Goal: Task Accomplishment & Management: Manage account settings

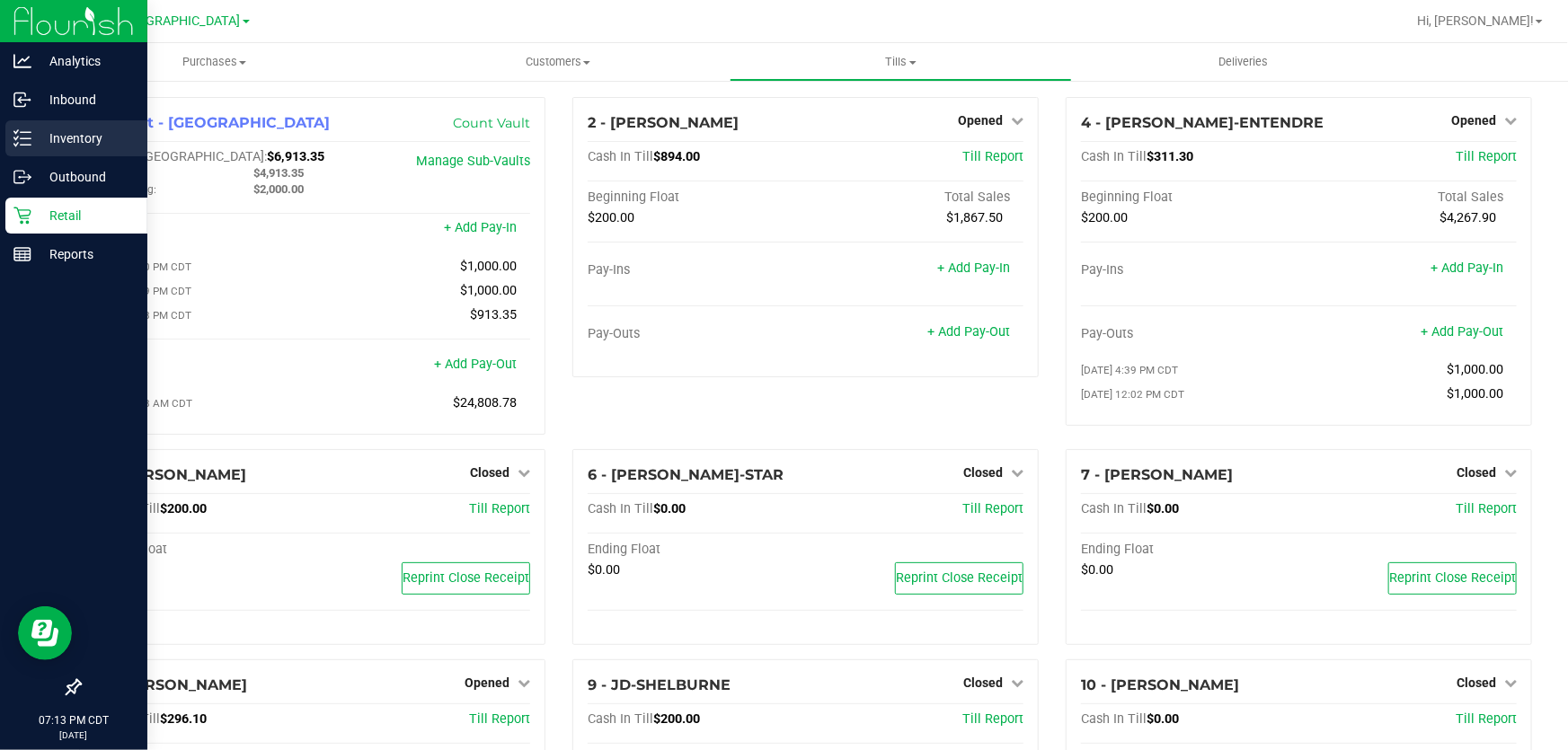
click at [36, 133] on p "Inventory" at bounding box center [85, 138] width 107 height 21
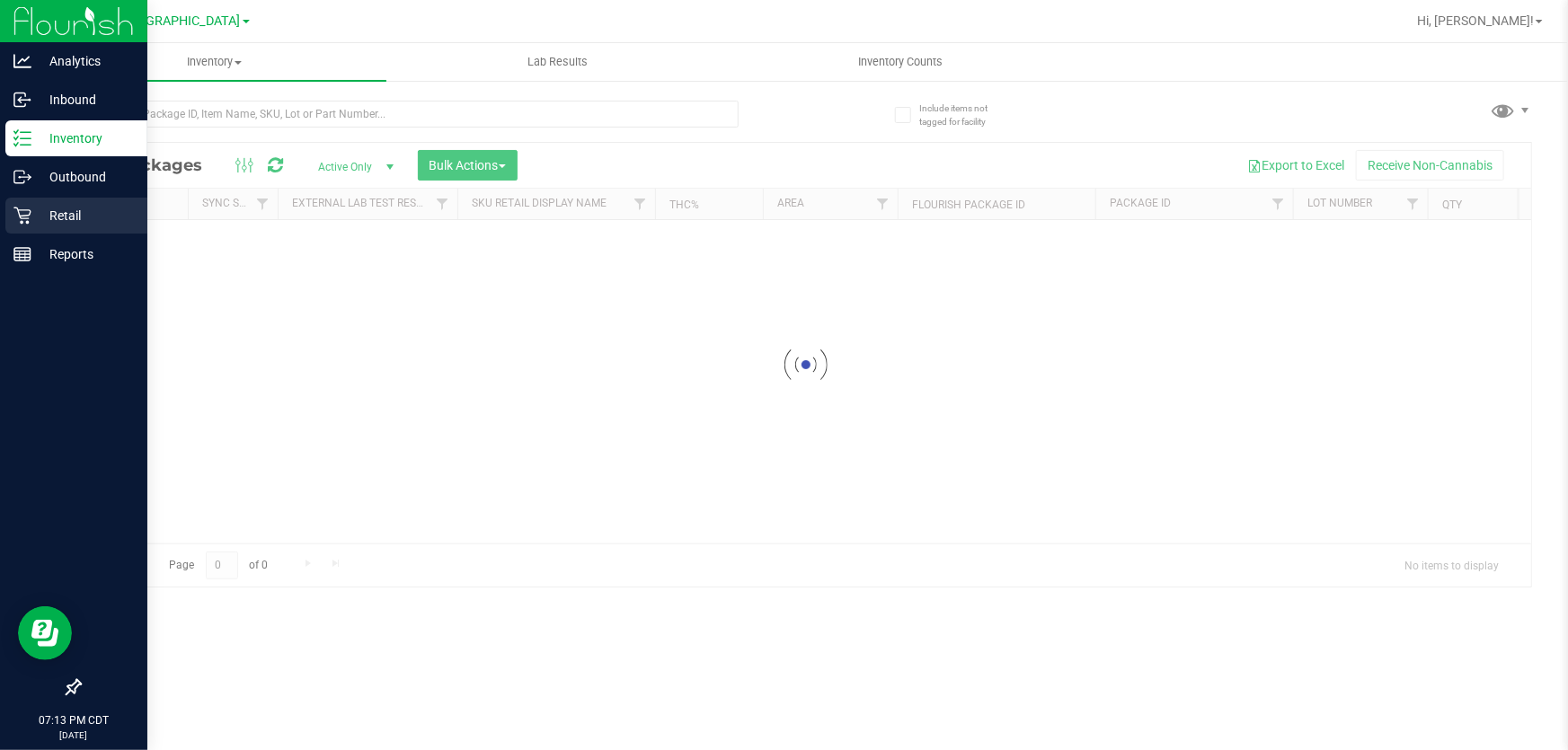
click at [31, 200] on div "Retail" at bounding box center [76, 215] width 142 height 36
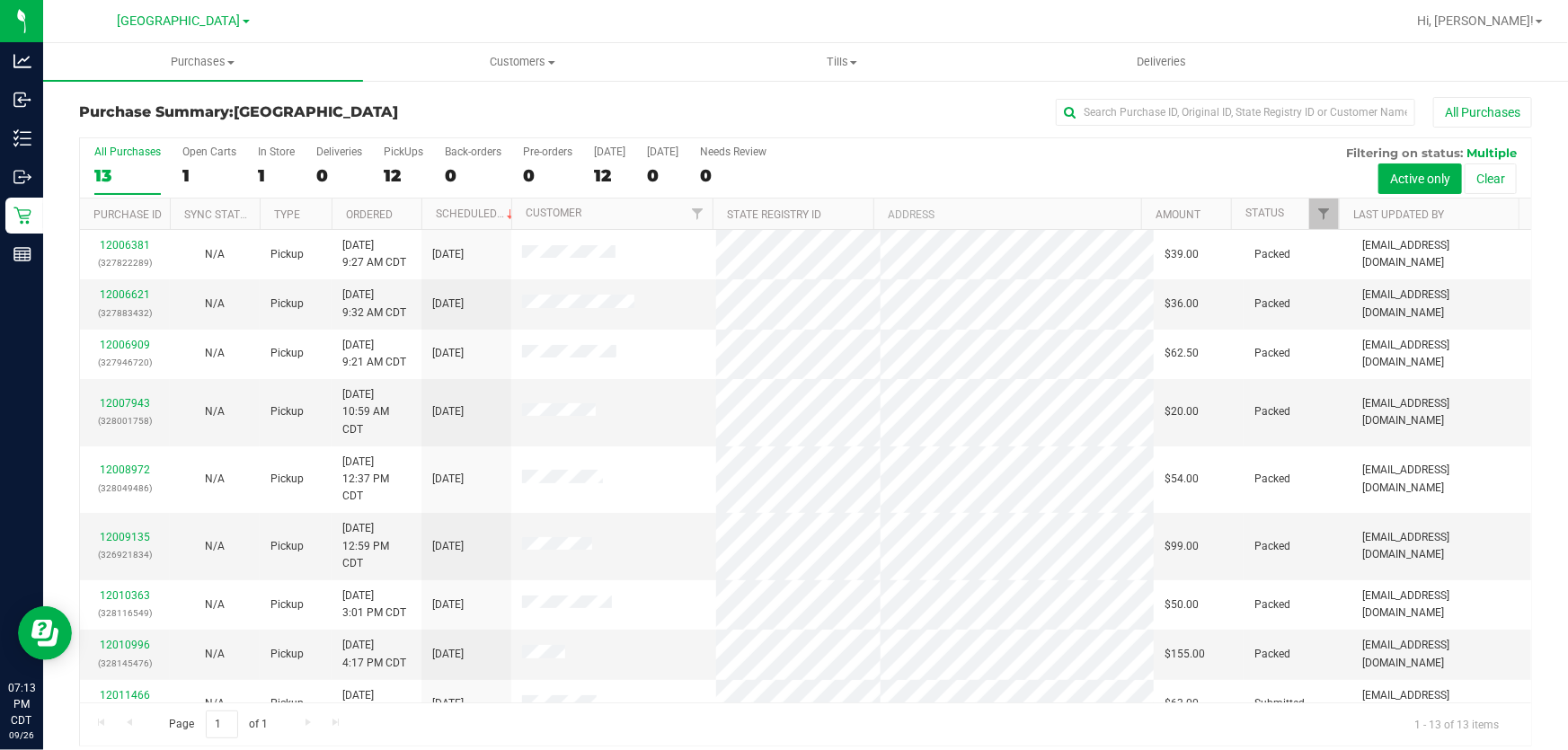
click at [270, 173] on div "1" at bounding box center [277, 175] width 37 height 20
click at [0, 0] on input "In Store 1" at bounding box center [0, 0] width 0 height 0
click at [248, 167] on div "All Purchases 13 Open Carts 1 In Store 1 Deliveries 0 PickUps 12 Back-orders 0 …" at bounding box center [806, 168] width 1451 height 60
click at [260, 174] on div "1" at bounding box center [277, 175] width 37 height 20
click at [0, 0] on input "In Store 1" at bounding box center [0, 0] width 0 height 0
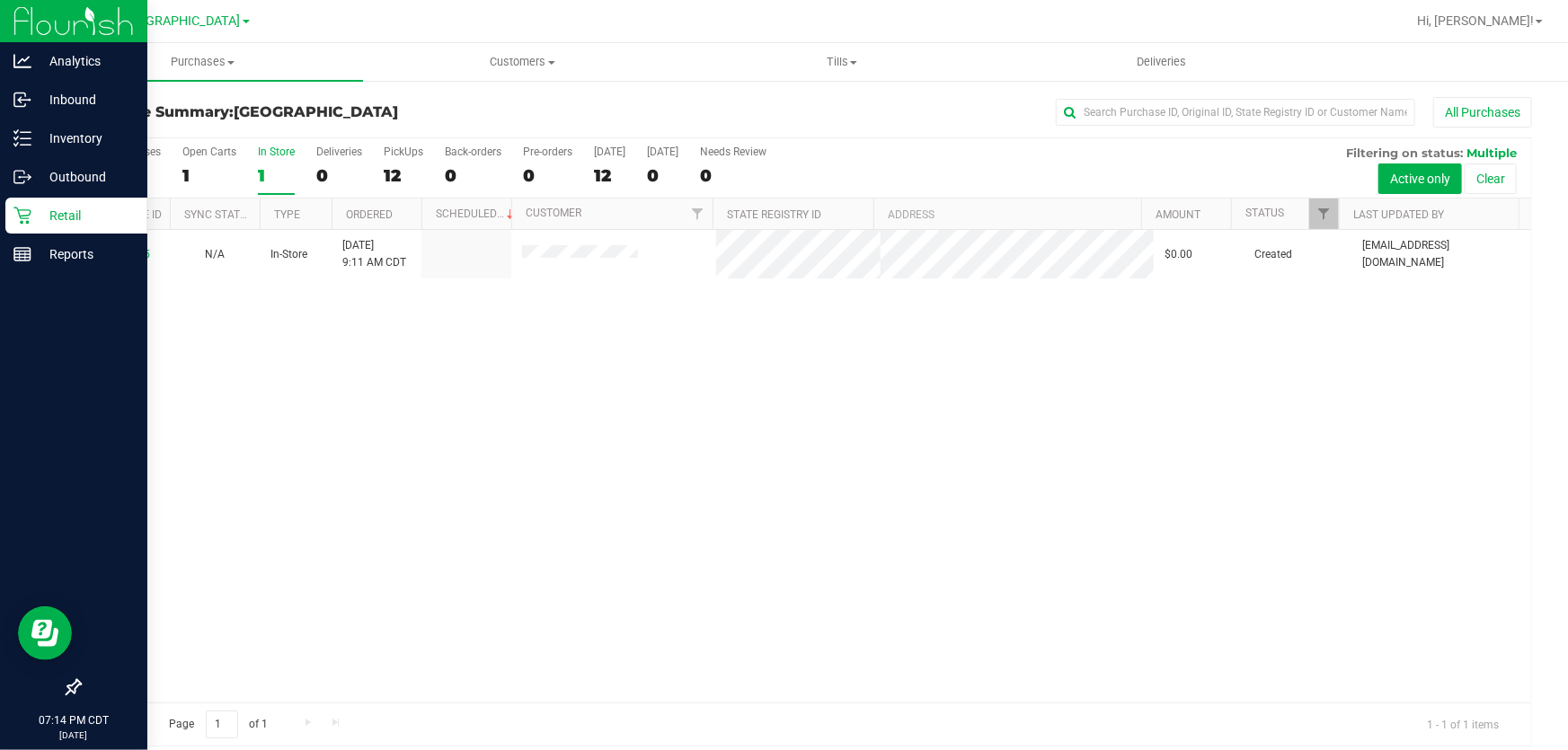
click at [50, 217] on p "Retail" at bounding box center [85, 216] width 107 height 21
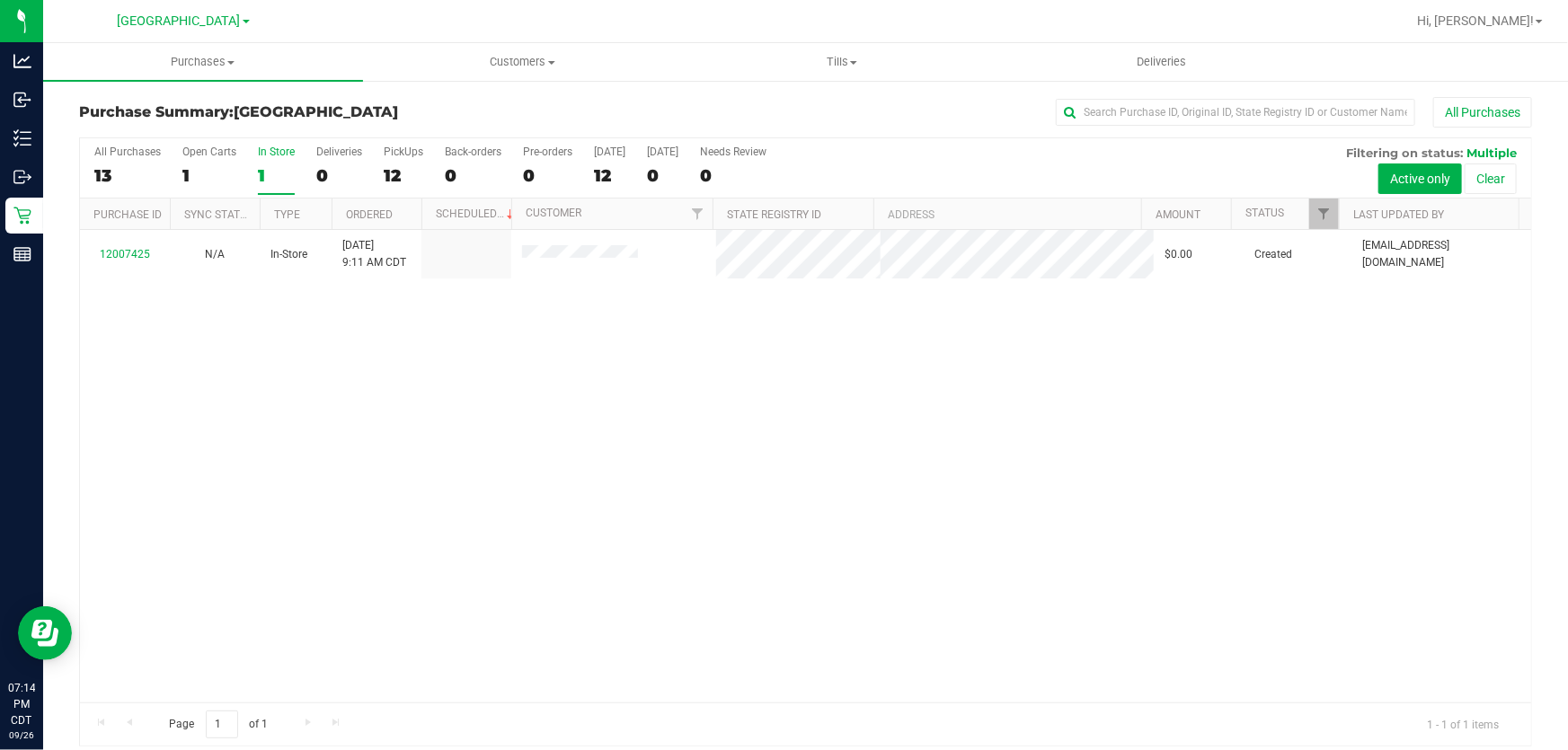
click at [235, 424] on div "12007425 N/A In-Store 9/26/2025 9:11 AM CDT $0.00 Created krroberts@liveparalle…" at bounding box center [806, 466] width 1451 height 473
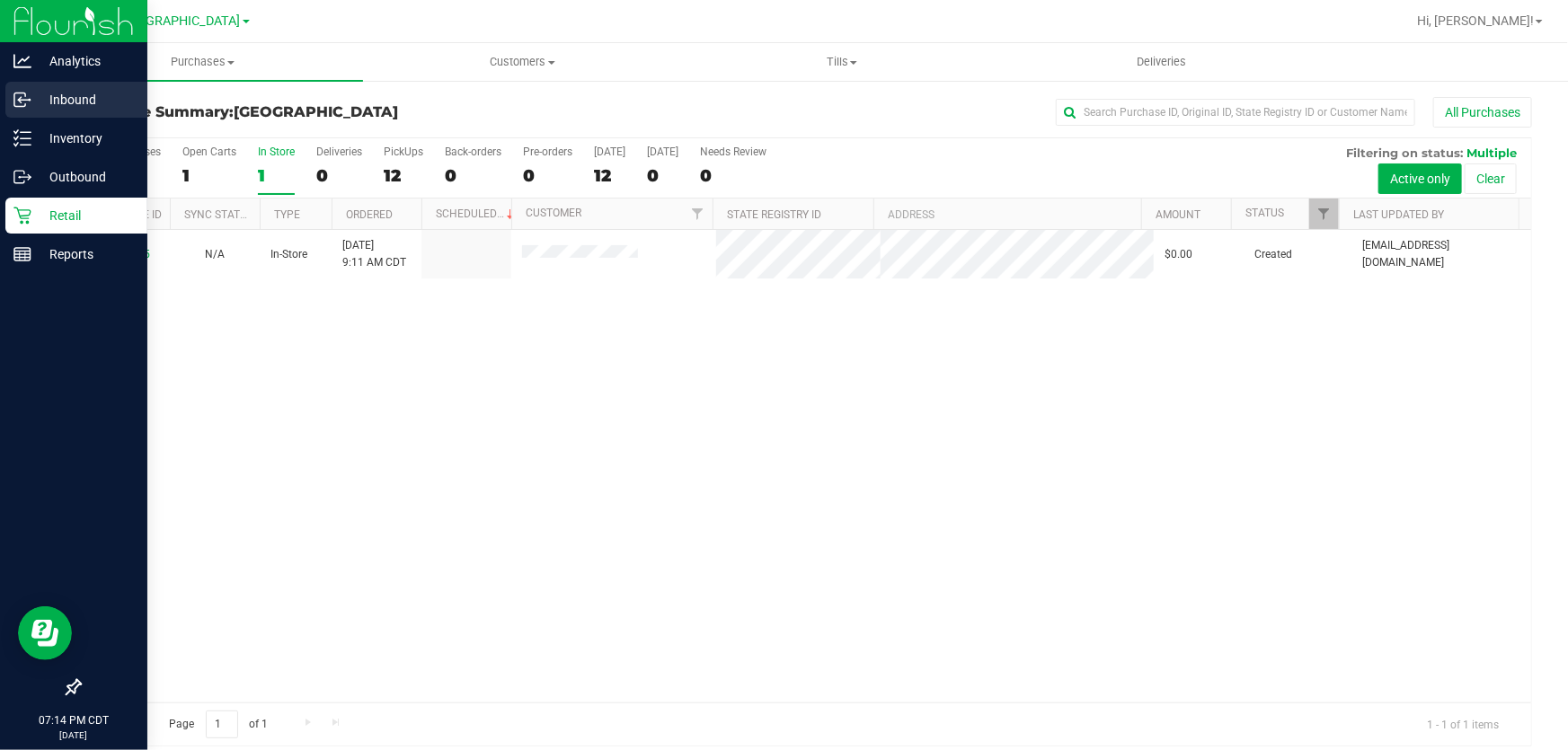
click at [48, 91] on p "Inbound" at bounding box center [85, 100] width 107 height 21
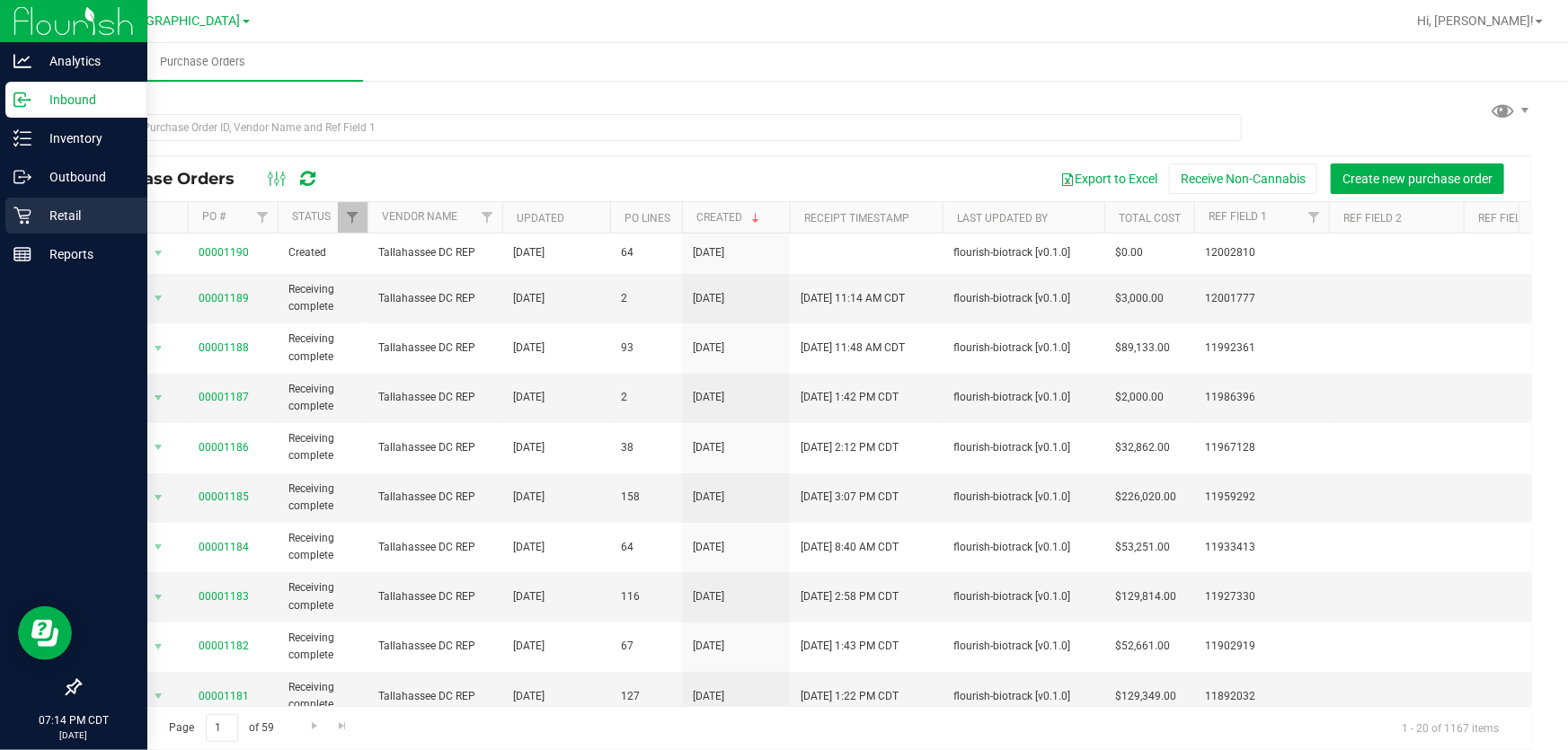
click at [37, 208] on p "Retail" at bounding box center [85, 216] width 107 height 21
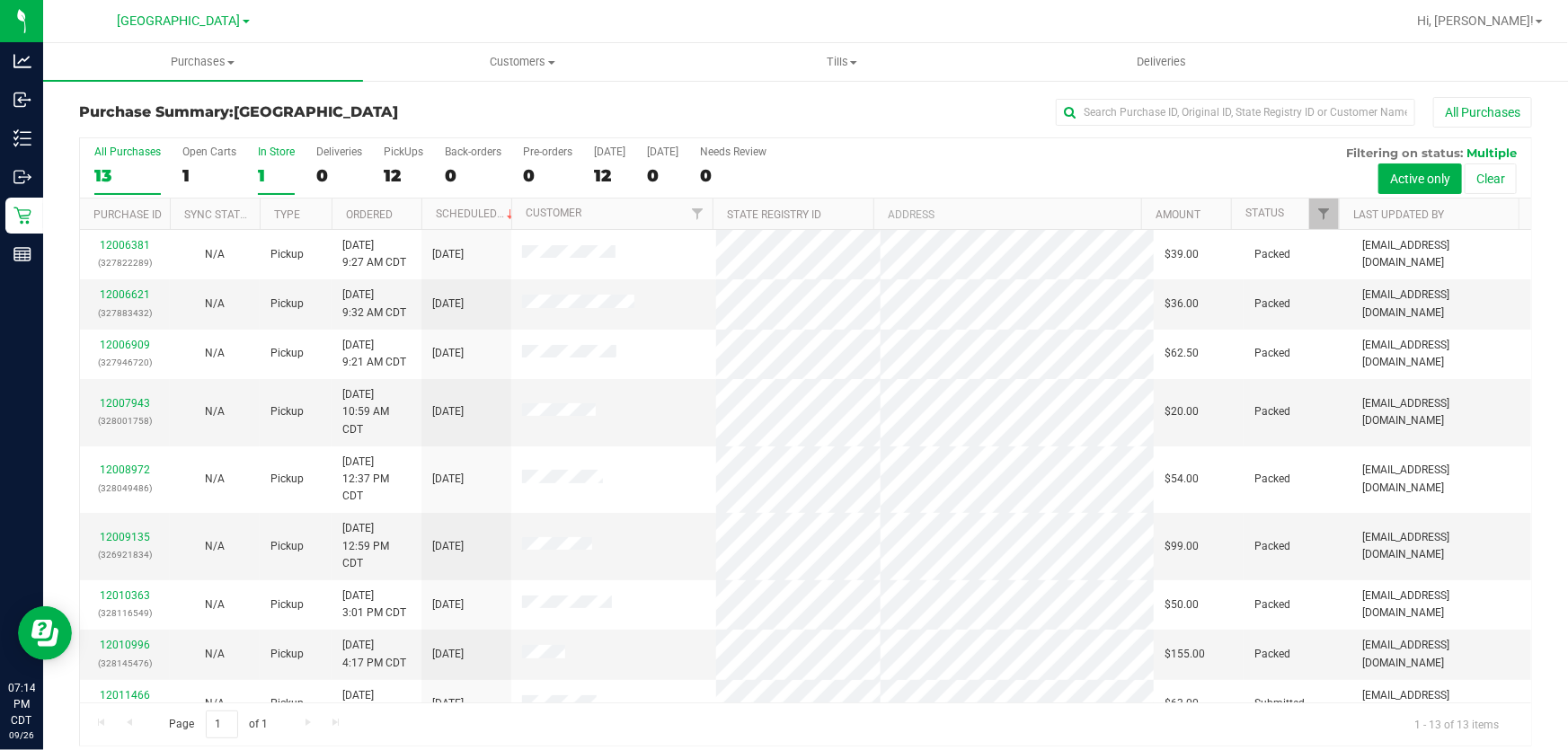
click at [258, 178] on div "1" at bounding box center [277, 175] width 37 height 20
click at [0, 0] on input "In Store 1" at bounding box center [0, 0] width 0 height 0
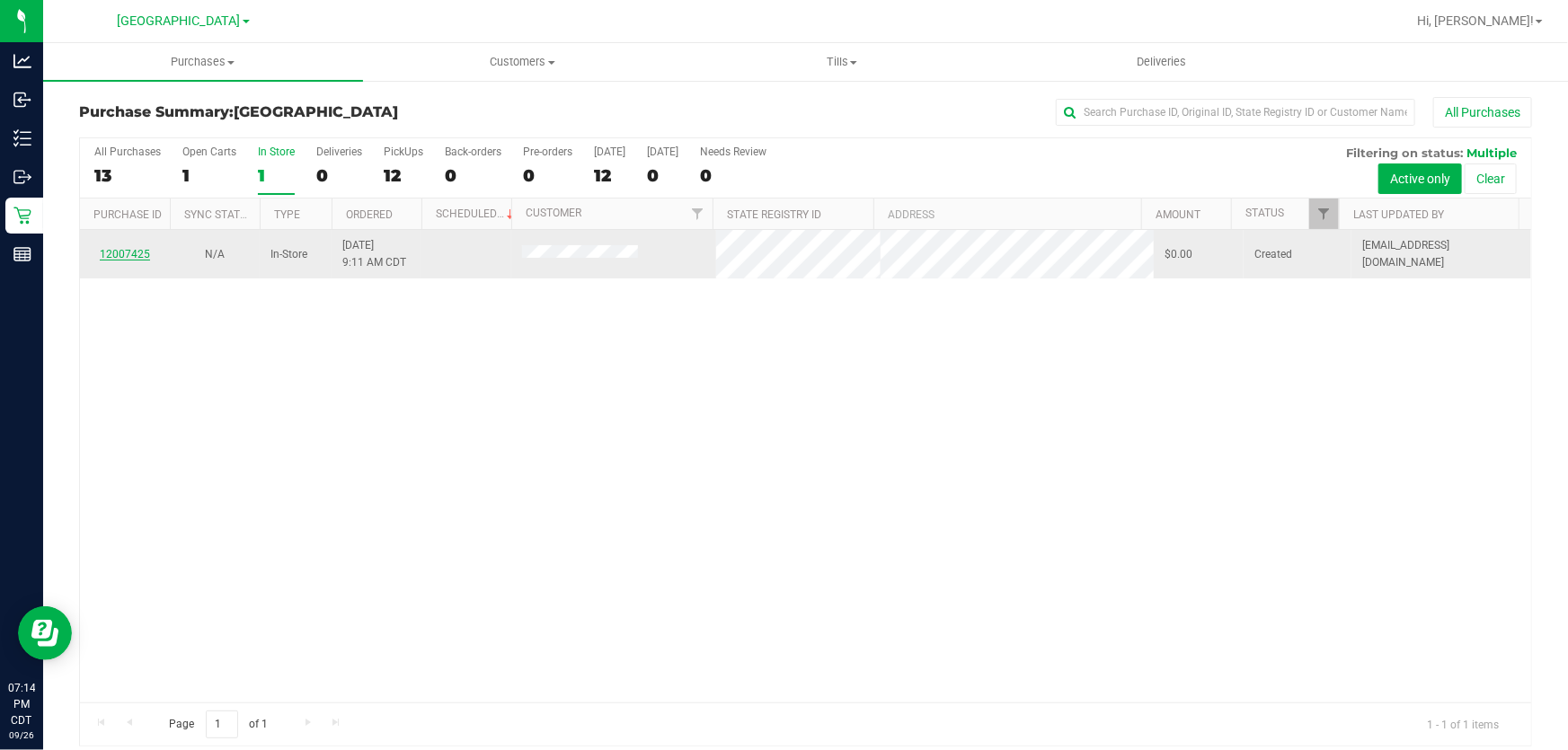
click at [133, 258] on link "12007425" at bounding box center [125, 254] width 50 height 13
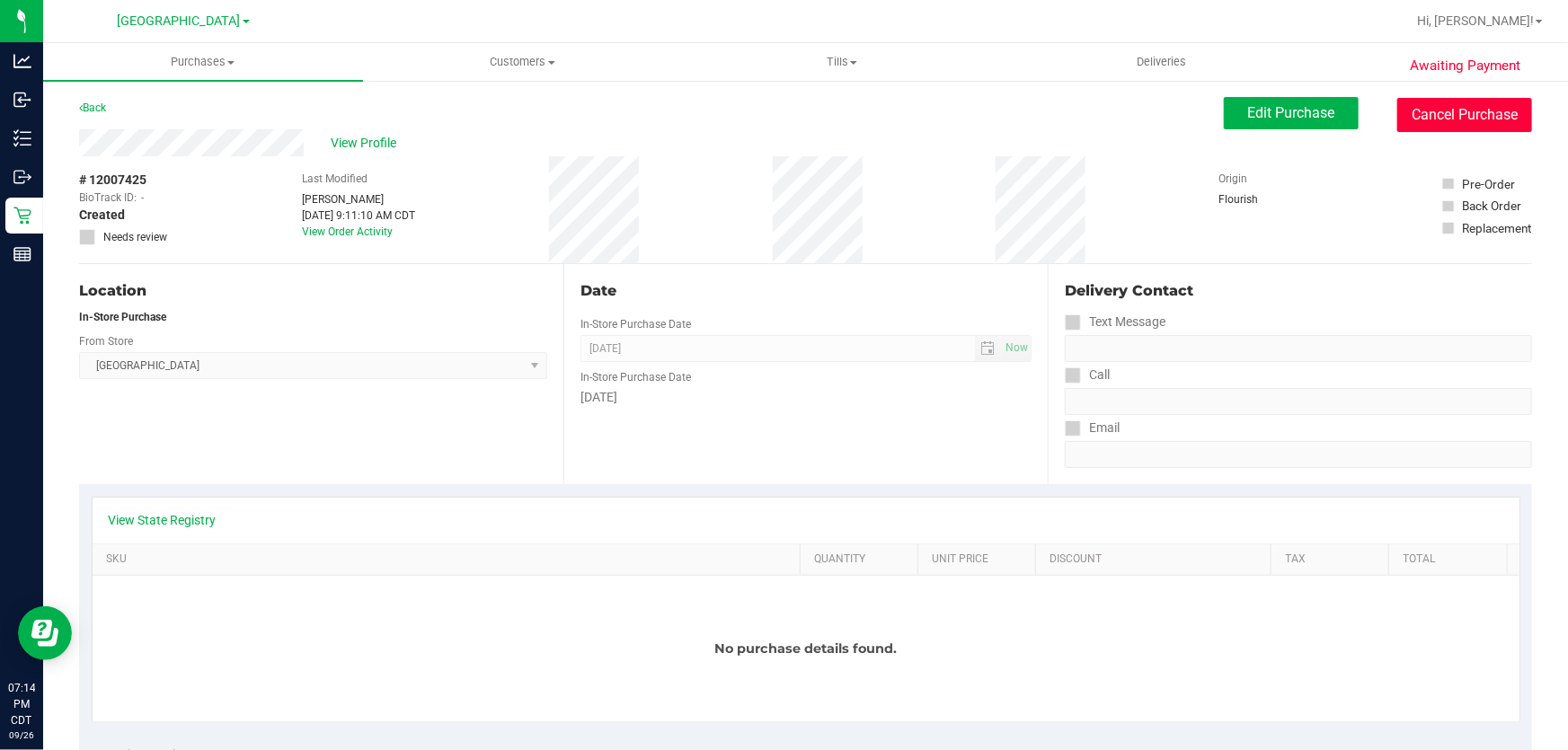
click at [1437, 117] on button "Cancel Purchase" at bounding box center [1464, 114] width 134 height 34
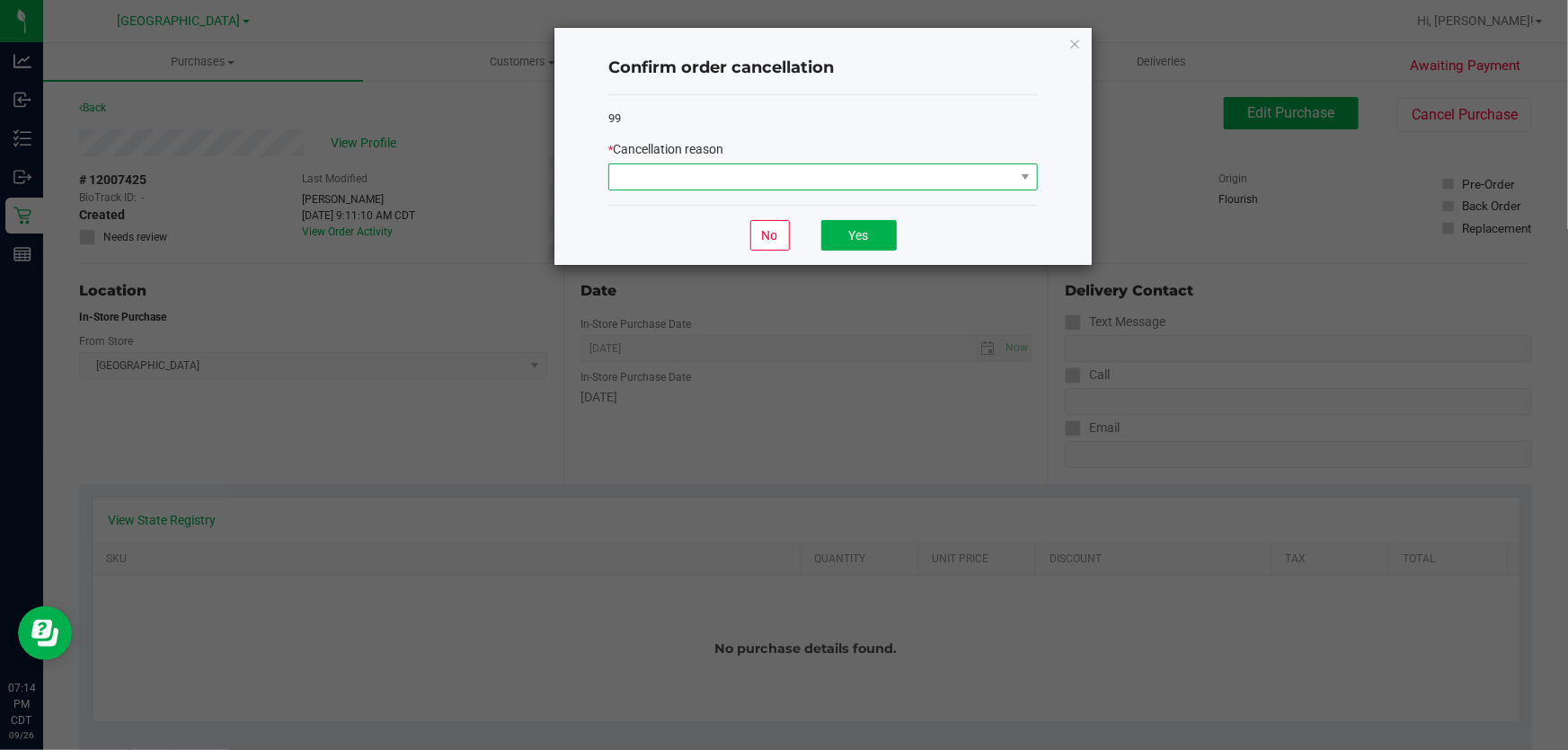
click at [910, 167] on span at bounding box center [812, 177] width 405 height 25
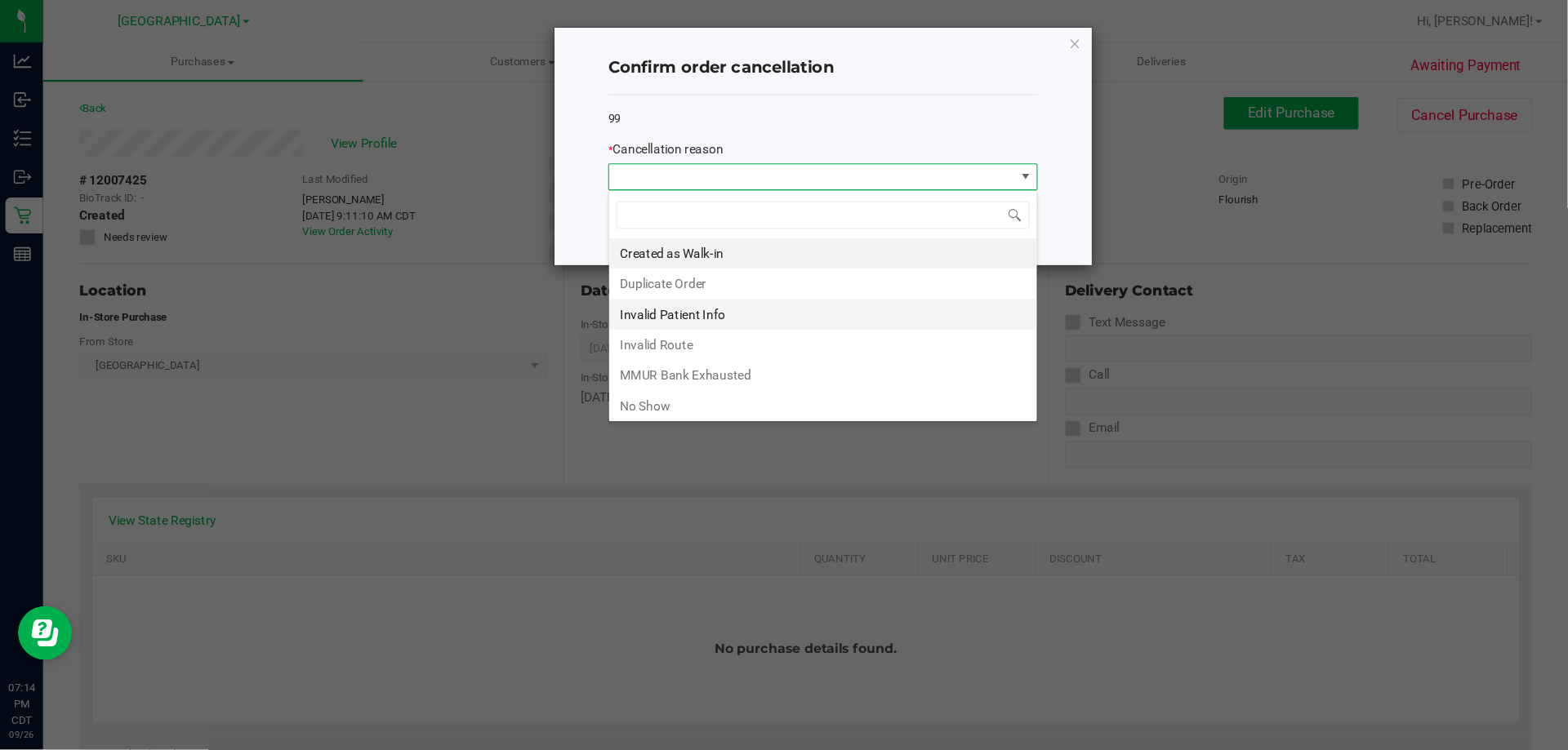
scroll to position [25, 390]
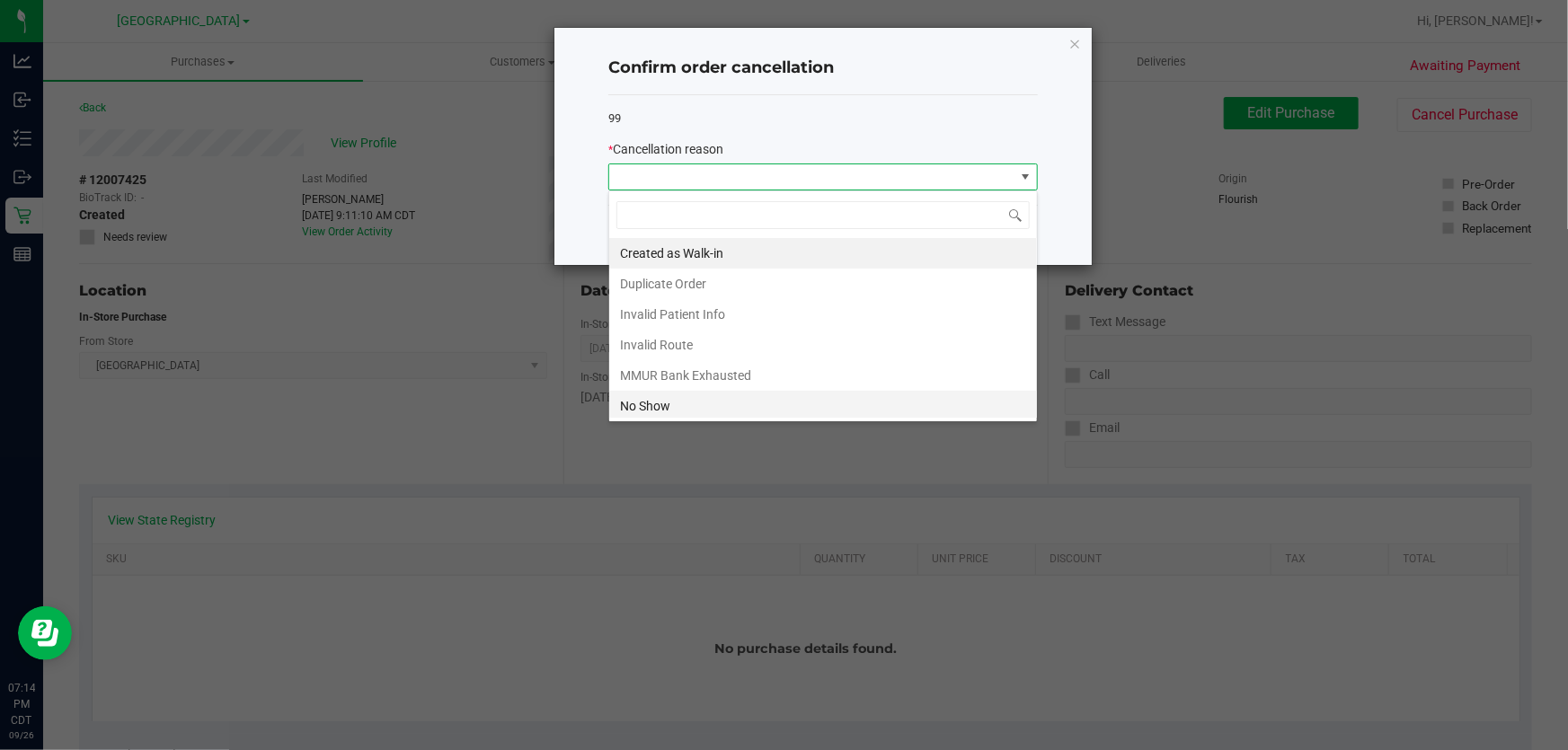
click at [727, 412] on li "No Show" at bounding box center [823, 406] width 428 height 31
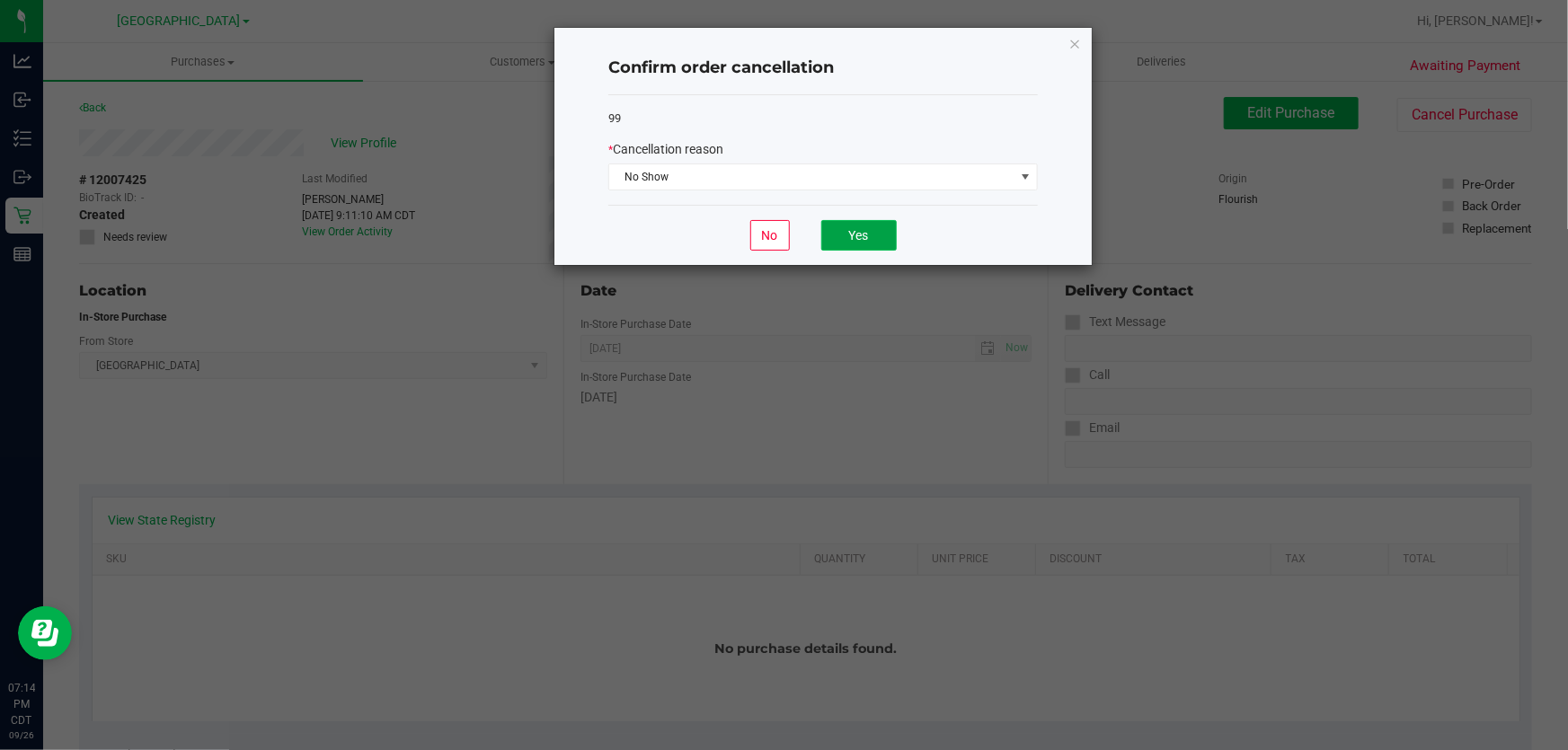
click at [852, 223] on button "Yes" at bounding box center [859, 236] width 75 height 31
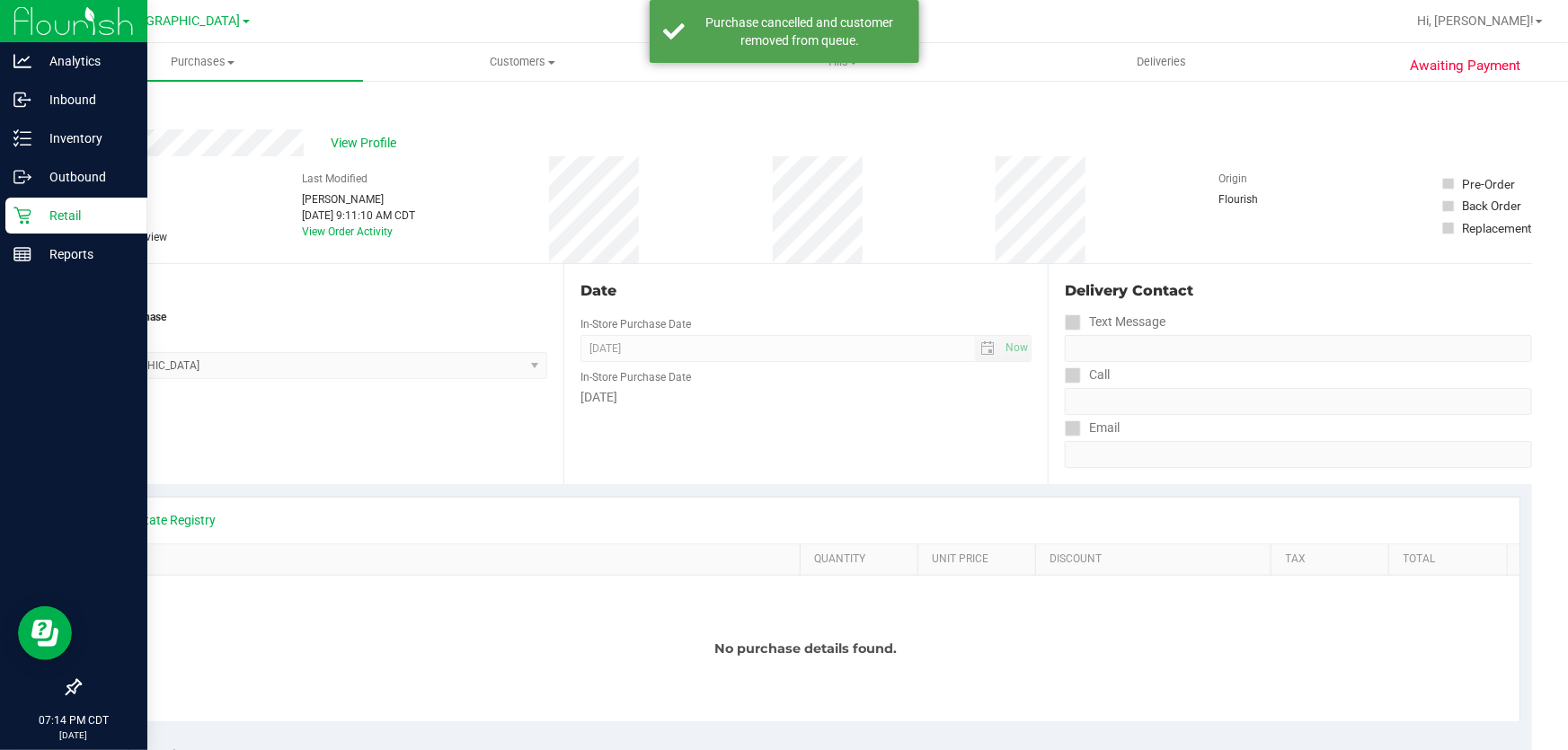
click at [28, 214] on icon at bounding box center [22, 216] width 18 height 18
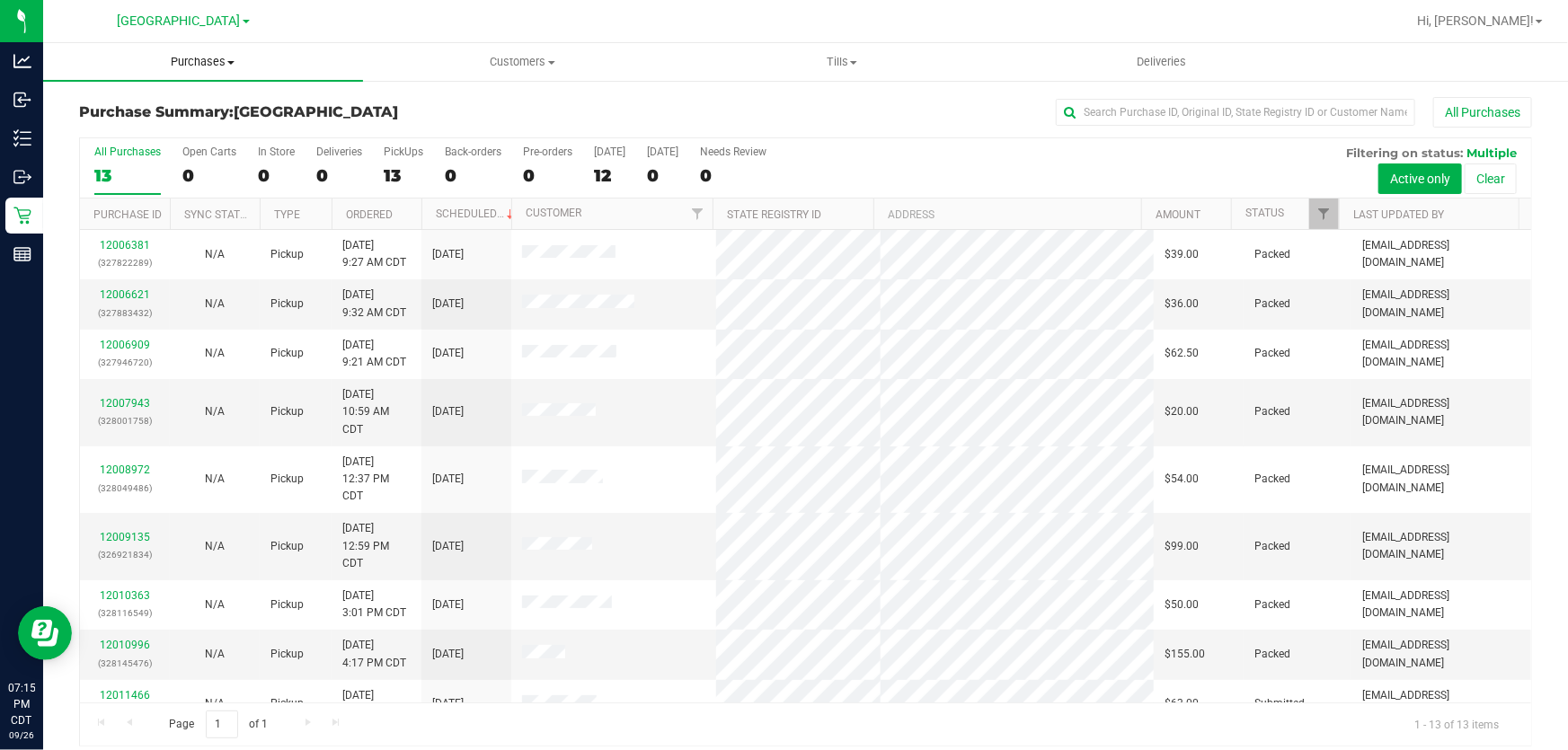
click at [191, 65] on span "Purchases" at bounding box center [203, 62] width 320 height 16
click at [184, 131] on li "Fulfillment" at bounding box center [203, 131] width 320 height 21
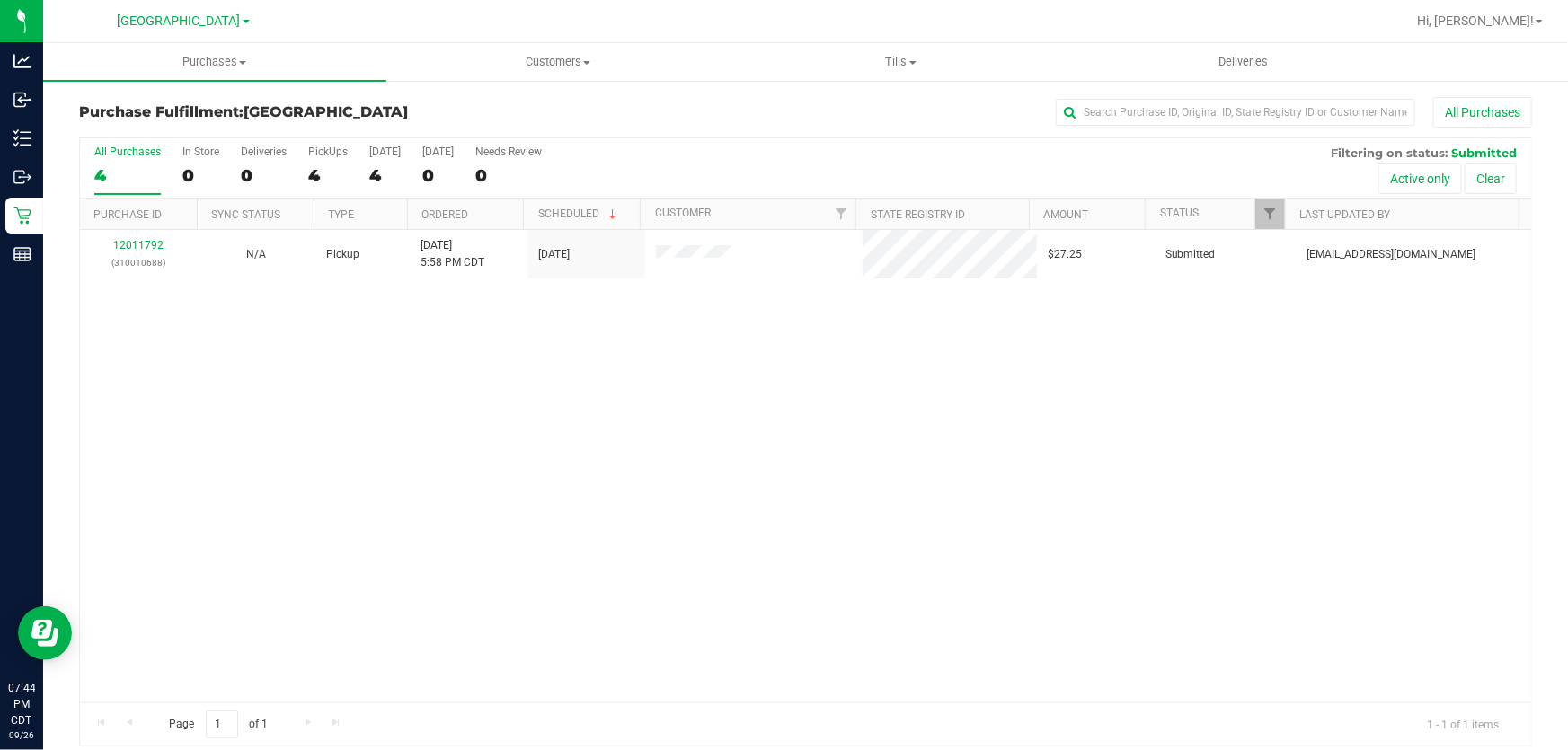
click at [401, 460] on div "12011792 (310010688) N/A Pickup 9/26/2025 5:58 PM CDT 9/26/2025 $27.25 Submitte…" at bounding box center [806, 466] width 1451 height 473
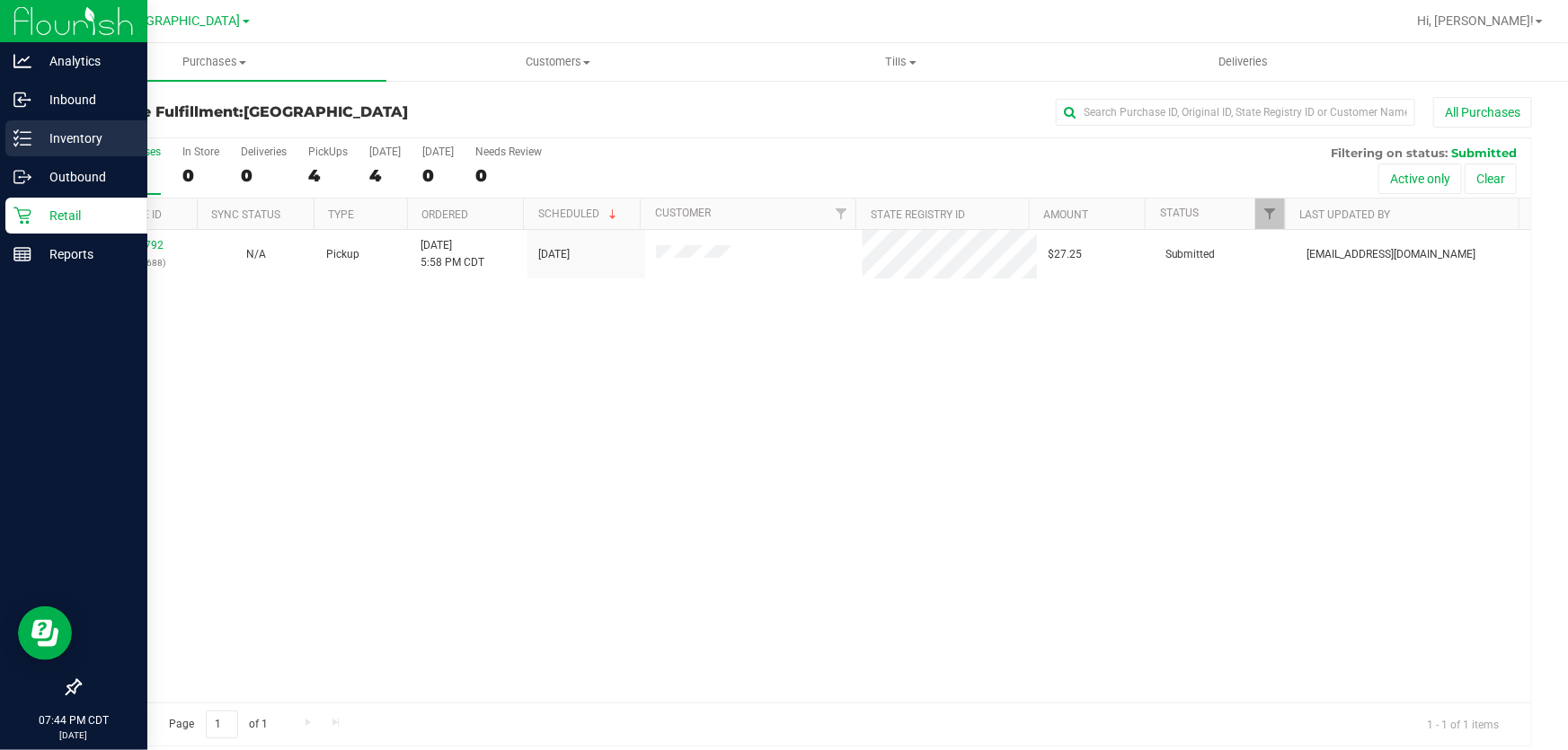
click at [32, 142] on p "Inventory" at bounding box center [85, 138] width 107 height 21
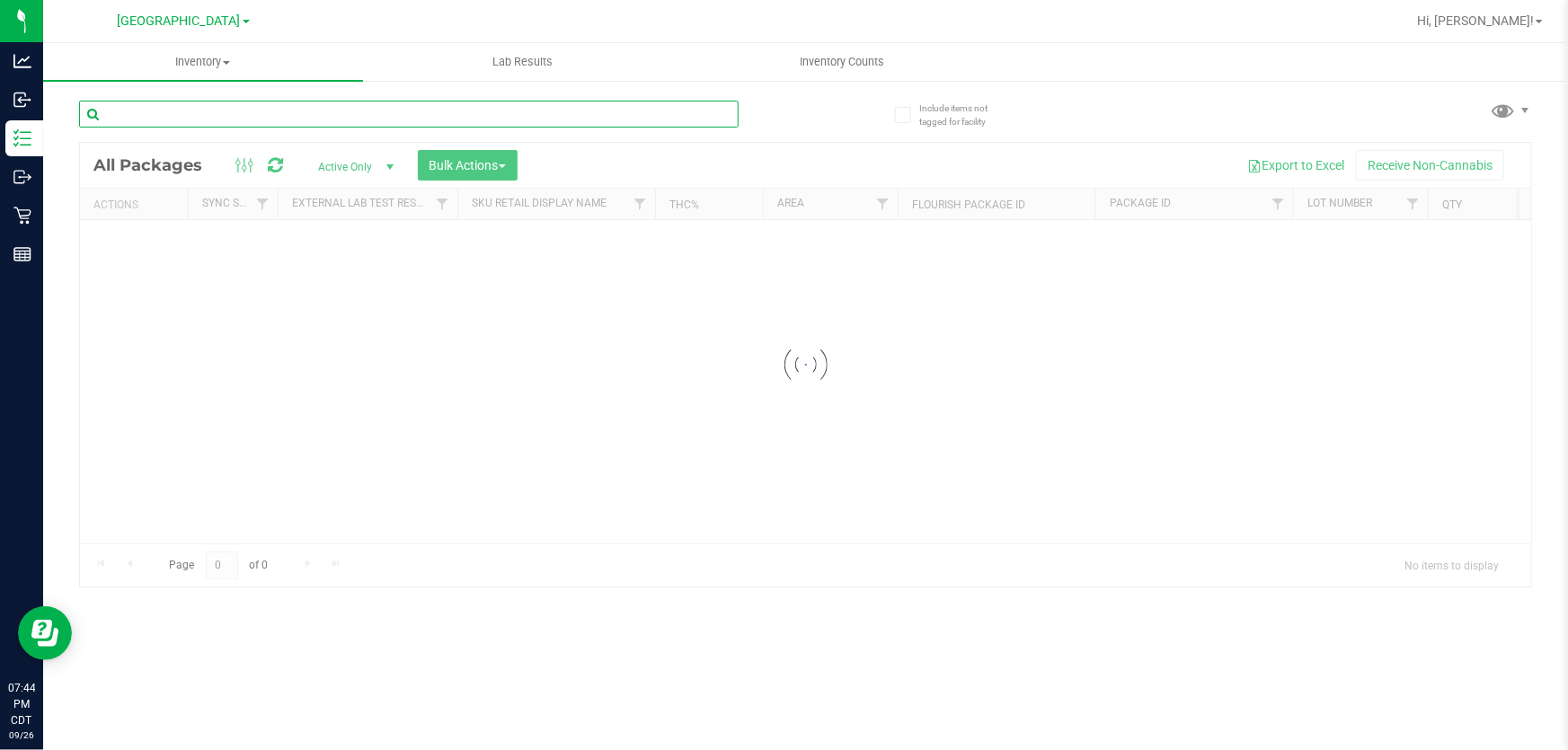
click at [211, 109] on input "text" at bounding box center [409, 114] width 660 height 27
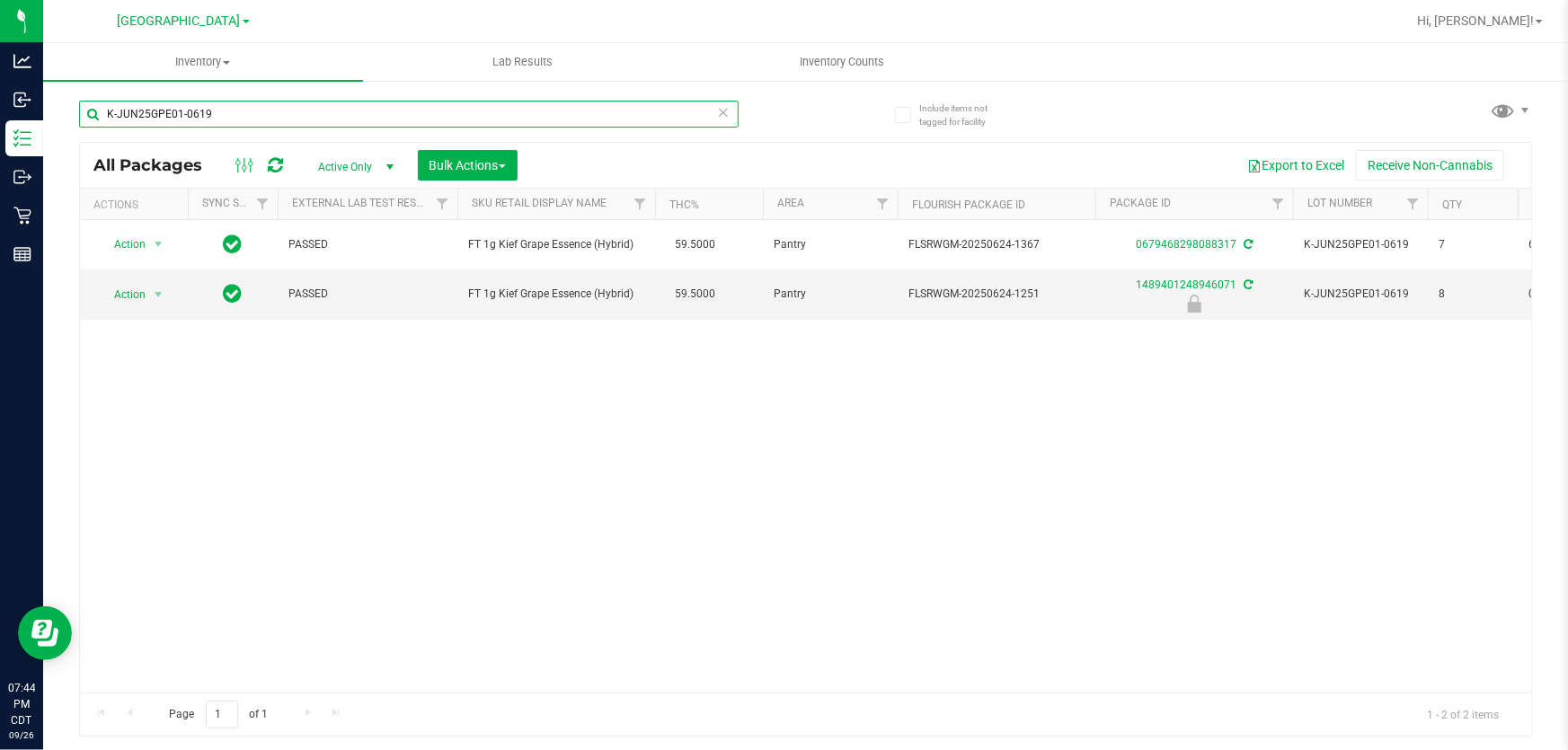
type input "K-JUN25GPE01-0619"
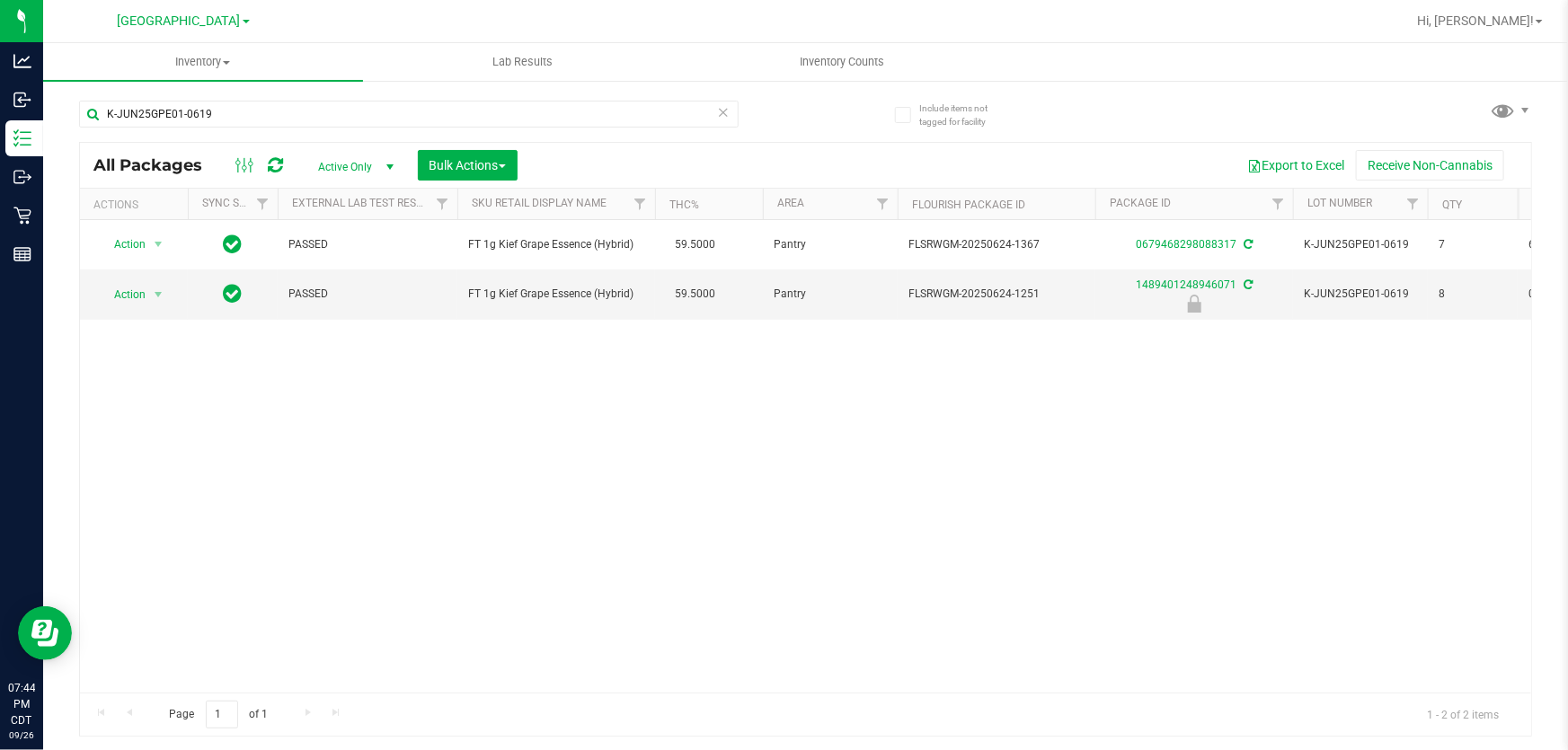
click at [725, 109] on icon at bounding box center [723, 111] width 13 height 21
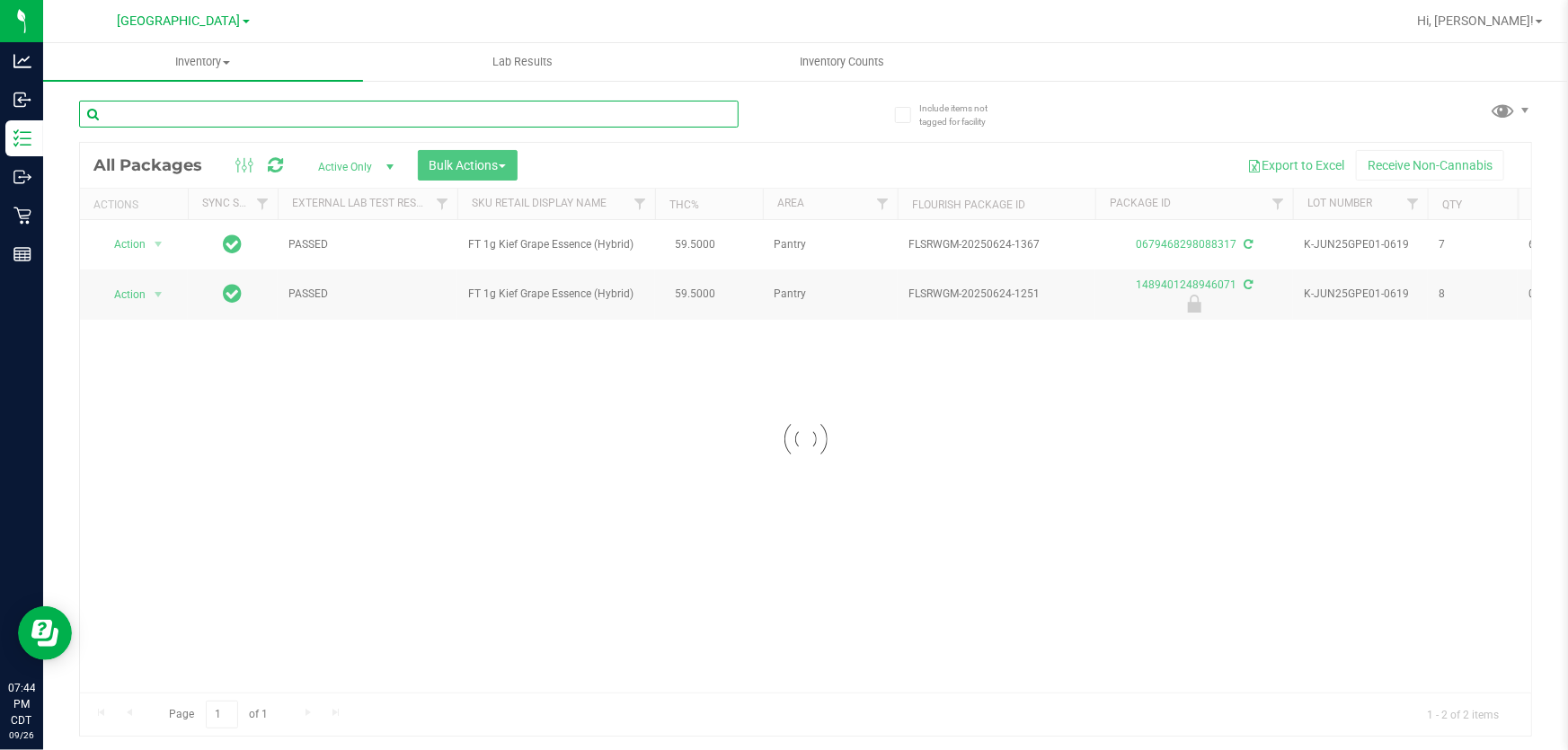
click at [624, 116] on input "text" at bounding box center [409, 114] width 660 height 27
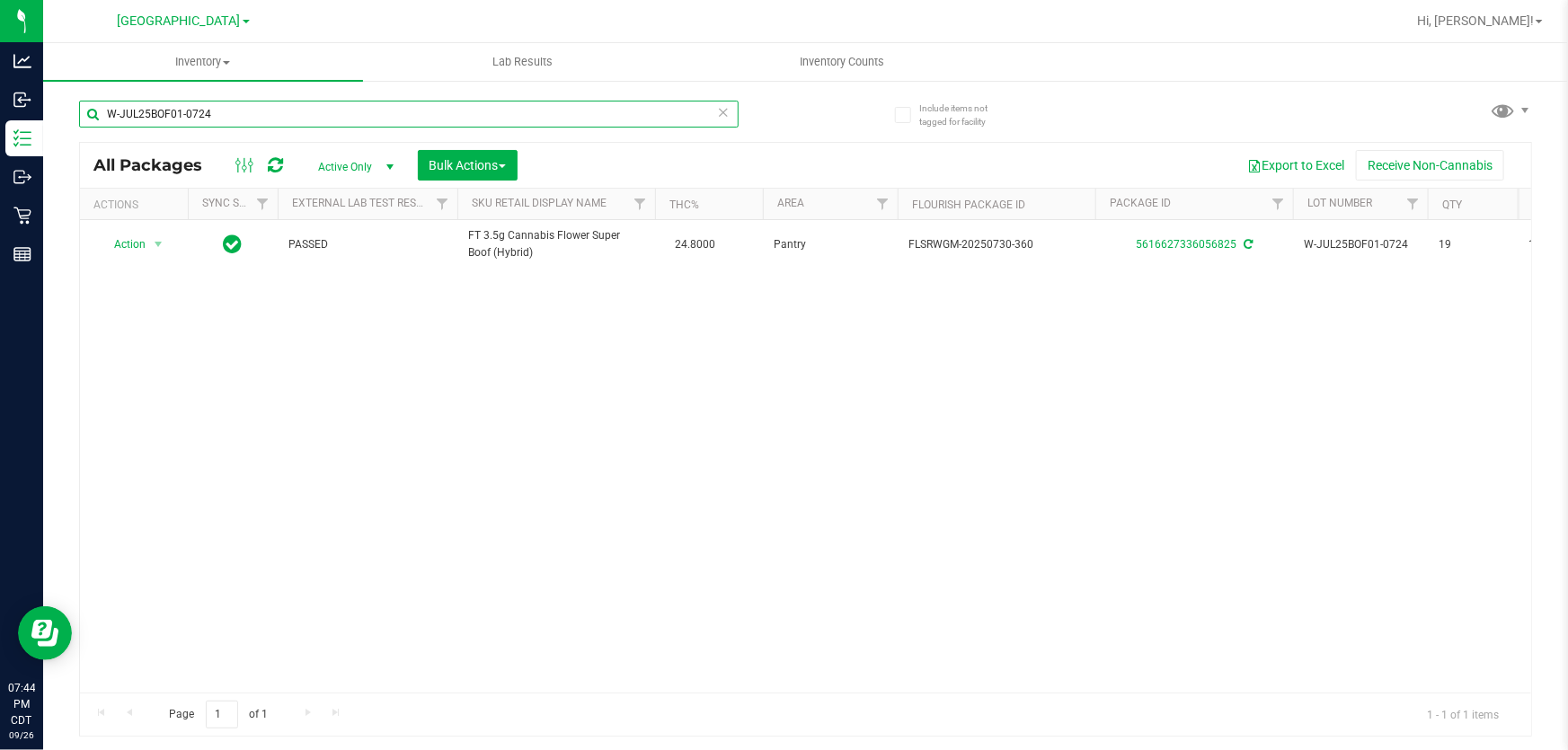
type input "W-JUL25BOF01-0724"
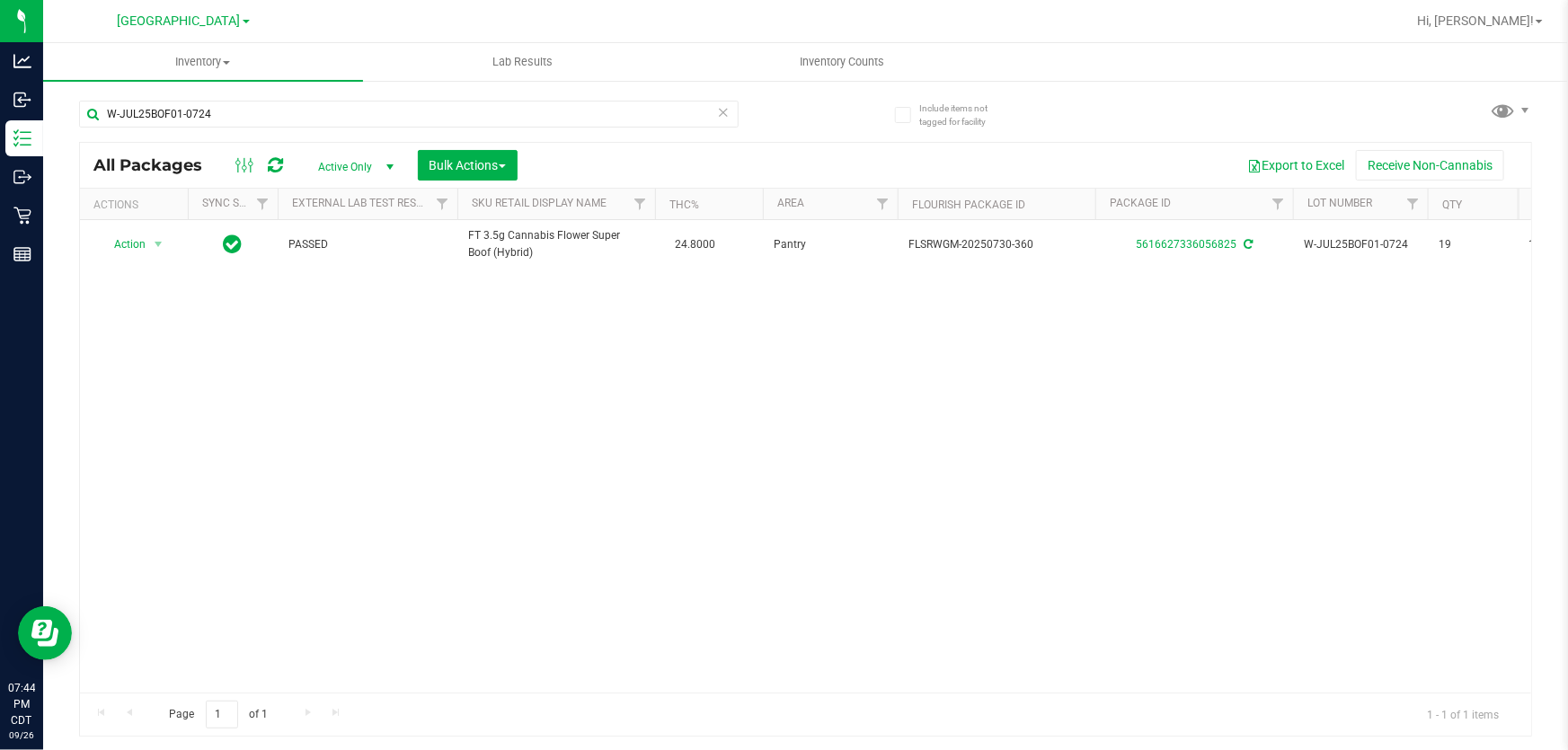
click at [727, 114] on icon at bounding box center [723, 111] width 13 height 21
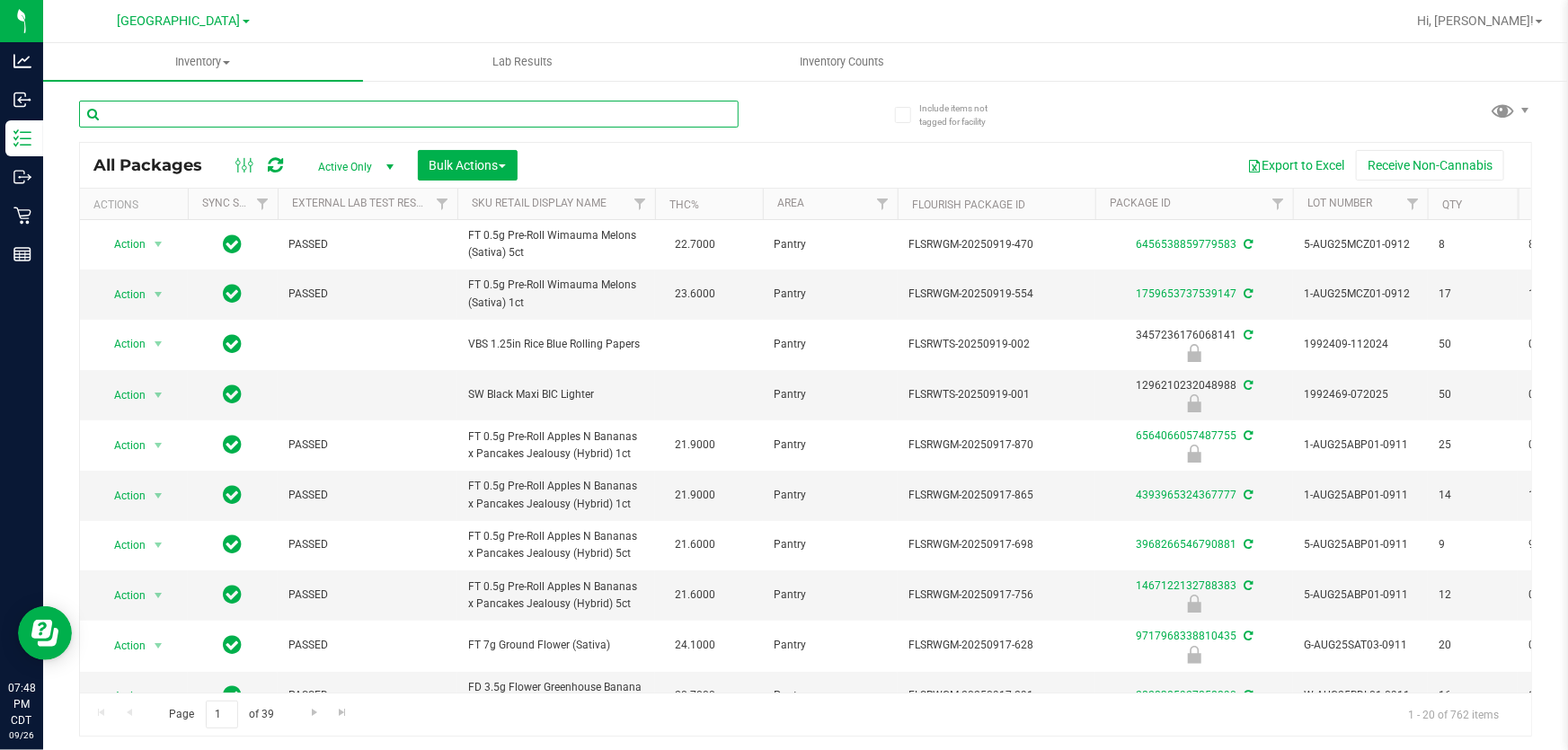
click at [245, 120] on input "text" at bounding box center [409, 114] width 660 height 27
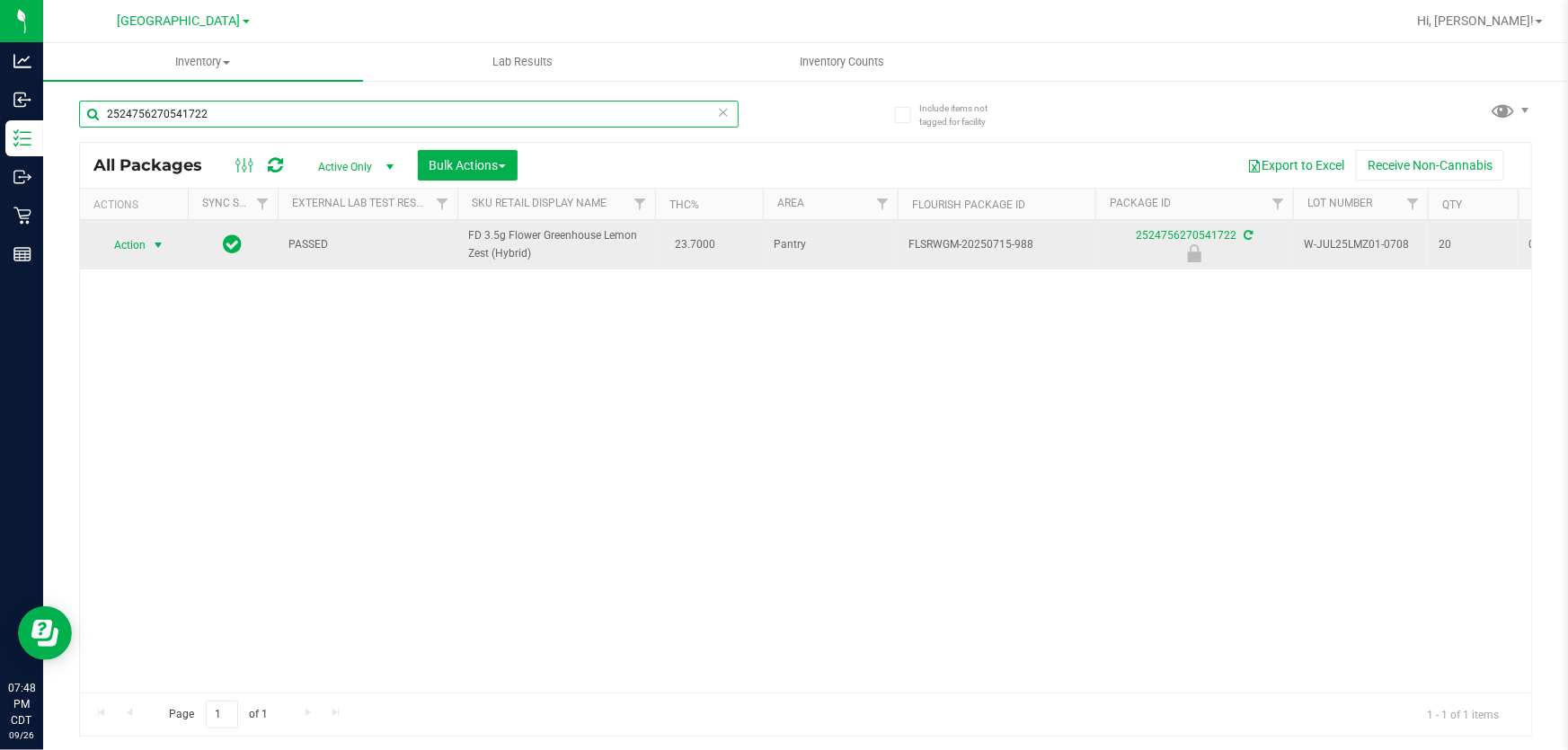
type input "2524756270541722"
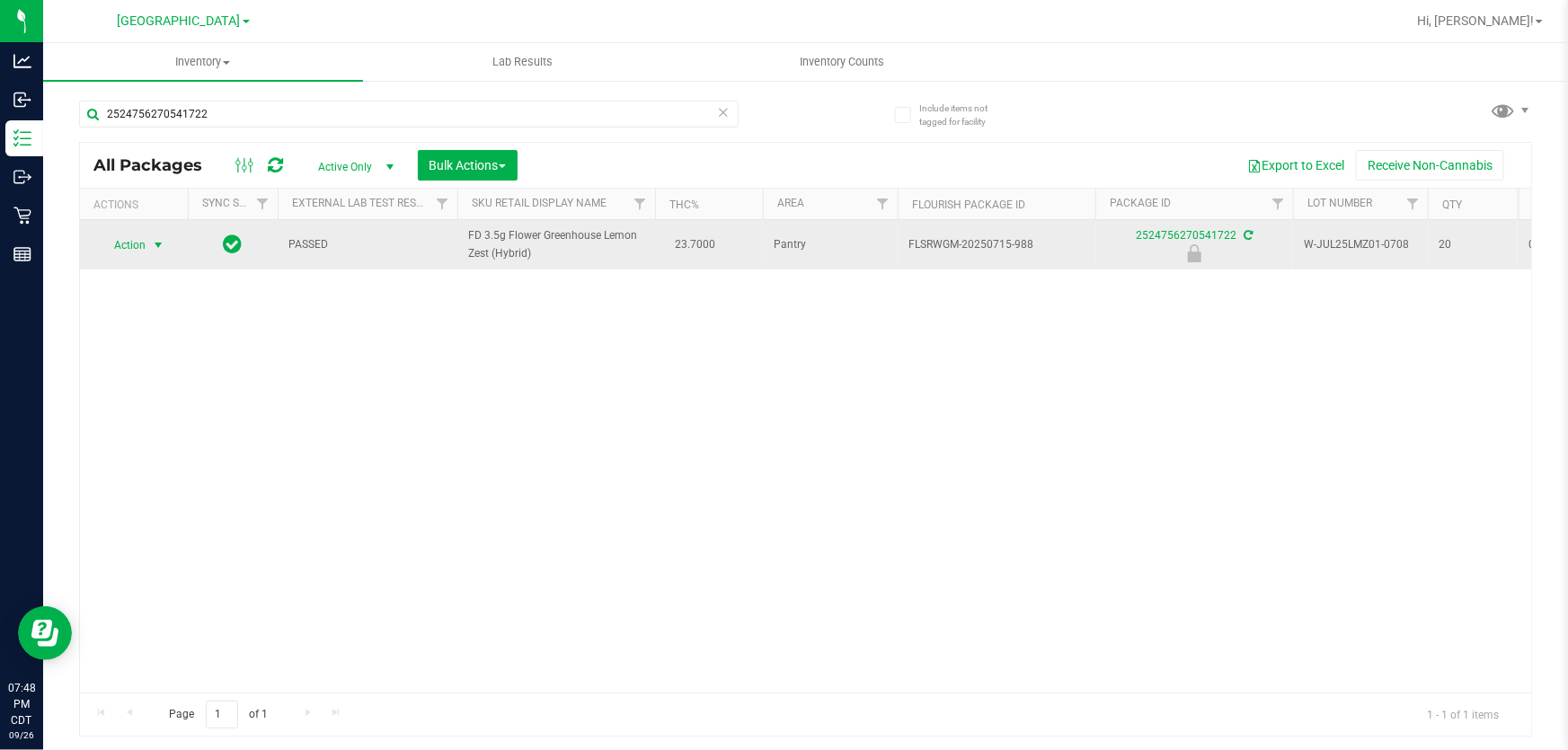
click at [136, 249] on span "Action" at bounding box center [122, 246] width 48 height 25
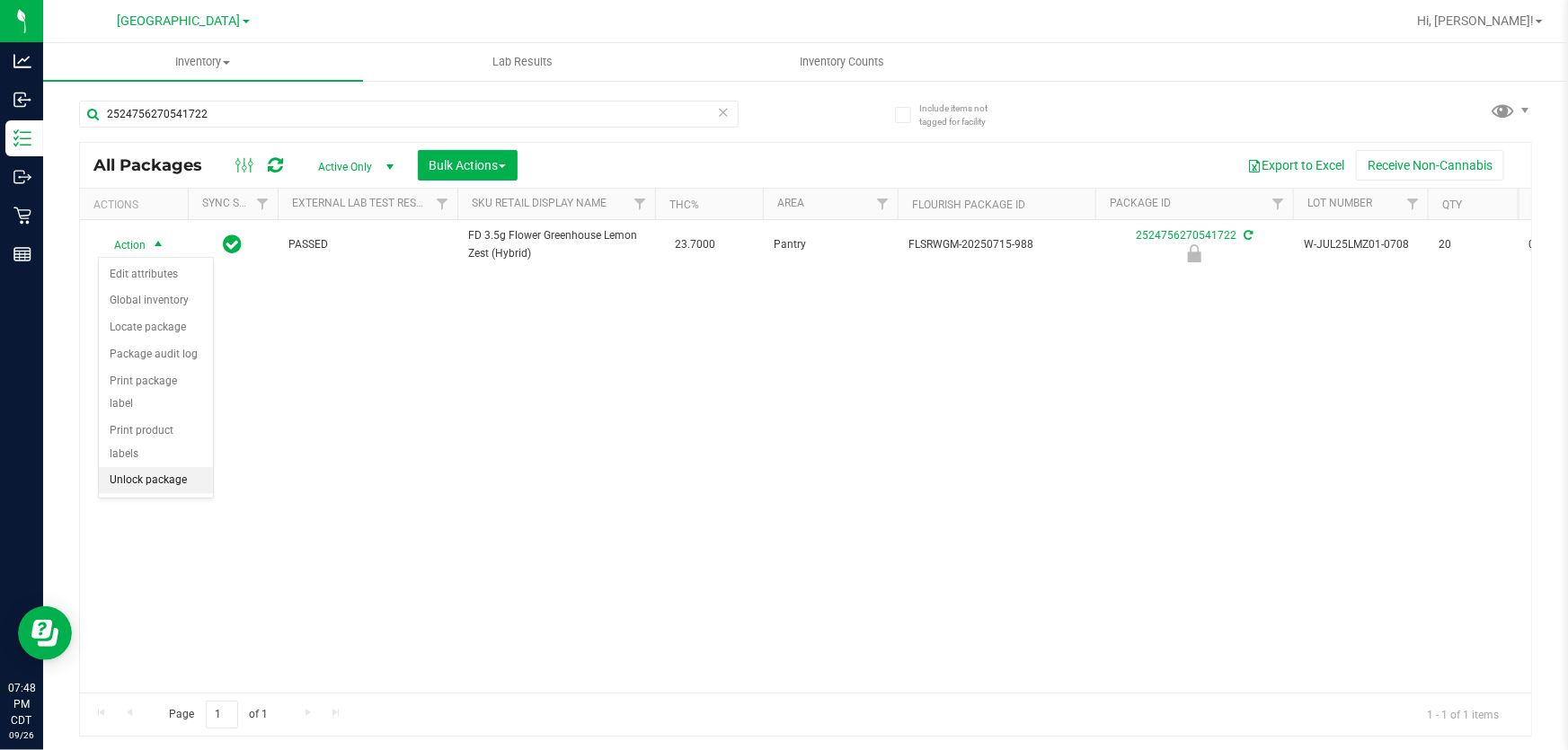
click at [162, 467] on li "Unlock package" at bounding box center [156, 481] width 114 height 27
click at [124, 245] on span "Action" at bounding box center [122, 245] width 48 height 25
click at [159, 465] on li "Print package label" at bounding box center [167, 461] width 138 height 27
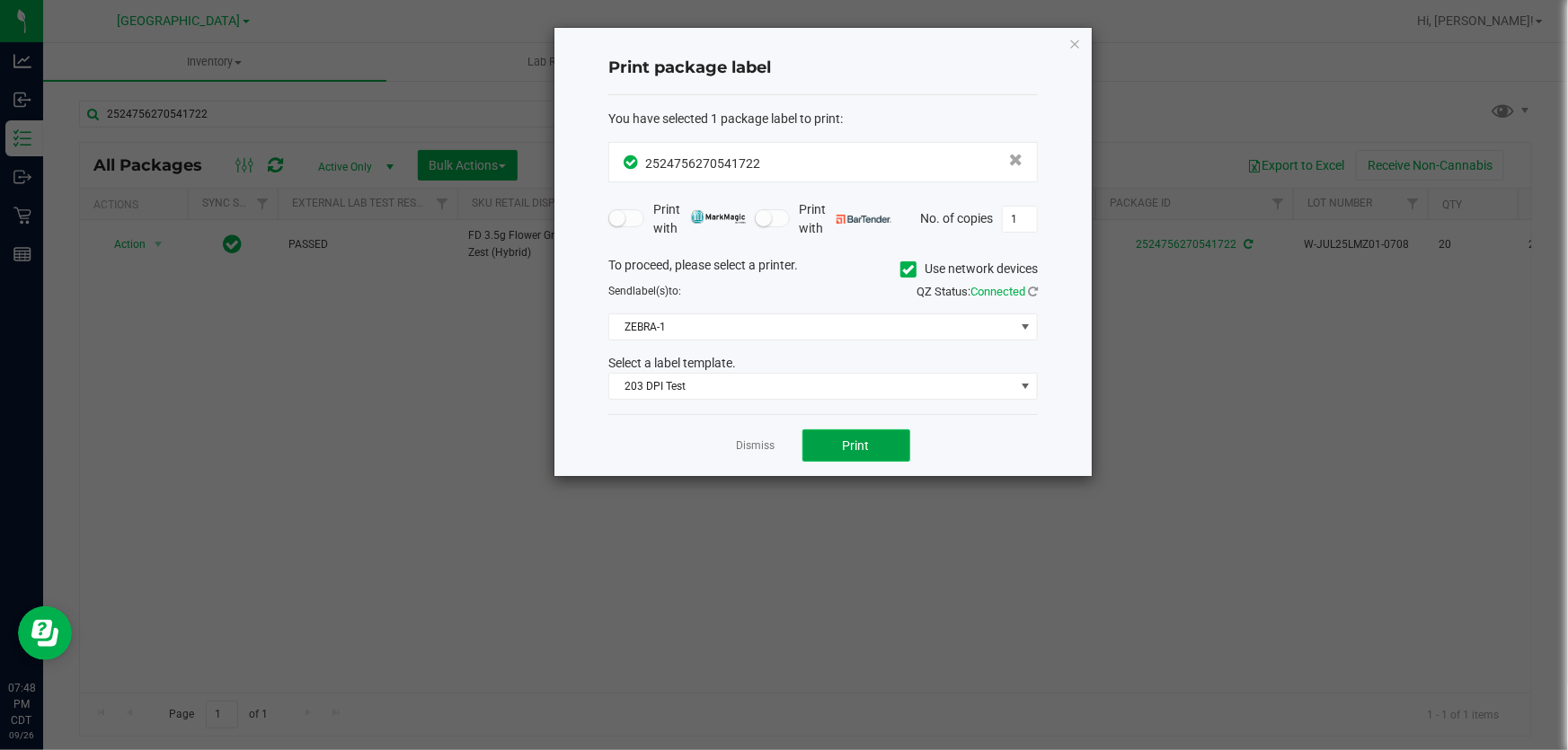
click at [879, 443] on button "Print" at bounding box center [855, 445] width 107 height 32
click at [750, 448] on link "Dismiss" at bounding box center [756, 446] width 39 height 15
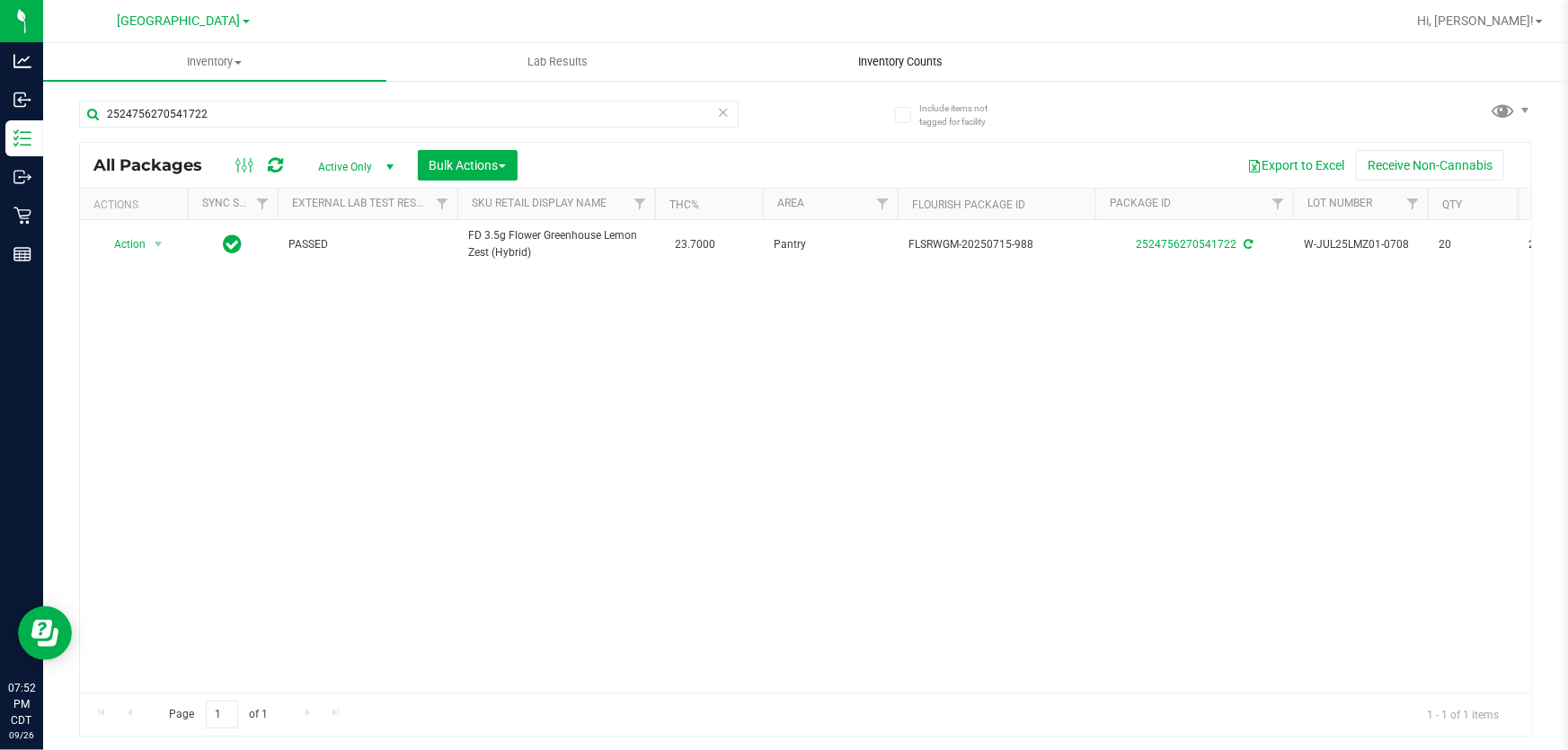
click at [926, 60] on span "Inventory Counts" at bounding box center [901, 62] width 133 height 16
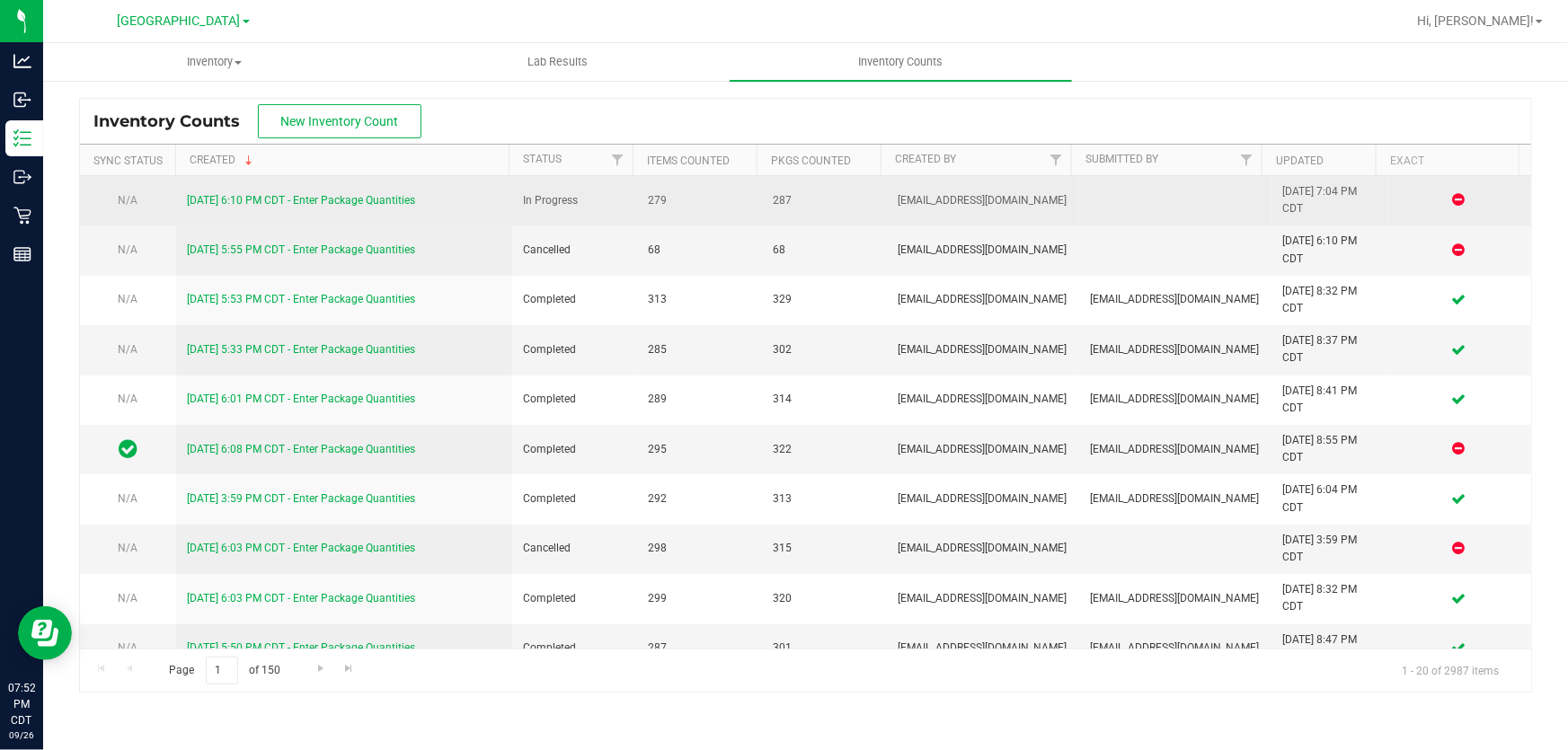
click at [279, 200] on link "9/26/25 6:10 PM CDT - Enter Package Quantities" at bounding box center [301, 200] width 228 height 13
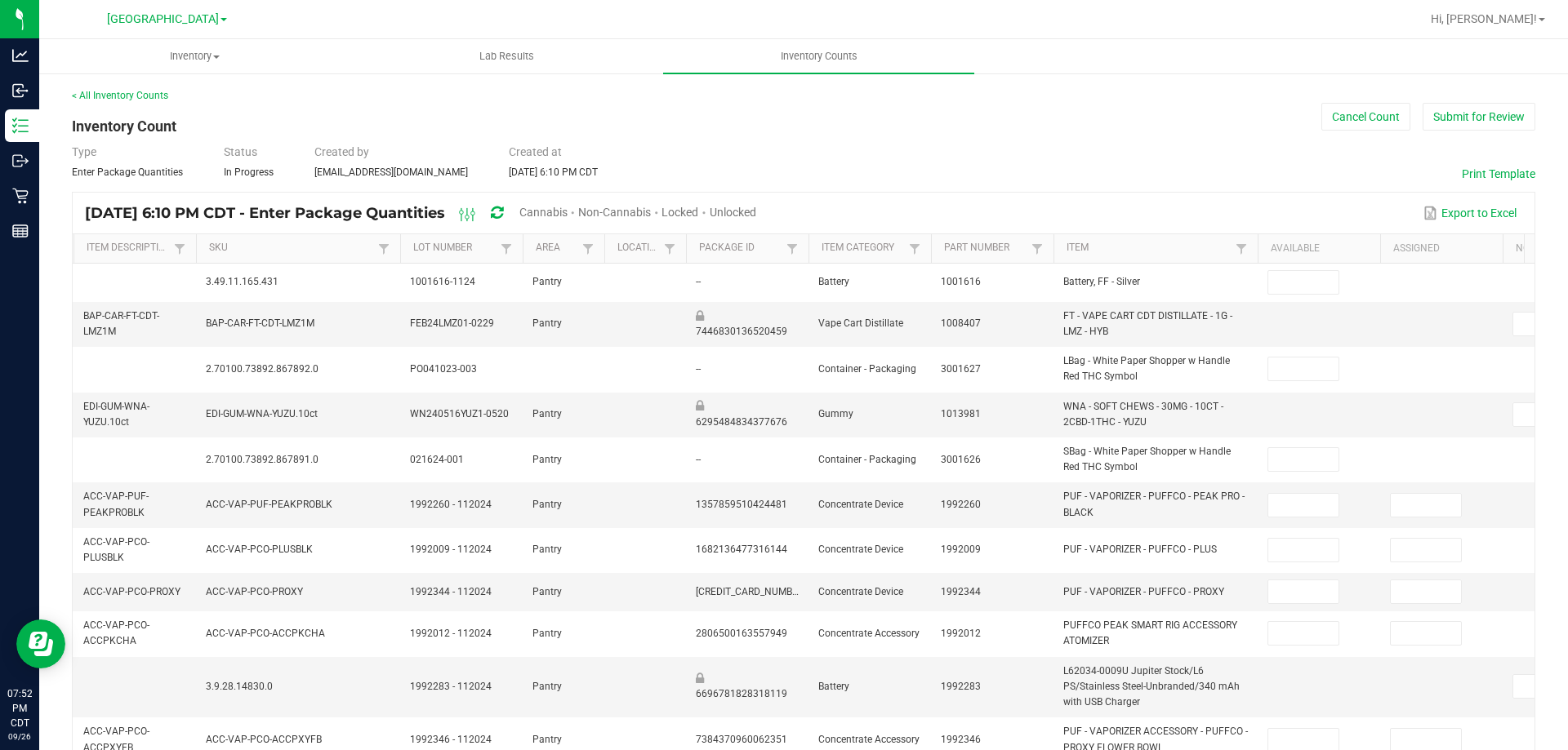
click at [567, 217] on span "Cannabis" at bounding box center [543, 212] width 48 height 13
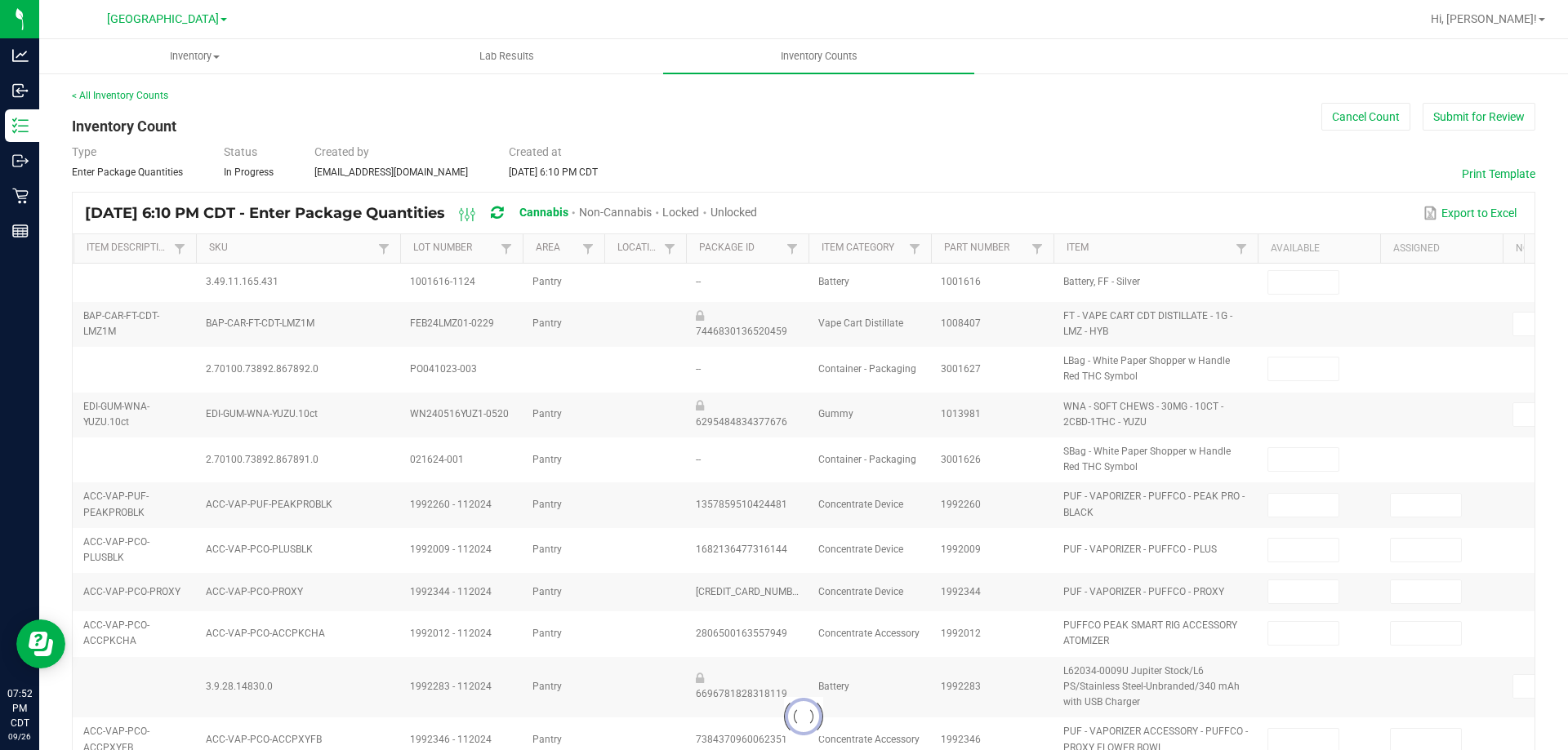
type input "12"
type input "9"
type input "1"
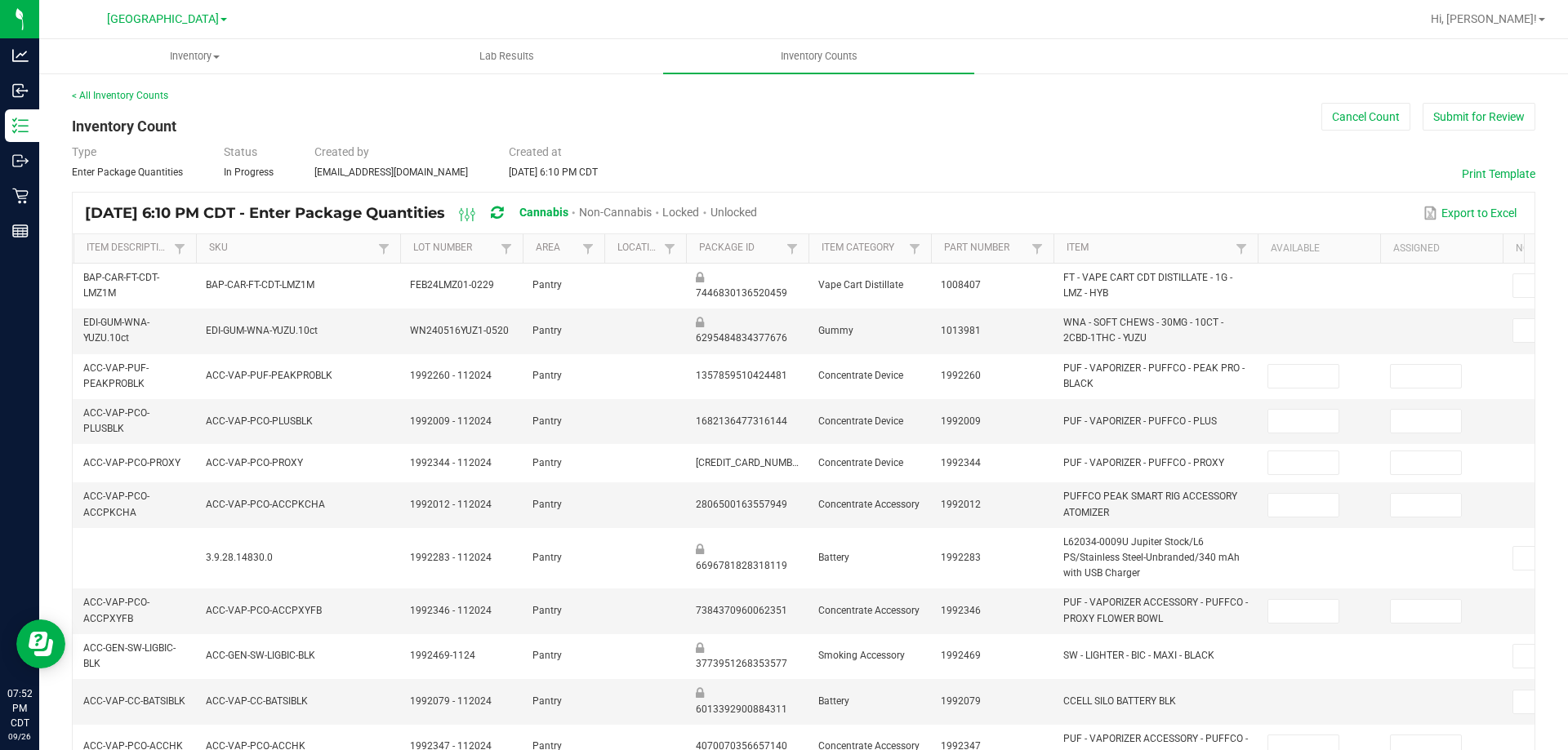
click at [757, 216] on span "Unlocked" at bounding box center [733, 212] width 47 height 13
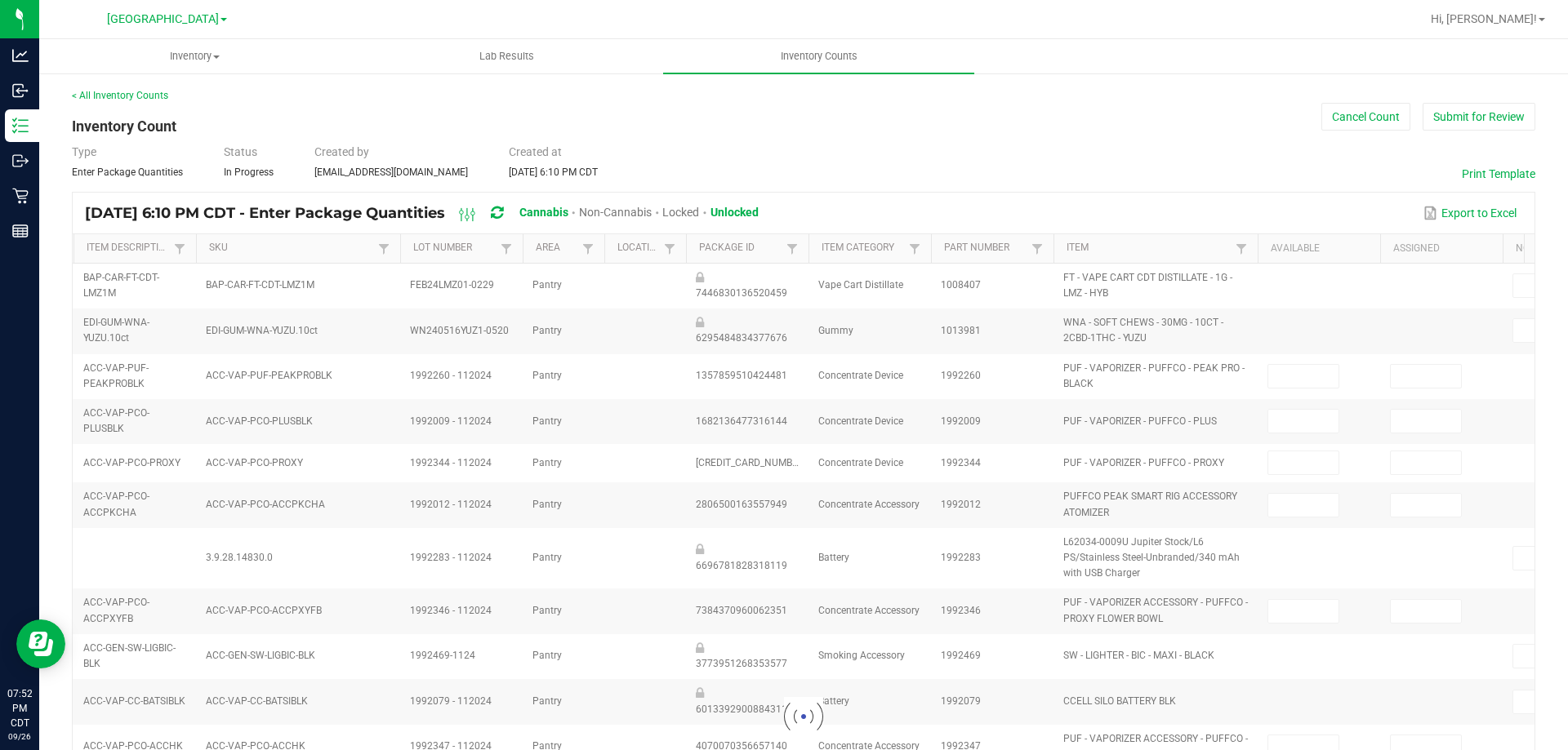
type input "1"
type input "0"
type input "2"
type input "9"
type input "8"
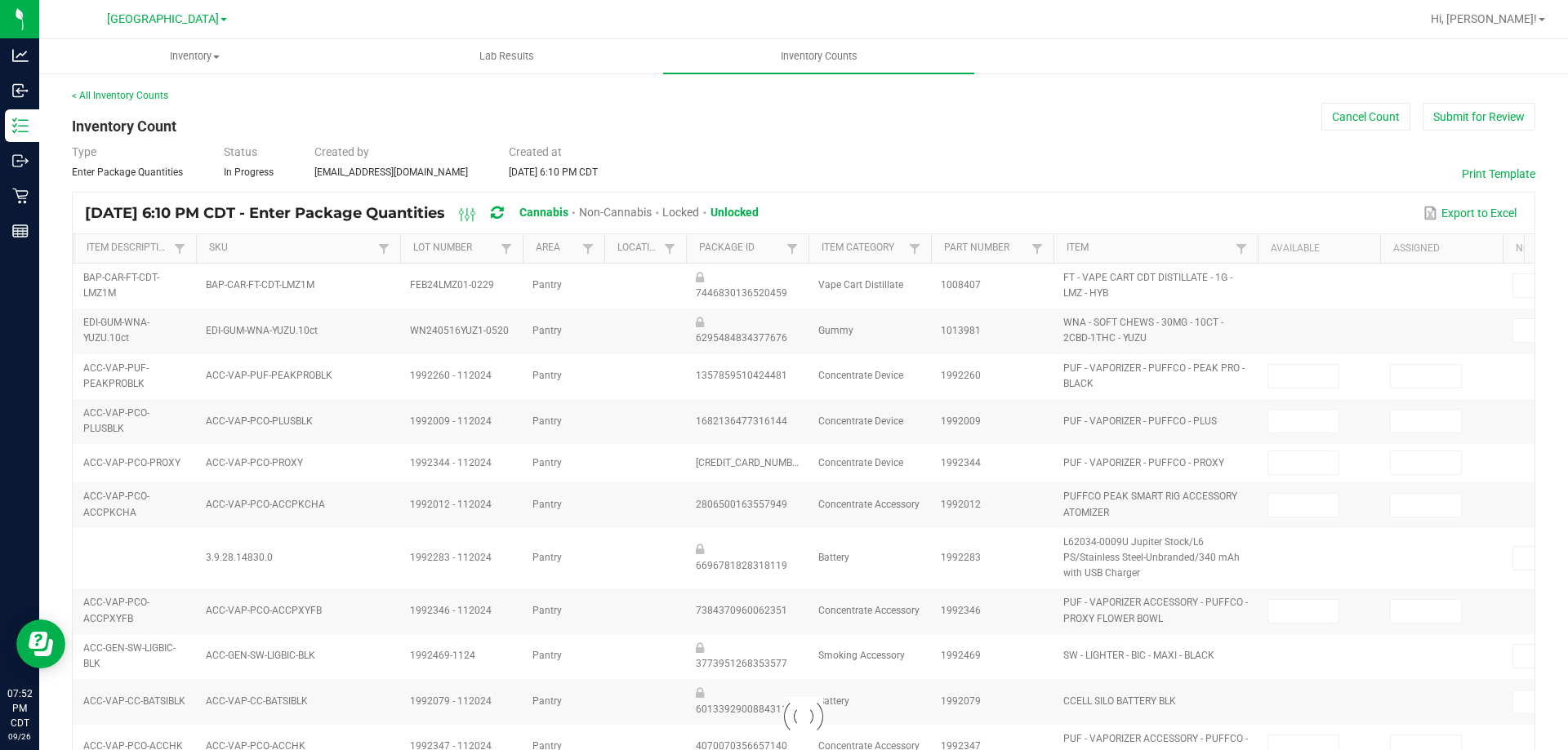
type input "10"
type input "0"
type input "7"
type input "0"
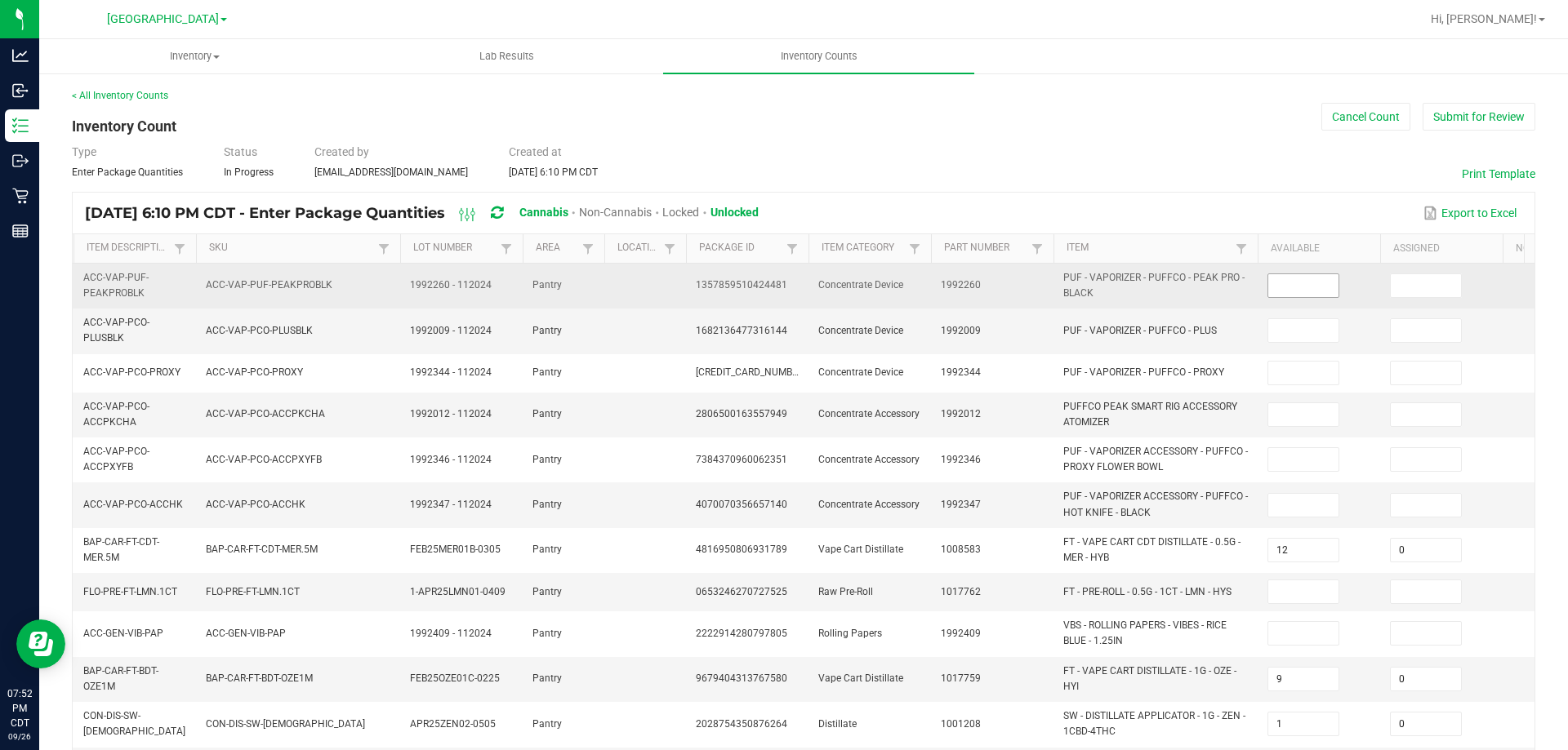
click at [1324, 292] on input at bounding box center [1303, 286] width 70 height 23
type input "0"
click at [1425, 284] on input at bounding box center [1426, 286] width 70 height 23
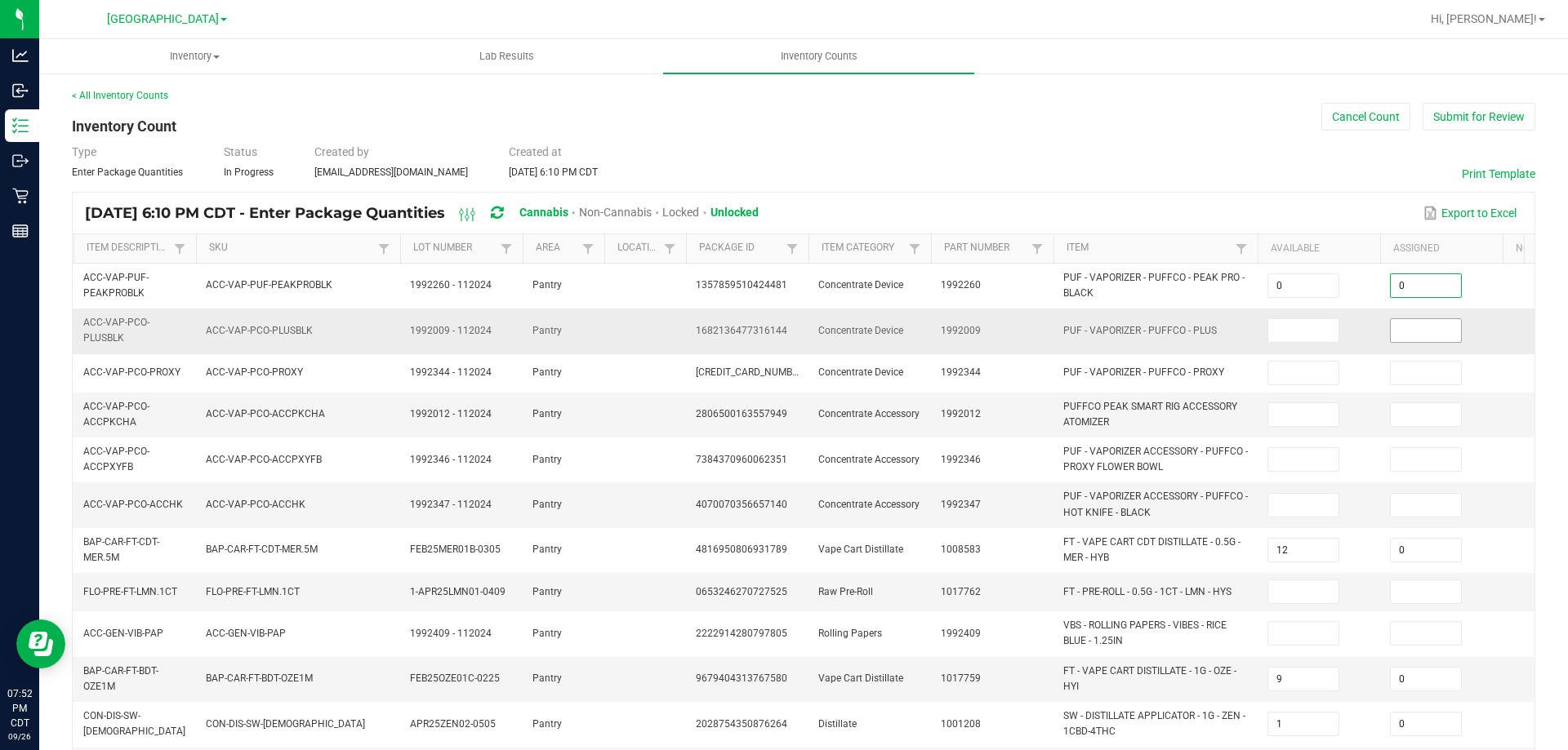
type input "0"
click at [1425, 328] on input at bounding box center [1426, 331] width 70 height 23
type input "0"
click at [1307, 330] on input at bounding box center [1303, 331] width 70 height 23
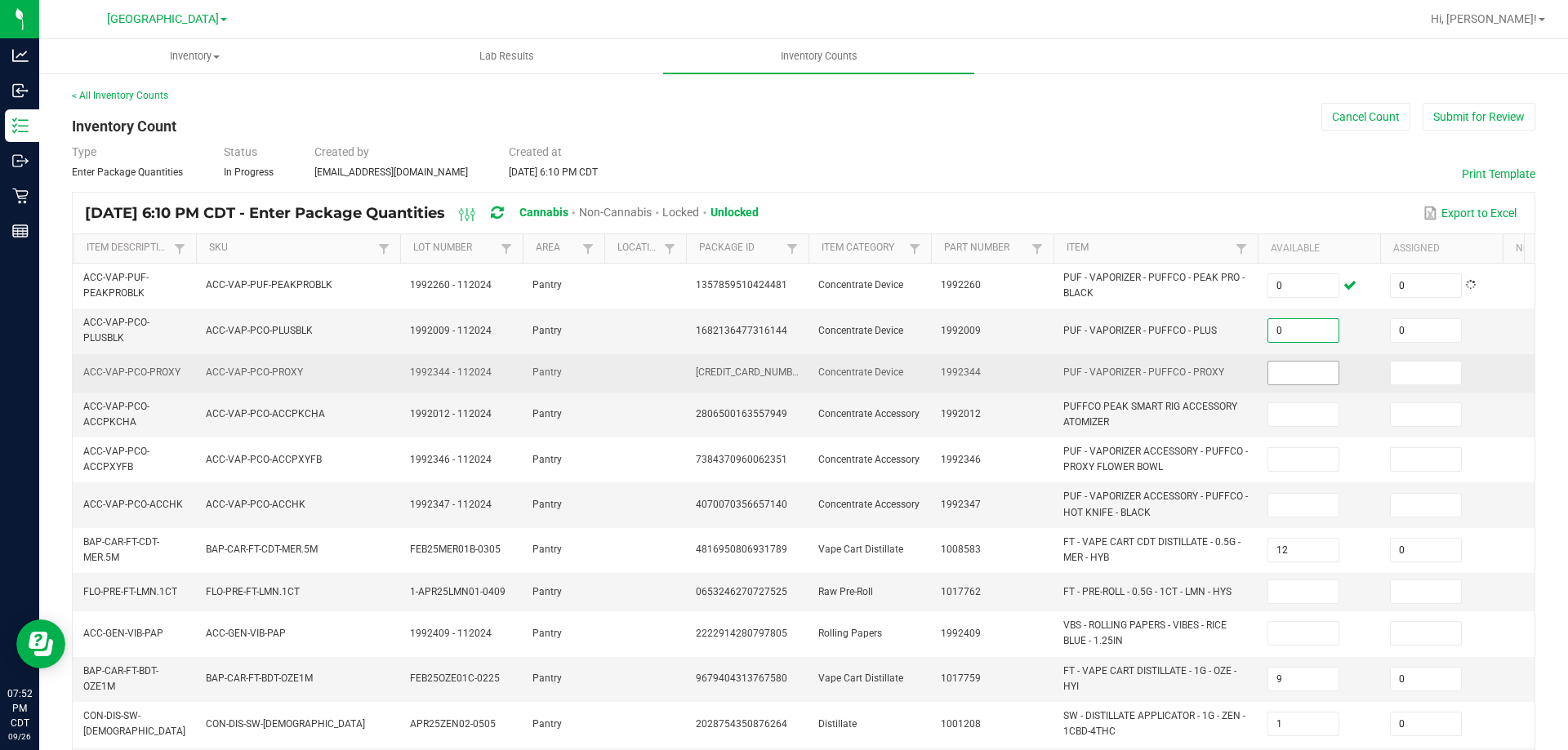
type input "0"
click at [1306, 372] on input at bounding box center [1303, 373] width 70 height 23
type input "0"
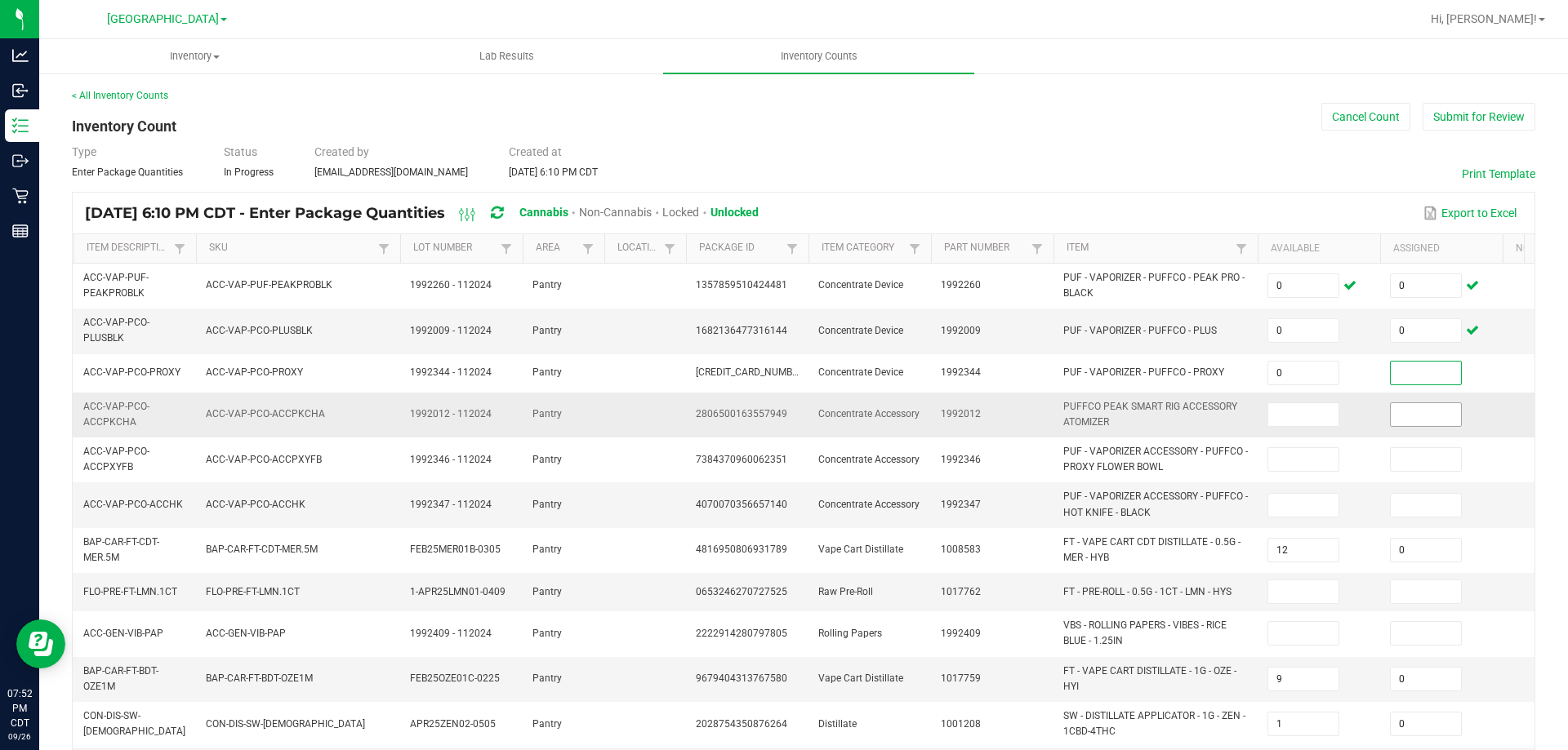
drag, startPoint x: 1402, startPoint y: 369, endPoint x: 1411, endPoint y: 406, distance: 38.1
click at [1404, 372] on input at bounding box center [1426, 373] width 70 height 23
type input "0"
click at [1411, 406] on input at bounding box center [1426, 415] width 70 height 23
type input "0"
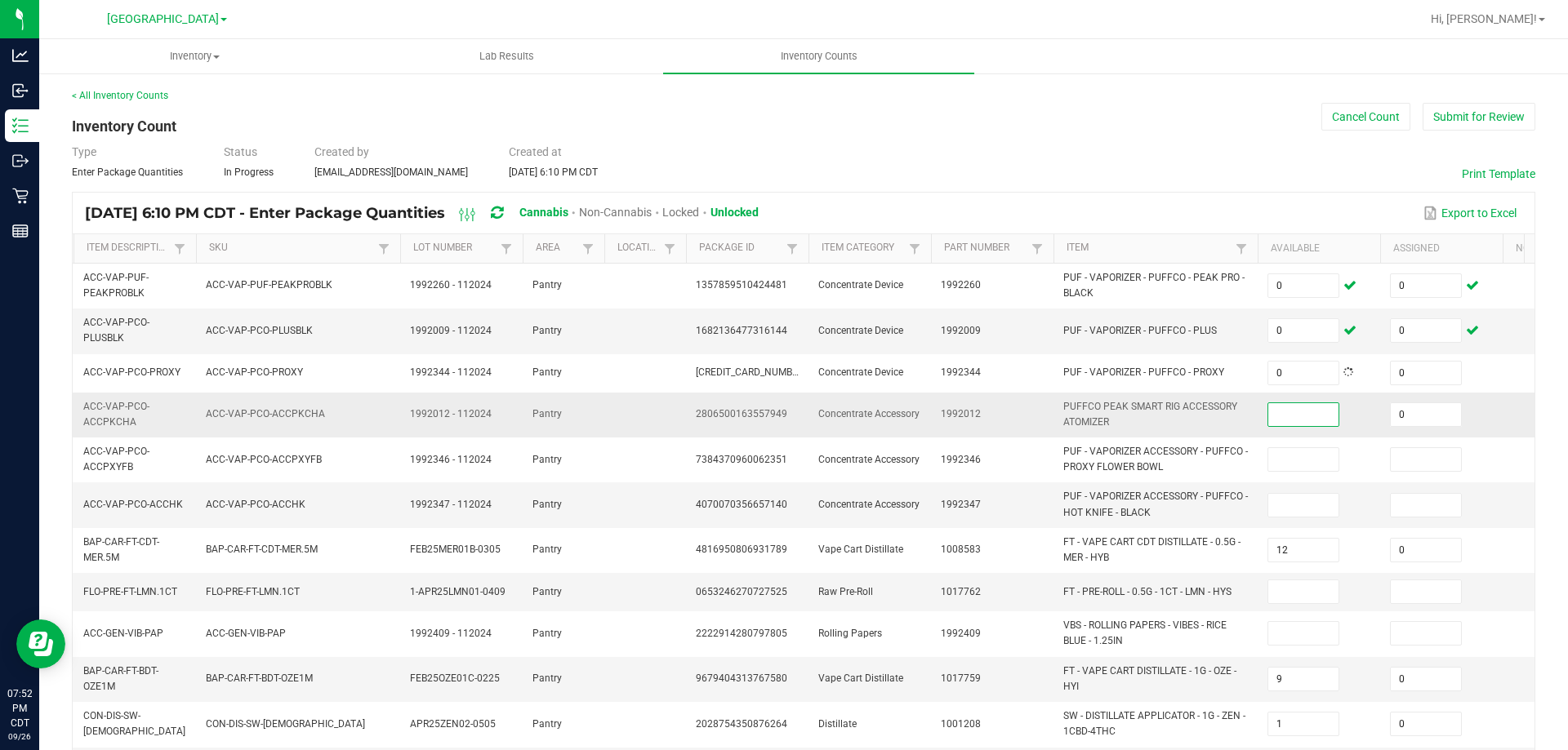
click at [1304, 412] on input at bounding box center [1303, 415] width 70 height 23
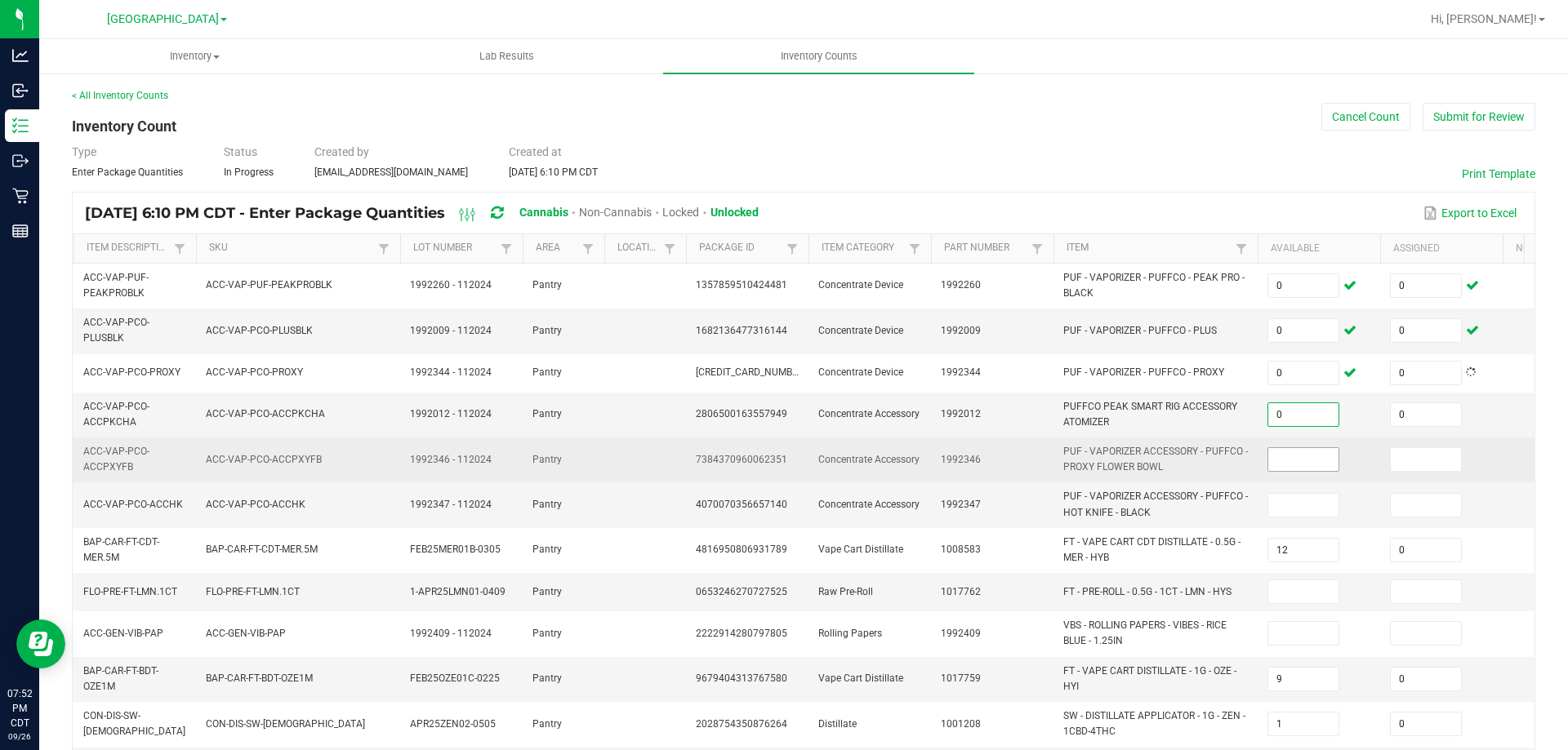
type input "0"
click at [1309, 454] on input at bounding box center [1303, 460] width 70 height 23
type input "0"
click at [1410, 455] on input at bounding box center [1426, 460] width 70 height 23
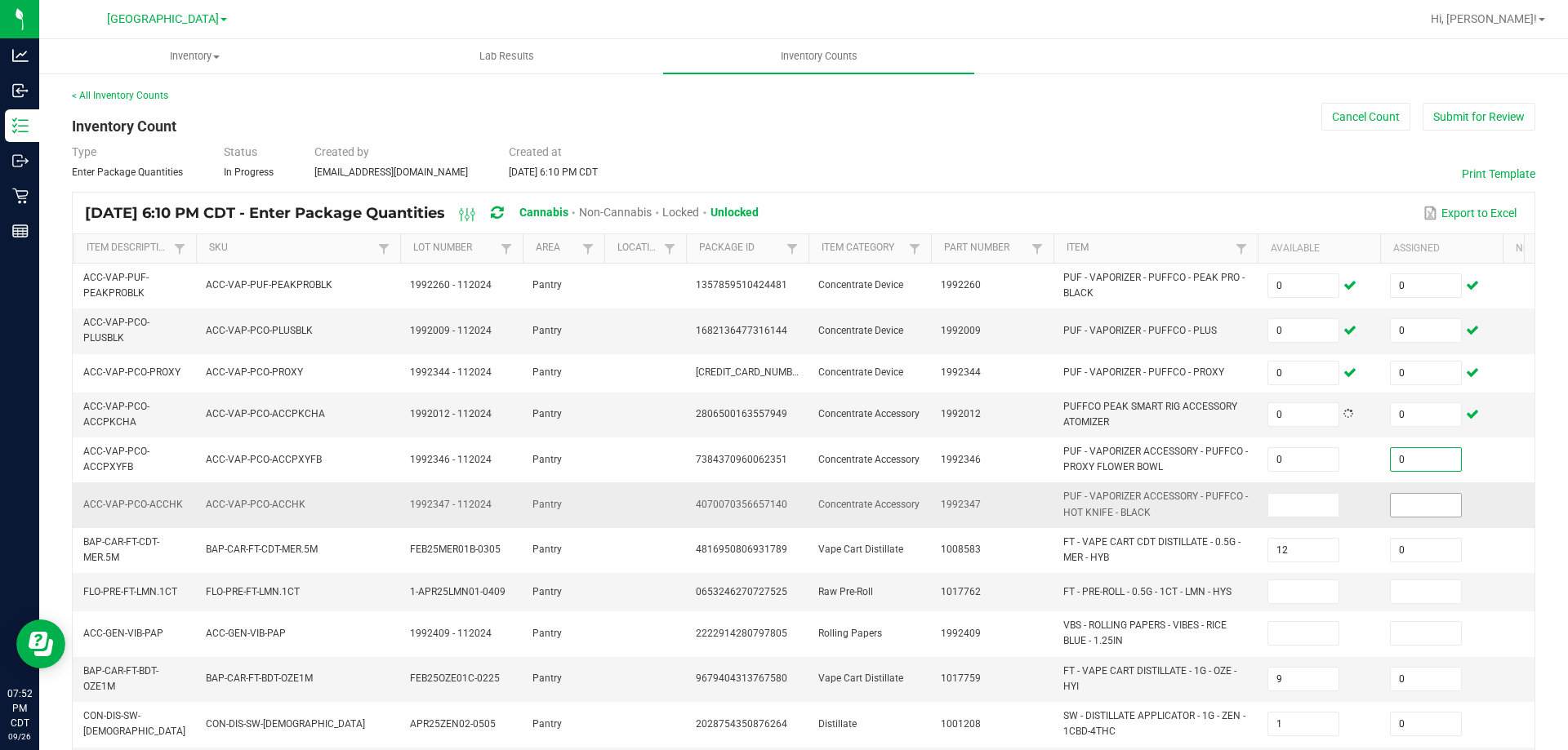
type input "0"
click at [1415, 502] on input at bounding box center [1426, 506] width 70 height 23
type input "0"
click at [1316, 512] on input at bounding box center [1303, 506] width 70 height 23
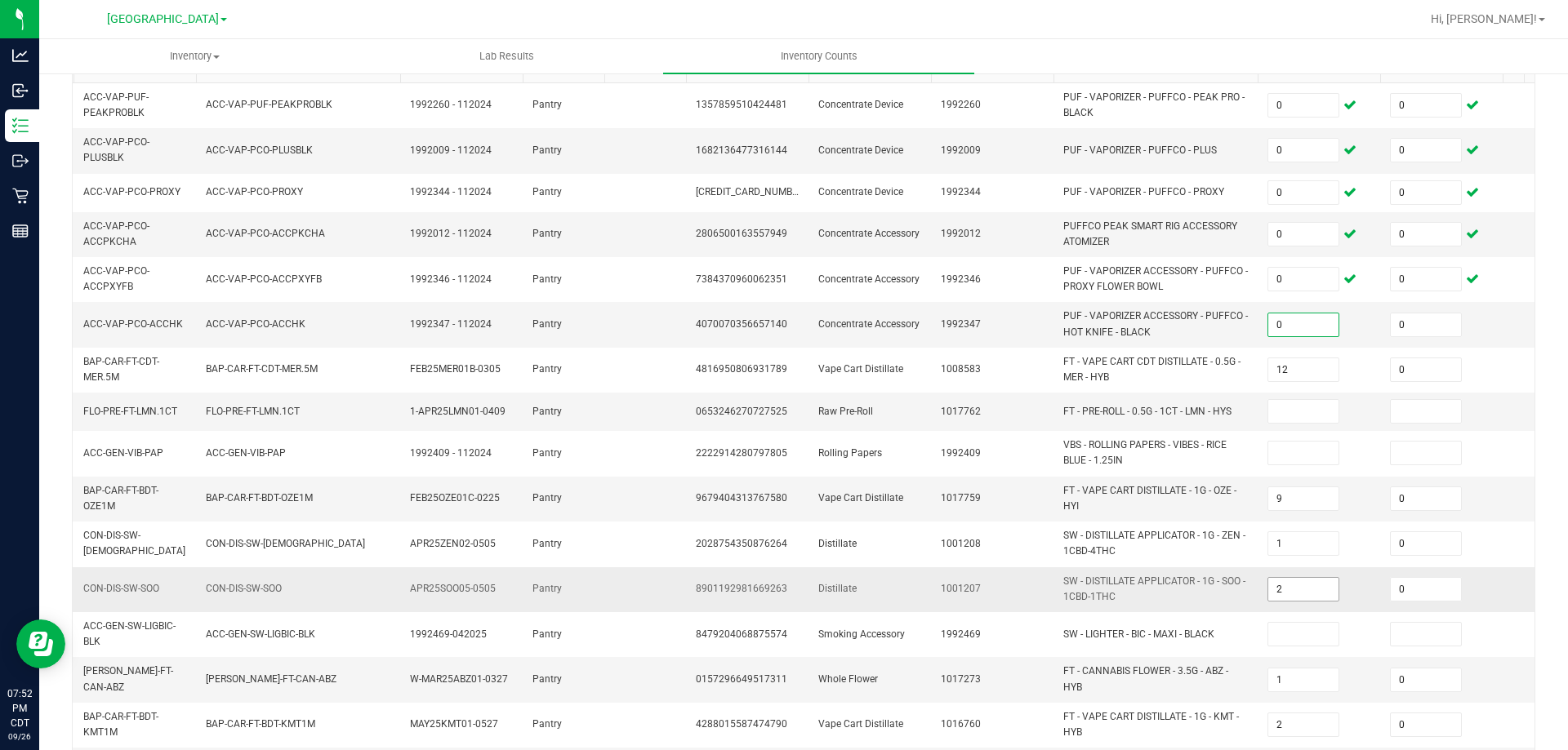
scroll to position [245, 0]
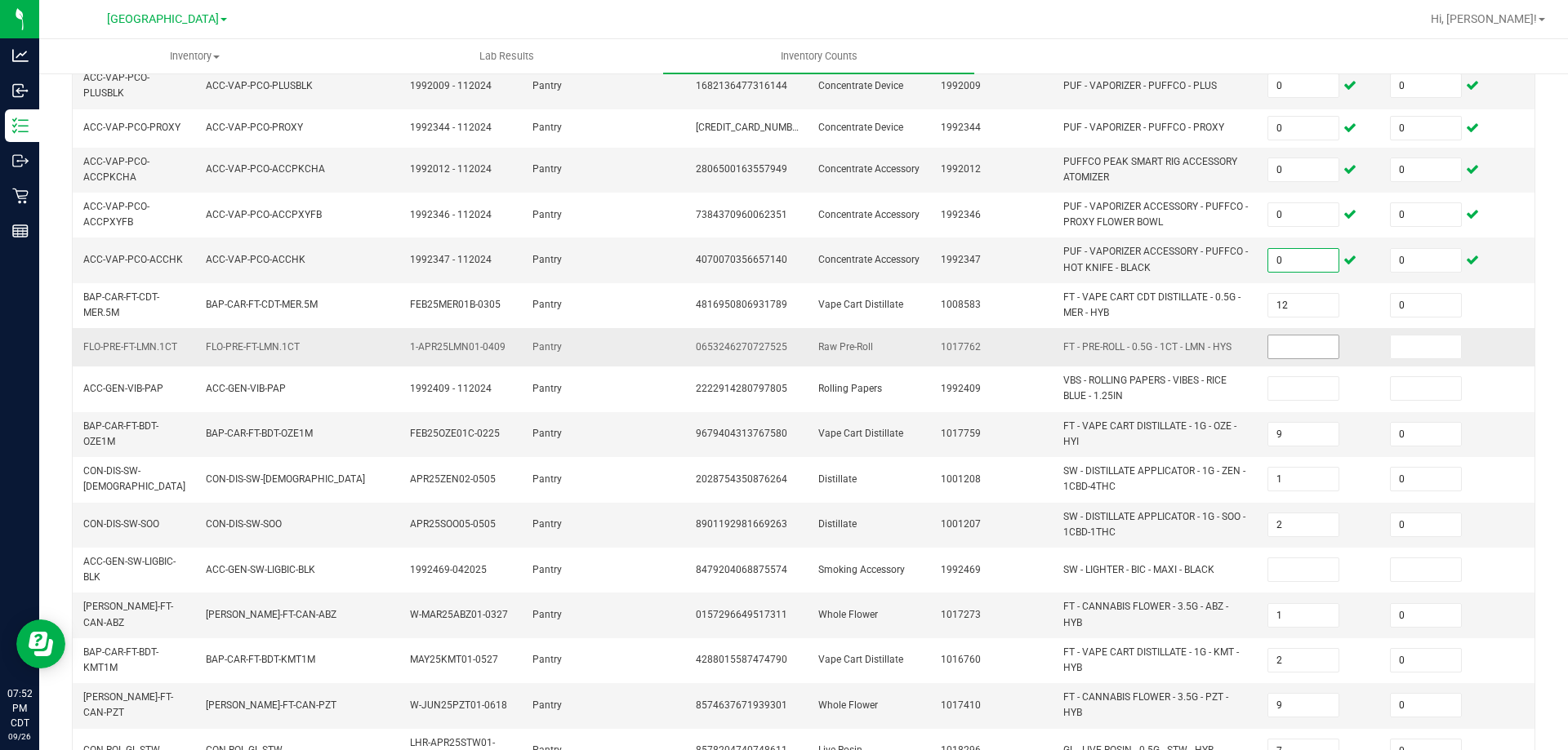
type input "0"
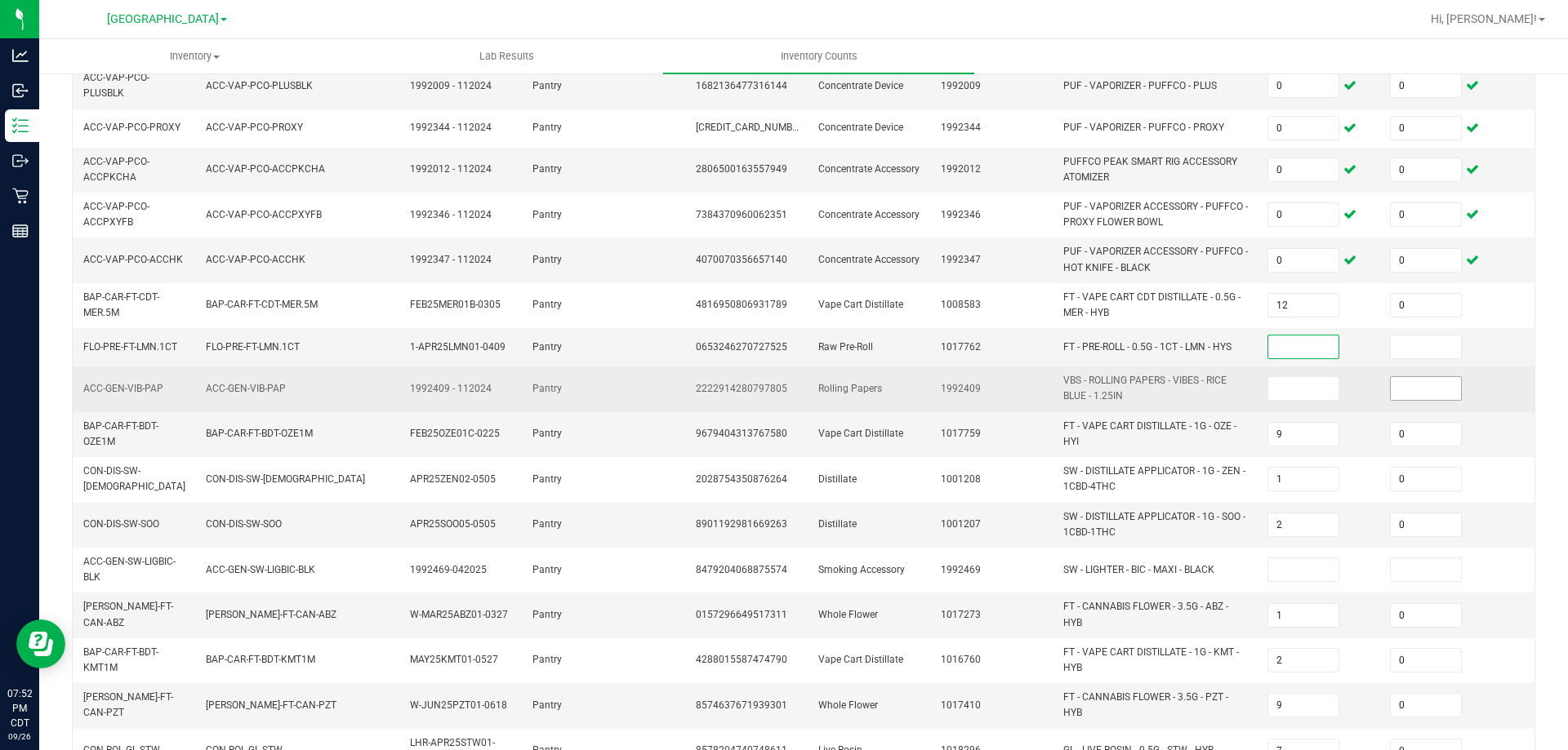
drag, startPoint x: 1312, startPoint y: 349, endPoint x: 1438, endPoint y: 382, distance: 130.2
click at [1318, 351] on input at bounding box center [1303, 347] width 70 height 23
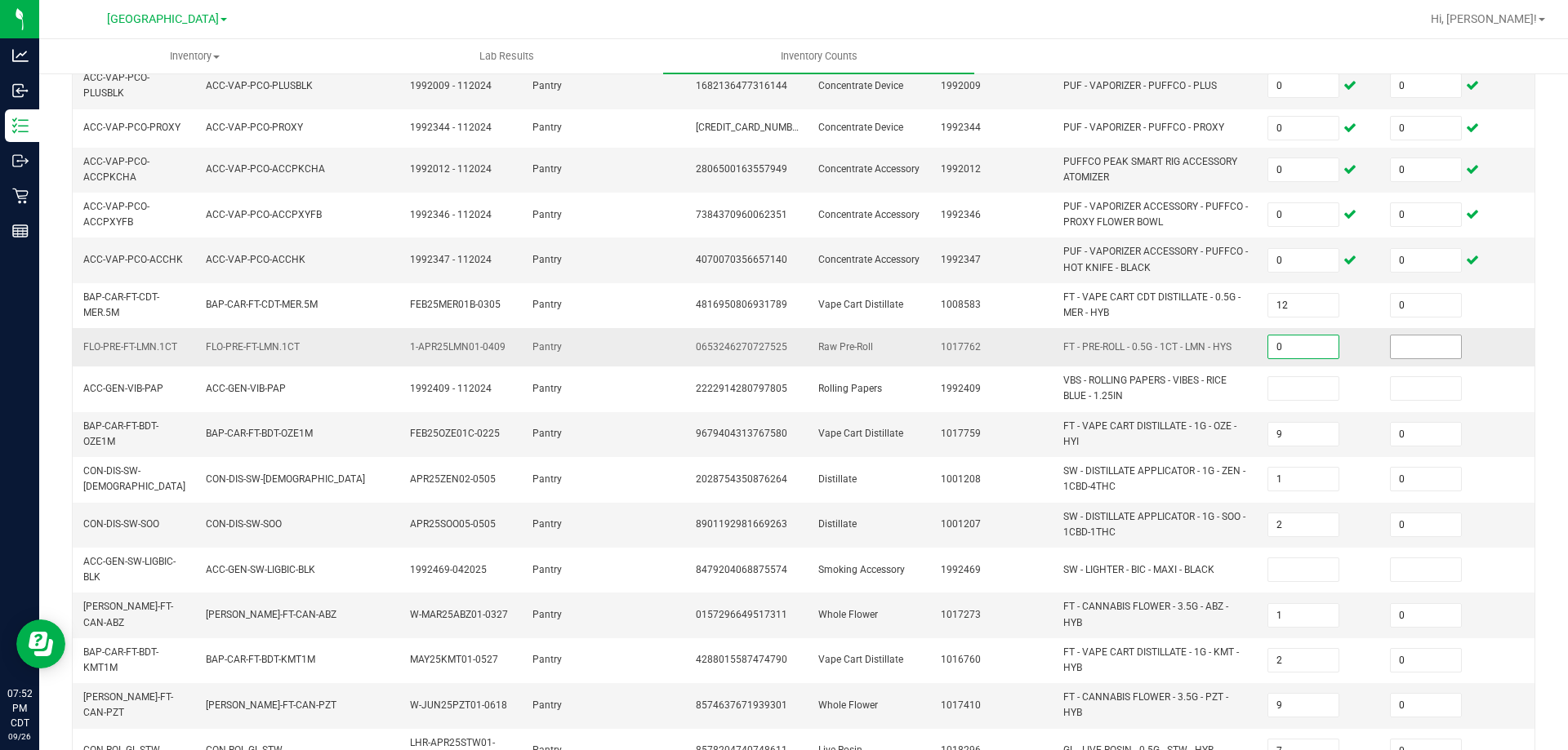
type input "0"
click at [1425, 352] on input at bounding box center [1426, 347] width 70 height 23
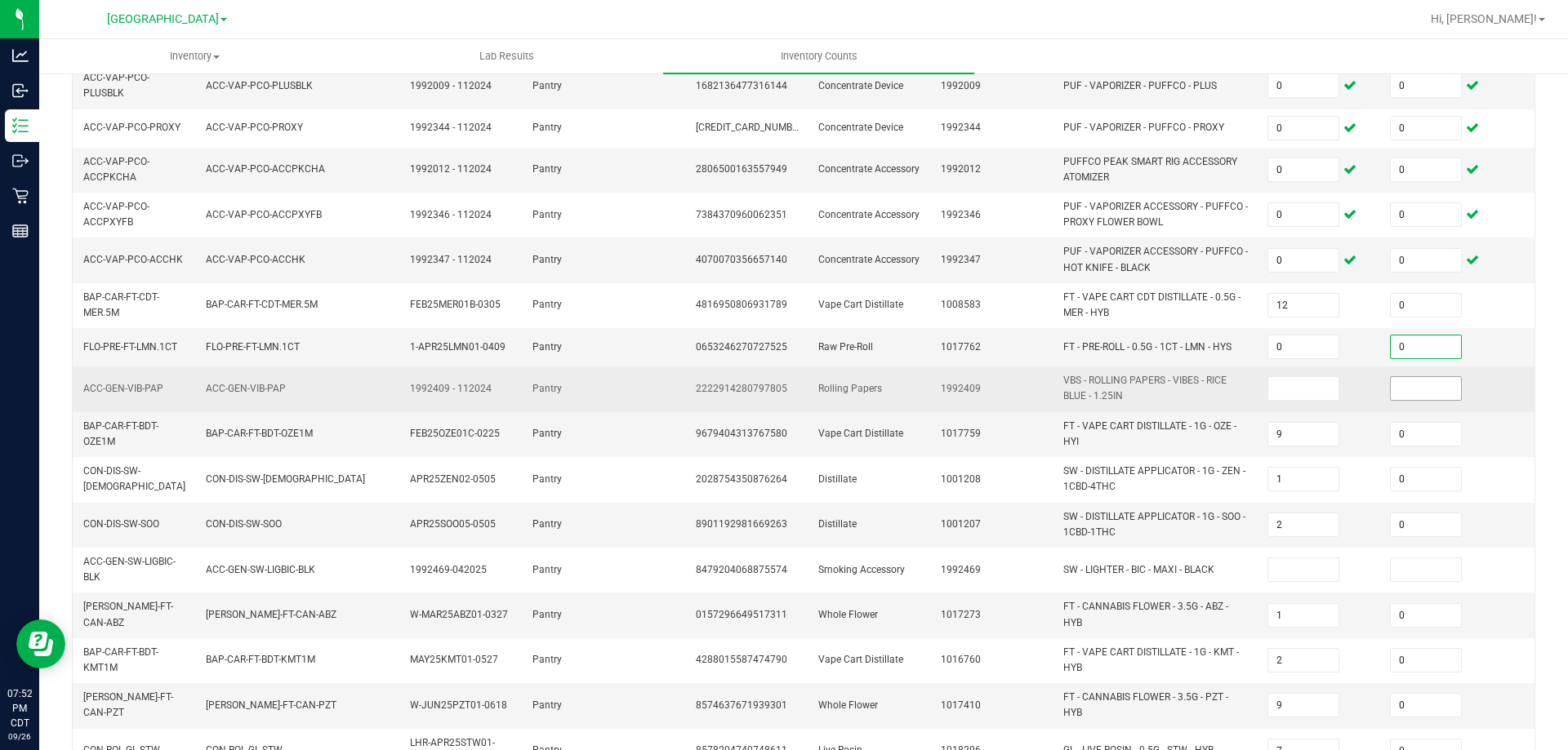
type input "0"
click at [1423, 392] on input at bounding box center [1426, 389] width 70 height 23
type input "0"
click at [1304, 383] on input at bounding box center [1303, 389] width 70 height 23
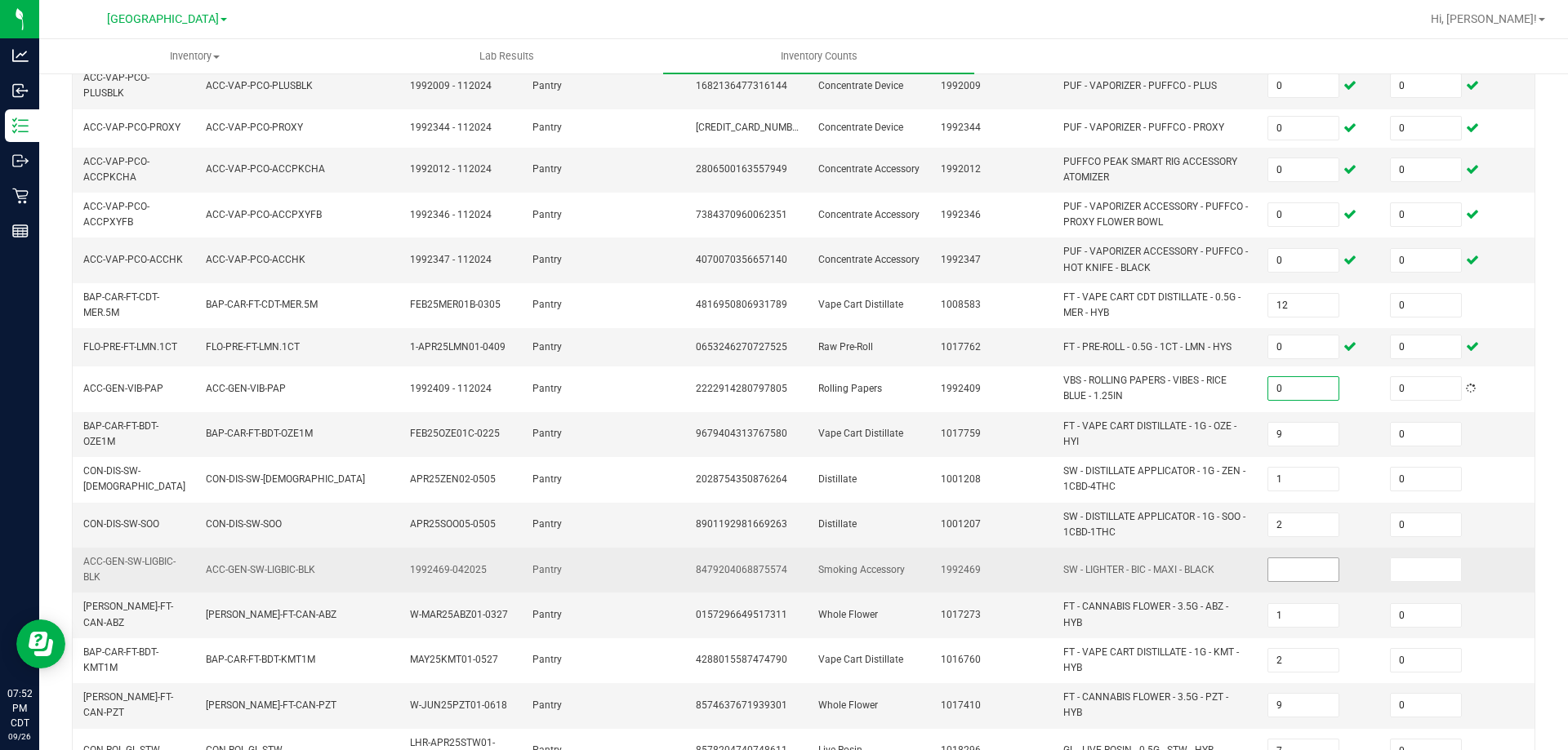
type input "0"
click at [1310, 569] on input at bounding box center [1303, 570] width 70 height 23
type input "0"
click at [1405, 567] on input at bounding box center [1426, 570] width 70 height 23
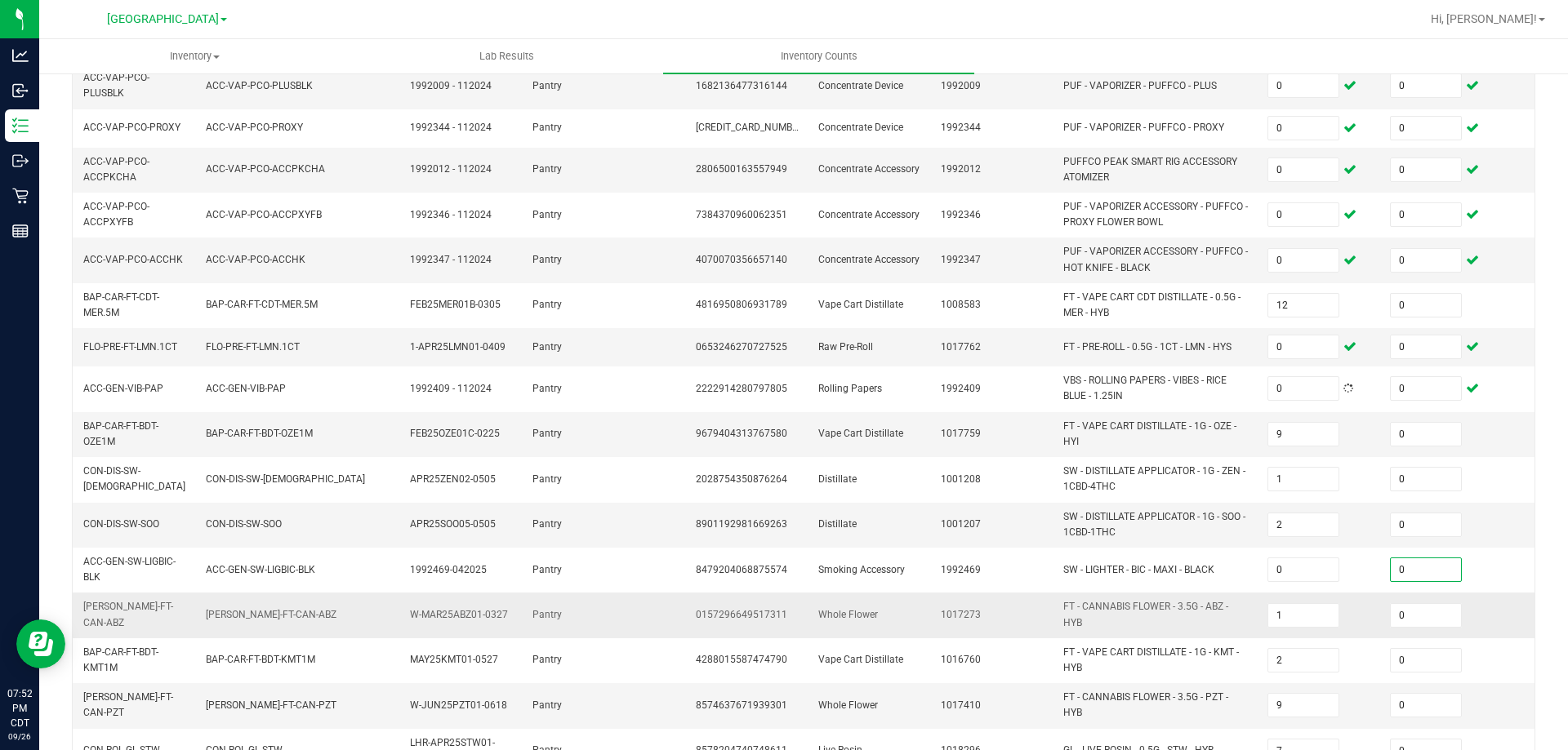
type input "0"
click at [1347, 613] on td "1" at bounding box center [1318, 615] width 122 height 45
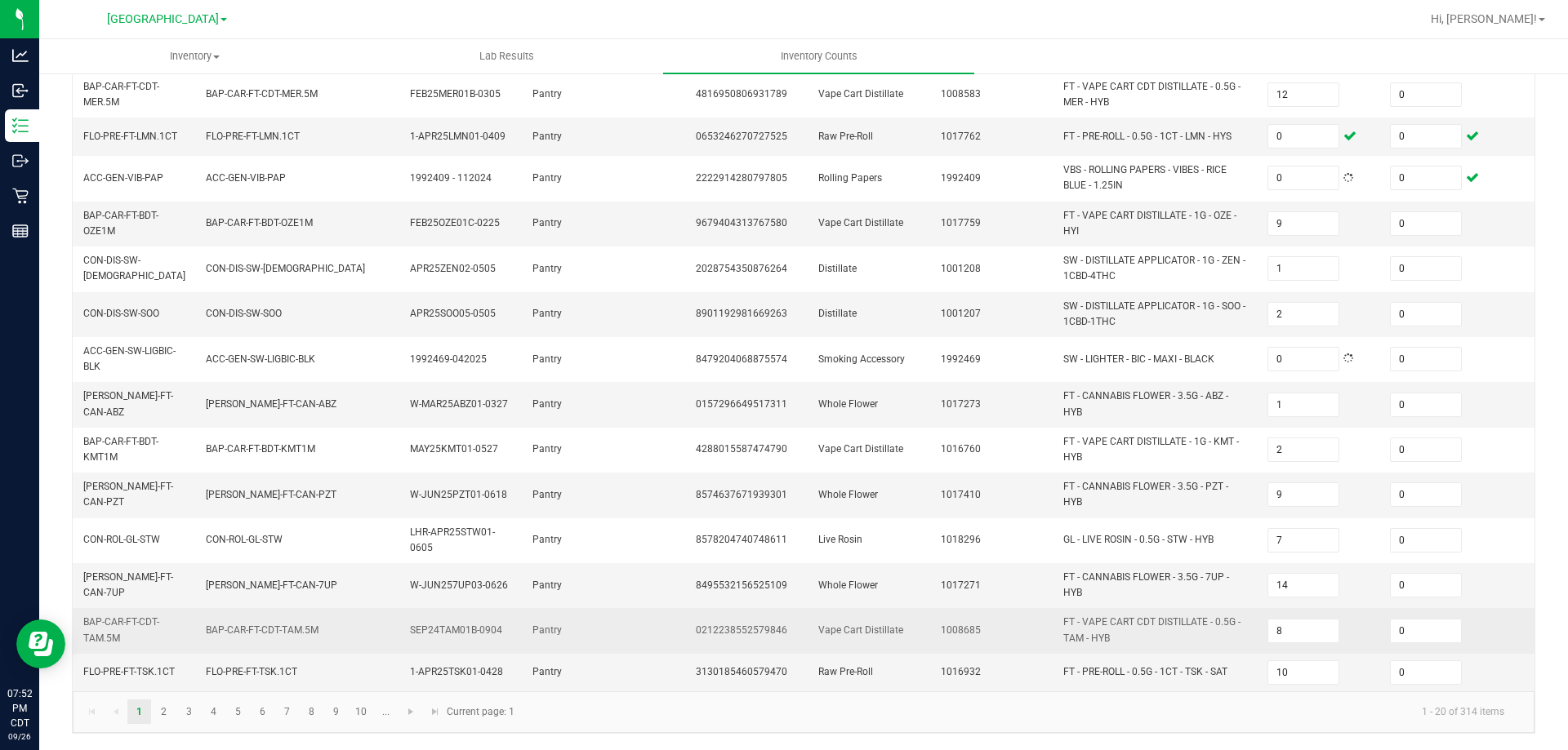
scroll to position [468, 0]
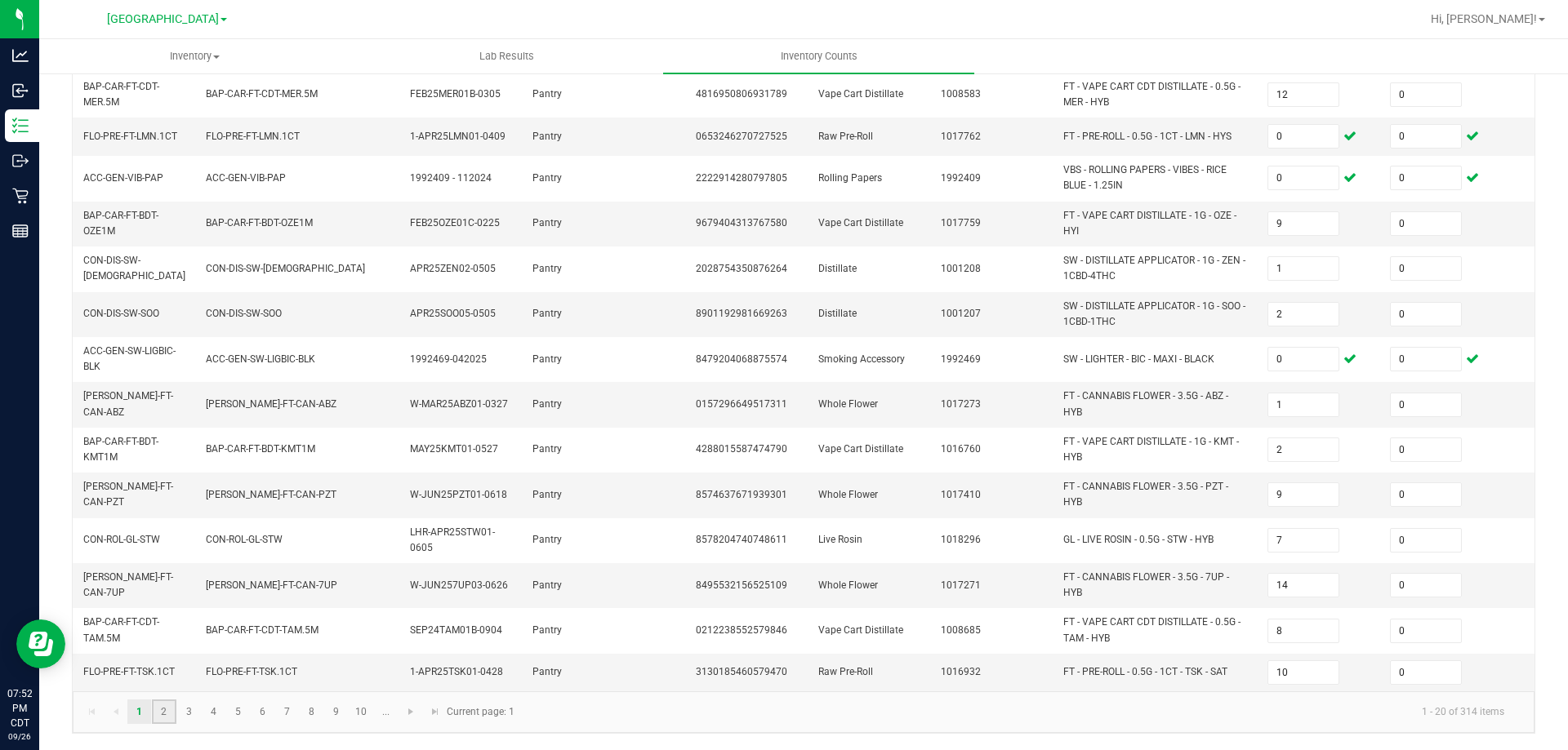
click at [165, 681] on link "2" at bounding box center [164, 712] width 24 height 25
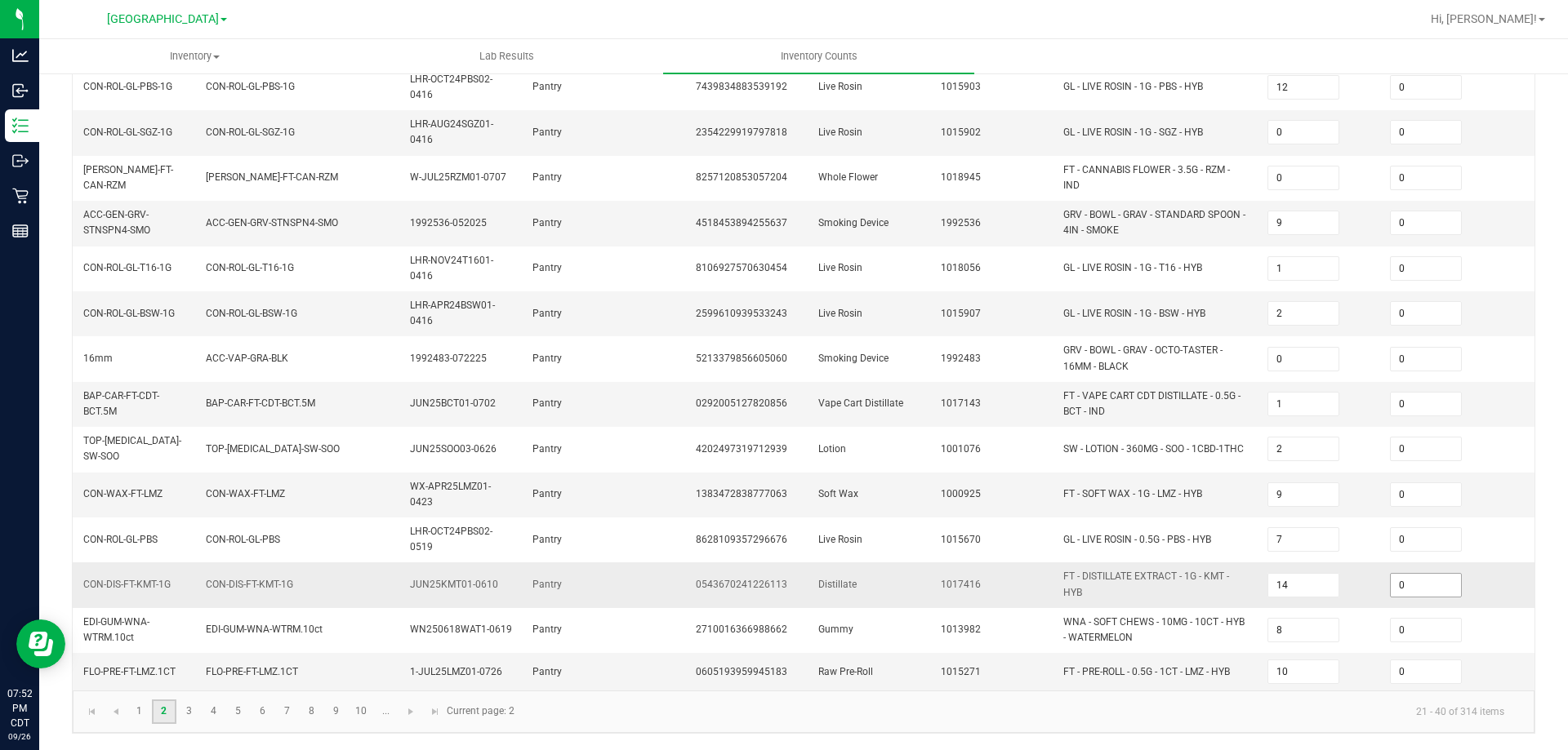
type input "5"
type input "6"
type input "4"
type input "2"
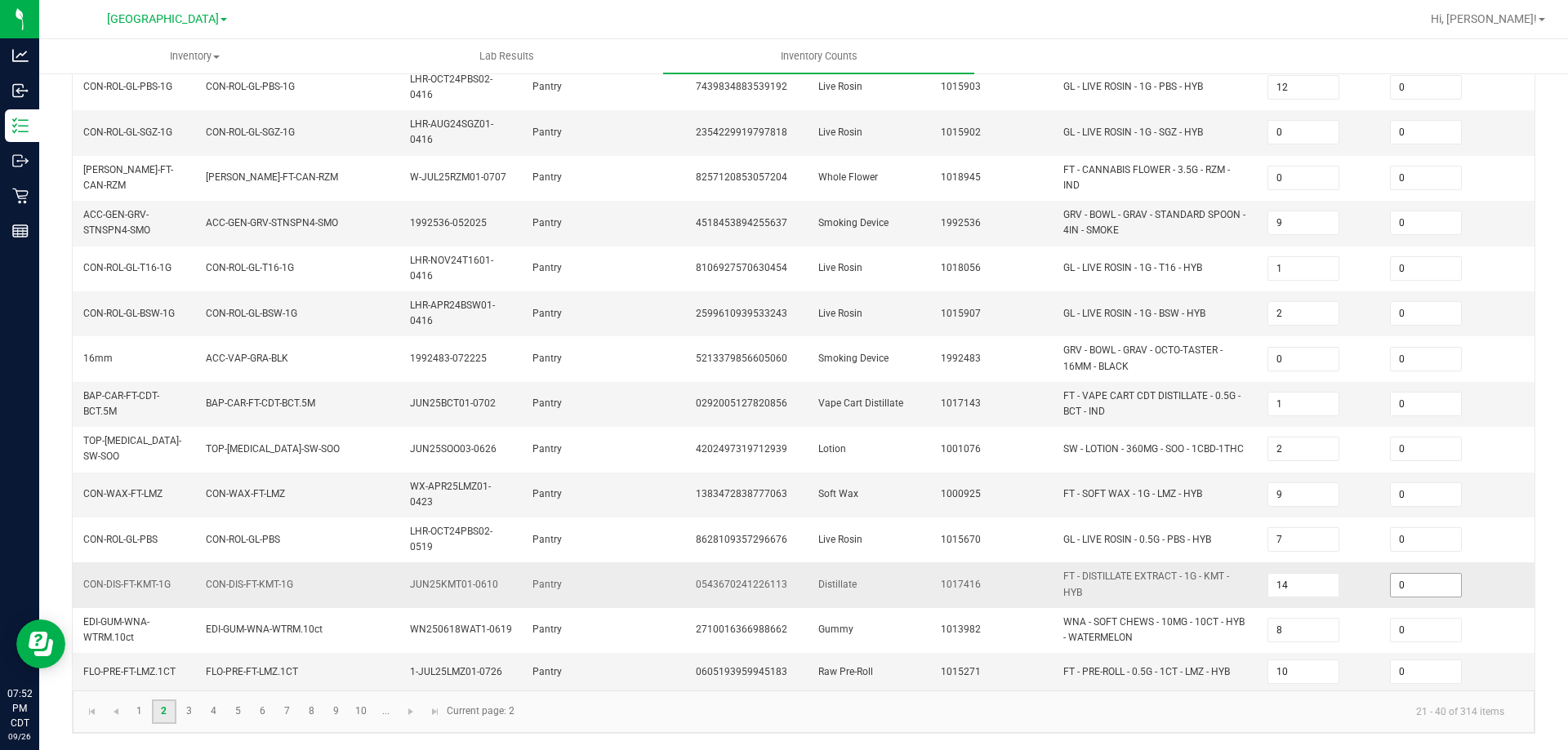
type input "3"
type input "7"
type input "9"
type input "24"
type input "10"
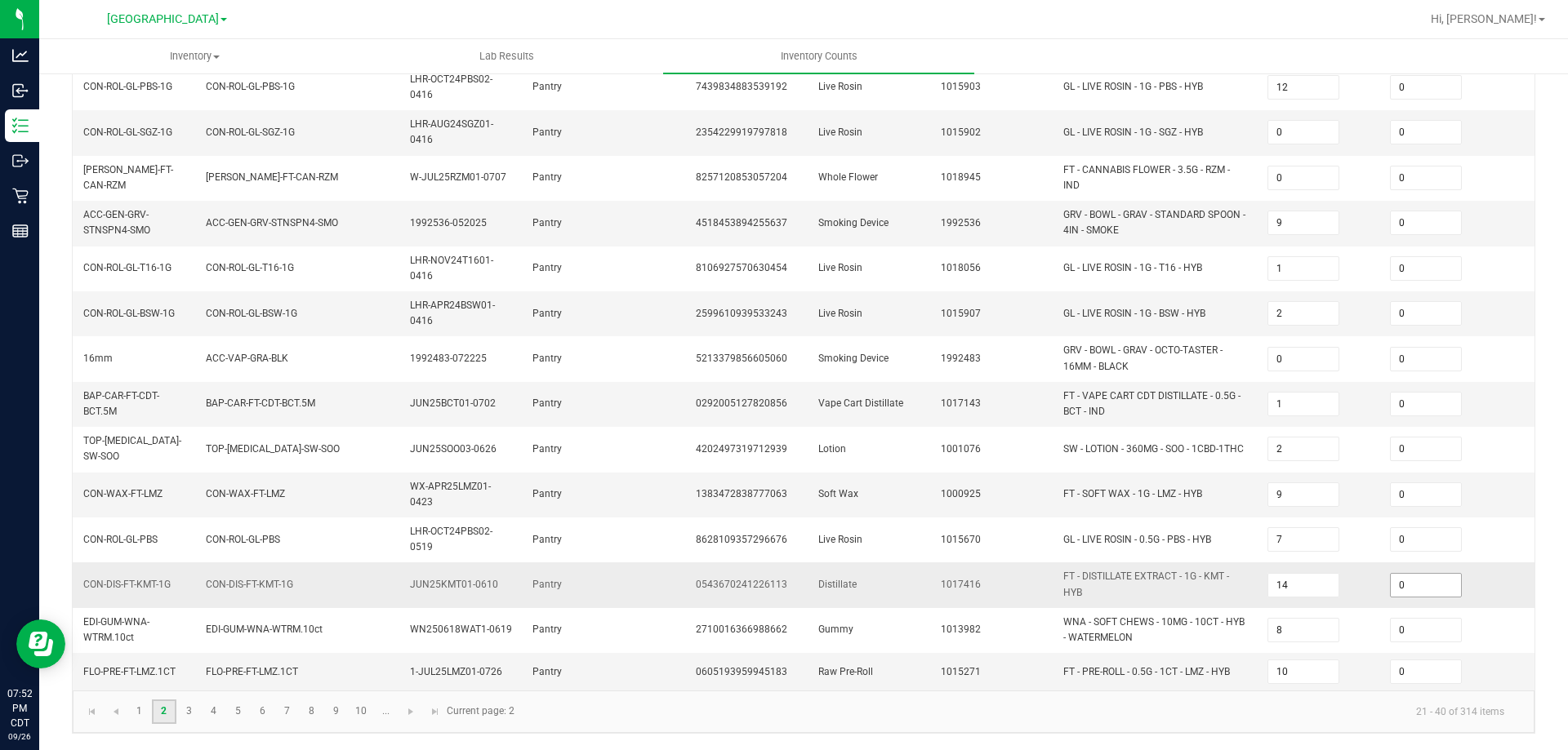
type input "6"
type input "18"
type input "10"
type input "4"
type input "18"
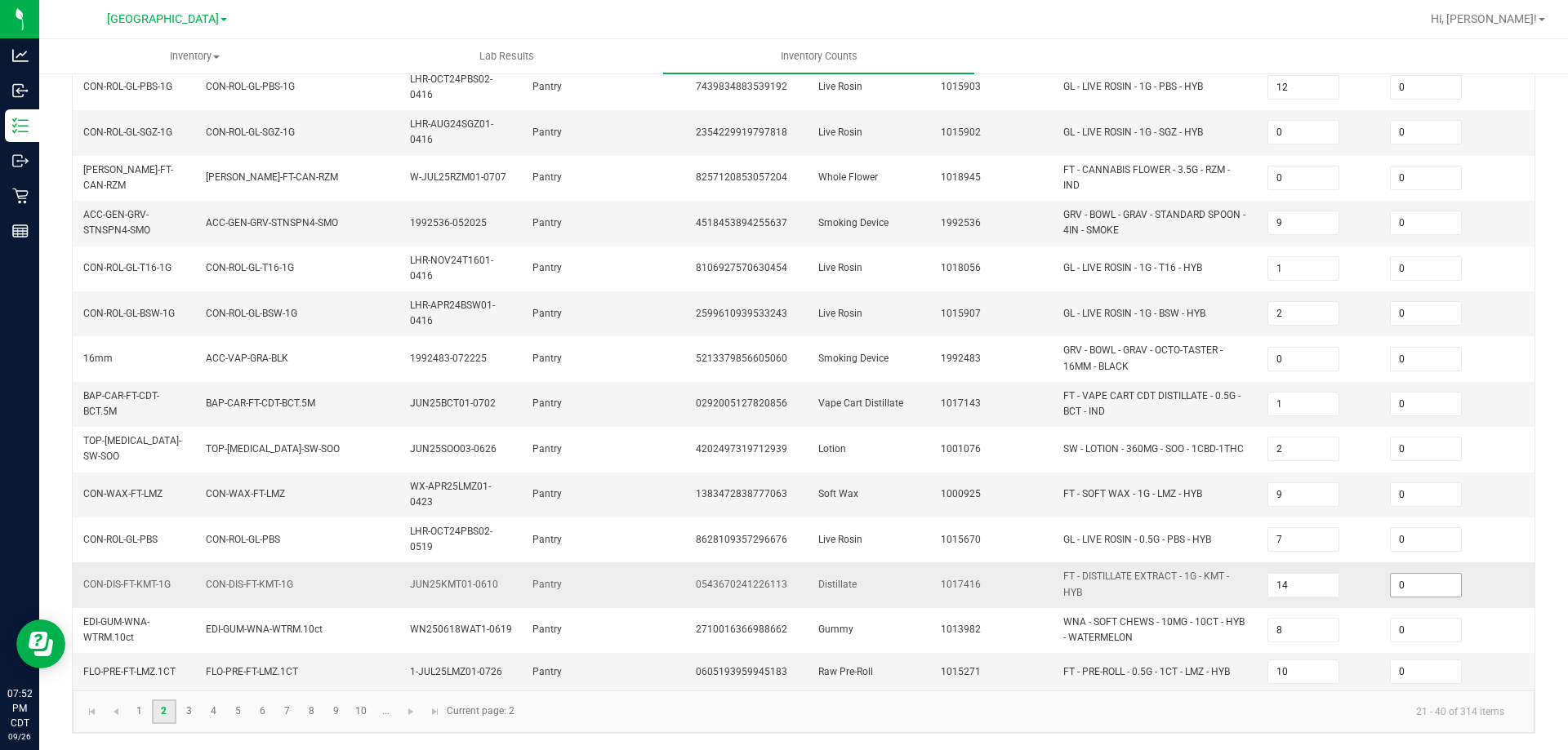
type input "3"
type input "8"
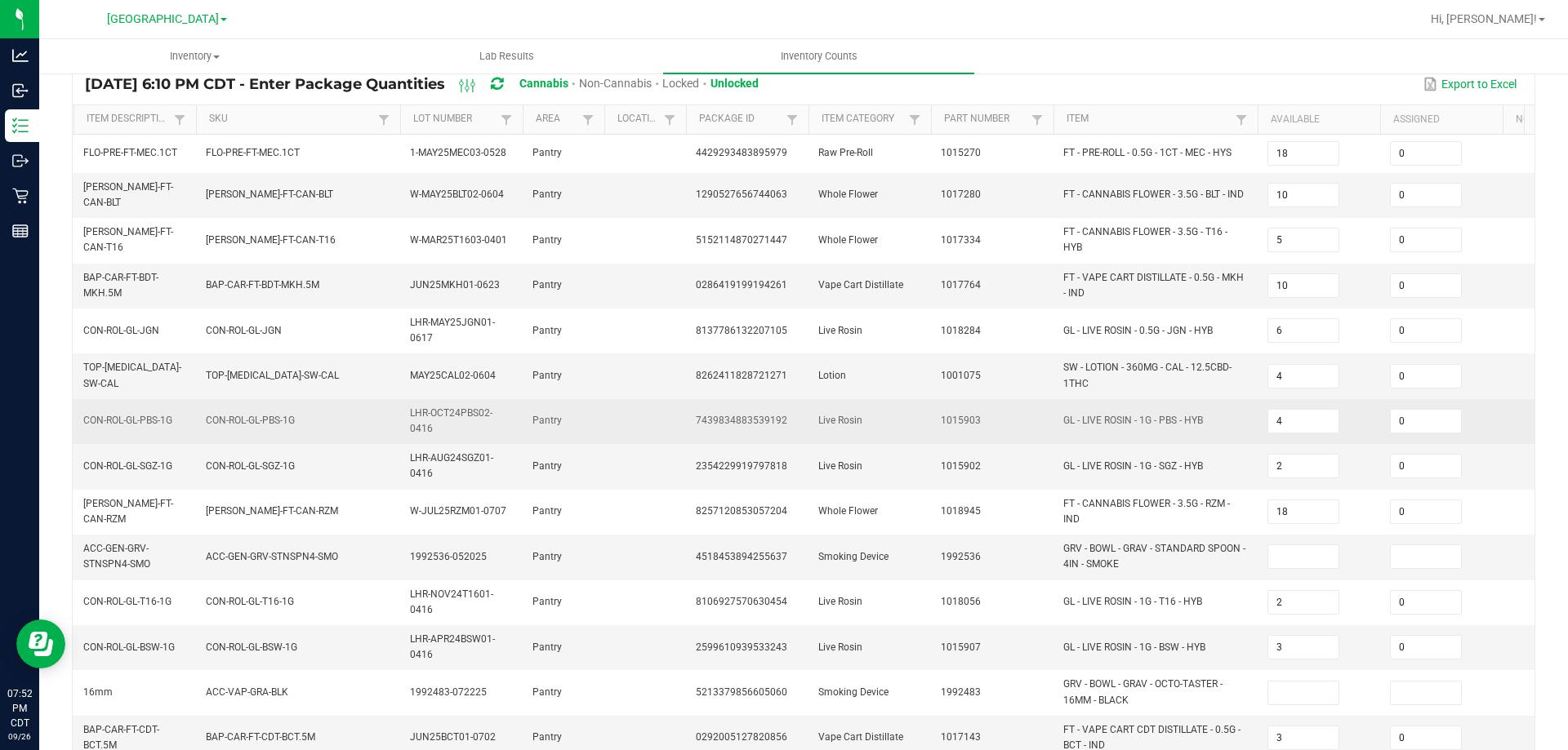
scroll to position [209, 0]
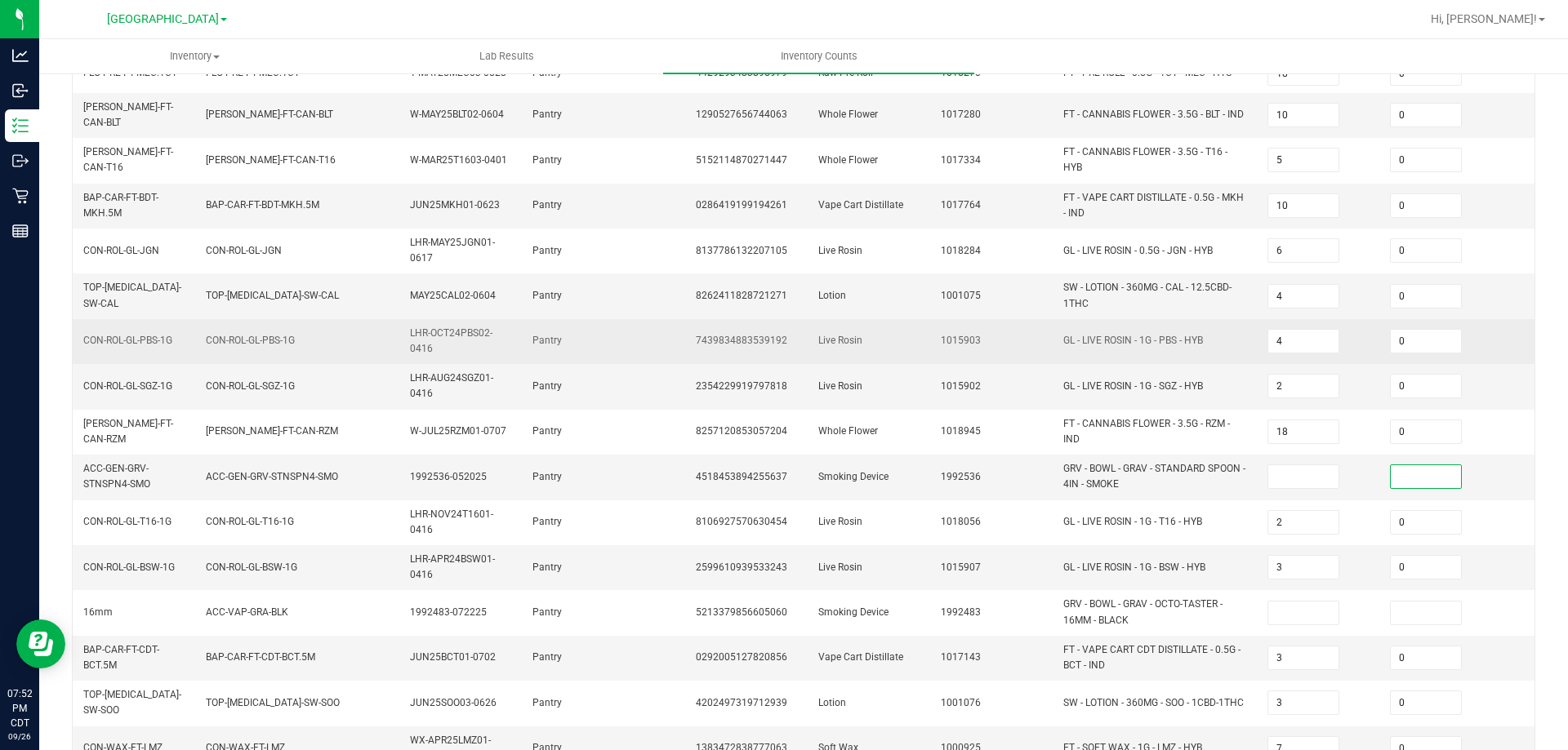
click at [1425, 465] on input at bounding box center [1426, 477] width 70 height 23
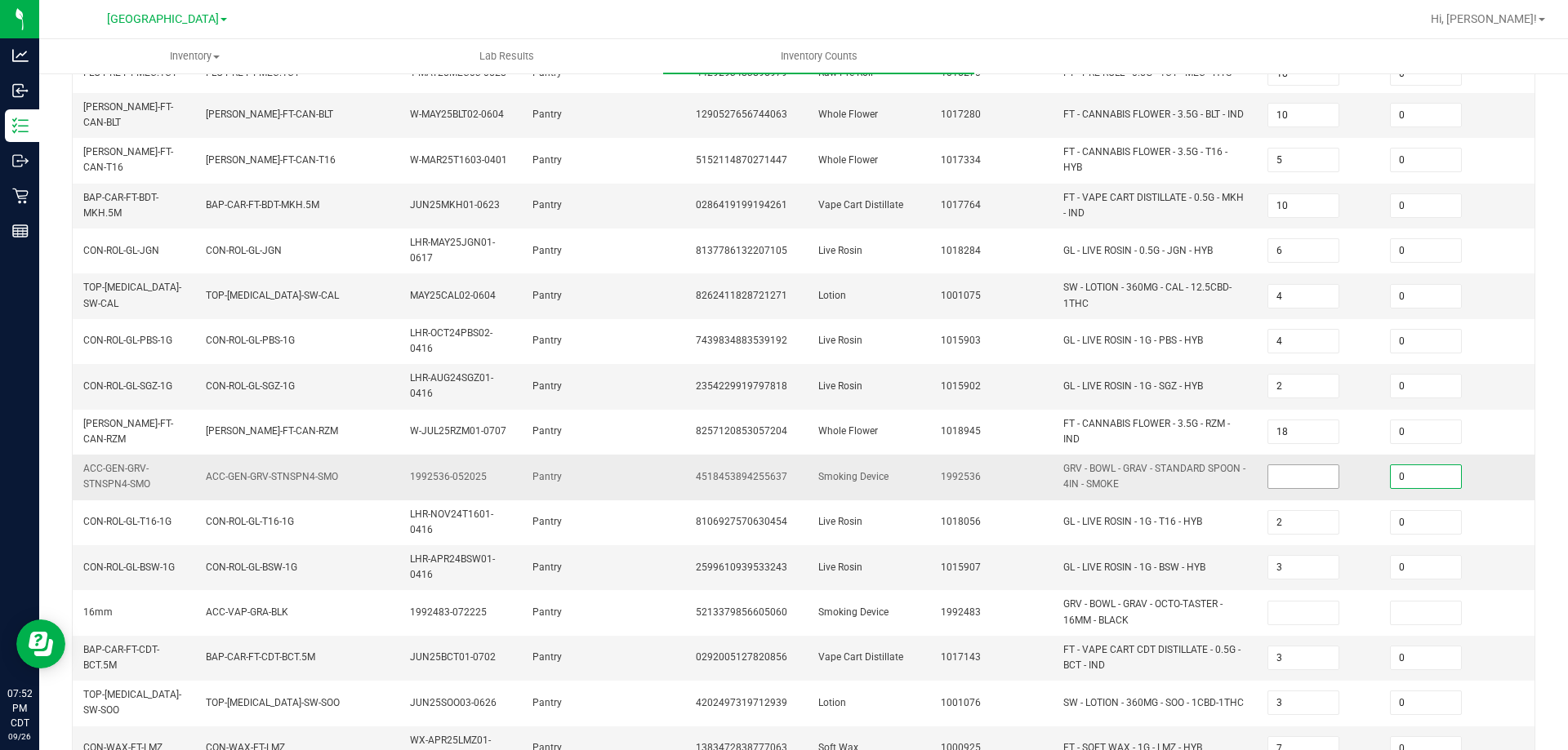
type input "0"
click at [1318, 469] on input at bounding box center [1303, 477] width 70 height 23
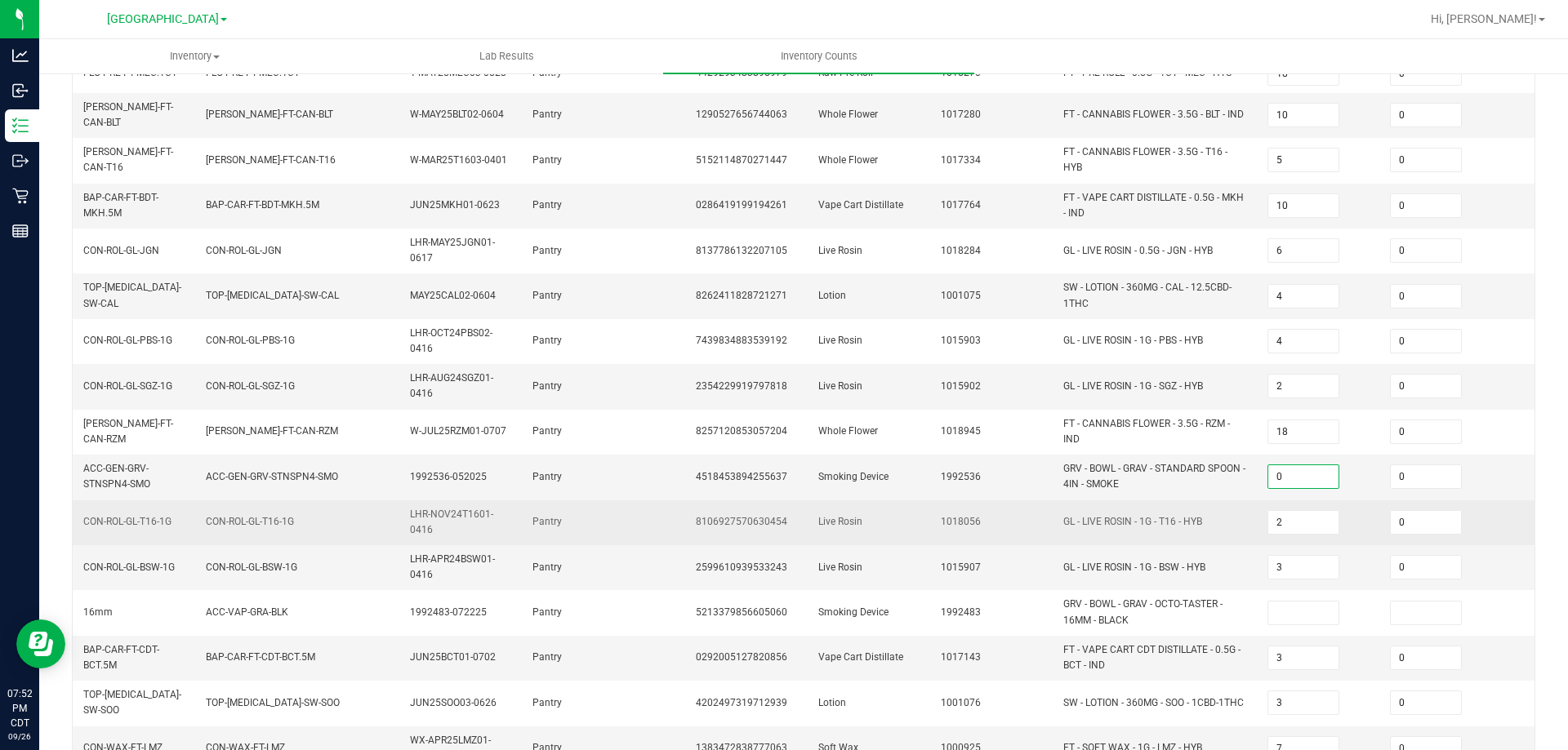
type input "0"
click at [1369, 500] on td "2" at bounding box center [1318, 522] width 122 height 45
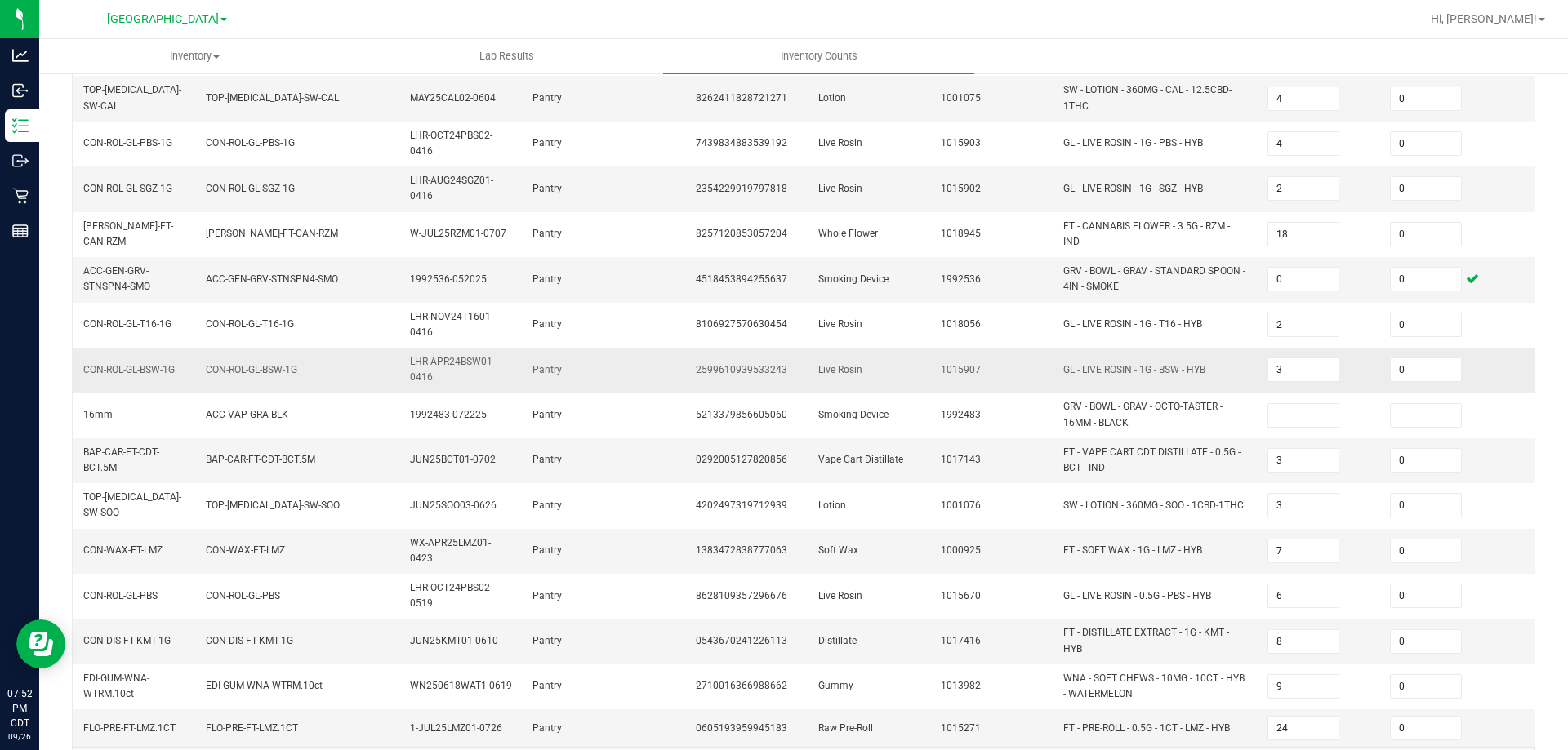
scroll to position [454, 0]
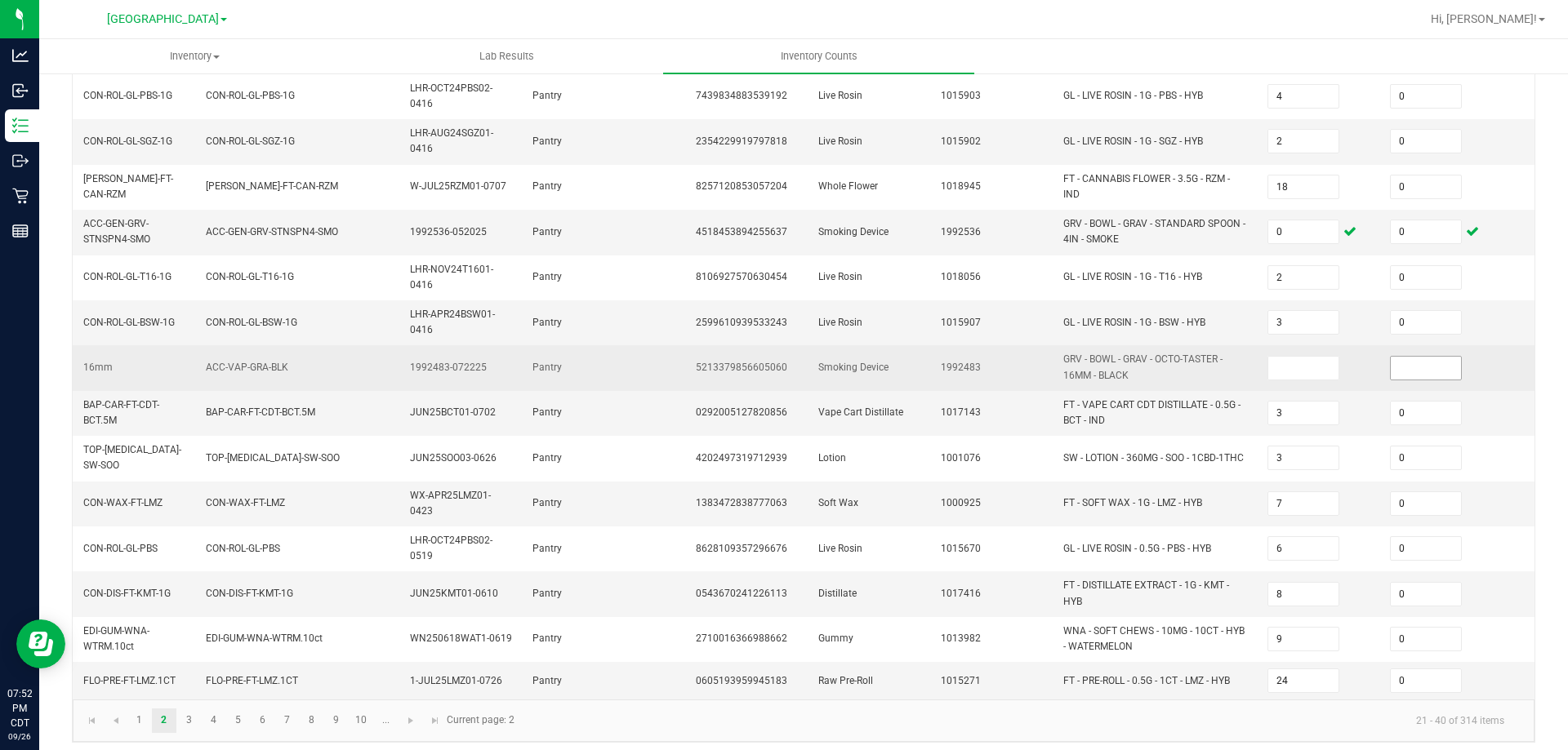
click at [1400, 357] on input at bounding box center [1426, 368] width 70 height 23
type input "0"
click at [1302, 357] on input at bounding box center [1303, 368] width 70 height 23
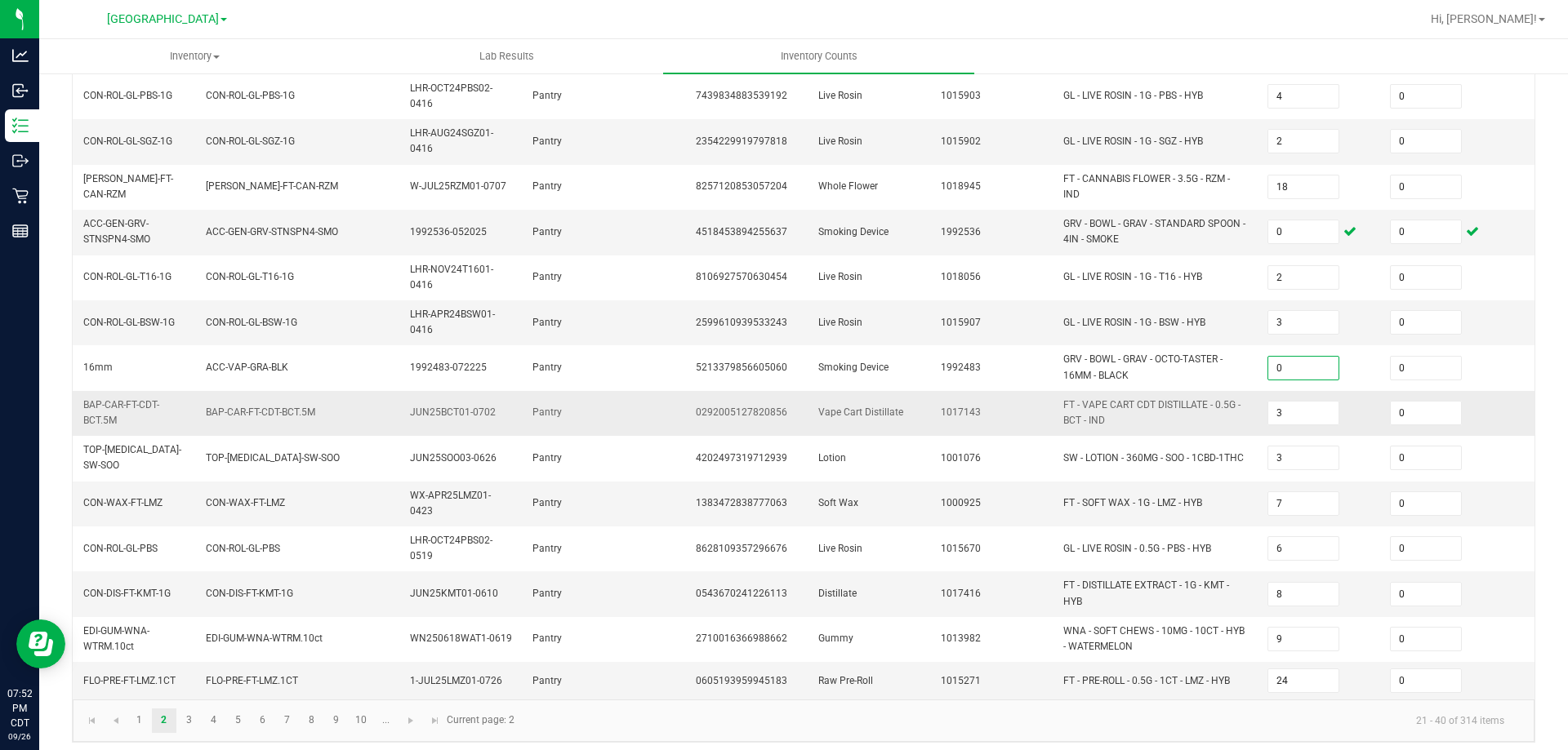
type input "0"
click at [1387, 391] on td "0" at bounding box center [1441, 413] width 122 height 45
click at [184, 681] on link "3" at bounding box center [189, 721] width 24 height 25
type input "3"
type input "2"
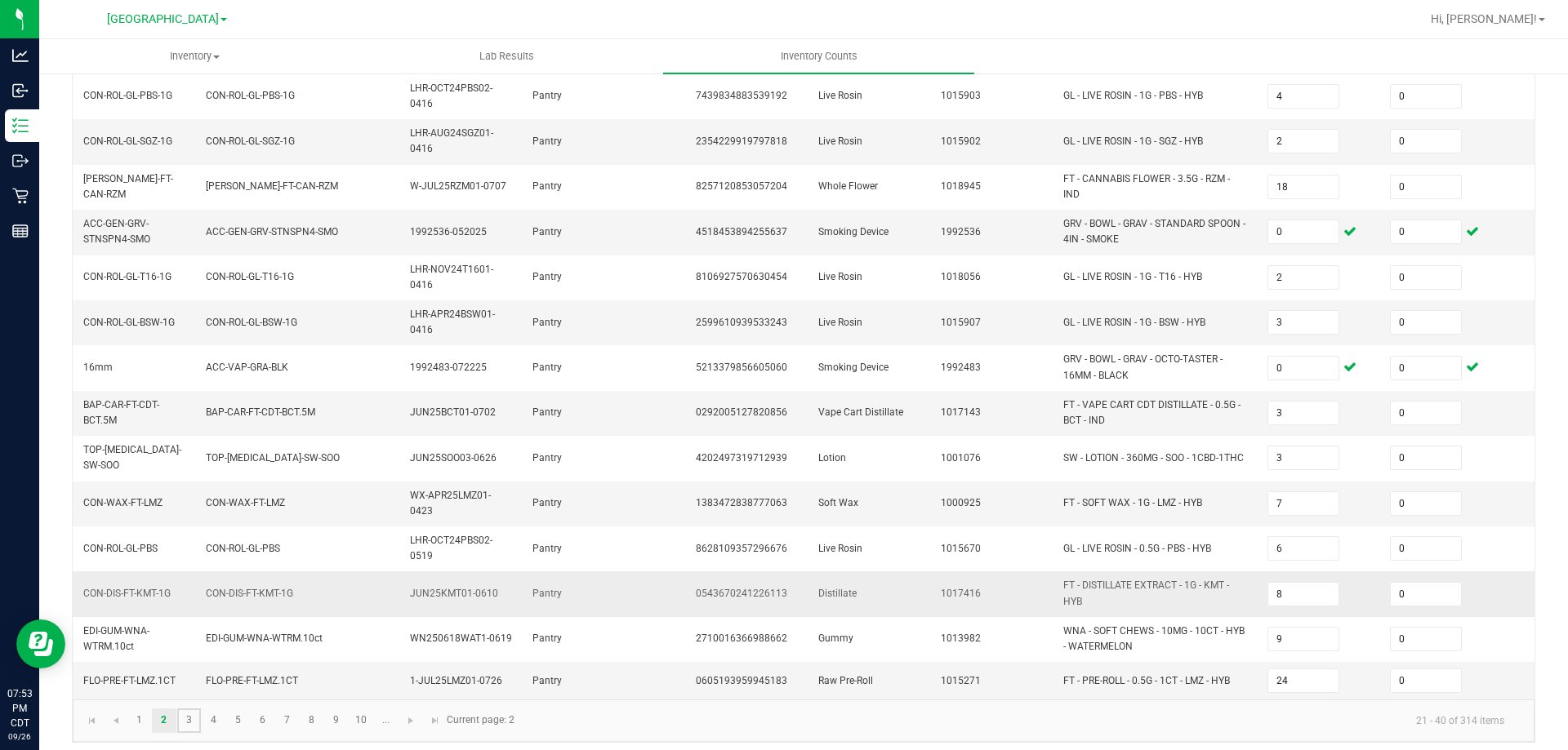
type input "2"
type input "4"
type input "2"
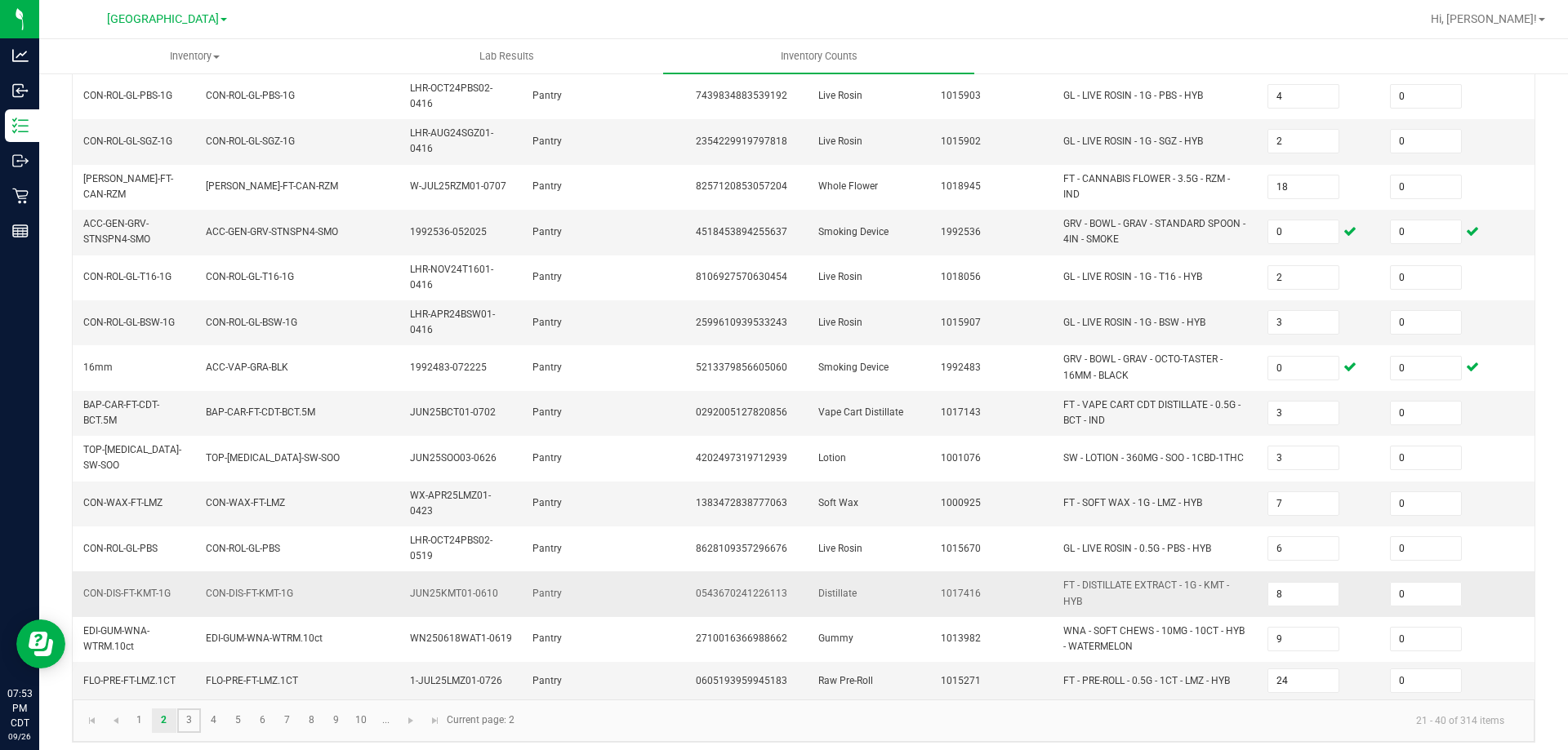
type input "7"
type input "3"
type input "20"
type input "2"
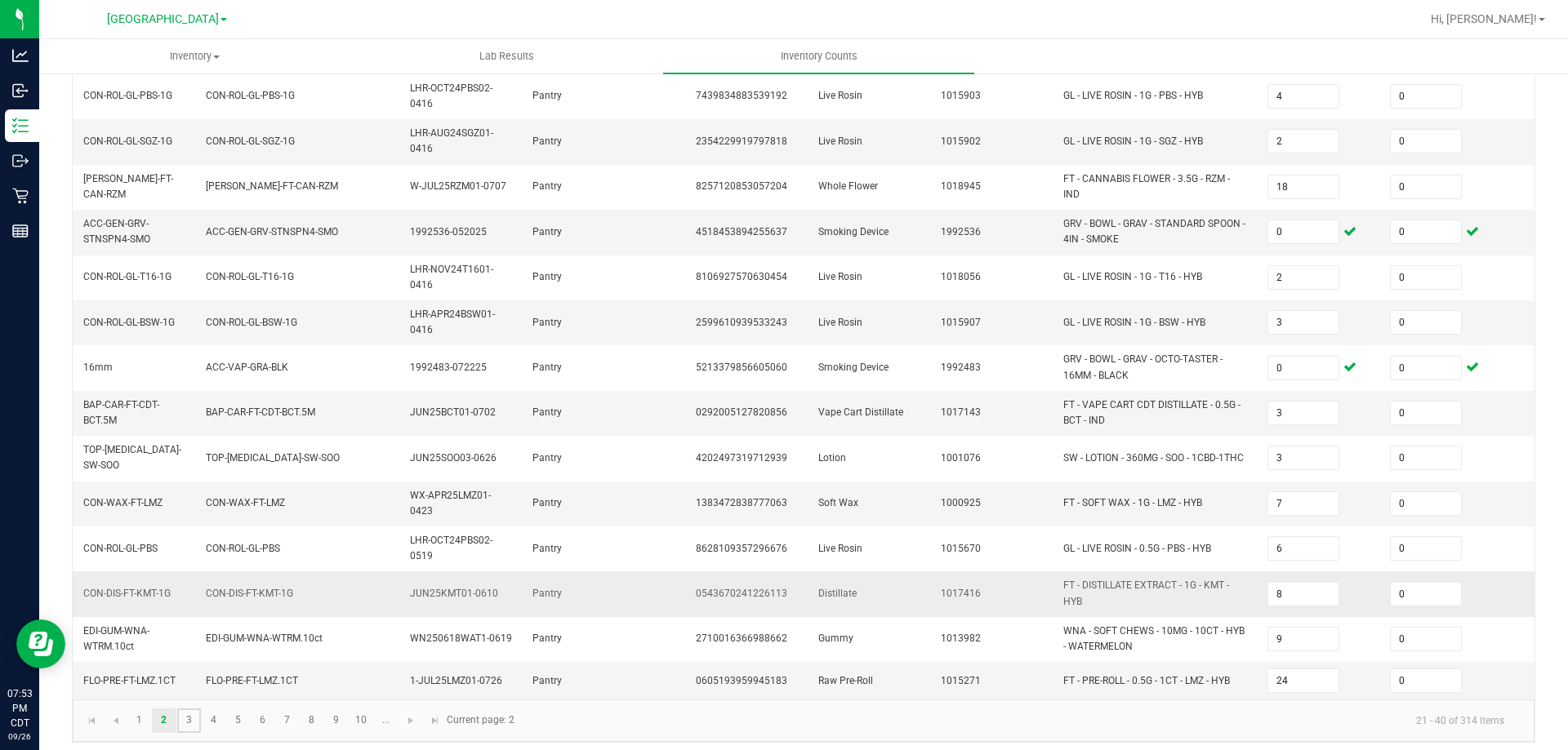
type input "8"
type input "6"
type input "11"
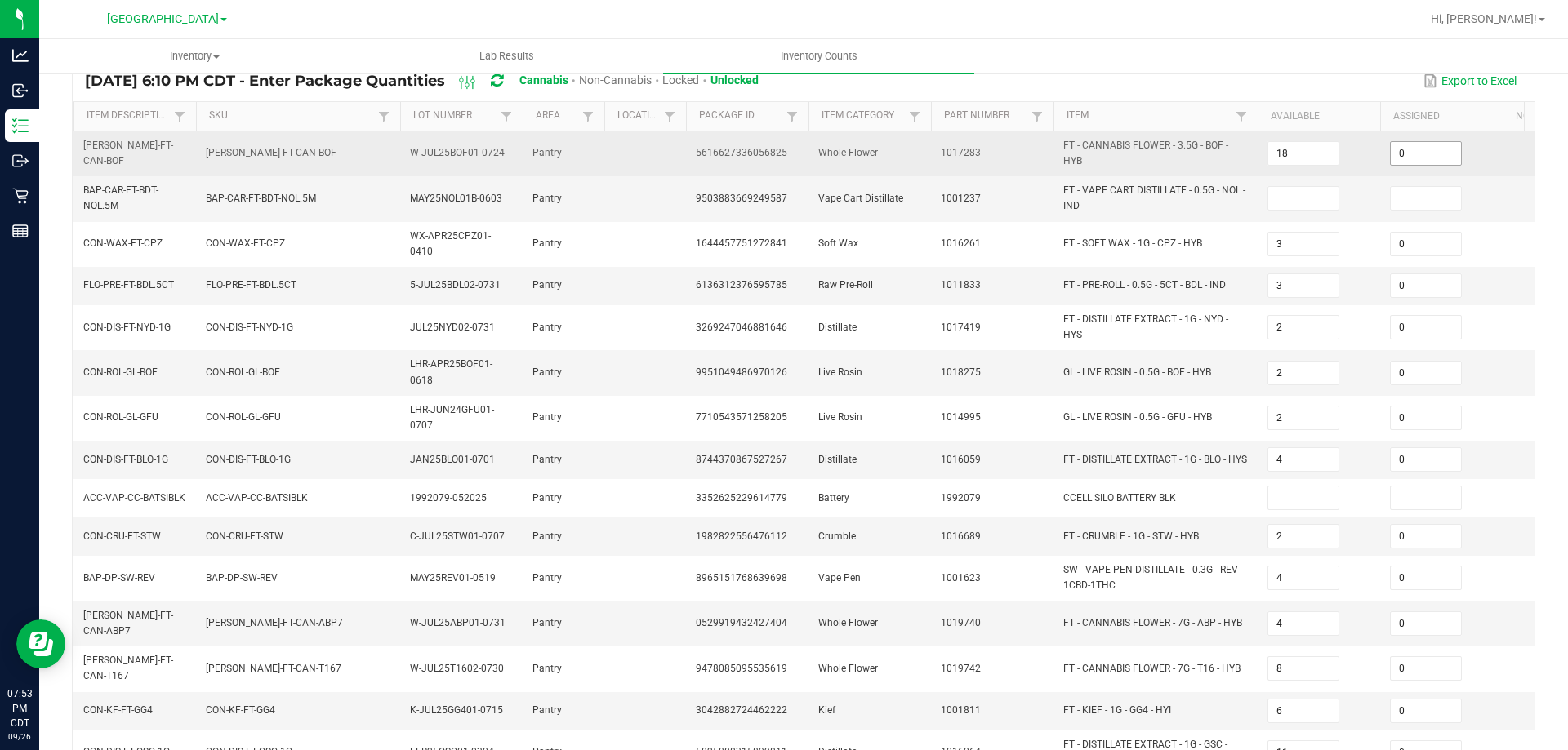
scroll to position [107, 0]
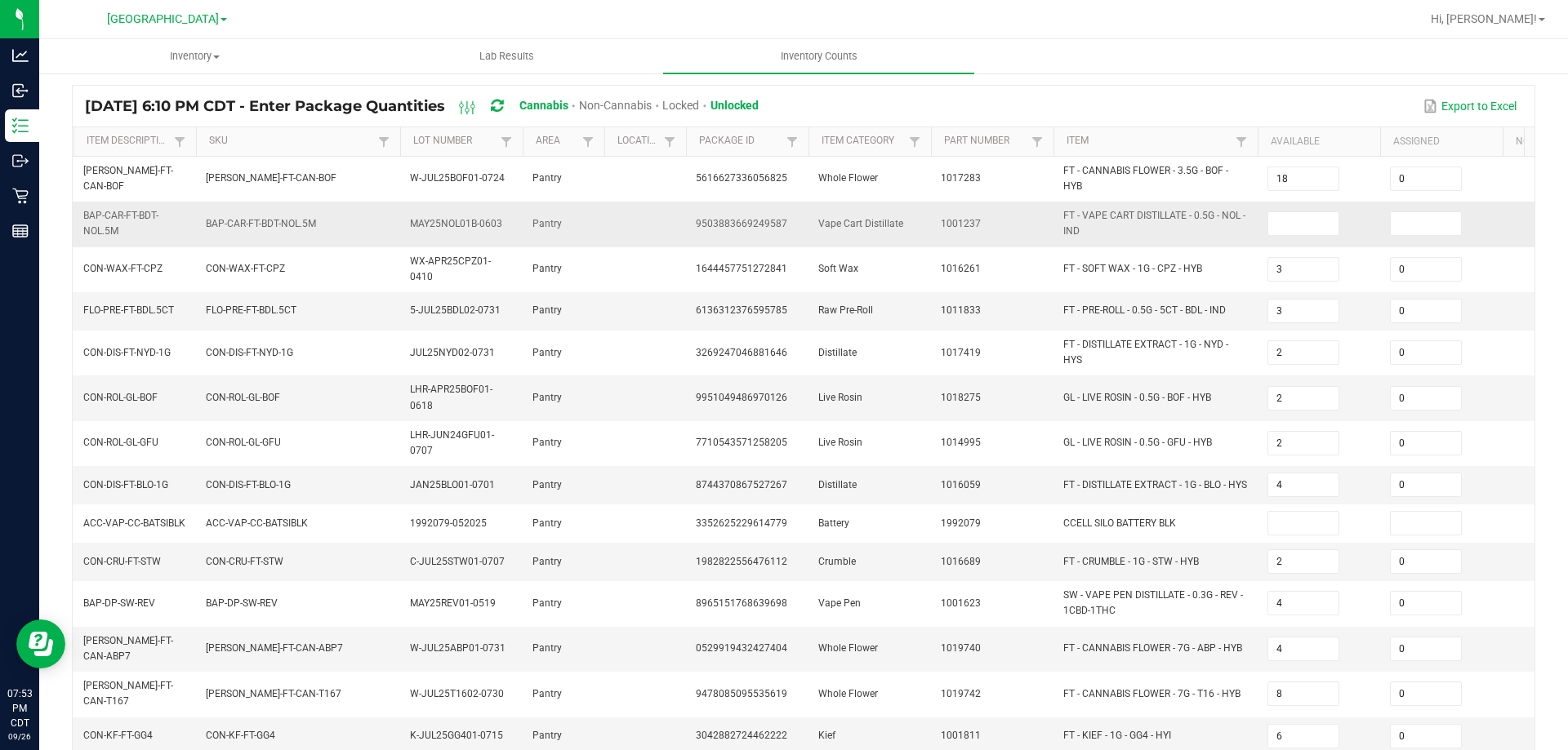
click at [1418, 211] on td at bounding box center [1441, 223] width 122 height 45
click at [1409, 217] on input at bounding box center [1426, 223] width 70 height 23
type input "0"
click at [1302, 220] on input at bounding box center [1303, 223] width 70 height 23
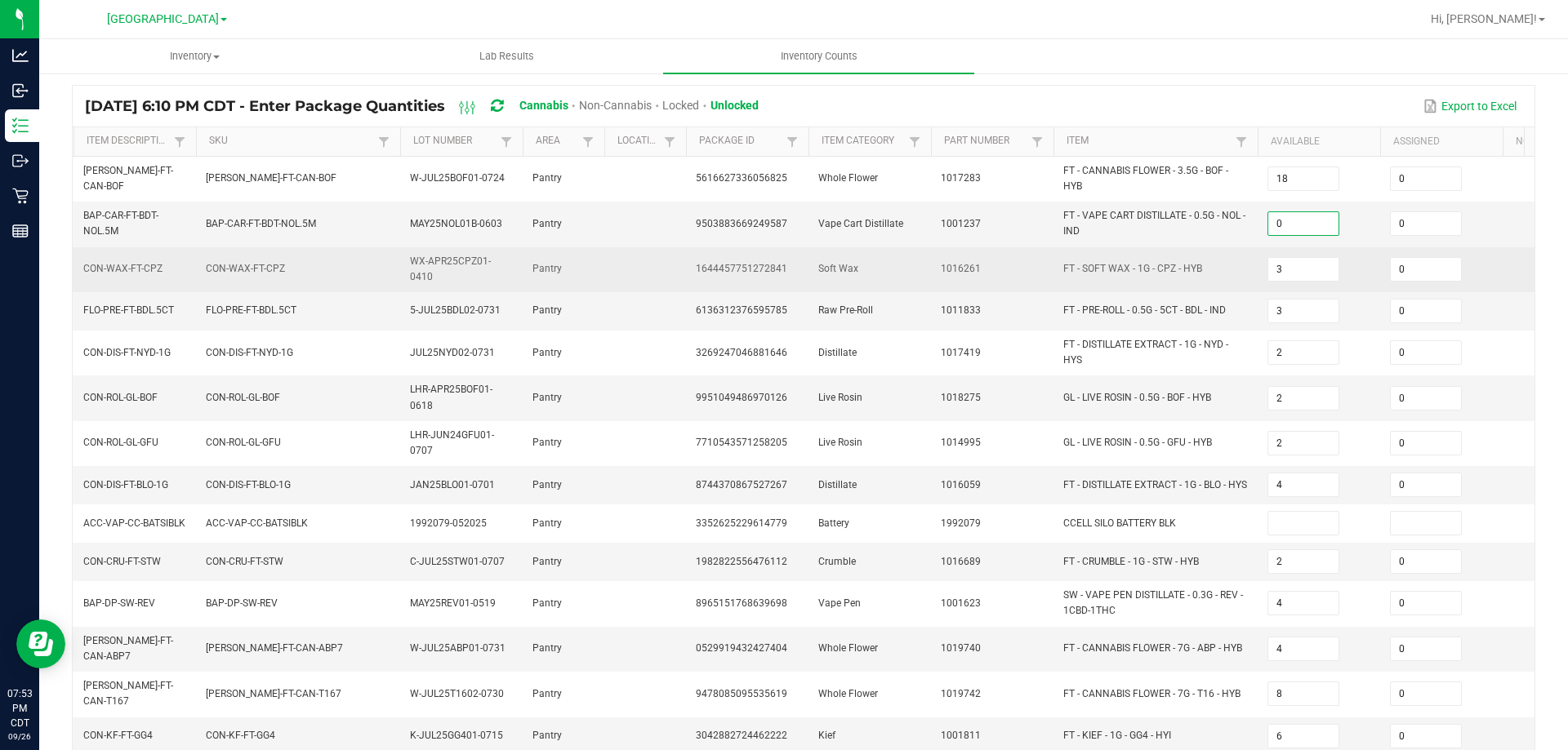
type input "0"
click at [1349, 266] on td "3" at bounding box center [1318, 269] width 122 height 45
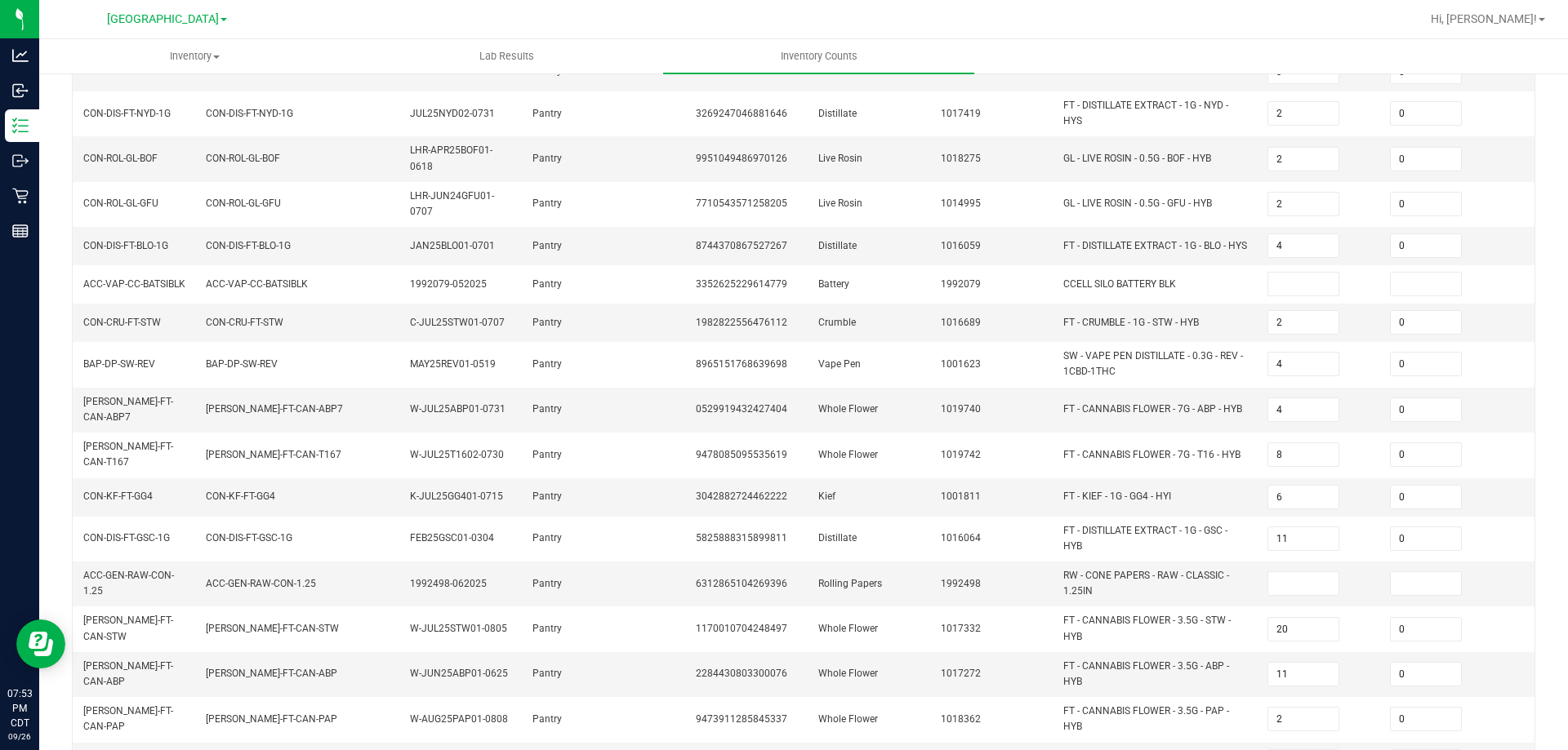
scroll to position [352, 0]
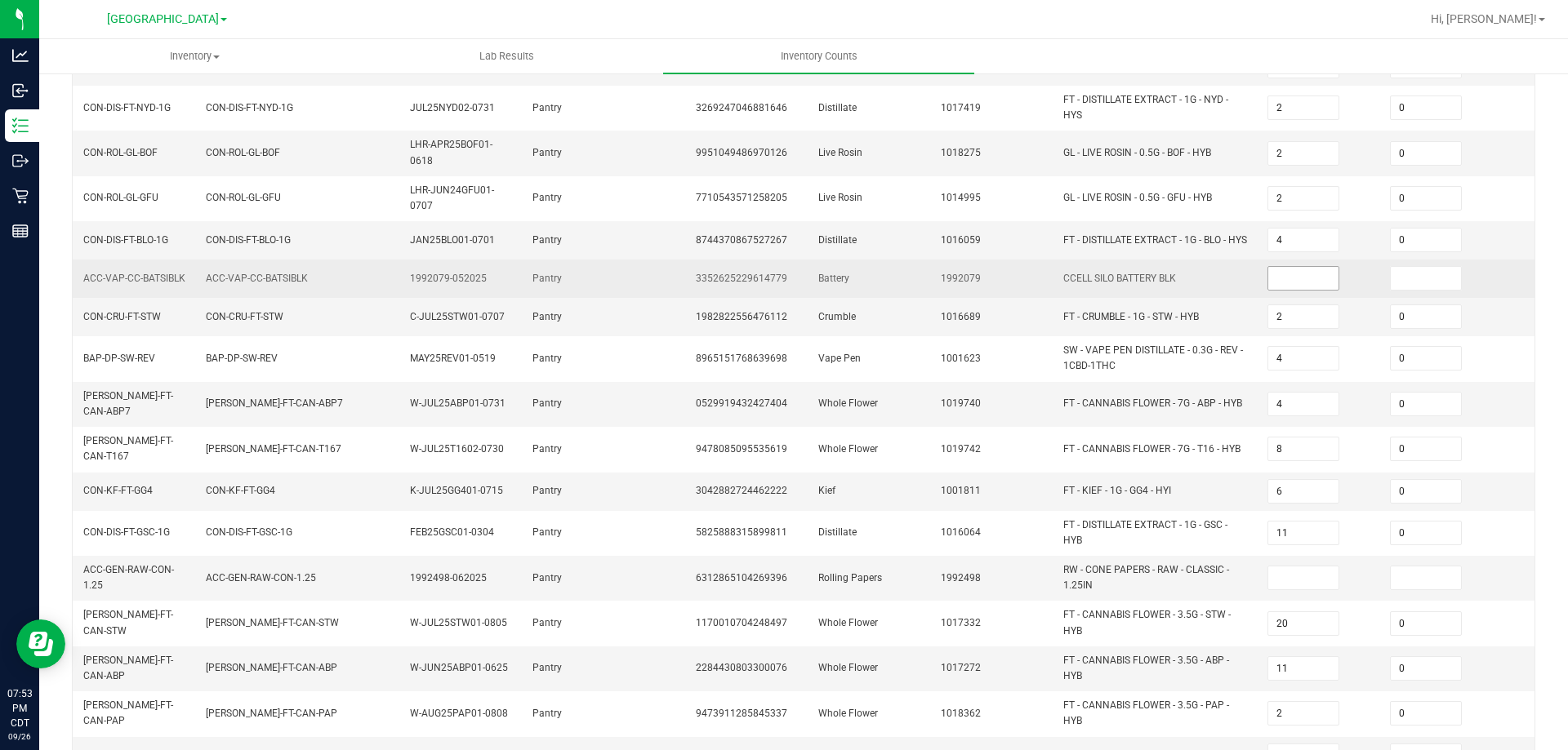
click at [1316, 278] on input at bounding box center [1303, 279] width 70 height 23
type input "0"
click at [1406, 277] on input at bounding box center [1426, 279] width 70 height 23
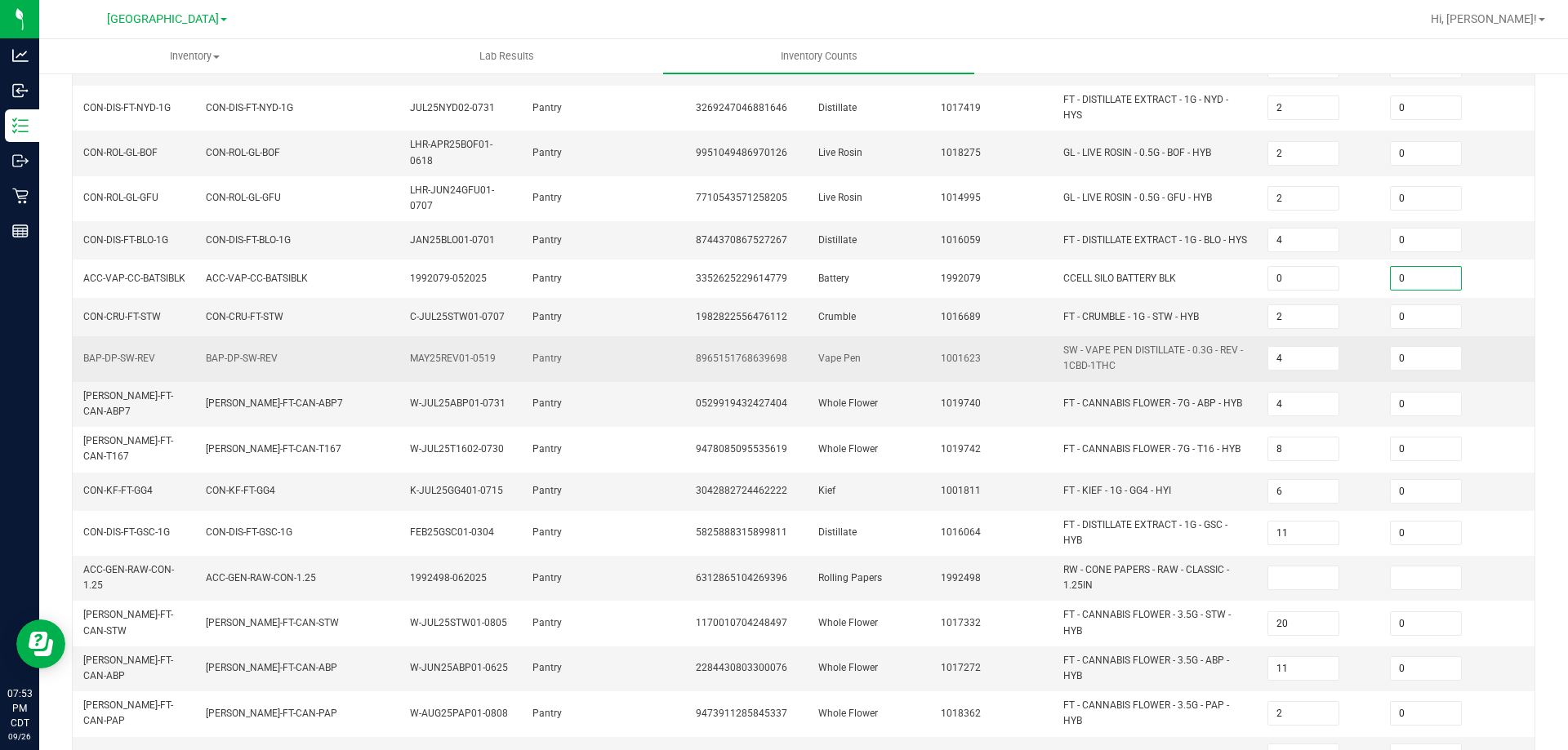
type input "0"
click at [1369, 352] on td "4" at bounding box center [1318, 359] width 122 height 45
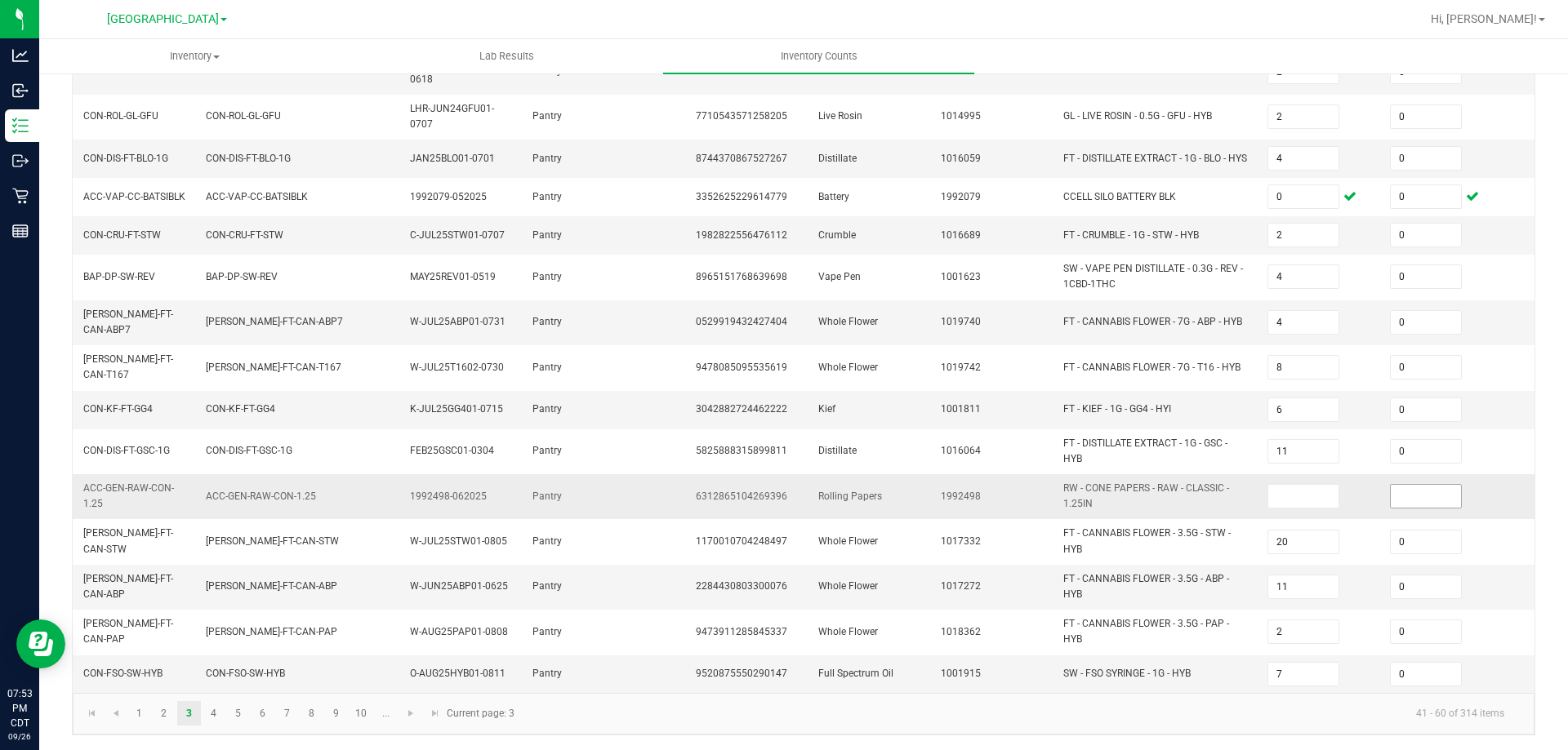
click at [1404, 485] on input at bounding box center [1426, 497] width 70 height 23
type input "0"
click at [1315, 485] on input at bounding box center [1303, 497] width 70 height 23
type input "0"
click at [1367, 484] on td "0" at bounding box center [1318, 497] width 122 height 45
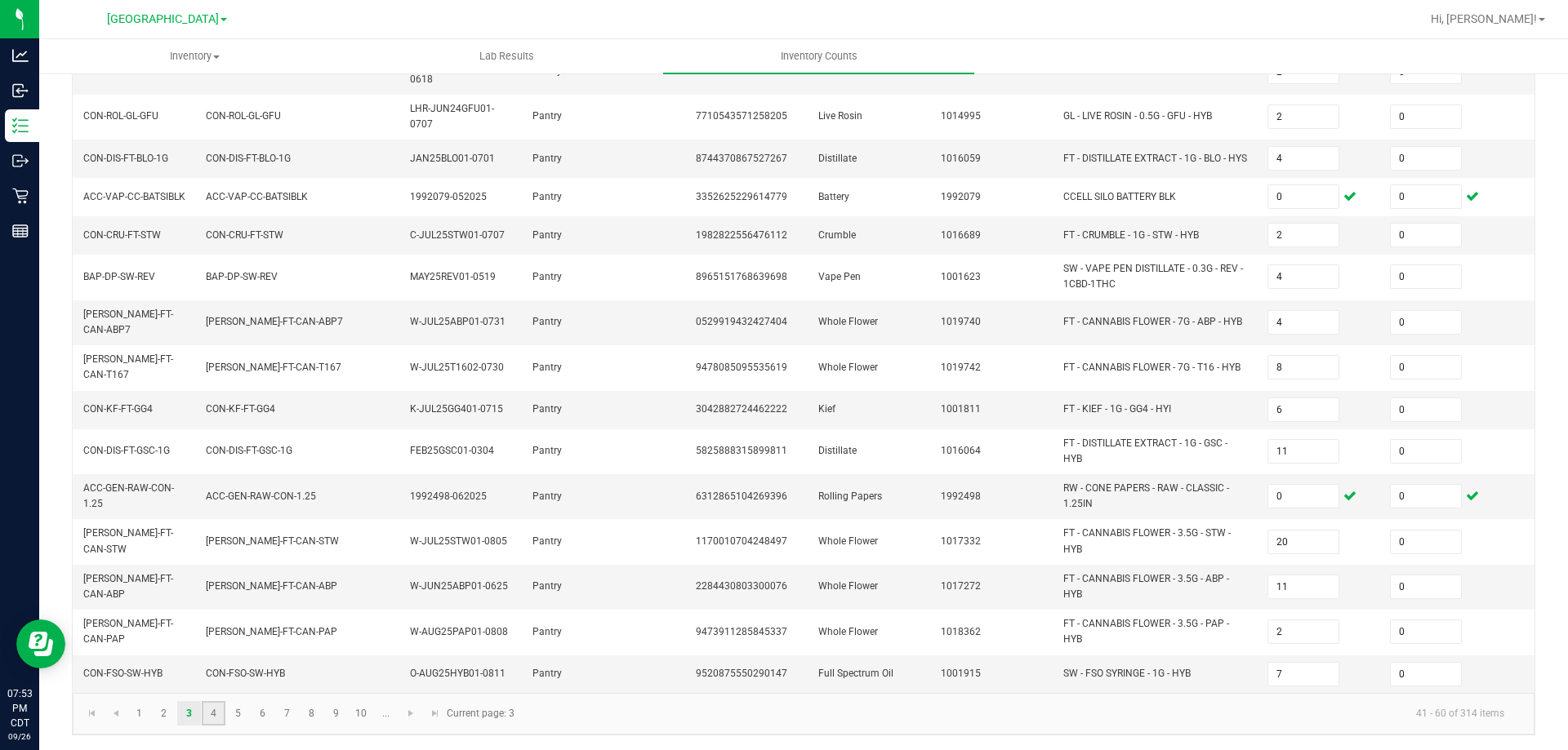
click at [220, 681] on link "4" at bounding box center [213, 714] width 24 height 25
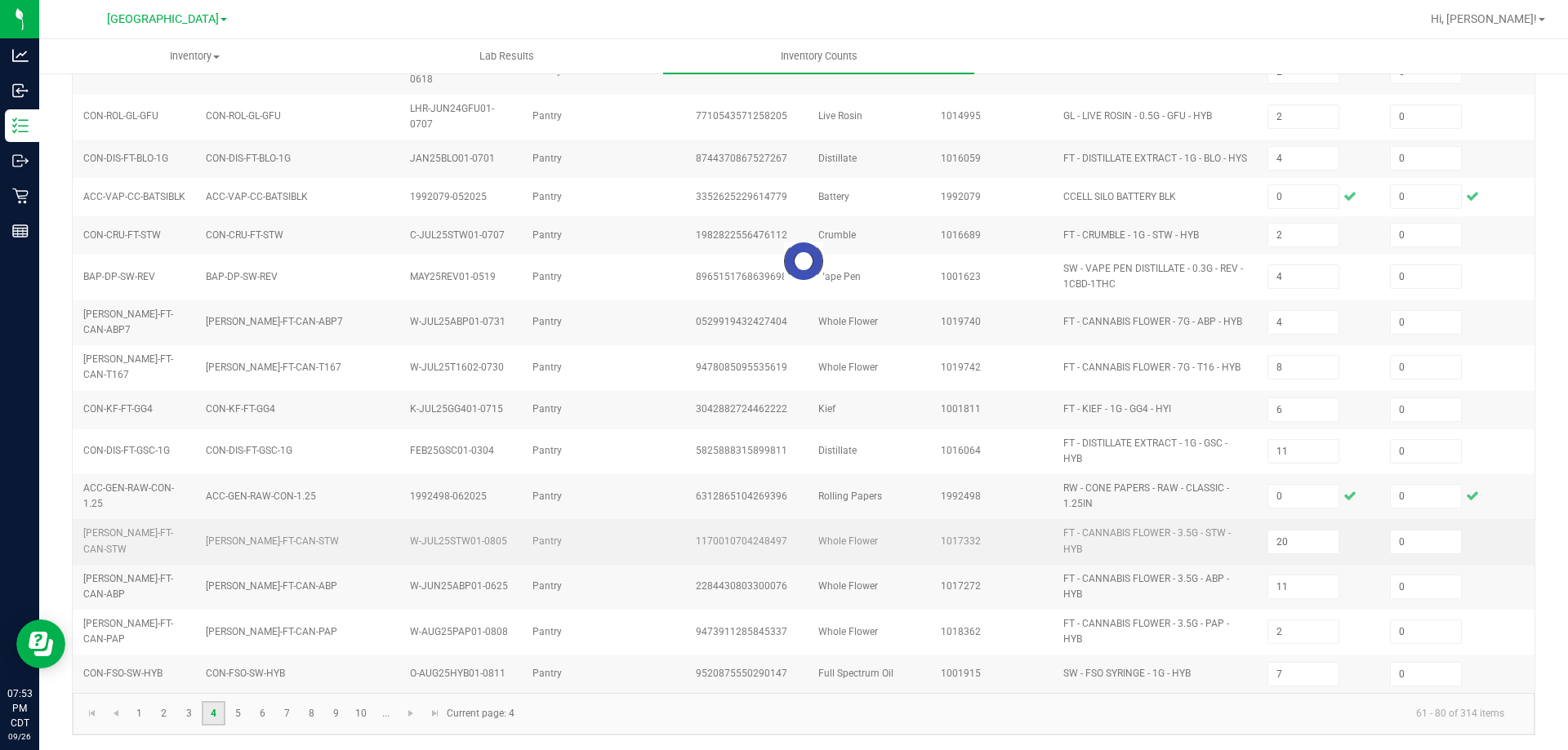
type input "5"
type input "19"
type input "12"
type input "2"
type input "9"
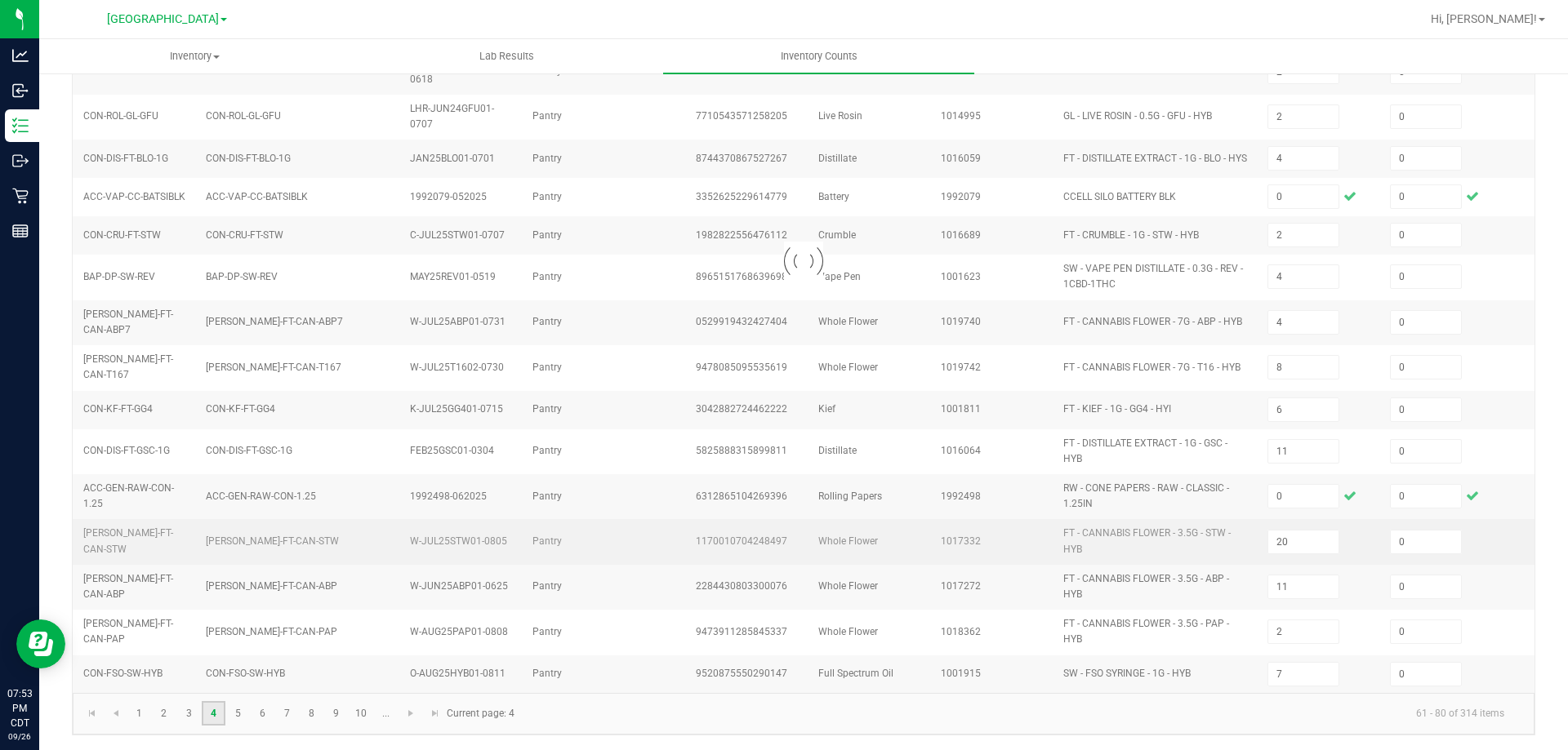
type input "5"
type input "6"
type input "5"
type input "9"
type input "7"
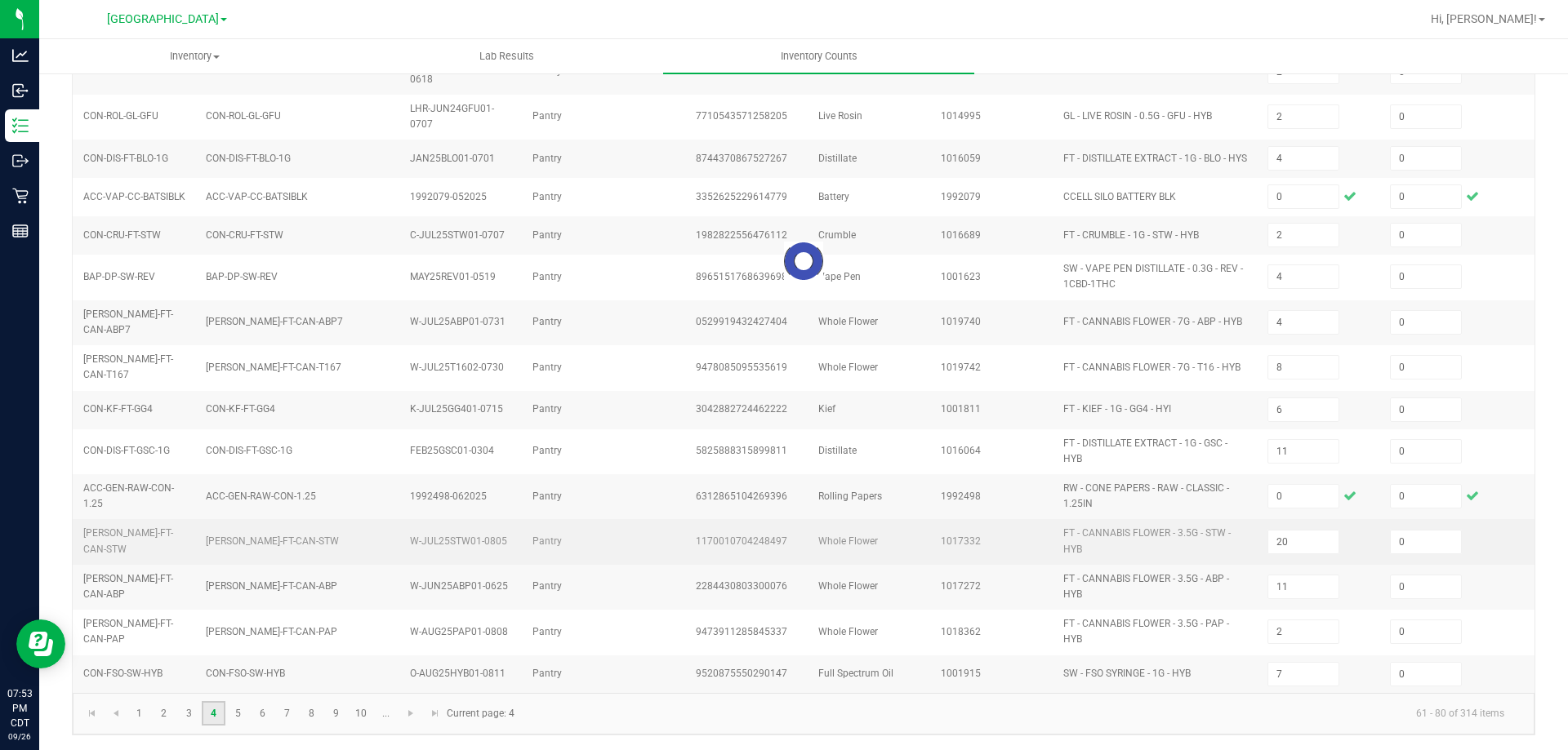
type input "3"
type input "1"
type input "9"
type input "10"
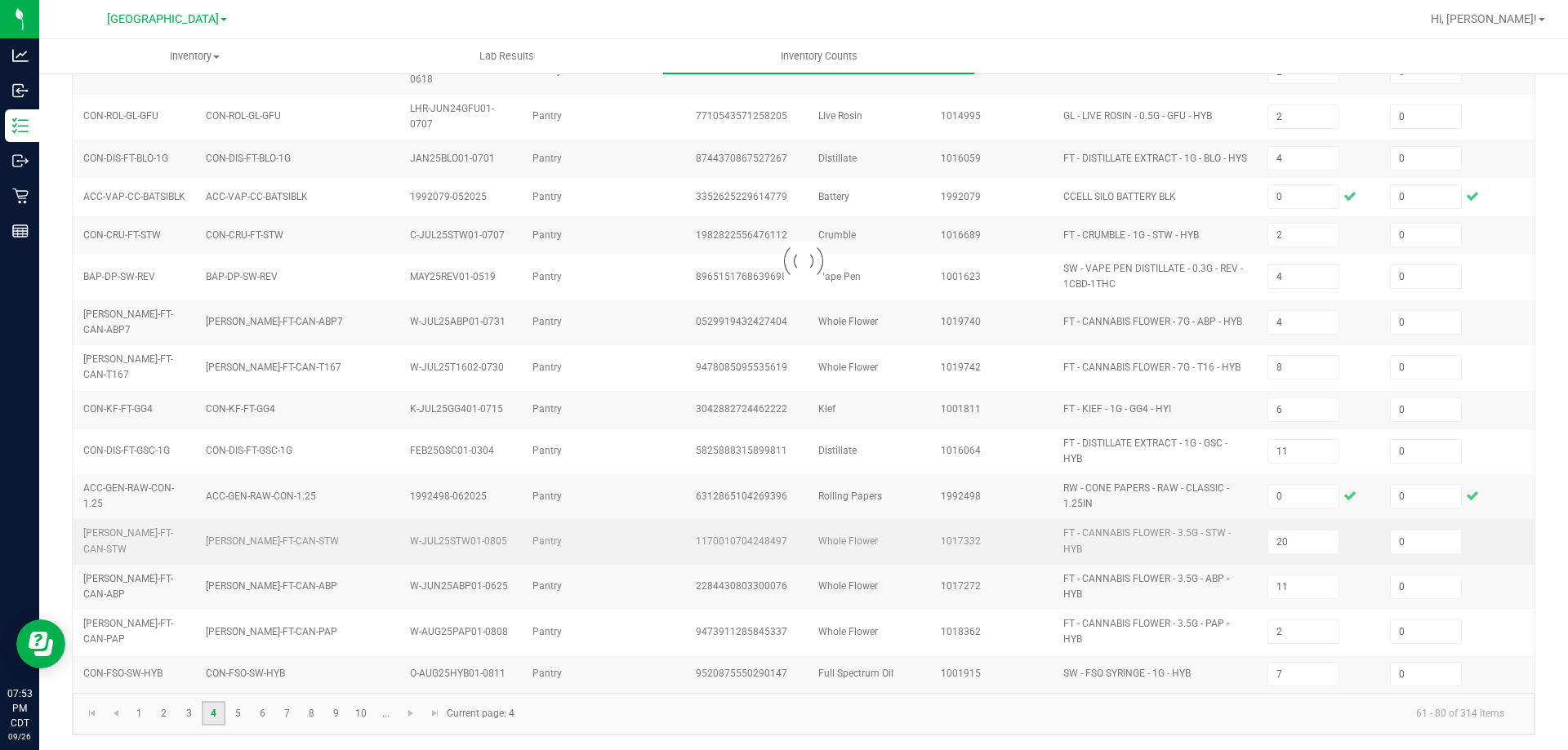
type input "2"
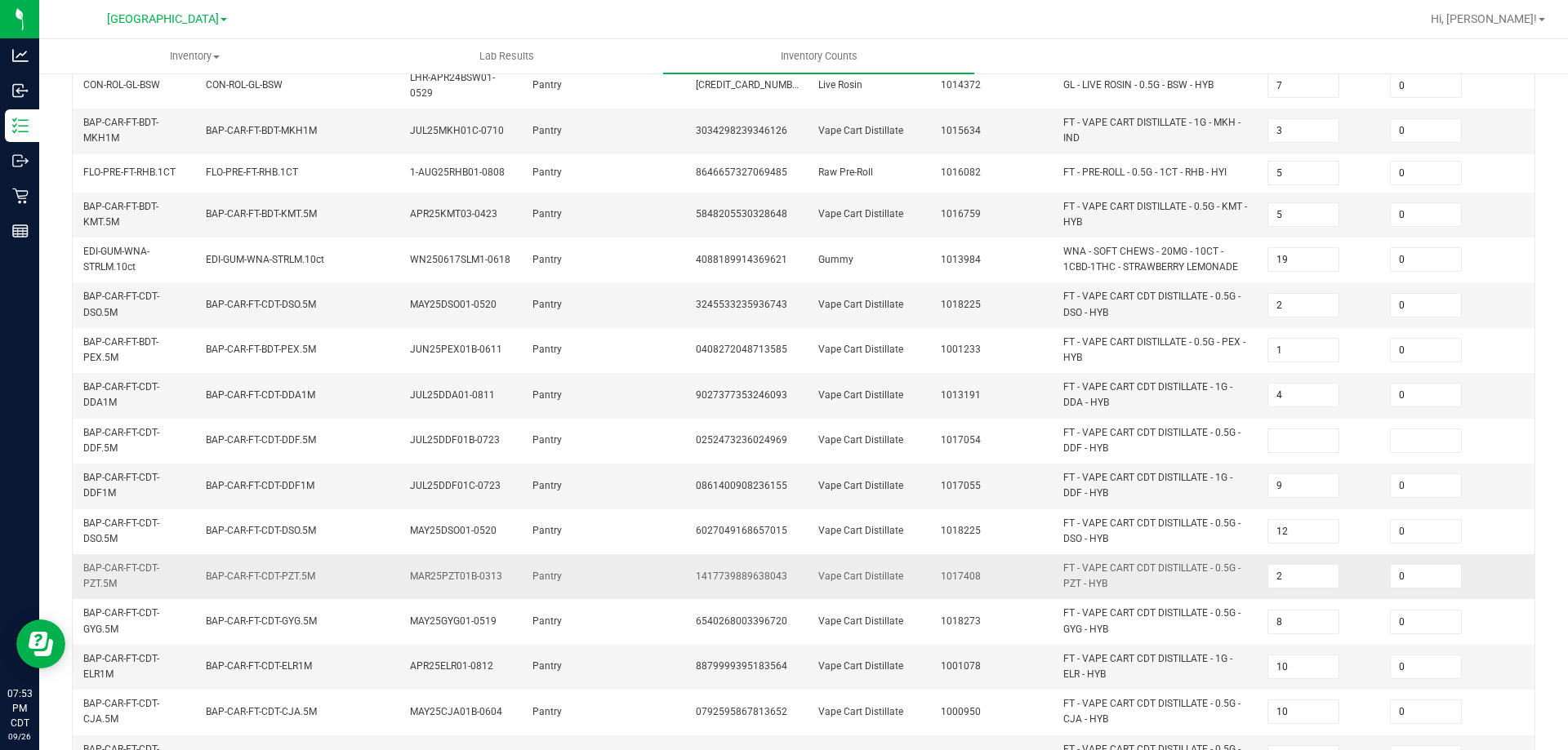
scroll to position [326, 0]
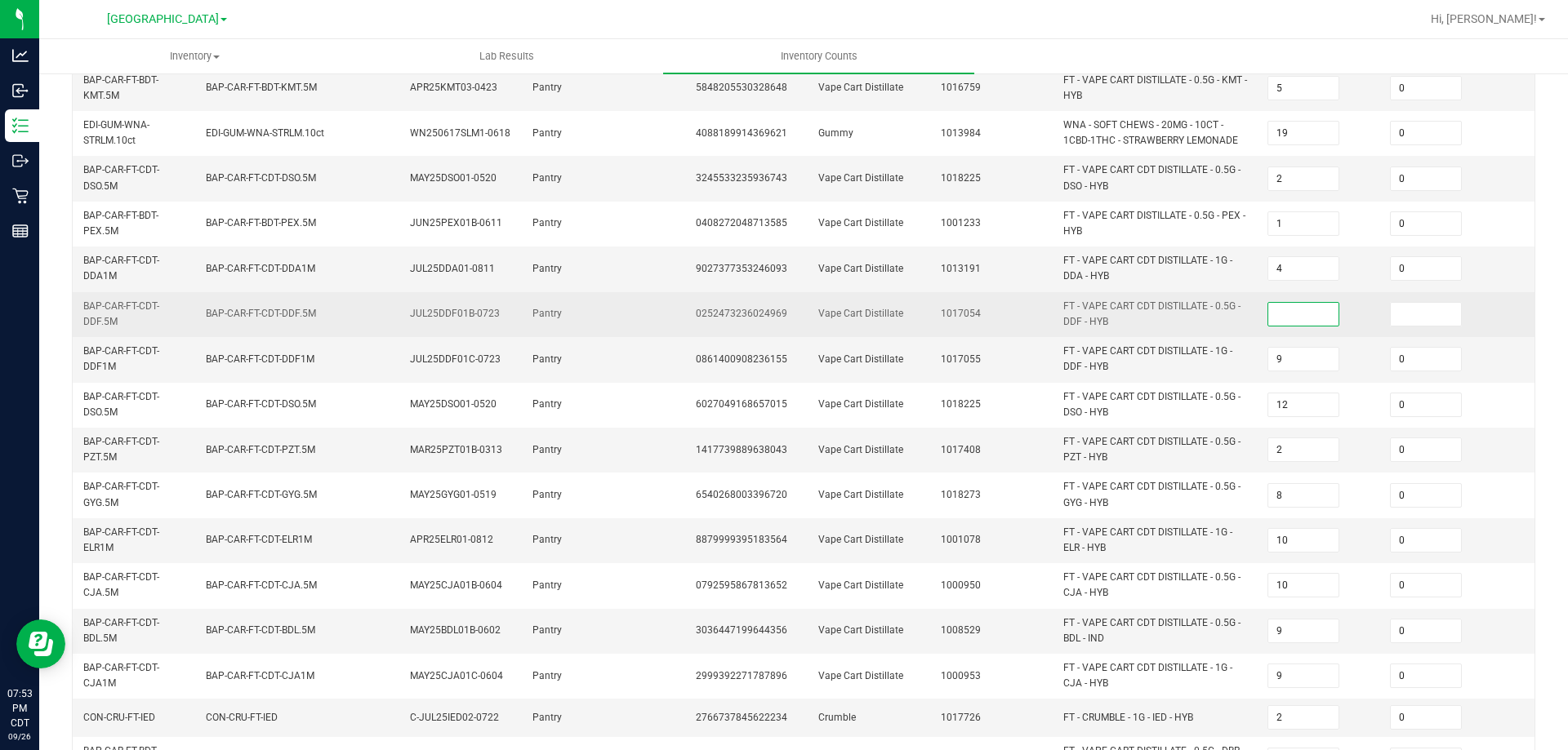
click at [1313, 315] on input at bounding box center [1303, 315] width 70 height 23
type input "0"
click at [1401, 310] on input at bounding box center [1426, 315] width 70 height 23
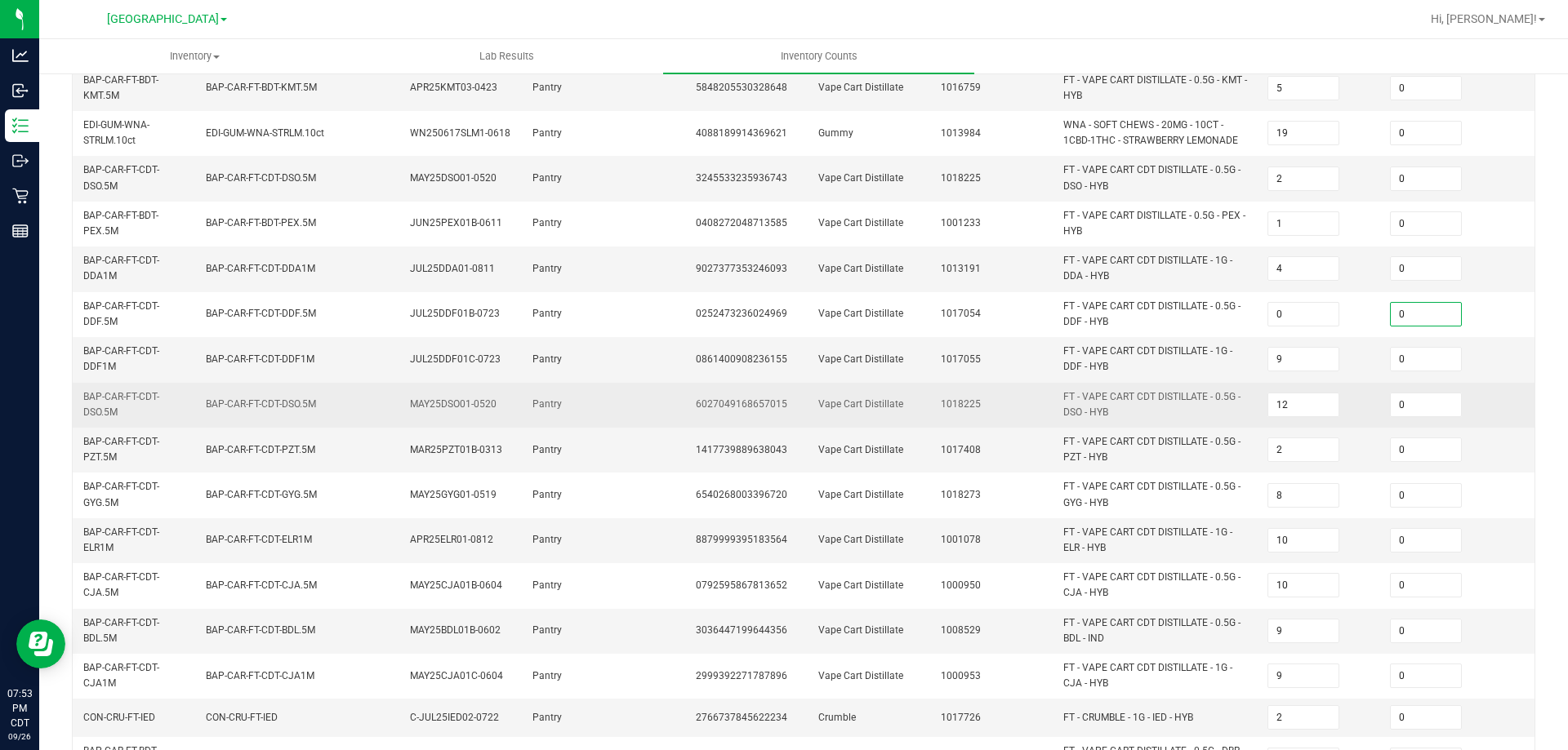
type input "0"
click at [1365, 403] on td "12" at bounding box center [1318, 405] width 122 height 45
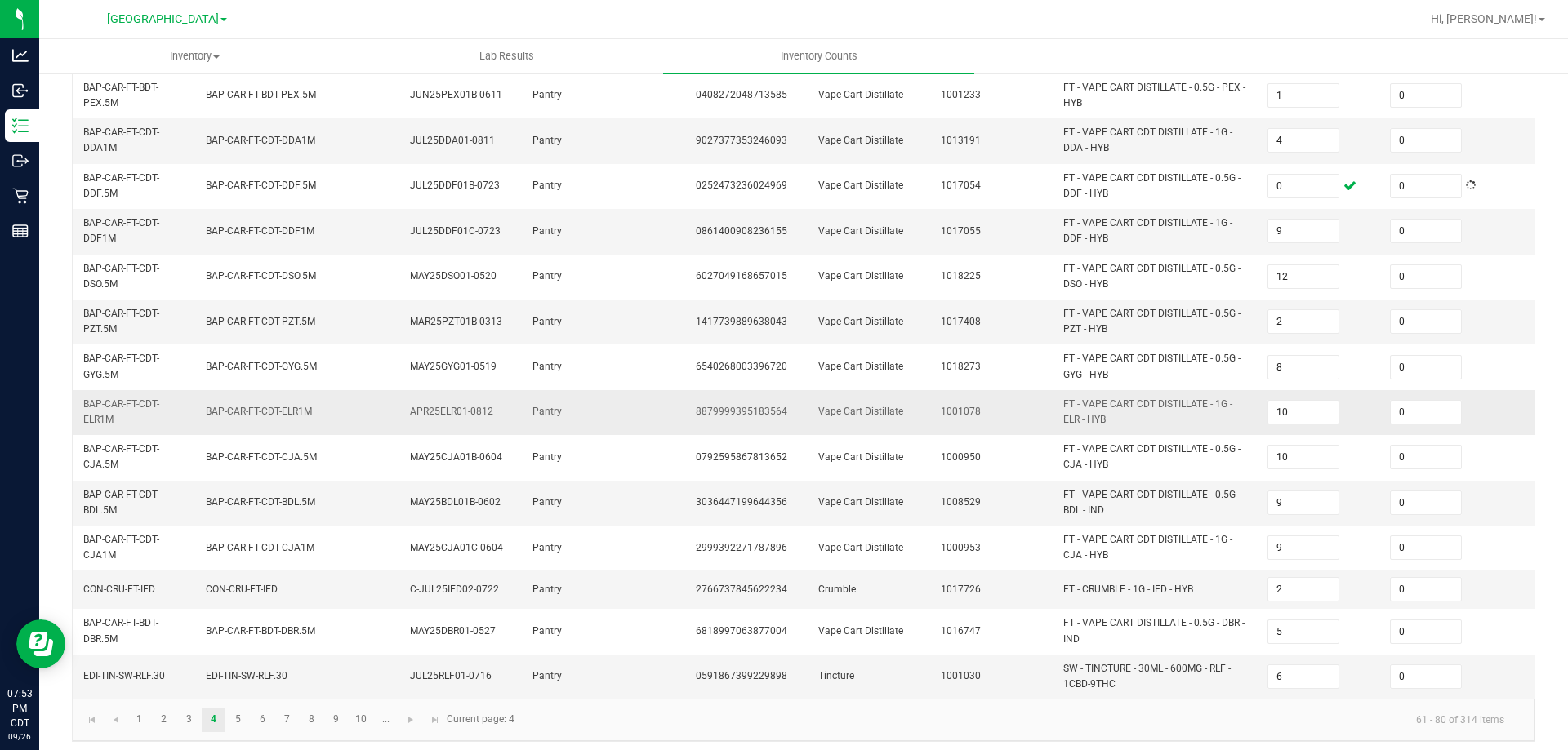
scroll to position [476, 0]
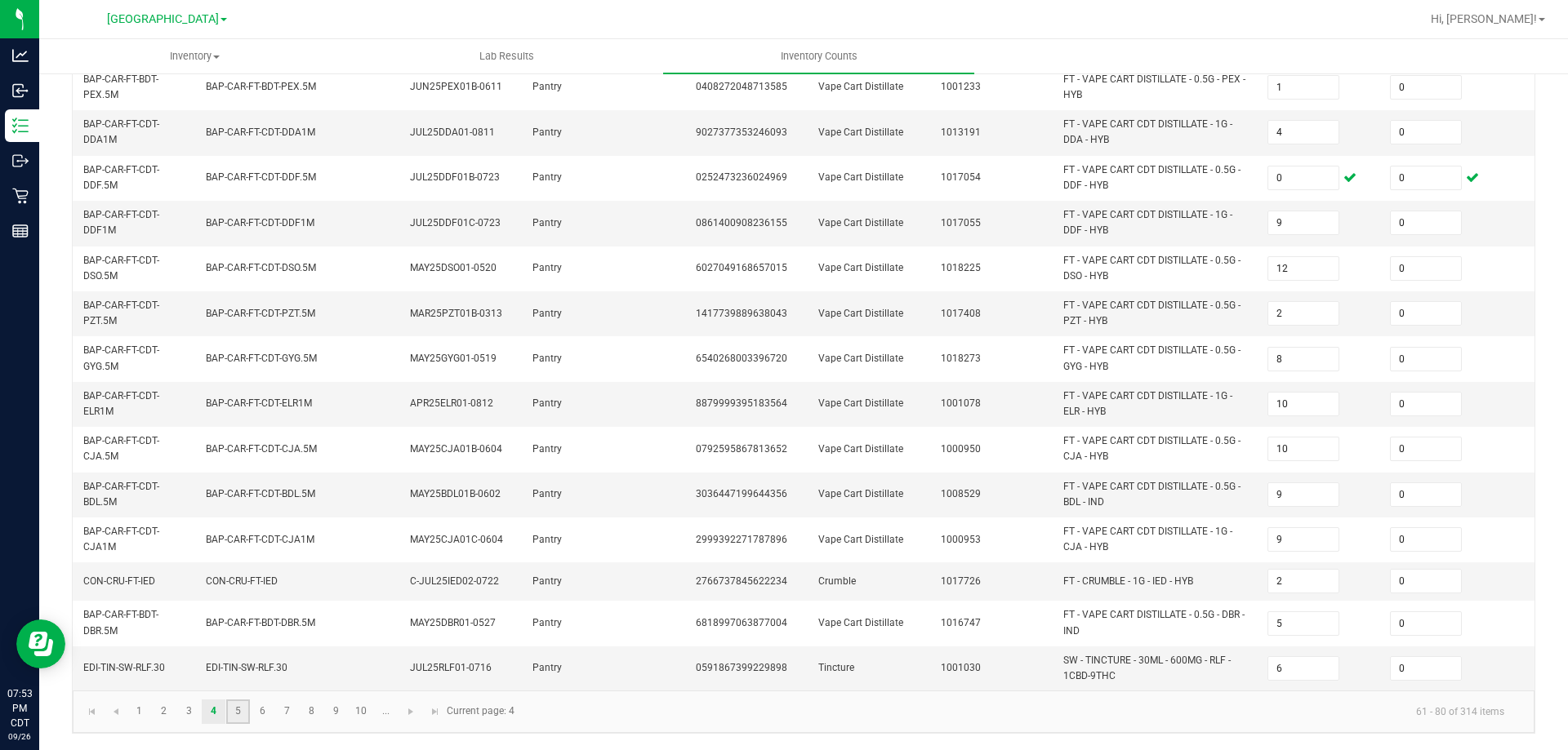
click at [231, 681] on link "5" at bounding box center [237, 712] width 24 height 25
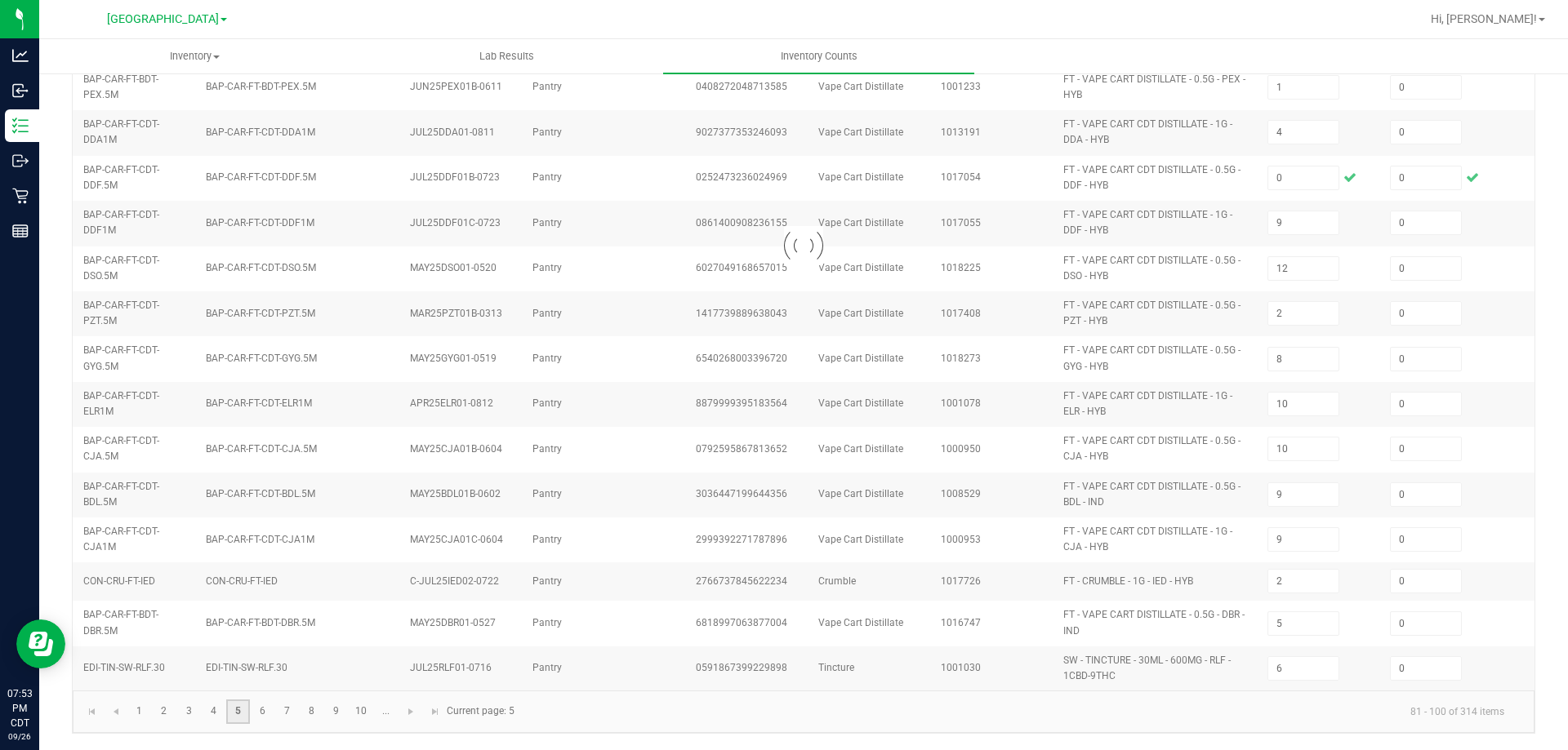
type input "7"
type input "10"
type input "2"
type input "16"
type input "9"
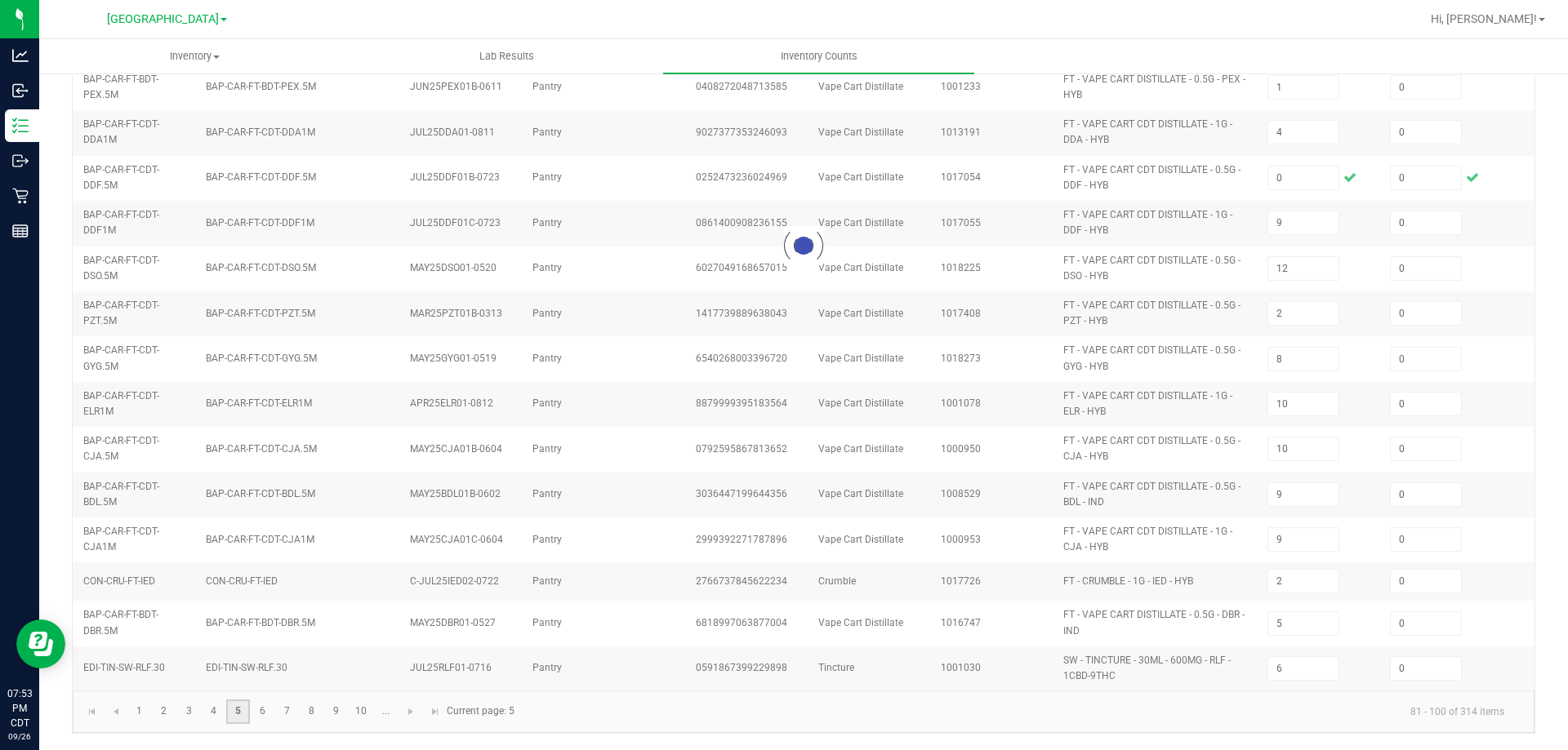
type input "3"
type input "10"
type input "1"
type input "2"
type input "5"
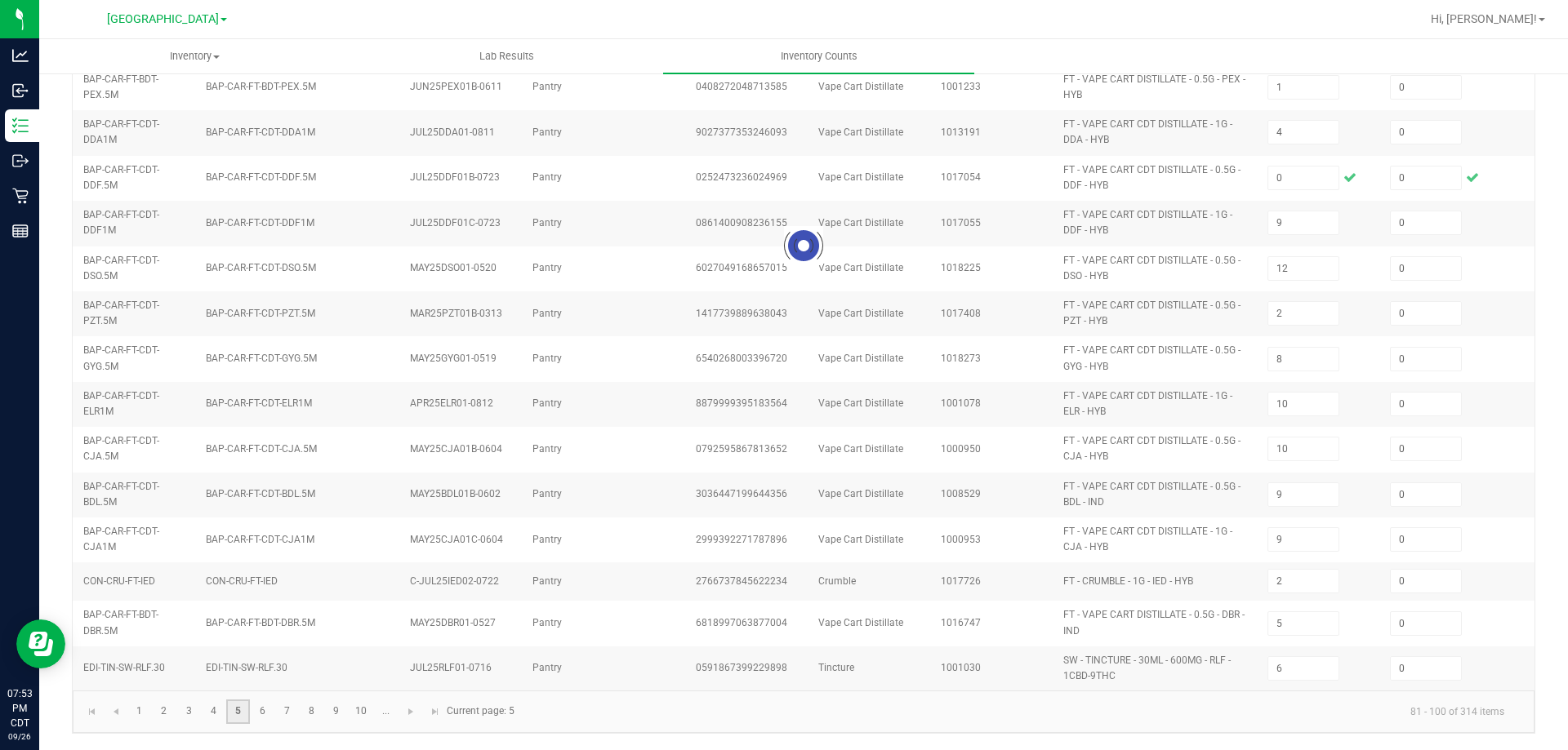
type input "2"
type input "3"
type input "6"
type input "3"
type input "6"
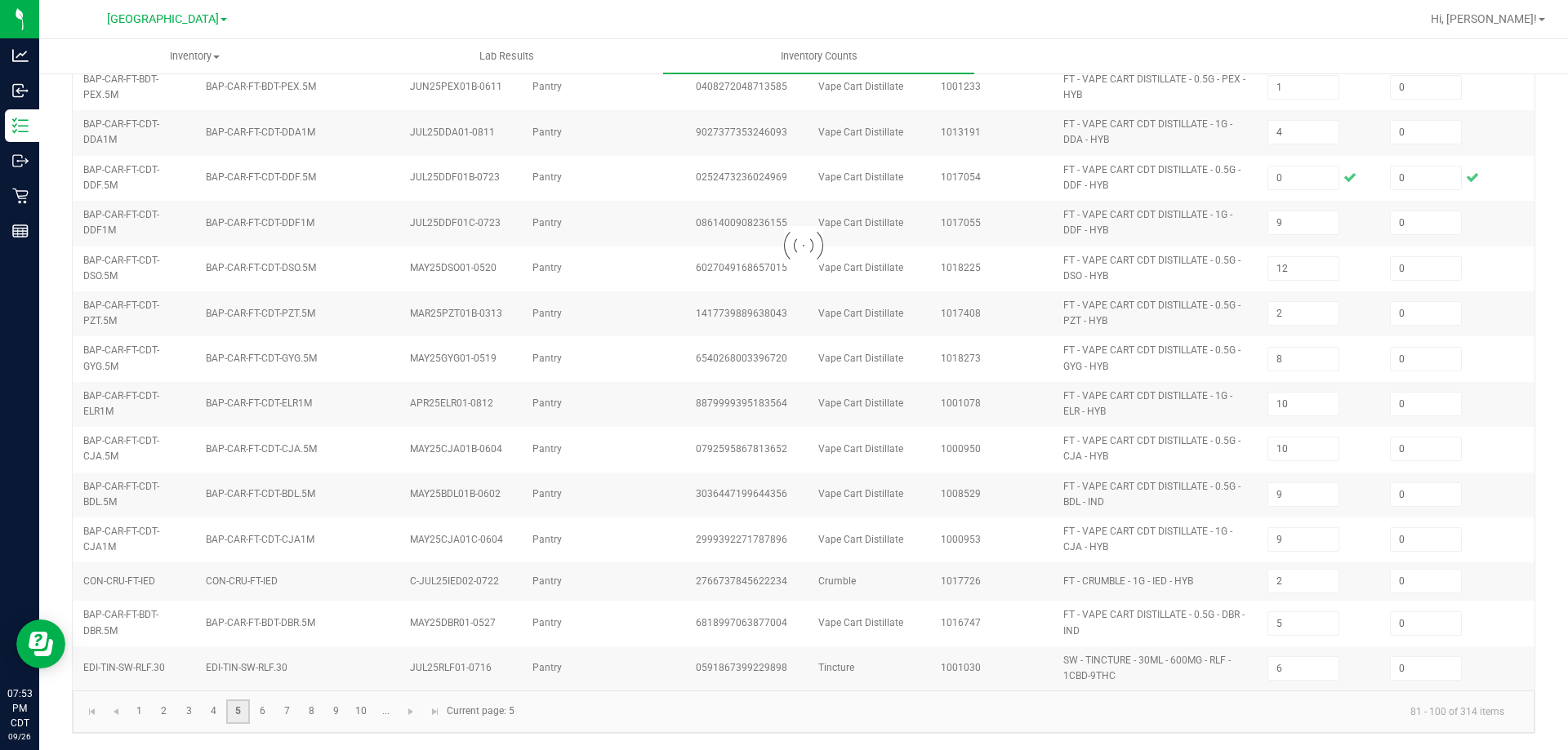
type input "5"
type input "3"
type input "16"
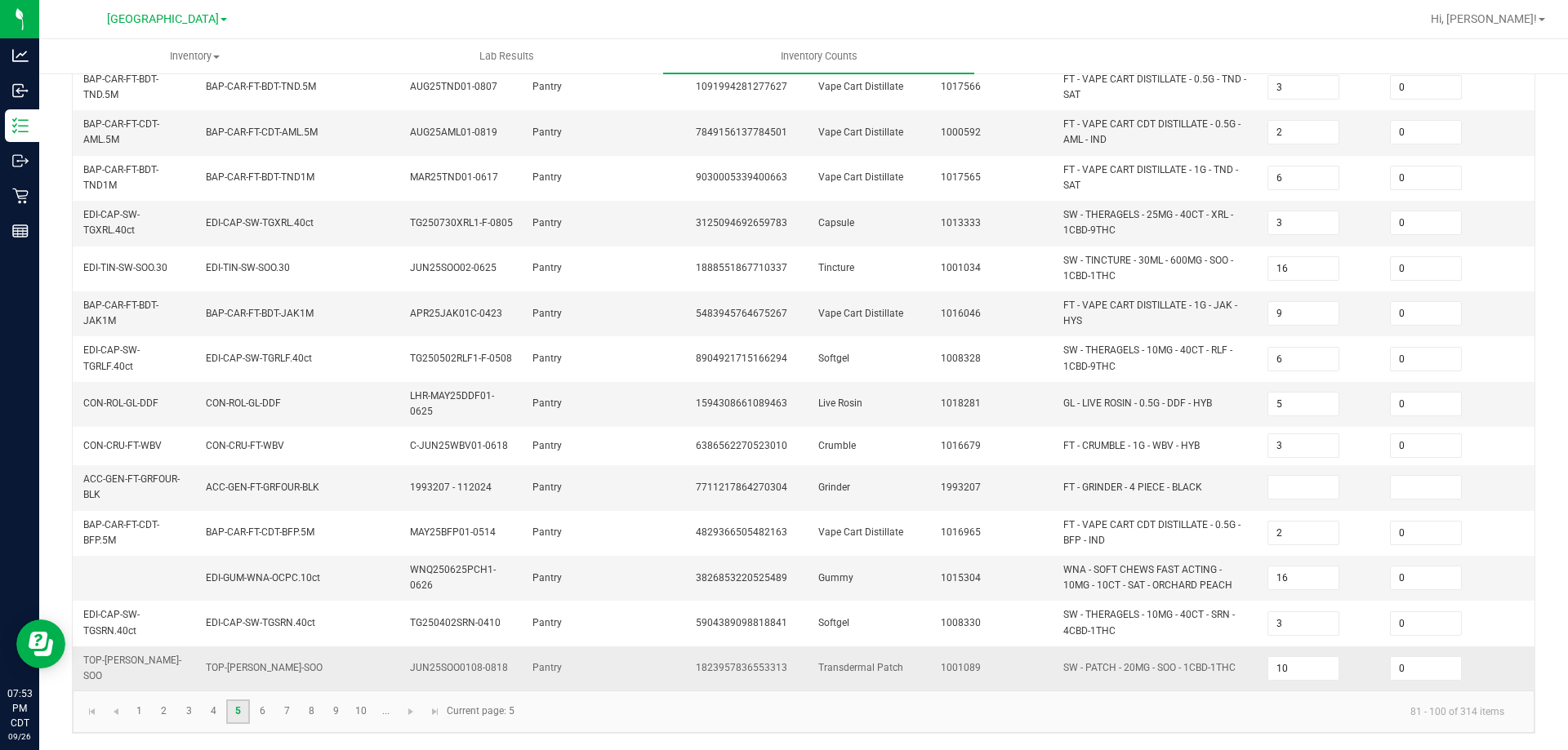
scroll to position [468, 0]
click at [1312, 481] on input at bounding box center [1303, 487] width 70 height 23
type input "0"
drag, startPoint x: 1433, startPoint y: 482, endPoint x: 1404, endPoint y: 494, distance: 31.4
click at [1425, 482] on input at bounding box center [1426, 487] width 70 height 23
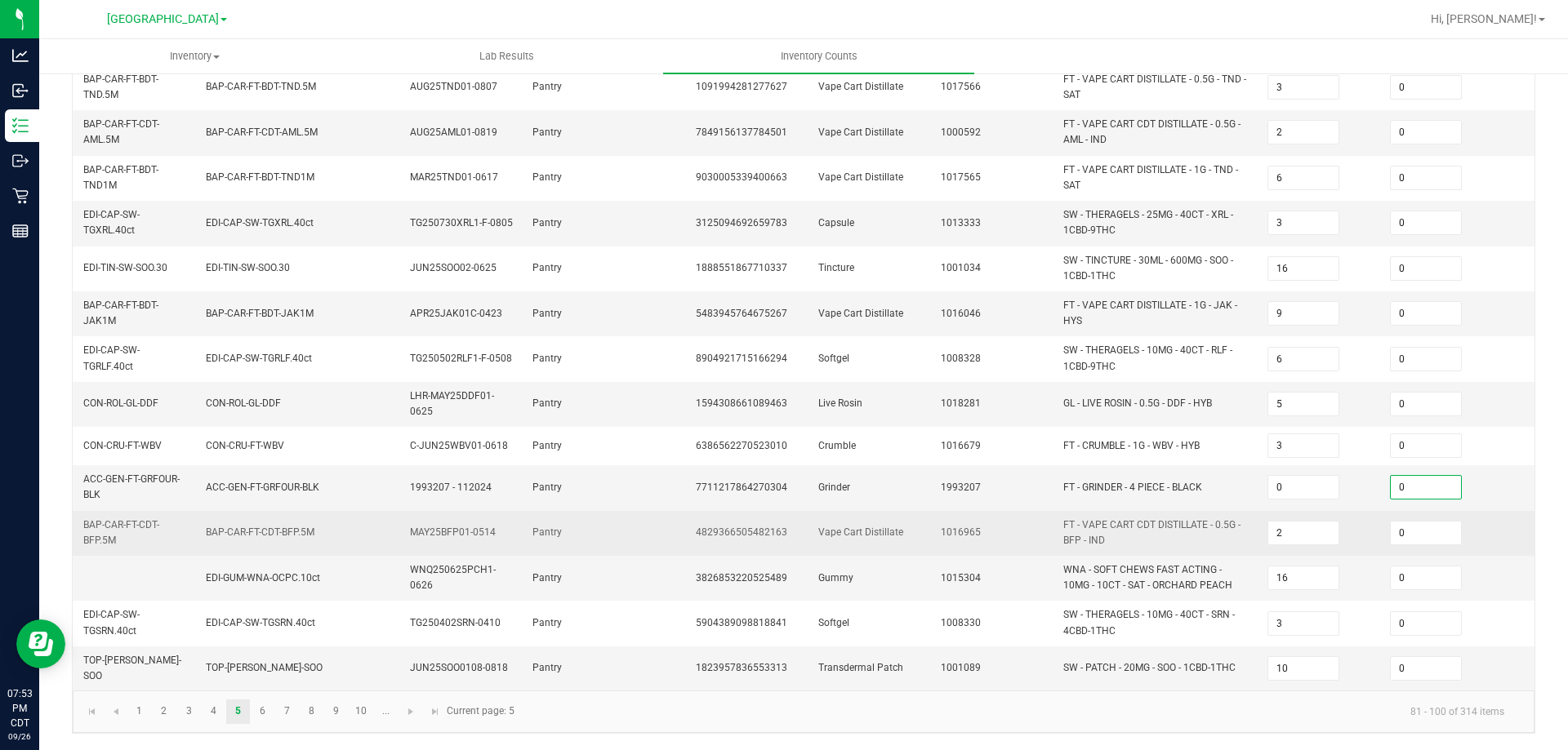
type input "0"
click at [1363, 519] on td "2" at bounding box center [1318, 533] width 122 height 45
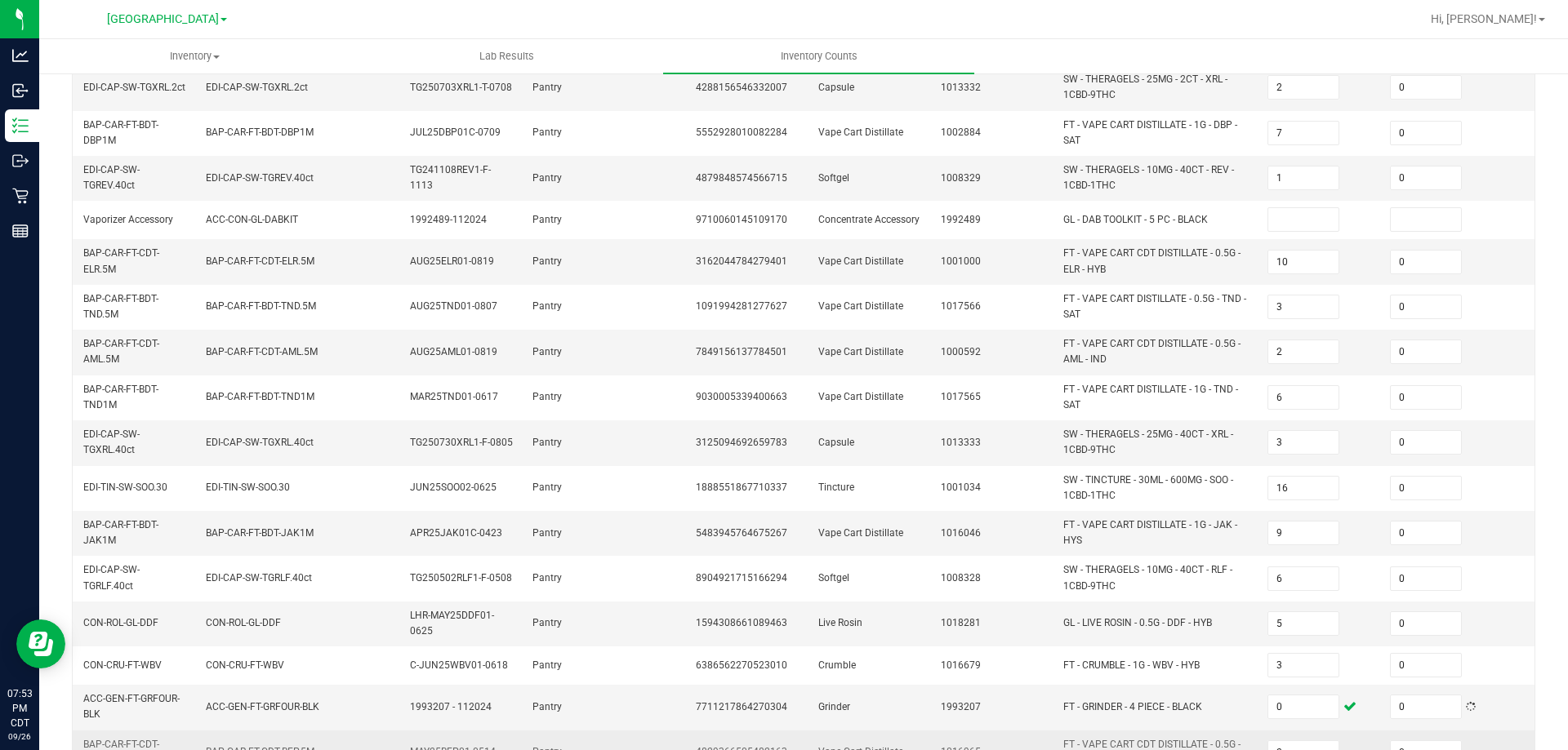
scroll to position [223, 0]
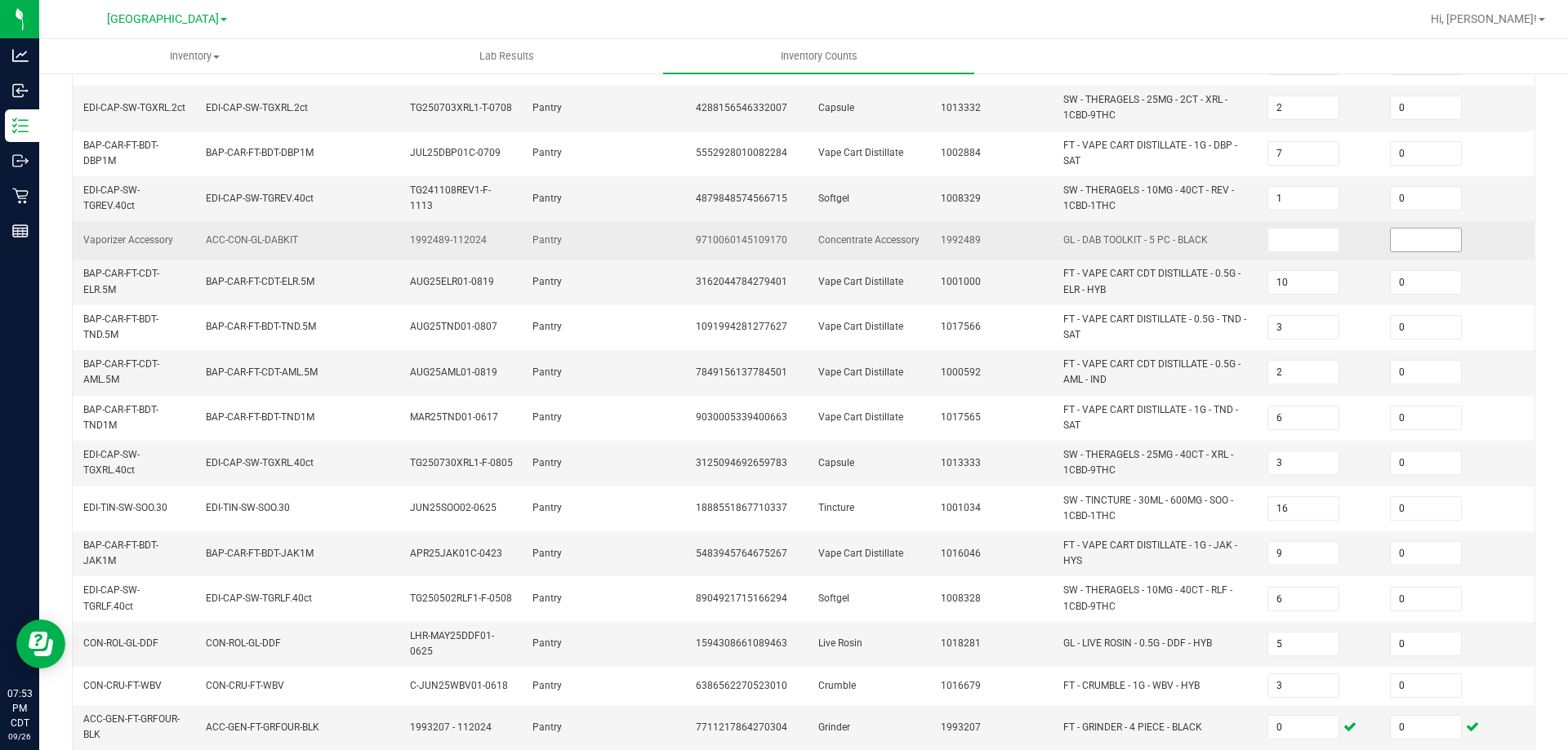
click at [1404, 231] on input at bounding box center [1426, 240] width 70 height 23
type input "0"
click at [1276, 236] on input at bounding box center [1303, 240] width 70 height 23
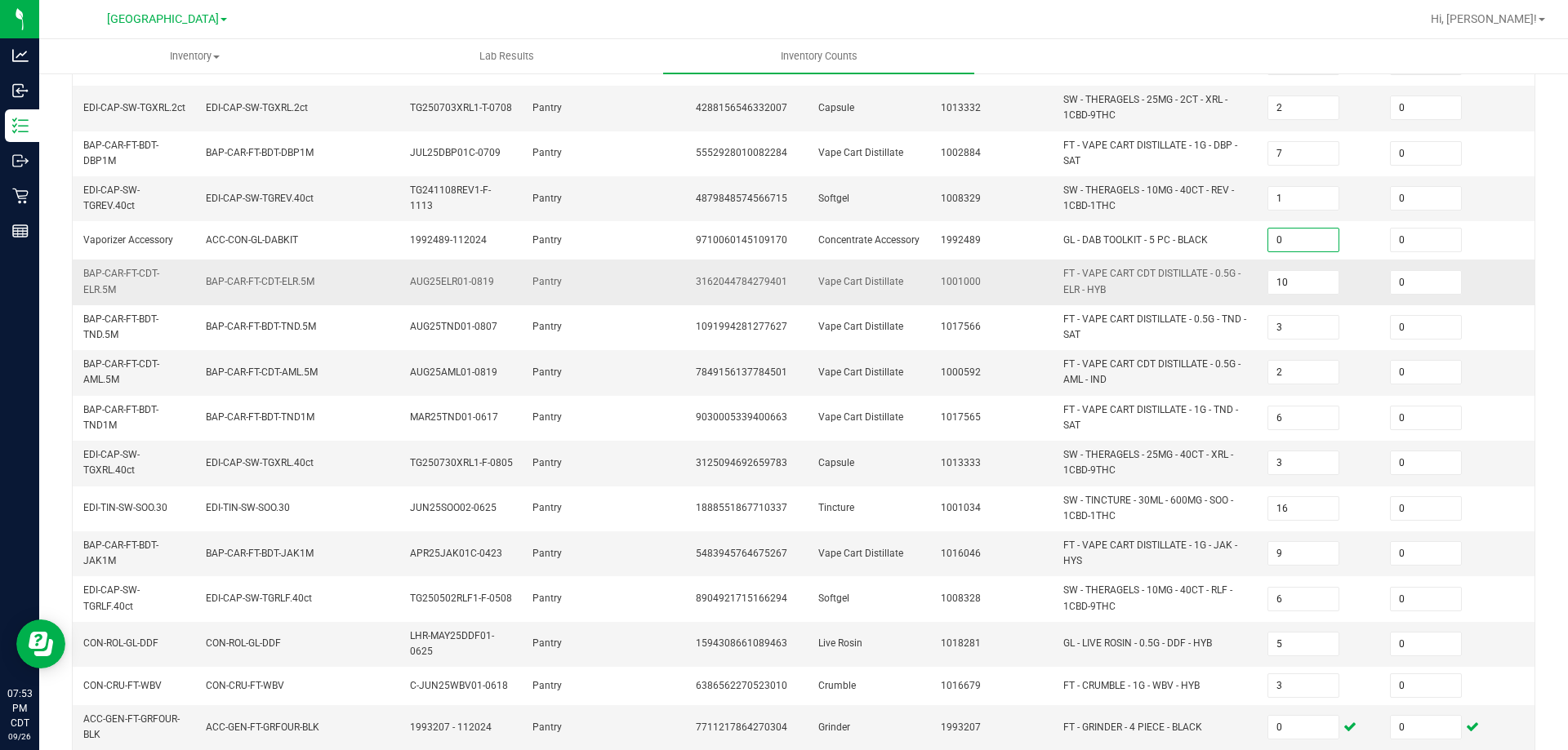
type input "0"
click at [1355, 269] on td "10" at bounding box center [1318, 281] width 122 height 45
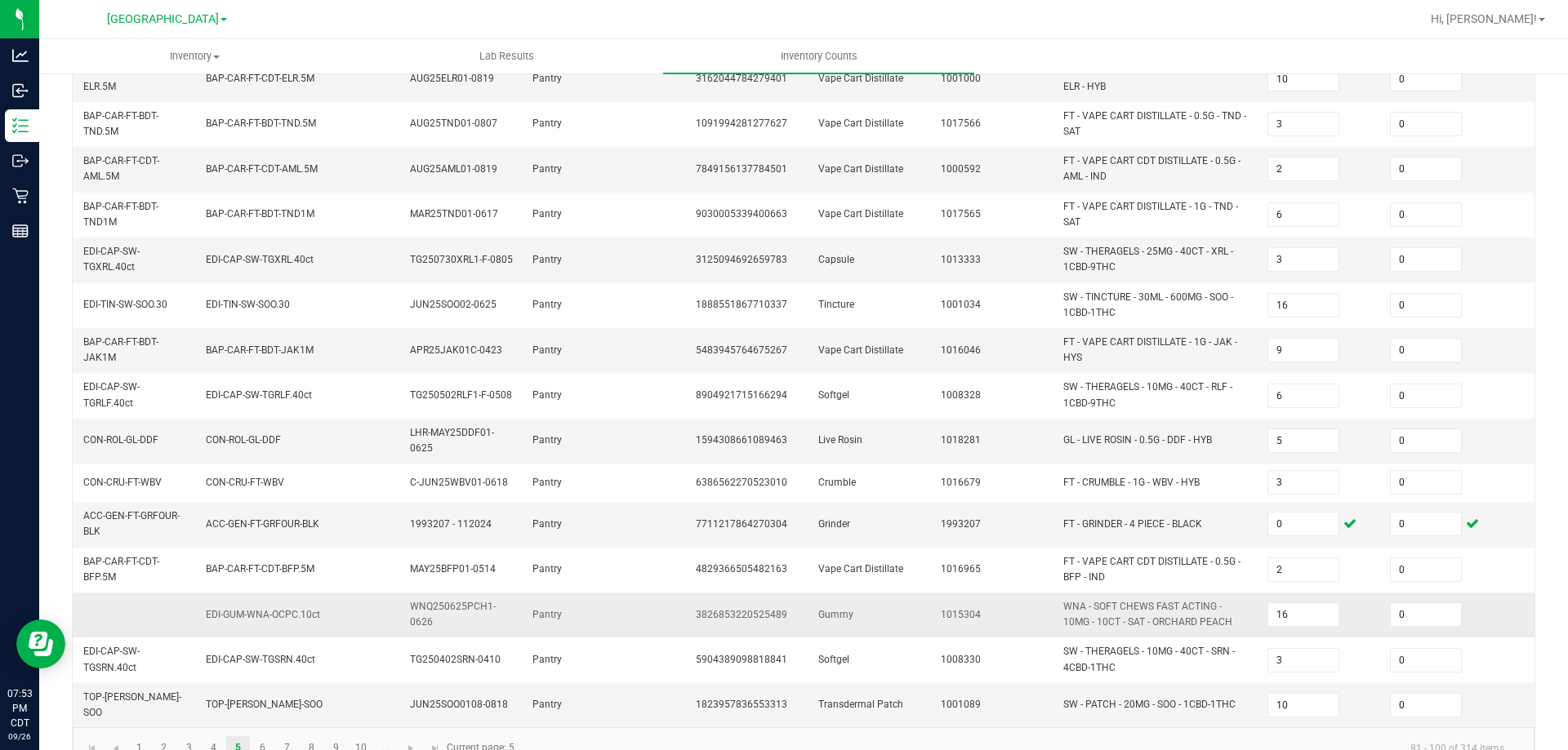
scroll to position [468, 0]
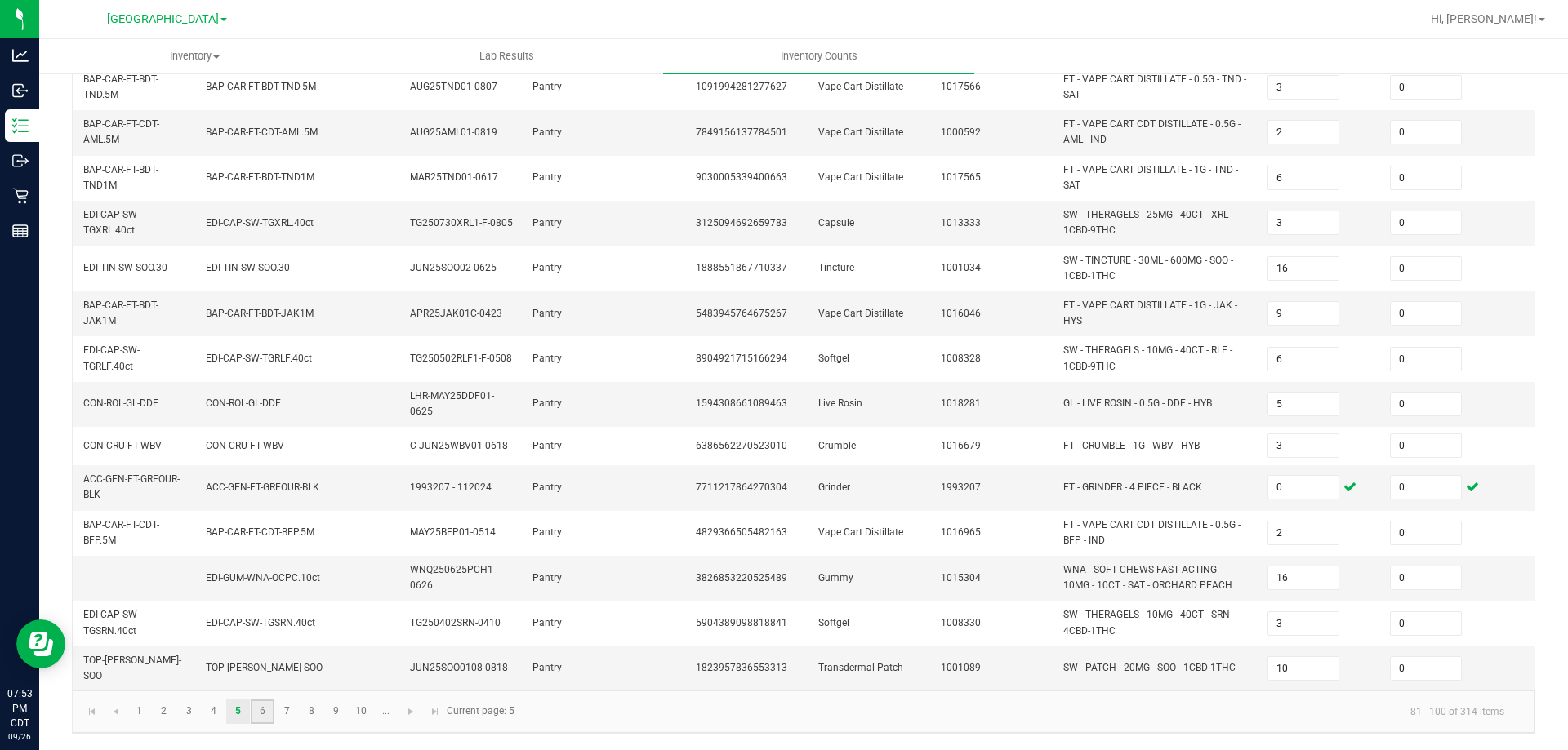
click at [266, 681] on link "6" at bounding box center [262, 712] width 24 height 25
type input "5"
type input "14"
type input "5"
type input "12"
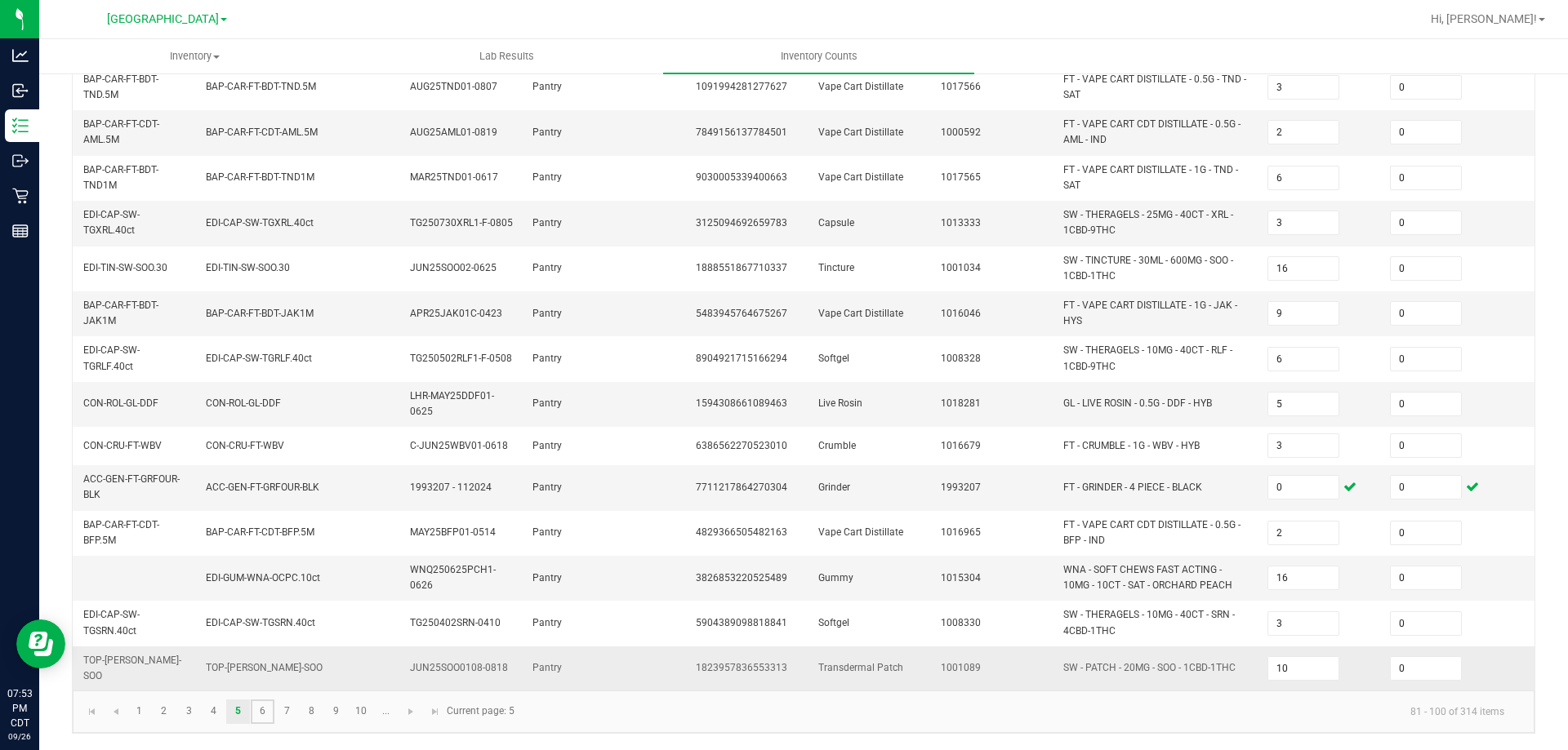
type input "5"
type input "8"
type input "6"
type input "1"
type input "5"
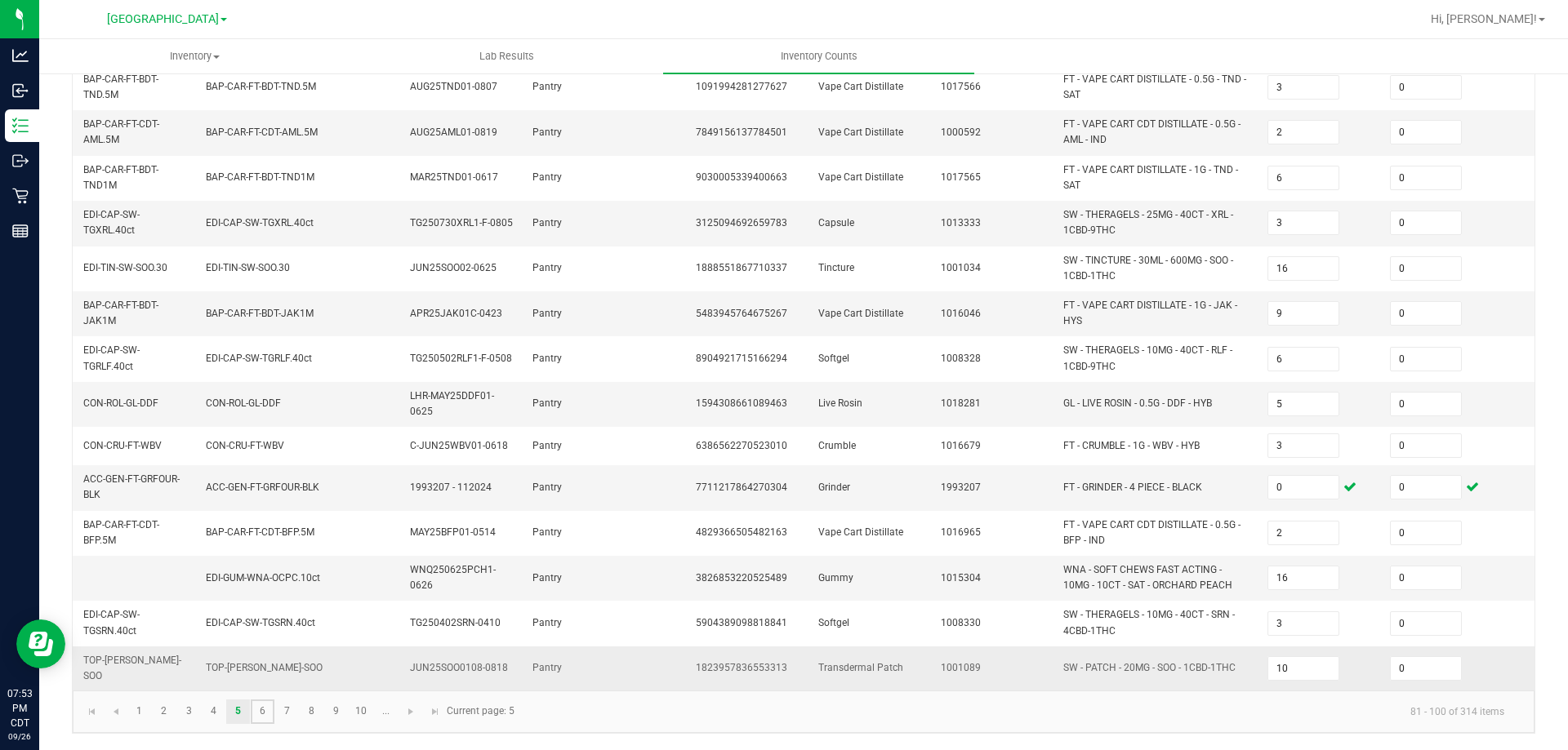
type input "6"
type input "39"
type input "8"
type input "11"
type input "5"
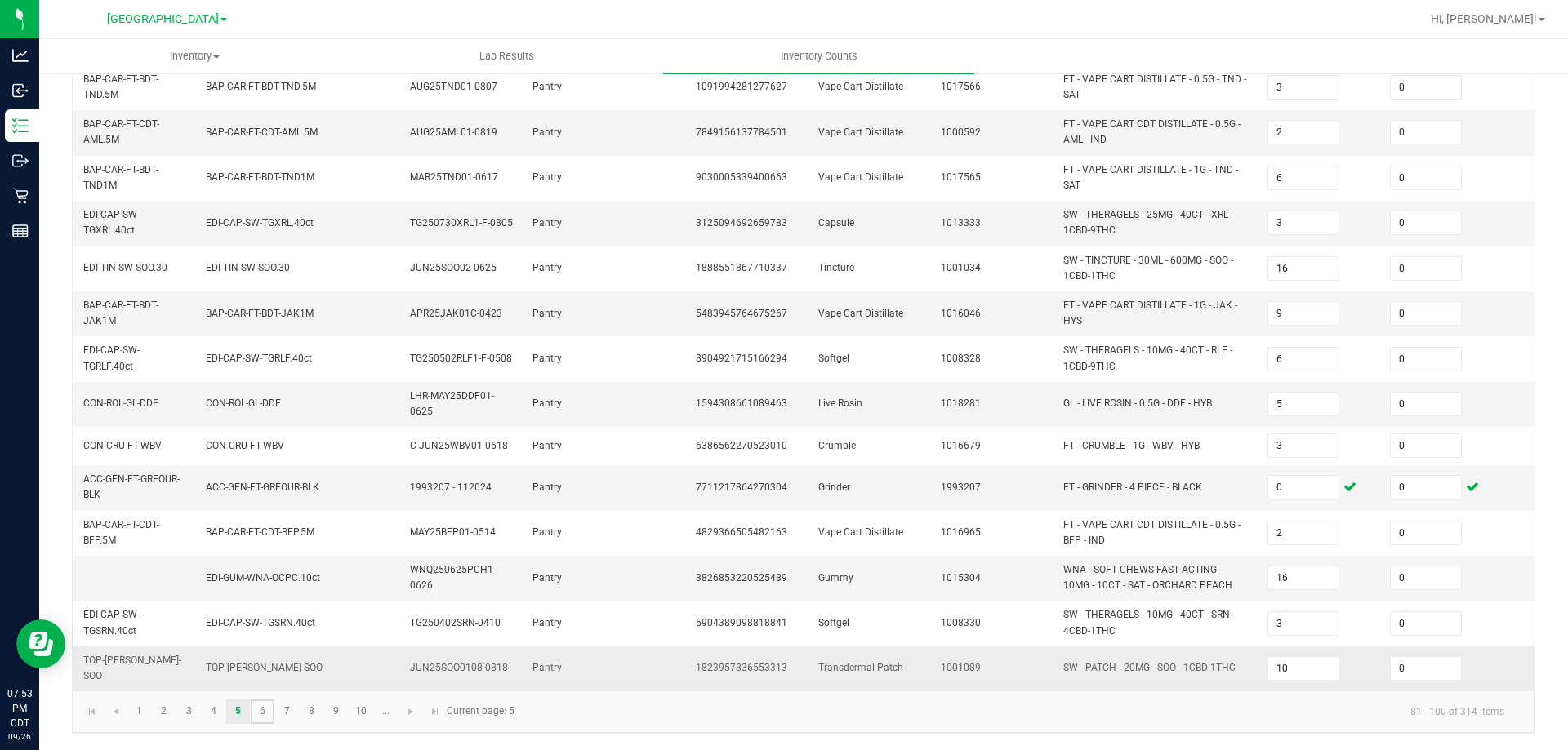
type input "13"
type input "5"
type input "3"
type input "4"
type input "2"
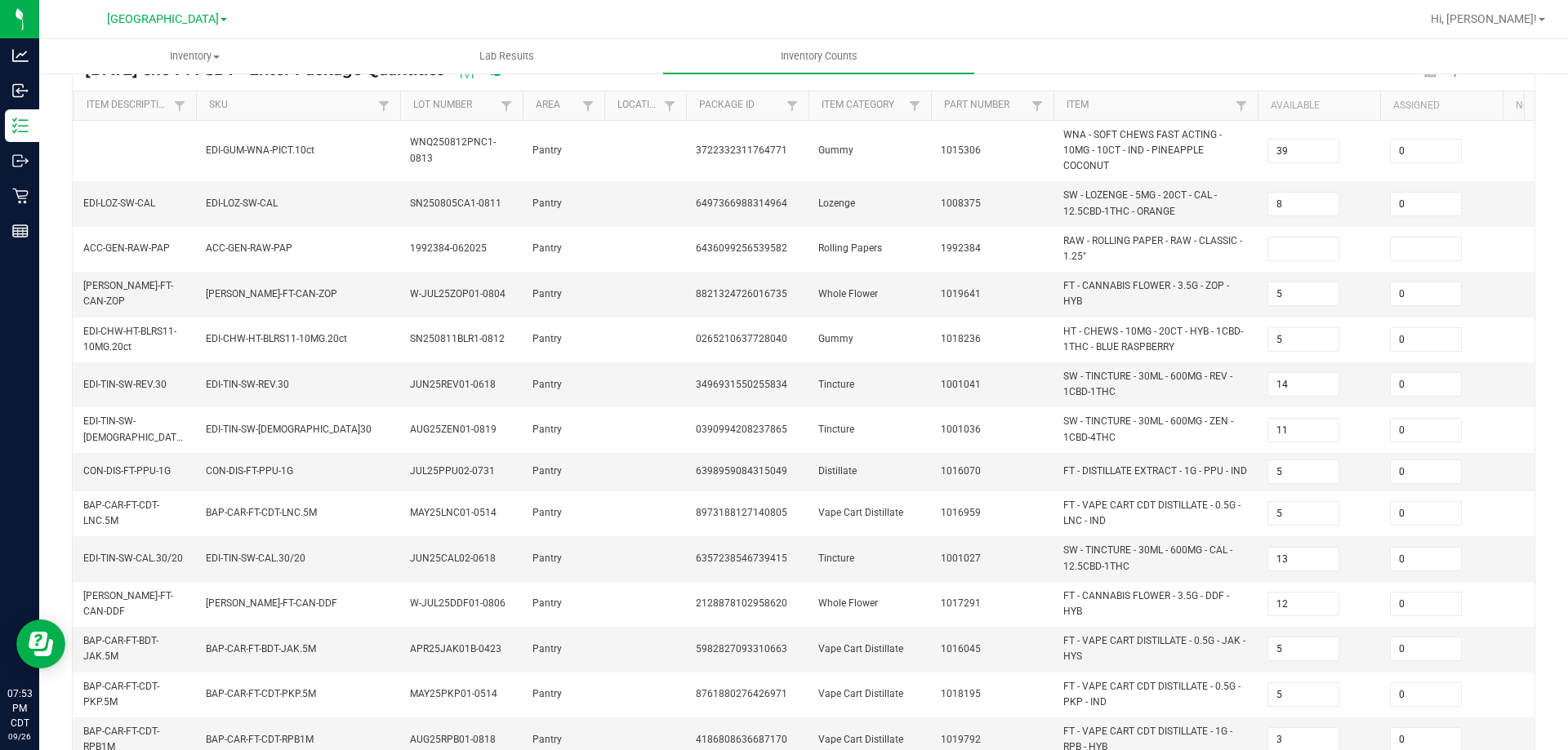
scroll to position [142, 0]
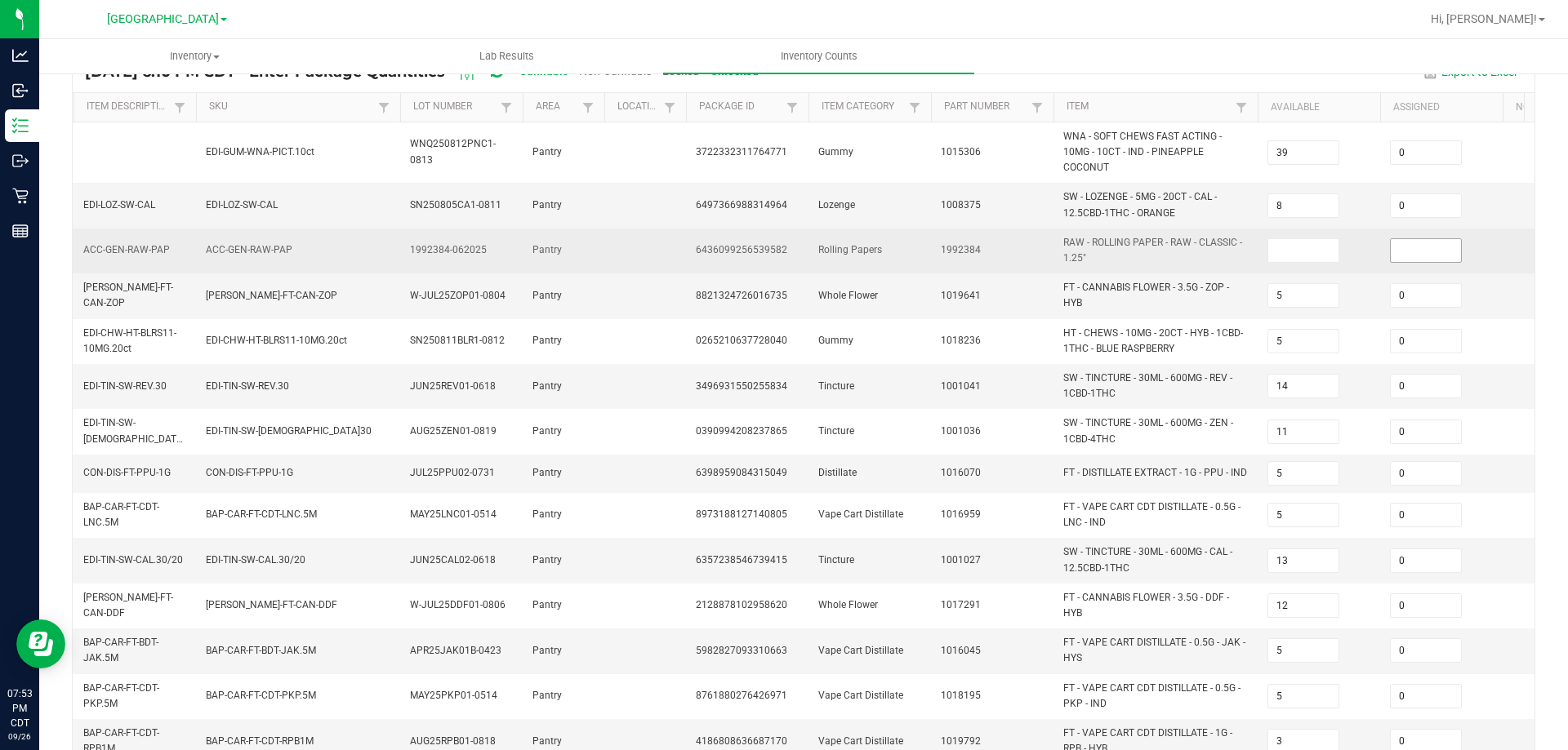
drag, startPoint x: 1298, startPoint y: 251, endPoint x: 1404, endPoint y: 255, distance: 106.1
click at [1298, 250] on input at bounding box center [1303, 251] width 70 height 23
type input "0"
click at [1414, 248] on input at bounding box center [1426, 251] width 70 height 23
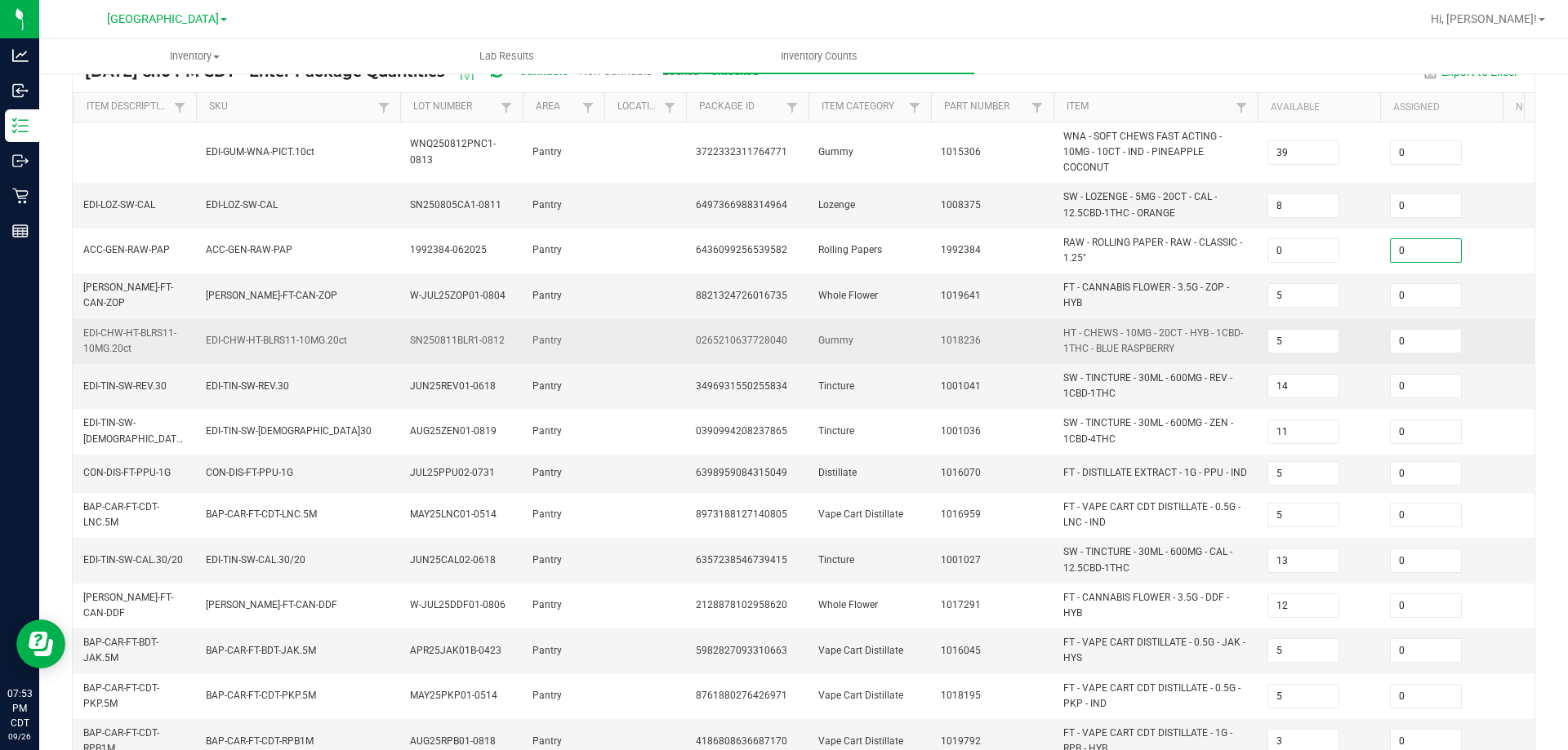
type input "0"
click at [1369, 363] on td "5" at bounding box center [1318, 341] width 122 height 45
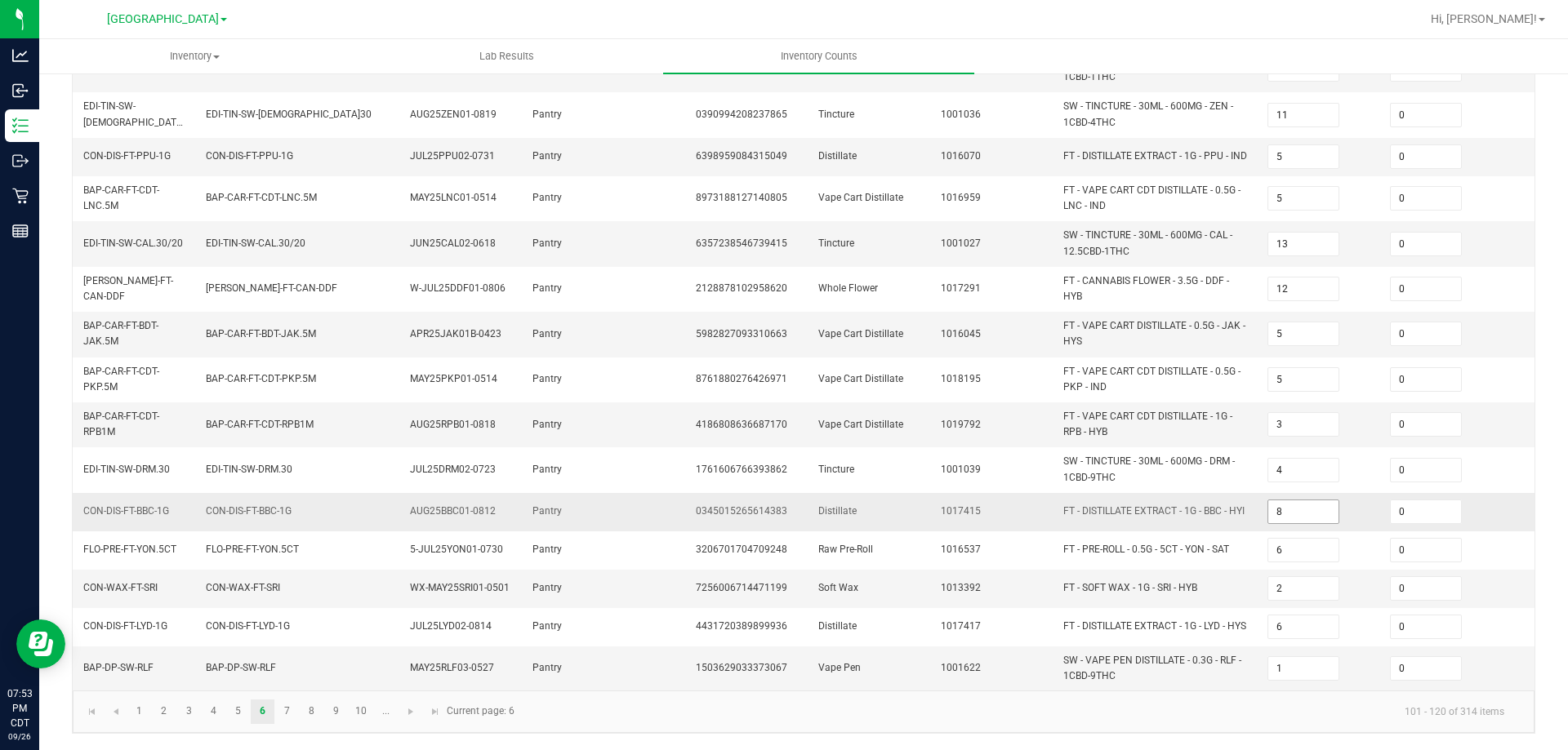
scroll to position [470, 0]
click at [294, 681] on link "7" at bounding box center [287, 712] width 24 height 25
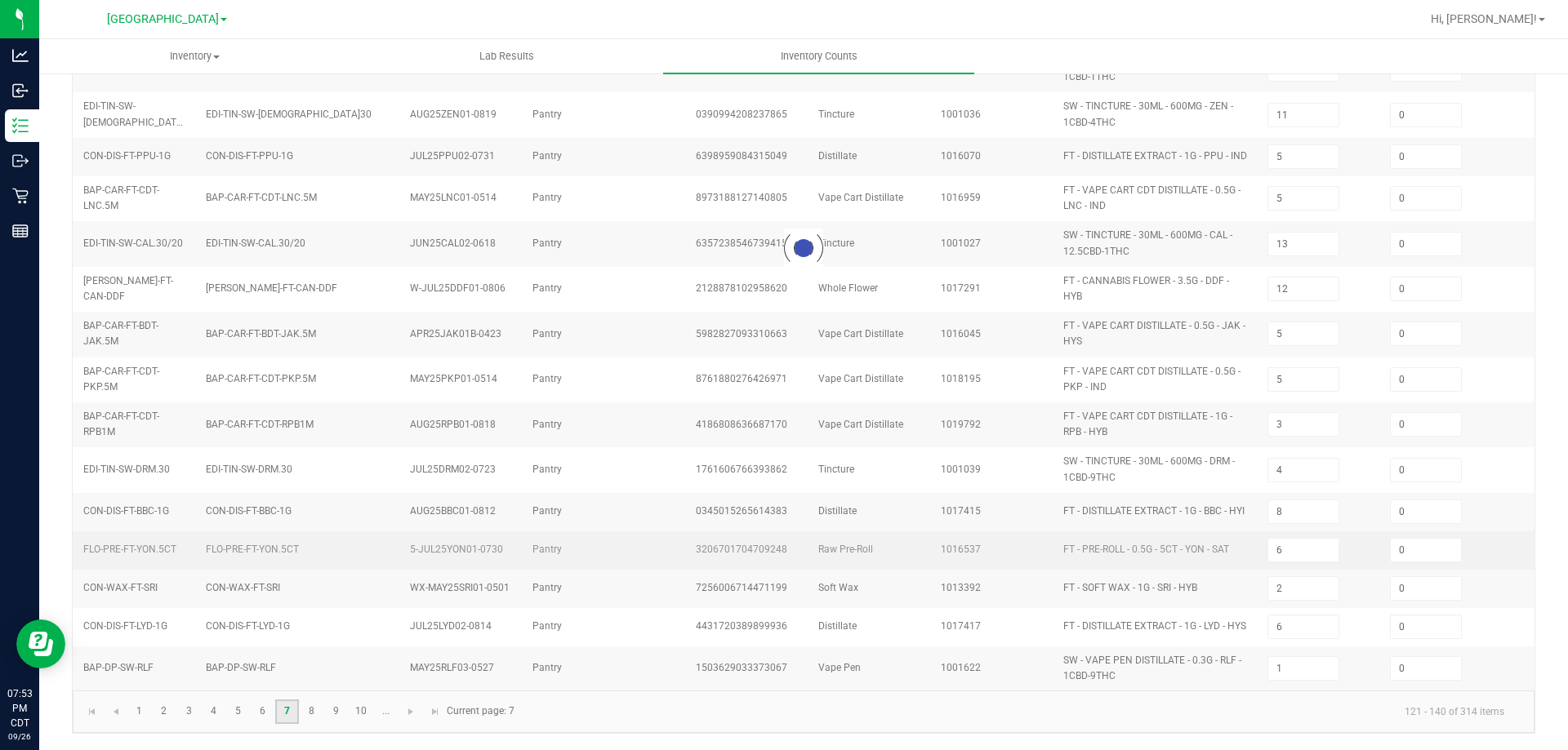
type input "7"
type input "28"
type input "16"
type input "9"
type input "17"
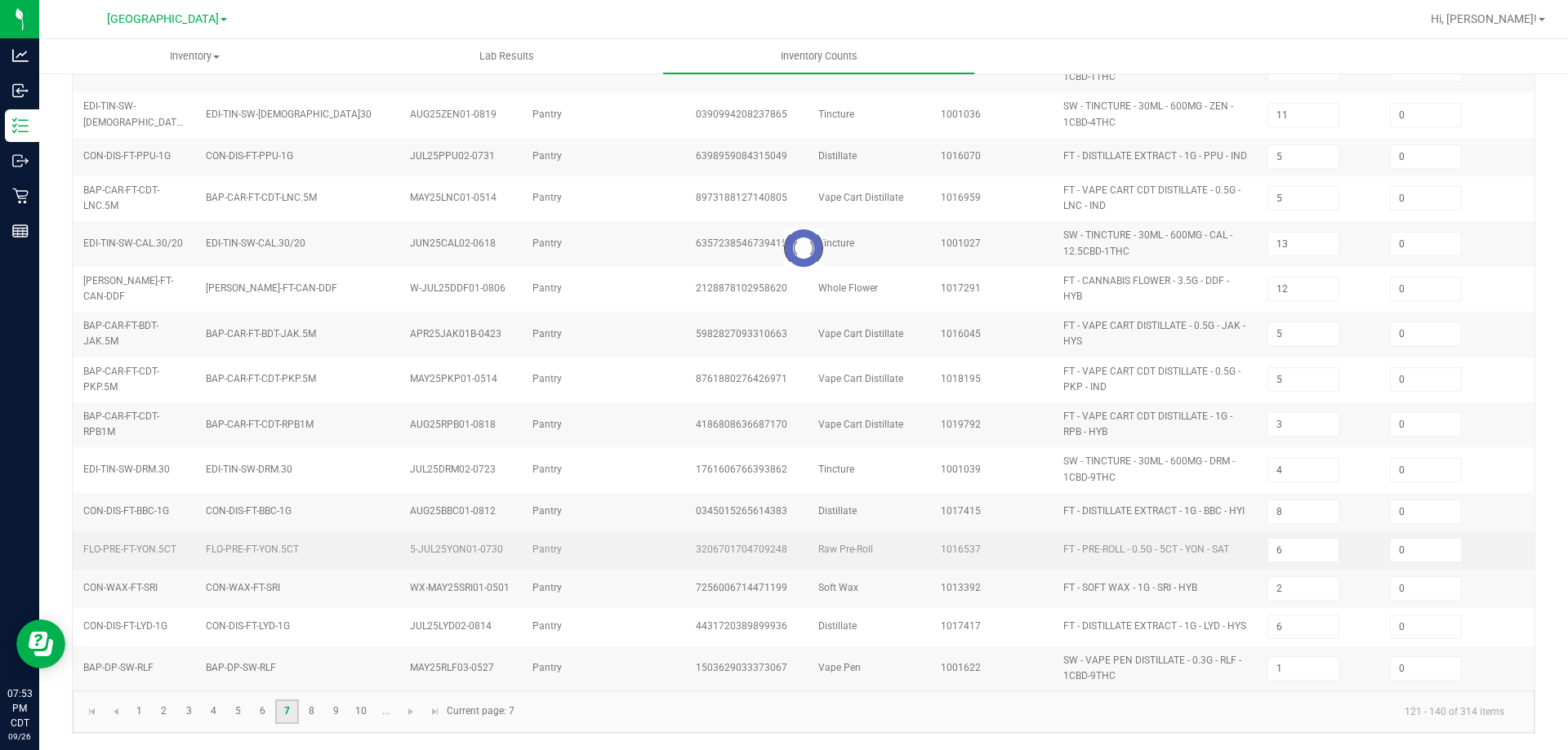
type input "9"
type input "8"
type input "2"
type input "7"
type input "6"
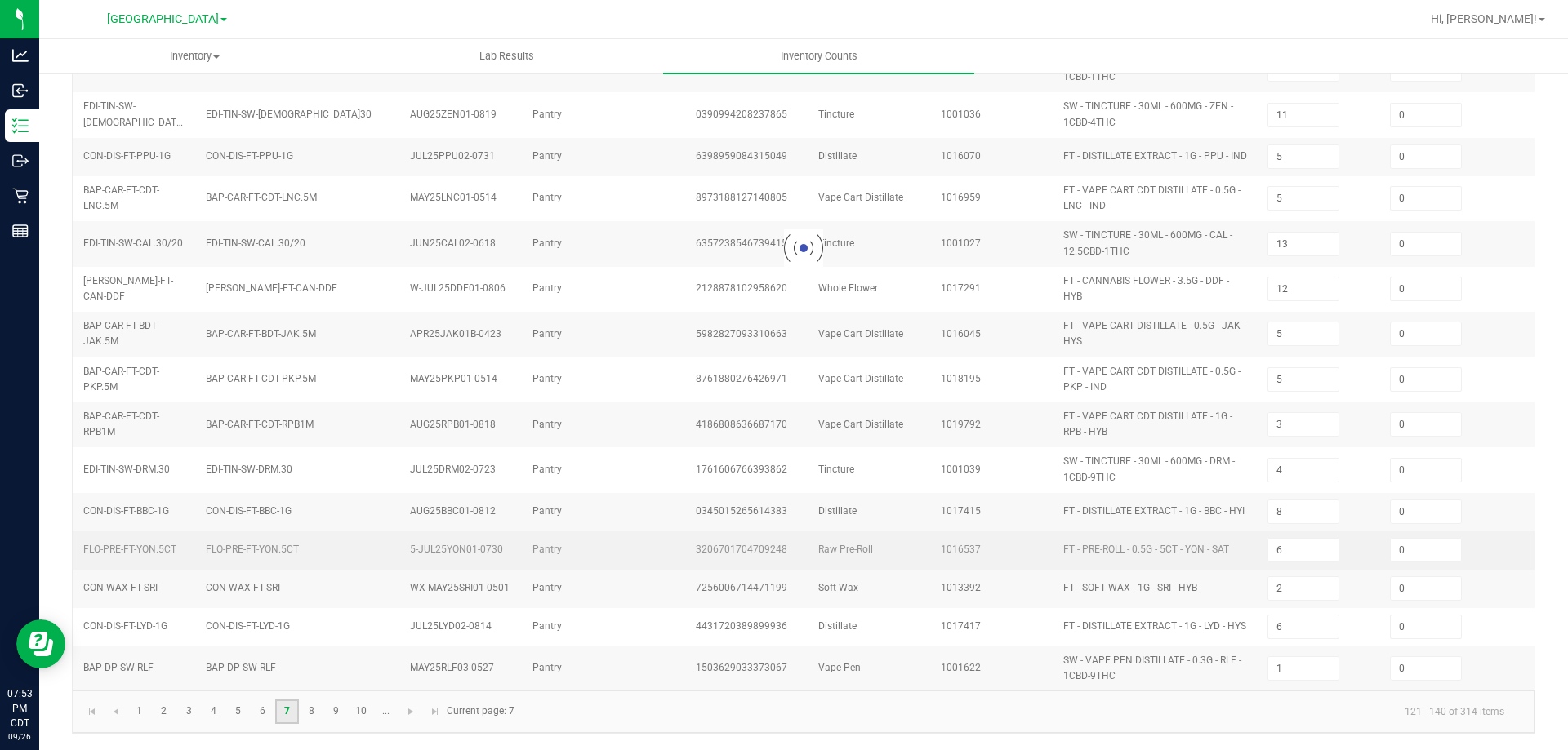
type input "7"
type input "8"
type input "20"
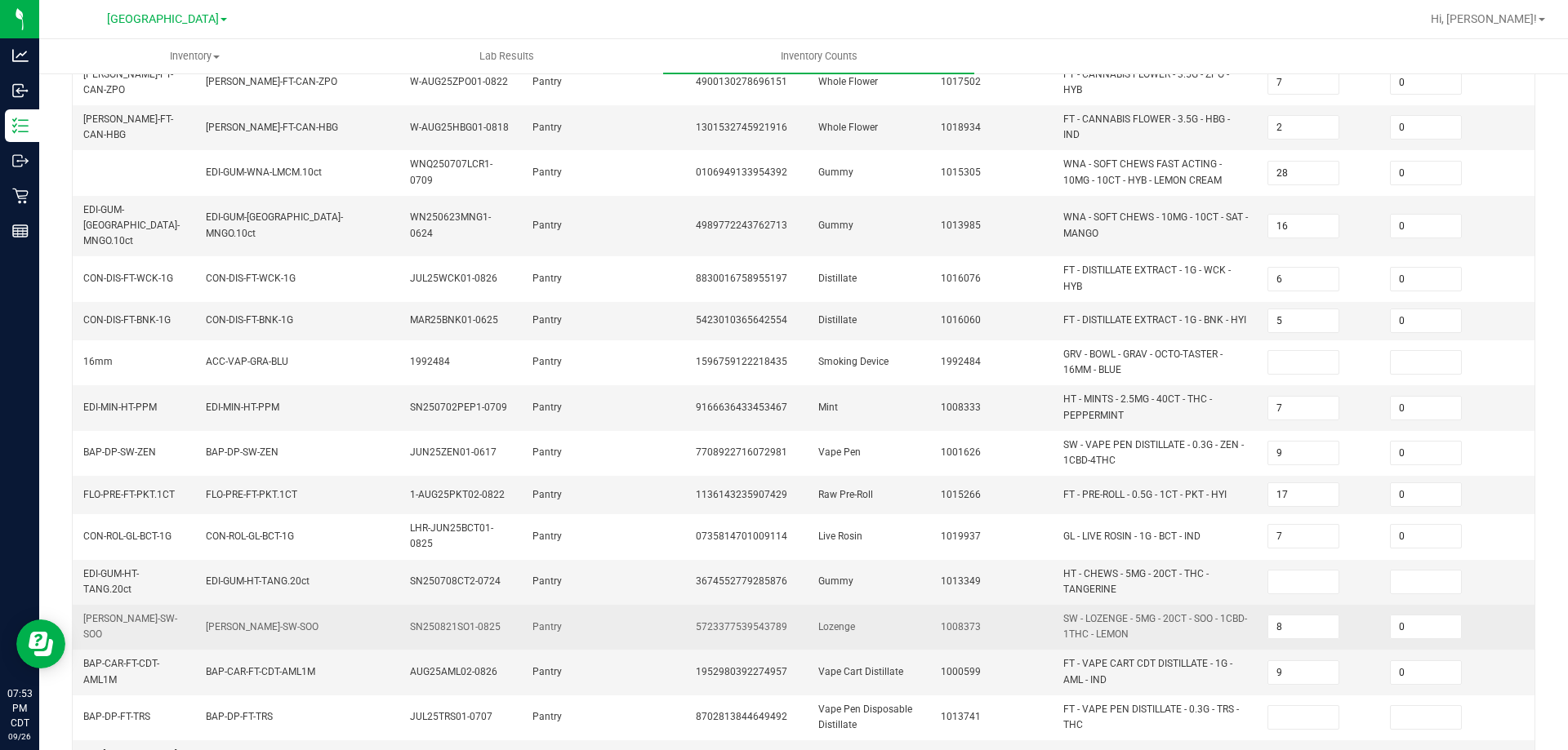
scroll to position [62, 0]
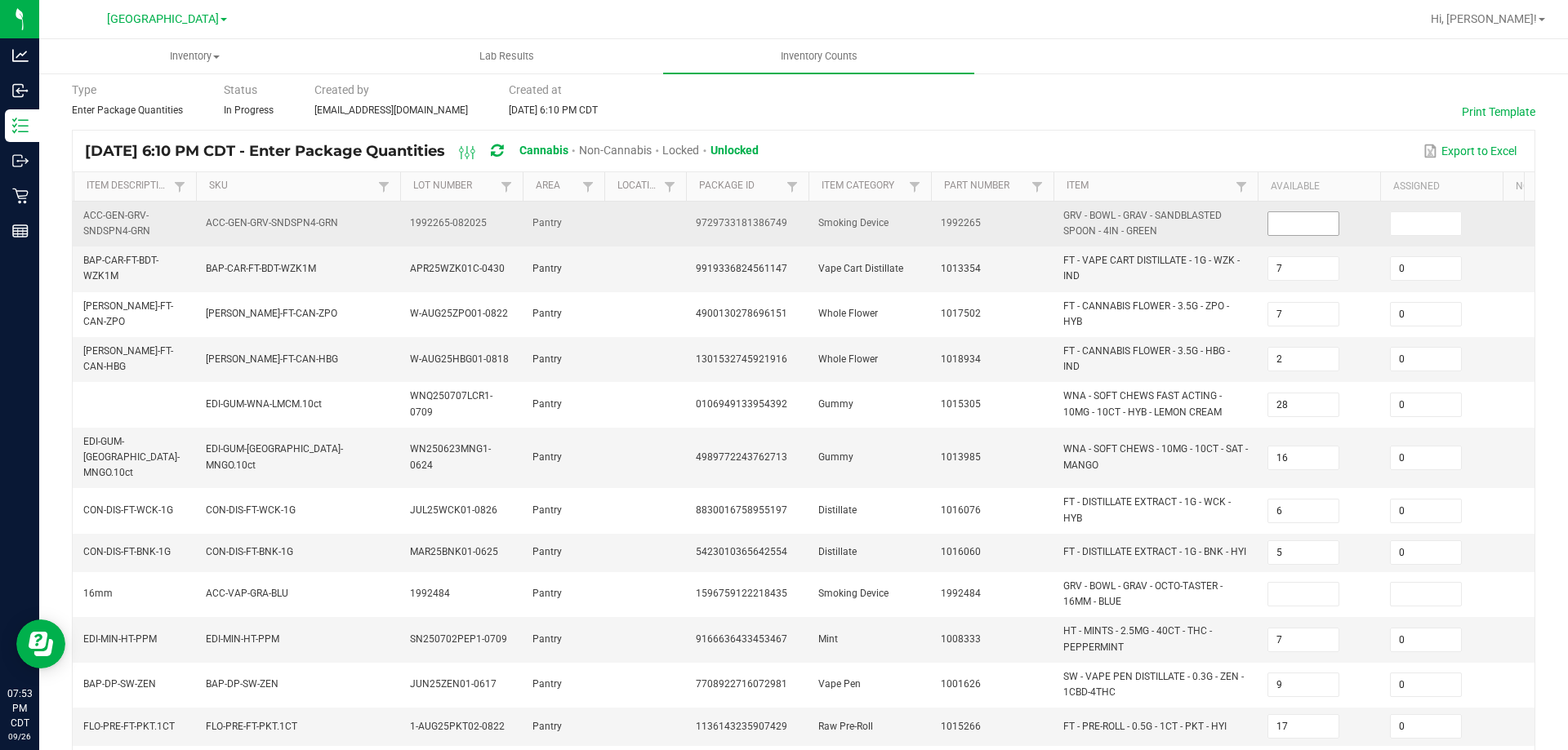
click at [1299, 235] on input at bounding box center [1303, 223] width 70 height 23
type input "0"
click at [1425, 228] on input at bounding box center [1426, 223] width 70 height 23
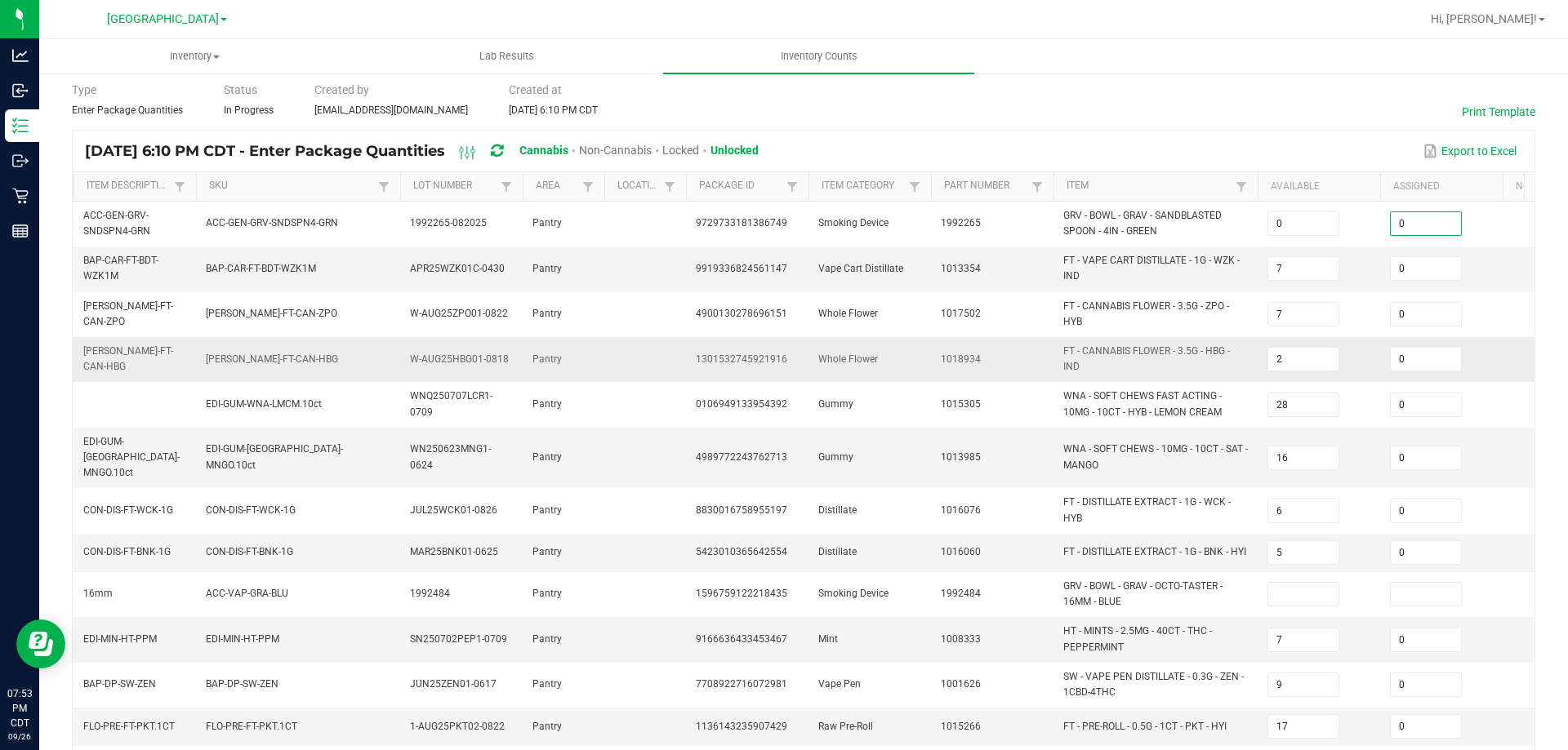
type input "0"
click at [1343, 361] on span "2" at bounding box center [1305, 358] width 76 height 11
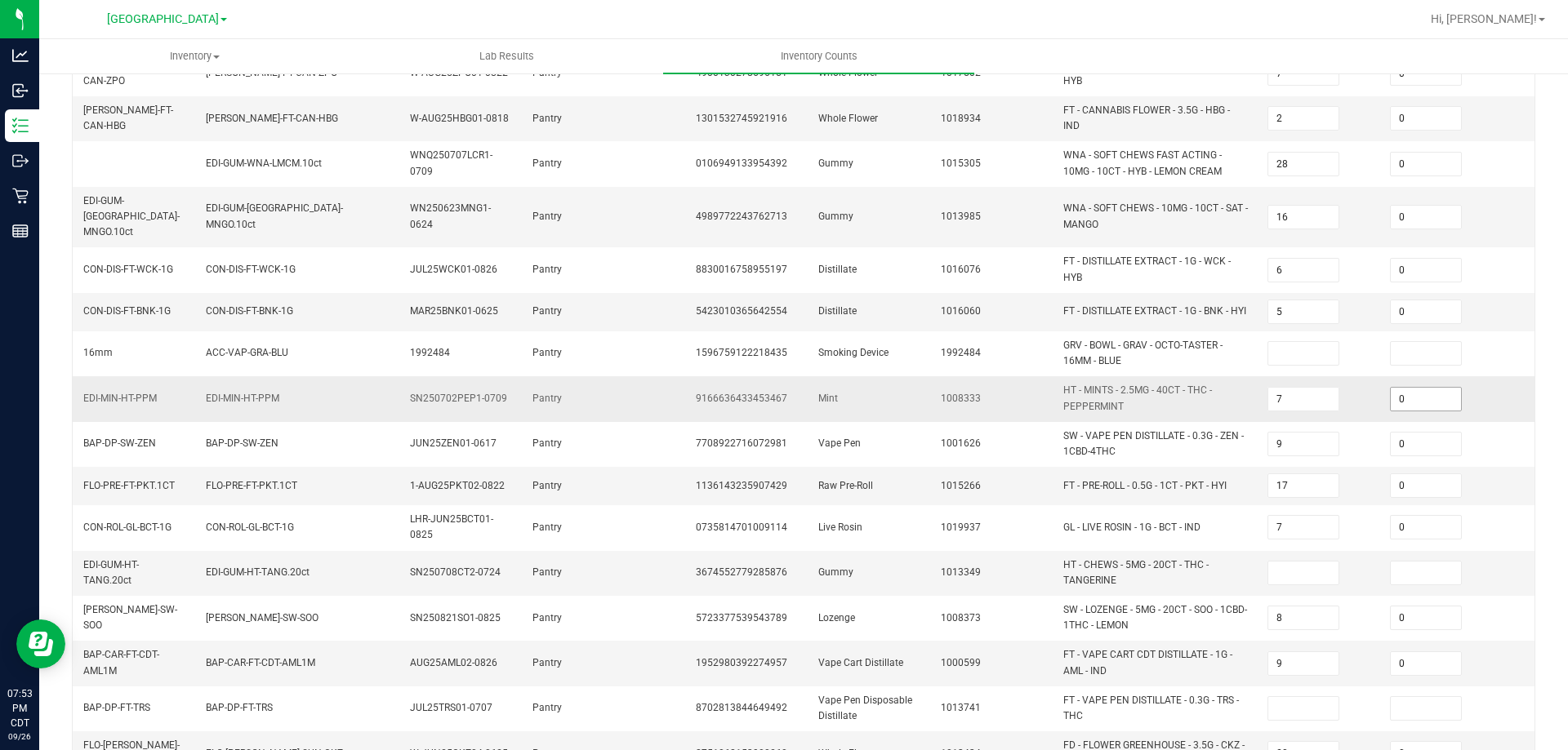
scroll to position [307, 0]
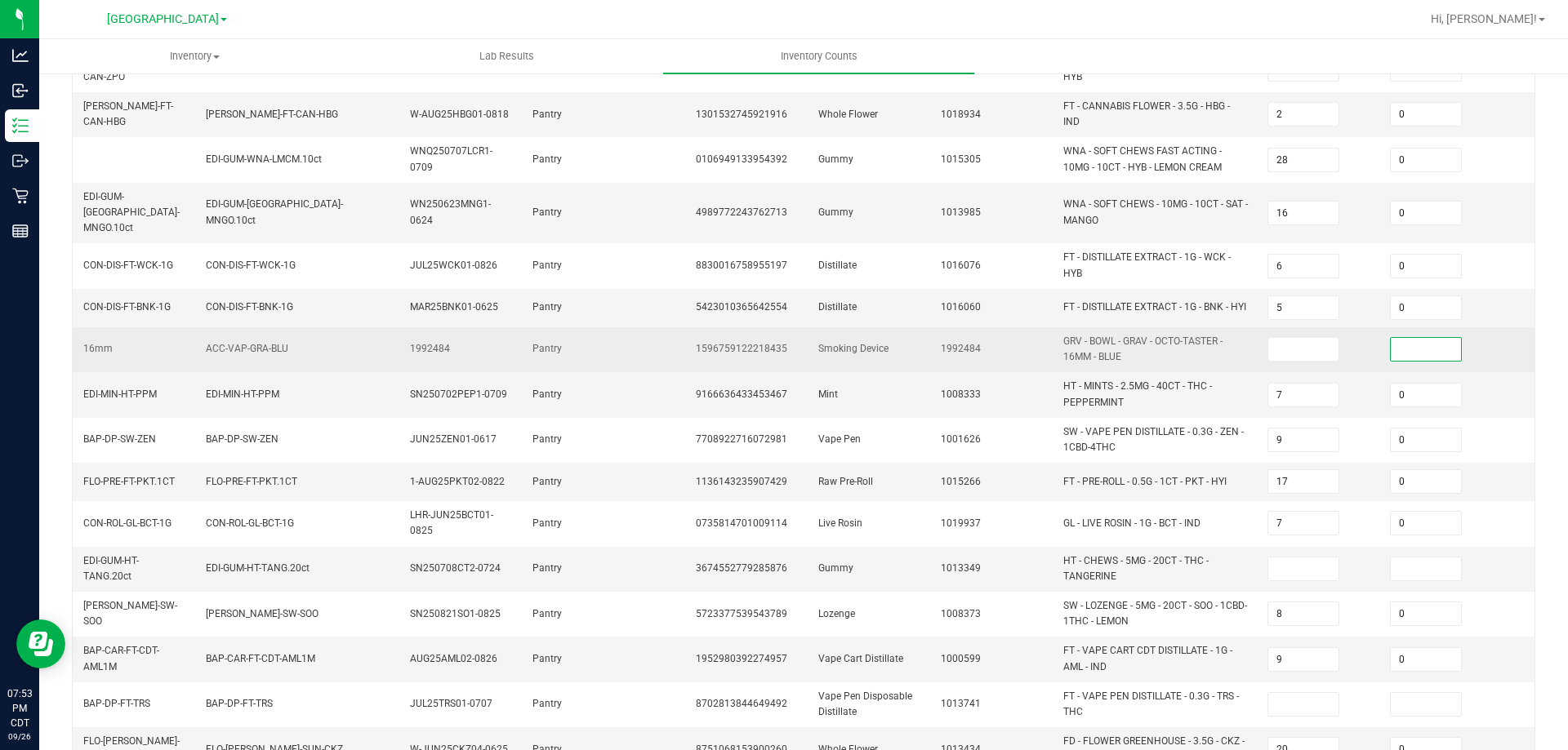
click at [1413, 342] on input at bounding box center [1426, 349] width 70 height 23
type input "0"
click at [1299, 338] on input at bounding box center [1303, 349] width 70 height 23
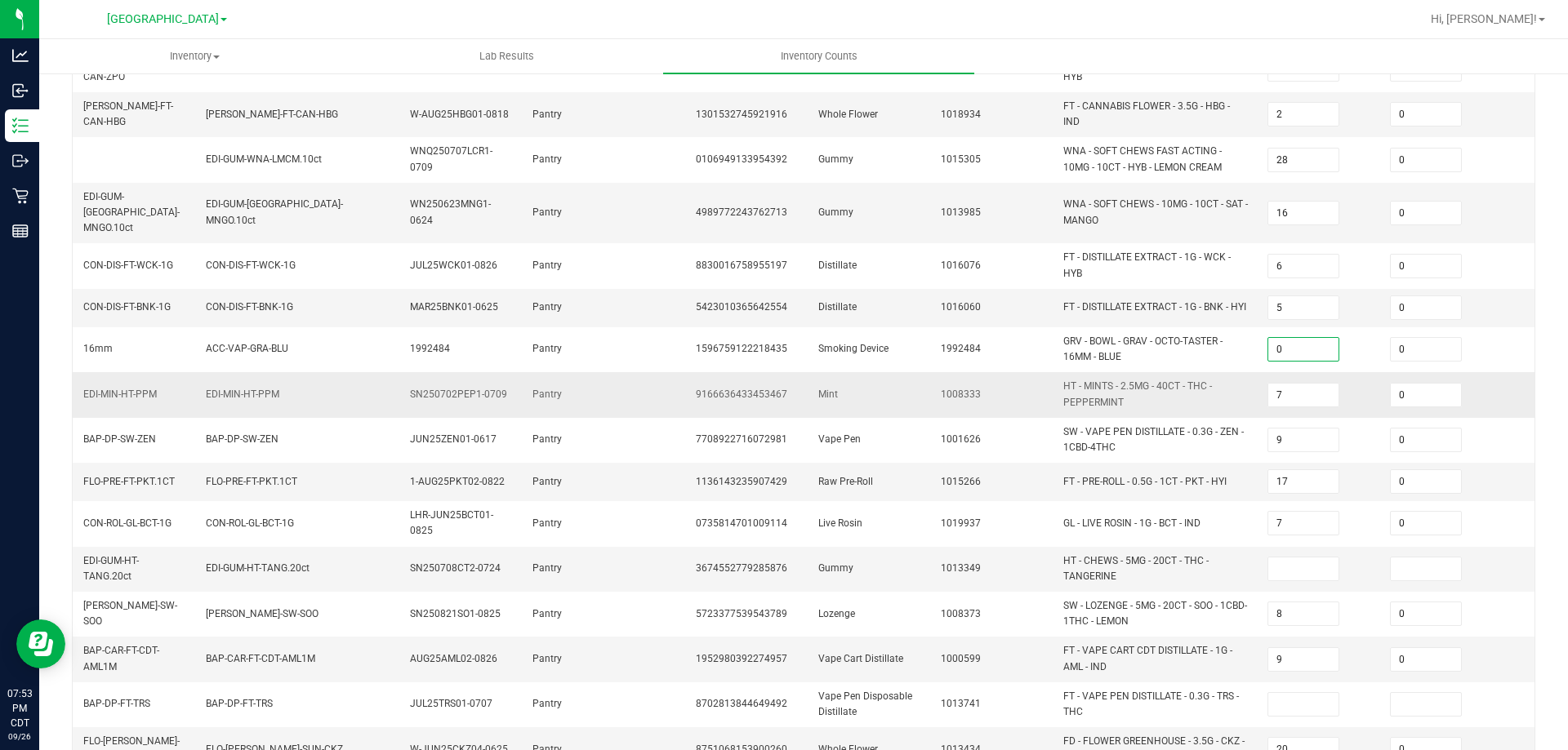
type input "0"
click at [1353, 372] on td "7" at bounding box center [1318, 394] width 122 height 45
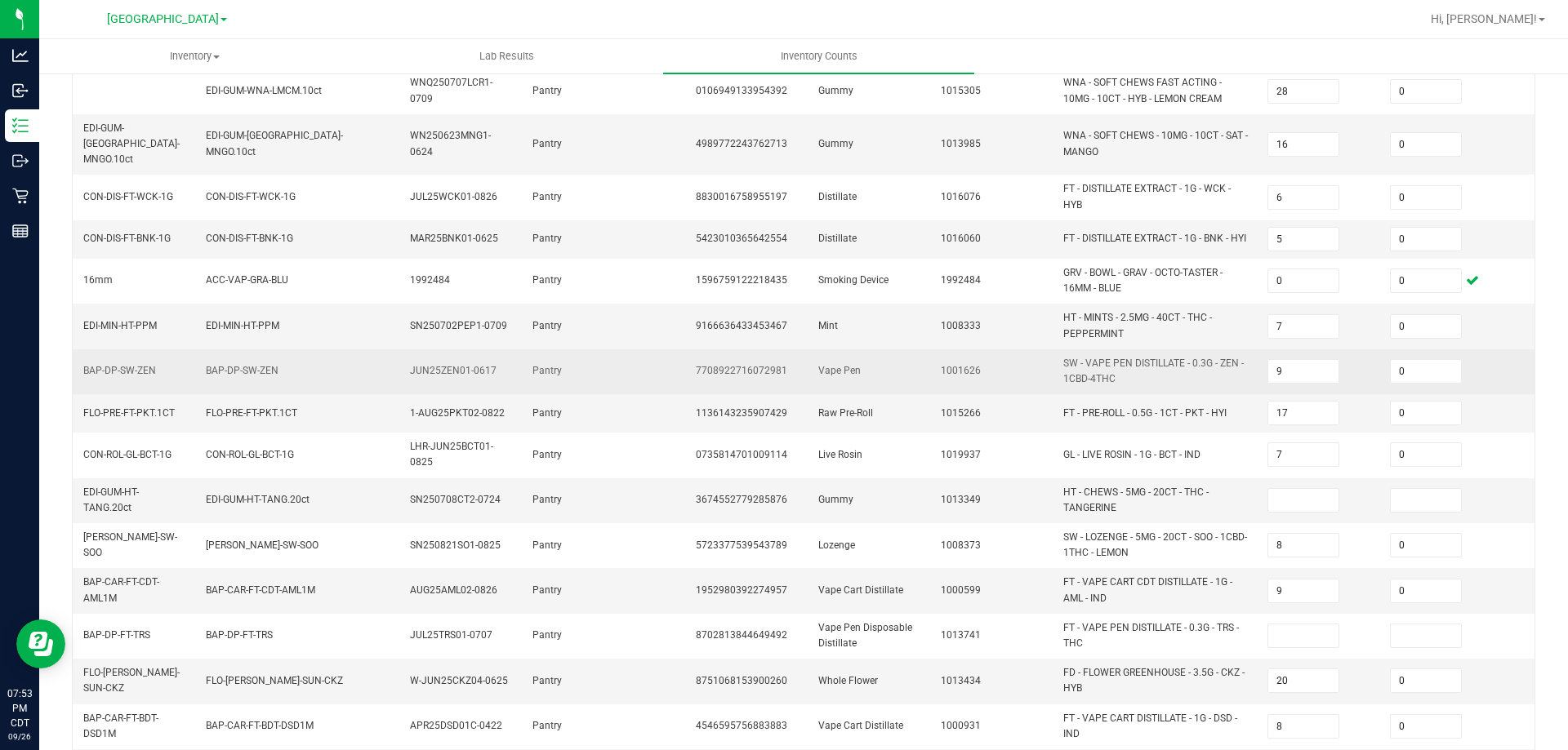
scroll to position [476, 0]
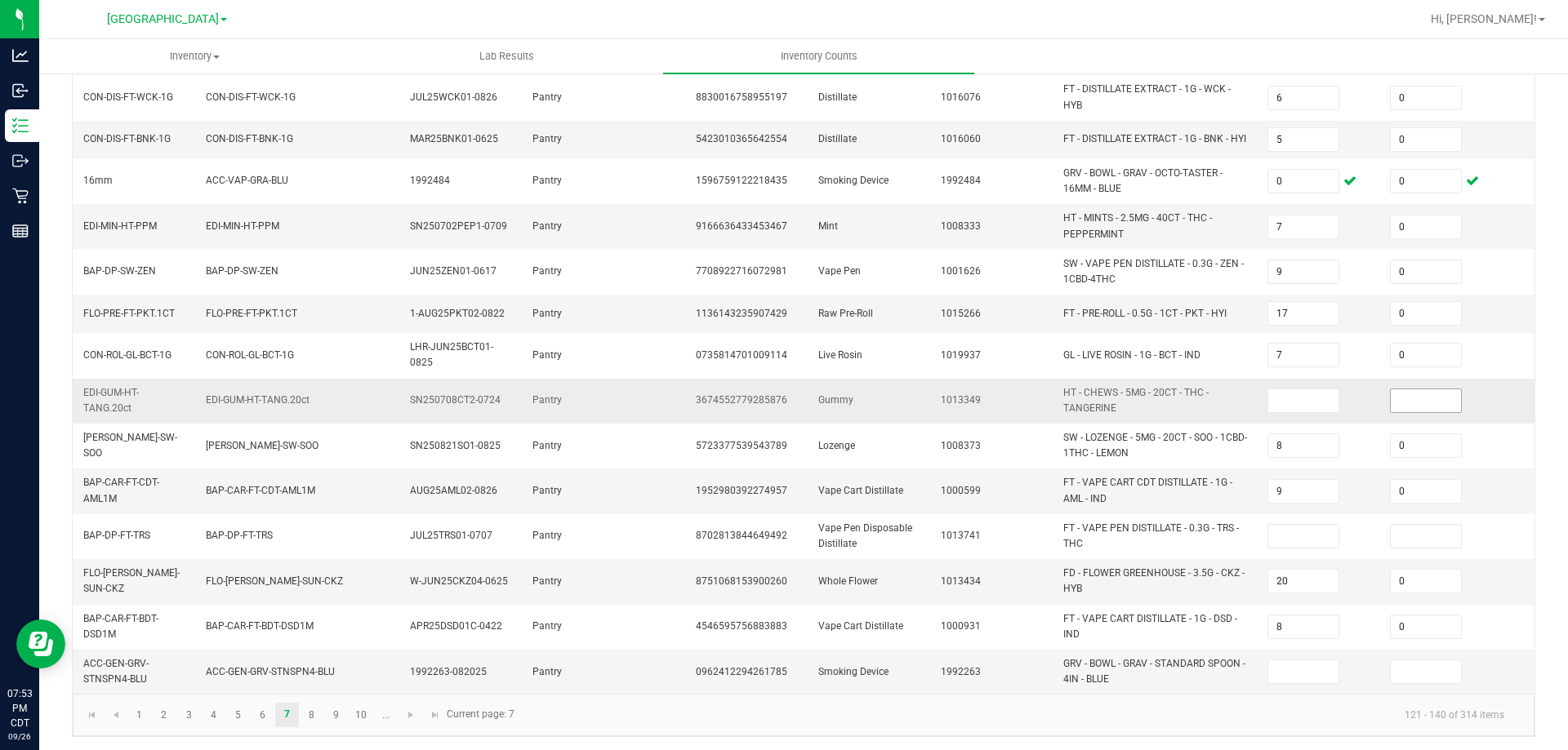
drag, startPoint x: 1435, startPoint y: 383, endPoint x: 1426, endPoint y: 385, distance: 9.2
click at [1425, 390] on input at bounding box center [1426, 401] width 70 height 23
type input "0"
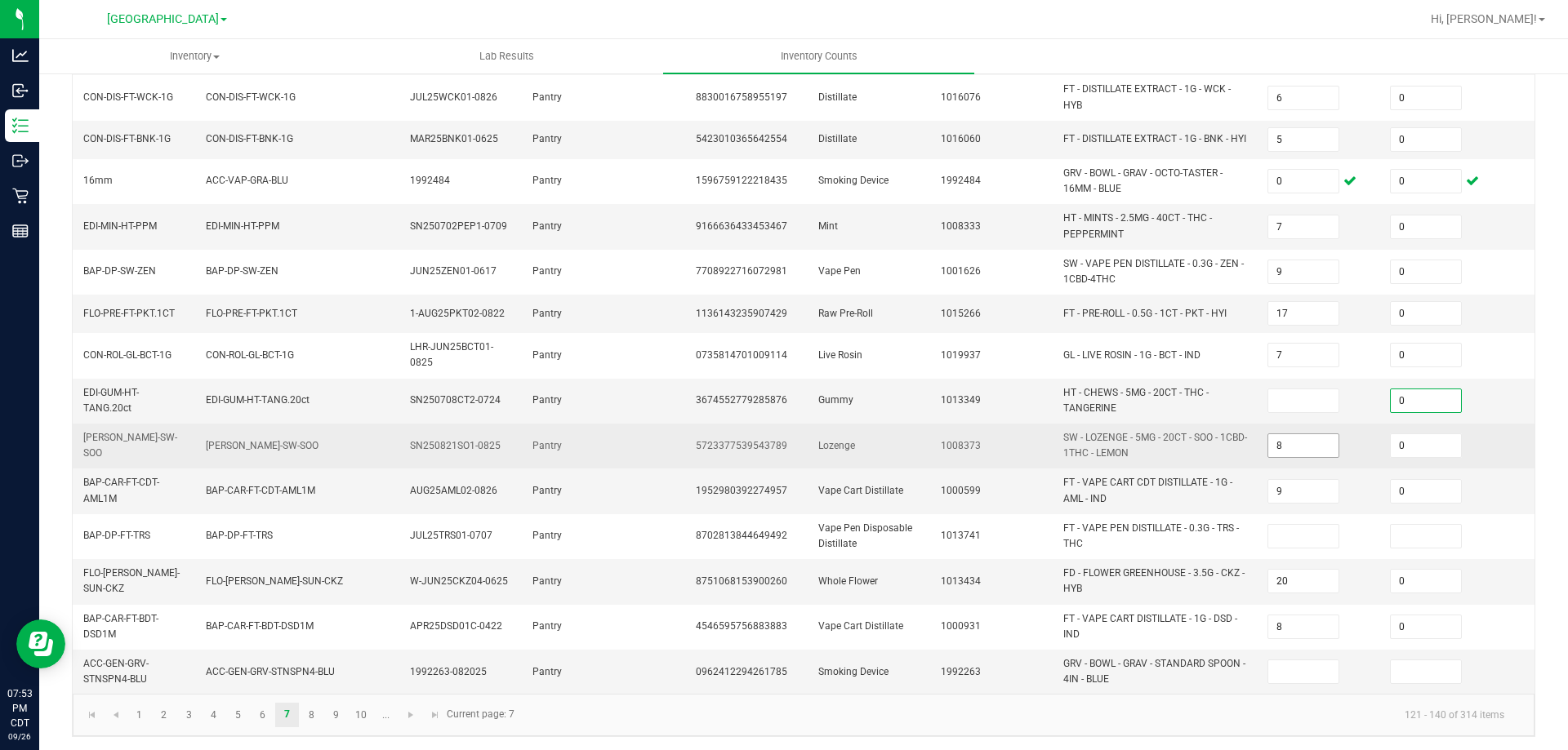
drag, startPoint x: 1324, startPoint y: 385, endPoint x: 1321, endPoint y: 433, distance: 48.1
click at [1323, 390] on input at bounding box center [1303, 401] width 70 height 23
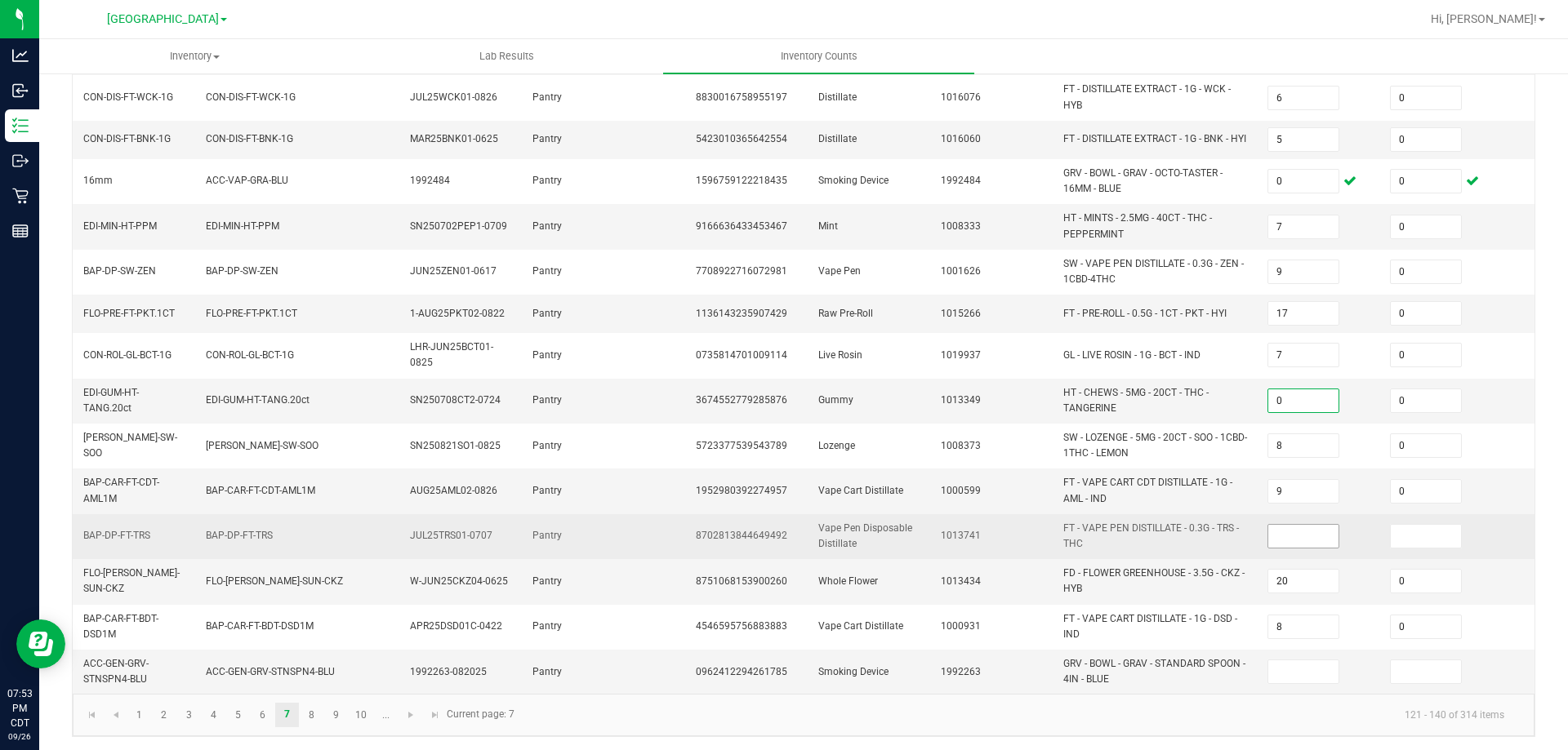
type input "0"
click at [1318, 525] on input at bounding box center [1303, 536] width 70 height 23
type input "0"
drag, startPoint x: 1384, startPoint y: 518, endPoint x: 1412, endPoint y: 518, distance: 28.0
click at [1386, 518] on td at bounding box center [1441, 536] width 122 height 45
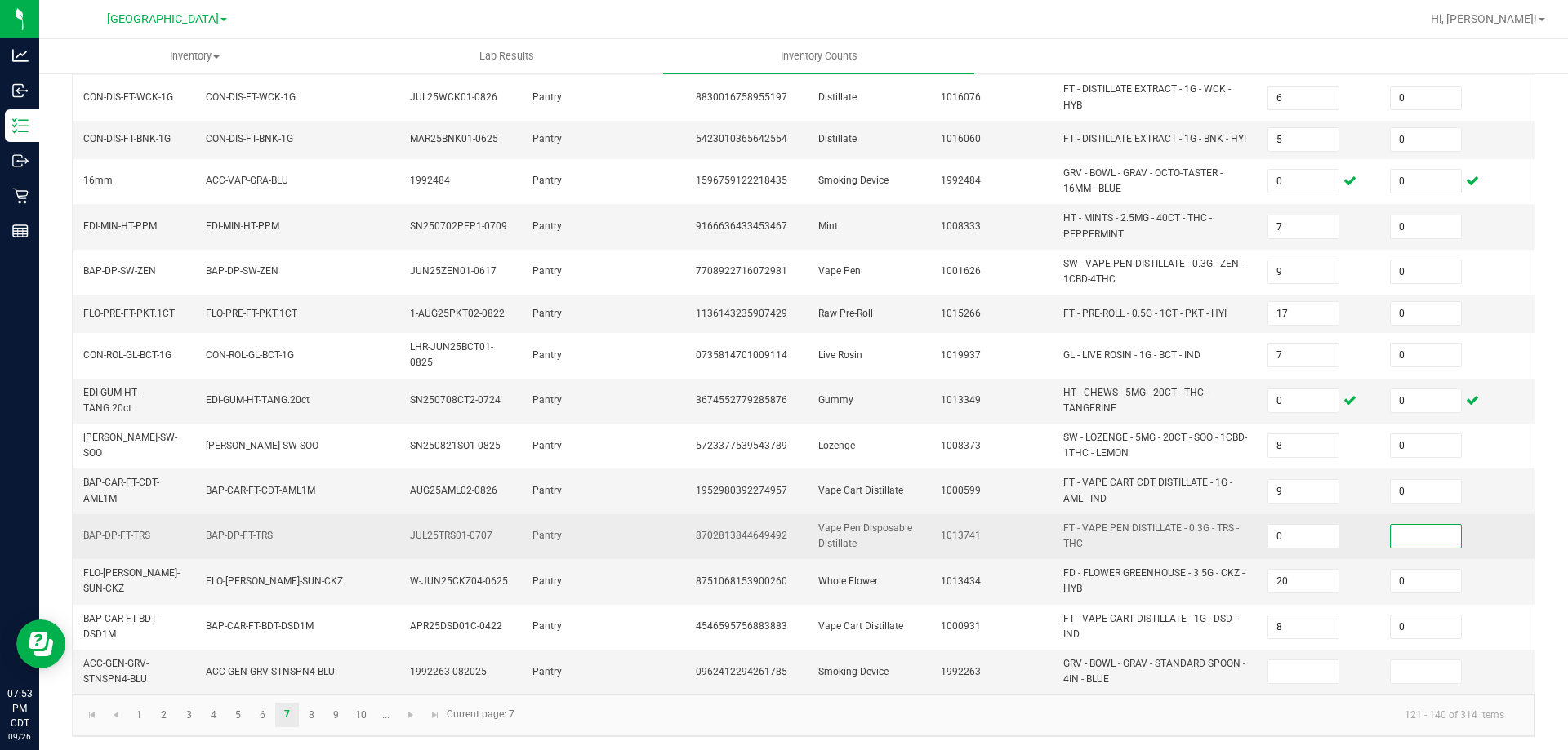
click at [1412, 525] on input at bounding box center [1426, 536] width 70 height 23
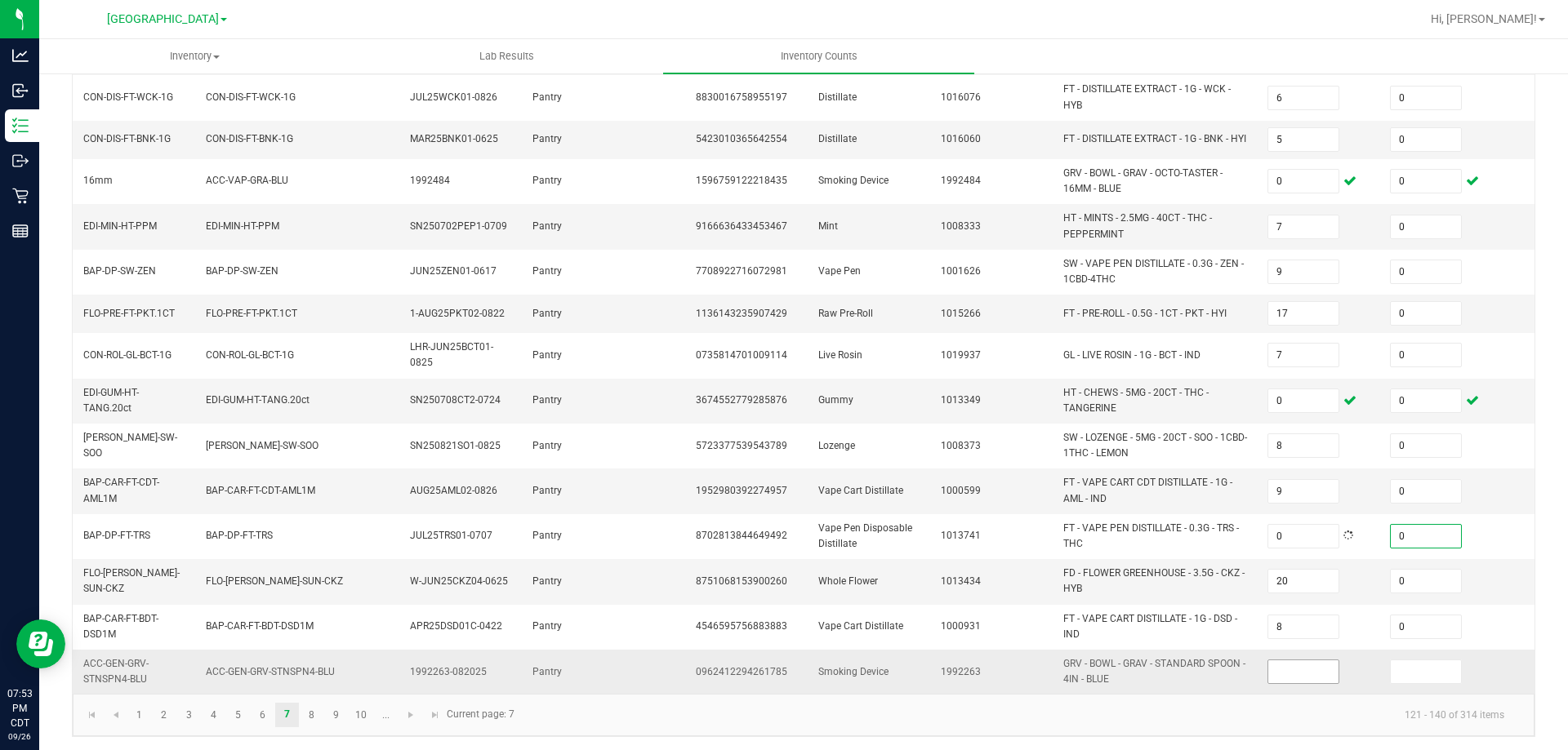
type input "0"
click at [1316, 660] on input at bounding box center [1303, 672] width 70 height 23
type input "0"
click at [1418, 660] on input at bounding box center [1426, 672] width 70 height 23
type input "0"
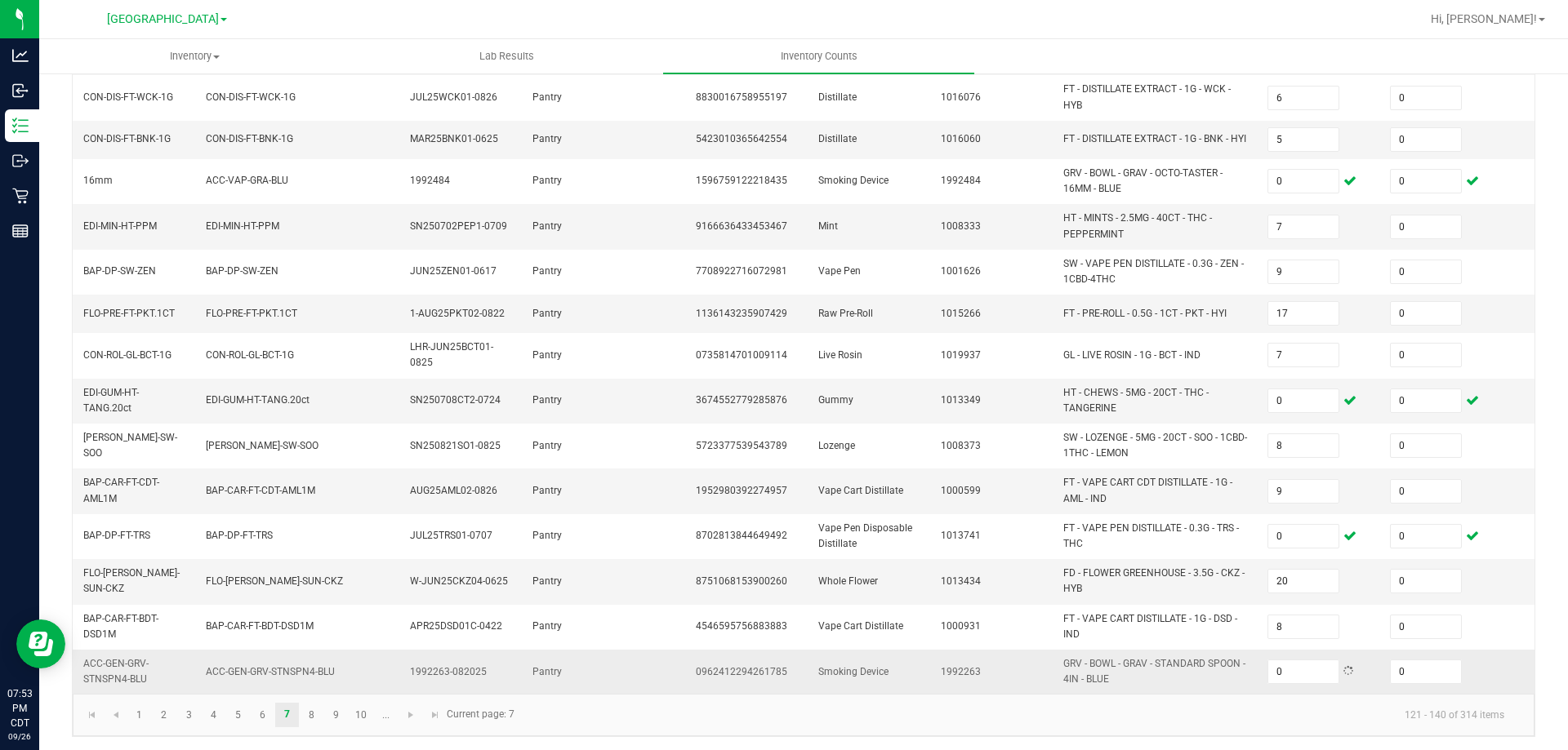
click at [1370, 659] on td "0" at bounding box center [1318, 672] width 122 height 44
click at [315, 681] on link "8" at bounding box center [311, 716] width 24 height 25
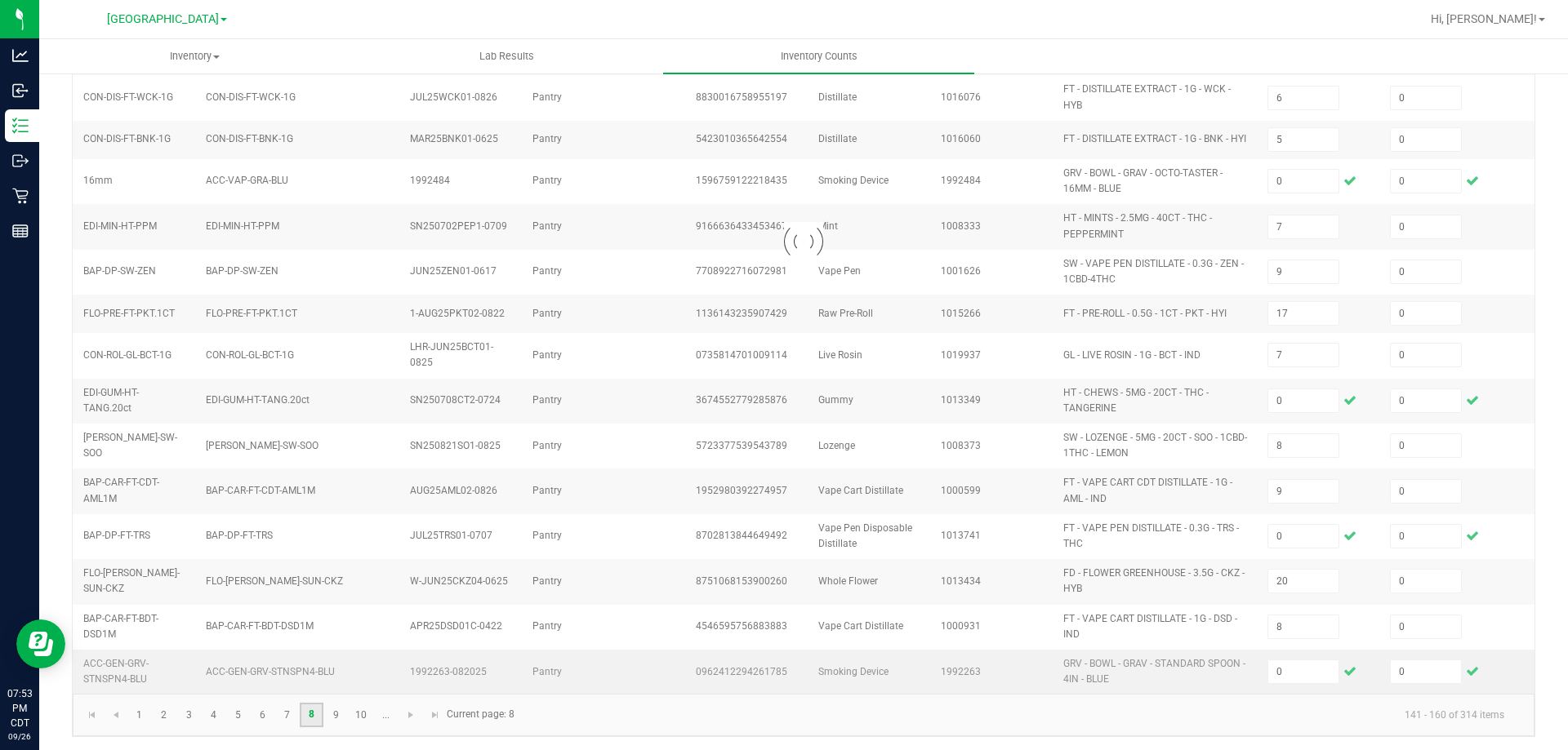
type input "12"
type input "3"
type input "1"
type input "20"
type input "22"
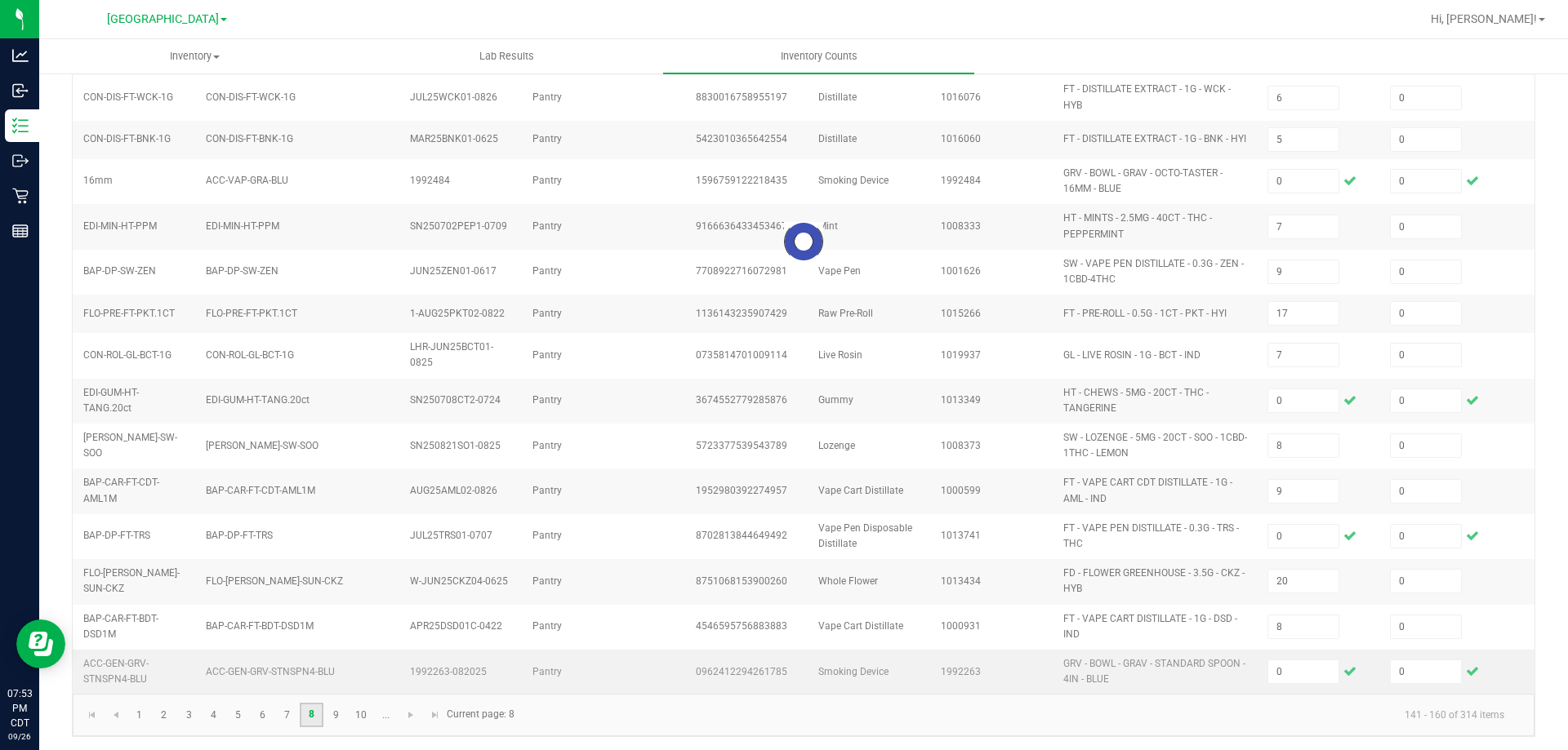
type input "10"
type input "8"
type input "1"
type input "2"
type input "40"
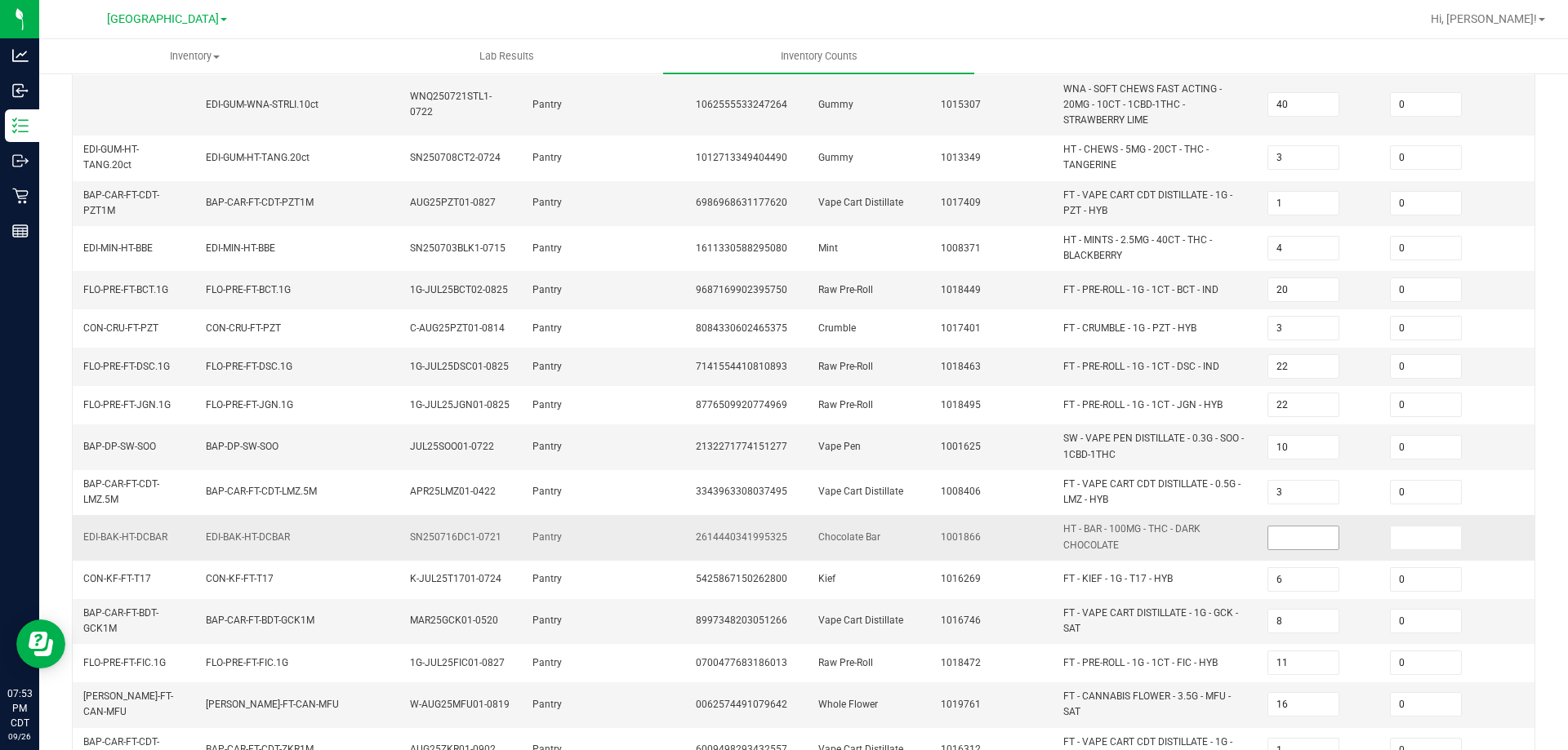
scroll to position [326, 0]
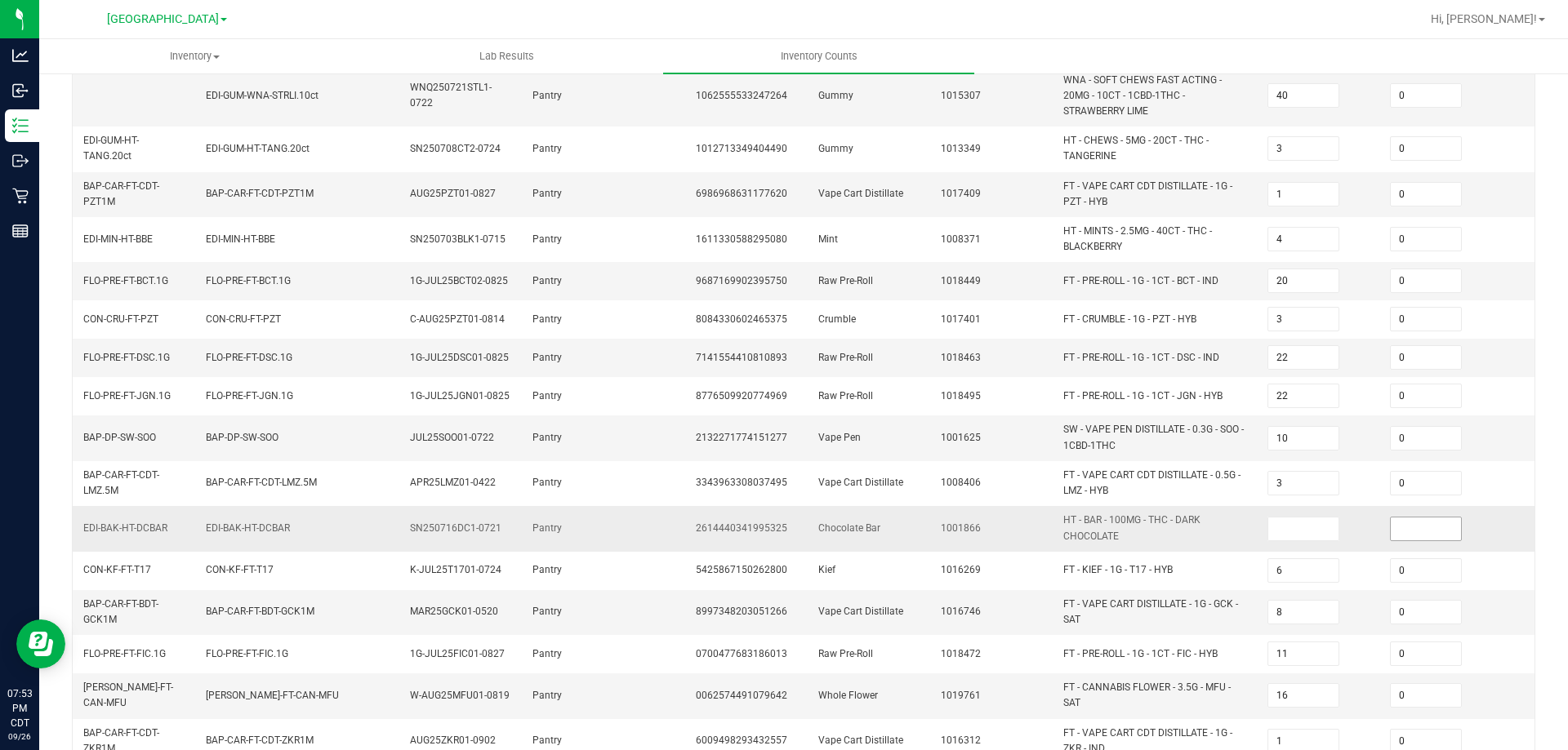
drag, startPoint x: 1315, startPoint y: 526, endPoint x: 1414, endPoint y: 536, distance: 99.5
click at [1315, 528] on input at bounding box center [1303, 529] width 70 height 23
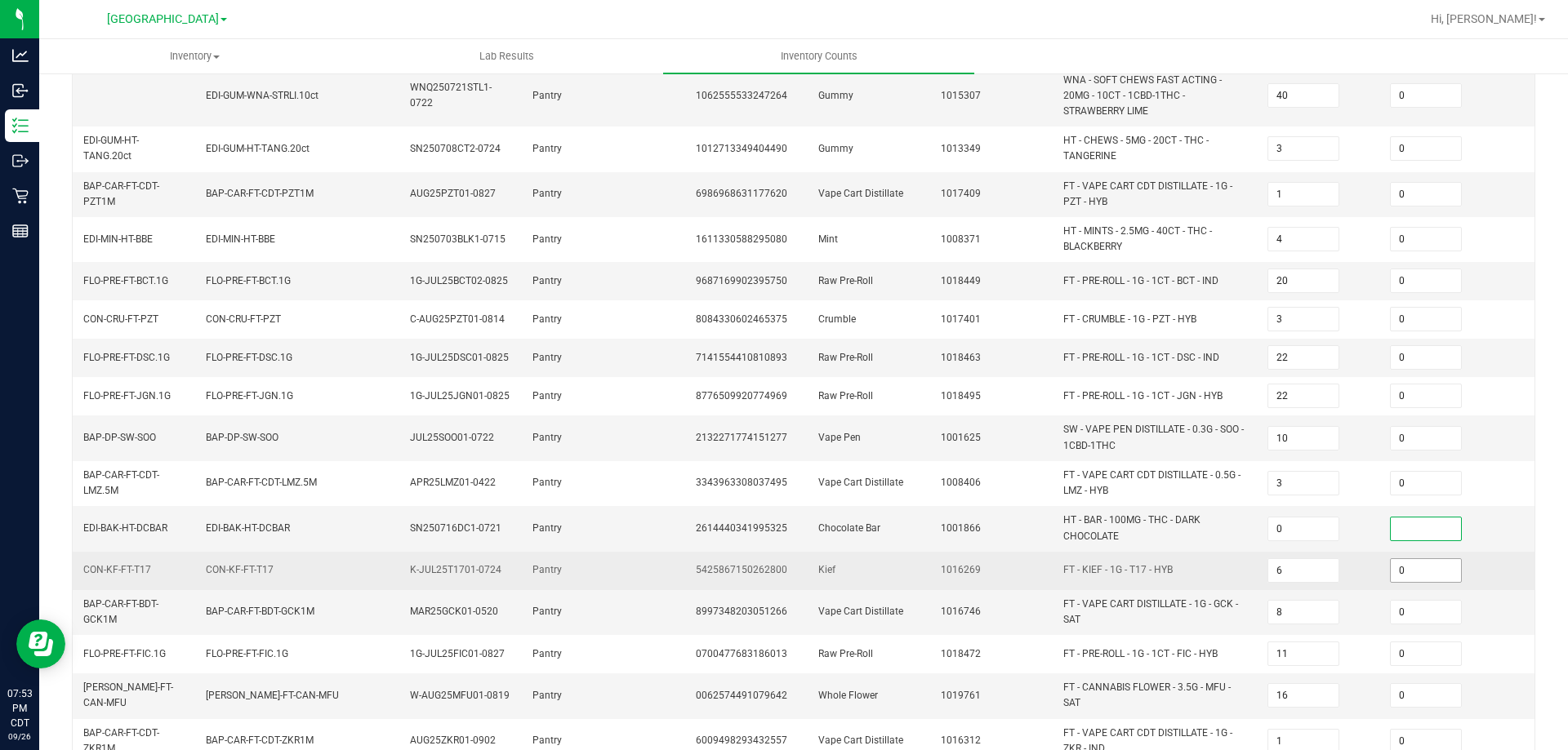
drag, startPoint x: 1425, startPoint y: 535, endPoint x: 1396, endPoint y: 568, distance: 43.9
click at [1425, 535] on input at bounding box center [1426, 529] width 70 height 23
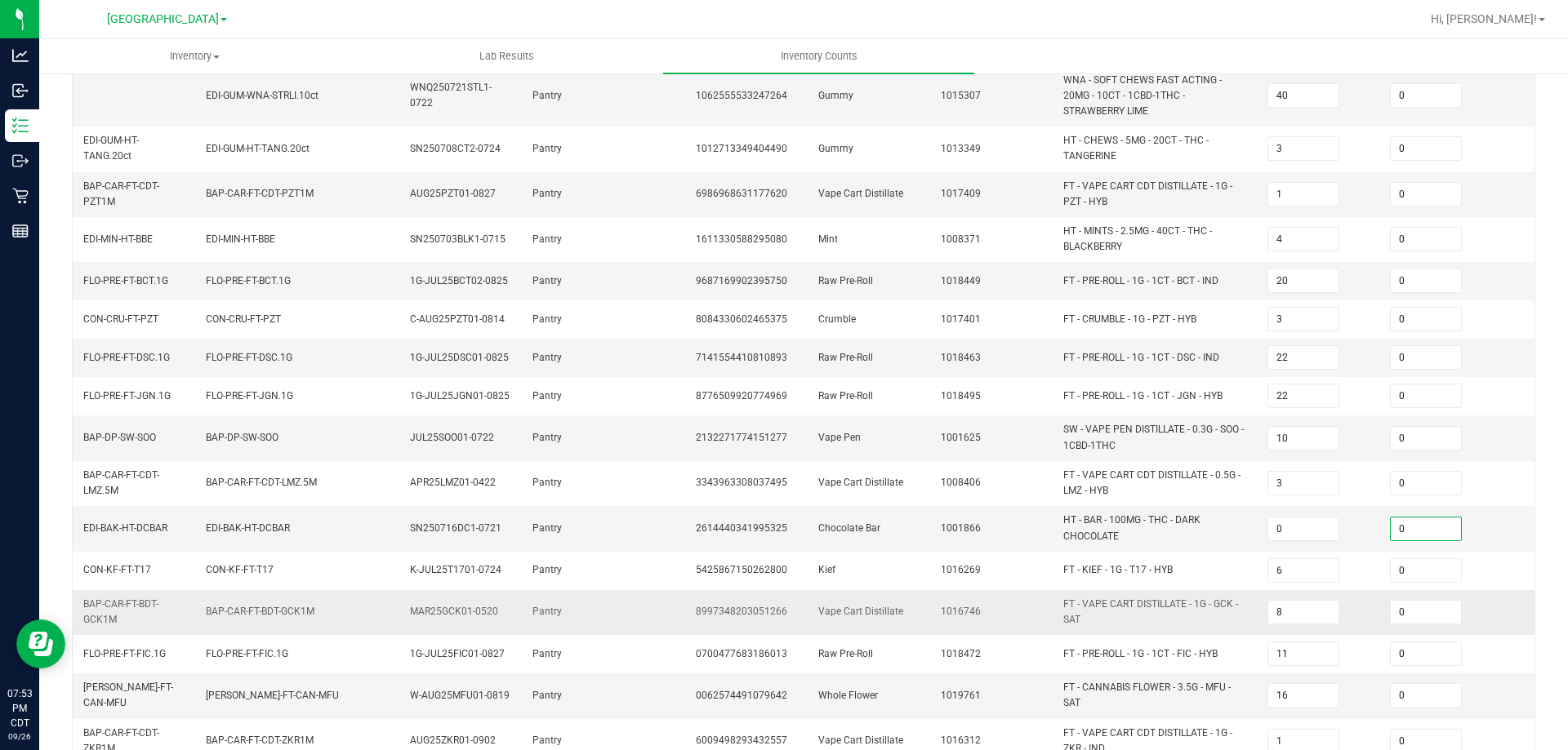
click at [1348, 622] on td "8" at bounding box center [1318, 612] width 122 height 45
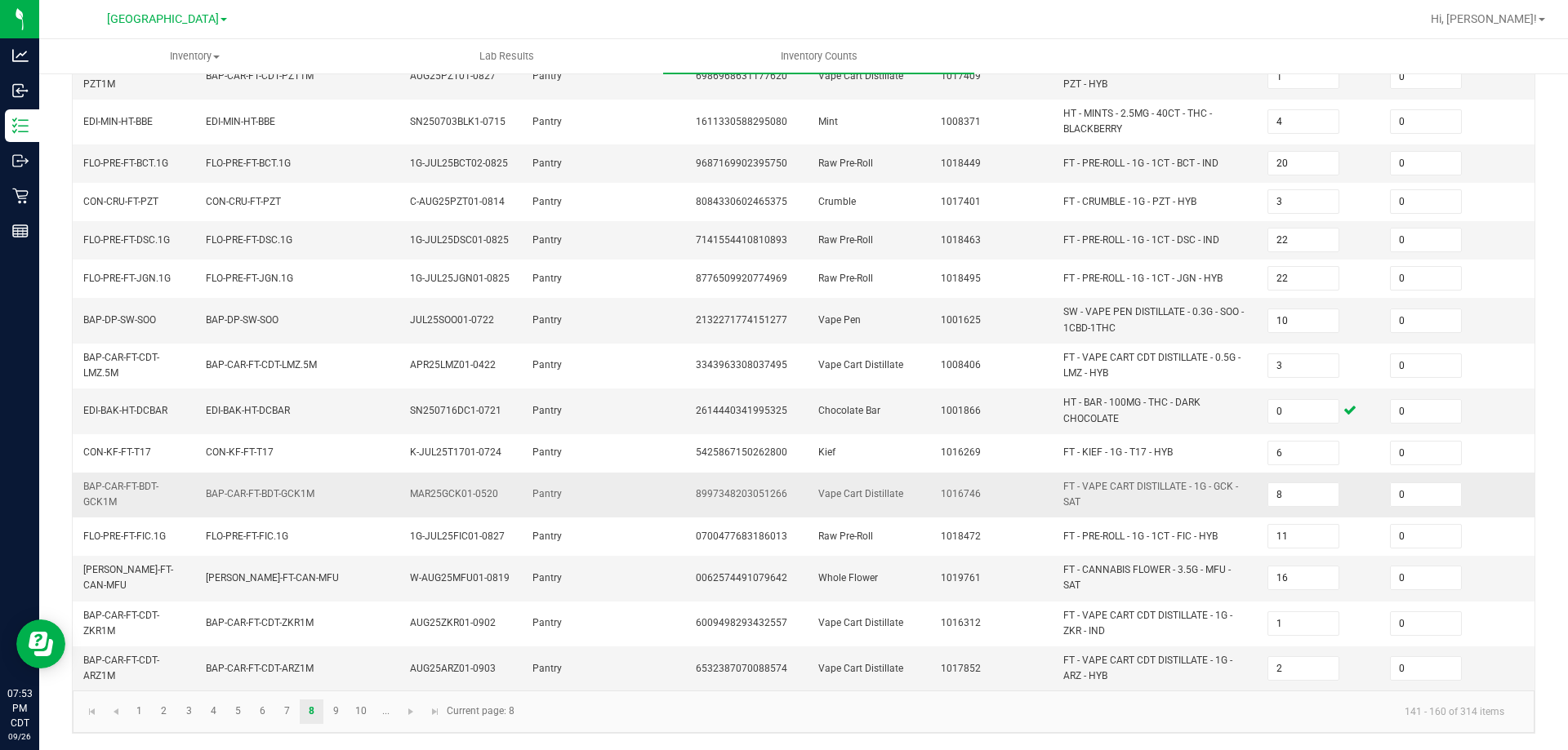
scroll to position [456, 0]
click at [329, 681] on link "9" at bounding box center [336, 712] width 24 height 25
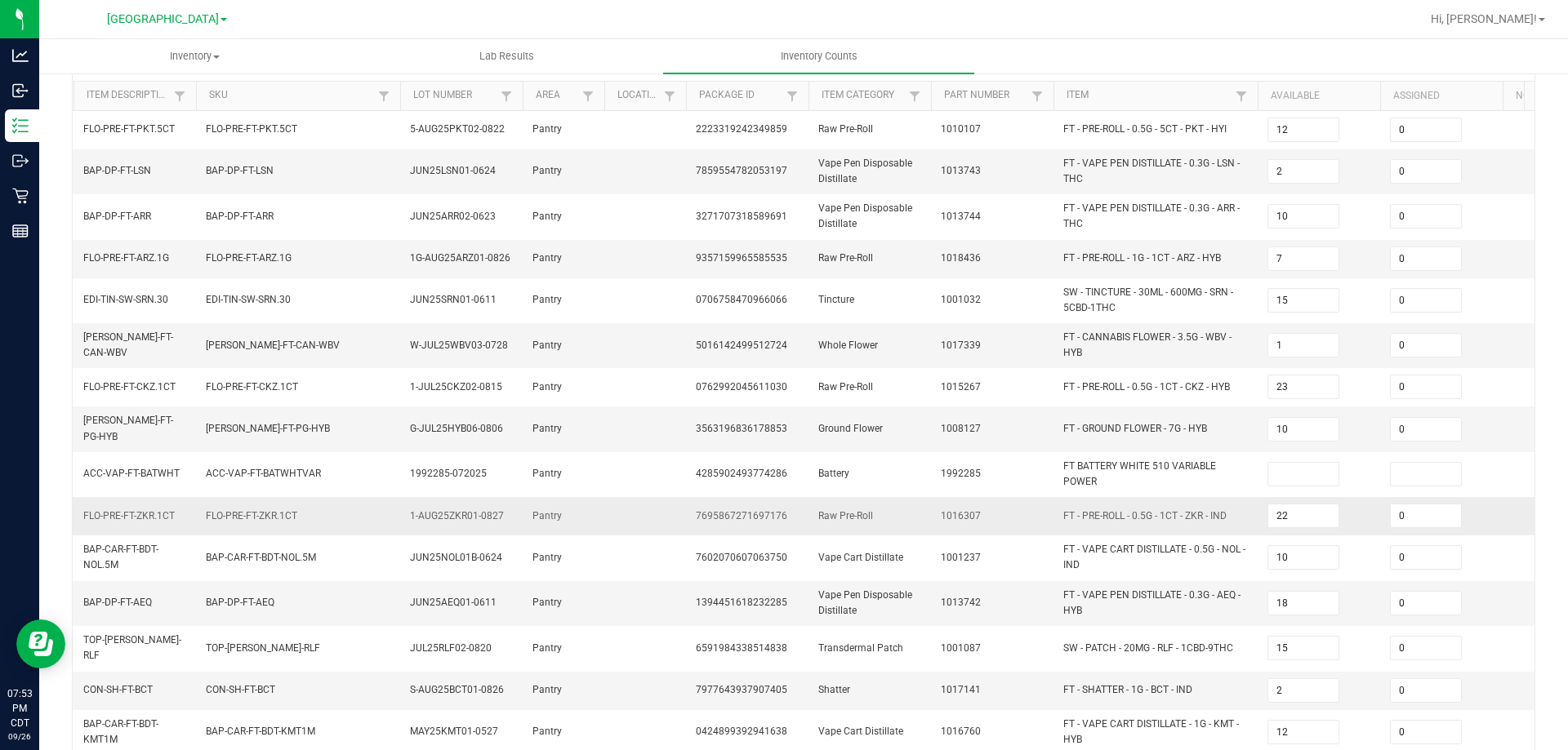
scroll to position [189, 0]
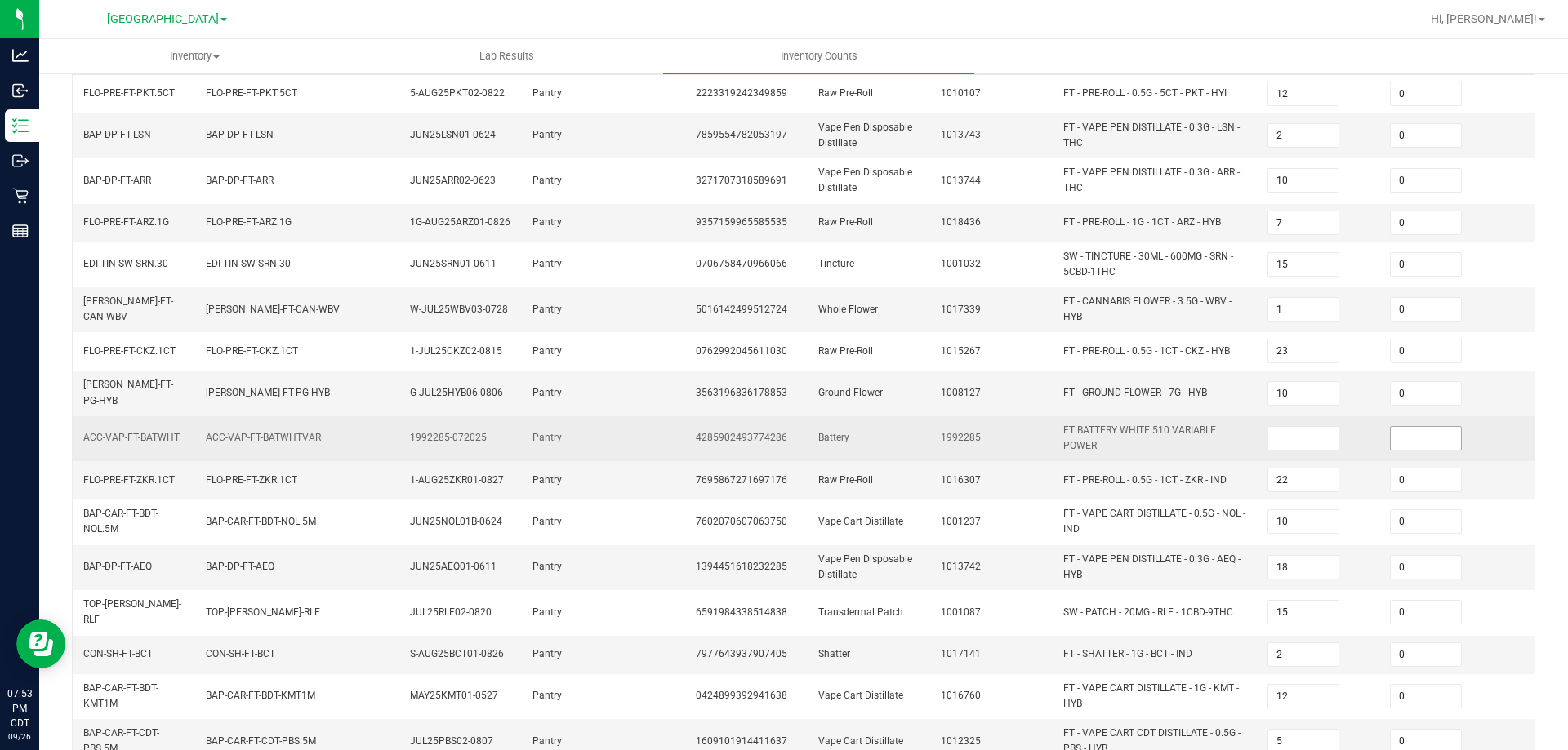
click at [1420, 429] on input at bounding box center [1426, 439] width 70 height 23
click at [1314, 431] on input at bounding box center [1303, 439] width 70 height 23
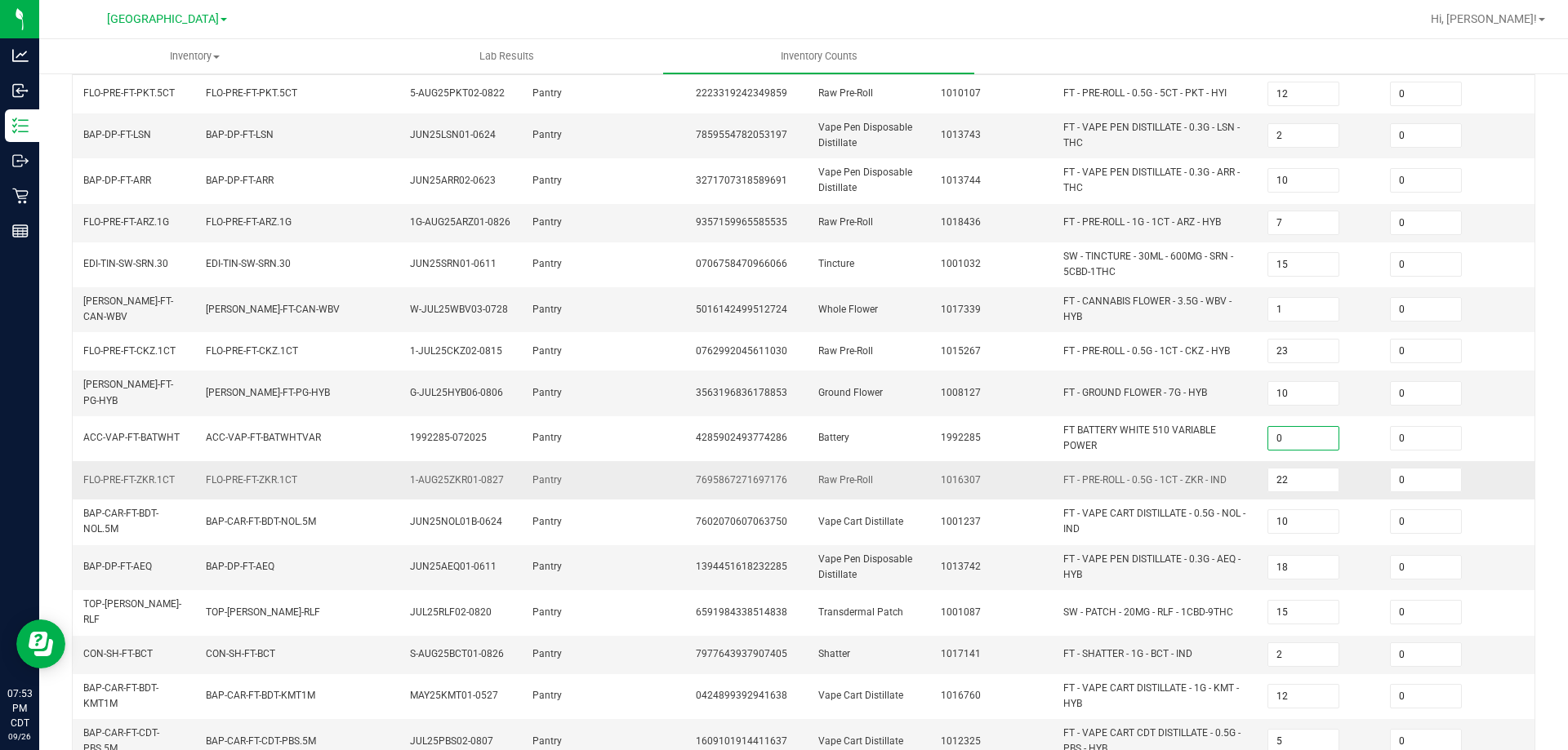
click at [1384, 479] on td "0" at bounding box center [1441, 481] width 122 height 39
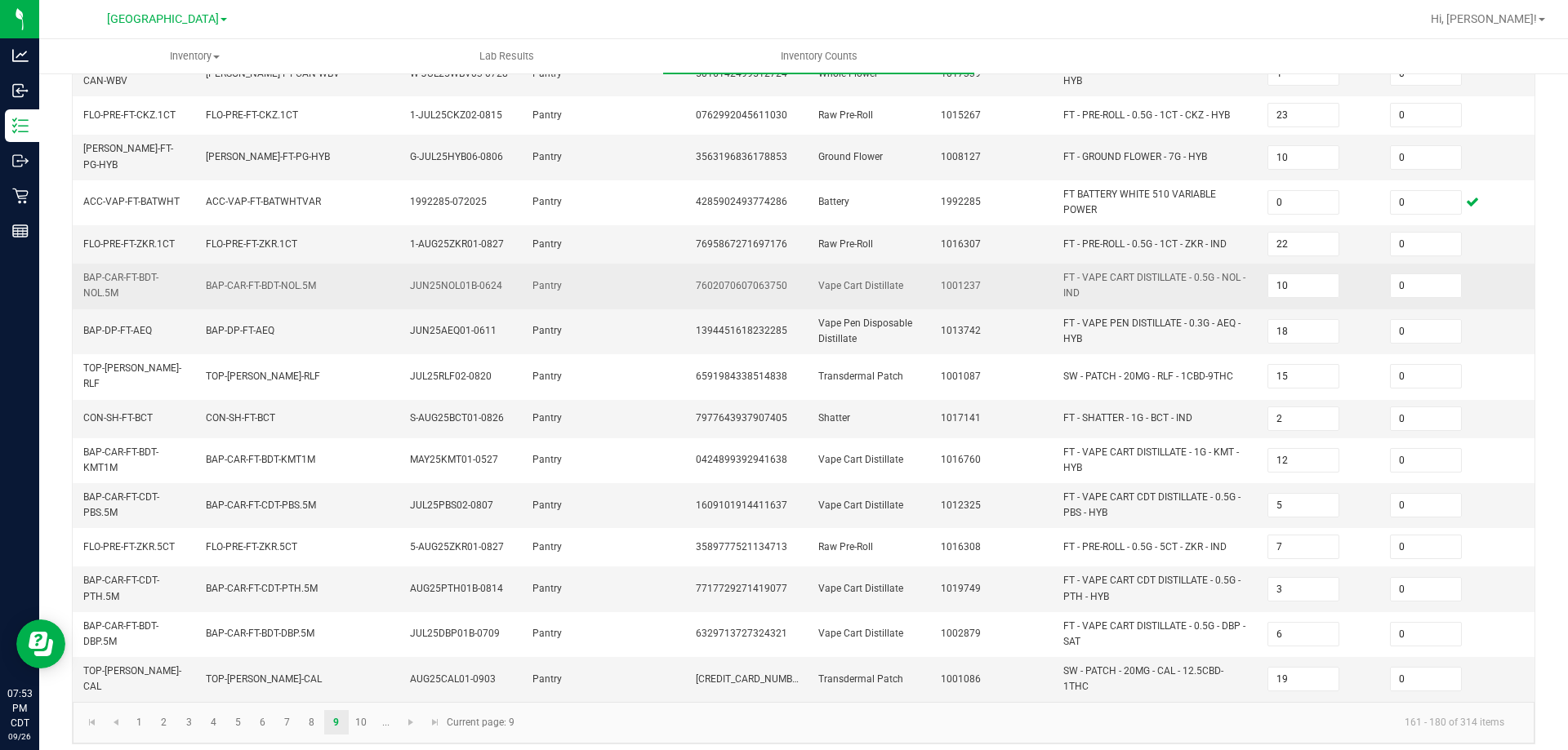
scroll to position [433, 0]
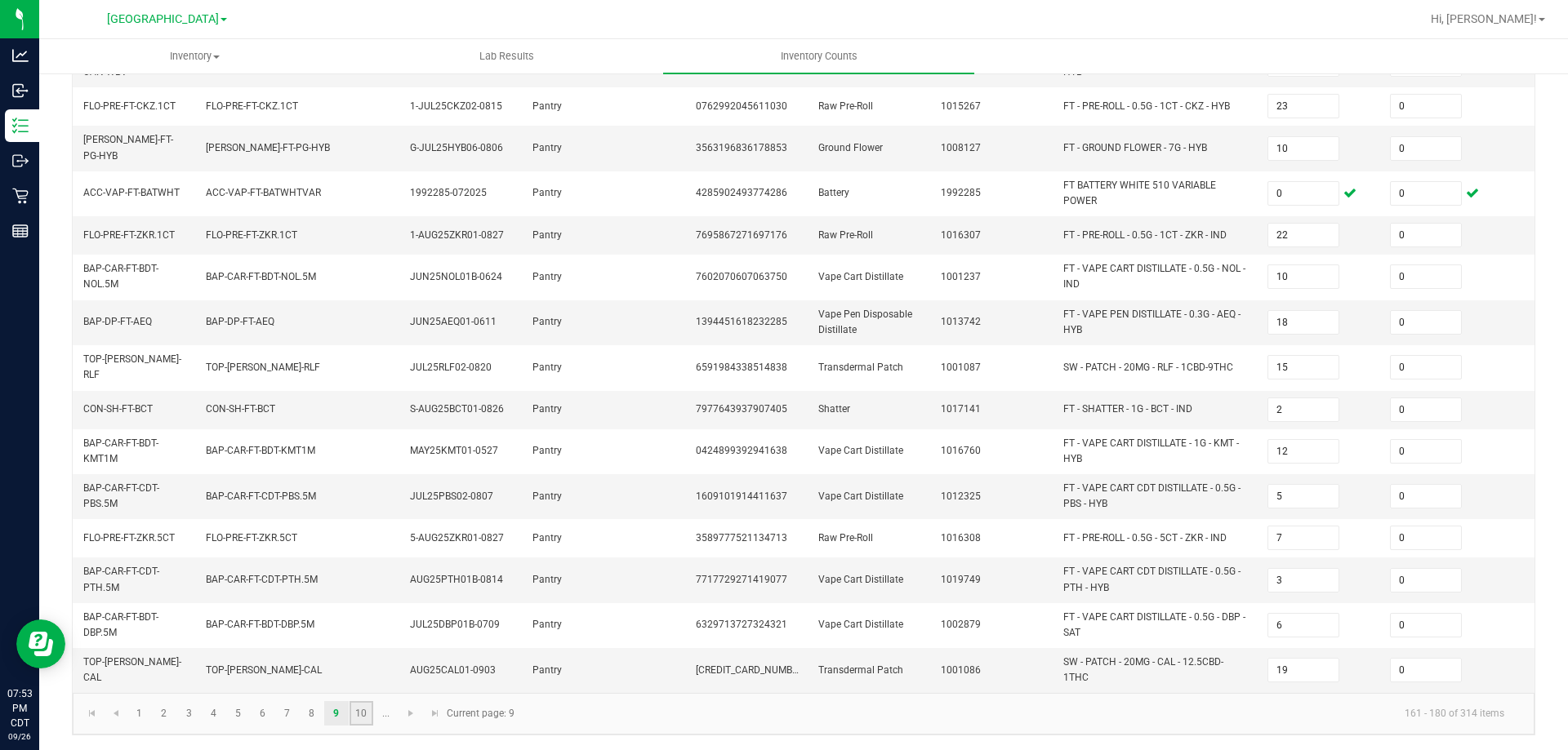
click at [353, 681] on link "10" at bounding box center [361, 714] width 24 height 25
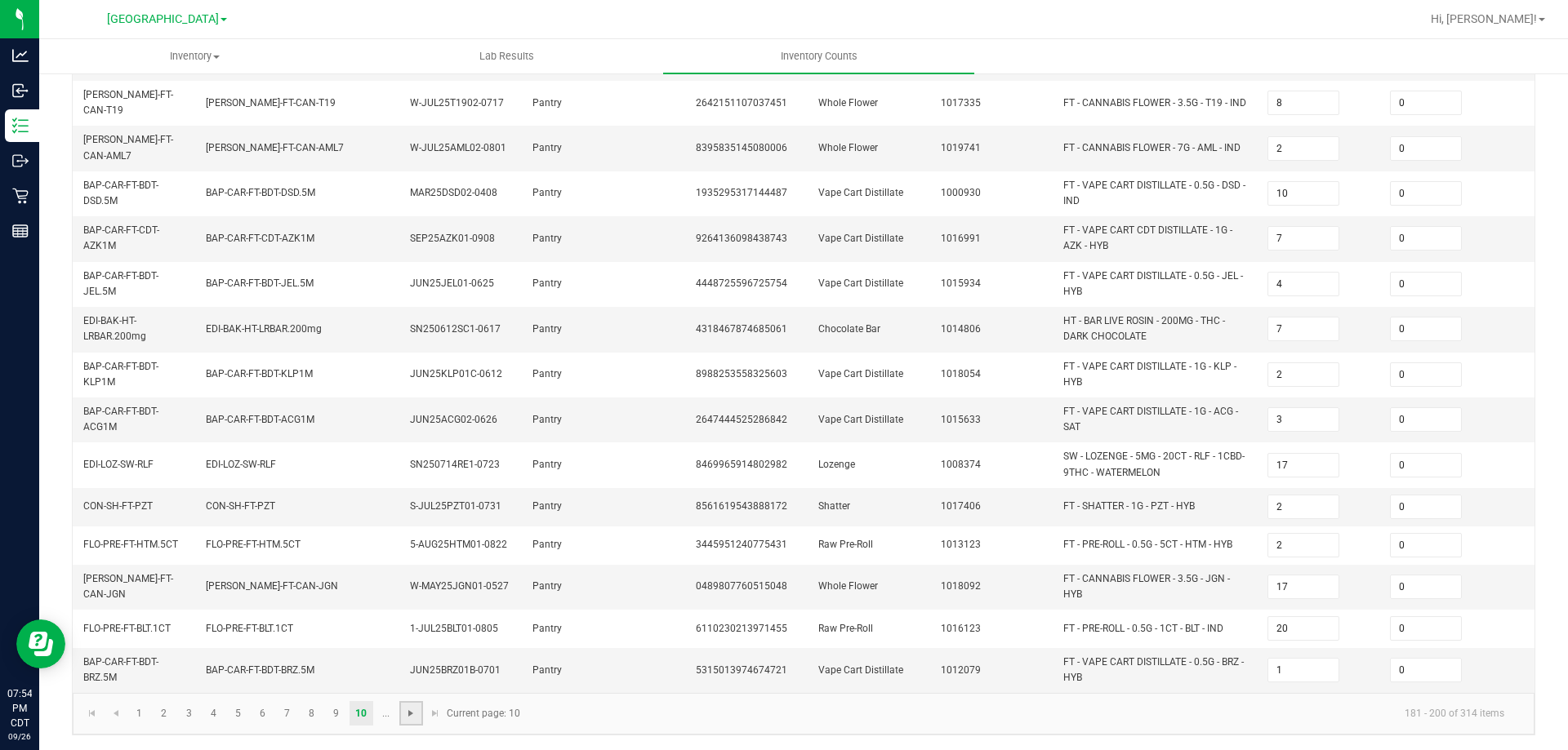
click at [409, 681] on span "Go to the next page" at bounding box center [411, 713] width 13 height 13
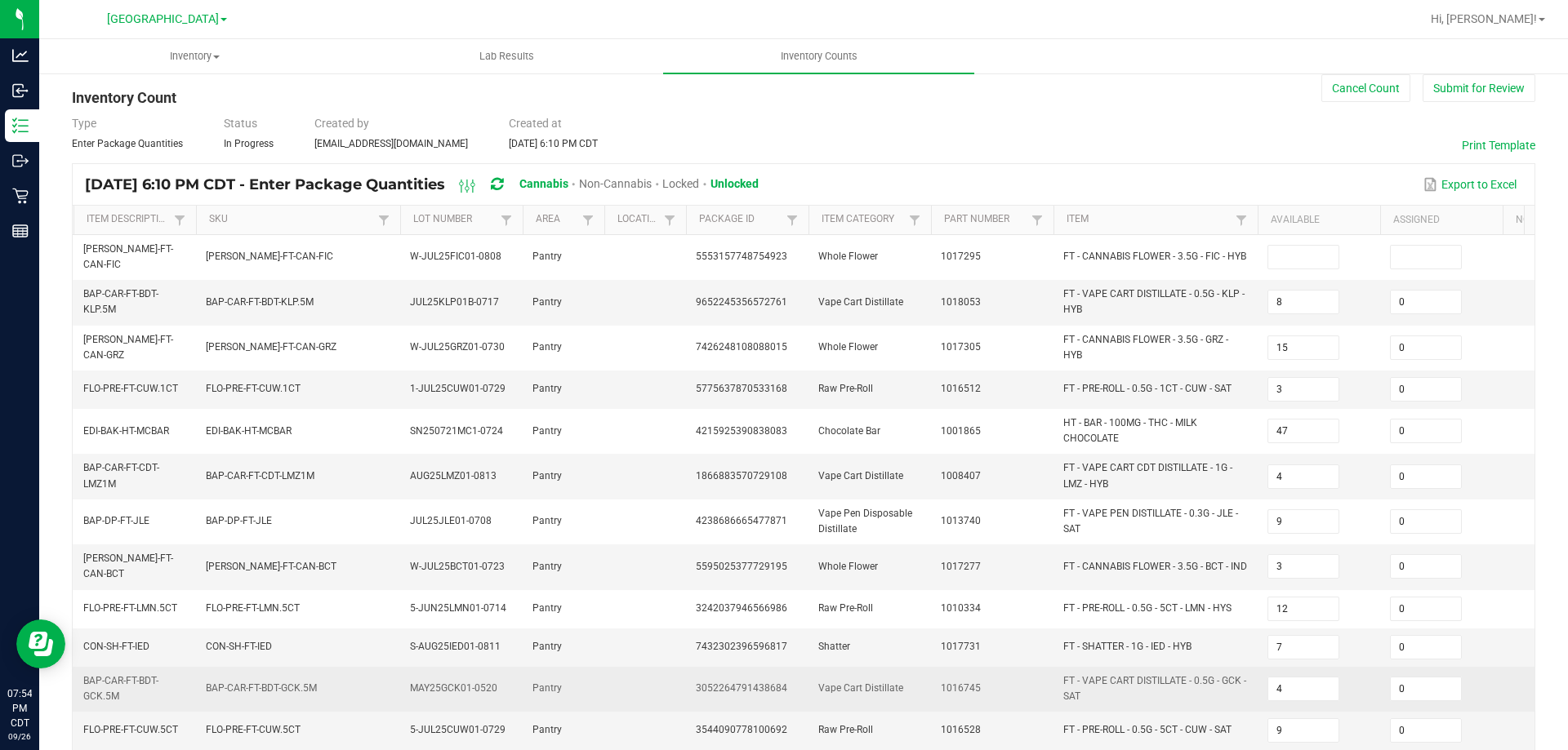
scroll to position [11, 0]
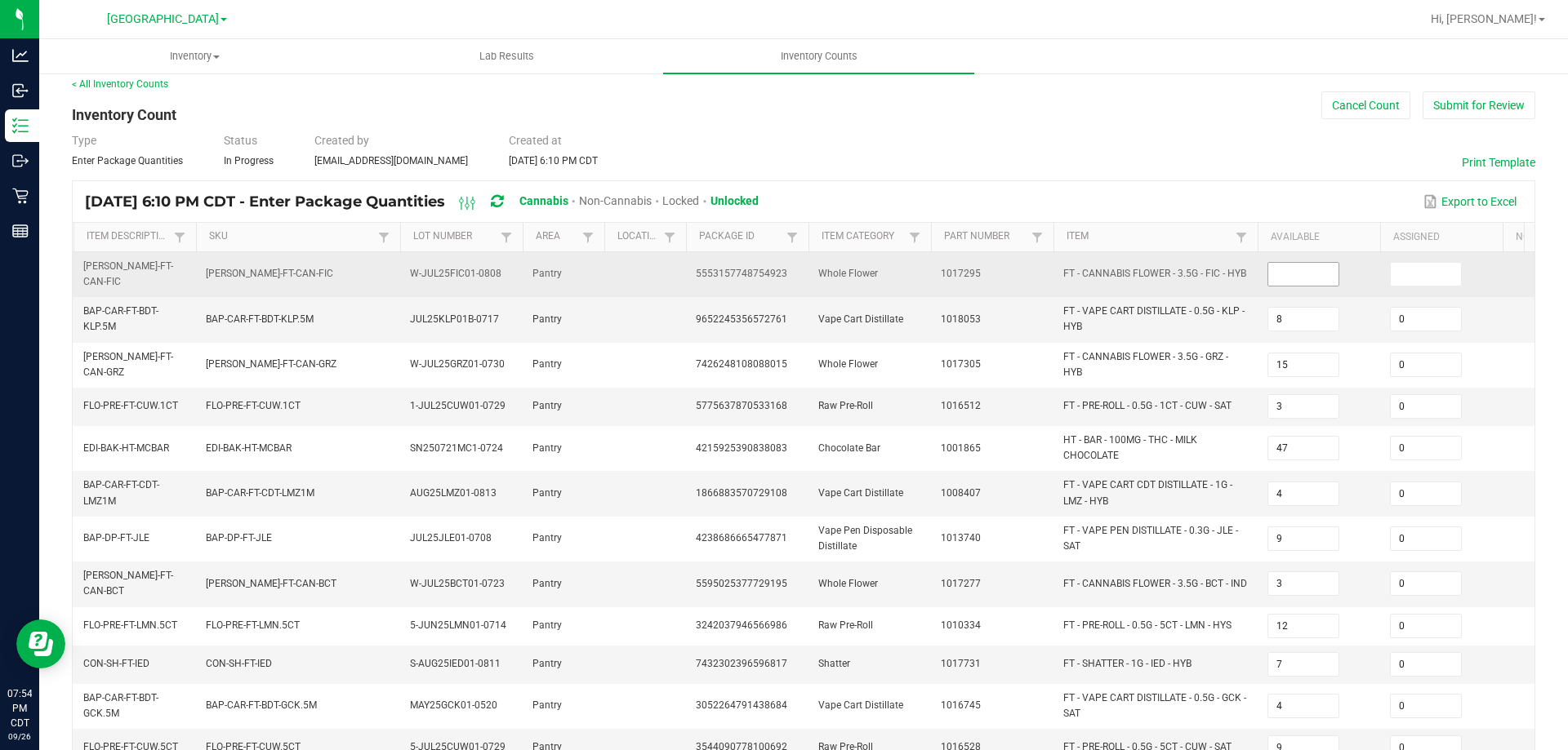
click at [1322, 269] on input at bounding box center [1303, 274] width 70 height 23
click at [1414, 281] on input at bounding box center [1426, 274] width 70 height 23
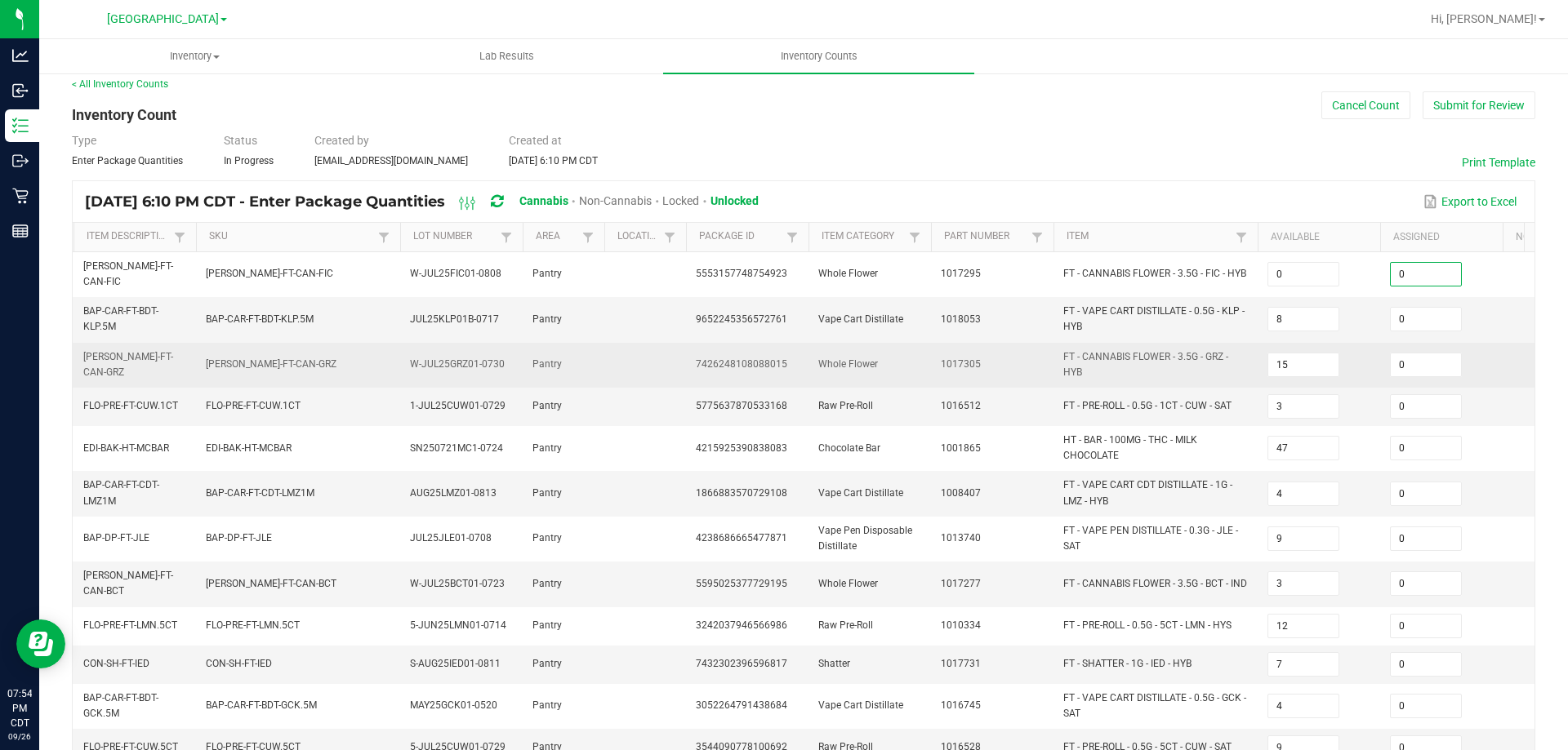
click at [1367, 352] on td "15" at bounding box center [1318, 365] width 122 height 45
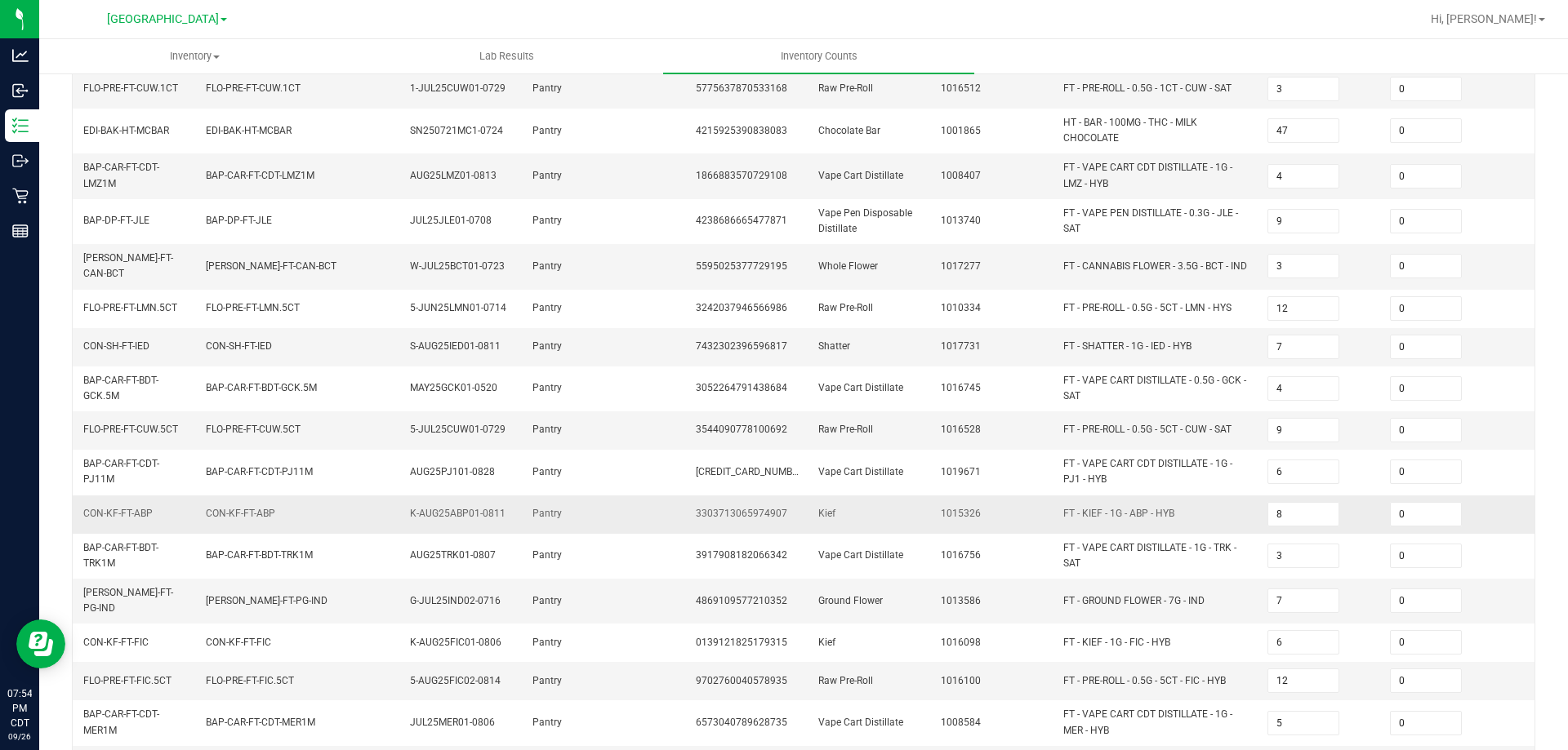
scroll to position [419, 0]
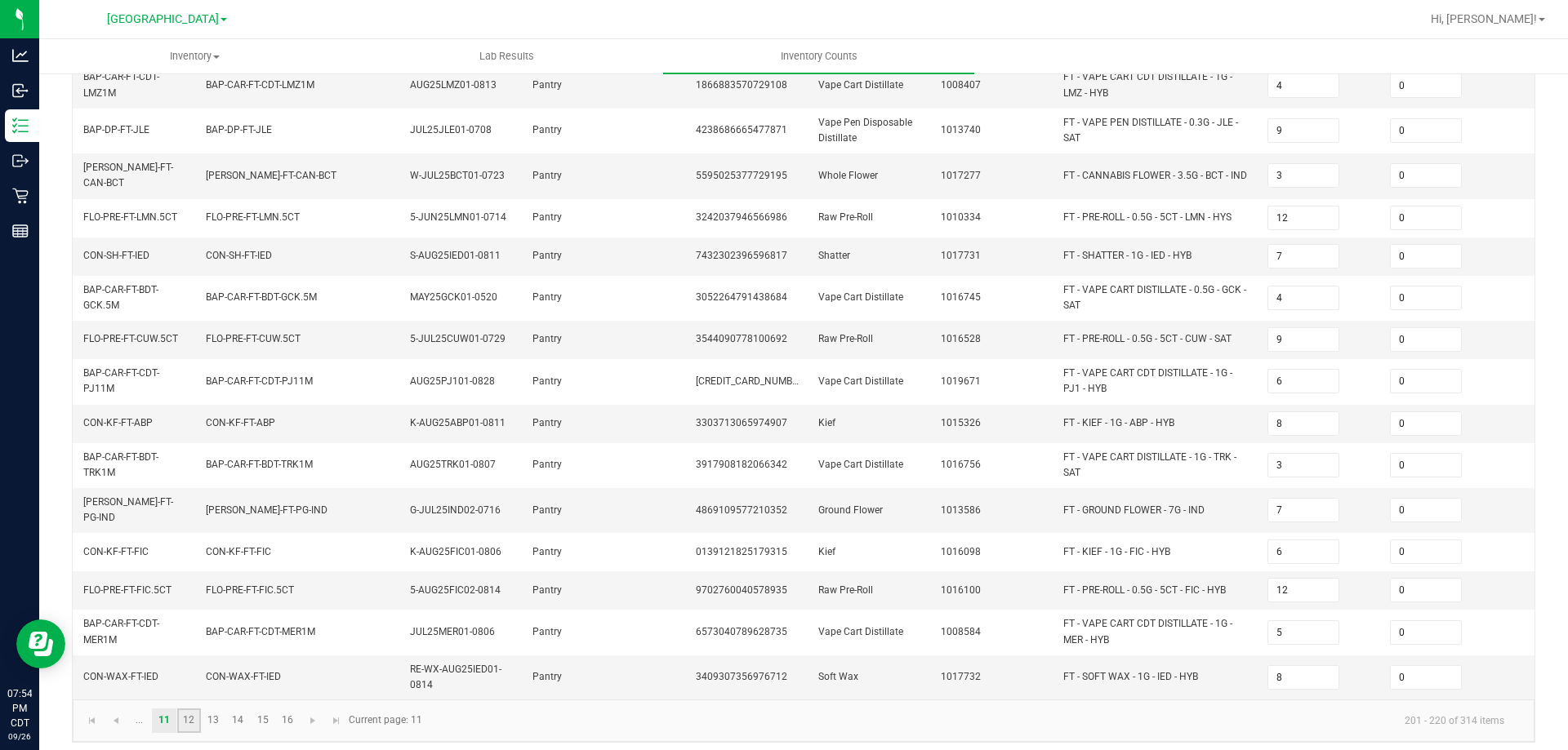
click at [192, 681] on link "12" at bounding box center [189, 721] width 24 height 25
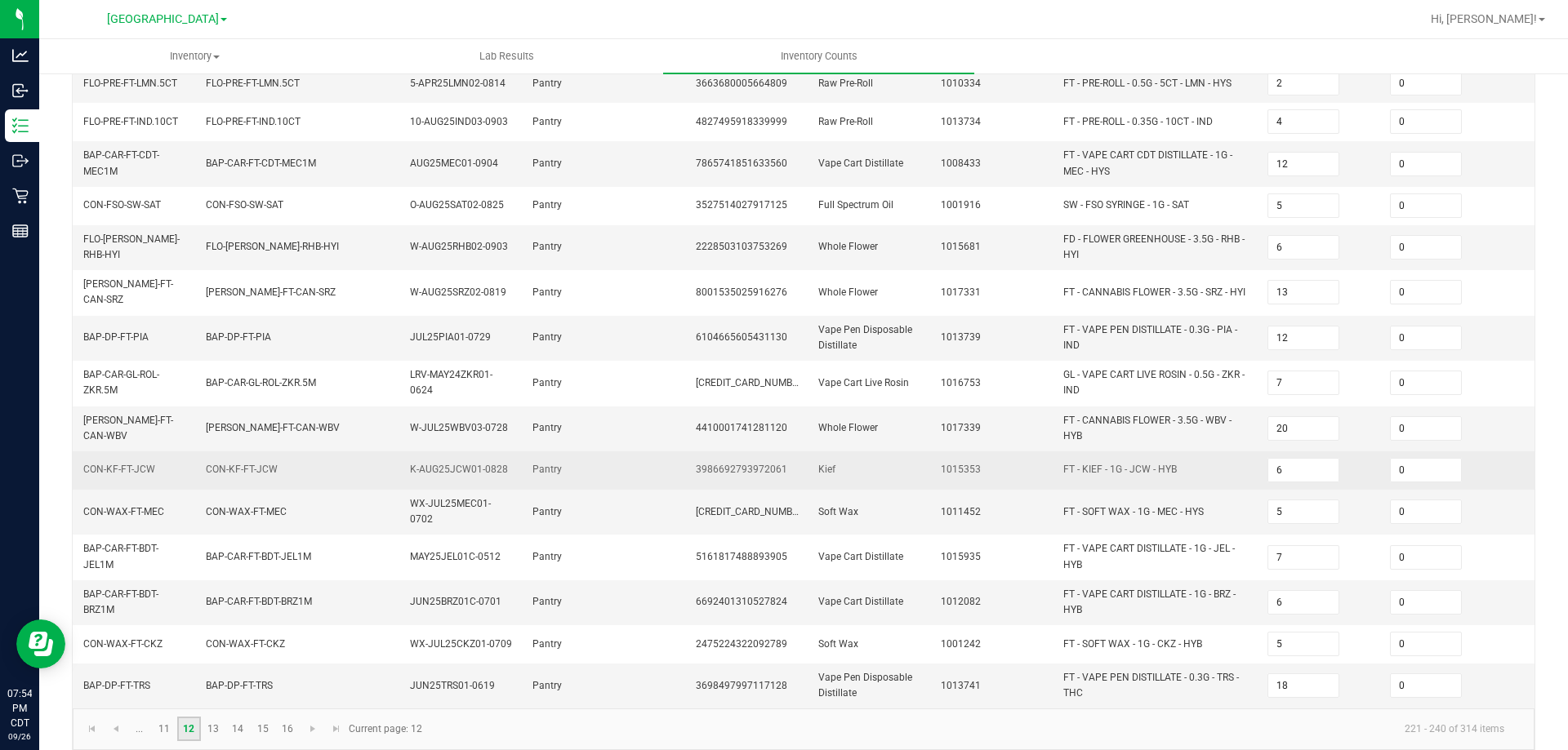
scroll to position [433, 0]
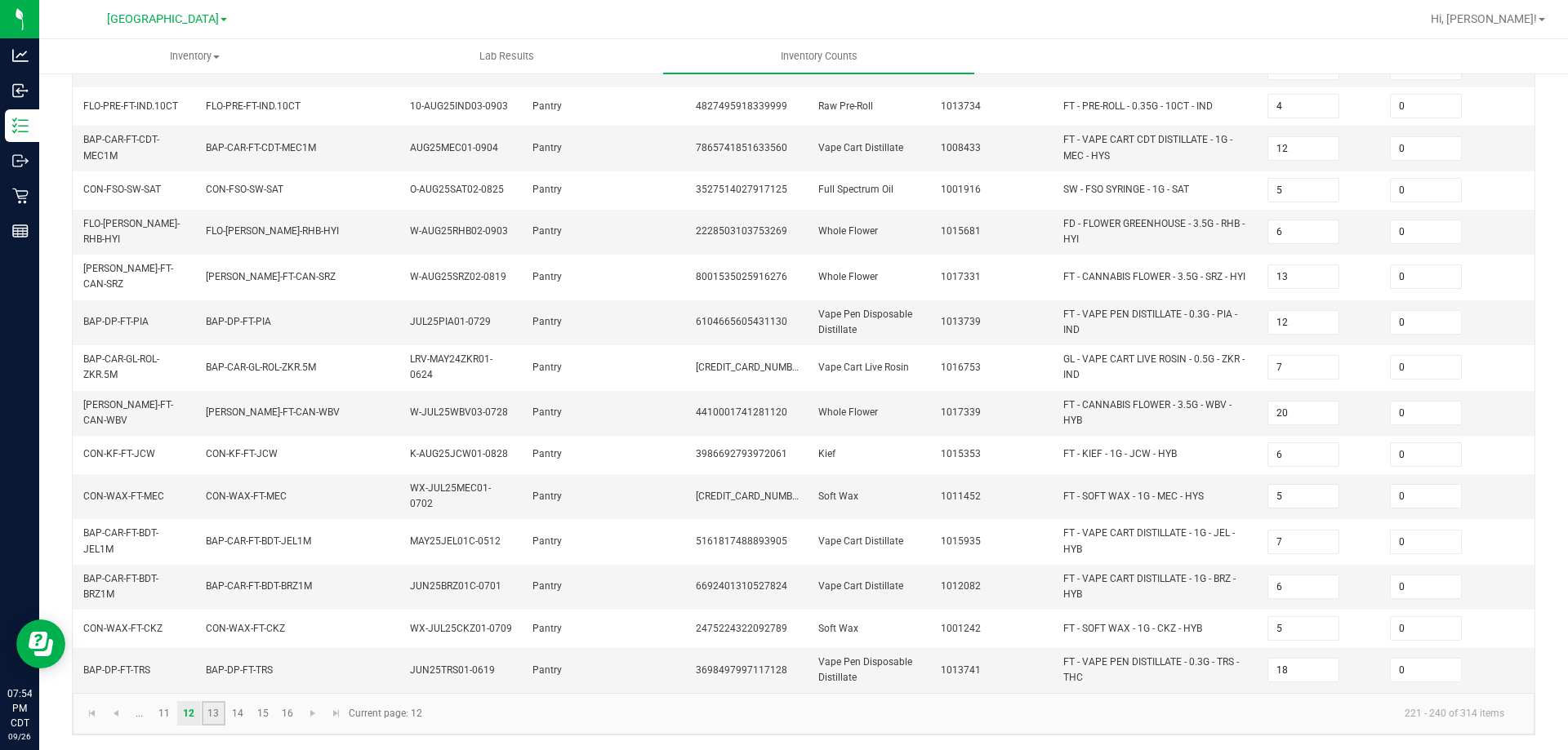
click at [206, 681] on link "13" at bounding box center [213, 714] width 24 height 25
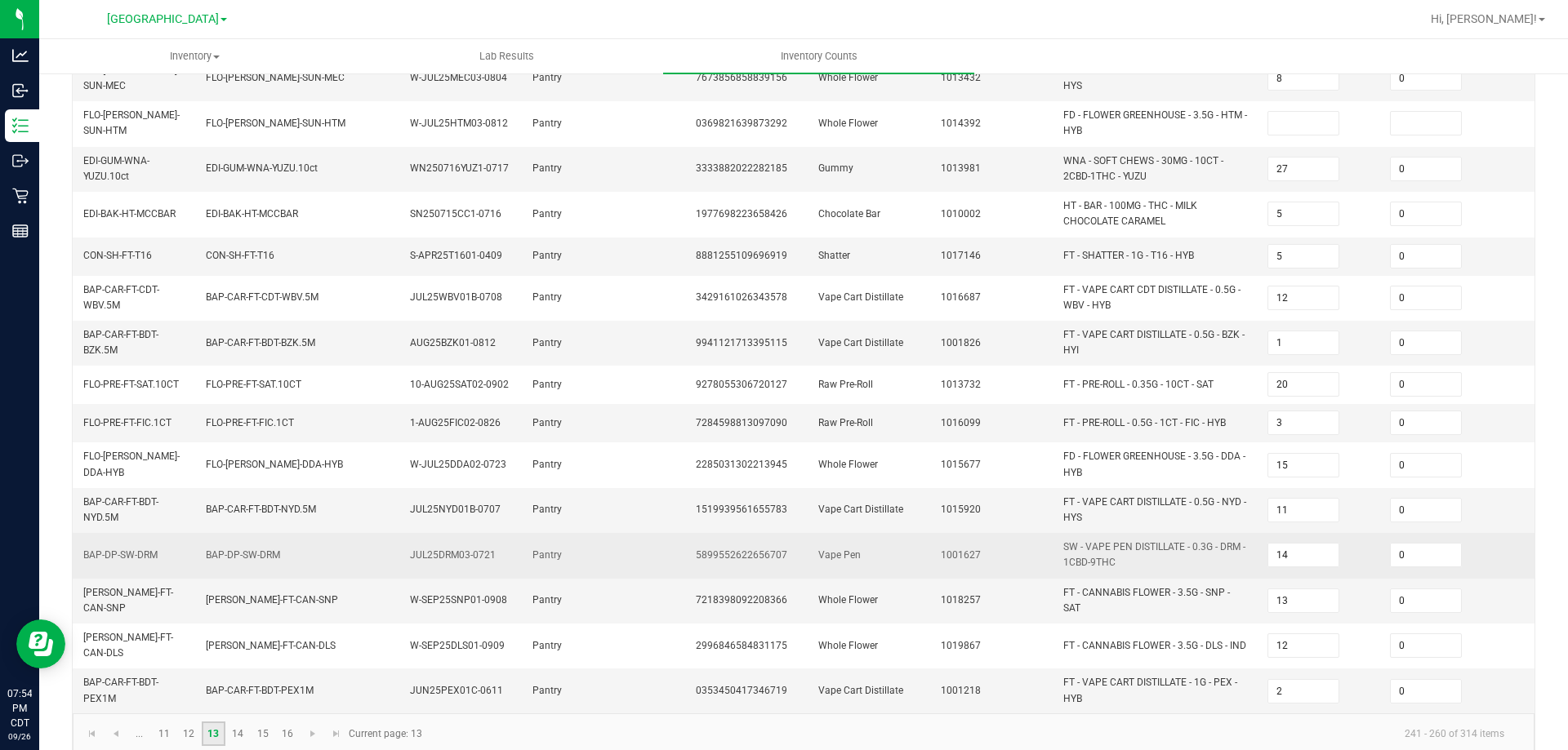
scroll to position [107, 0]
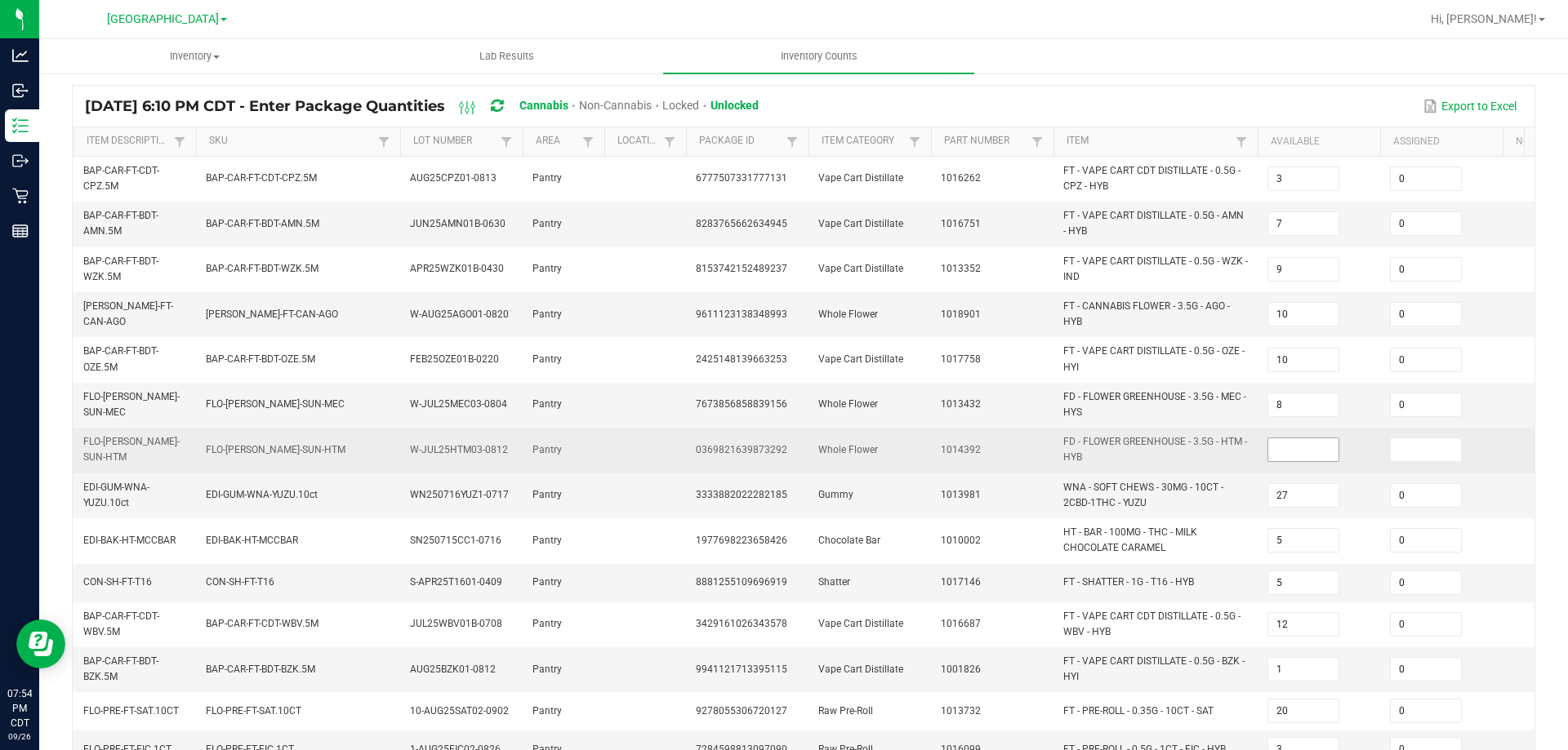
click at [1294, 461] on input at bounding box center [1303, 450] width 70 height 23
click at [1392, 448] on input at bounding box center [1426, 450] width 70 height 23
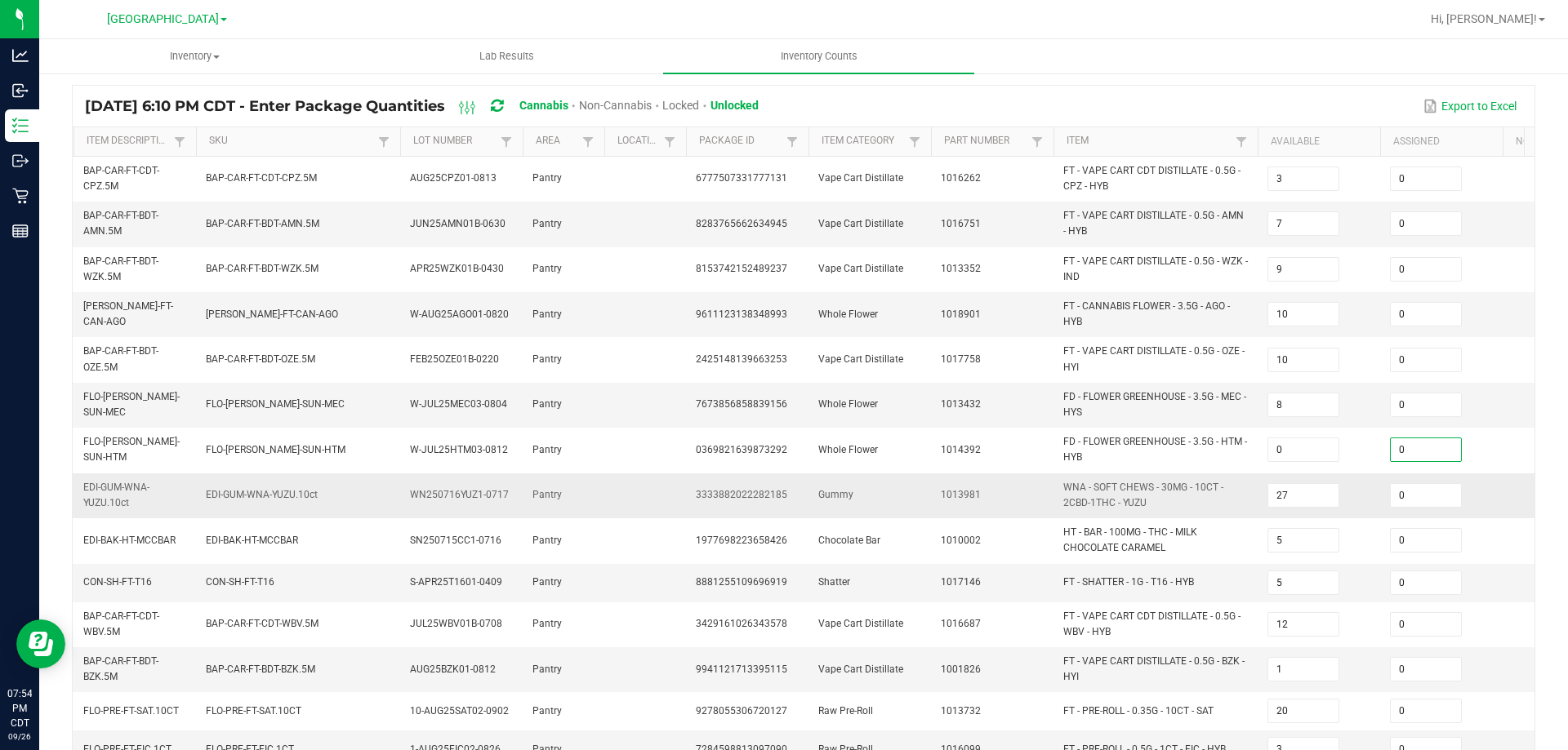
click at [1379, 478] on td "27" at bounding box center [1318, 496] width 122 height 45
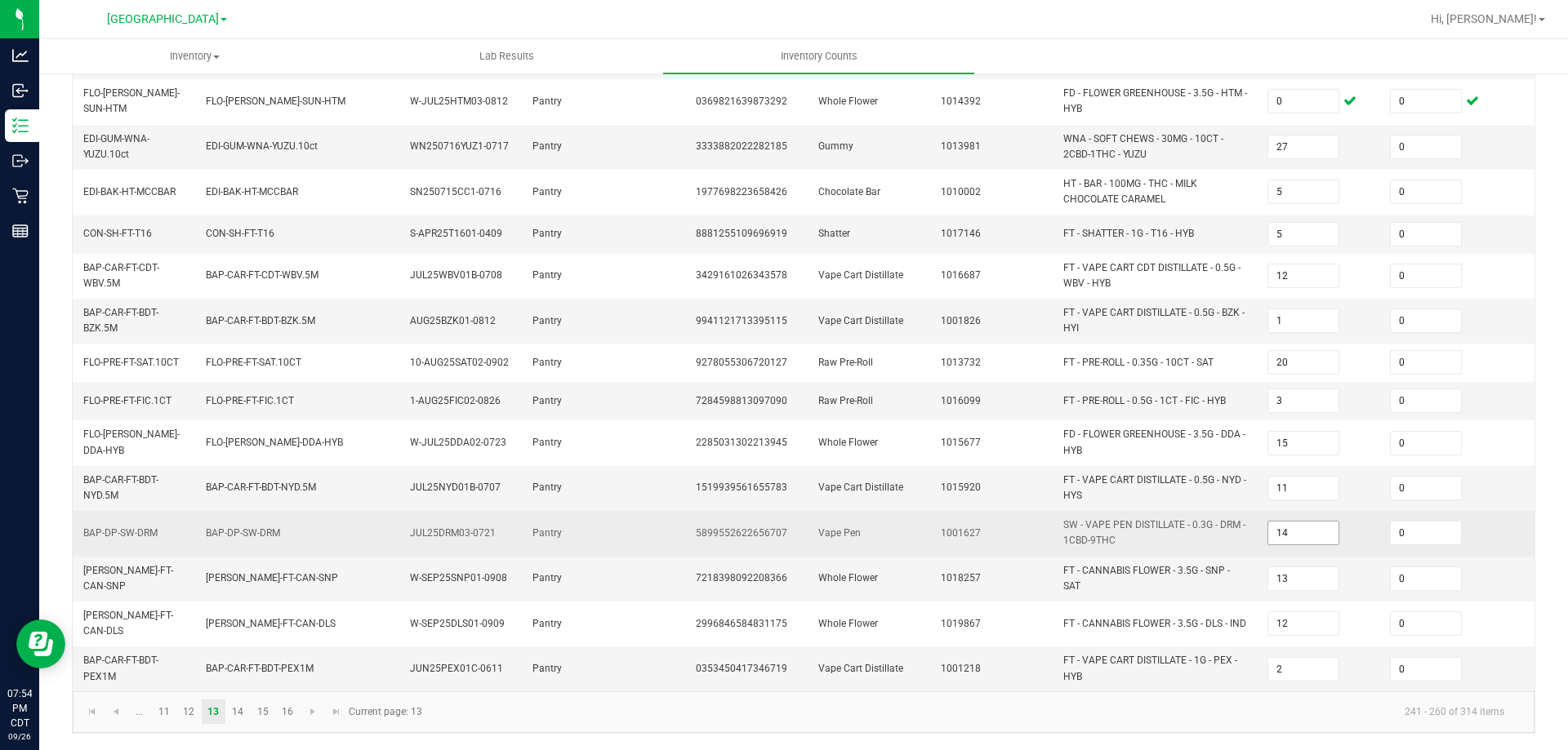
scroll to position [462, 0]
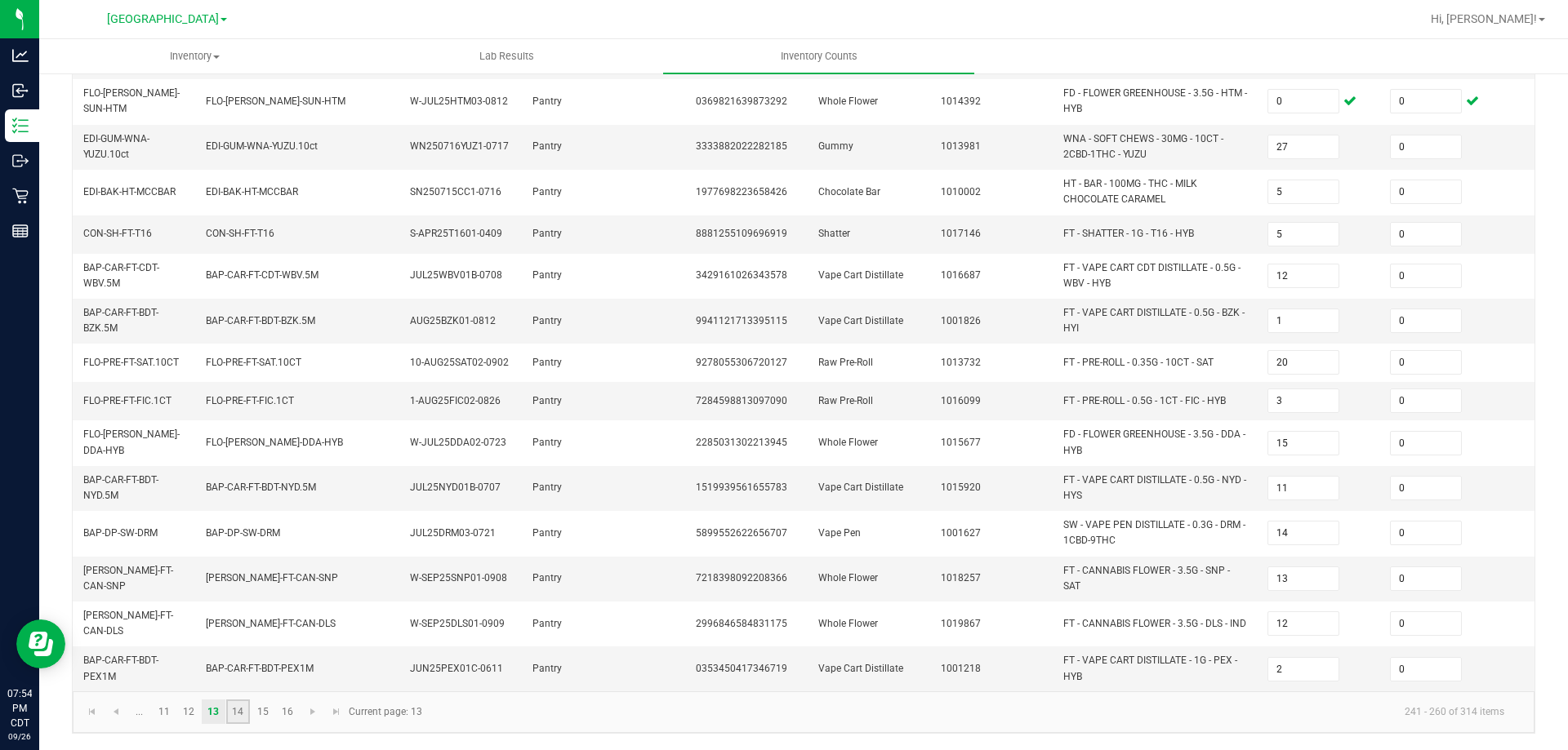
click at [237, 681] on link "14" at bounding box center [237, 712] width 24 height 25
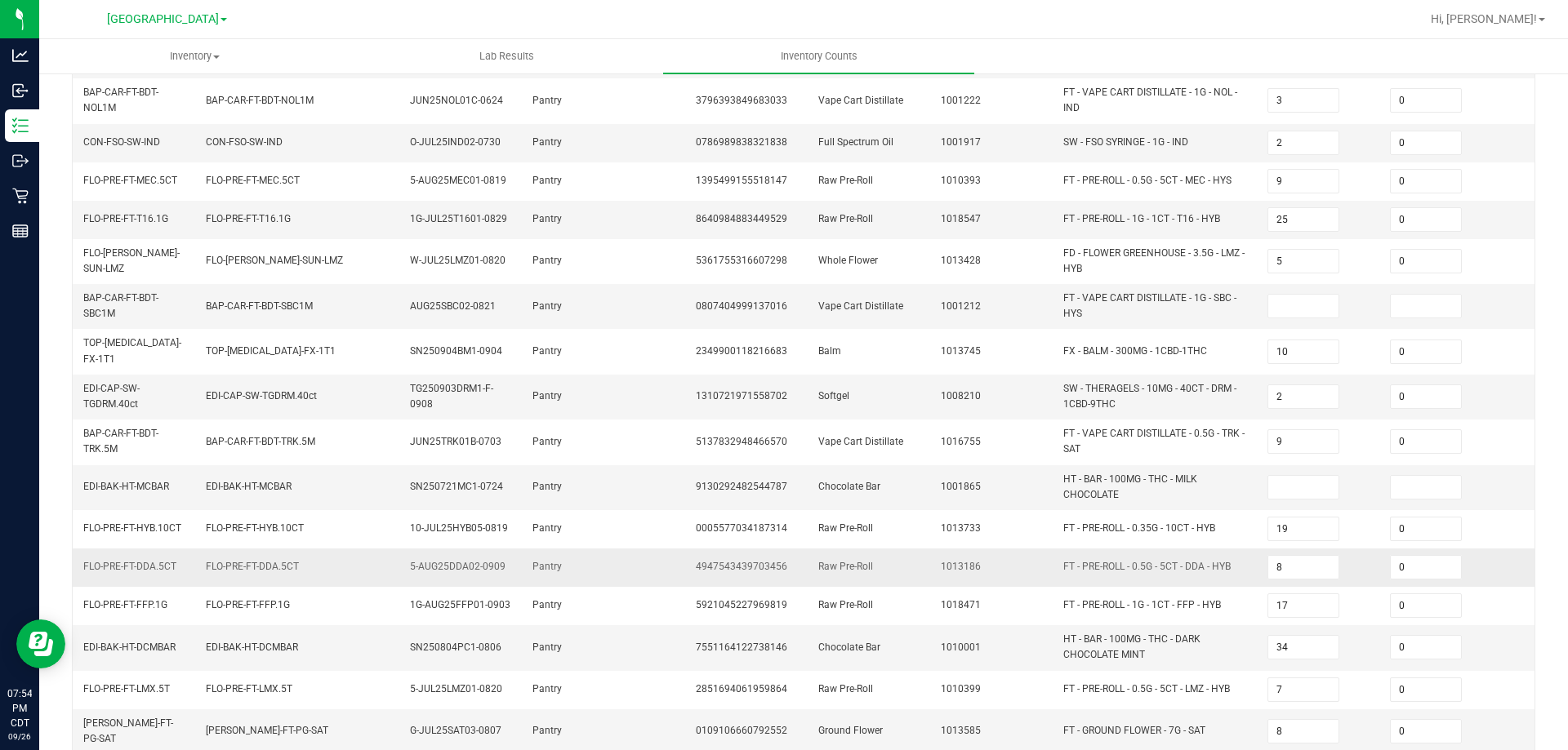
scroll to position [93, 0]
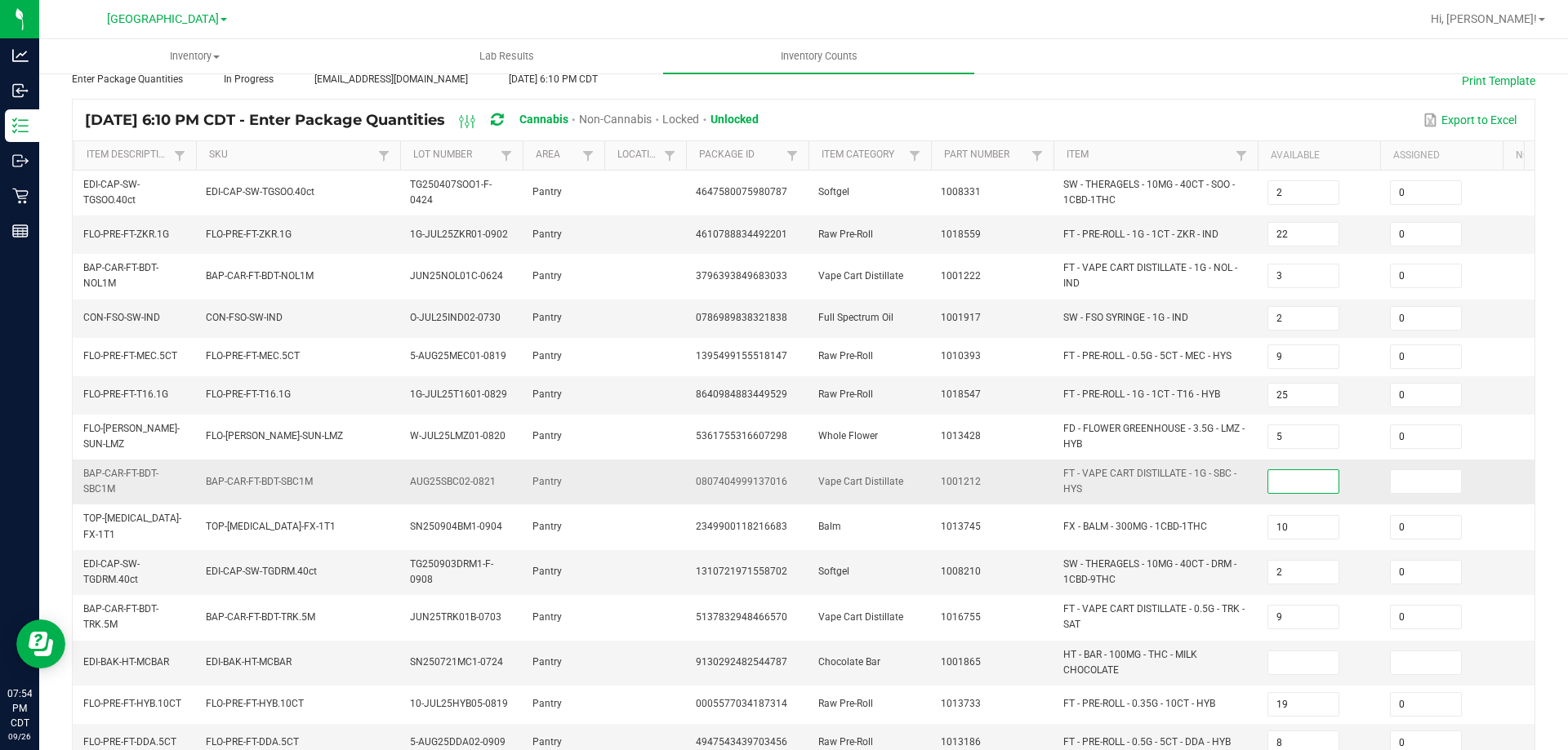
click at [1316, 478] on input at bounding box center [1303, 482] width 70 height 23
click at [1397, 482] on input at bounding box center [1426, 482] width 70 height 23
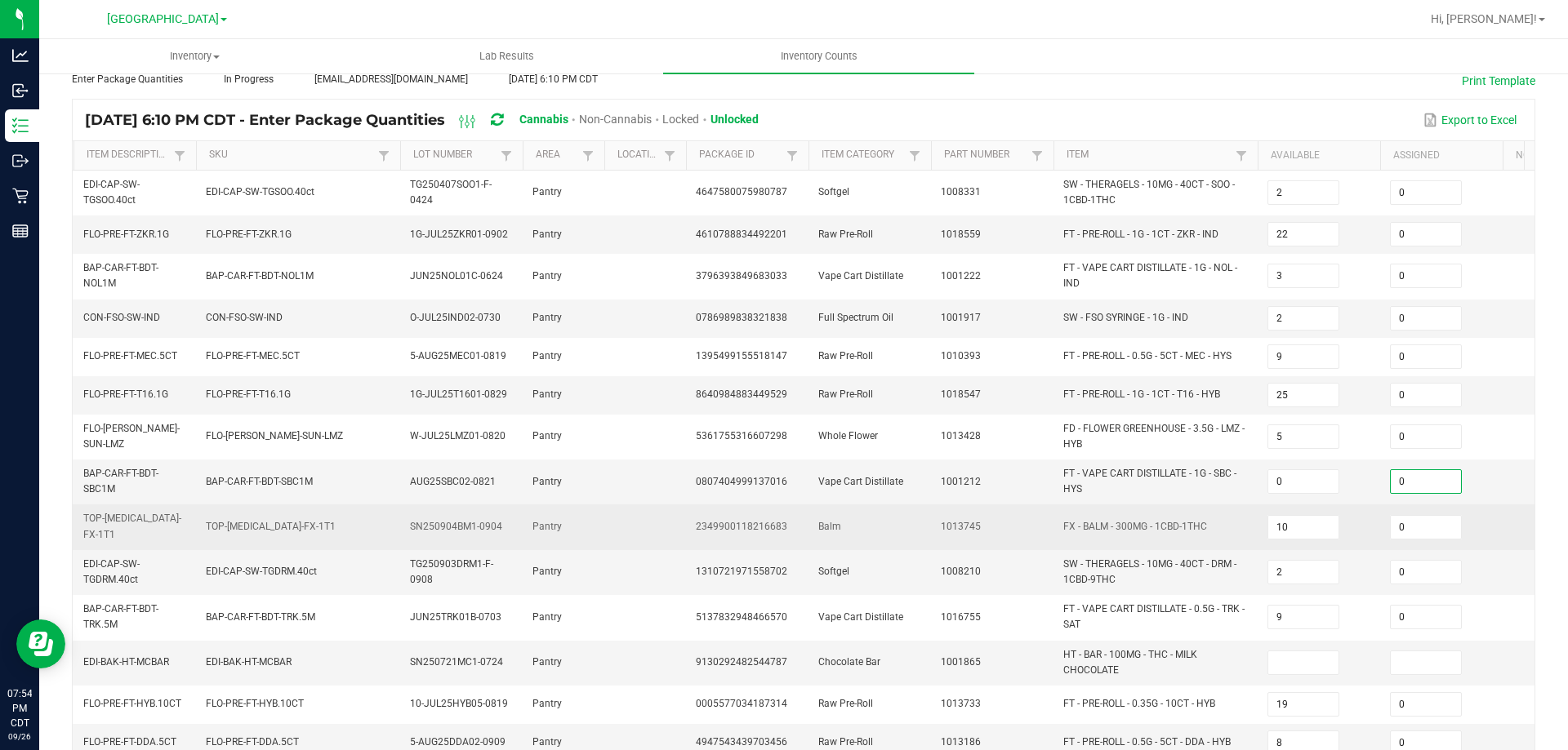
click at [1364, 536] on td "10" at bounding box center [1318, 527] width 122 height 45
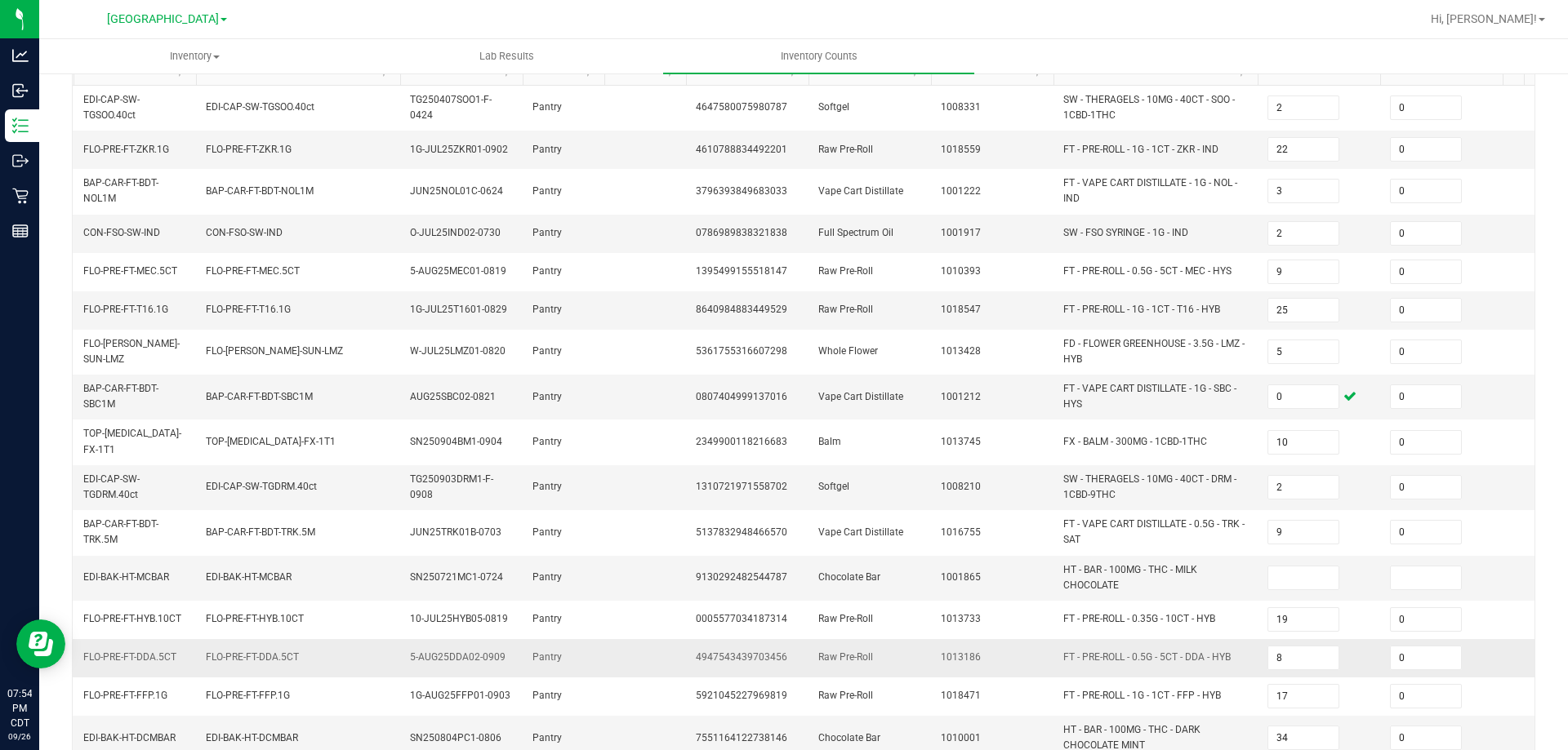
scroll to position [257, 0]
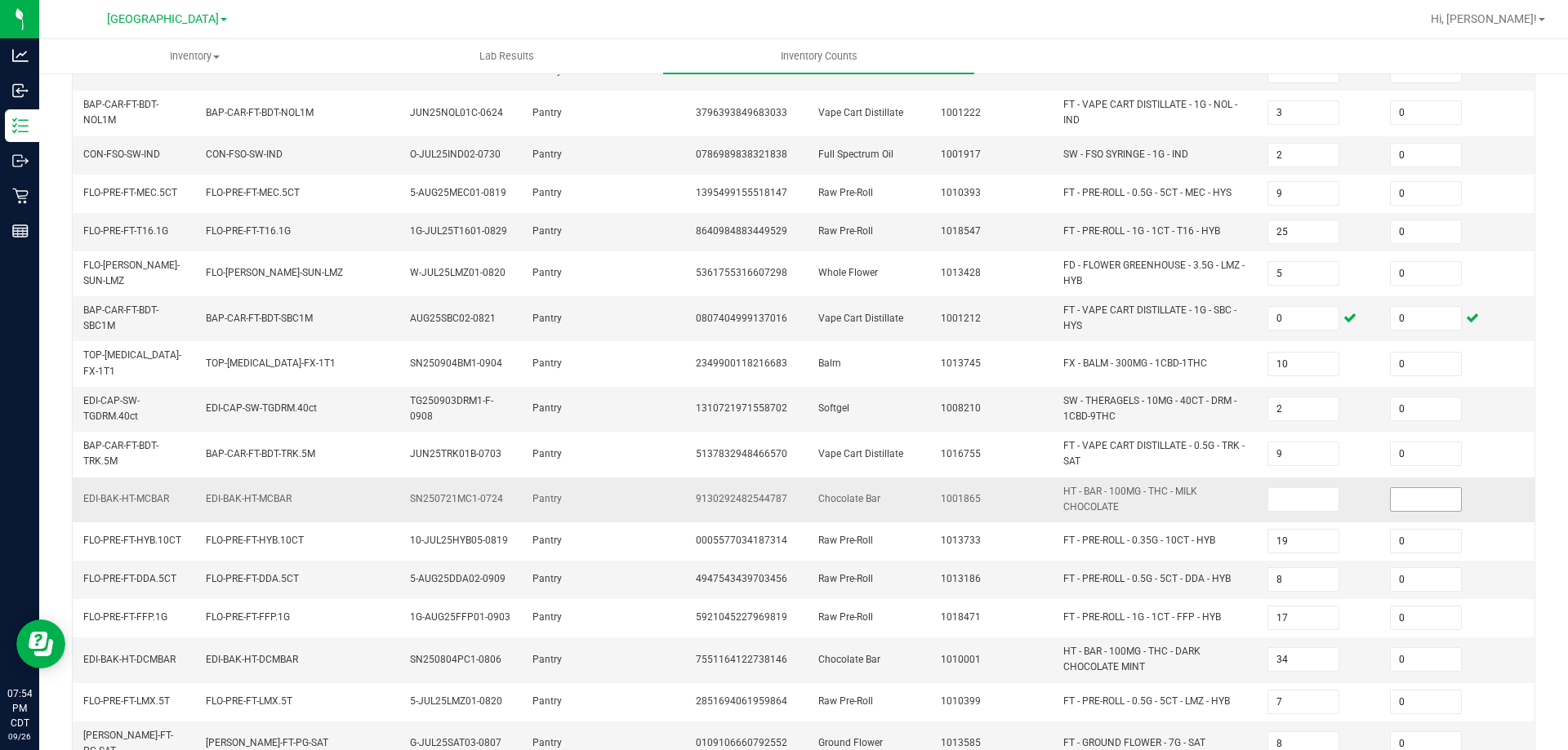
click at [1423, 488] on input at bounding box center [1426, 499] width 70 height 23
click at [1293, 490] on input at bounding box center [1303, 499] width 70 height 23
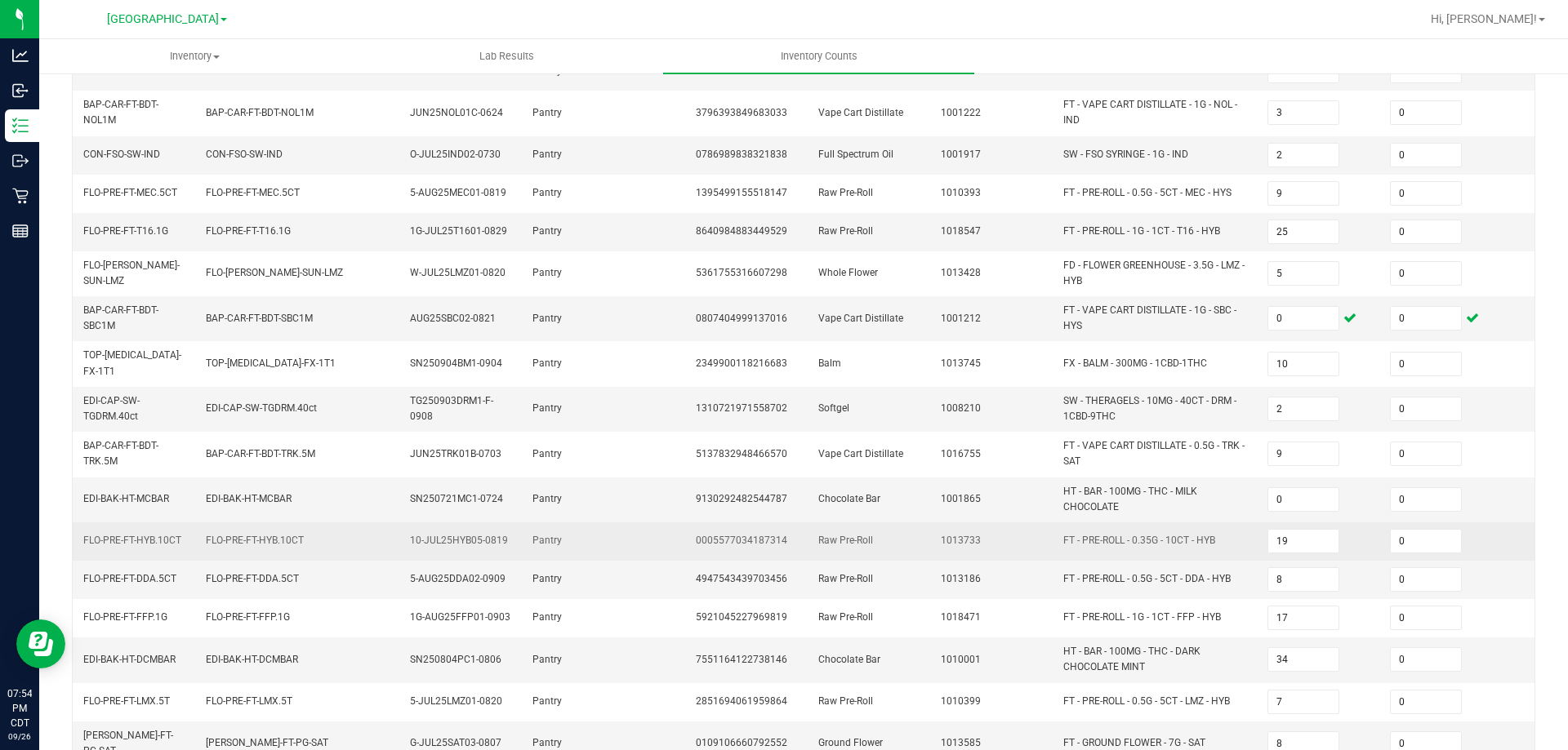
click at [1392, 522] on td "0" at bounding box center [1441, 542] width 122 height 39
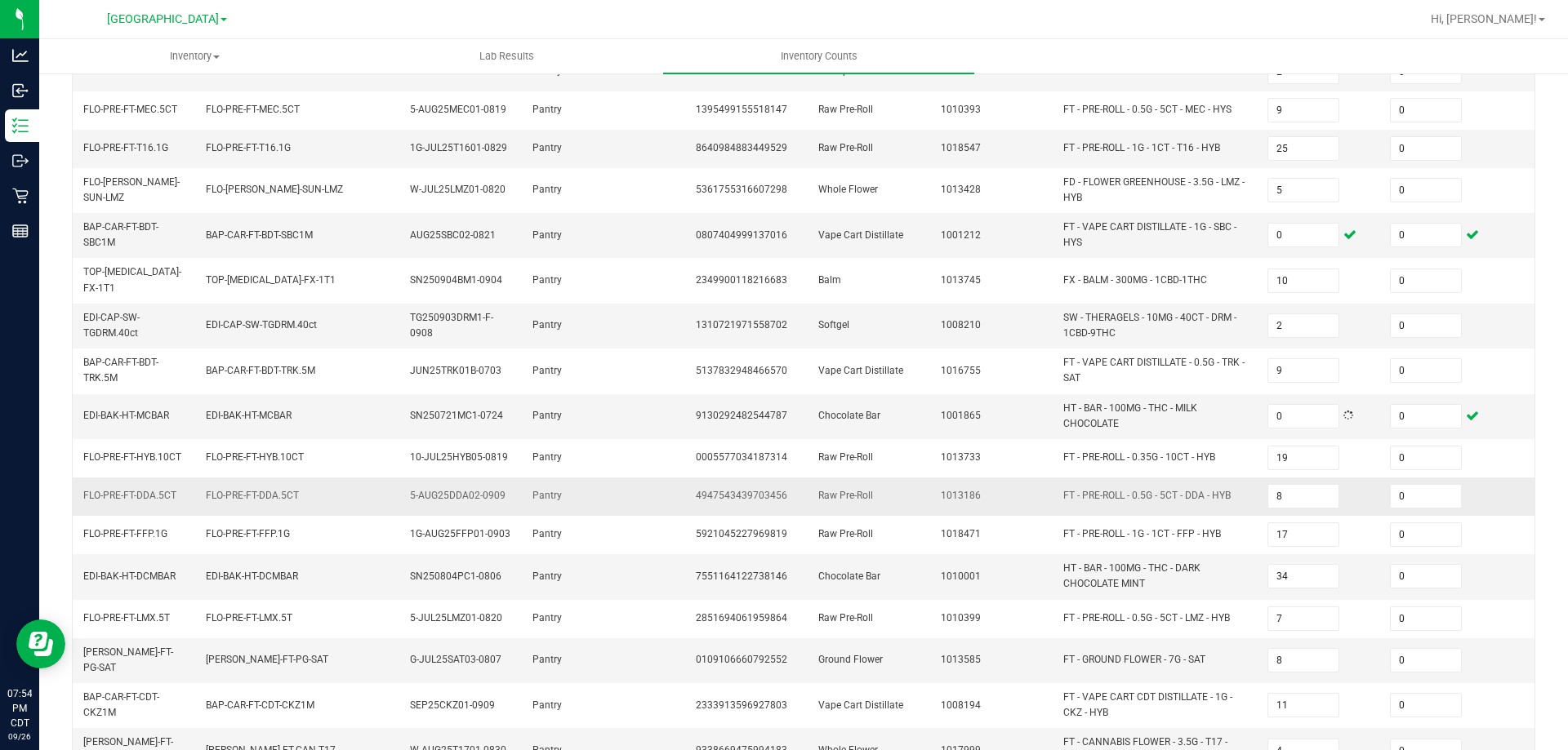
scroll to position [419, 0]
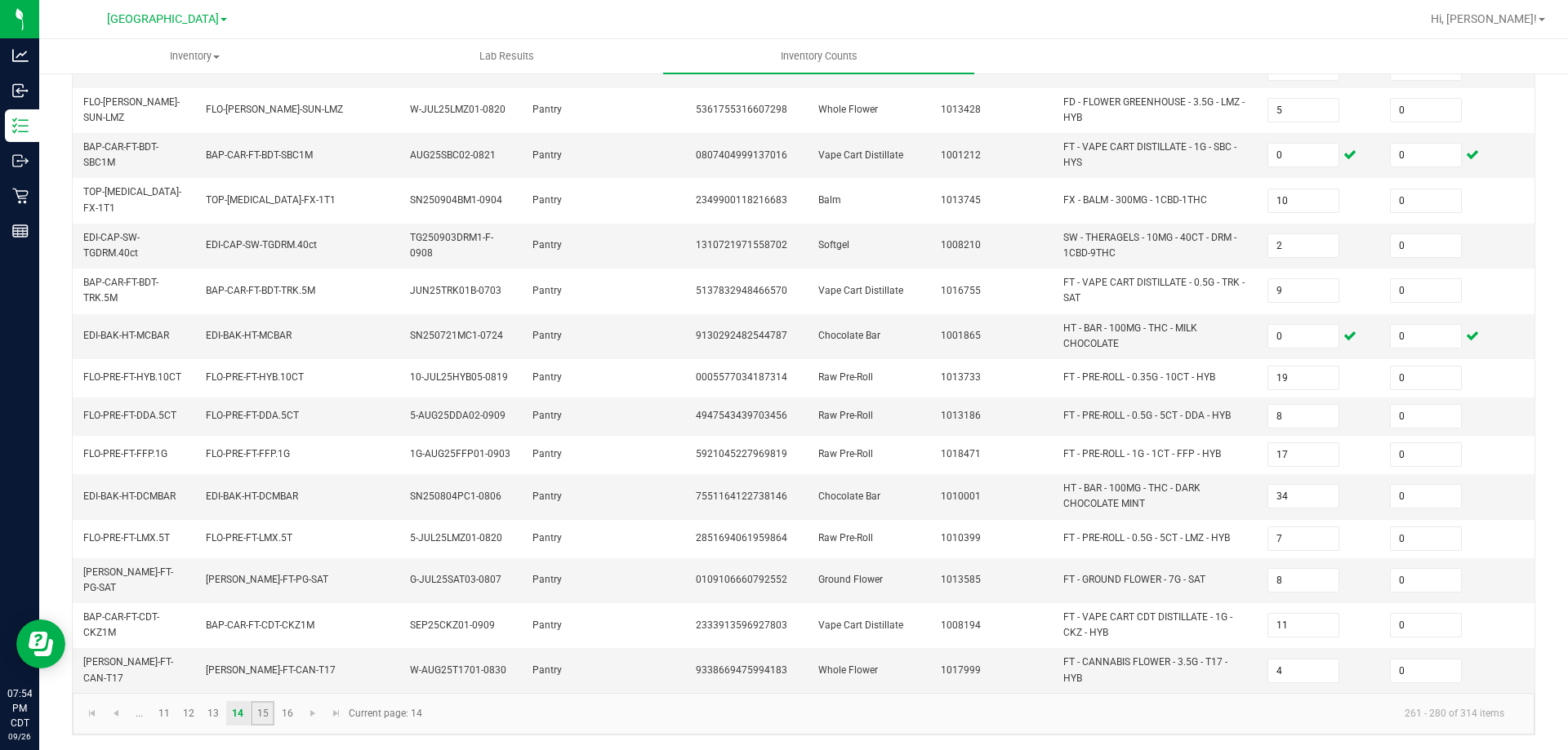
click at [266, 681] on link "15" at bounding box center [262, 714] width 24 height 25
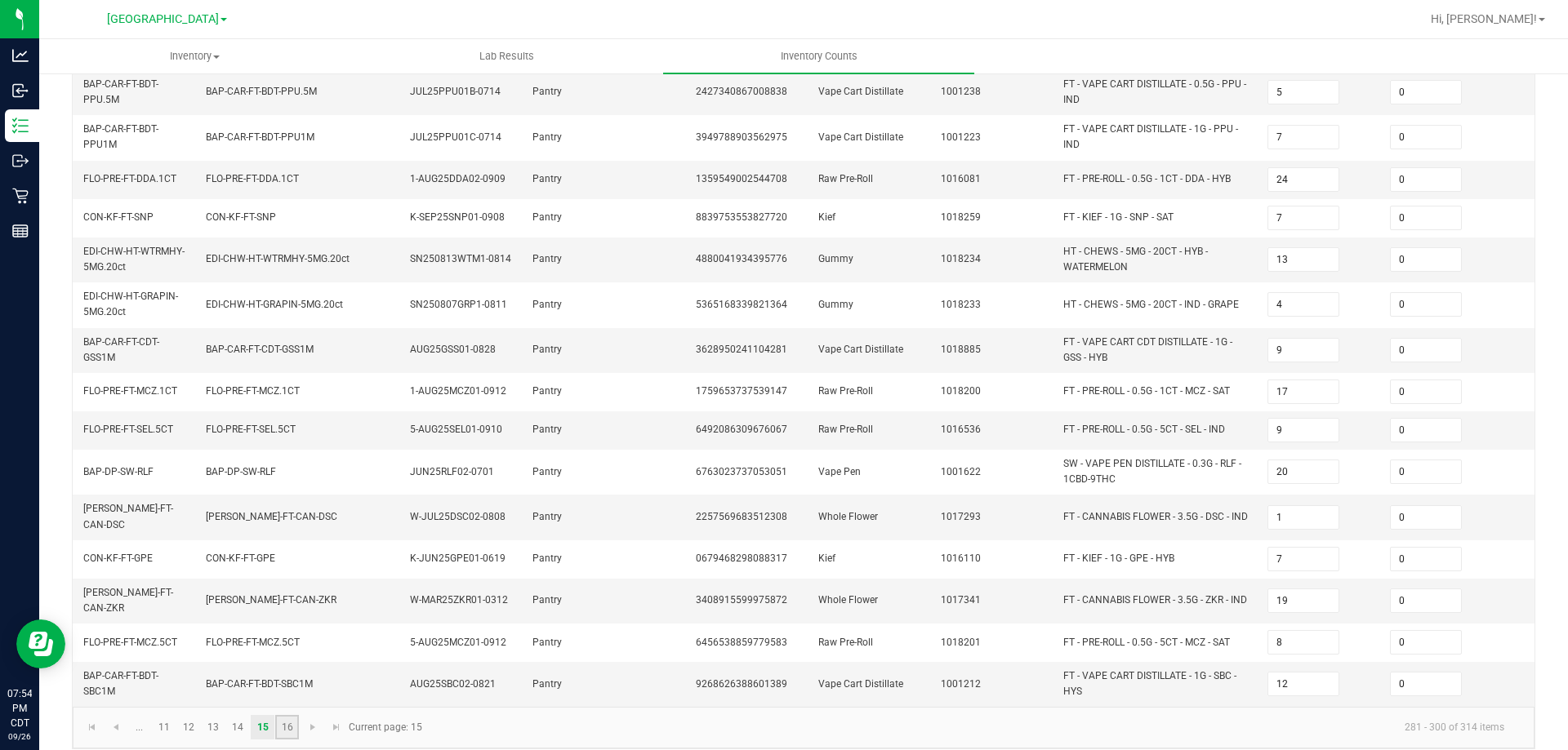
click at [282, 681] on link "16" at bounding box center [287, 728] width 24 height 25
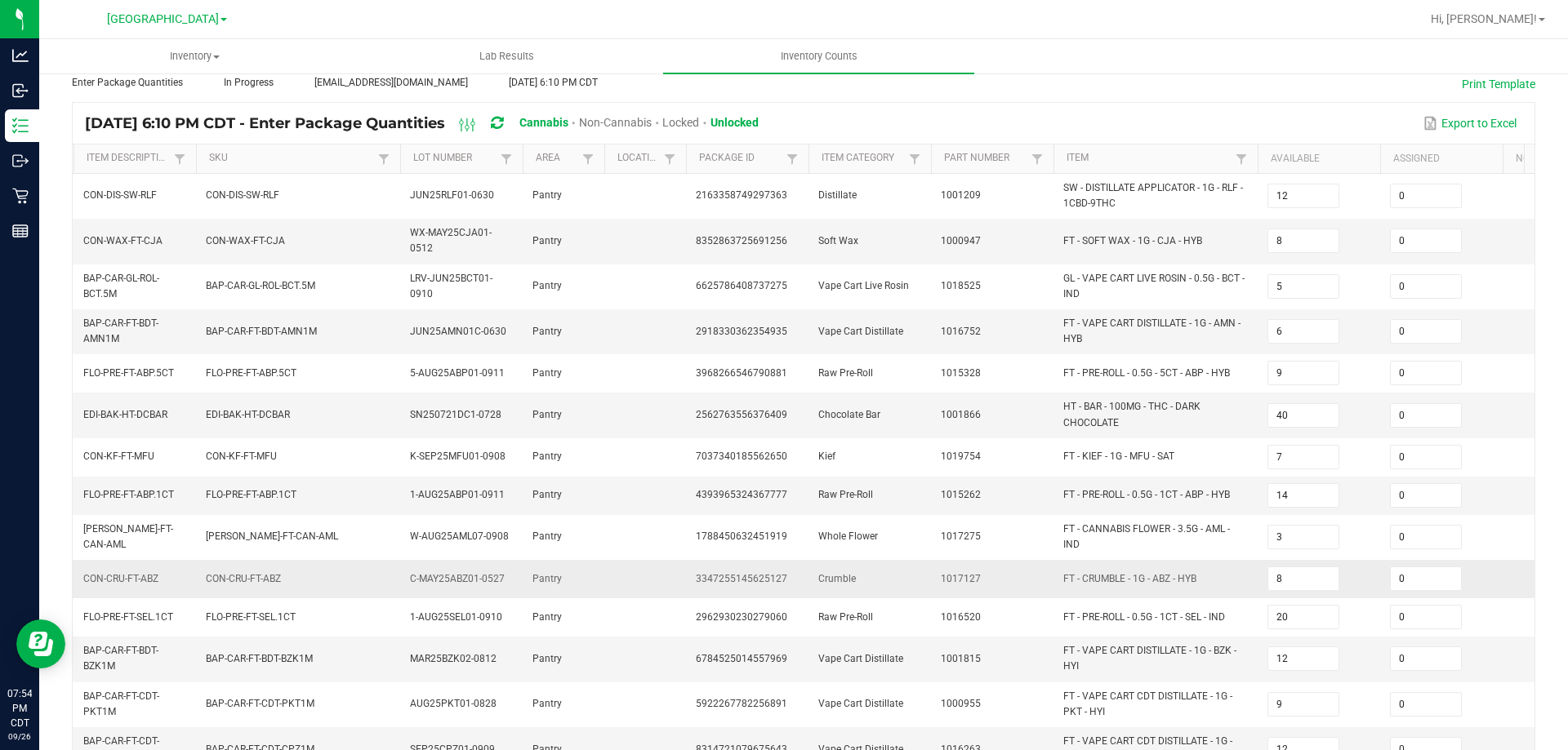
scroll to position [0, 0]
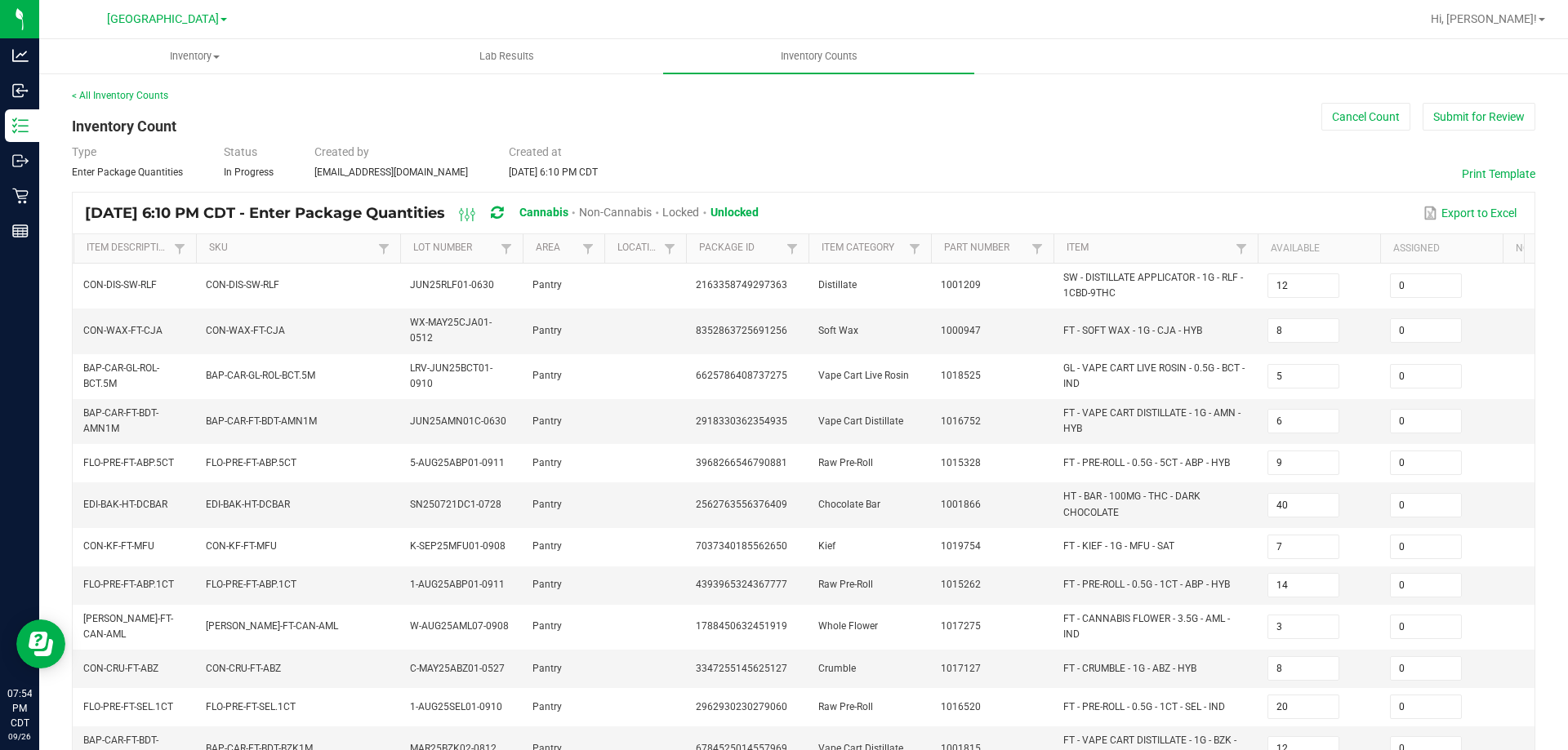
click at [950, 180] on div "< All Inventory Counts Inventory Count Cancel Count Submit for Review Type Ente…" at bounding box center [804, 496] width 1463 height 817
click at [1425, 105] on button "Submit for Review" at bounding box center [1479, 117] width 113 height 28
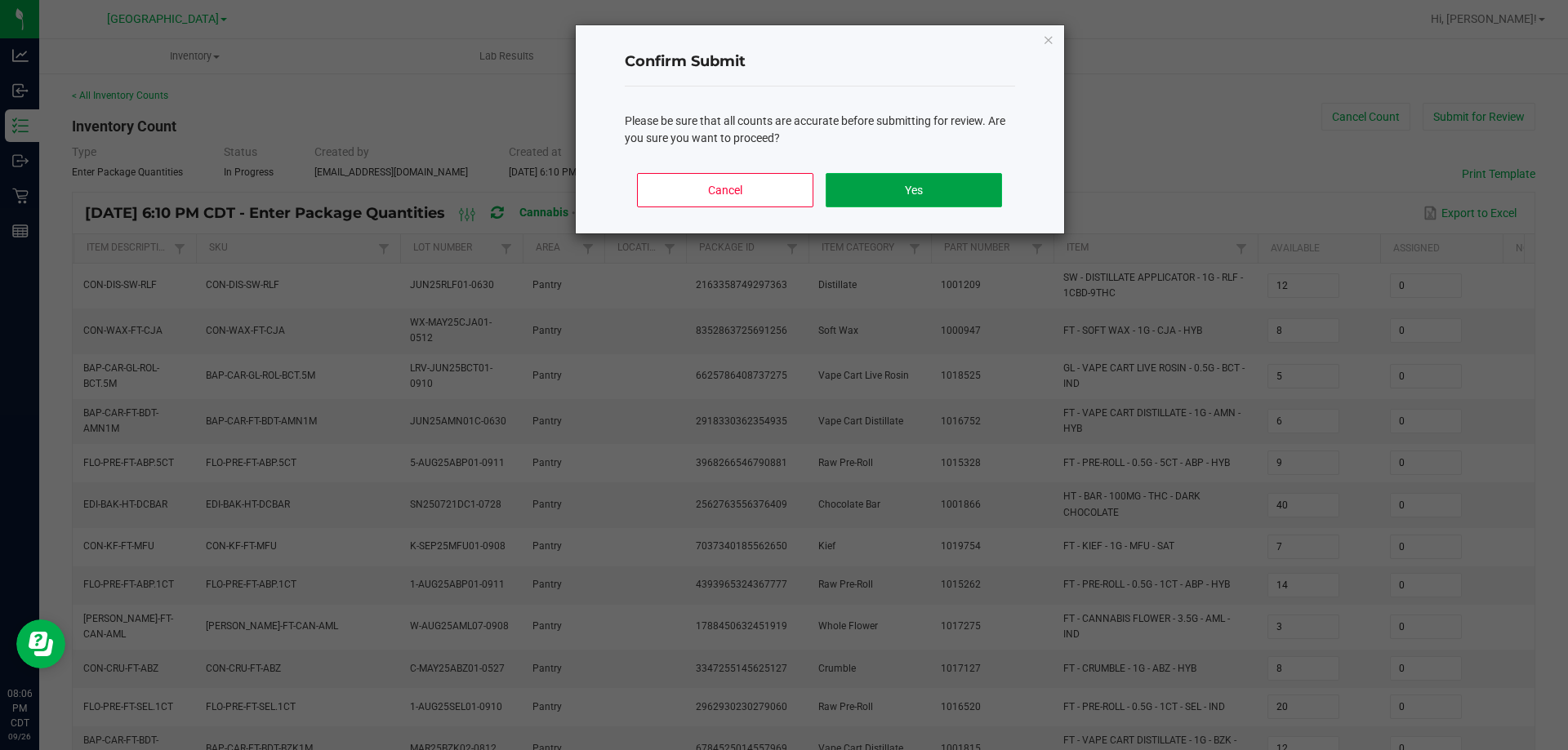
click at [952, 187] on button "Yes" at bounding box center [914, 190] width 176 height 34
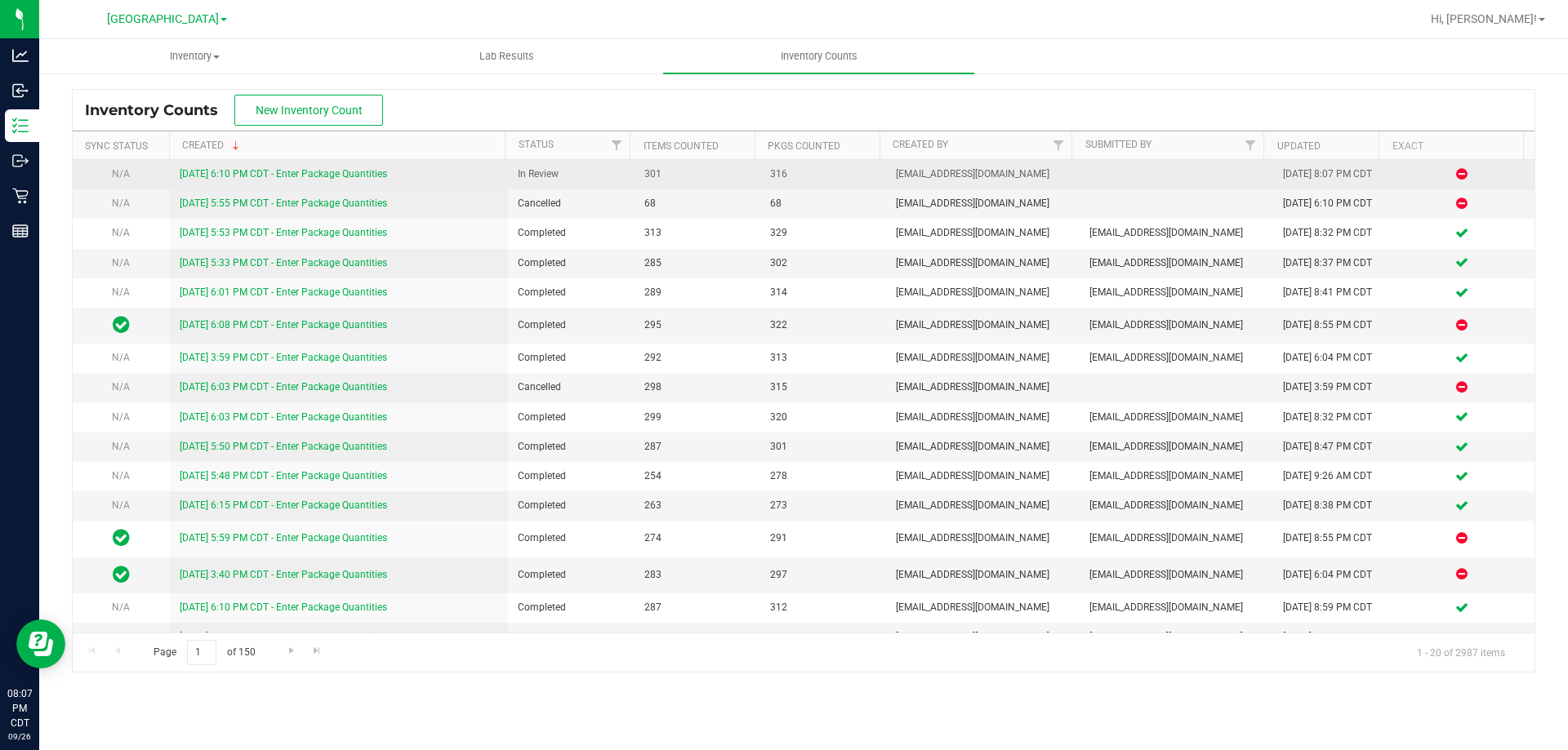
click at [221, 174] on link "9/26/25 6:10 PM CDT - Enter Package Quantities" at bounding box center [283, 173] width 208 height 11
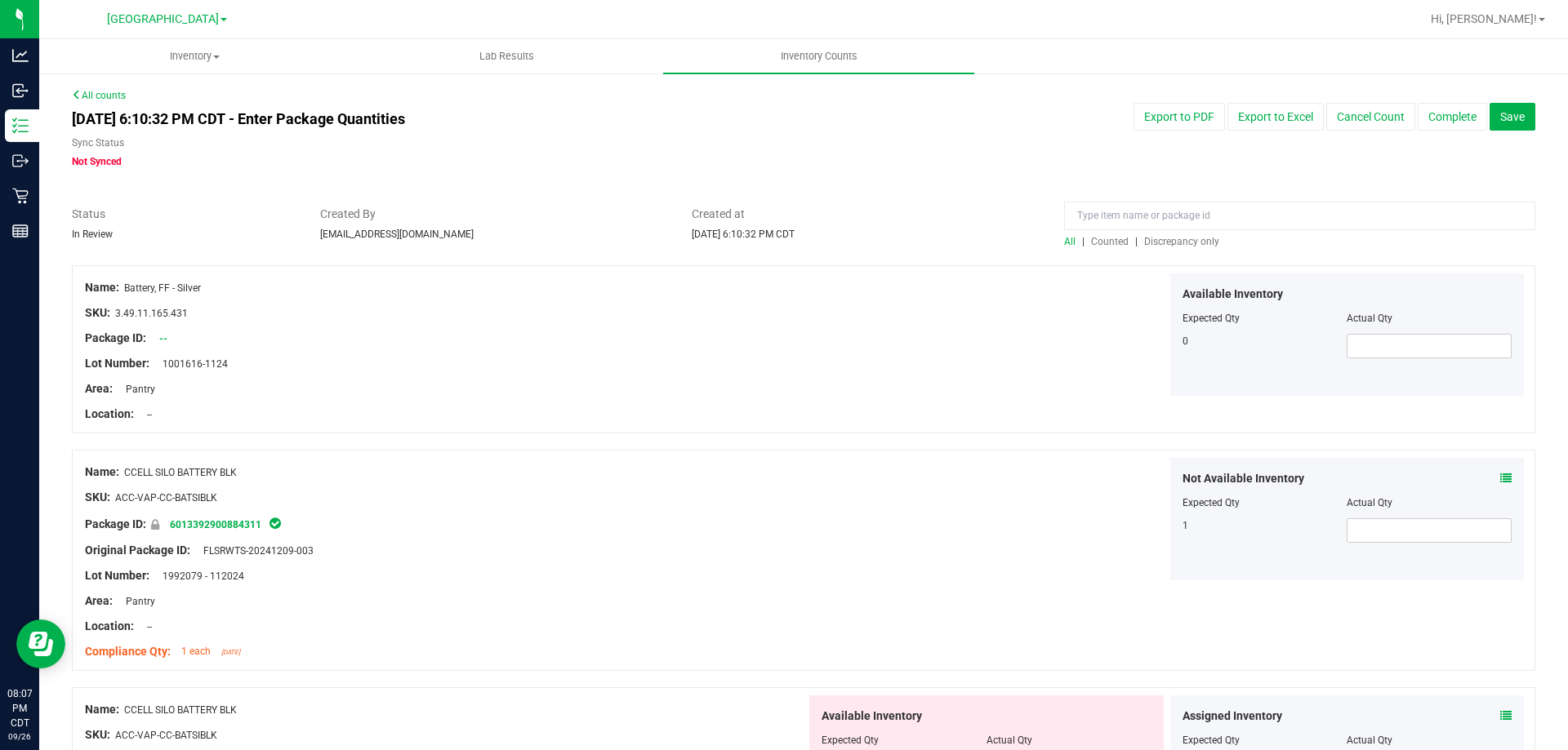
click at [1185, 236] on span "Discrepancy only" at bounding box center [1181, 241] width 75 height 11
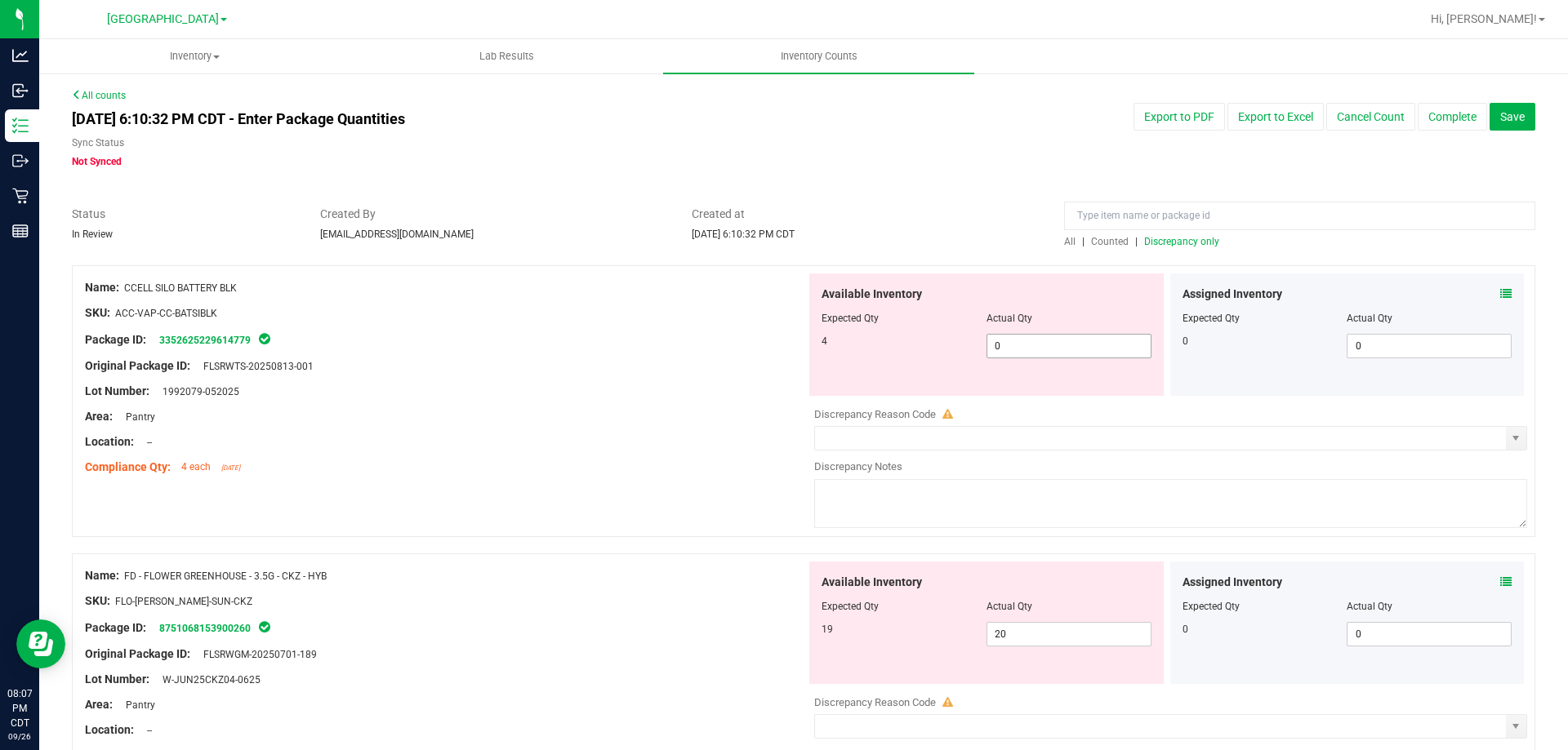
click at [1069, 349] on span "0 0" at bounding box center [1069, 346] width 165 height 25
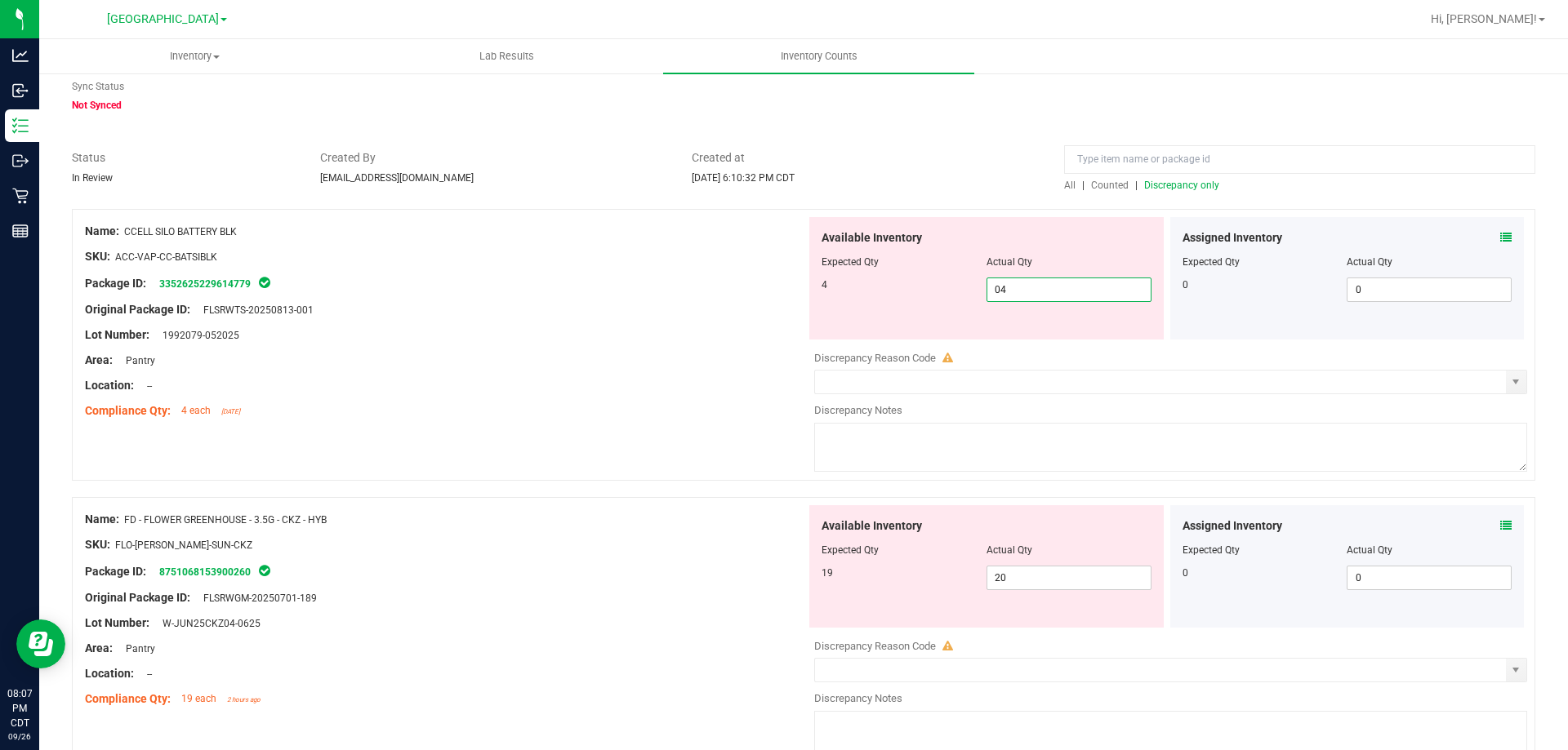
scroll to position [82, 0]
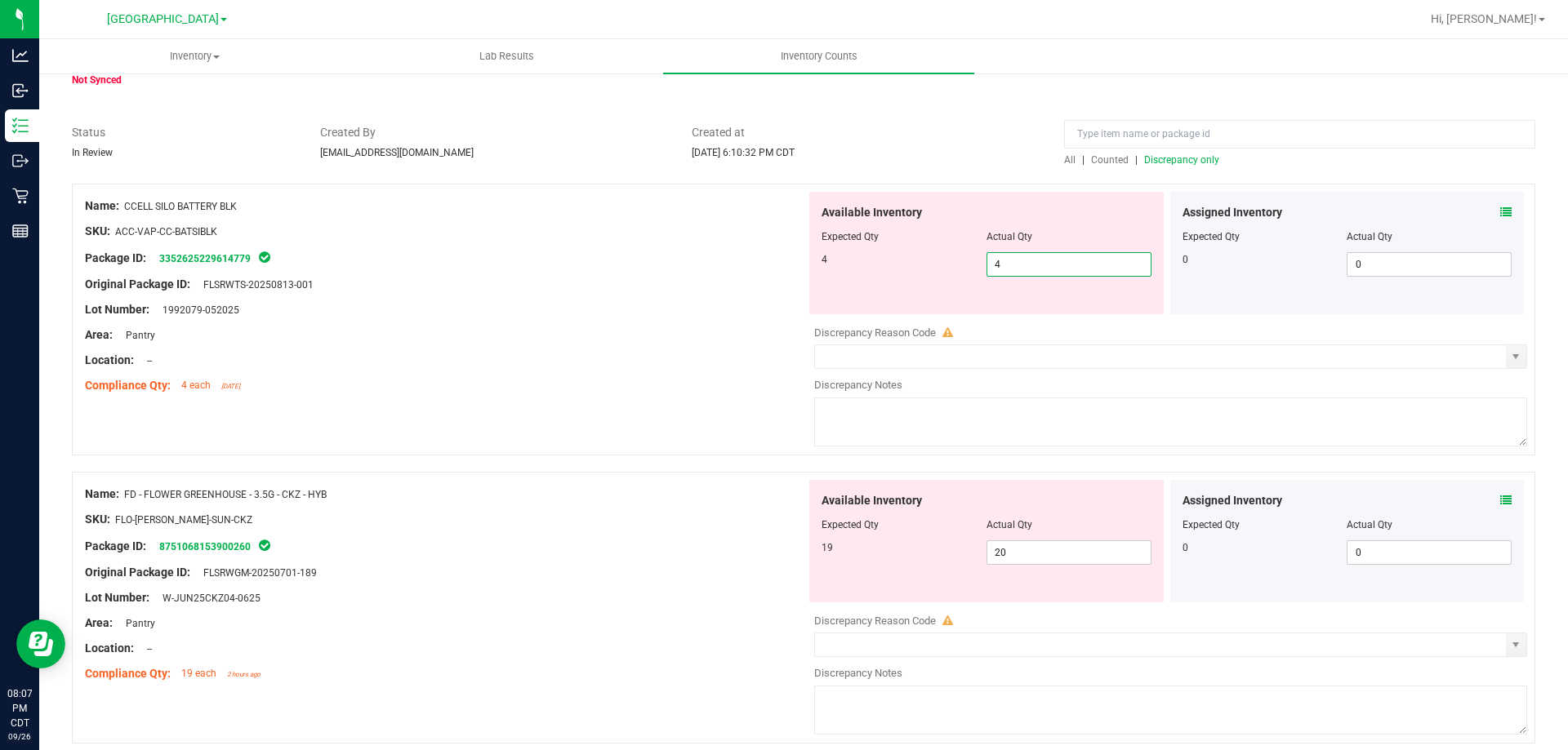
click at [663, 392] on div "Compliance Qty: 4 each 3 days ago" at bounding box center [446, 386] width 721 height 18
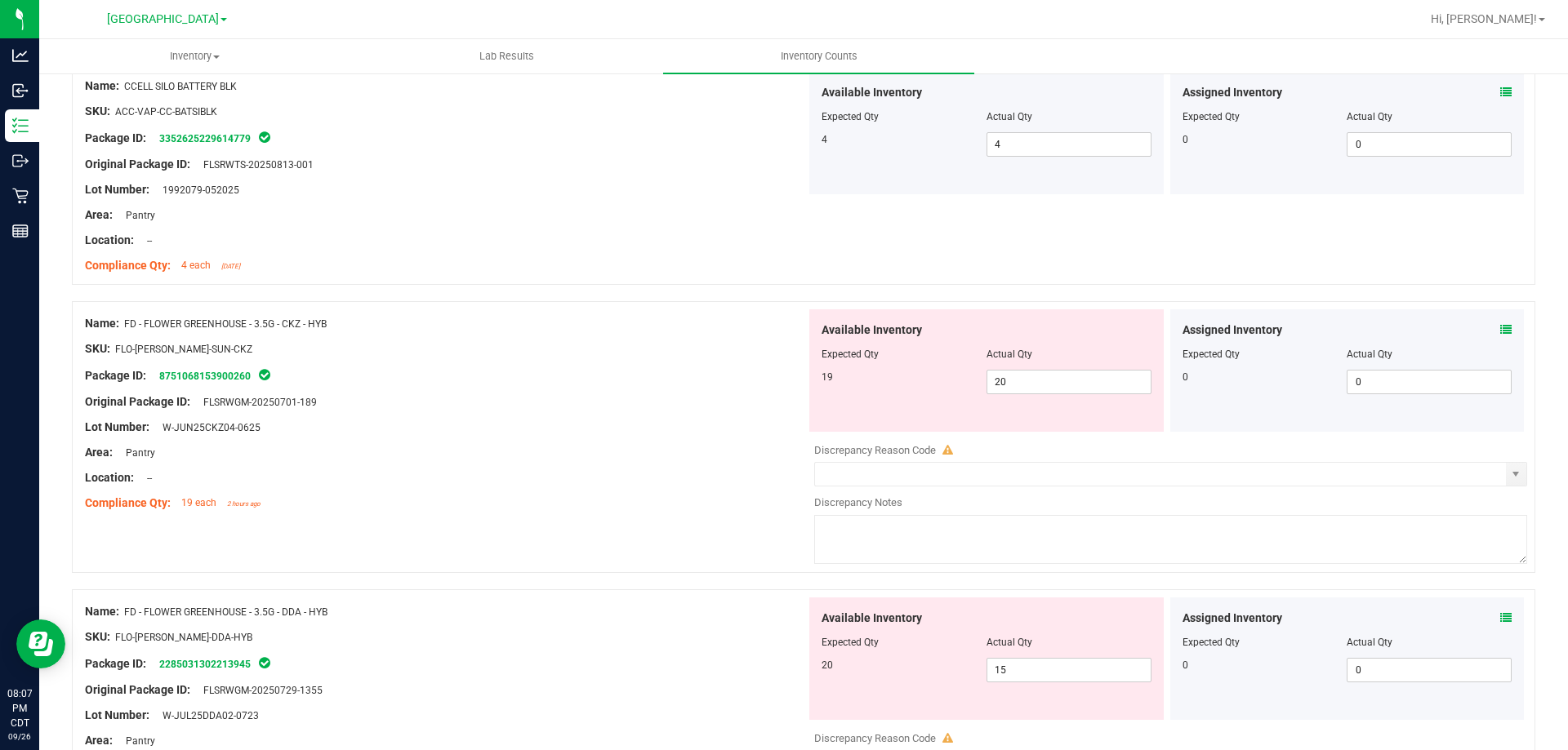
scroll to position [245, 0]
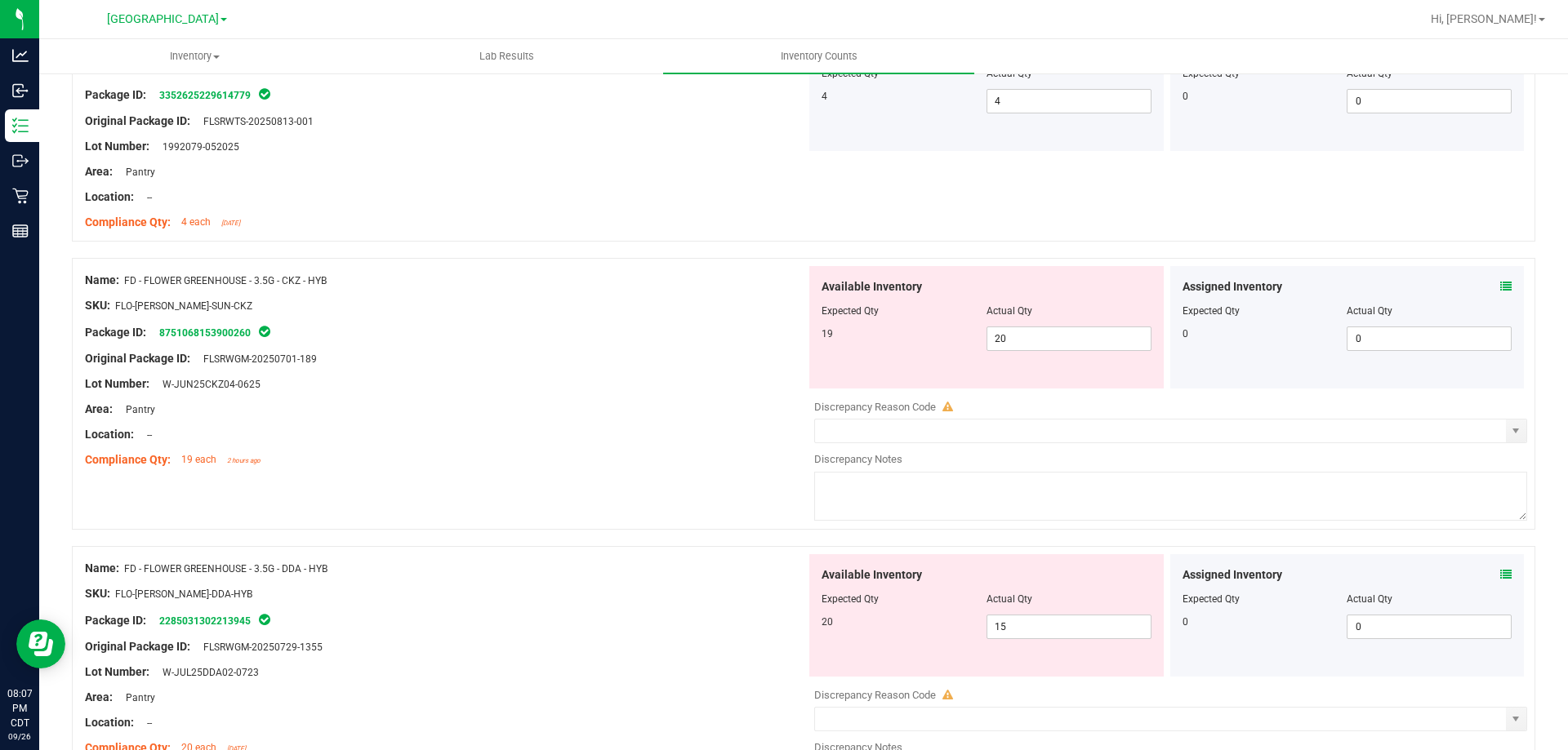
click at [1425, 284] on icon at bounding box center [1506, 286] width 11 height 11
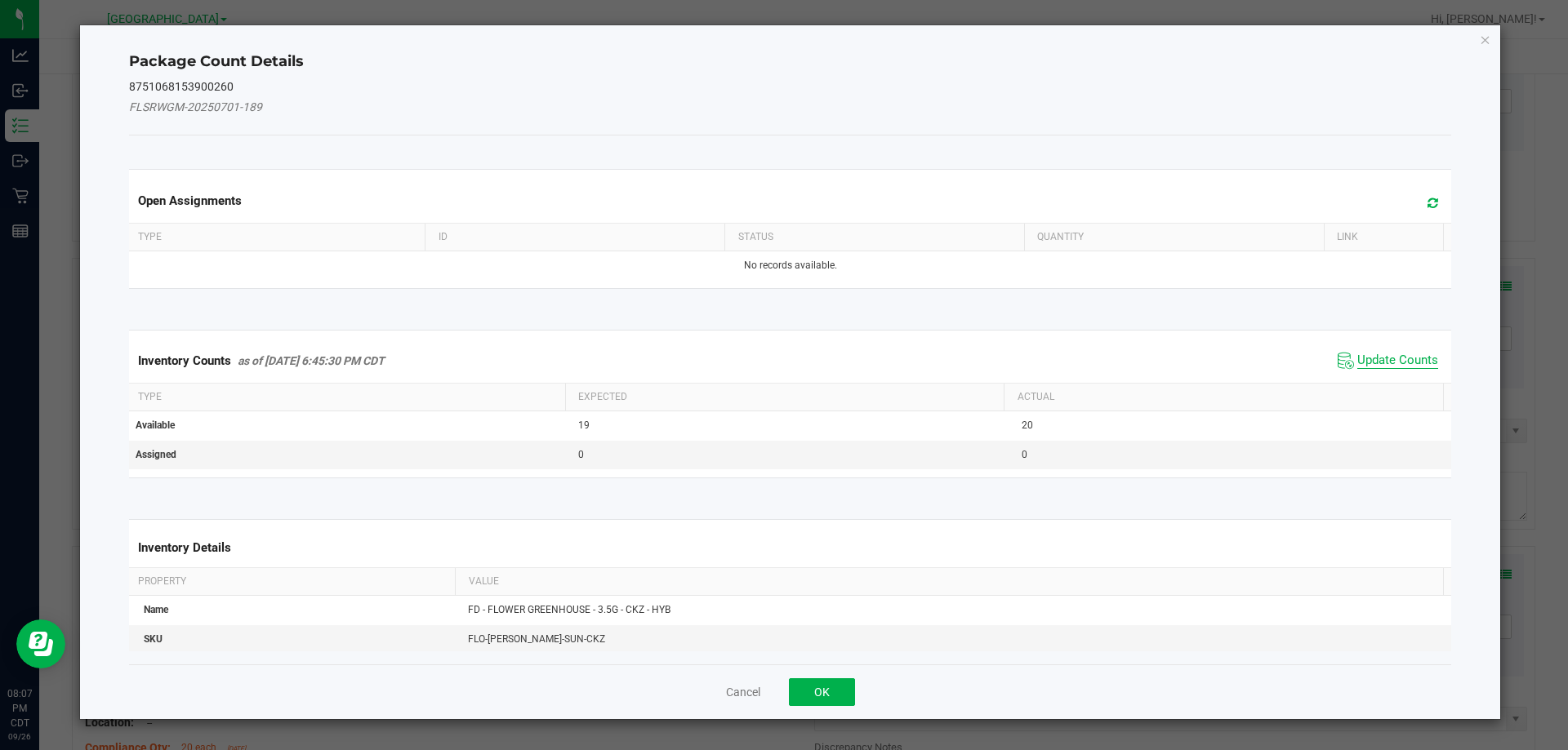
drag, startPoint x: 1362, startPoint y: 357, endPoint x: 1358, endPoint y: 367, distance: 10.8
click at [1361, 360] on span "Update Counts" at bounding box center [1398, 360] width 81 height 17
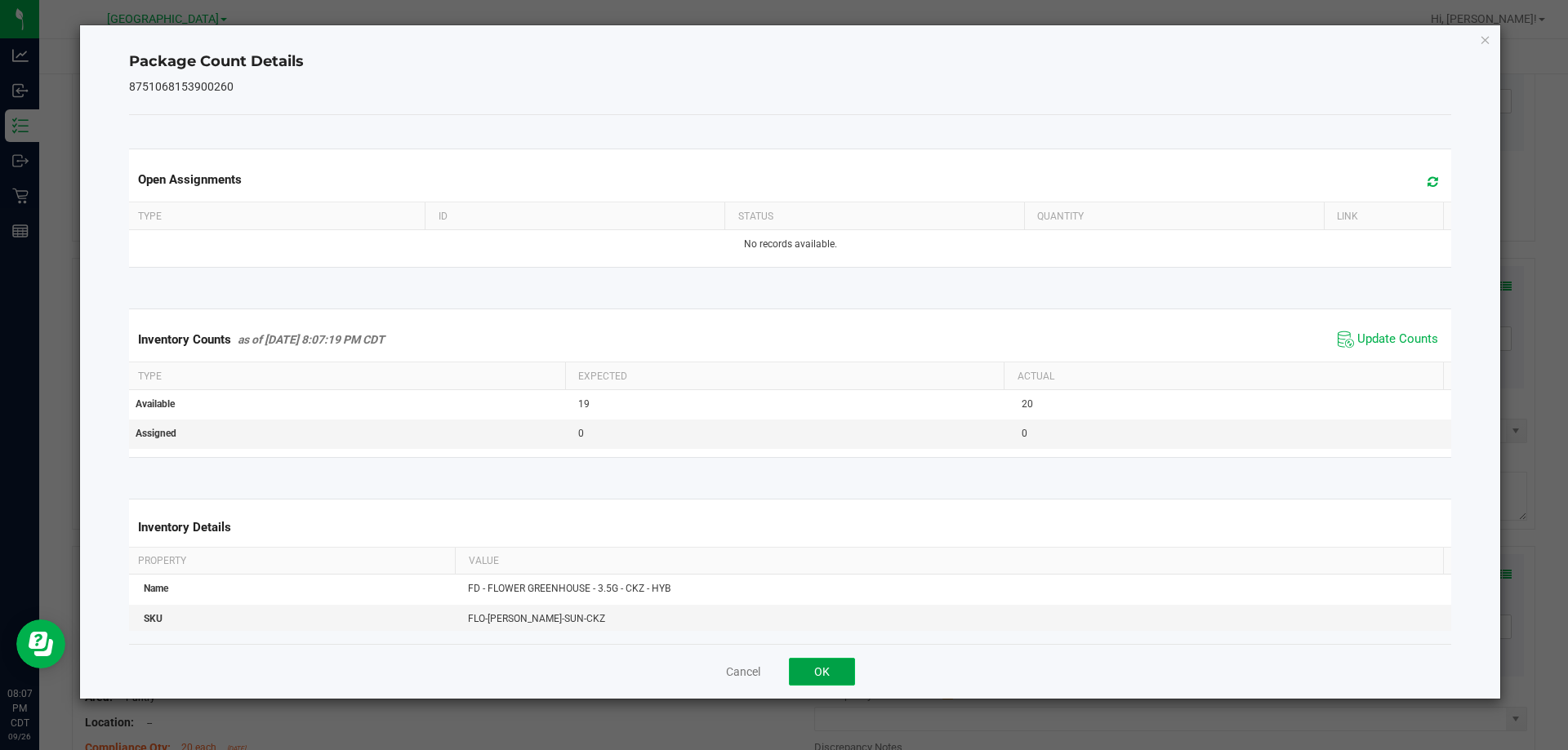
click at [823, 670] on button "OK" at bounding box center [821, 673] width 66 height 28
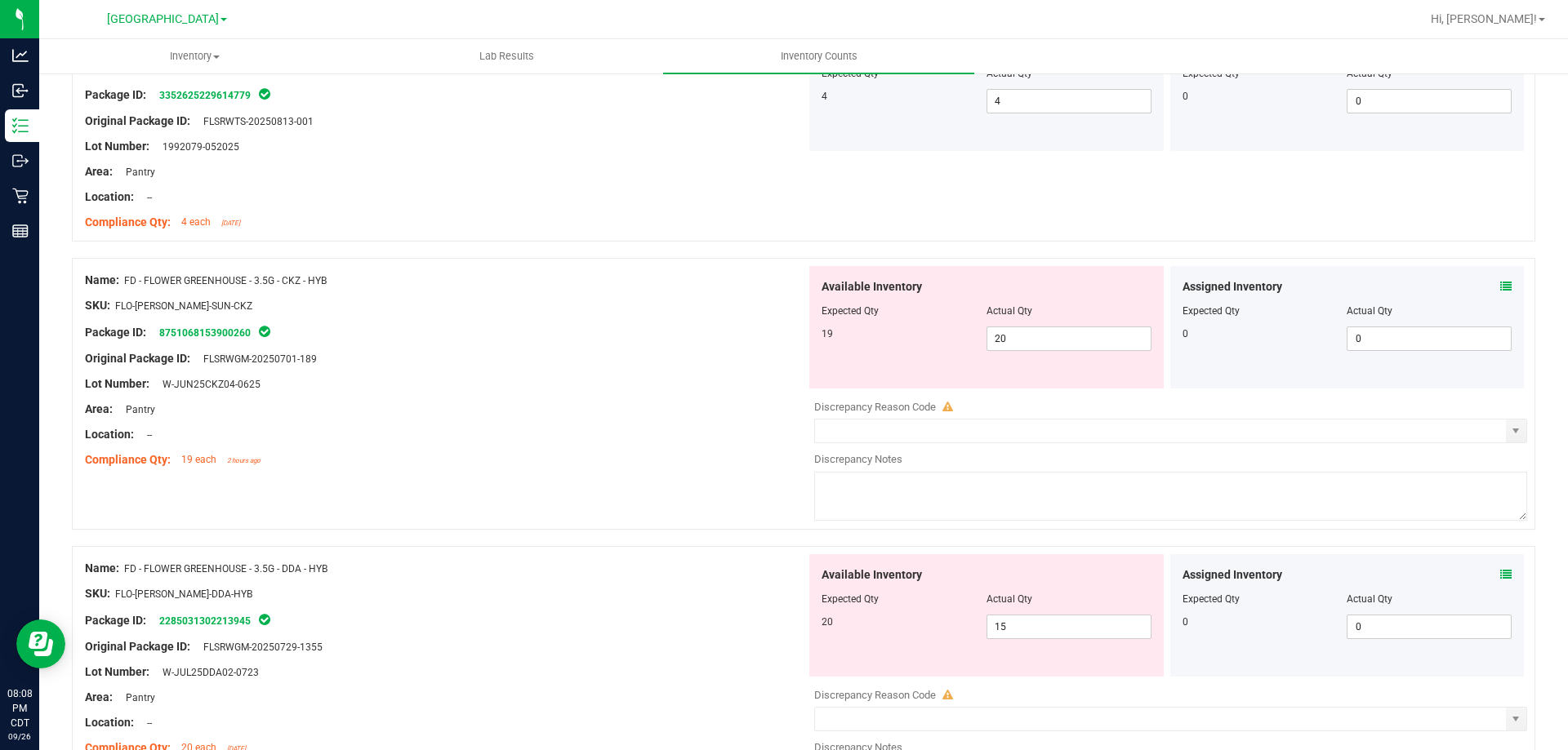
click at [697, 430] on div "Location: --" at bounding box center [446, 435] width 721 height 18
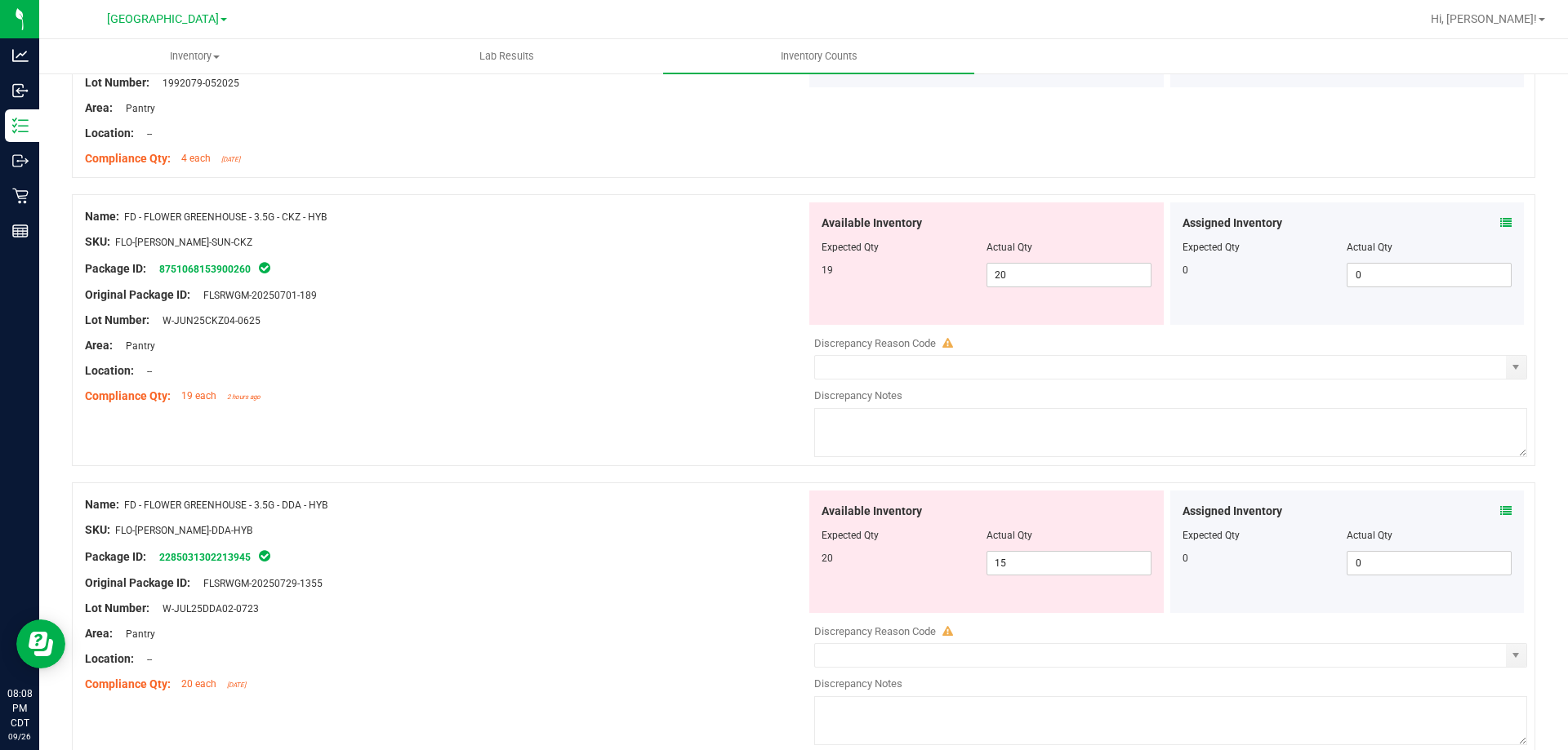
scroll to position [490, 0]
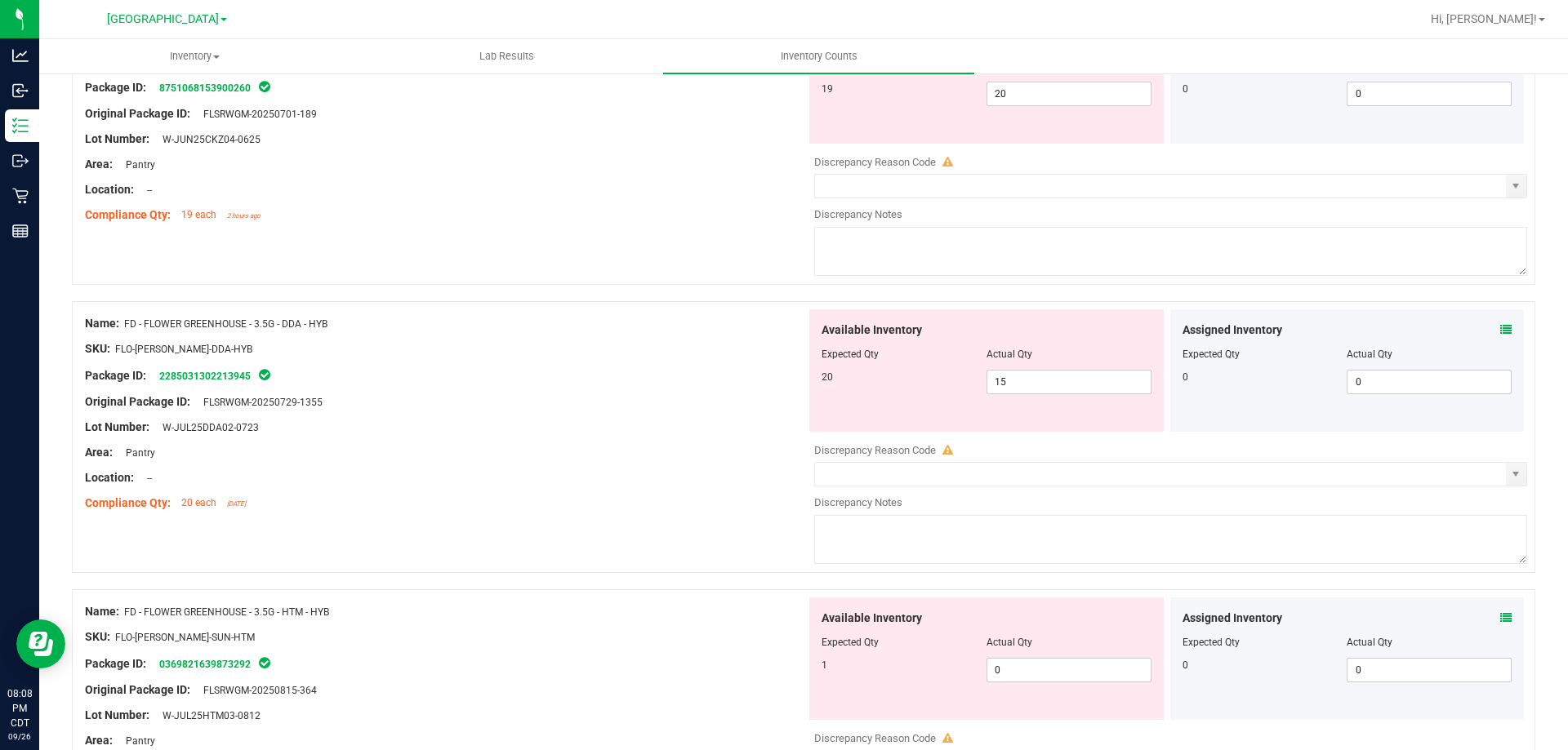
click at [1425, 328] on icon at bounding box center [1506, 330] width 11 height 11
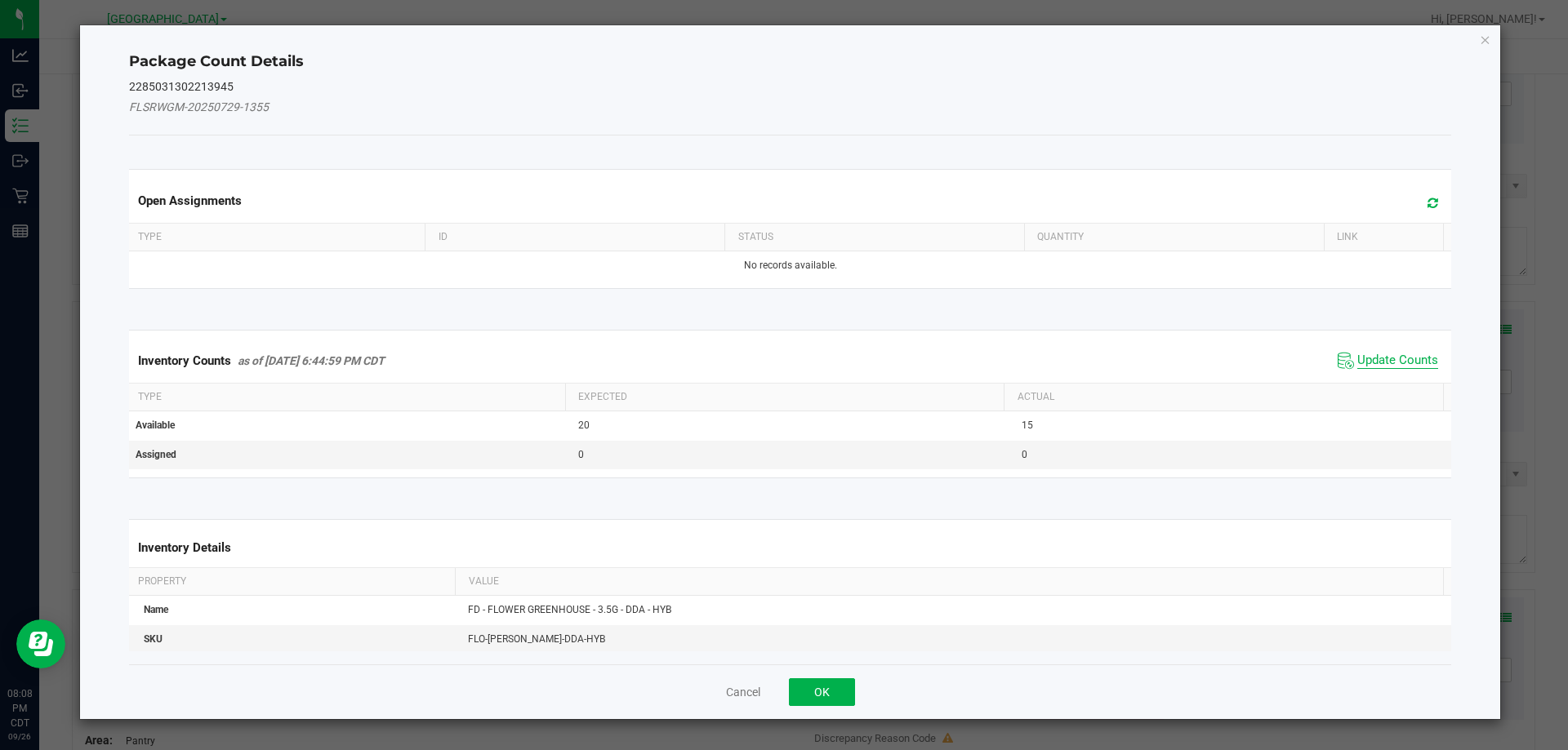
click at [1358, 361] on span "Update Counts" at bounding box center [1398, 360] width 81 height 17
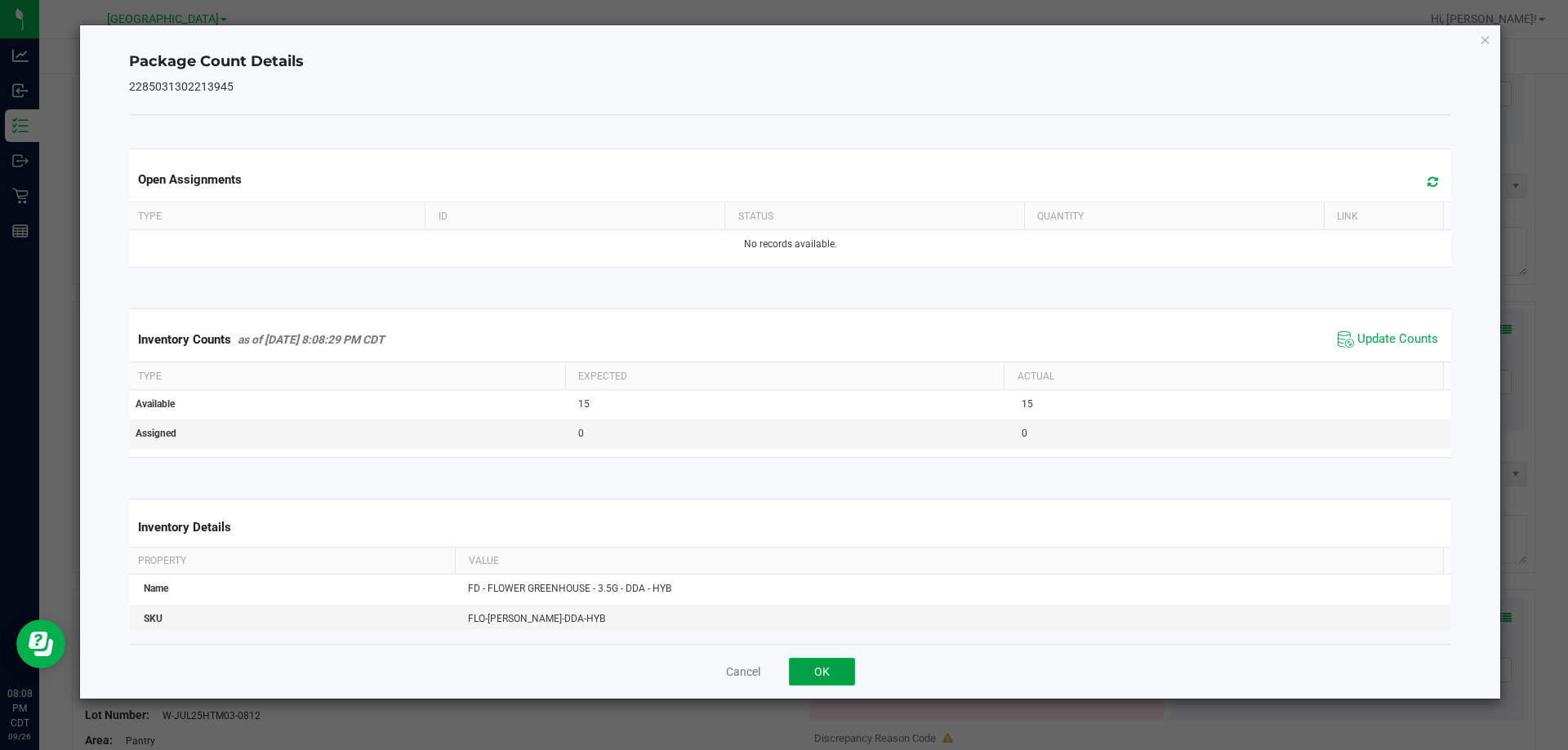
click at [842, 674] on button "OK" at bounding box center [821, 673] width 66 height 28
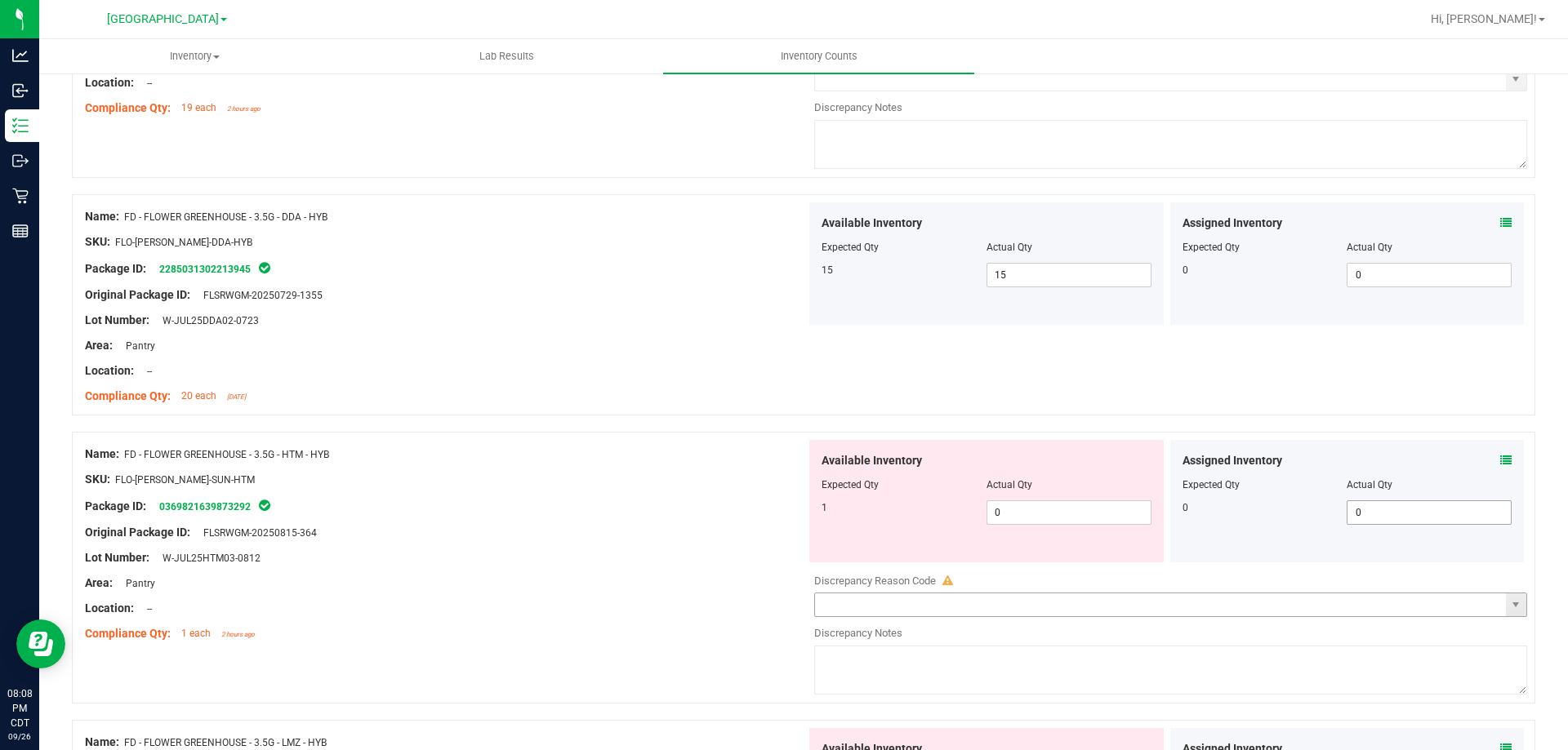
scroll to position [735, 0]
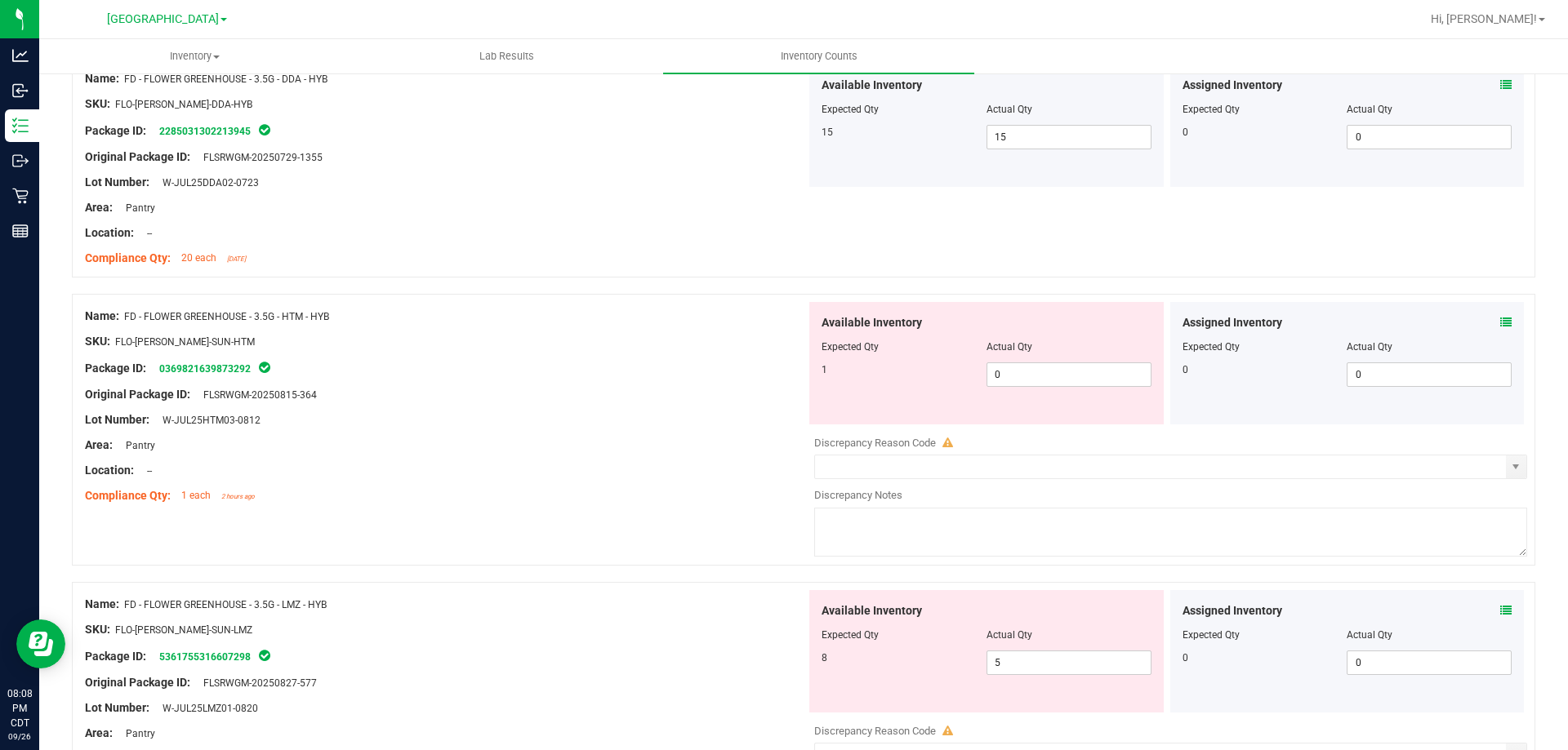
click at [1425, 321] on icon at bounding box center [1506, 322] width 11 height 11
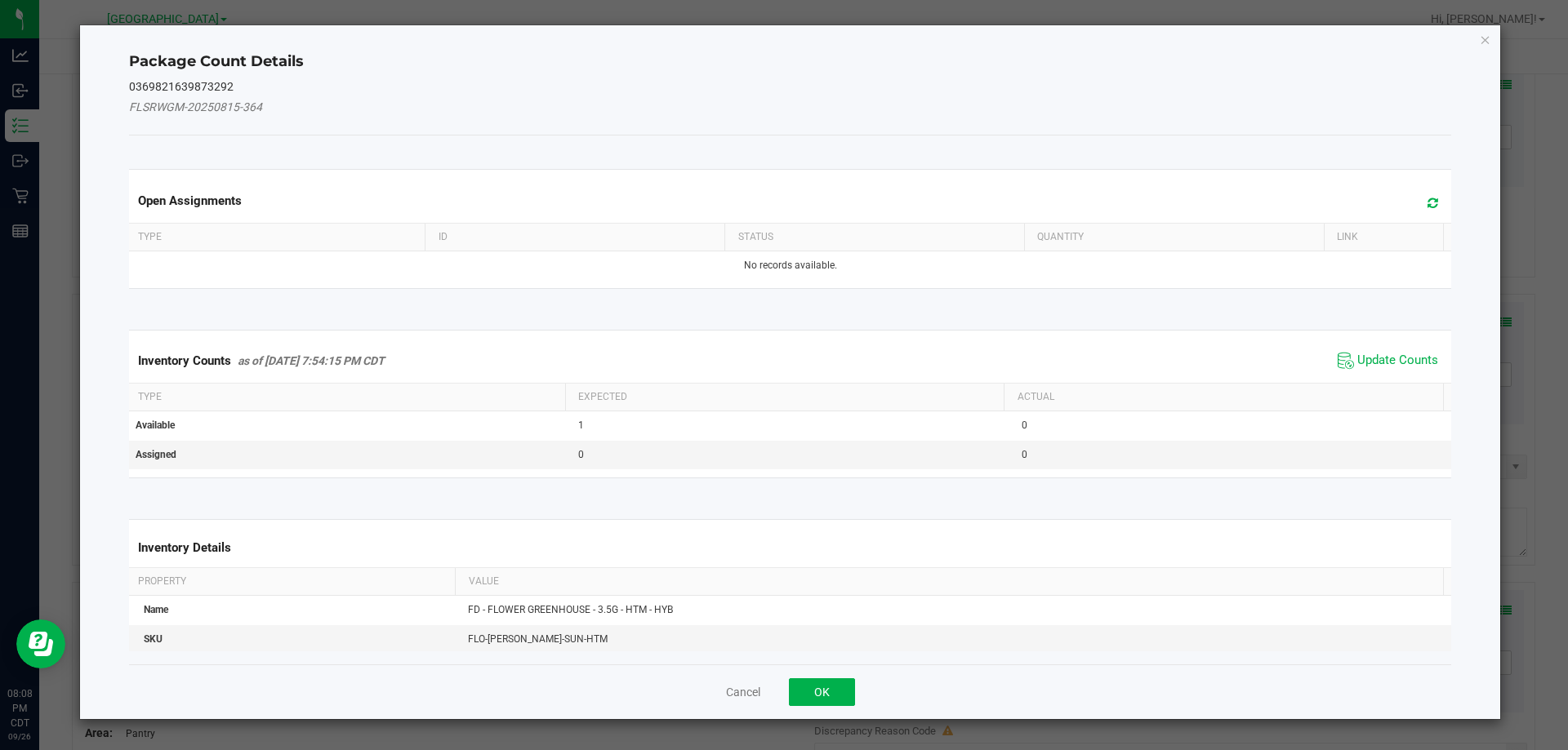
drag, startPoint x: 1384, startPoint y: 360, endPoint x: 1196, endPoint y: 476, distance: 220.9
click at [1381, 361] on span "Update Counts" at bounding box center [1398, 360] width 81 height 17
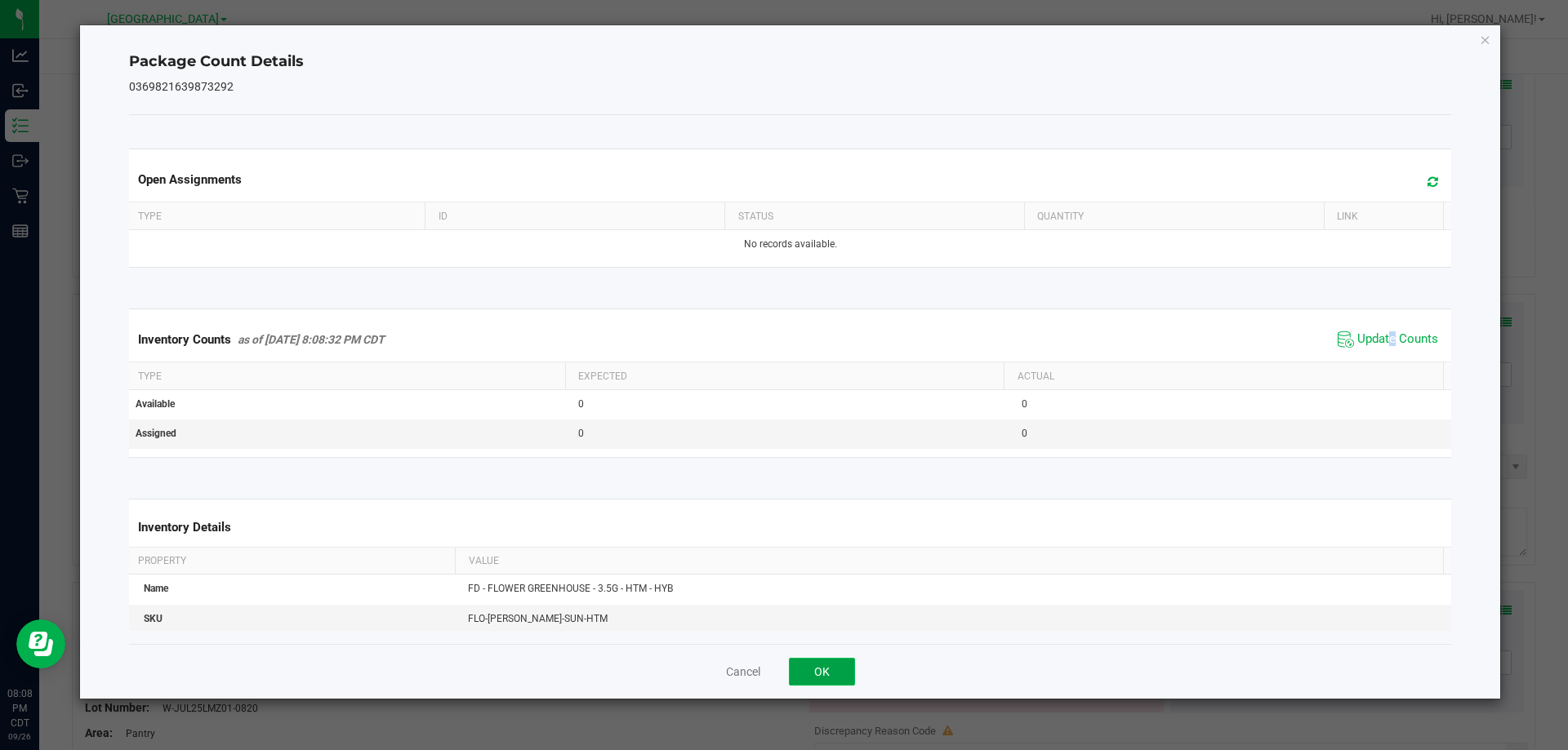
click at [812, 673] on button "OK" at bounding box center [821, 673] width 66 height 28
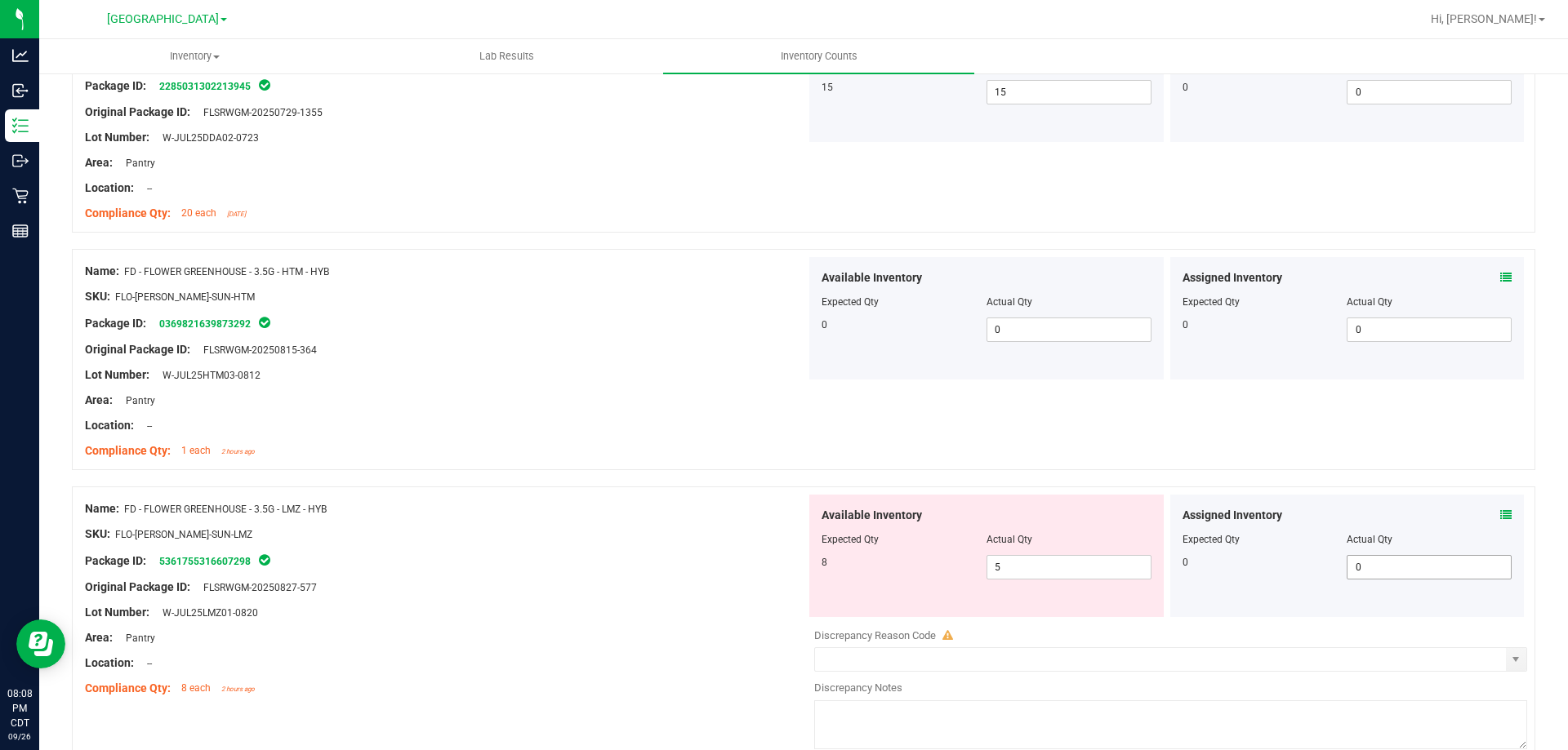
scroll to position [817, 0]
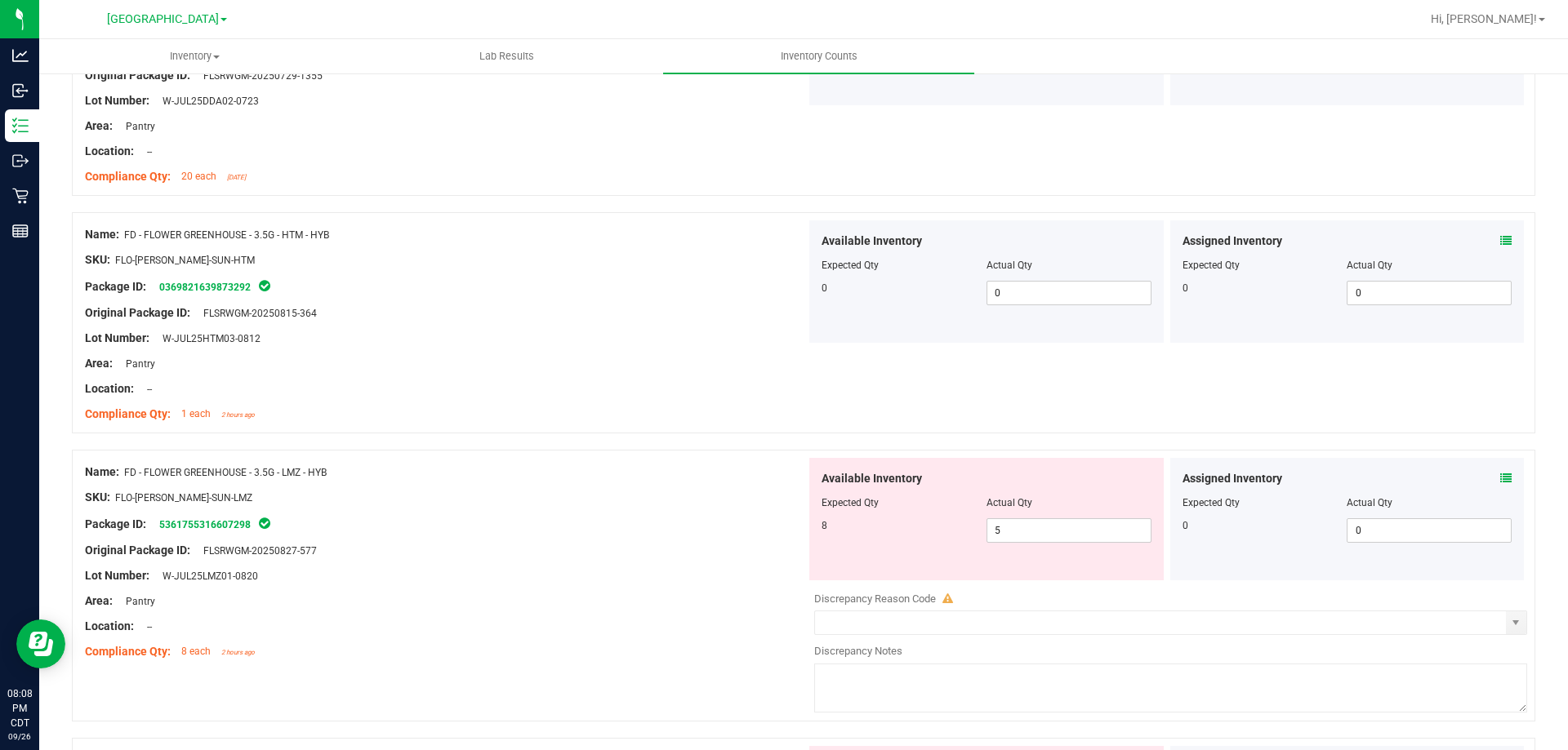
click at [1425, 479] on icon at bounding box center [1506, 478] width 11 height 11
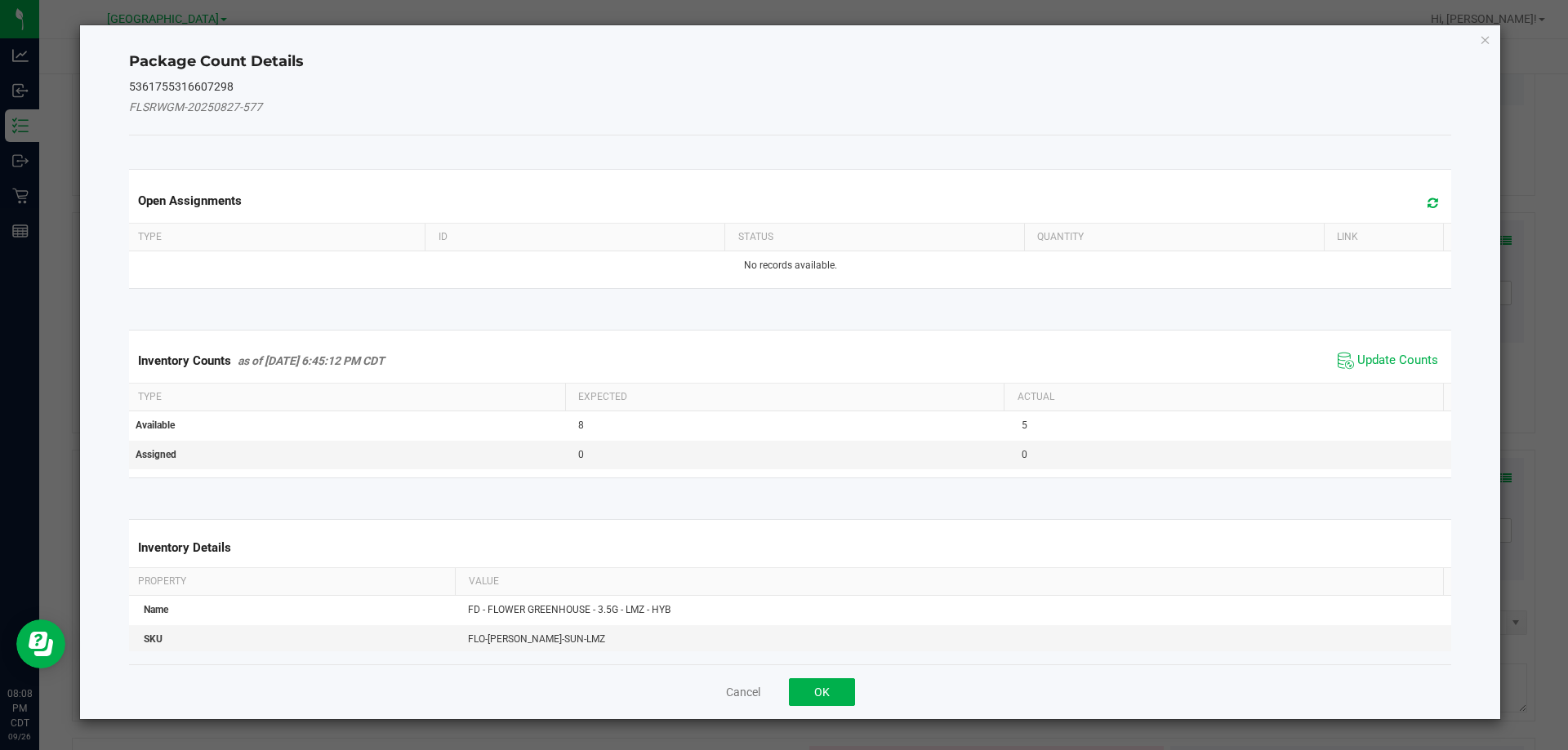
click at [1366, 339] on div "Inventory Counts as of Sep 26, 2025 6:45:12 PM CDT Update Counts" at bounding box center [791, 360] width 1330 height 44
drag, startPoint x: 1371, startPoint y: 354, endPoint x: 1361, endPoint y: 364, distance: 14.1
click at [1371, 356] on span "Update Counts" at bounding box center [1398, 360] width 81 height 17
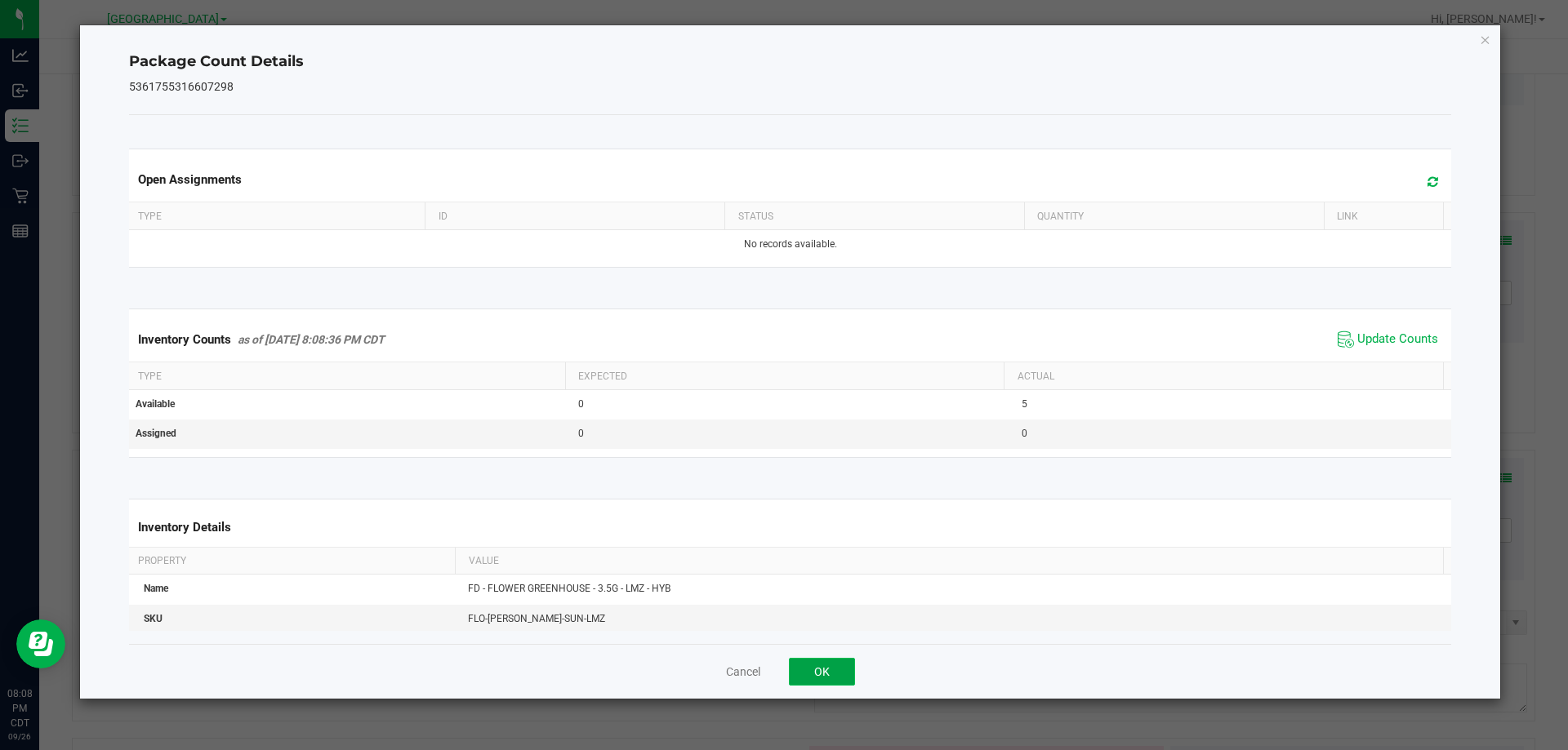
click at [804, 679] on button "OK" at bounding box center [821, 673] width 66 height 28
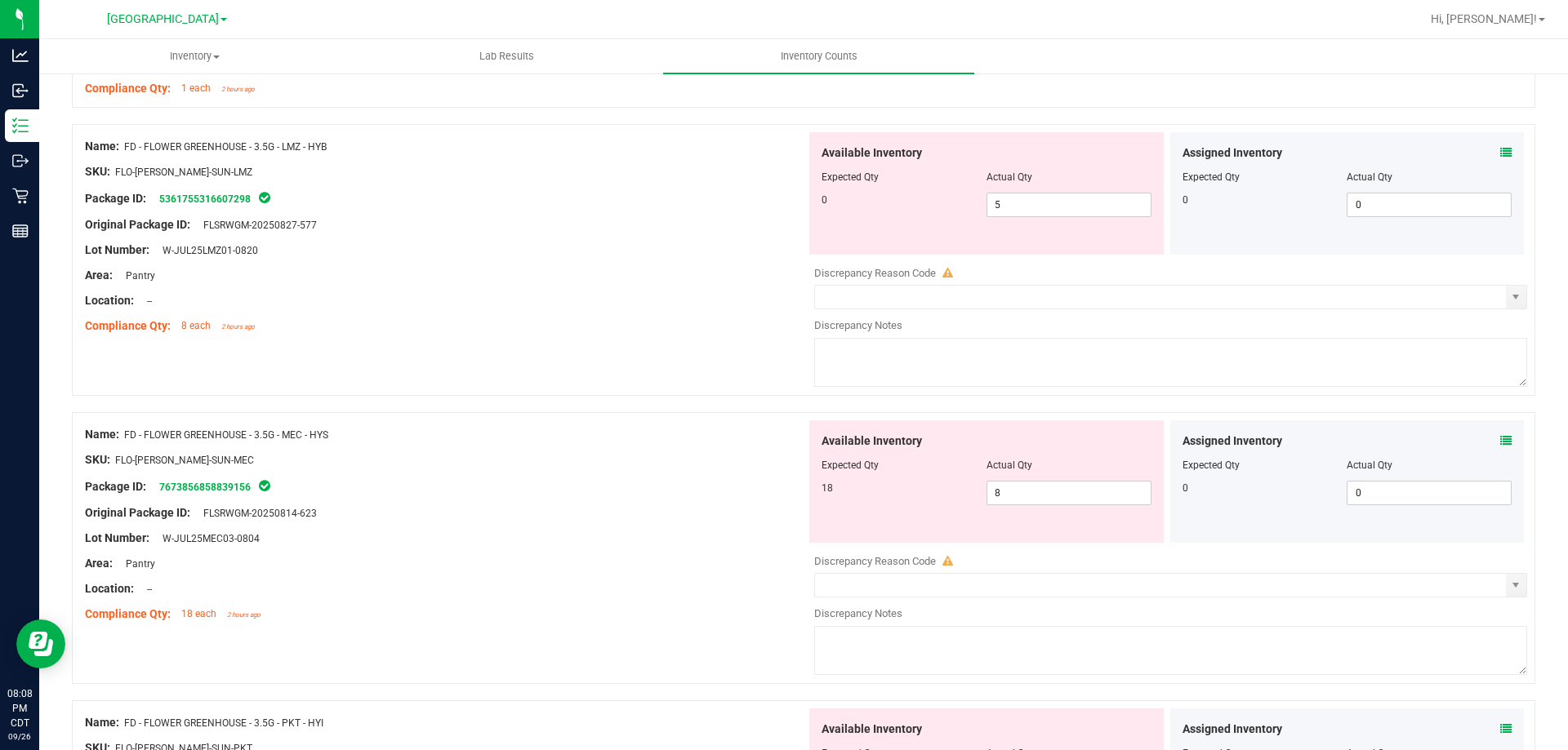
scroll to position [1143, 0]
click at [1425, 441] on icon at bounding box center [1506, 440] width 11 height 11
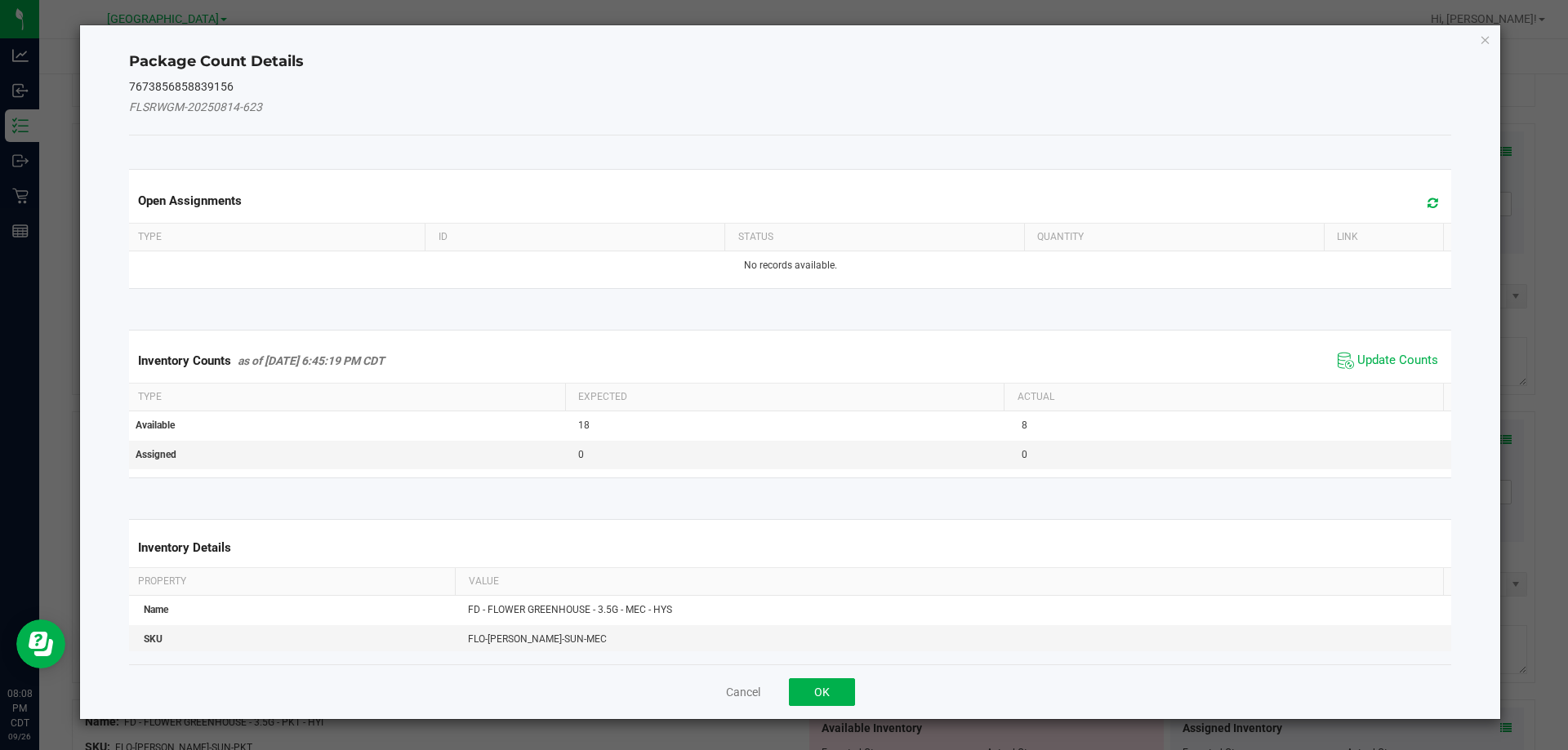
click at [1381, 345] on div "Inventory Counts as of Sep 26, 2025 6:45:19 PM CDT Update Counts" at bounding box center [791, 360] width 1330 height 44
click at [1379, 354] on span "Update Counts" at bounding box center [1398, 360] width 81 height 17
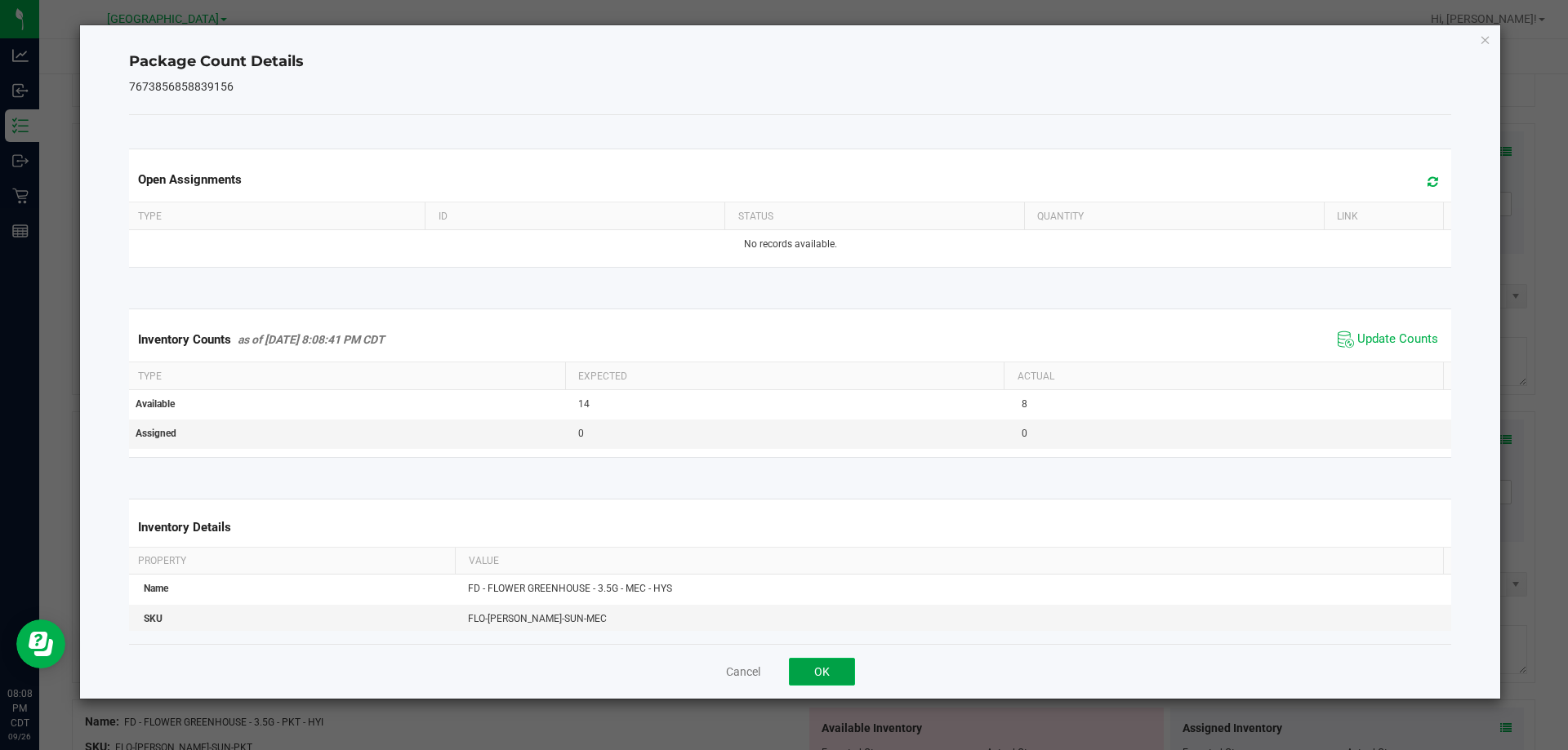
click at [821, 680] on button "OK" at bounding box center [821, 673] width 66 height 28
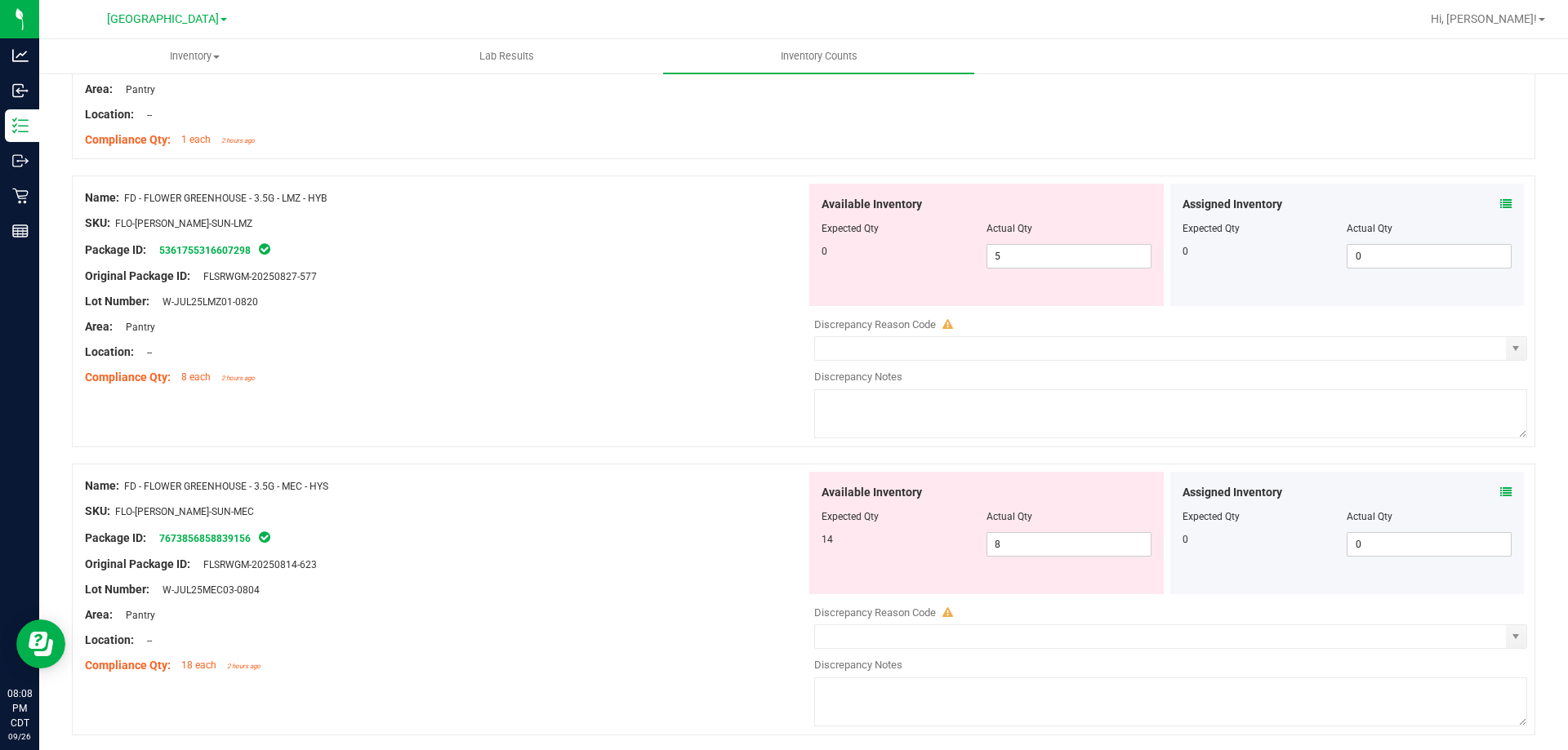
scroll to position [1061, 0]
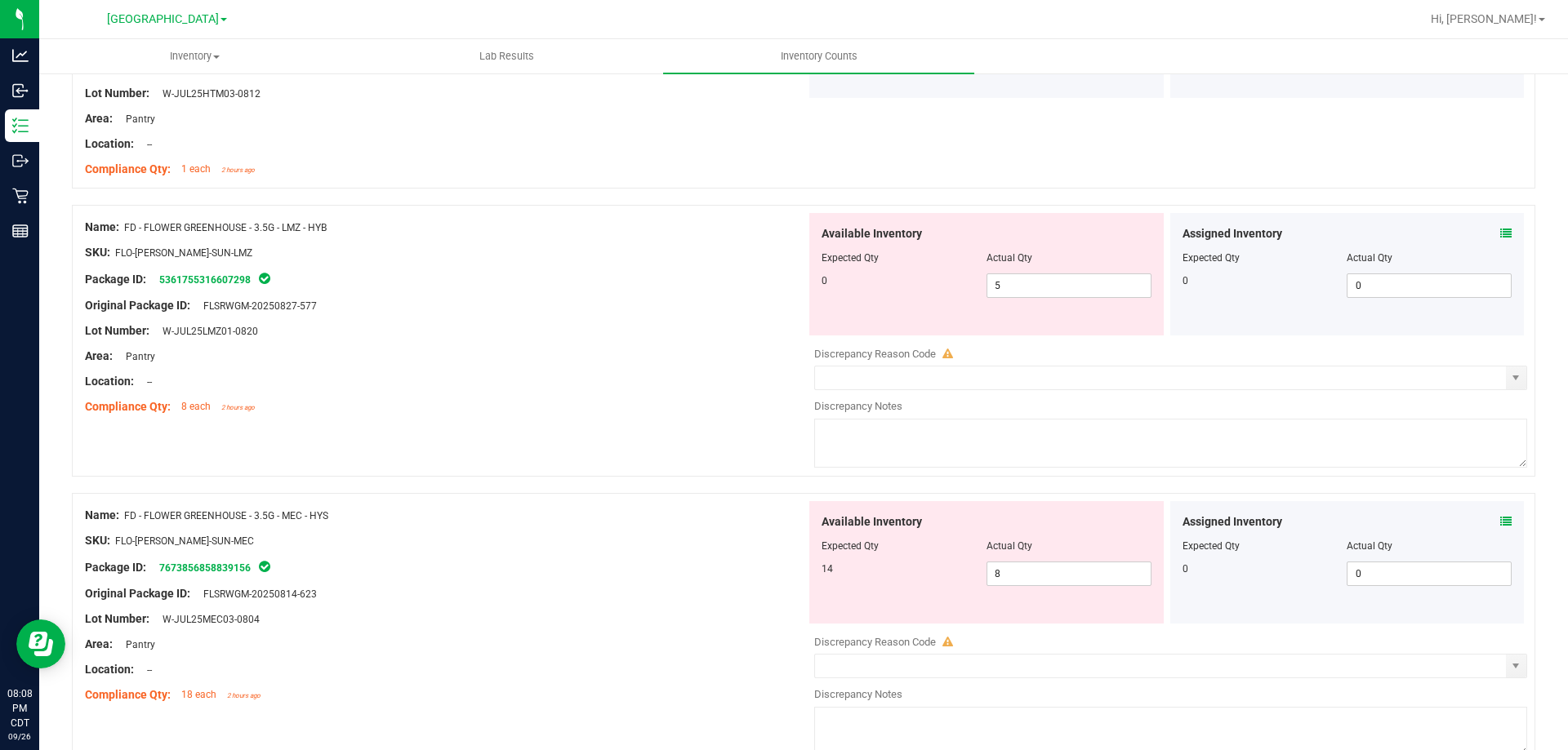
click at [1425, 225] on span at bounding box center [1506, 234] width 11 height 18
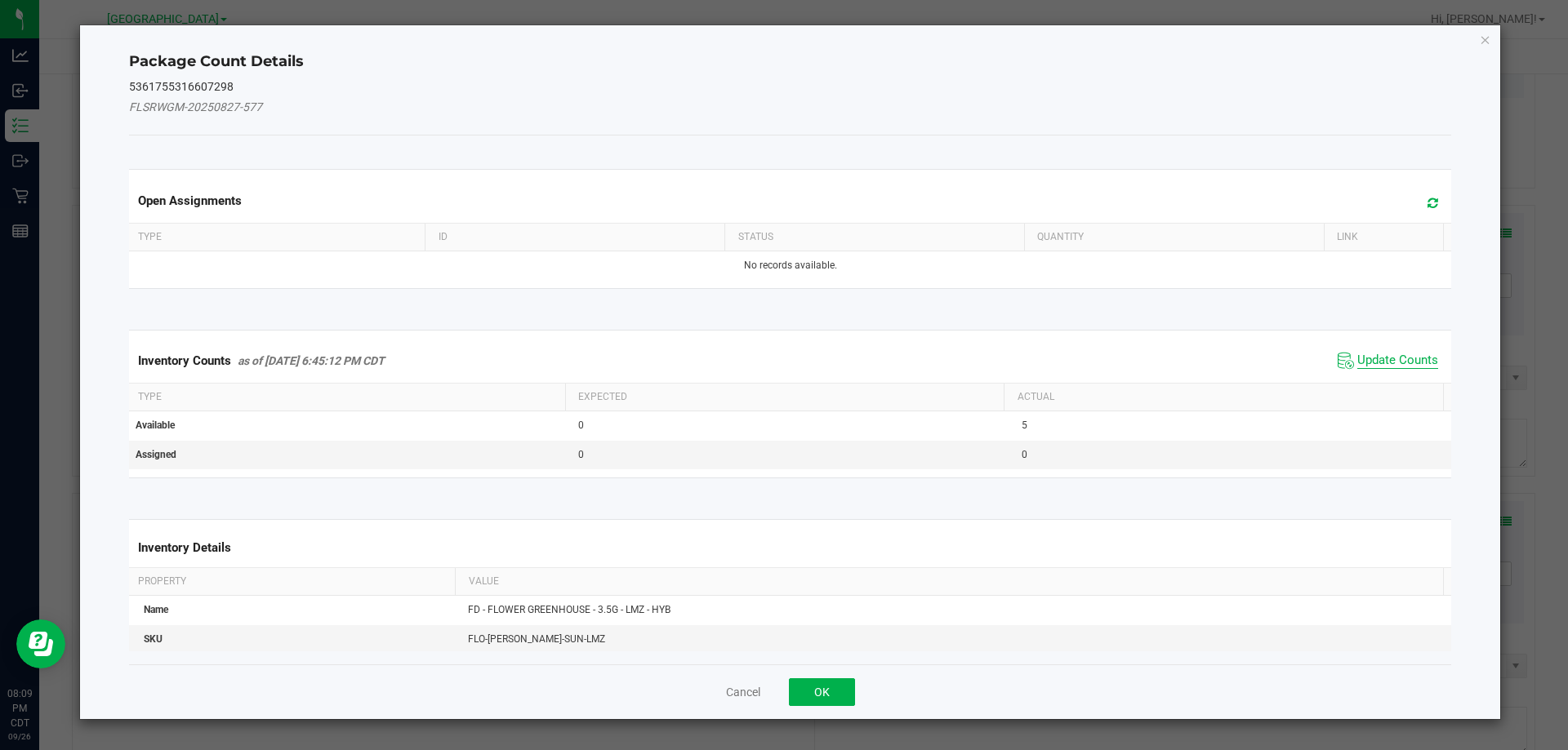
click at [1391, 364] on span "Update Counts" at bounding box center [1398, 360] width 81 height 17
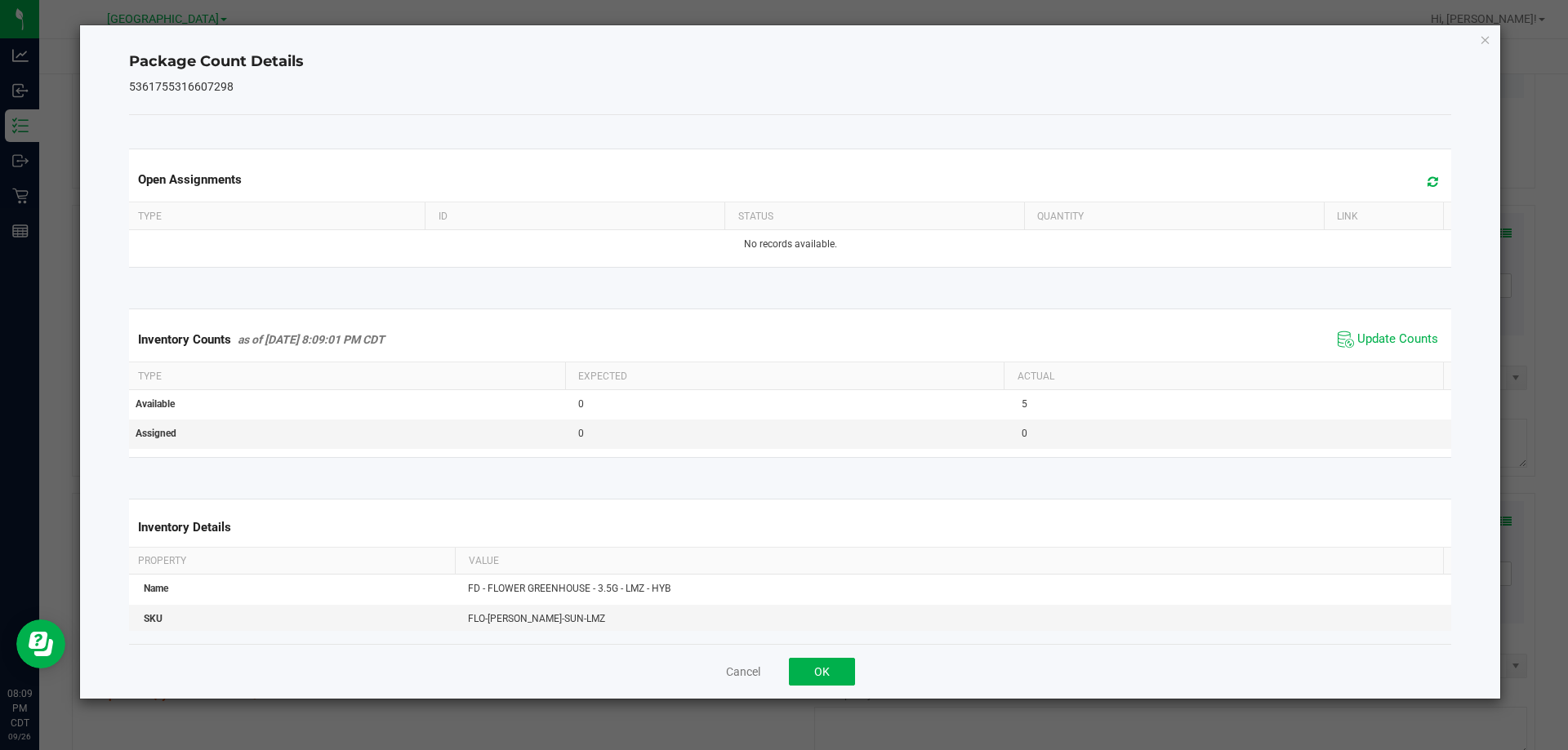
click at [781, 659] on div "Cancel OK" at bounding box center [791, 672] width 1324 height 55
click at [815, 670] on button "OK" at bounding box center [821, 673] width 66 height 28
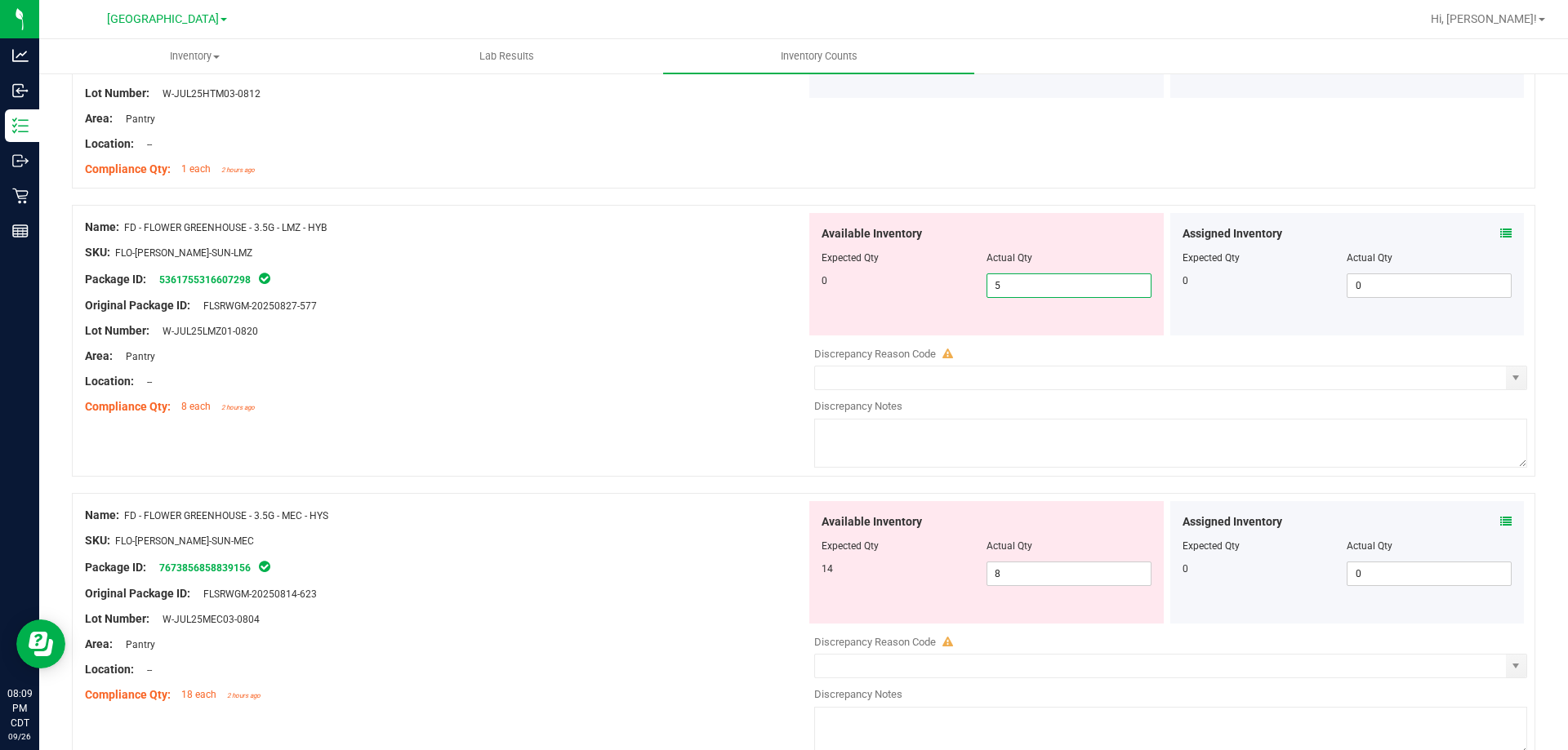
drag, startPoint x: 1003, startPoint y: 288, endPoint x: 928, endPoint y: 282, distance: 75.2
click at [928, 282] on div "0 5 5" at bounding box center [986, 286] width 330 height 25
drag, startPoint x: 701, startPoint y: 331, endPoint x: 828, endPoint y: 393, distance: 141.3
click at [701, 333] on div "Lot Number: W-JUL25LMZ01-0820" at bounding box center [446, 331] width 721 height 18
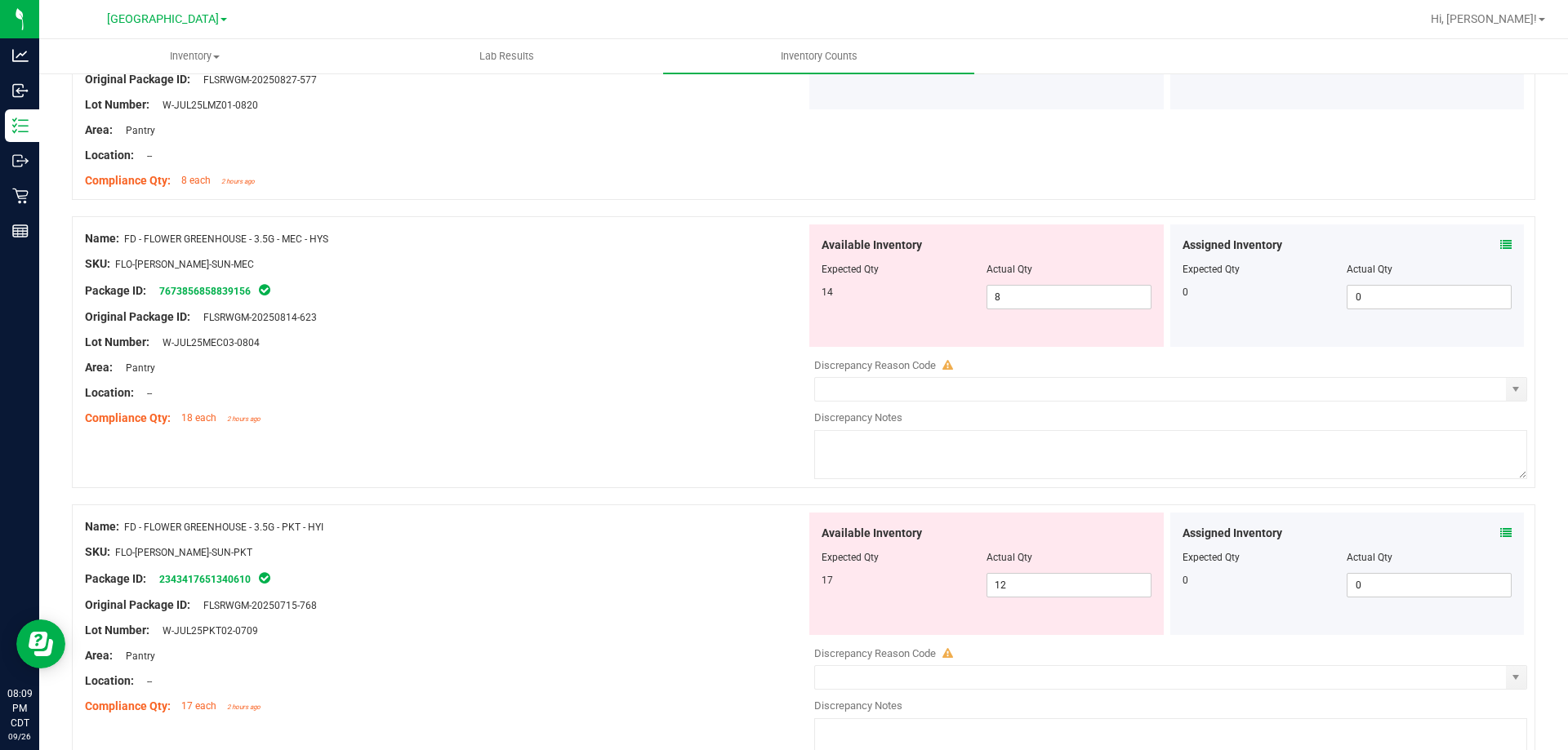
scroll to position [1307, 0]
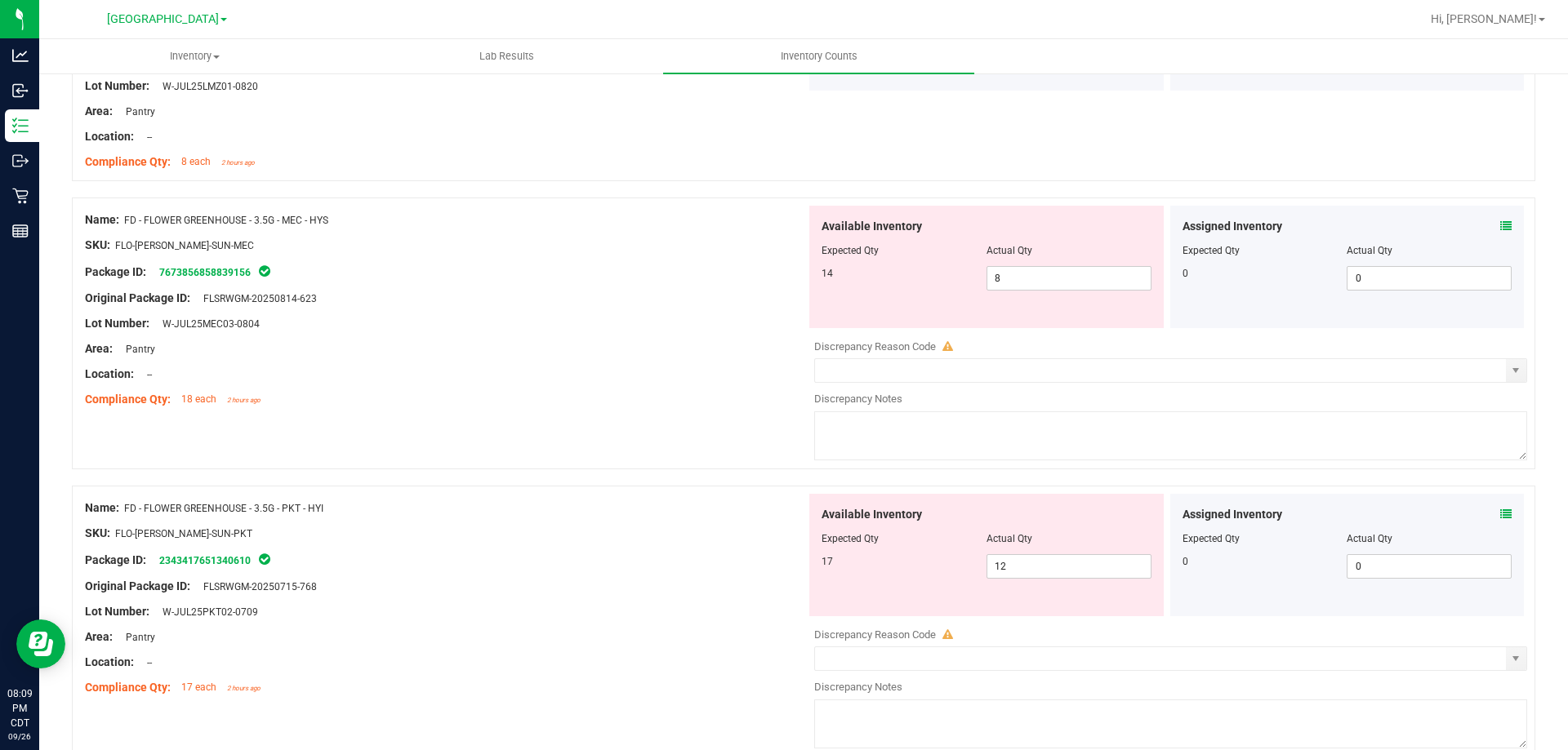
click at [1425, 223] on icon at bounding box center [1506, 226] width 11 height 11
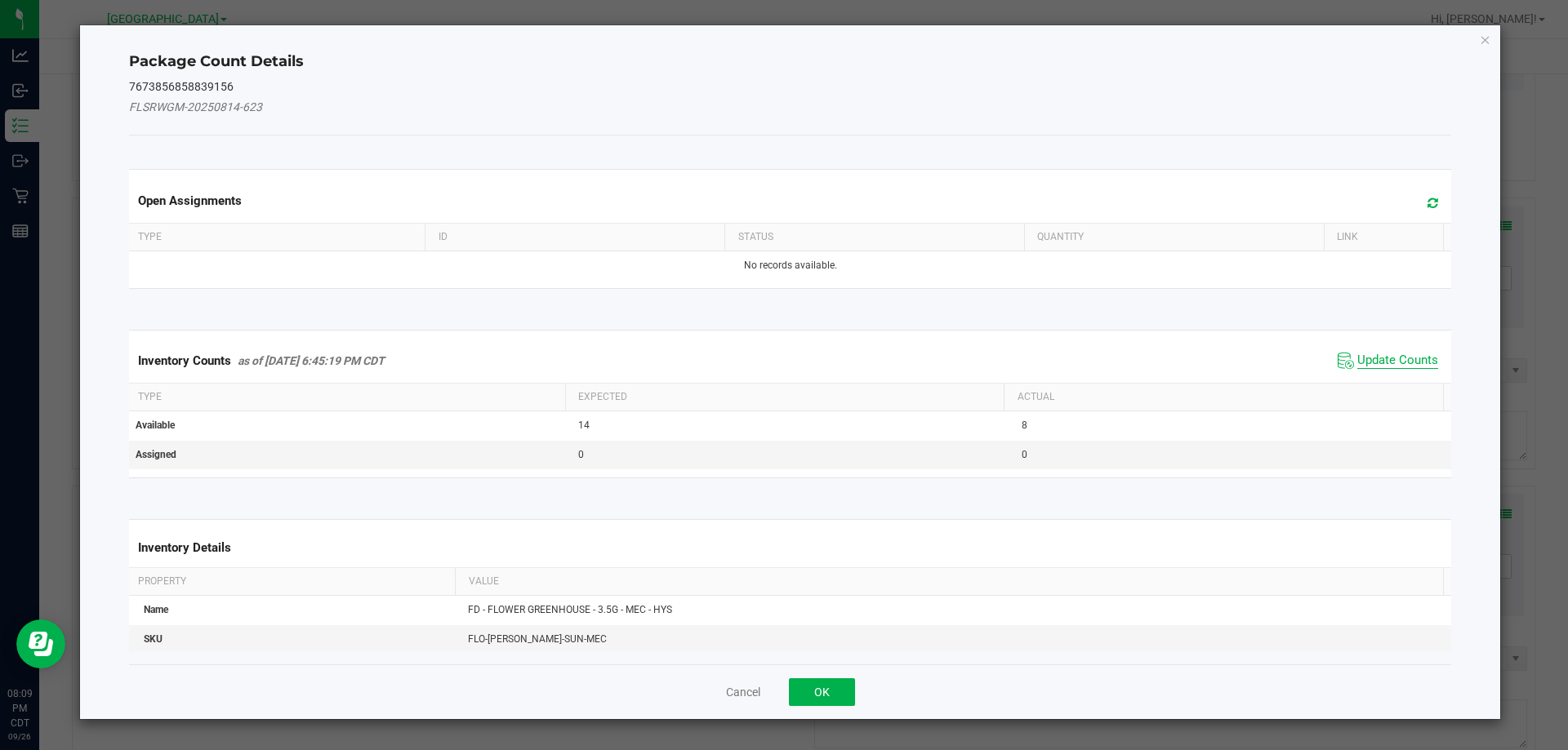
click at [1358, 362] on span "Update Counts" at bounding box center [1398, 360] width 81 height 17
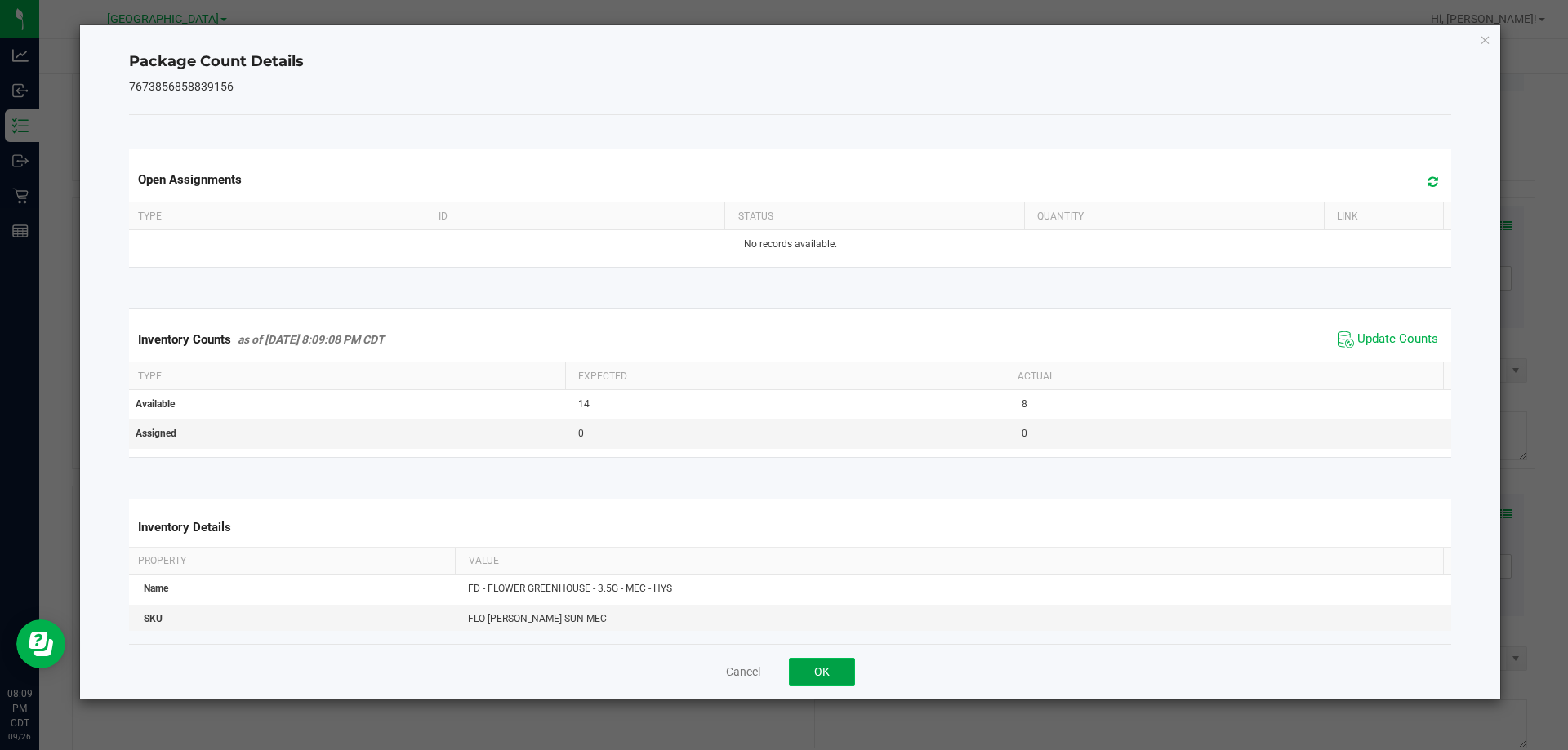
click at [826, 681] on button "OK" at bounding box center [821, 673] width 66 height 28
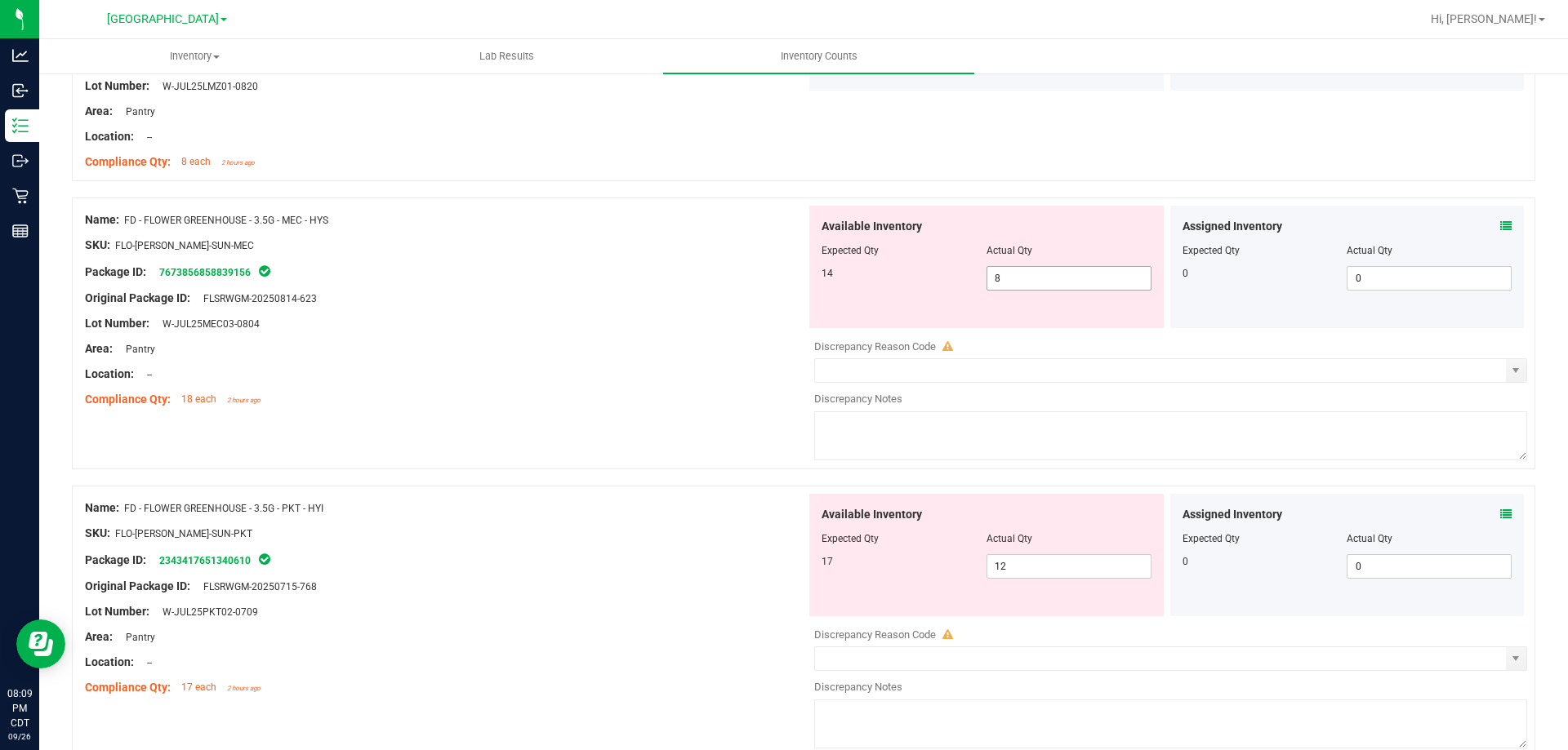
click at [1021, 279] on span "8 8" at bounding box center [1069, 279] width 165 height 25
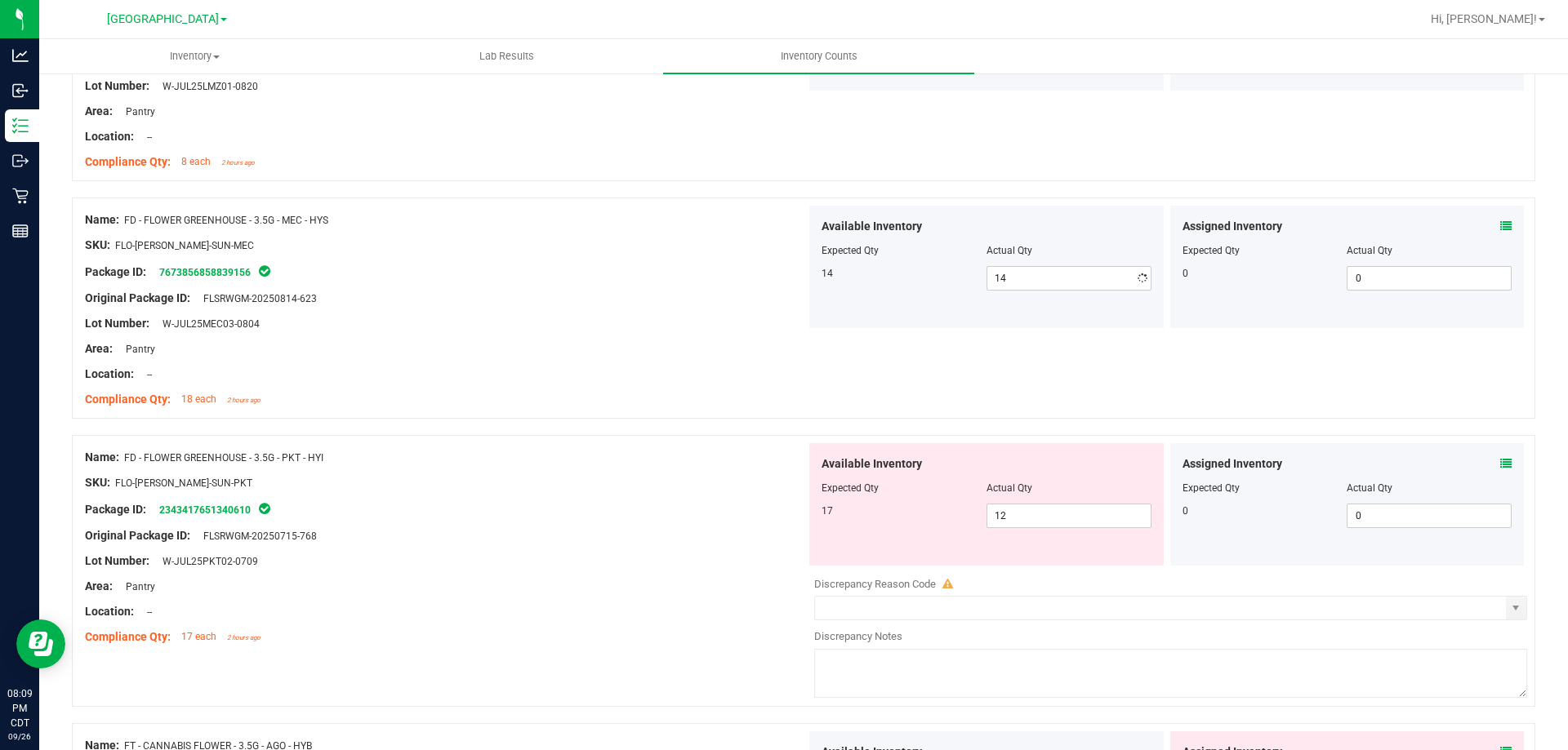
click at [722, 332] on div at bounding box center [446, 336] width 721 height 8
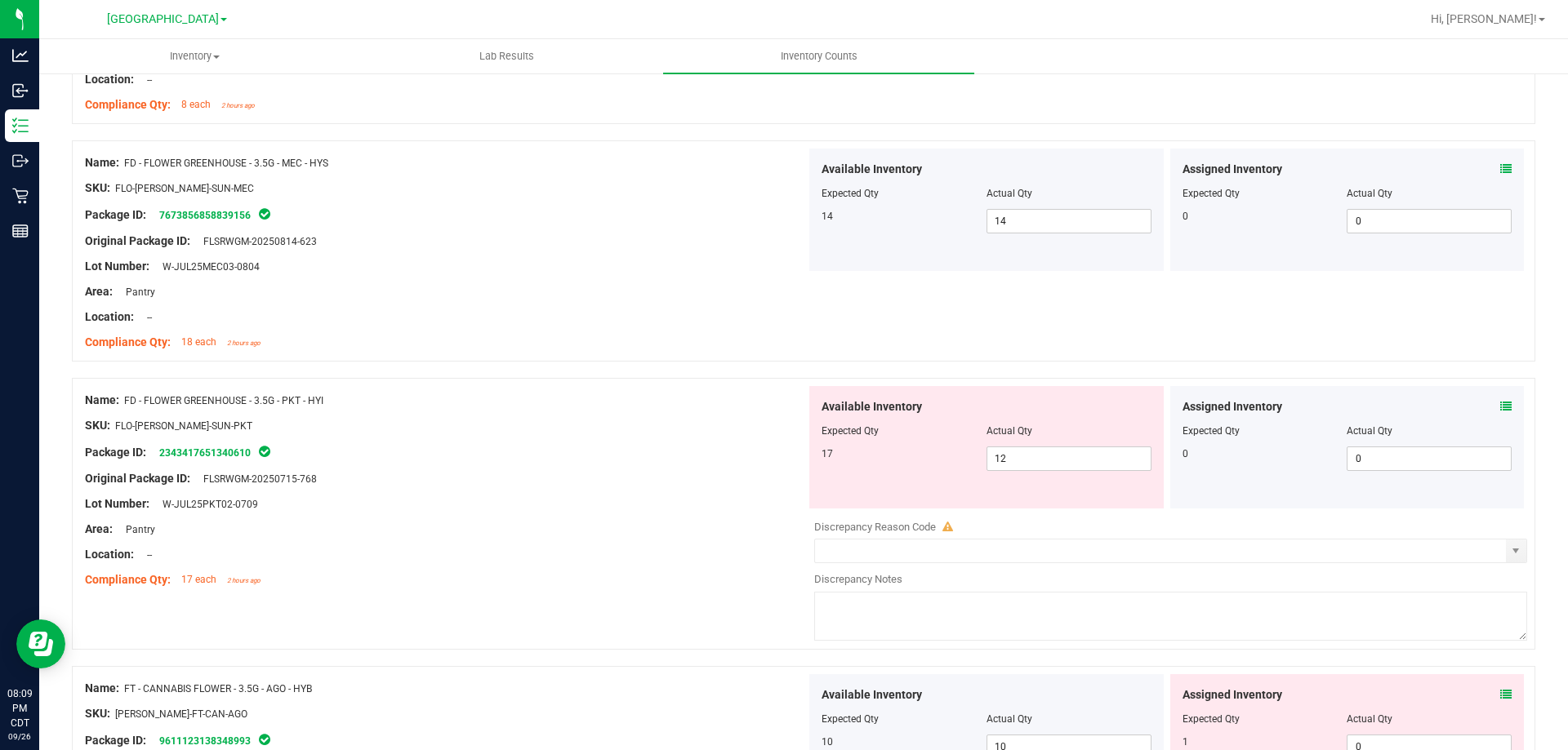
scroll to position [1552, 0]
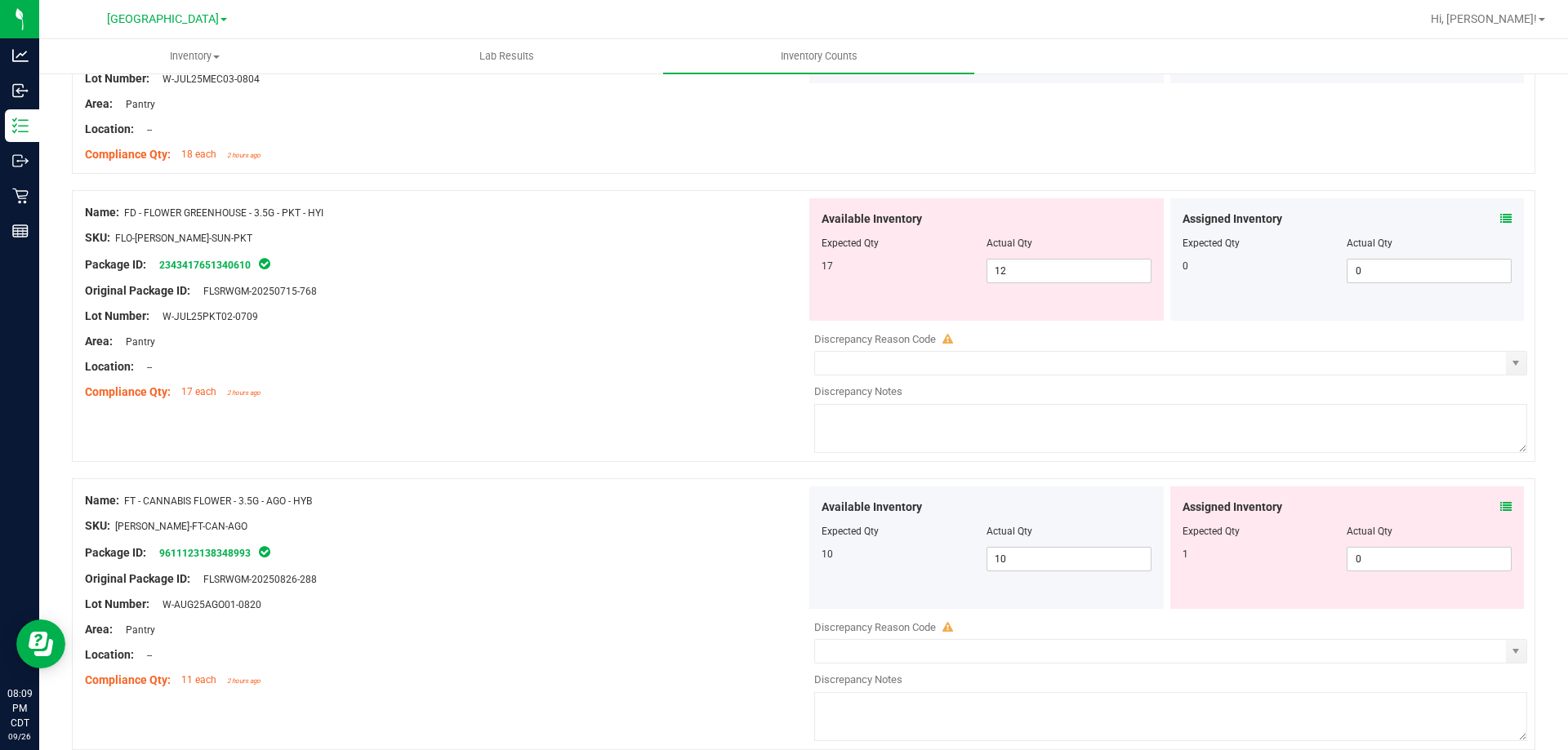
click at [1425, 214] on icon at bounding box center [1506, 218] width 11 height 11
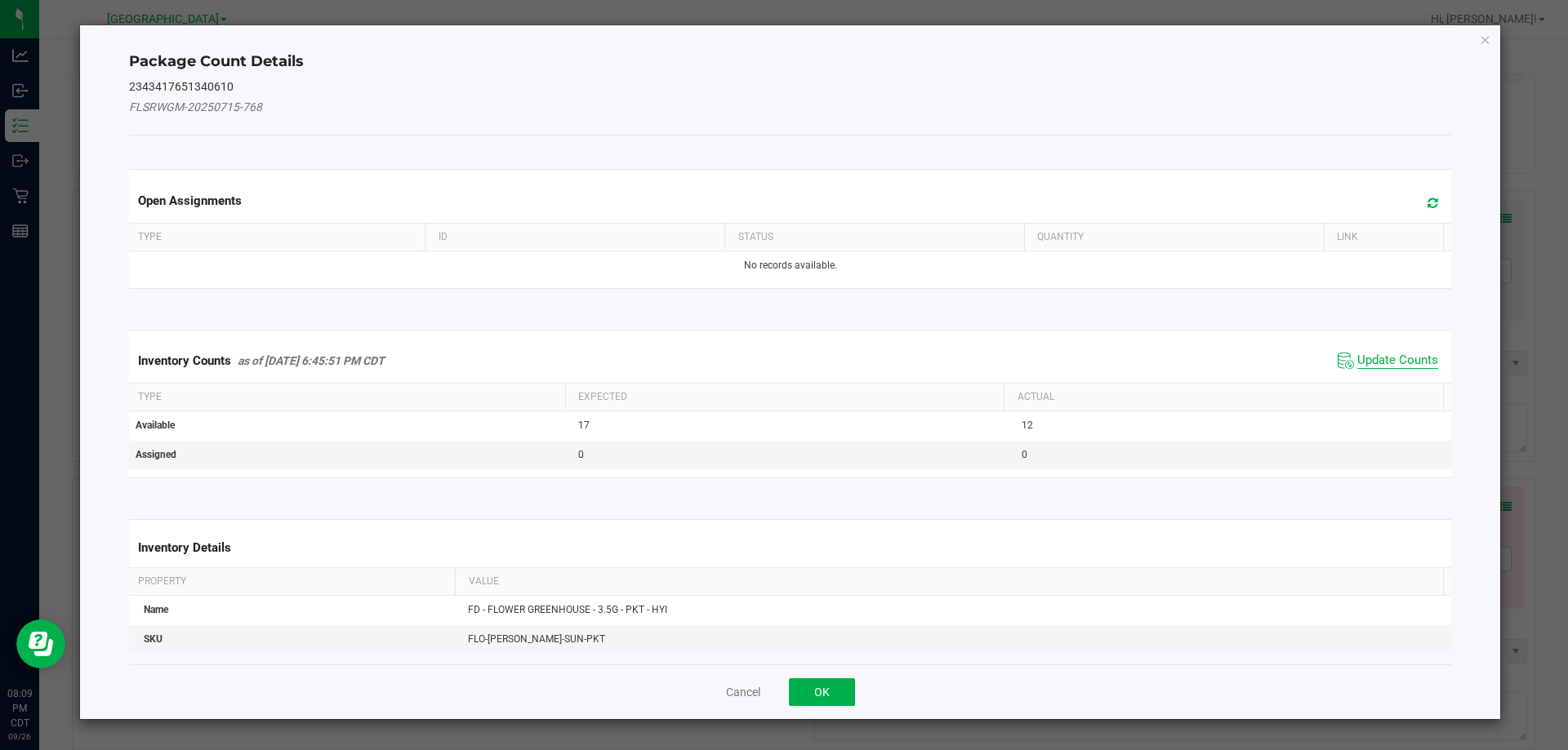
click at [1392, 361] on span "Update Counts" at bounding box center [1398, 360] width 81 height 17
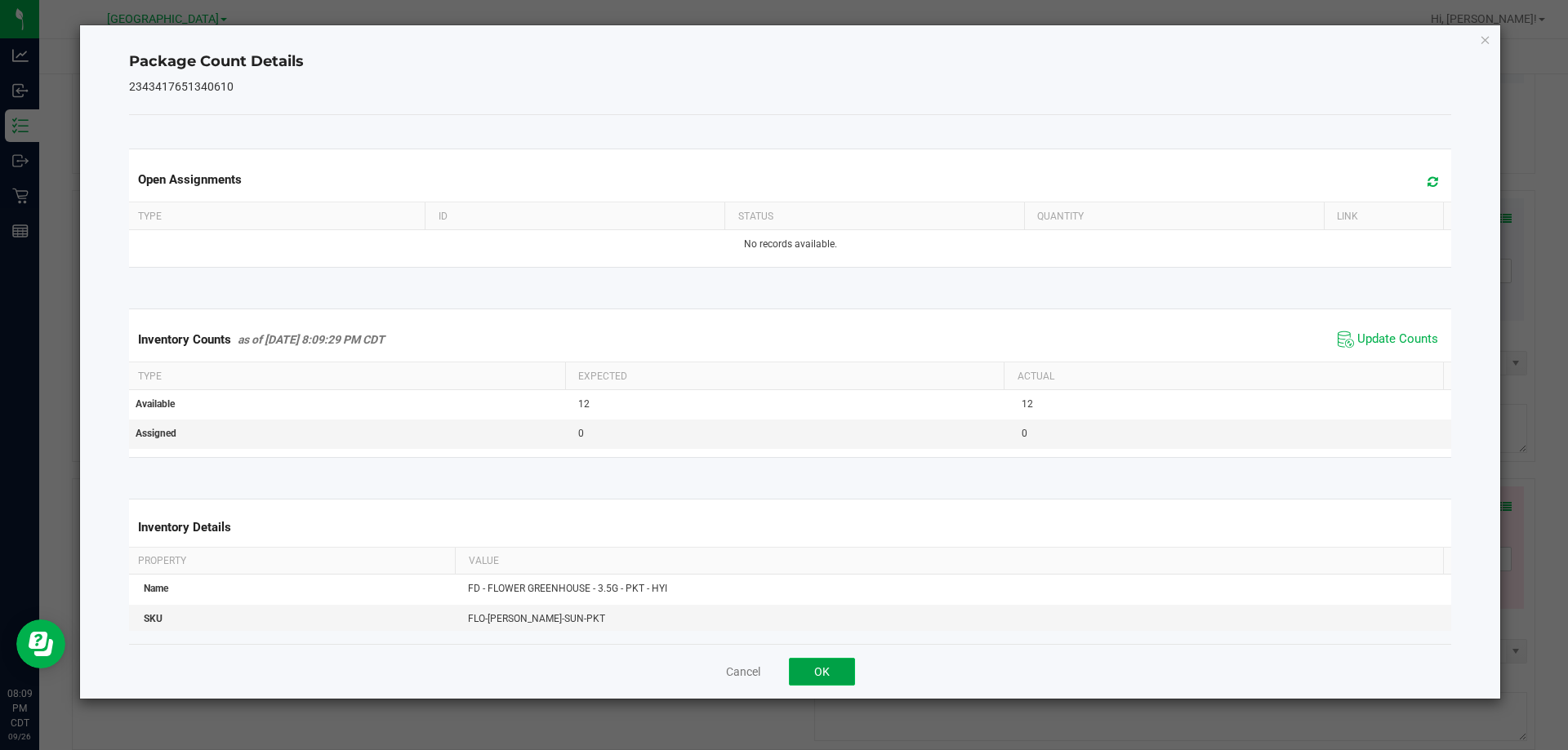
drag, startPoint x: 853, startPoint y: 680, endPoint x: 823, endPoint y: 677, distance: 30.1
click at [851, 680] on button "OK" at bounding box center [821, 673] width 66 height 28
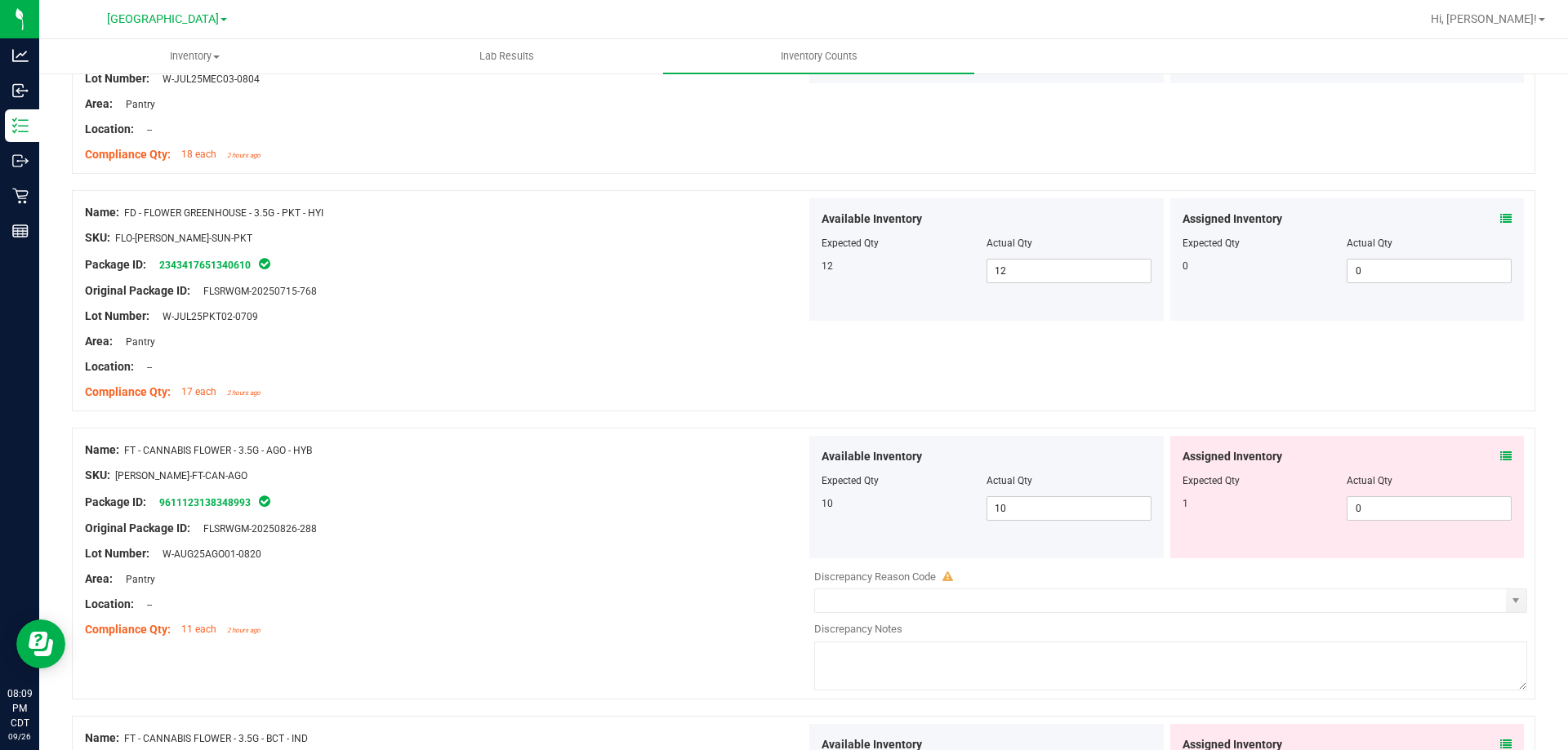
click at [1425, 452] on icon at bounding box center [1506, 456] width 11 height 11
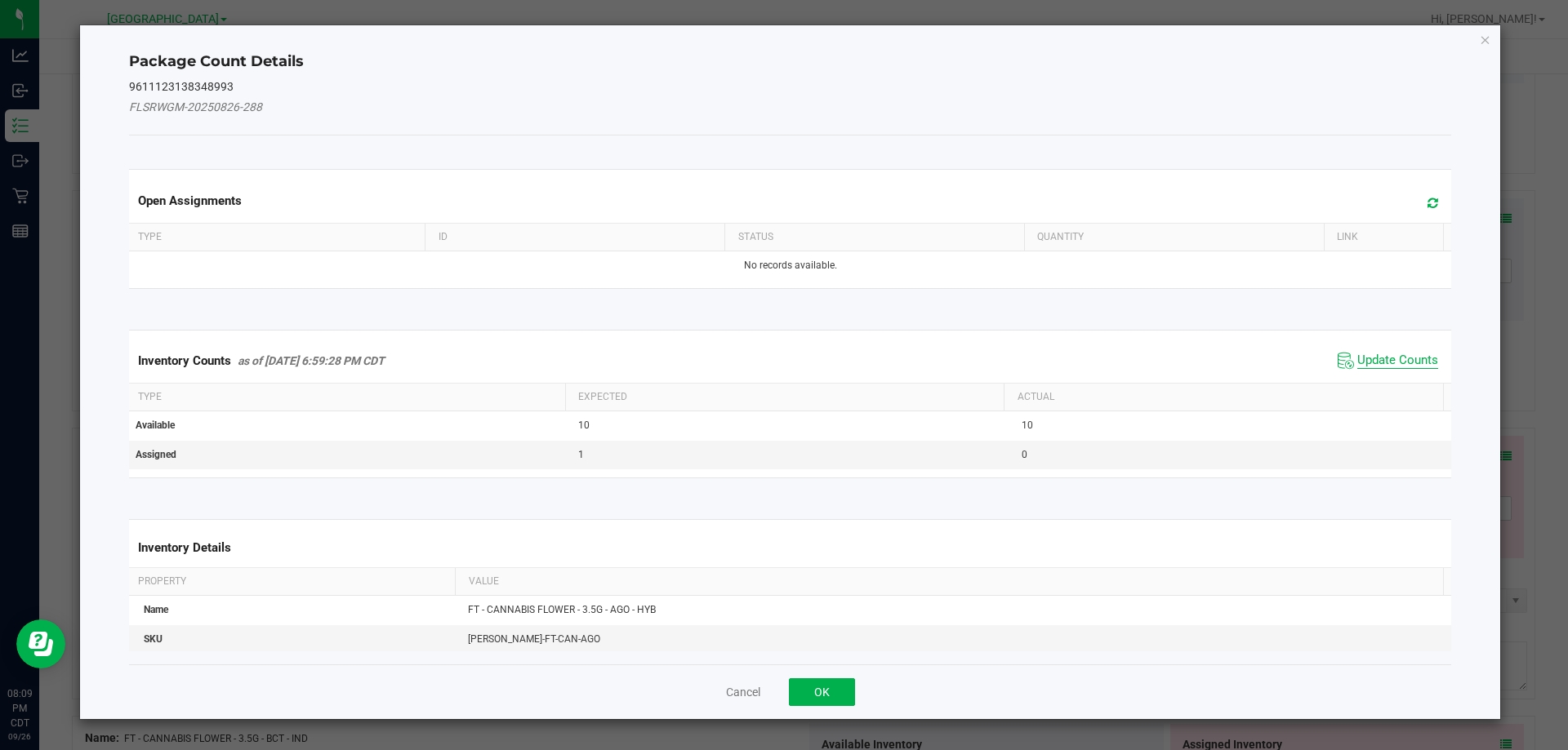
click at [1358, 363] on span "Update Counts" at bounding box center [1398, 360] width 81 height 17
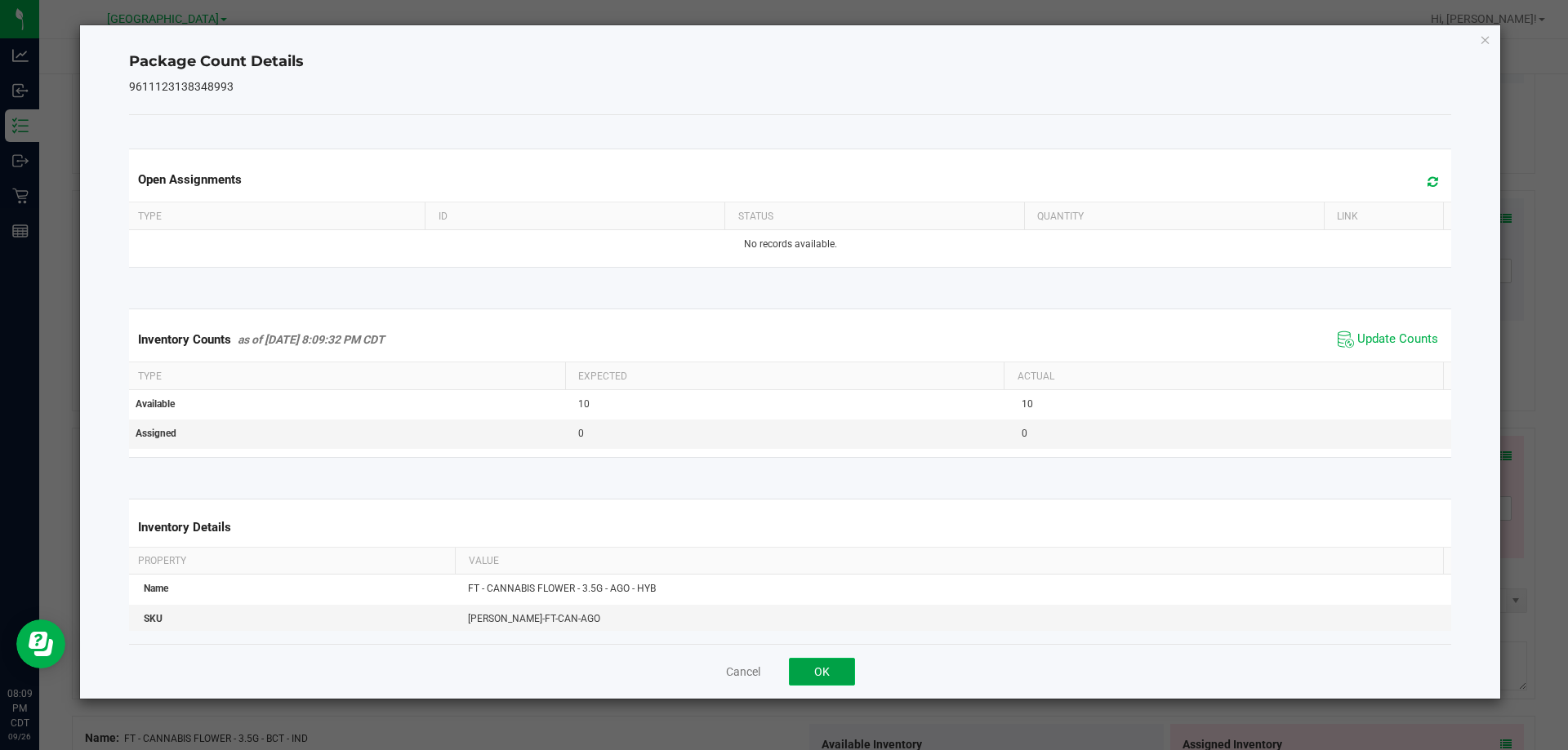
click at [809, 663] on button "OK" at bounding box center [821, 673] width 66 height 28
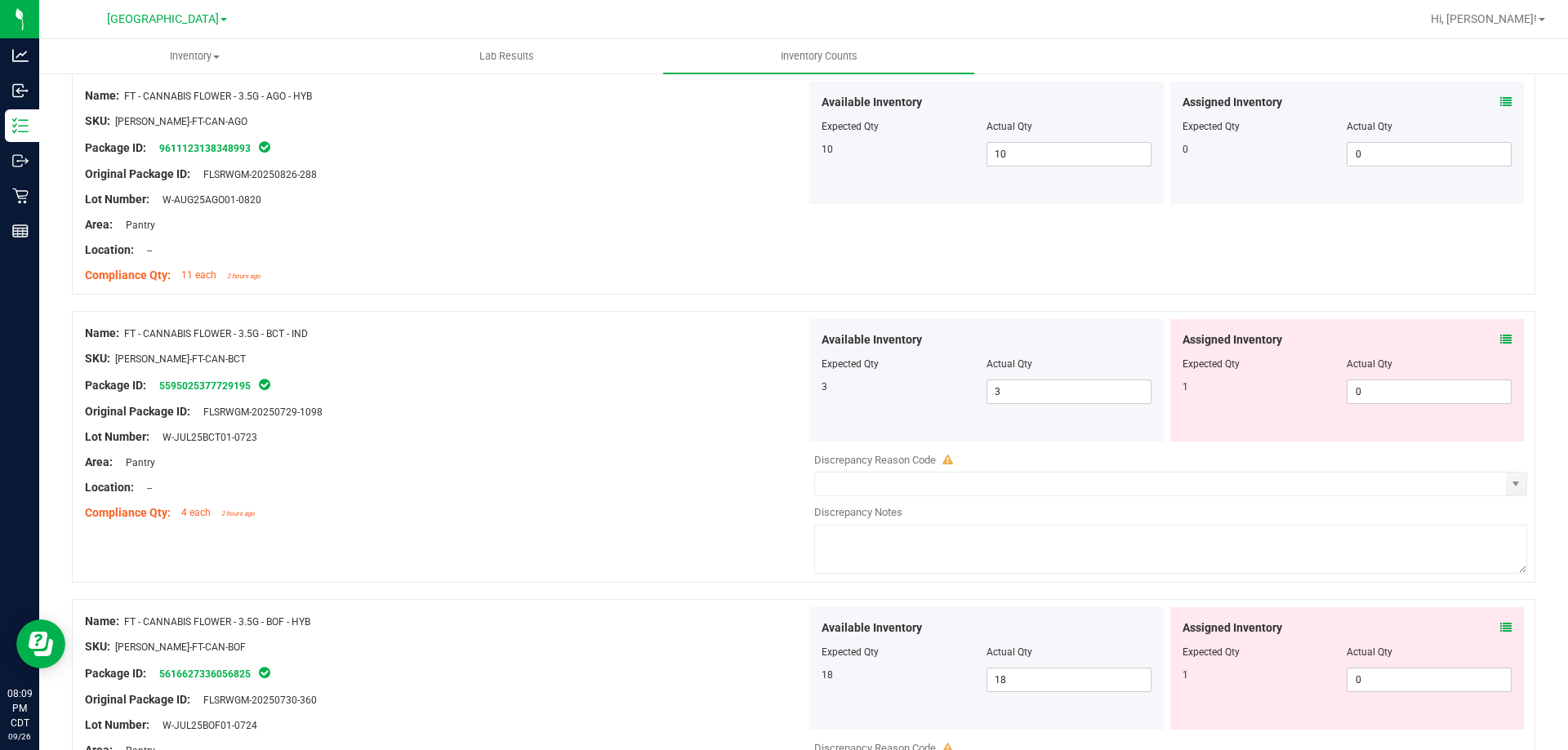
scroll to position [1960, 0]
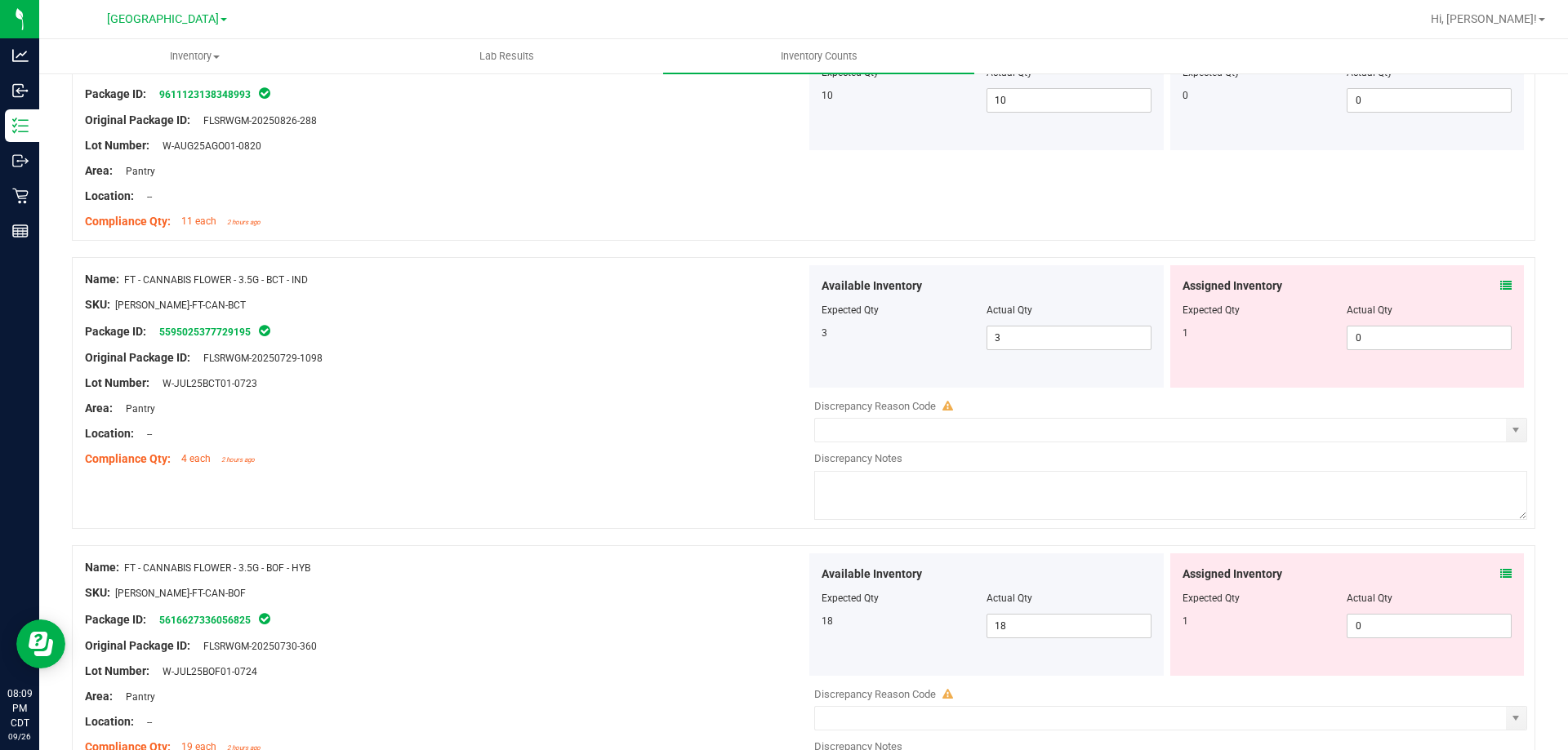
click at [1425, 289] on div "Assigned Inventory" at bounding box center [1347, 287] width 330 height 18
click at [1425, 284] on icon at bounding box center [1506, 286] width 11 height 11
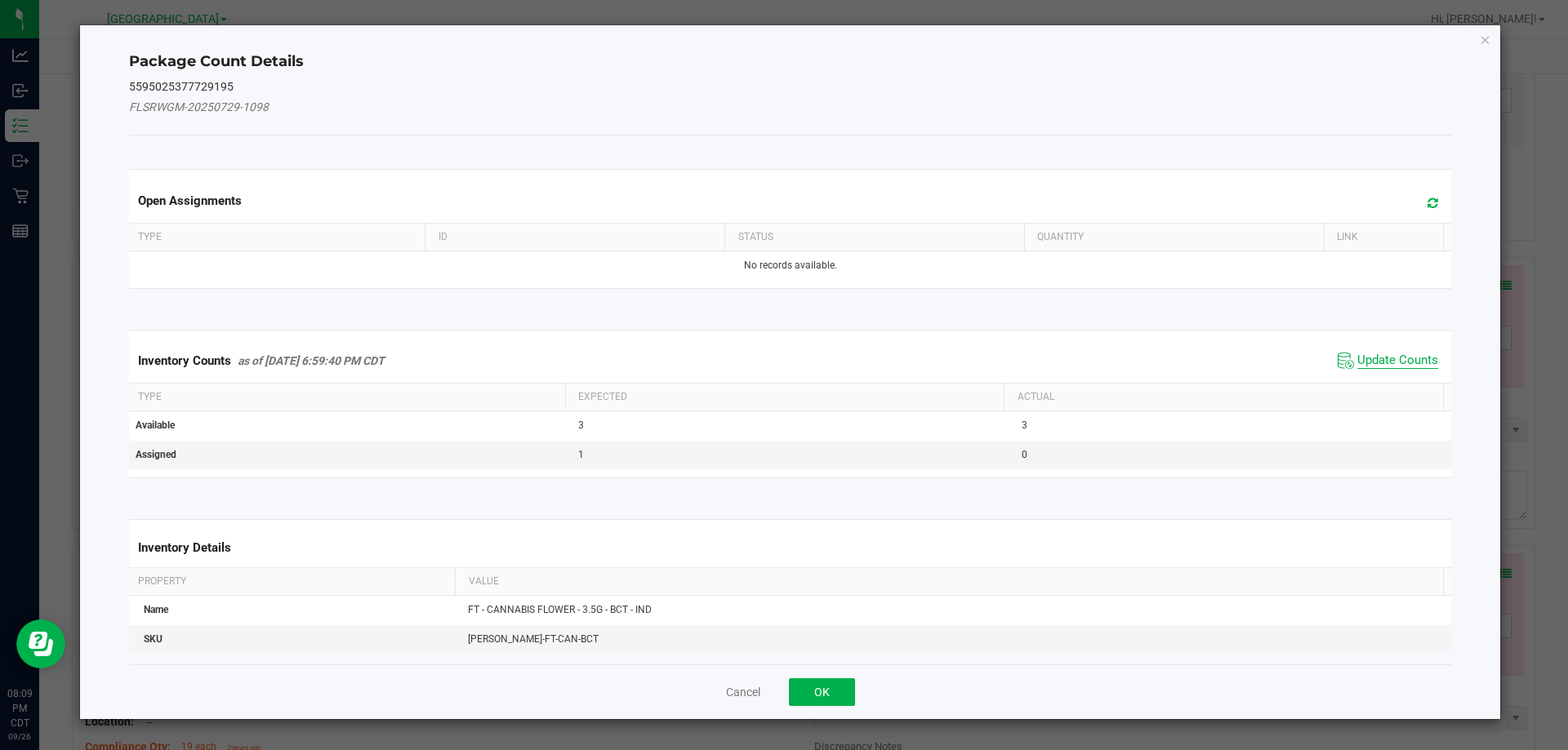
click at [1358, 358] on span "Update Counts" at bounding box center [1398, 360] width 81 height 17
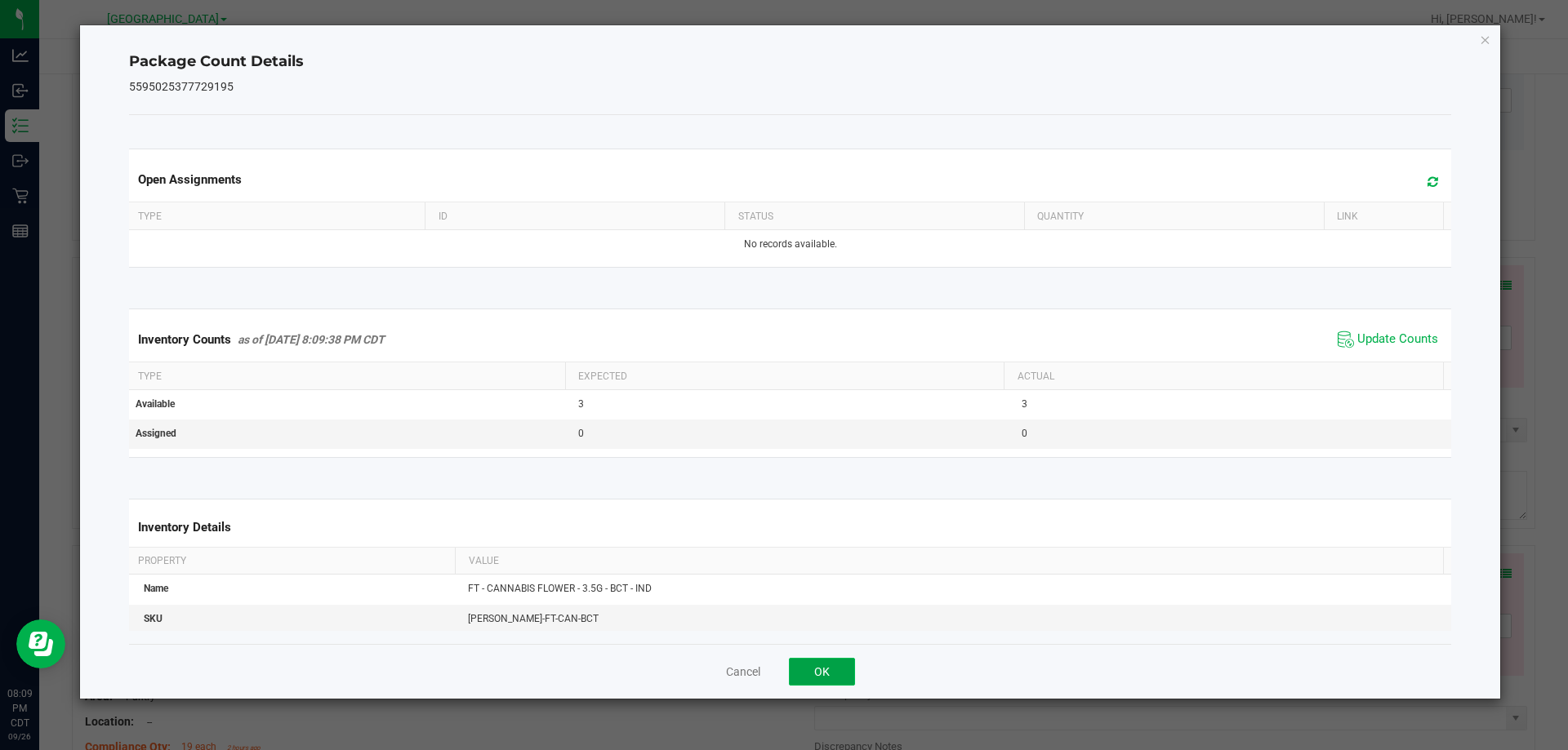
click at [813, 671] on button "OK" at bounding box center [821, 673] width 66 height 28
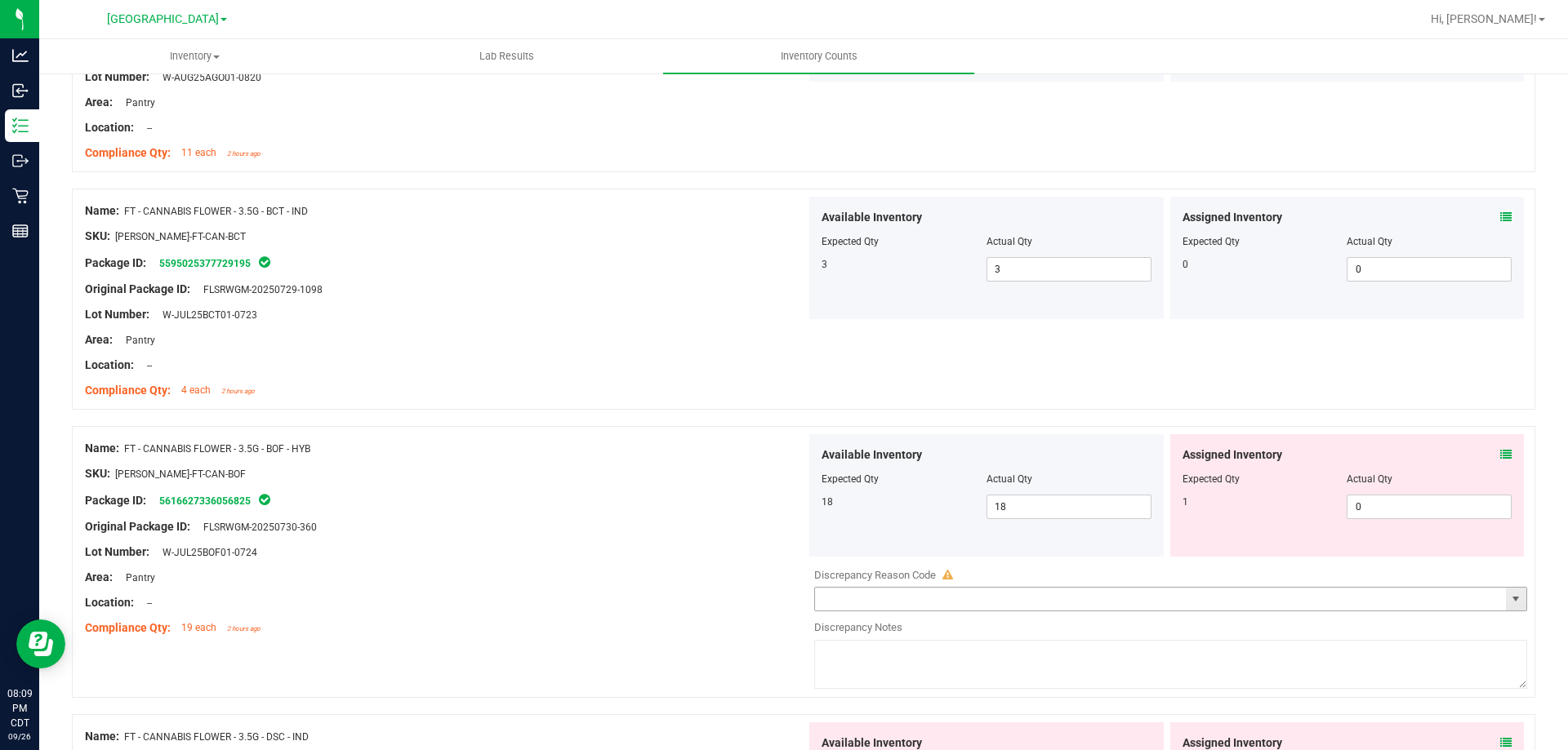
scroll to position [2123, 0]
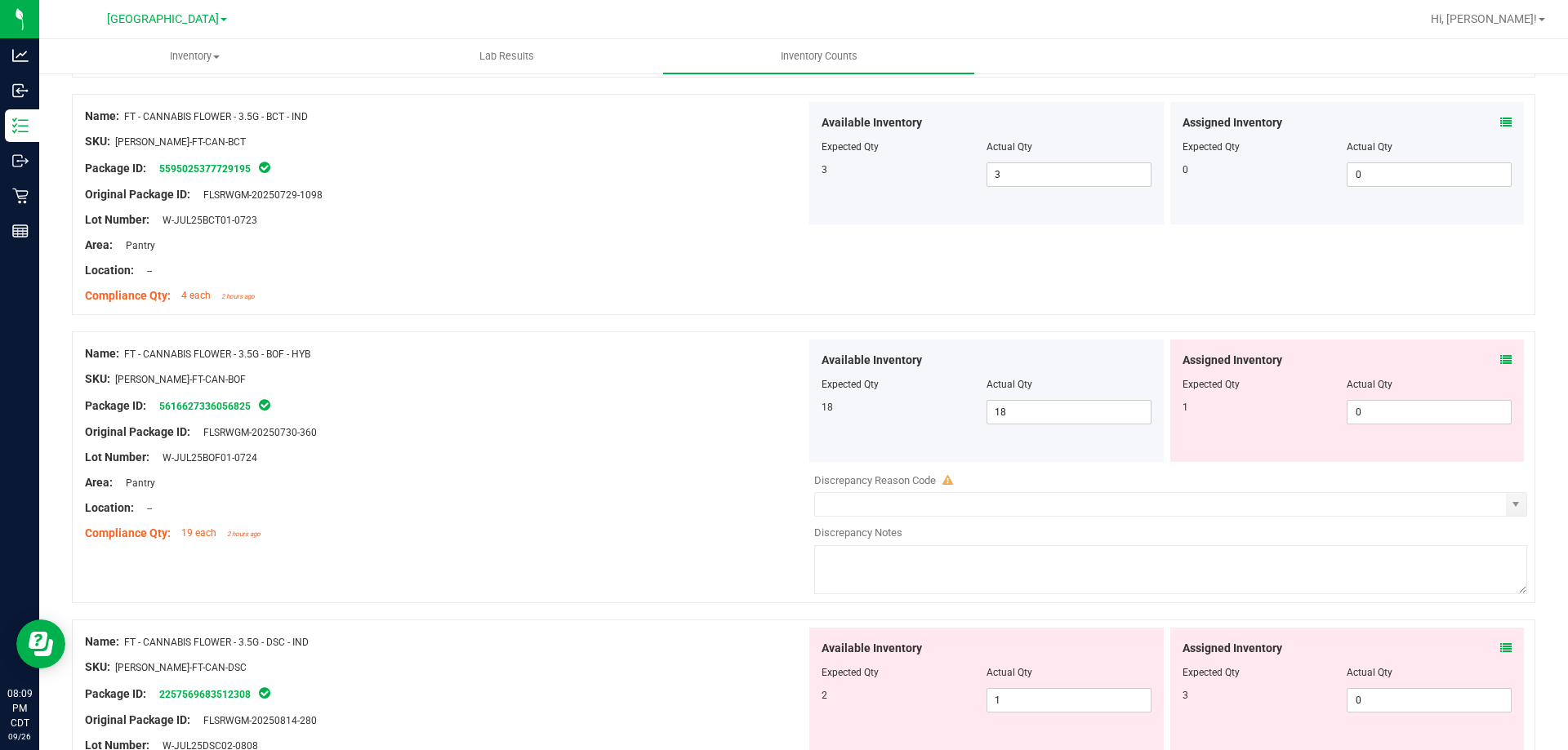
click at [1425, 359] on icon at bounding box center [1506, 360] width 11 height 11
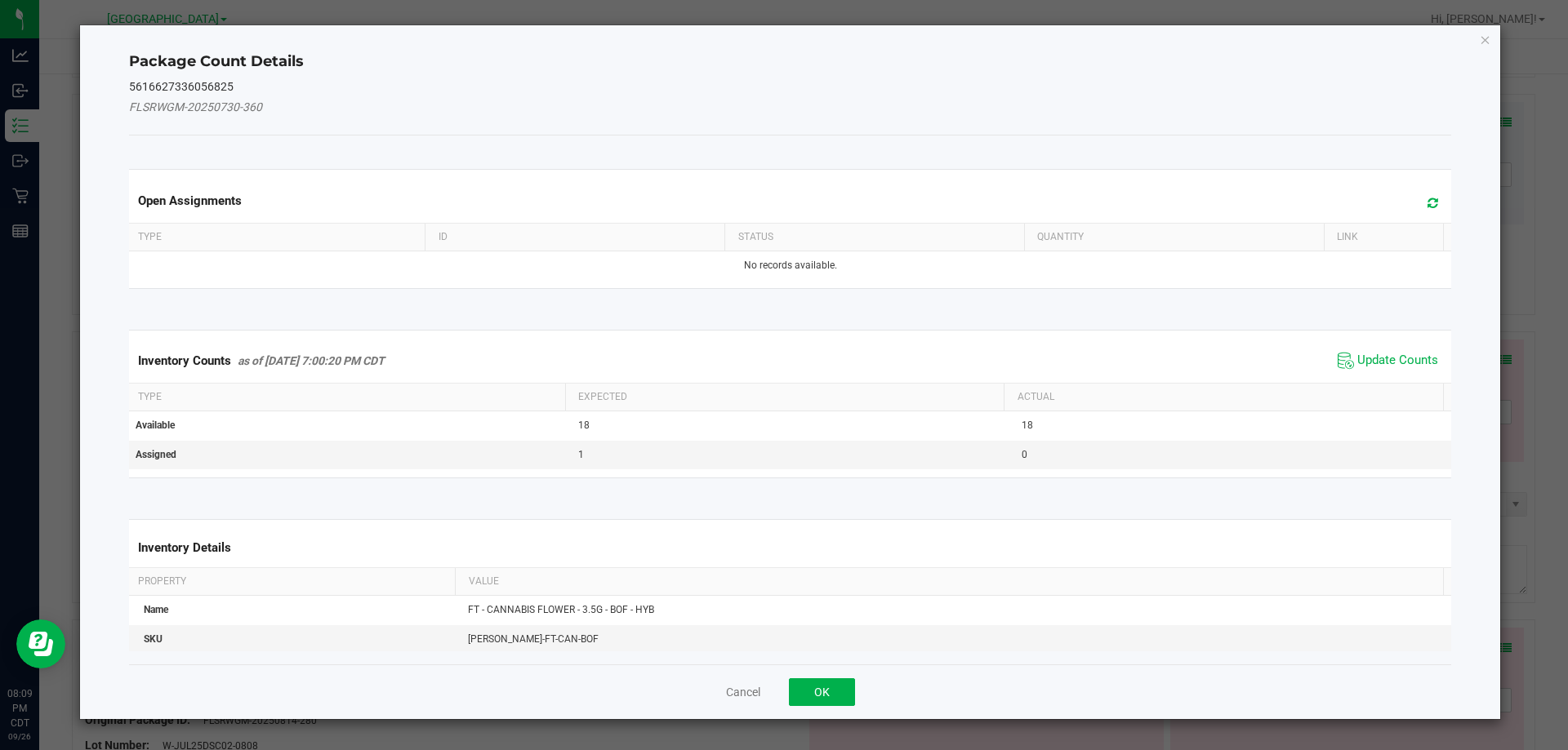
click at [1395, 347] on div "Inventory Counts as of Sep 26, 2025 7:00:20 PM CDT Update Counts" at bounding box center [791, 360] width 1330 height 44
click at [838, 681] on button "OK" at bounding box center [821, 693] width 66 height 28
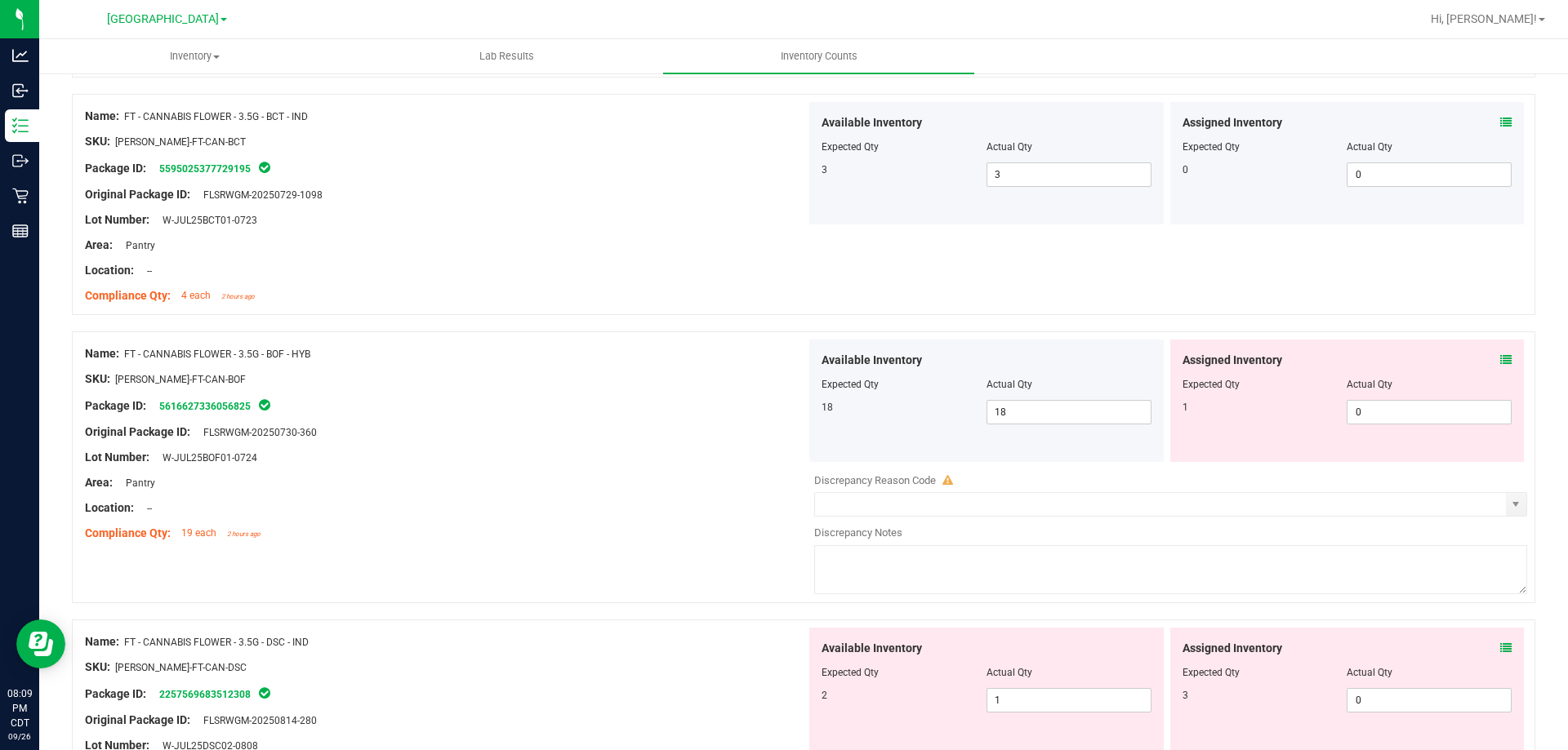
click at [1425, 360] on div "Assigned Inventory" at bounding box center [1347, 360] width 330 height 18
click at [1425, 360] on icon at bounding box center [1506, 360] width 11 height 11
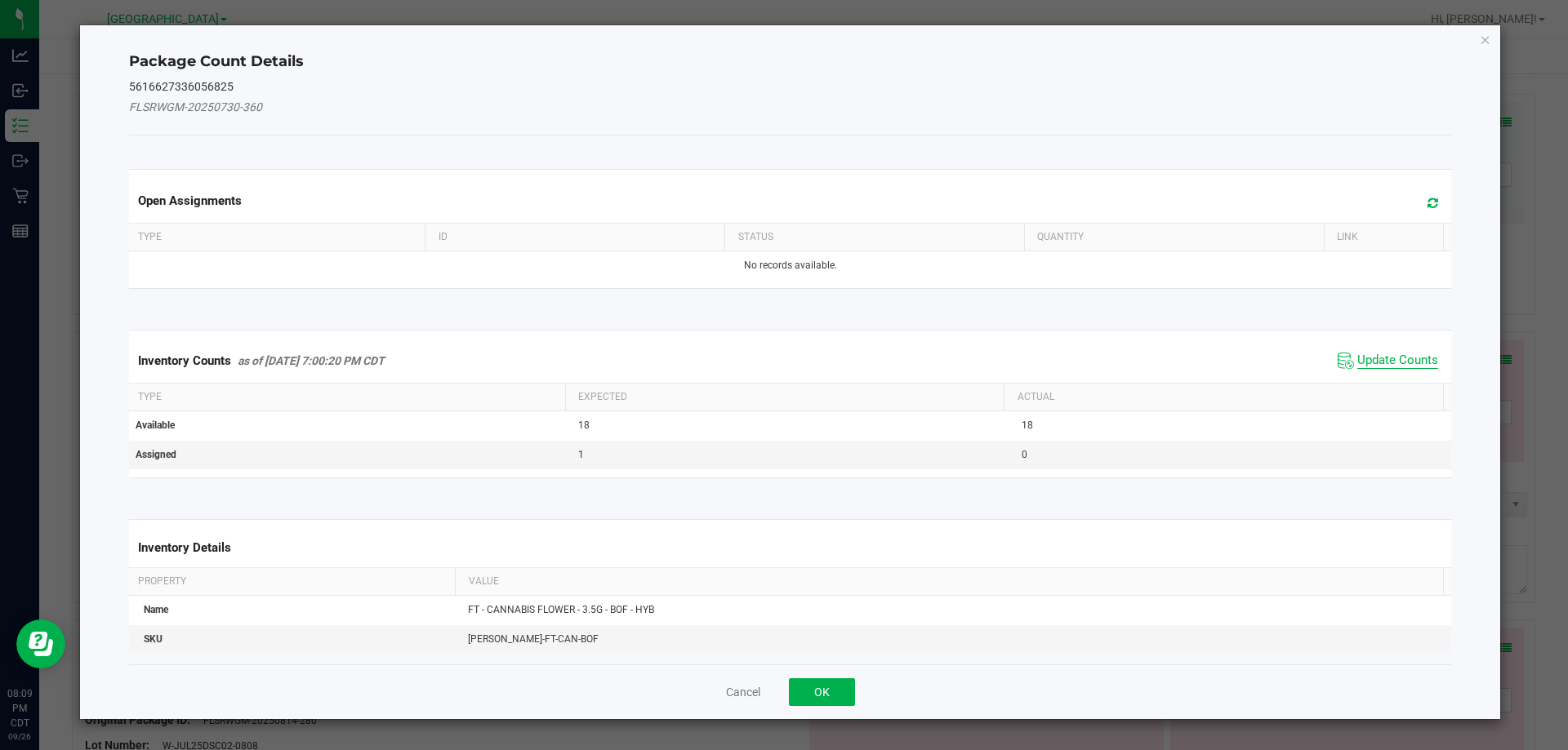
click at [1404, 355] on span "Update Counts" at bounding box center [1398, 360] width 81 height 17
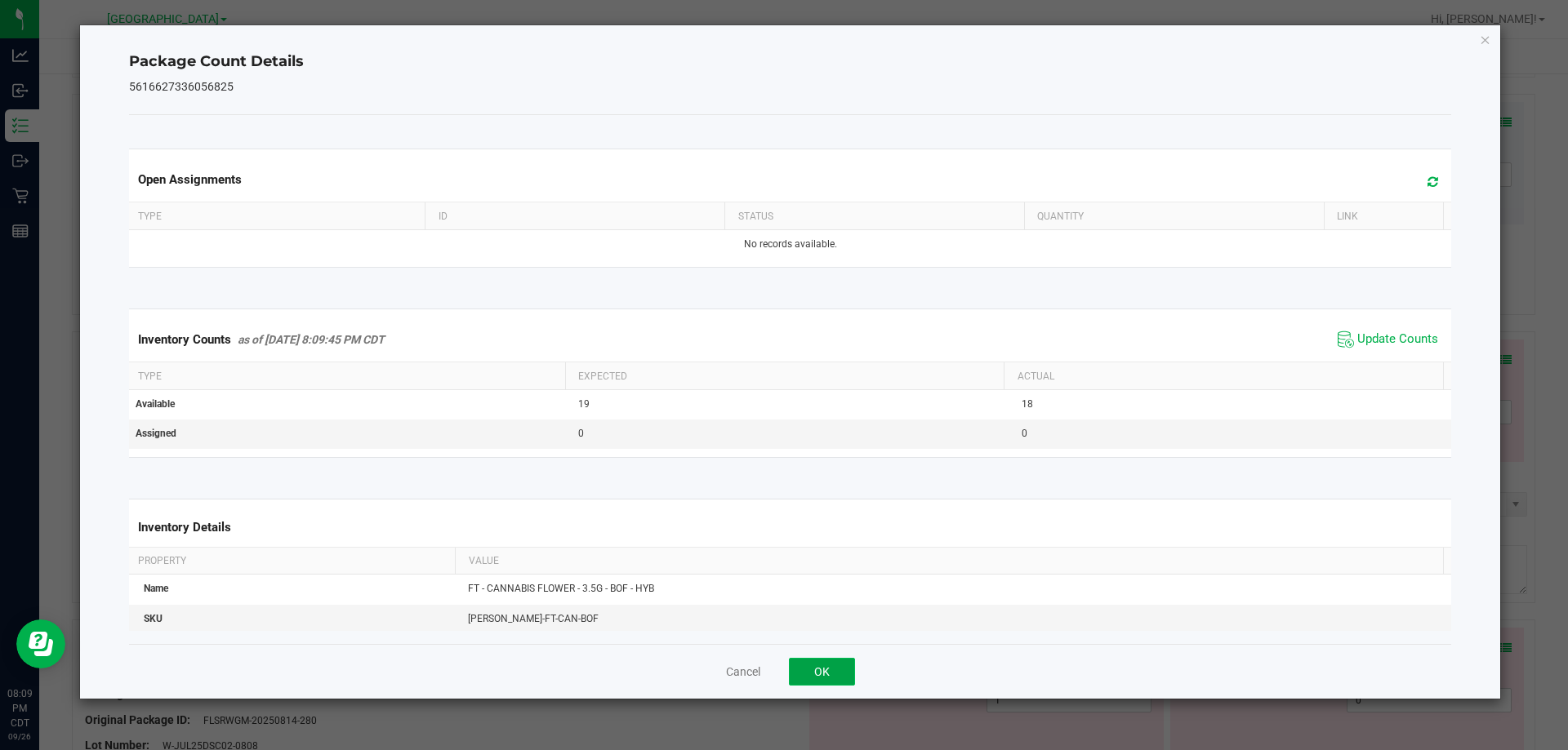
click at [830, 674] on button "OK" at bounding box center [821, 673] width 66 height 28
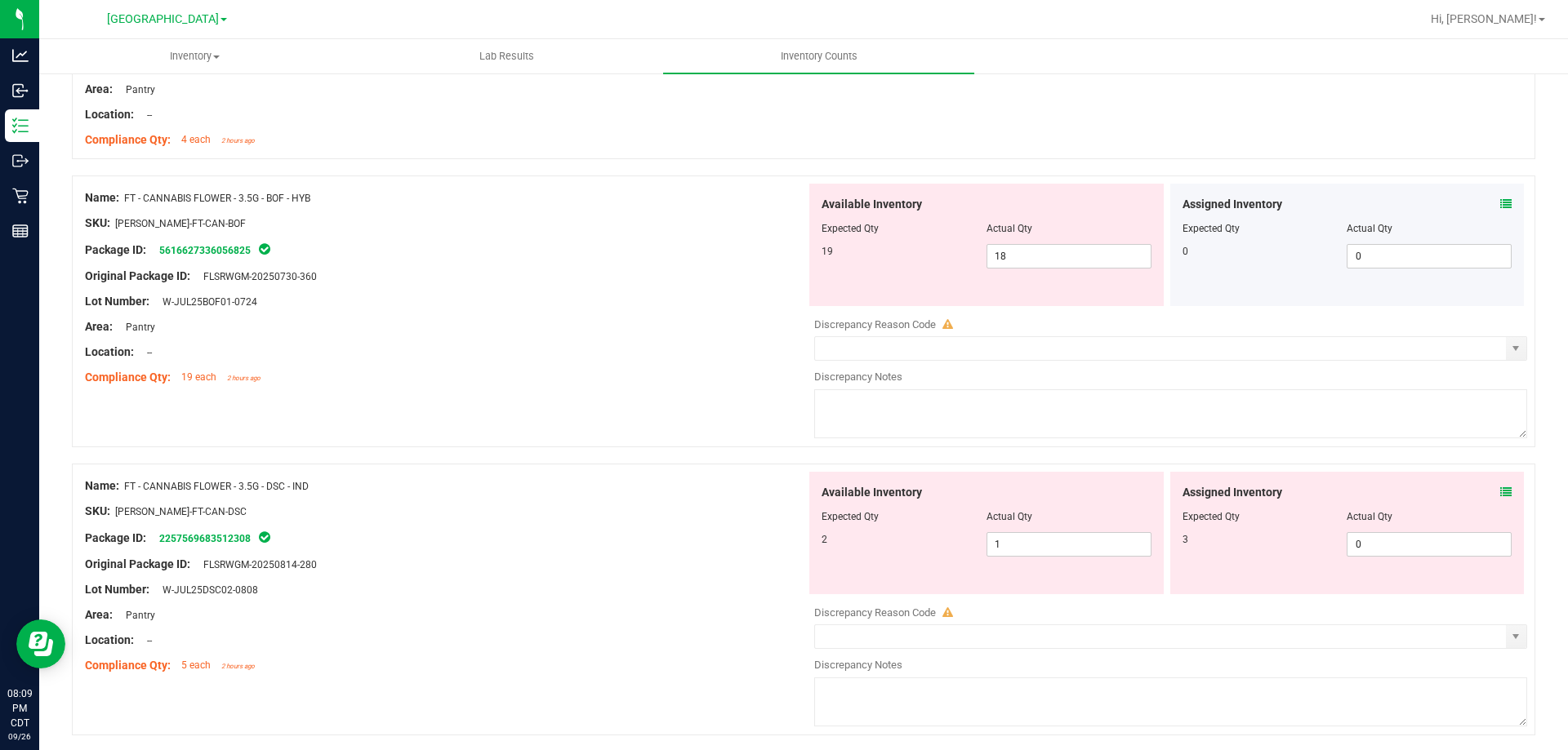
scroll to position [2286, 0]
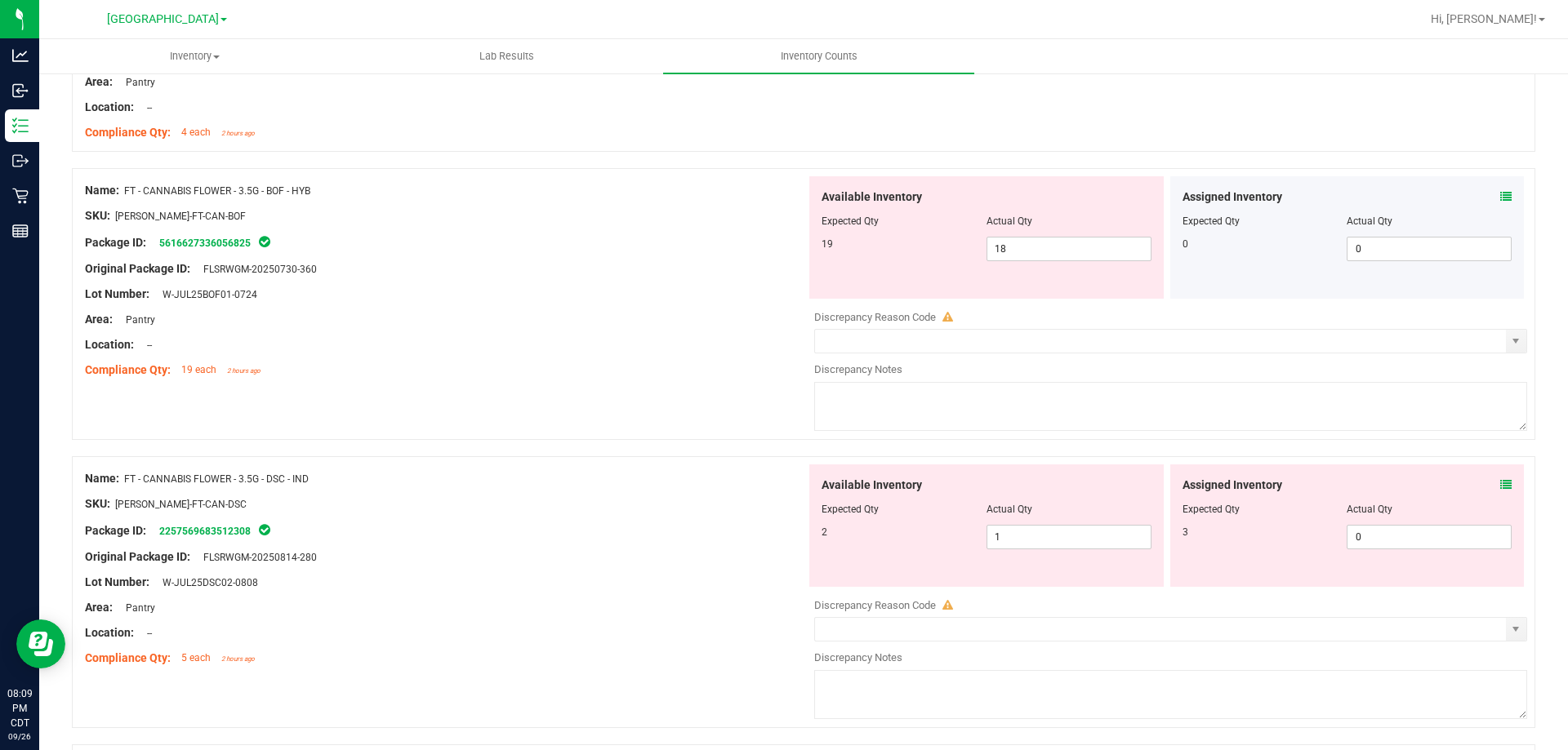
click at [1425, 487] on icon at bounding box center [1506, 484] width 11 height 11
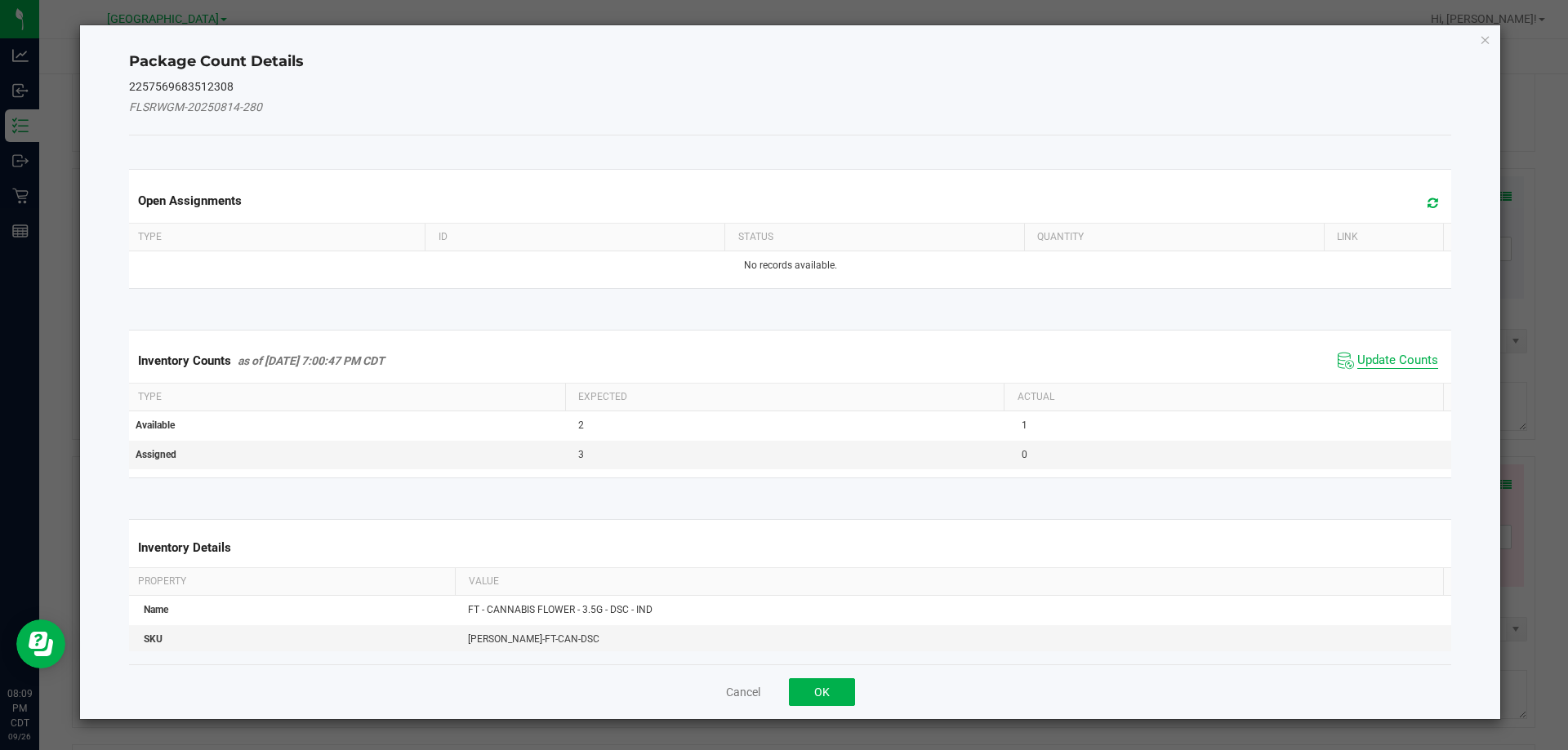
click at [1392, 360] on span "Update Counts" at bounding box center [1398, 360] width 81 height 17
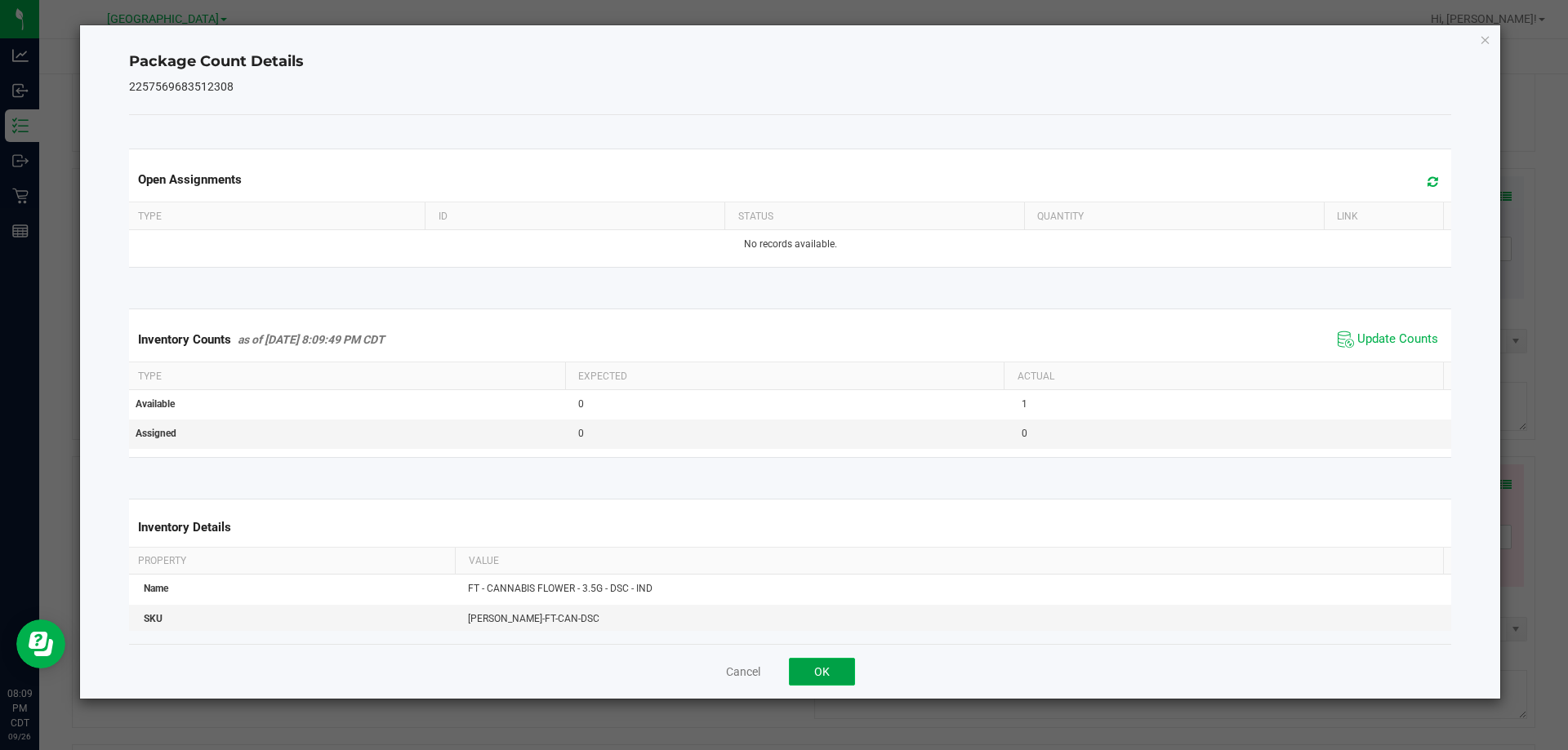
click at [815, 674] on button "OK" at bounding box center [821, 673] width 66 height 28
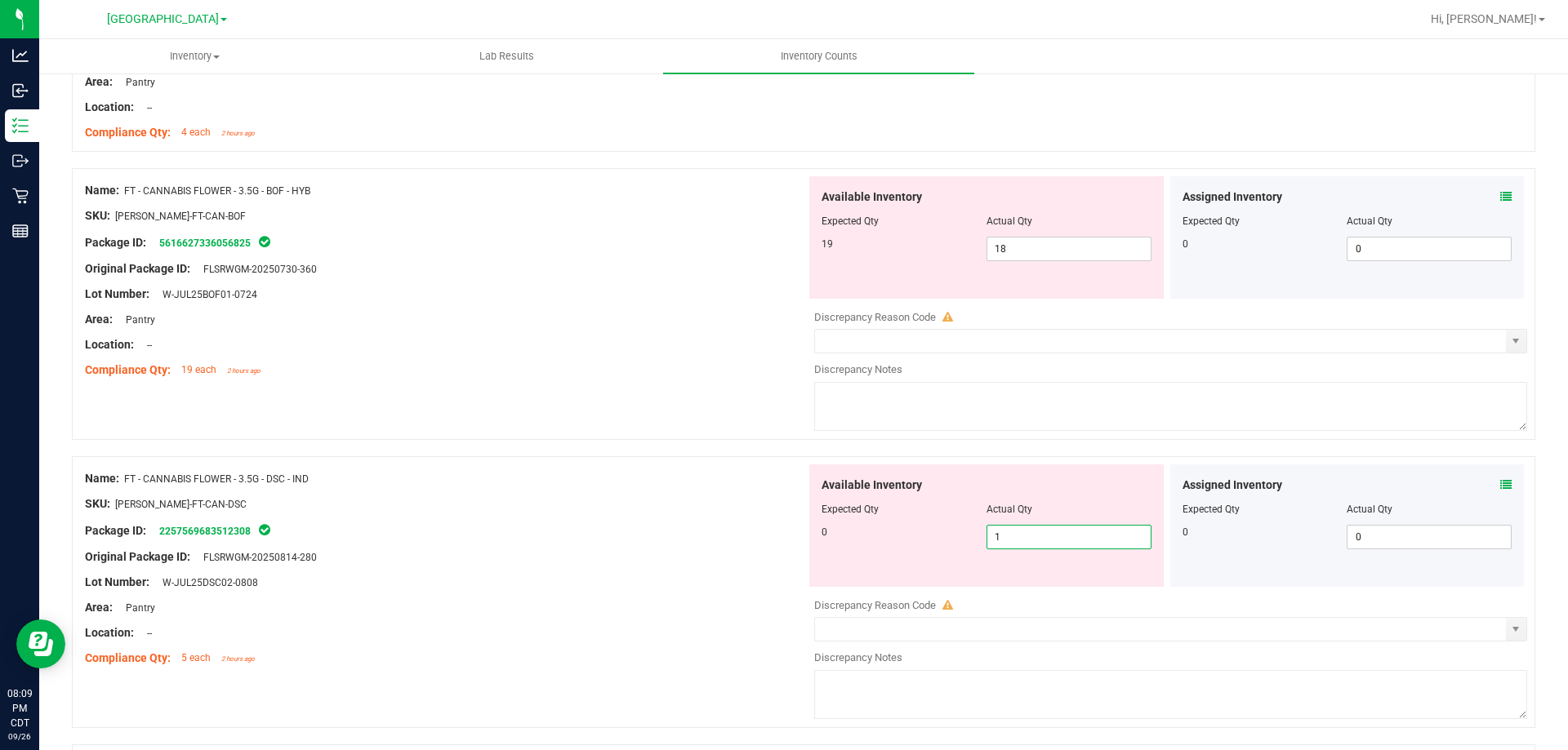
drag, startPoint x: 1010, startPoint y: 542, endPoint x: 923, endPoint y: 543, distance: 87.0
click at [923, 543] on div "0 1 1" at bounding box center [986, 537] width 330 height 25
click at [693, 494] on div at bounding box center [446, 491] width 721 height 8
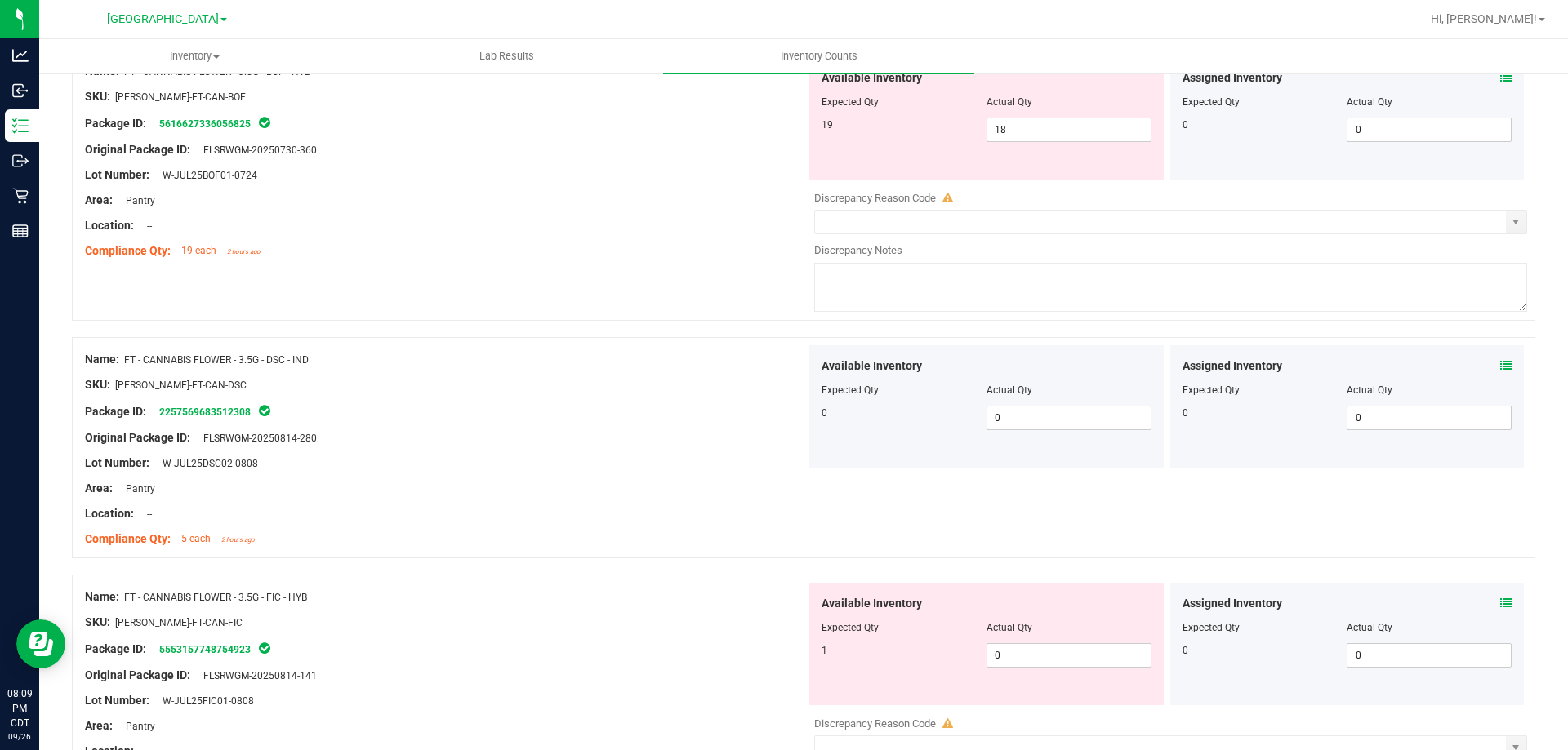
scroll to position [2531, 0]
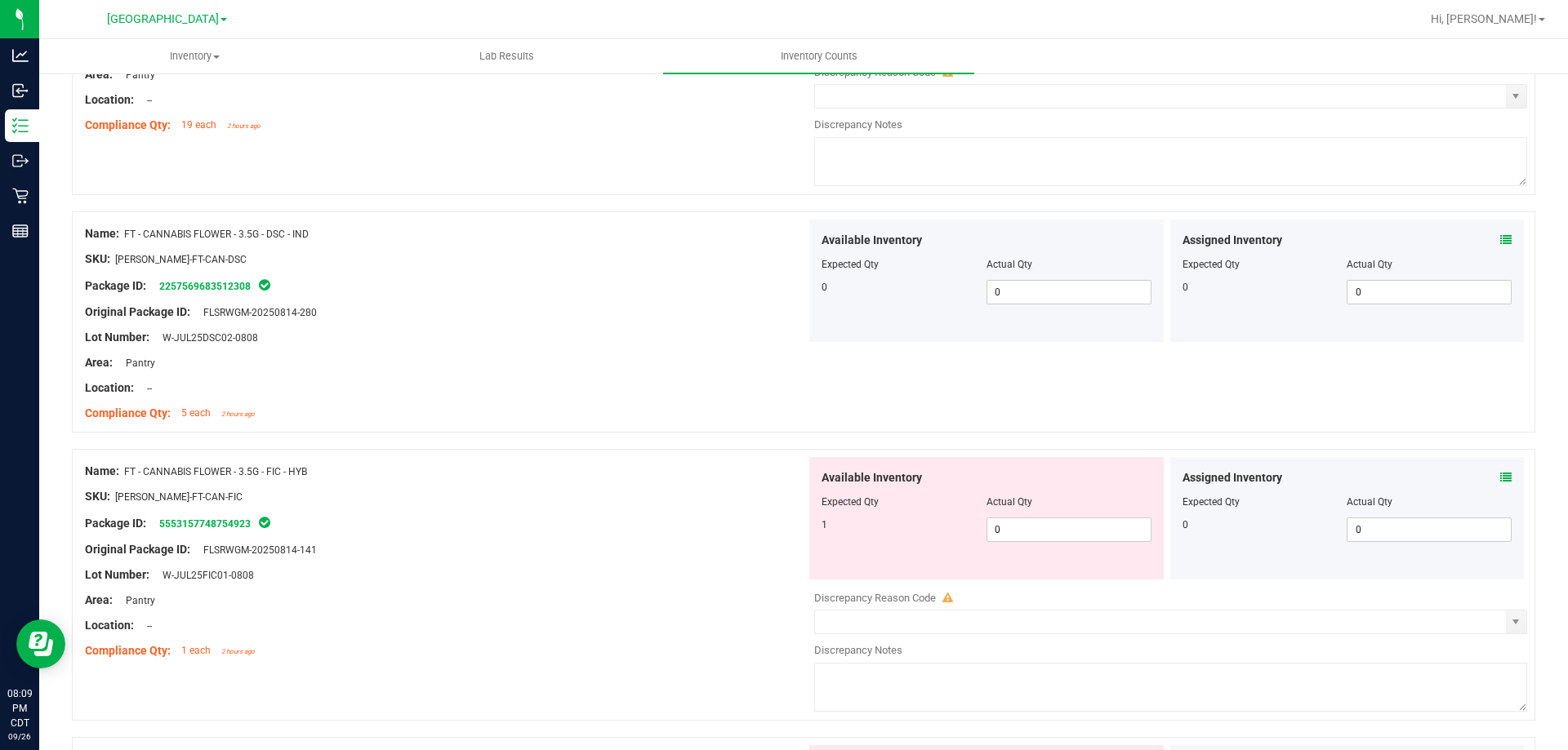
click at [1425, 478] on icon at bounding box center [1506, 477] width 11 height 11
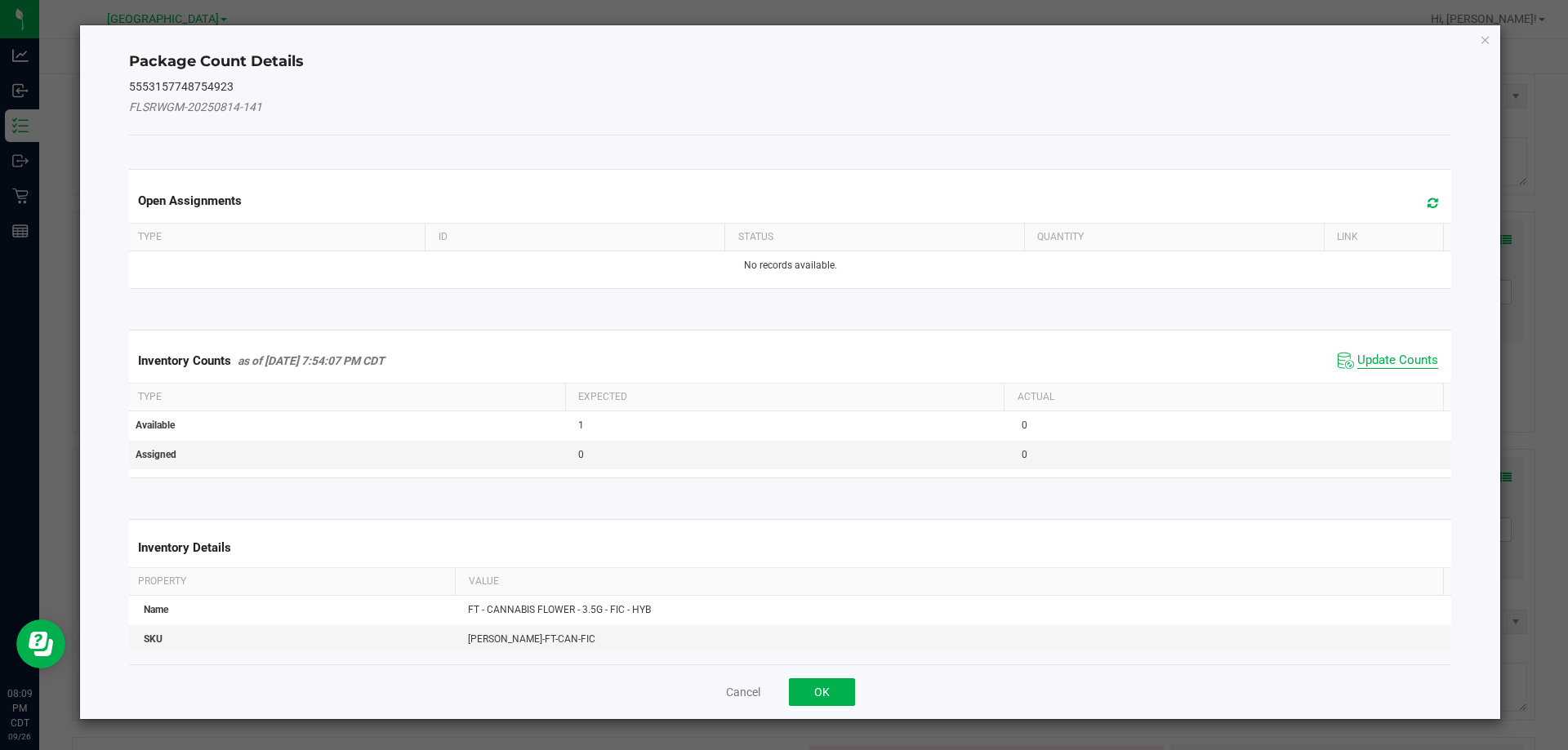
click at [1373, 358] on span "Update Counts" at bounding box center [1398, 360] width 81 height 17
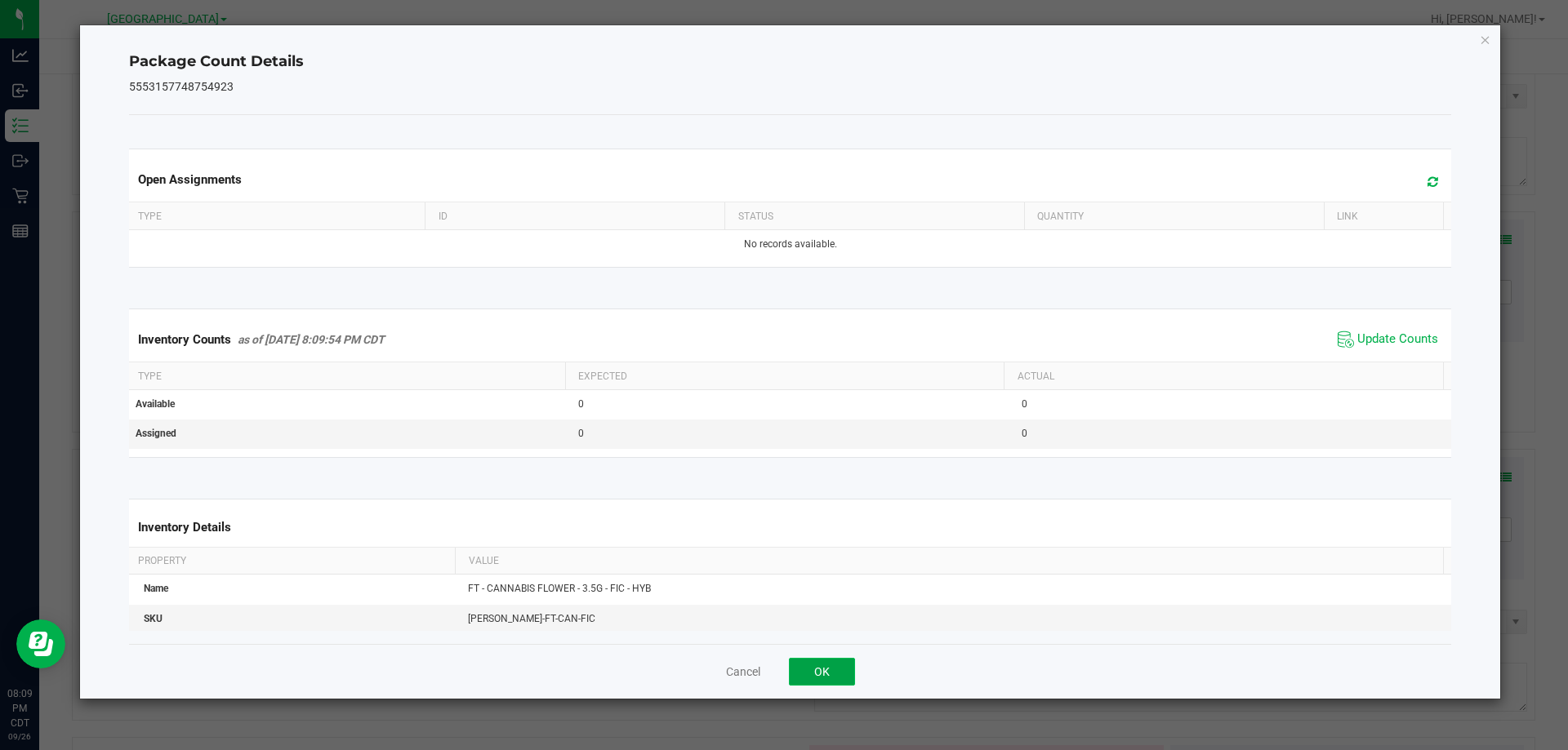
click at [831, 672] on button "OK" at bounding box center [821, 673] width 66 height 28
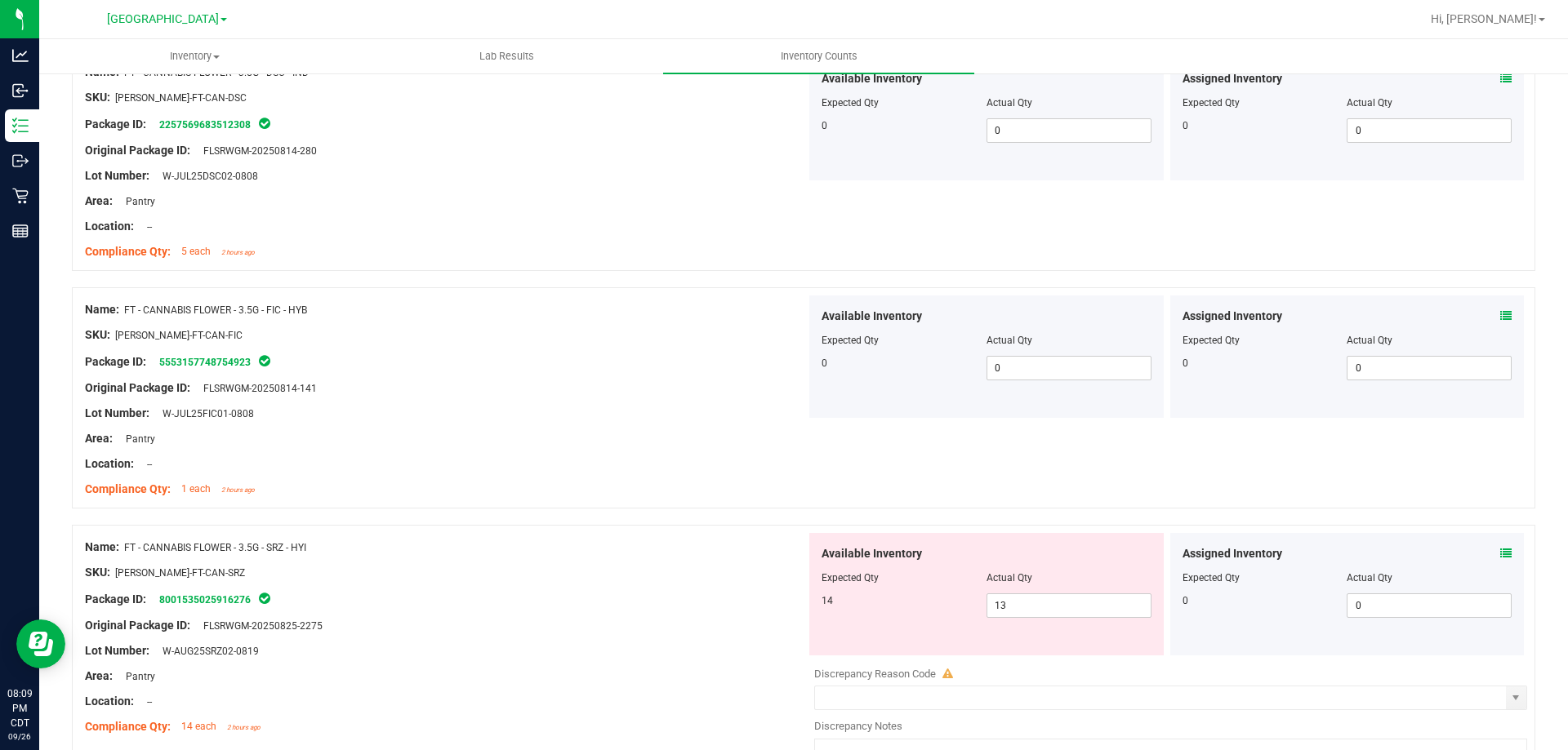
scroll to position [2695, 0]
click at [1425, 547] on icon at bounding box center [1506, 551] width 11 height 11
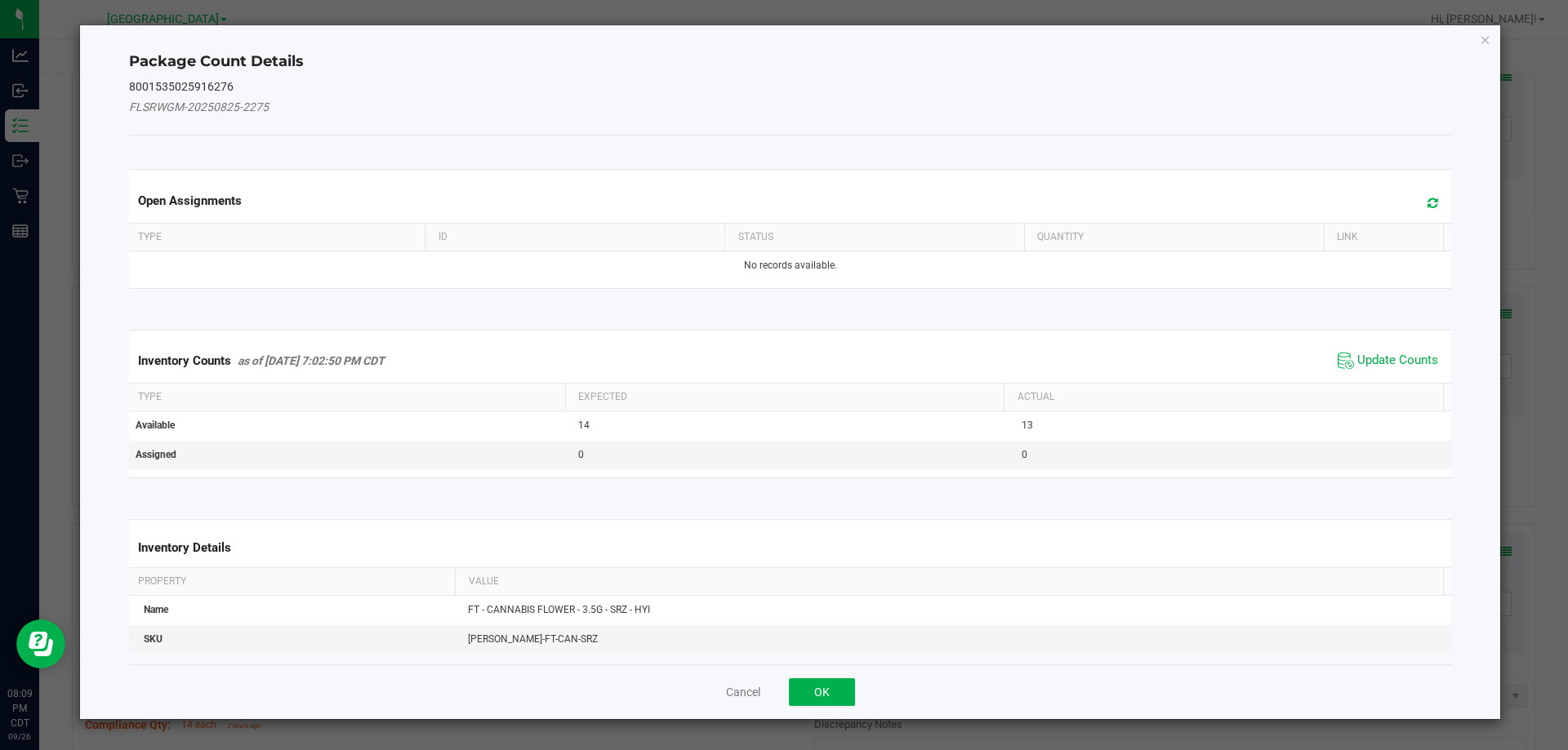
drag, startPoint x: 1391, startPoint y: 356, endPoint x: 1203, endPoint y: 390, distance: 191.0
click at [1367, 363] on span "Update Counts" at bounding box center [1398, 360] width 81 height 17
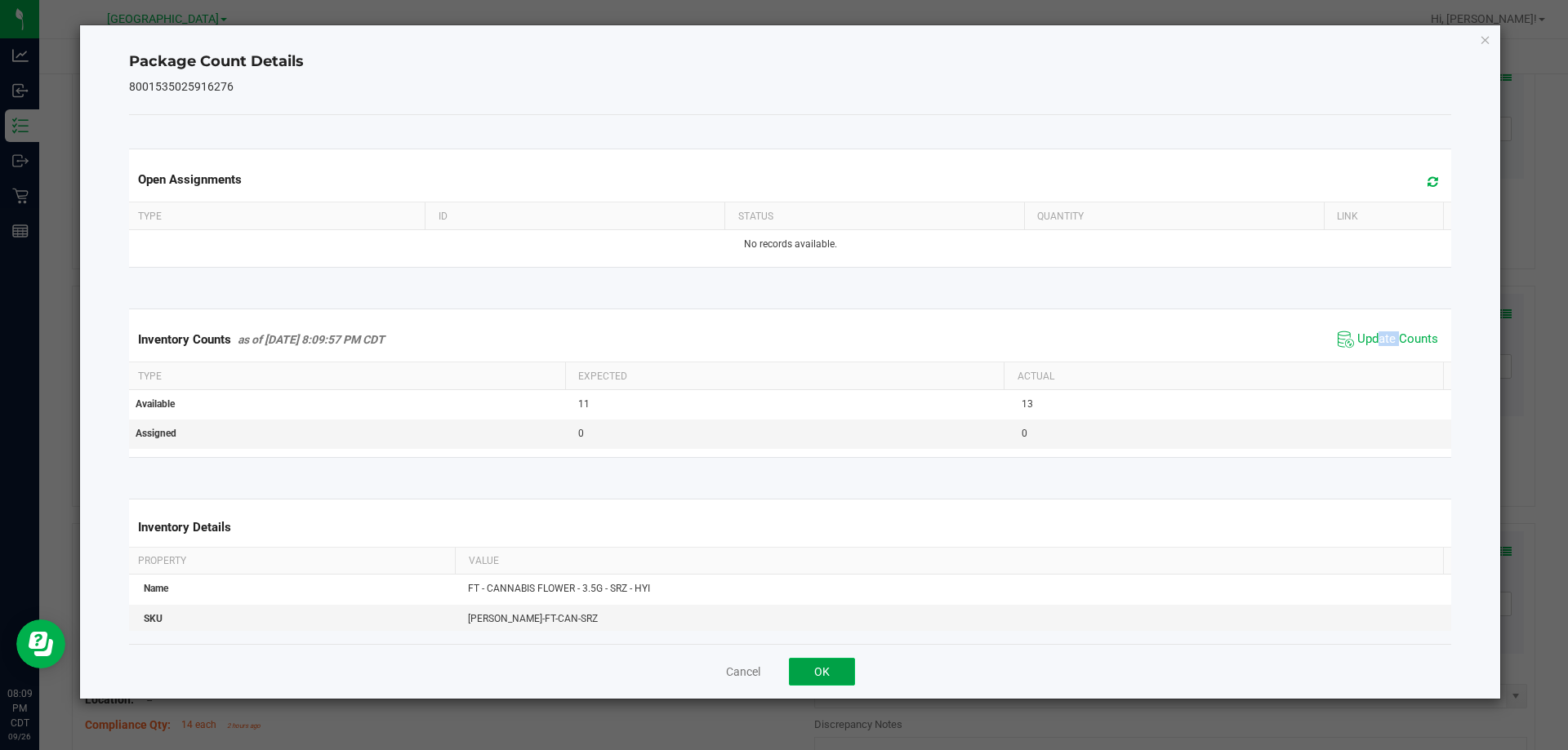
click at [802, 670] on button "OK" at bounding box center [821, 673] width 66 height 28
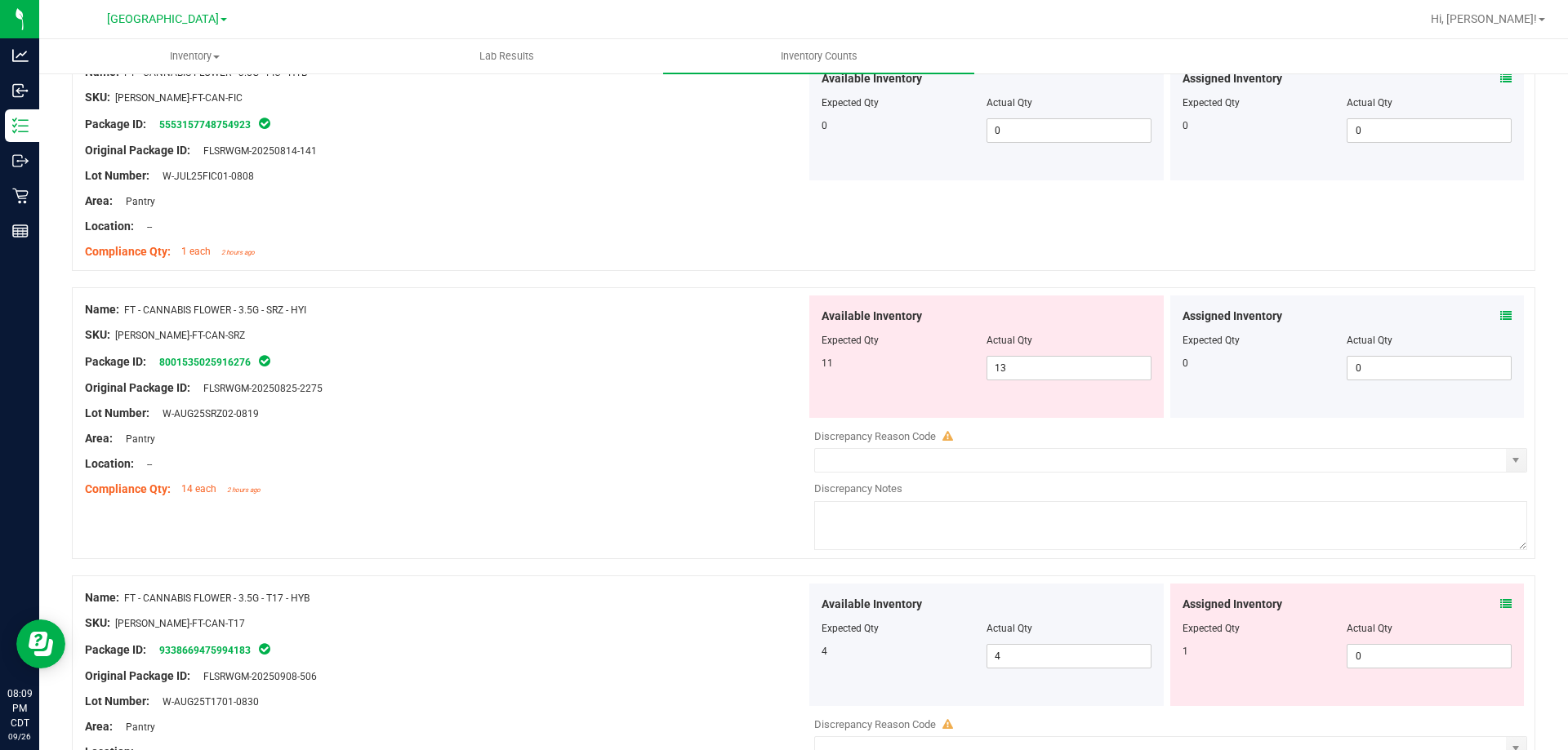
scroll to position [2939, 0]
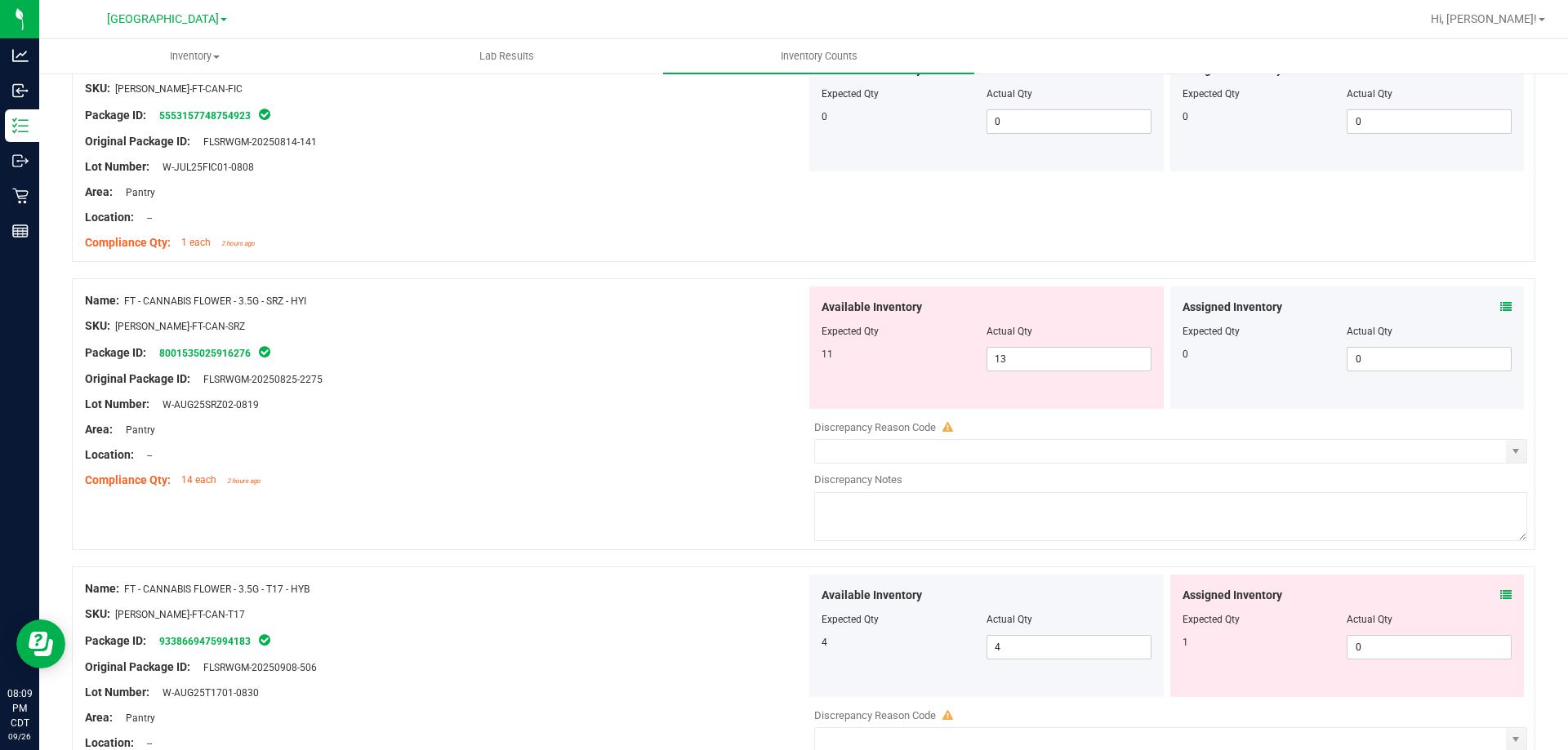
click at [1425, 303] on icon at bounding box center [1506, 307] width 11 height 11
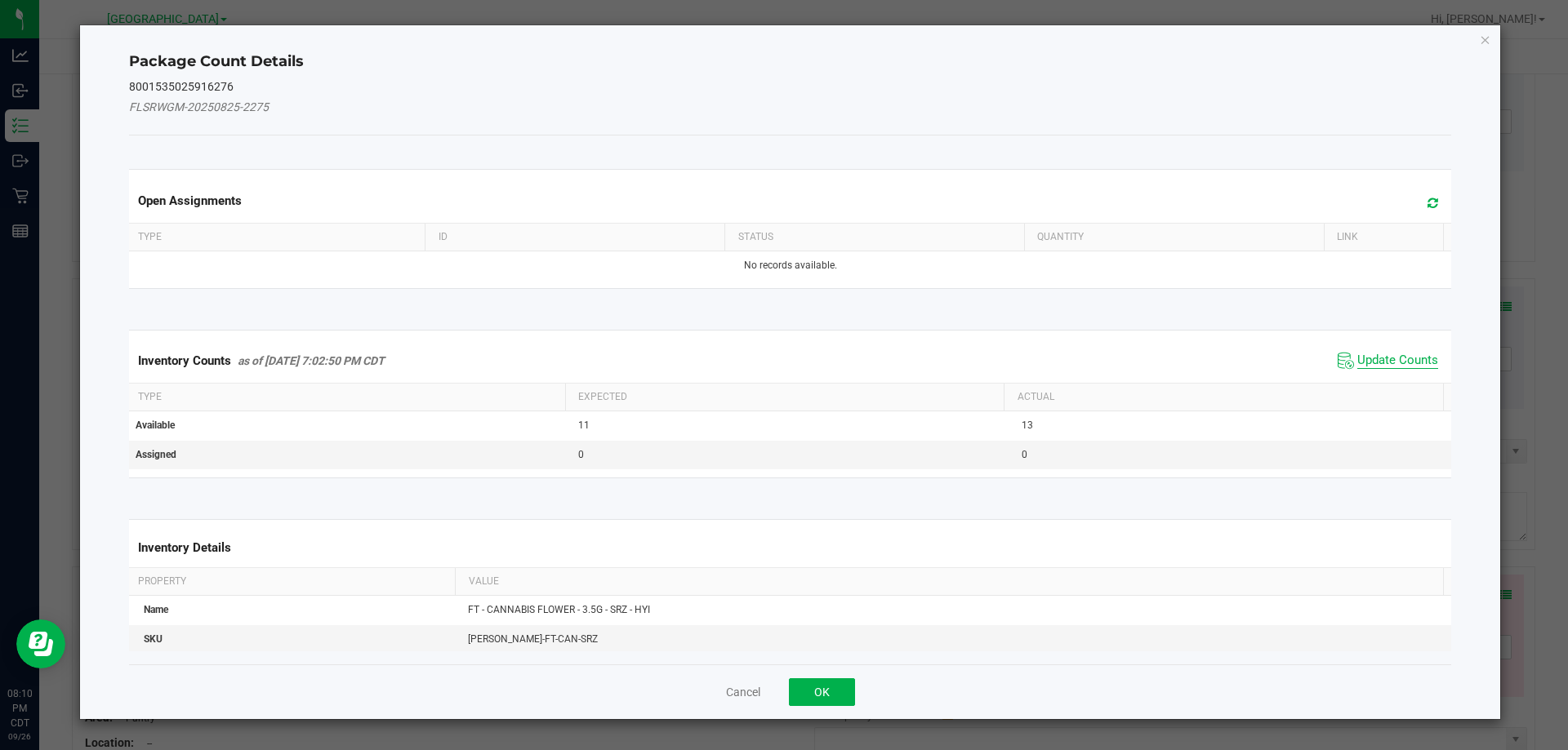
click at [1358, 355] on span "Update Counts" at bounding box center [1398, 360] width 81 height 17
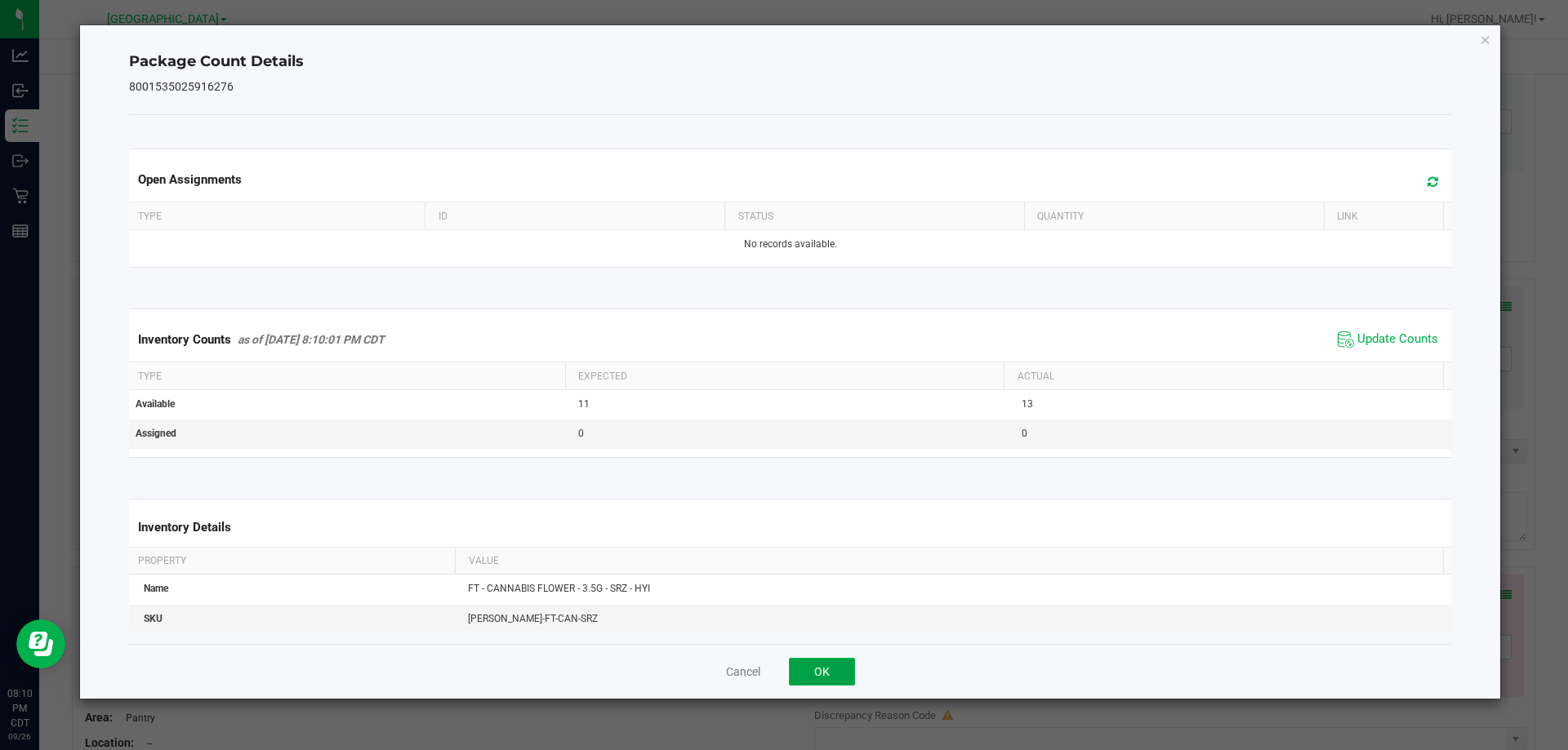
click at [825, 673] on button "OK" at bounding box center [821, 673] width 66 height 28
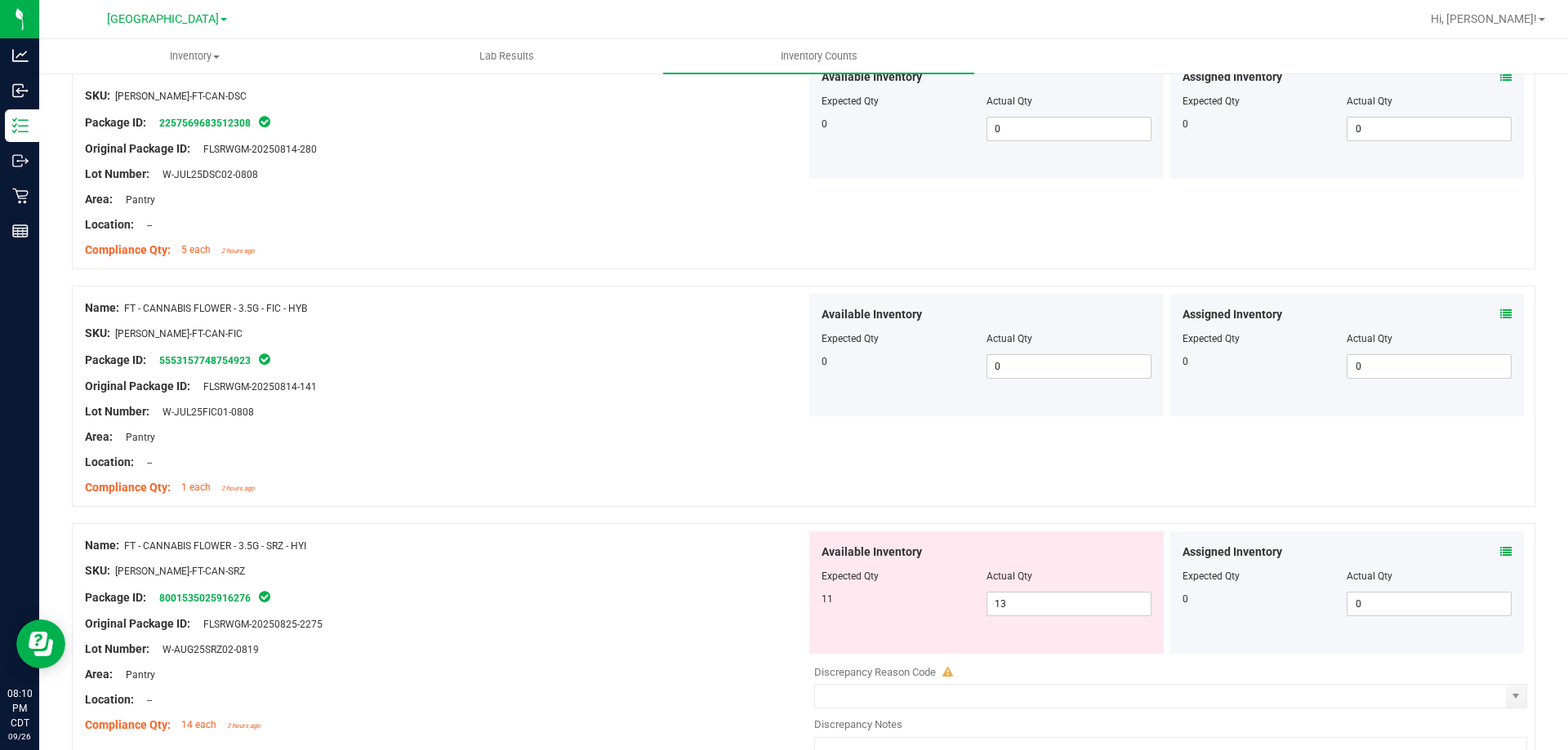
scroll to position [2286, 0]
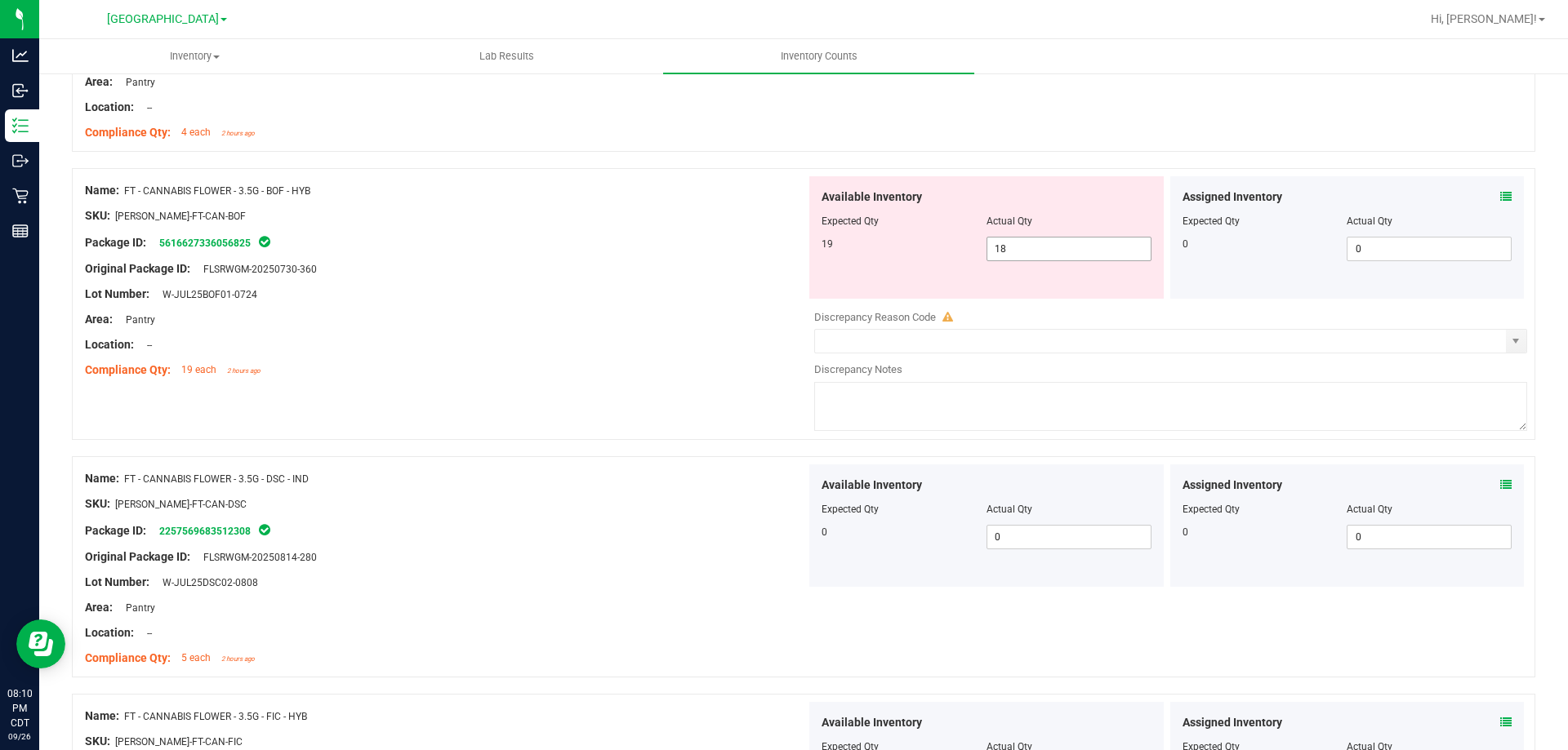
click at [1022, 251] on span "18 18" at bounding box center [1069, 249] width 165 height 25
click at [595, 419] on div "Name: CCELL SILO BATTERY BLK SKU: ACC-VAP-CC-BATSIBLK Package ID: 3352625229614…" at bounding box center [804, 617] width 1463 height 5277
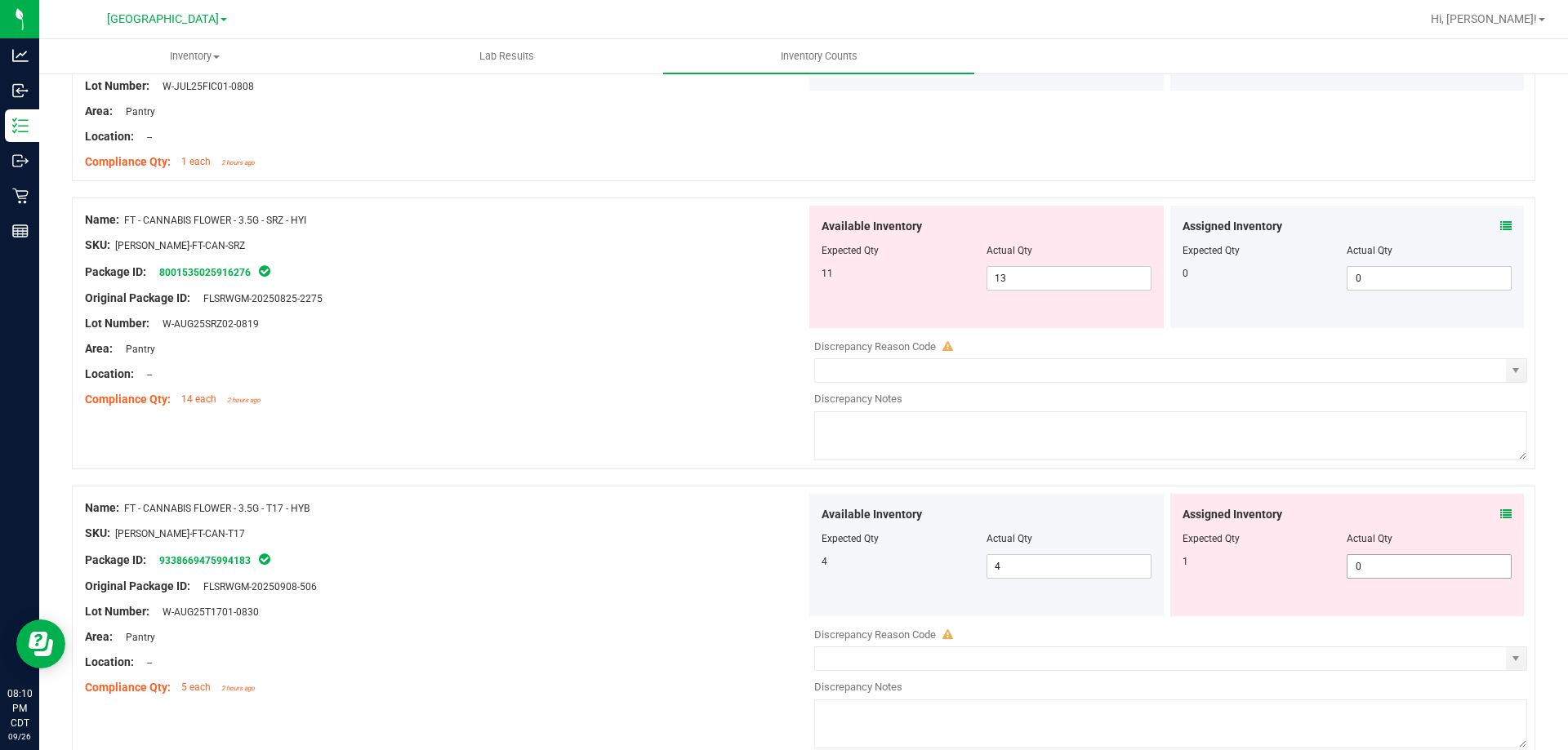
scroll to position [3103, 0]
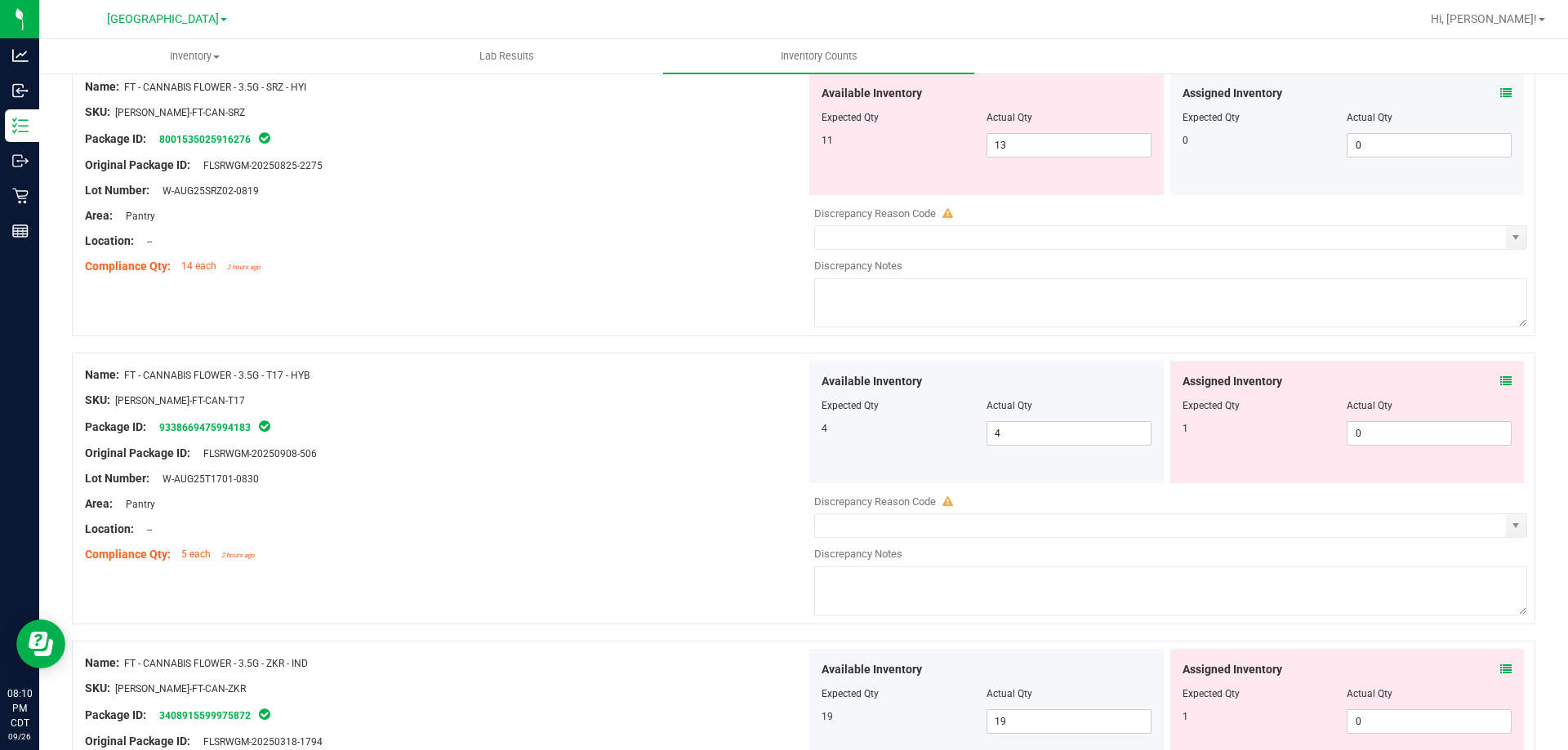
click at [1425, 381] on icon at bounding box center [1506, 381] width 11 height 11
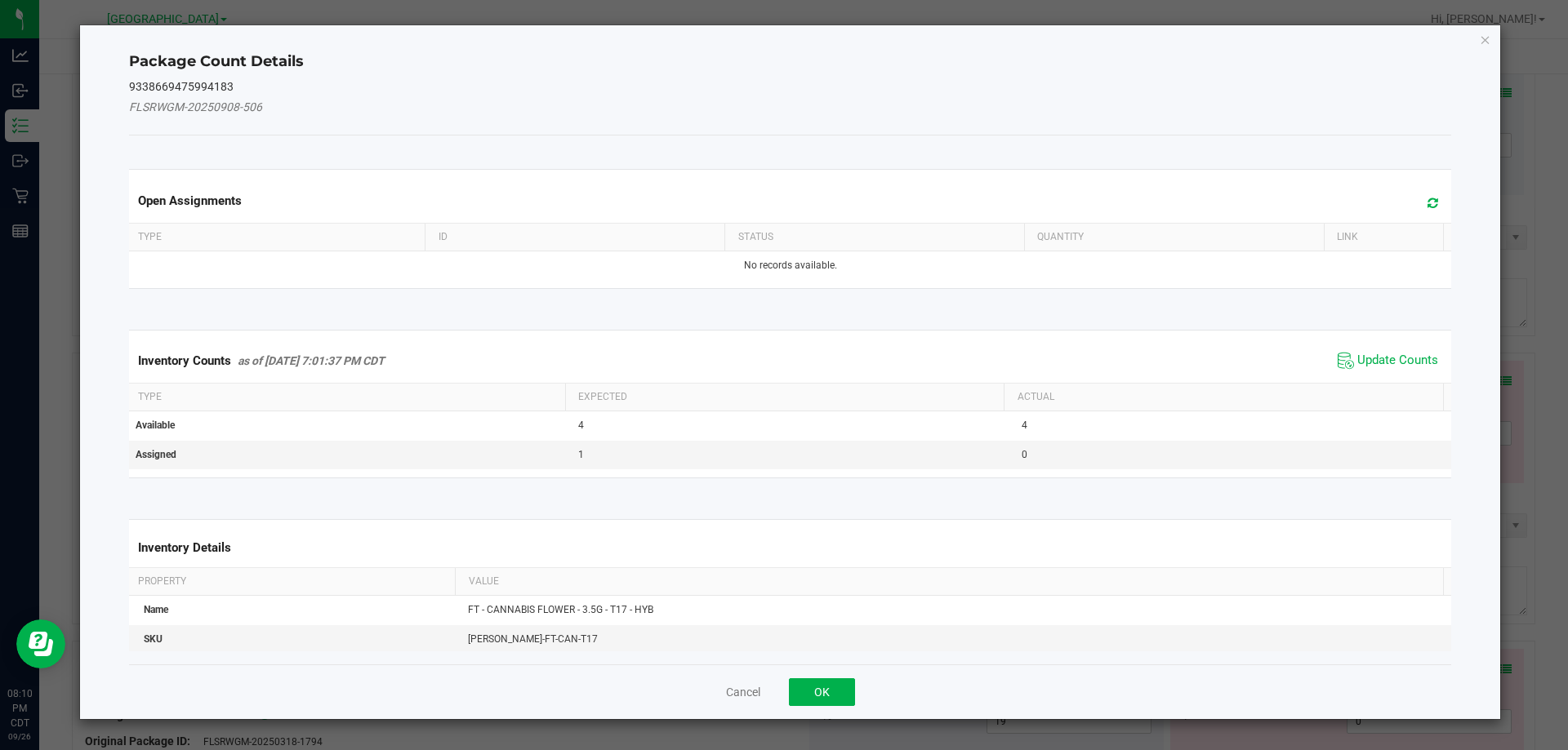
click at [1392, 346] on div "Inventory Counts as of Sep 26, 2025 7:01:37 PM CDT Update Counts" at bounding box center [791, 360] width 1330 height 44
click at [1392, 357] on span "Update Counts" at bounding box center [1398, 360] width 81 height 17
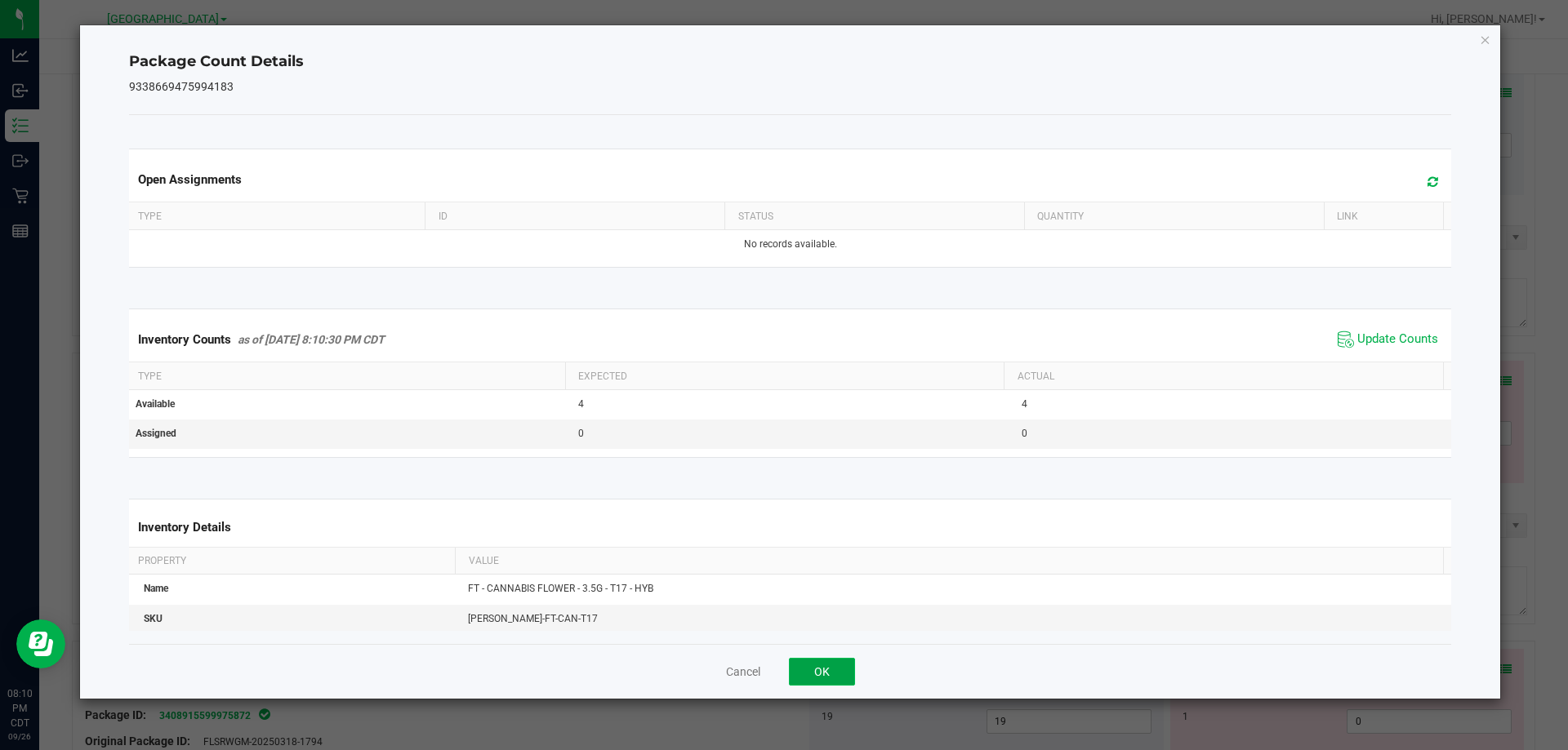
click at [844, 674] on button "OK" at bounding box center [821, 673] width 66 height 28
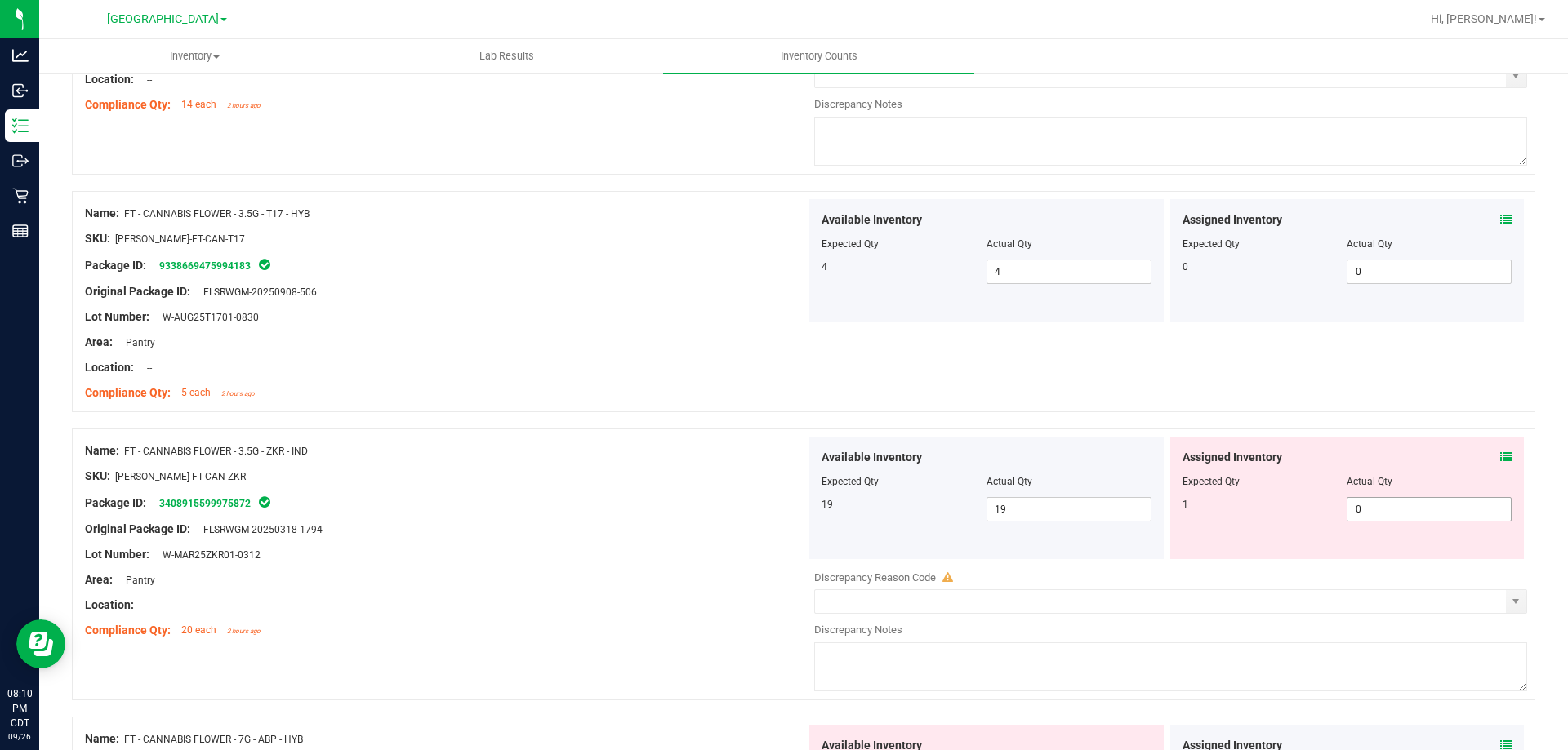
scroll to position [3266, 0]
click at [1425, 456] on icon at bounding box center [1506, 455] width 11 height 11
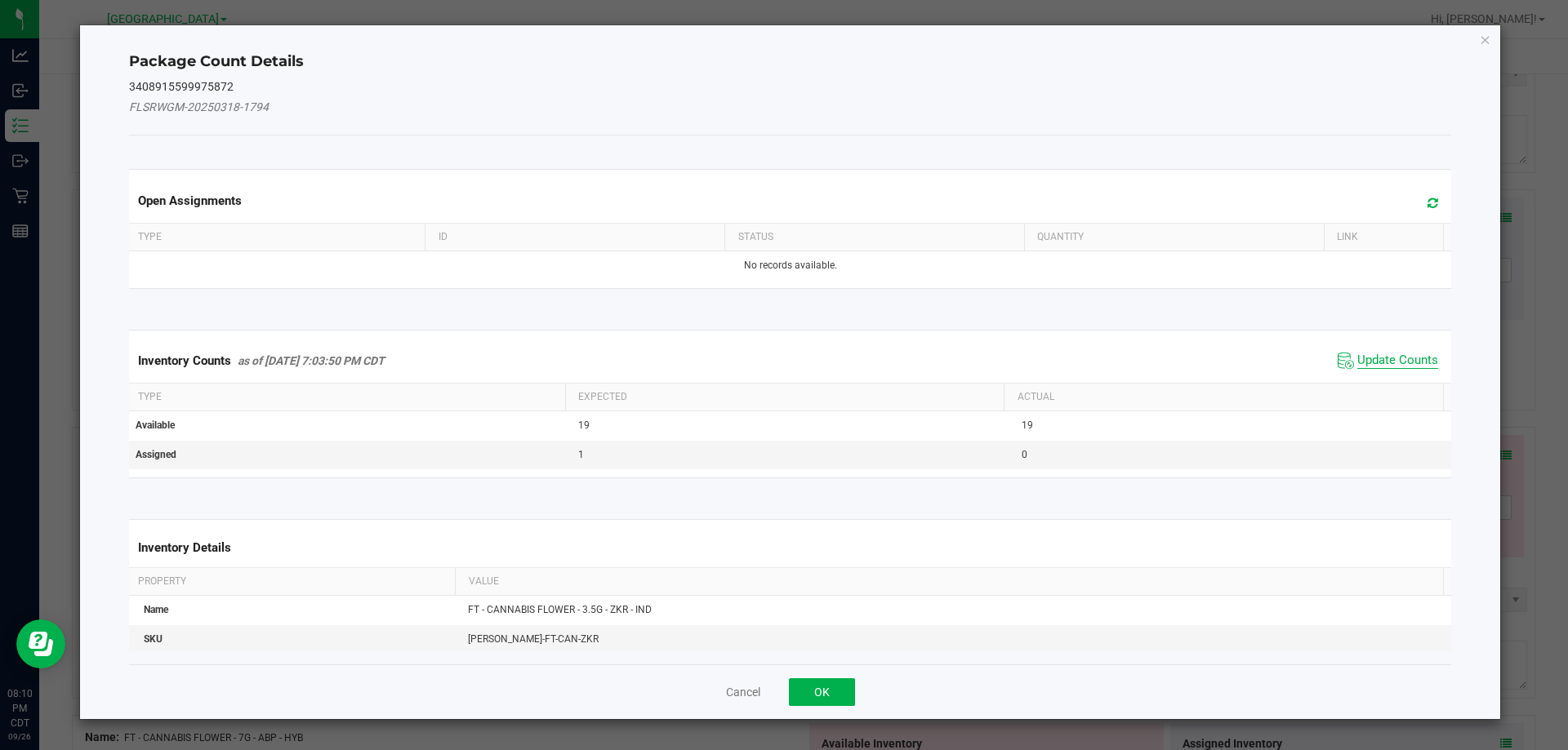
drag, startPoint x: 1381, startPoint y: 364, endPoint x: 1370, endPoint y: 382, distance: 21.1
click at [1381, 363] on span "Update Counts" at bounding box center [1398, 360] width 81 height 17
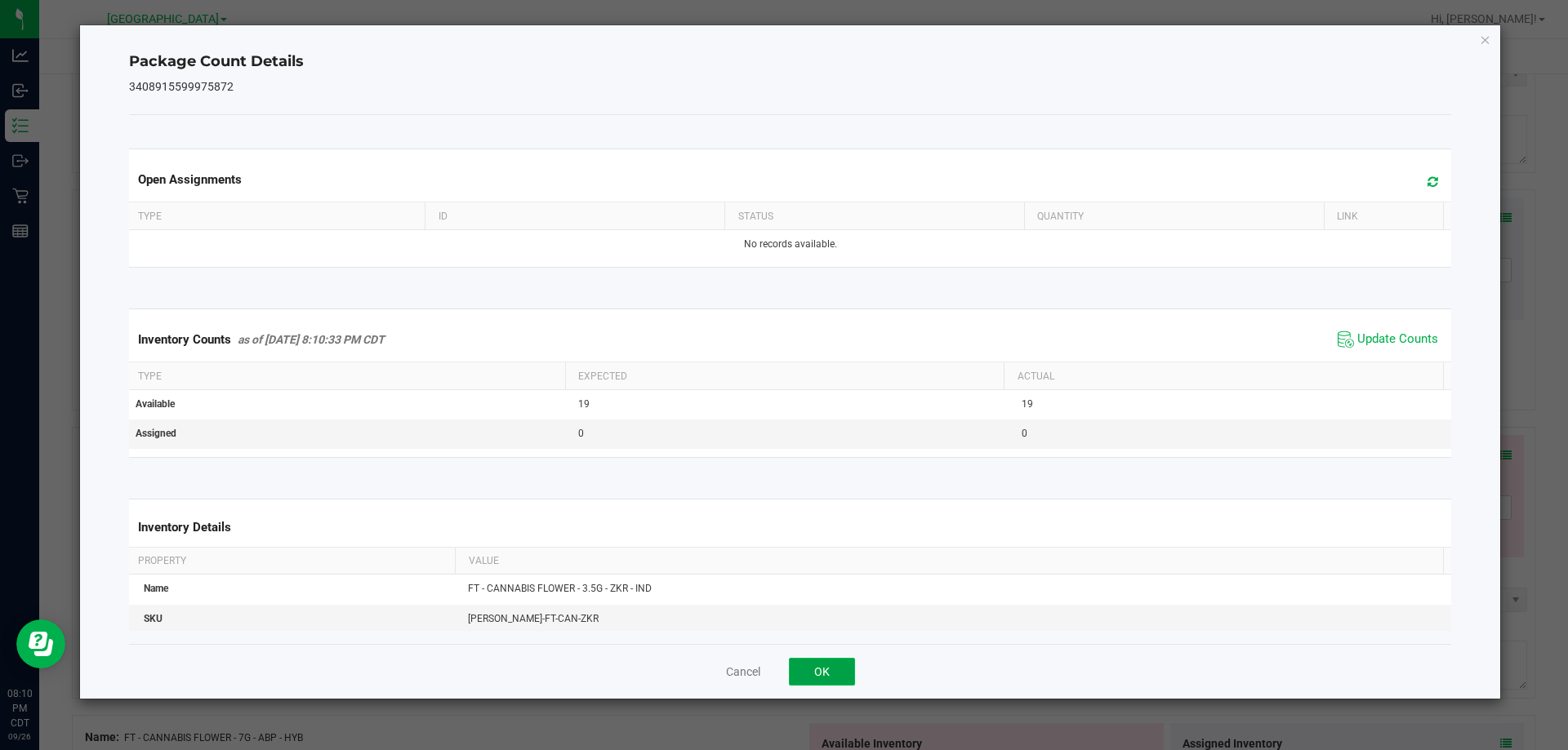
click at [830, 673] on button "OK" at bounding box center [821, 673] width 66 height 28
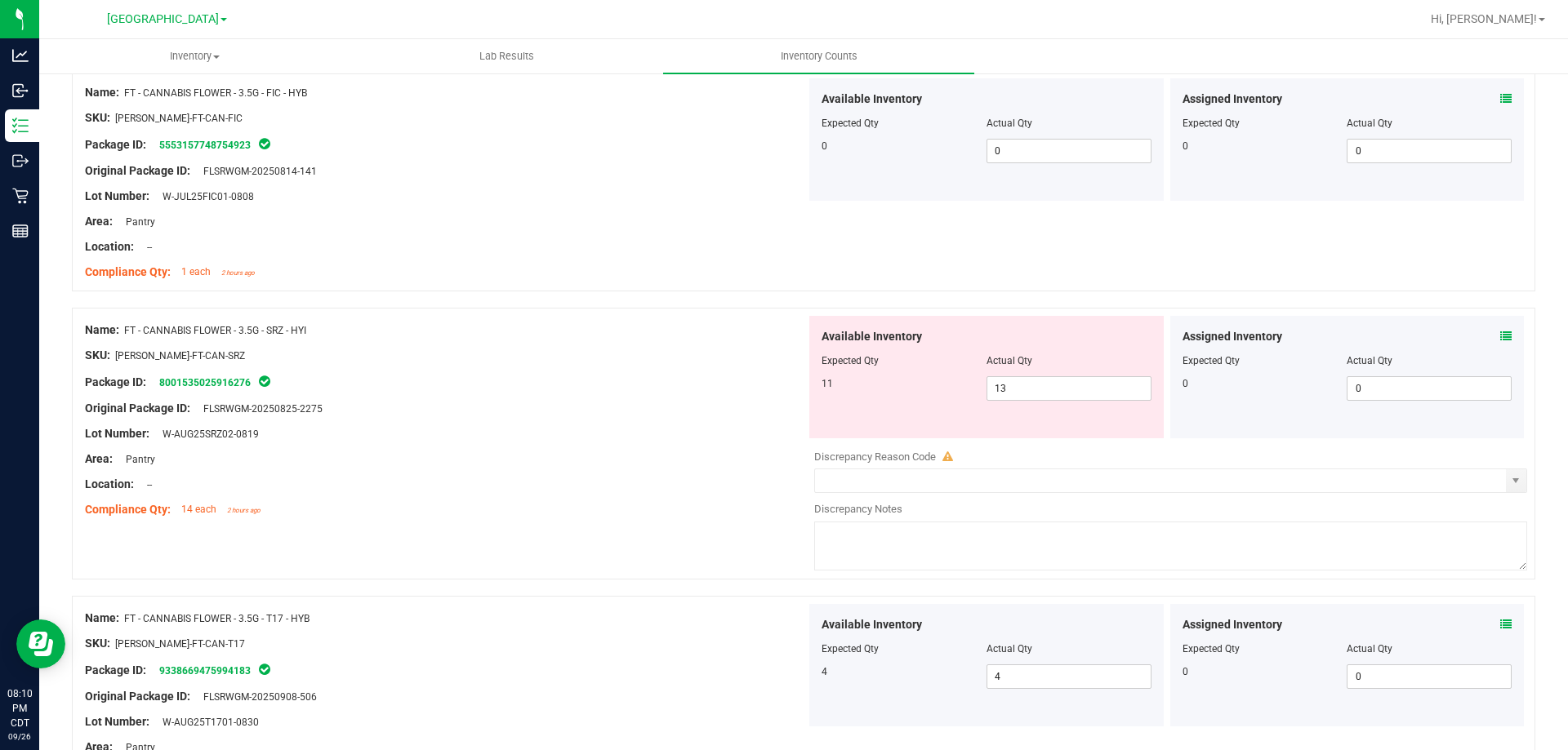
scroll to position [2858, 0]
click at [1004, 397] on span "13 13" at bounding box center [1069, 390] width 165 height 25
click at [550, 440] on div "Lot Number: W-AUG25SRZ02-0819" at bounding box center [446, 436] width 721 height 18
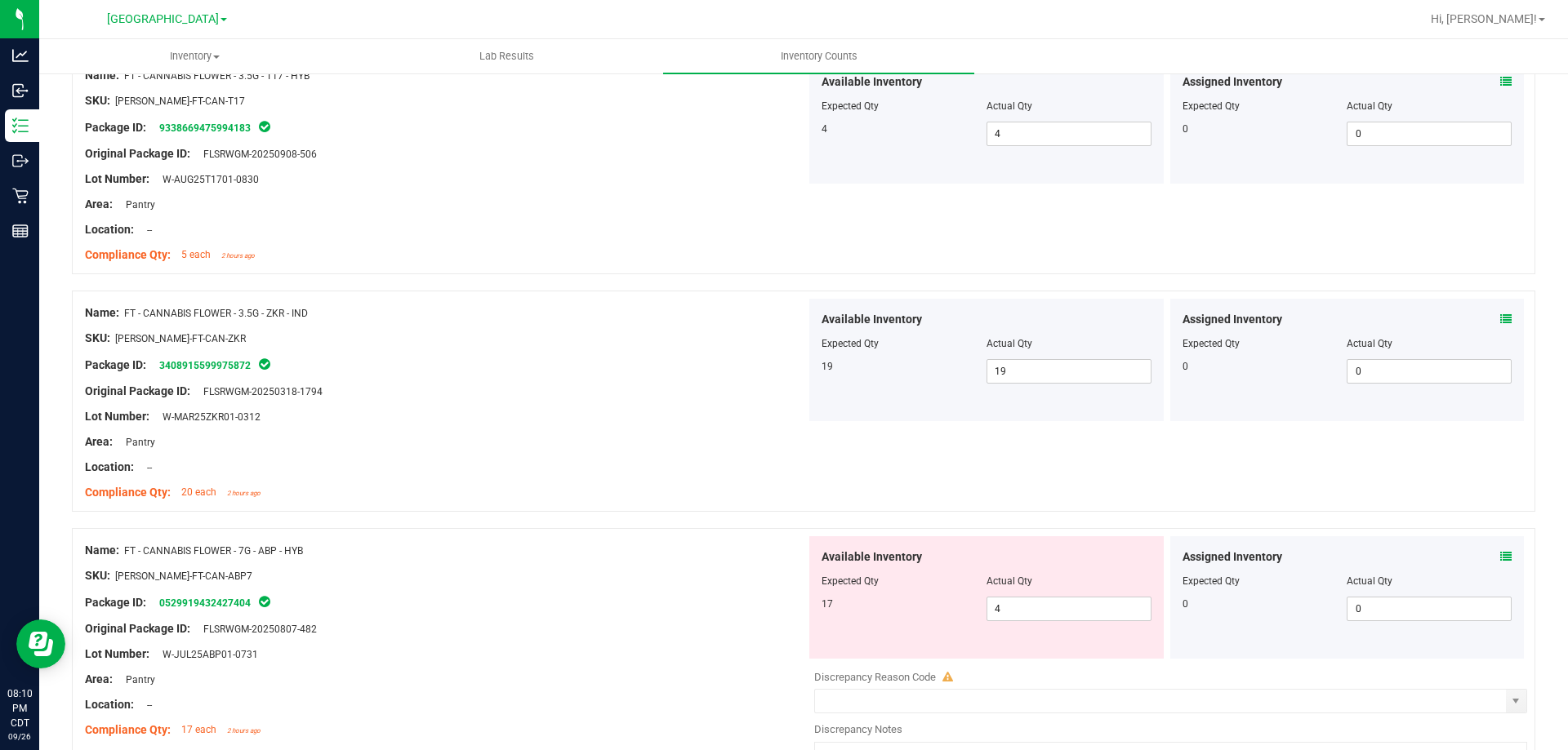
scroll to position [3593, 0]
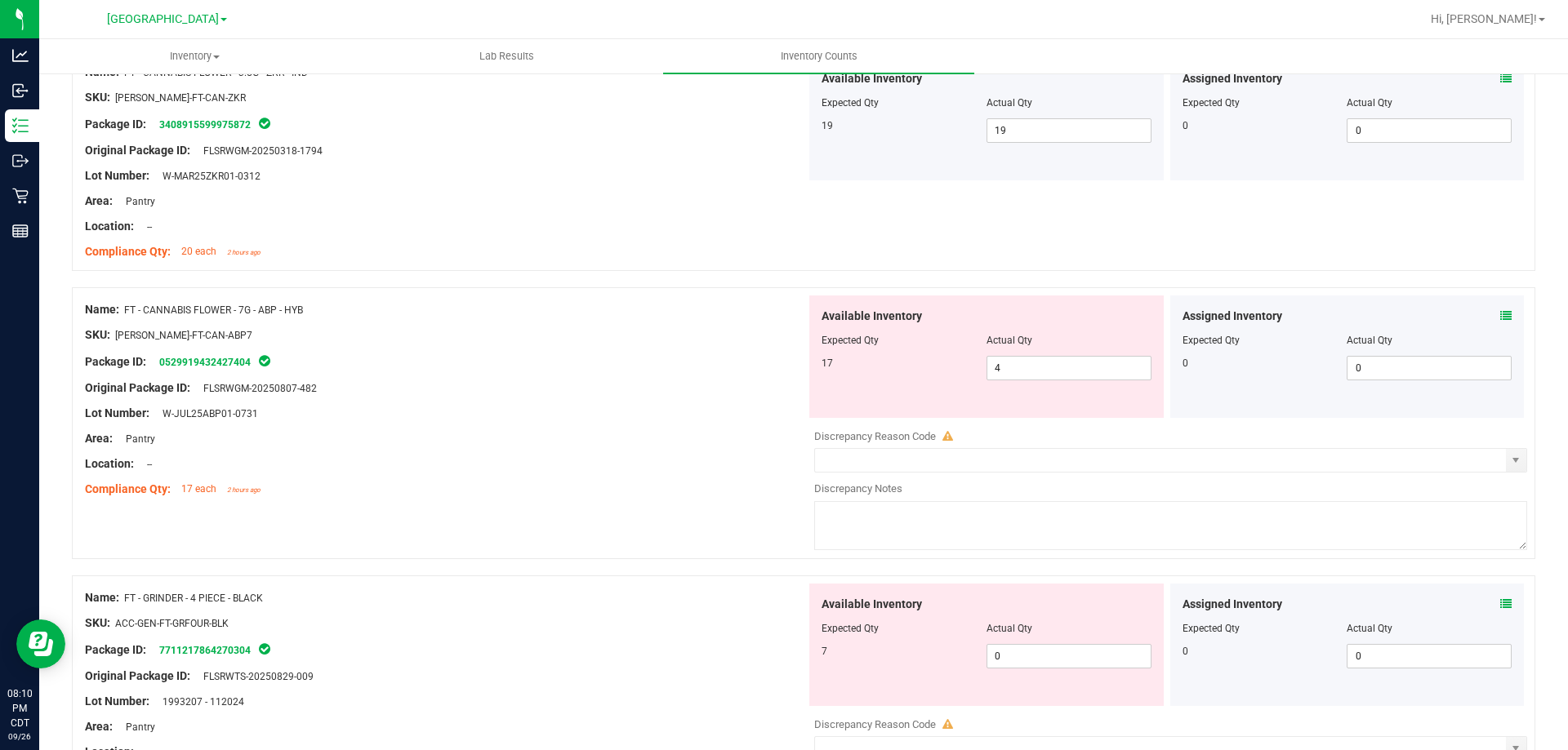
click at [1425, 309] on span at bounding box center [1506, 317] width 11 height 18
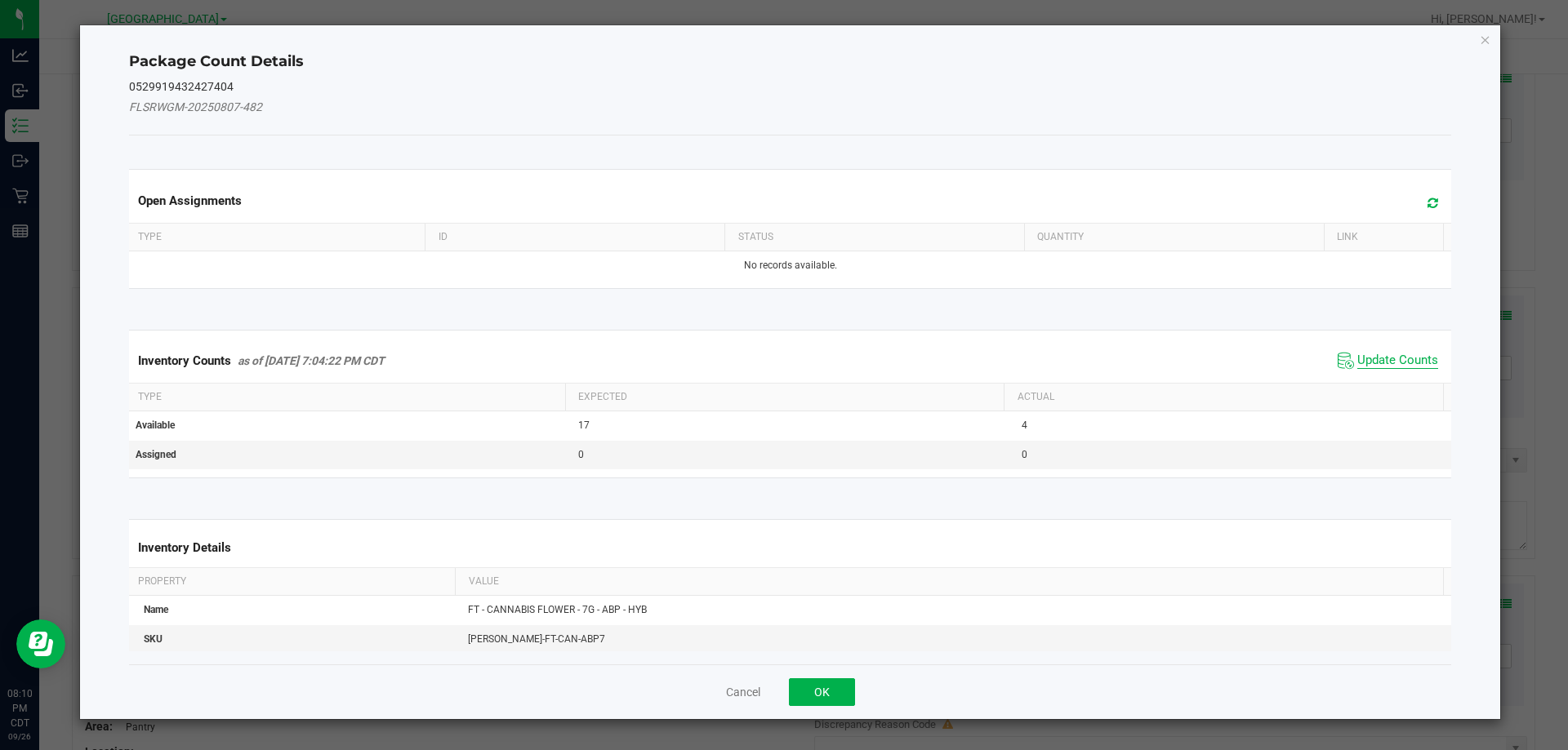
click at [1396, 360] on span "Update Counts" at bounding box center [1398, 360] width 81 height 17
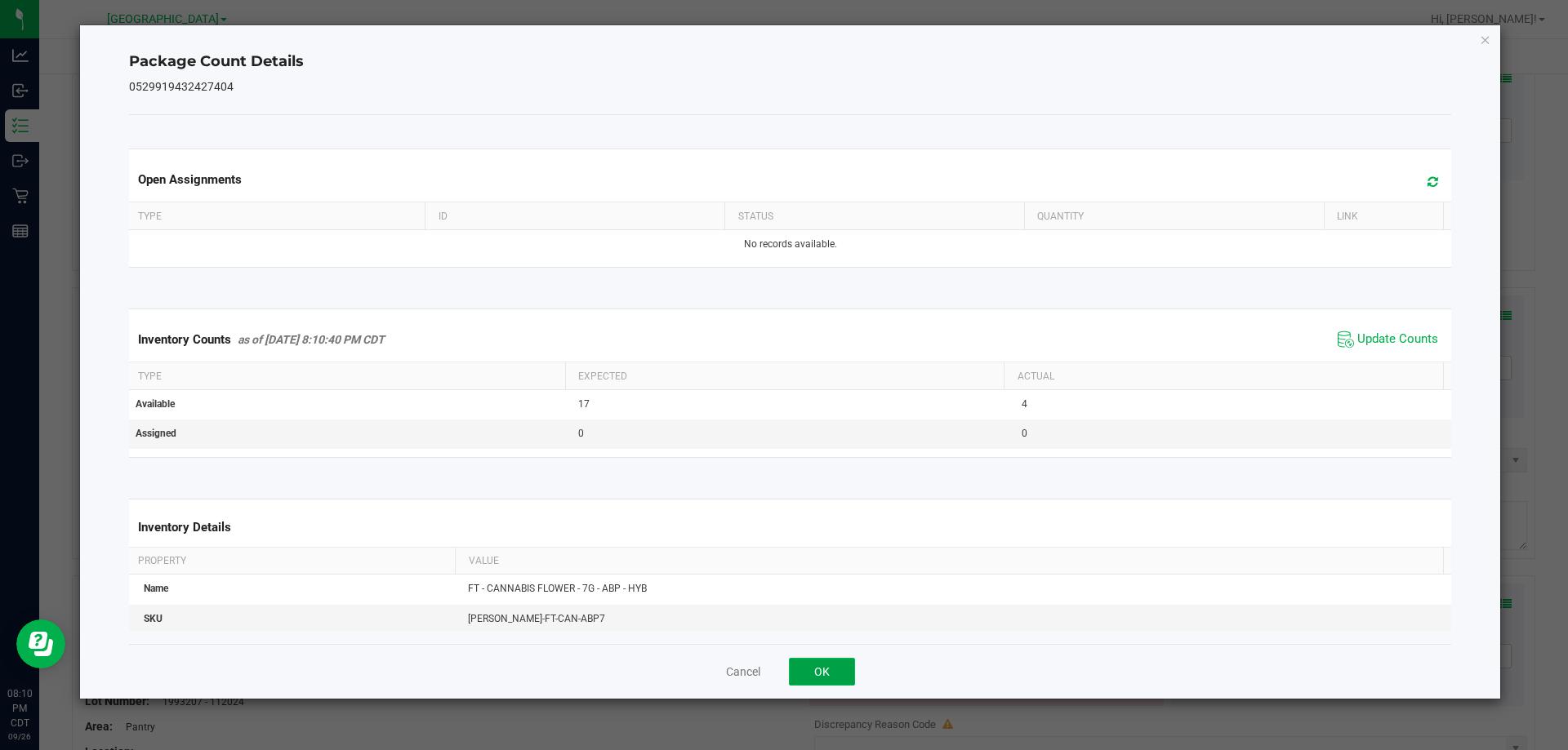
click at [807, 674] on button "OK" at bounding box center [821, 673] width 66 height 28
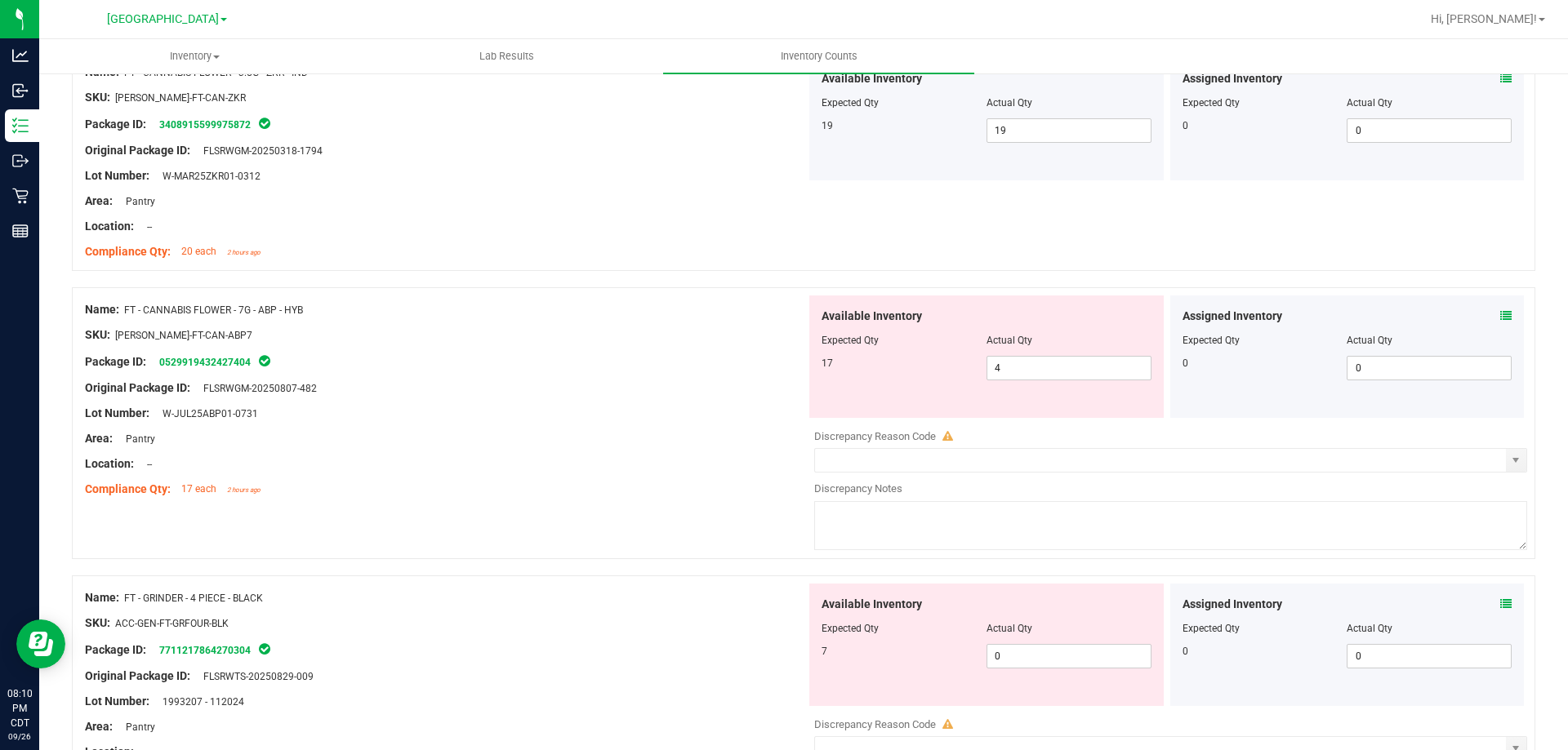
click at [1425, 605] on icon at bounding box center [1506, 604] width 11 height 11
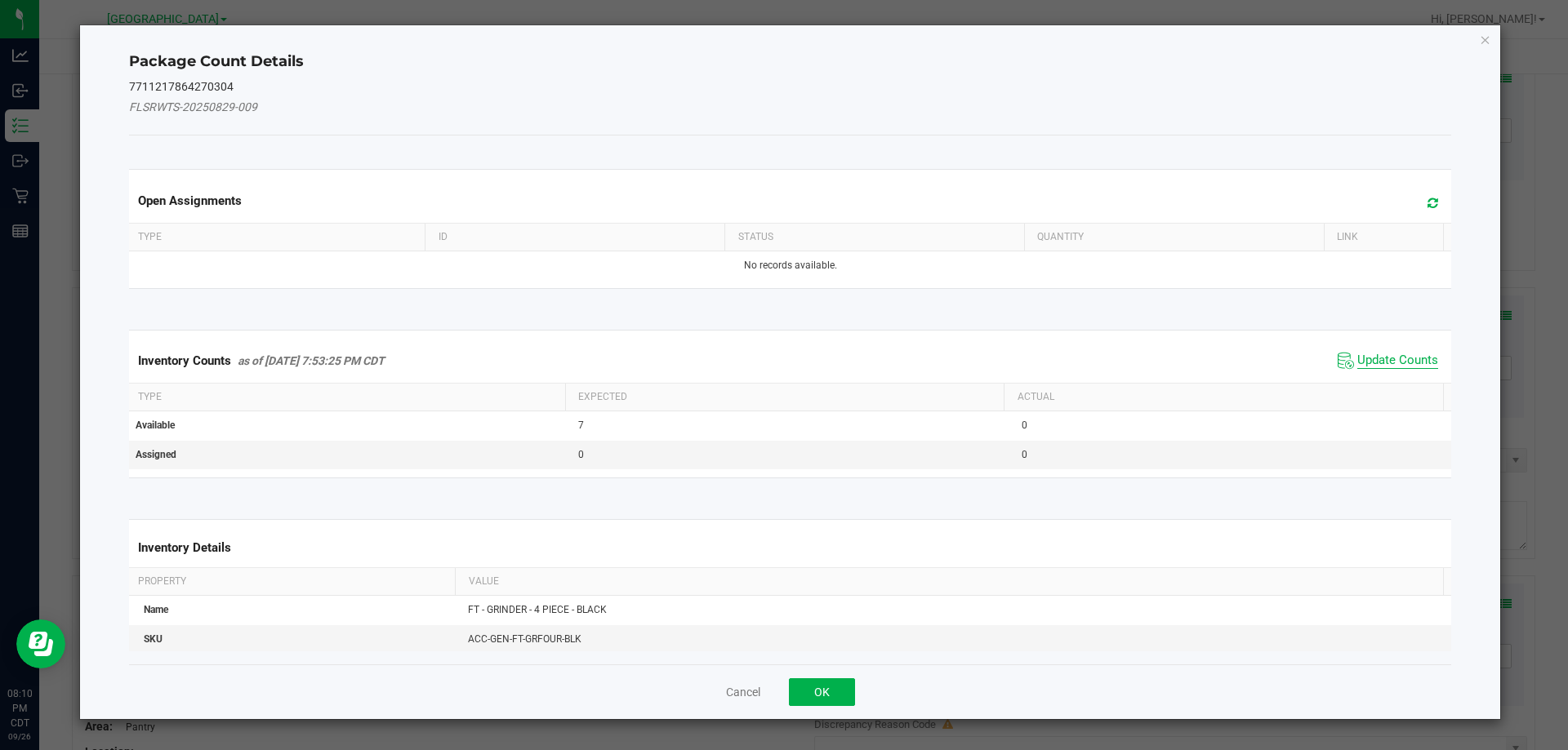
click at [1376, 356] on span "Update Counts" at bounding box center [1398, 360] width 81 height 17
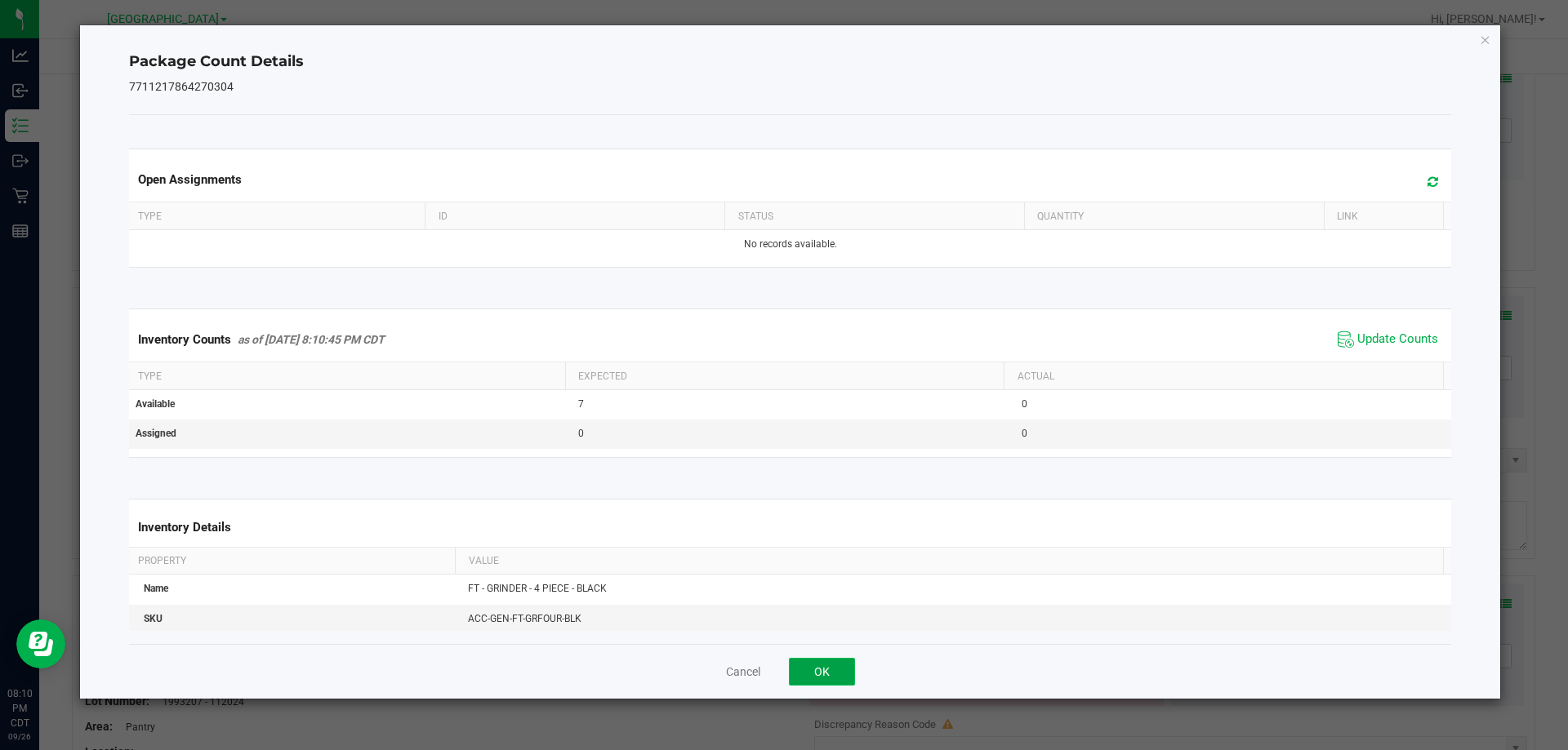
click at [832, 673] on button "OK" at bounding box center [821, 673] width 66 height 28
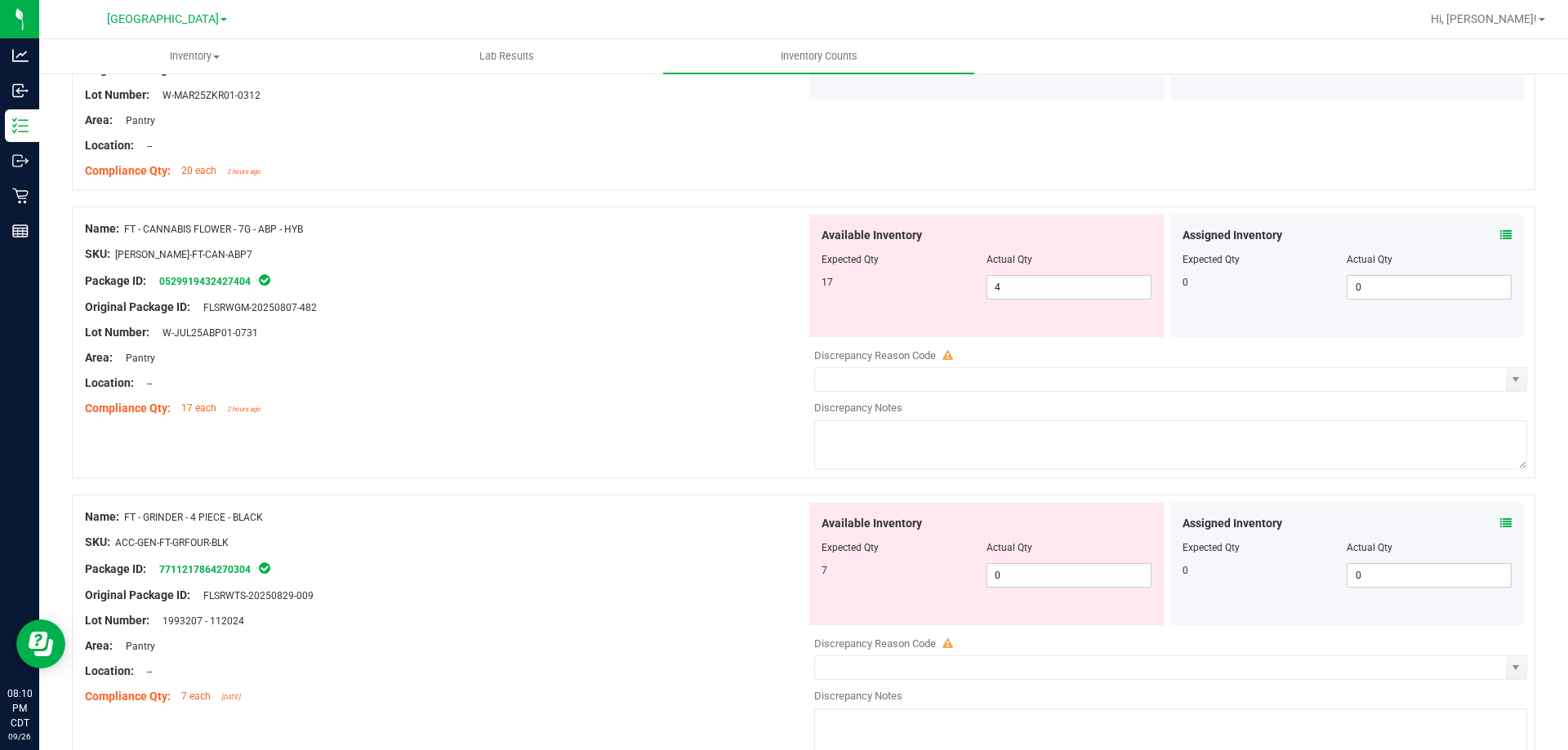
scroll to position [3674, 0]
click at [1053, 569] on span "0 0" at bounding box center [1069, 575] width 165 height 25
click at [732, 603] on div at bounding box center [446, 607] width 721 height 8
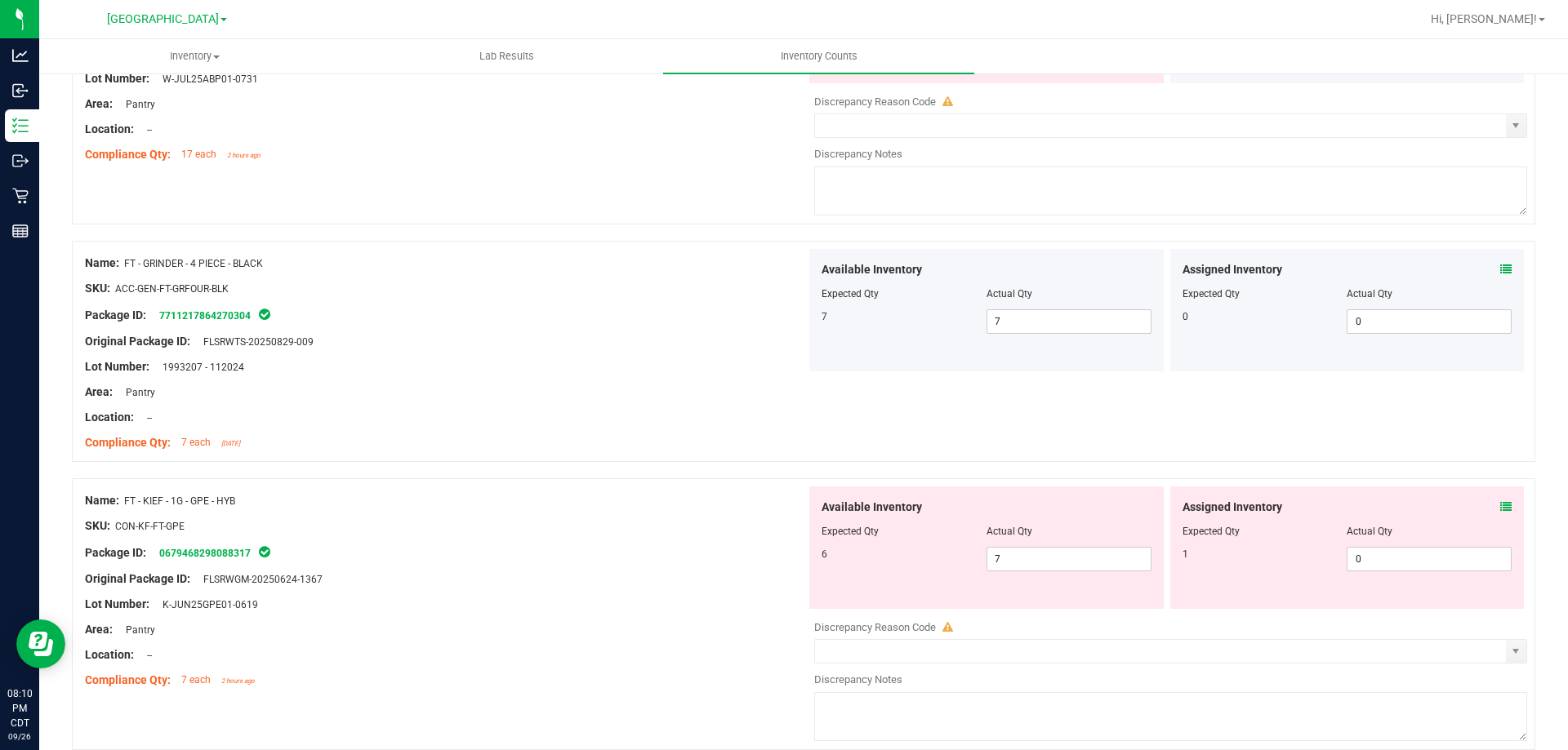
scroll to position [3756, 0]
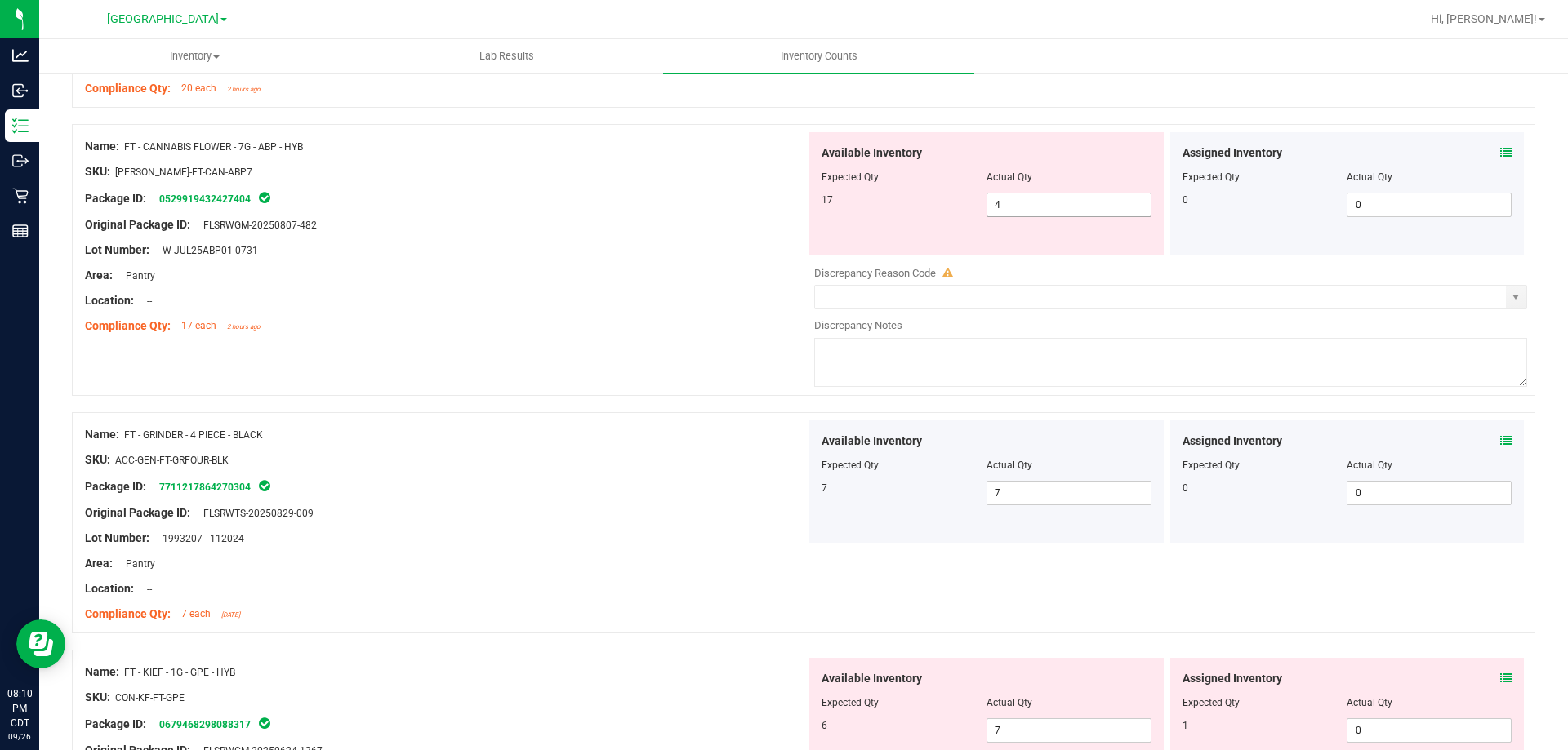
click at [1018, 206] on span "4 4" at bounding box center [1069, 205] width 165 height 25
click at [804, 269] on div "Name: FT - CANNABIS FLOWER - 7G - ABP - HYB SKU: FLO-BUD-FT-CAN-ABP7 Package ID…" at bounding box center [804, 259] width 1463 height 272
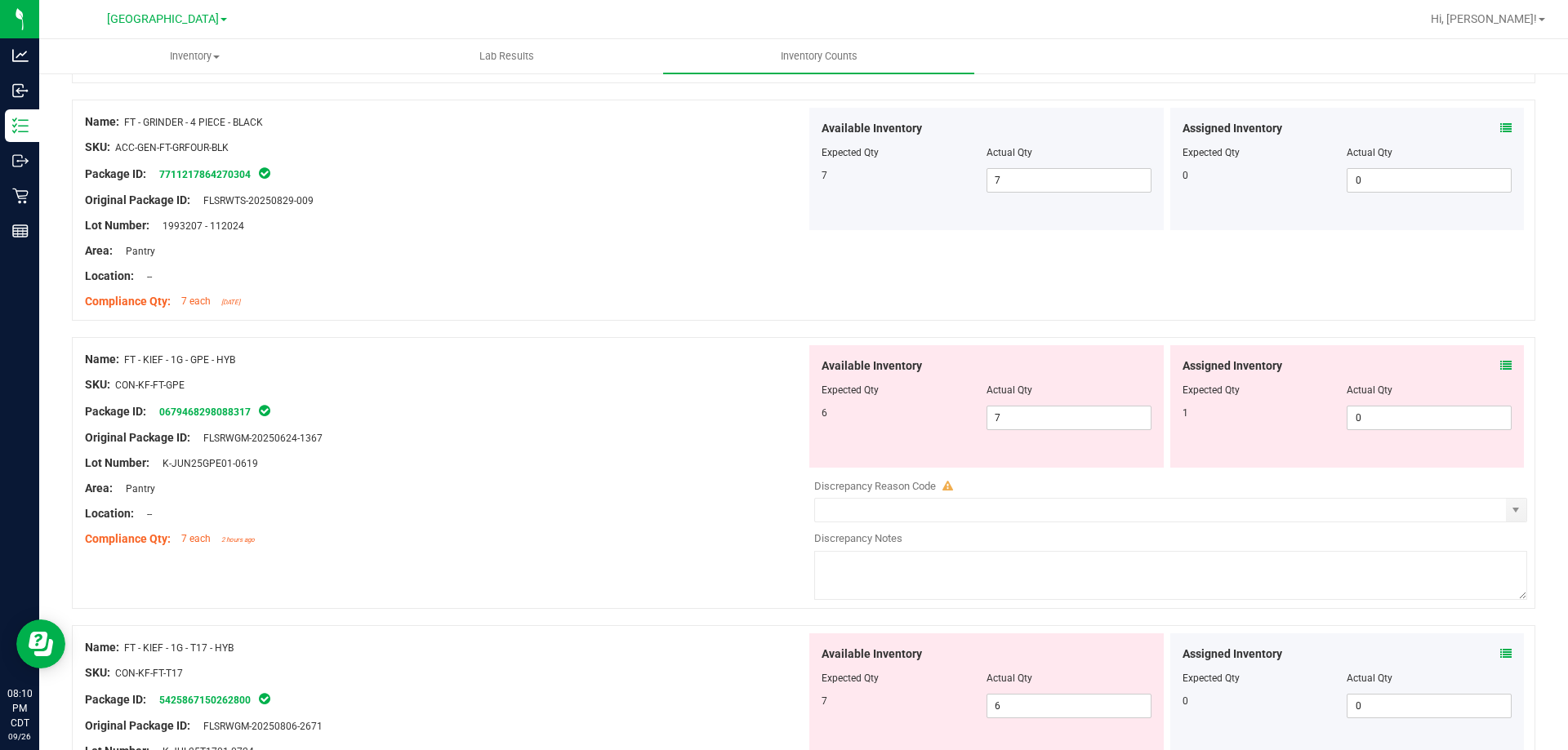
scroll to position [4083, 0]
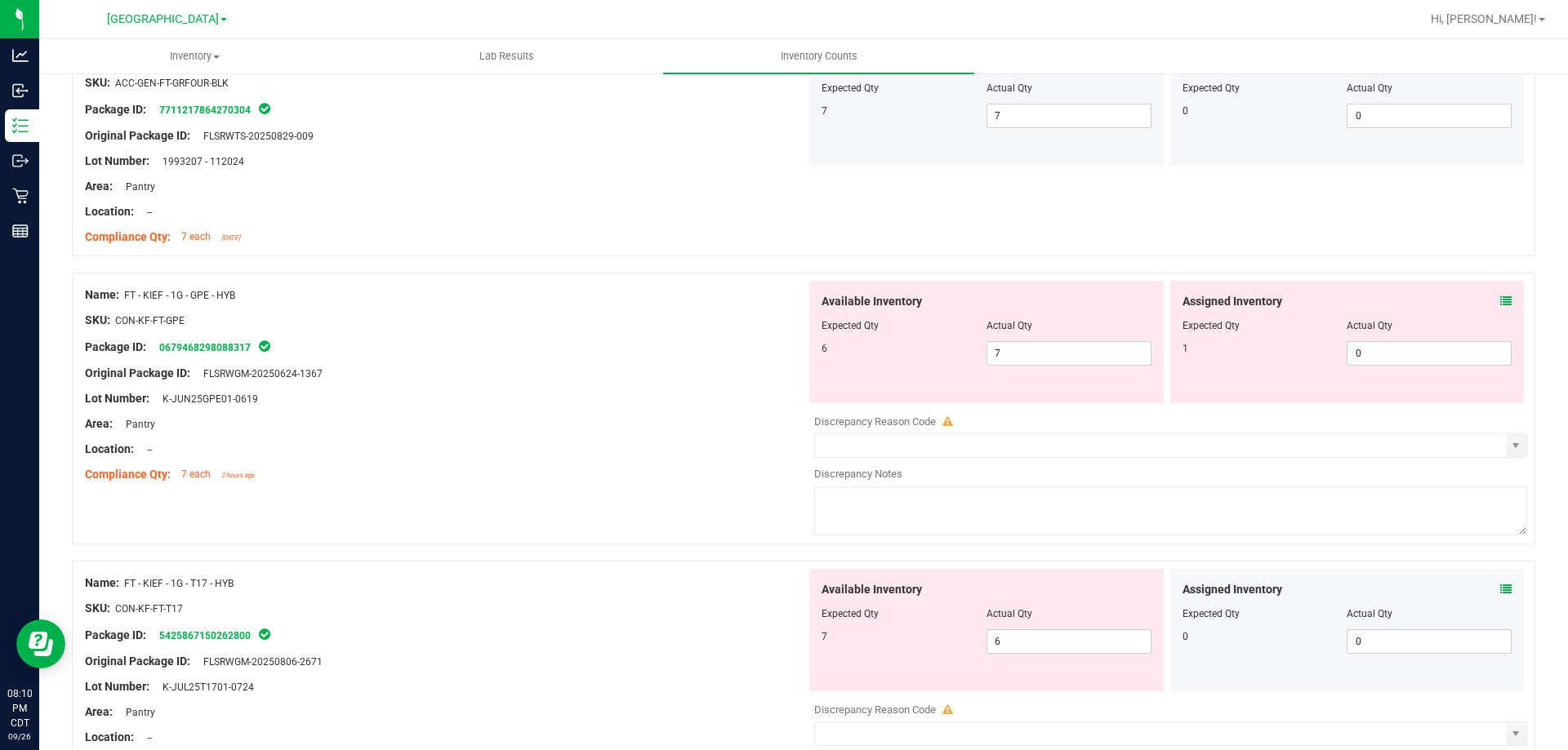
click at [1425, 294] on span at bounding box center [1506, 302] width 11 height 18
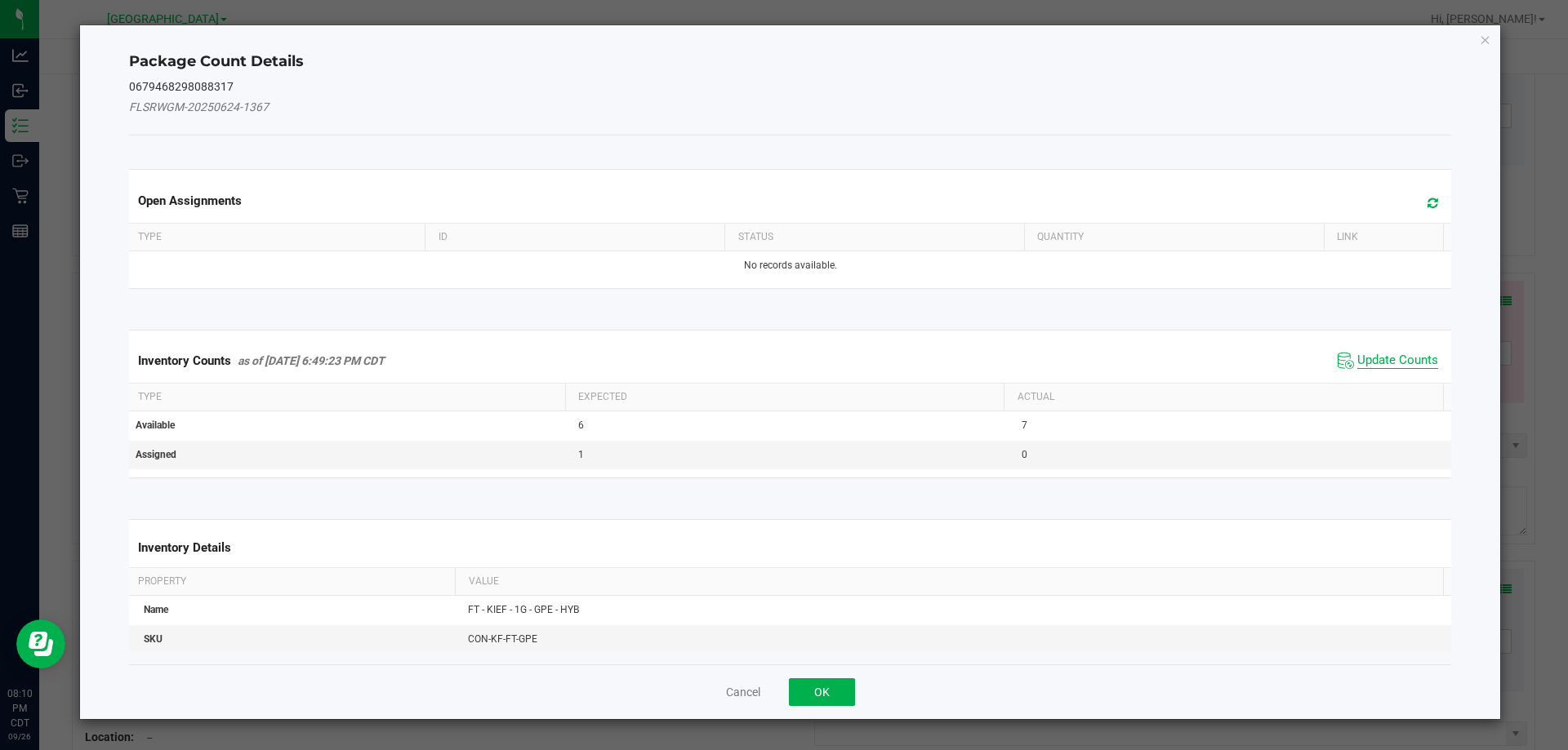
click at [1358, 363] on span "Update Counts" at bounding box center [1398, 360] width 81 height 17
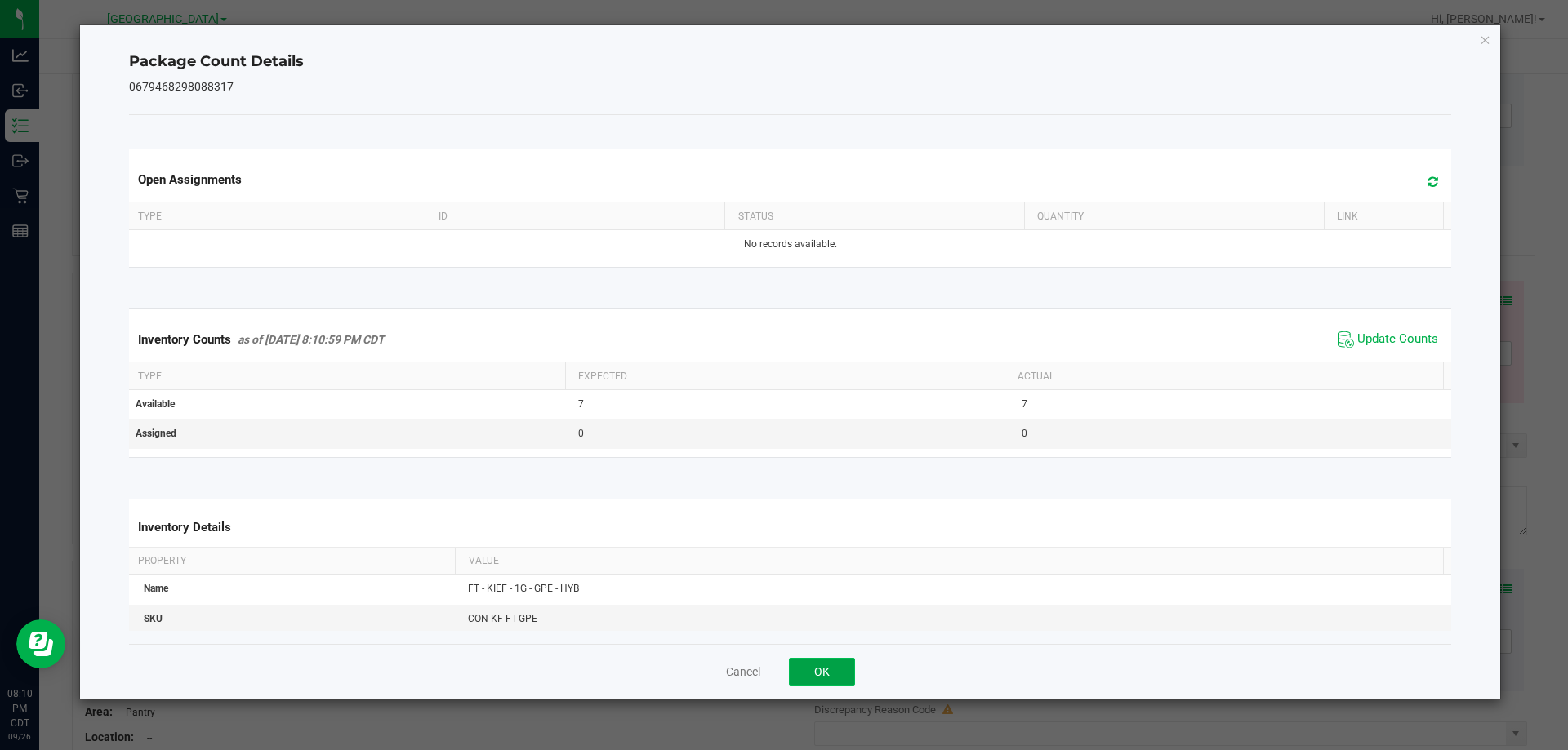
click at [851, 672] on button "OK" at bounding box center [821, 673] width 66 height 28
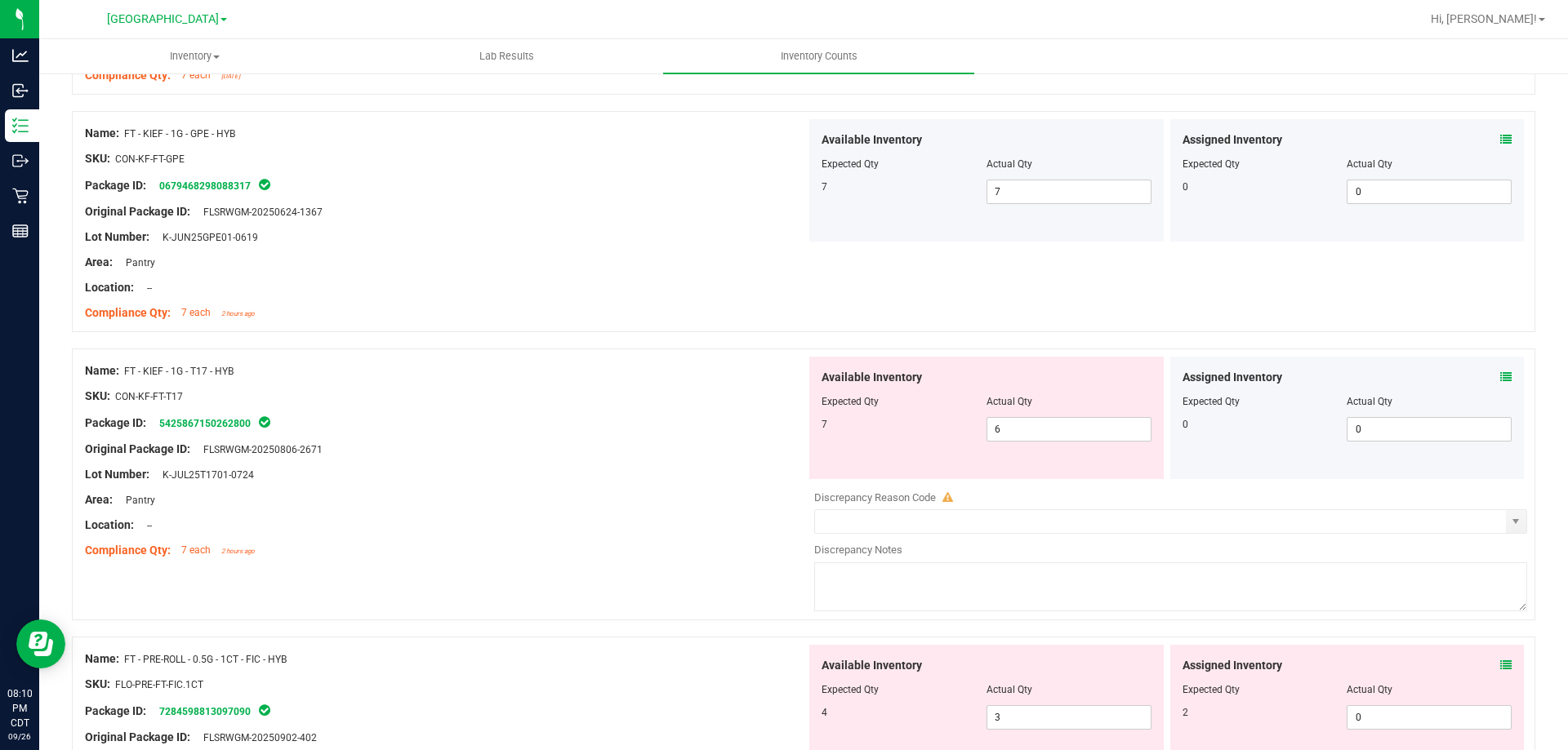
scroll to position [4246, 0]
click at [1425, 374] on icon at bounding box center [1506, 375] width 11 height 11
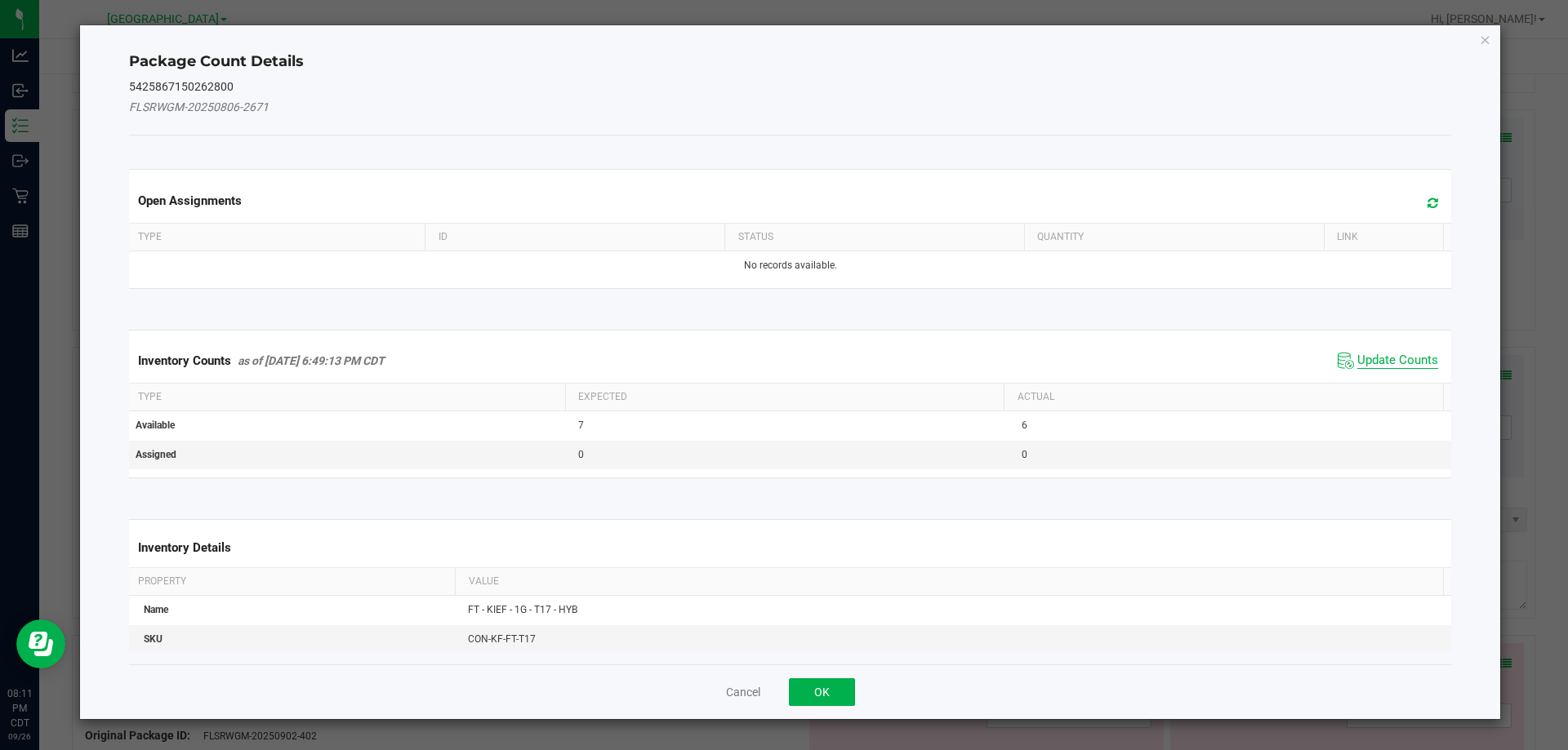
click at [1383, 358] on span "Update Counts" at bounding box center [1398, 360] width 81 height 17
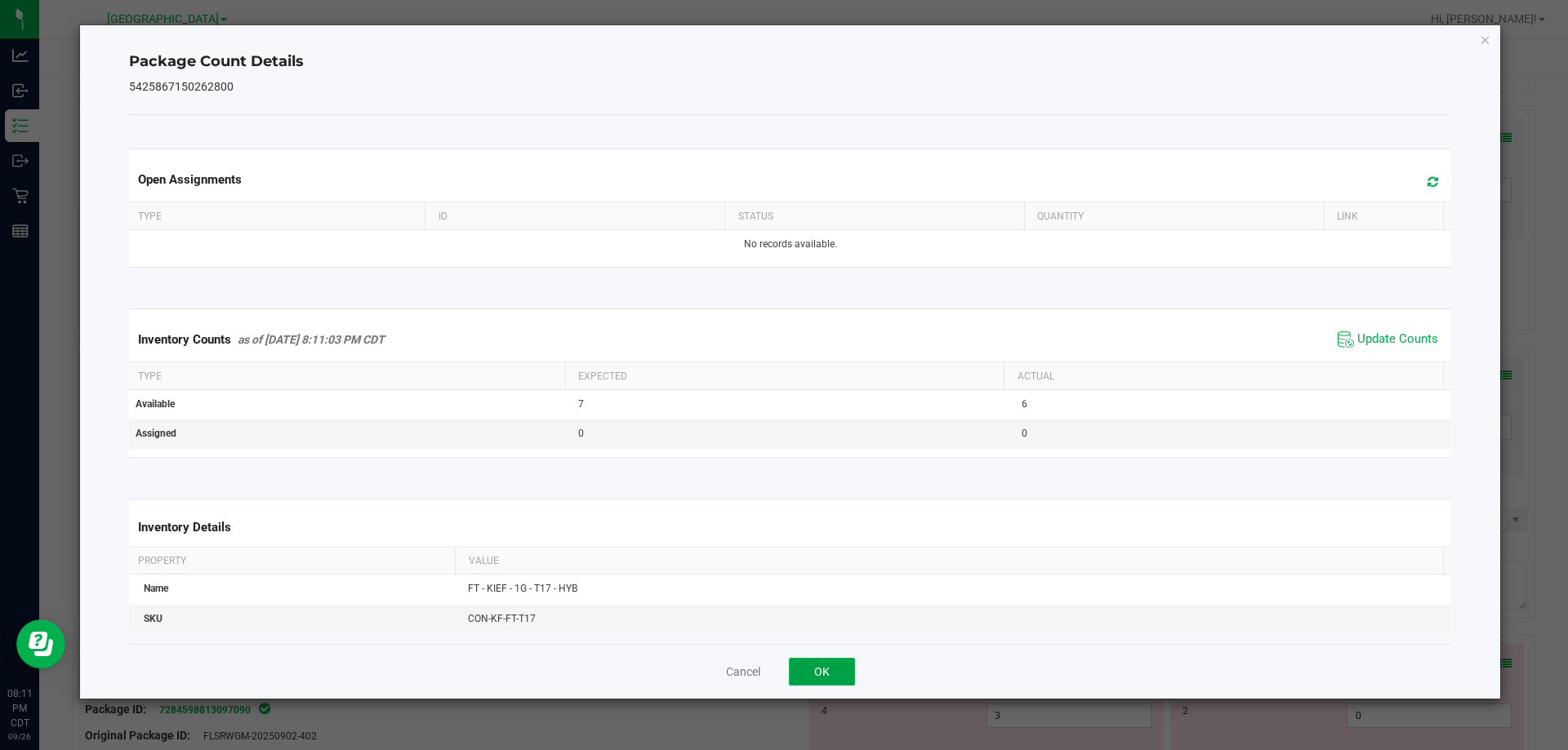
click at [804, 666] on button "OK" at bounding box center [821, 673] width 66 height 28
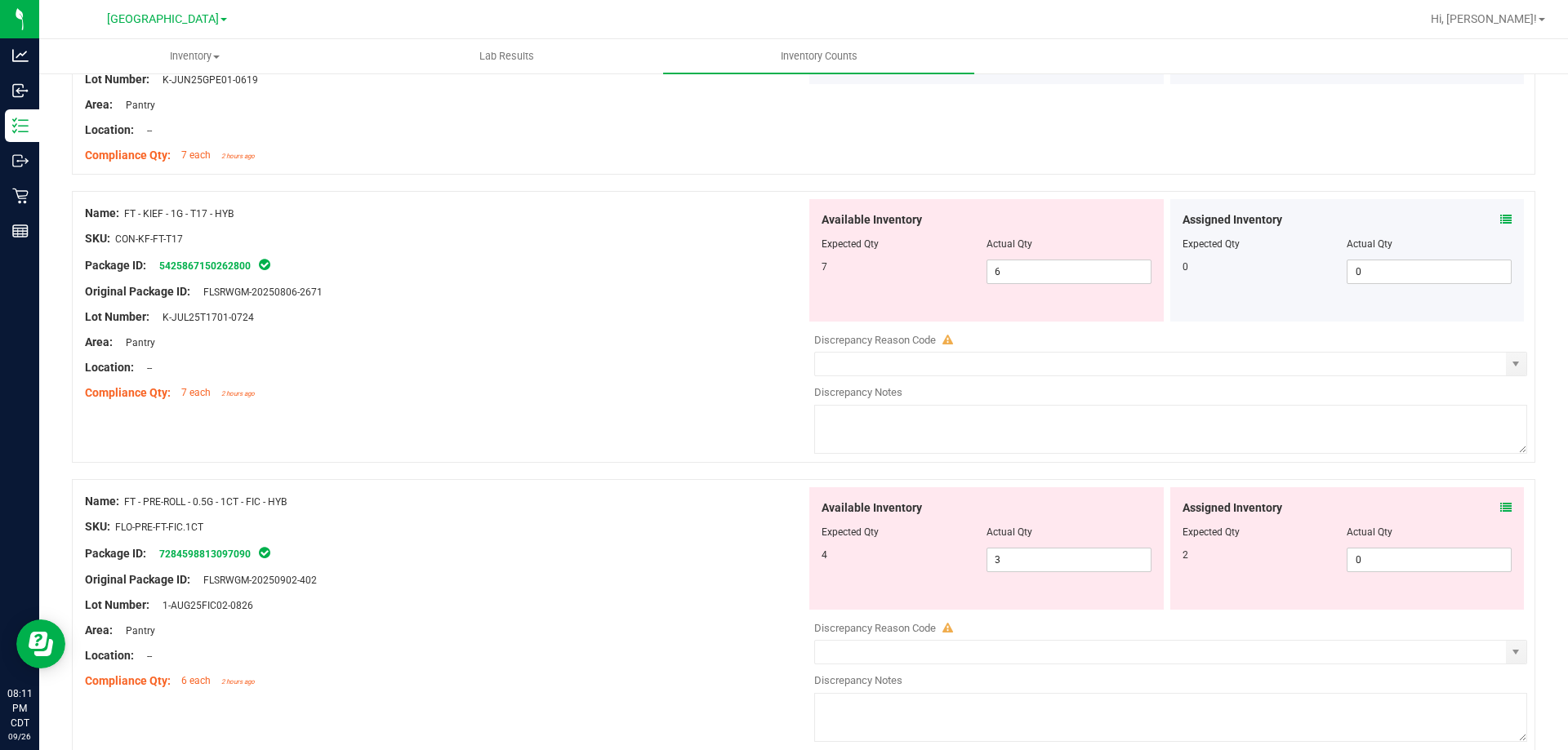
scroll to position [4409, 0]
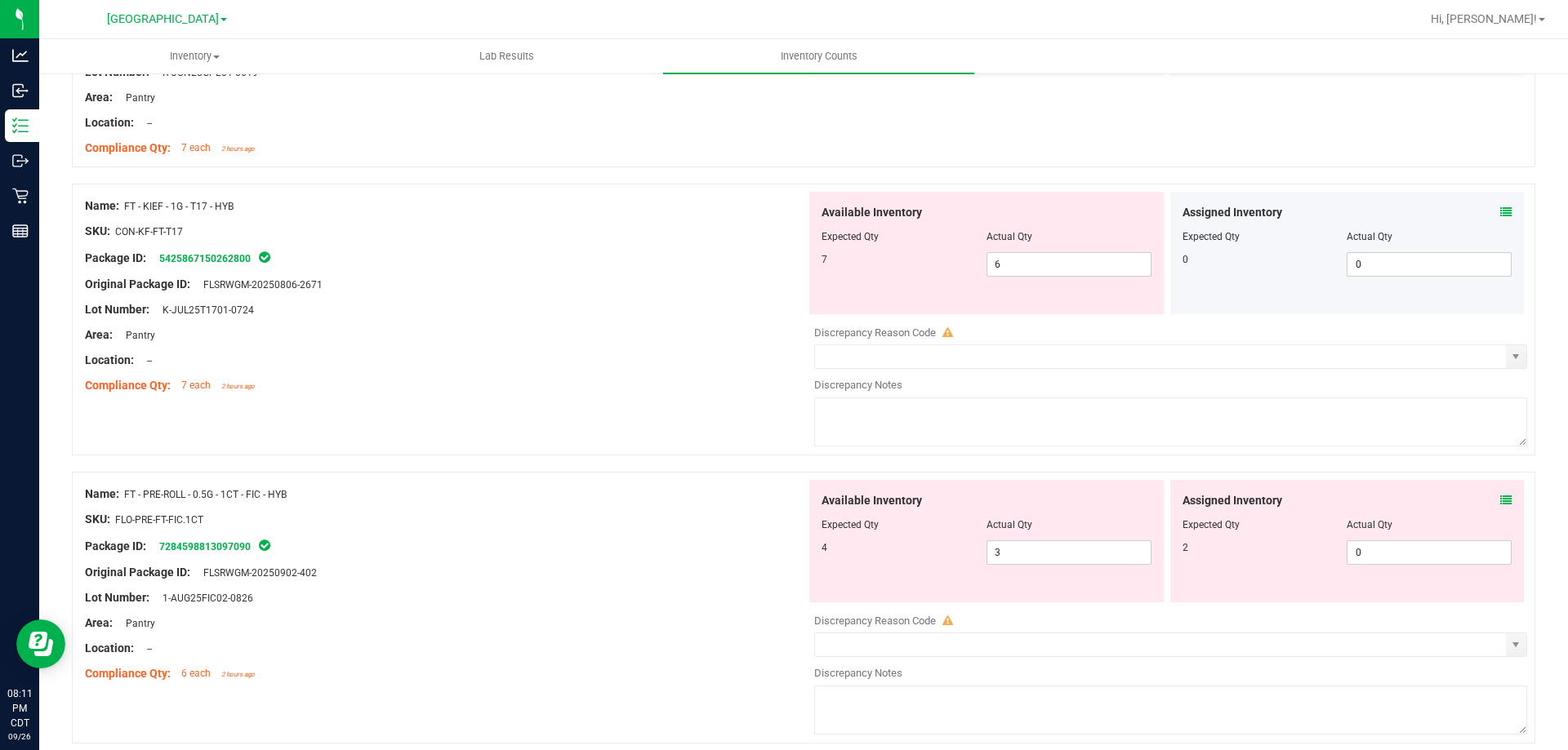
click at [1425, 499] on icon at bounding box center [1506, 500] width 11 height 11
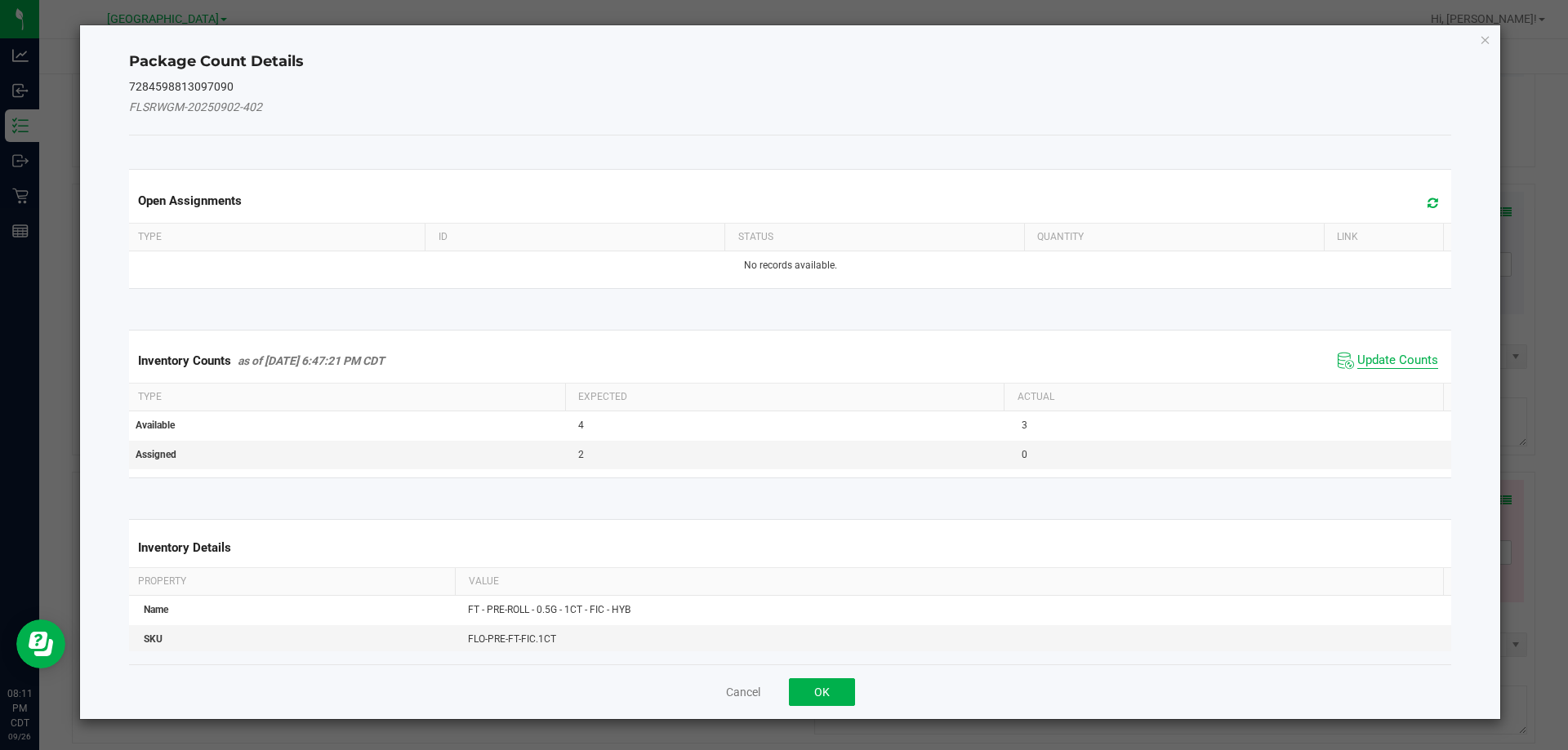
click at [1361, 358] on span "Update Counts" at bounding box center [1398, 360] width 81 height 17
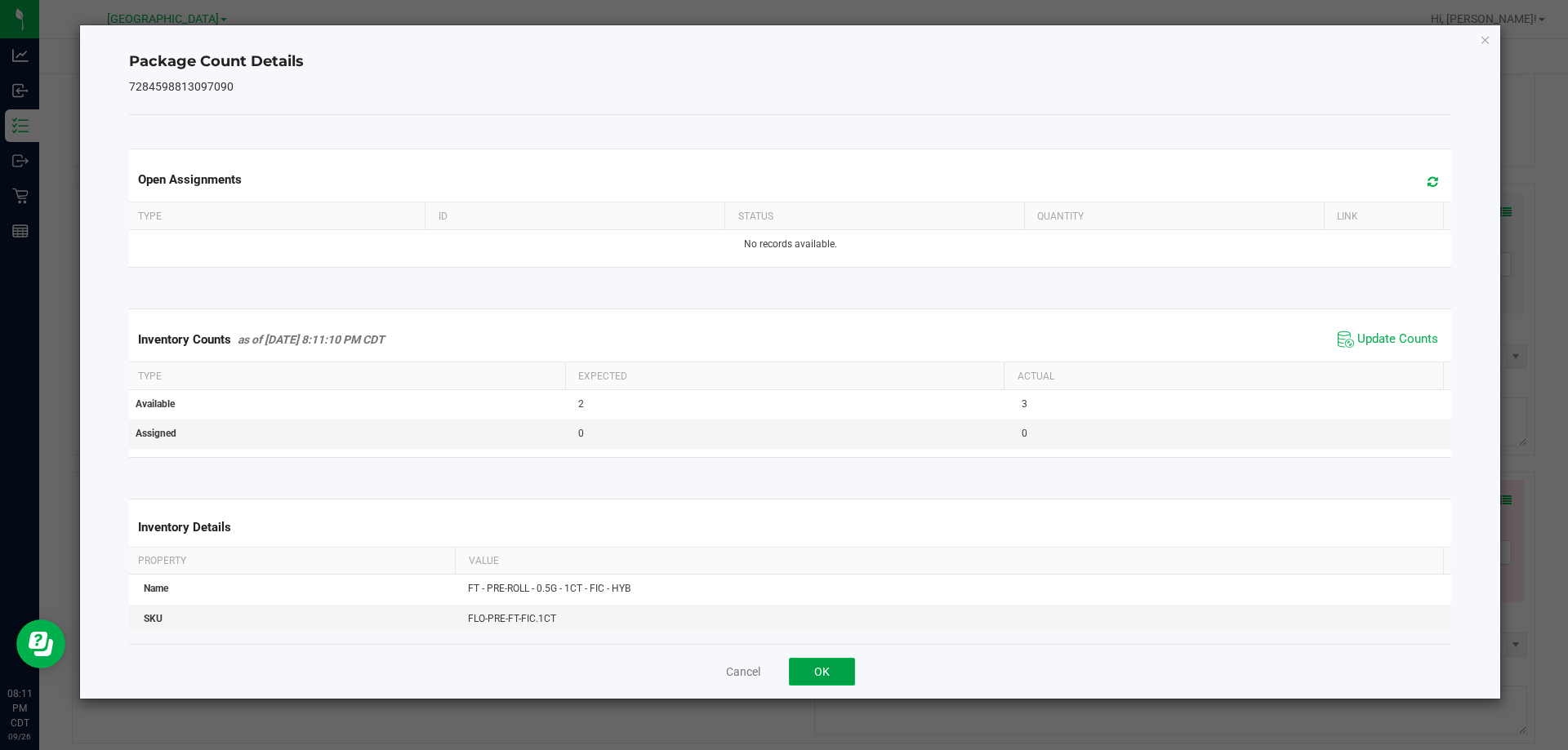
click at [850, 672] on button "OK" at bounding box center [821, 673] width 66 height 28
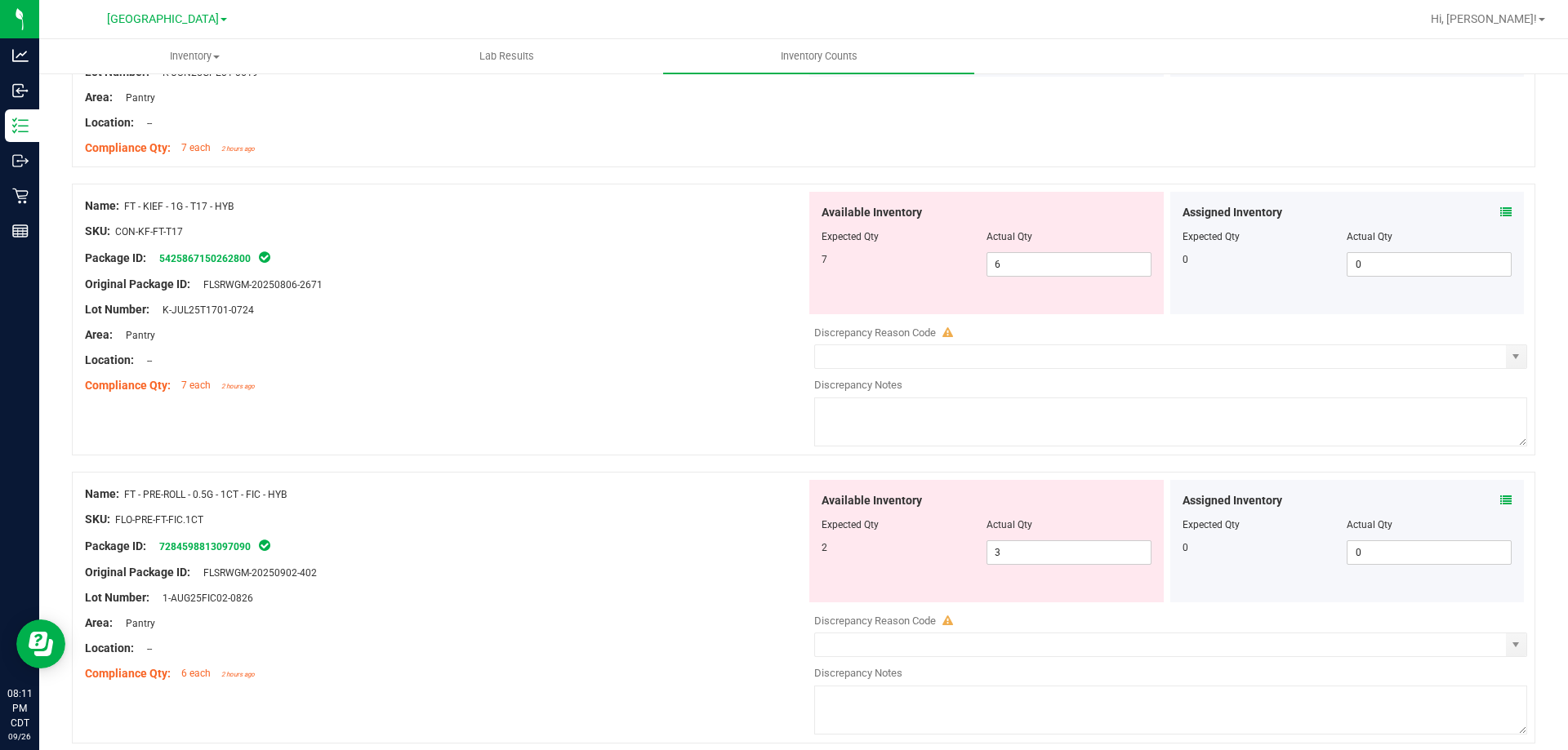
scroll to position [4475, 0]
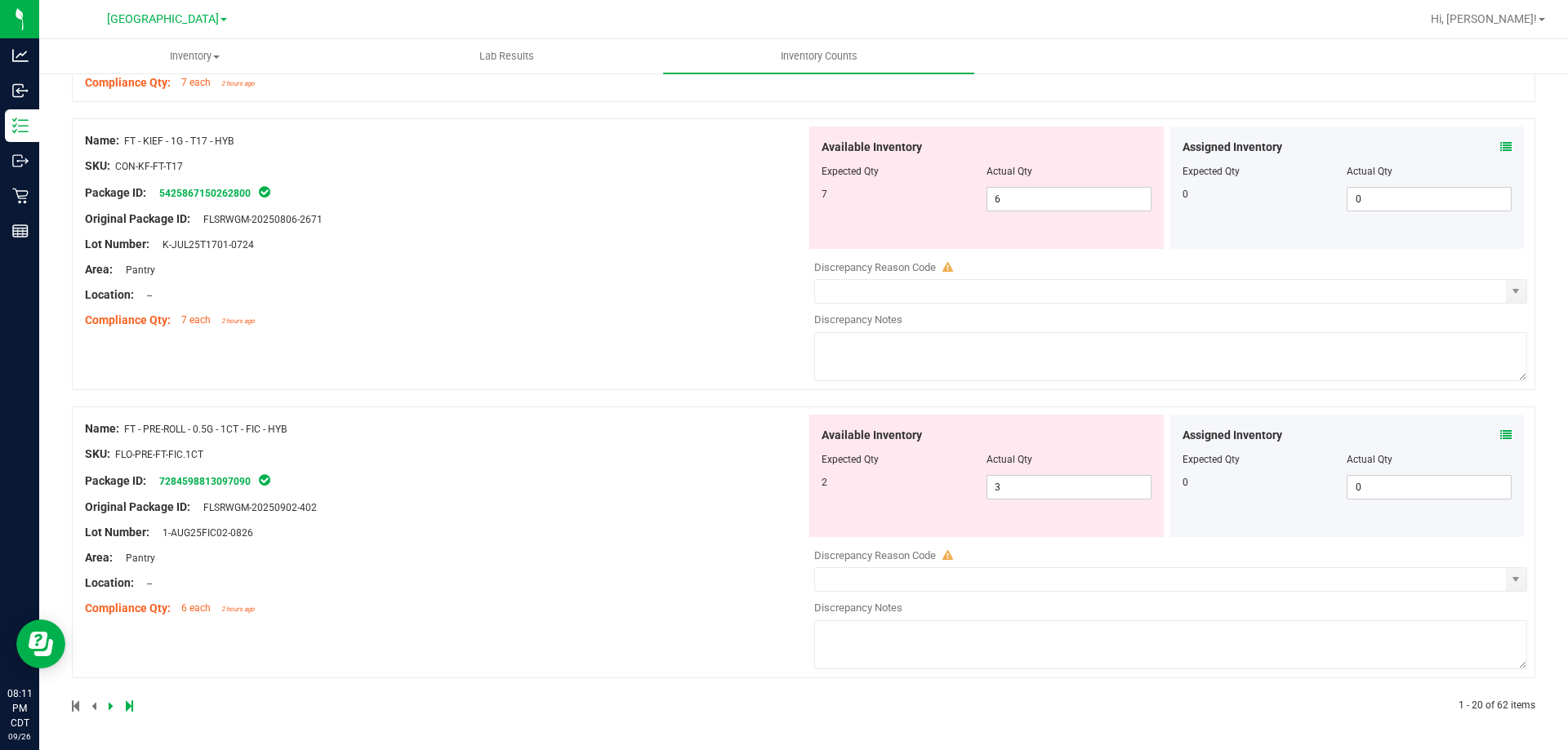
click at [1425, 433] on div "Assigned Inventory Expected Qty Actual Qty 0 0 0" at bounding box center [1347, 476] width 354 height 122
click at [1425, 440] on icon at bounding box center [1506, 435] width 11 height 11
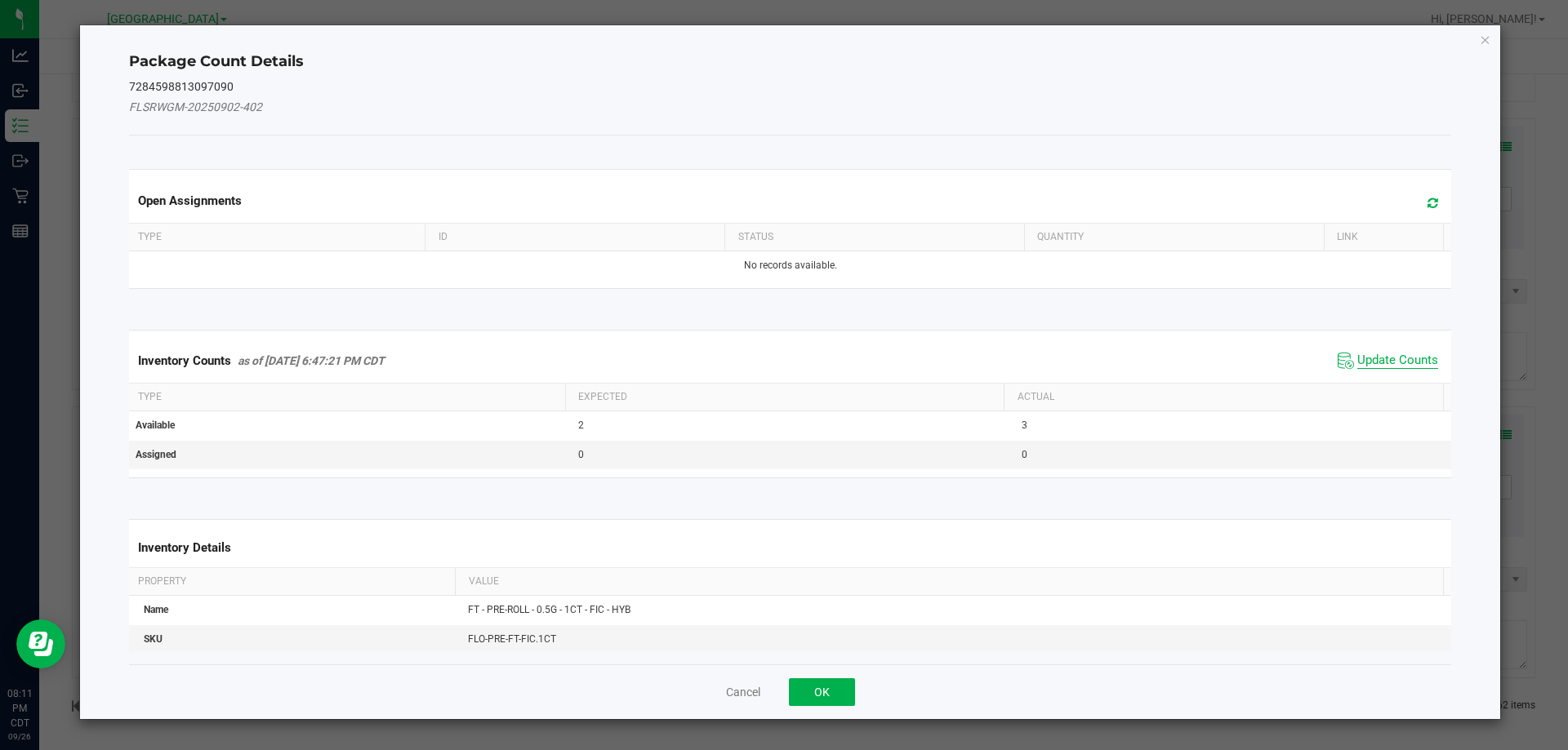
click at [1369, 364] on span "Update Counts" at bounding box center [1398, 360] width 81 height 17
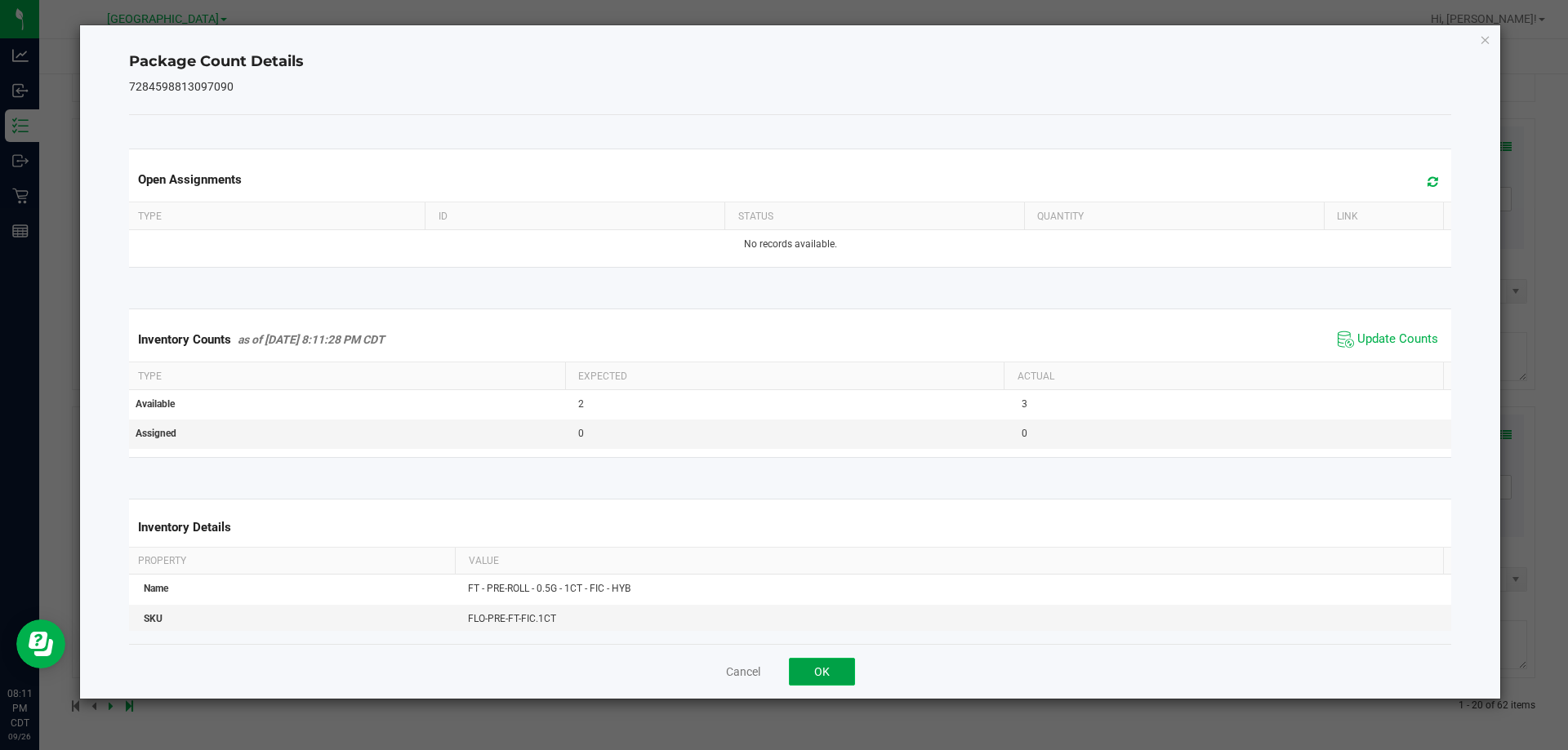
click at [799, 666] on button "OK" at bounding box center [821, 673] width 66 height 28
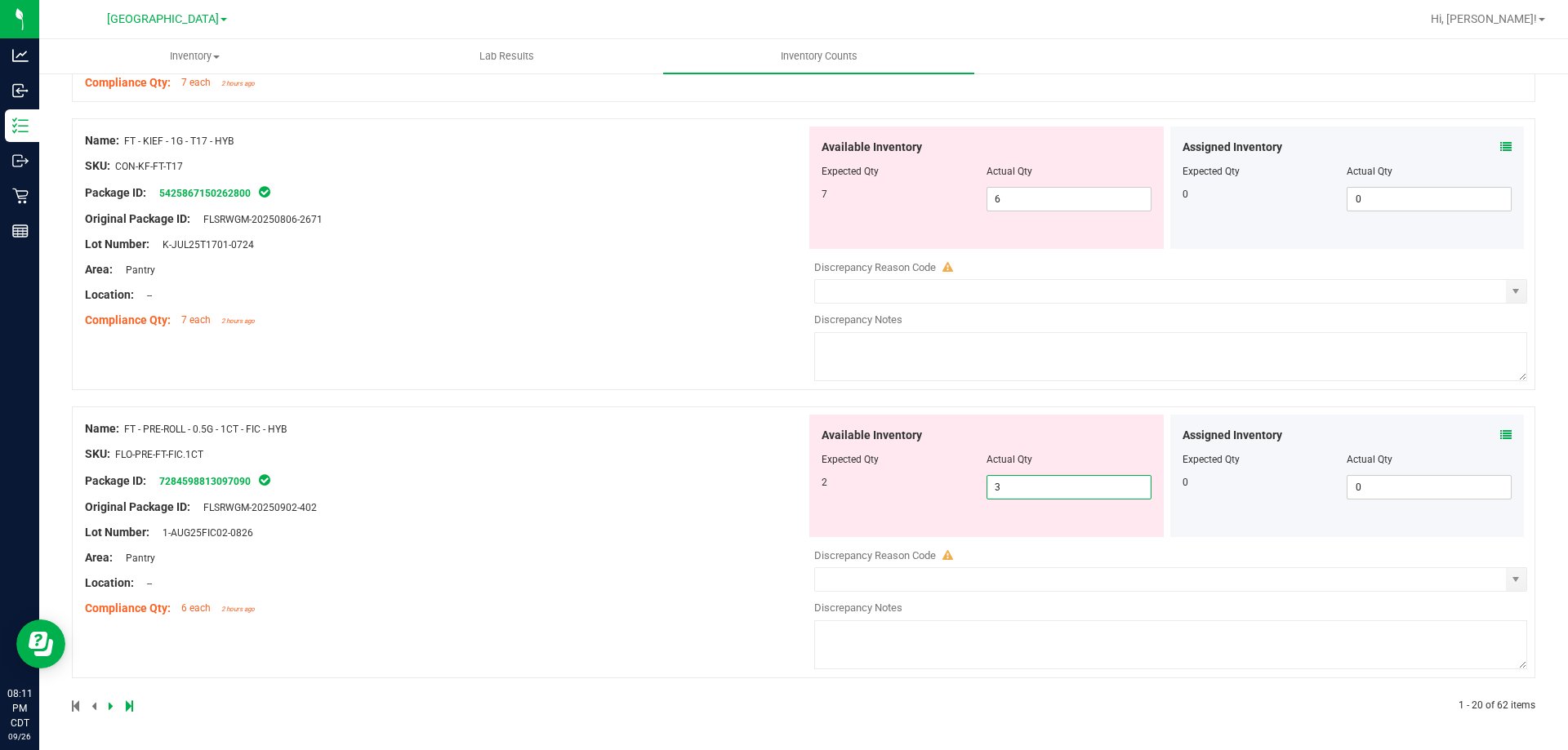
click at [1045, 492] on span "3 3" at bounding box center [1069, 488] width 165 height 25
click at [675, 541] on div "Name: FT - PRE-ROLL - 0.5G - 1CT - FIC - HYB SKU: FLO-PRE-FT-FIC.1CT Package ID…" at bounding box center [446, 519] width 721 height 208
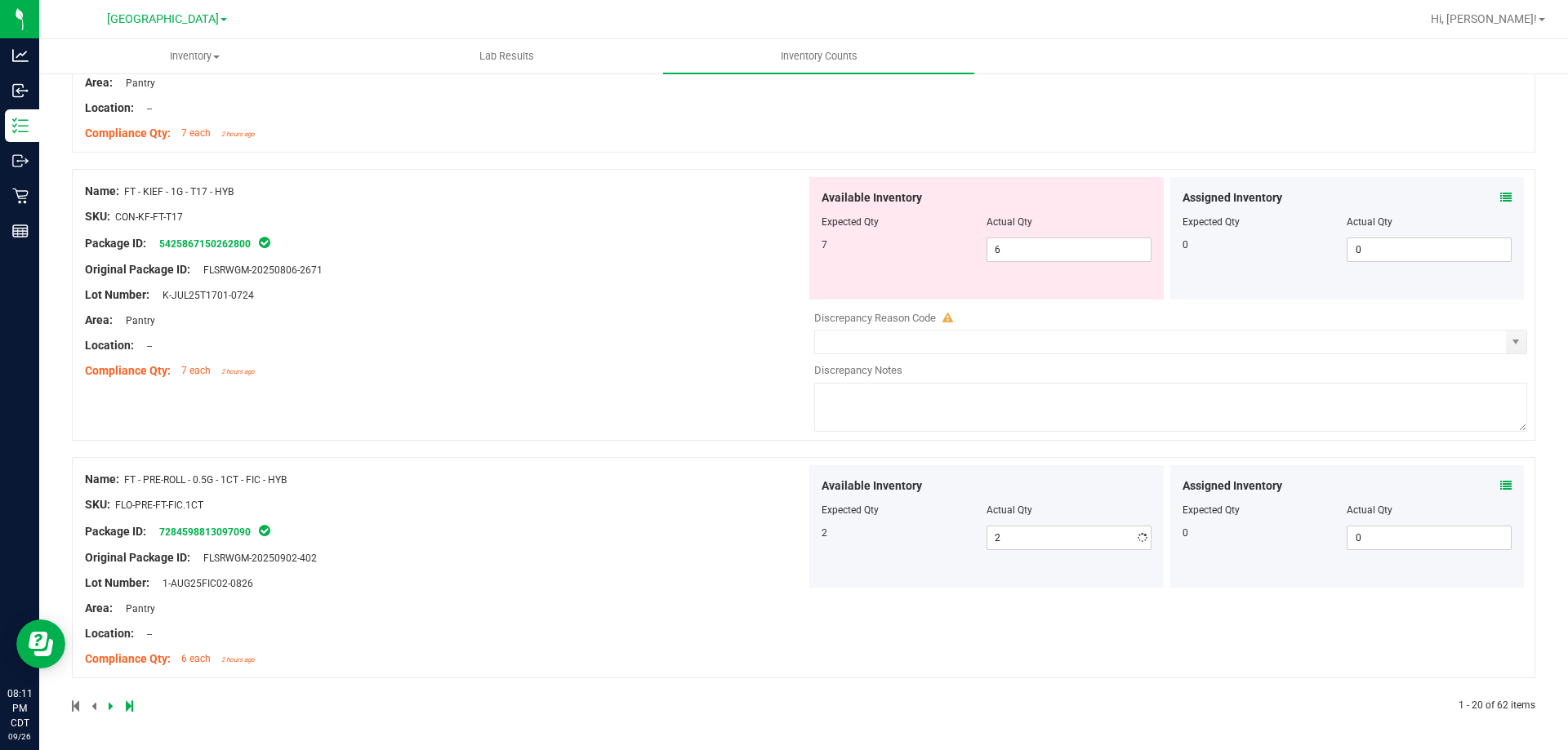
scroll to position [4424, 0]
click at [106, 681] on div at bounding box center [438, 706] width 732 height 15
click at [109, 681] on icon at bounding box center [112, 706] width 5 height 10
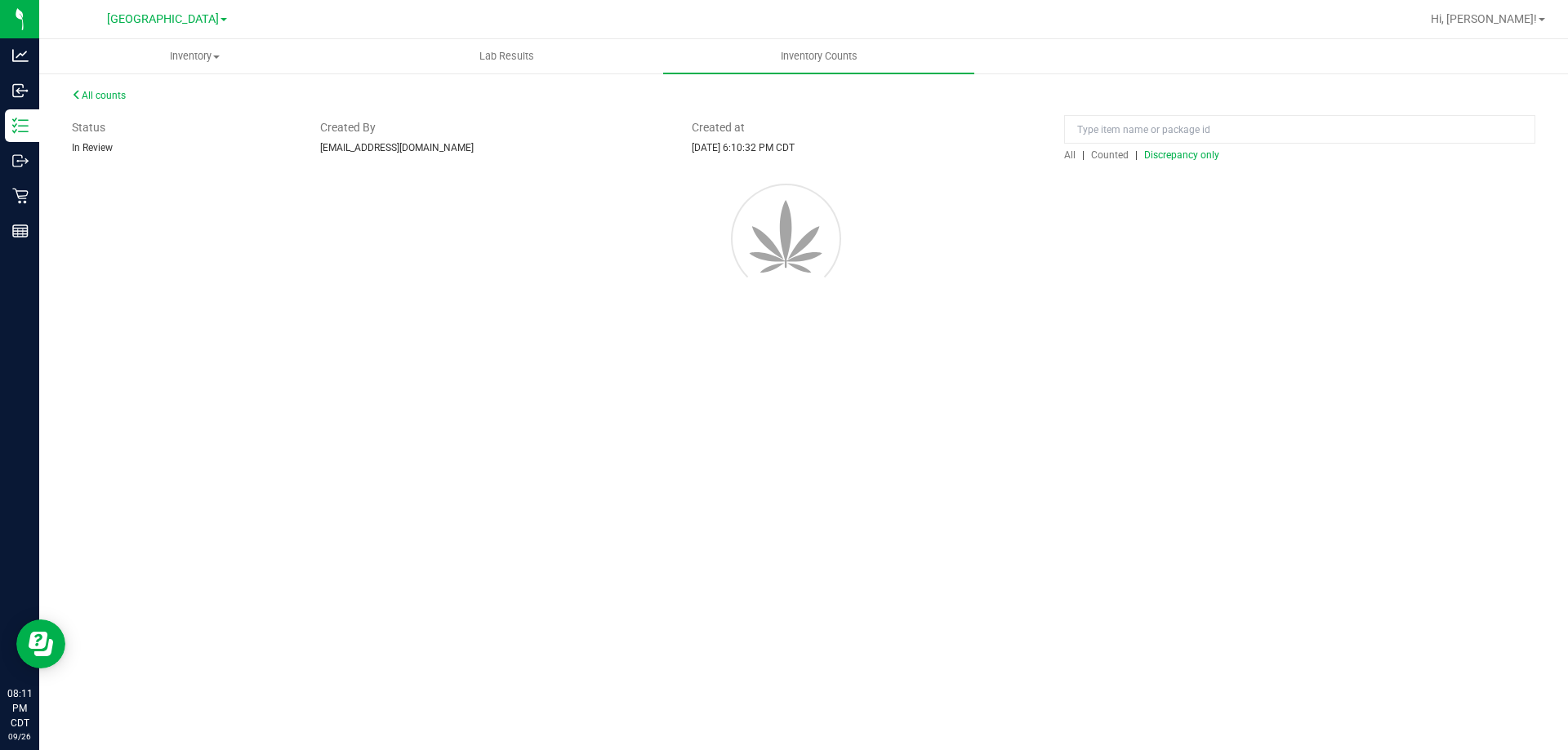
scroll to position [0, 0]
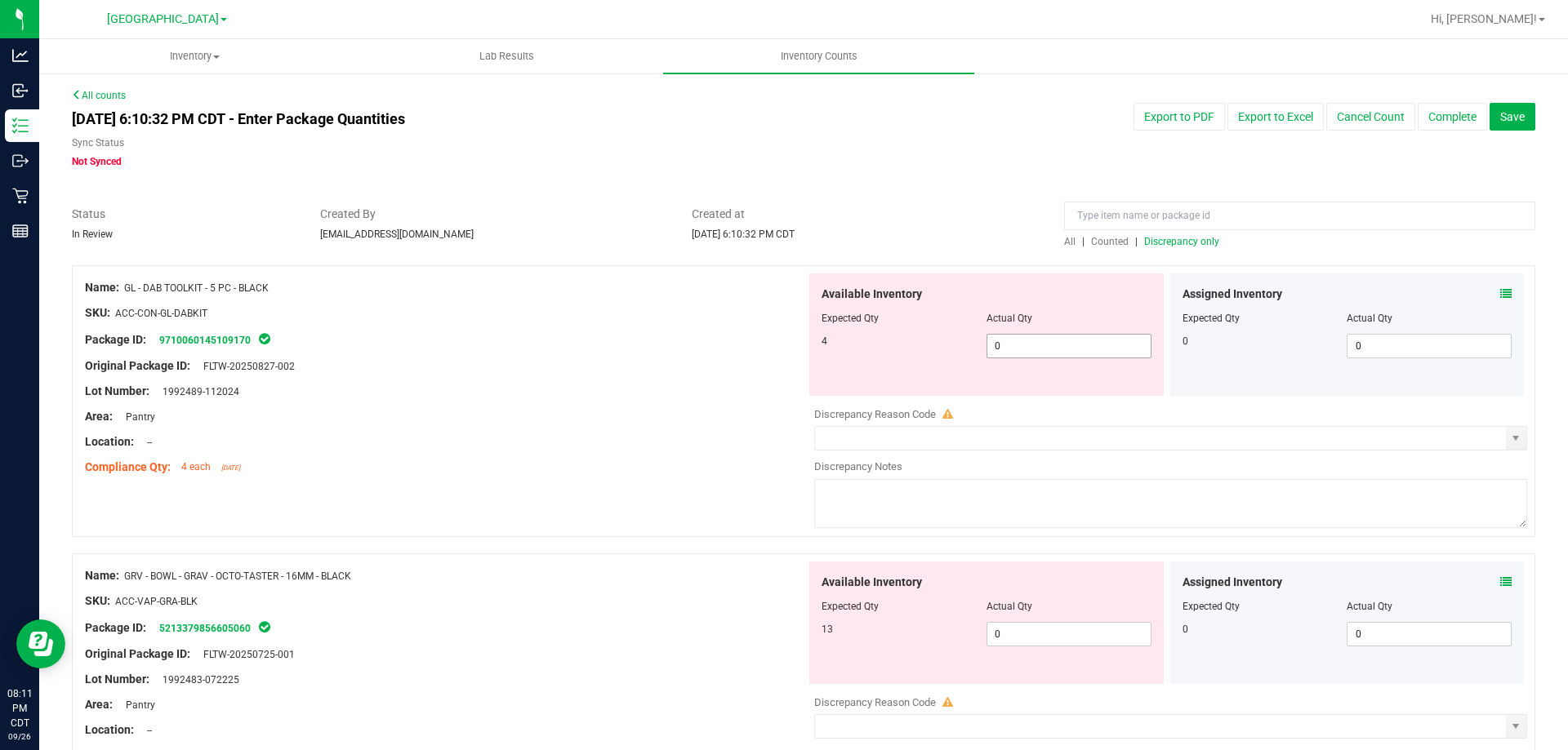
click at [1015, 340] on span "0 0" at bounding box center [1069, 346] width 165 height 25
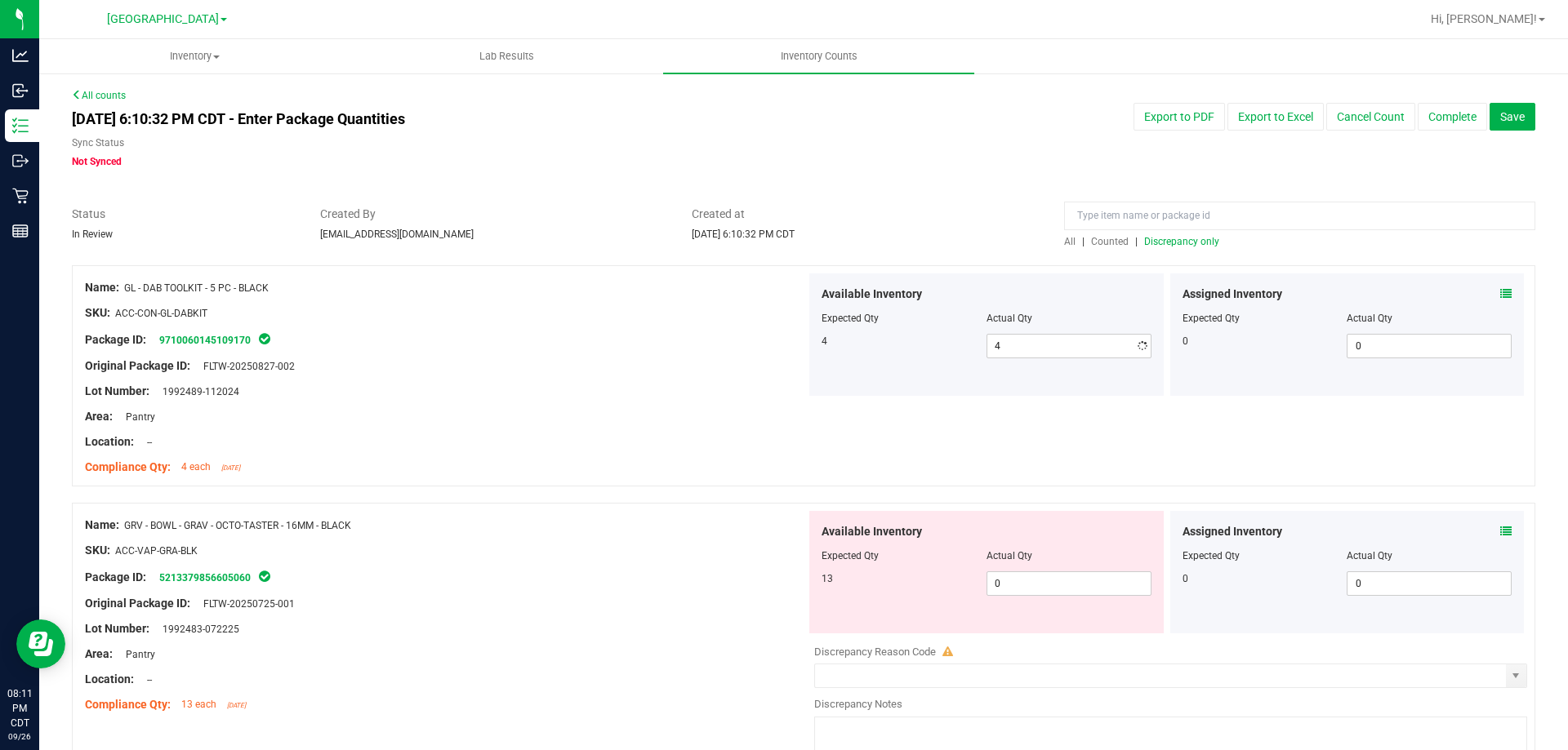
click at [590, 441] on div "Location: --" at bounding box center [446, 442] width 721 height 18
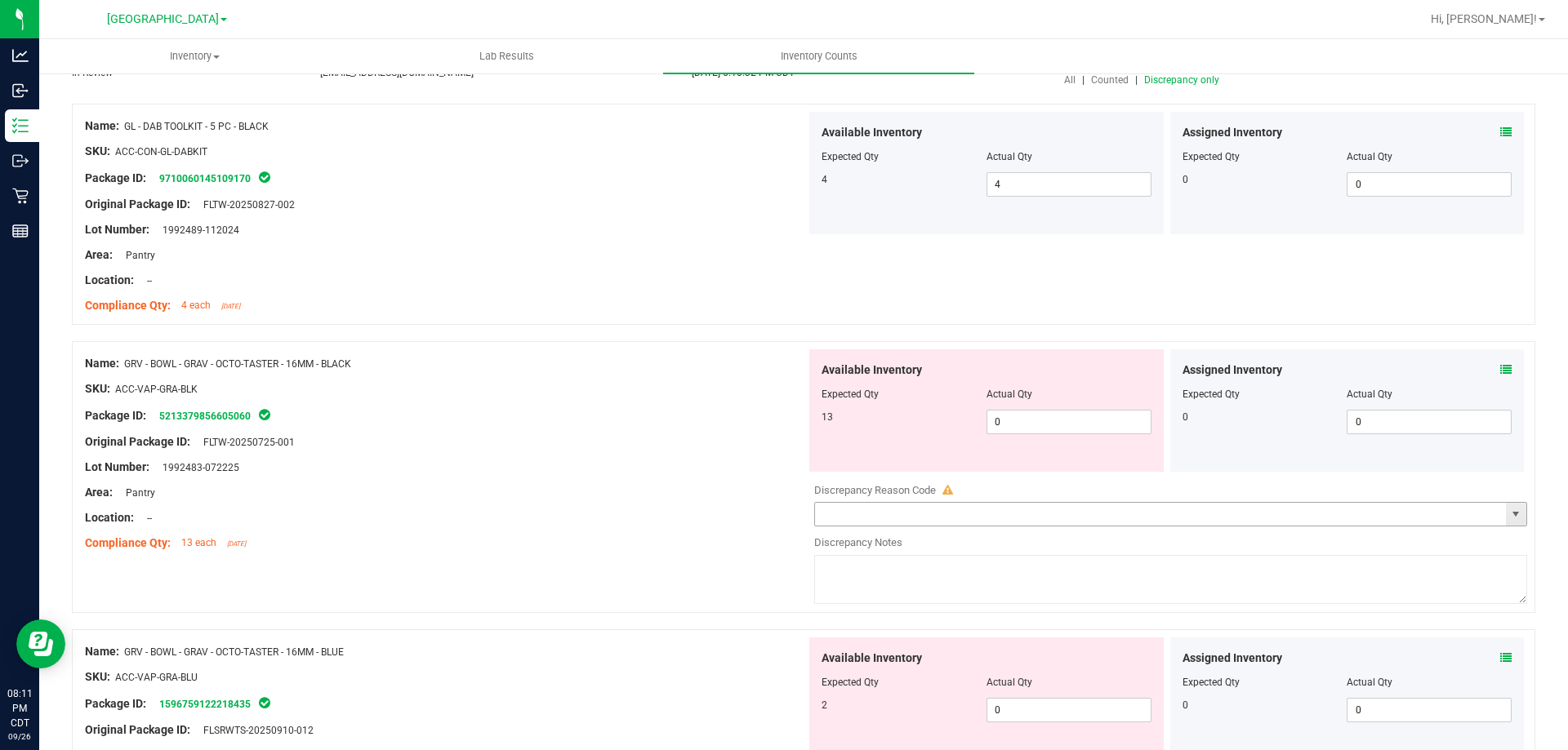
scroll to position [164, 0]
click at [1004, 421] on span "0 0" at bounding box center [1069, 420] width 165 height 25
click at [610, 501] on div at bounding box center [446, 503] width 721 height 8
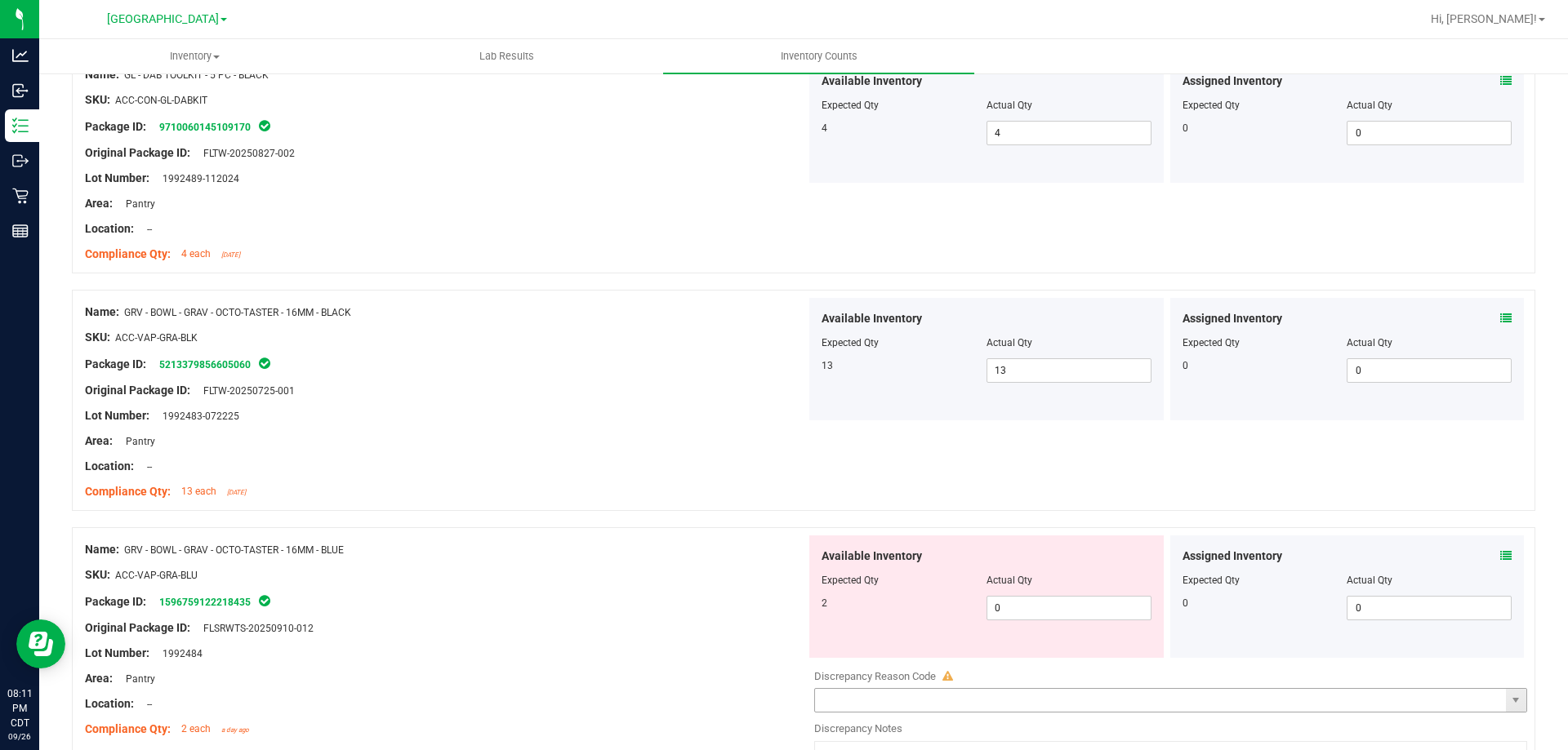
scroll to position [408, 0]
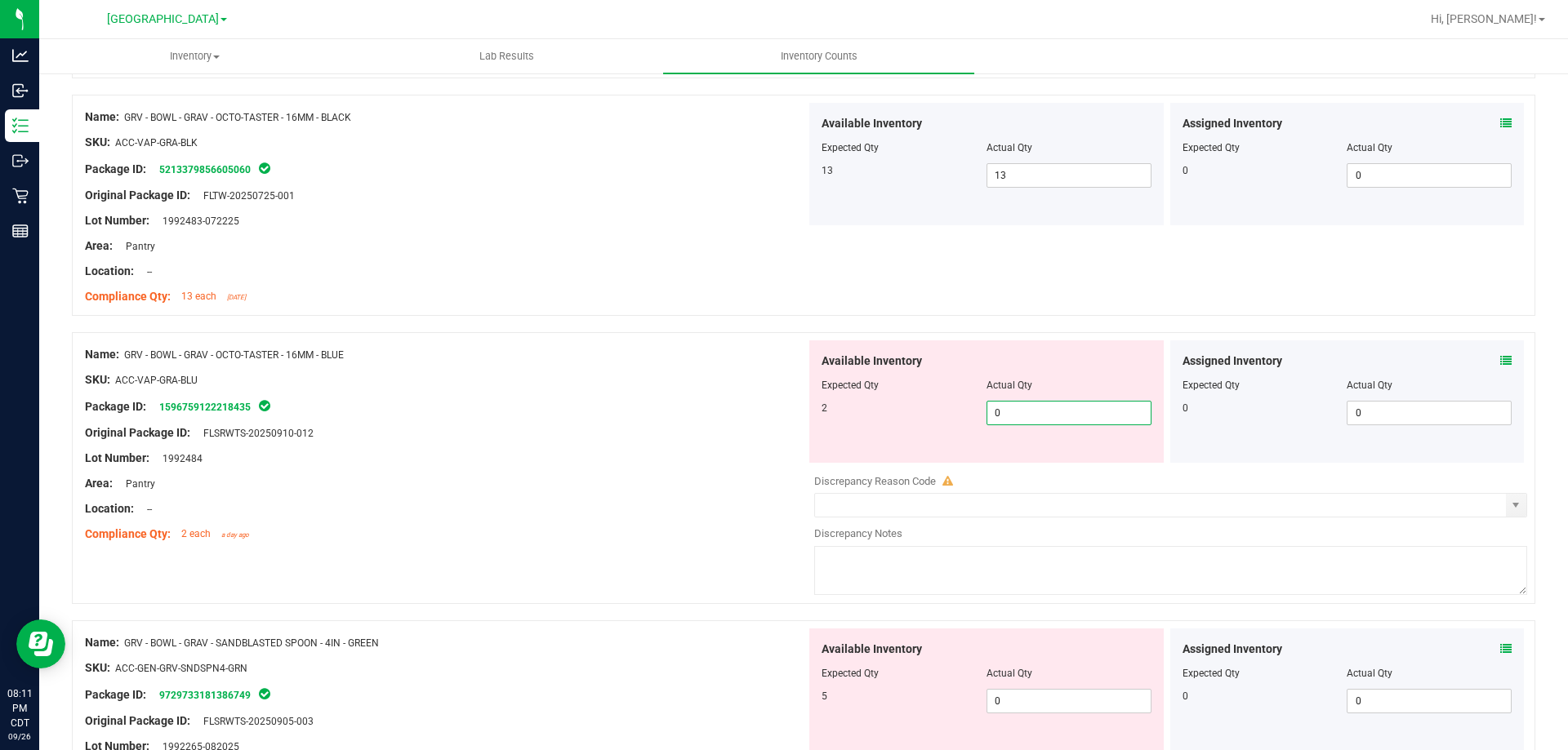
click at [1003, 417] on span "0 0" at bounding box center [1069, 413] width 165 height 25
click at [604, 500] on div "Location: --" at bounding box center [446, 509] width 721 height 18
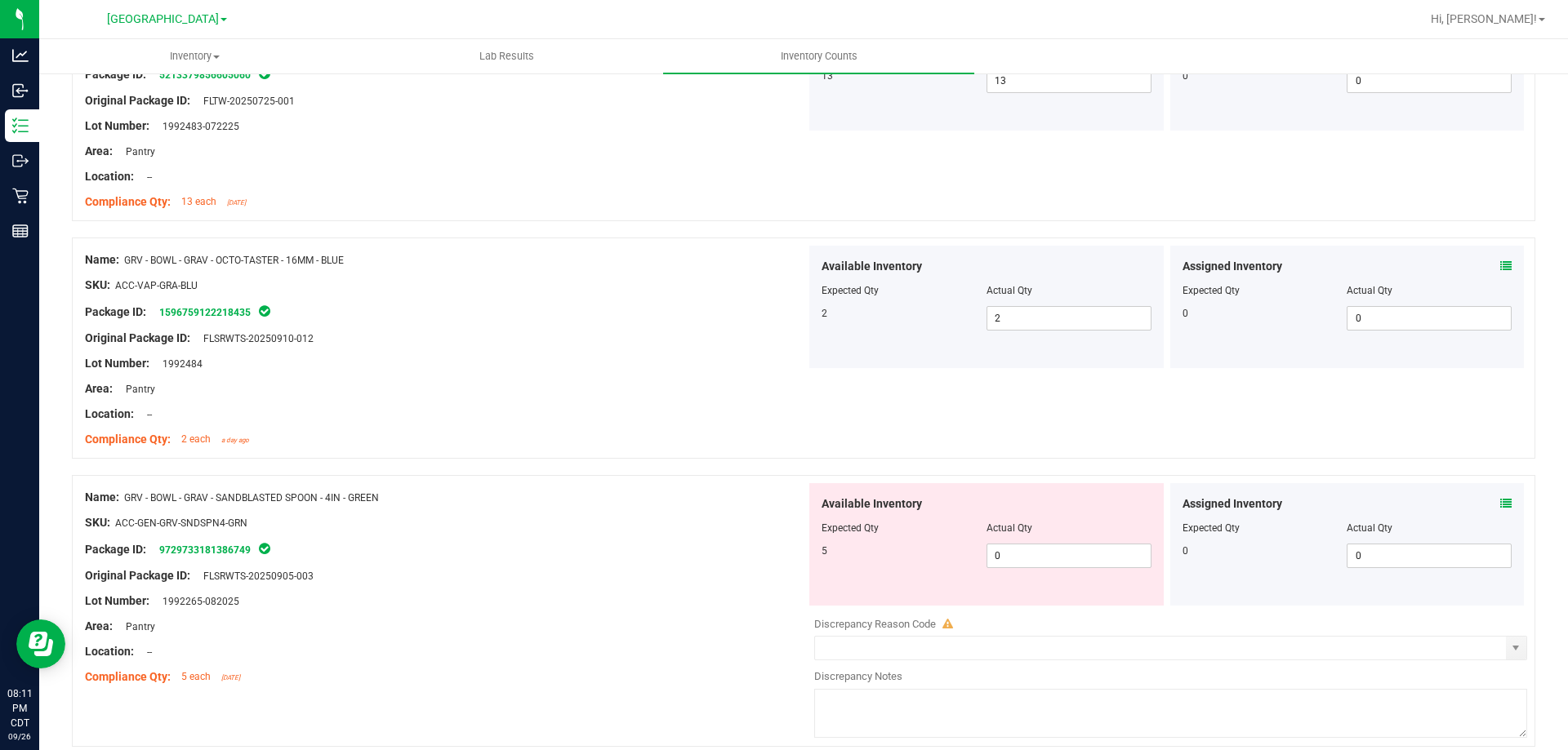
scroll to position [653, 0]
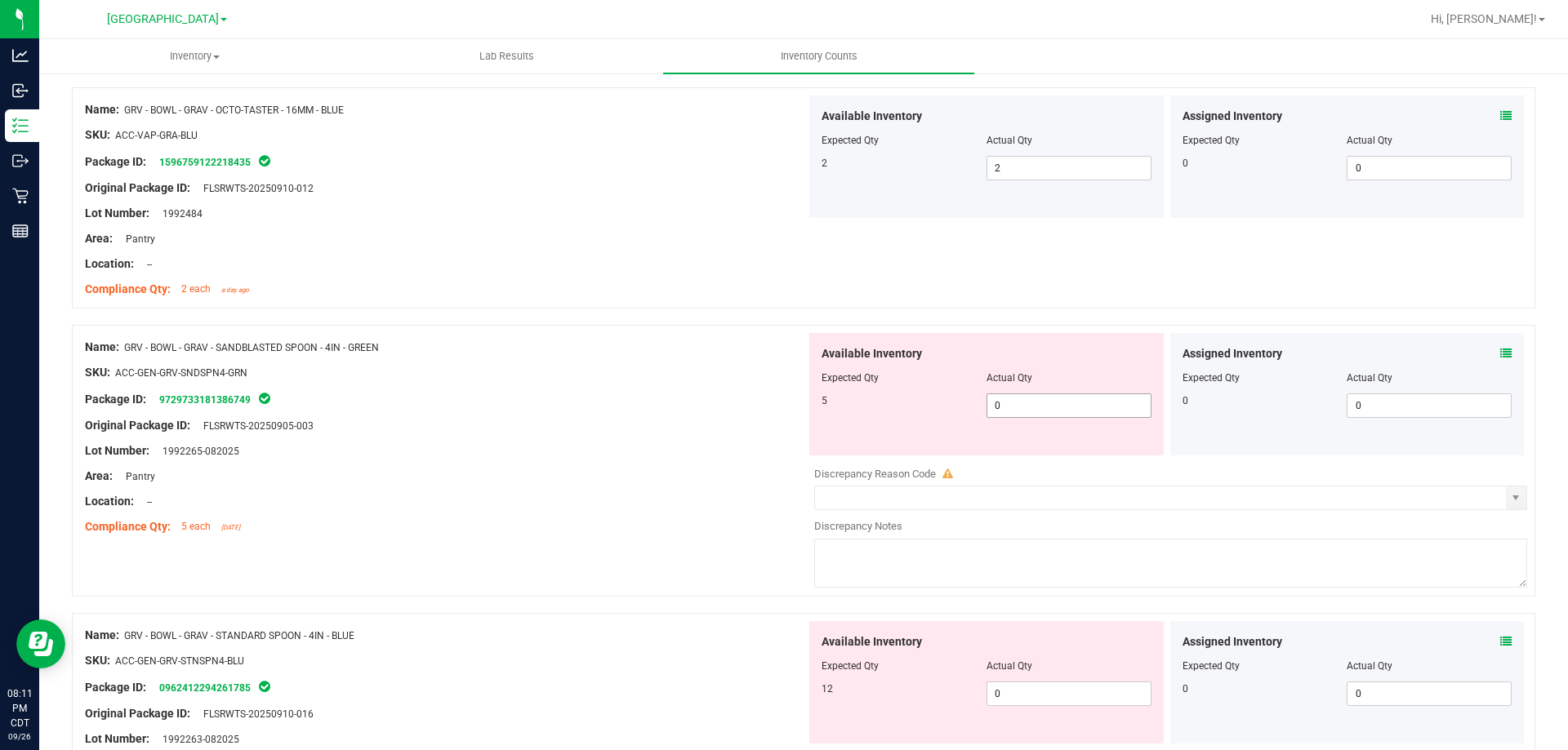
click at [1005, 413] on span "0 0" at bounding box center [1069, 406] width 165 height 25
click at [660, 418] on div "Original Package ID: FLSRWTS-20250905-003" at bounding box center [446, 426] width 721 height 18
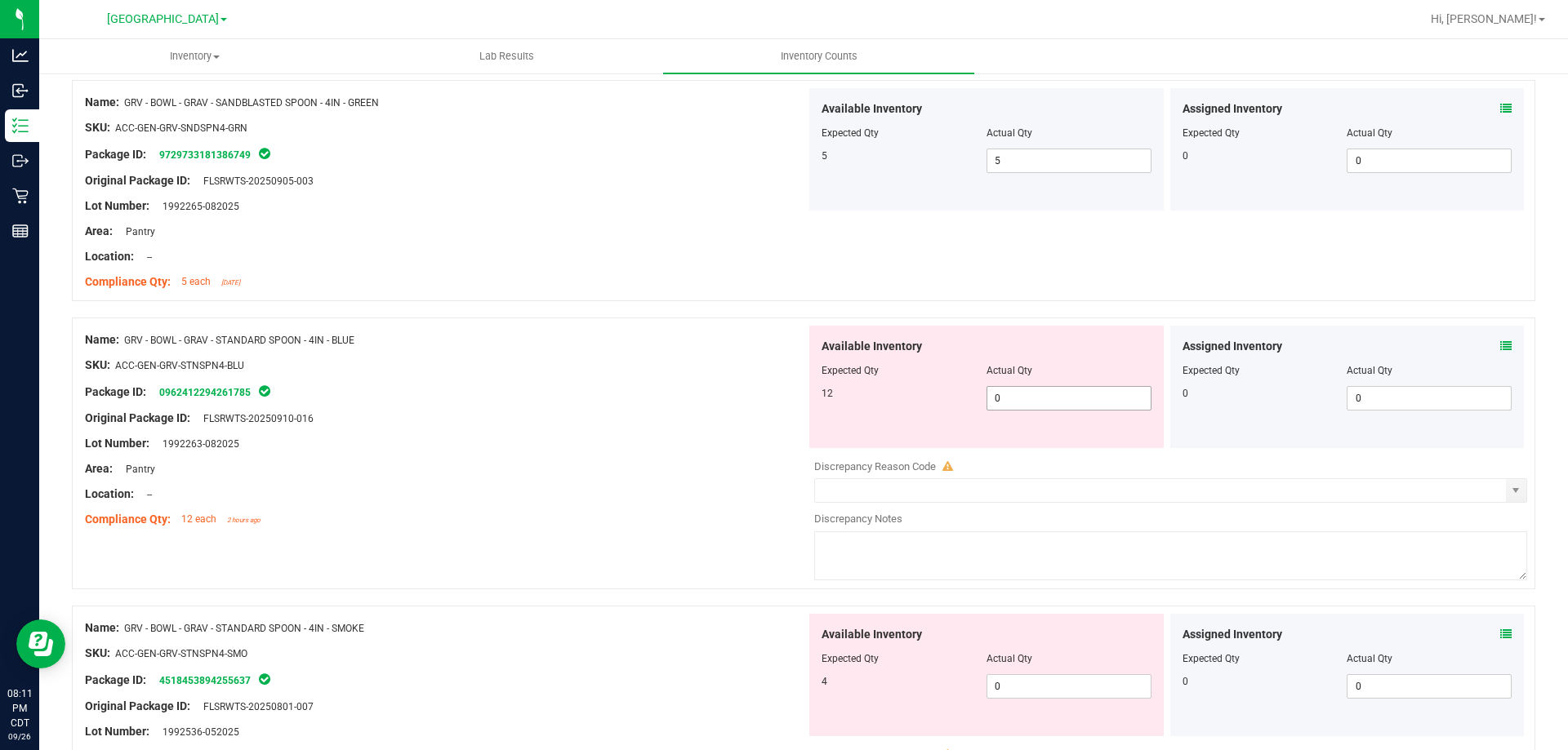
click at [1036, 395] on span "0 0" at bounding box center [1069, 398] width 165 height 25
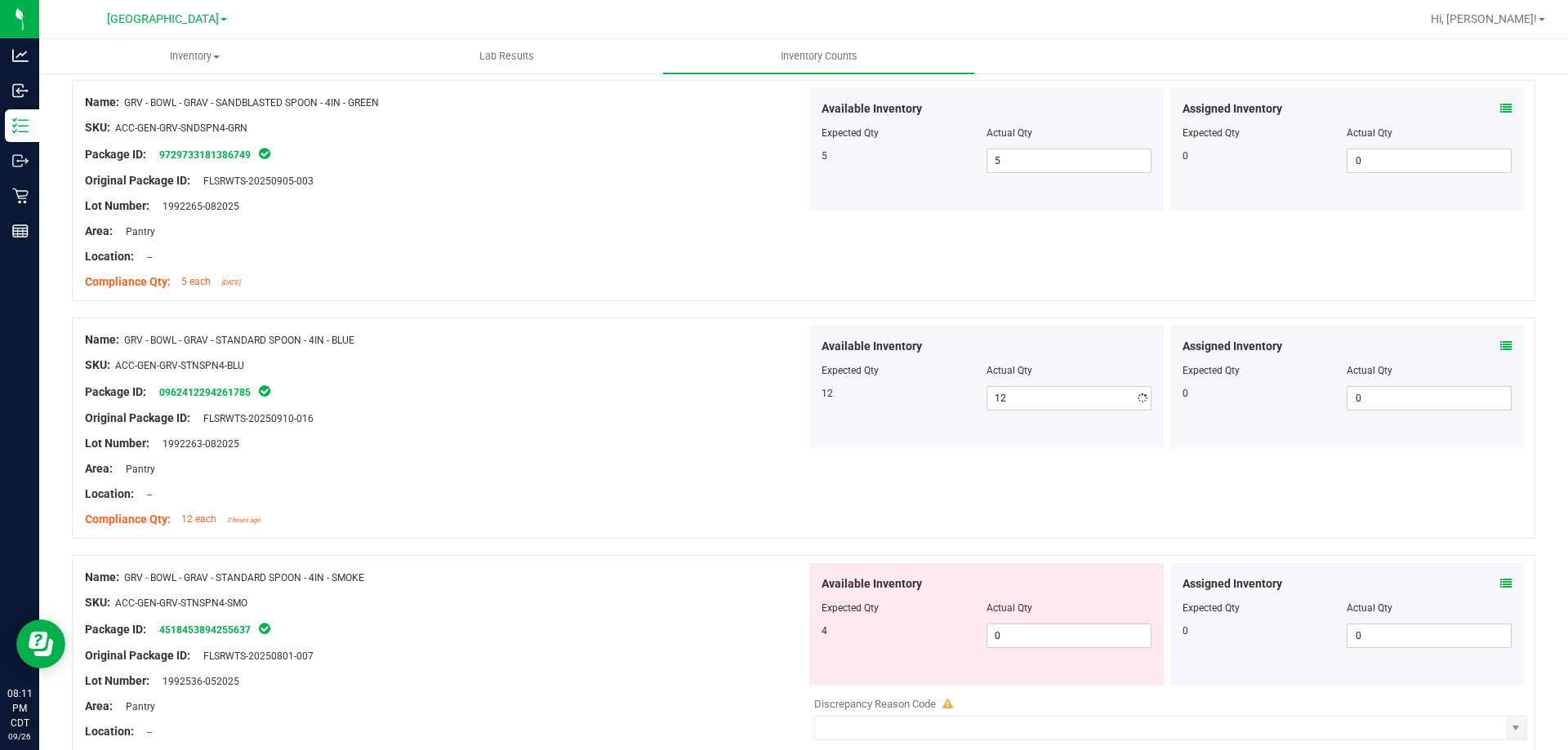
click at [690, 528] on div "Compliance Qty: 12 each 2 hours ago" at bounding box center [446, 520] width 721 height 18
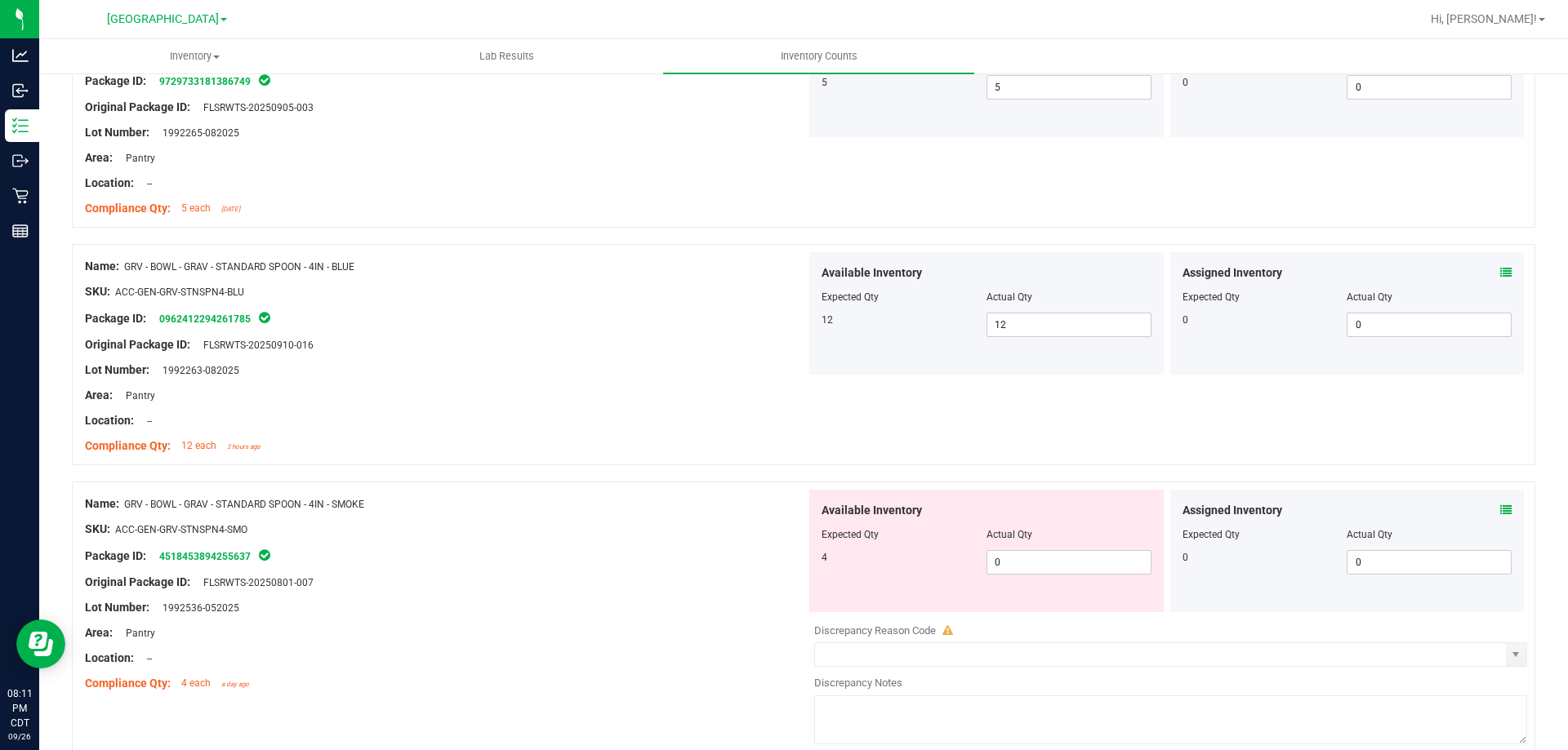
scroll to position [1061, 0]
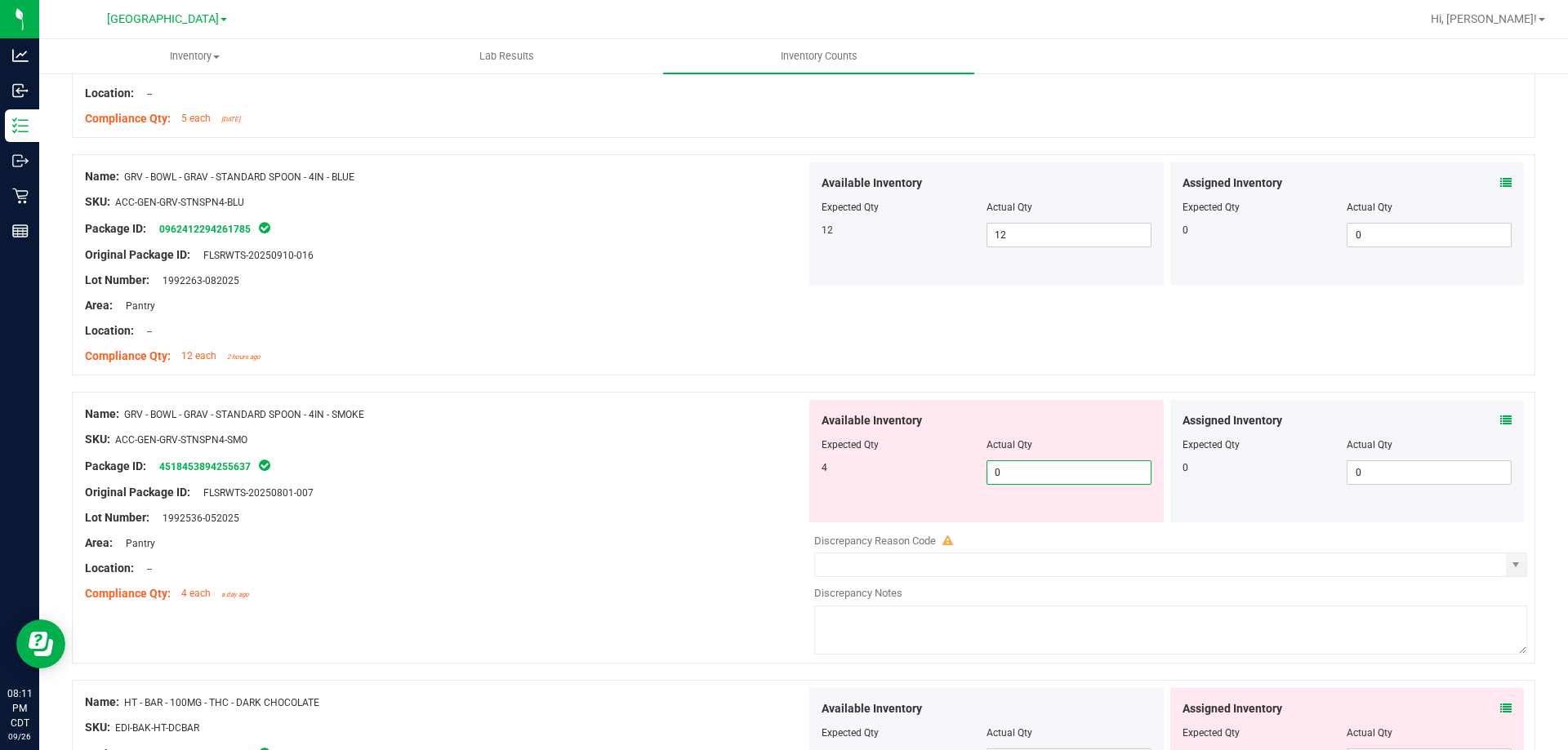
click at [1005, 472] on span "0 0" at bounding box center [1069, 473] width 165 height 25
click at [594, 537] on div "Area: Pantry" at bounding box center [446, 543] width 721 height 18
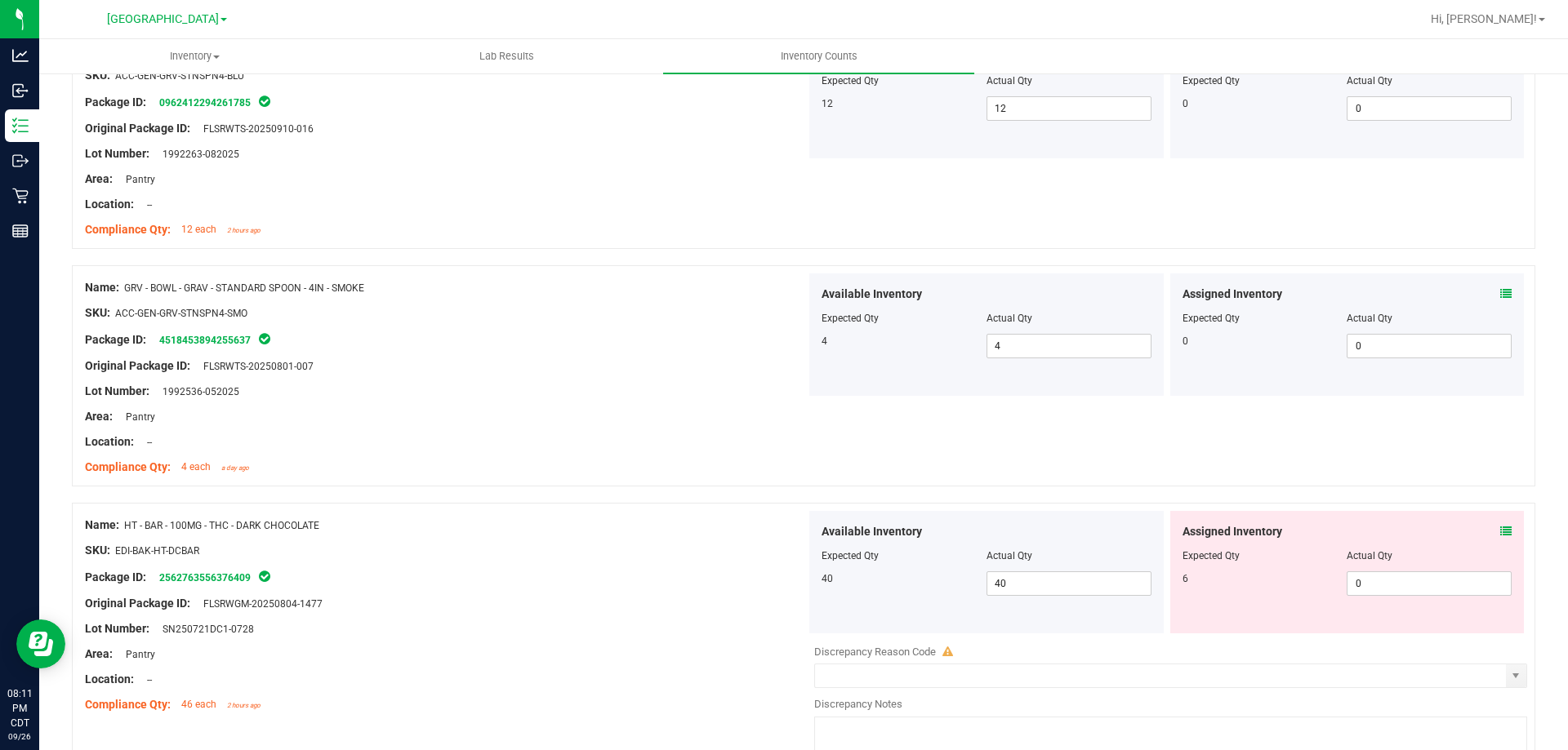
scroll to position [1307, 0]
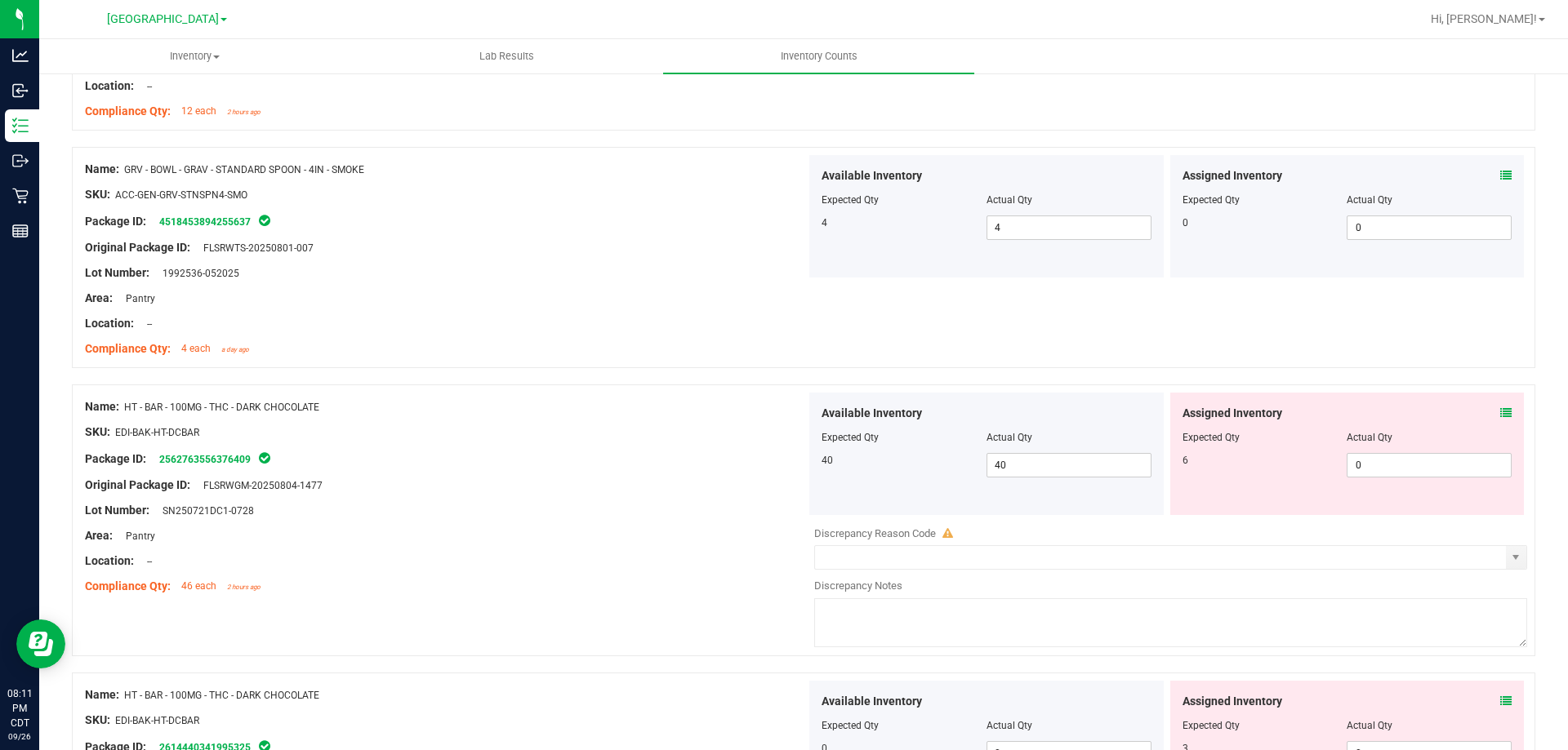
click at [1425, 414] on icon at bounding box center [1506, 412] width 11 height 11
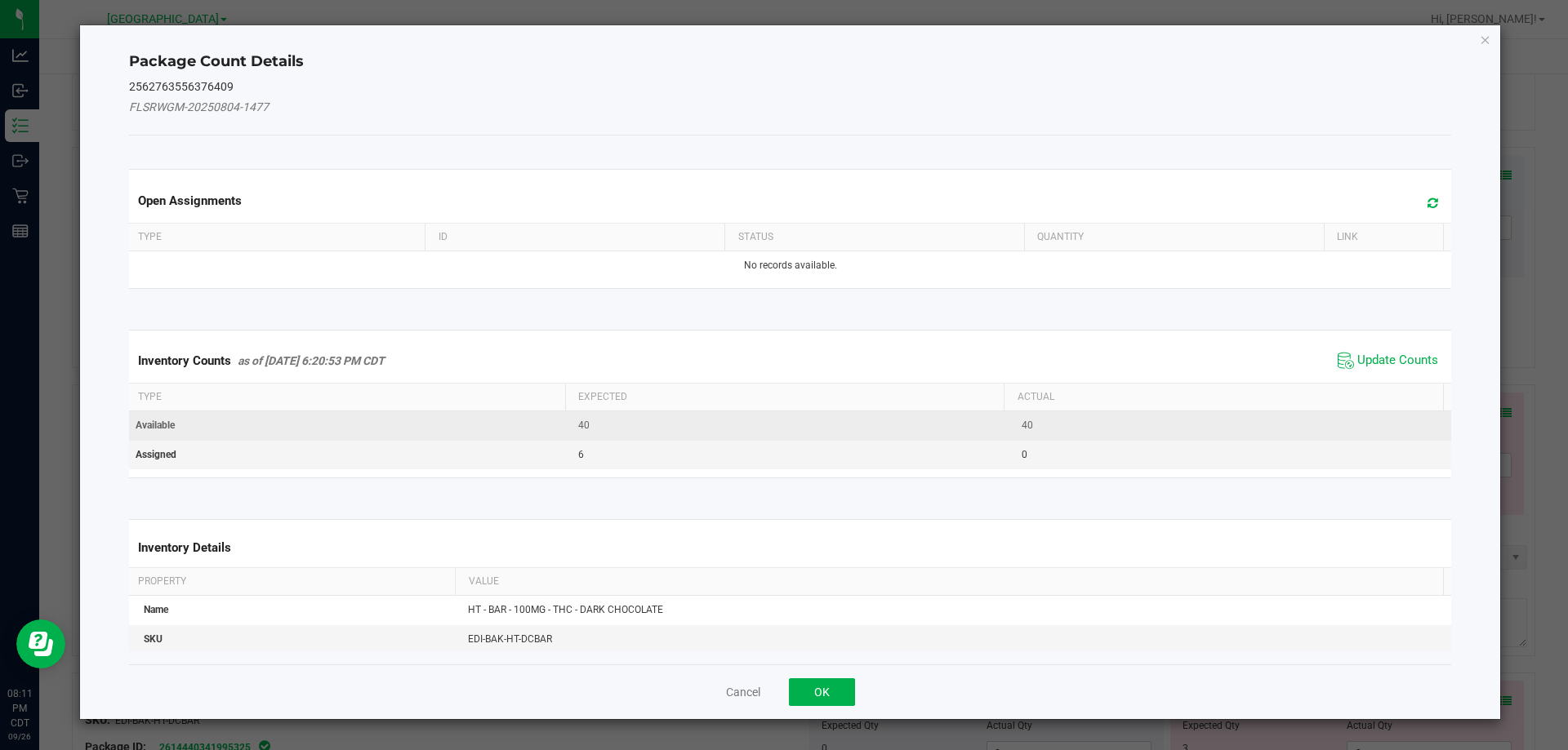
drag, startPoint x: 1390, startPoint y: 364, endPoint x: 1320, endPoint y: 412, distance: 84.9
click at [1389, 363] on span "Update Counts" at bounding box center [1398, 360] width 81 height 17
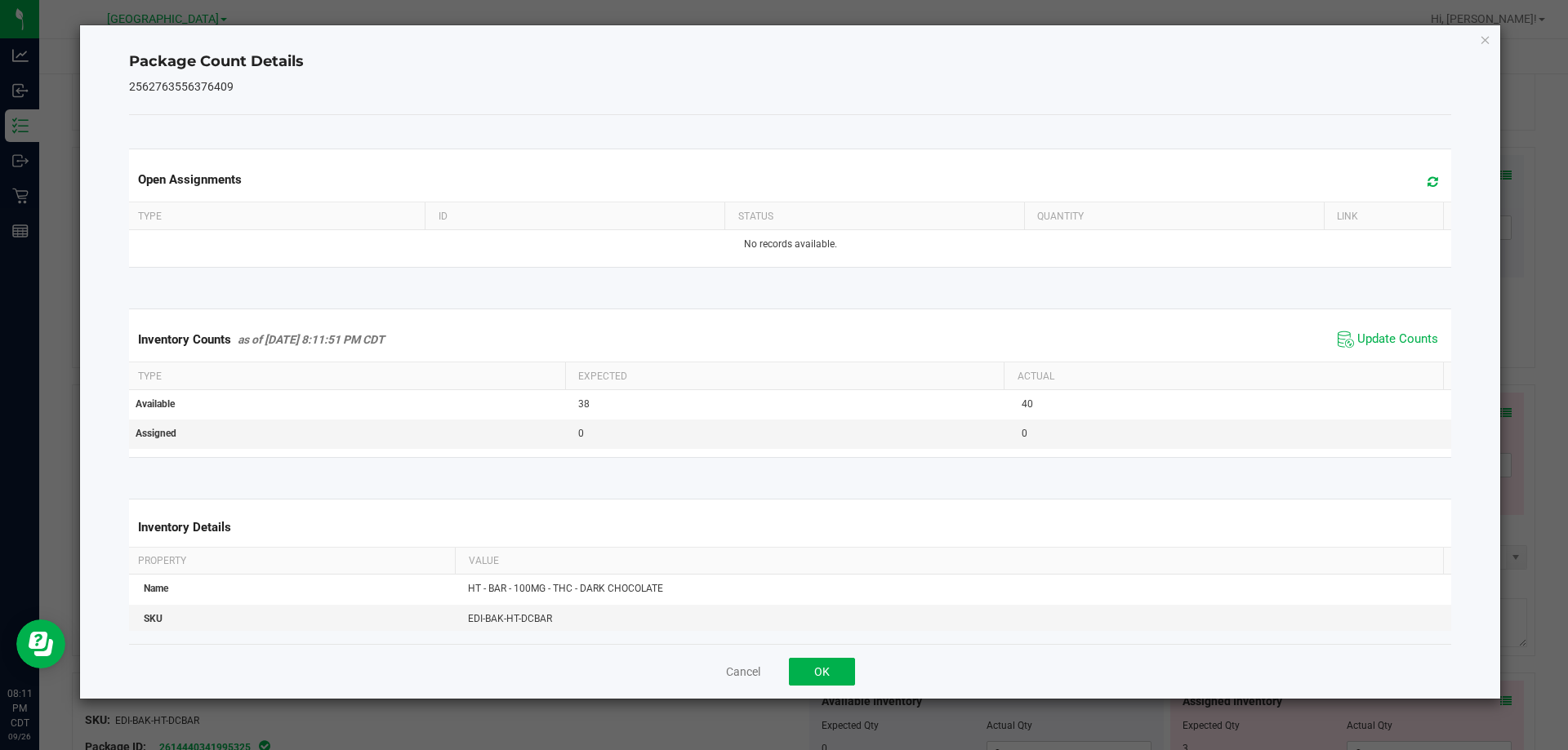
click at [784, 678] on div "Cancel OK" at bounding box center [791, 672] width 1324 height 55
click at [819, 674] on button "OK" at bounding box center [821, 673] width 66 height 28
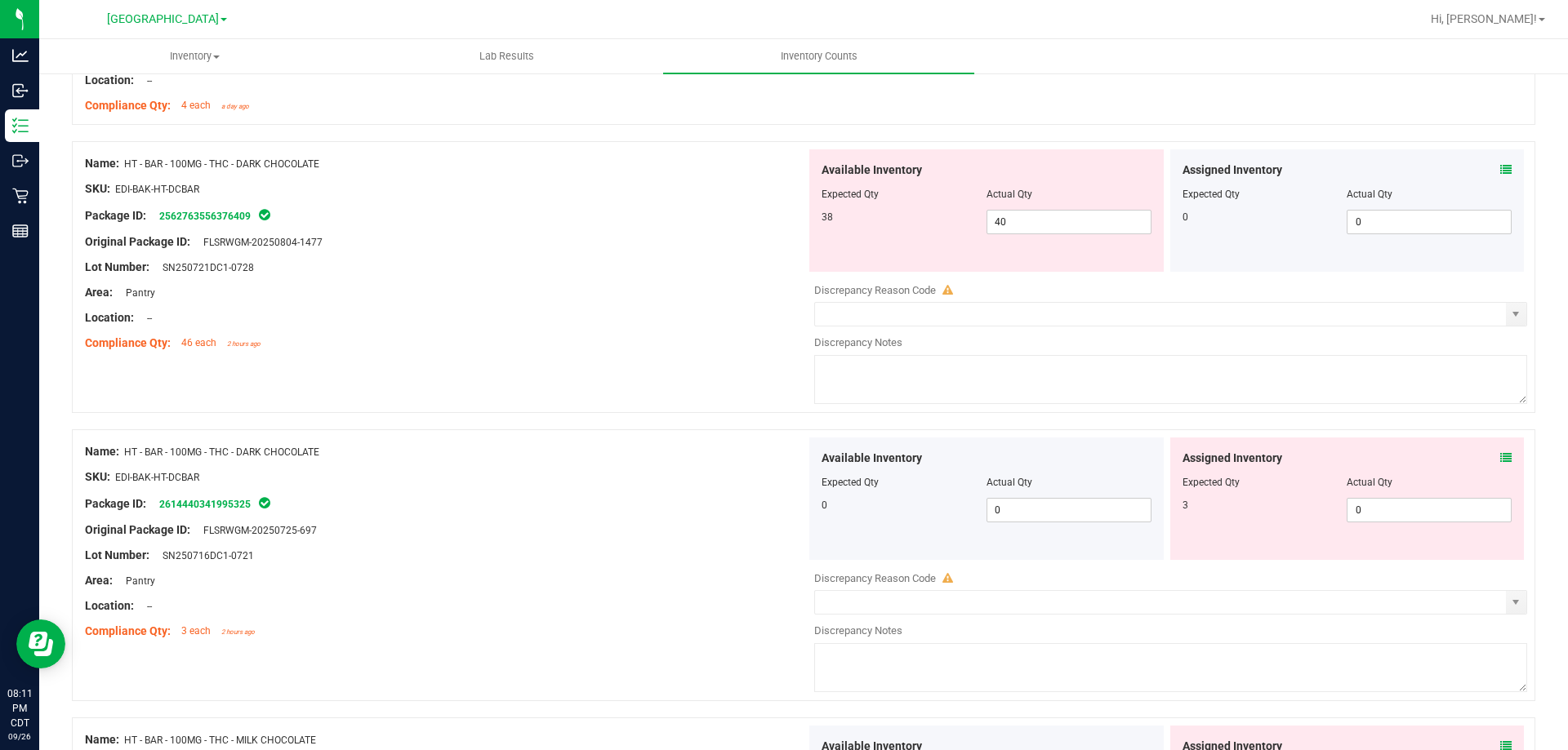
scroll to position [1552, 0]
click at [1425, 455] on icon at bounding box center [1506, 456] width 11 height 11
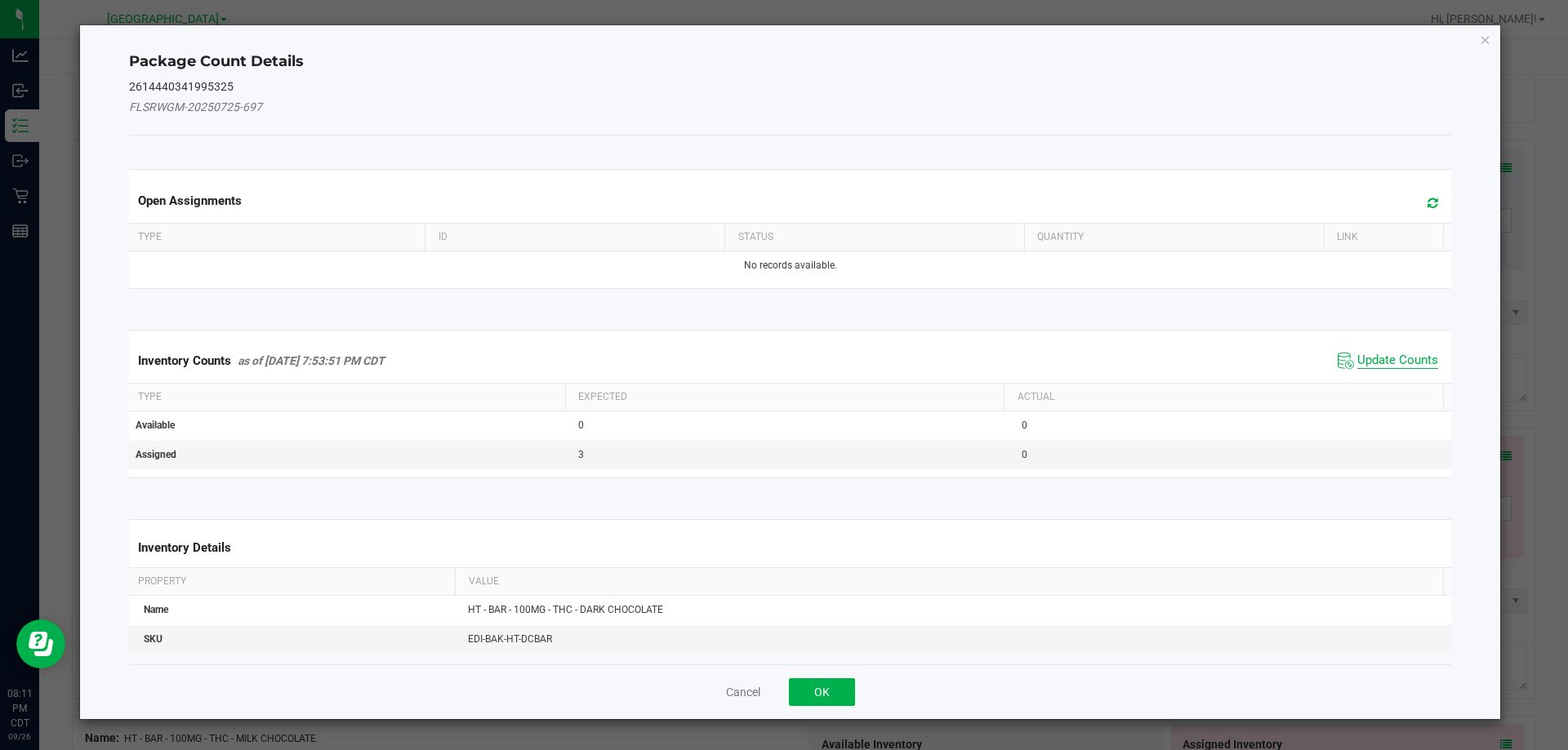
click at [1368, 364] on span "Update Counts" at bounding box center [1398, 360] width 81 height 17
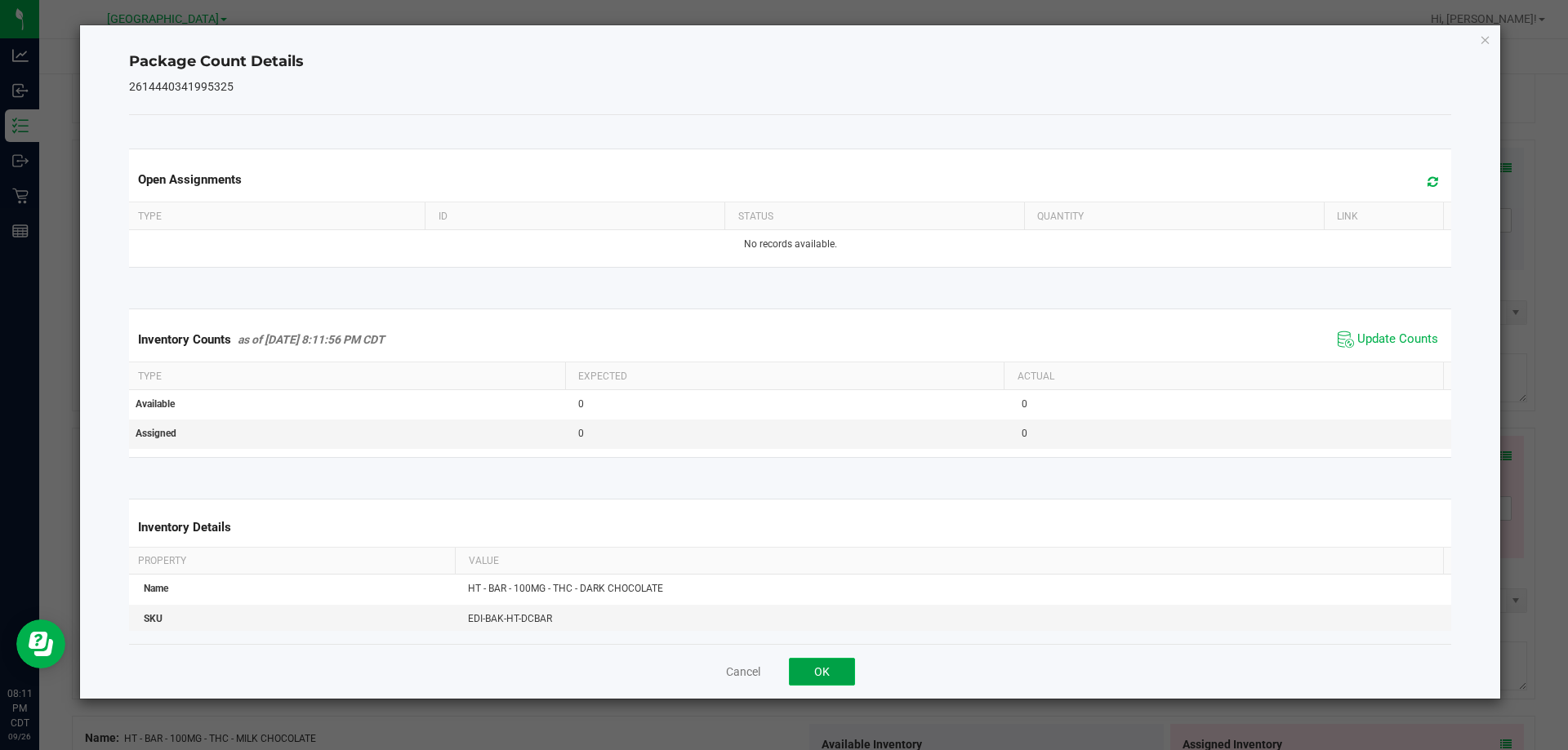
click at [847, 669] on button "OK" at bounding box center [821, 673] width 66 height 28
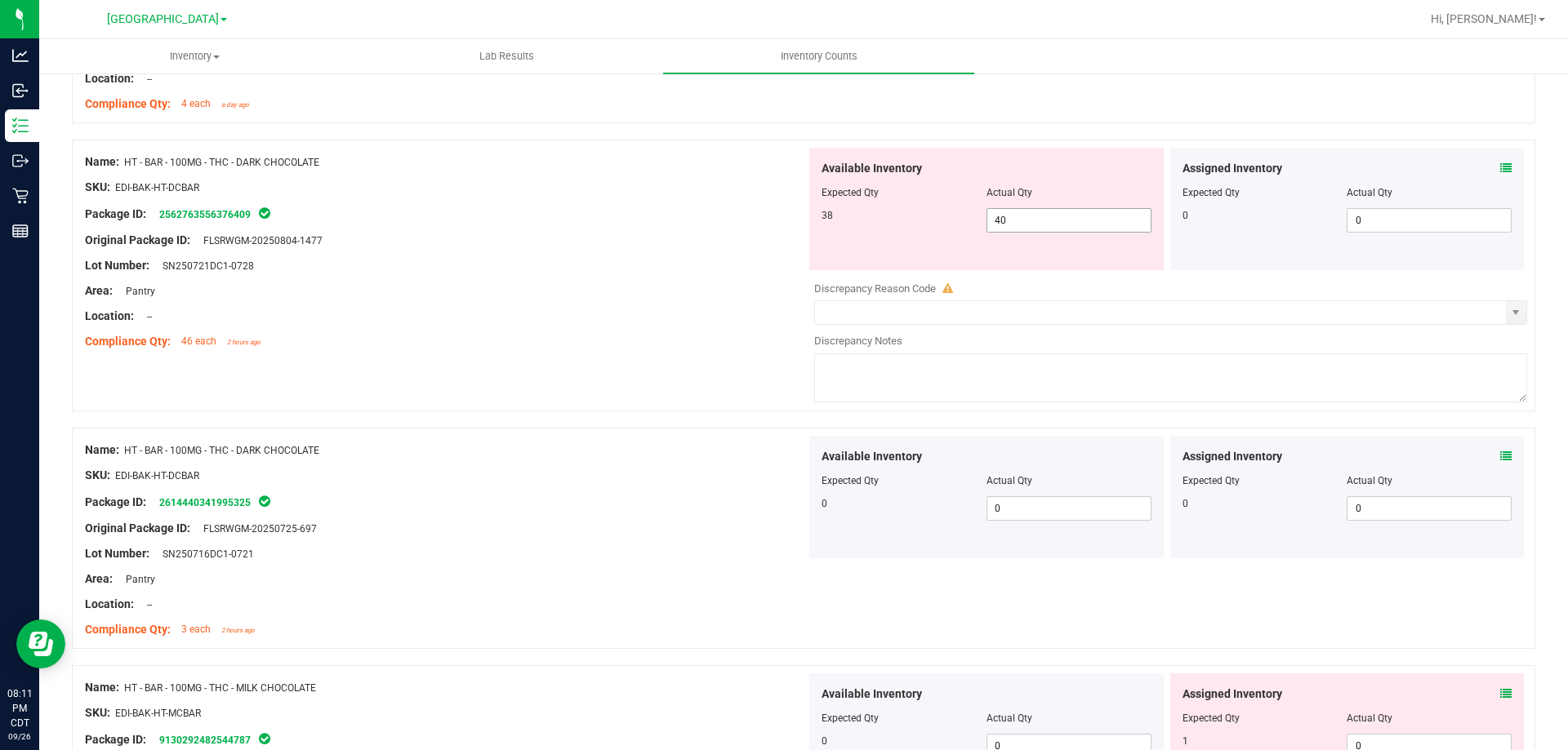
click at [1031, 220] on span "40 40" at bounding box center [1069, 221] width 165 height 25
click at [575, 354] on div "Name: HT - BAR - 100MG - THC - DARK CHOCOLATE SKU: EDI-BAK-HT-DCBAR Package ID:…" at bounding box center [446, 251] width 721 height 208
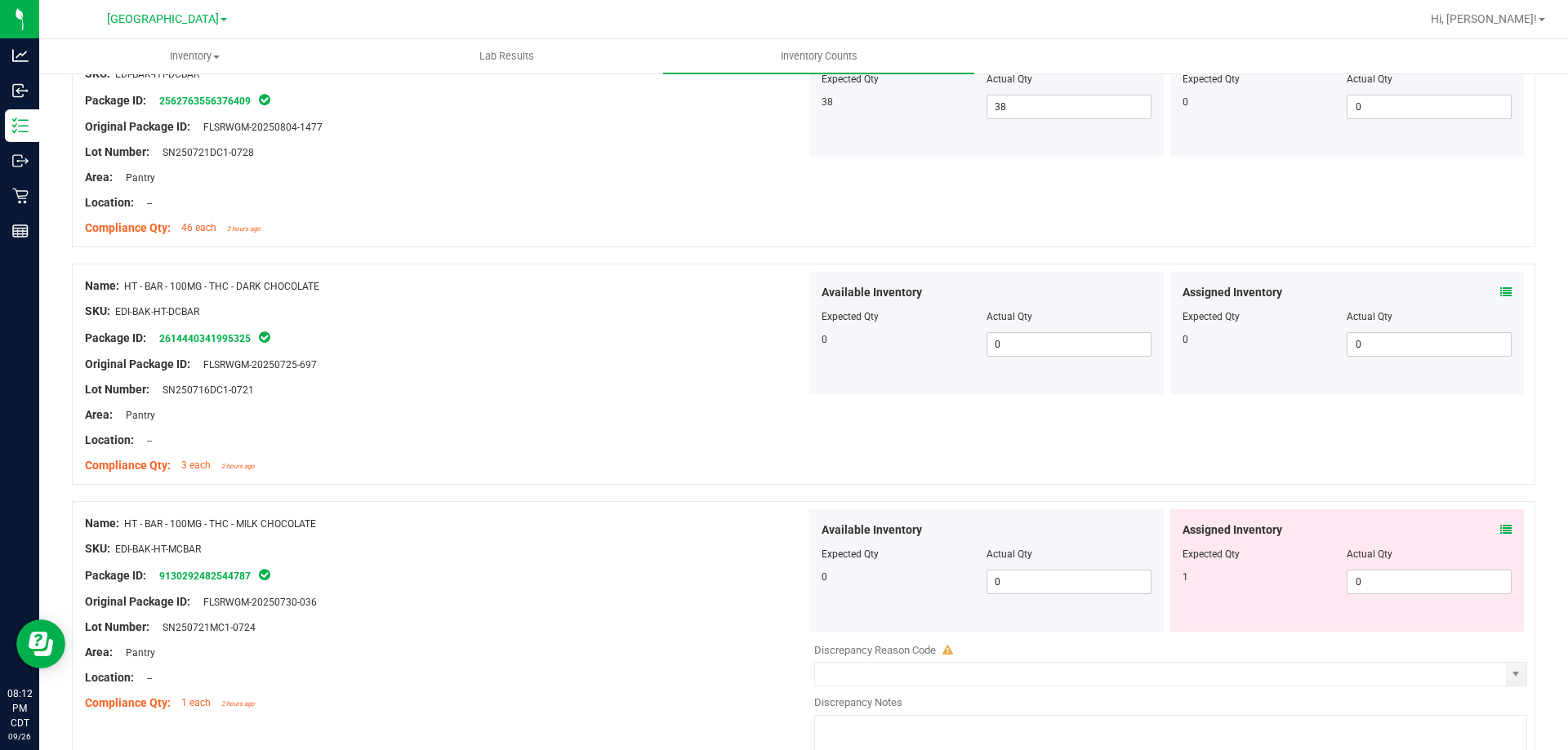
scroll to position [1796, 0]
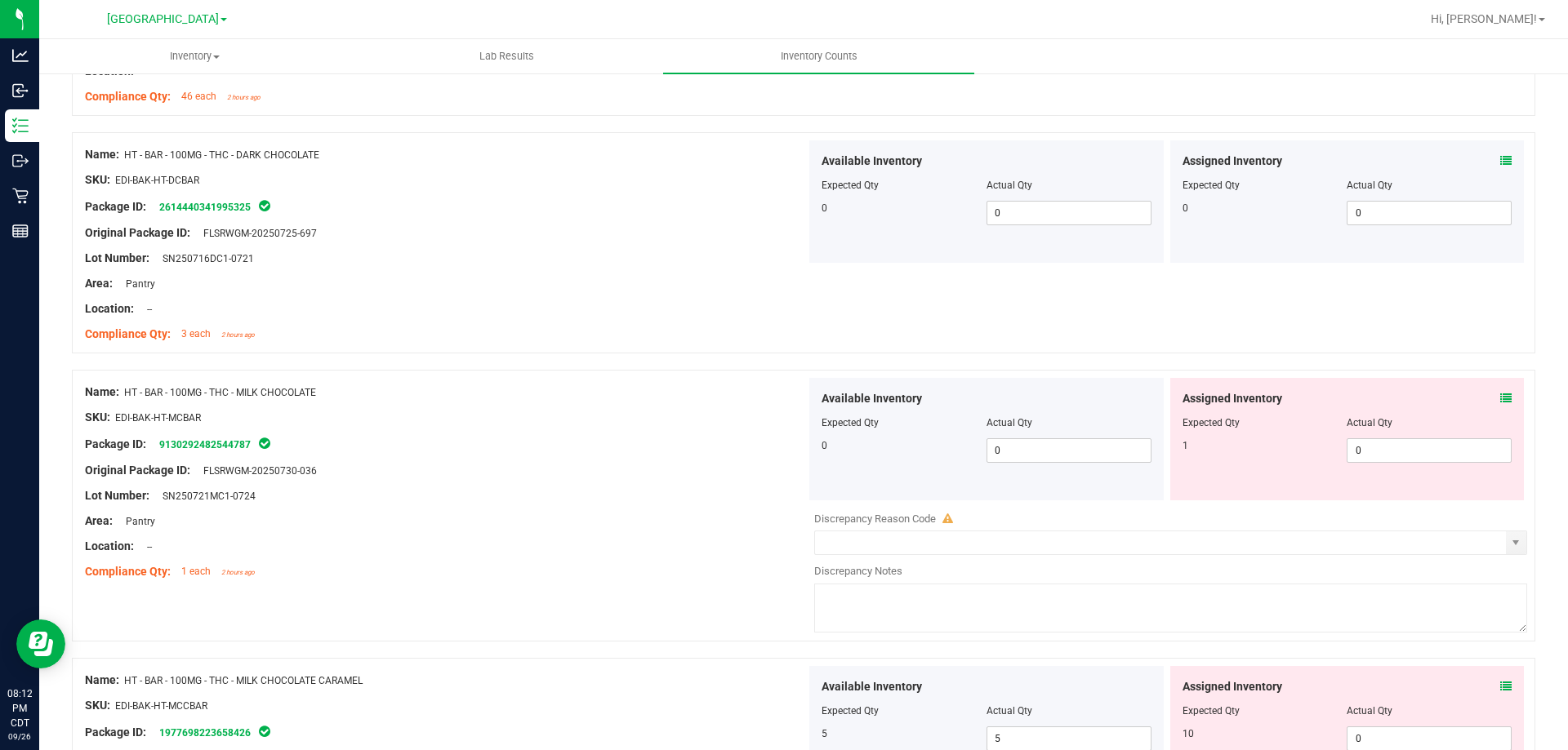
click at [1425, 400] on icon at bounding box center [1506, 398] width 11 height 11
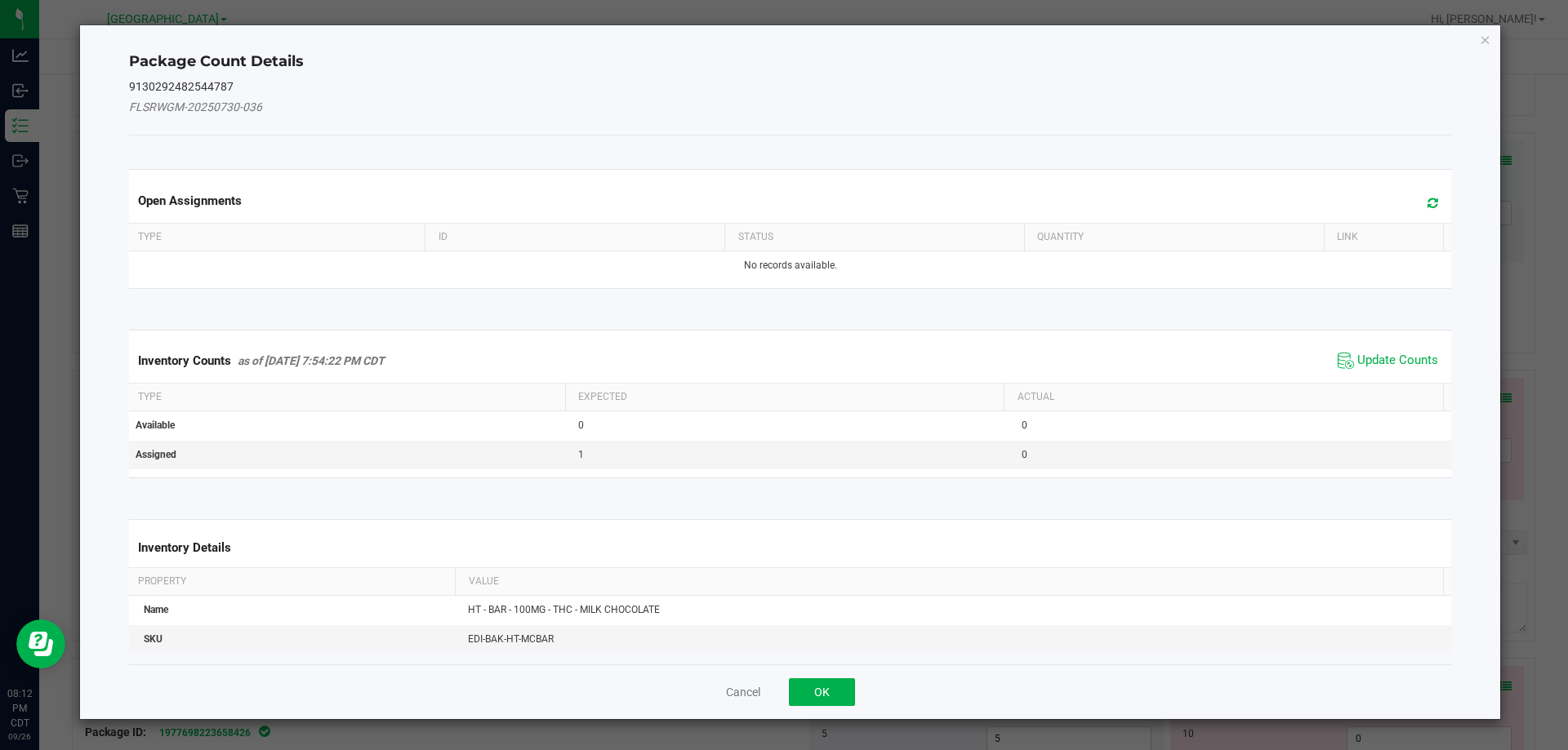
click at [1380, 369] on span "Update Counts" at bounding box center [1389, 361] width 109 height 25
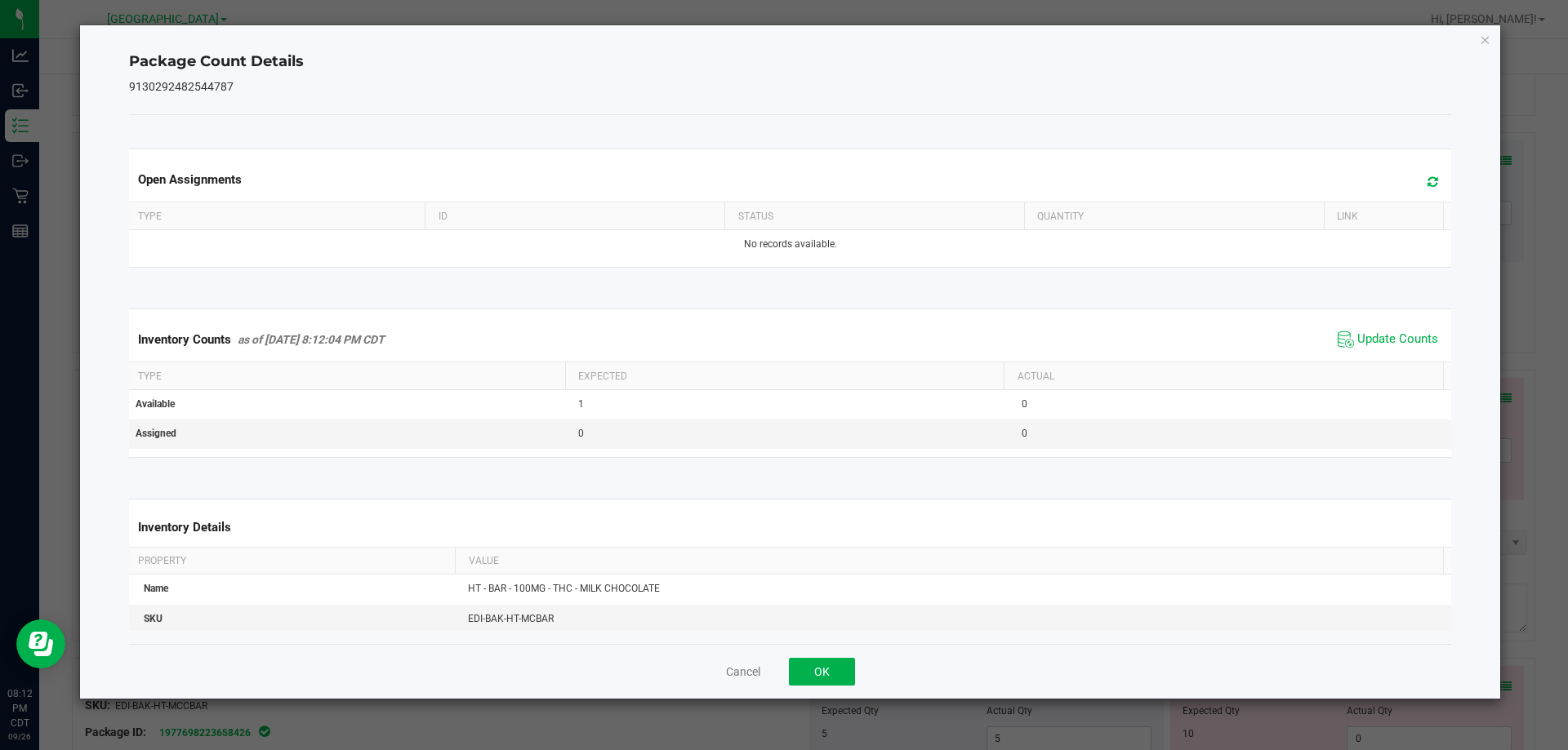
click at [1371, 363] on th "Actual" at bounding box center [1223, 376] width 440 height 28
click at [797, 661] on button "OK" at bounding box center [821, 673] width 66 height 28
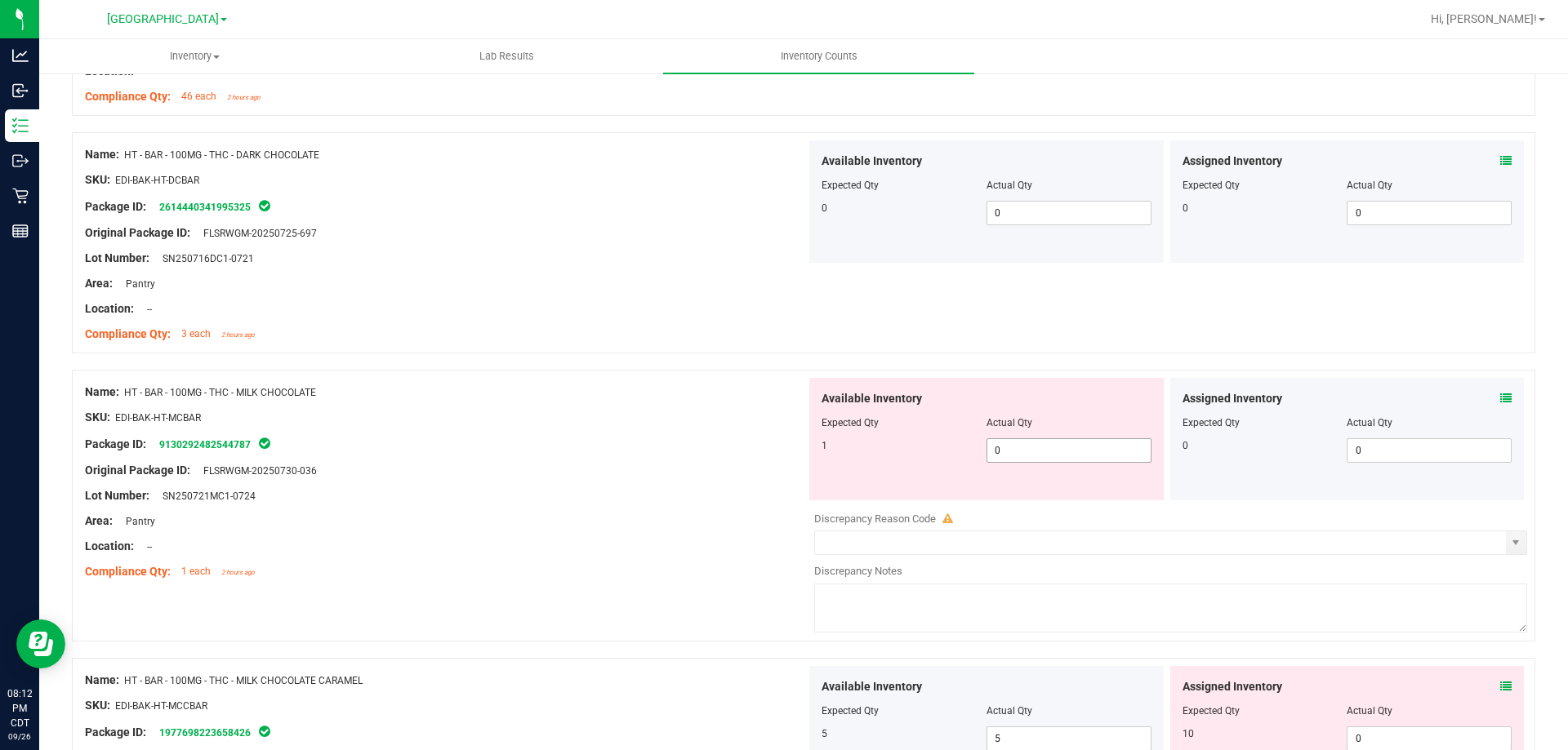
click at [1031, 448] on span "0 0" at bounding box center [1069, 451] width 165 height 25
drag, startPoint x: 557, startPoint y: 539, endPoint x: 569, endPoint y: 550, distance: 16.3
click at [557, 540] on div "Location: --" at bounding box center [446, 547] width 721 height 18
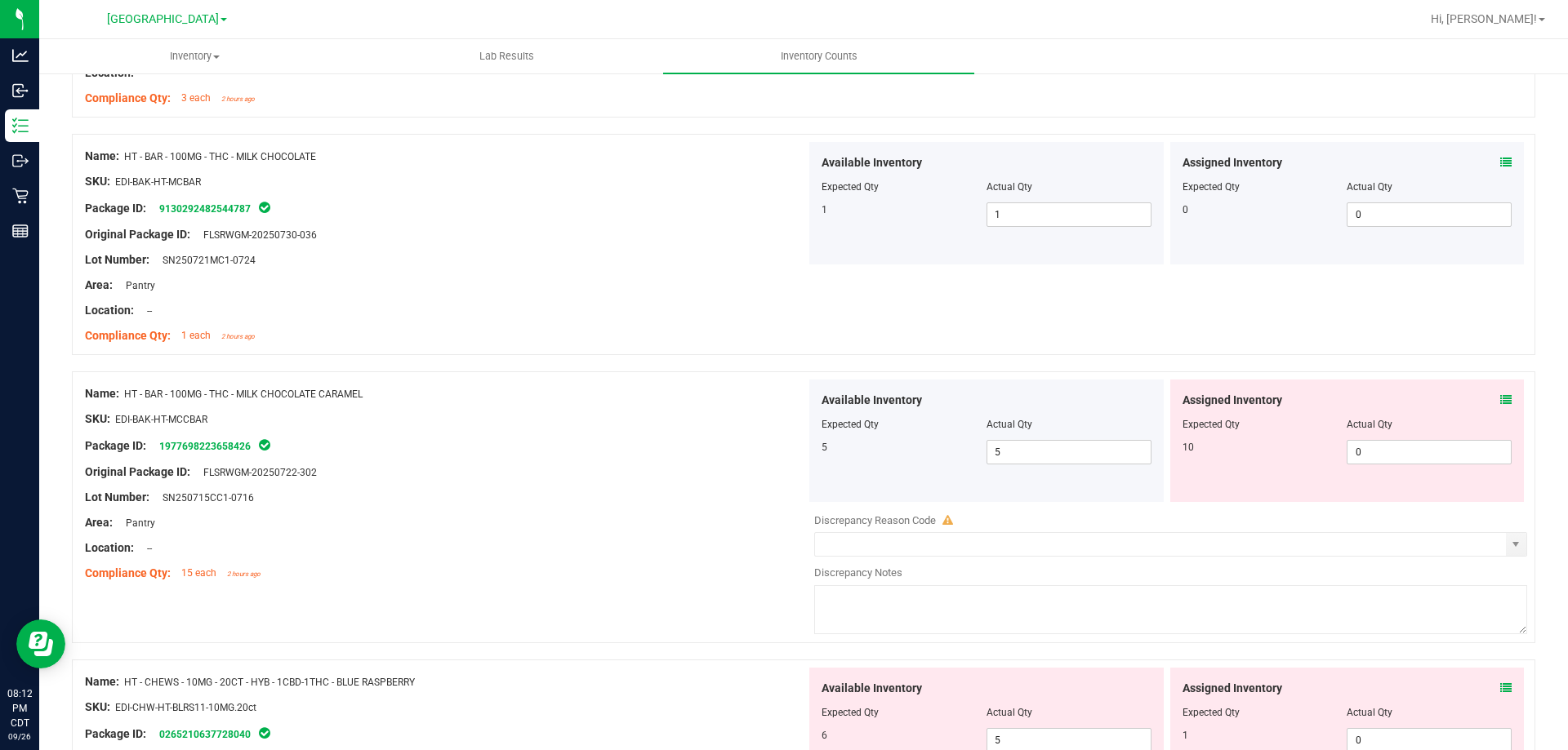
scroll to position [2042, 0]
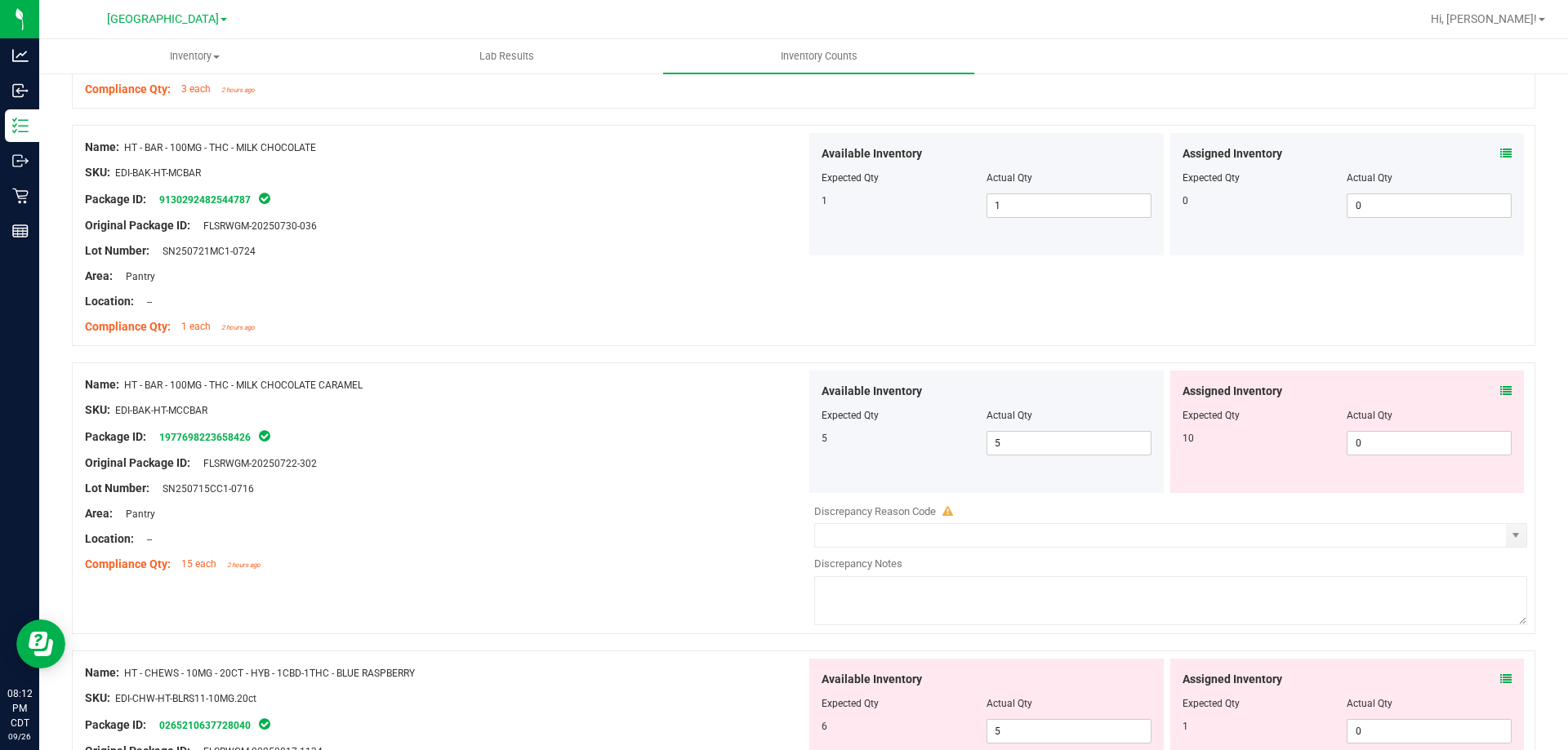
click at [1425, 391] on icon at bounding box center [1506, 390] width 11 height 11
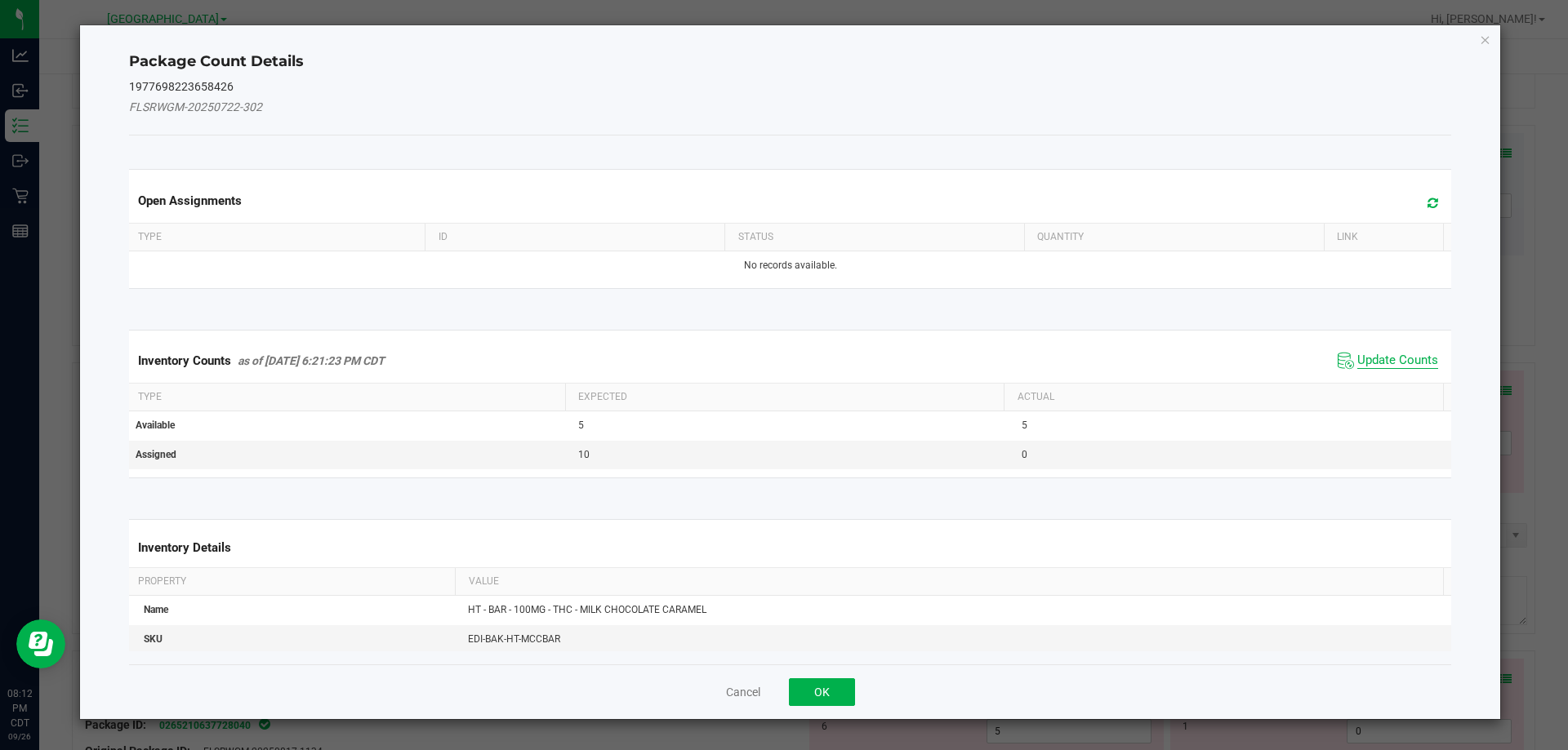
click at [1403, 354] on span "Update Counts" at bounding box center [1398, 360] width 81 height 17
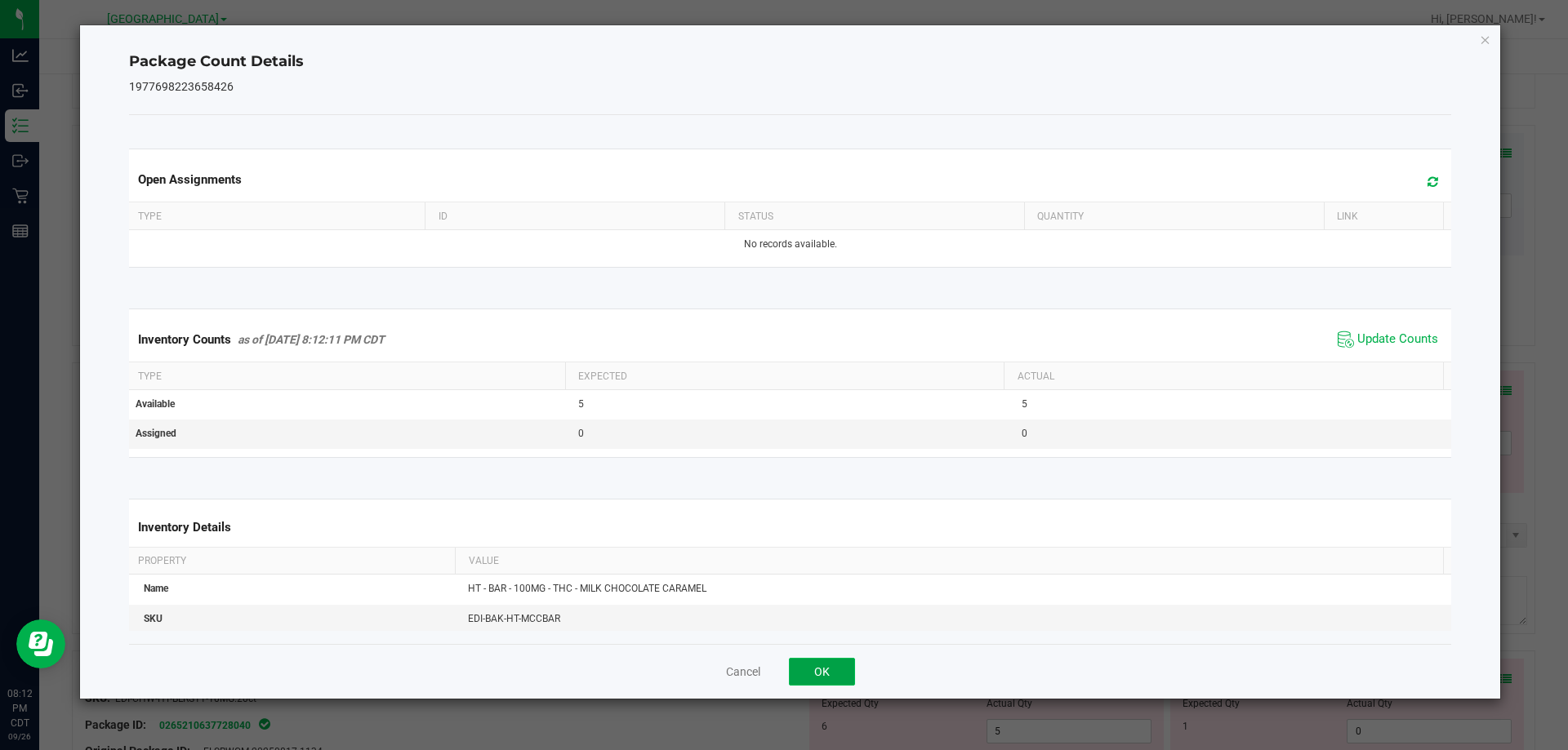
click at [806, 659] on button "OK" at bounding box center [821, 673] width 66 height 28
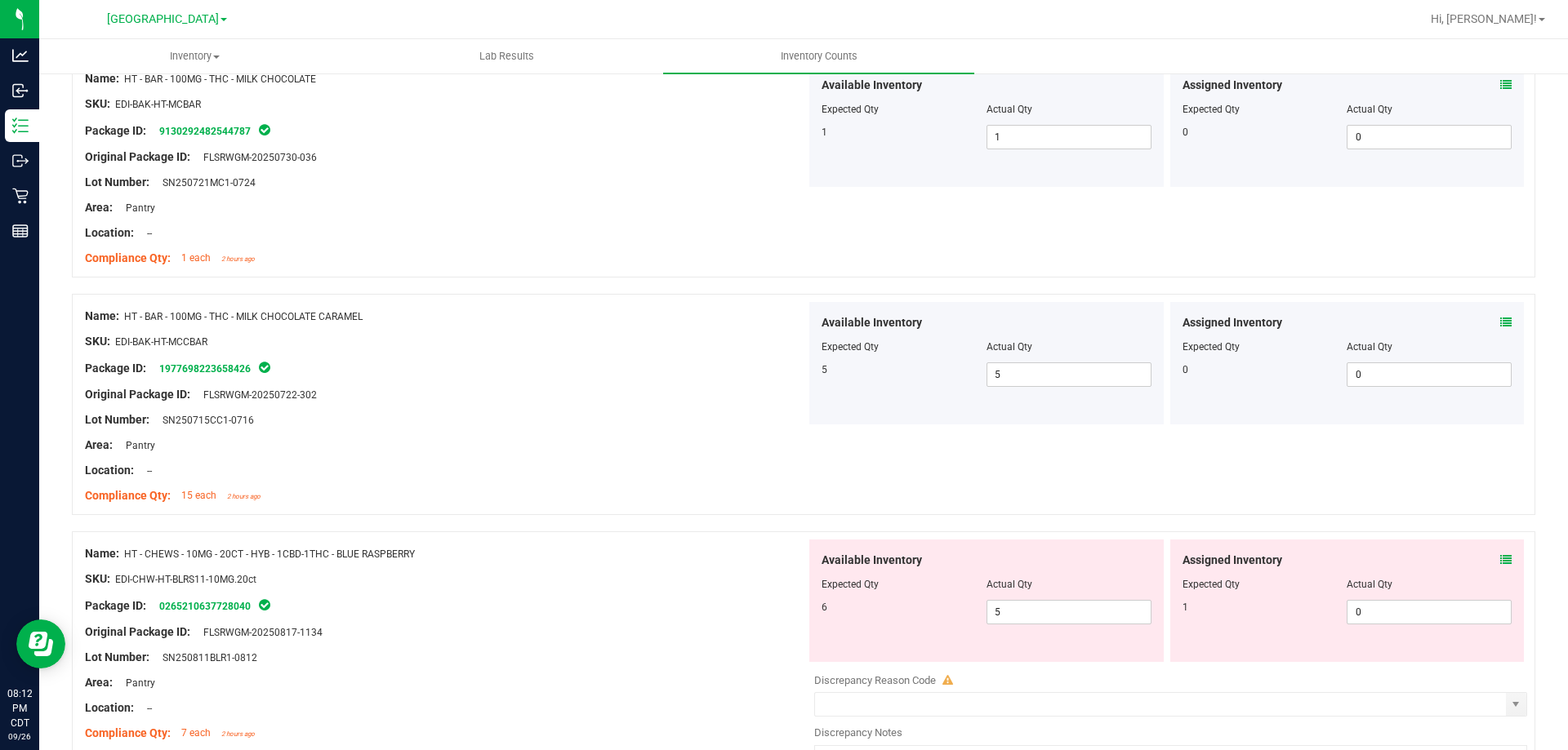
scroll to position [2205, 0]
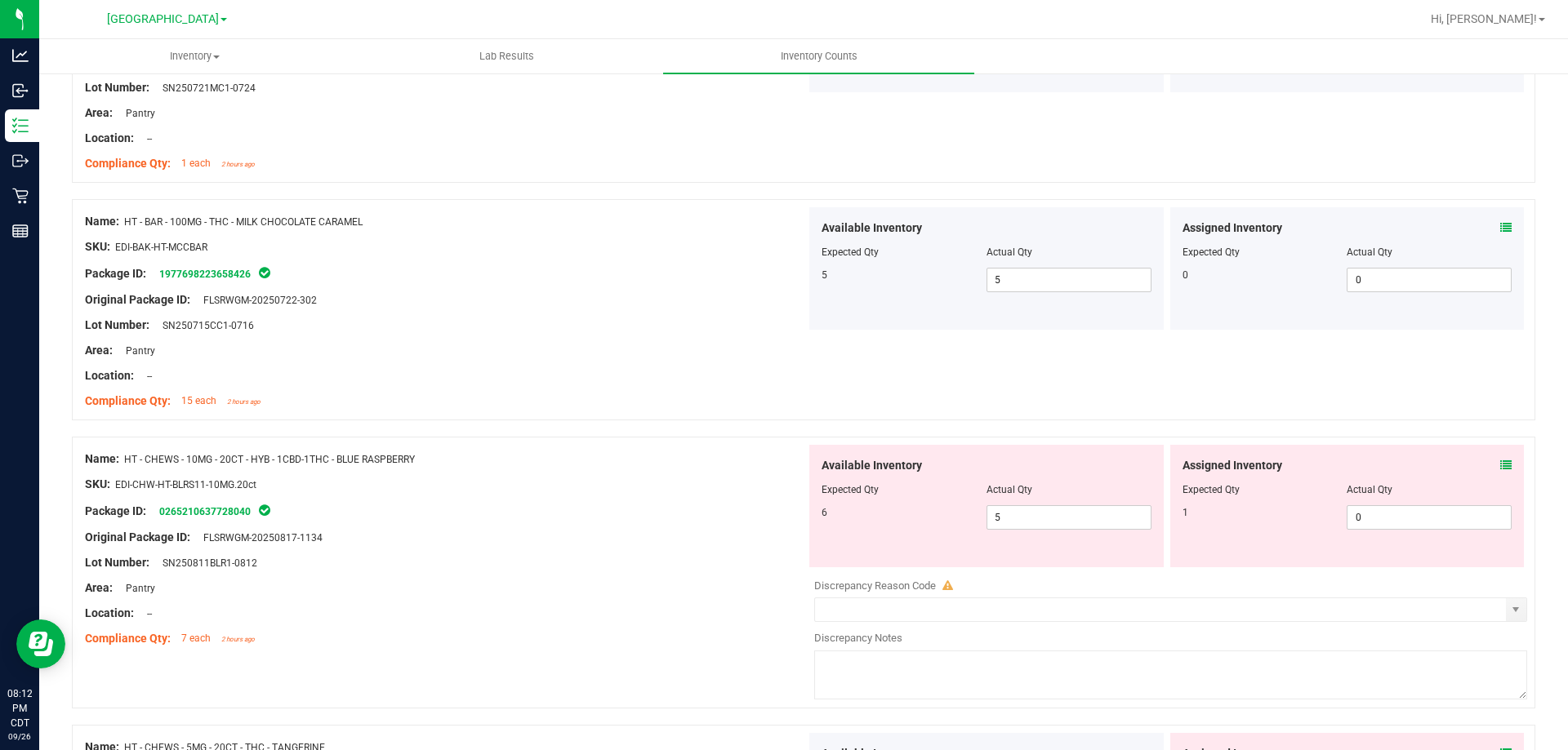
click at [1425, 460] on icon at bounding box center [1506, 465] width 11 height 11
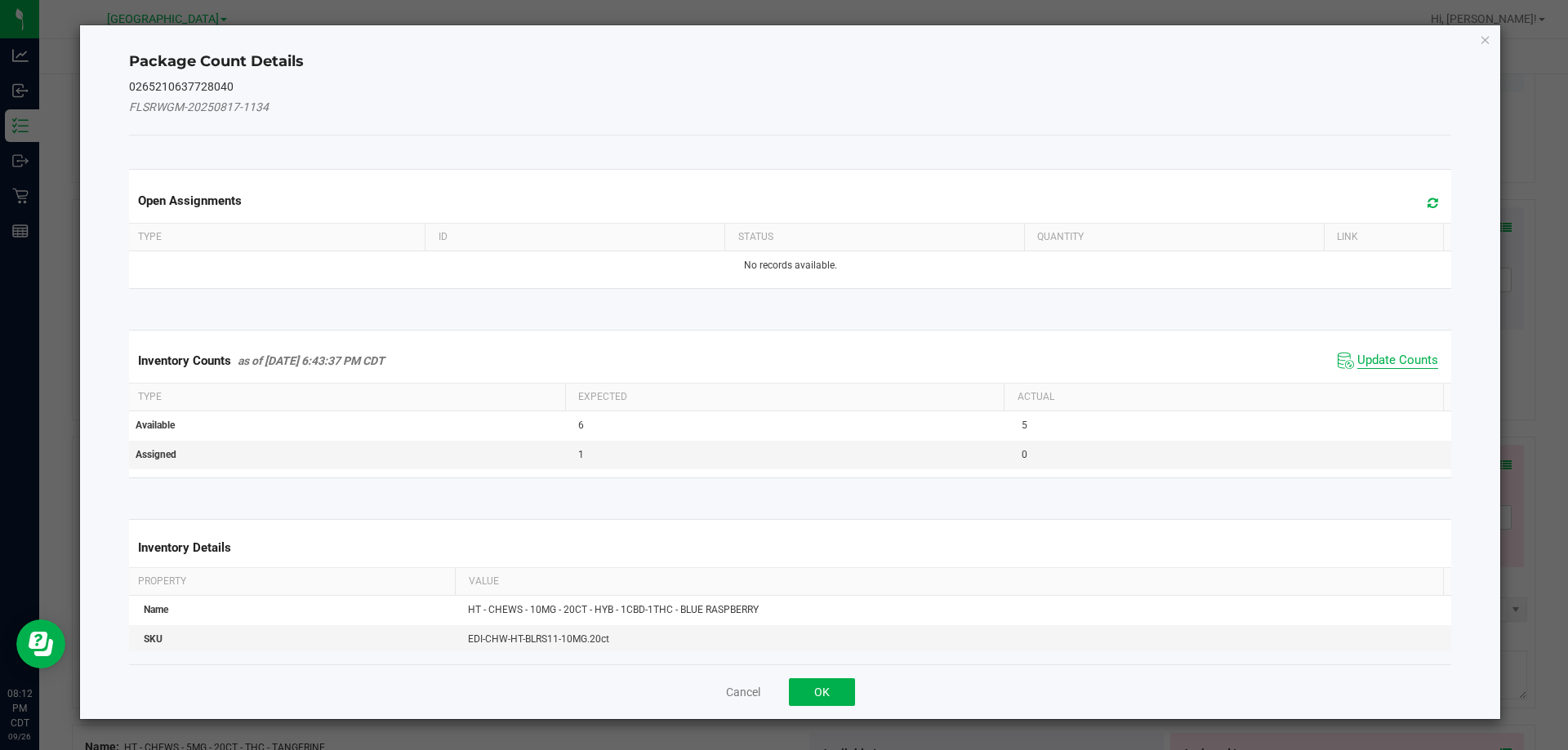
click at [1381, 358] on span "Update Counts" at bounding box center [1398, 360] width 81 height 17
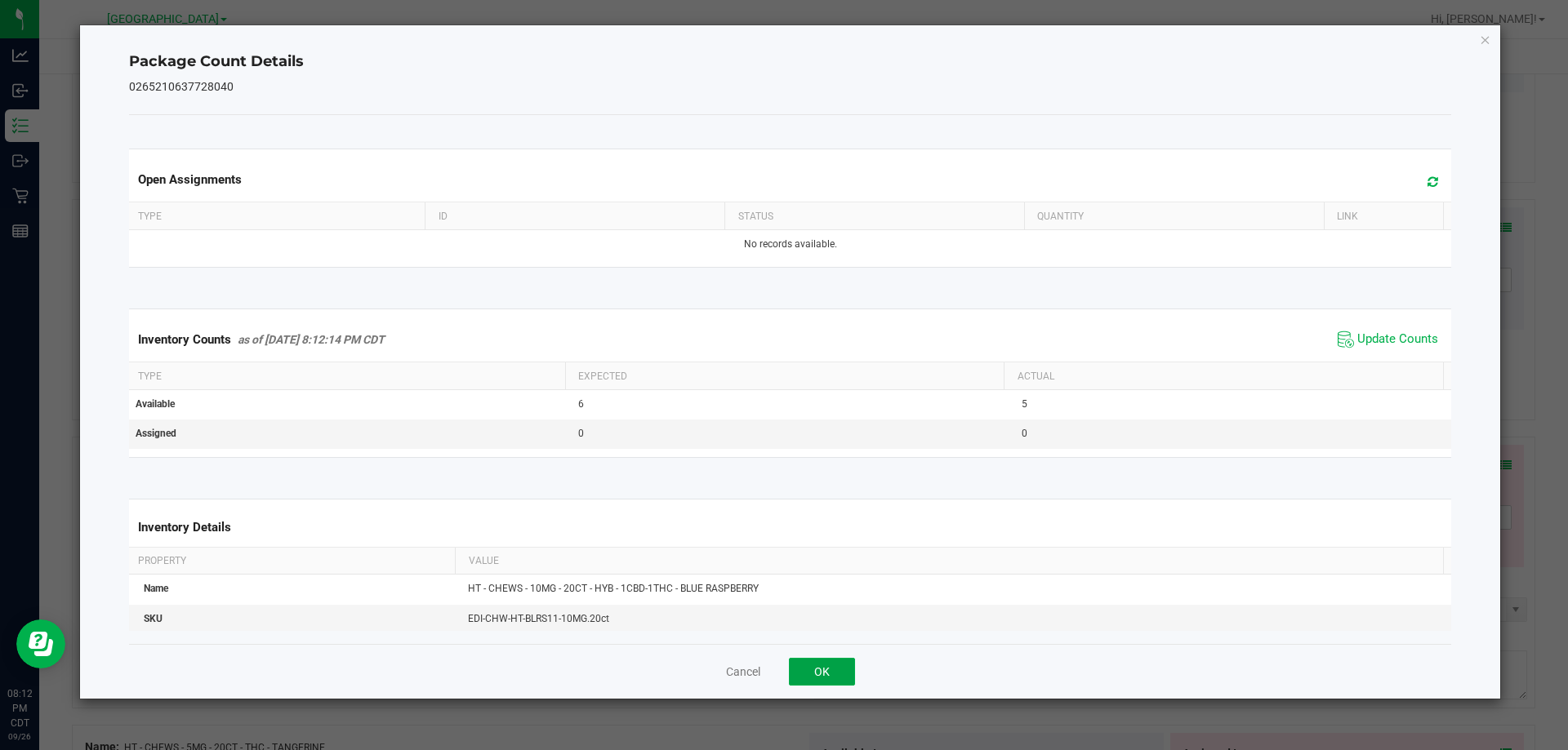
click at [845, 677] on button "OK" at bounding box center [821, 673] width 66 height 28
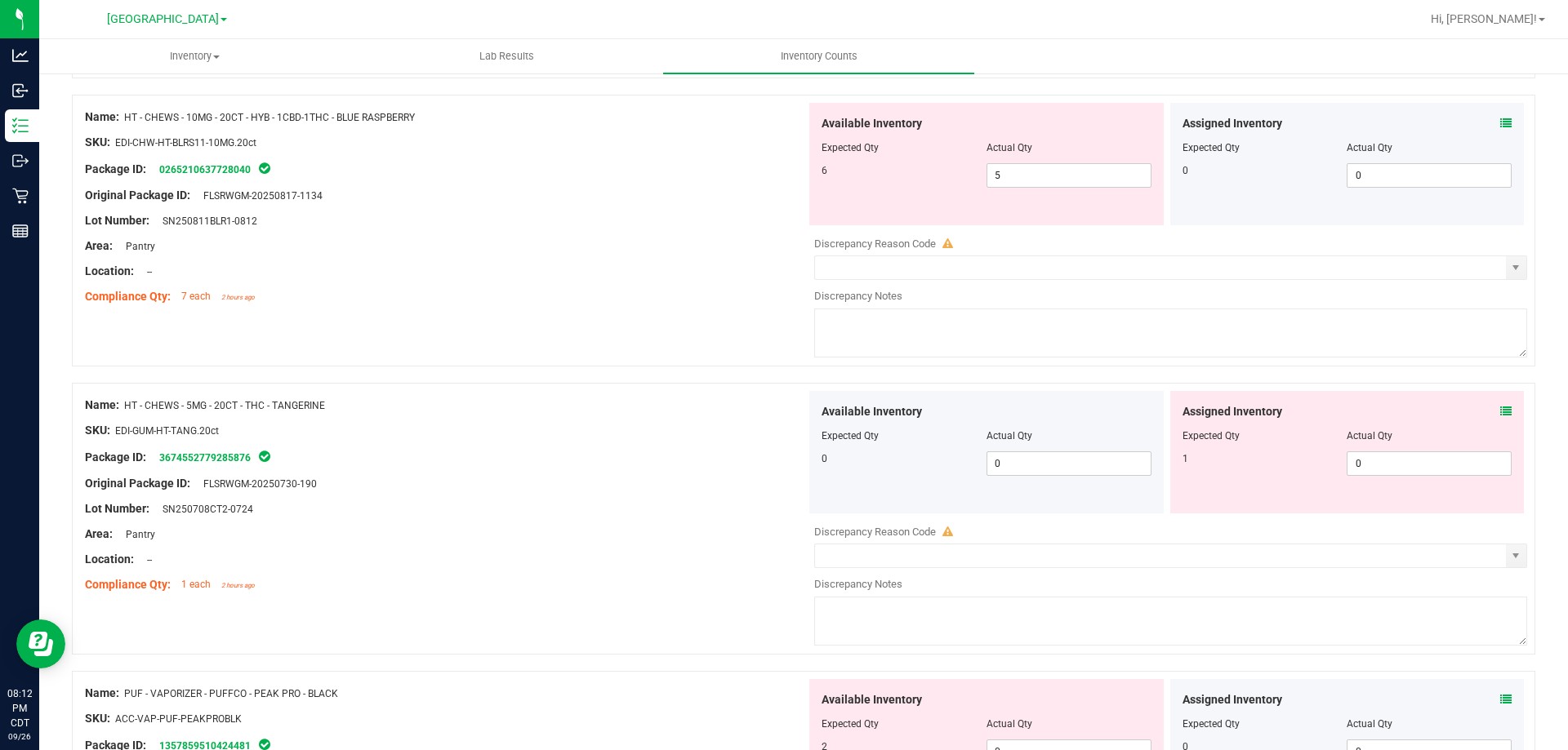
scroll to position [2613, 0]
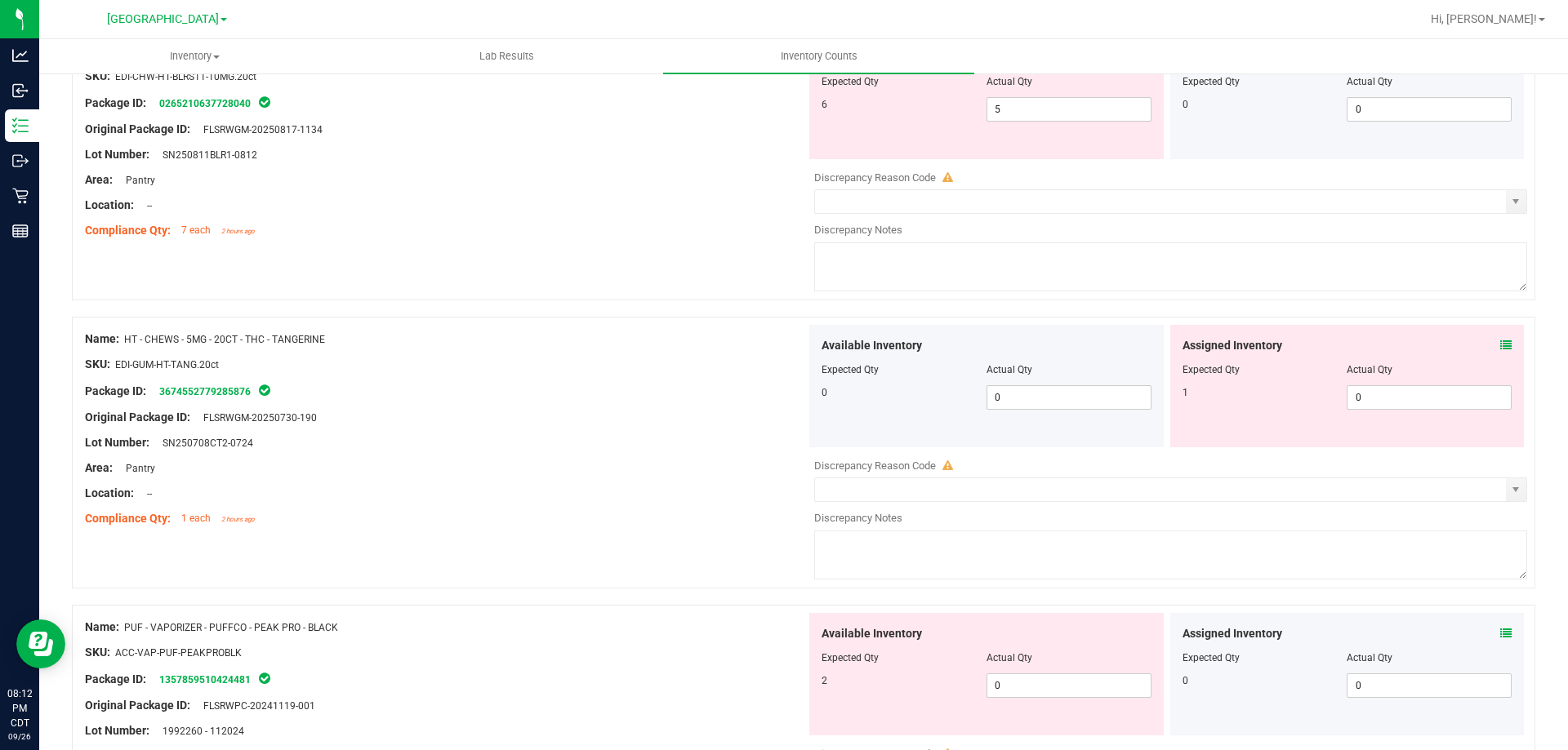
click at [1425, 339] on icon at bounding box center [1506, 345] width 11 height 11
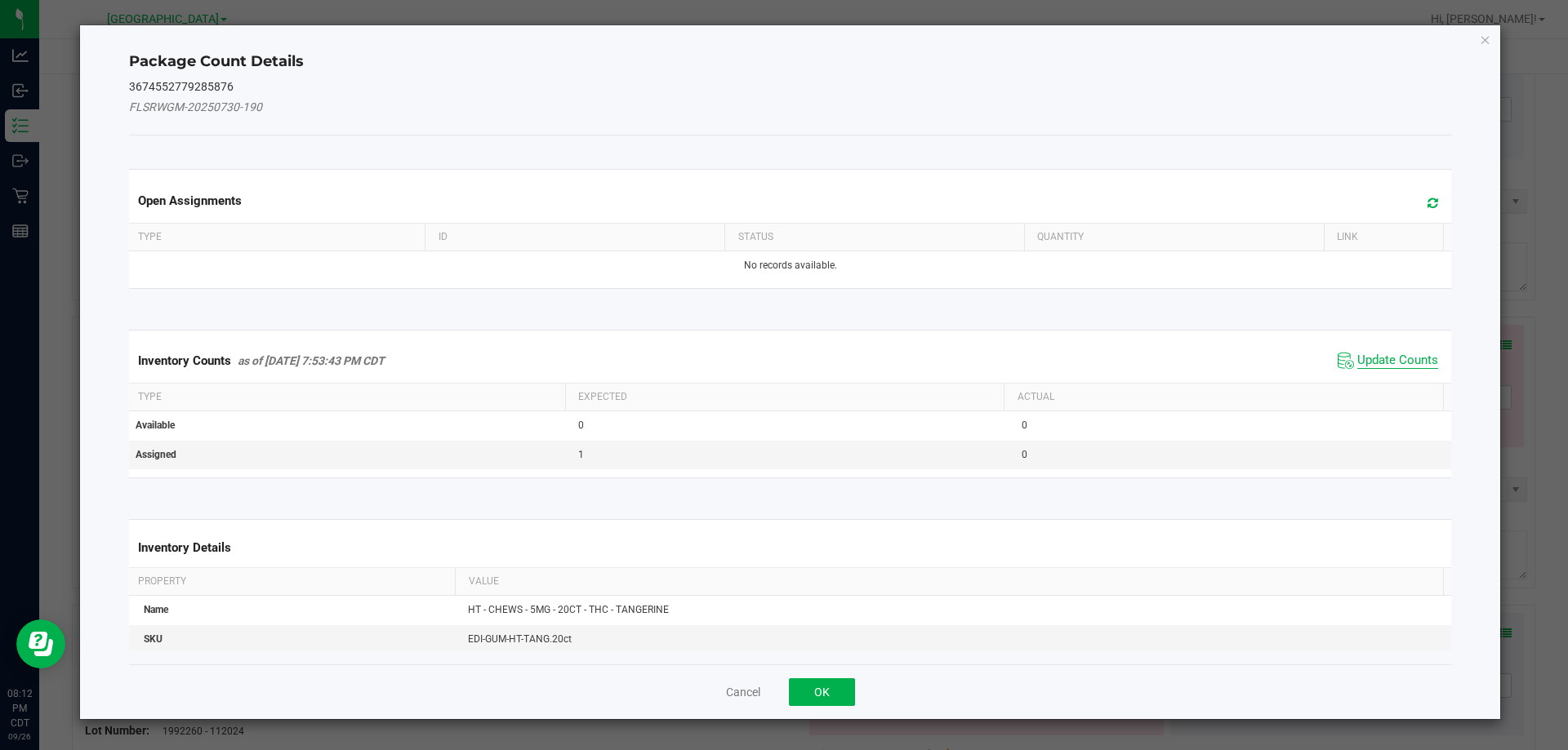
drag, startPoint x: 1411, startPoint y: 345, endPoint x: 1408, endPoint y: 355, distance: 10.4
click at [1411, 345] on div "Inventory Counts as of Sep 26, 2025 7:53:43 PM CDT Update Counts" at bounding box center [791, 360] width 1330 height 44
click at [1406, 357] on span "Update Counts" at bounding box center [1398, 360] width 81 height 17
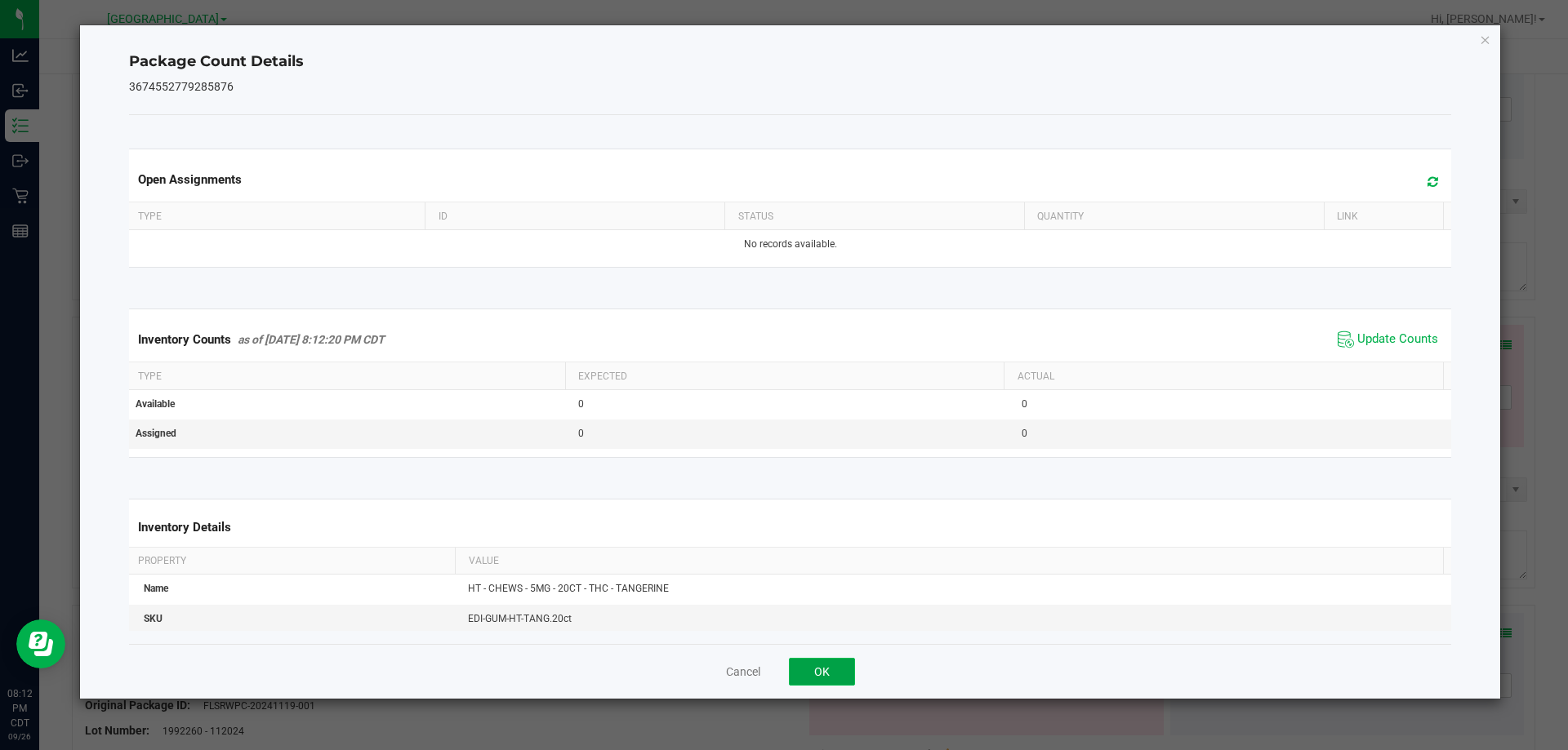
click at [825, 674] on button "OK" at bounding box center [821, 673] width 66 height 28
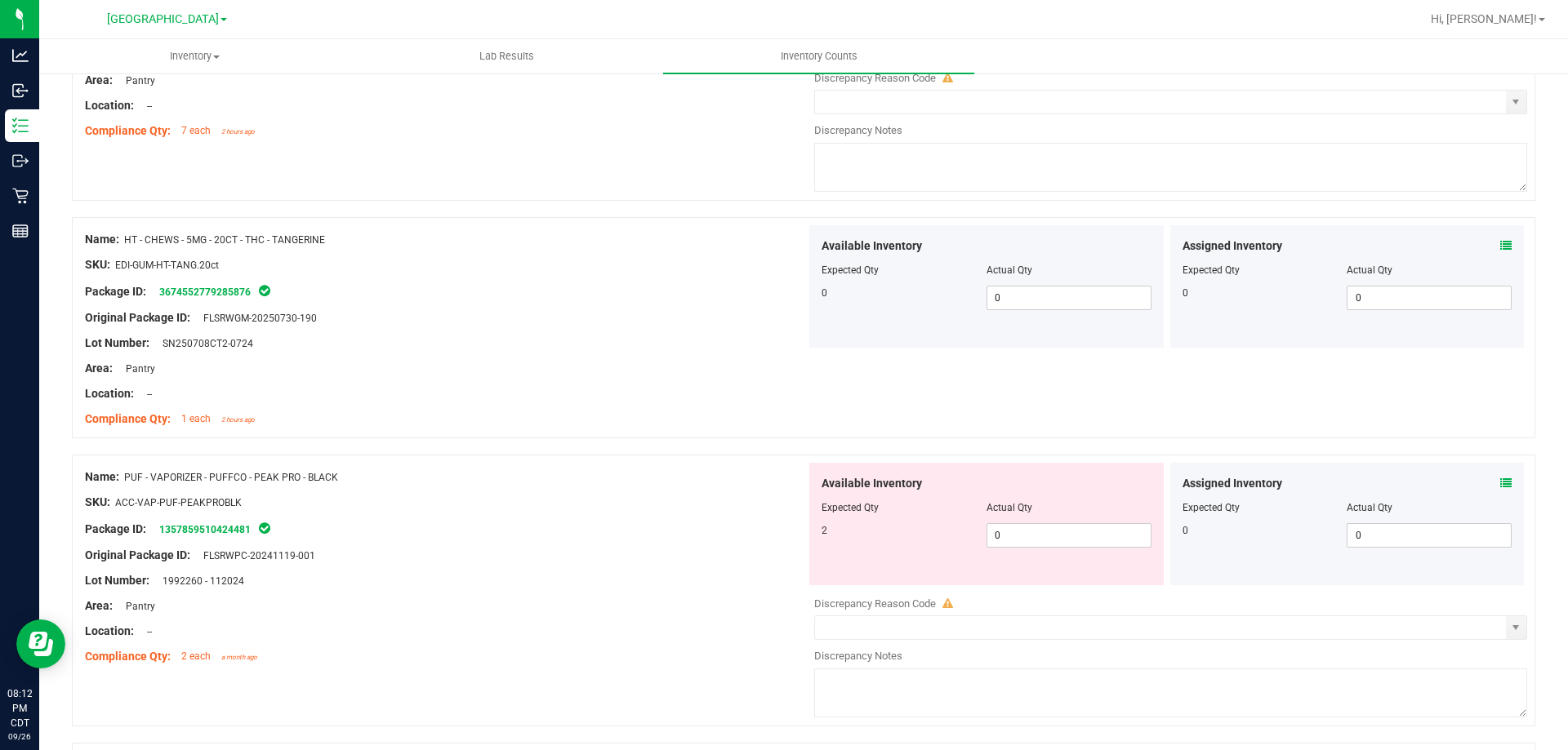
scroll to position [2777, 0]
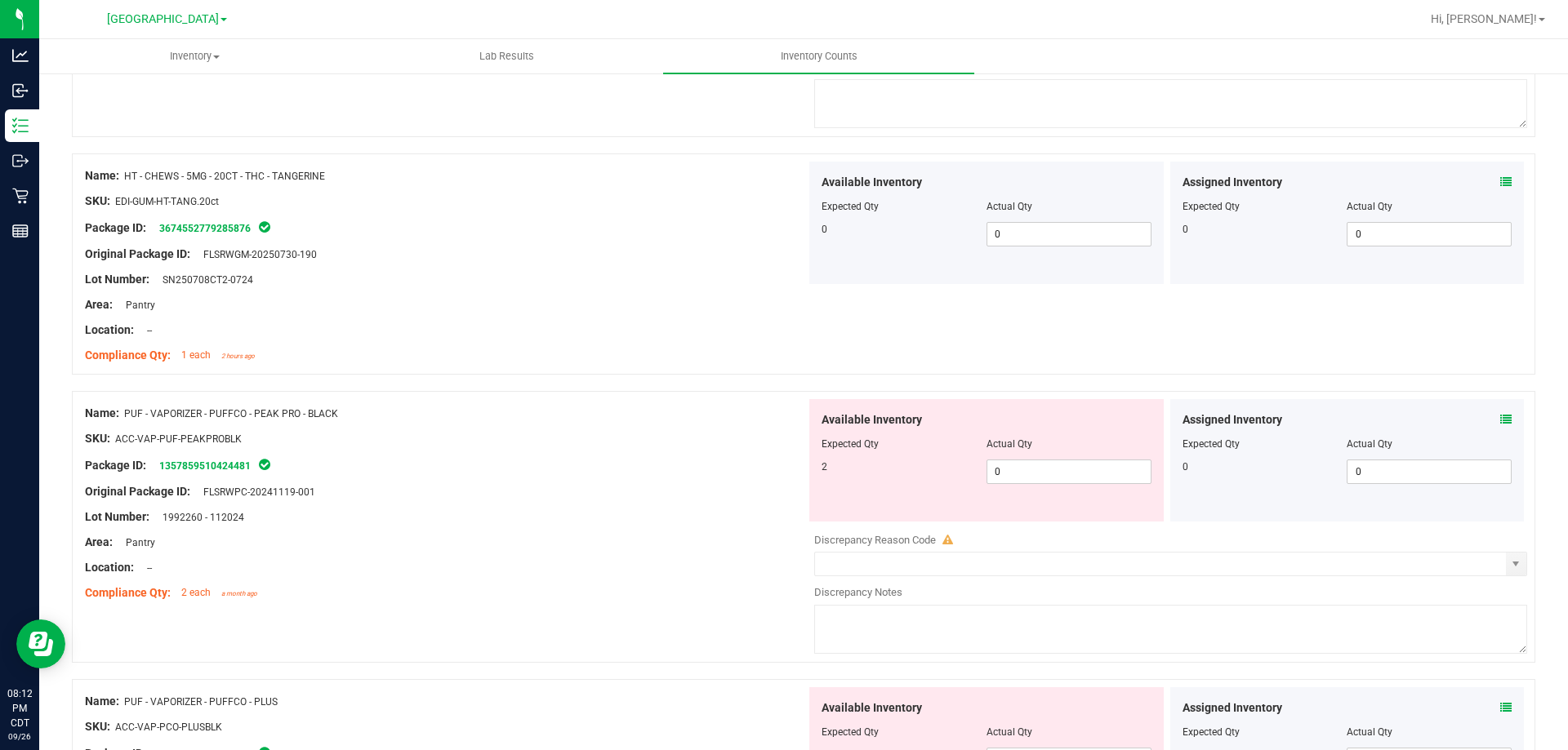
click at [1425, 417] on icon at bounding box center [1506, 419] width 11 height 11
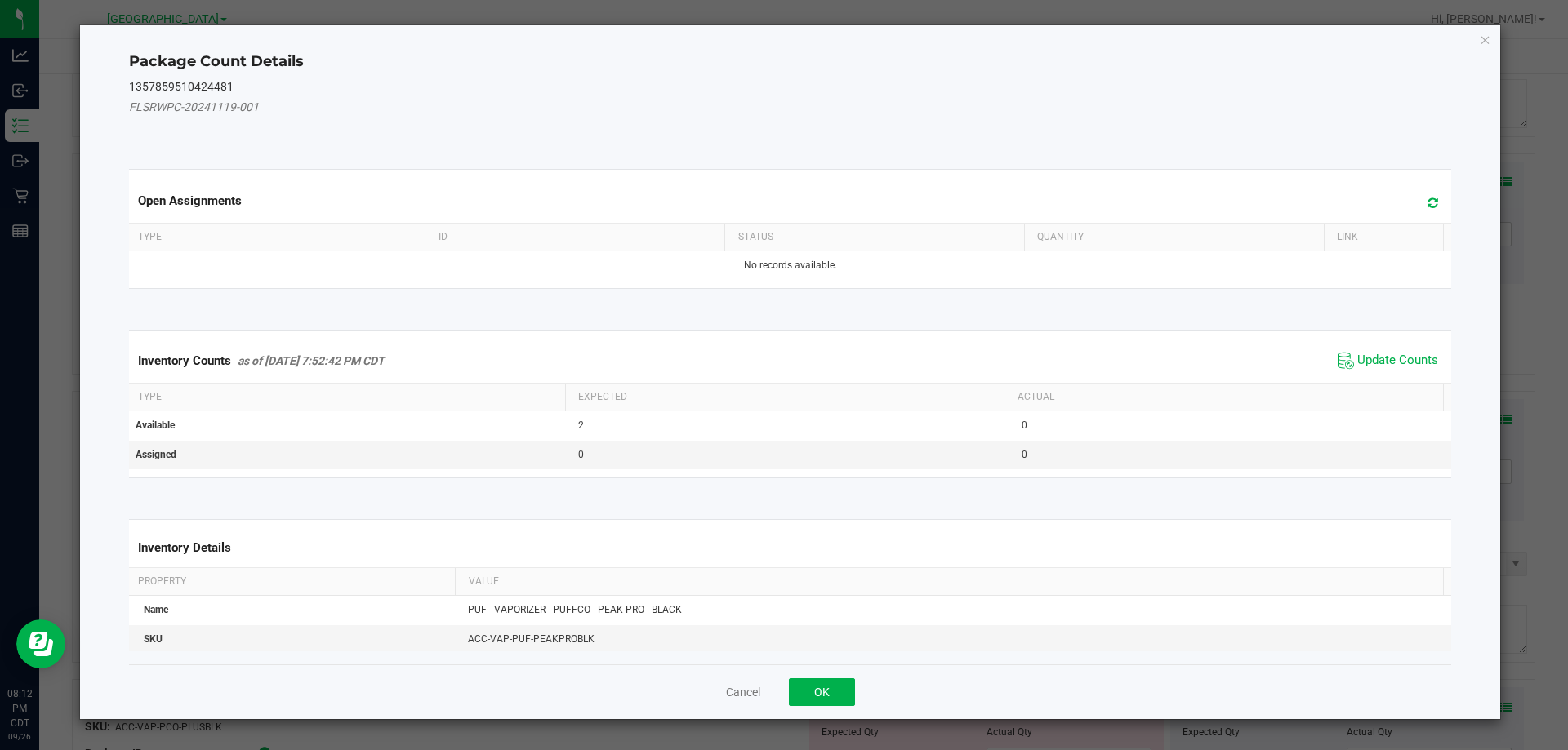
click at [1392, 331] on kendo-grid "Inventory Counts as of Sep 26, 2025 7:52:42 PM CDT Update Counts Type Expected …" at bounding box center [791, 404] width 1347 height 149
click at [1393, 372] on span "Update Counts" at bounding box center [1389, 361] width 109 height 25
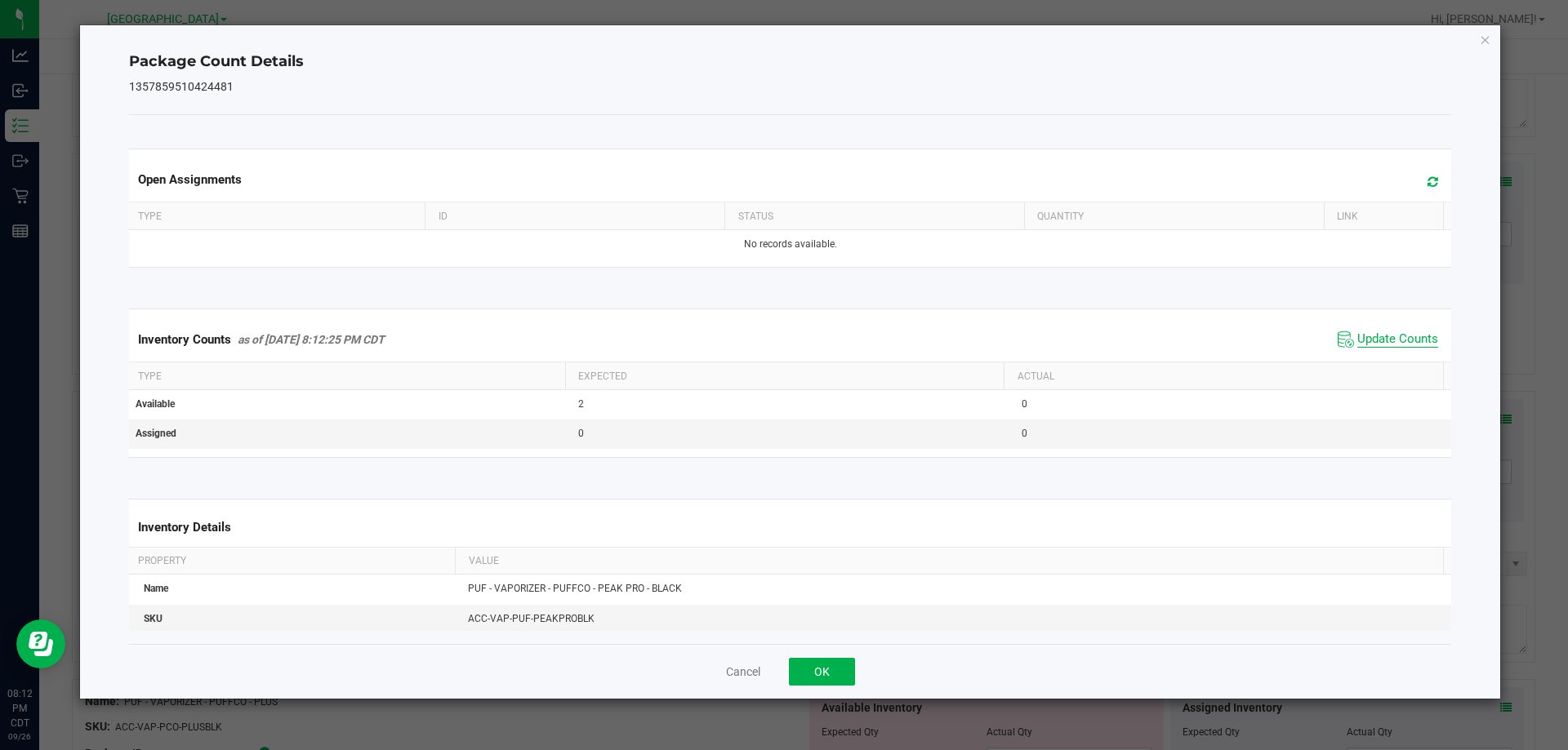
click at [1384, 356] on div "Inventory Counts as of Sep 26, 2025 8:12:25 PM CDT Update Counts" at bounding box center [791, 339] width 1330 height 44
drag, startPoint x: 847, startPoint y: 683, endPoint x: 919, endPoint y: 644, distance: 81.9
click at [845, 681] on button "OK" at bounding box center [821, 673] width 66 height 28
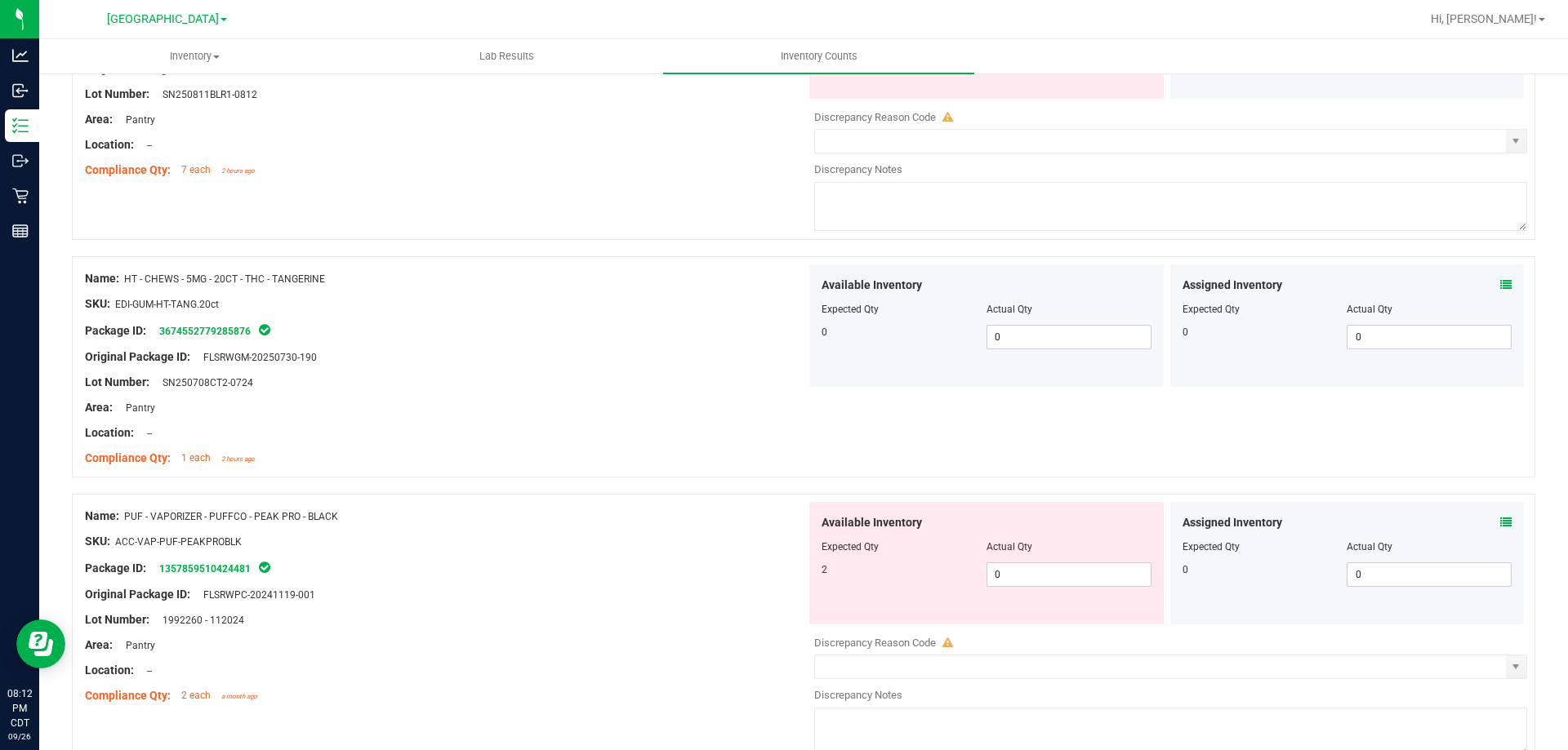
scroll to position [2531, 0]
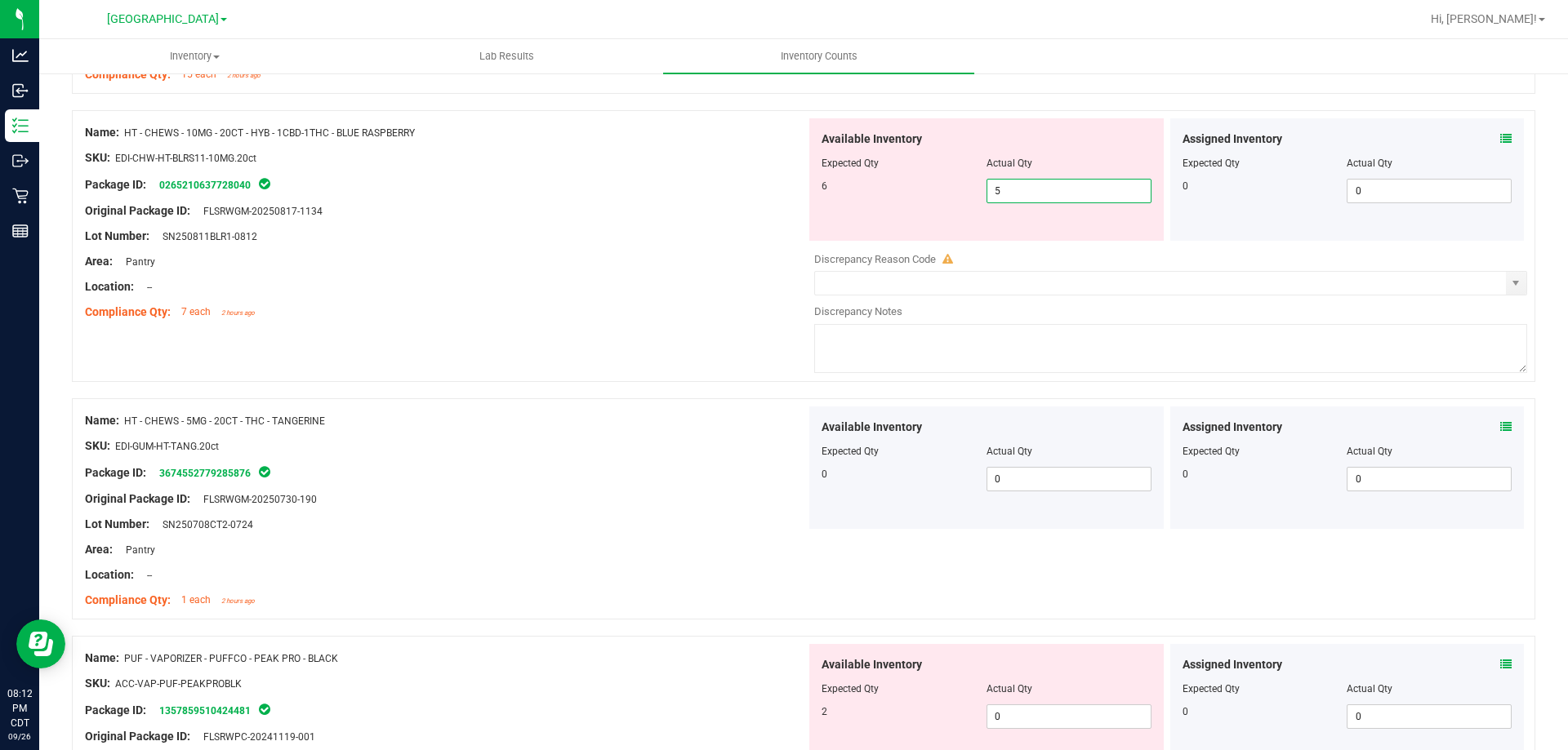
click at [1040, 186] on span "5 5" at bounding box center [1069, 191] width 165 height 25
click at [616, 304] on div "Compliance Qty: 7 each 2 hours ago" at bounding box center [446, 312] width 721 height 18
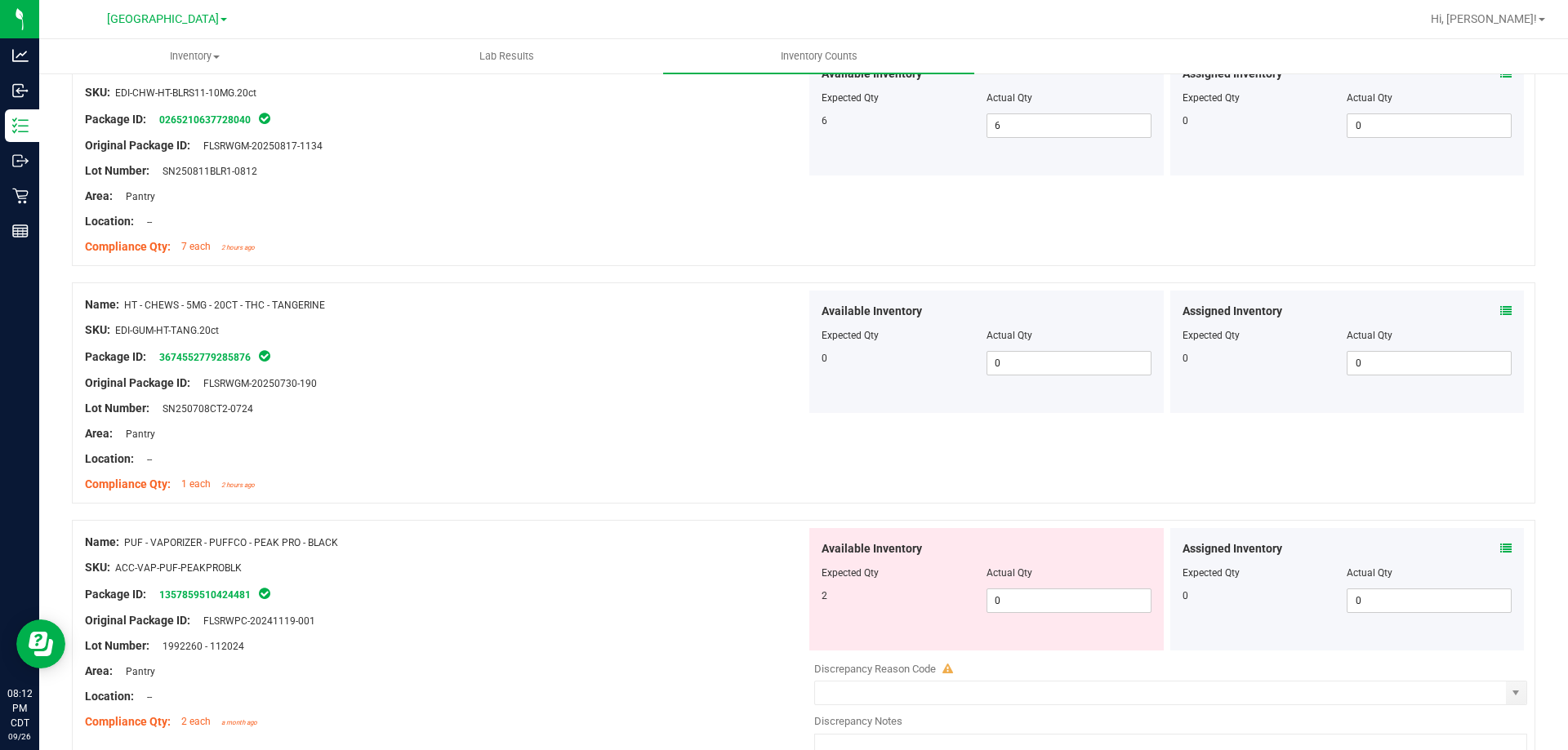
scroll to position [2777, 0]
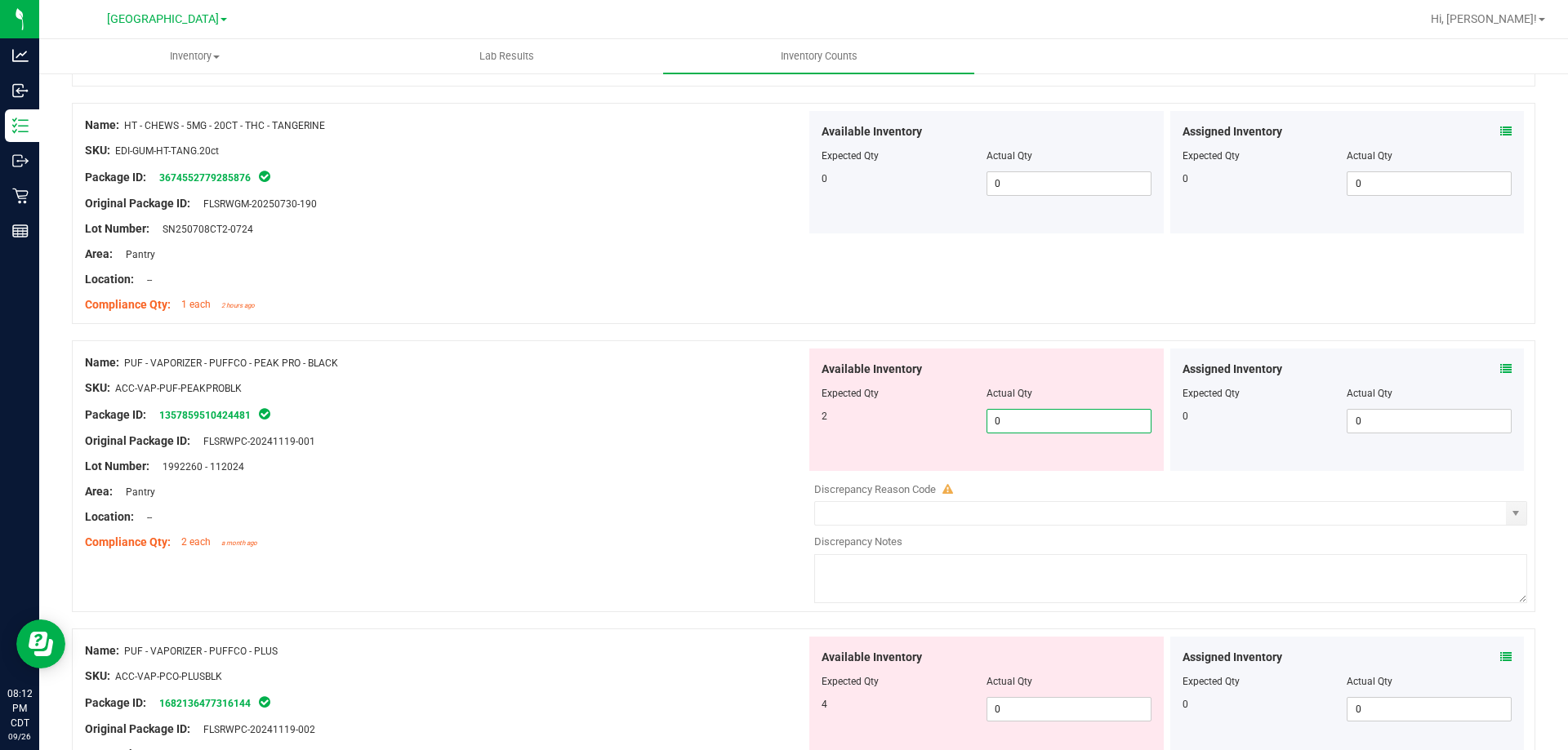
click at [1025, 422] on span "0 0" at bounding box center [1069, 421] width 165 height 25
click at [640, 430] on div at bounding box center [446, 428] width 721 height 8
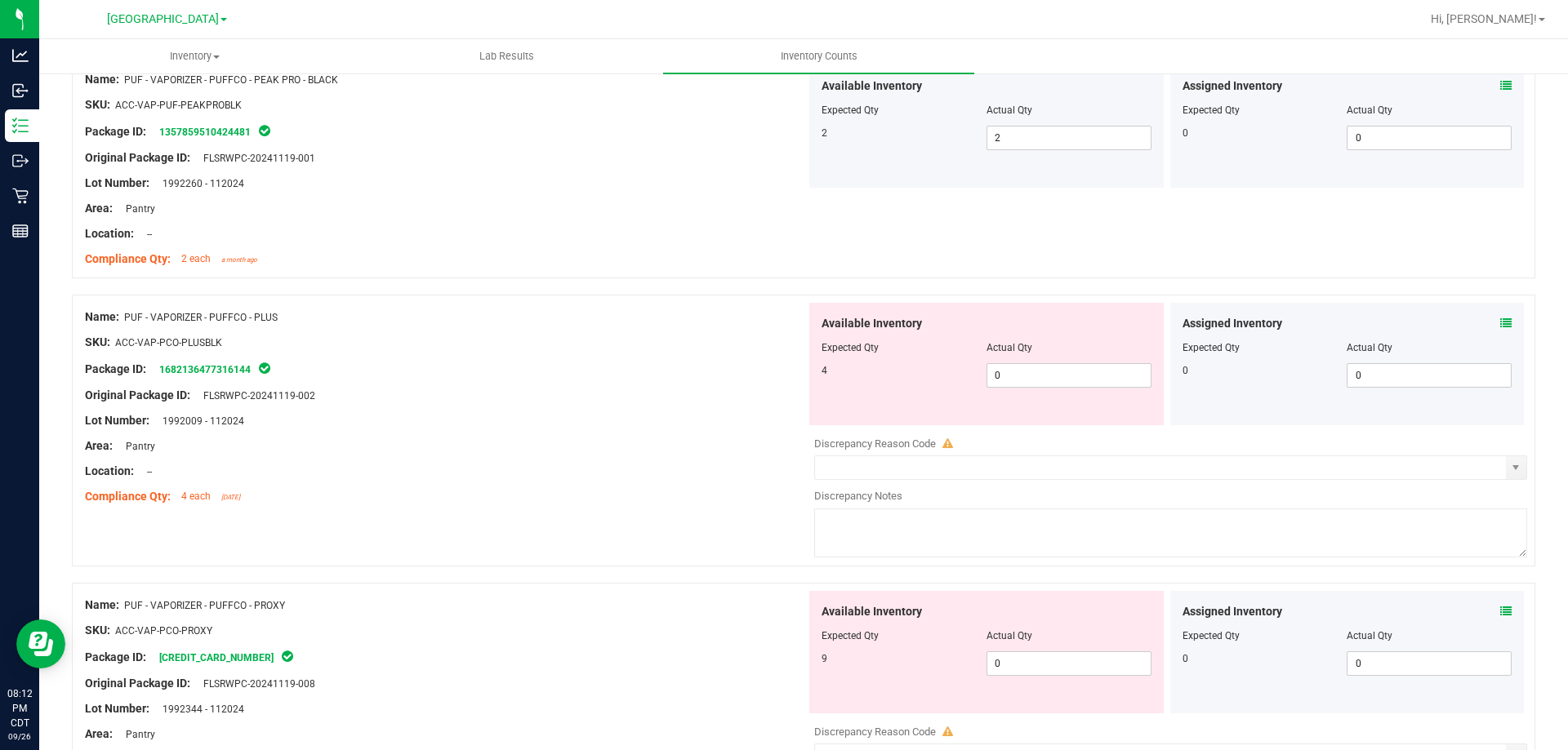
scroll to position [3103, 0]
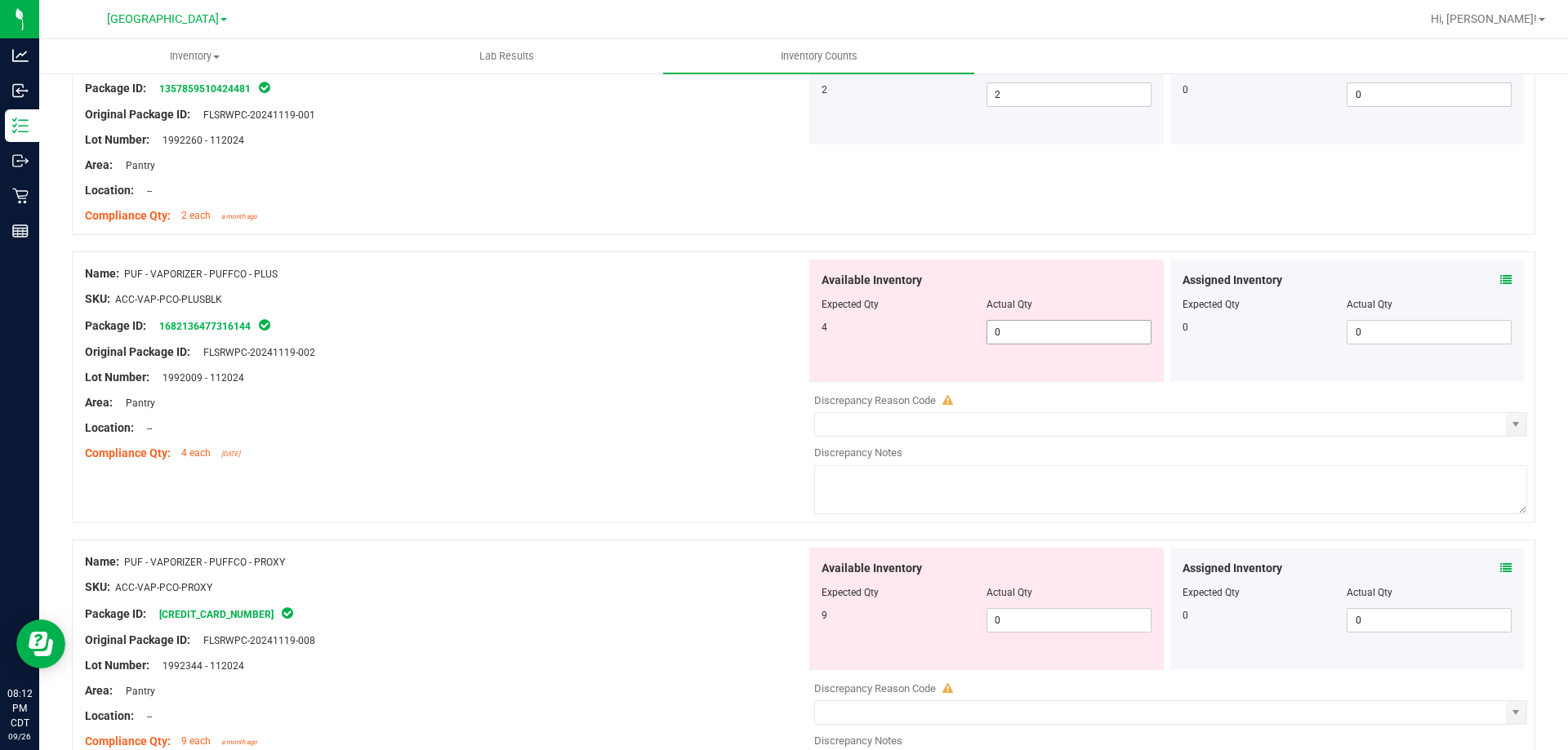
click at [1045, 338] on span "0 0" at bounding box center [1069, 332] width 165 height 25
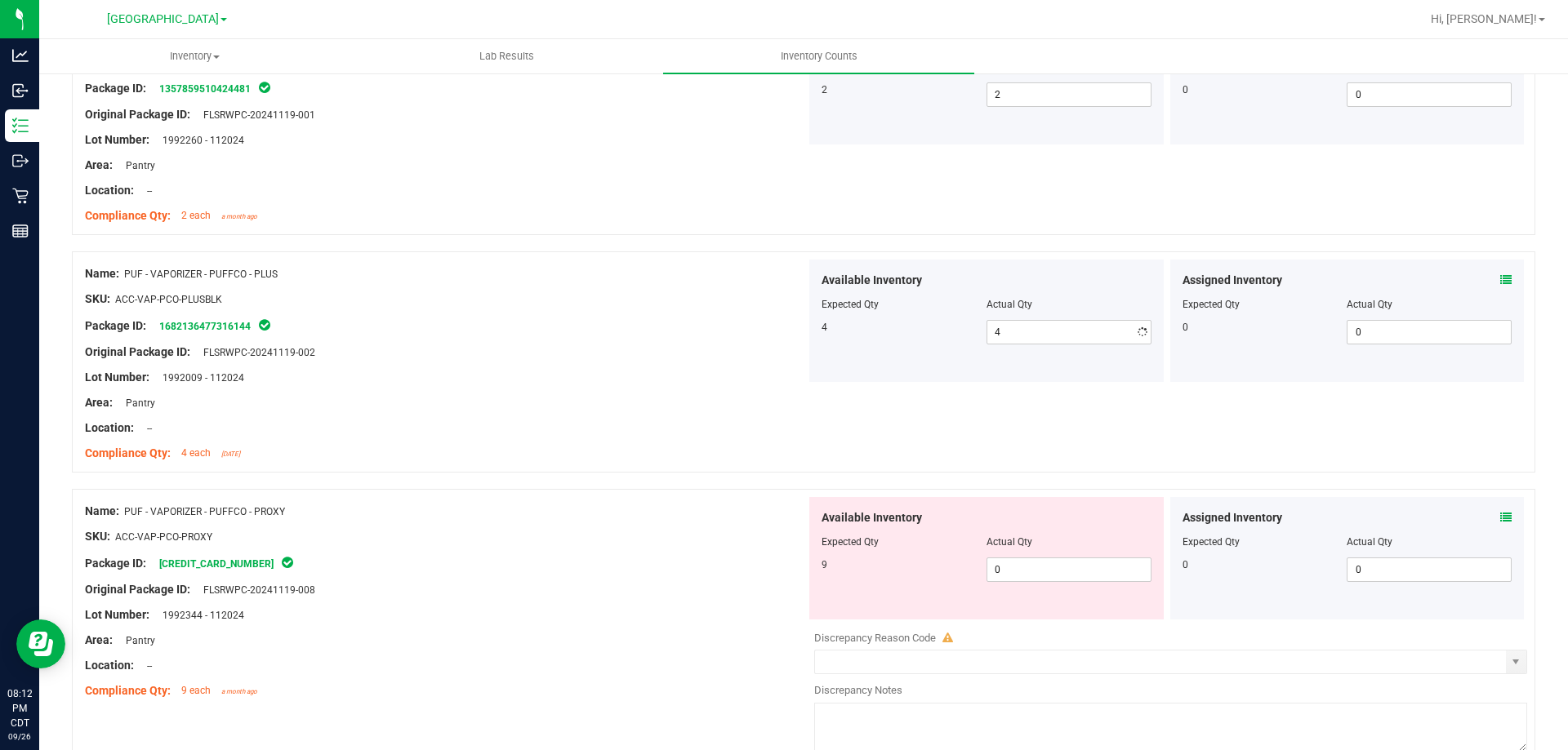
click at [679, 445] on div "Compliance Qty: 4 each 2 days ago" at bounding box center [446, 454] width 721 height 18
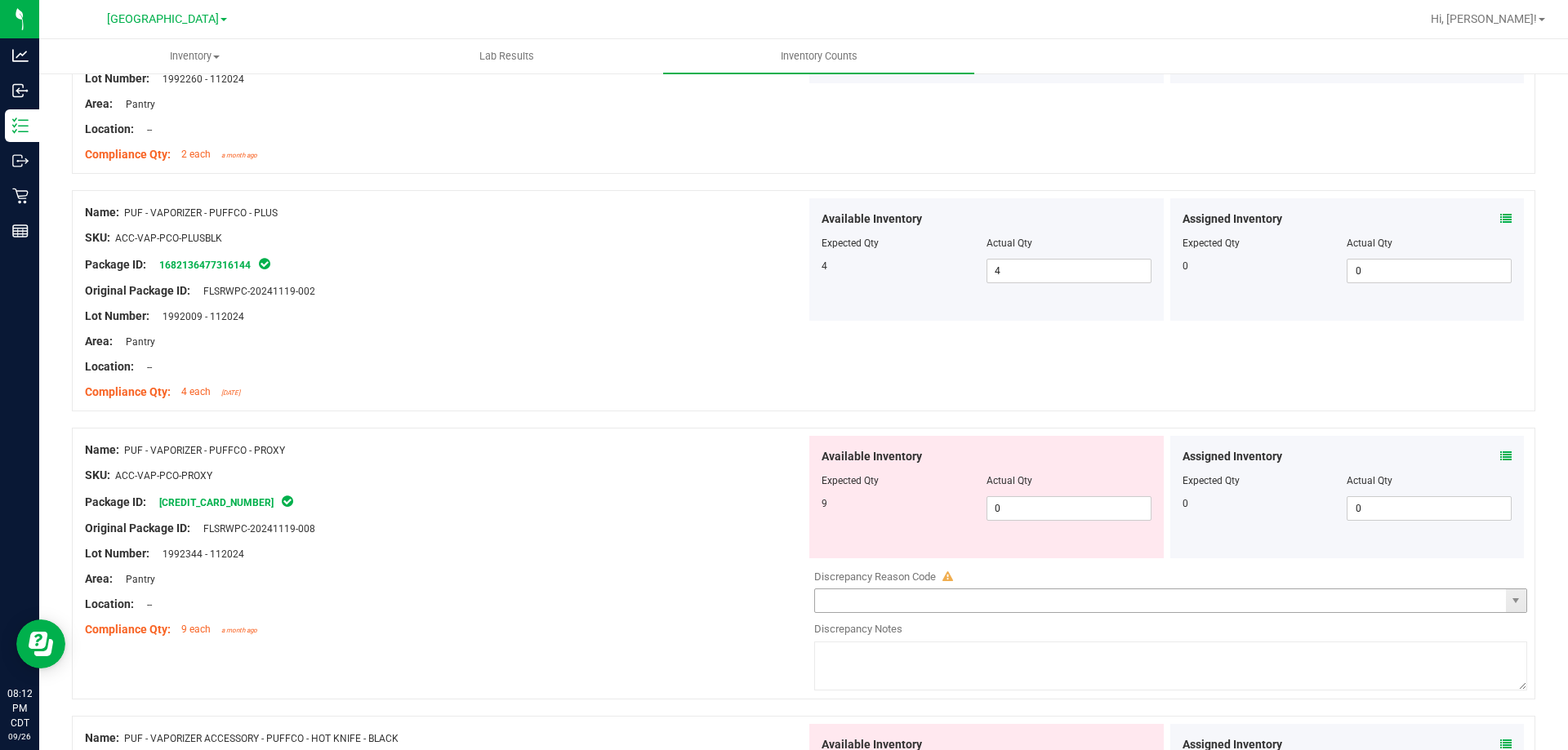
scroll to position [3266, 0]
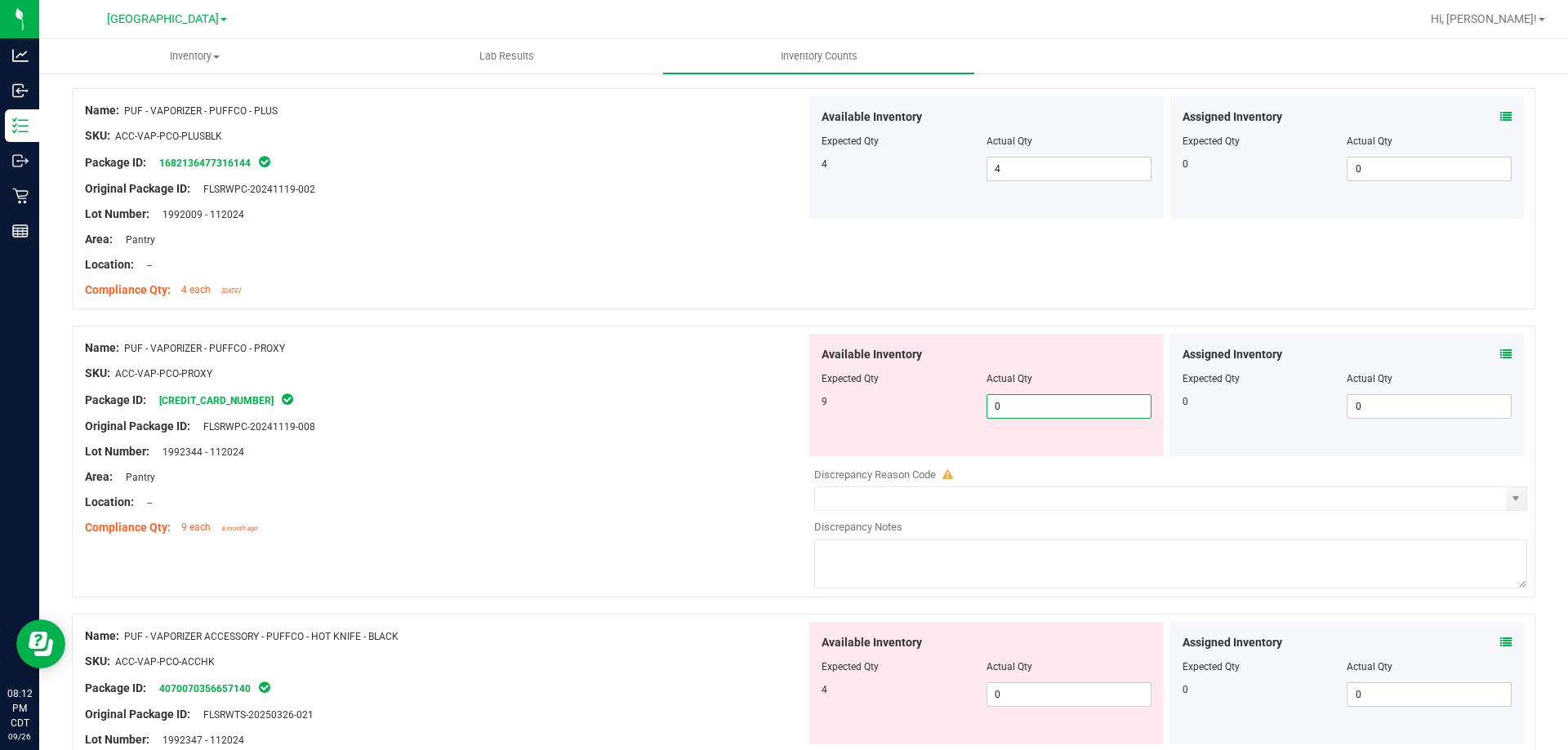
click at [1041, 409] on span "0 0" at bounding box center [1069, 407] width 165 height 25
click at [696, 480] on div "Area: Pantry" at bounding box center [446, 477] width 721 height 18
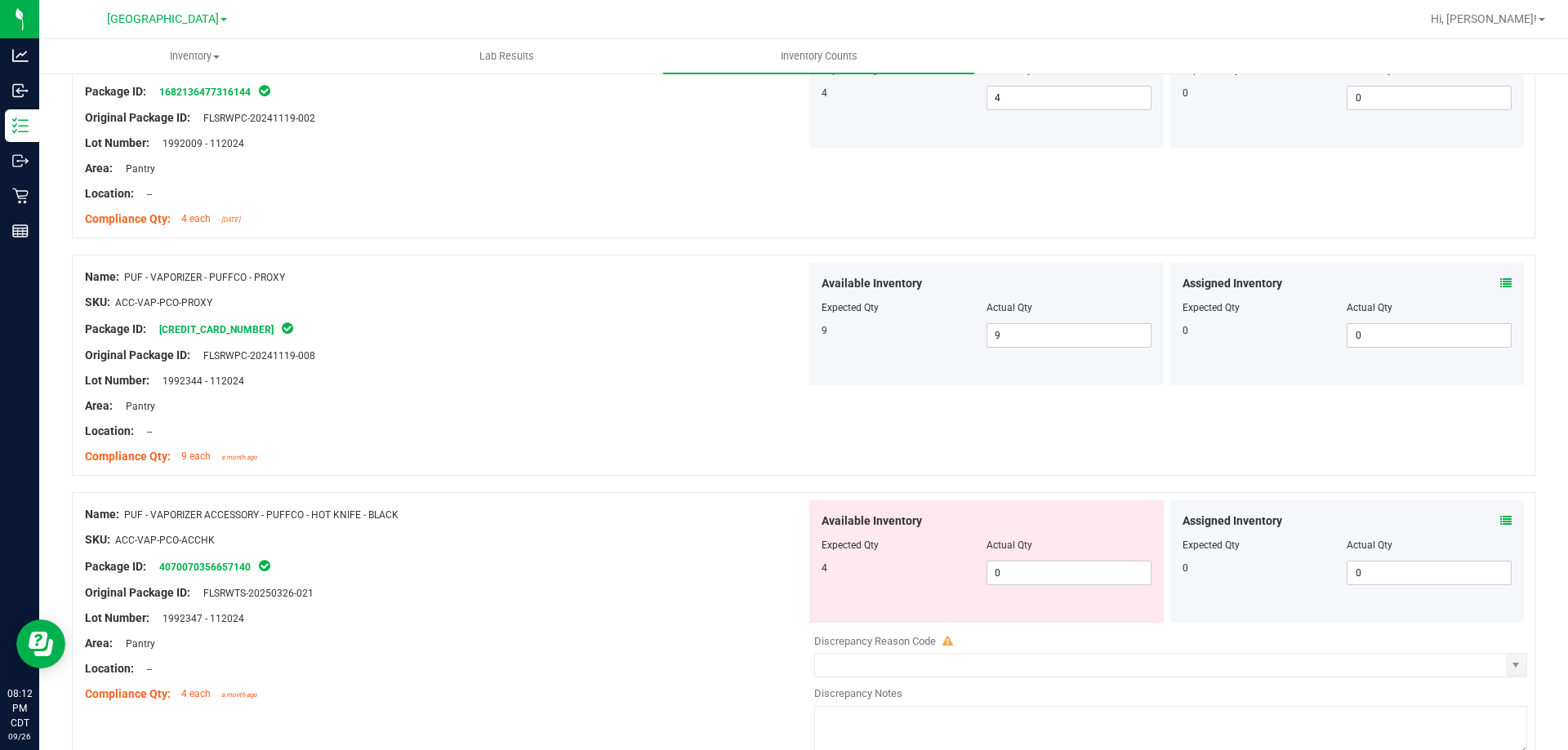
scroll to position [3430, 0]
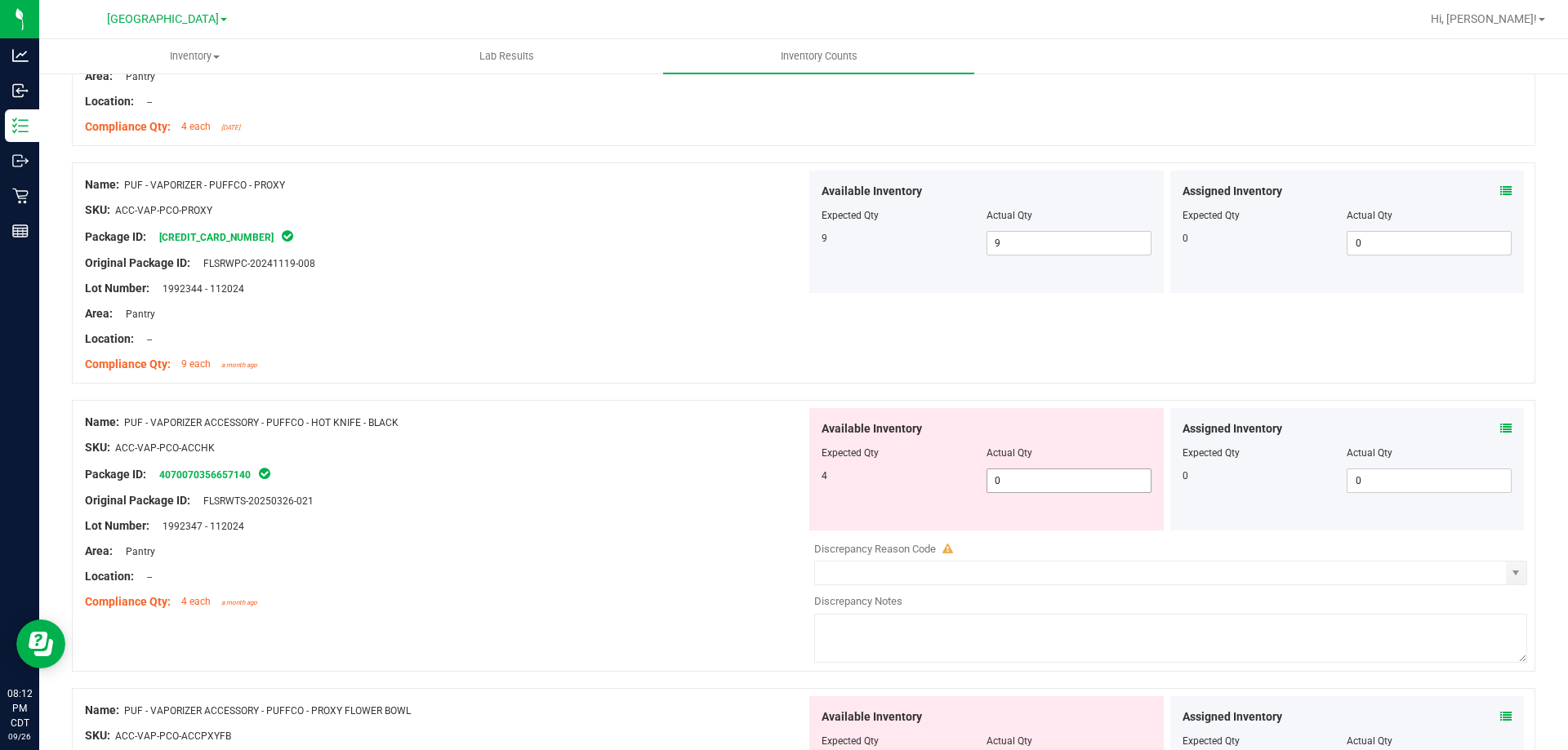
click at [1035, 481] on span "0 0" at bounding box center [1069, 481] width 165 height 25
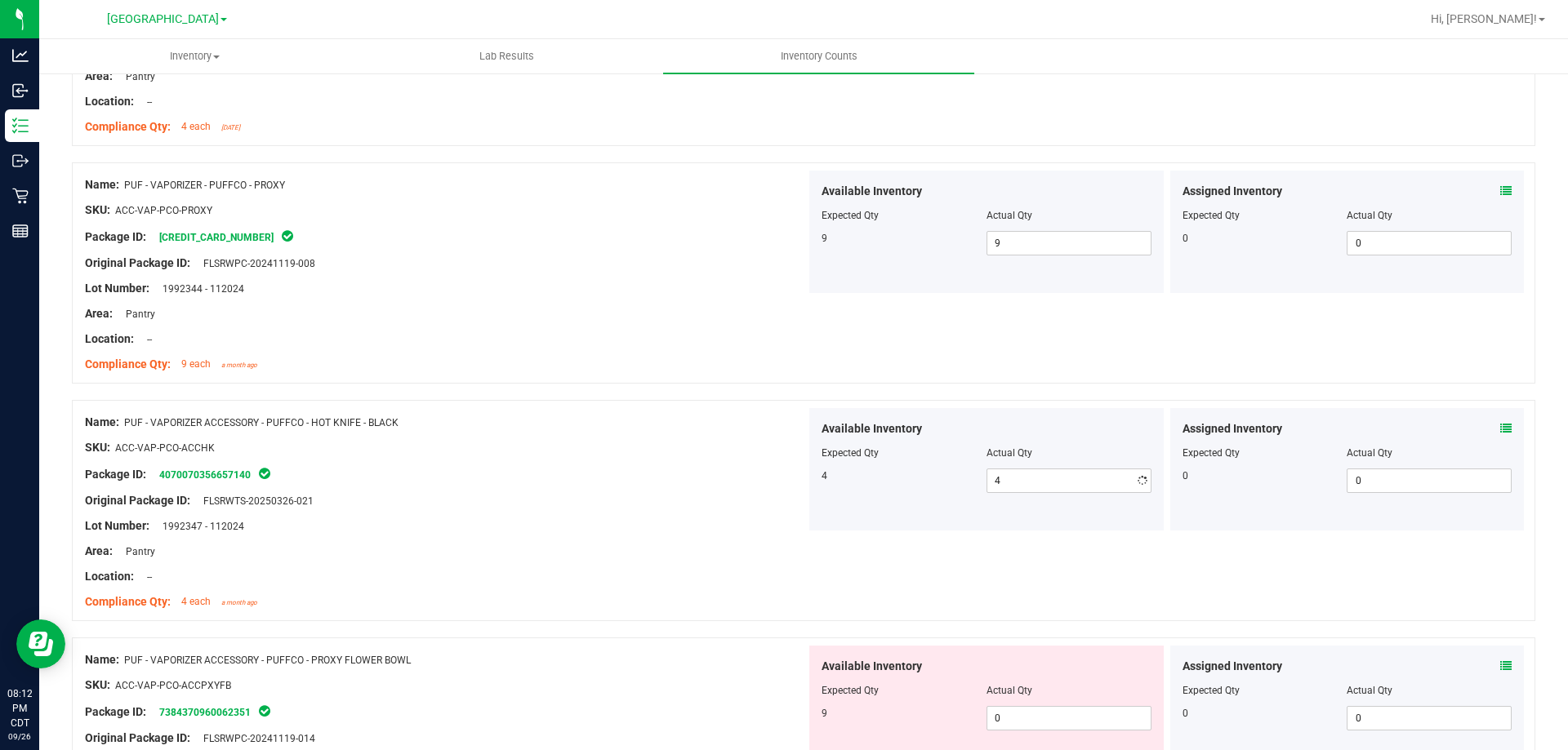
click at [762, 533] on div "Lot Number: 1992347 - 112024" at bounding box center [446, 527] width 721 height 18
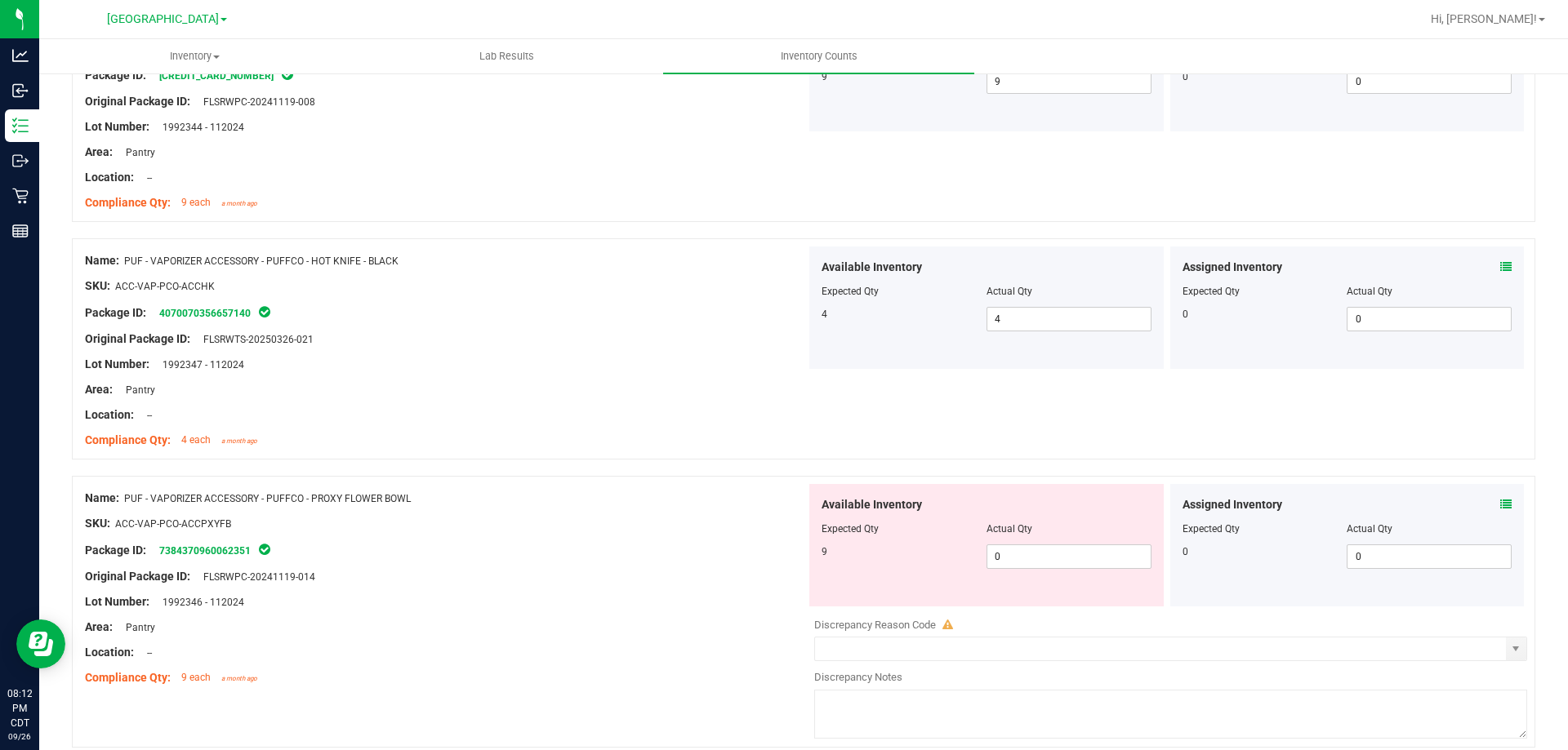
scroll to position [3593, 0]
click at [1004, 557] on span "0 0" at bounding box center [1069, 556] width 165 height 25
click at [710, 562] on div at bounding box center [446, 562] width 721 height 8
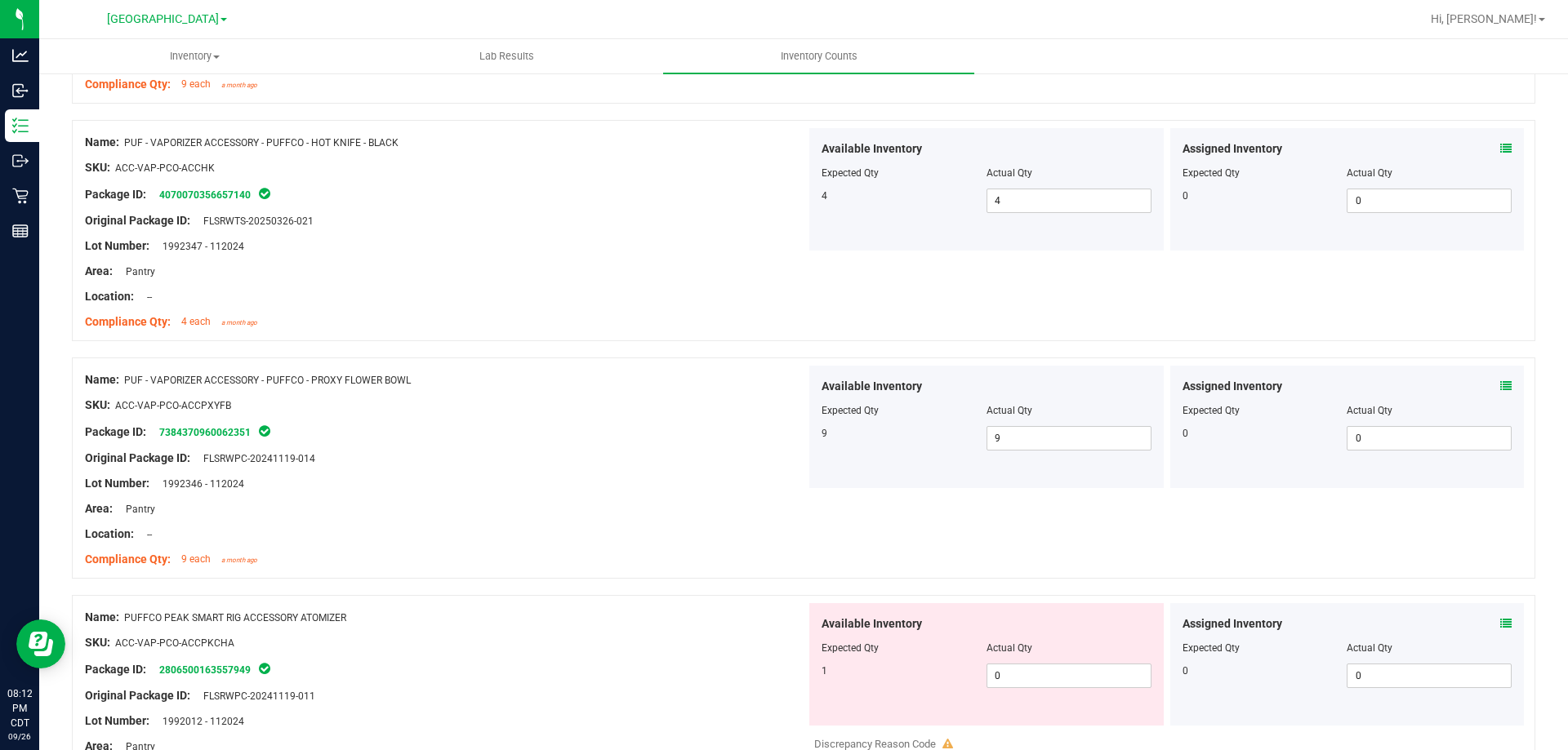
scroll to position [3920, 0]
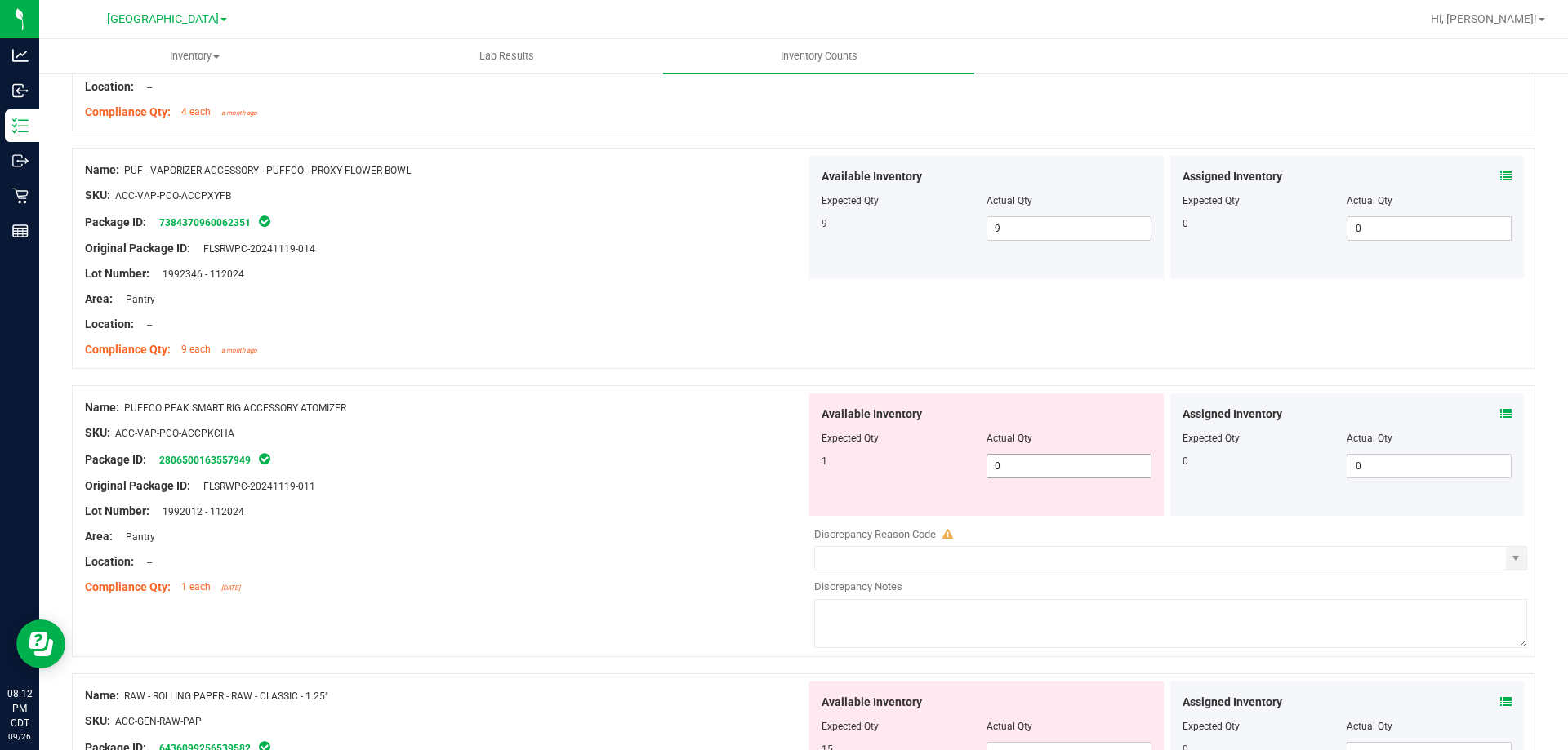
click at [1060, 476] on span "0 0" at bounding box center [1069, 466] width 165 height 25
click at [657, 470] on div at bounding box center [446, 473] width 721 height 8
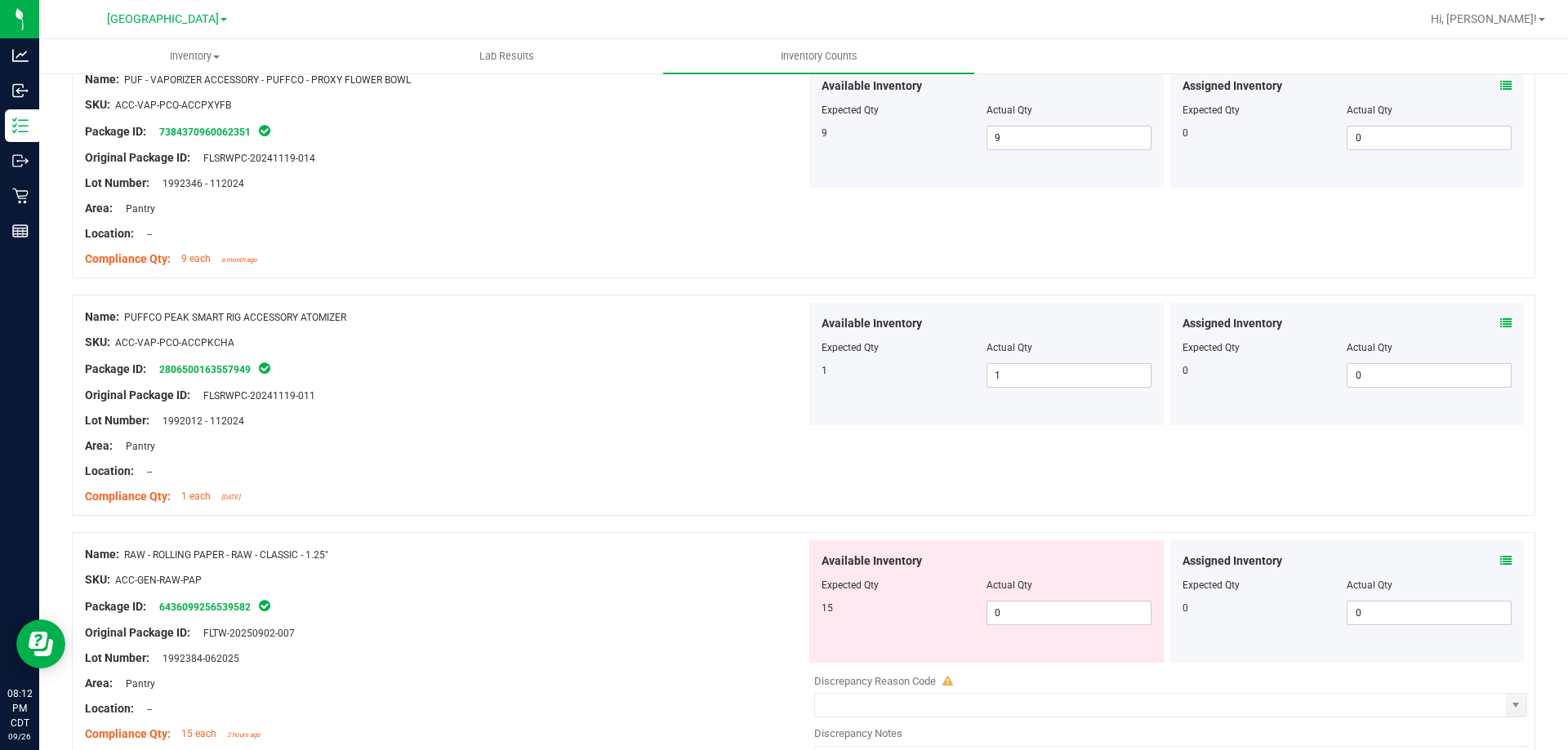
scroll to position [4246, 0]
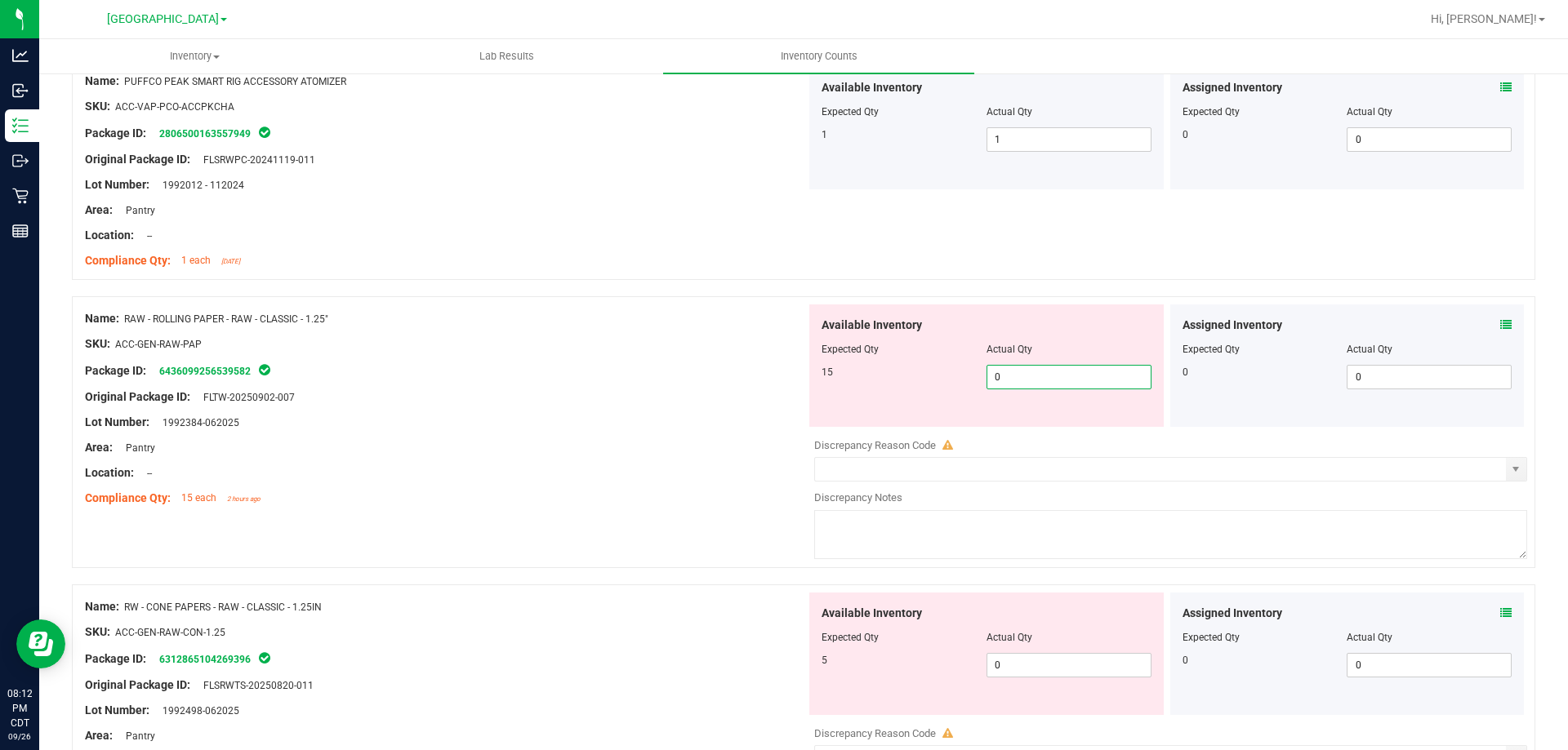
click at [1019, 377] on span "0 0" at bounding box center [1069, 377] width 165 height 25
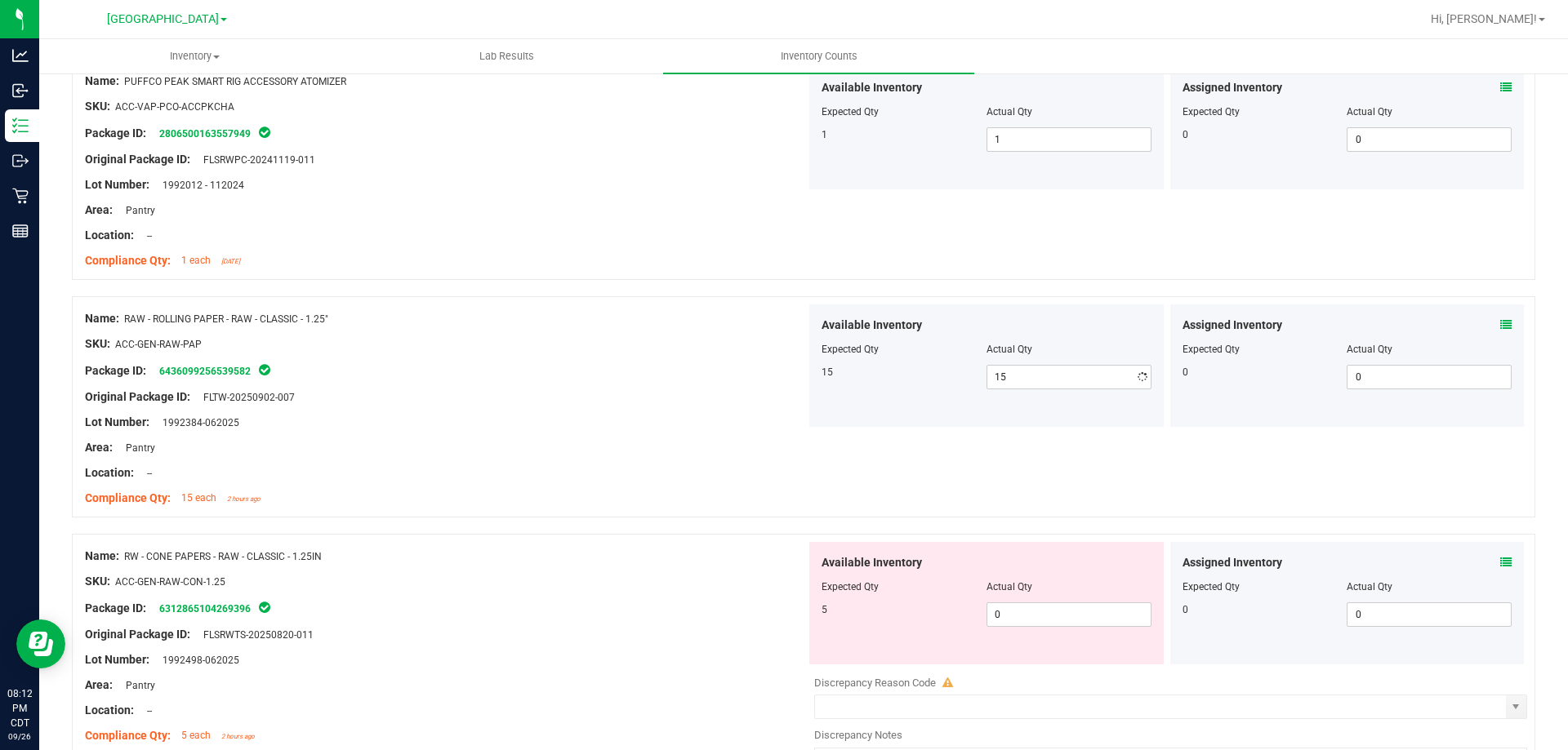
click at [670, 464] on div "Location: --" at bounding box center [446, 473] width 721 height 18
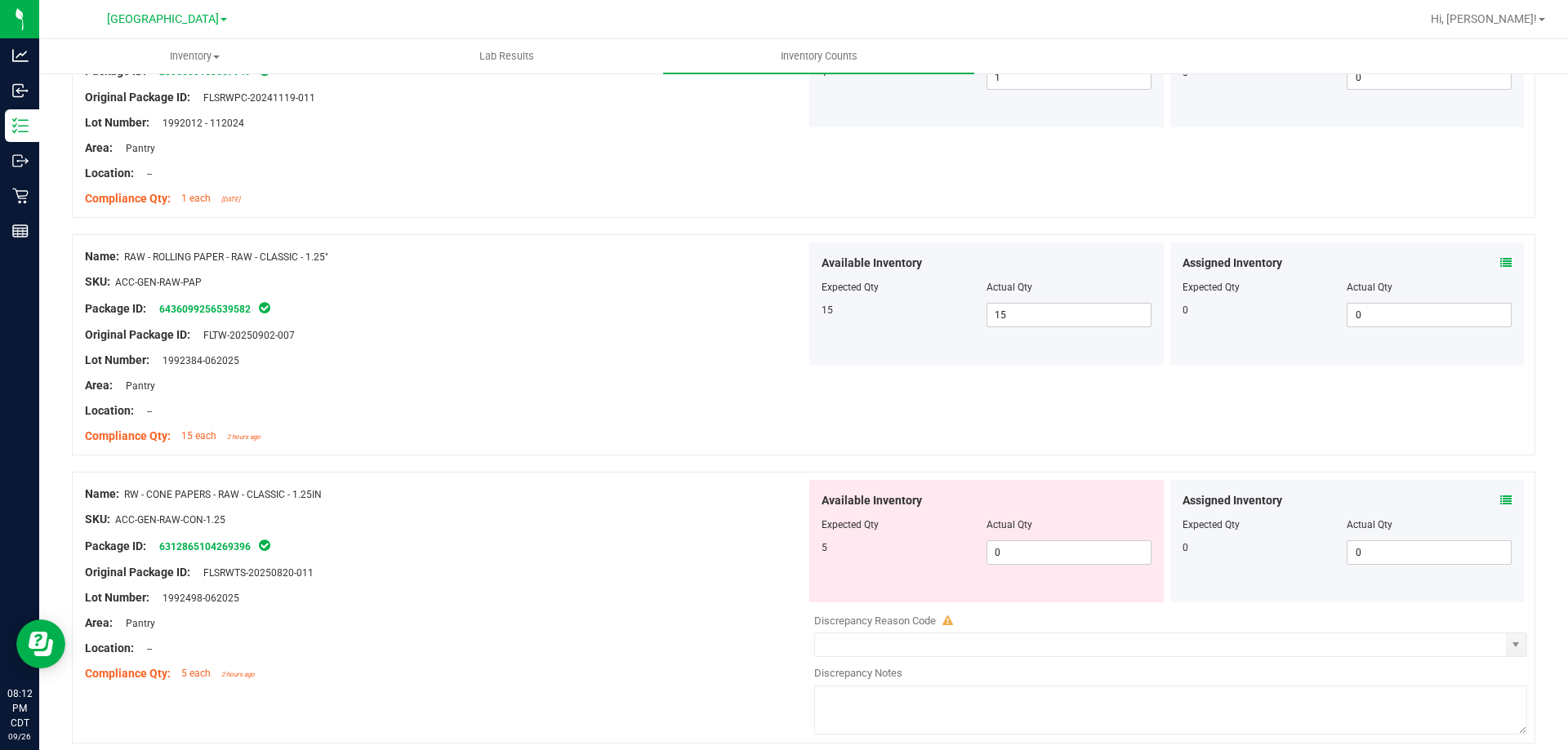
scroll to position [4373, 0]
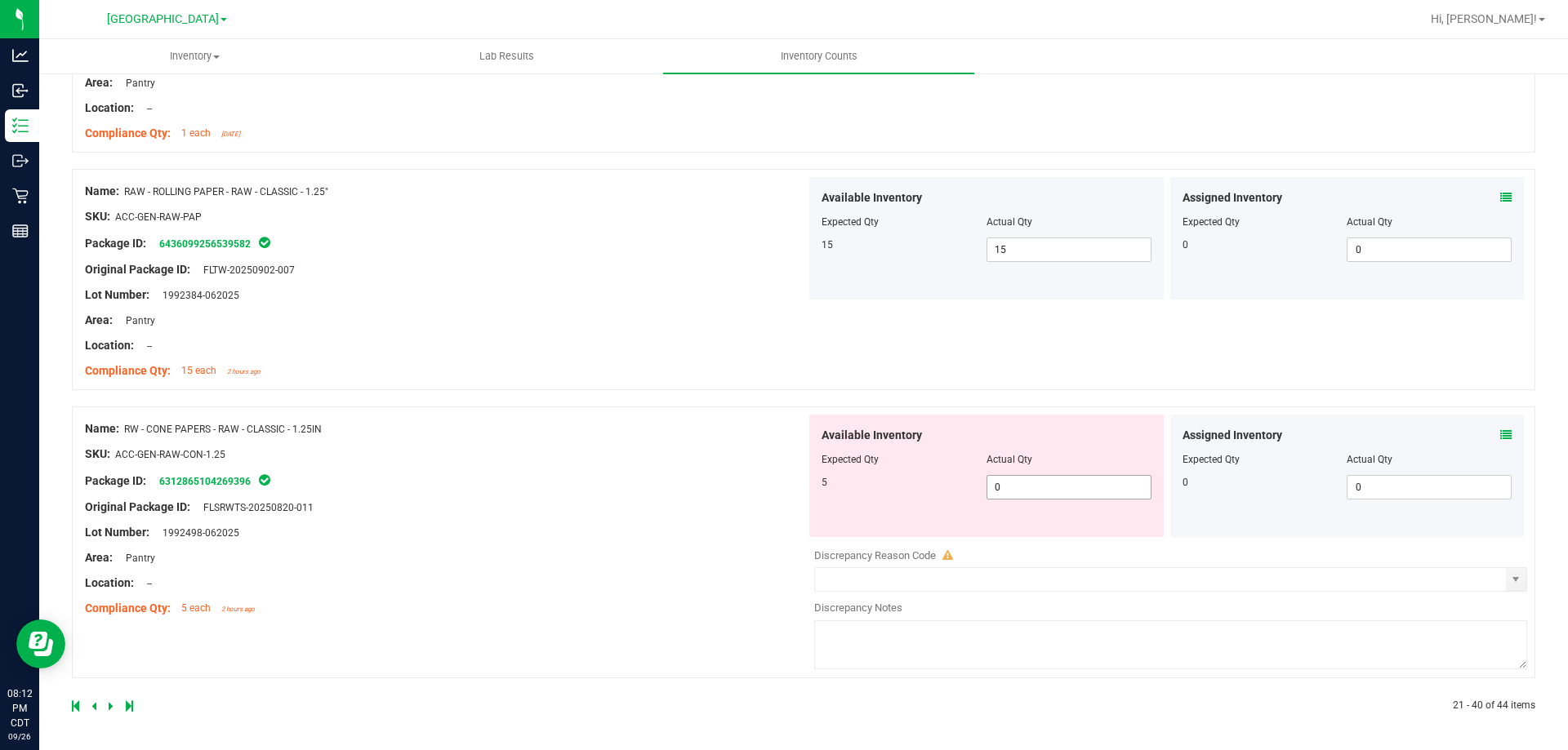
click at [1024, 485] on span "0 0" at bounding box center [1069, 488] width 165 height 25
click at [580, 522] on div "Name: RW - CONE PAPERS - RAW - CLASSIC - 1.25IN SKU: ACC-GEN-RAW-CON-1.25 Packa…" at bounding box center [446, 519] width 721 height 208
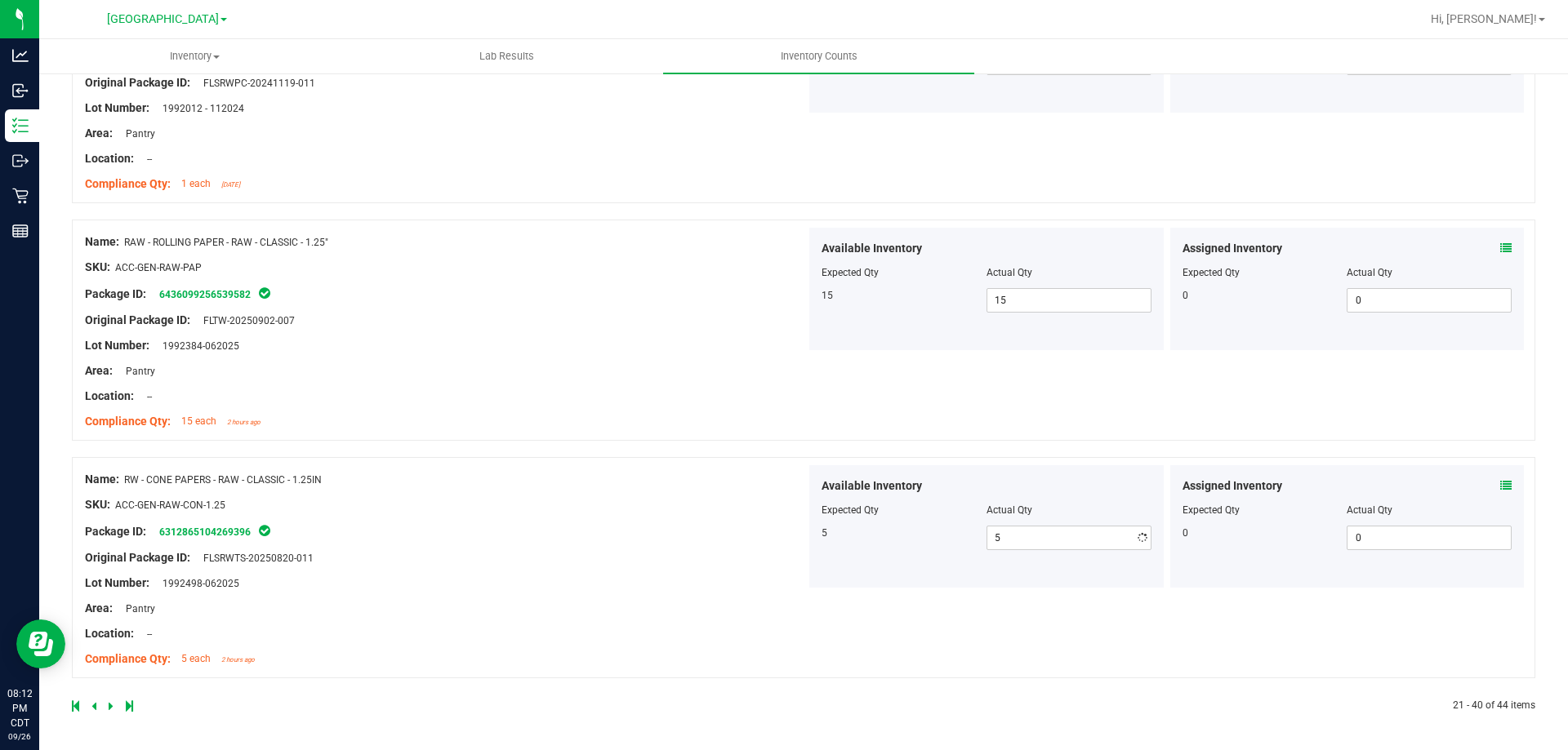
scroll to position [4323, 0]
click at [113, 681] on link at bounding box center [113, 706] width 7 height 11
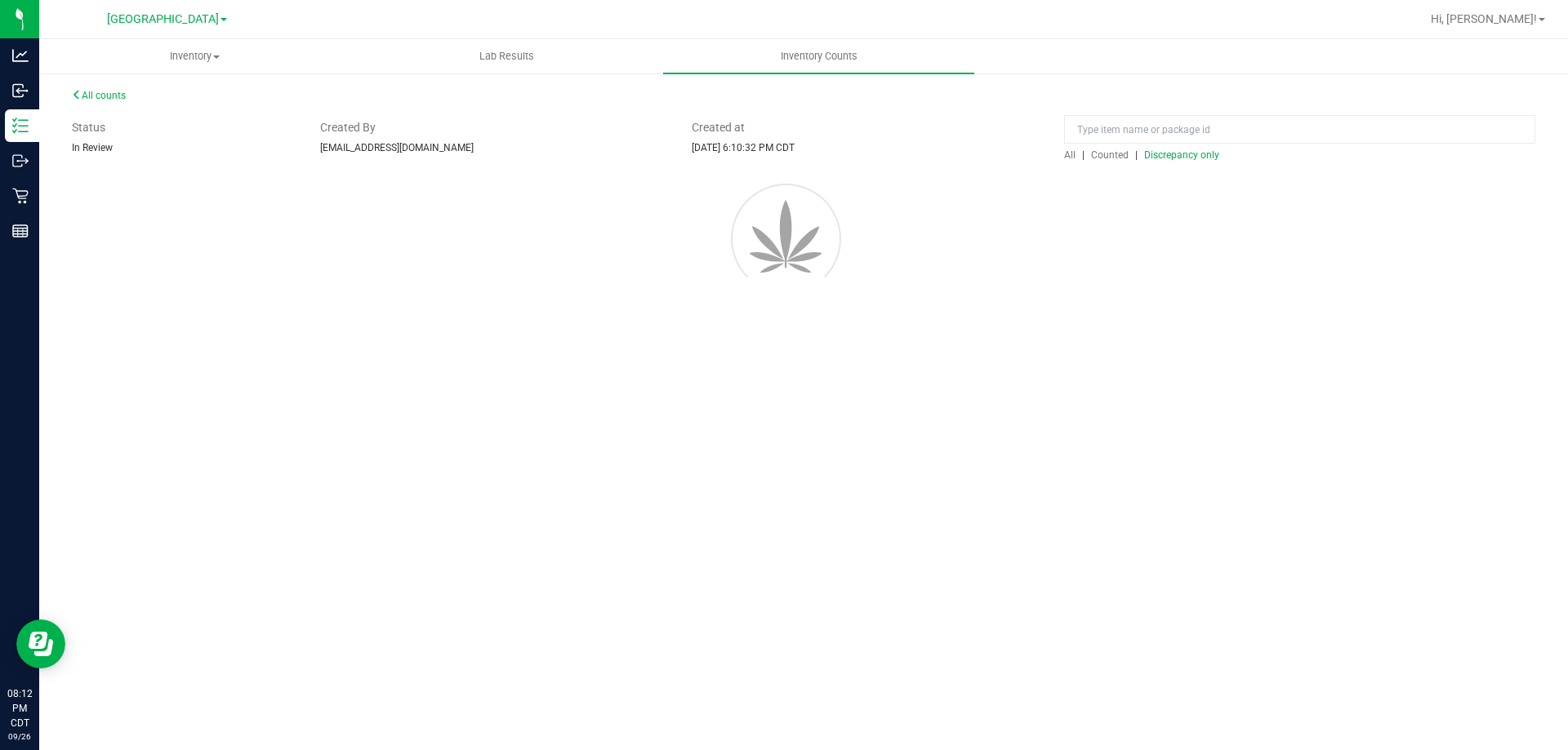
scroll to position [0, 0]
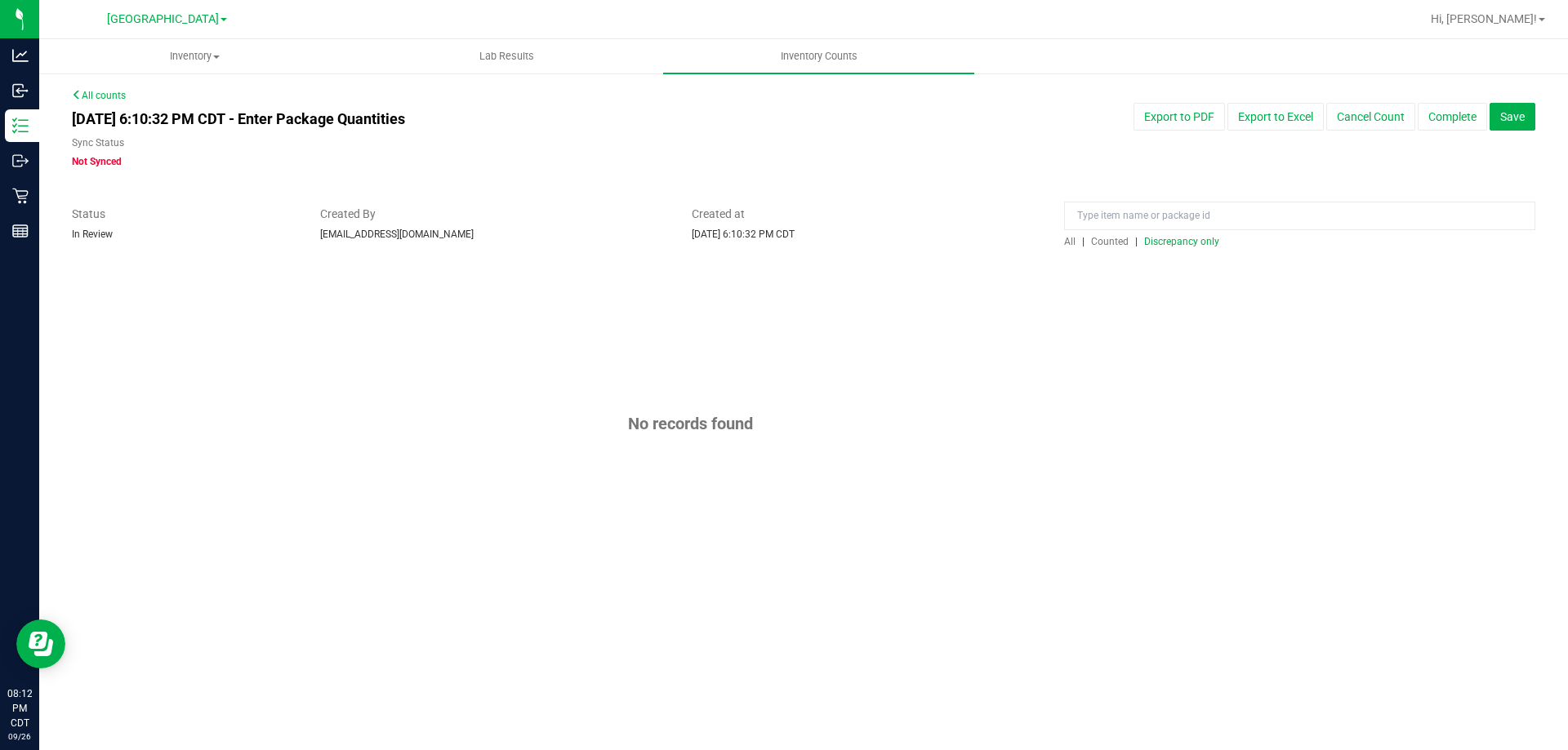
click at [1180, 237] on span "Discrepancy only" at bounding box center [1181, 241] width 75 height 11
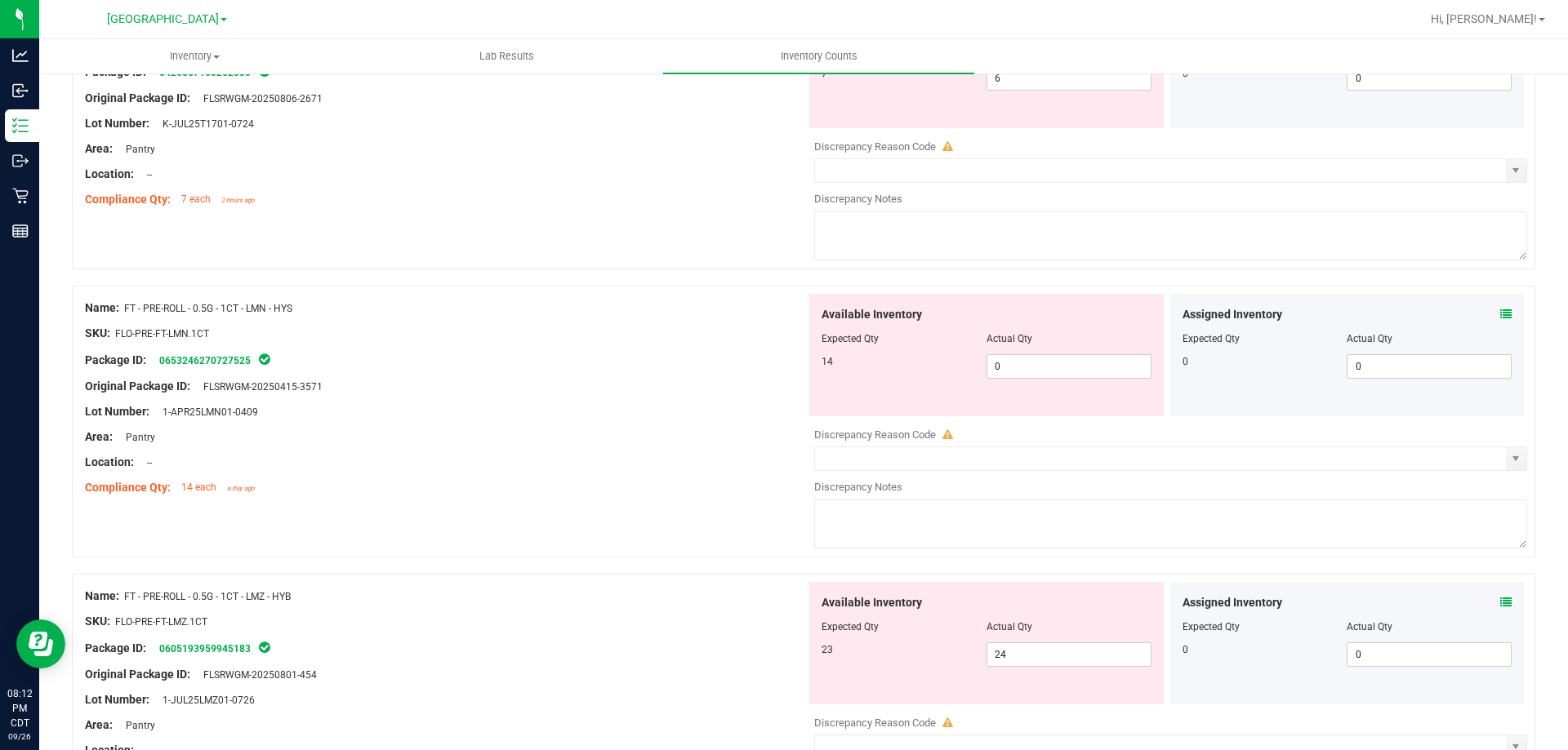
scroll to position [572, 0]
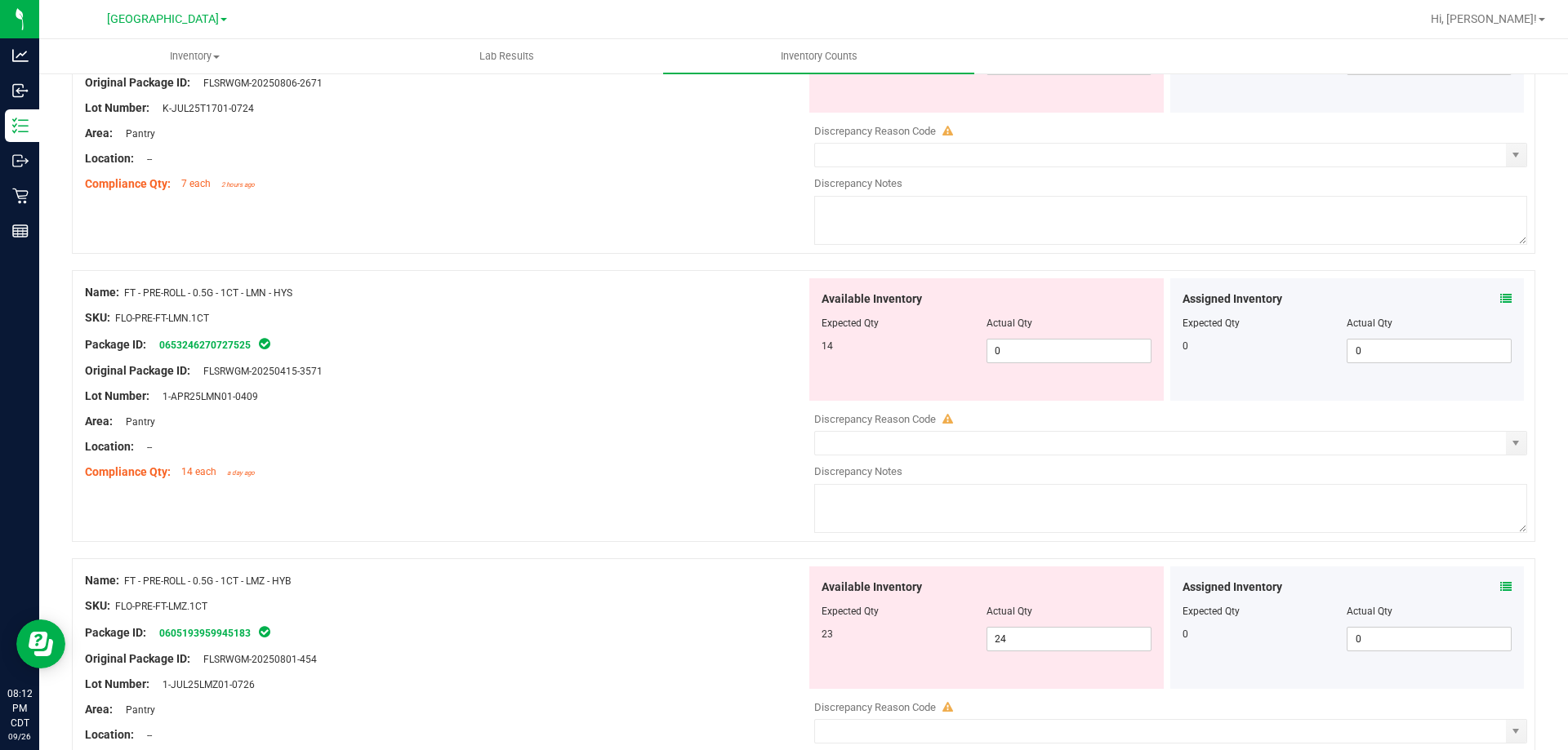
click at [1425, 296] on icon at bounding box center [1506, 298] width 11 height 11
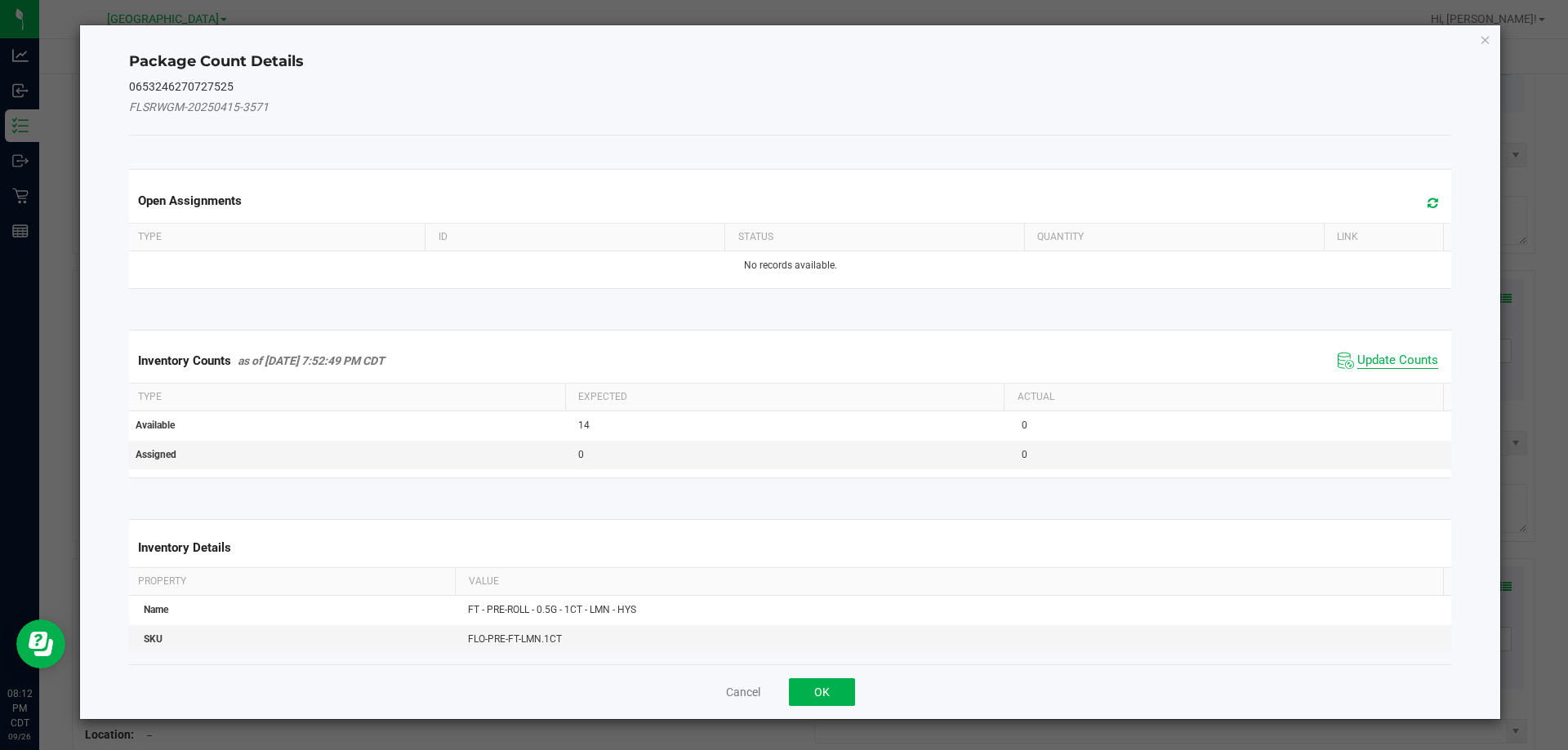
click at [1358, 361] on span "Update Counts" at bounding box center [1398, 360] width 81 height 17
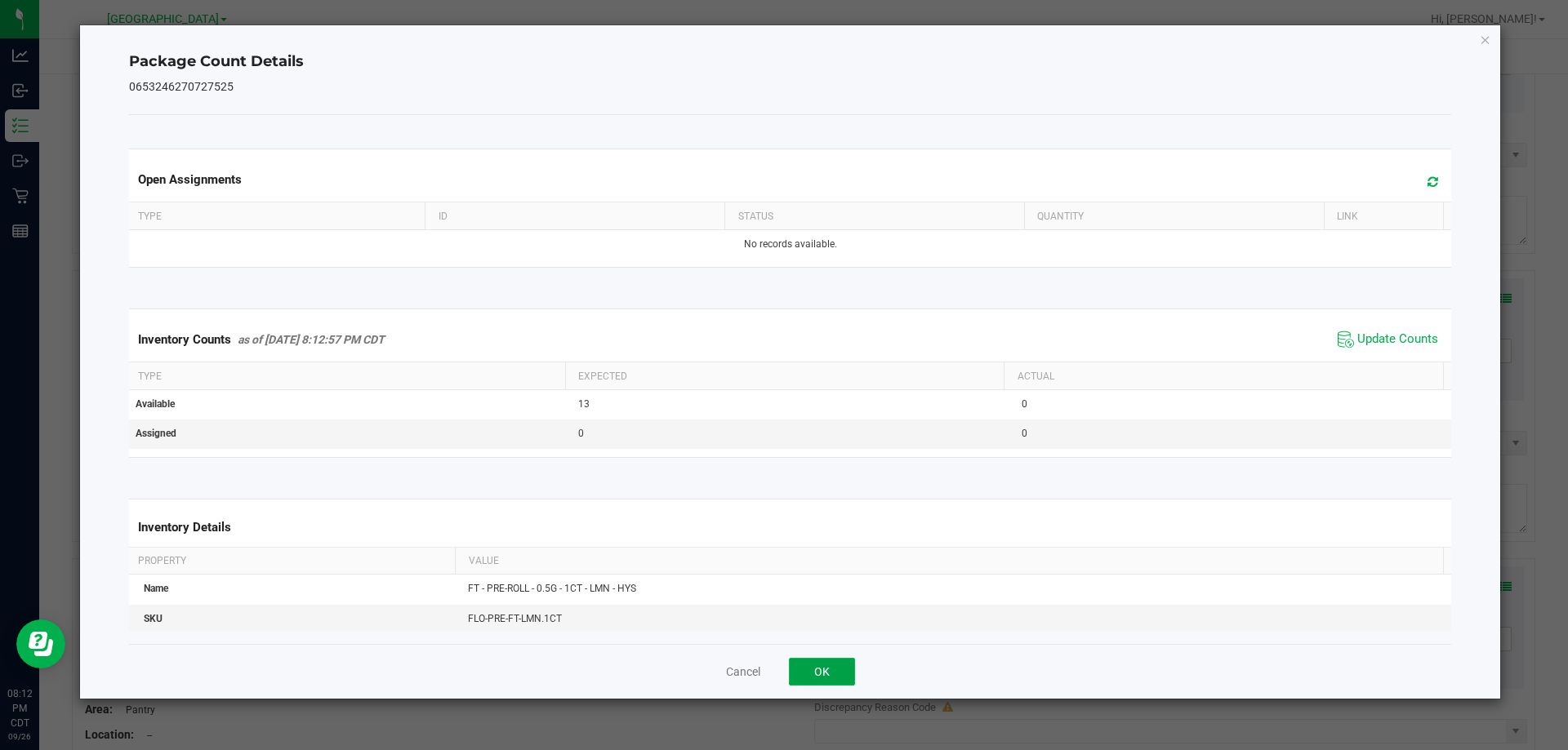
click at [828, 675] on button "OK" at bounding box center [821, 673] width 66 height 28
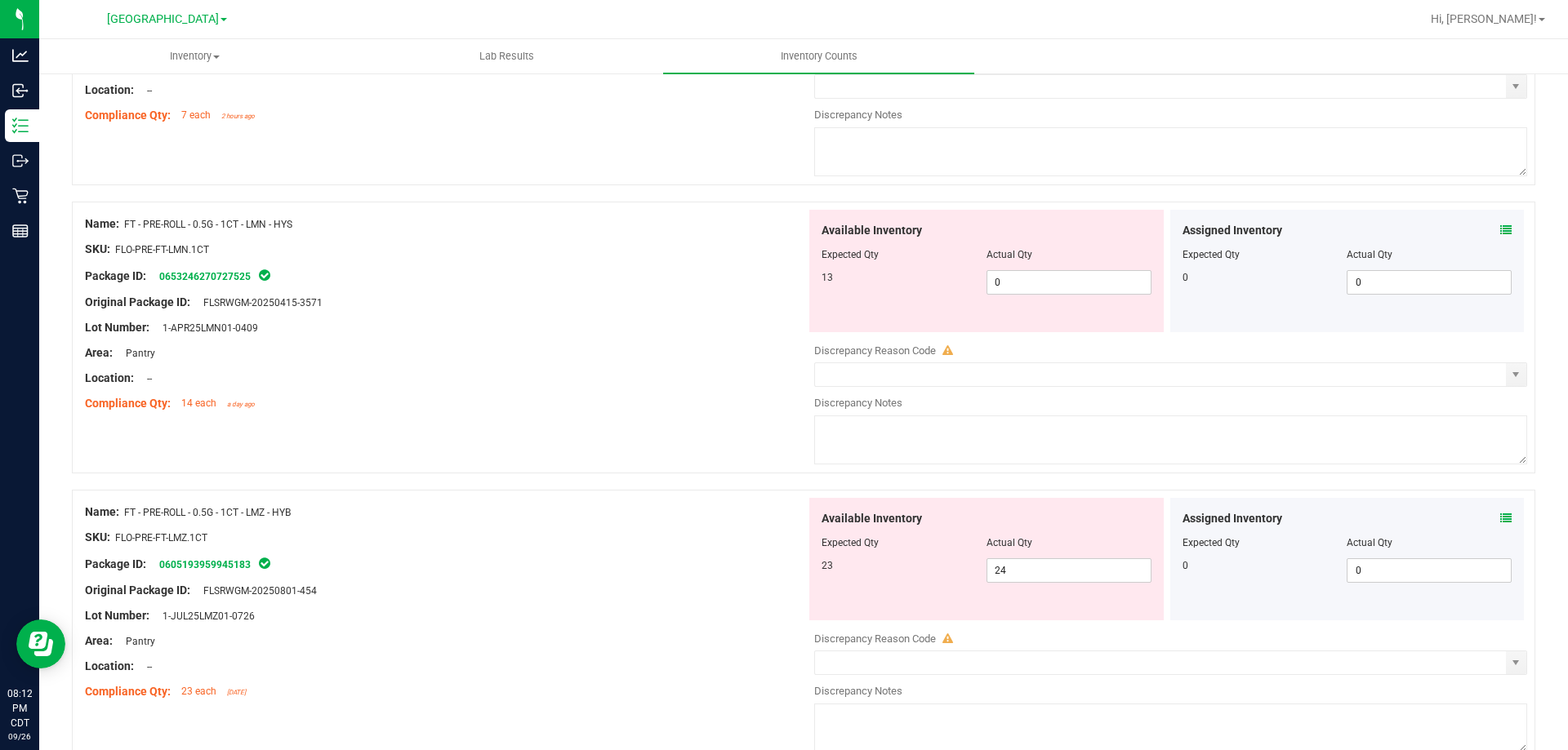
scroll to position [735, 0]
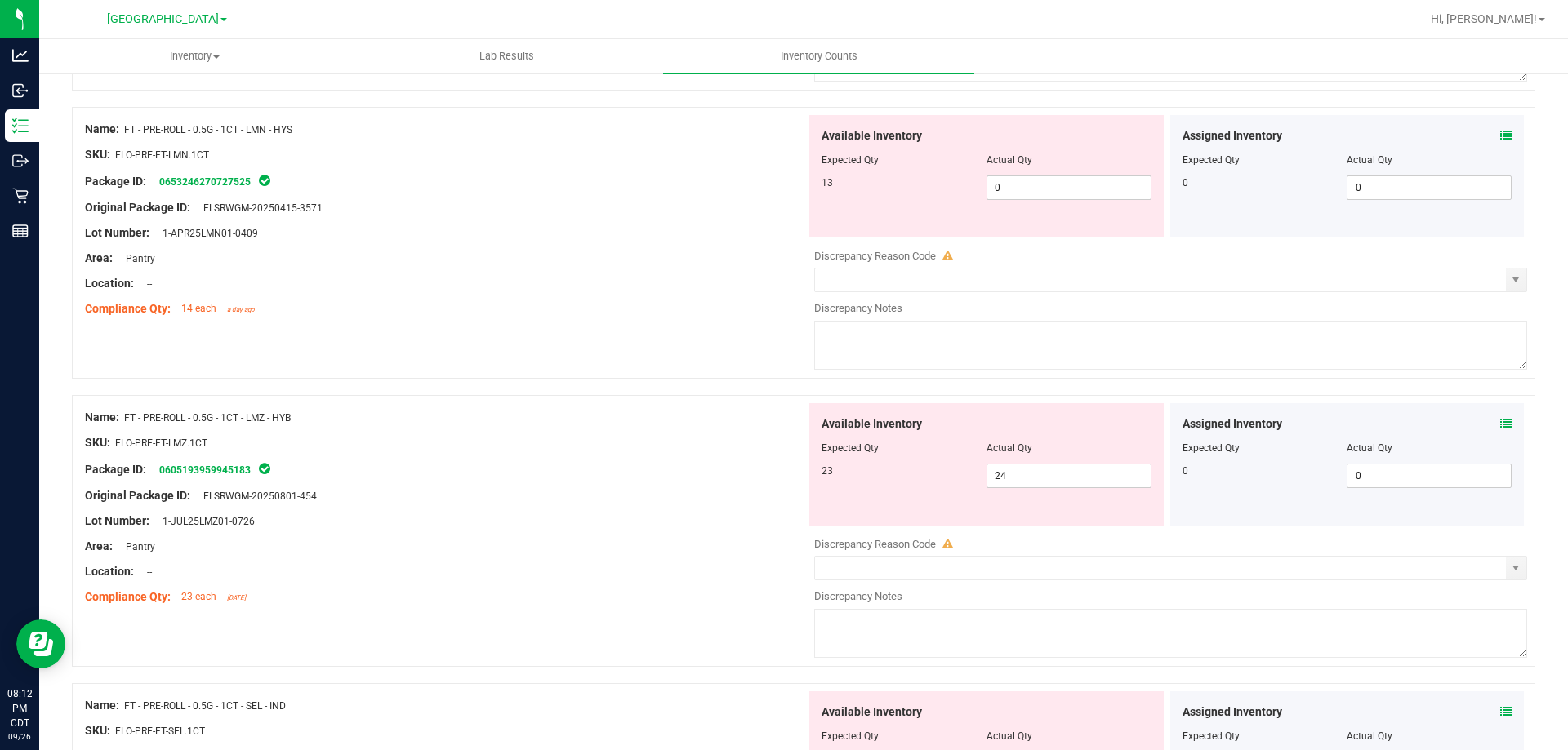
click at [1425, 424] on icon at bounding box center [1506, 424] width 11 height 11
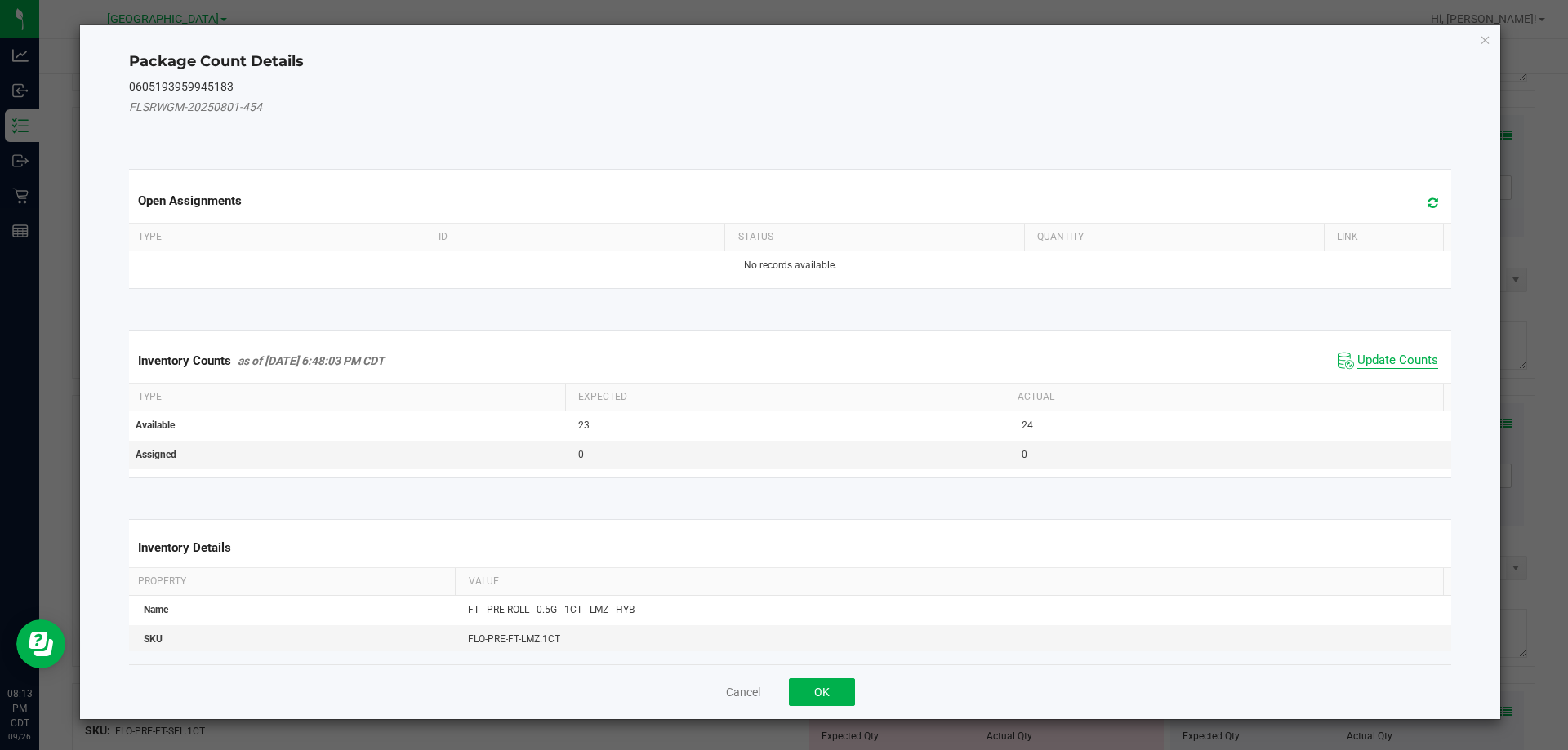
click at [1369, 355] on span "Update Counts" at bounding box center [1398, 360] width 81 height 17
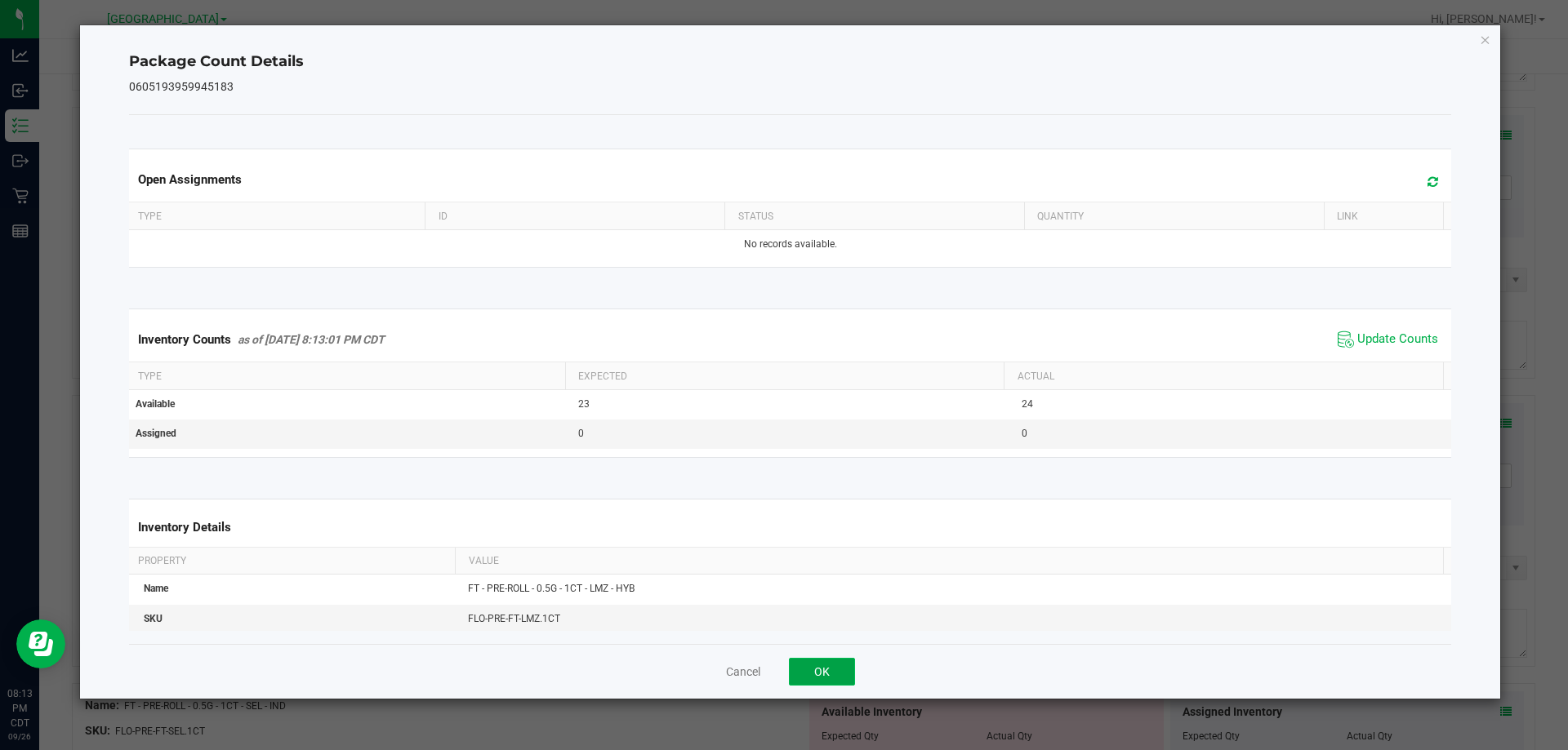
click at [820, 676] on button "OK" at bounding box center [821, 673] width 66 height 28
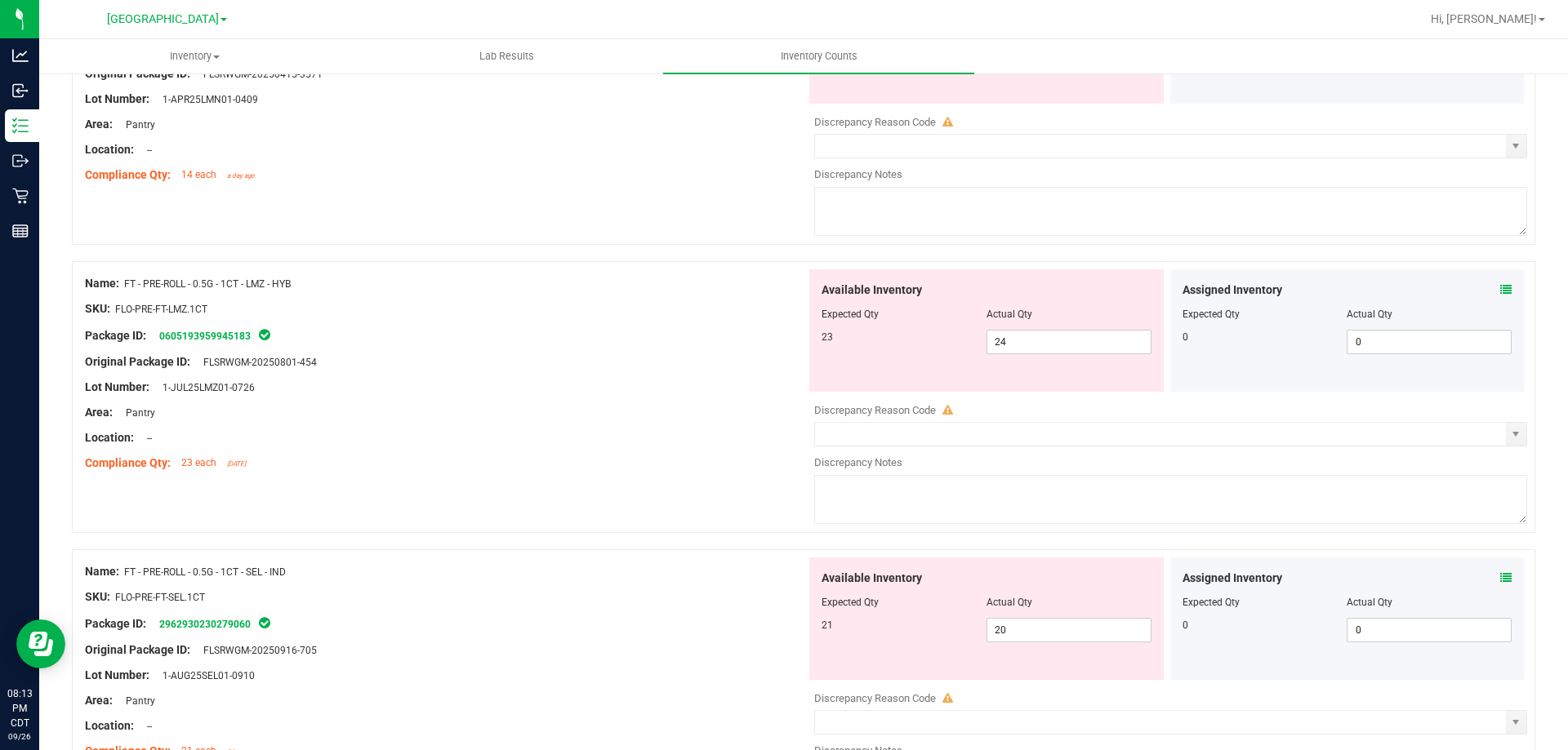
scroll to position [899, 0]
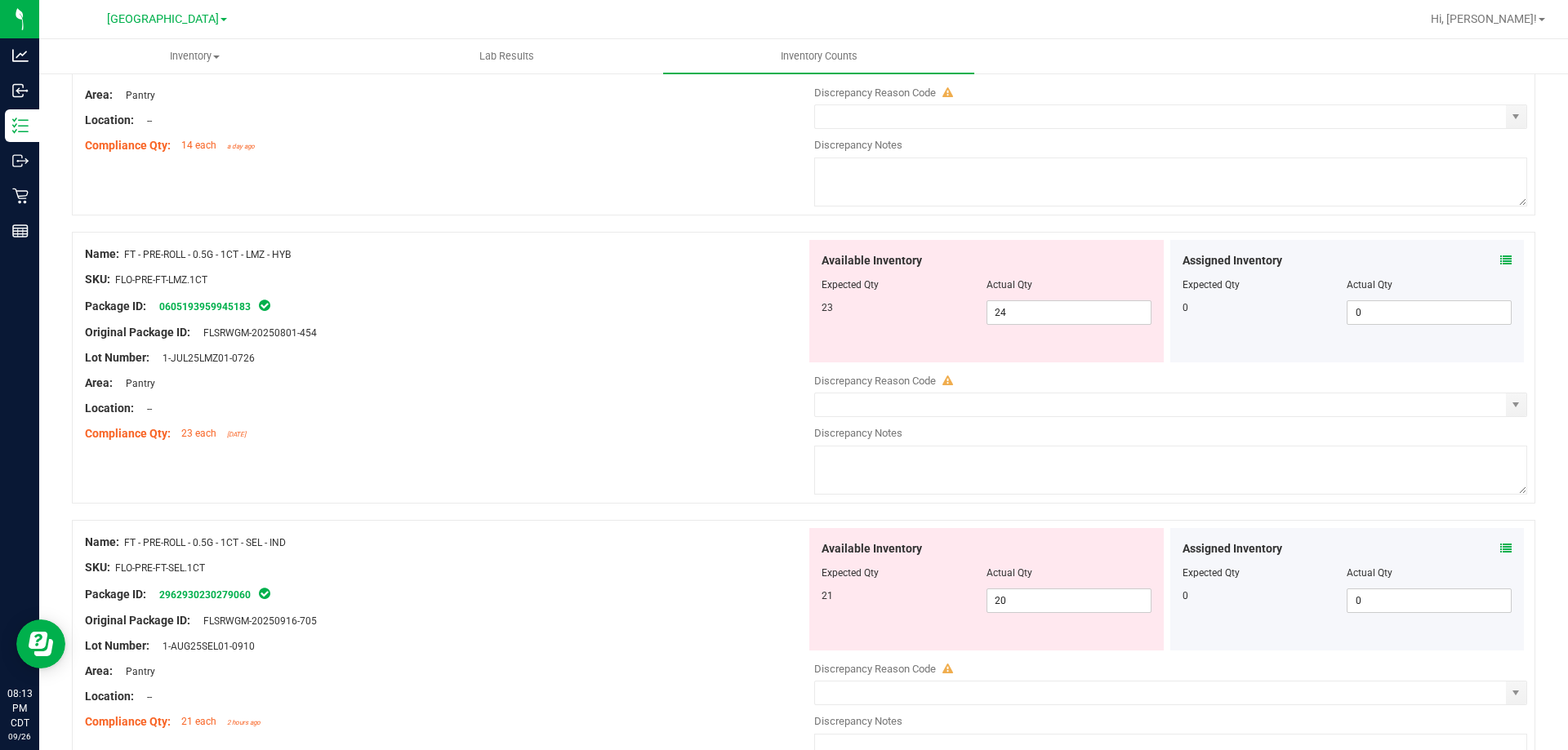
click at [1425, 544] on icon at bounding box center [1506, 549] width 11 height 11
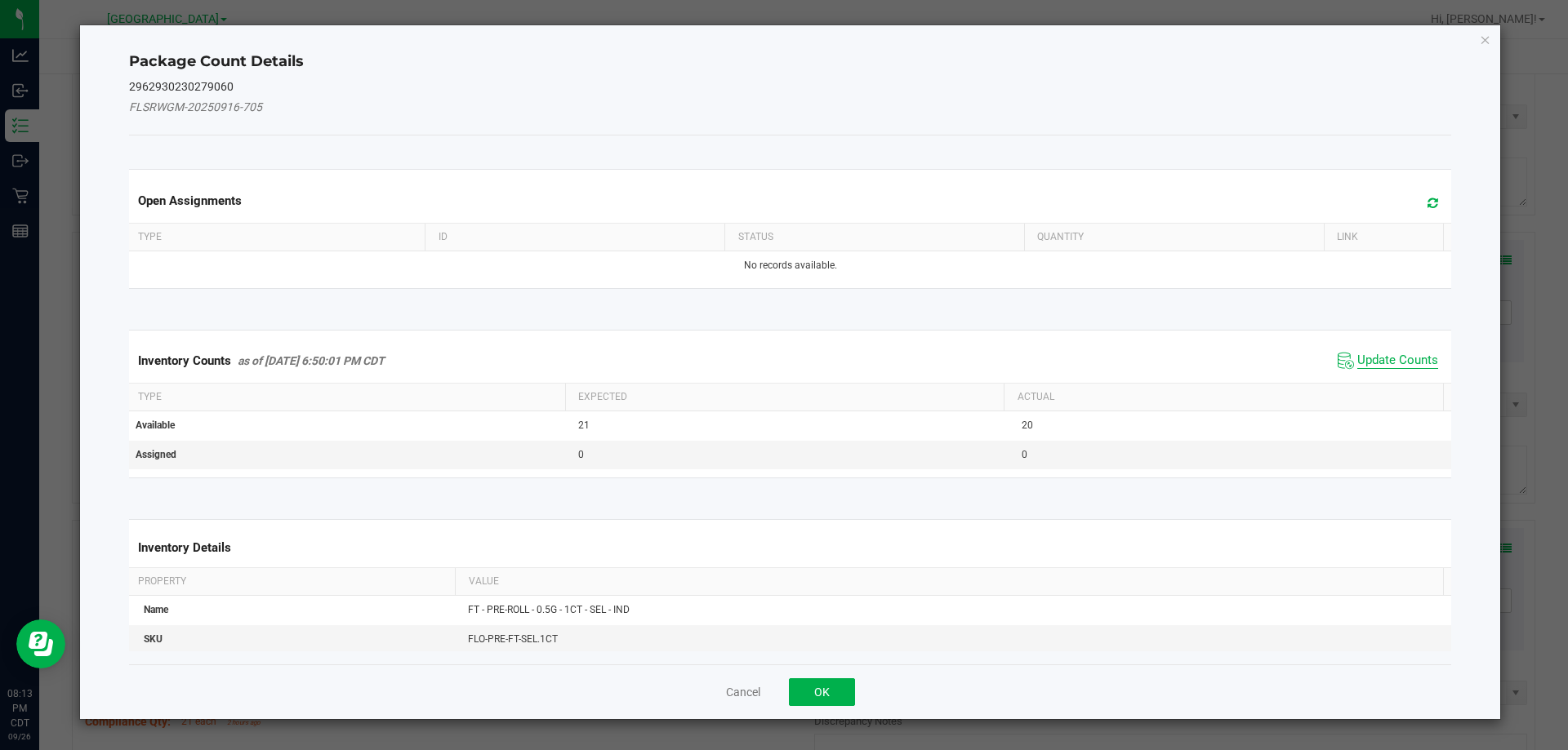
click at [1390, 358] on span "Update Counts" at bounding box center [1398, 360] width 81 height 17
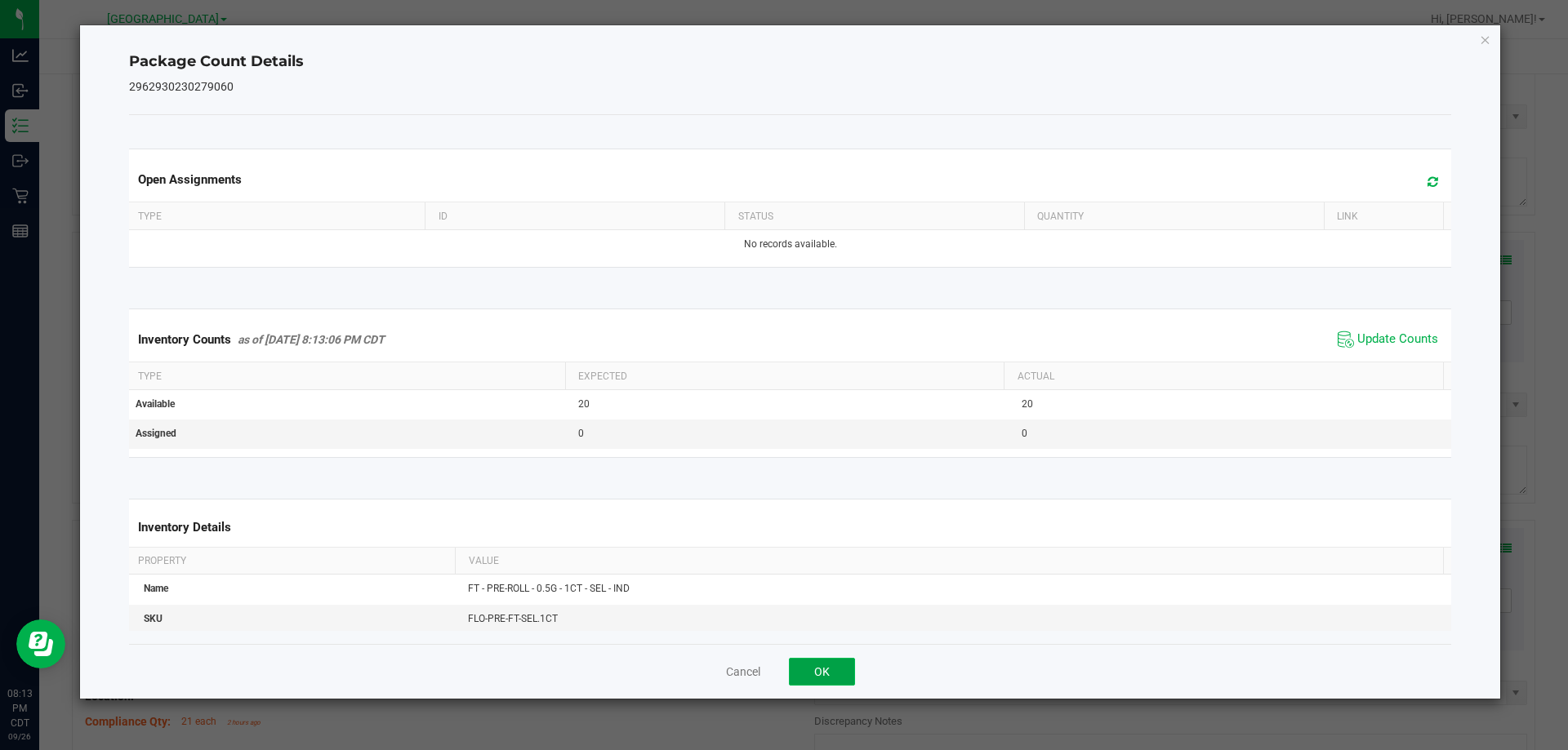
click at [813, 672] on button "OK" at bounding box center [821, 673] width 66 height 28
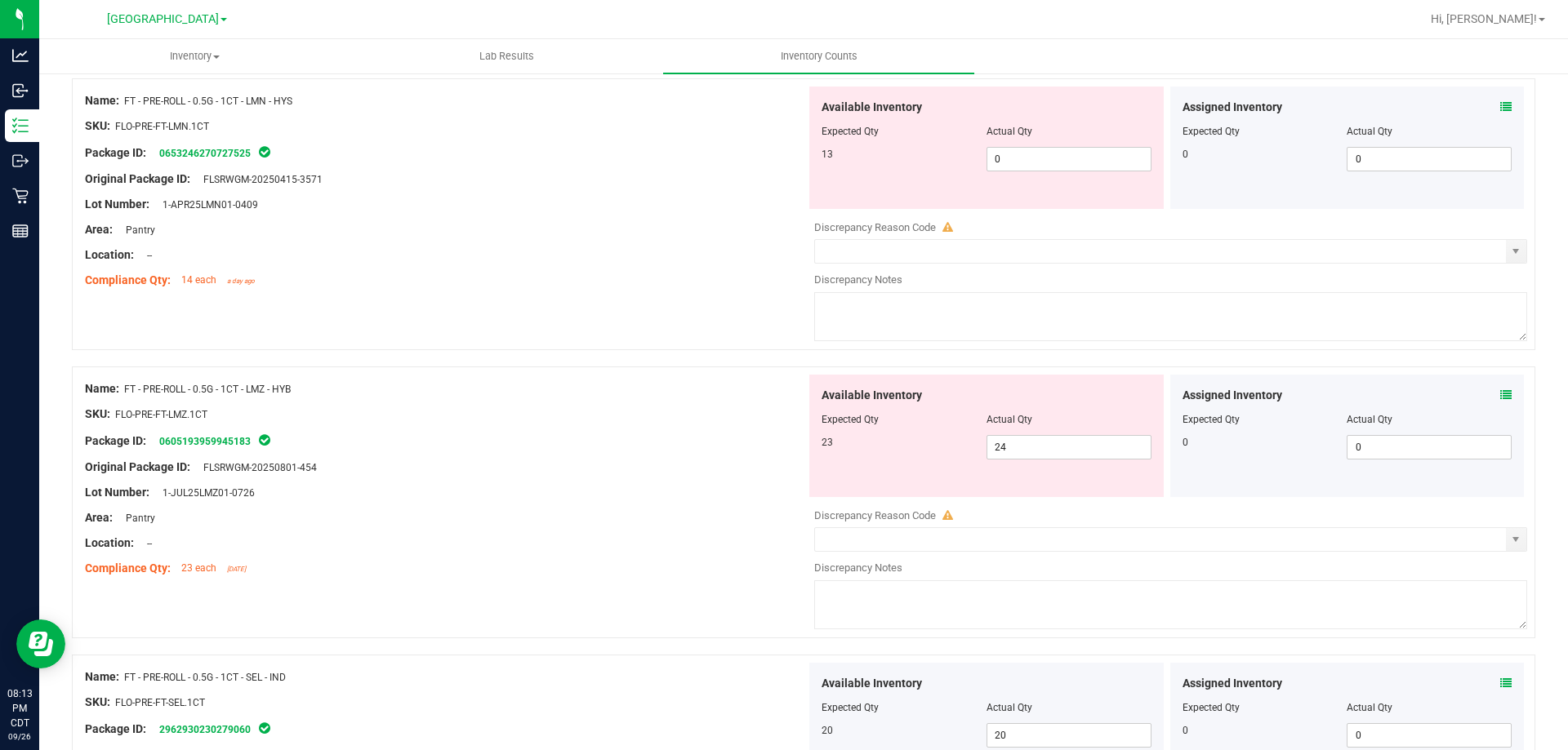
scroll to position [572, 0]
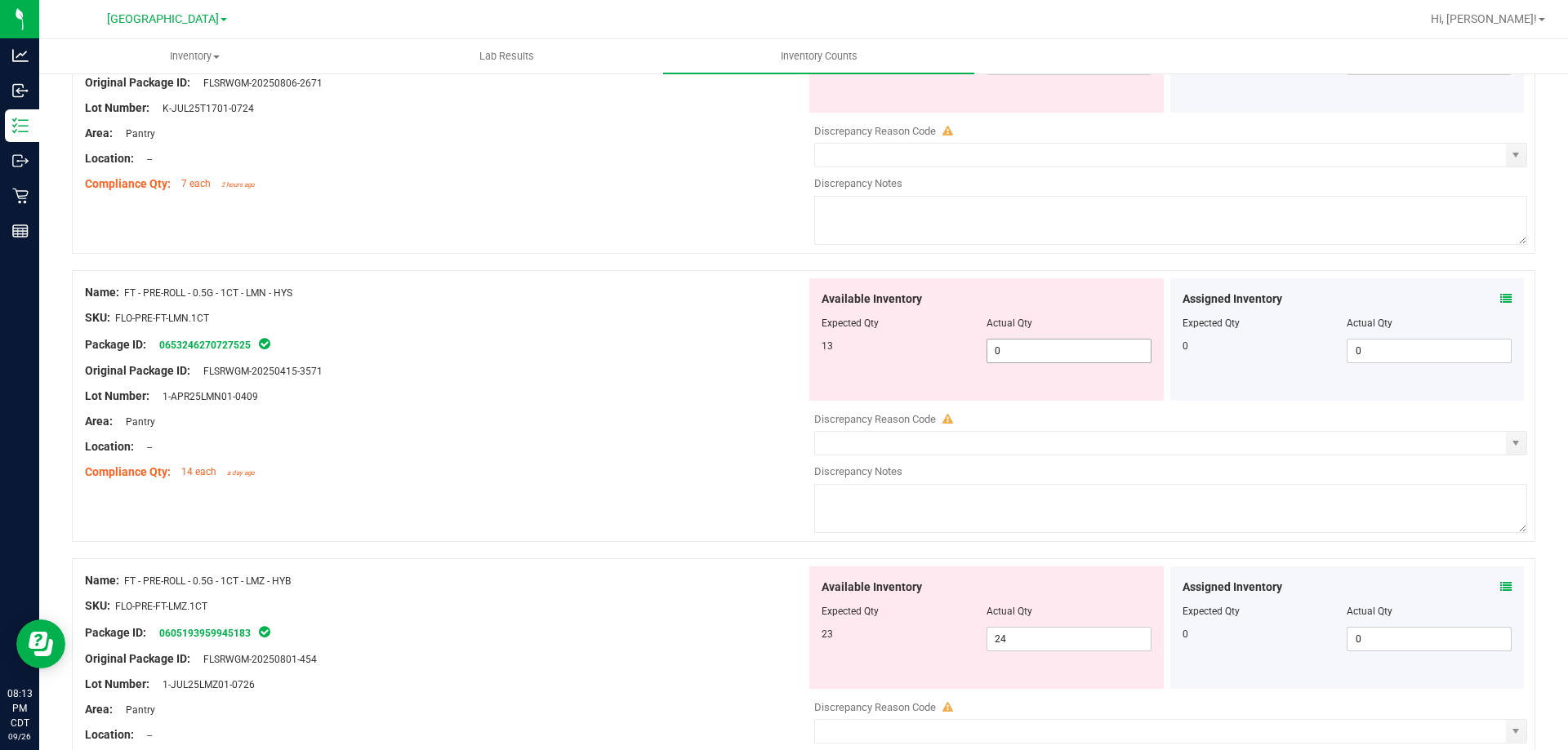
click at [1029, 356] on span "0 0" at bounding box center [1069, 351] width 165 height 25
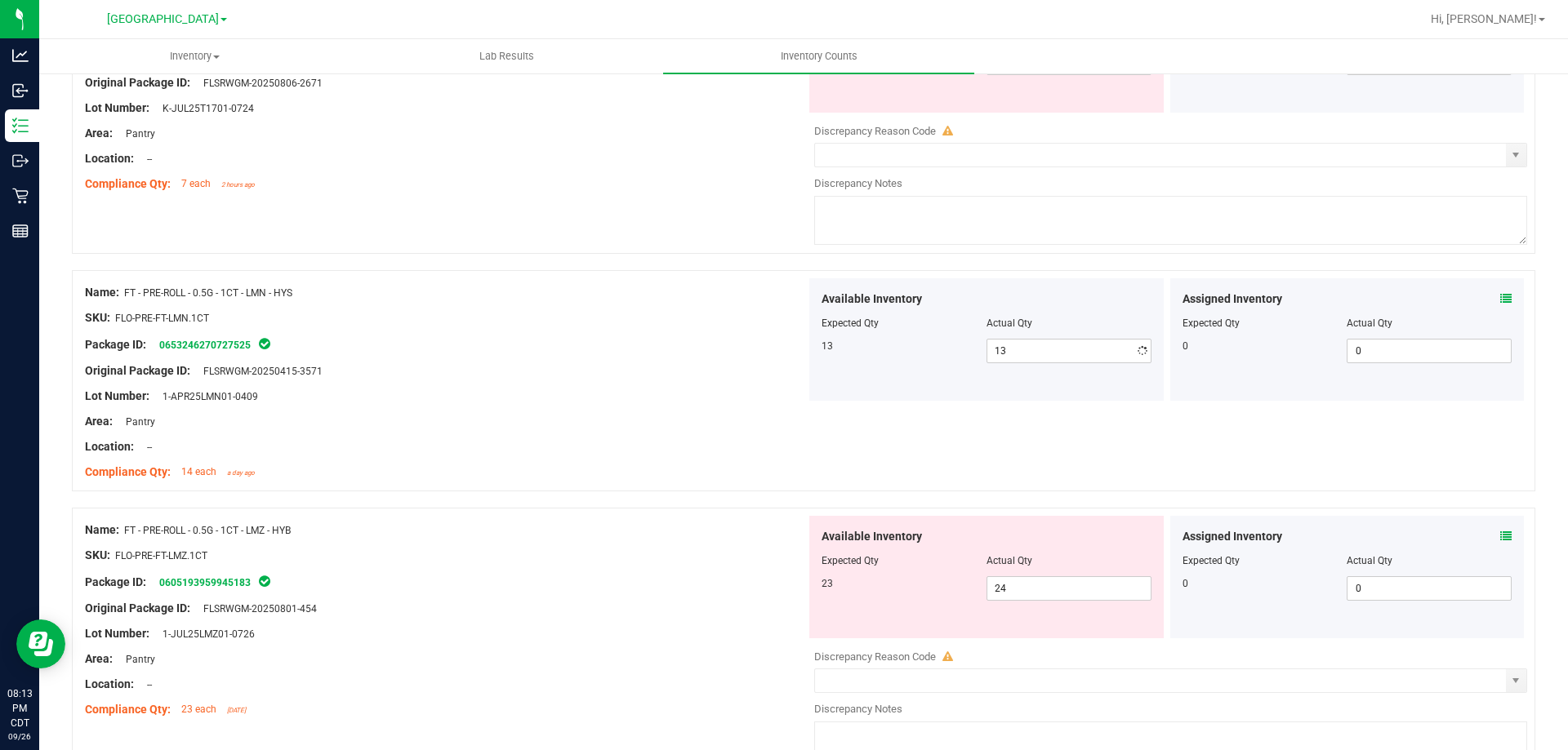
click at [667, 422] on div "Area: Pantry" at bounding box center [446, 422] width 721 height 18
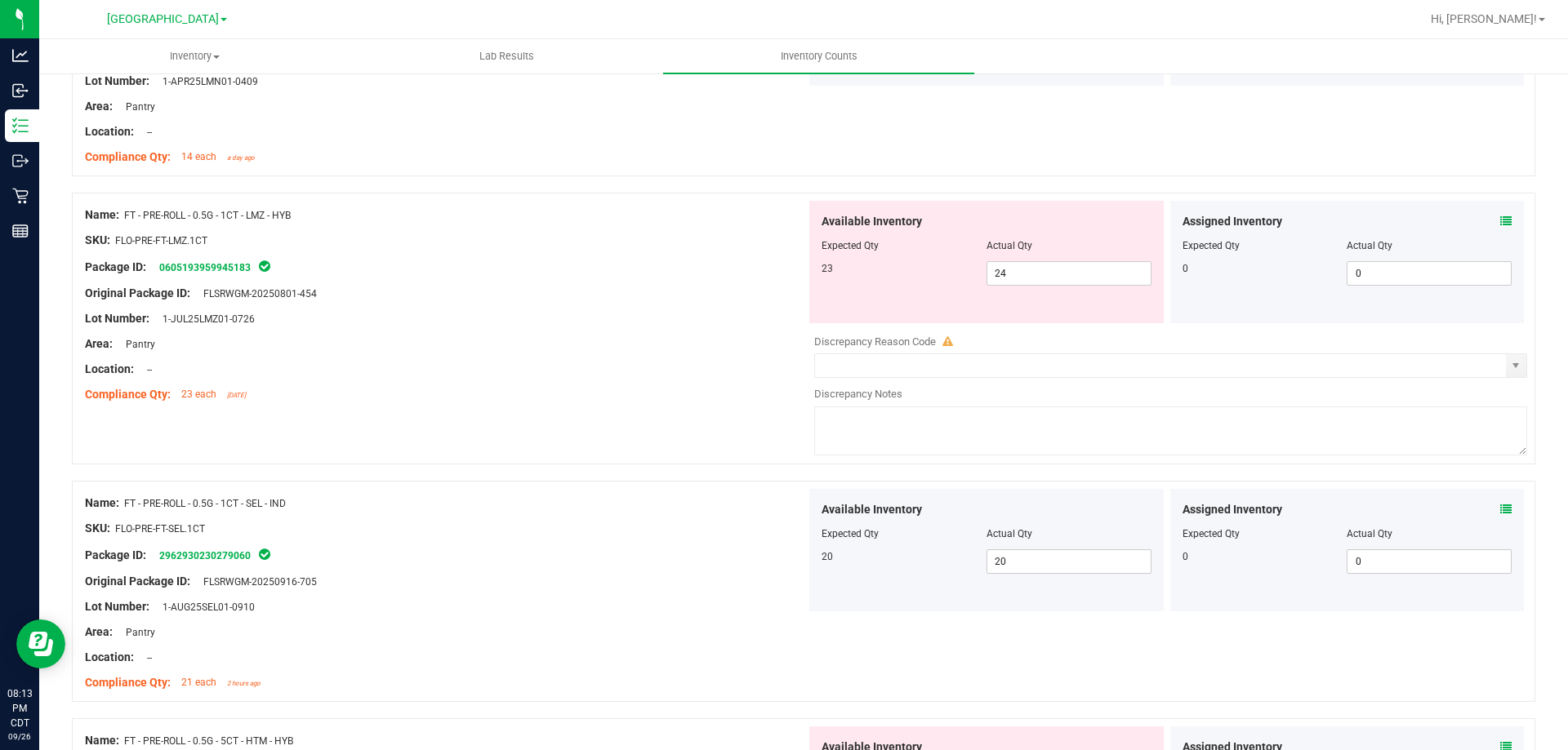
scroll to position [1061, 0]
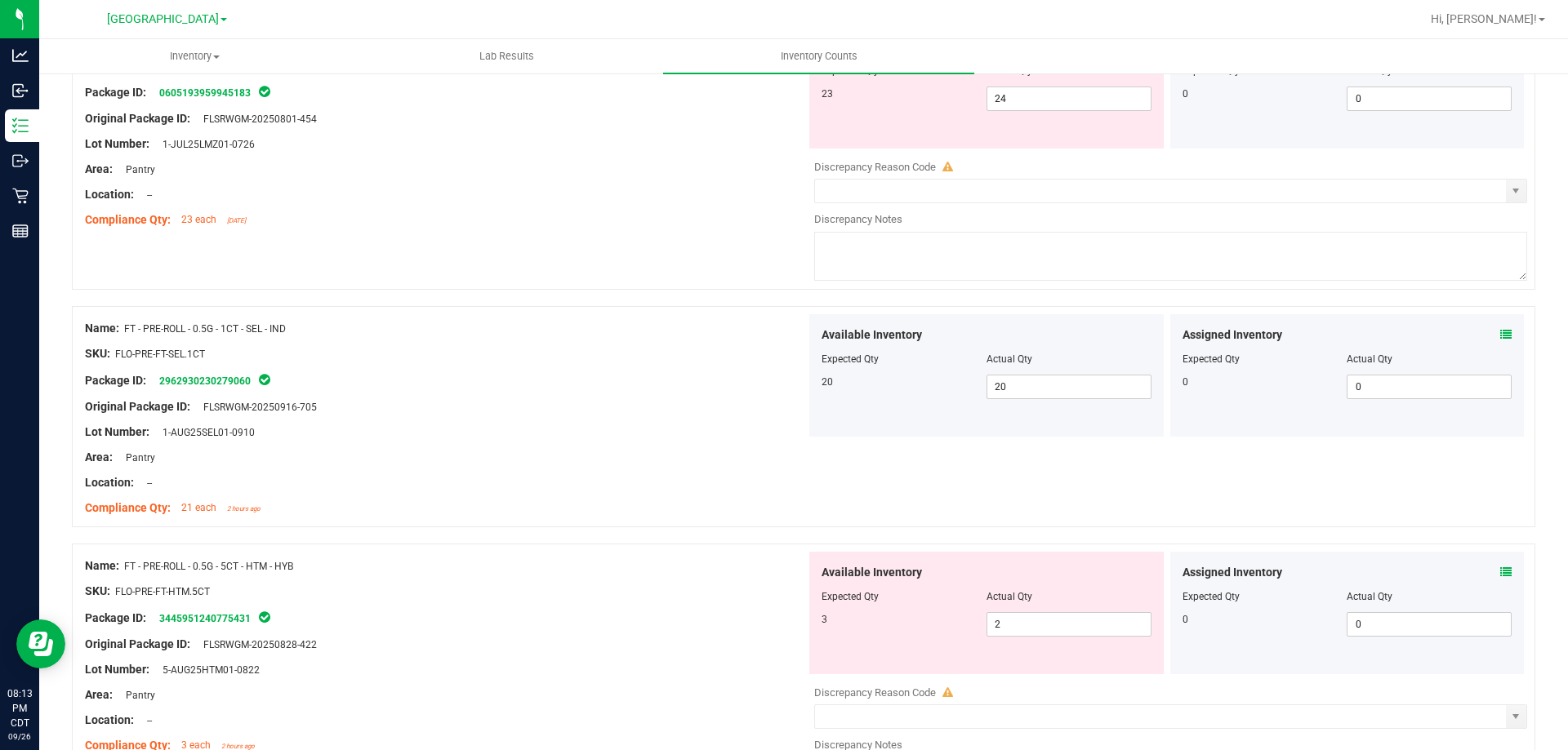
click at [1425, 575] on icon at bounding box center [1506, 572] width 11 height 11
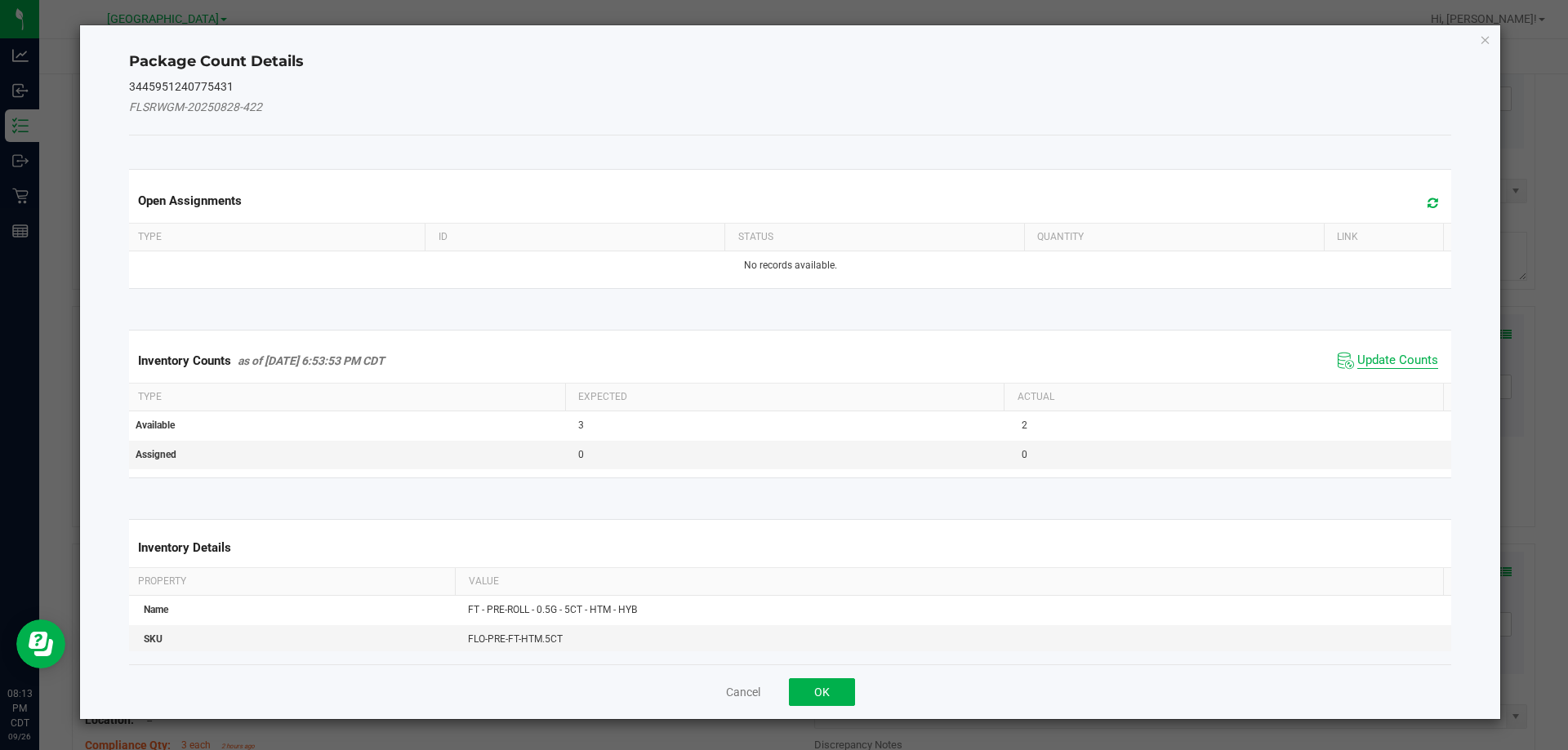
click at [1389, 358] on span "Update Counts" at bounding box center [1398, 360] width 81 height 17
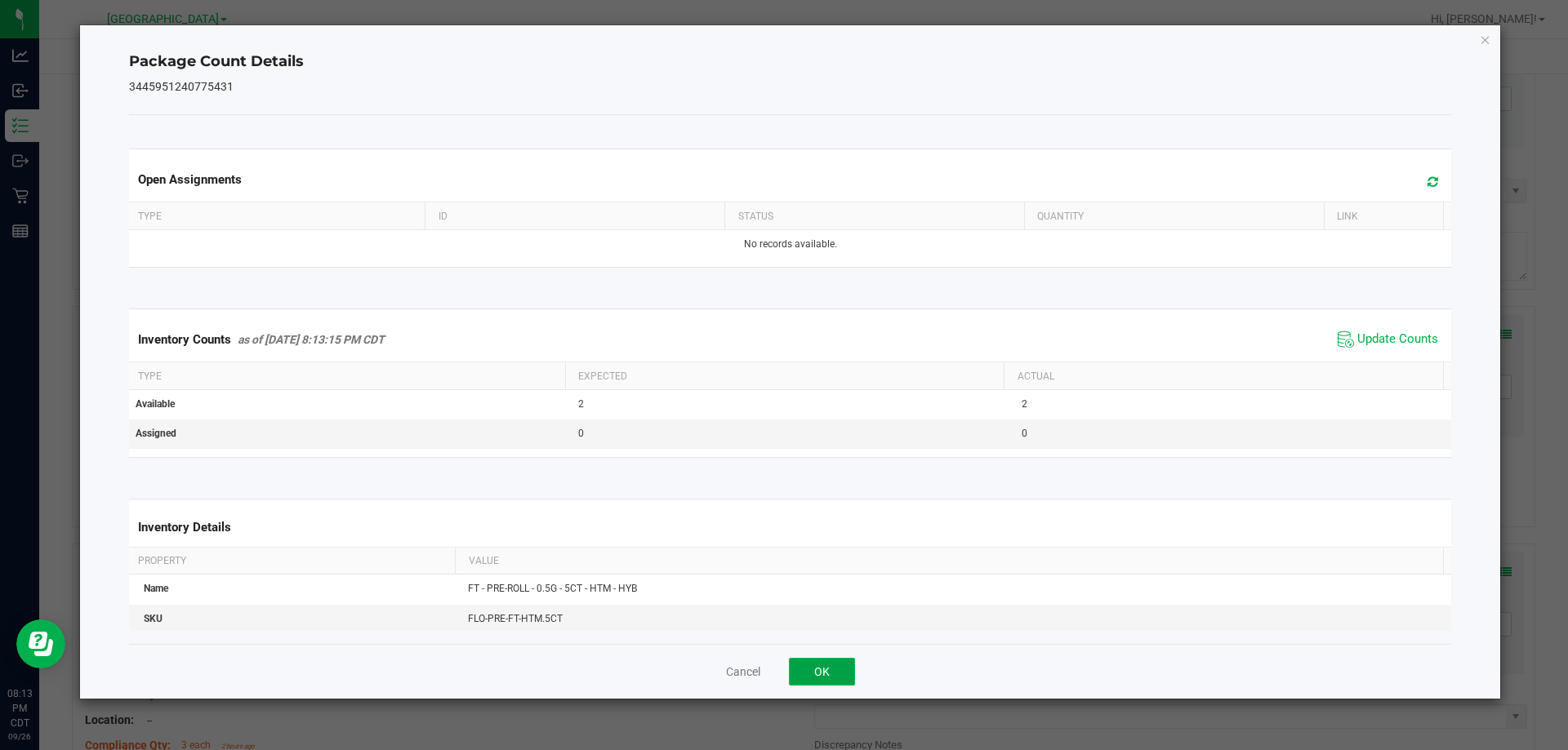
click at [831, 680] on button "OK" at bounding box center [821, 673] width 66 height 28
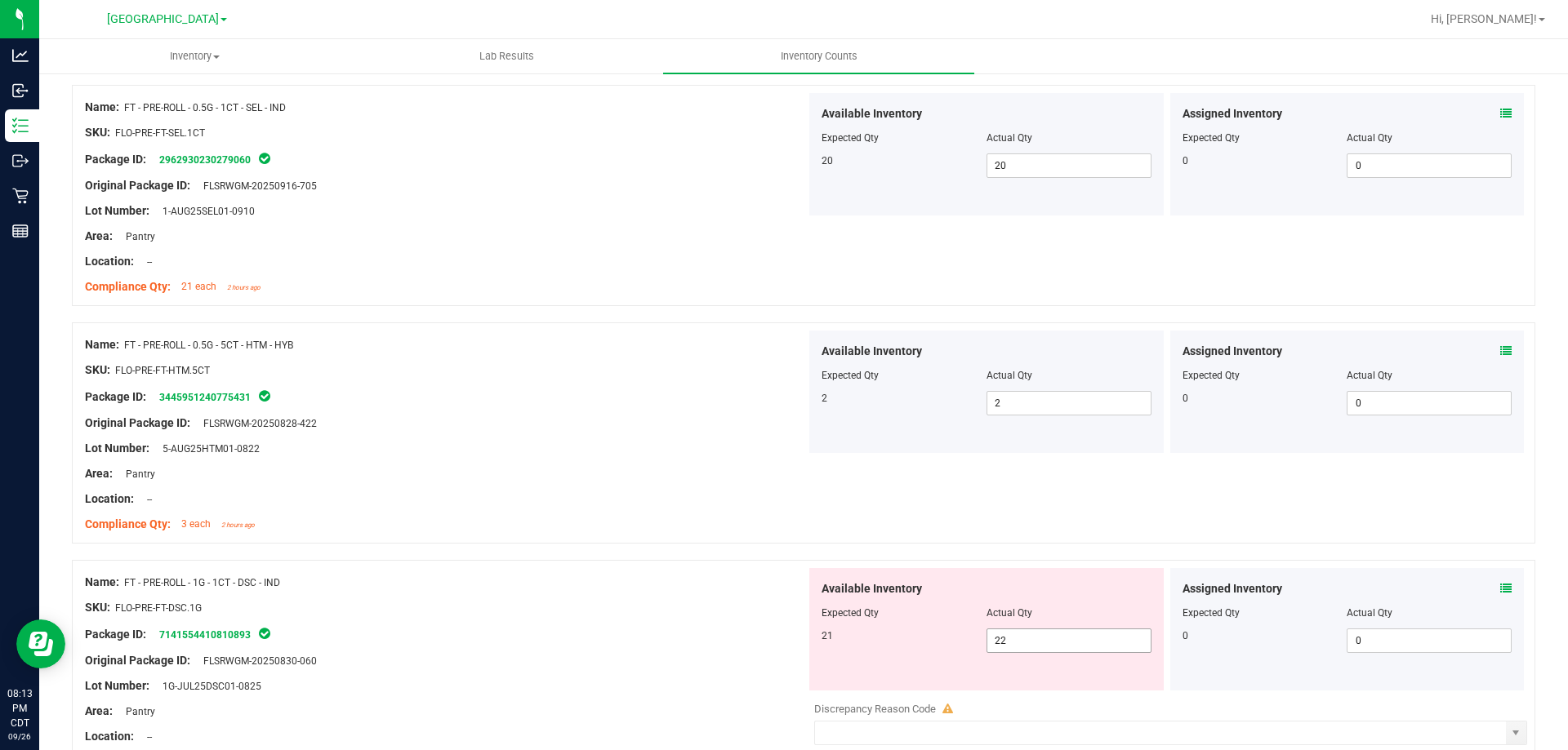
scroll to position [1307, 0]
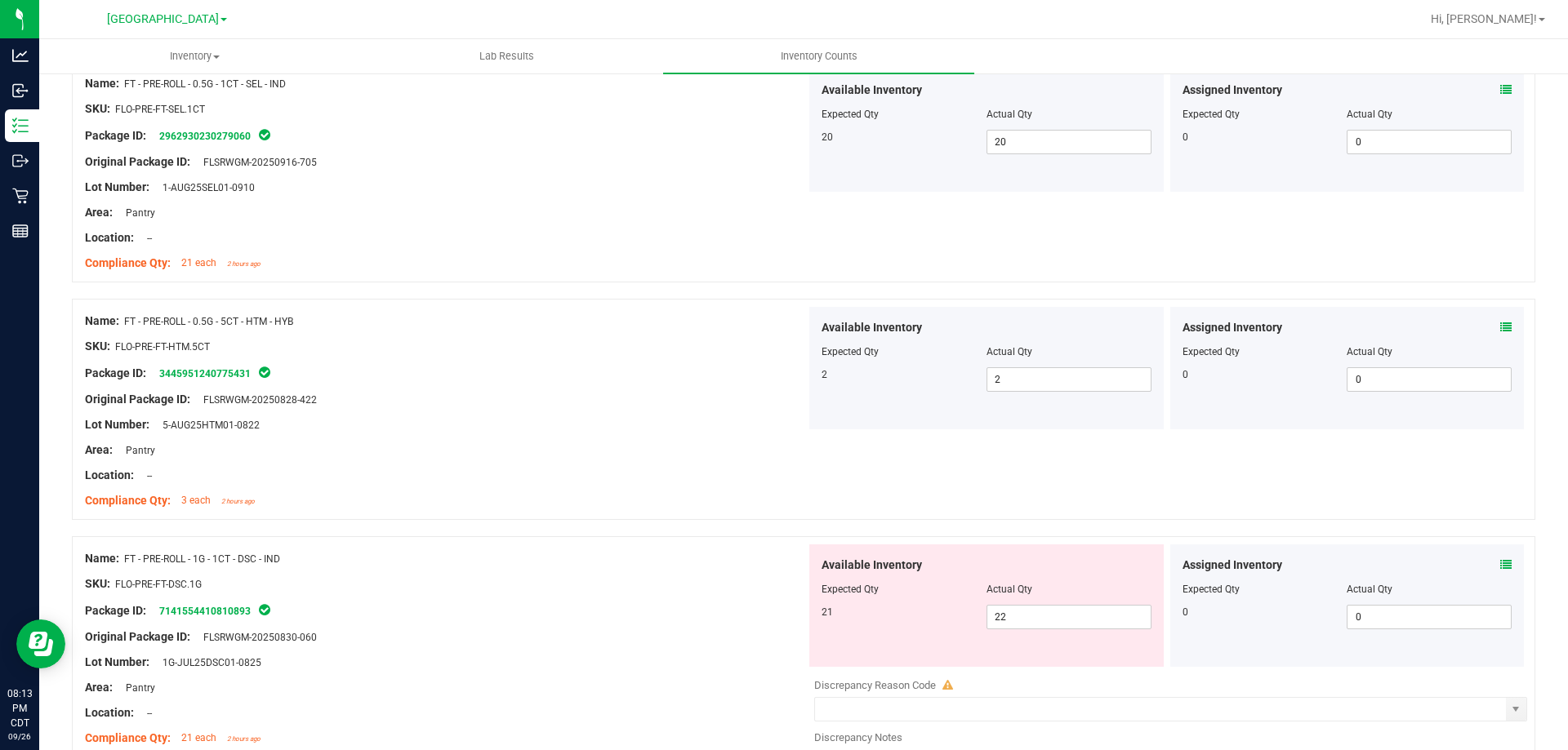
click at [1425, 567] on icon at bounding box center [1506, 564] width 11 height 11
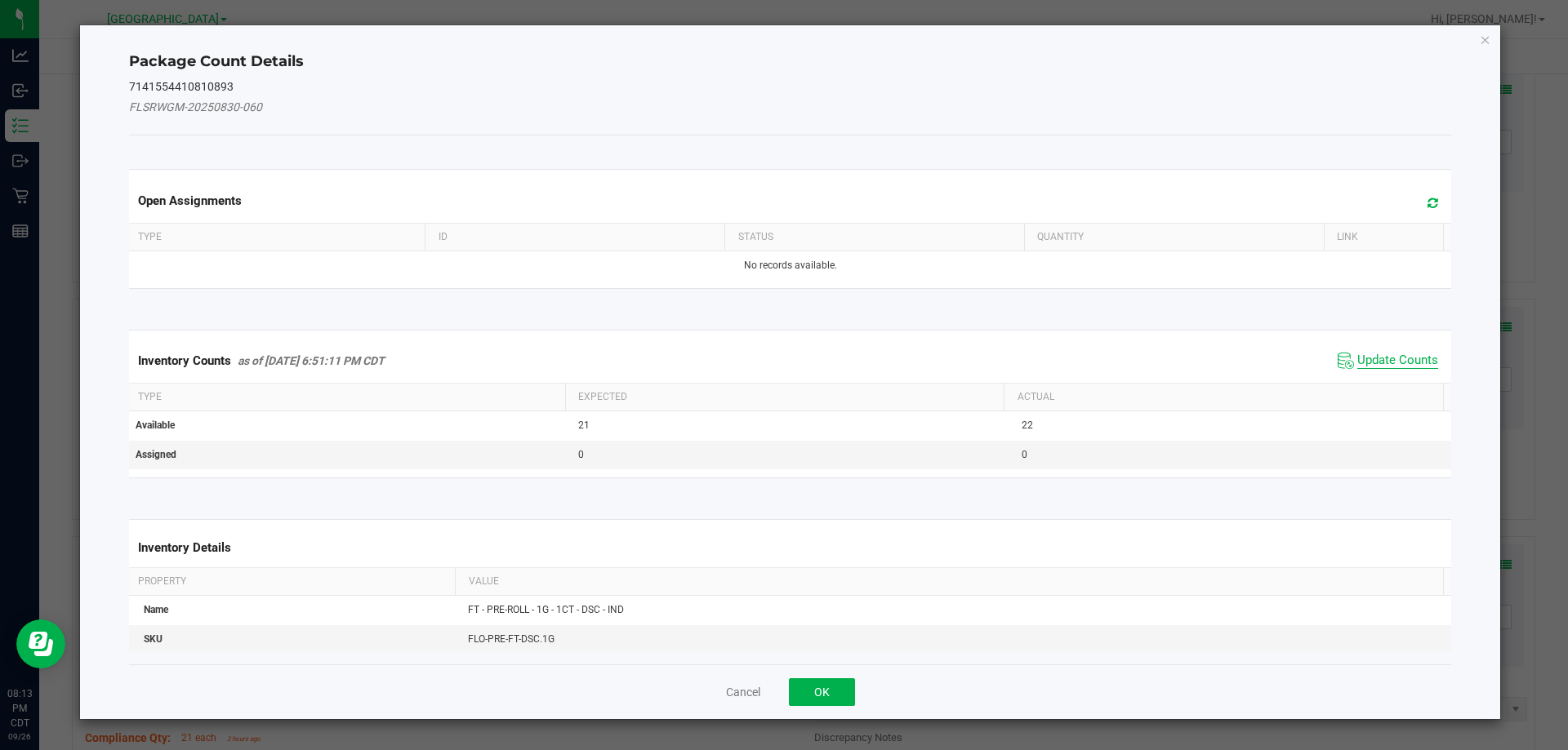
click at [1382, 362] on span "Update Counts" at bounding box center [1398, 360] width 81 height 17
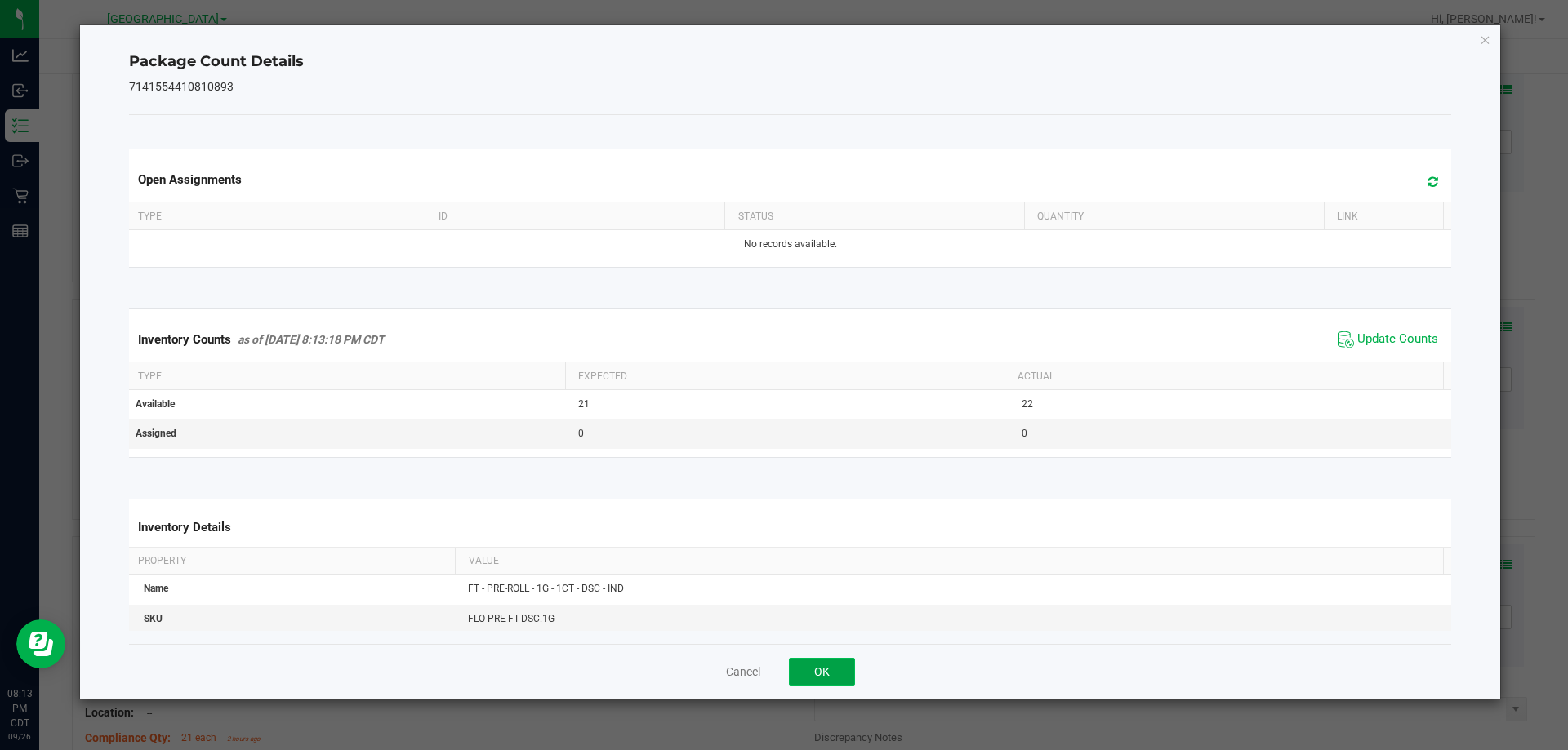
click at [820, 669] on button "OK" at bounding box center [821, 673] width 66 height 28
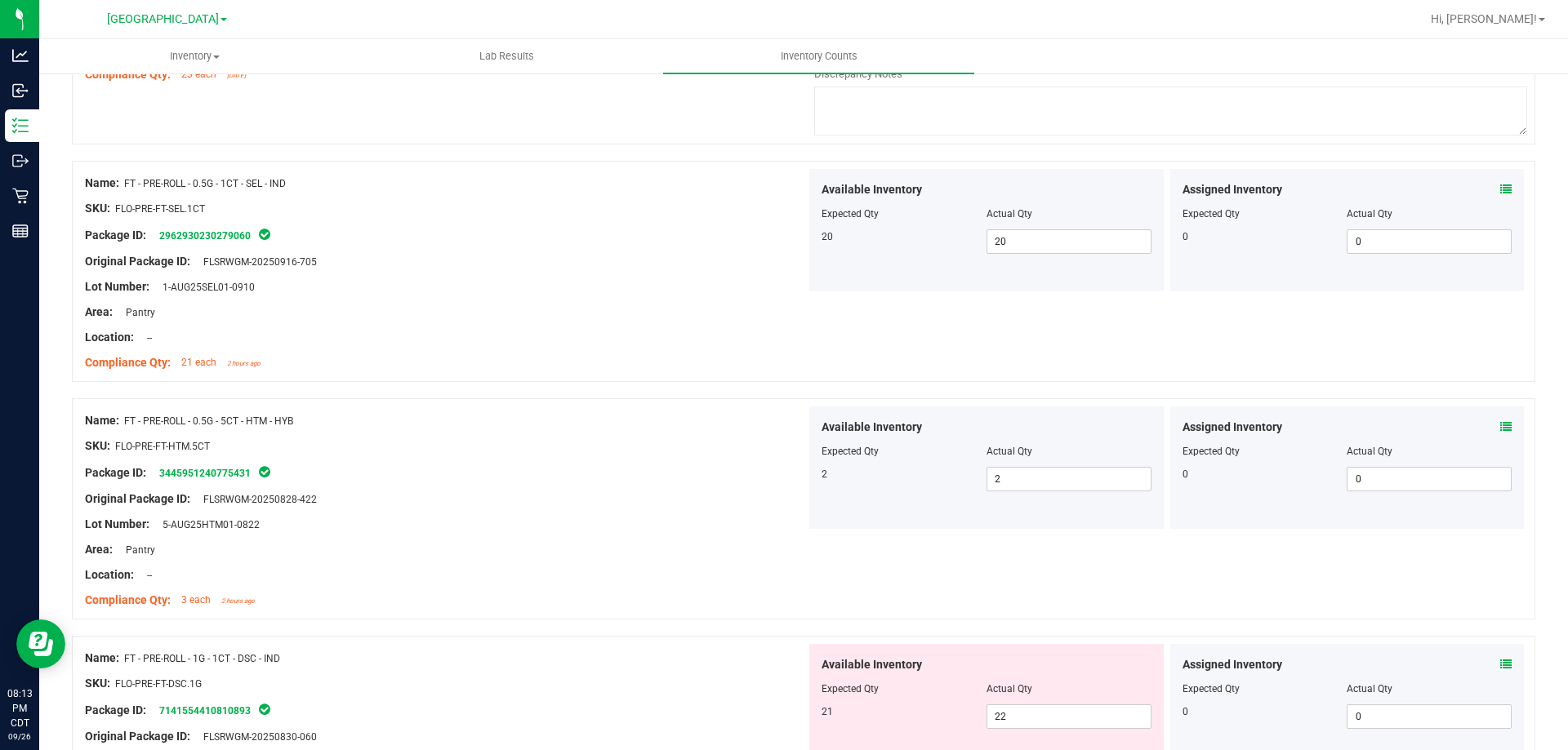
scroll to position [979, 0]
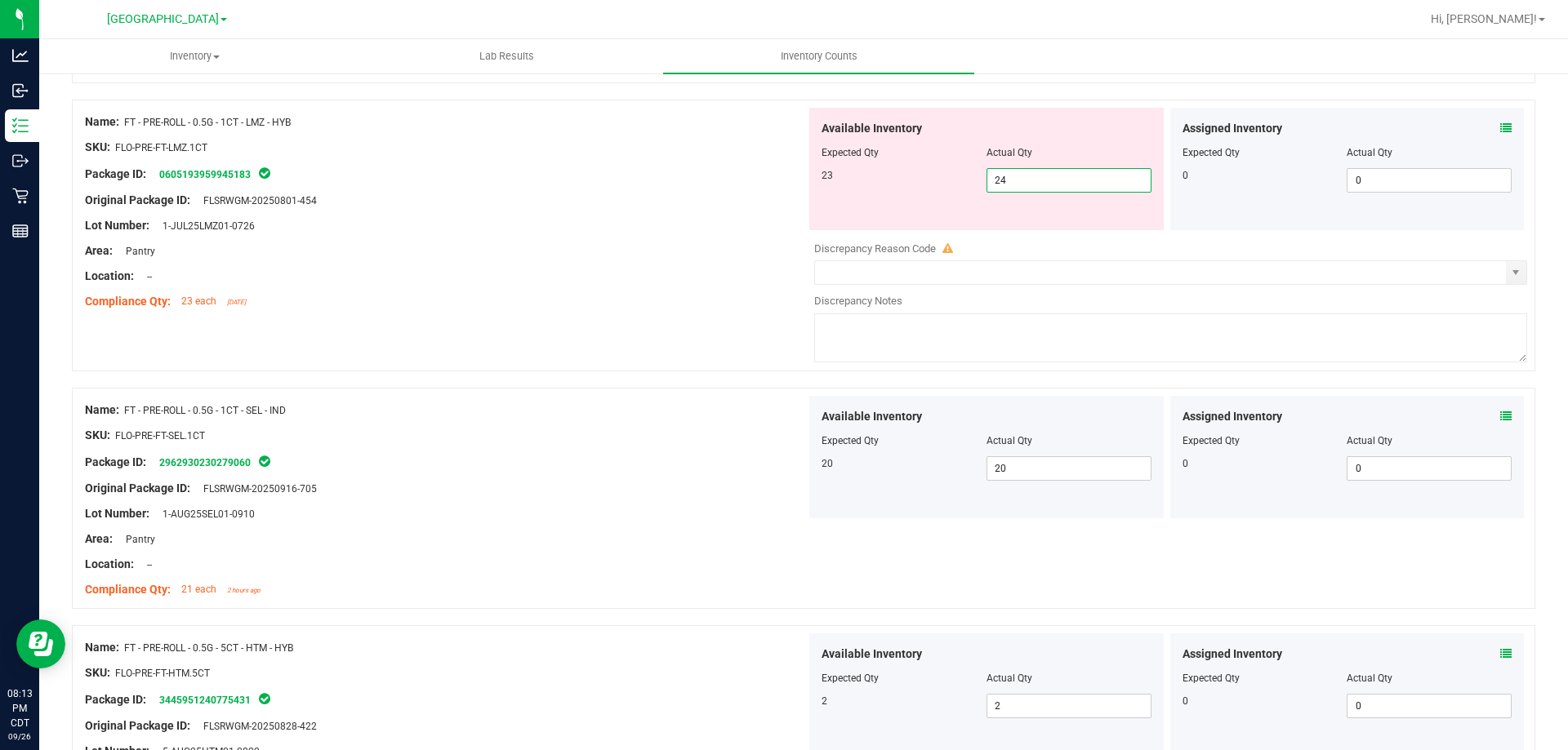
click at [1025, 179] on span "24 24" at bounding box center [1069, 180] width 165 height 25
drag, startPoint x: 671, startPoint y: 230, endPoint x: 762, endPoint y: 545, distance: 327.9
click at [671, 238] on div "Name: FT - PRE-ROLL - 0.5G - 1CT - LMZ - HYB SKU: FLO-PRE-FT-LMZ.1CT Package ID…" at bounding box center [446, 212] width 721 height 208
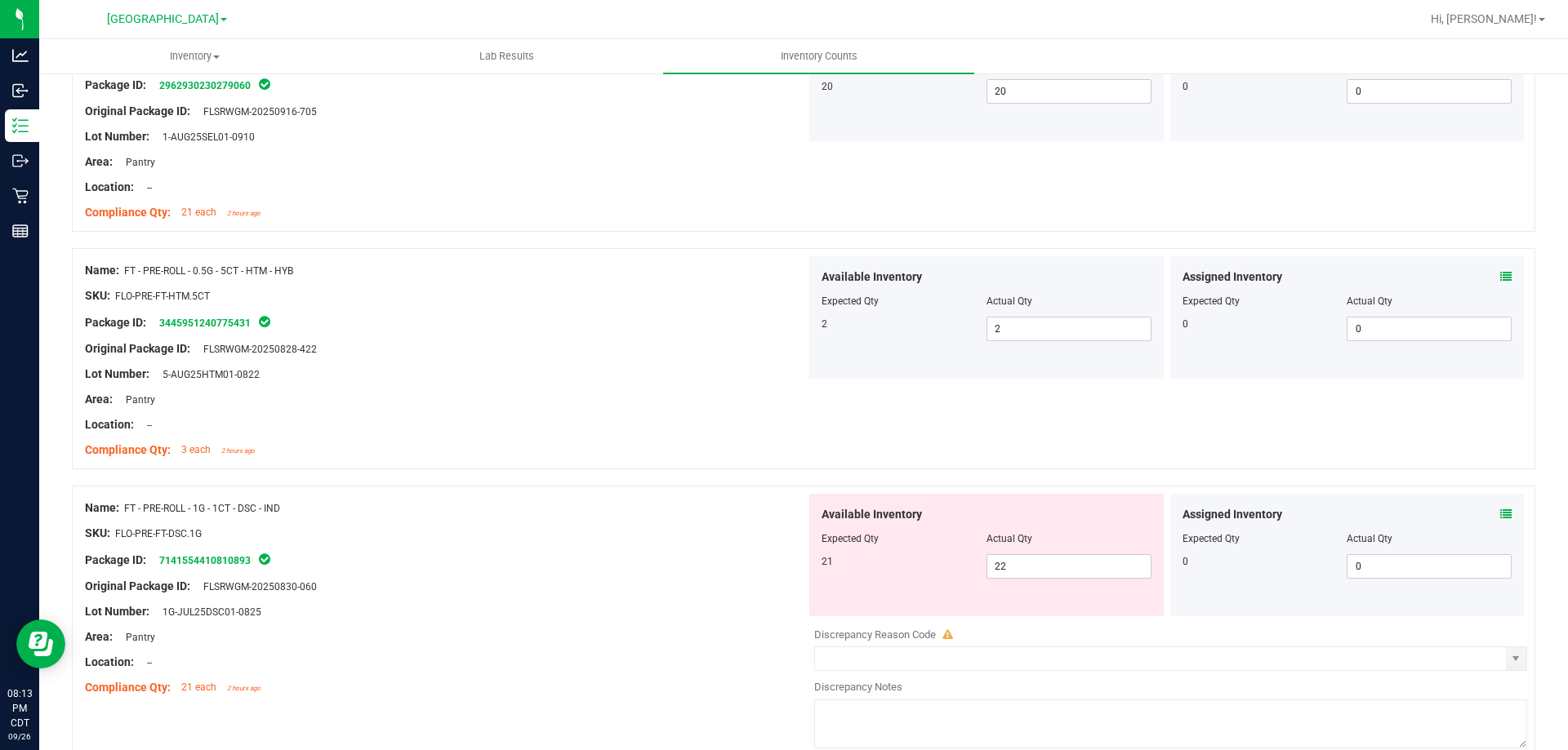
scroll to position [1470, 0]
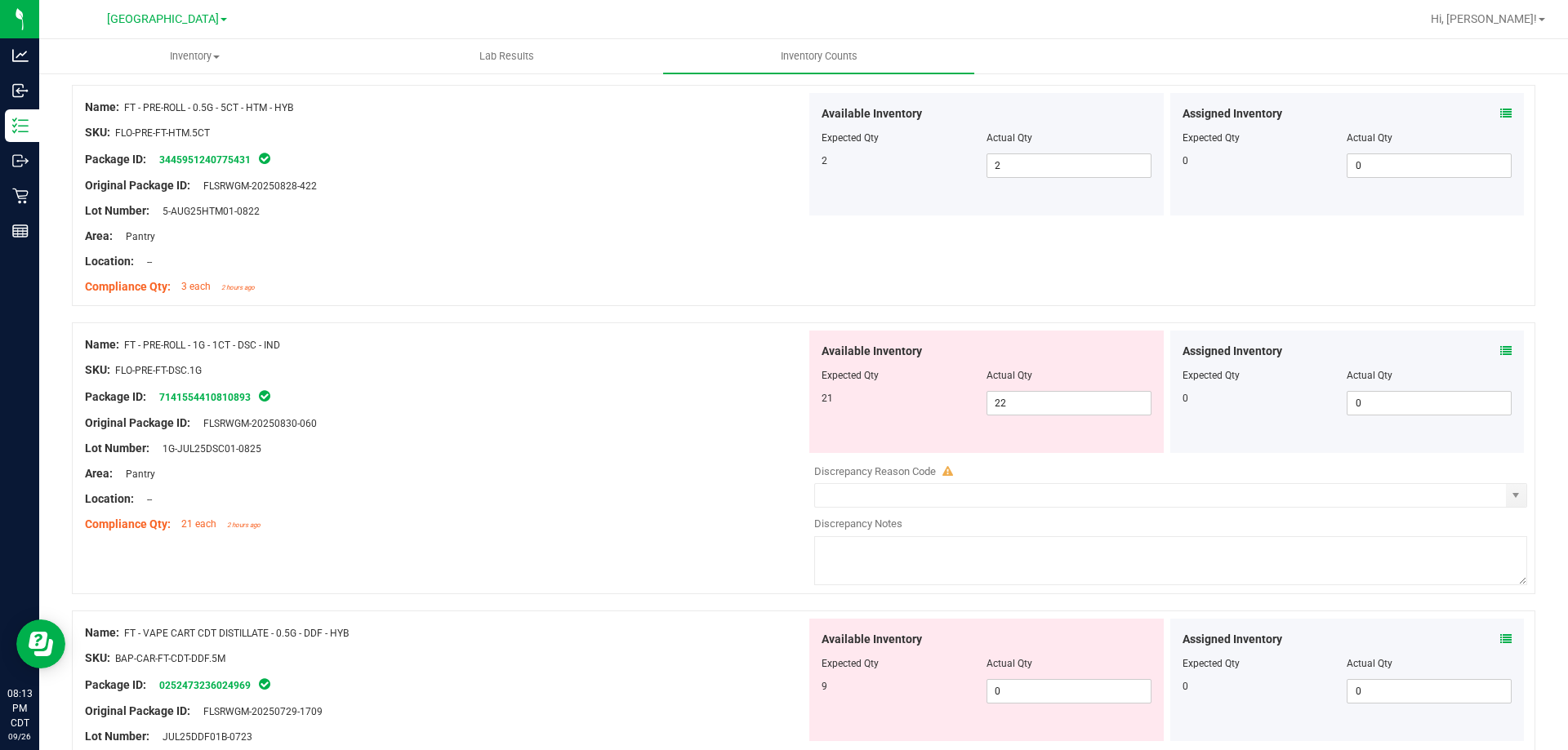
click at [1425, 346] on icon at bounding box center [1506, 351] width 11 height 11
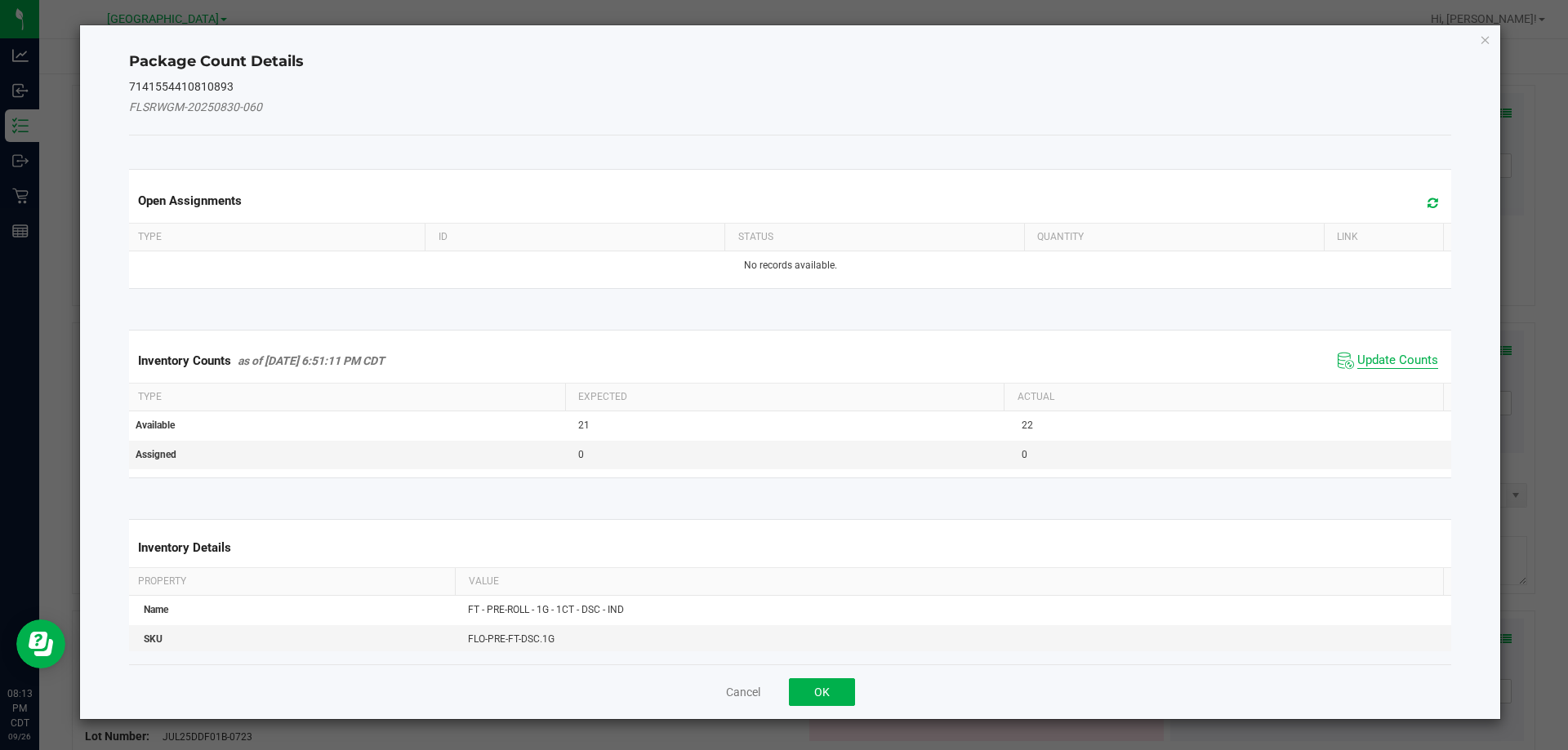
click at [1365, 360] on span "Update Counts" at bounding box center [1398, 360] width 81 height 17
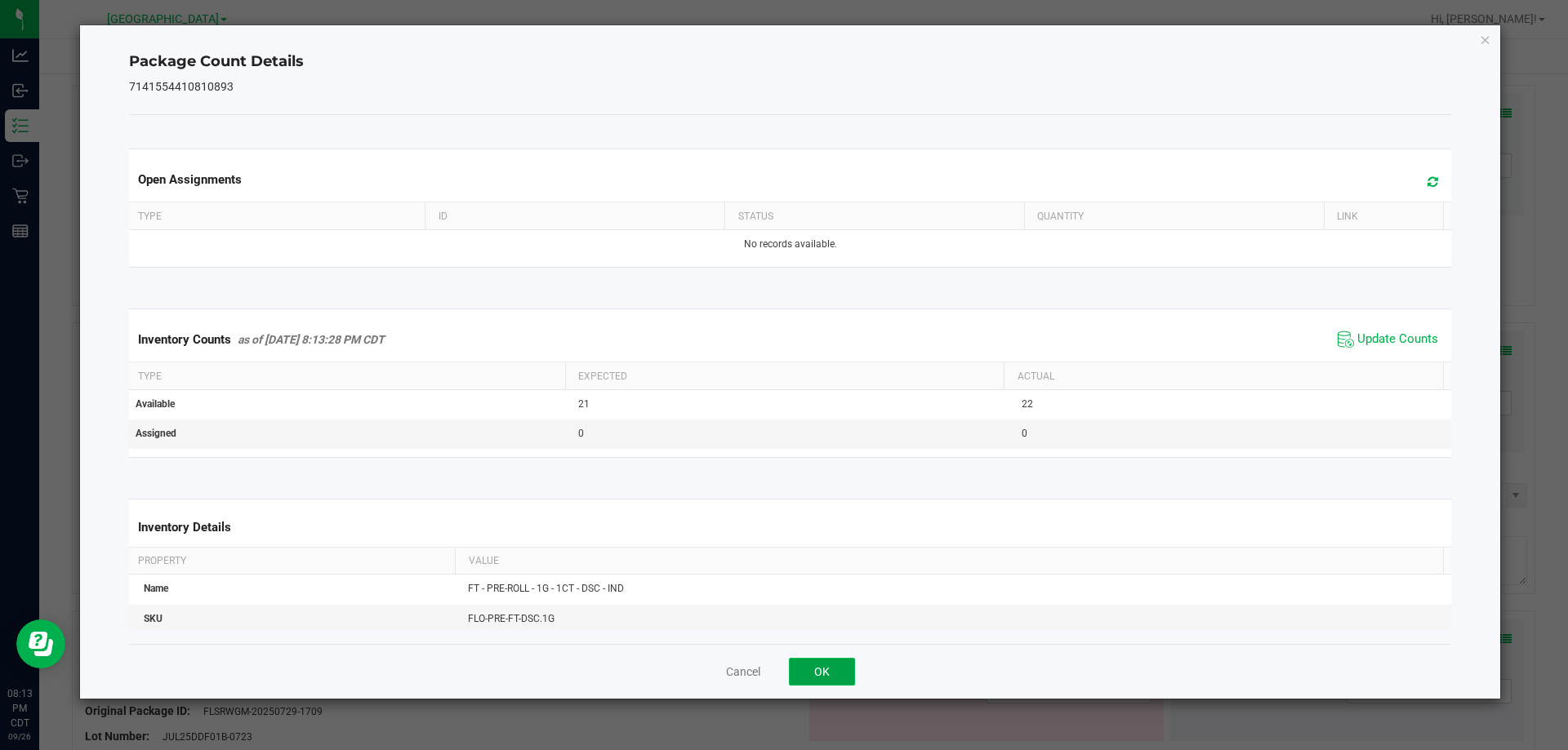
click at [828, 673] on button "OK" at bounding box center [821, 673] width 66 height 28
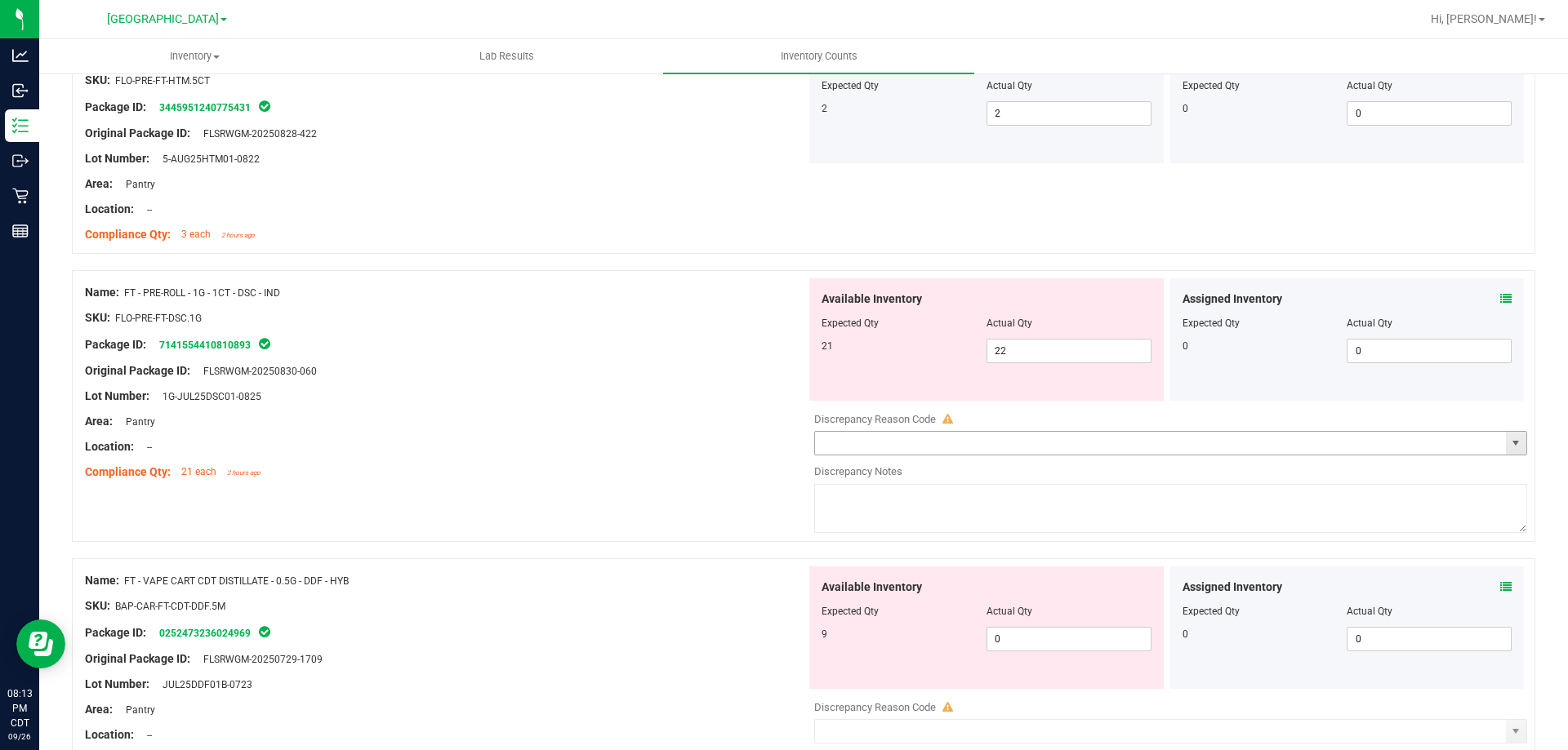
scroll to position [1552, 0]
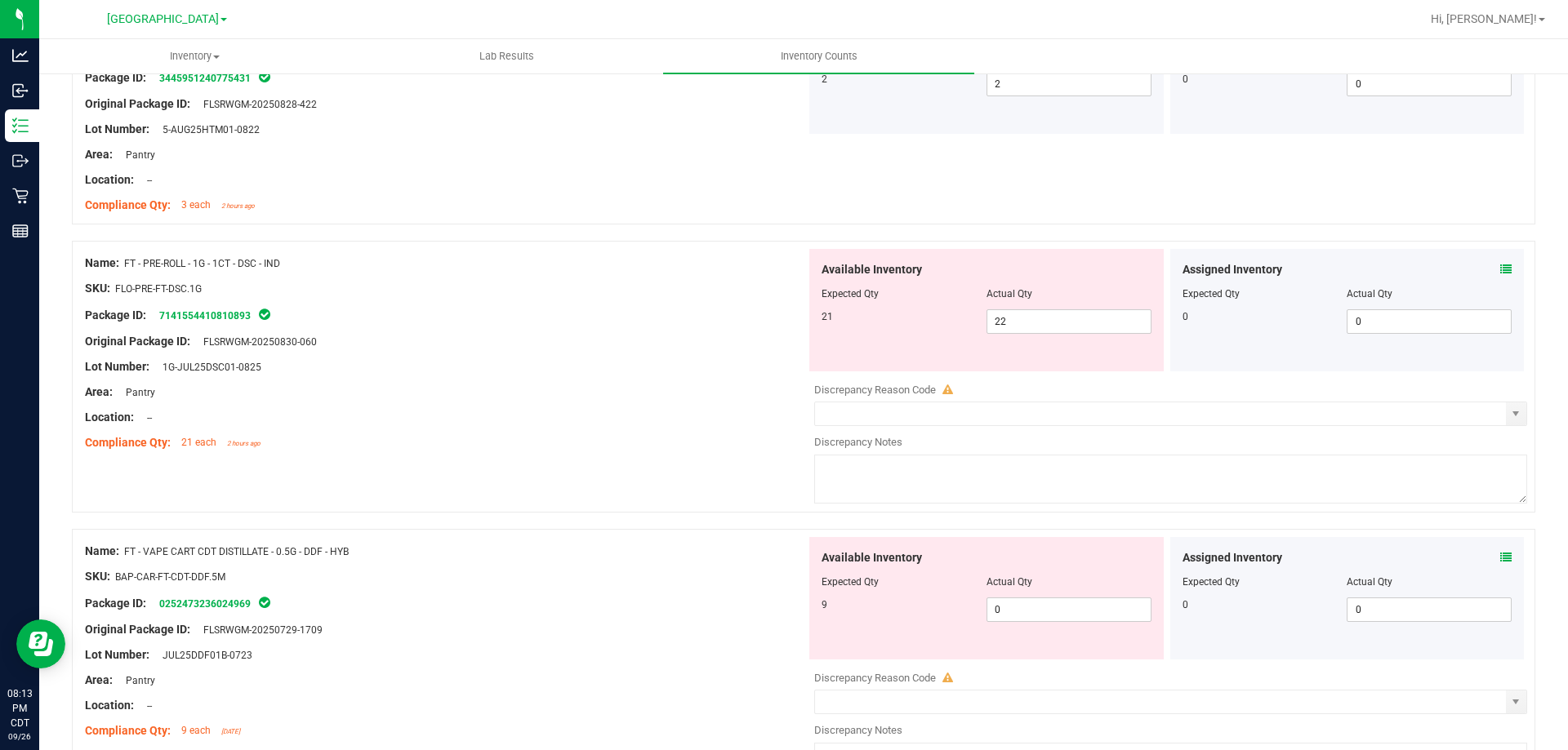
click at [1425, 564] on span at bounding box center [1506, 558] width 11 height 18
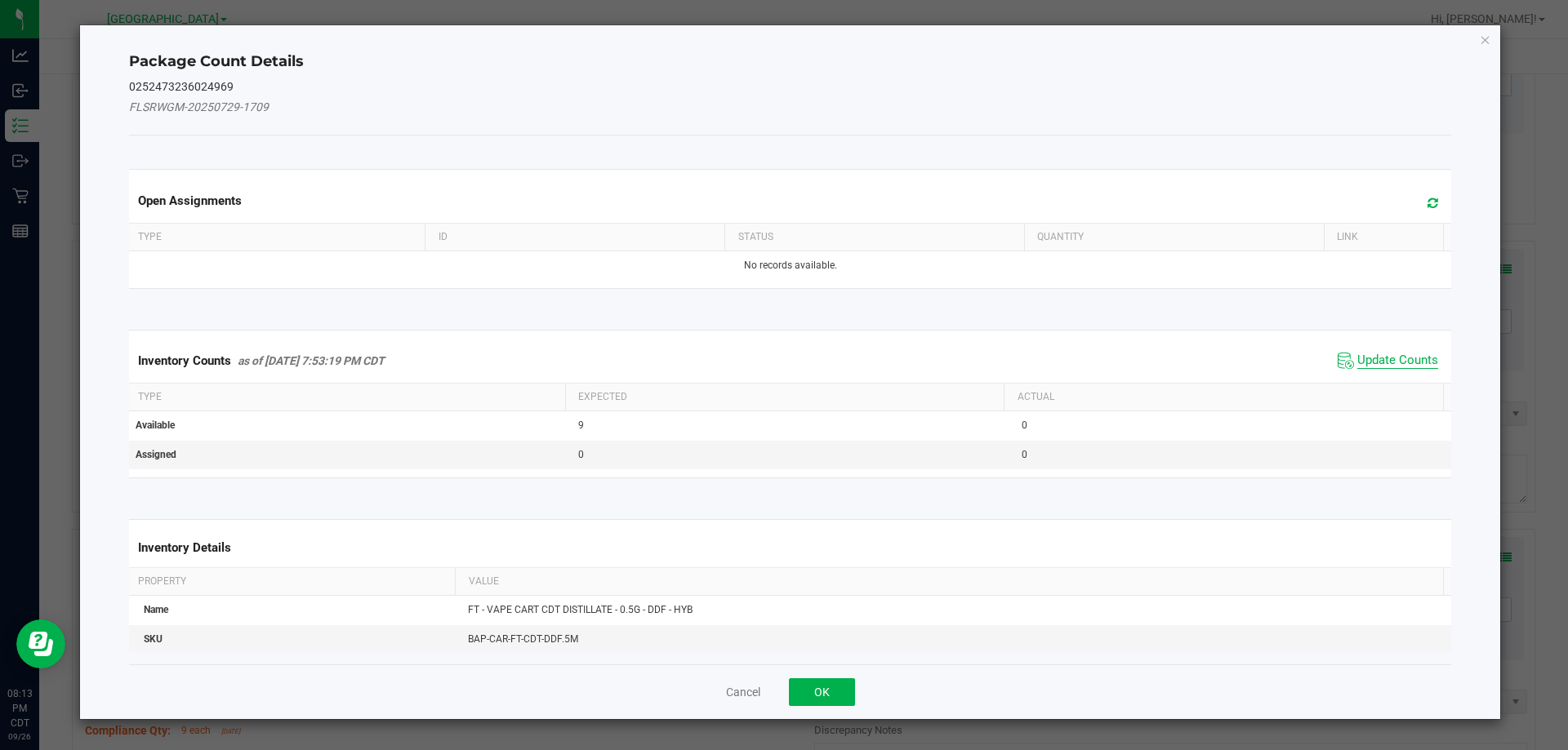
click at [1407, 353] on span "Update Counts" at bounding box center [1398, 360] width 81 height 17
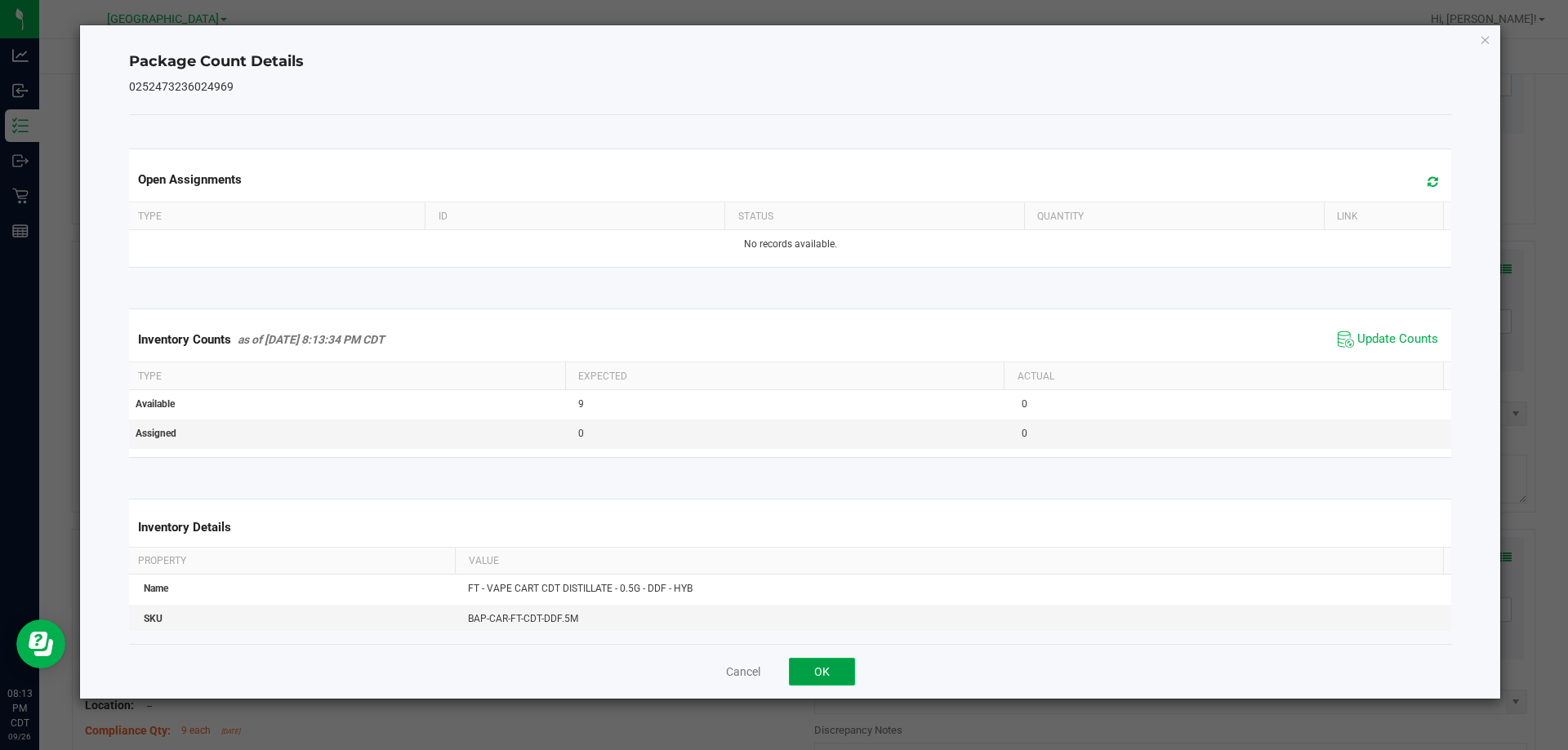
click at [828, 669] on button "OK" at bounding box center [821, 673] width 66 height 28
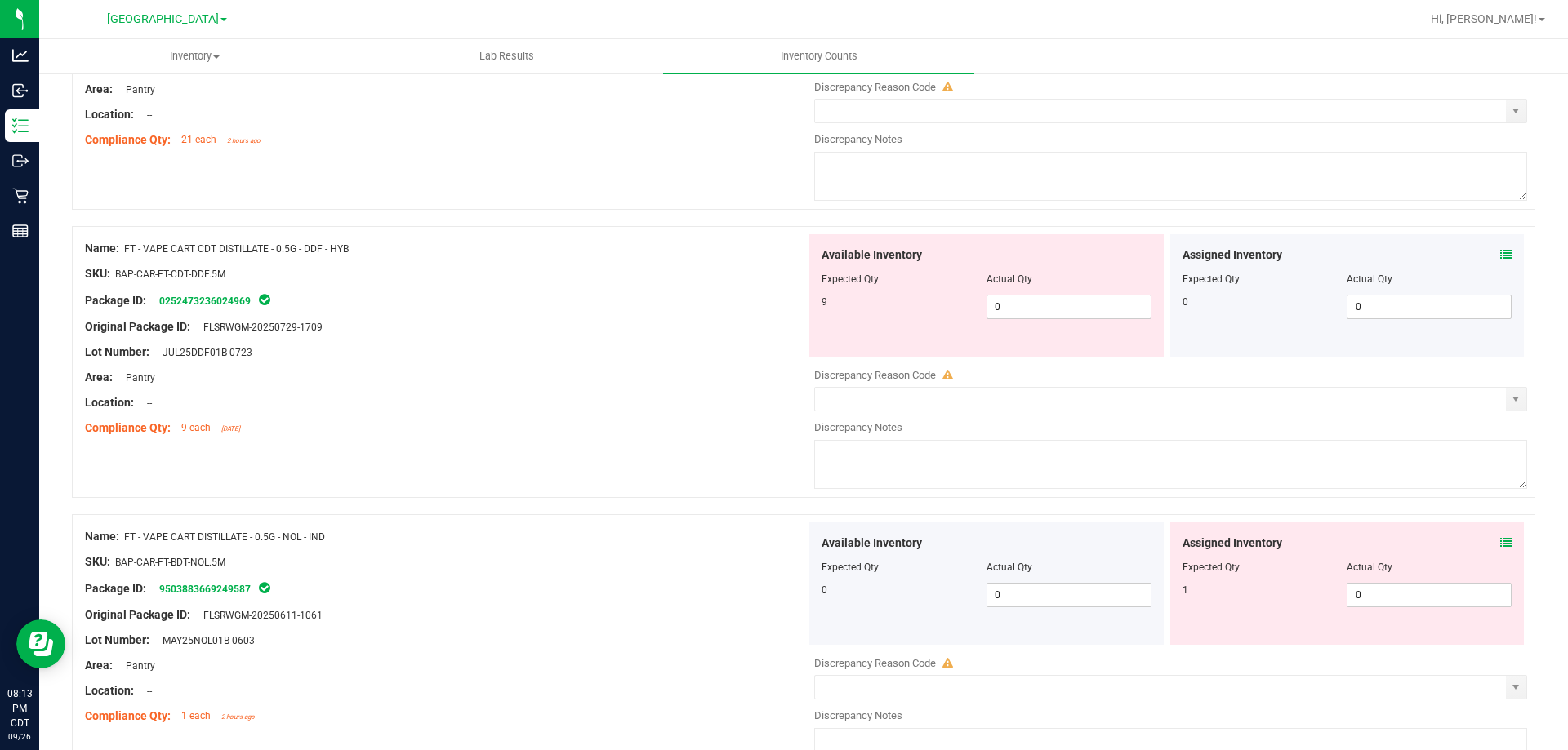
scroll to position [1878, 0]
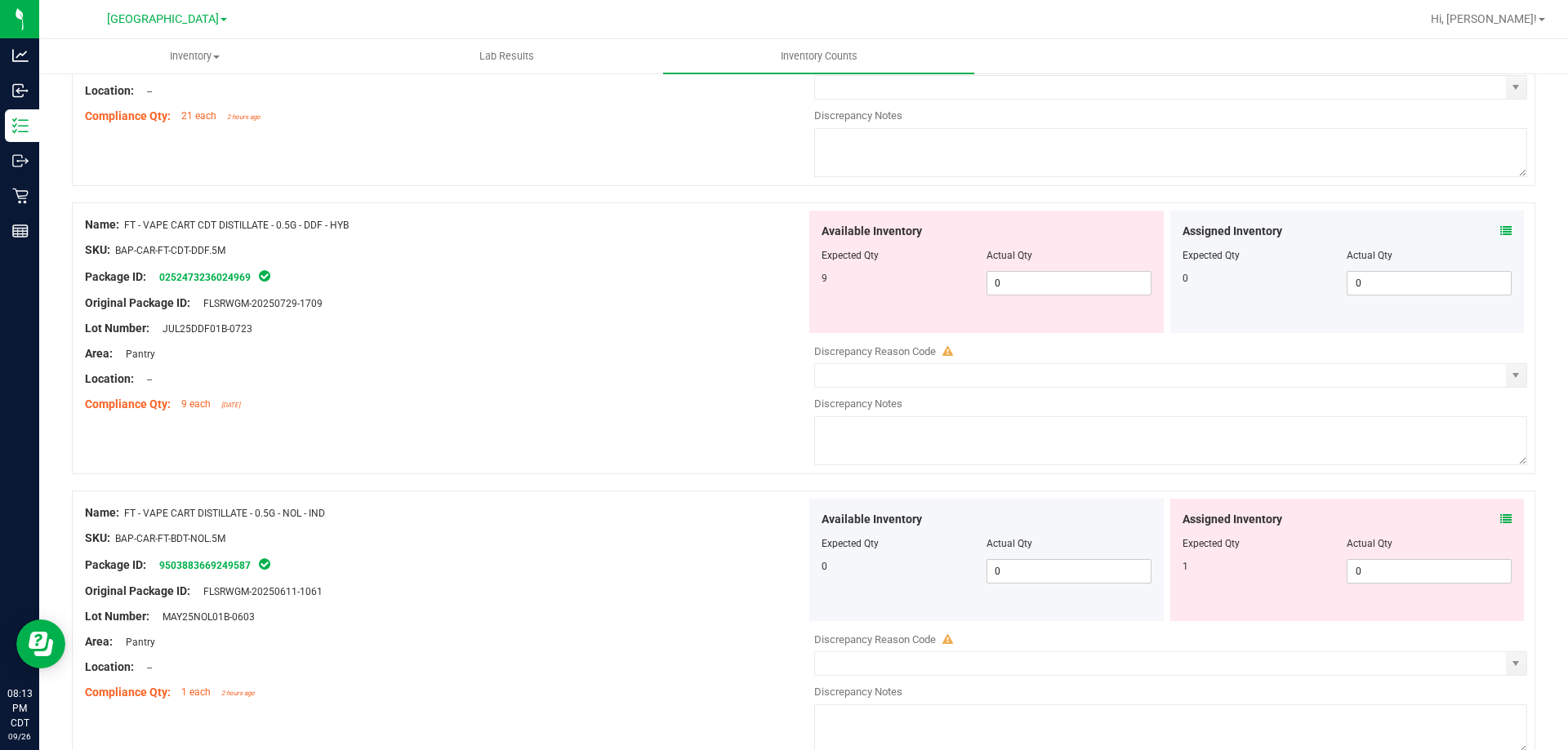
click at [1425, 514] on icon at bounding box center [1506, 519] width 11 height 11
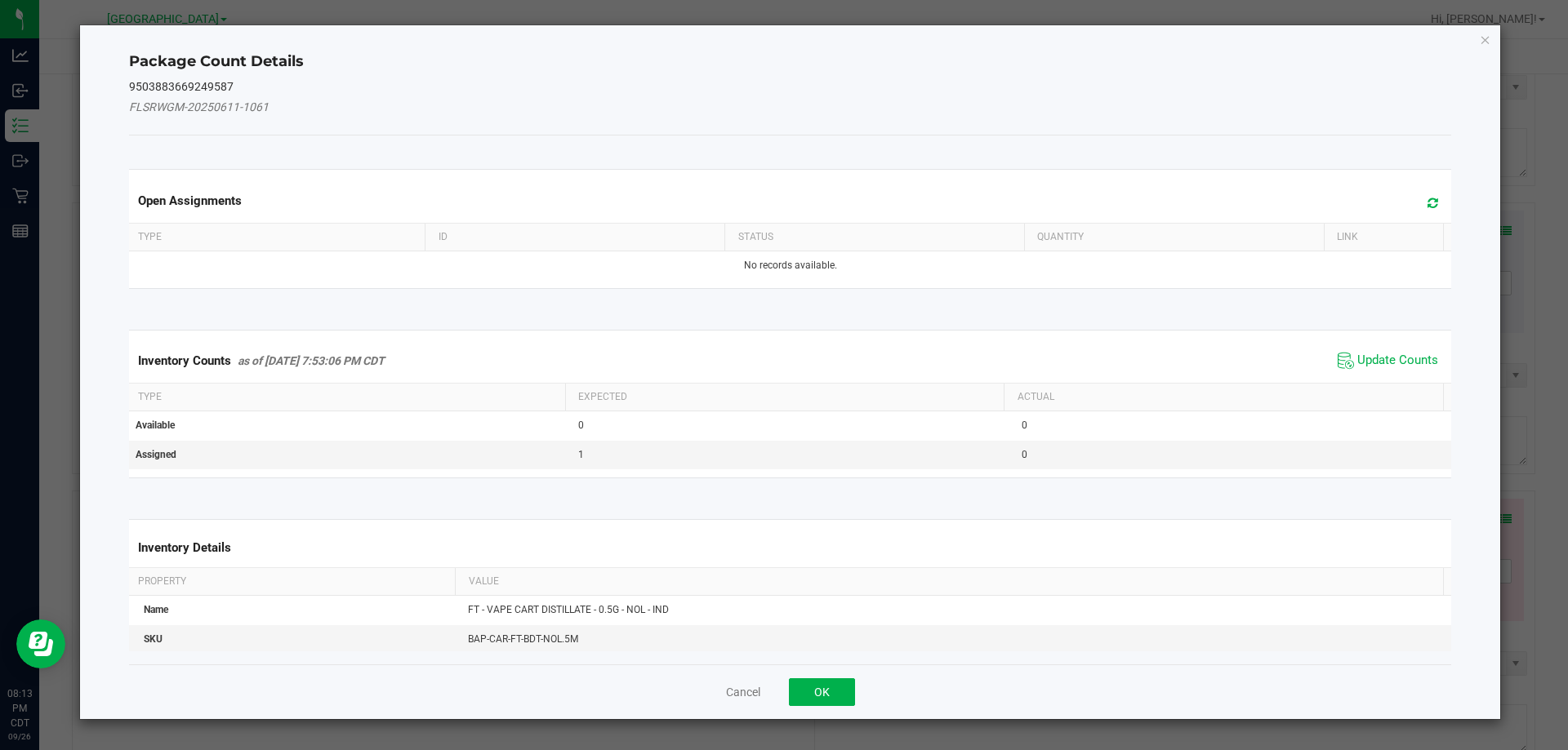
drag, startPoint x: 1373, startPoint y: 356, endPoint x: 1345, endPoint y: 392, distance: 45.6
click at [1369, 364] on span "Update Counts" at bounding box center [1398, 360] width 81 height 17
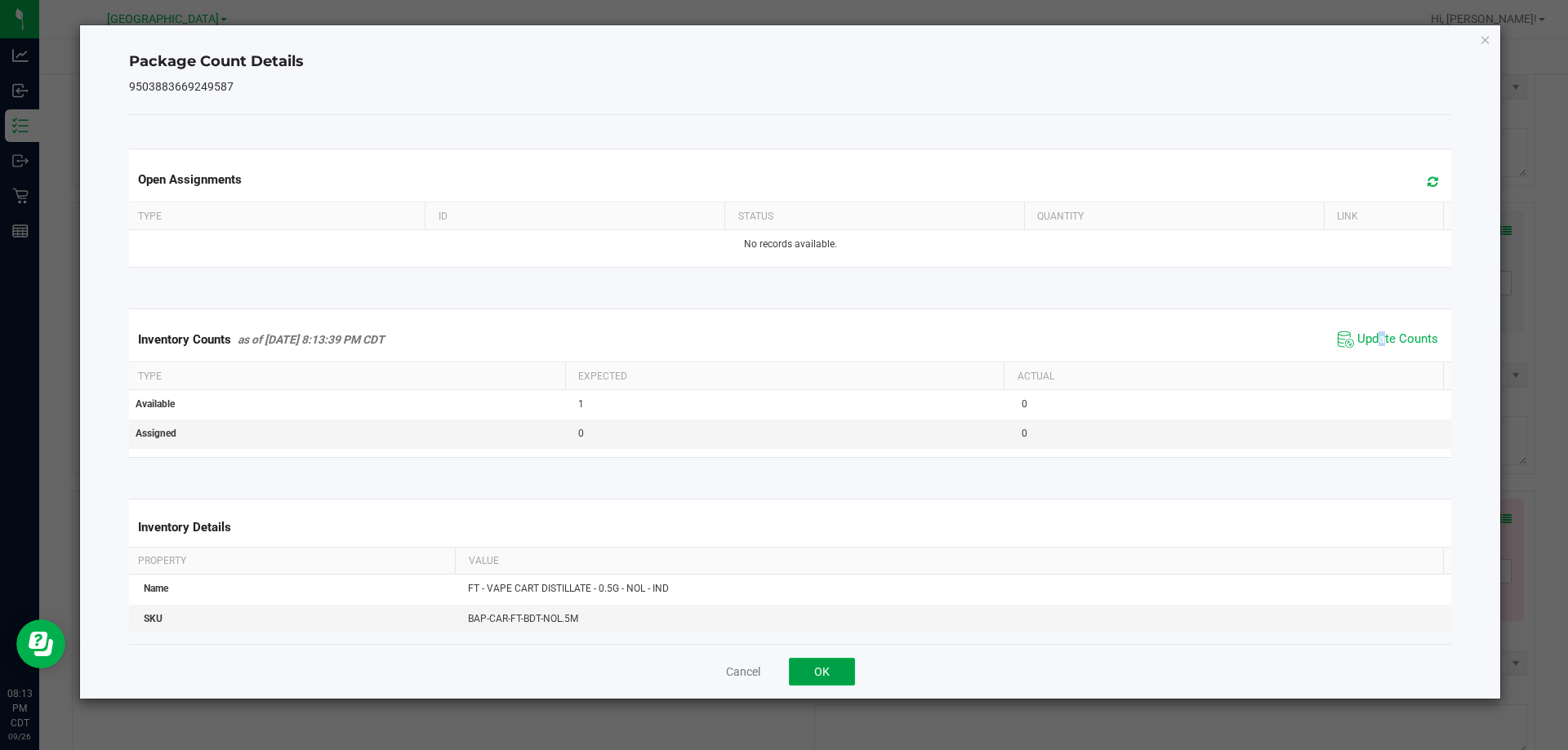
click at [829, 659] on button "OK" at bounding box center [821, 673] width 66 height 28
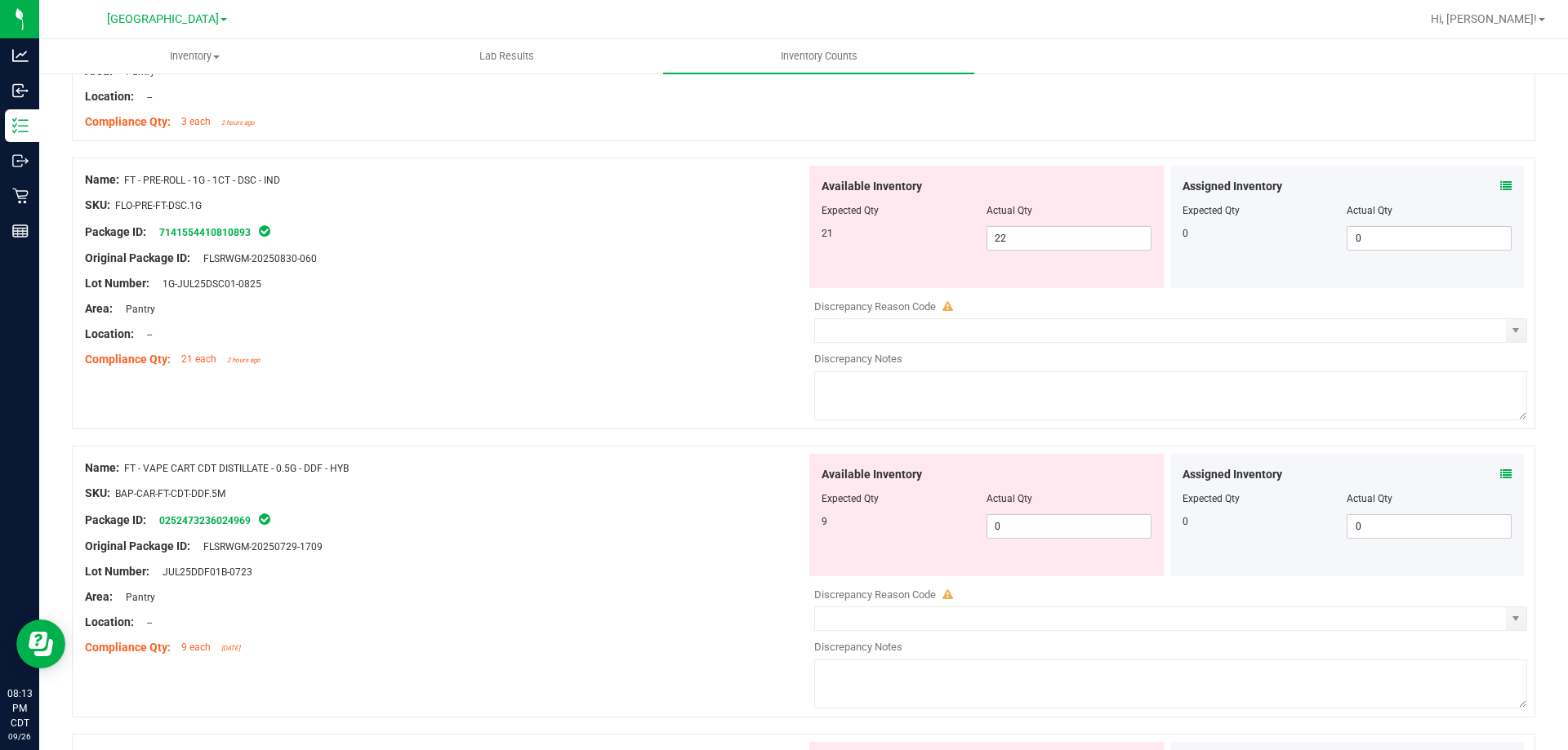
scroll to position [1633, 0]
click at [1024, 226] on div at bounding box center [986, 223] width 330 height 8
click at [1026, 249] on span "22 22" at bounding box center [1069, 240] width 165 height 25
click at [718, 349] on div at bounding box center [446, 348] width 721 height 8
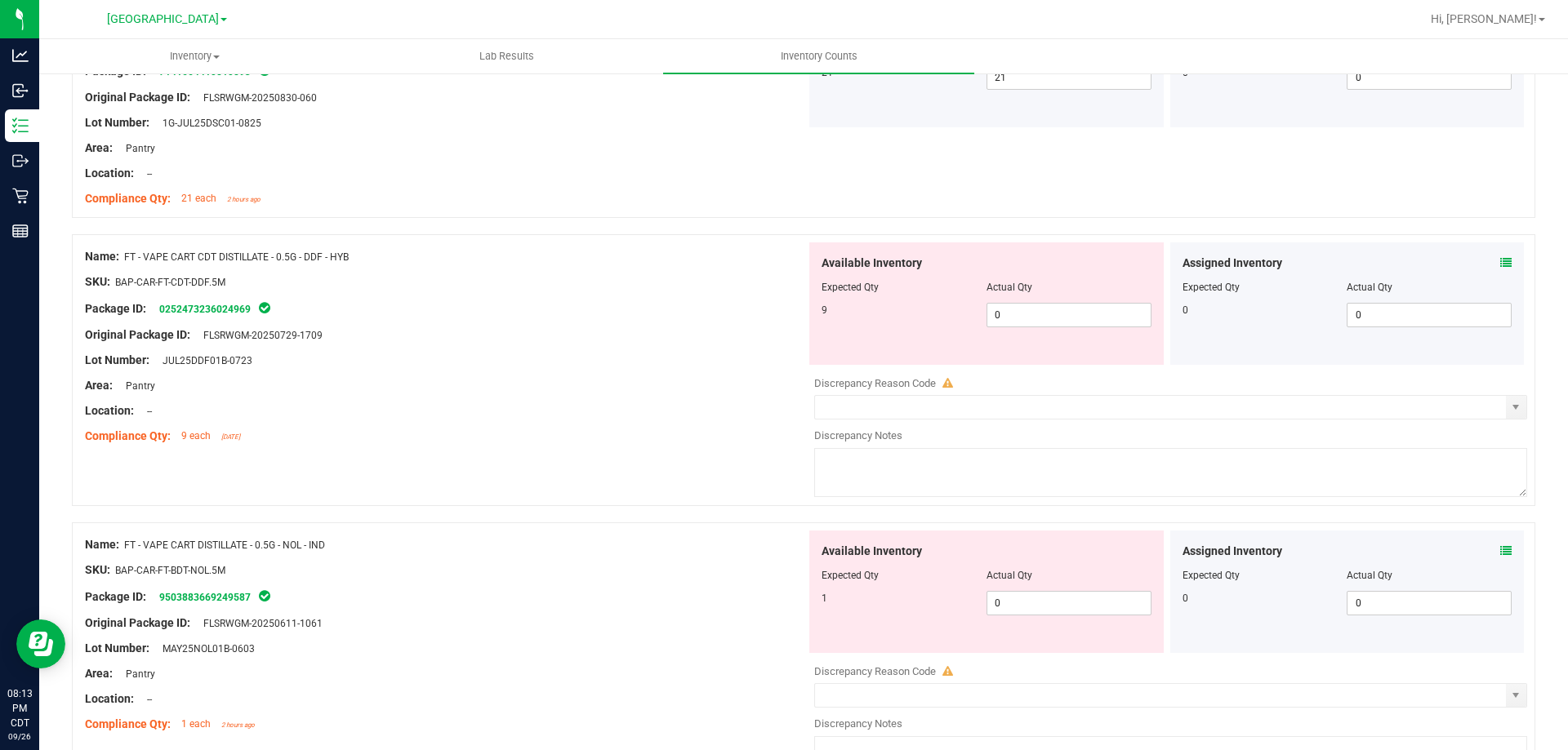
scroll to position [1796, 0]
click at [1425, 258] on icon at bounding box center [1506, 262] width 11 height 11
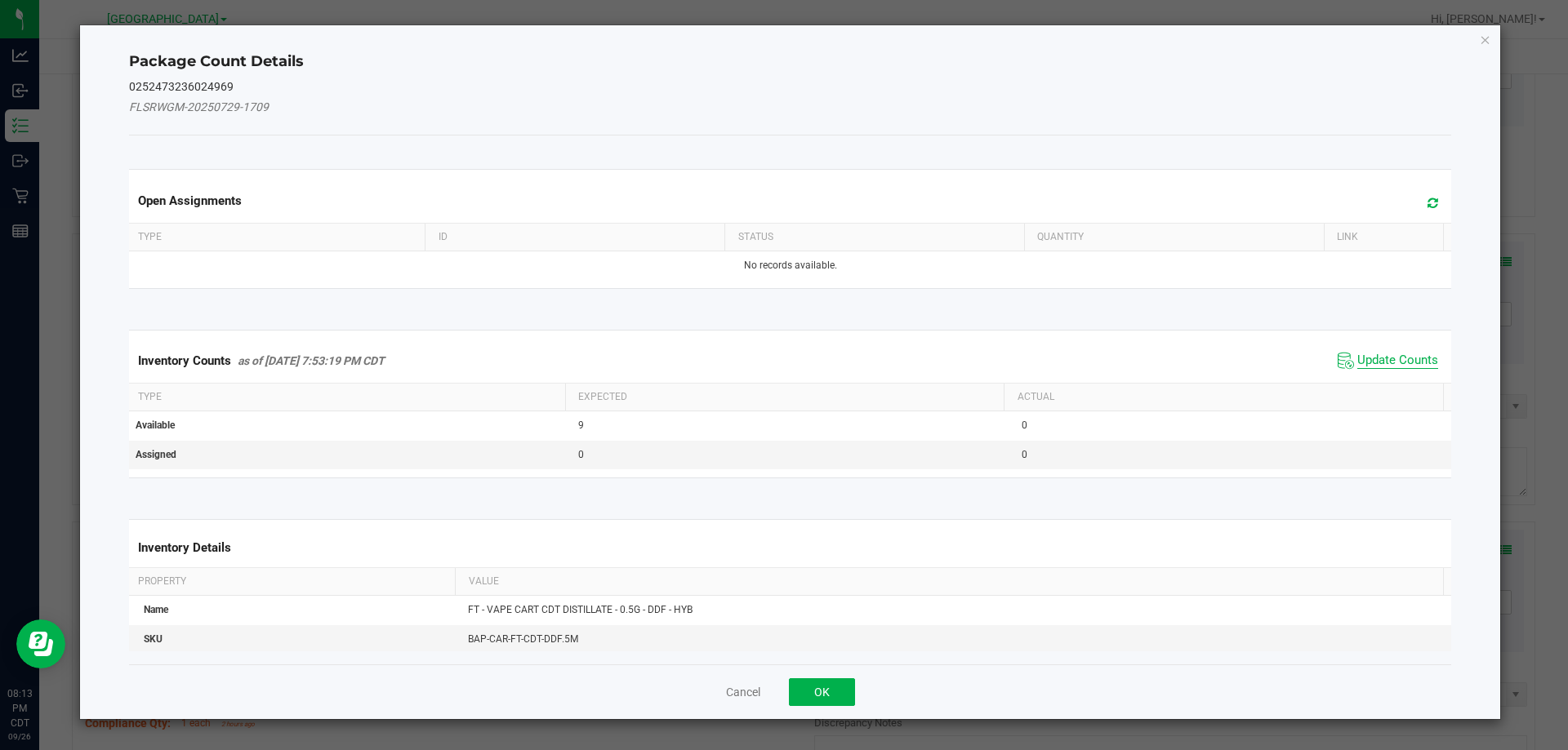
click at [1369, 353] on span "Update Counts" at bounding box center [1398, 360] width 81 height 17
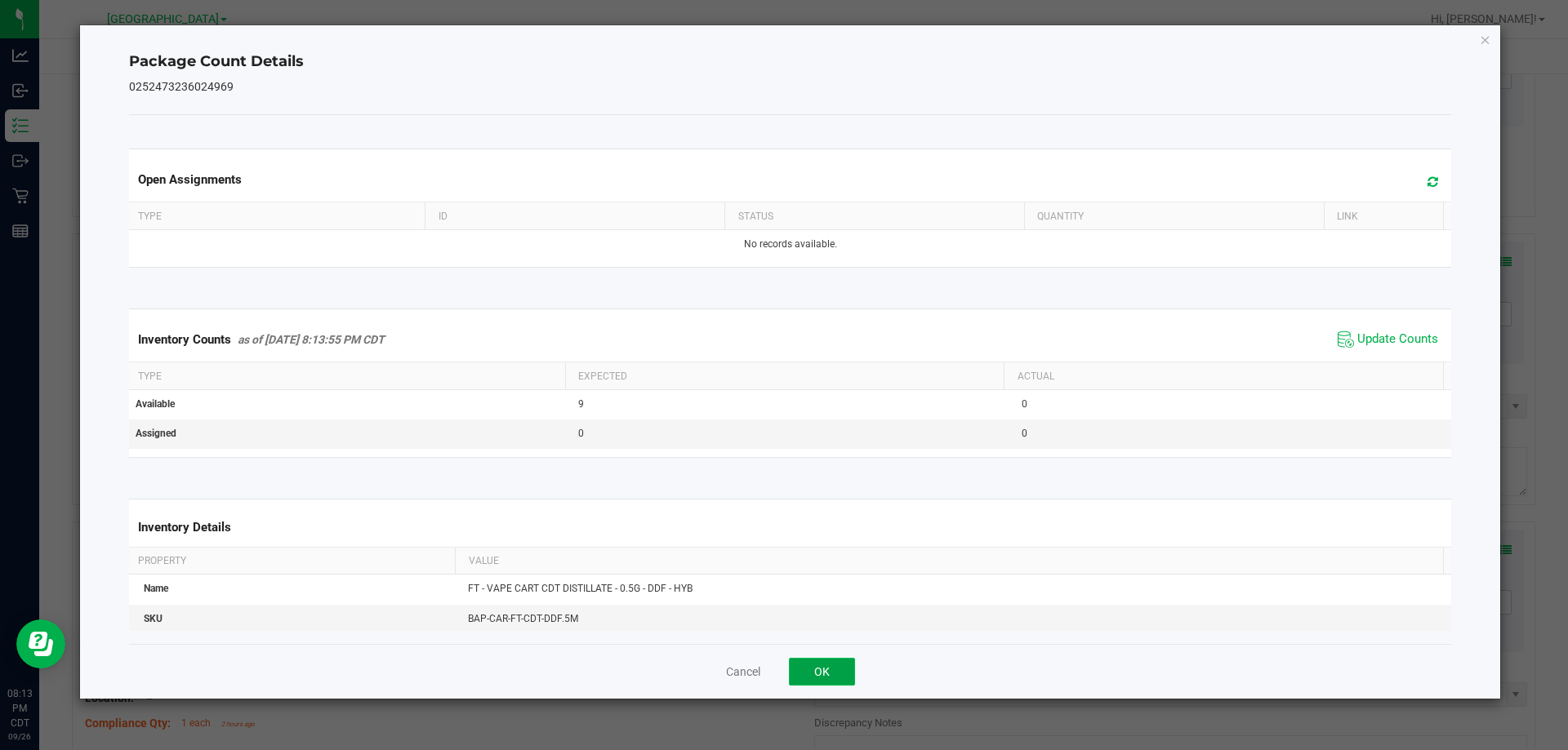
click at [833, 675] on button "OK" at bounding box center [821, 673] width 66 height 28
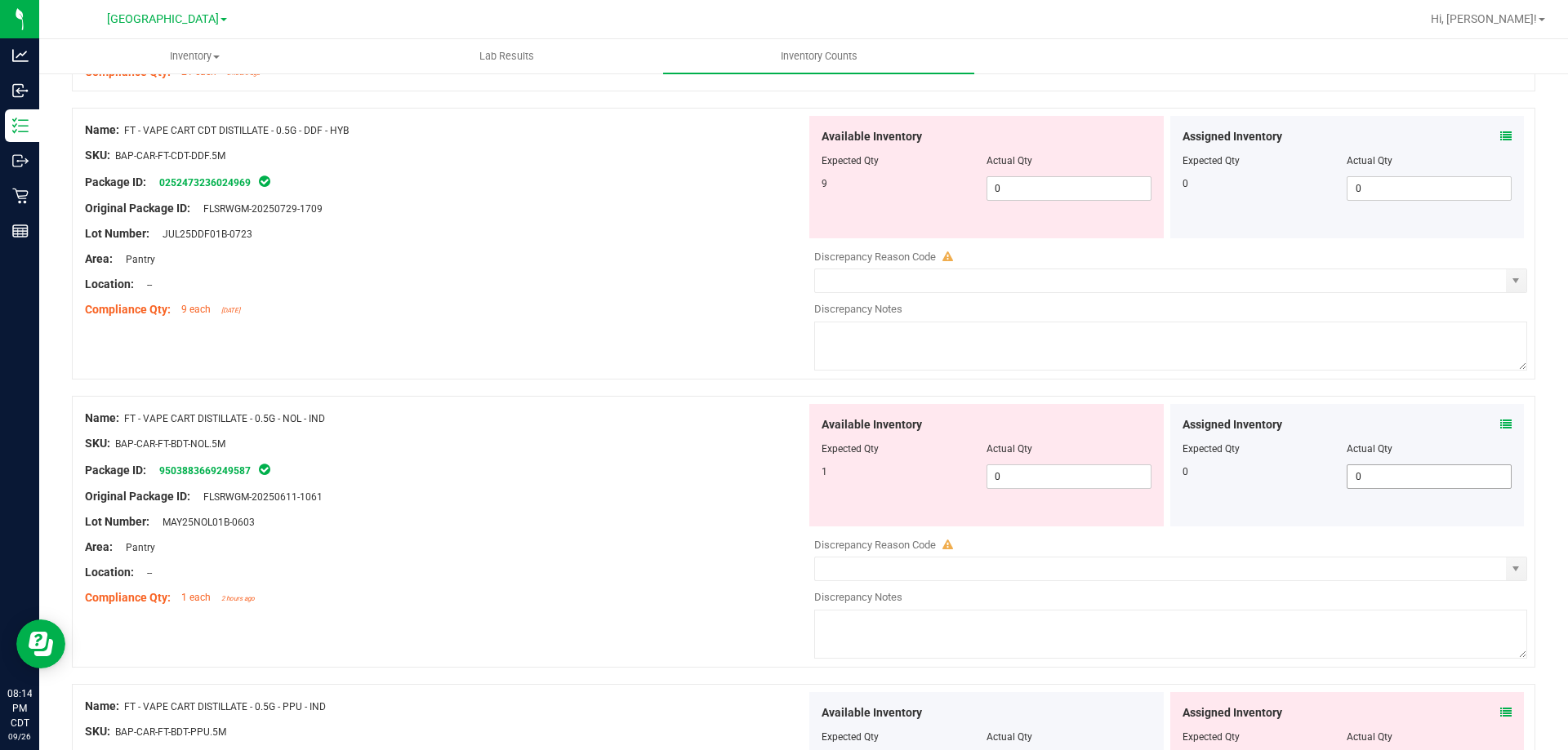
scroll to position [1960, 0]
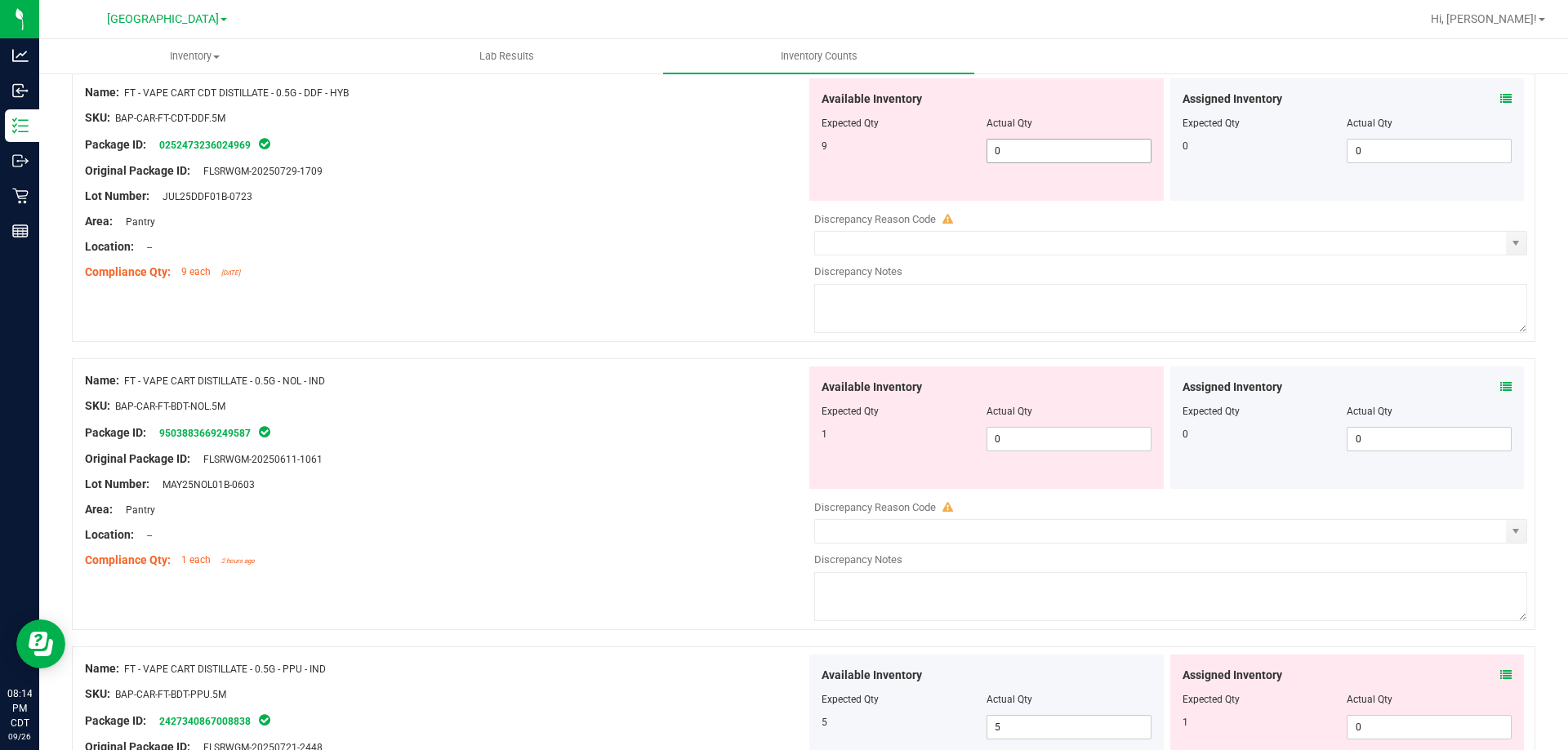
click at [1016, 153] on span "0 0" at bounding box center [1069, 151] width 165 height 25
click at [796, 246] on div "Location: --" at bounding box center [446, 247] width 721 height 18
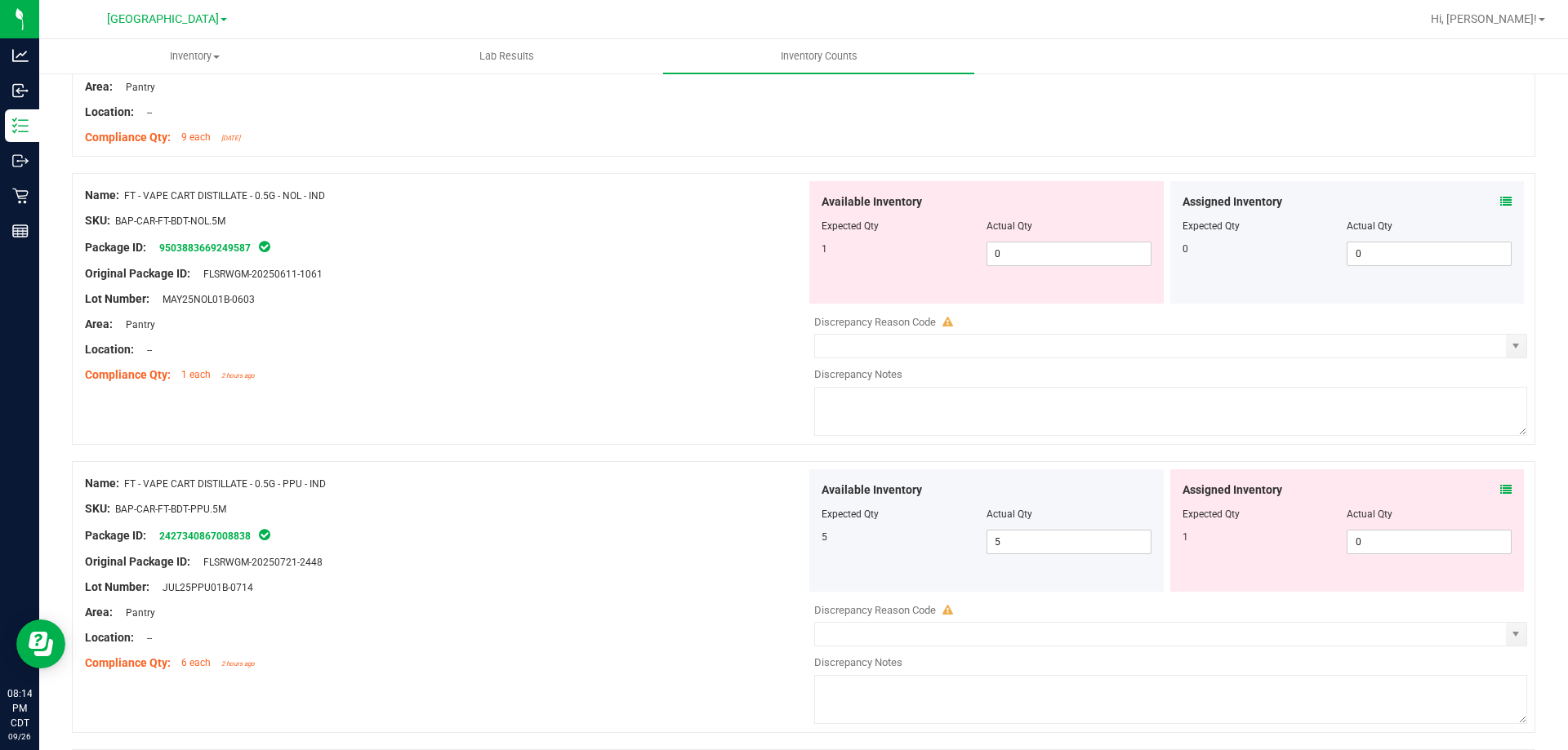
scroll to position [2123, 0]
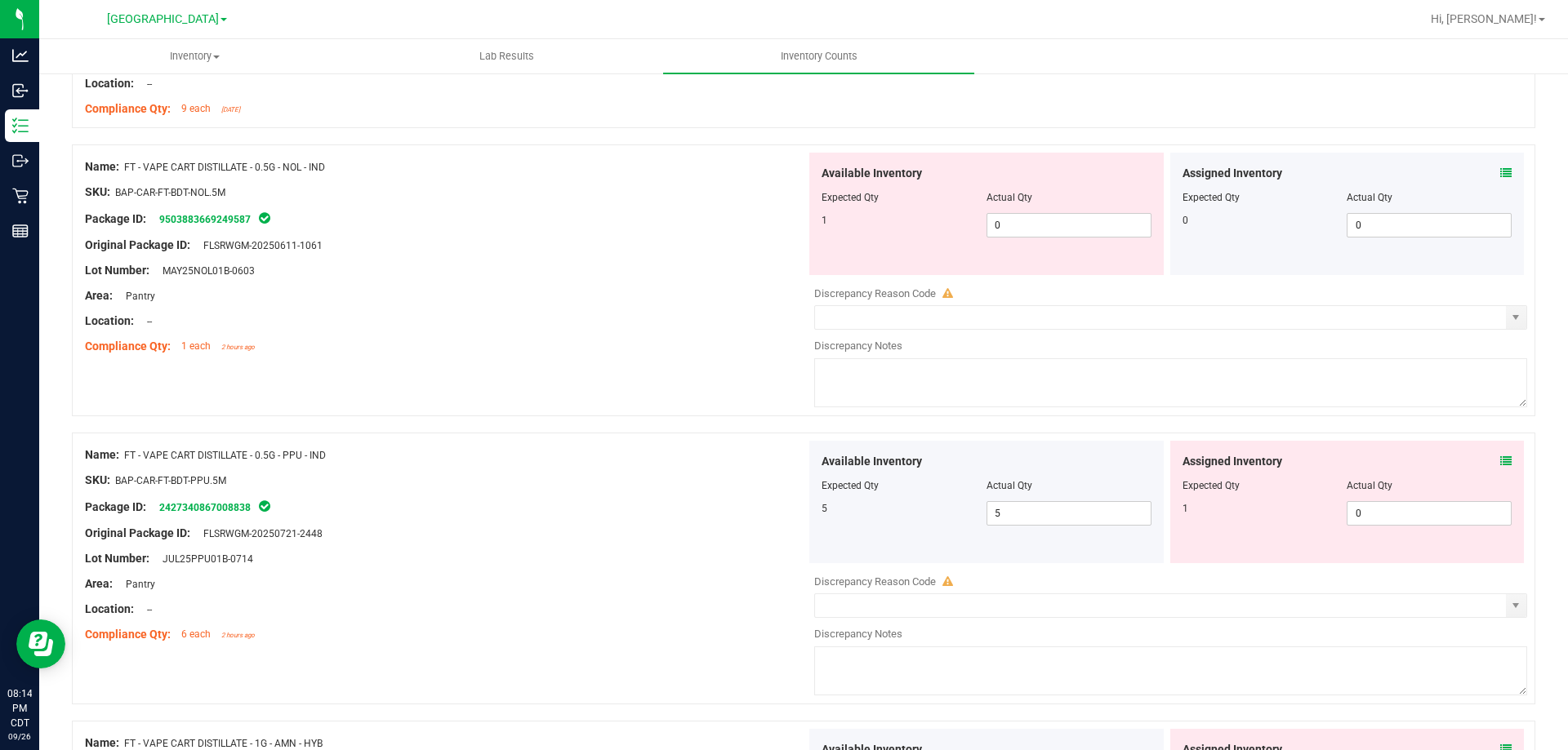
click at [1425, 173] on icon at bounding box center [1506, 172] width 11 height 11
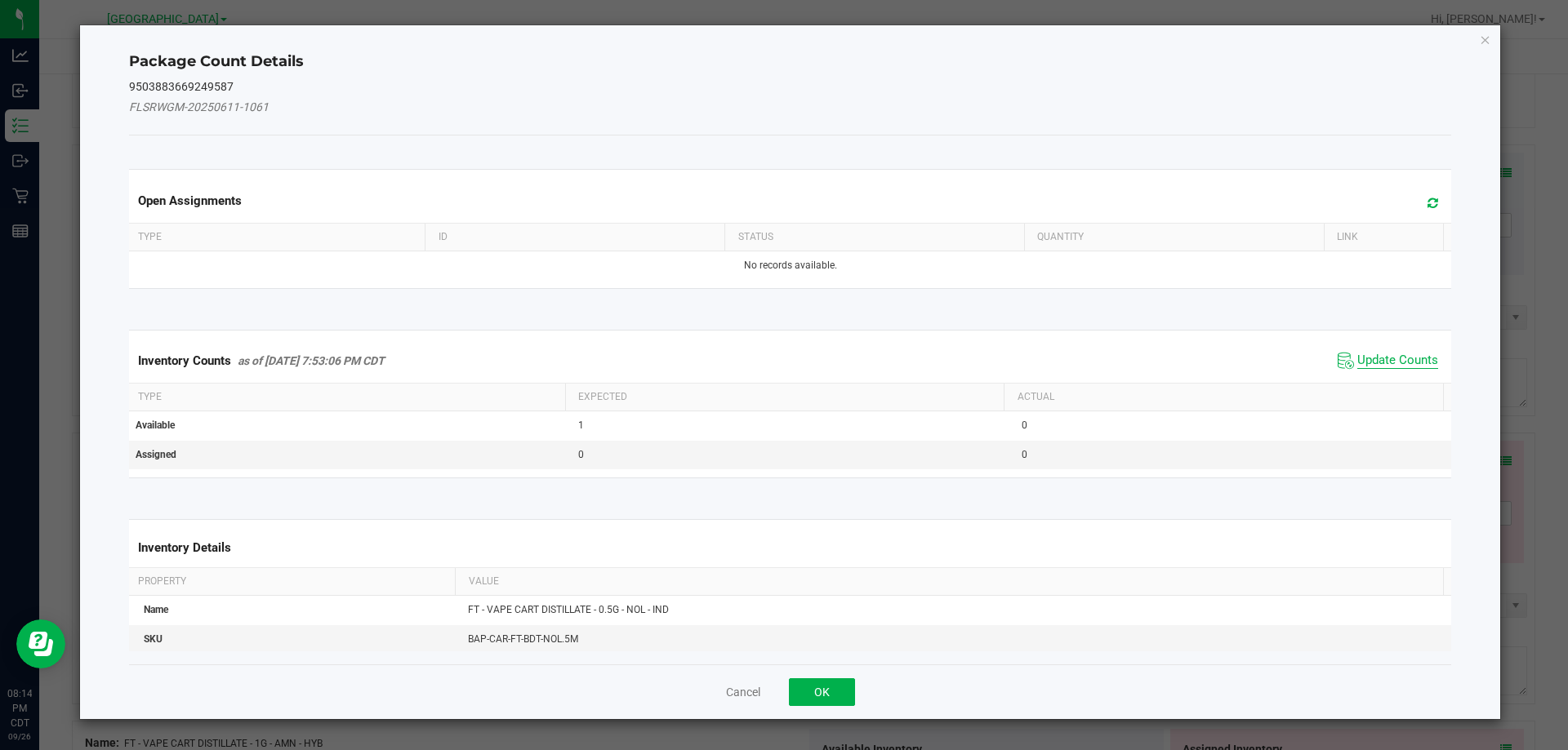
click at [1367, 363] on span "Update Counts" at bounding box center [1398, 360] width 81 height 17
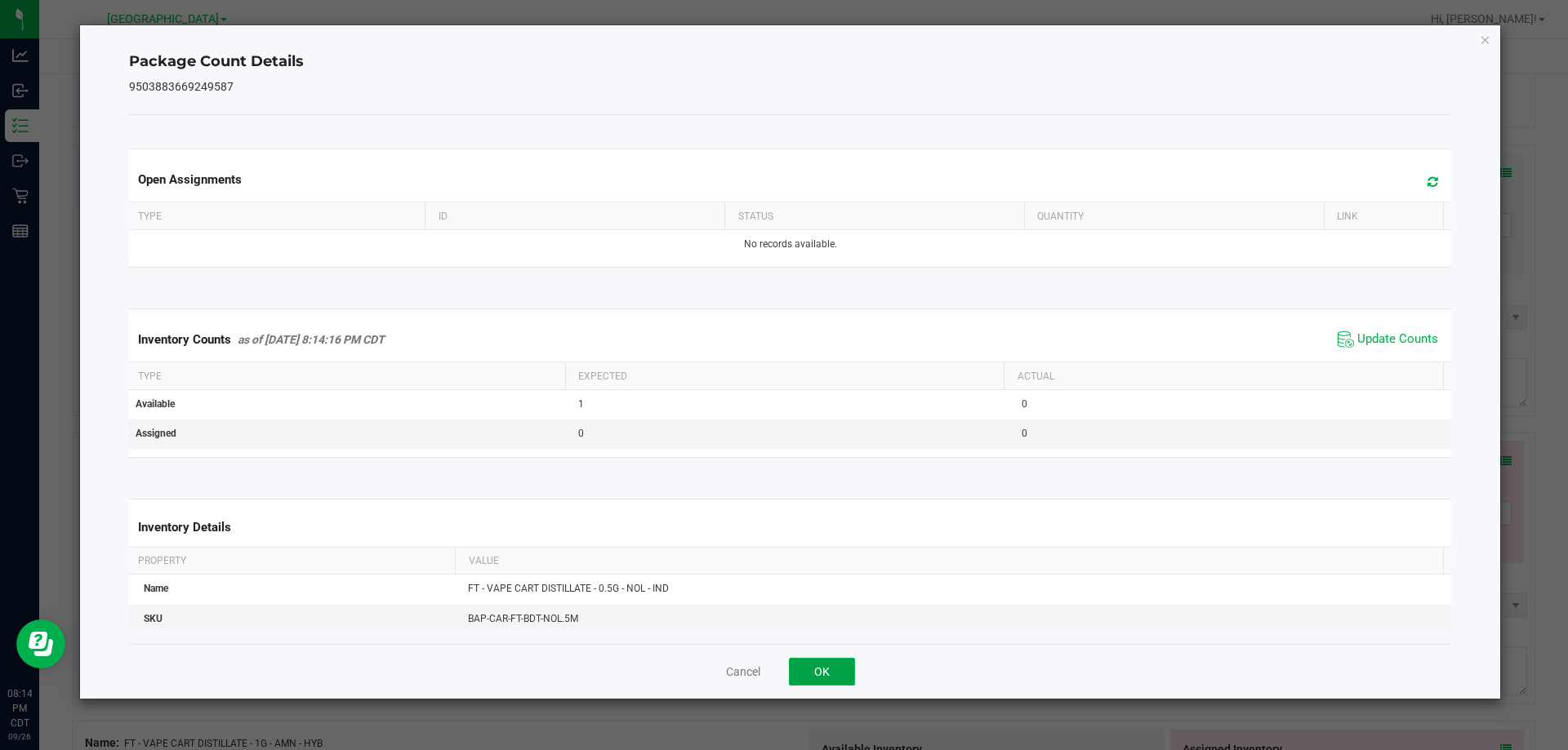
click at [832, 675] on button "OK" at bounding box center [821, 673] width 66 height 28
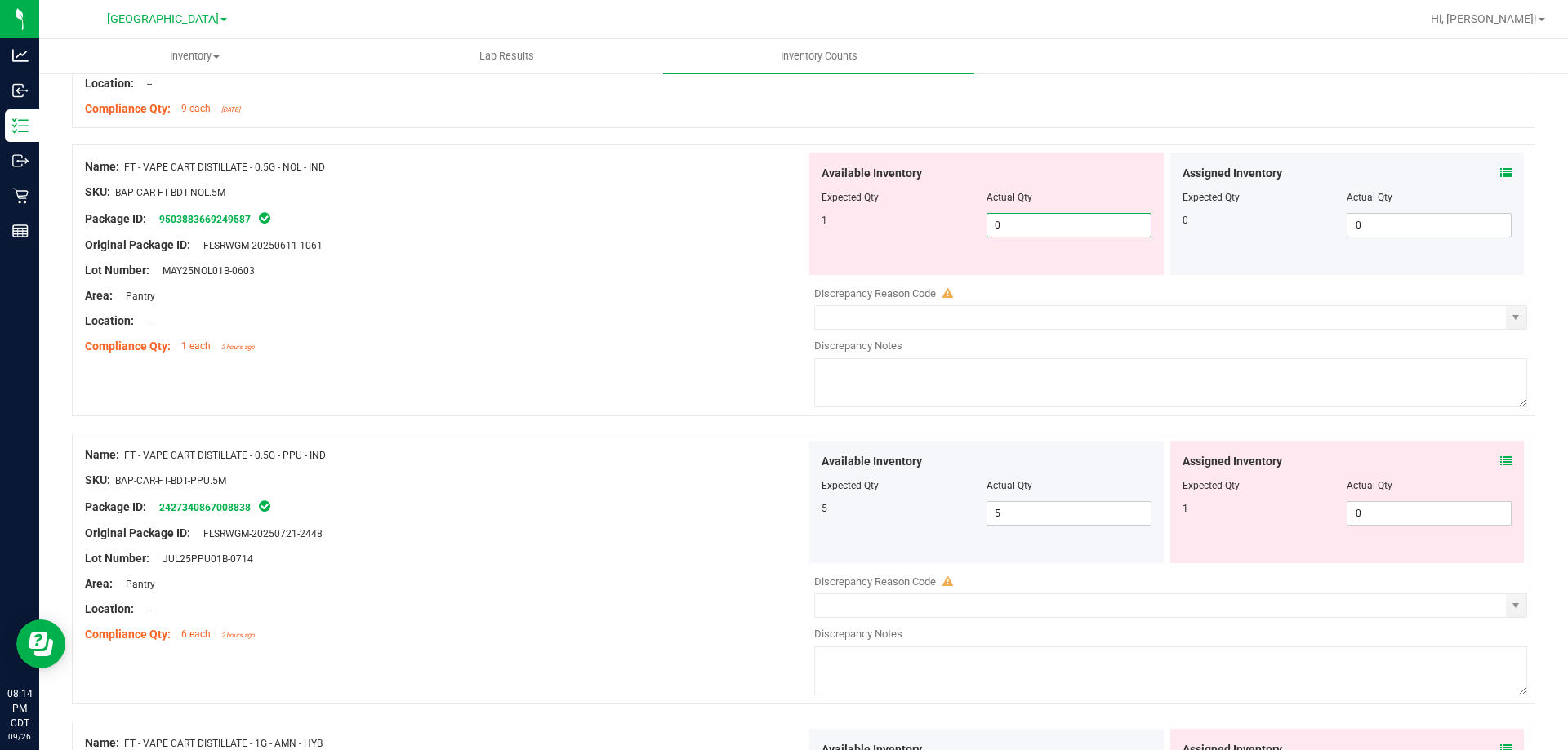
click at [1003, 229] on span "0 0" at bounding box center [1069, 225] width 165 height 25
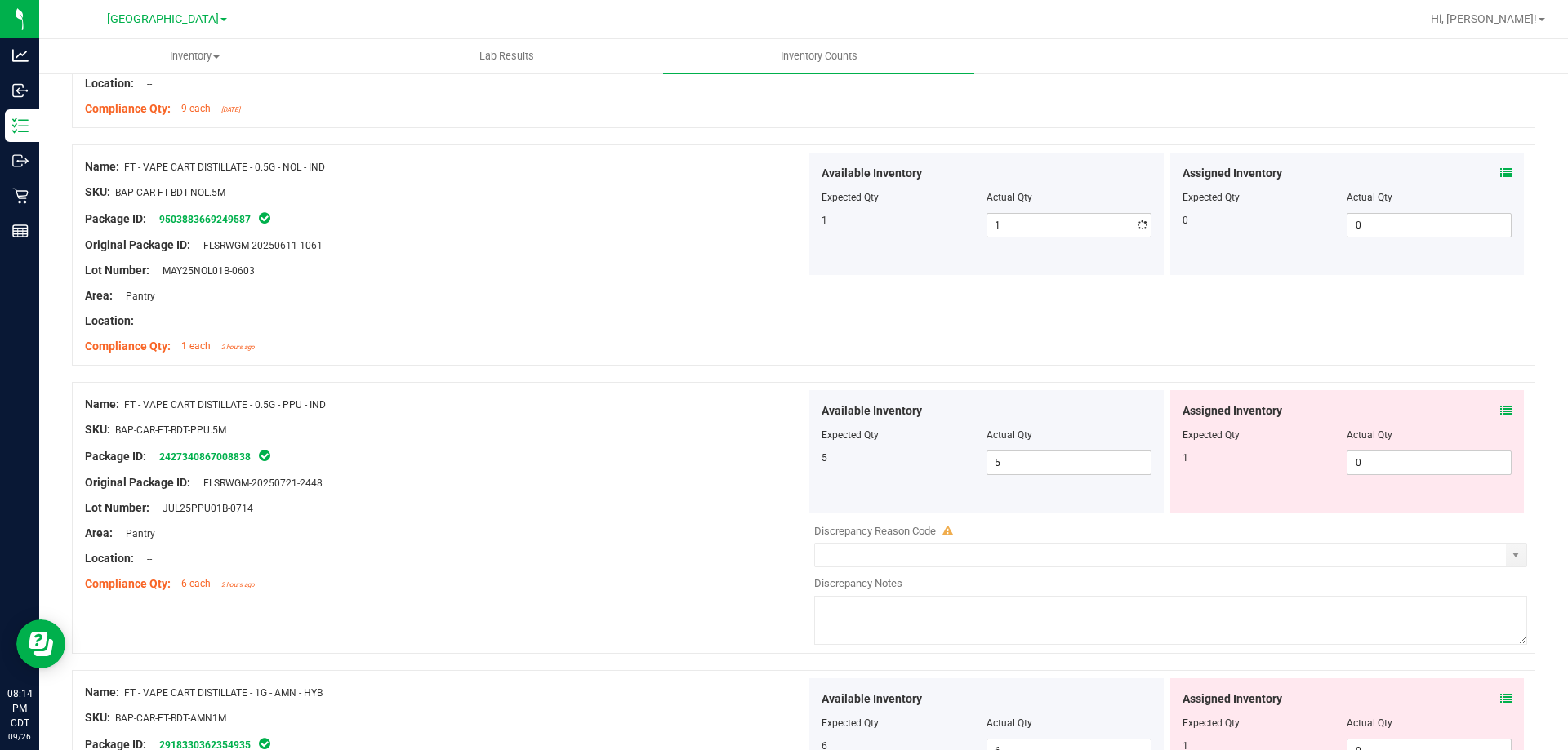
click at [530, 353] on div "Compliance Qty: 1 each 2 hours ago" at bounding box center [446, 346] width 721 height 18
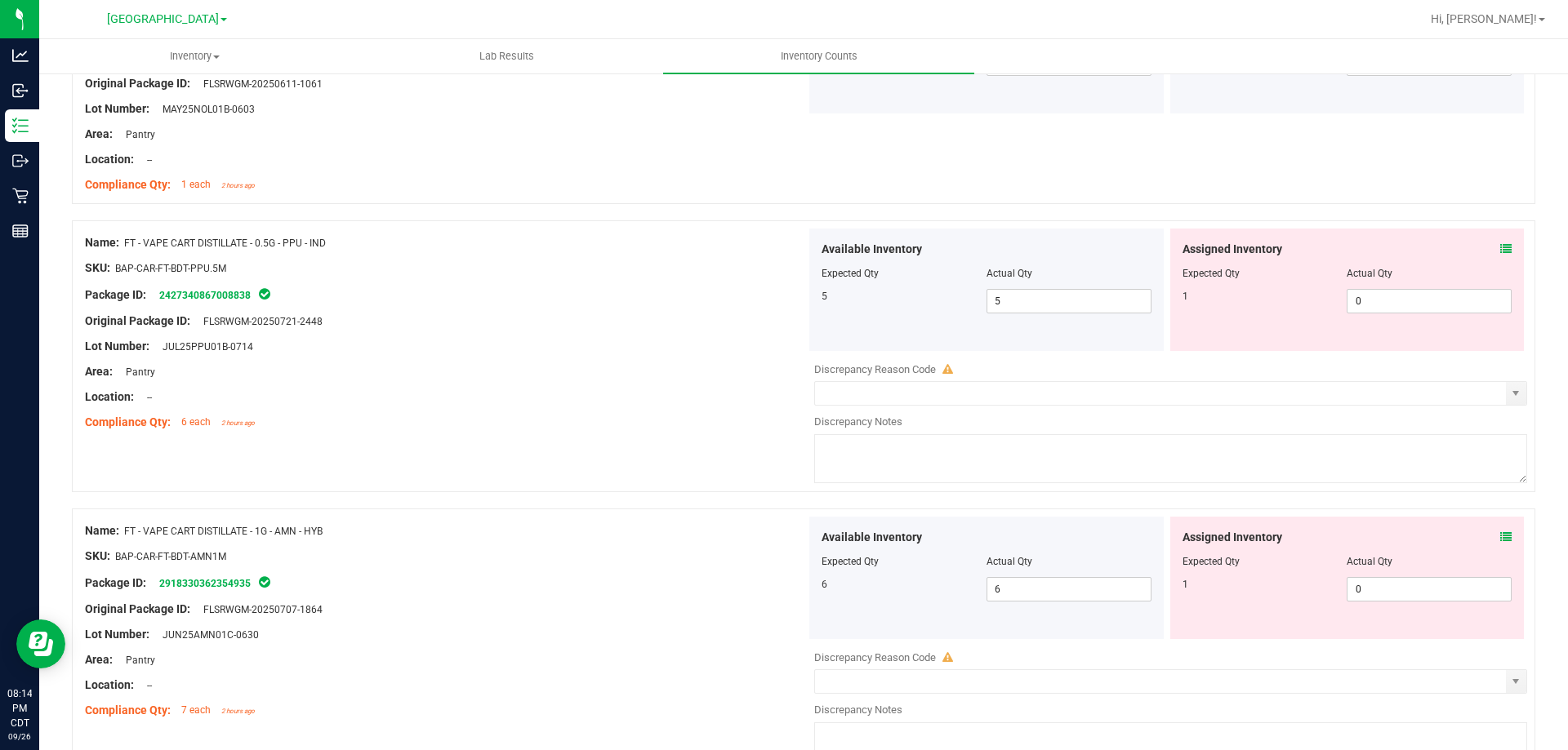
scroll to position [2286, 0]
click at [1425, 248] on icon at bounding box center [1506, 247] width 11 height 11
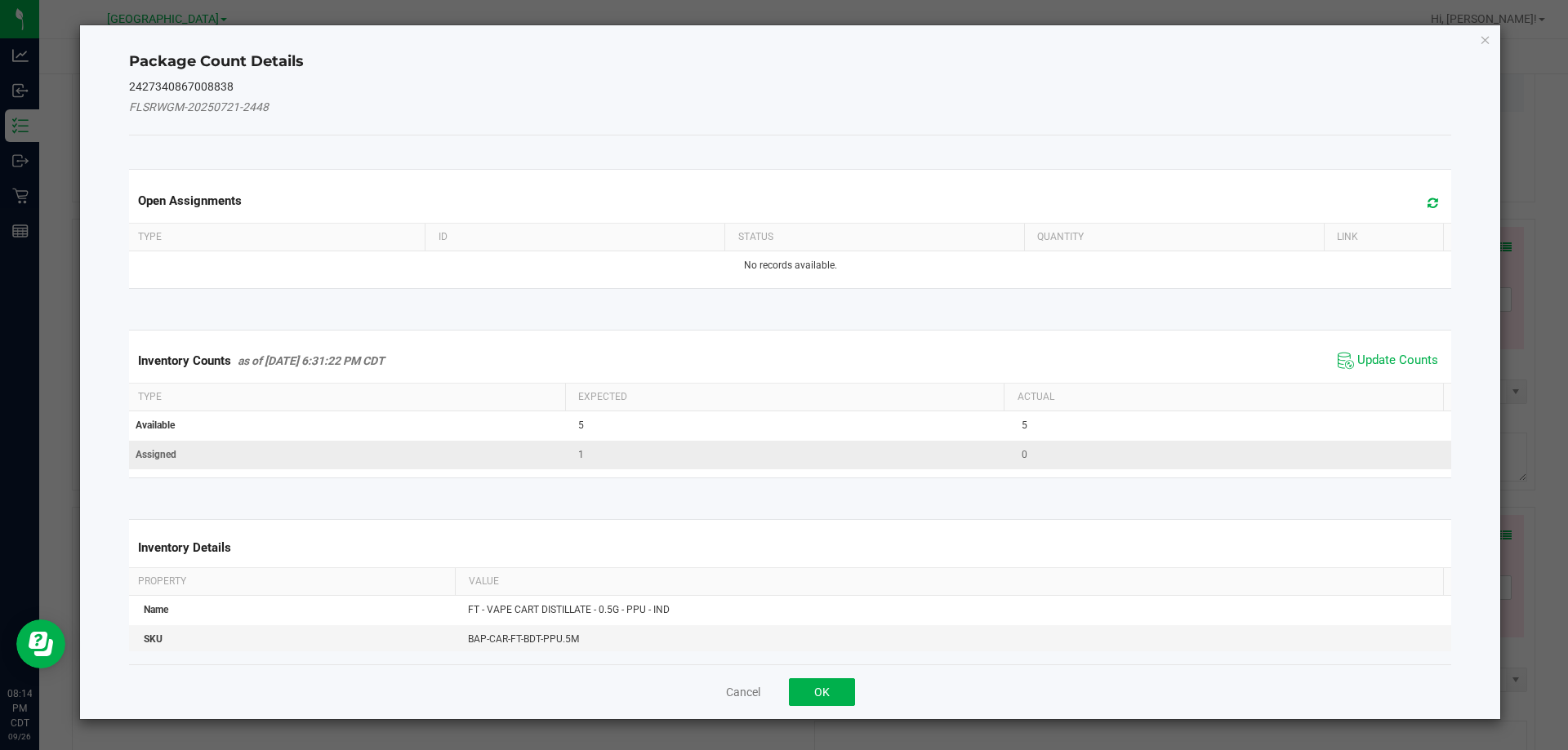
drag, startPoint x: 1381, startPoint y: 358, endPoint x: 1031, endPoint y: 441, distance: 359.7
click at [1378, 360] on span "Update Counts" at bounding box center [1398, 360] width 81 height 17
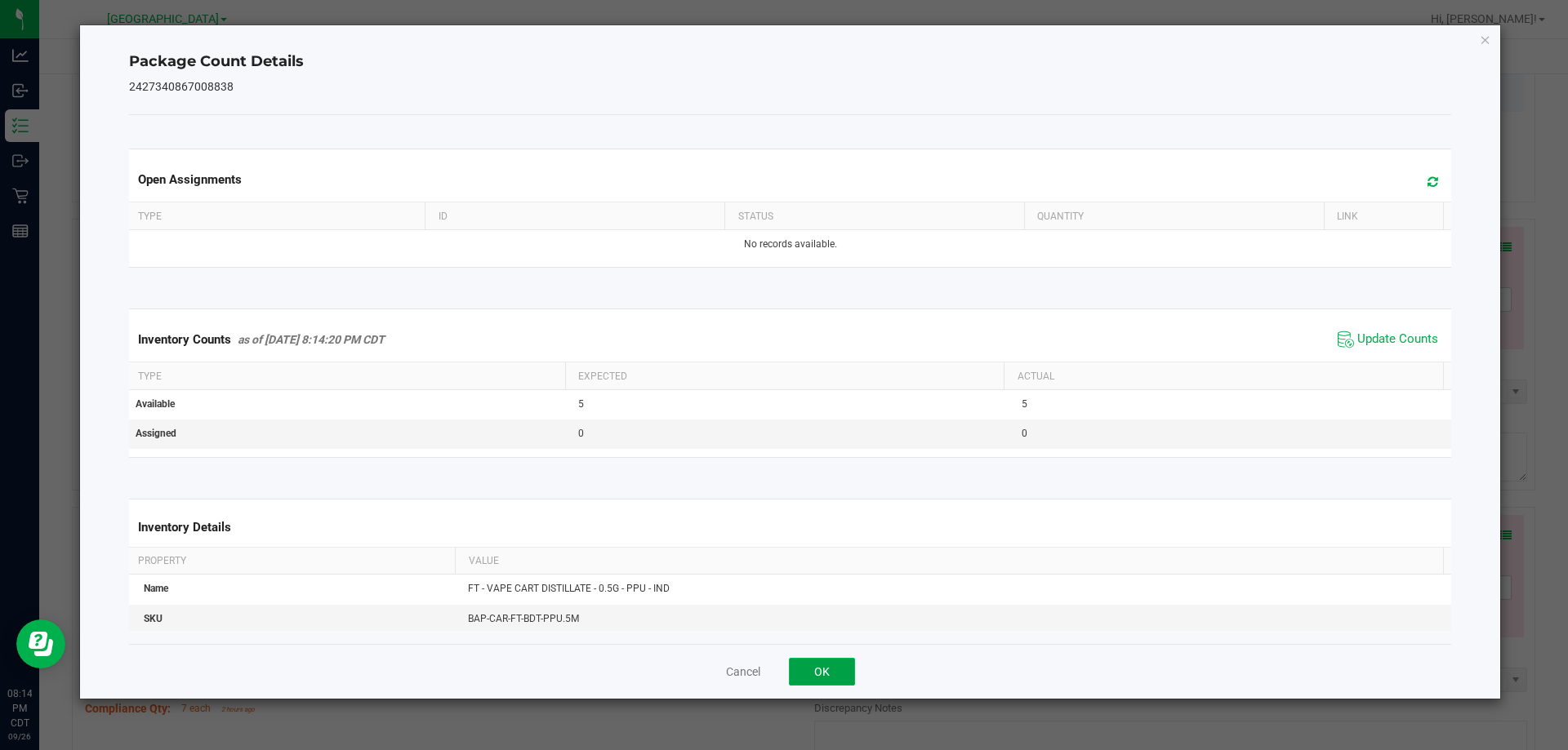
click at [817, 667] on button "OK" at bounding box center [821, 673] width 66 height 28
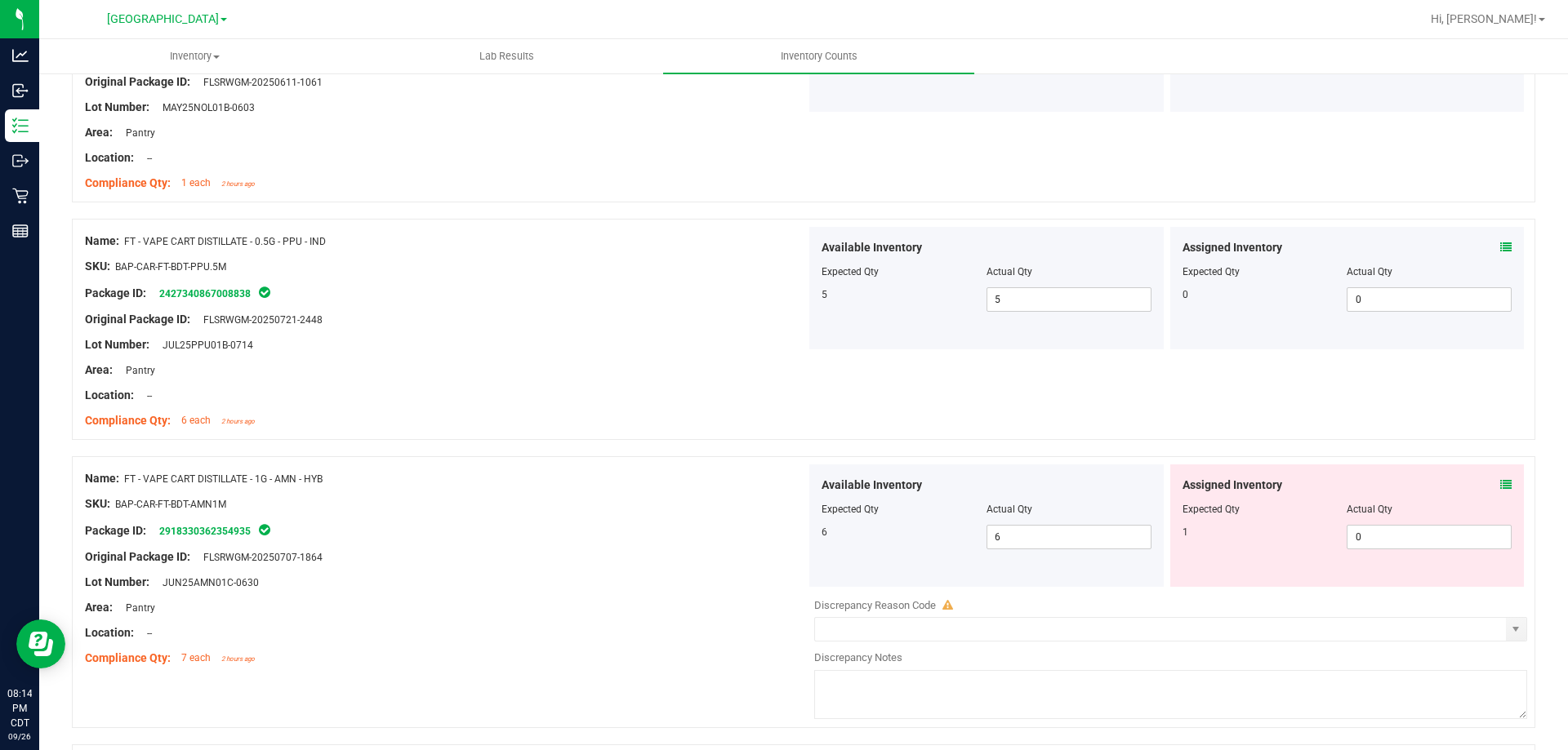
click at [1425, 487] on div "Assigned Inventory Expected Qty Actual Qty 1 0 0" at bounding box center [1347, 525] width 354 height 122
click at [1425, 484] on icon at bounding box center [1506, 484] width 11 height 11
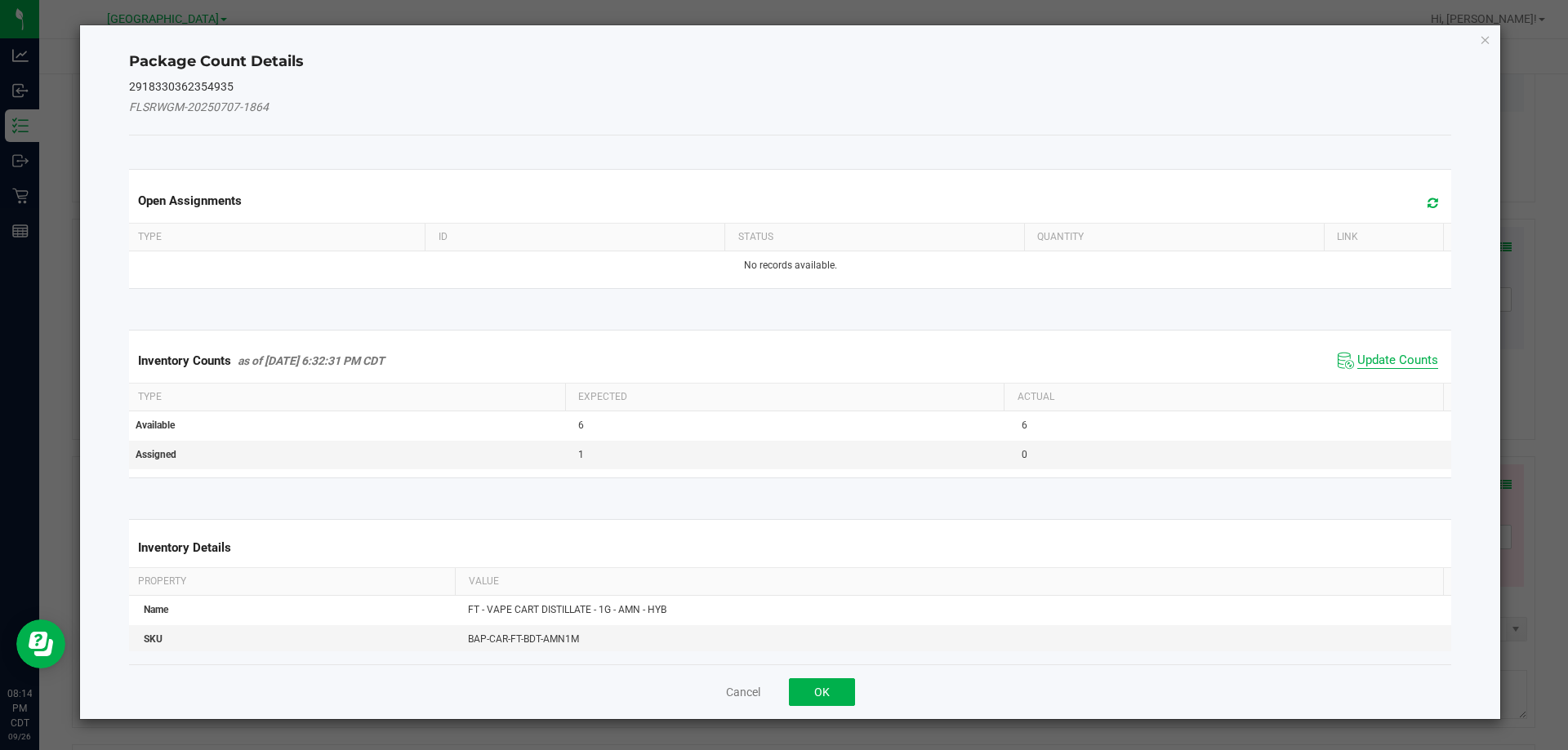
click at [1358, 364] on span "Update Counts" at bounding box center [1398, 360] width 81 height 17
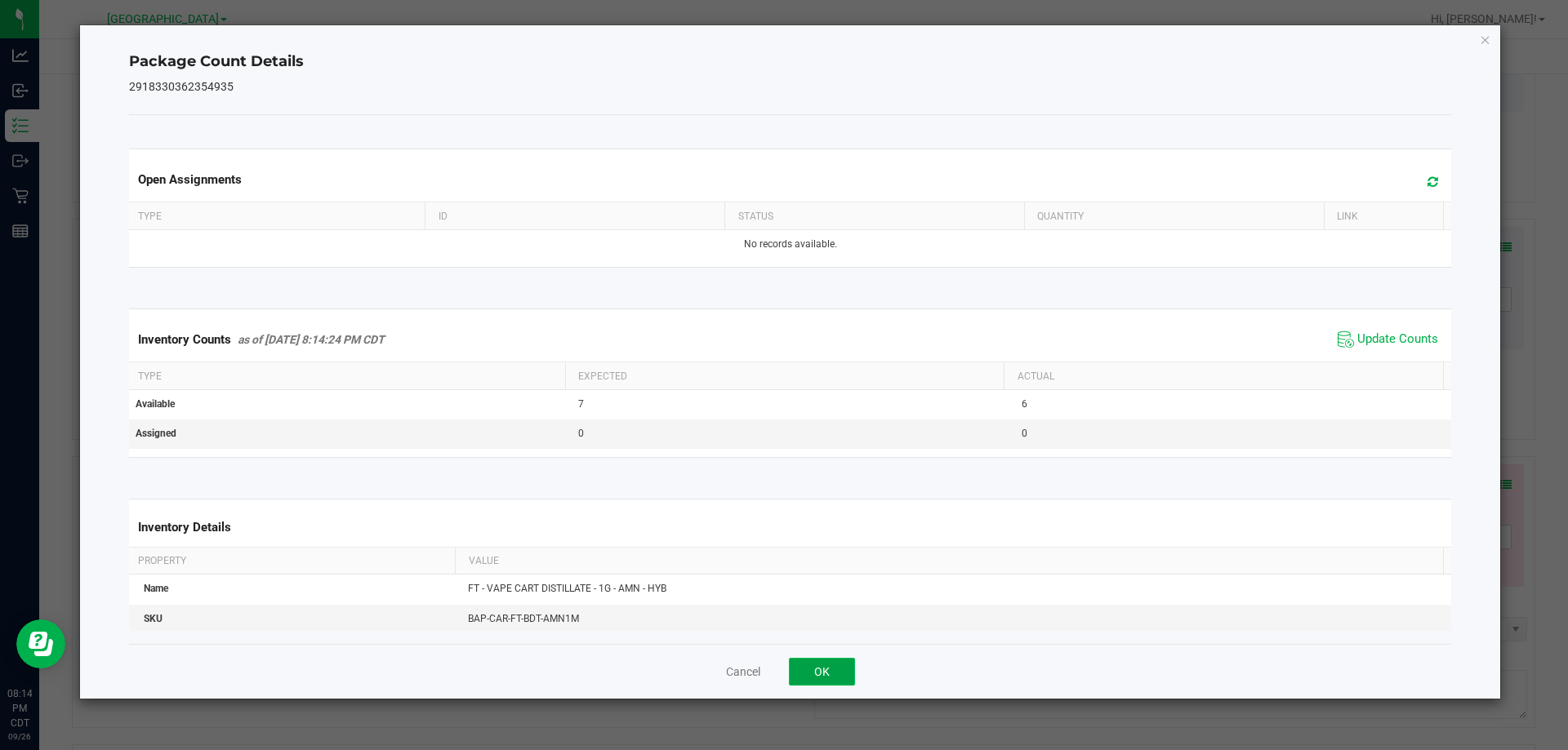
click at [819, 680] on button "OK" at bounding box center [821, 673] width 66 height 28
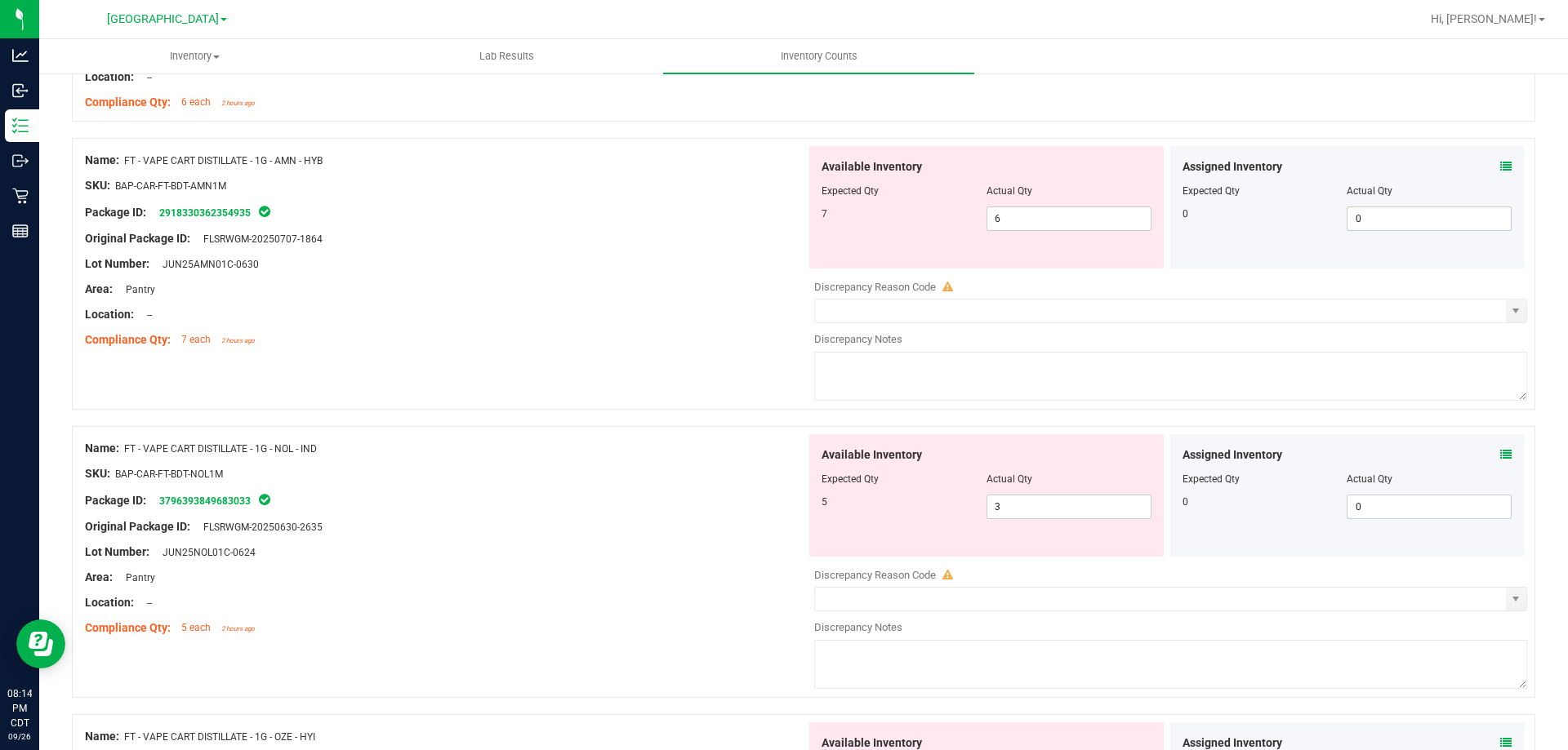
scroll to position [2613, 0]
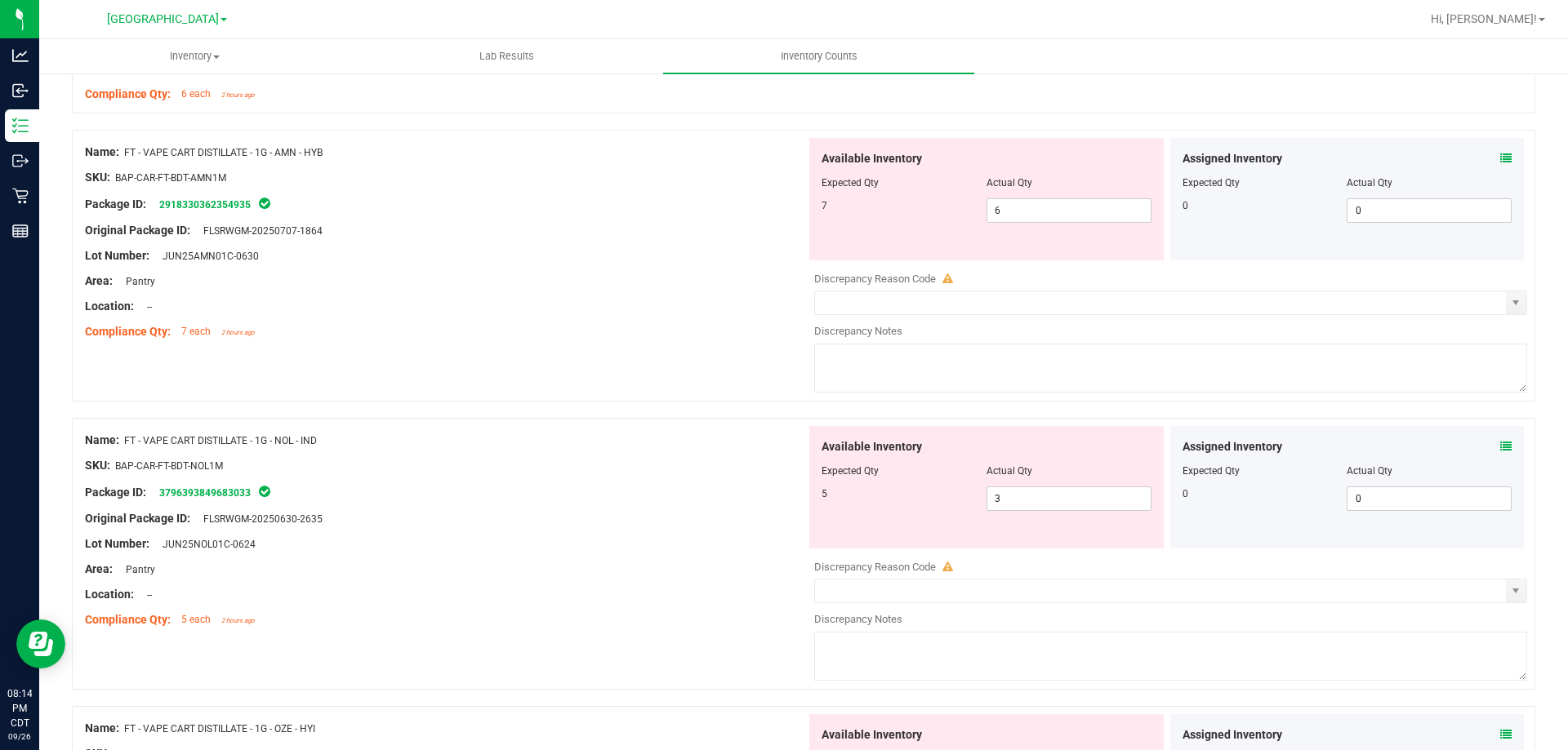
click at [1425, 444] on div "Assigned Inventory" at bounding box center [1347, 448] width 330 height 18
click at [1425, 444] on icon at bounding box center [1506, 447] width 11 height 11
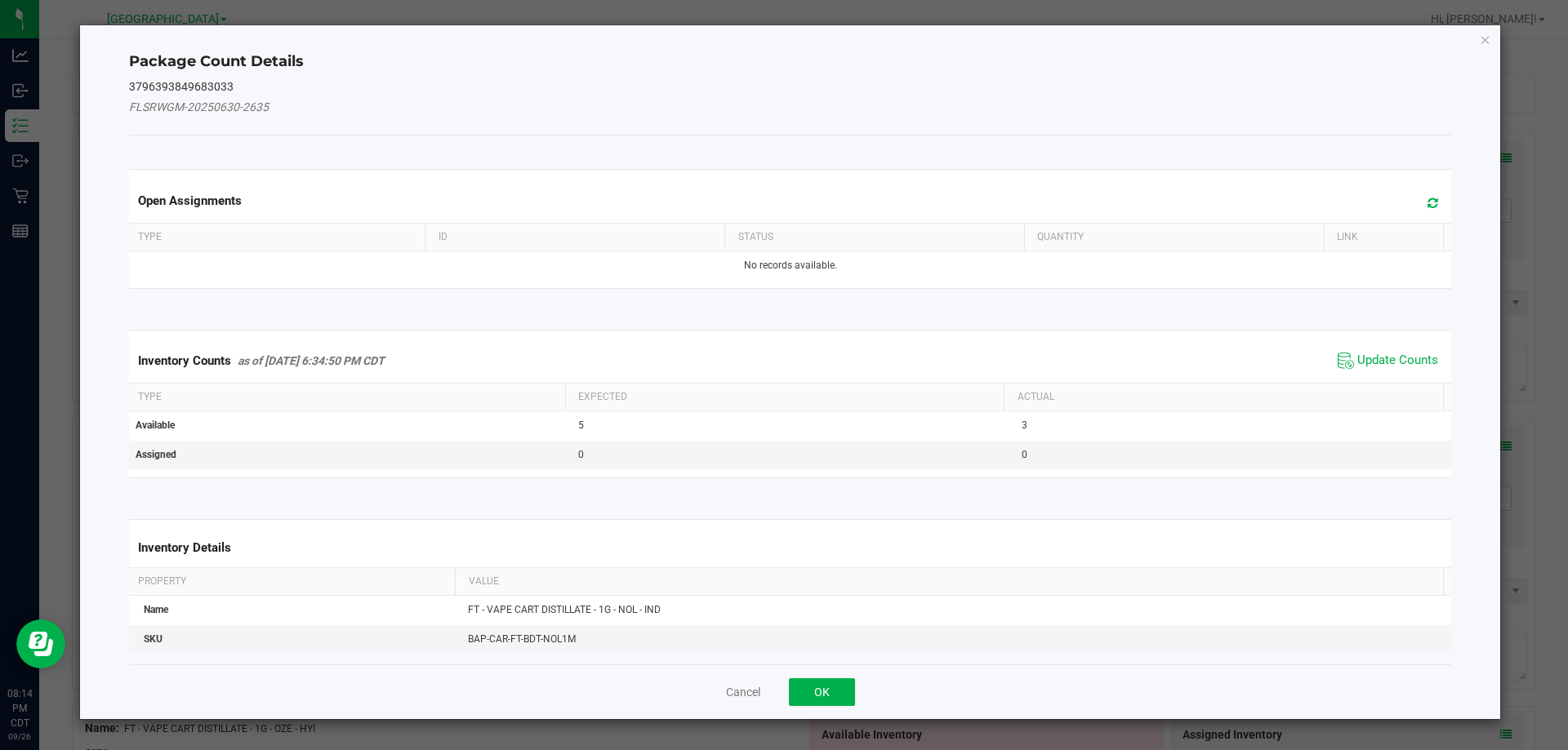
drag, startPoint x: 1371, startPoint y: 361, endPoint x: 1171, endPoint y: 480, distance: 232.7
click at [1371, 362] on span "Update Counts" at bounding box center [1398, 360] width 81 height 17
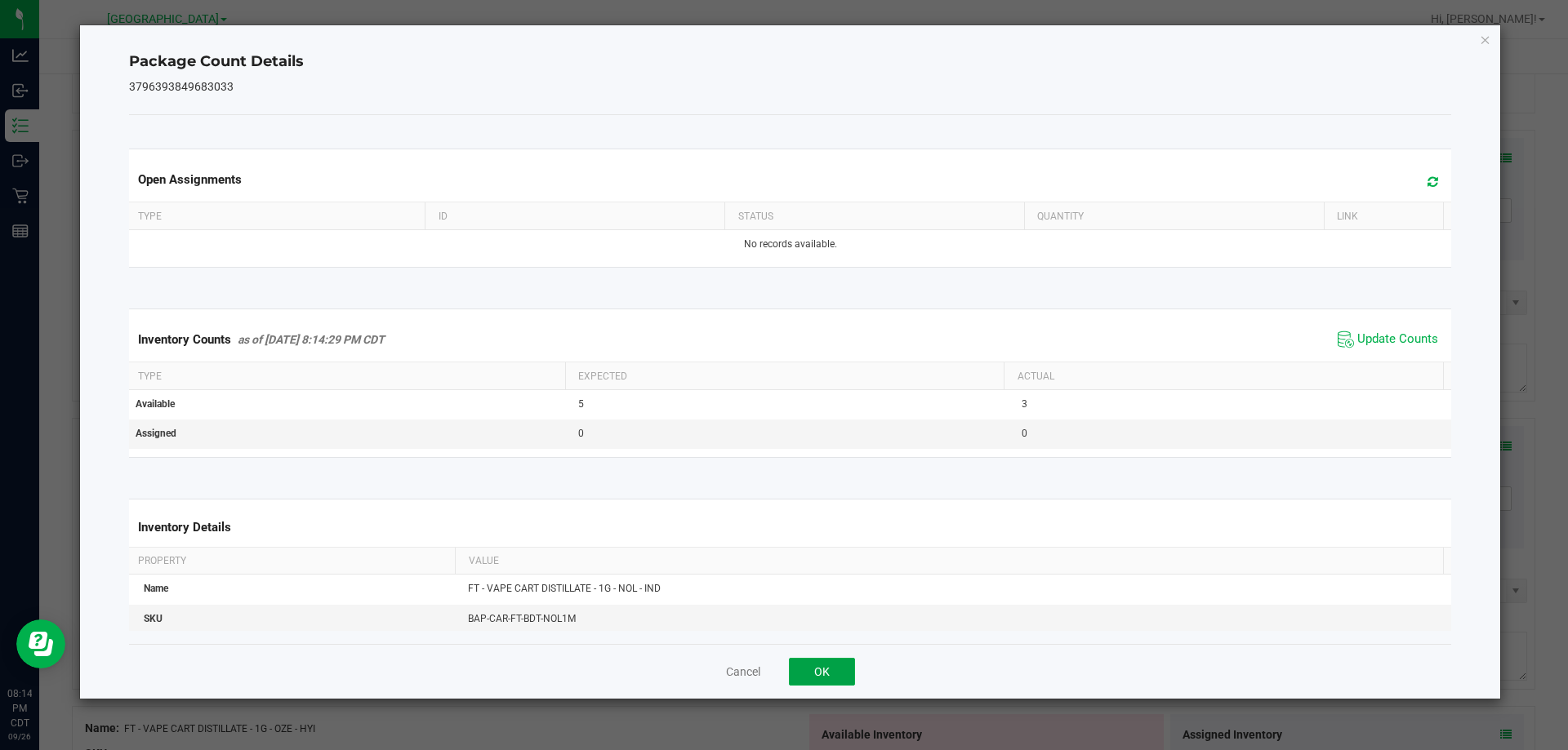
click at [797, 680] on button "OK" at bounding box center [821, 673] width 66 height 28
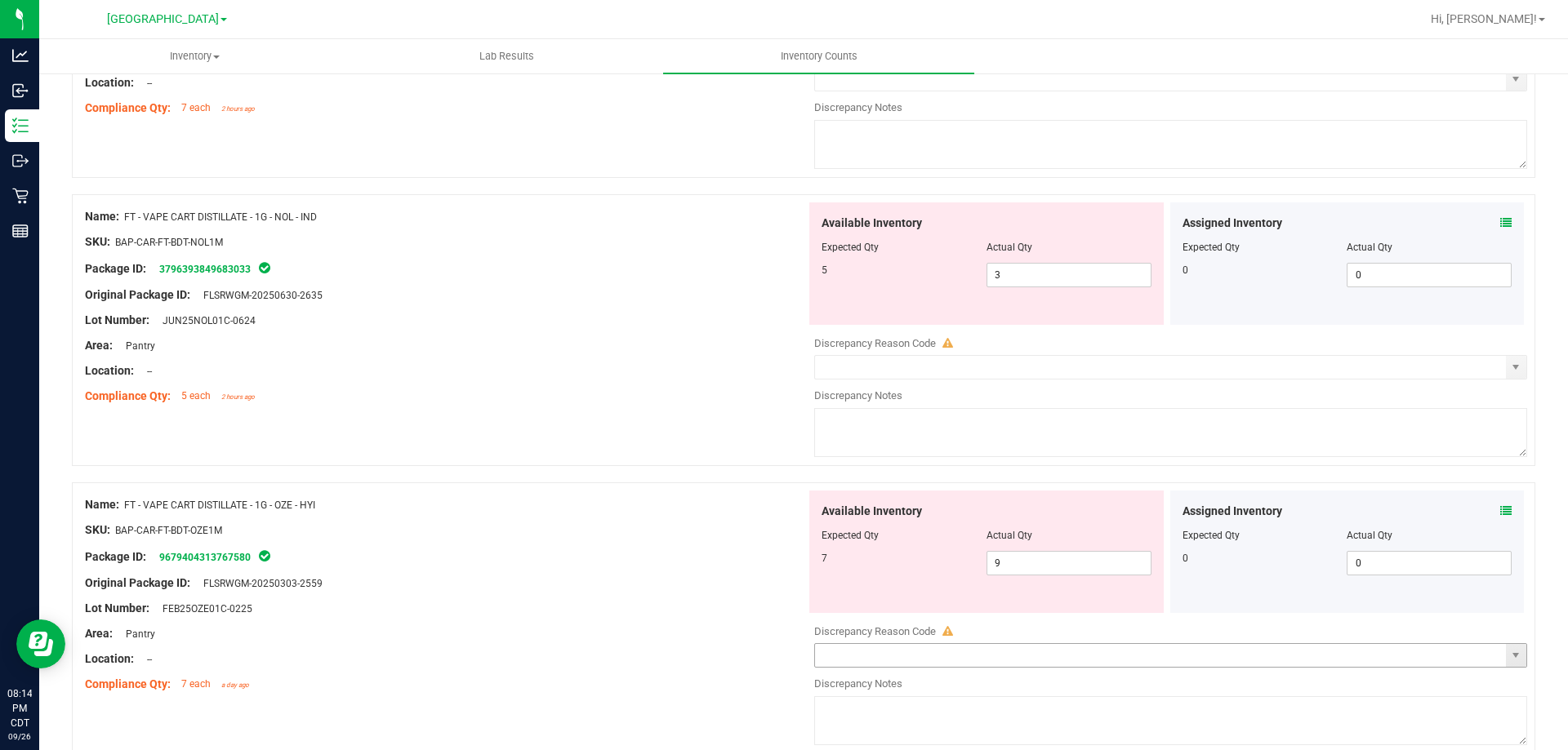
scroll to position [2858, 0]
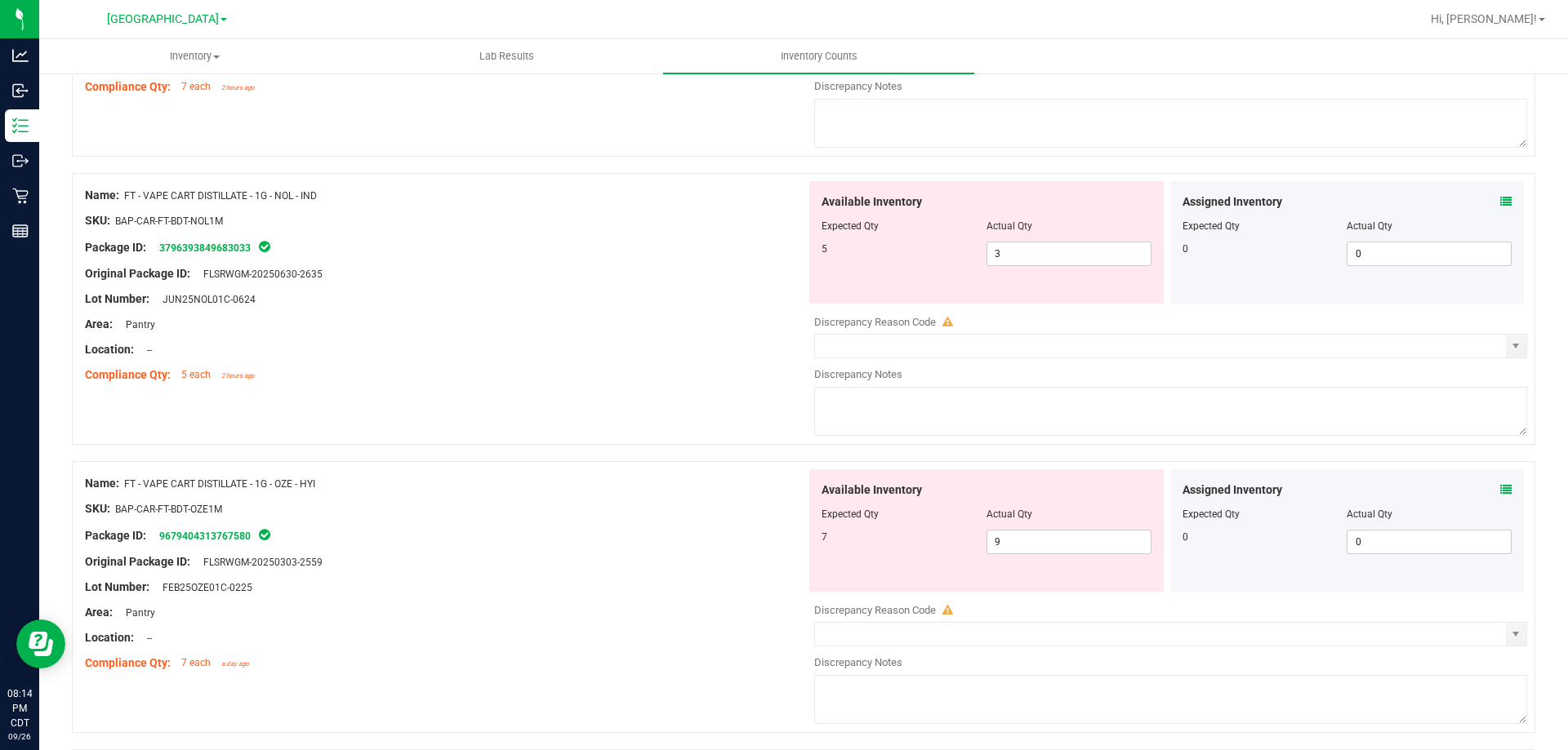
click at [1425, 491] on icon at bounding box center [1506, 490] width 11 height 11
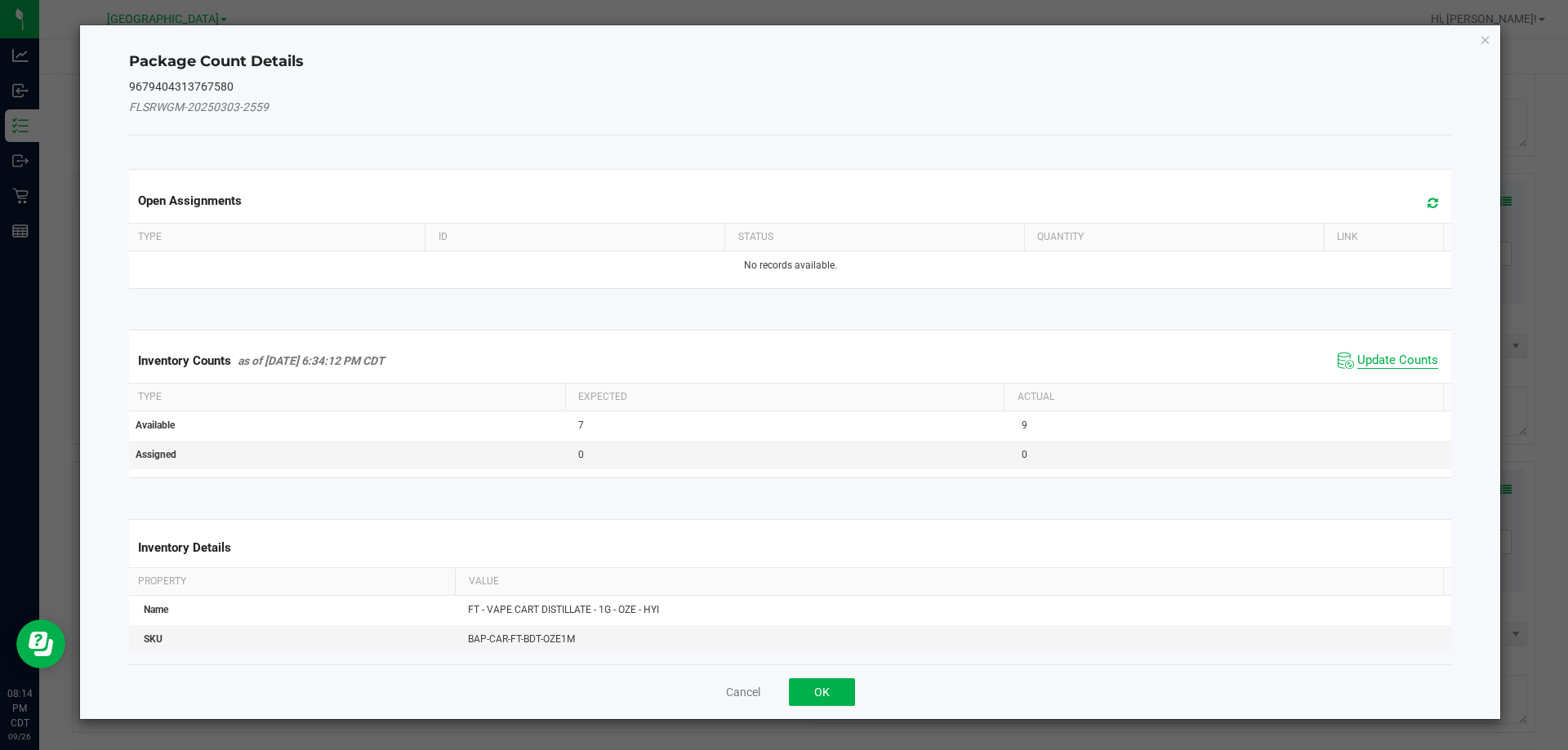
click at [1392, 368] on span "Update Counts" at bounding box center [1398, 360] width 81 height 17
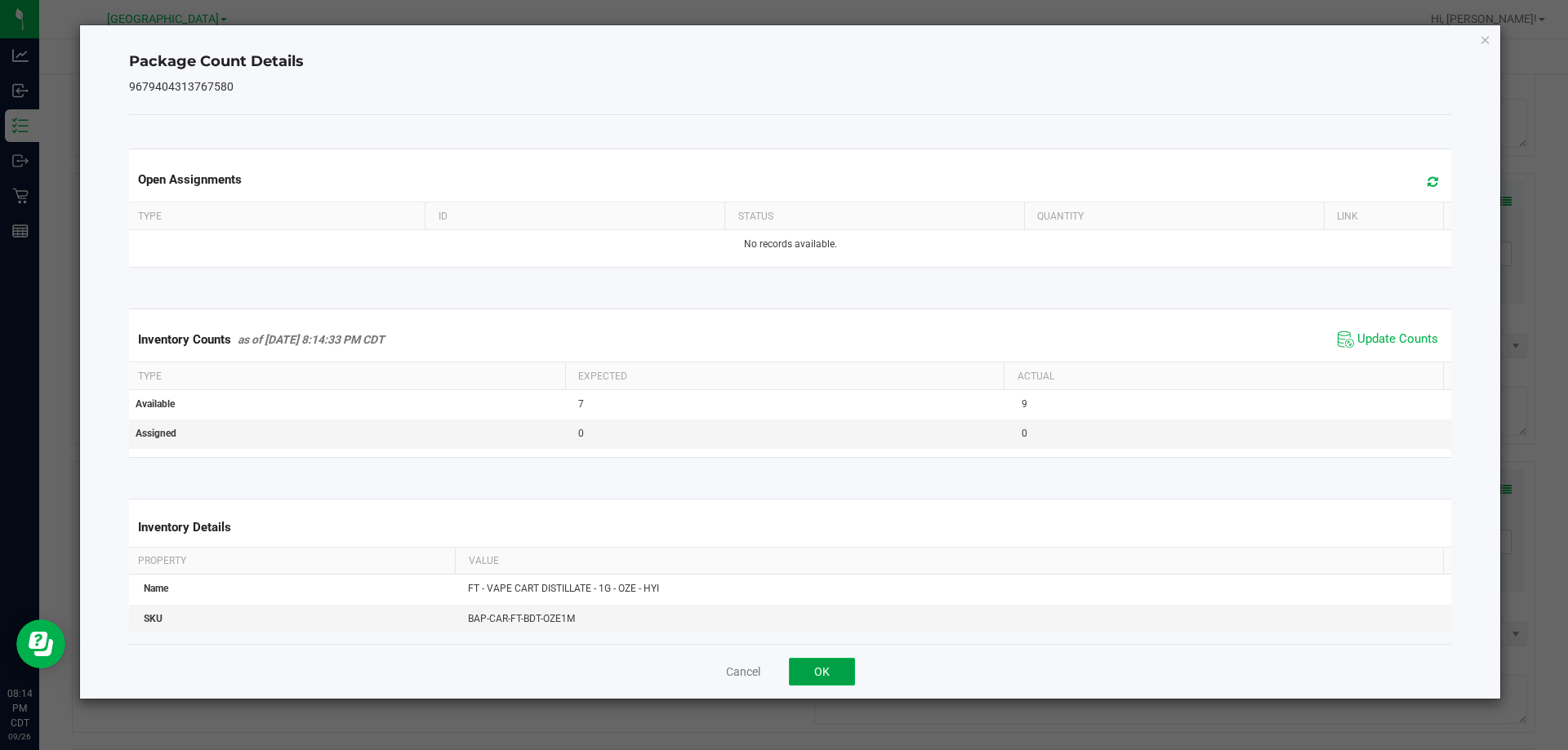
click at [801, 681] on button "OK" at bounding box center [821, 673] width 66 height 28
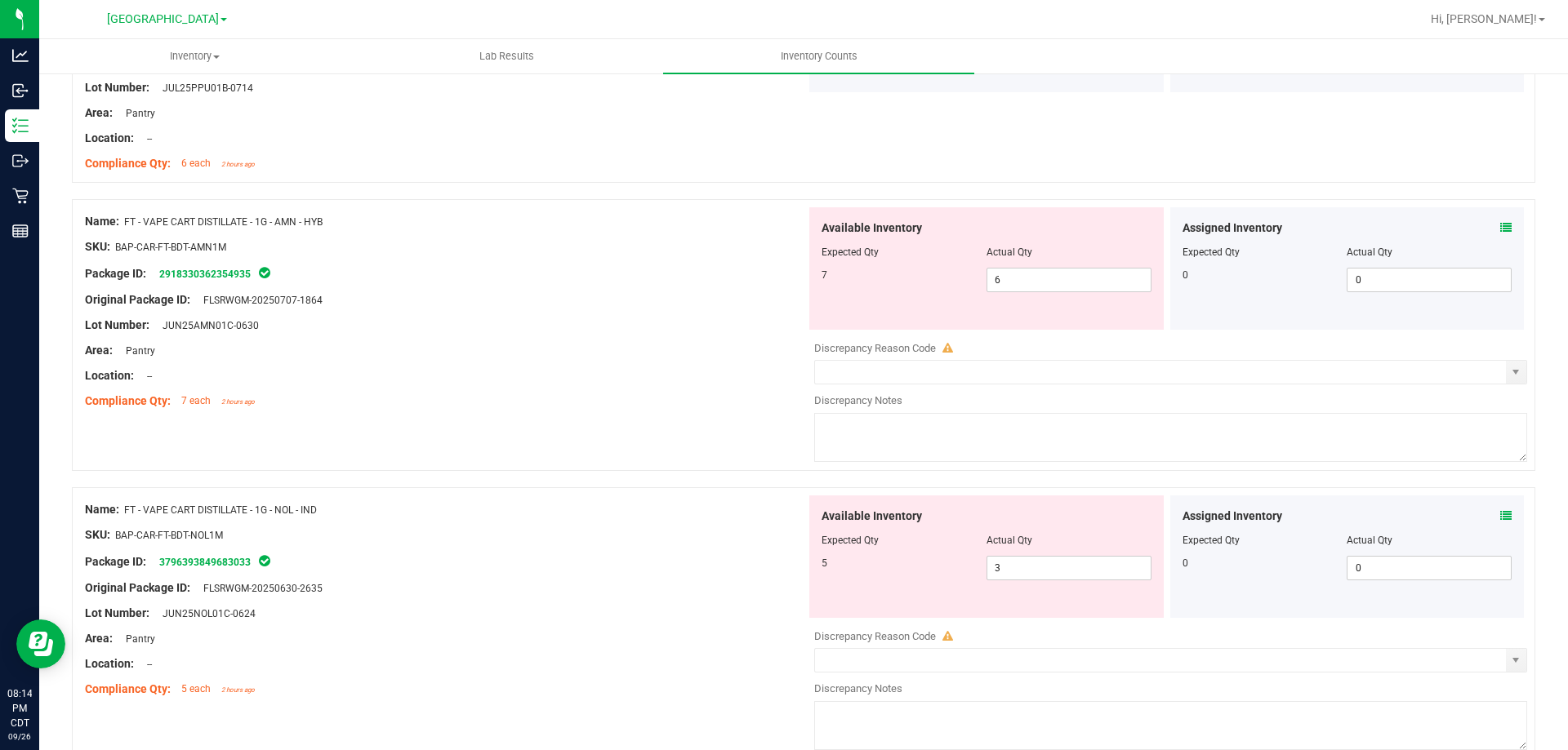
scroll to position [2531, 0]
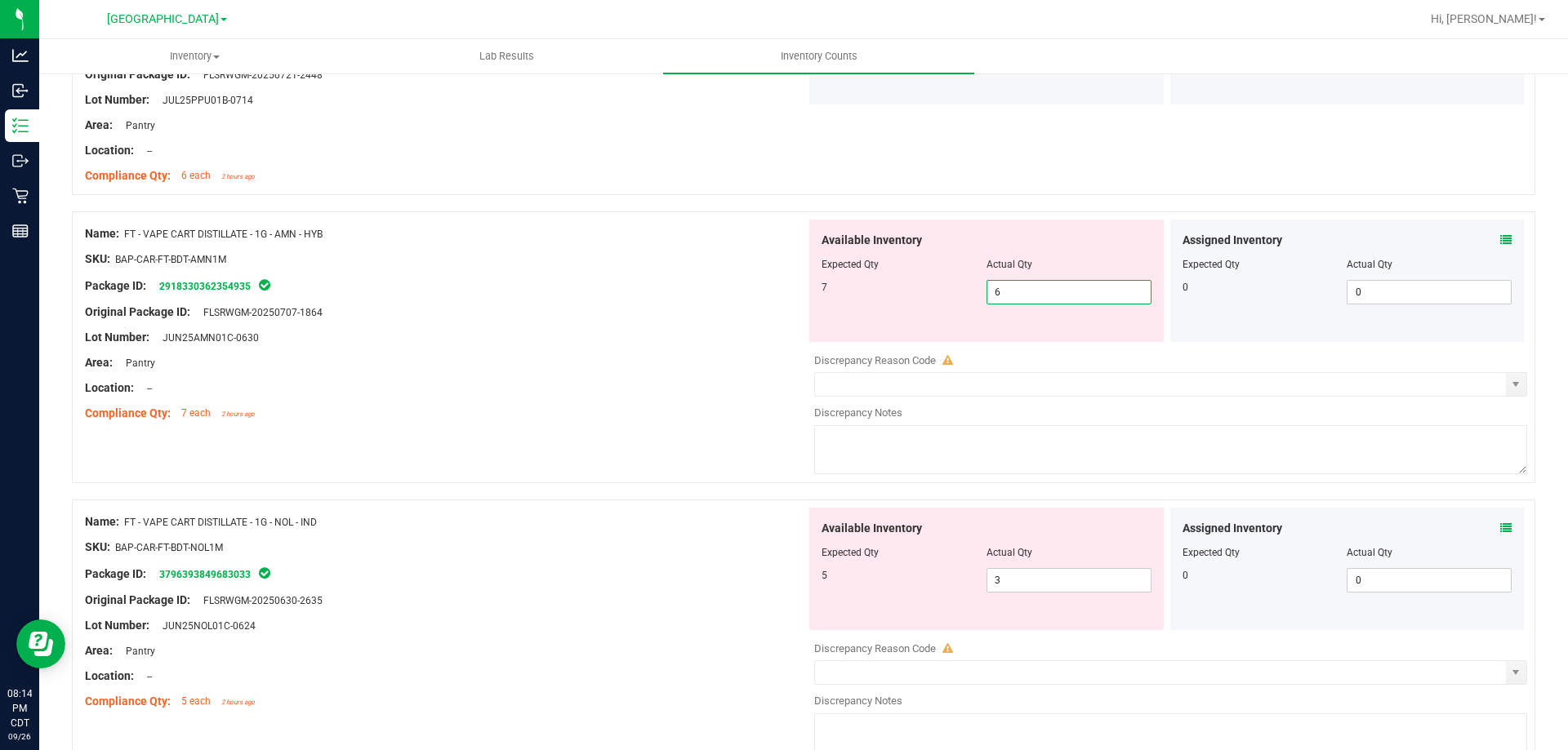
click at [1056, 292] on span "6 6" at bounding box center [1069, 293] width 165 height 25
click at [716, 372] on div at bounding box center [446, 375] width 721 height 8
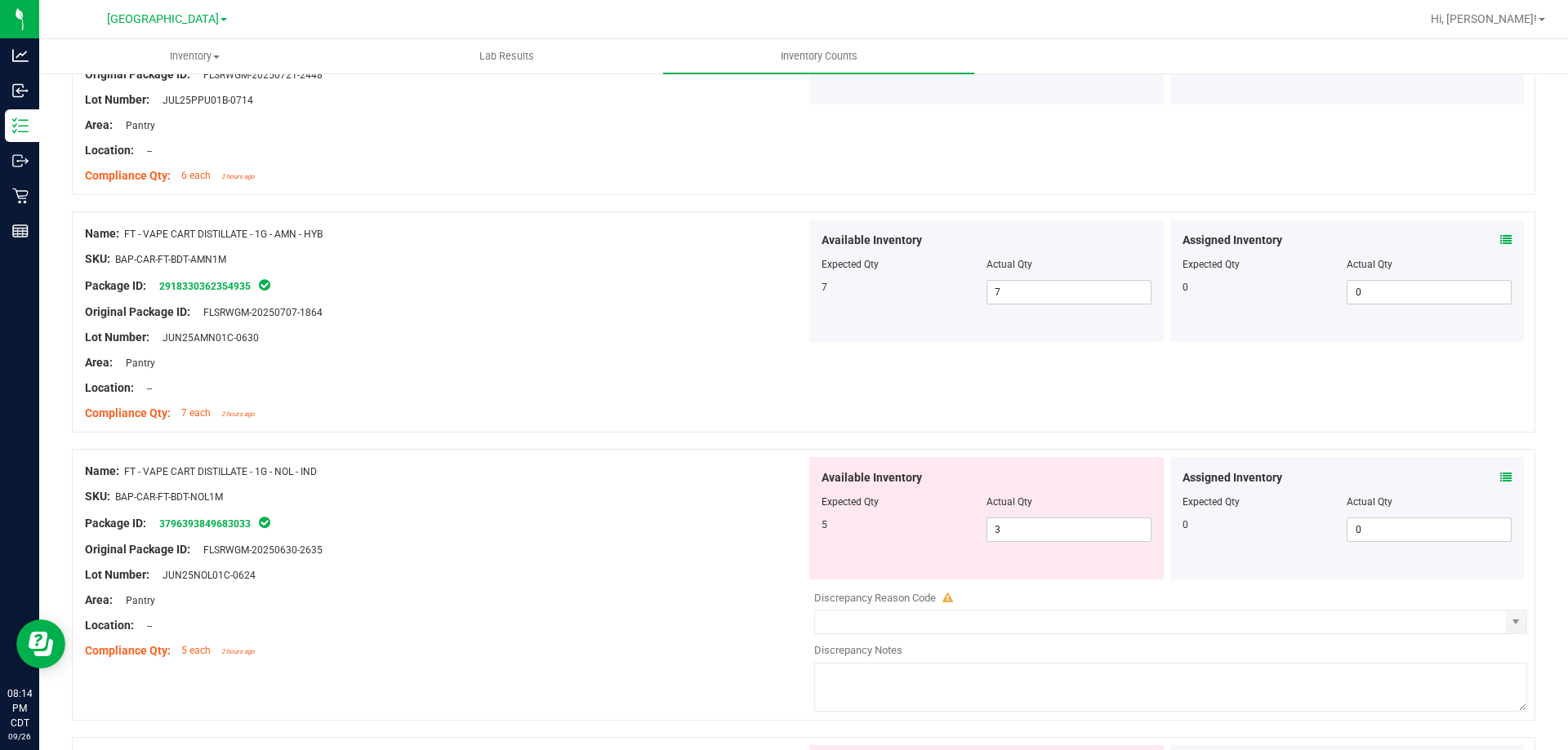
scroll to position [2695, 0]
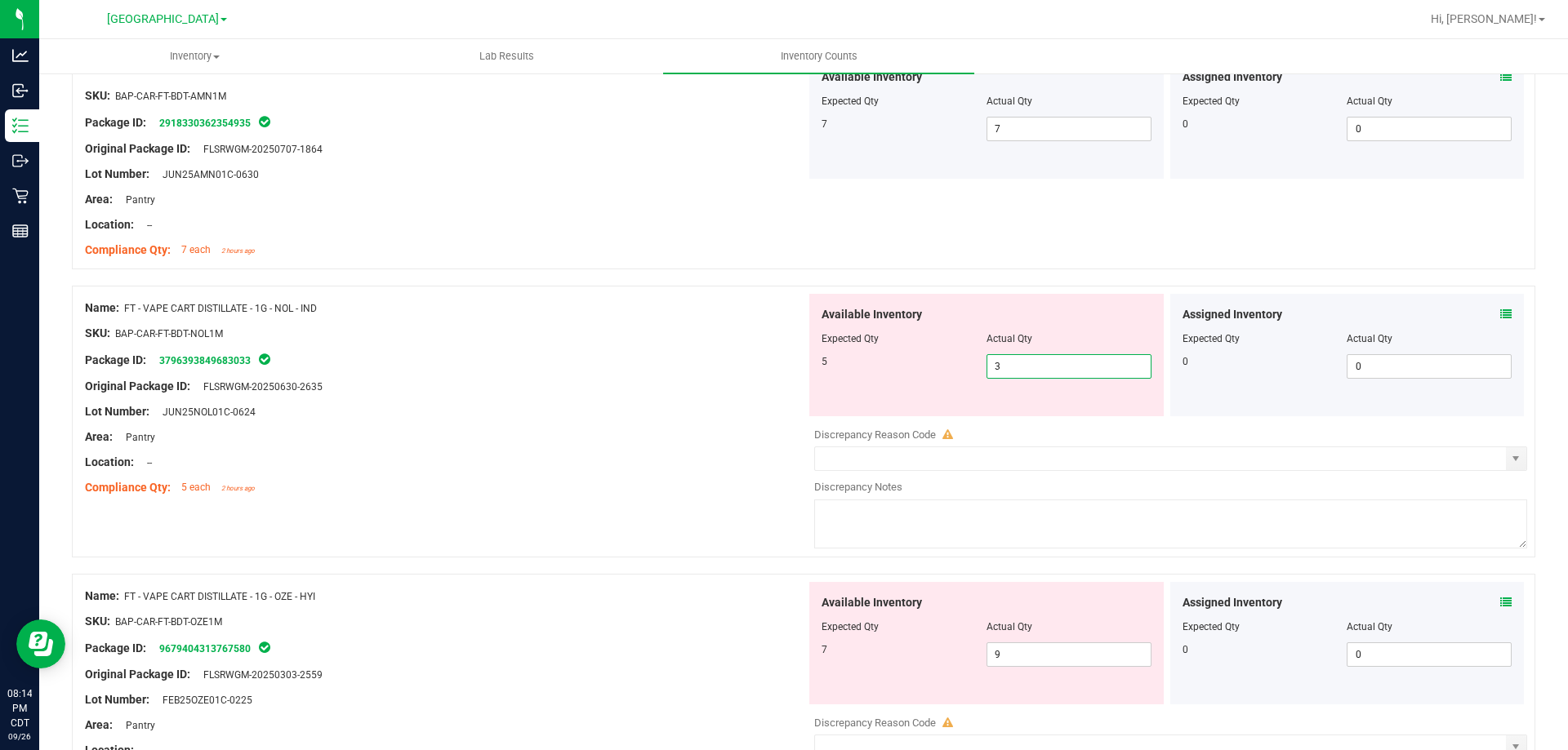
click at [1060, 369] on span "3 3" at bounding box center [1069, 367] width 165 height 25
click at [715, 471] on div at bounding box center [446, 475] width 721 height 8
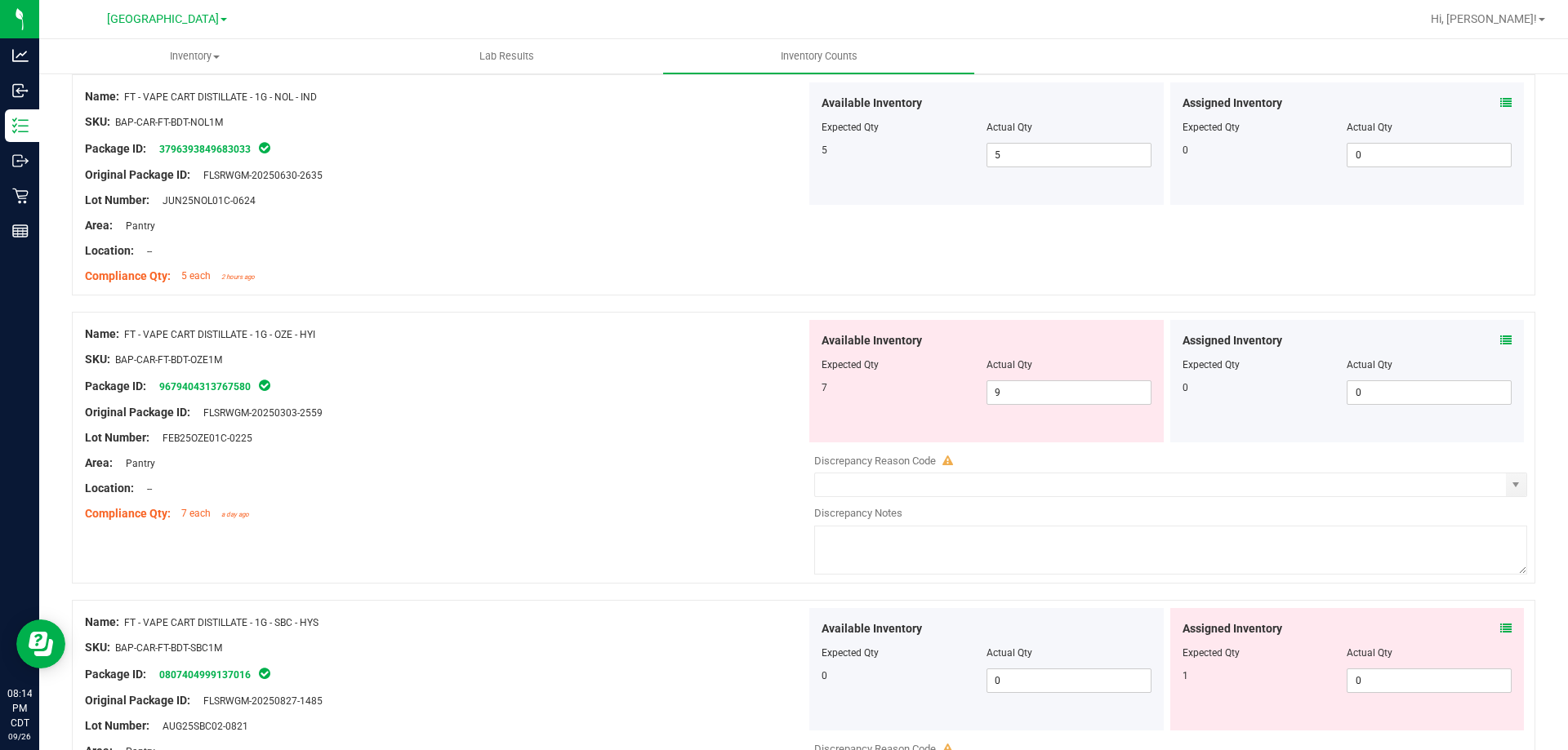
scroll to position [2939, 0]
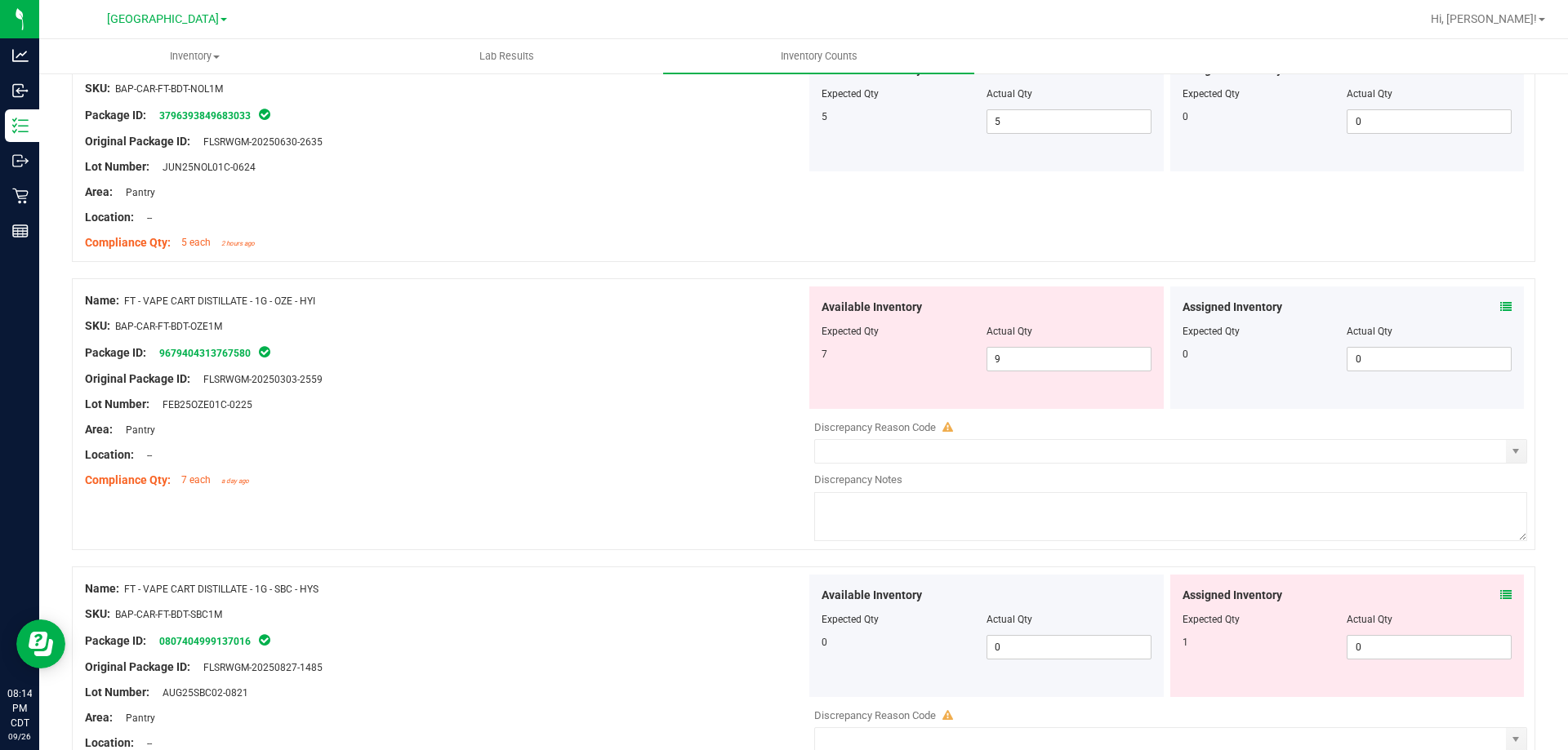
click at [1425, 305] on div "Assigned Inventory Expected Qty Actual Qty 0 0 0" at bounding box center [1347, 347] width 354 height 122
click at [1425, 305] on icon at bounding box center [1506, 307] width 11 height 11
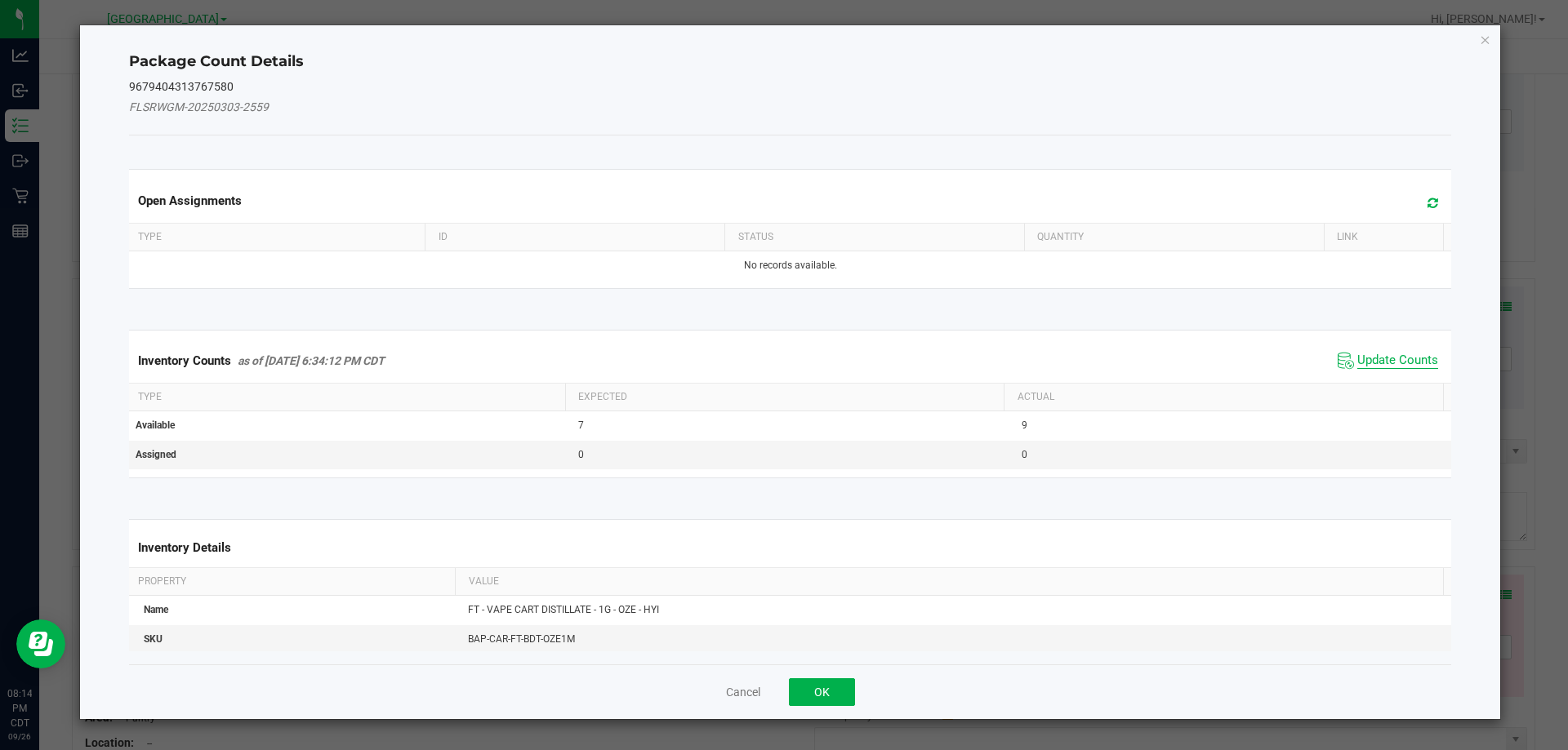
click at [1397, 364] on span "Update Counts" at bounding box center [1398, 360] width 81 height 17
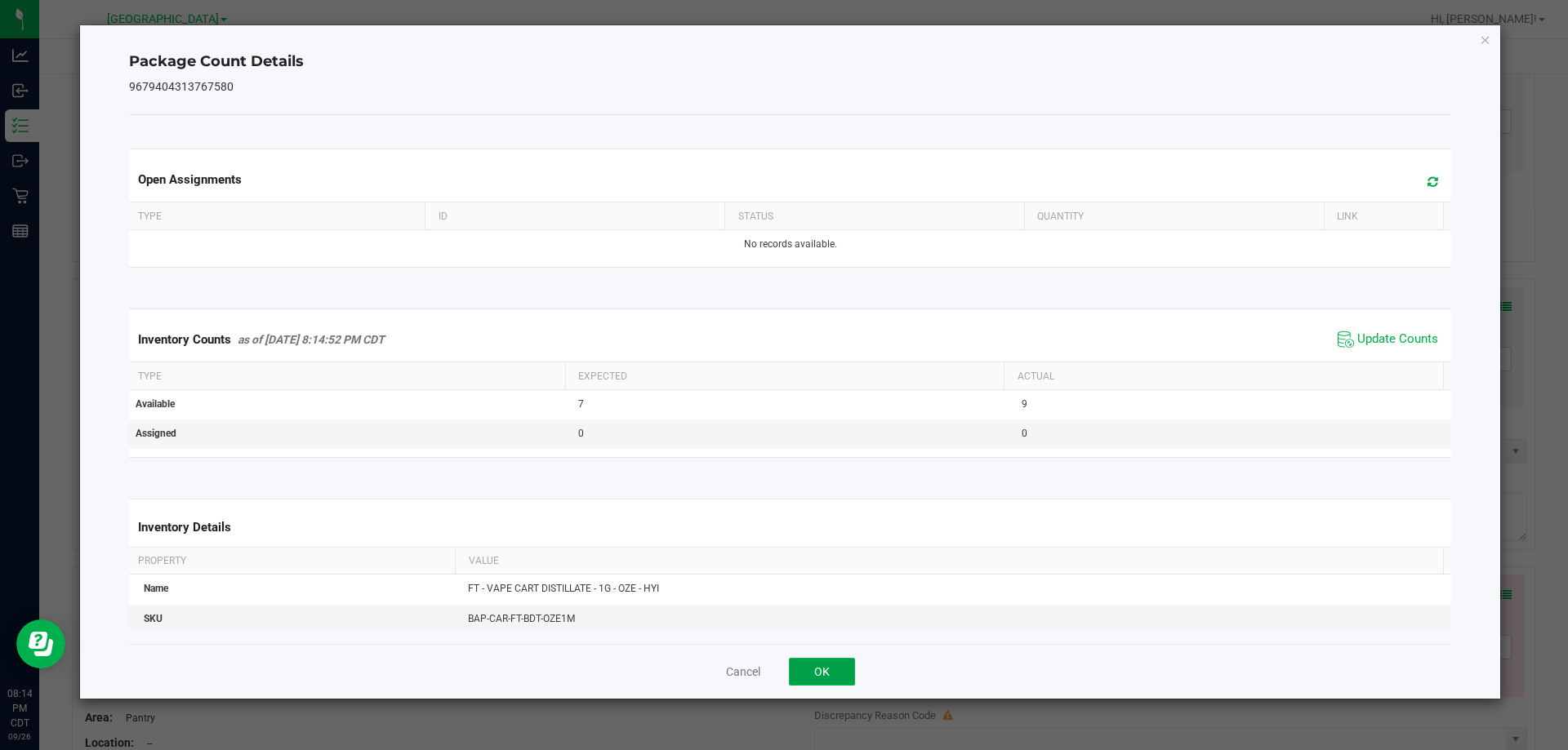
click at [844, 667] on button "OK" at bounding box center [821, 673] width 66 height 28
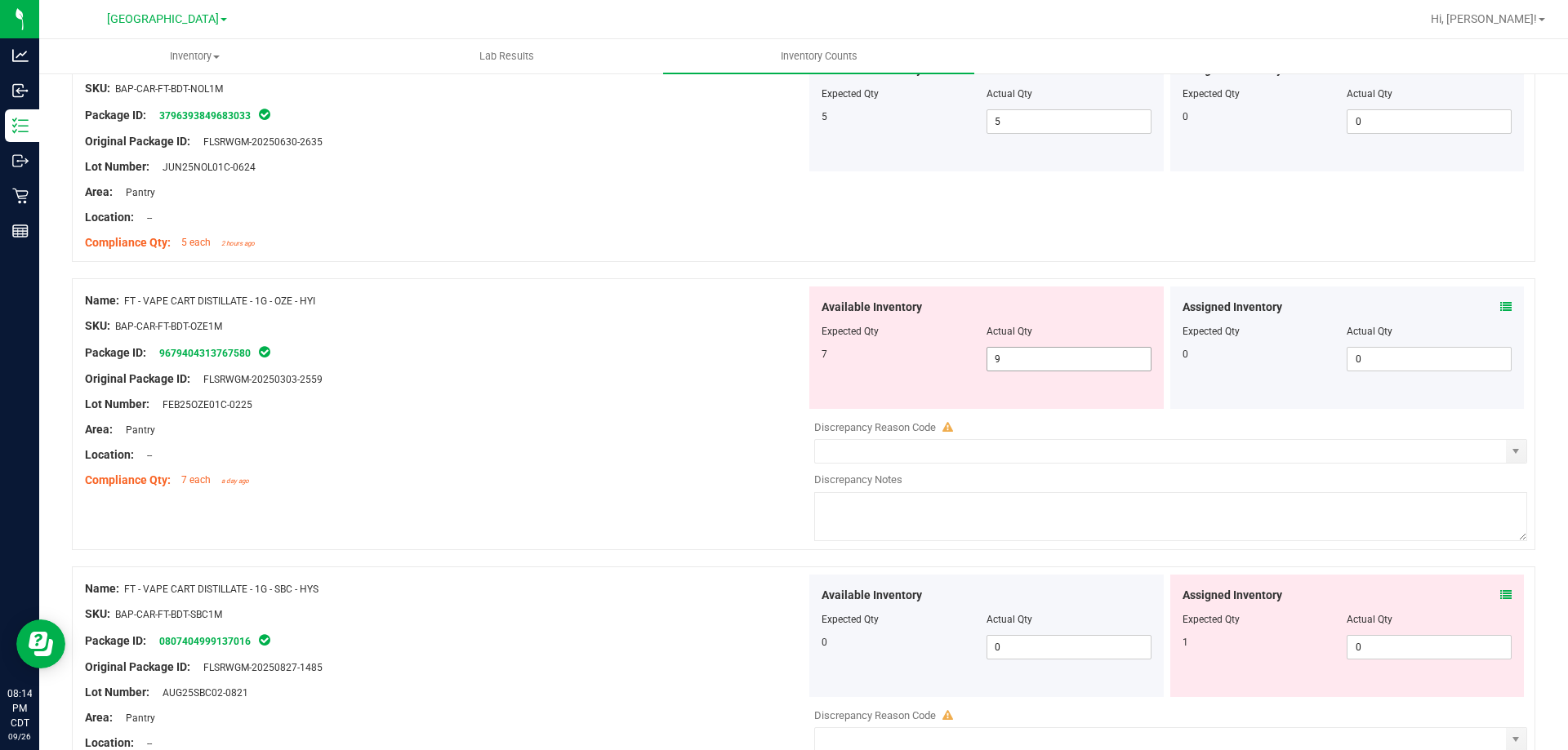
click at [1016, 368] on span "9 9" at bounding box center [1069, 360] width 165 height 25
click at [694, 434] on div "Area: Pantry" at bounding box center [446, 430] width 721 height 18
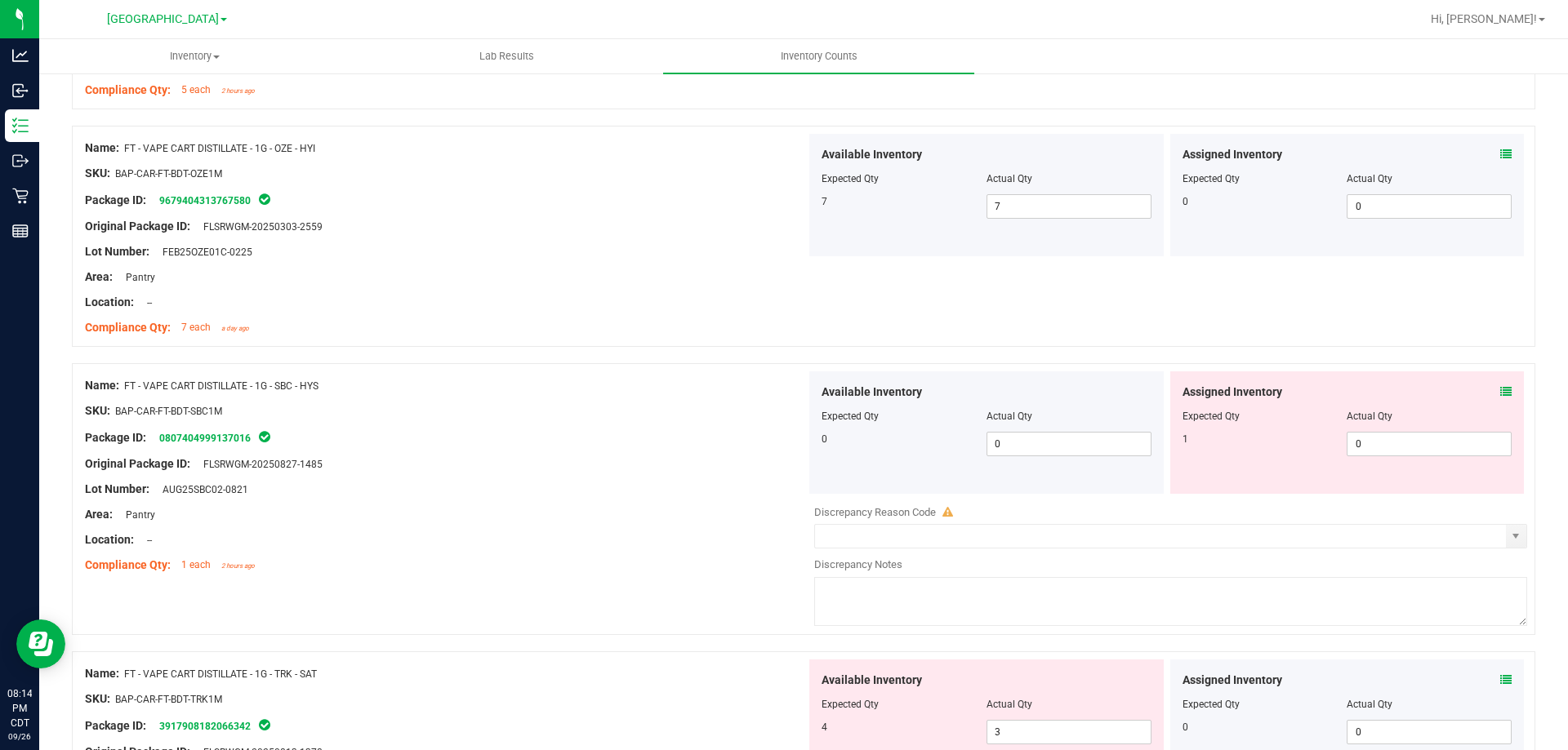
scroll to position [3185, 0]
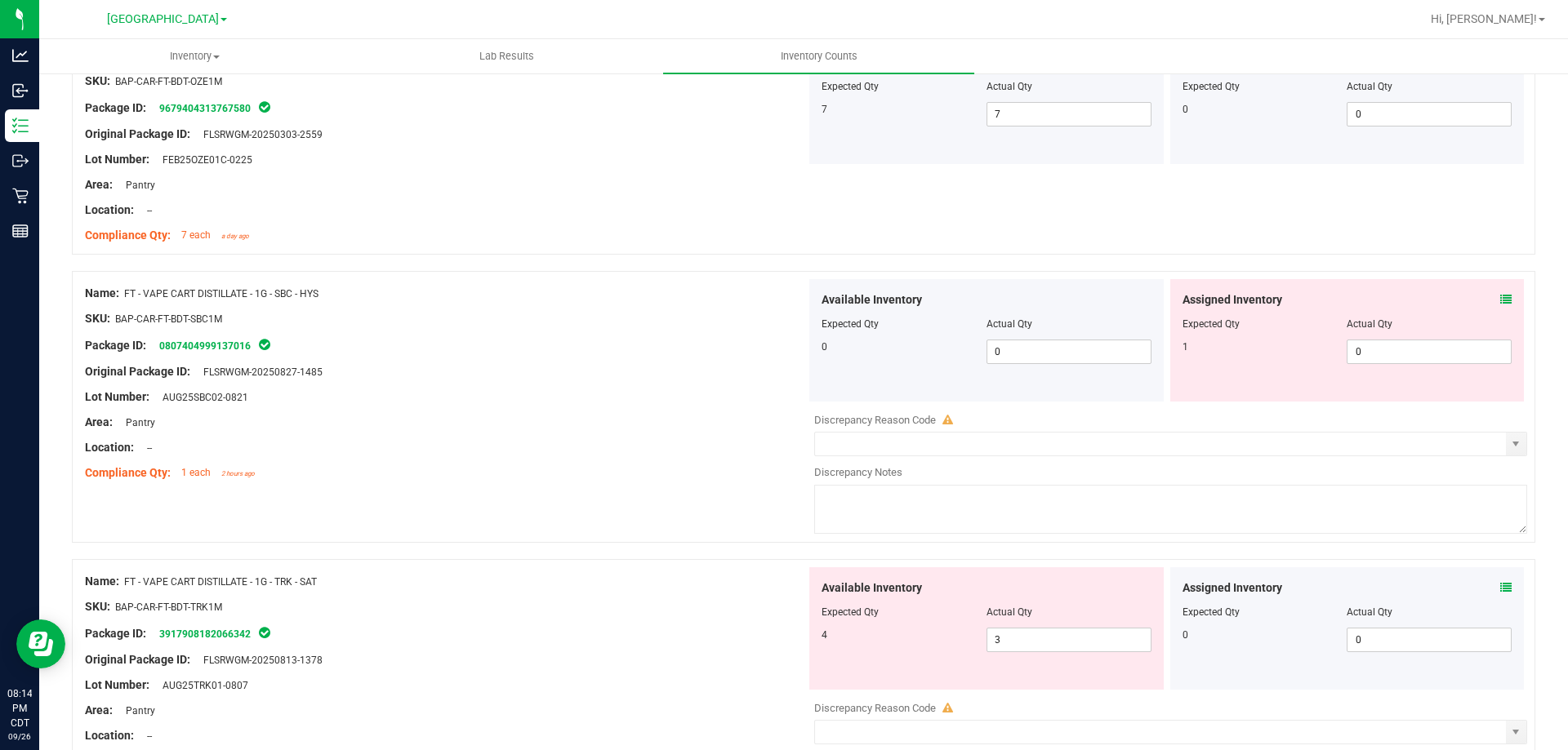
click at [1425, 294] on icon at bounding box center [1506, 299] width 11 height 11
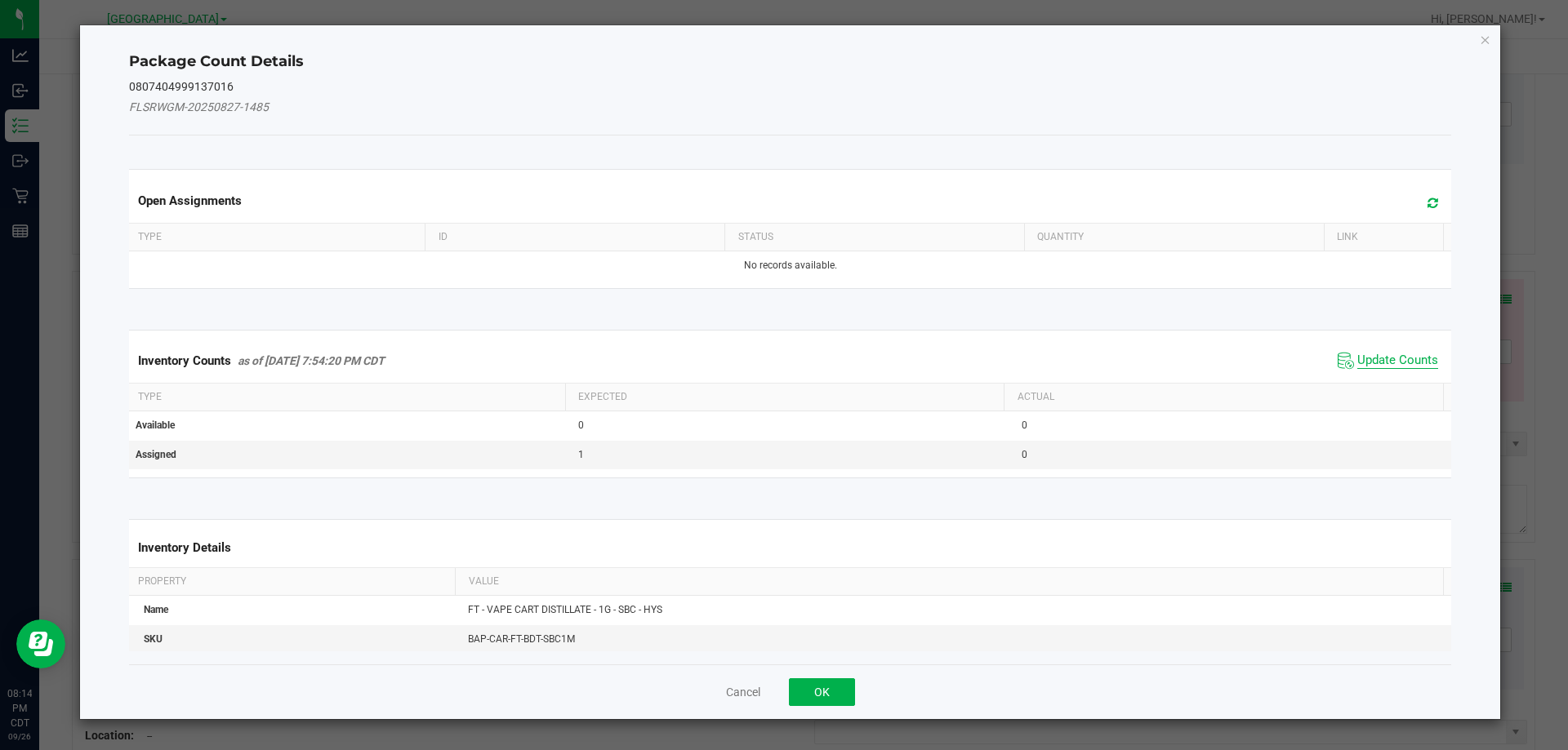
click at [1399, 358] on span "Update Counts" at bounding box center [1398, 360] width 81 height 17
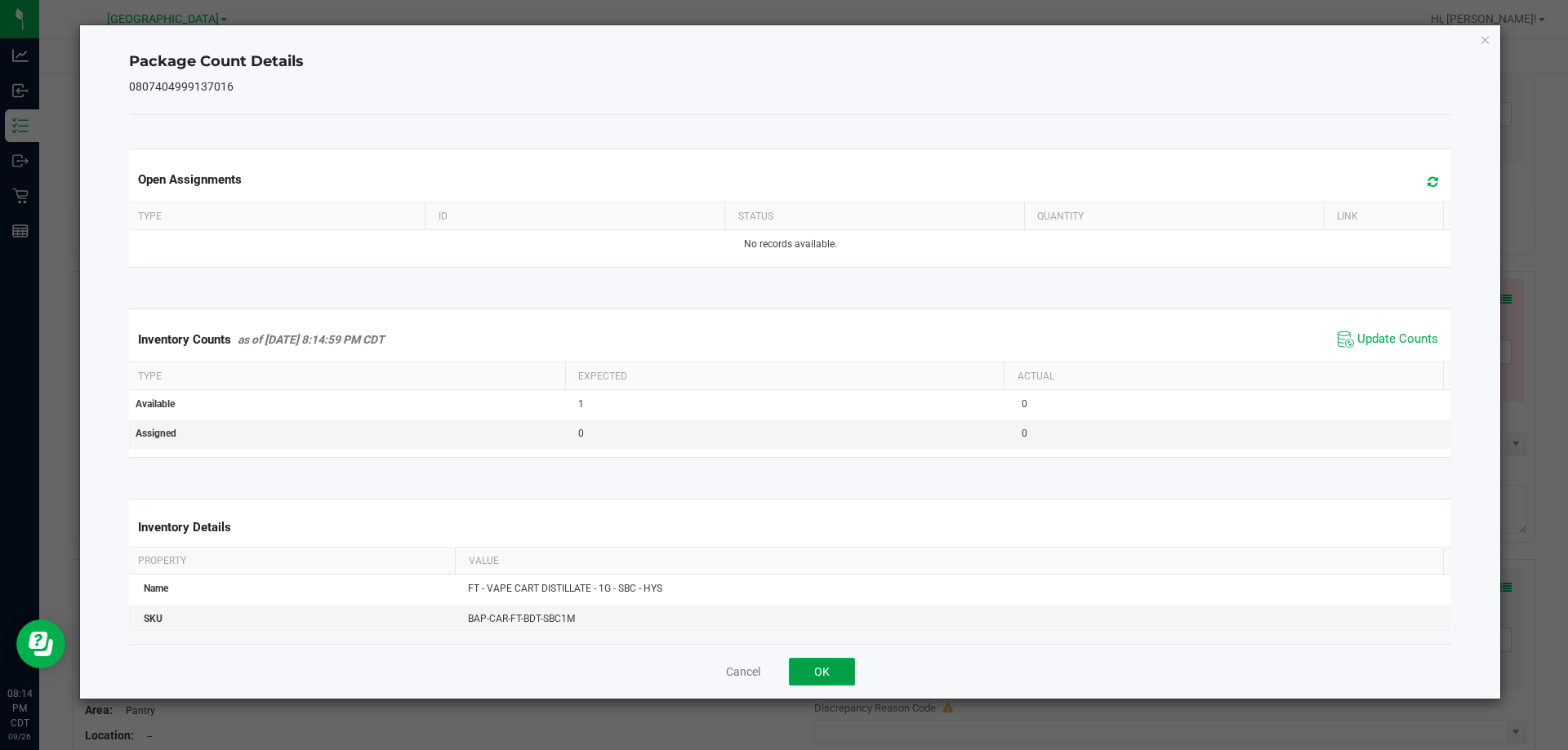
click at [833, 666] on button "OK" at bounding box center [821, 673] width 66 height 28
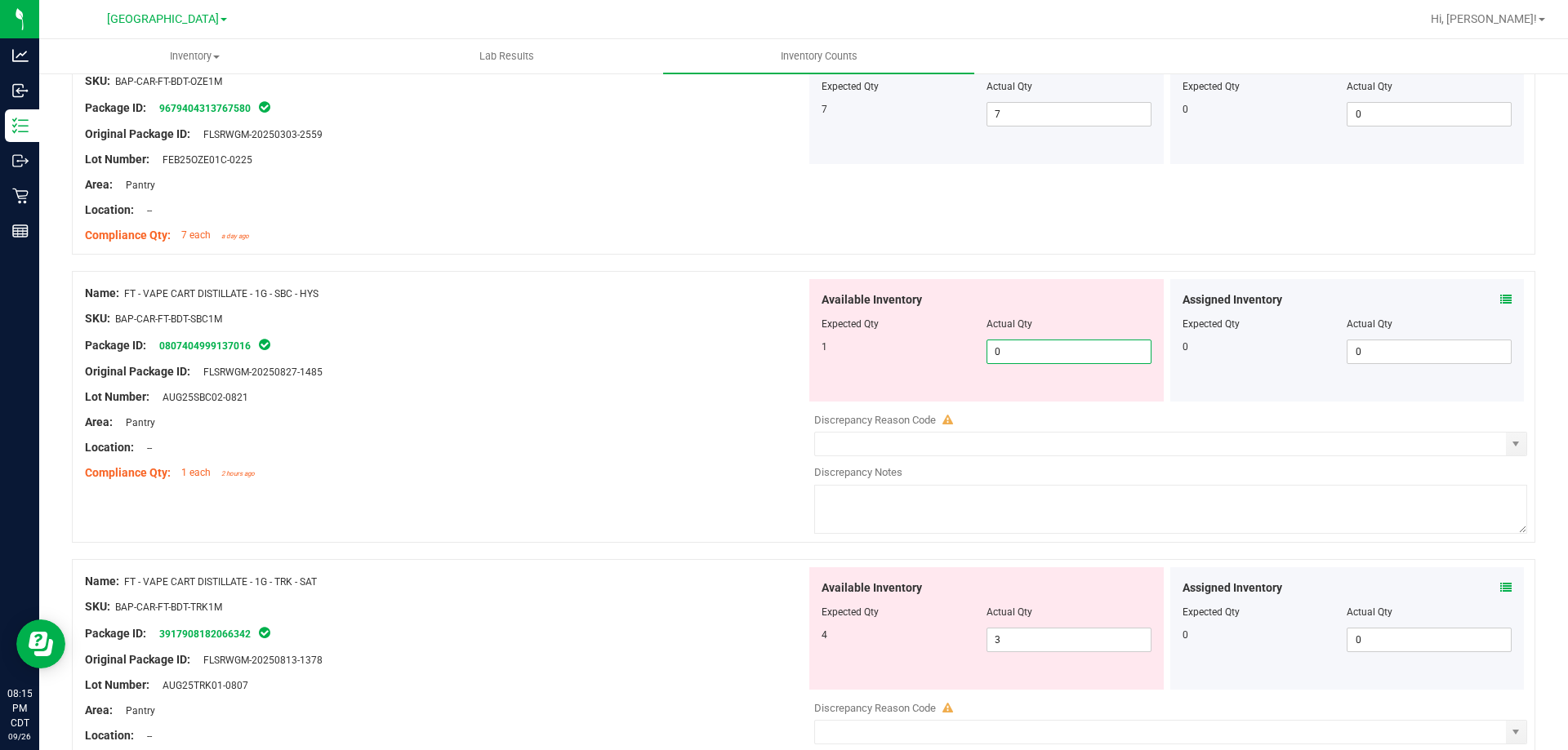
click at [1053, 360] on span "0 0" at bounding box center [1069, 352] width 165 height 25
drag, startPoint x: 585, startPoint y: 411, endPoint x: 583, endPoint y: 429, distance: 18.1
click at [583, 411] on div at bounding box center [446, 410] width 721 height 8
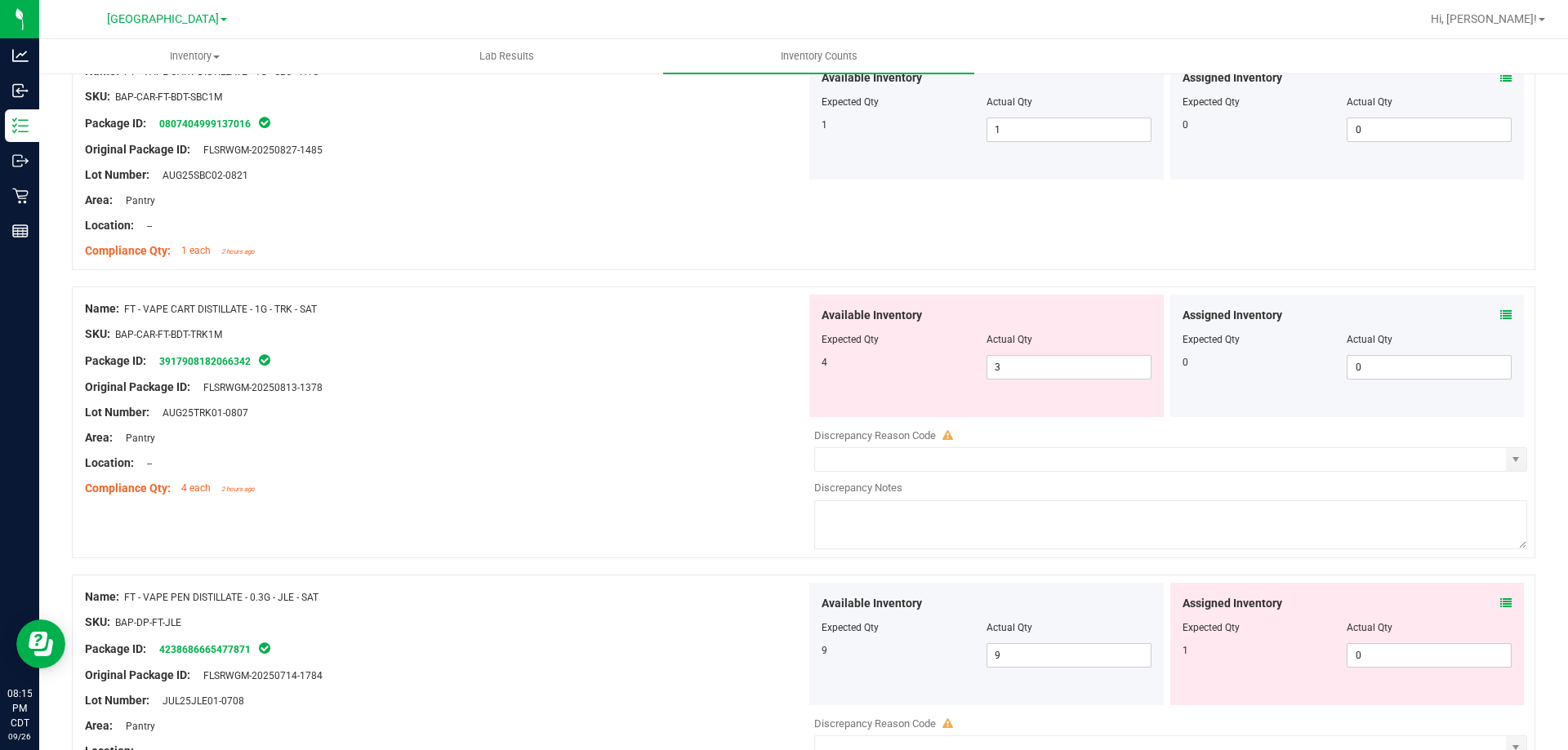
scroll to position [3430, 0]
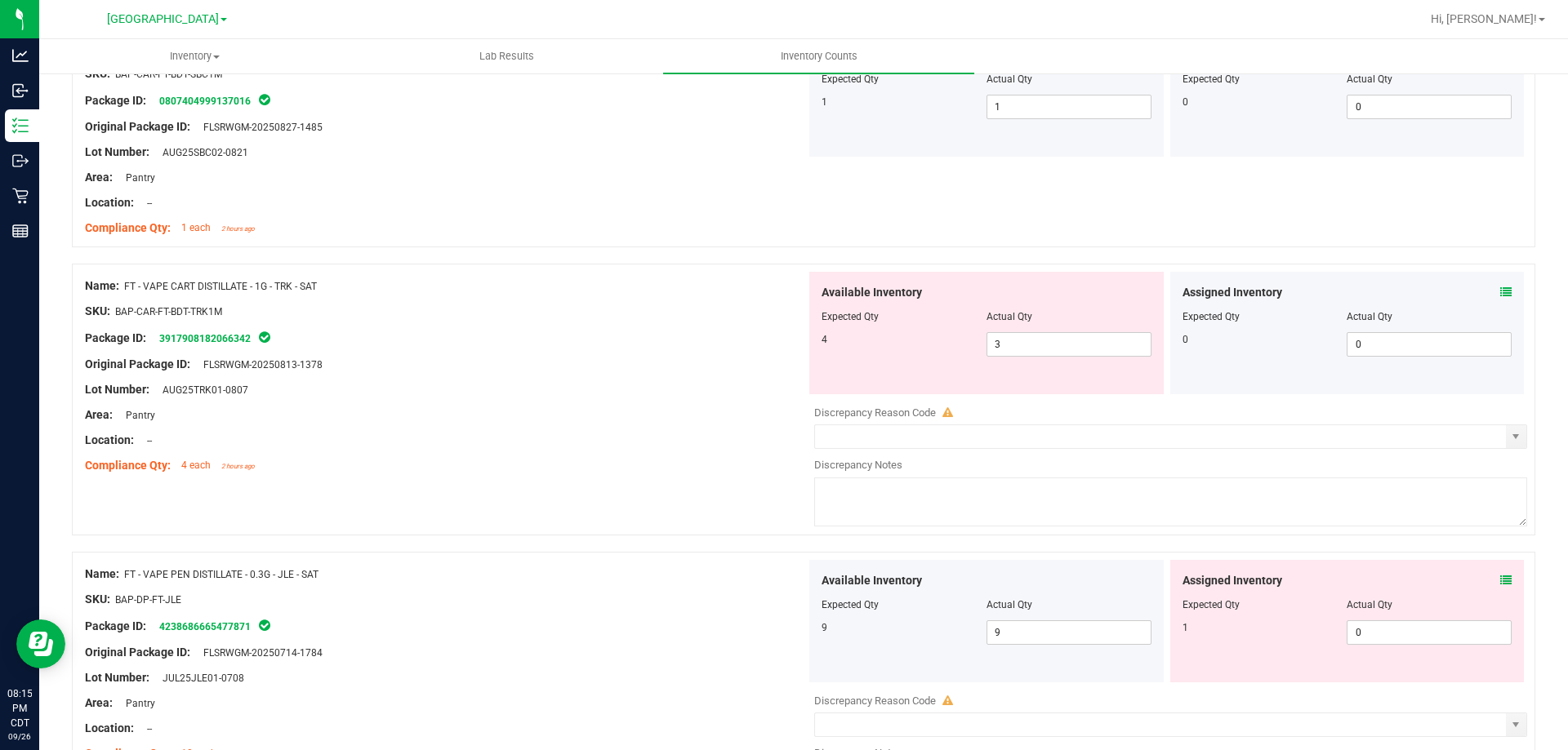
click at [1425, 292] on icon at bounding box center [1506, 292] width 11 height 11
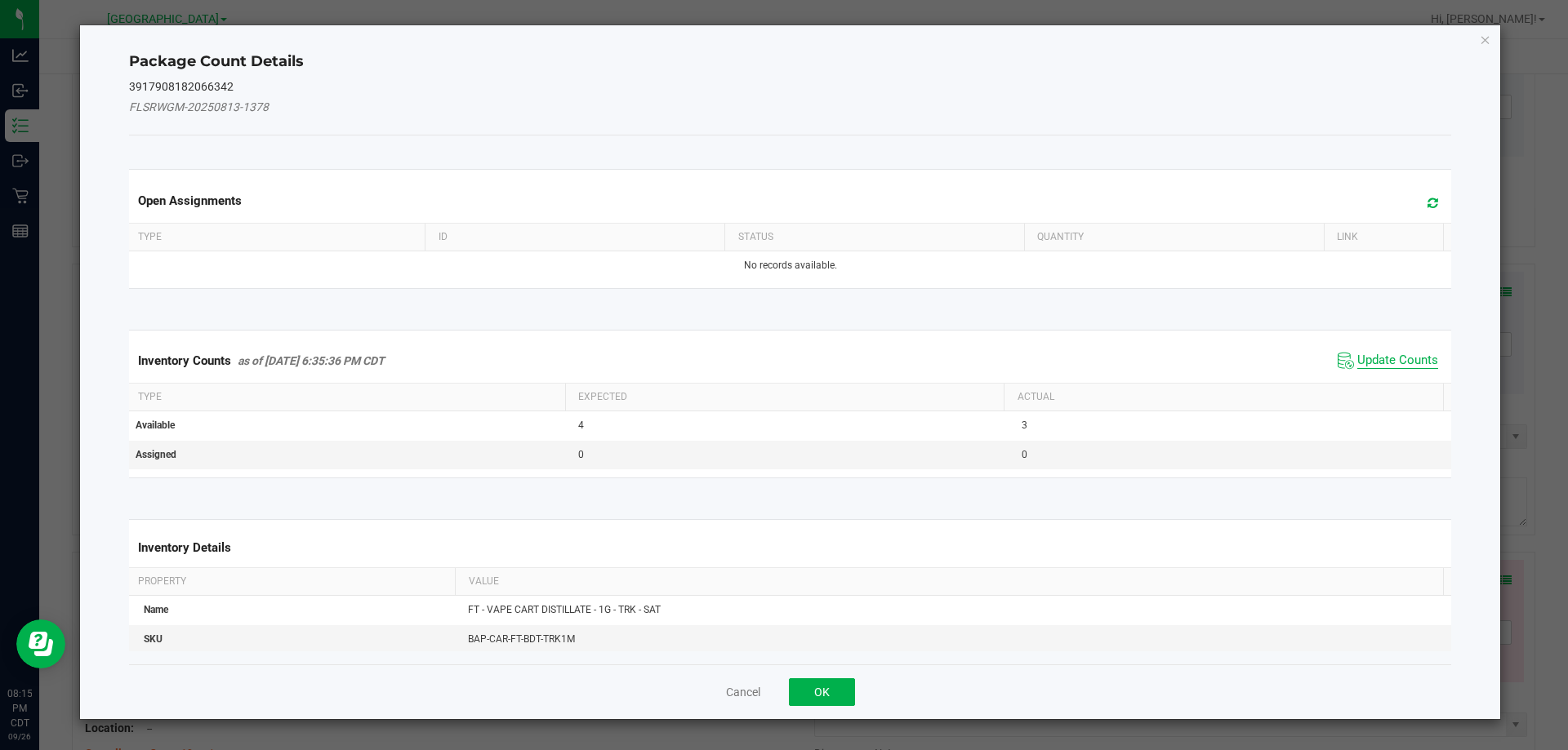
click at [1402, 353] on span "Update Counts" at bounding box center [1398, 360] width 81 height 17
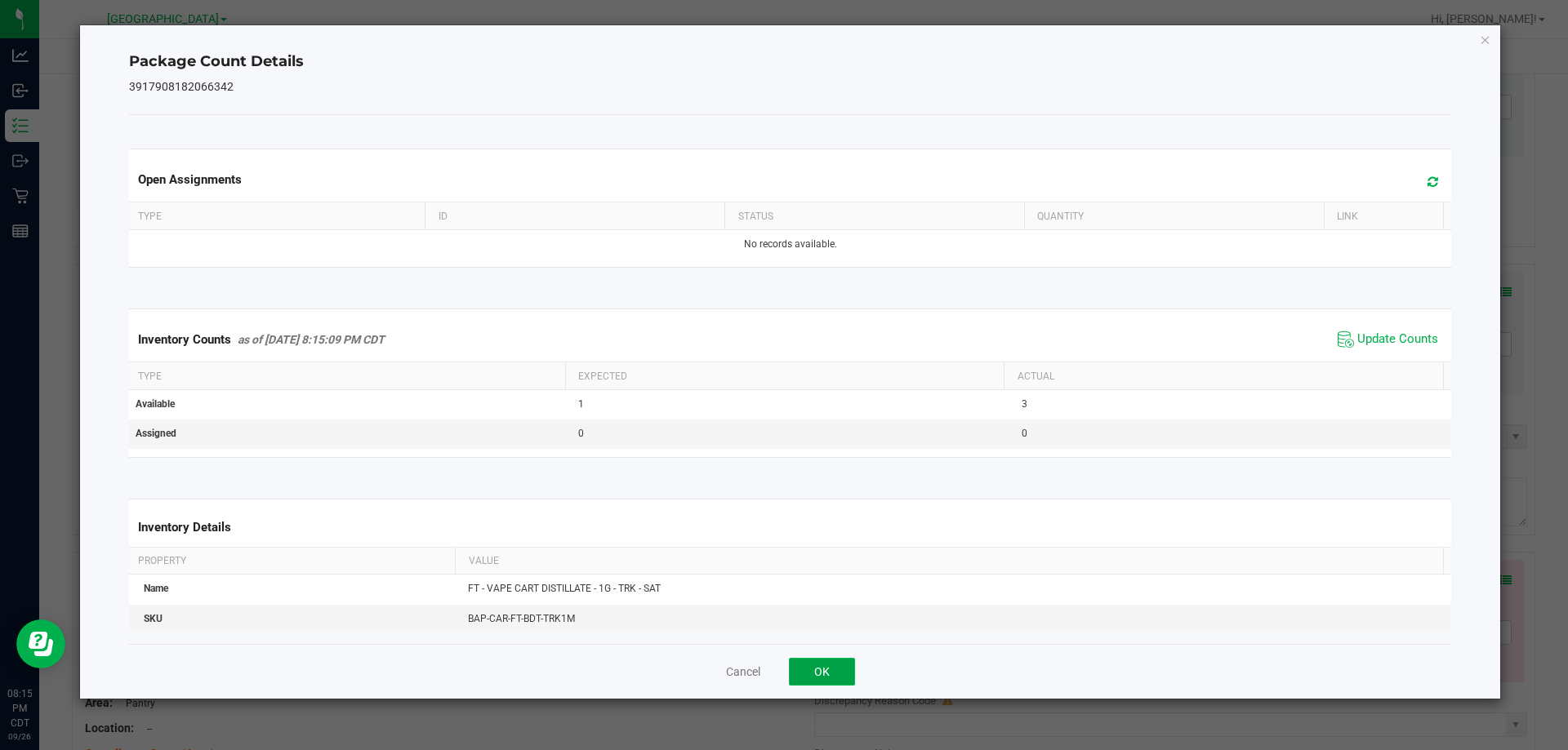
click at [824, 672] on button "OK" at bounding box center [821, 673] width 66 height 28
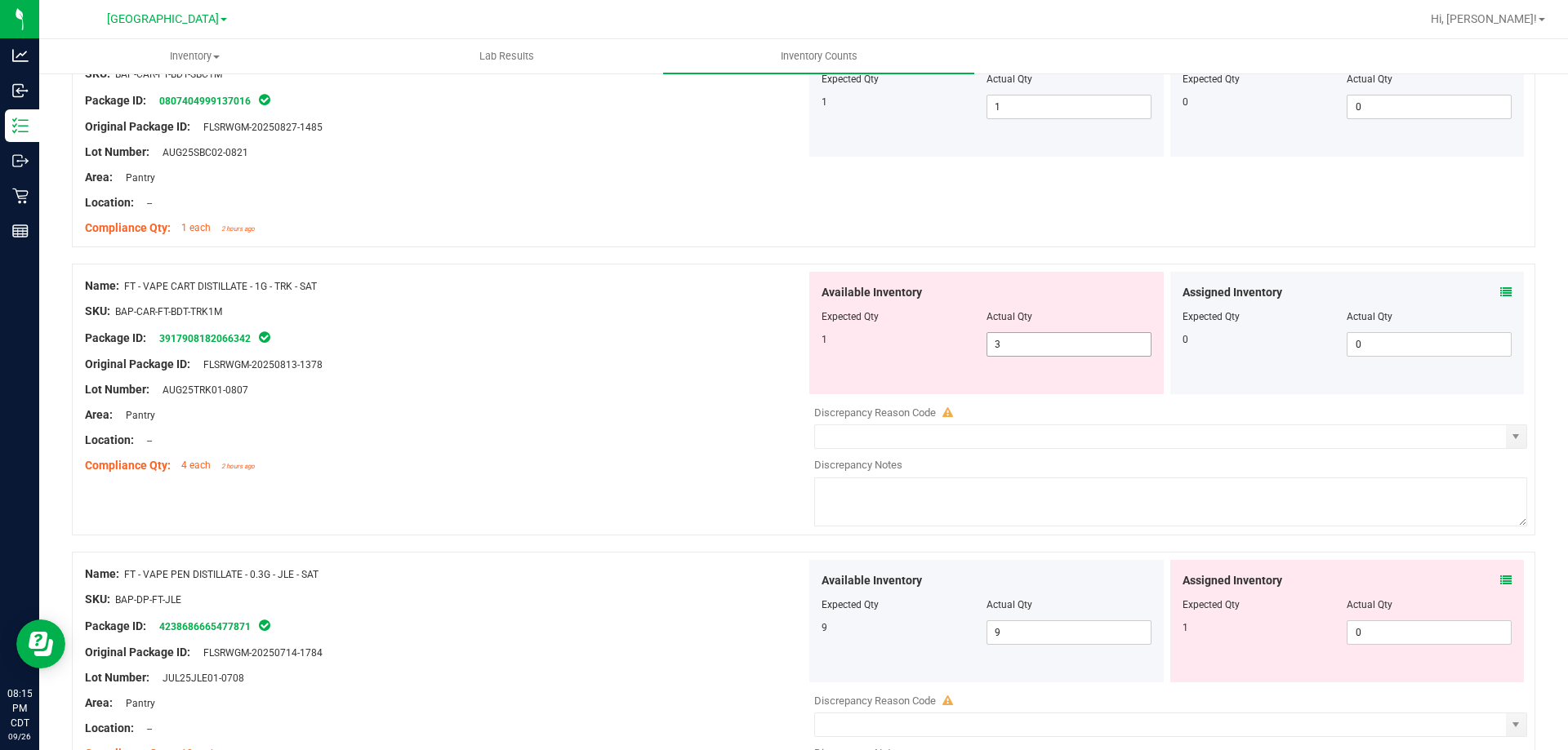
click at [1081, 353] on span "3 3" at bounding box center [1069, 345] width 165 height 25
click at [704, 395] on div "Lot Number: AUG25TRK01-0807" at bounding box center [446, 390] width 721 height 18
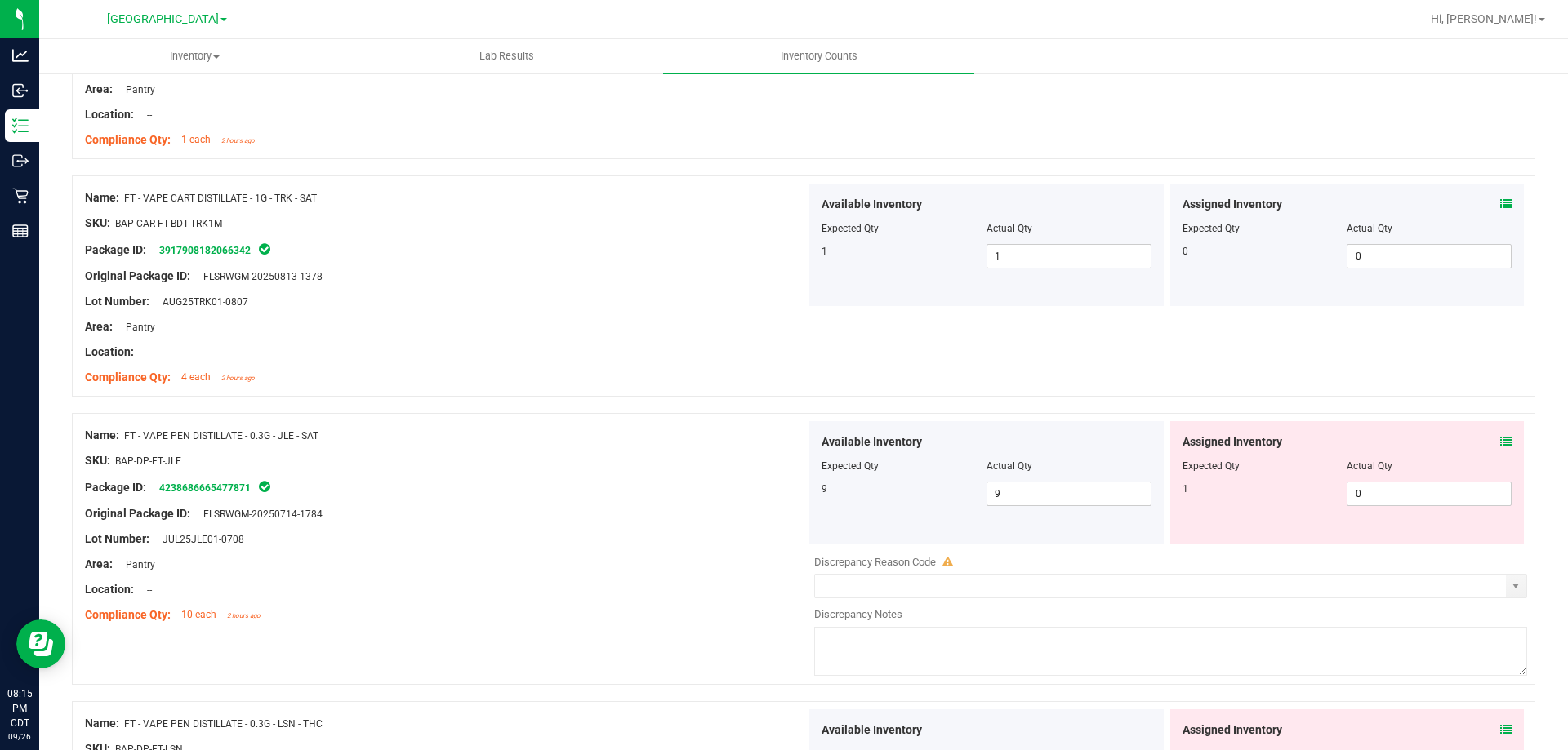
scroll to position [3674, 0]
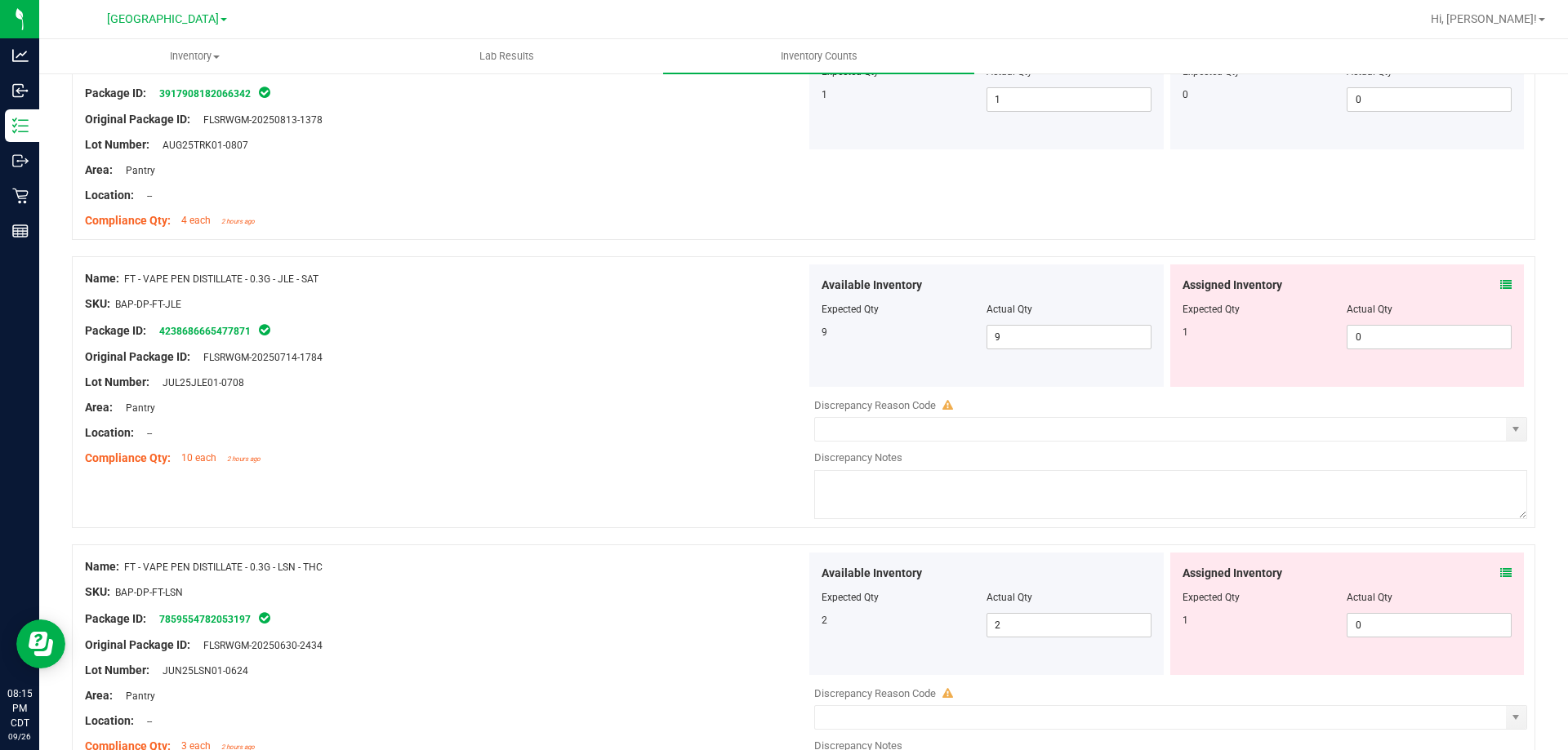
click at [1425, 280] on icon at bounding box center [1506, 285] width 11 height 11
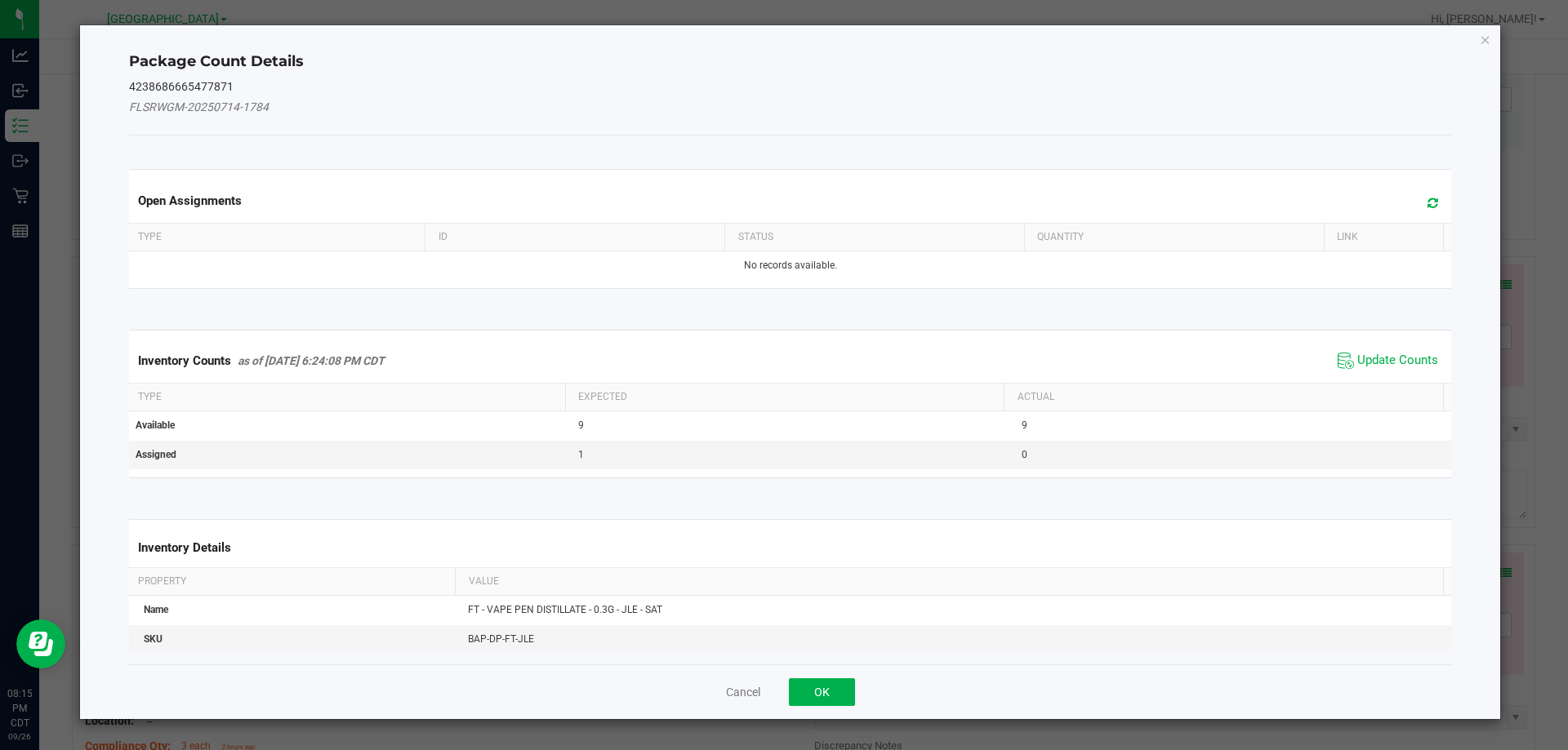
click at [1381, 351] on span "Update Counts" at bounding box center [1389, 361] width 109 height 25
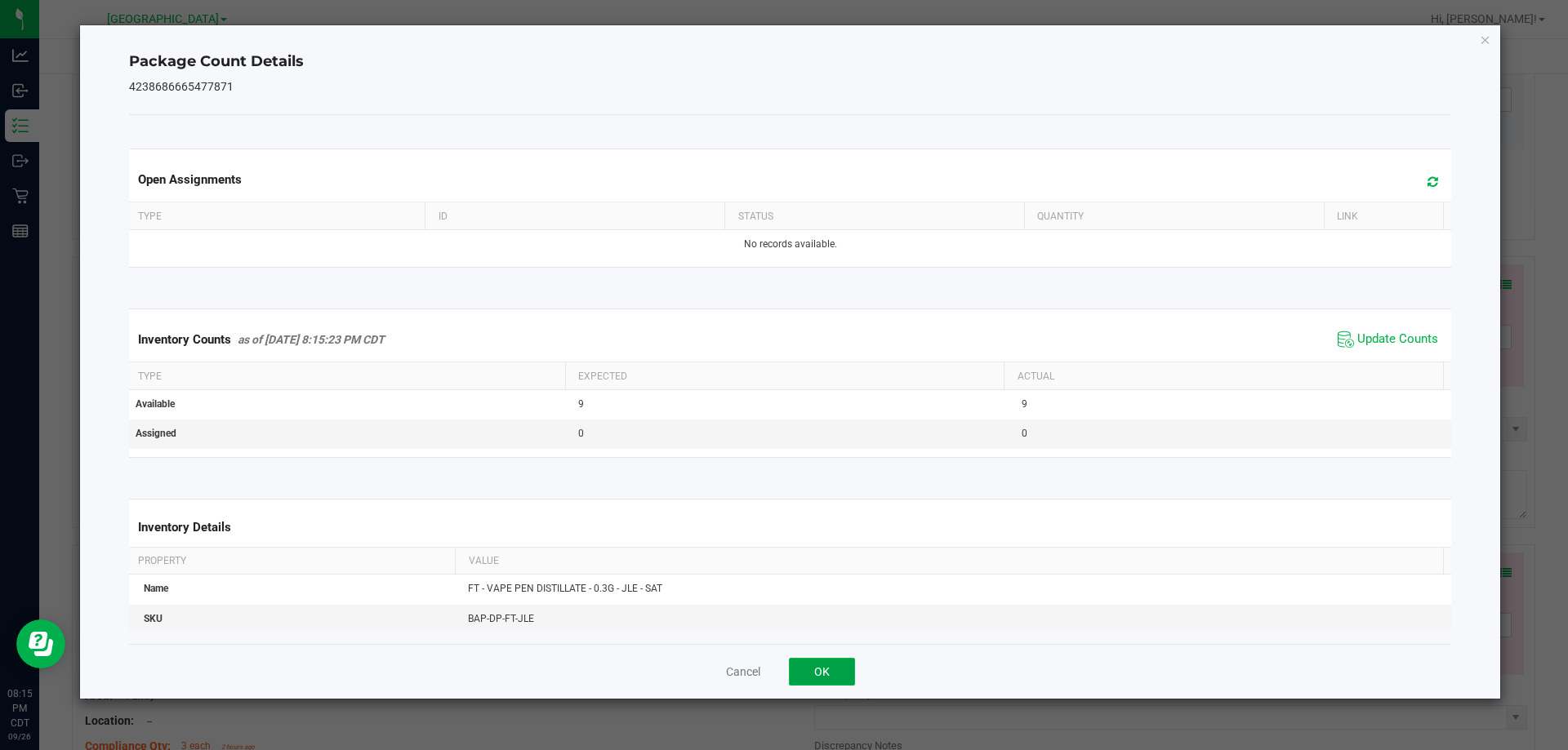
click at [799, 681] on button "OK" at bounding box center [821, 673] width 66 height 28
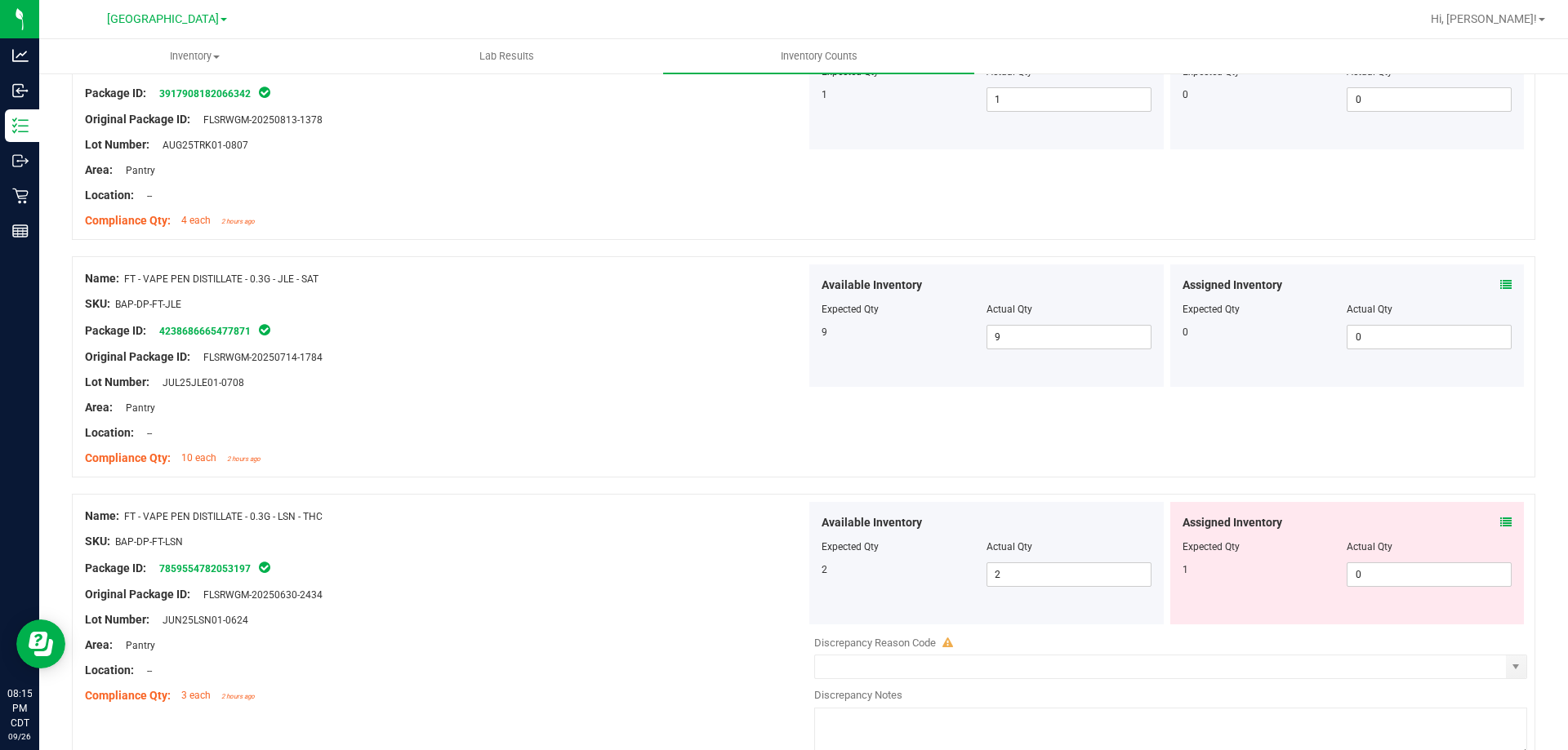
click at [1425, 526] on icon at bounding box center [1506, 522] width 11 height 11
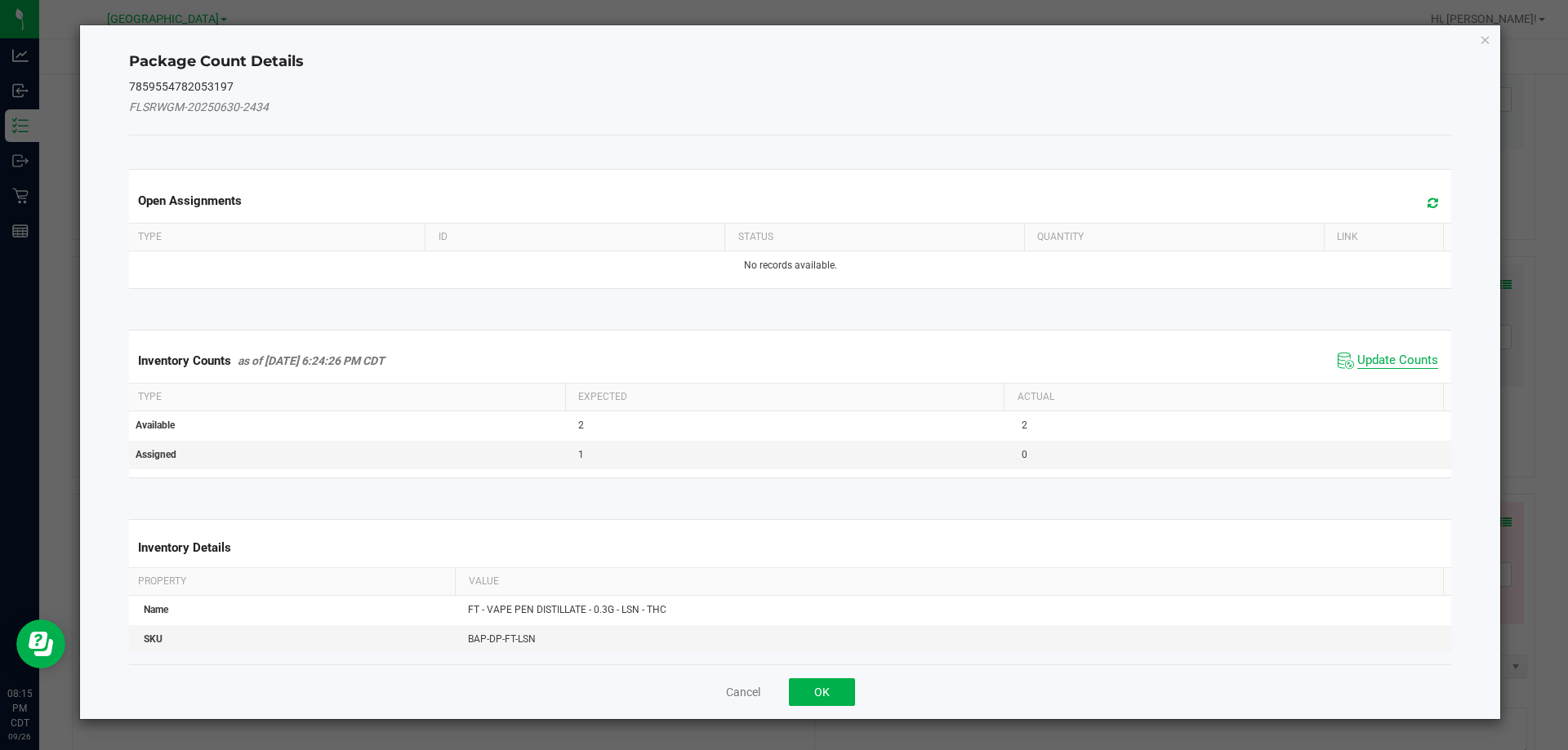
click at [1358, 356] on span "Update Counts" at bounding box center [1398, 360] width 81 height 17
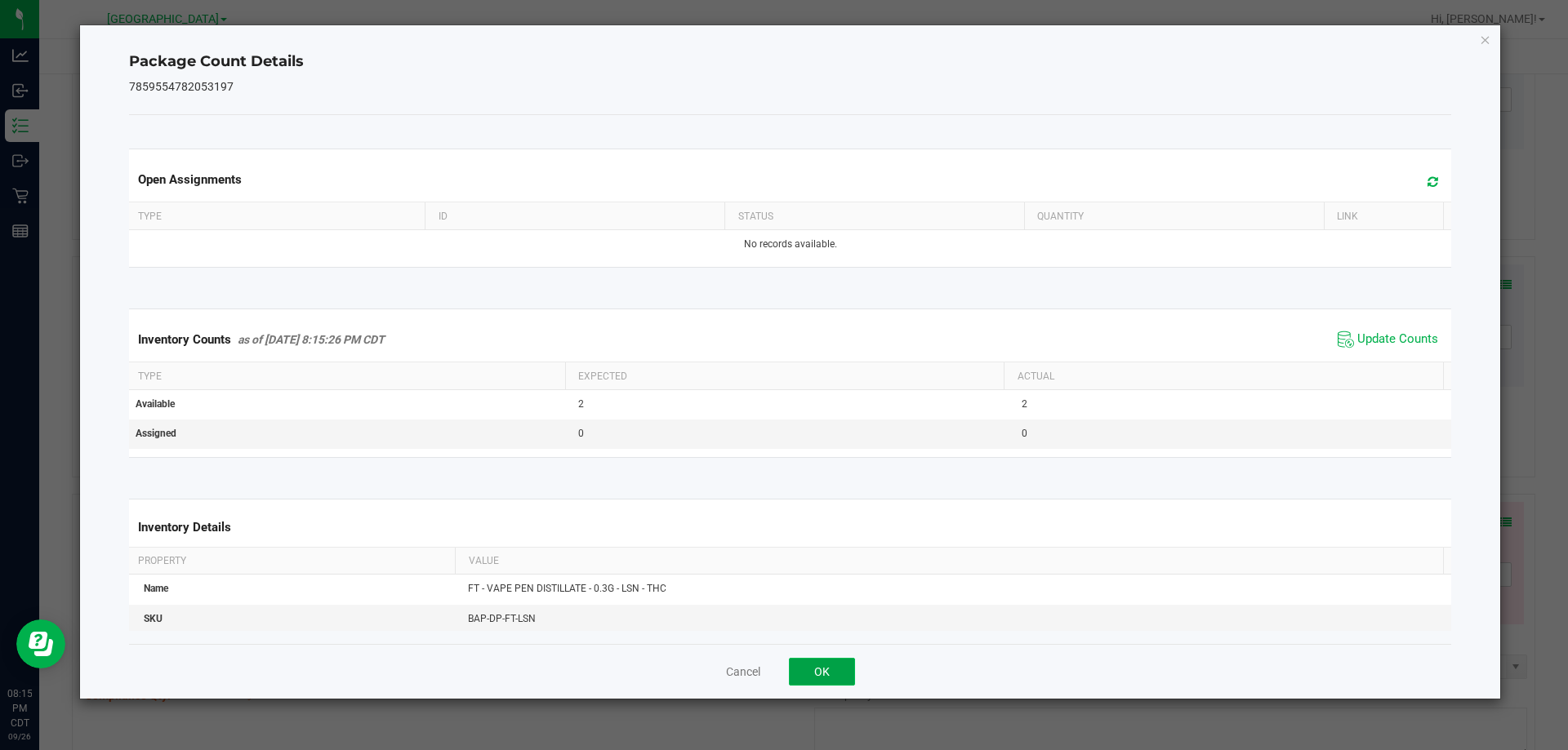
click at [853, 667] on button "OK" at bounding box center [821, 673] width 66 height 28
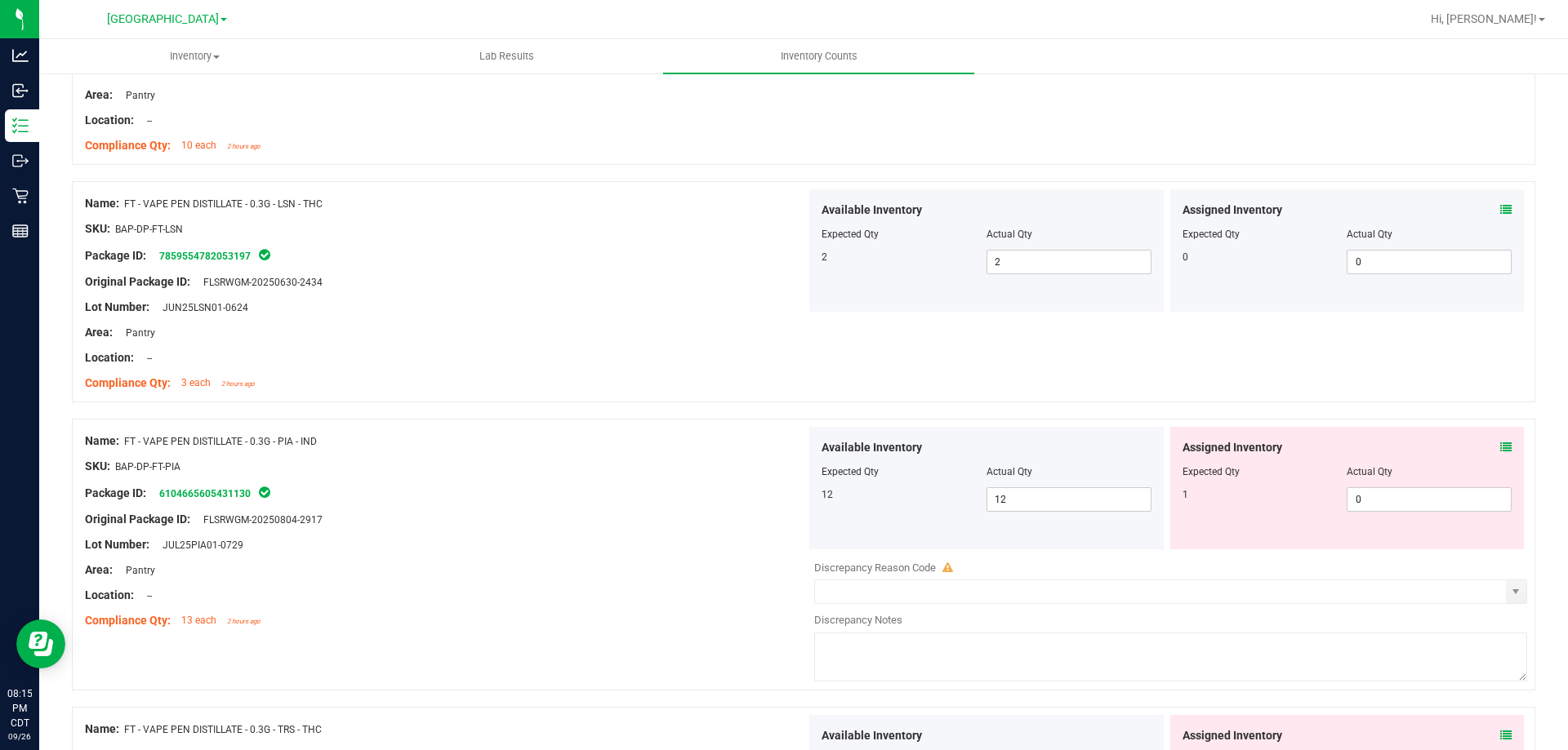
scroll to position [4001, 0]
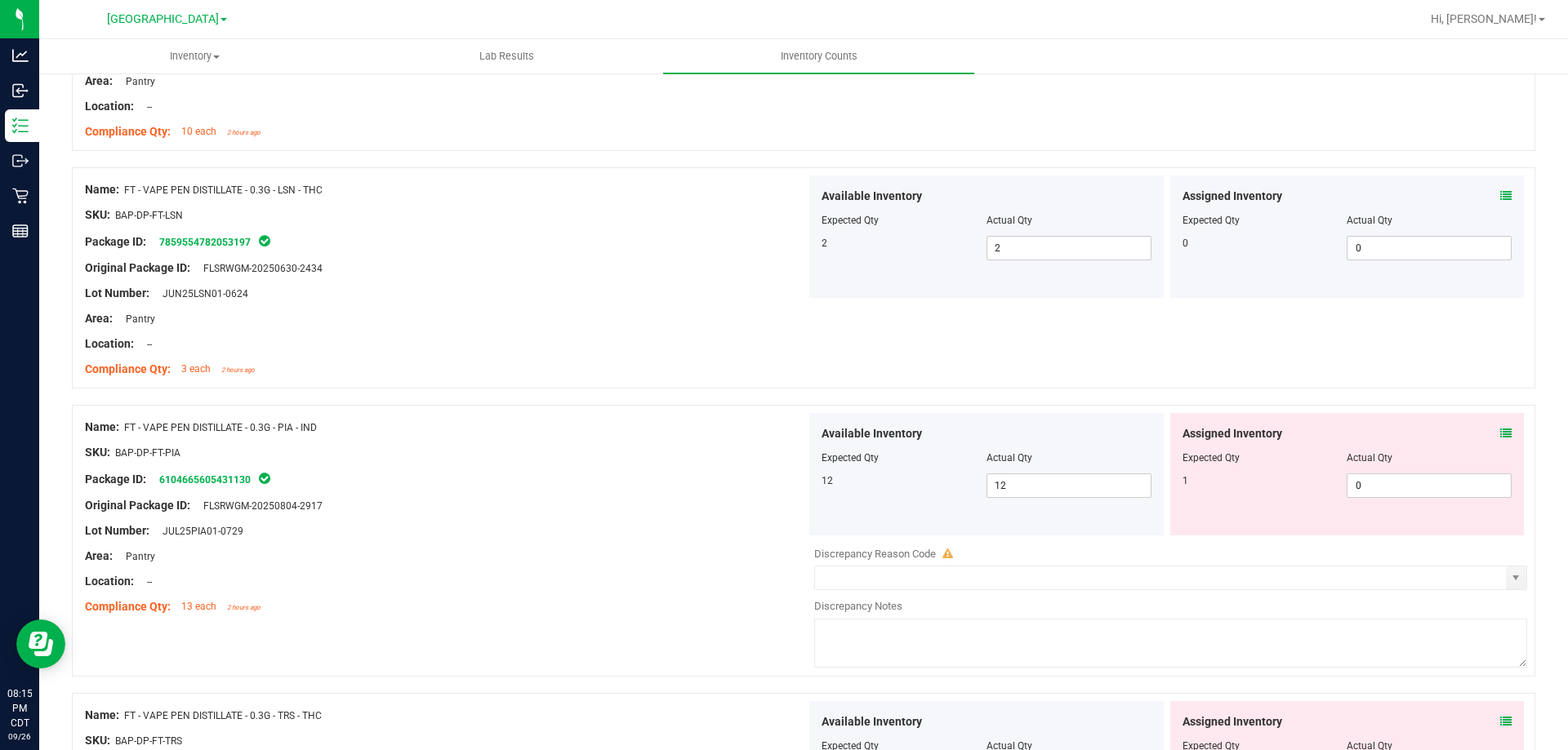
click at [1425, 433] on icon at bounding box center [1506, 433] width 11 height 11
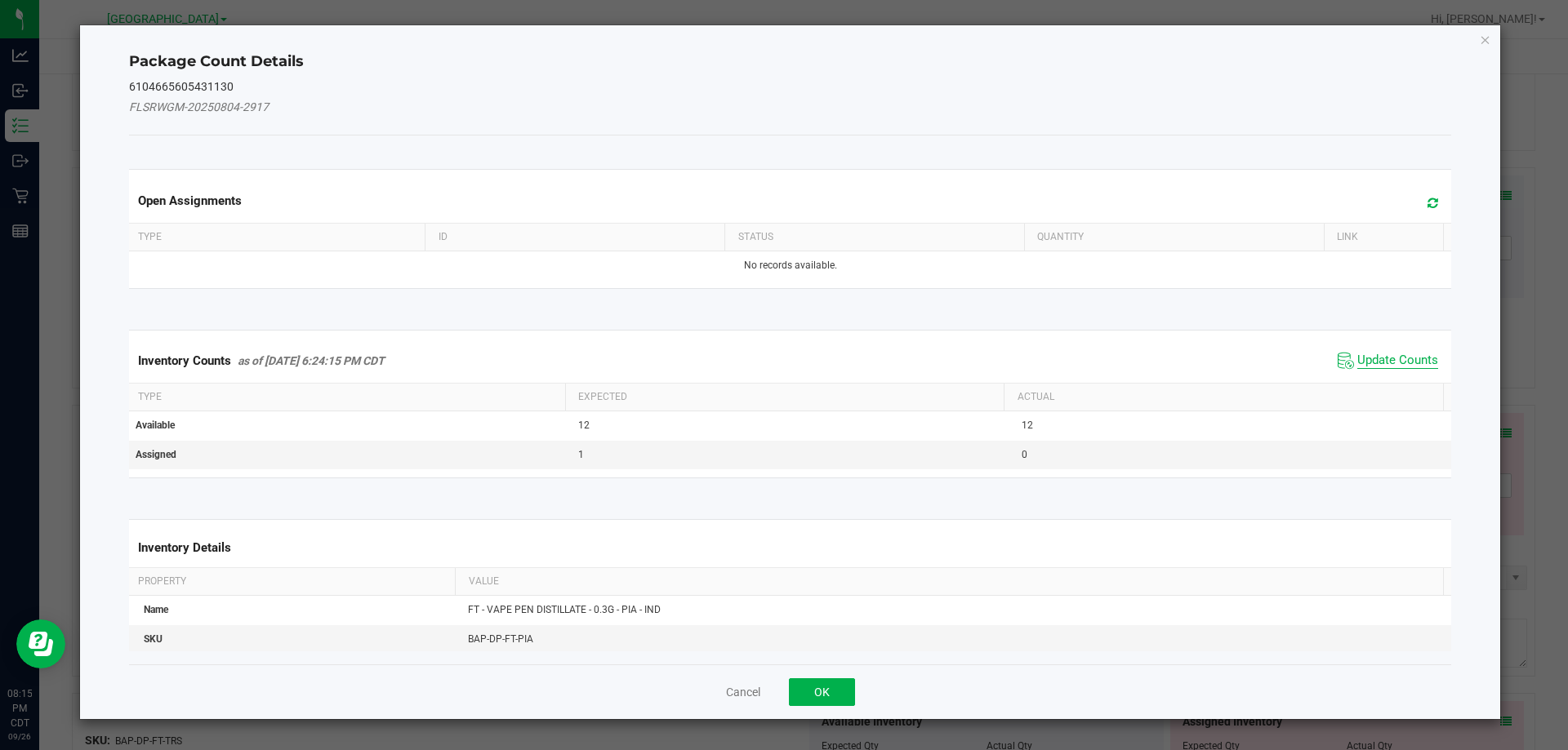
click at [1385, 361] on span "Update Counts" at bounding box center [1398, 360] width 81 height 17
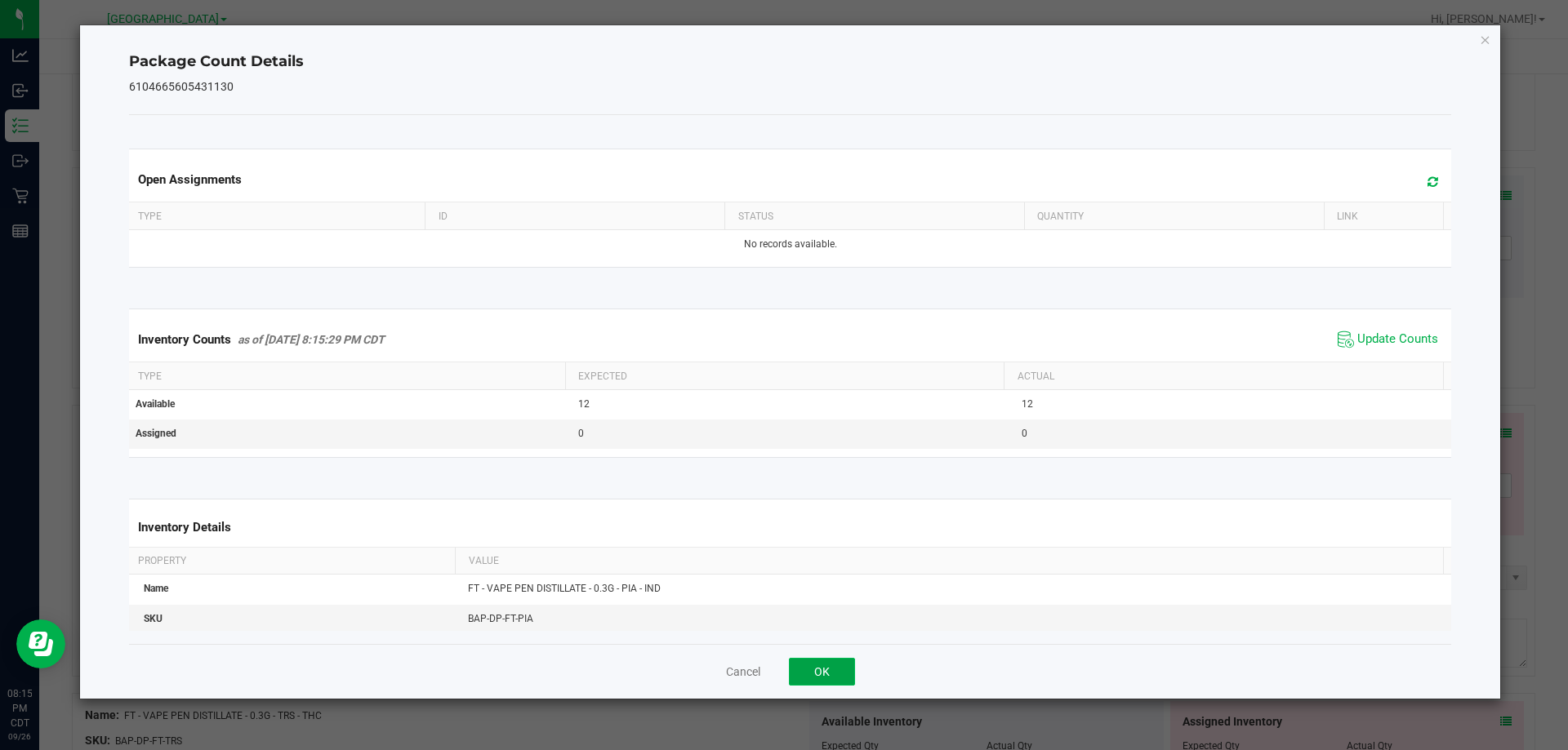
click at [800, 681] on button "OK" at bounding box center [821, 673] width 66 height 28
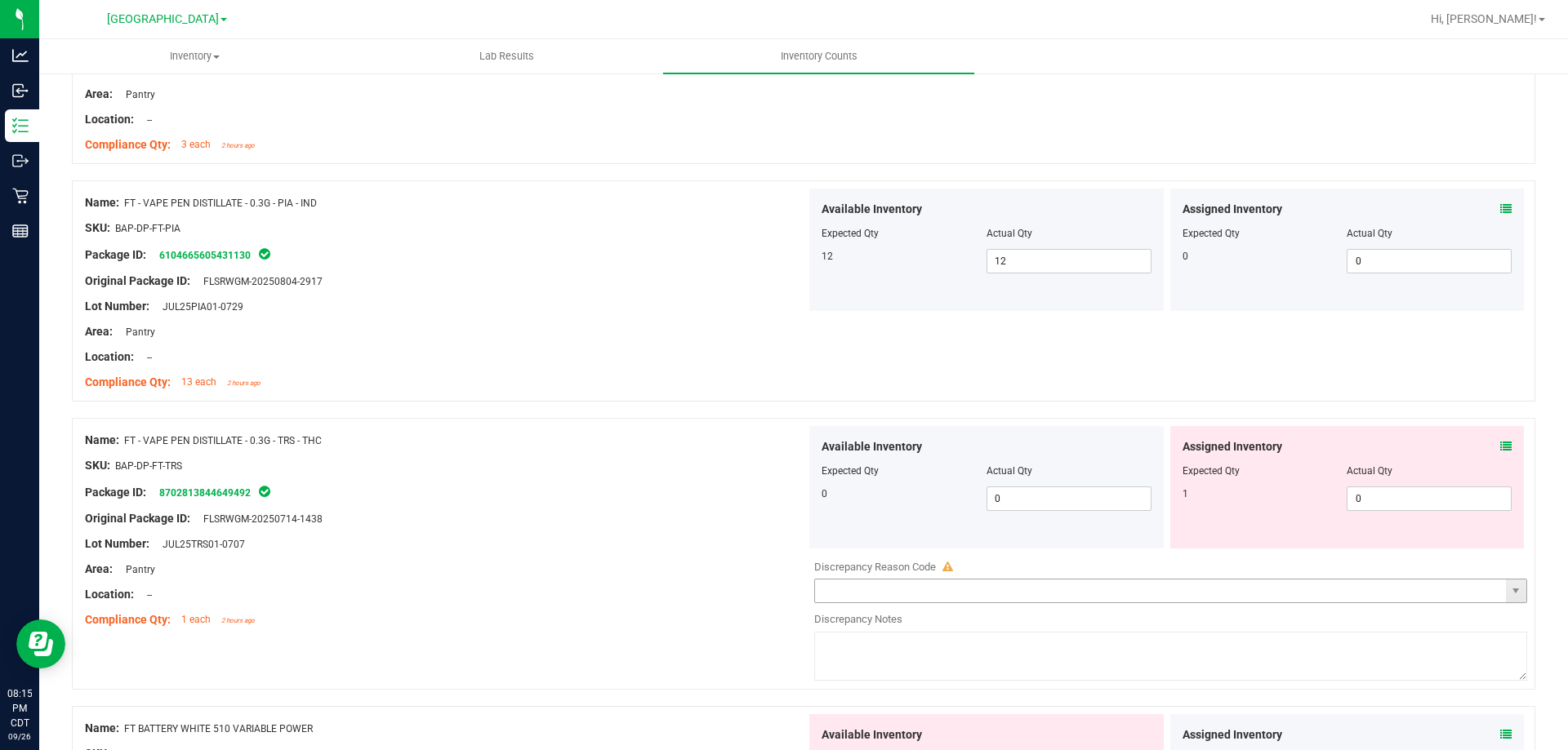
scroll to position [4246, 0]
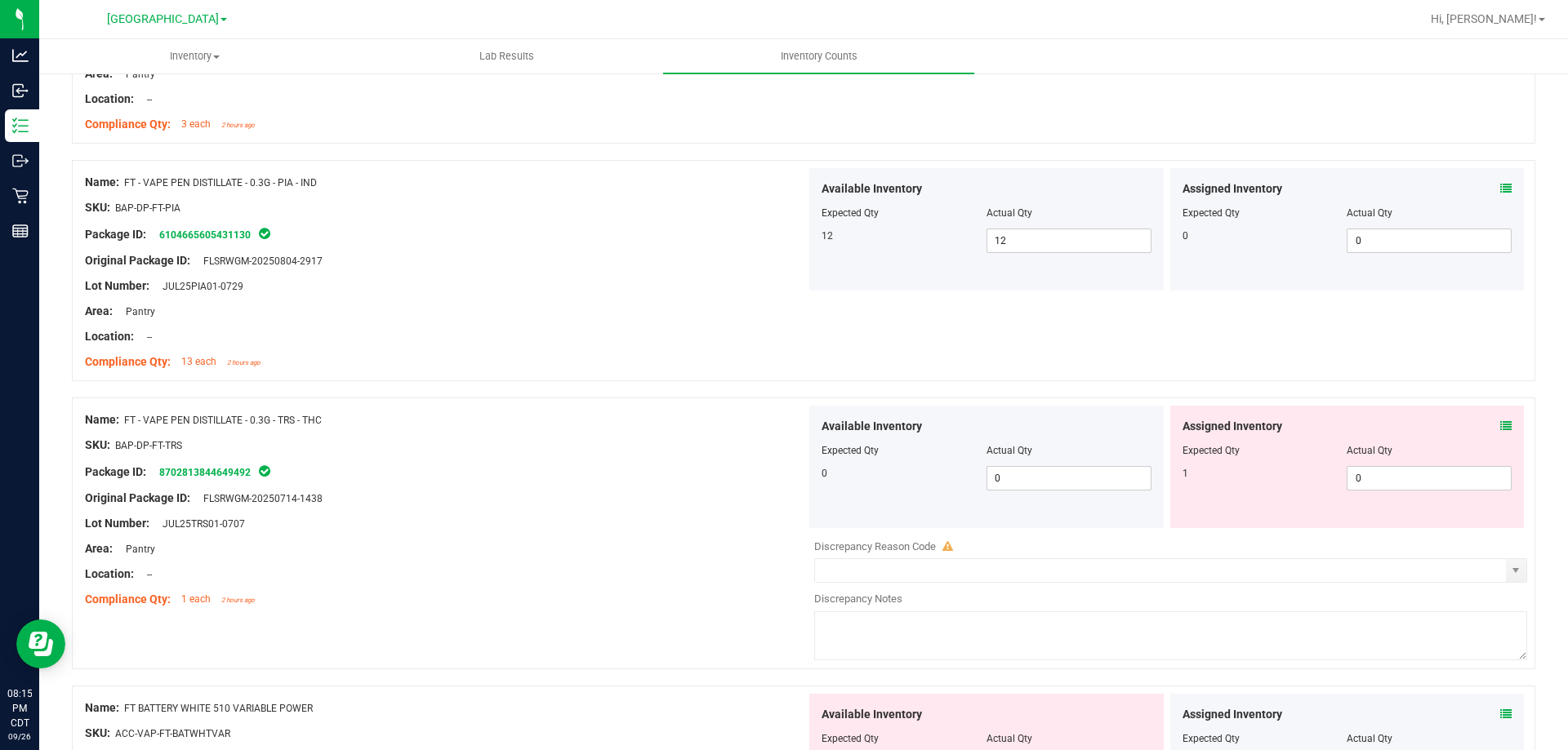
click at [1425, 426] on icon at bounding box center [1506, 426] width 11 height 11
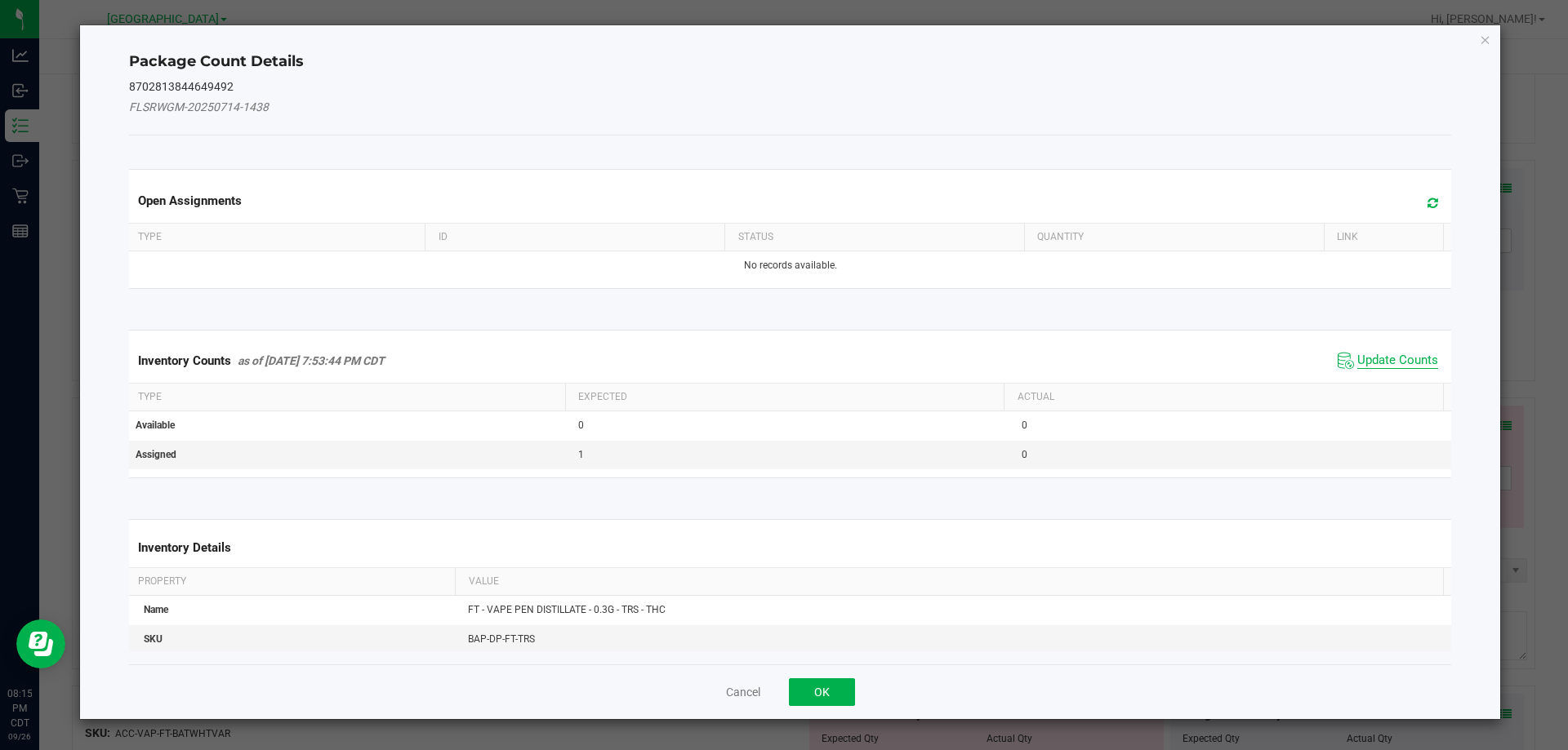
click at [1358, 354] on span "Update Counts" at bounding box center [1398, 360] width 81 height 17
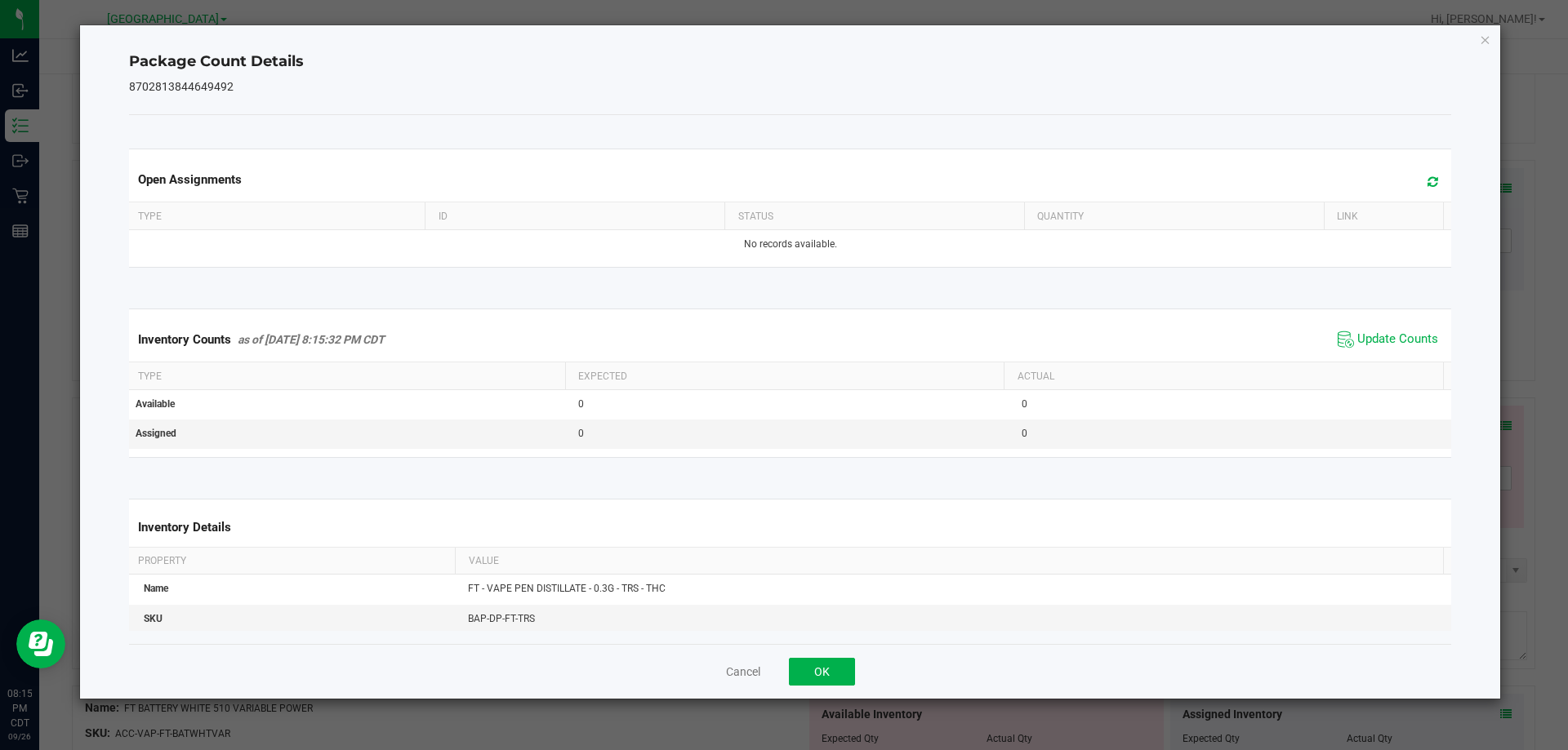
click at [822, 655] on div "Cancel OK" at bounding box center [791, 672] width 1324 height 55
click at [828, 660] on button "OK" at bounding box center [821, 673] width 66 height 28
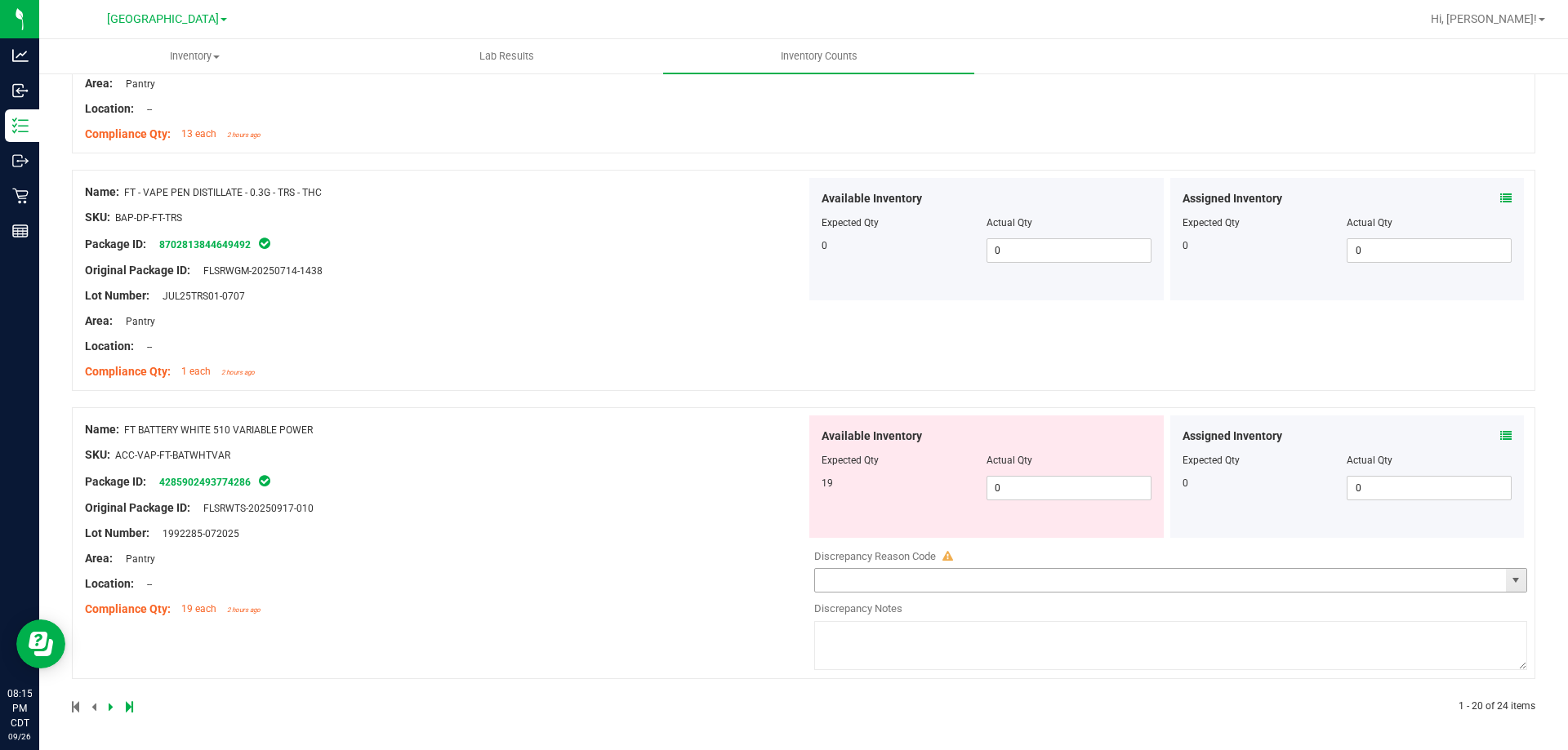
scroll to position [4475, 0]
click at [1425, 444] on div at bounding box center [1347, 448] width 330 height 8
click at [1425, 433] on icon at bounding box center [1506, 435] width 11 height 11
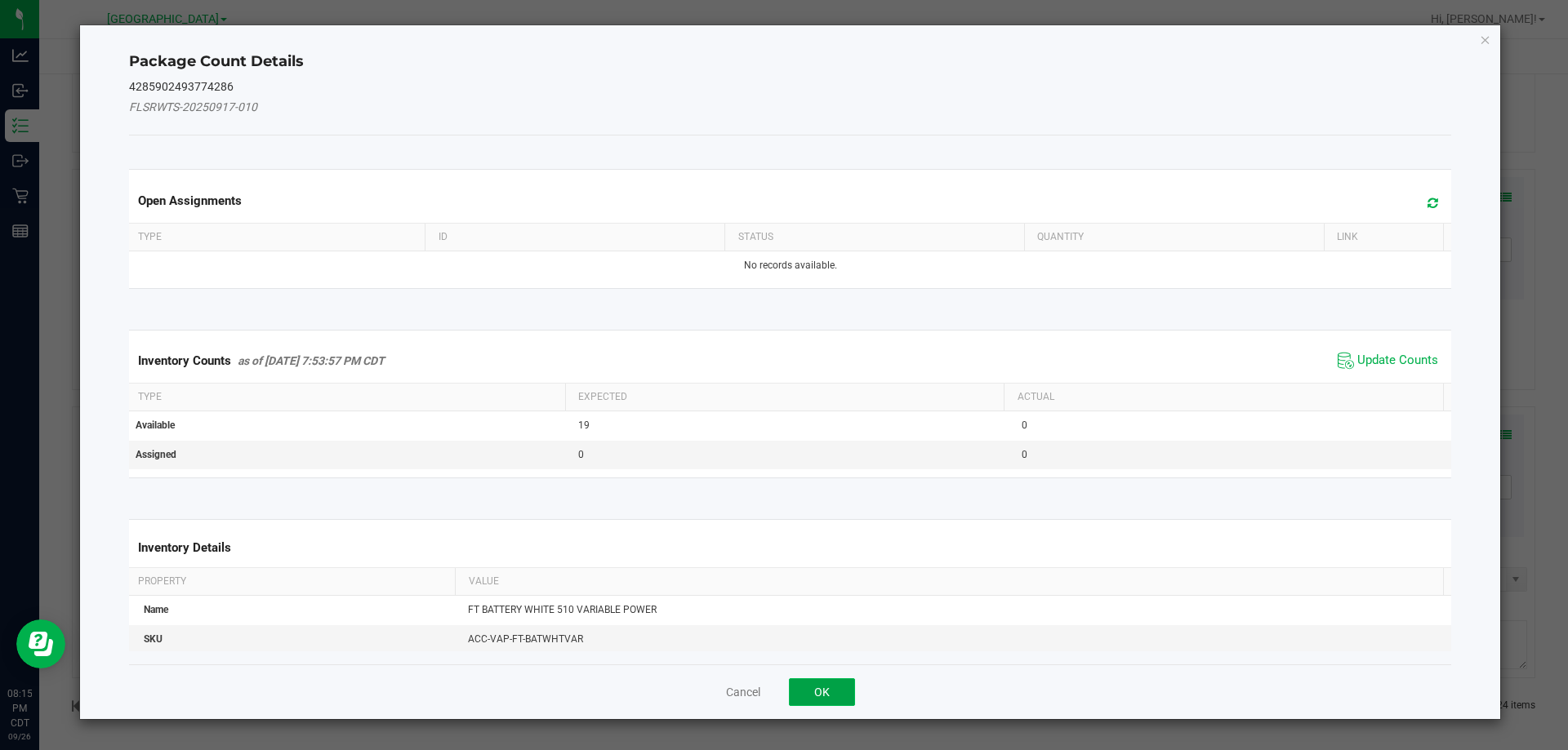
click at [829, 681] on button "OK" at bounding box center [821, 693] width 66 height 28
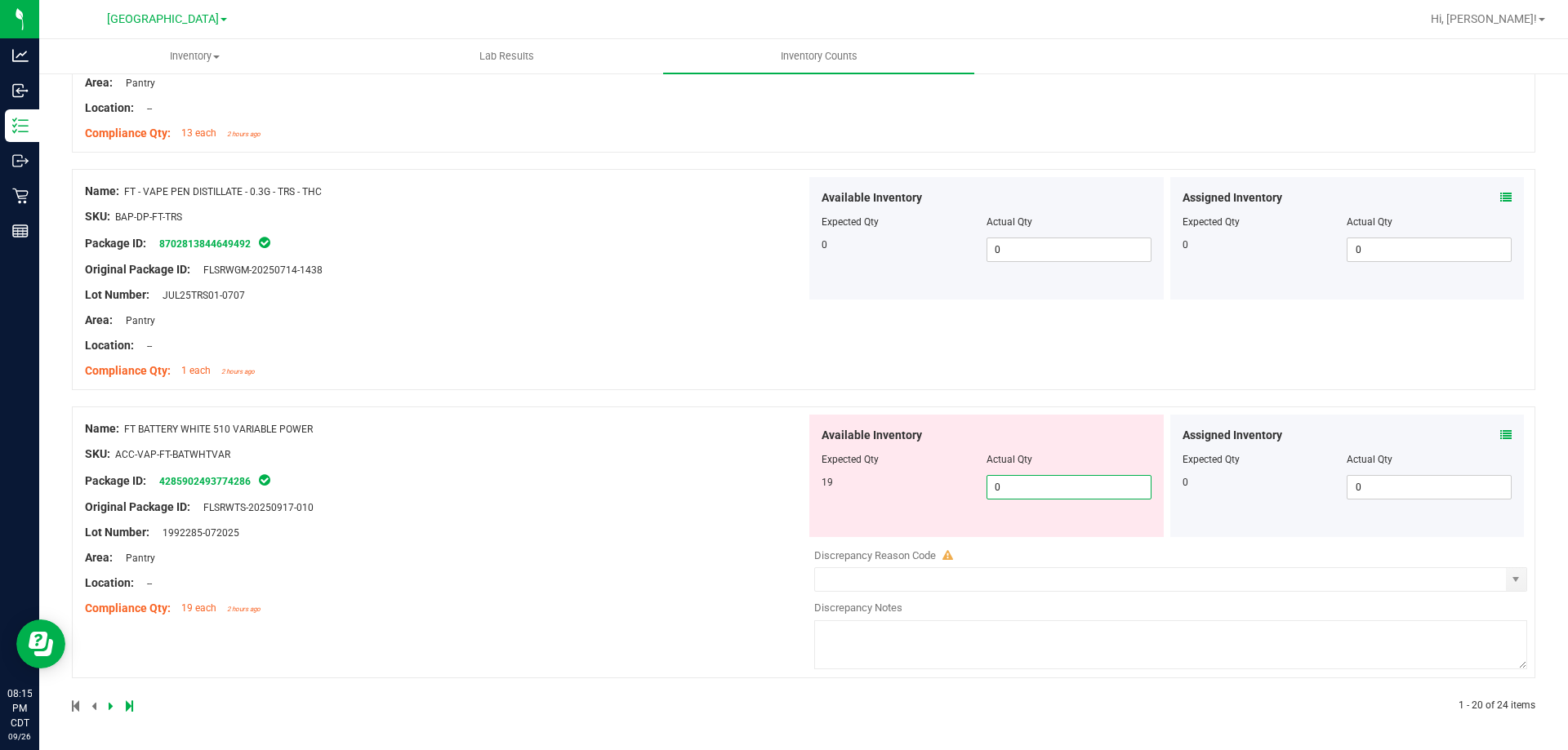
click at [1014, 484] on span "0 0" at bounding box center [1069, 488] width 165 height 25
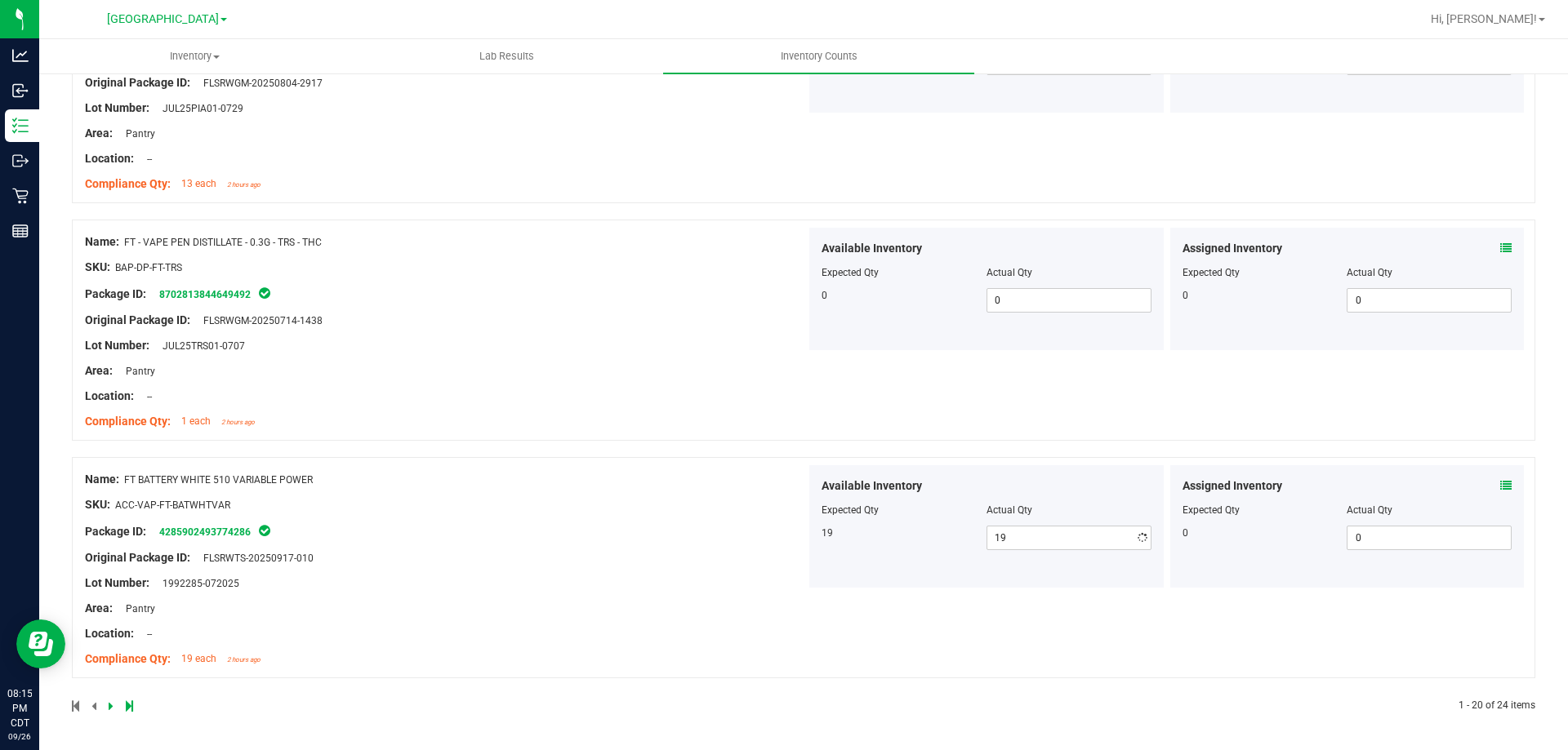
click at [659, 514] on div "Name: FT BATTERY WHITE 510 VARIABLE POWER SKU: ACC-VAP-FT-BATWHTVAR Package ID:…" at bounding box center [446, 569] width 721 height 208
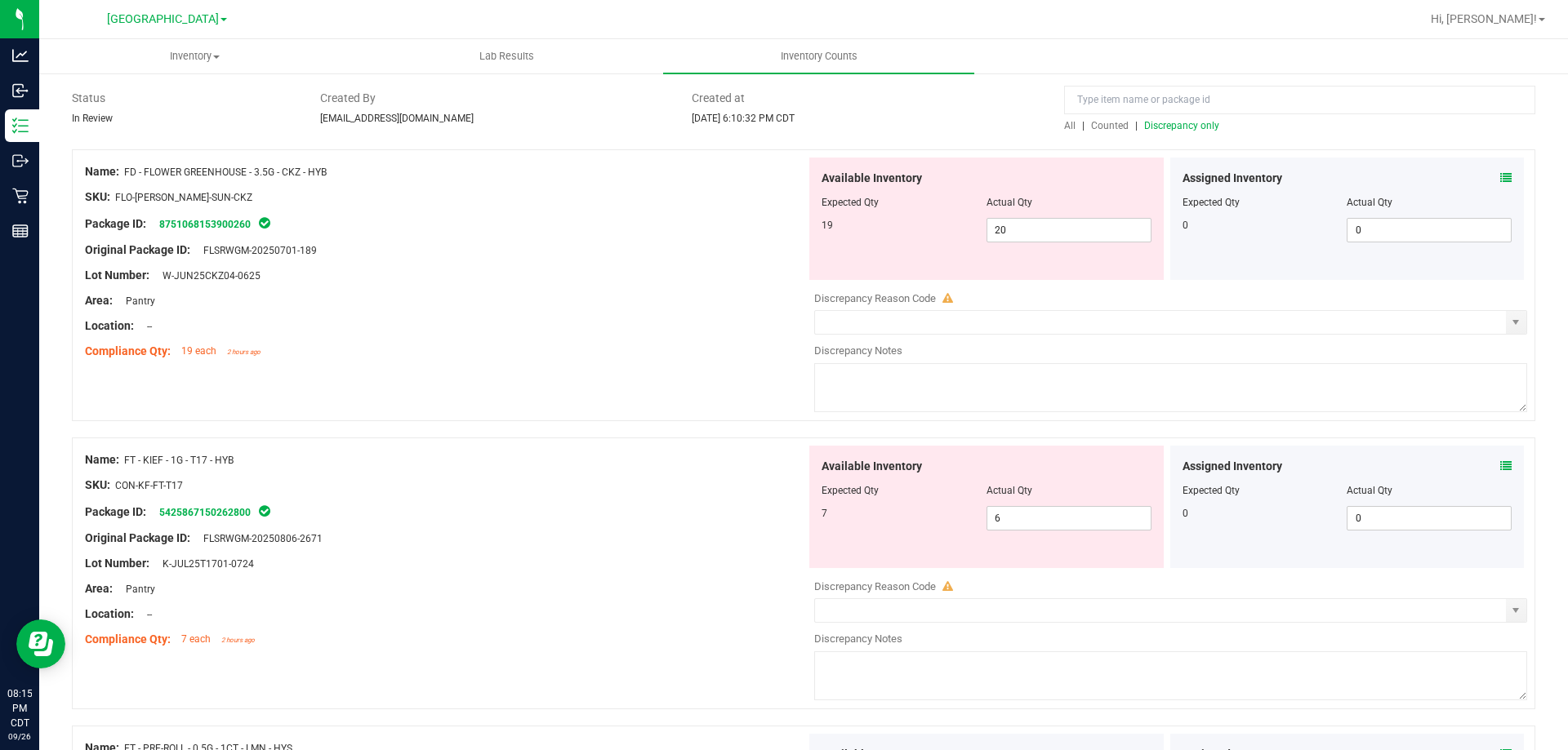
scroll to position [0, 0]
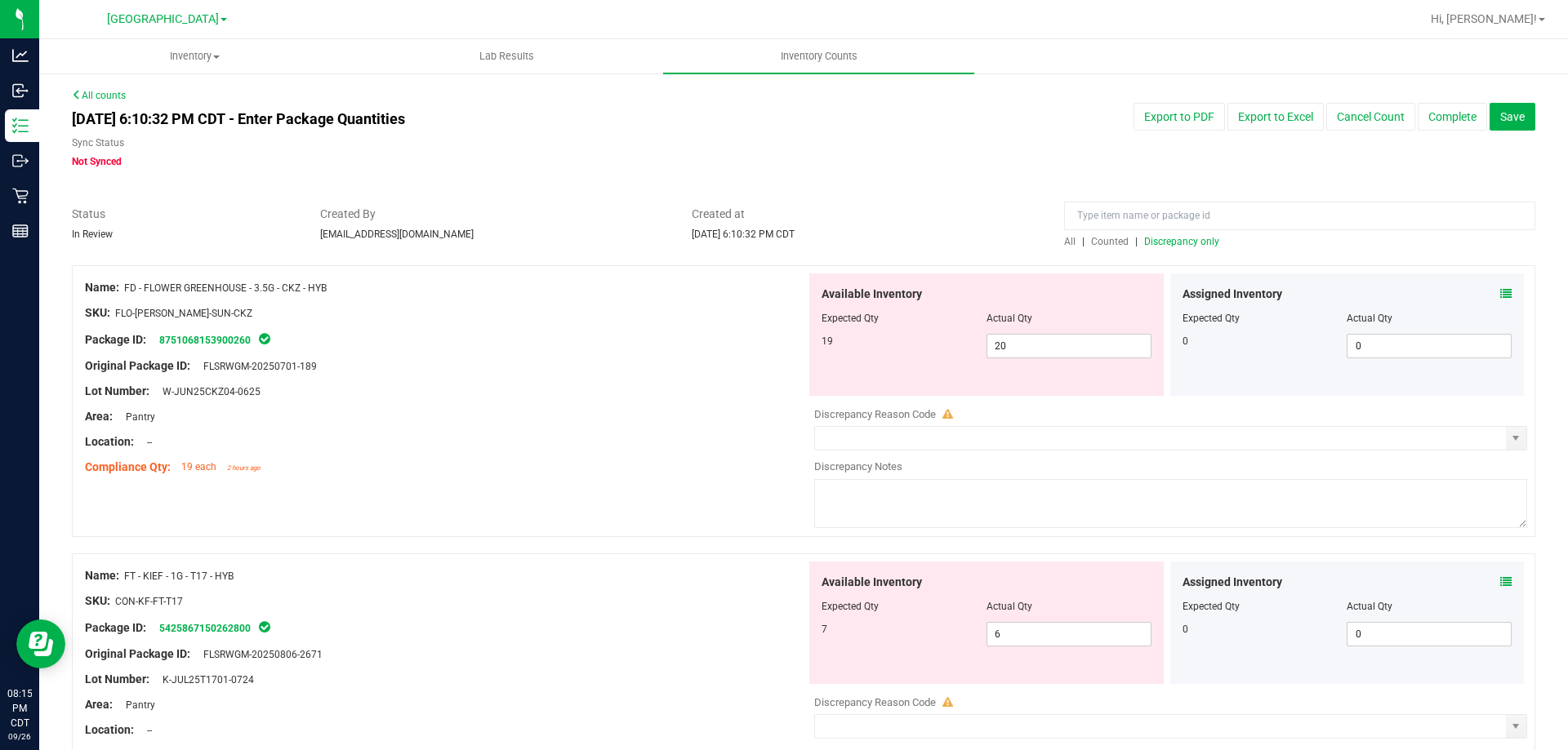
click at [1159, 236] on span "Discrepancy only" at bounding box center [1181, 241] width 75 height 11
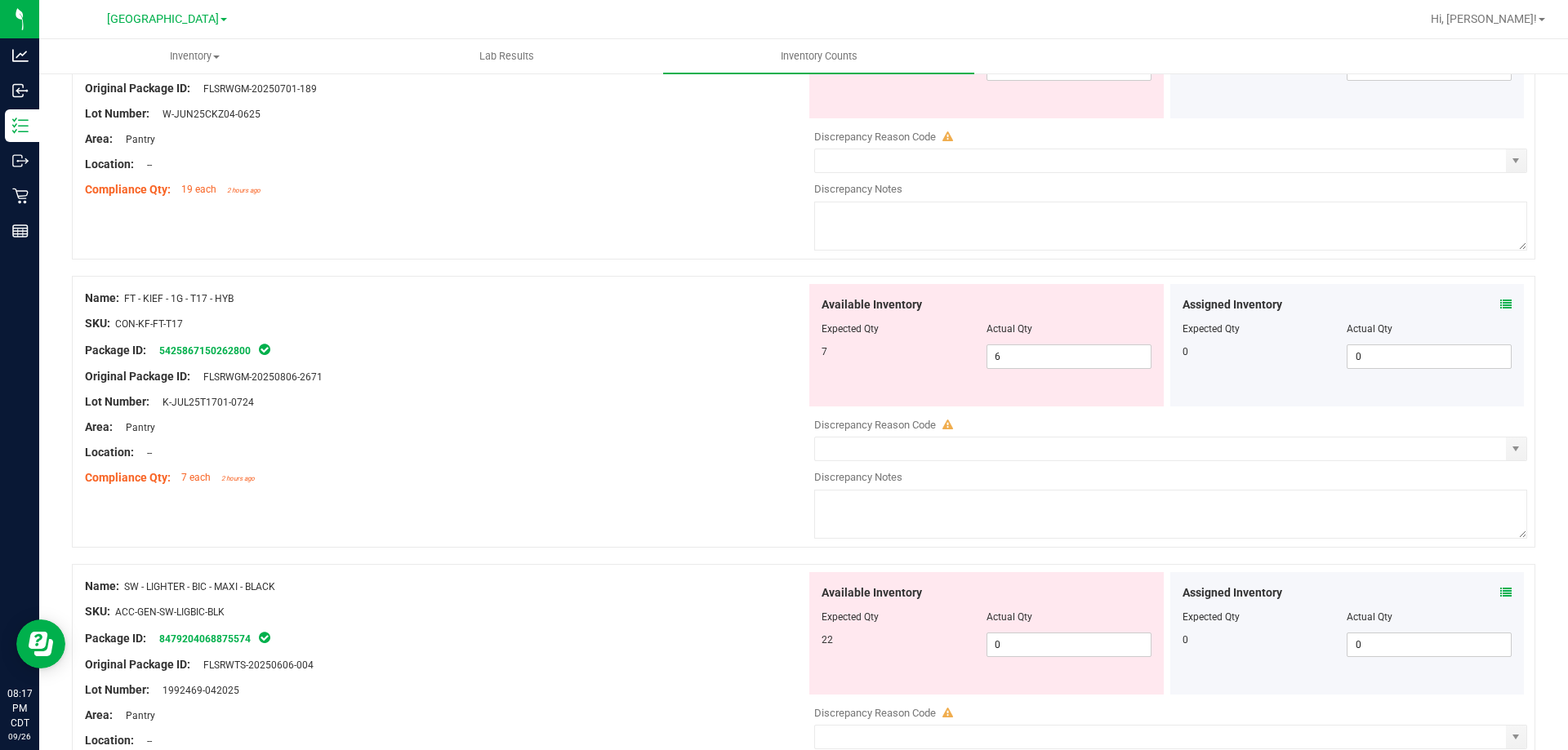
scroll to position [572, 0]
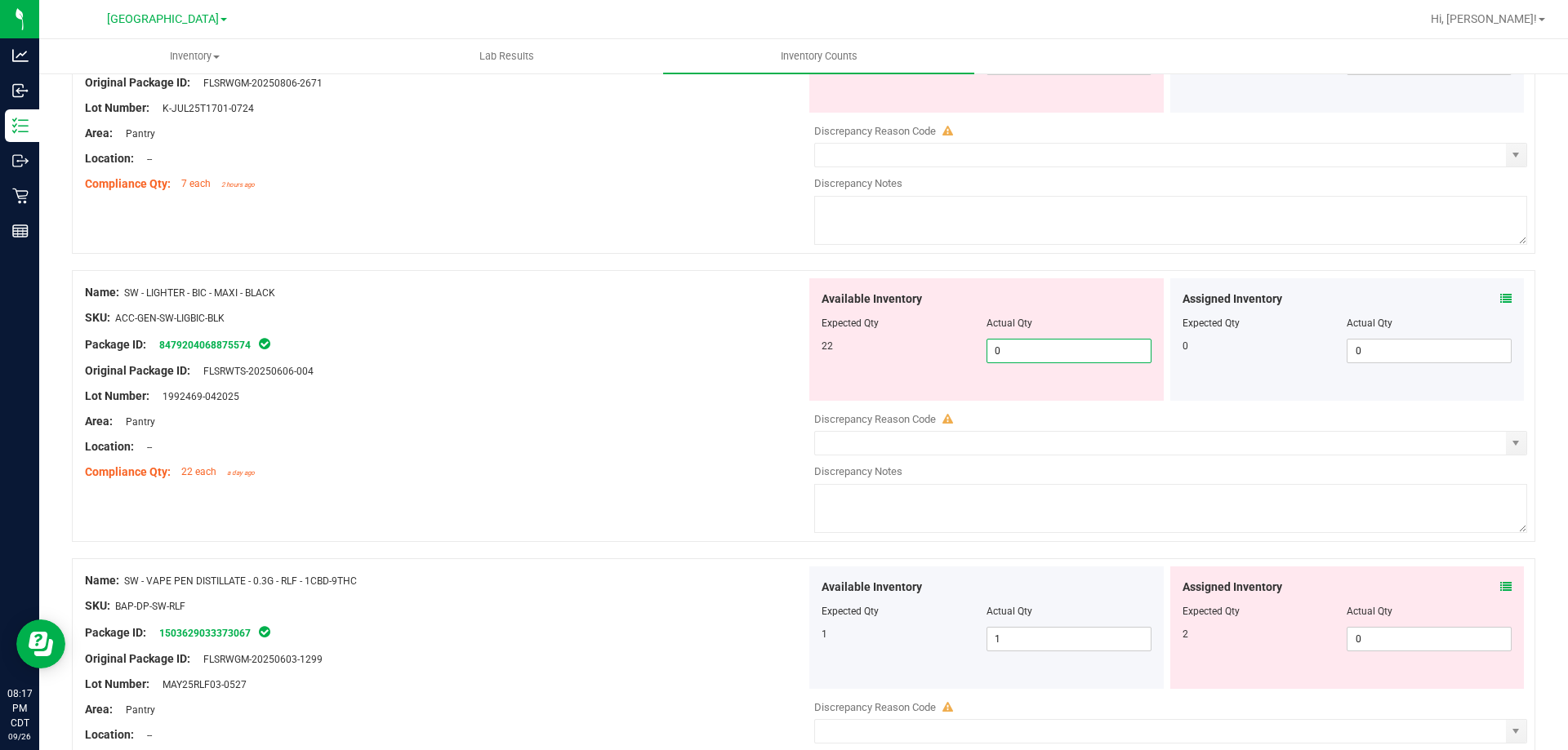
click at [1020, 346] on span "0 0" at bounding box center [1069, 351] width 165 height 25
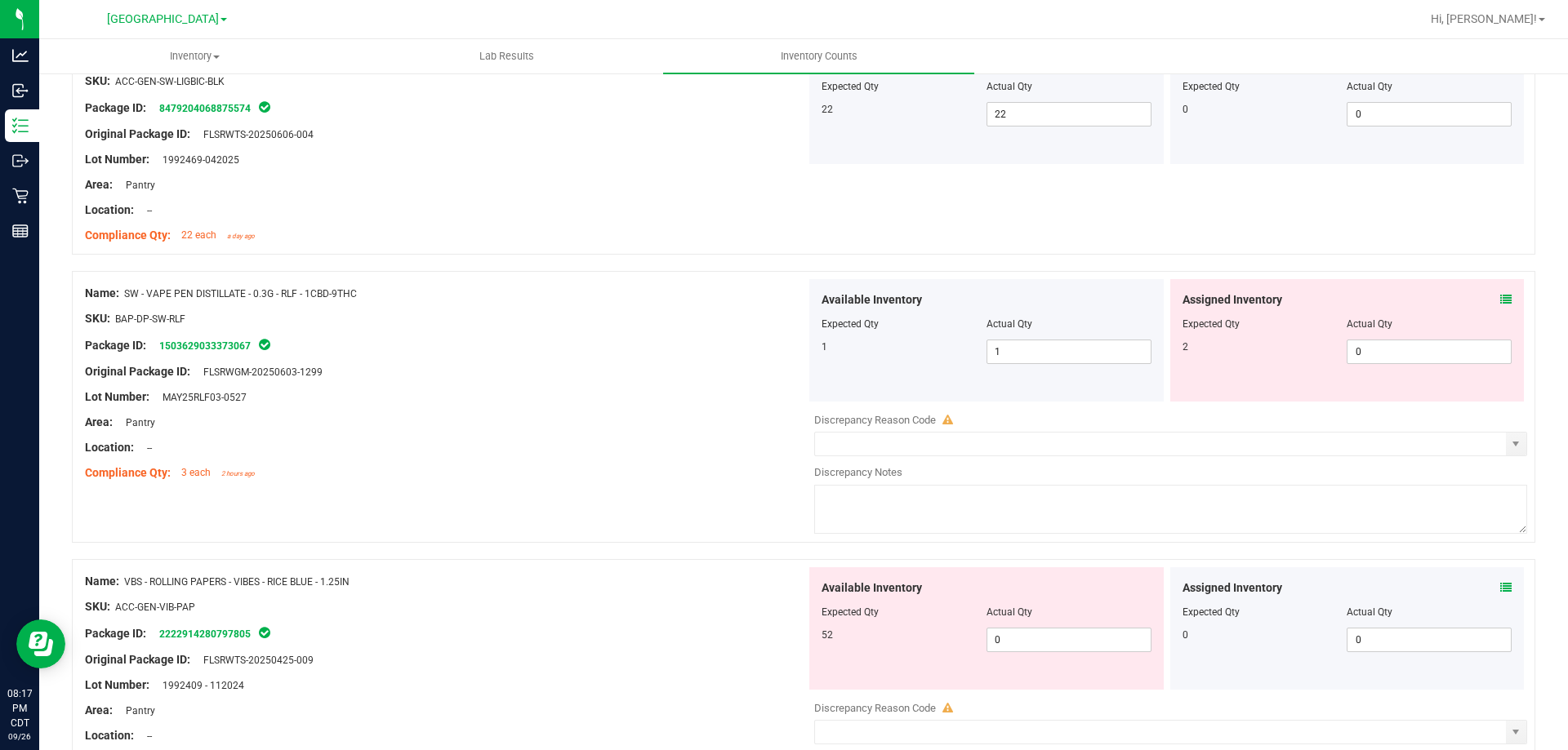
scroll to position [817, 0]
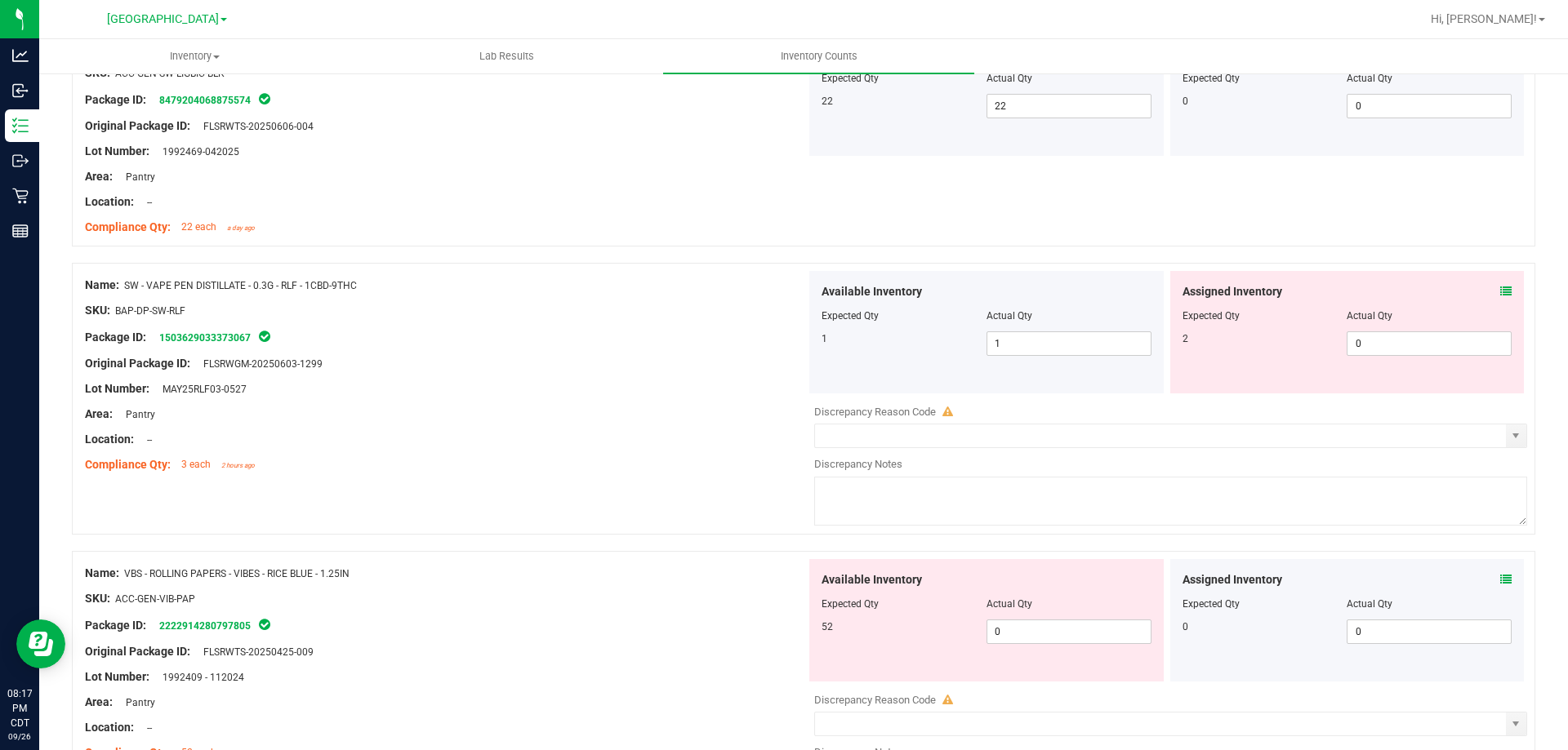
click at [1425, 290] on icon at bounding box center [1506, 291] width 11 height 11
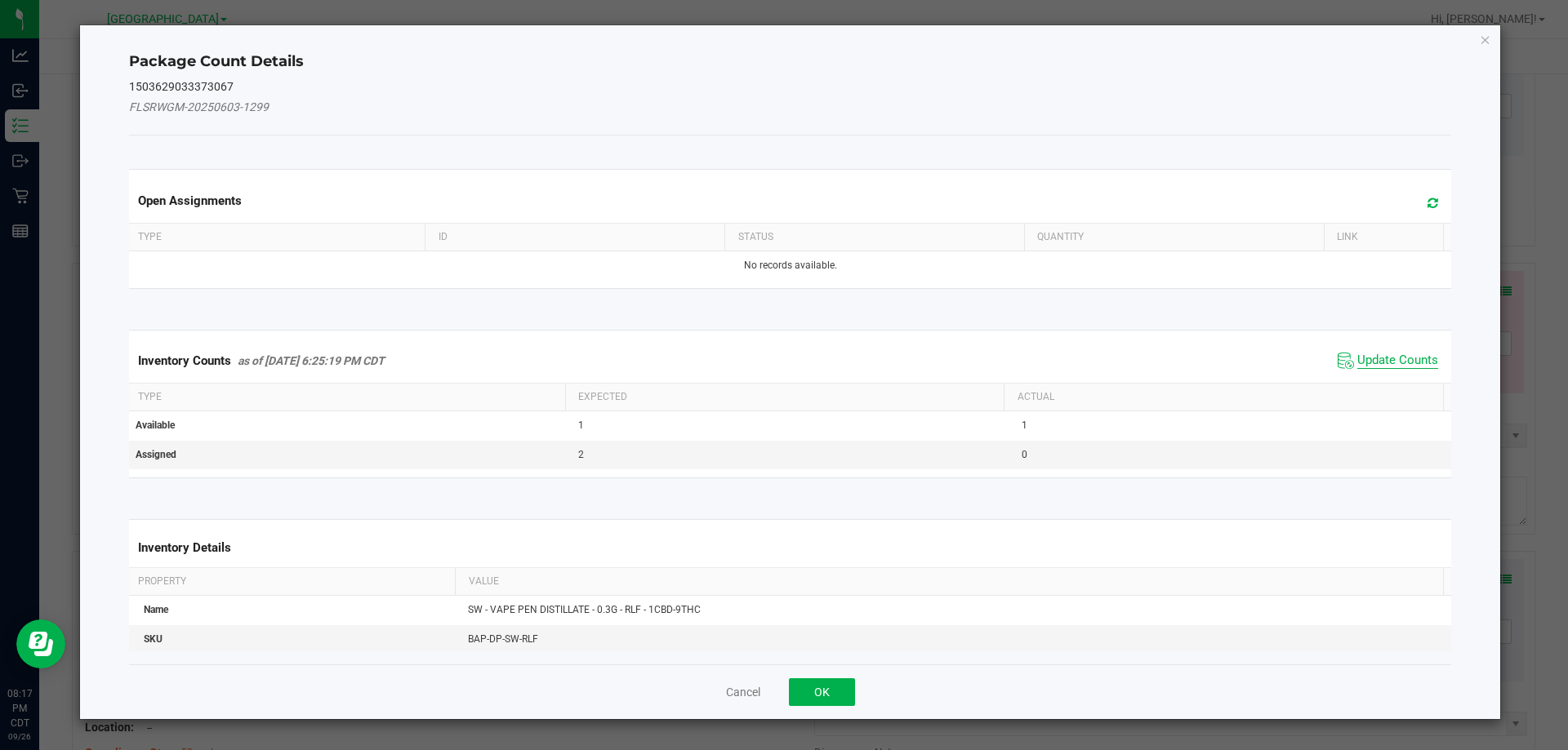
click at [1358, 360] on span "Update Counts" at bounding box center [1398, 360] width 81 height 17
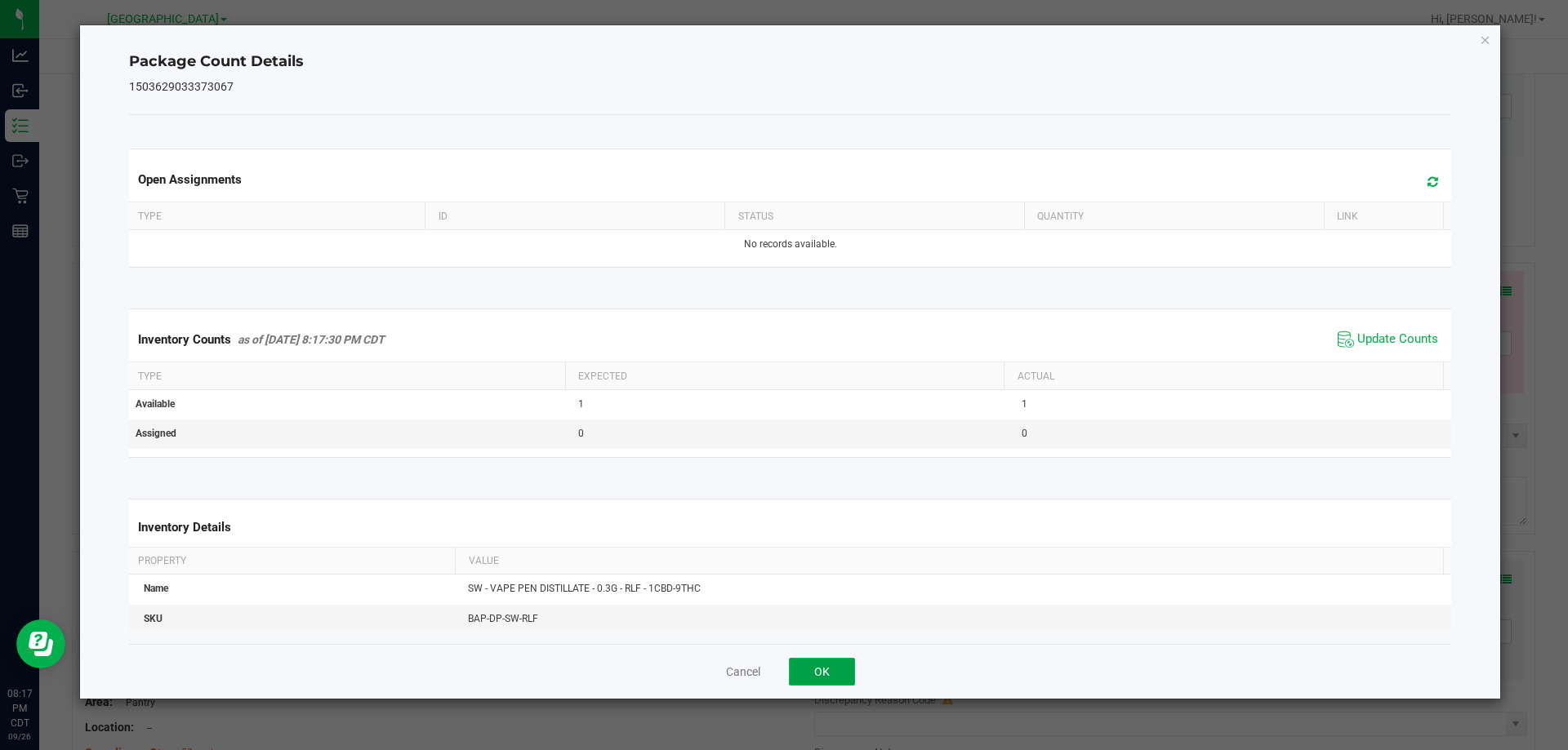
click at [799, 667] on button "OK" at bounding box center [821, 673] width 66 height 28
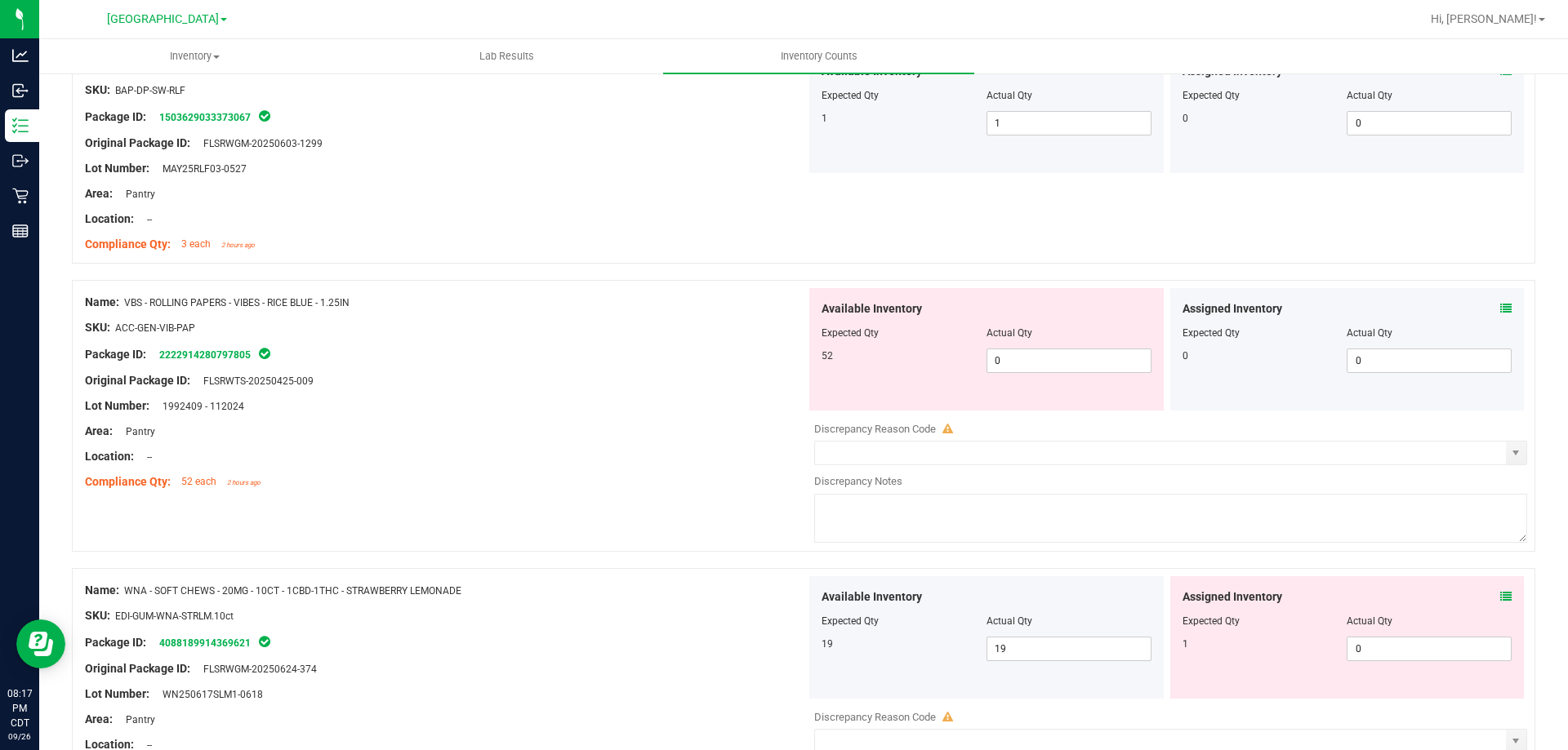
scroll to position [1061, 0]
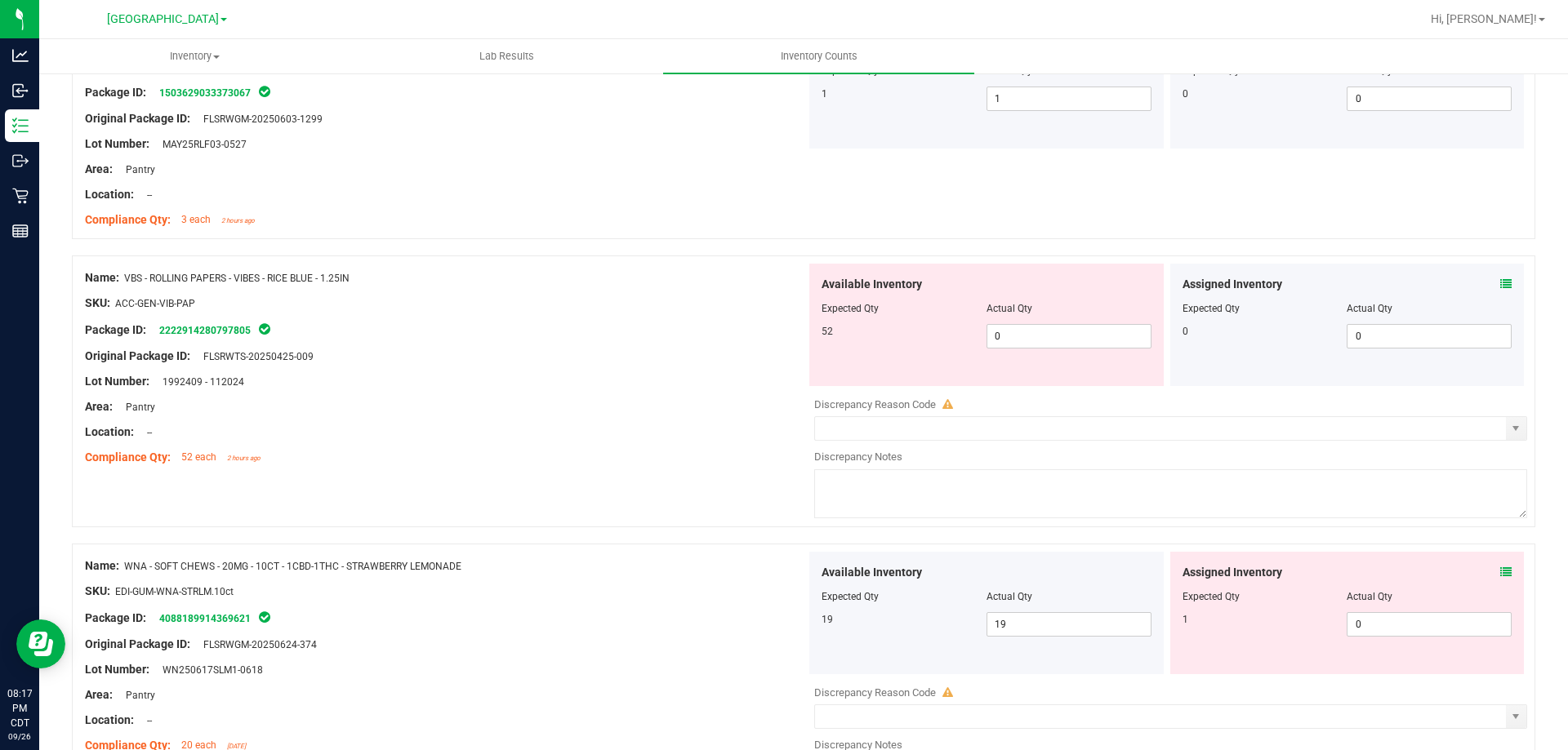
click at [1425, 283] on div "Assigned Inventory Expected Qty Actual Qty 0 0 0" at bounding box center [1347, 324] width 354 height 122
click at [1016, 331] on span "0 0" at bounding box center [1069, 337] width 165 height 25
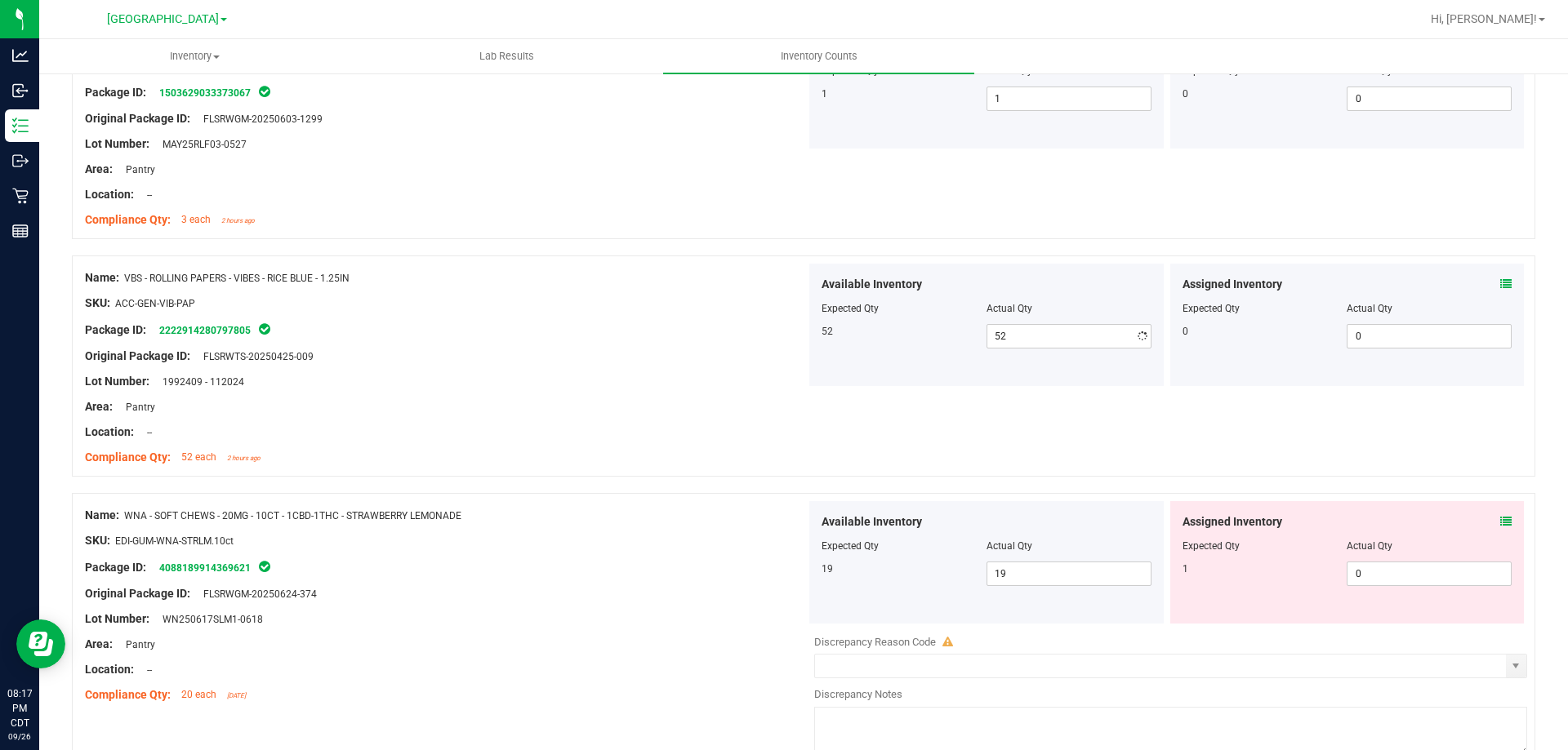
click at [542, 407] on div "Area: Pantry" at bounding box center [446, 407] width 721 height 18
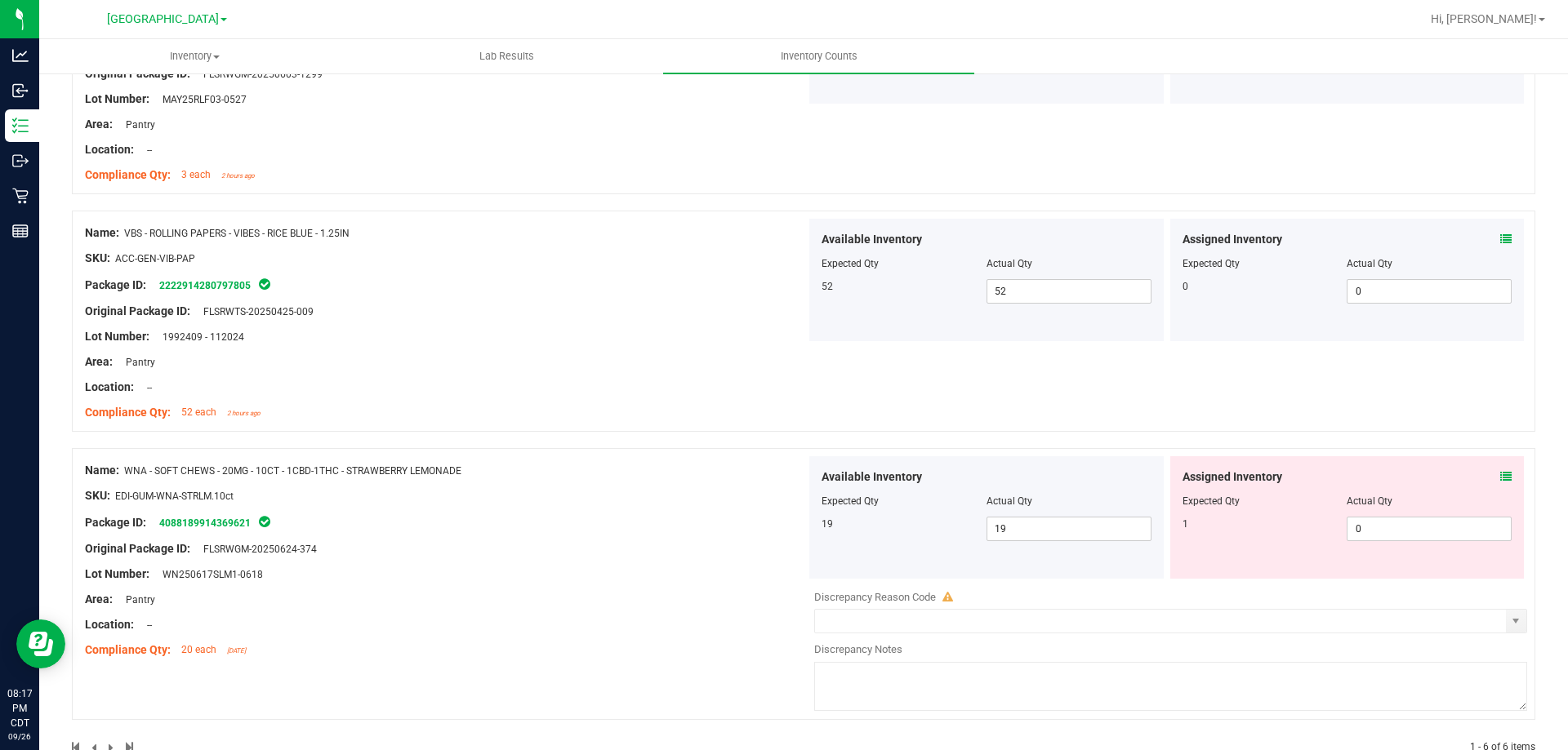
scroll to position [1148, 0]
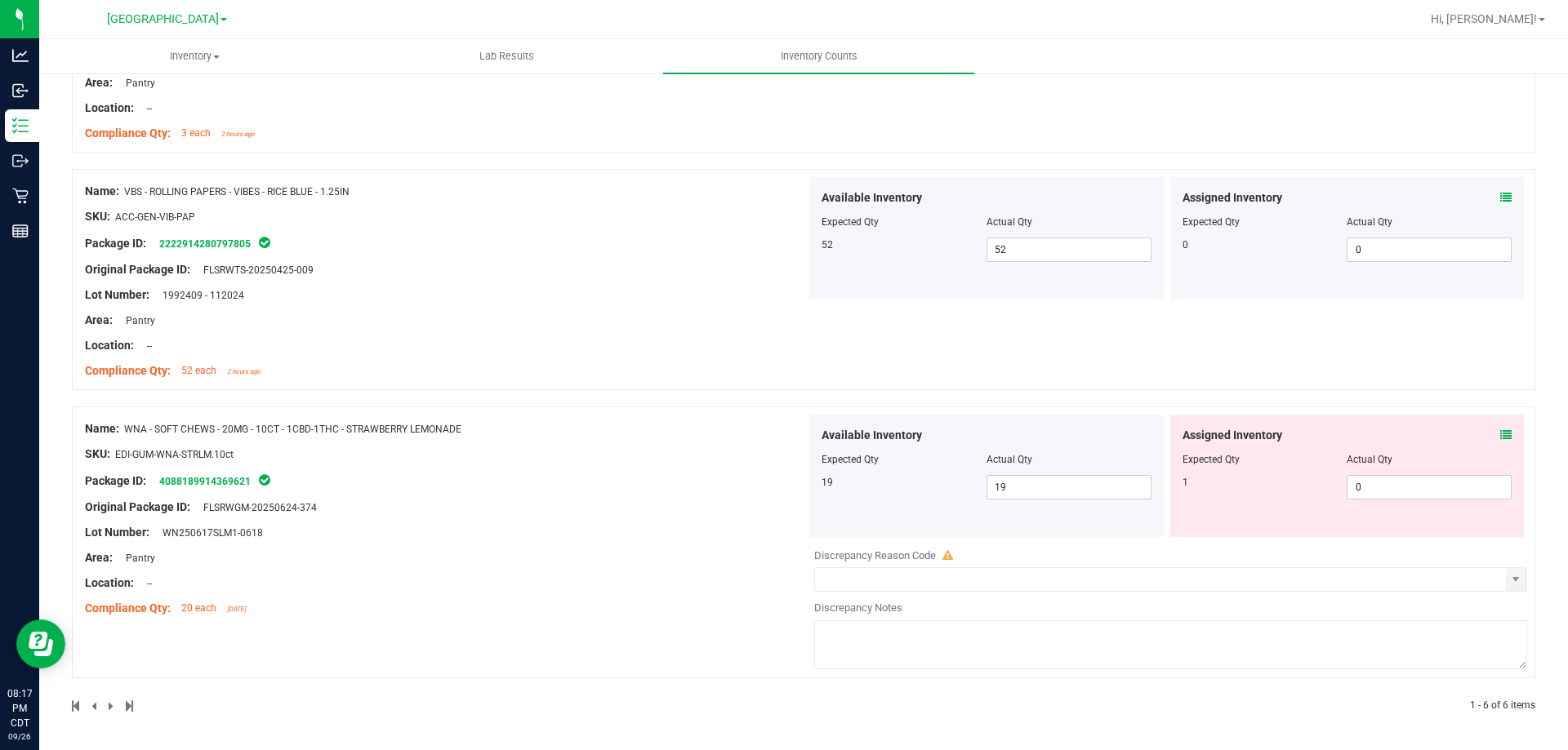
click at [1425, 430] on icon at bounding box center [1506, 435] width 11 height 11
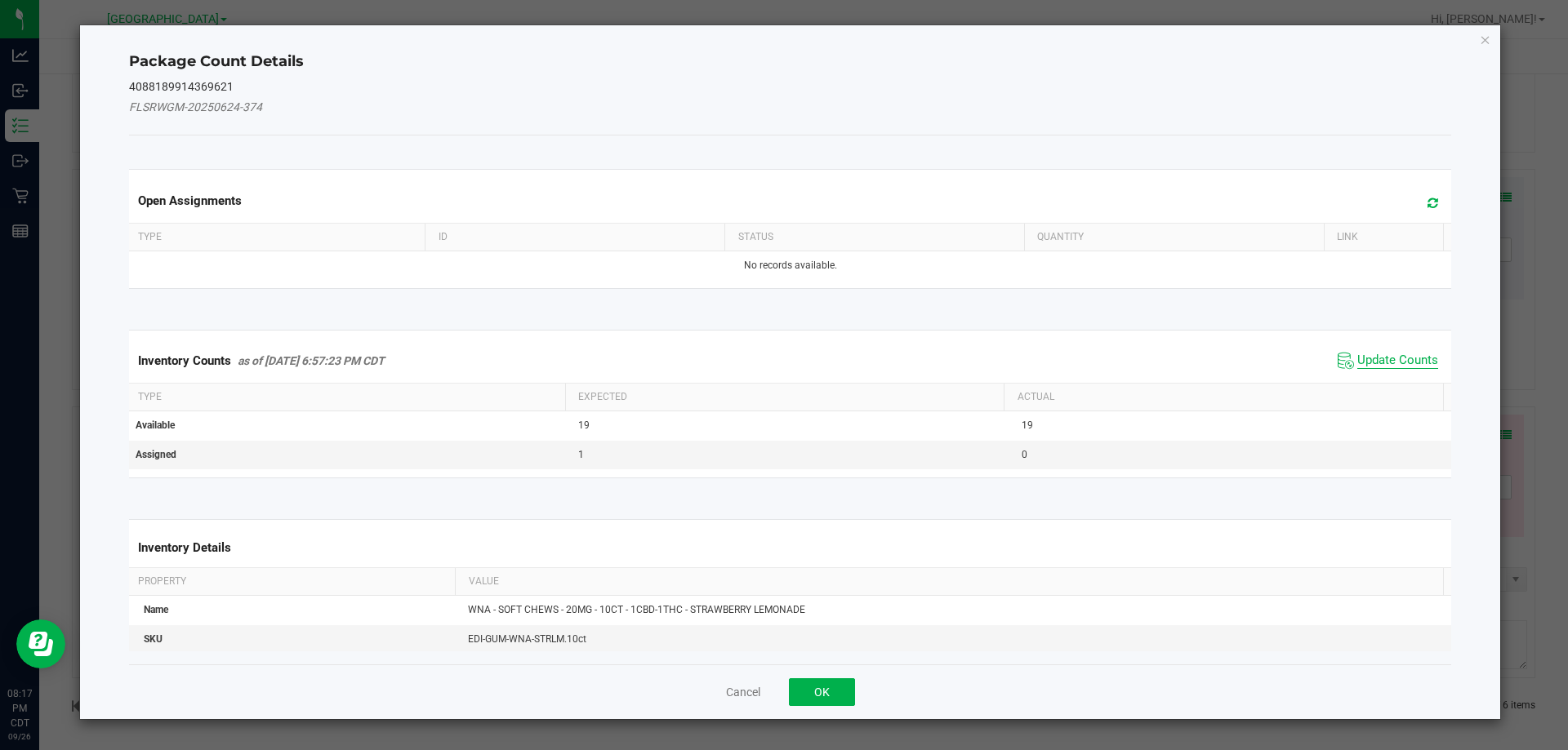
click at [1371, 366] on span "Update Counts" at bounding box center [1398, 360] width 81 height 17
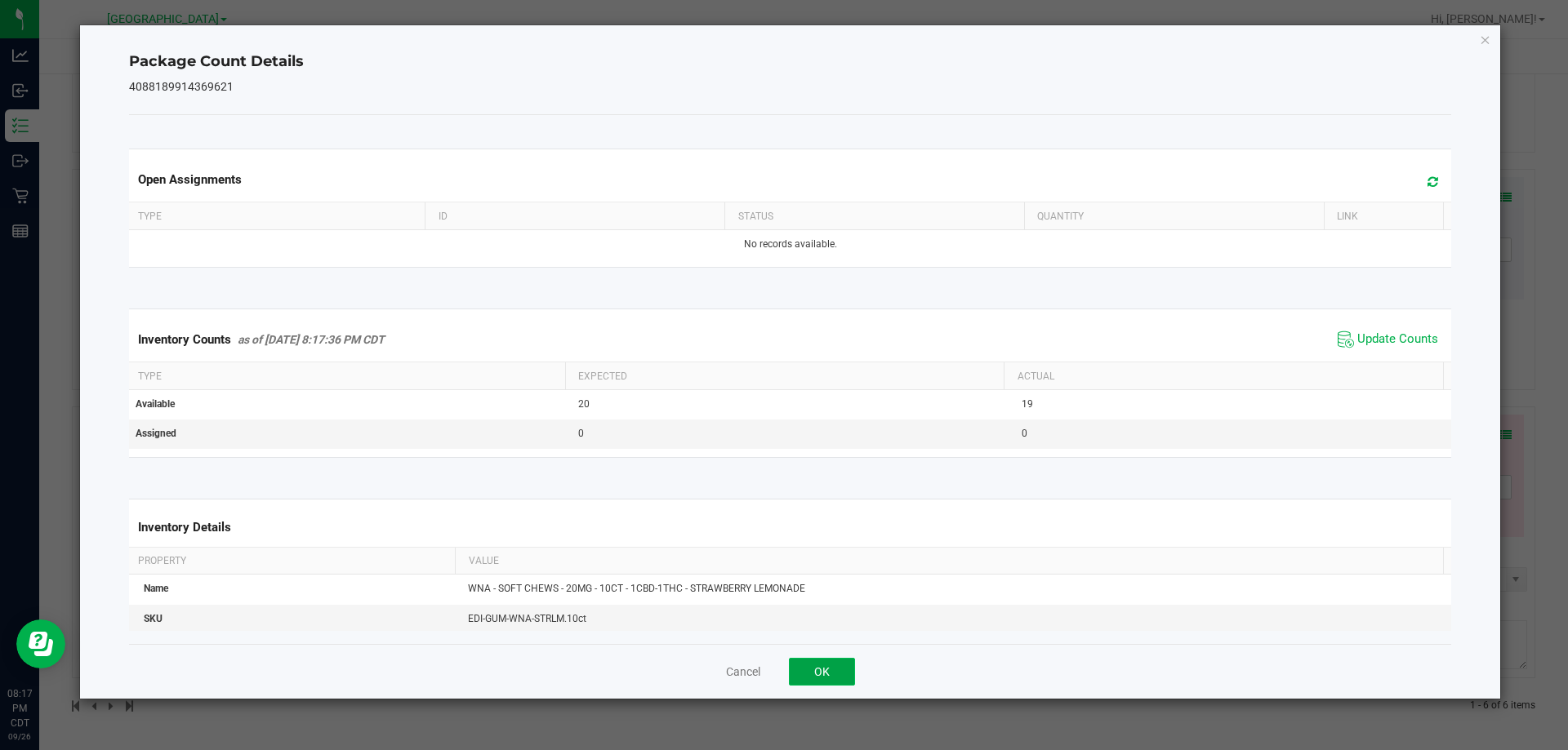
click at [852, 661] on button "OK" at bounding box center [821, 673] width 66 height 28
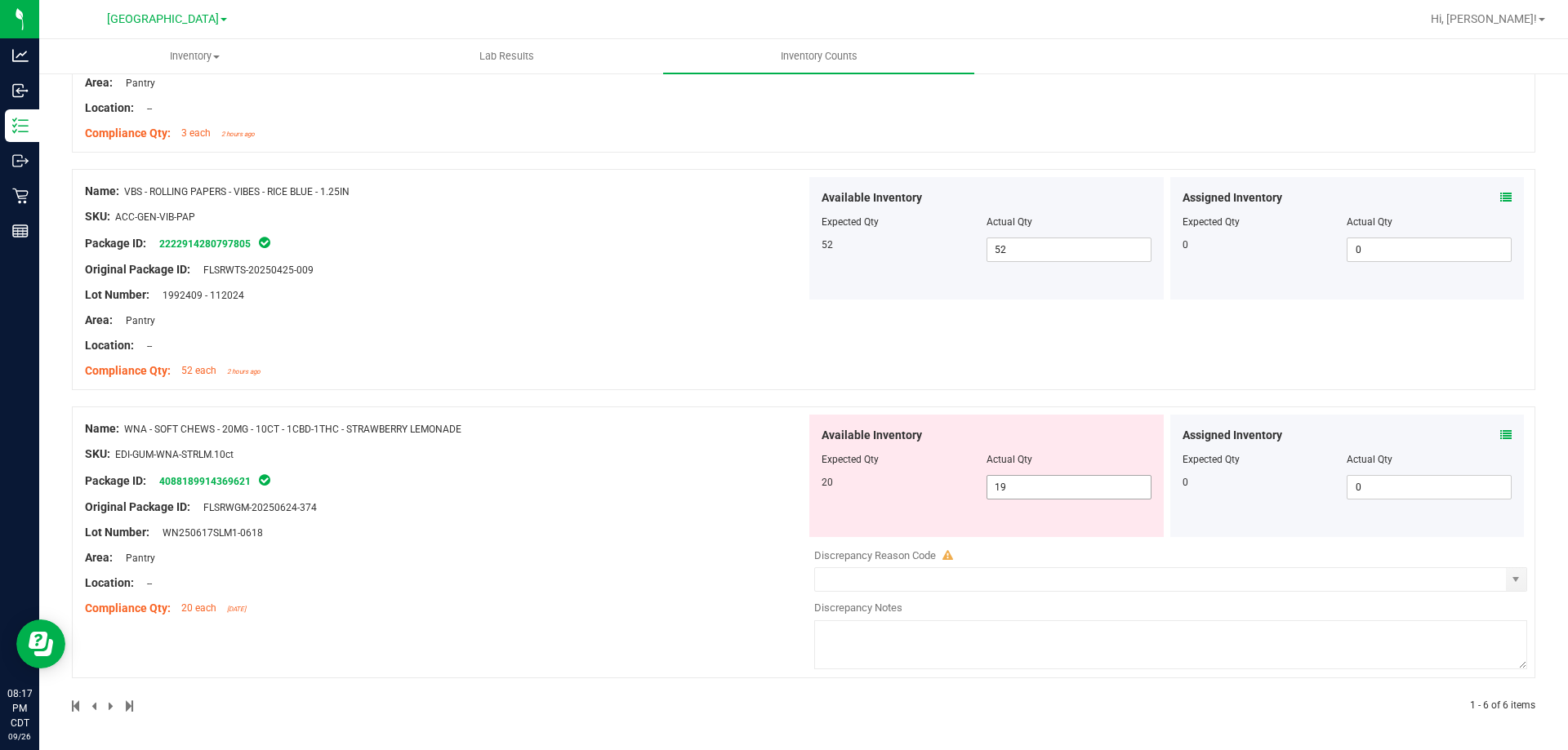
click at [1021, 487] on span "19 19" at bounding box center [1069, 488] width 165 height 25
click at [667, 577] on div "Name: WNA - SOFT CHEWS - 20MG - 10CT - 1CBD-1THC - STRAWBERRY LEMONADE SKU: EDI…" at bounding box center [446, 519] width 721 height 208
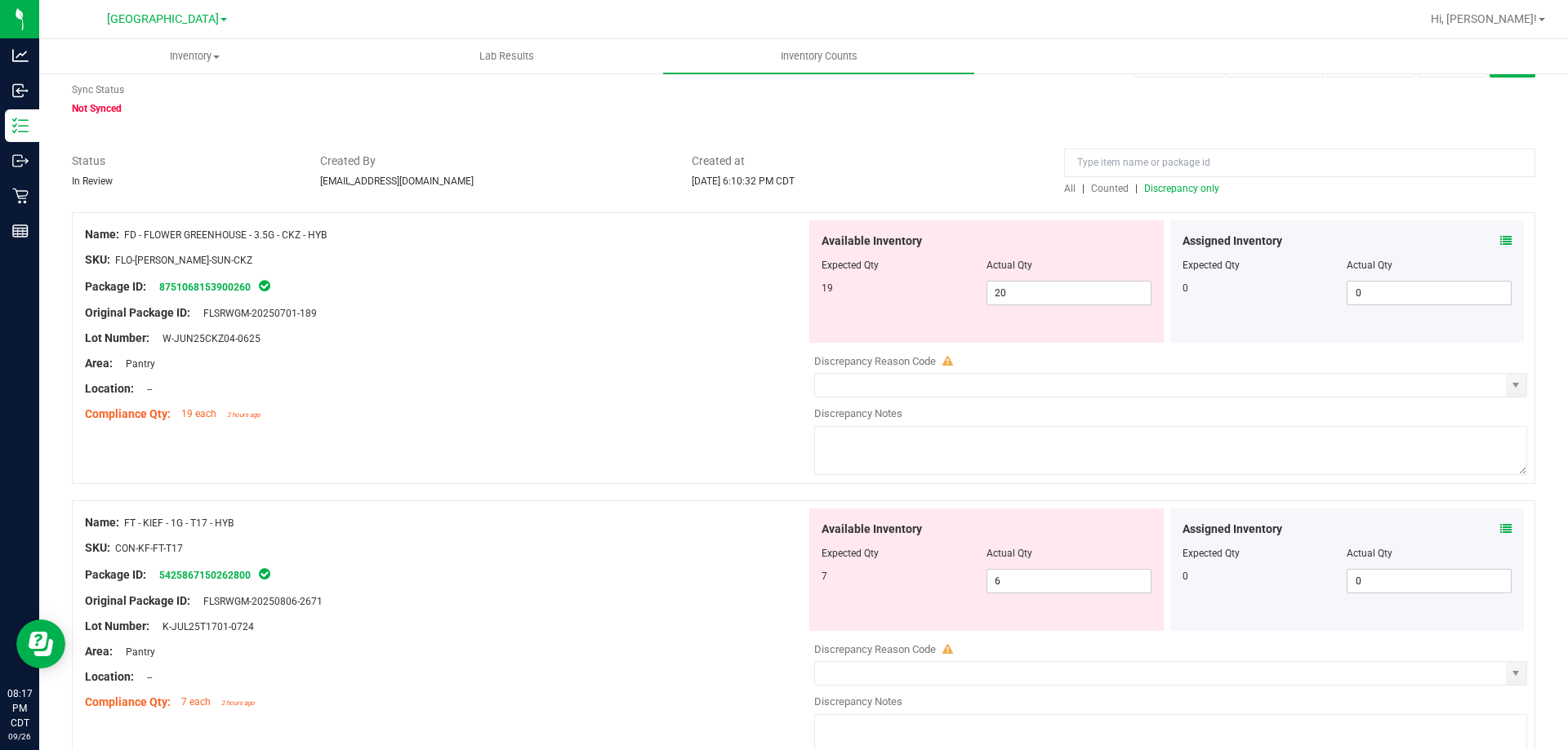
scroll to position [0, 0]
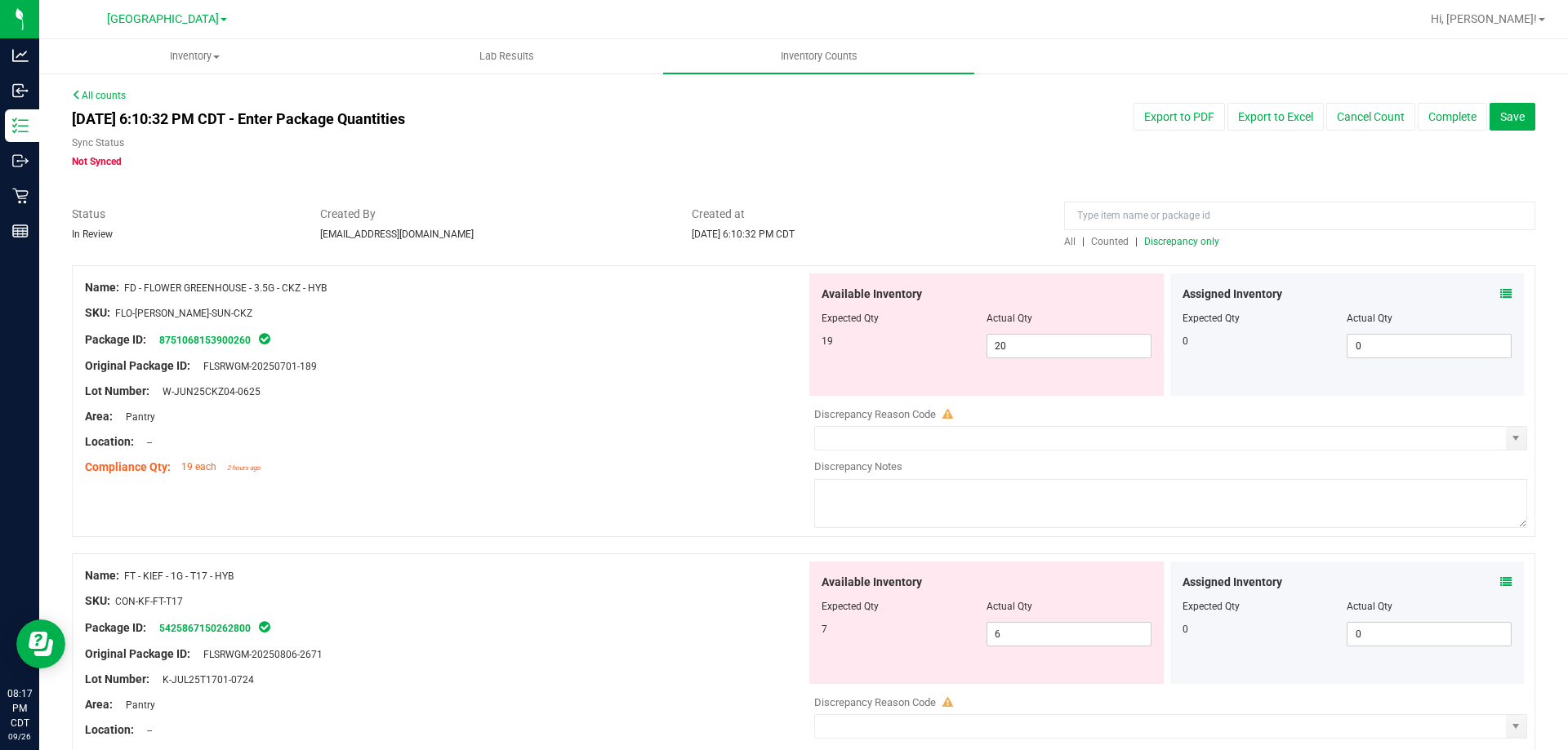
click at [1185, 239] on span "Discrepancy only" at bounding box center [1181, 241] width 75 height 11
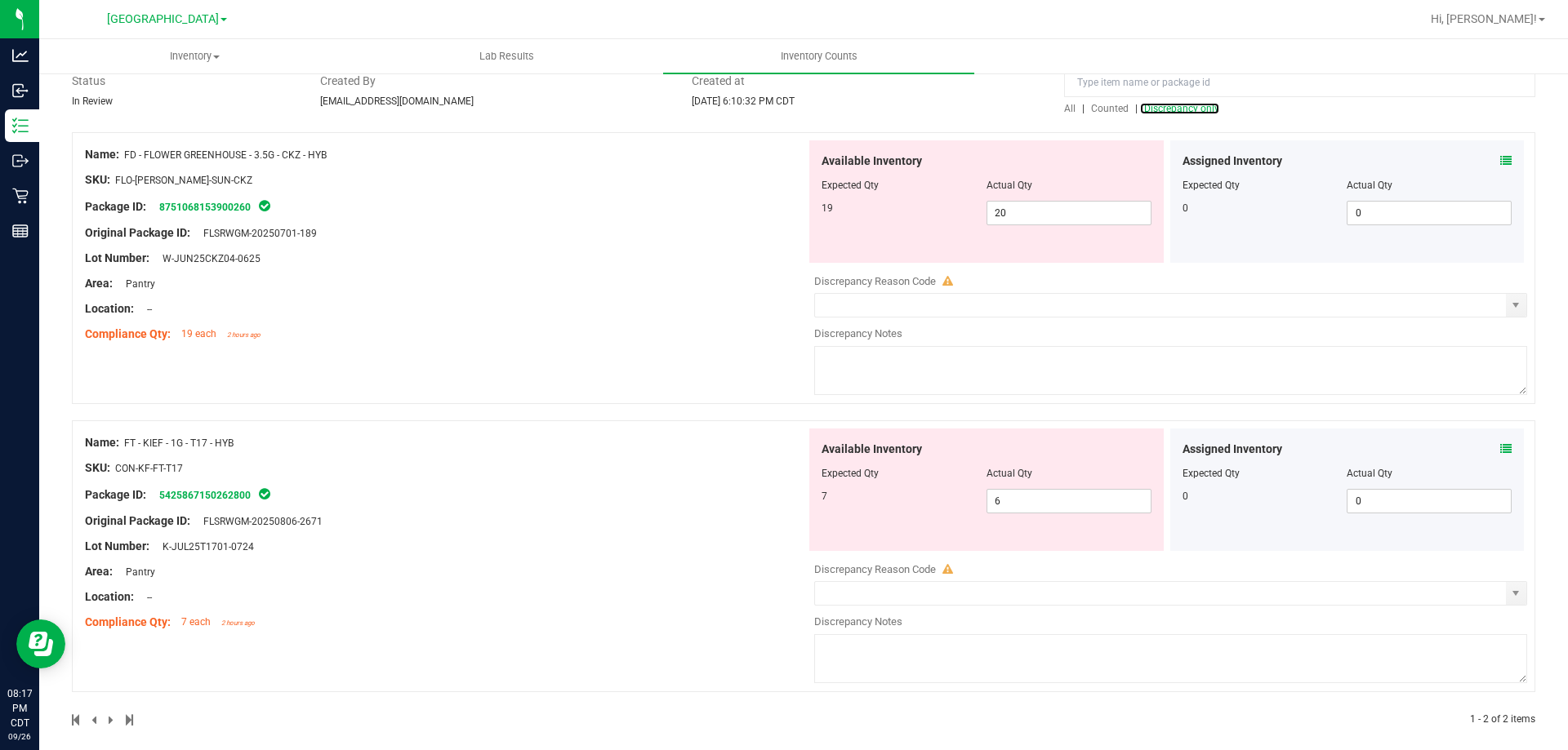
scroll to position [147, 0]
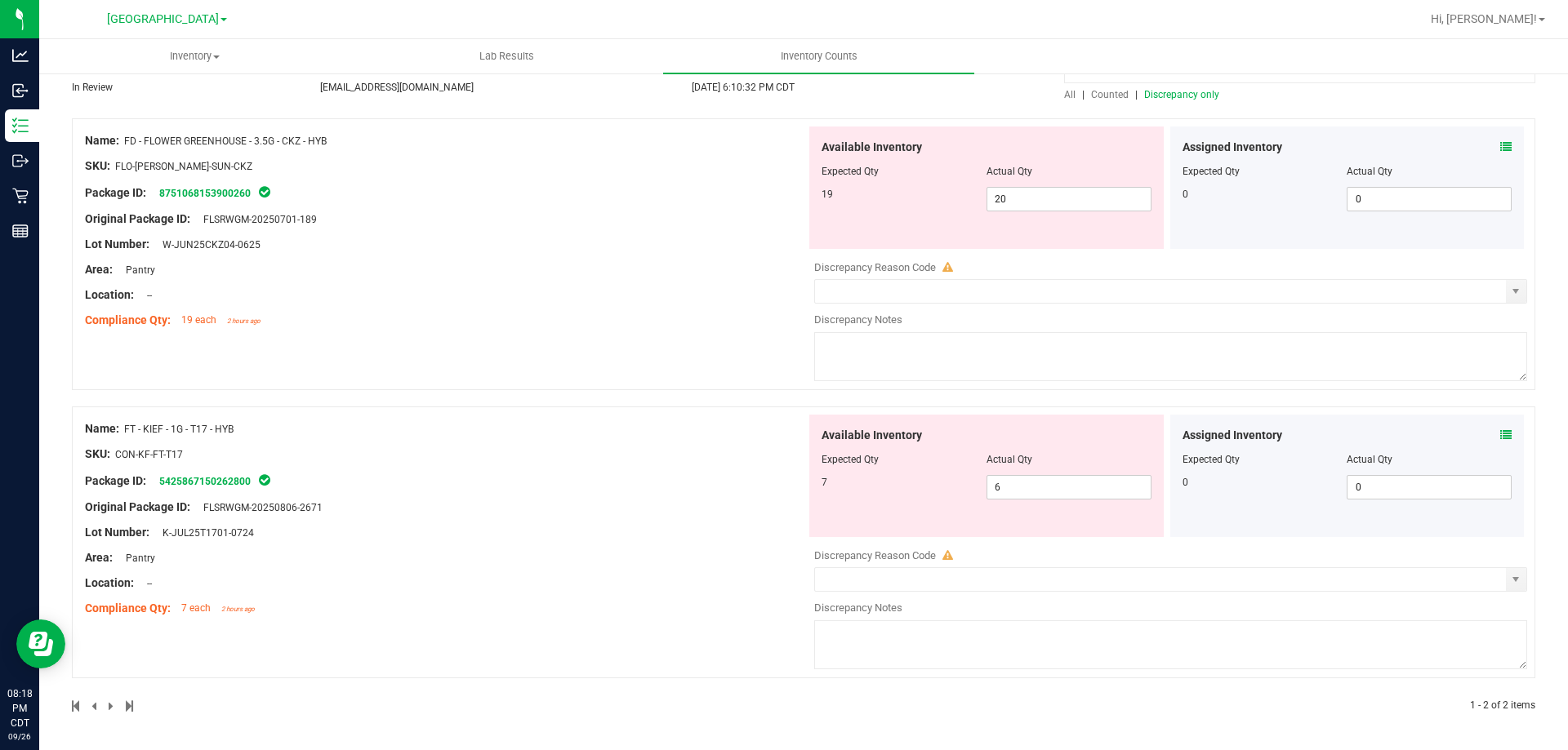
click at [1425, 142] on icon at bounding box center [1506, 147] width 11 height 11
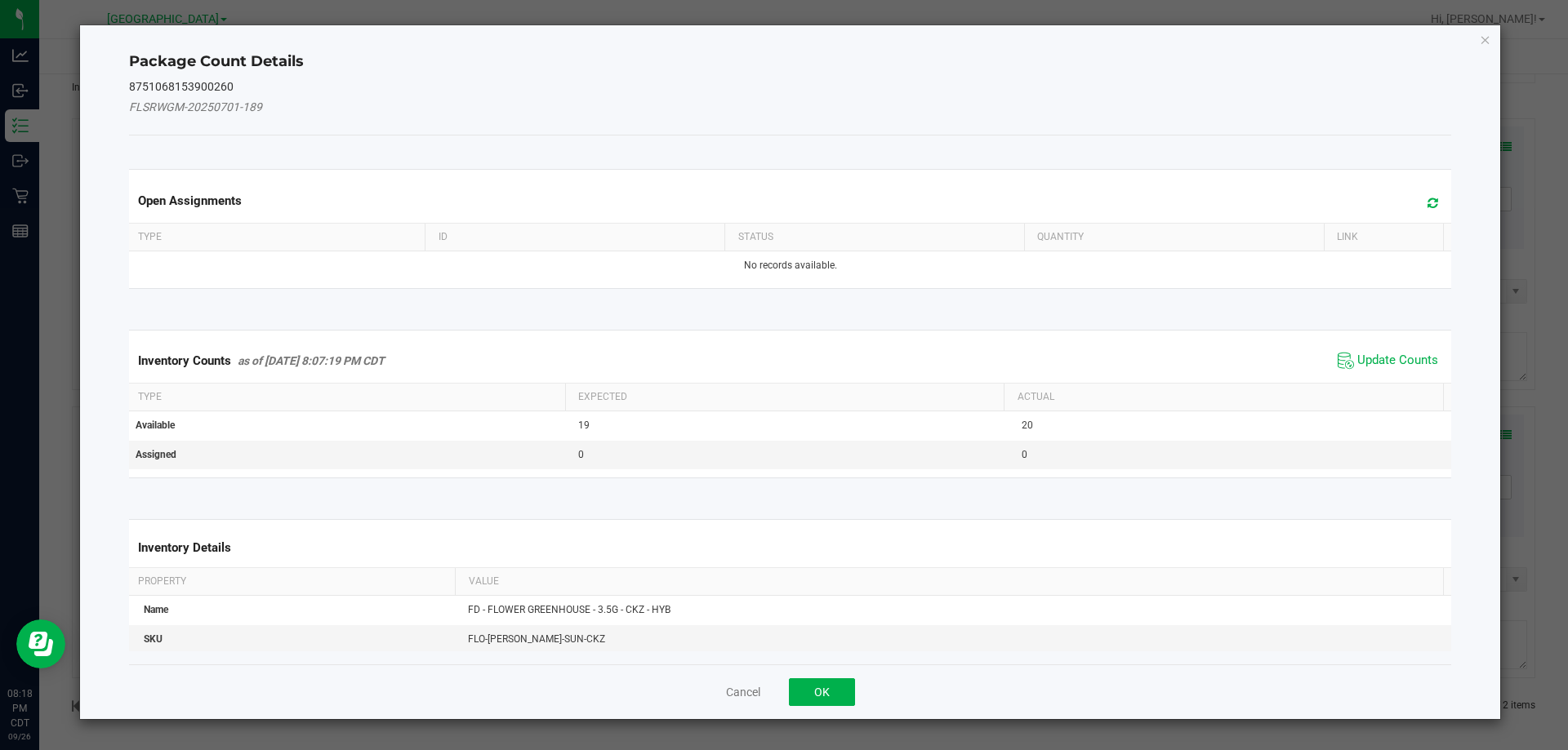
click at [1391, 371] on span "Update Counts" at bounding box center [1389, 361] width 109 height 25
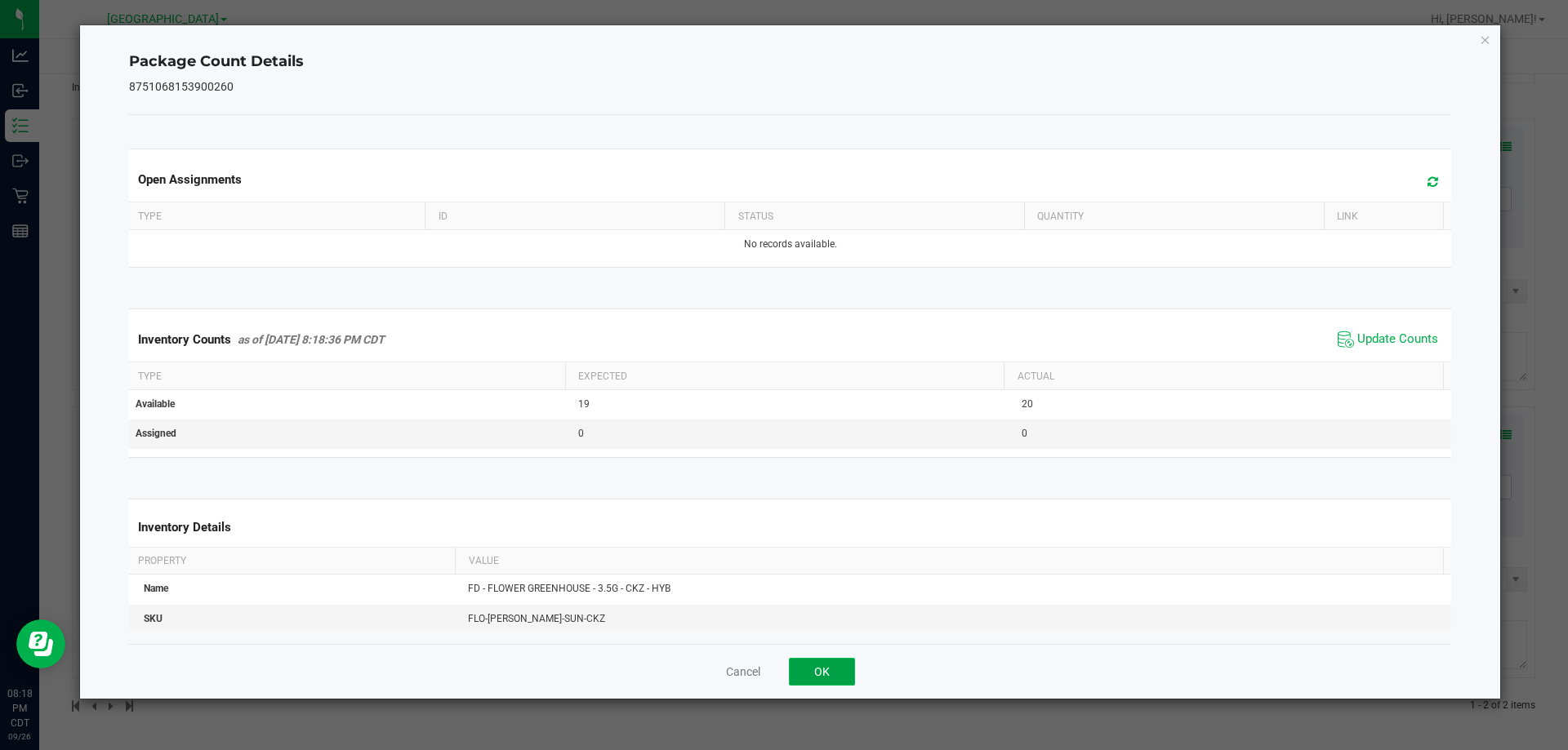
click at [796, 672] on button "OK" at bounding box center [821, 673] width 66 height 28
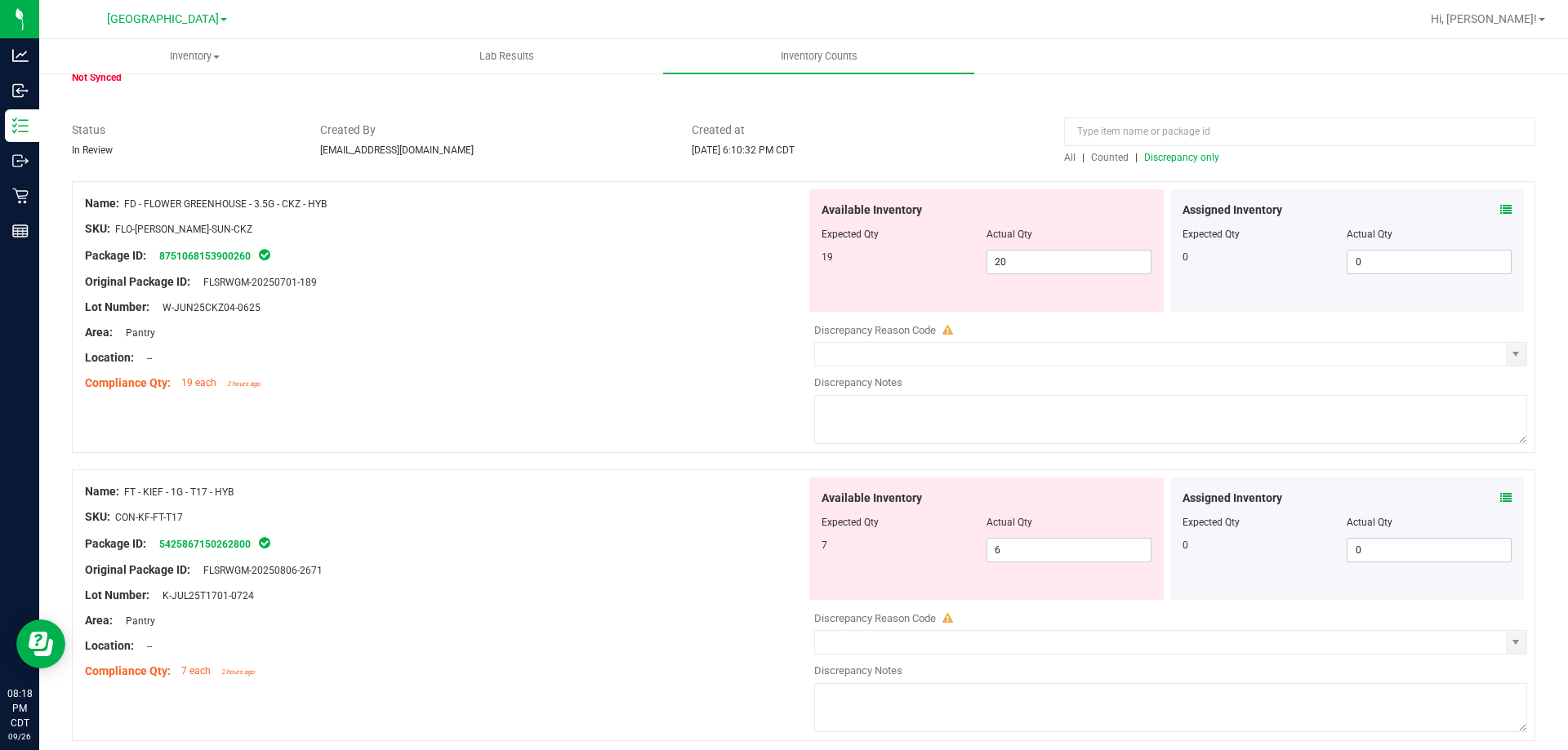
scroll to position [0, 0]
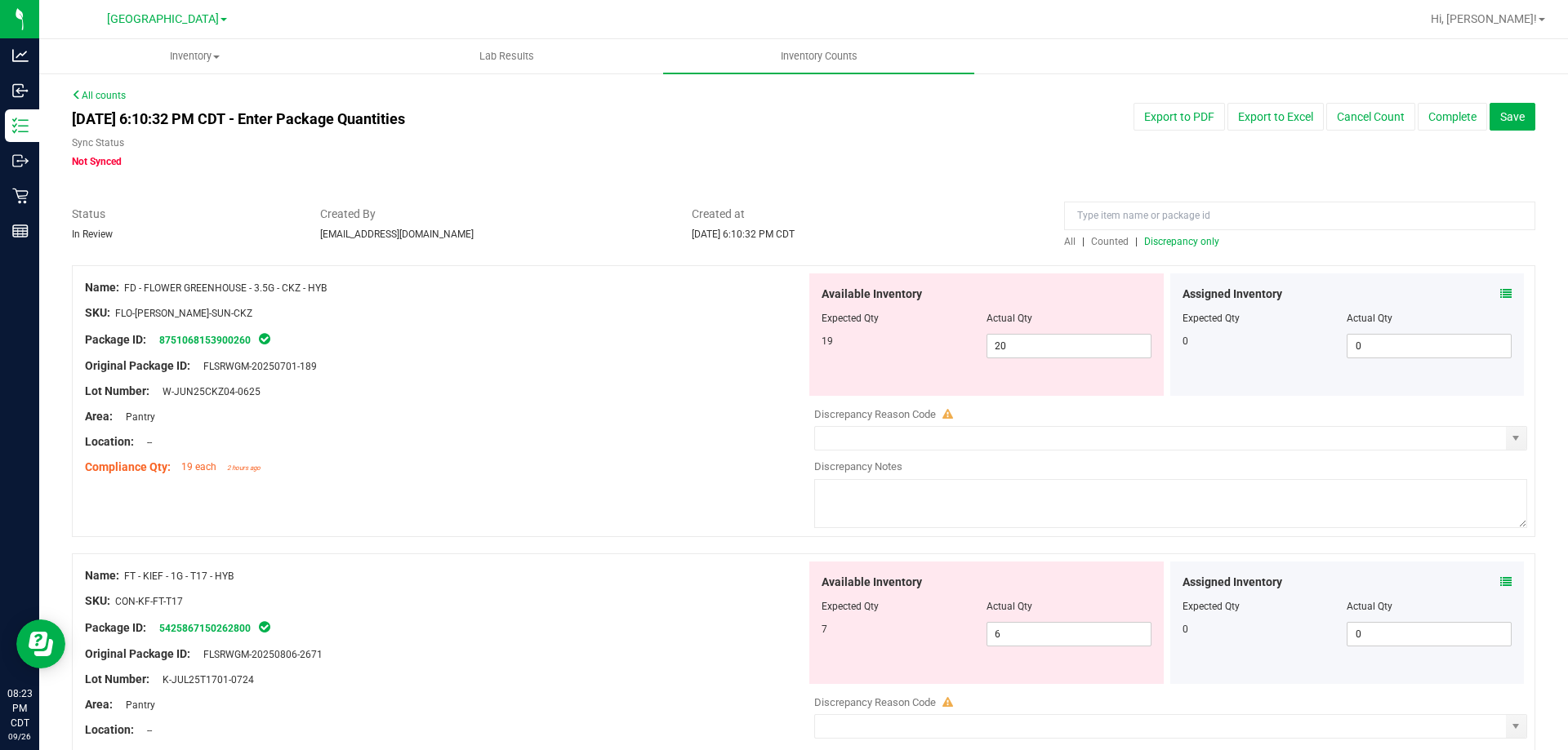
click at [1157, 243] on span "Discrepancy only" at bounding box center [1181, 241] width 75 height 11
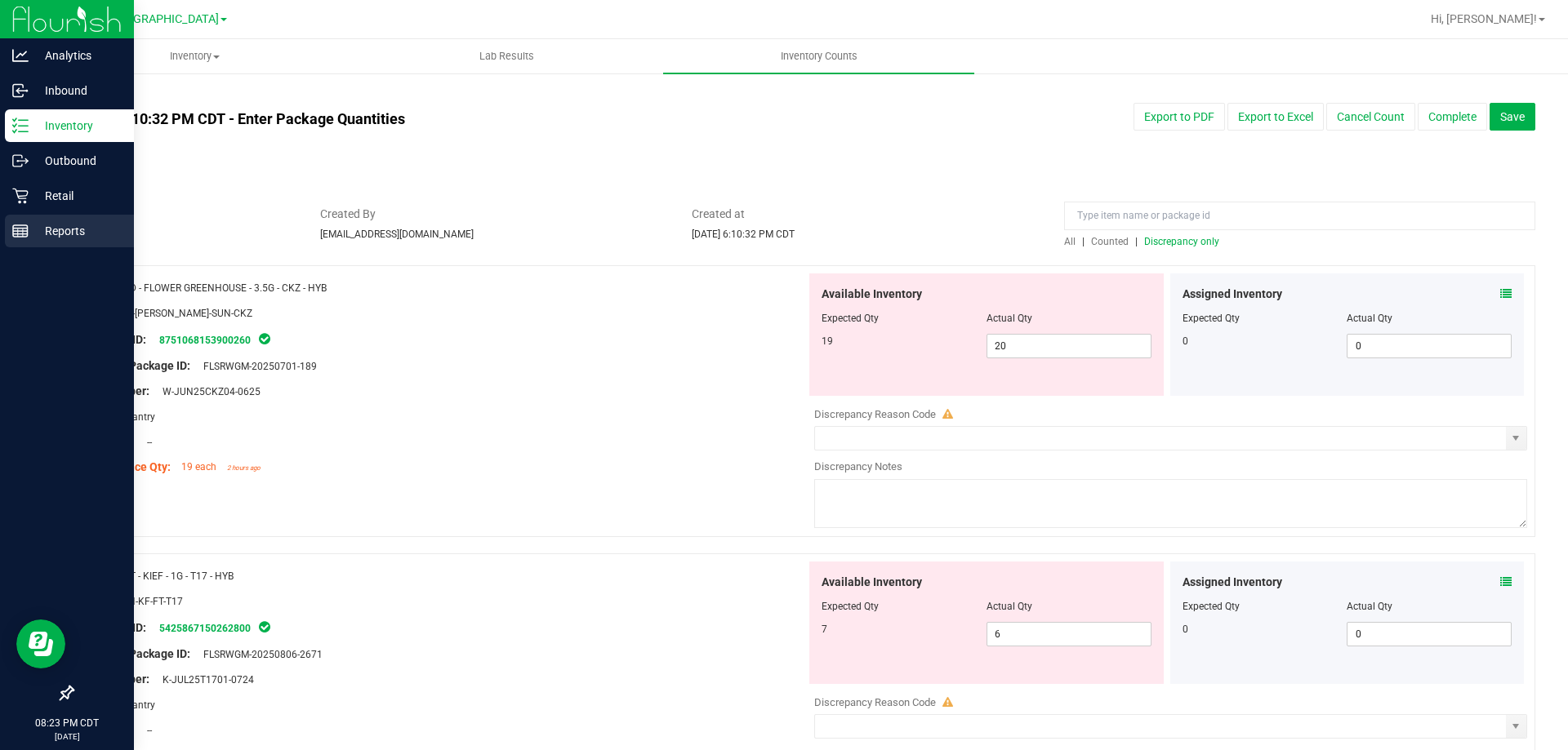
click at [23, 230] on line at bounding box center [23, 232] width 0 height 8
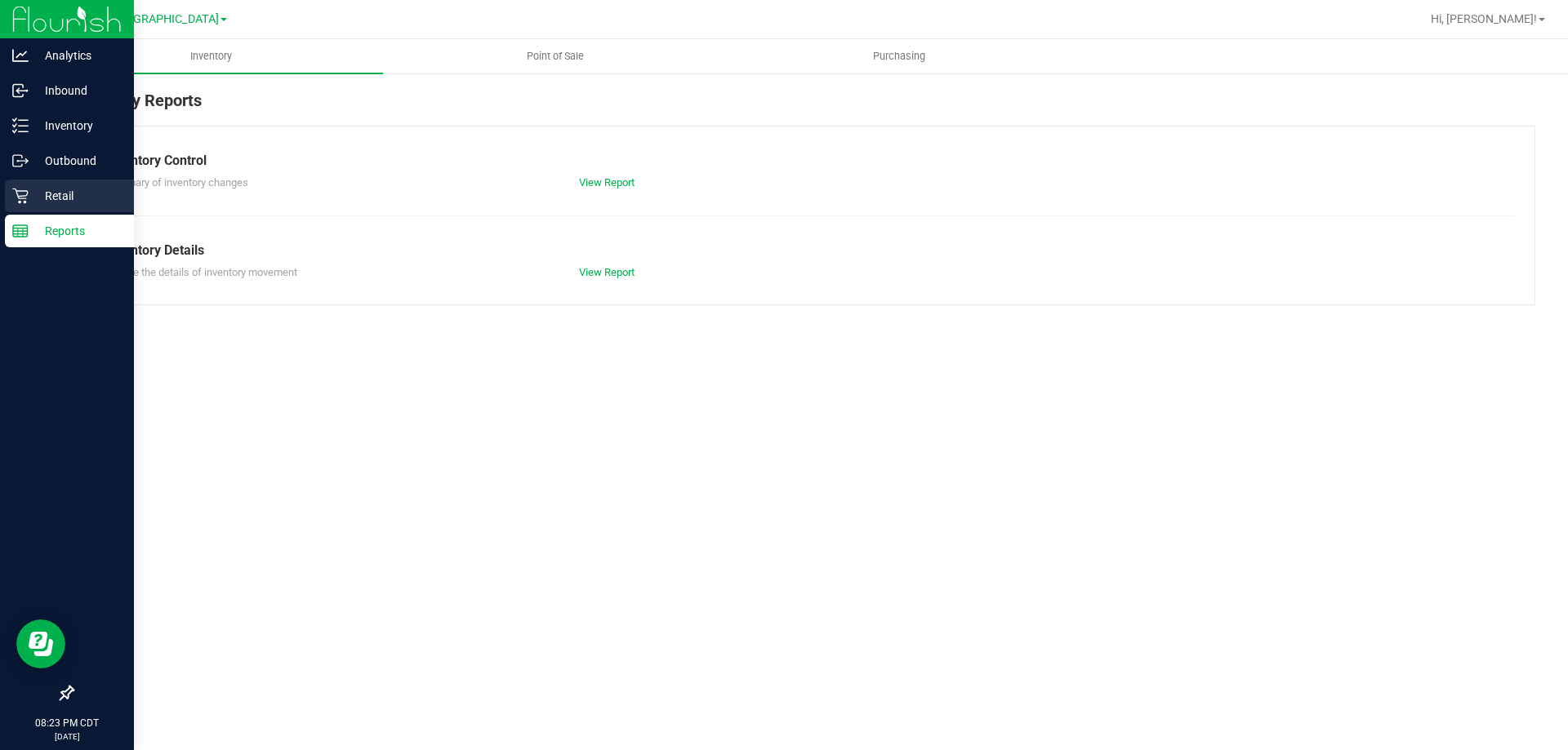
click at [59, 193] on p "Retail" at bounding box center [77, 196] width 98 height 19
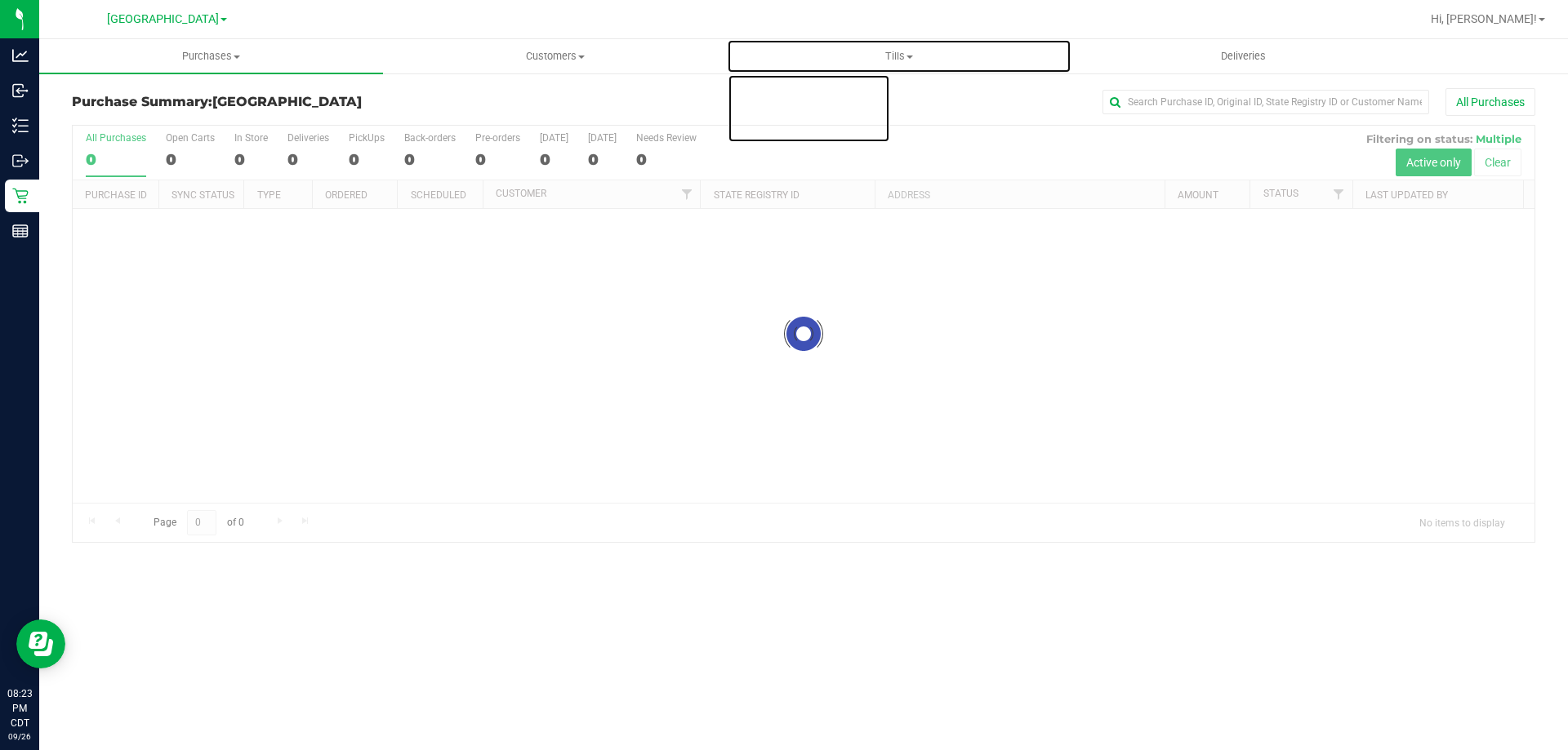
click at [887, 58] on span "Tills" at bounding box center [898, 56] width 342 height 15
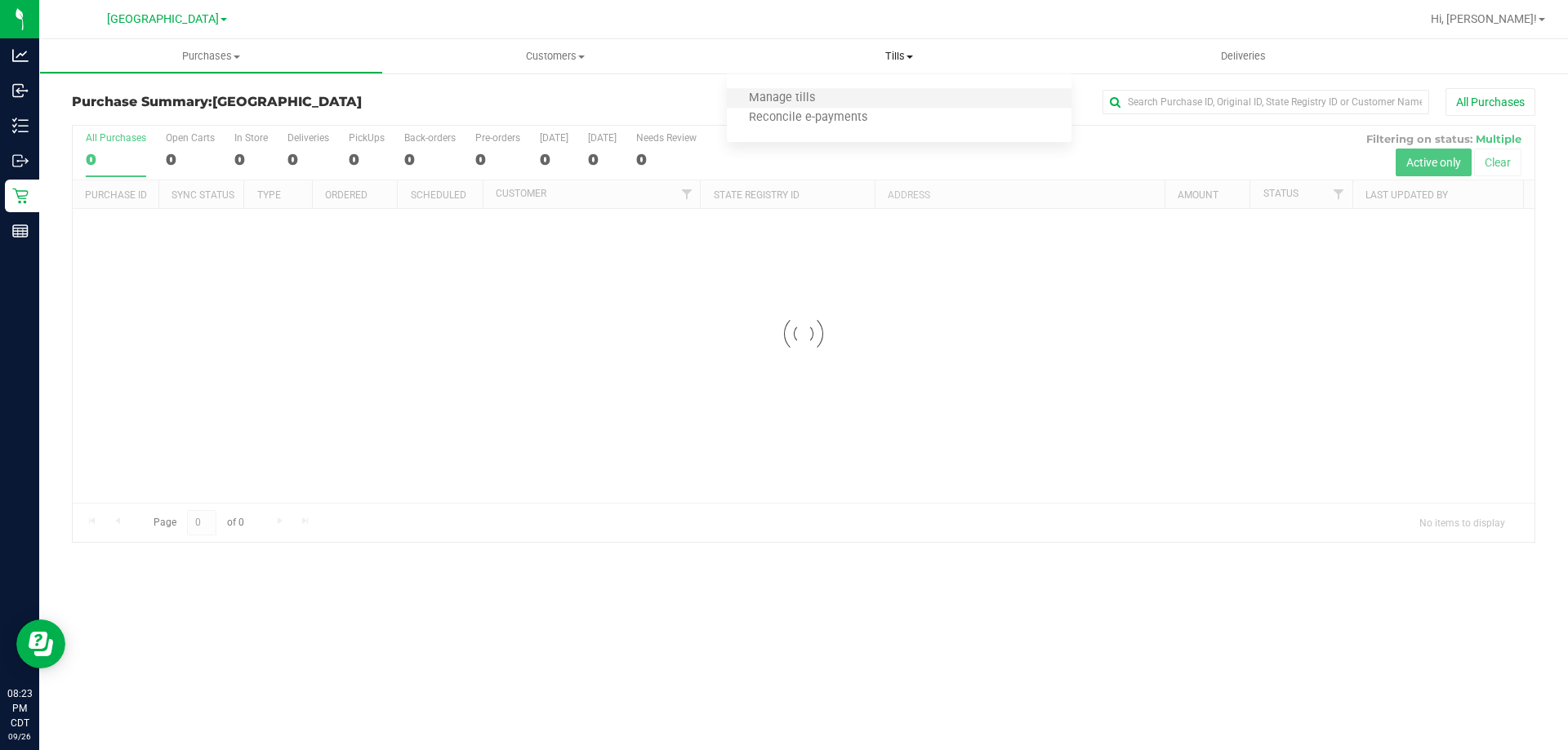
click at [893, 92] on li "Manage tills" at bounding box center [899, 98] width 344 height 19
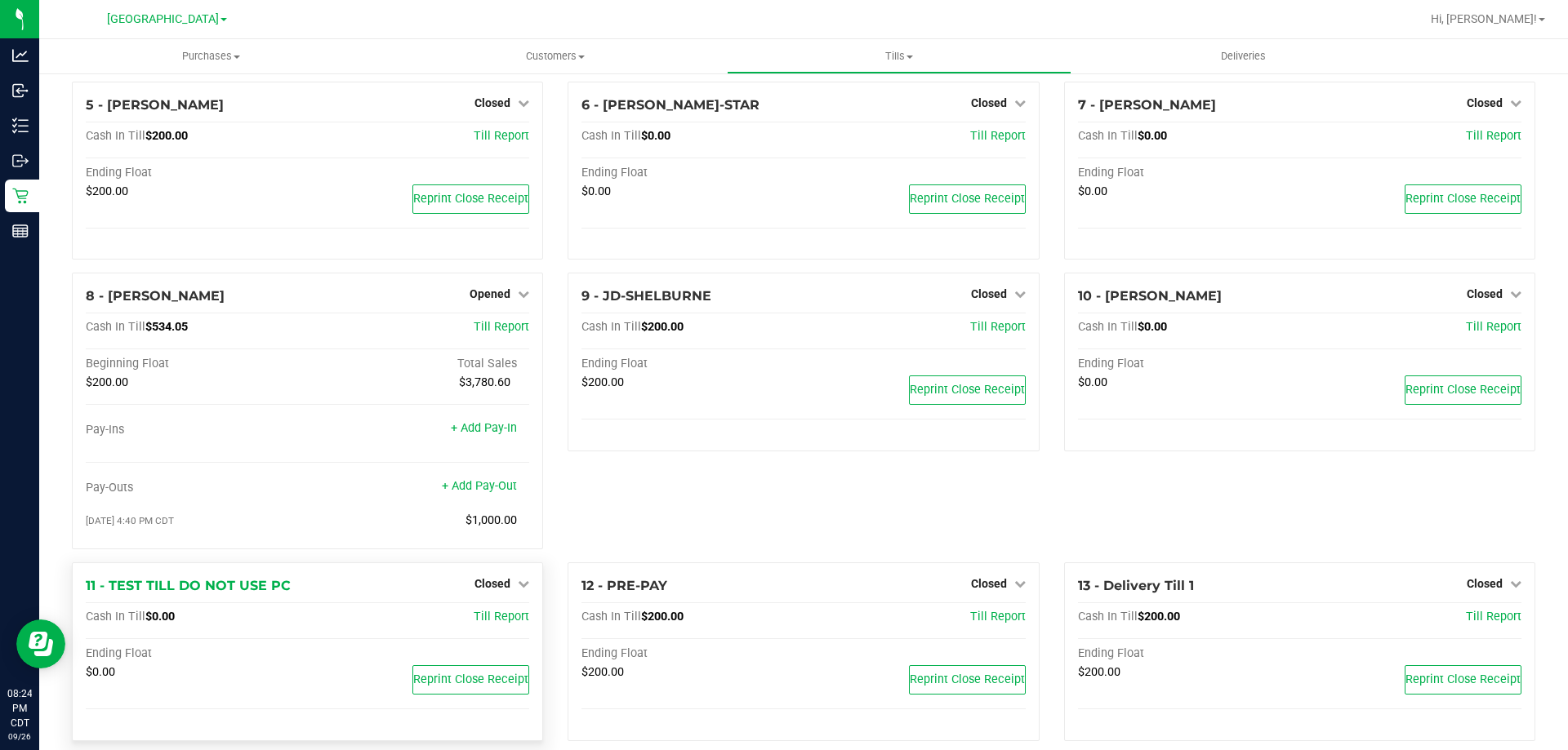
scroll to position [353, 0]
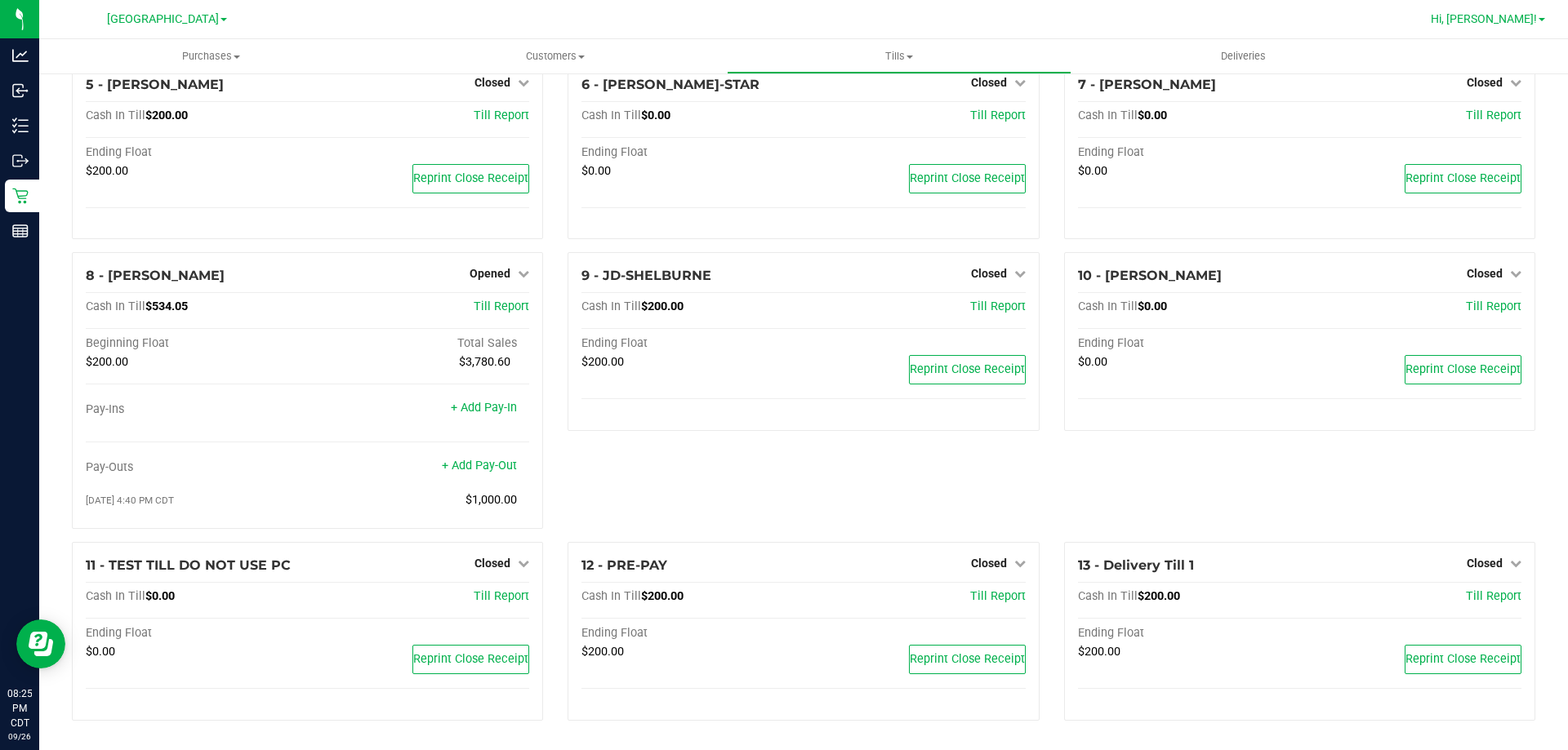
click at [1425, 19] on span "Hi, [PERSON_NAME]!" at bounding box center [1484, 18] width 106 height 13
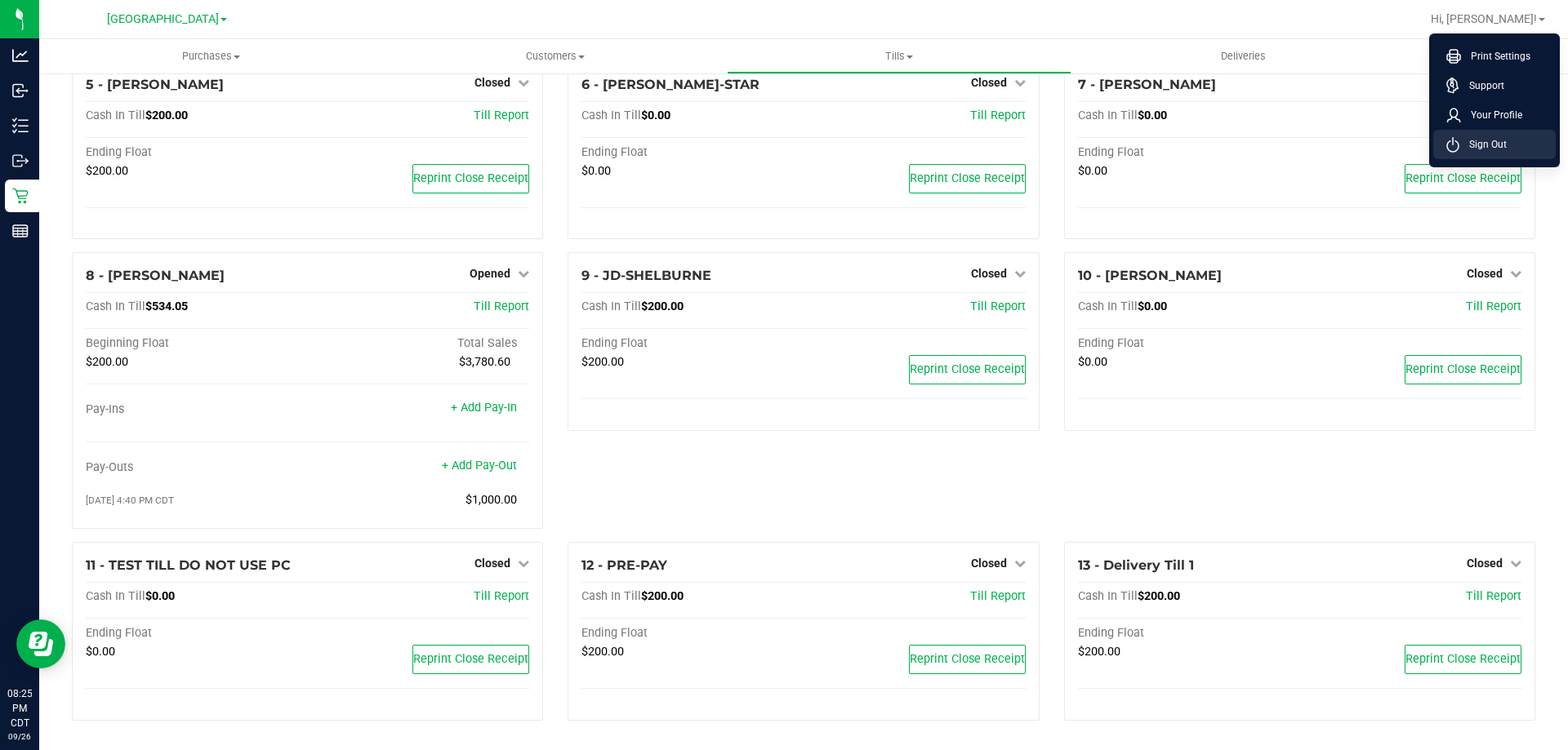
click at [1425, 142] on span "Sign Out" at bounding box center [1484, 144] width 47 height 17
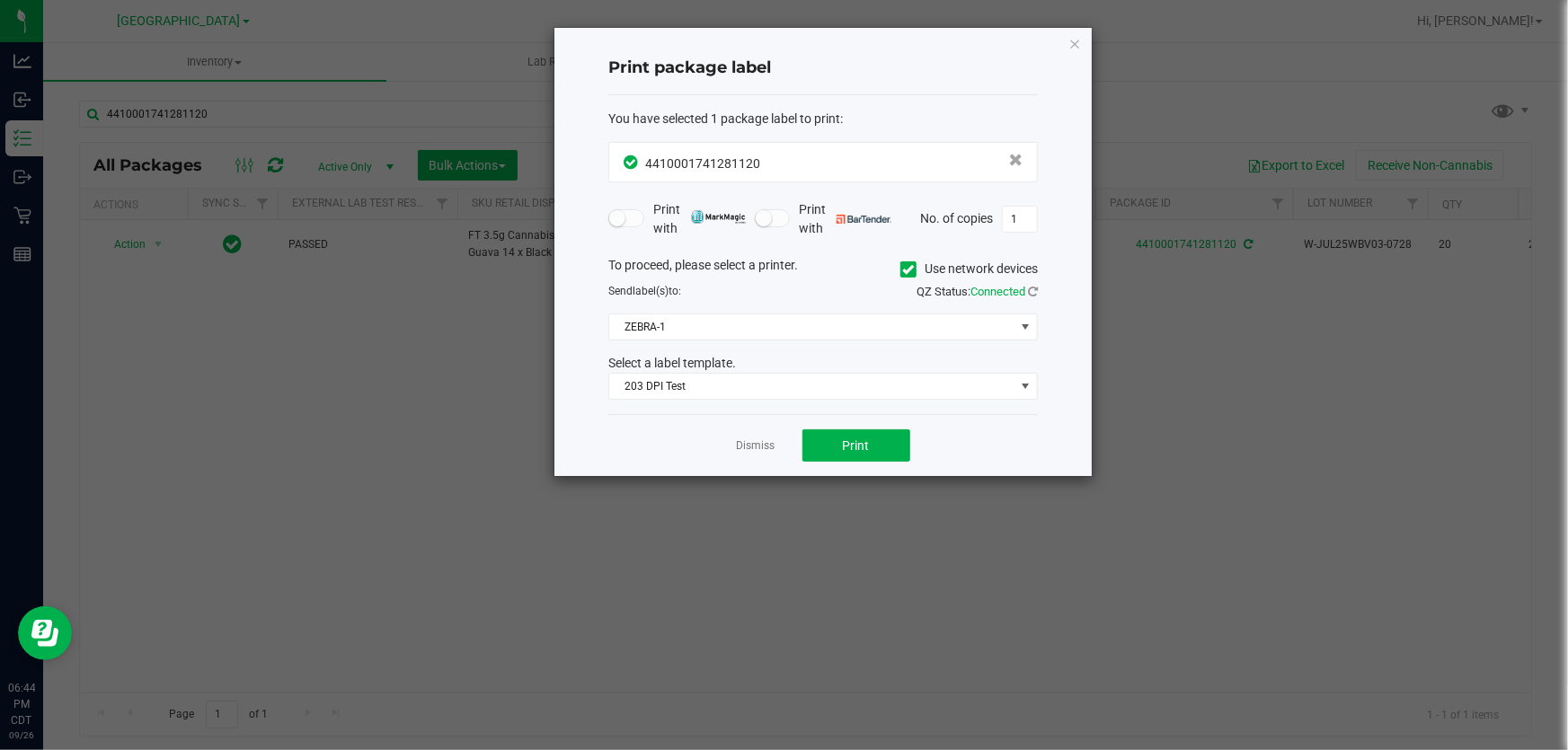
drag, startPoint x: 751, startPoint y: 447, endPoint x: 794, endPoint y: 373, distance: 85.6
click at [751, 447] on link "Dismiss" at bounding box center [756, 446] width 39 height 15
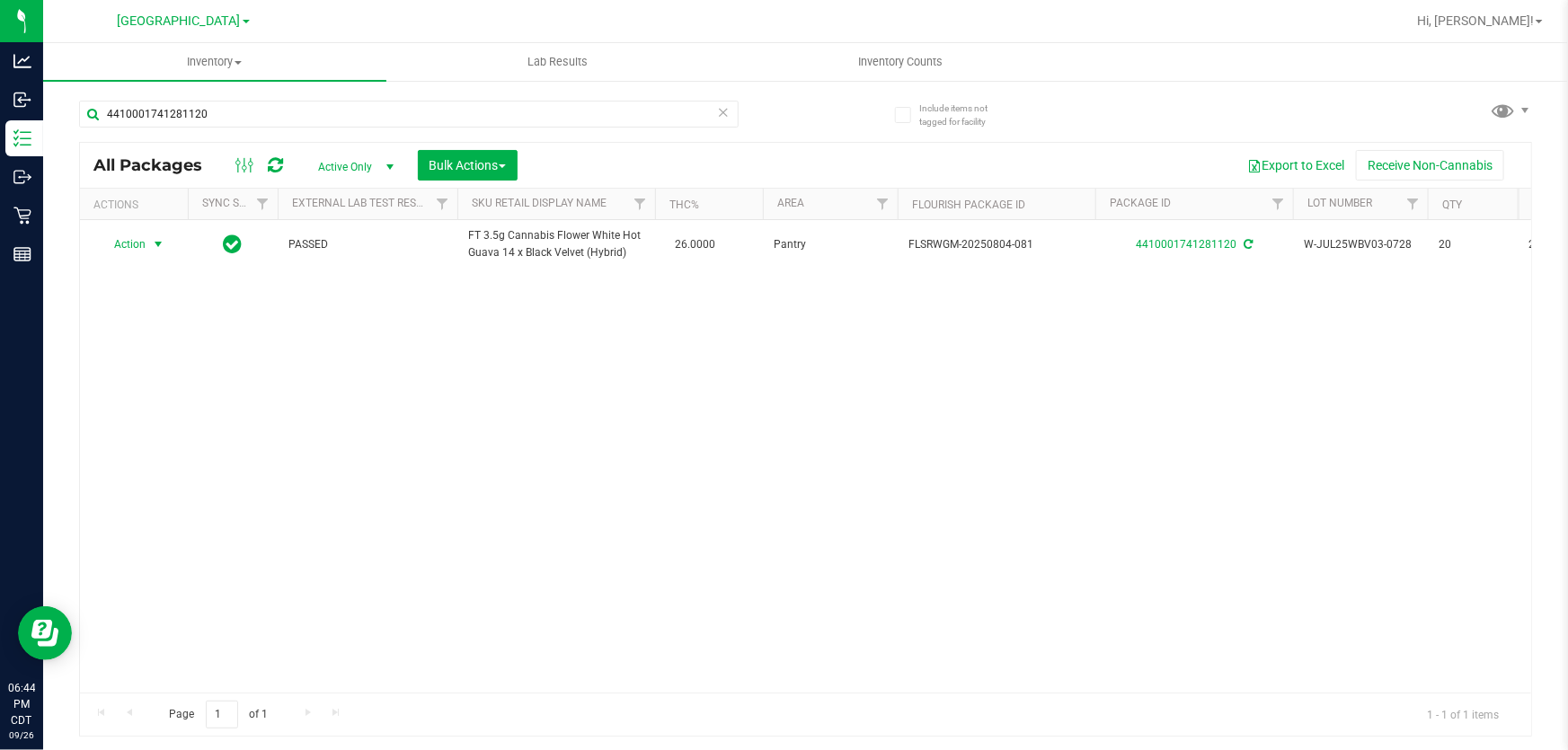
click at [719, 107] on icon at bounding box center [723, 111] width 13 height 21
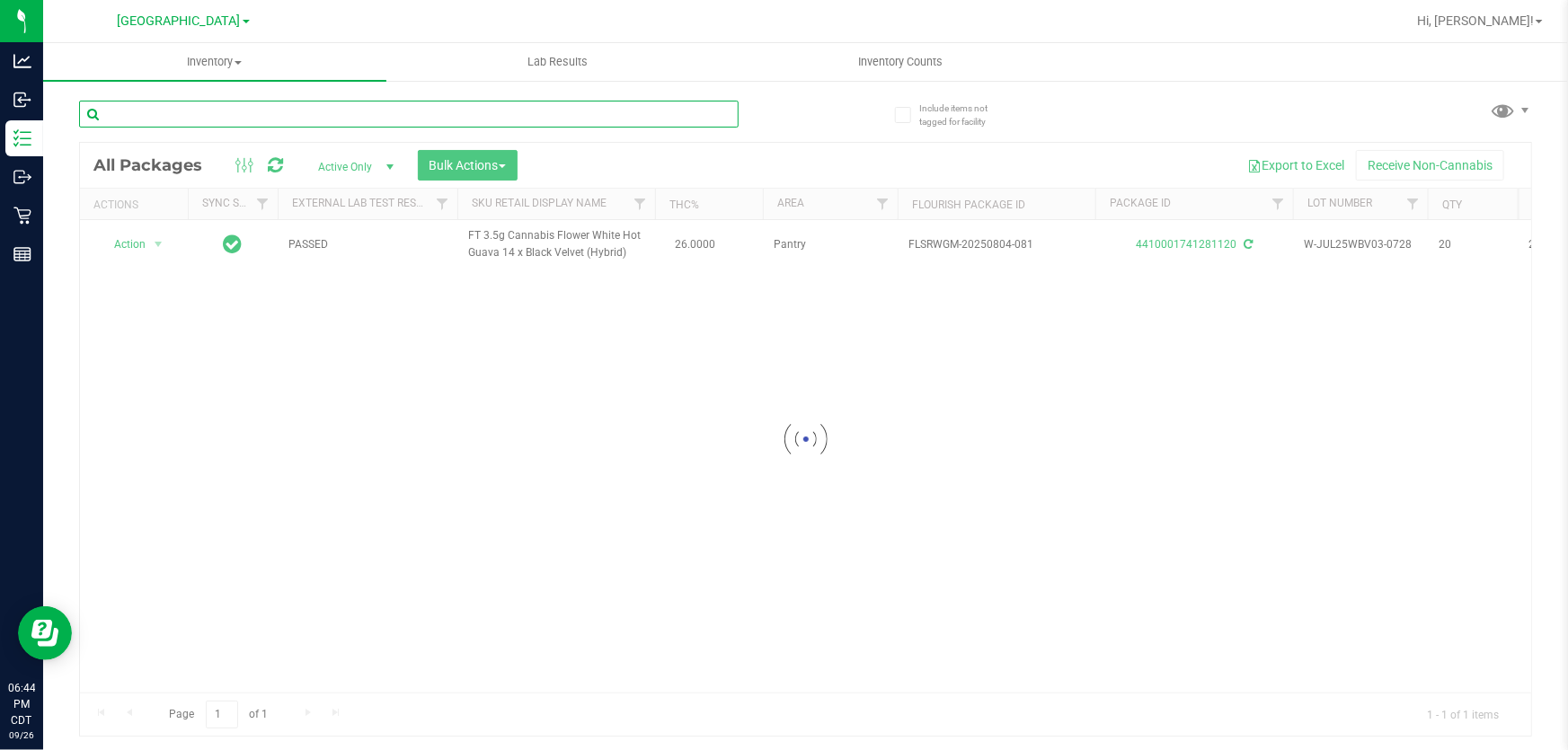
click at [673, 117] on input "text" at bounding box center [409, 114] width 660 height 27
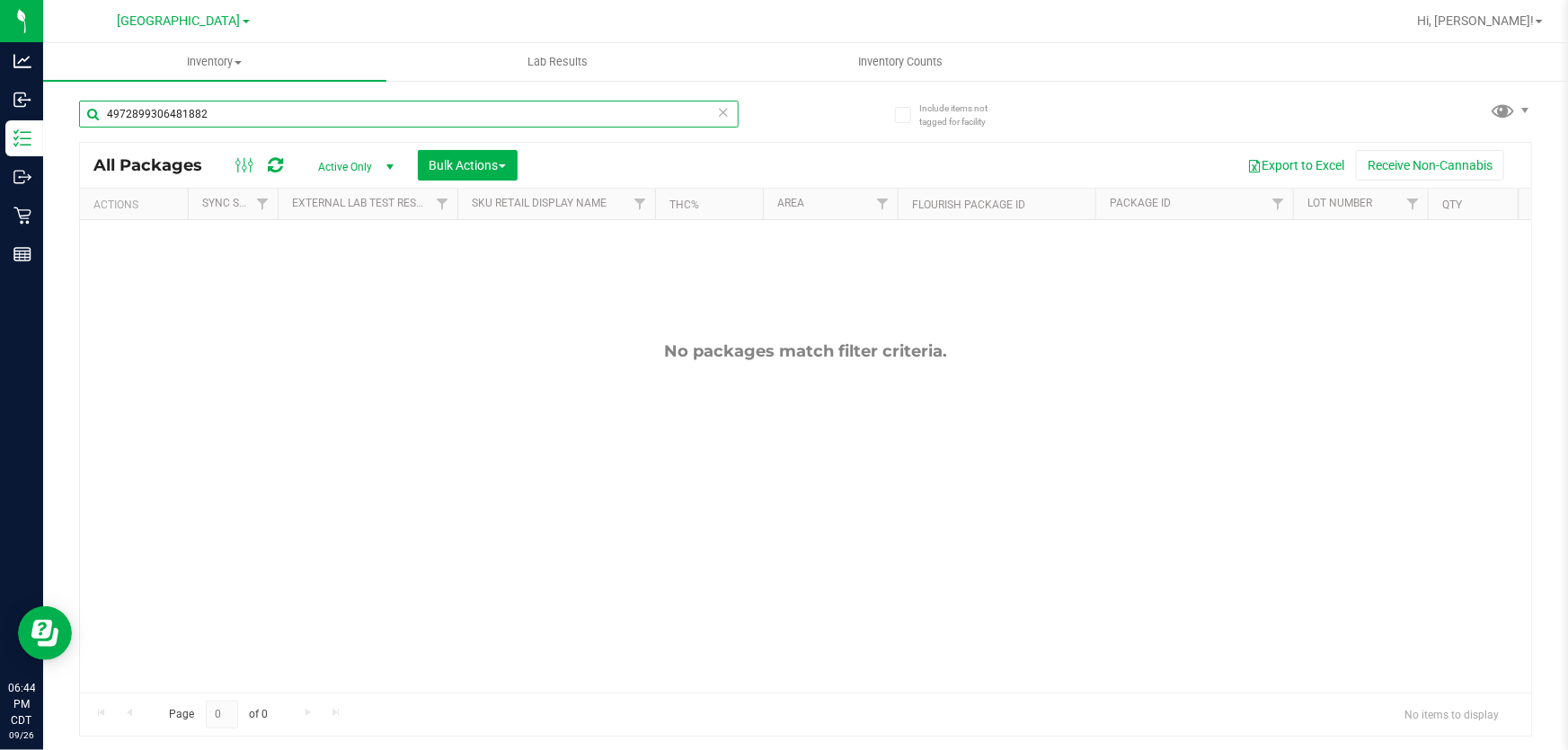
drag, startPoint x: 233, startPoint y: 116, endPoint x: 102, endPoint y: 116, distance: 131.0
click at [102, 116] on input "4972899306481882" at bounding box center [409, 114] width 660 height 27
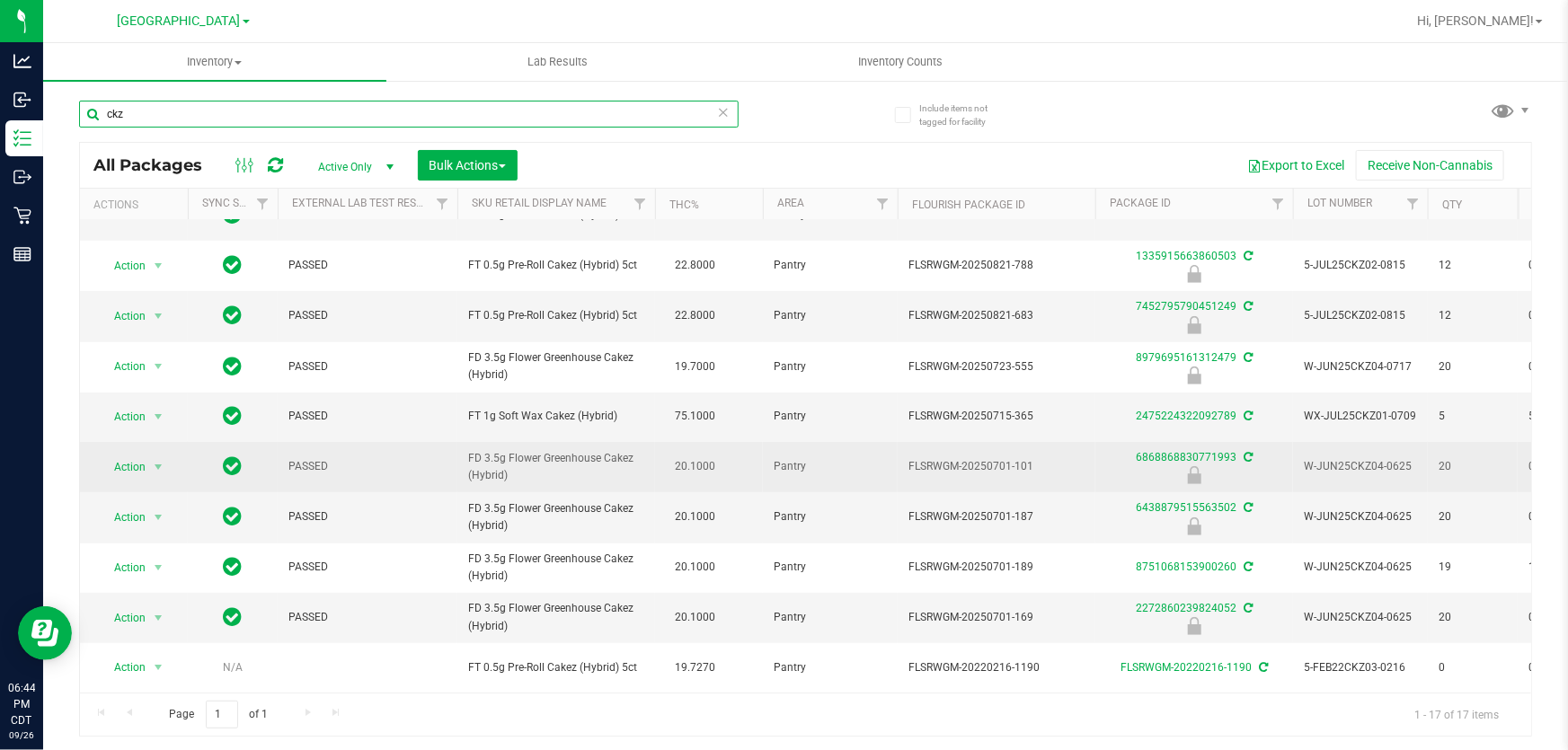
scroll to position [424, 0]
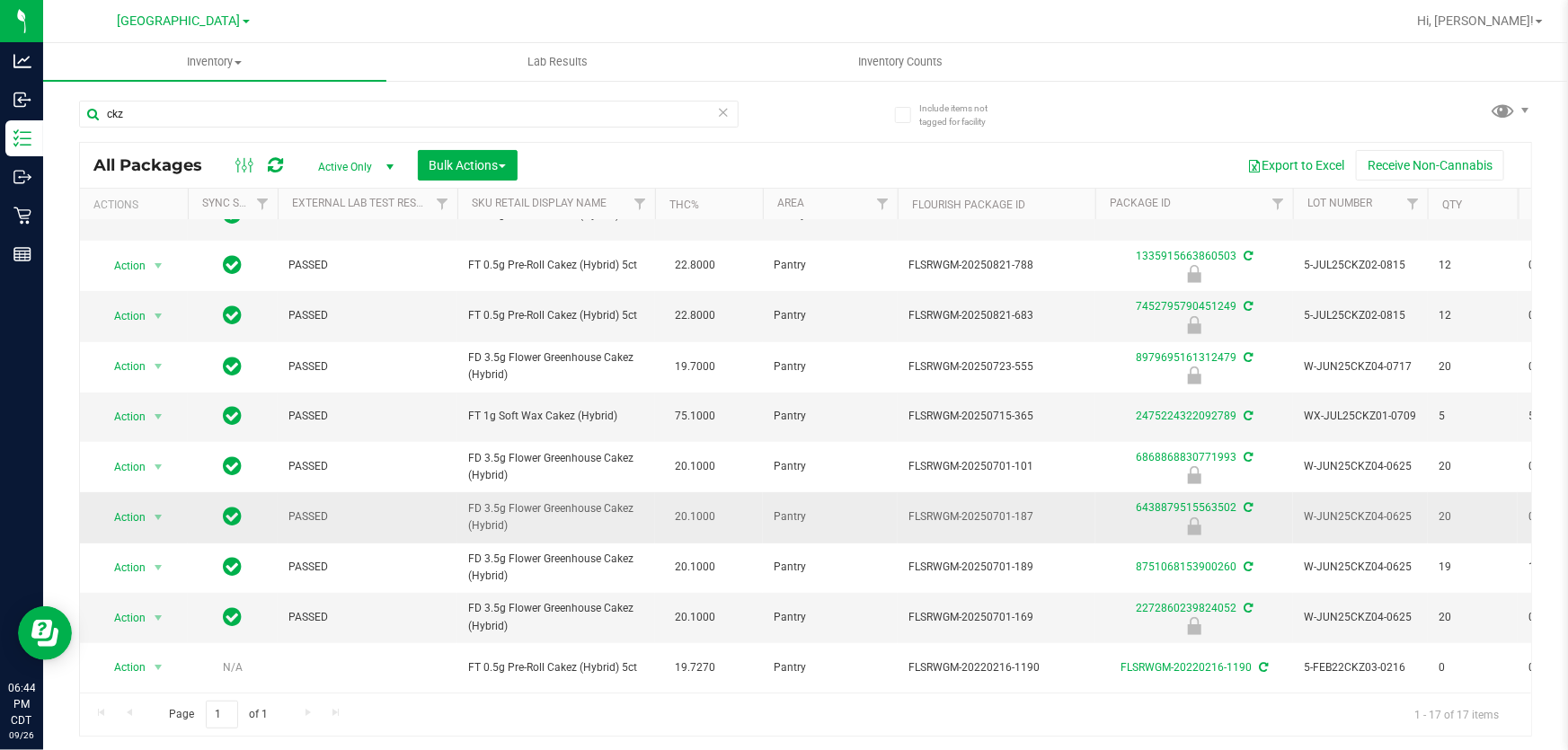
drag, startPoint x: 491, startPoint y: 513, endPoint x: 466, endPoint y: 504, distance: 26.6
click at [466, 504] on td "FD 3.5g Flower Greenhouse Cakez (Hybrid)" at bounding box center [556, 518] width 197 height 50
copy span "FD 3.5g Flower Greenhouse Cakez (Hybrid)"
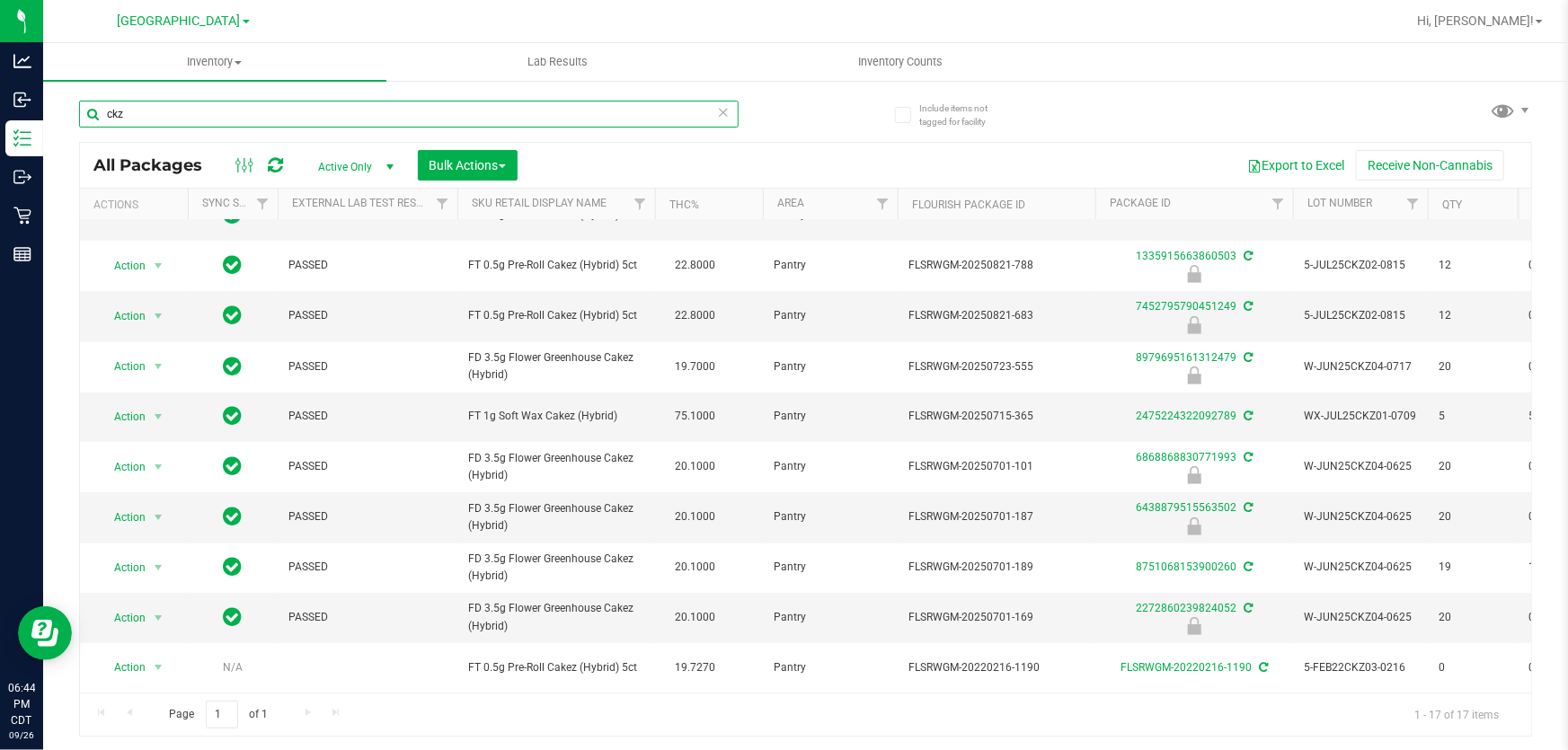
drag, startPoint x: 145, startPoint y: 104, endPoint x: 44, endPoint y: 121, distance: 102.4
click at [44, 121] on div "Include items not tagged for facility ckz All Packages Active Only Active Only …" at bounding box center [806, 353] width 1524 height 549
paste input "FD 3.5g Flower Greenhouse Cakez (Hybrid)"
type input "FD 3.5g Flower Greenhouse Cakez (Hybrid)"
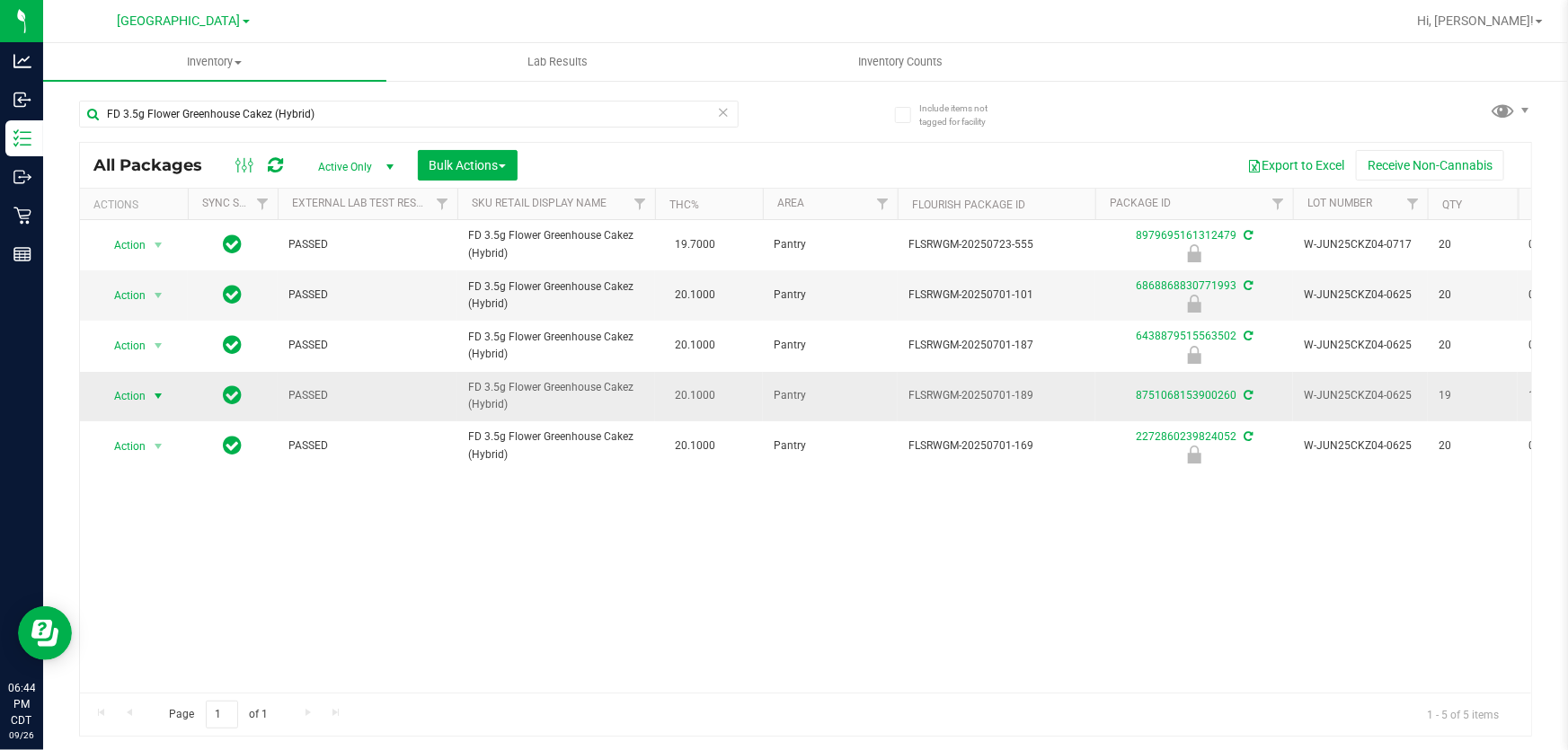
click at [126, 387] on span "Action" at bounding box center [122, 397] width 48 height 25
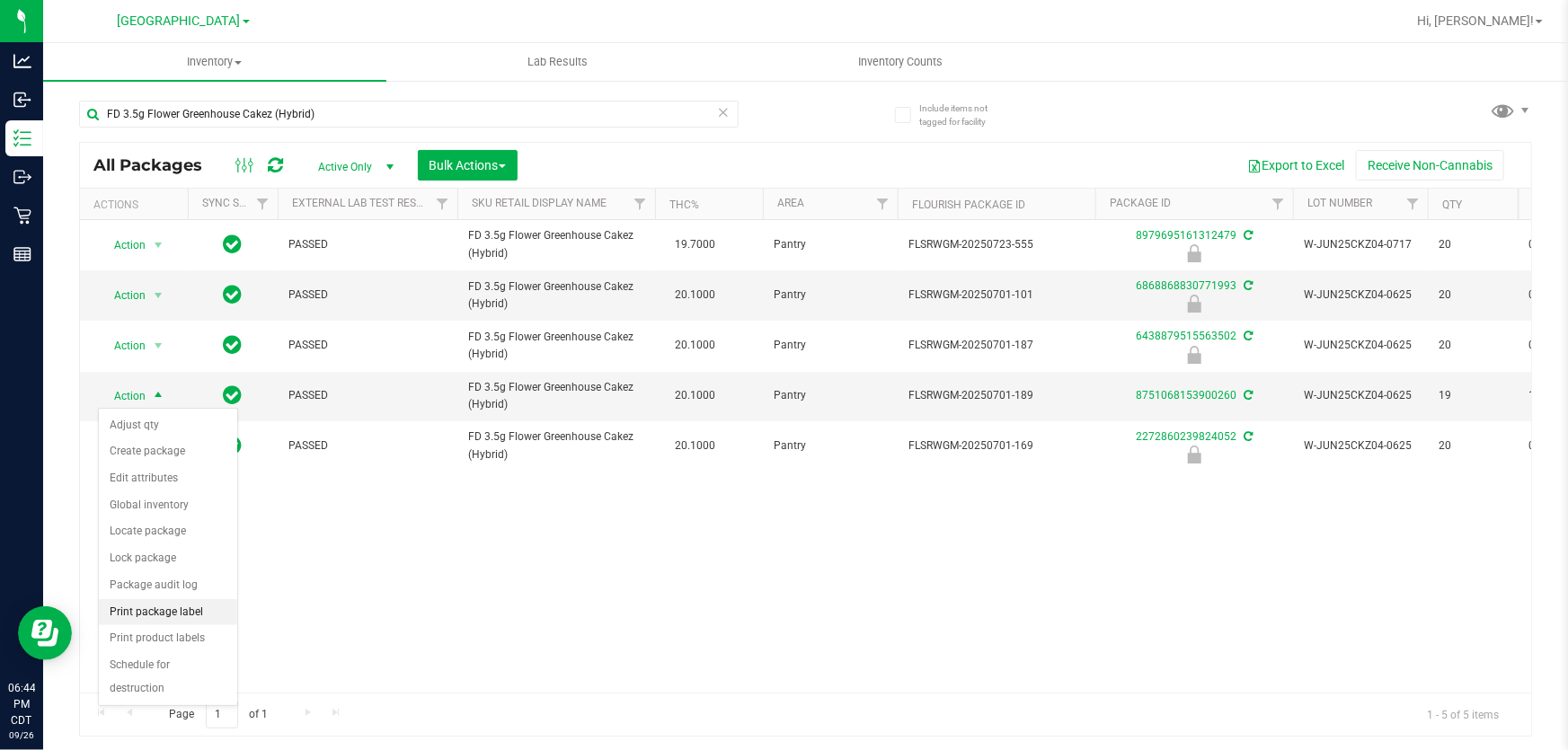
click at [154, 615] on li "Print package label" at bounding box center [167, 613] width 138 height 27
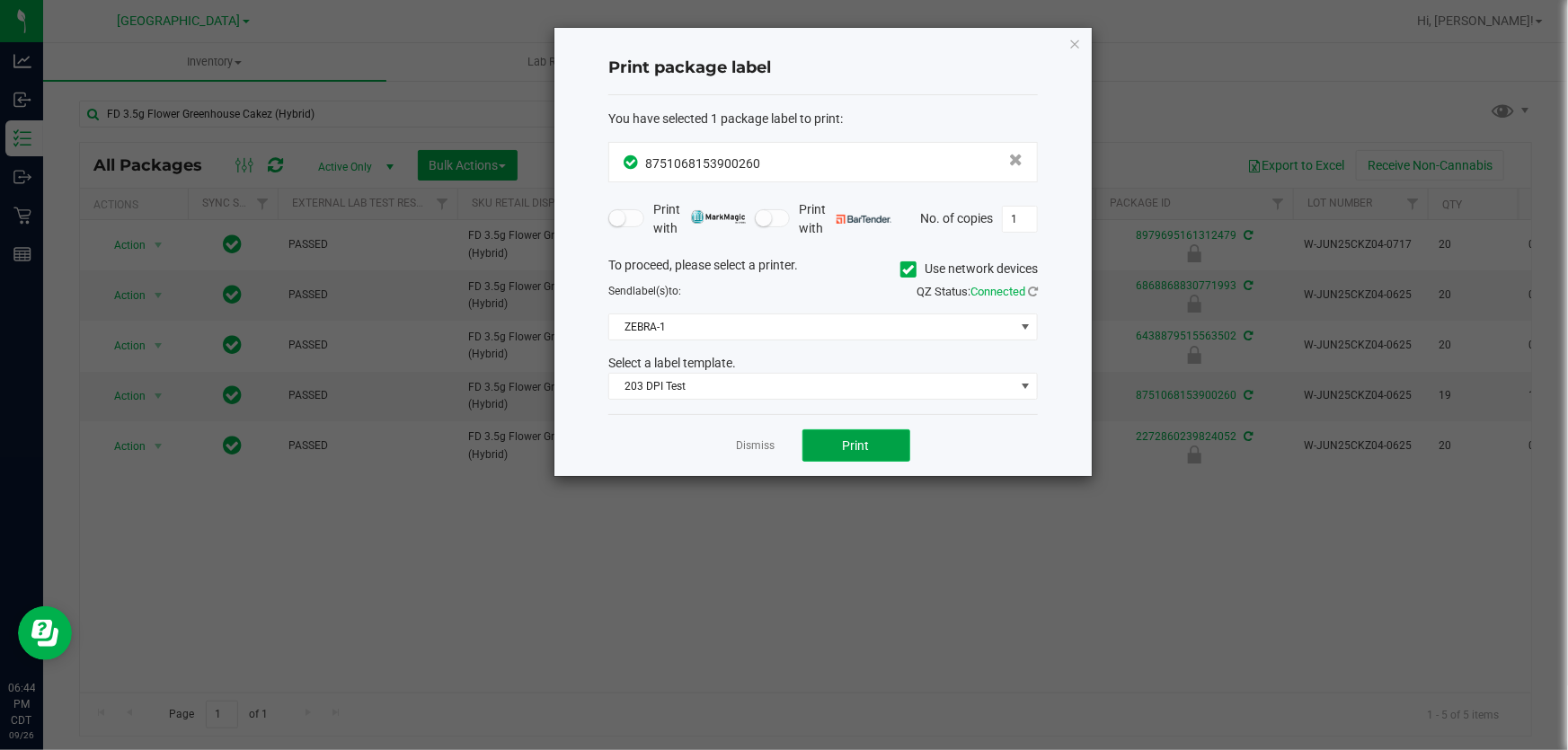
click at [843, 435] on button "Print" at bounding box center [855, 445] width 107 height 32
click at [755, 447] on link "Dismiss" at bounding box center [756, 446] width 39 height 15
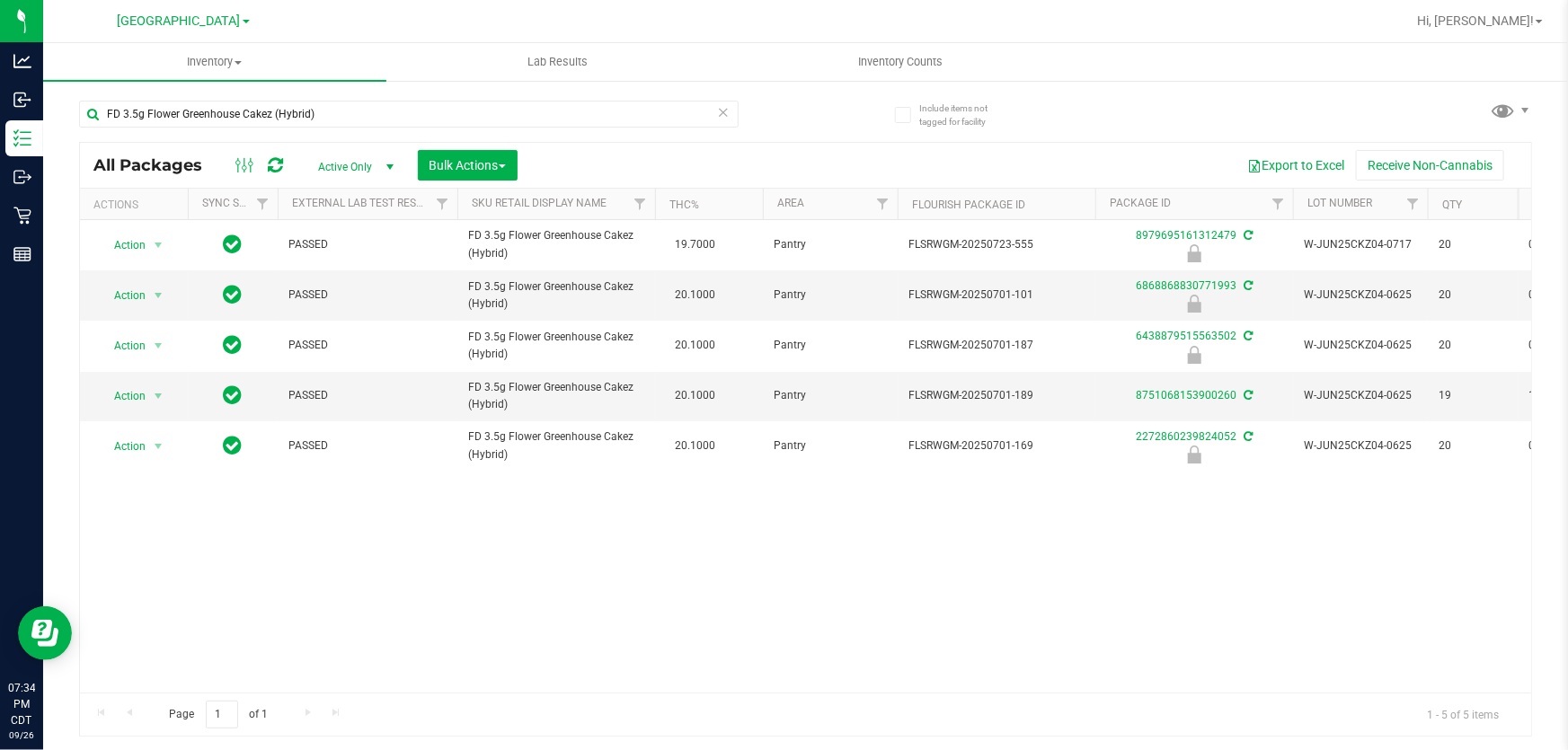
click at [721, 109] on icon at bounding box center [723, 111] width 13 height 21
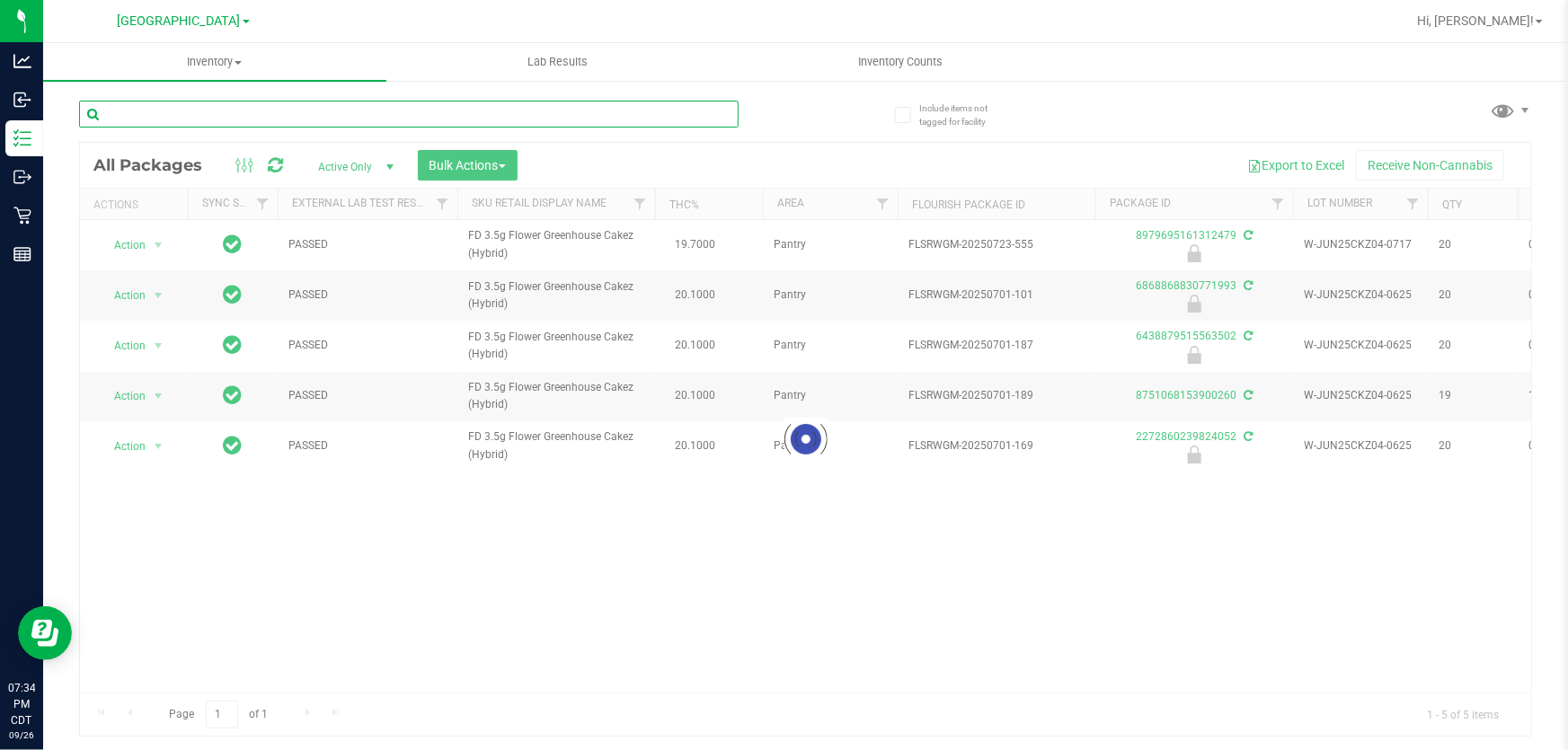
click at [426, 116] on input "text" at bounding box center [409, 114] width 660 height 27
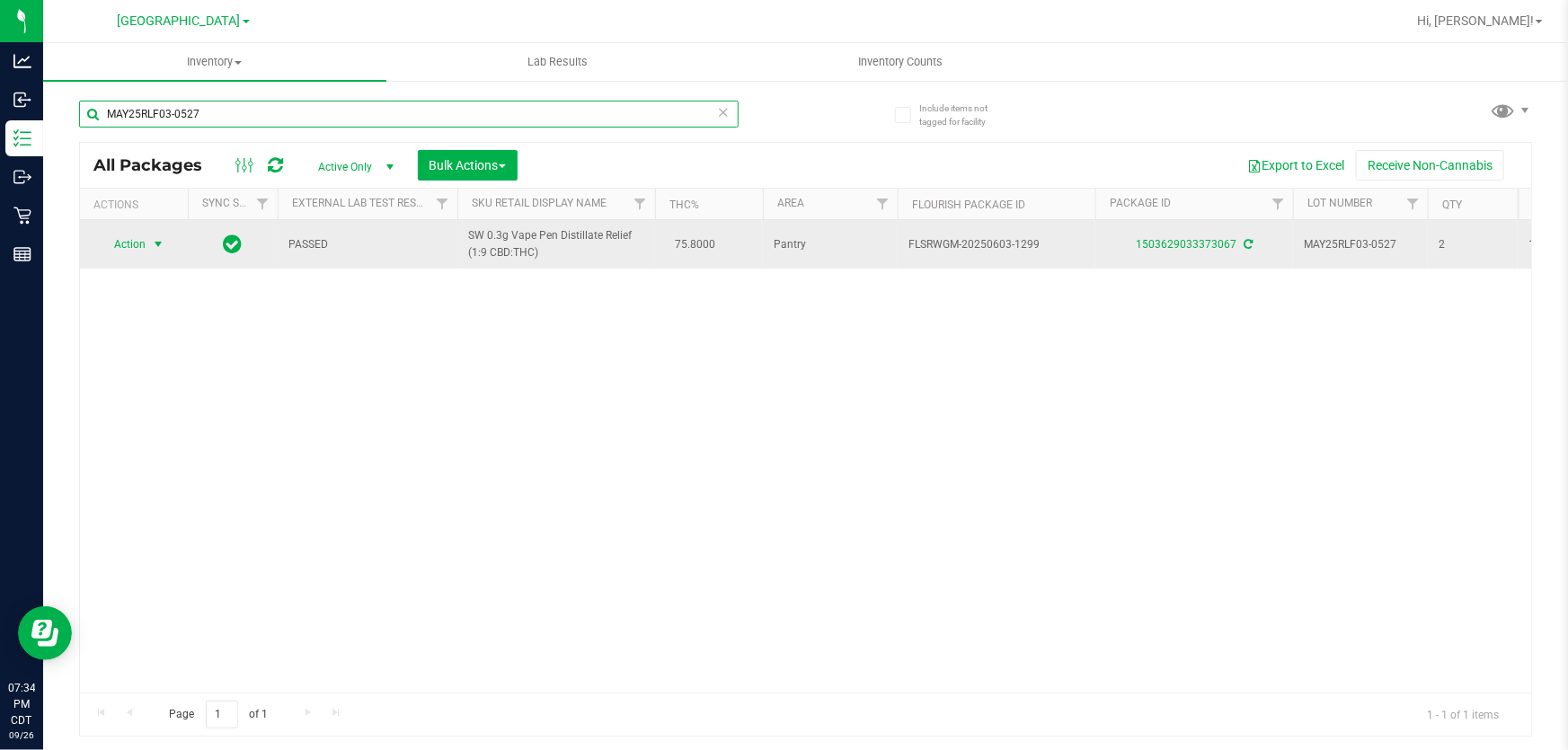
type input "MAY25RLF03-0527"
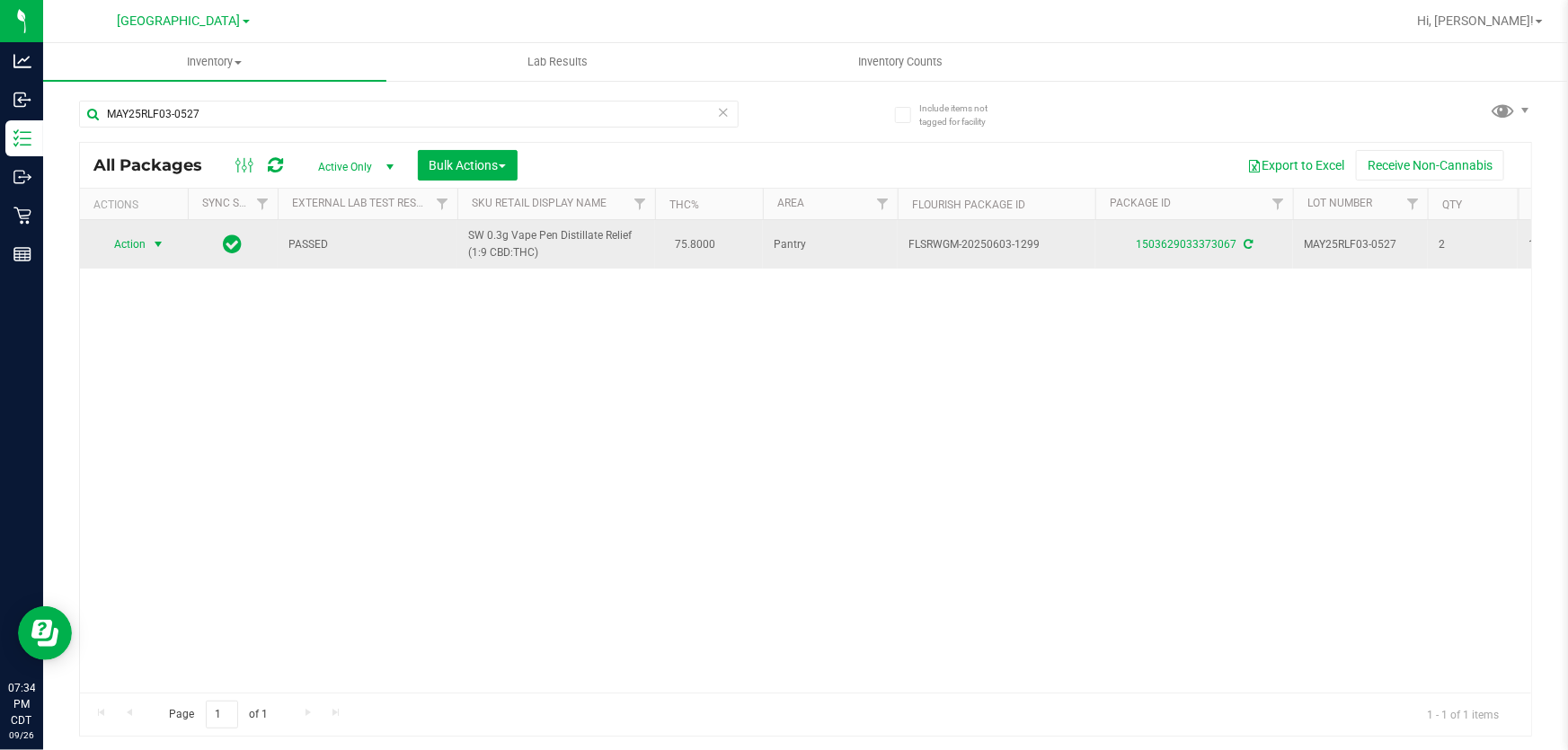
click at [125, 244] on span "Action" at bounding box center [122, 245] width 48 height 25
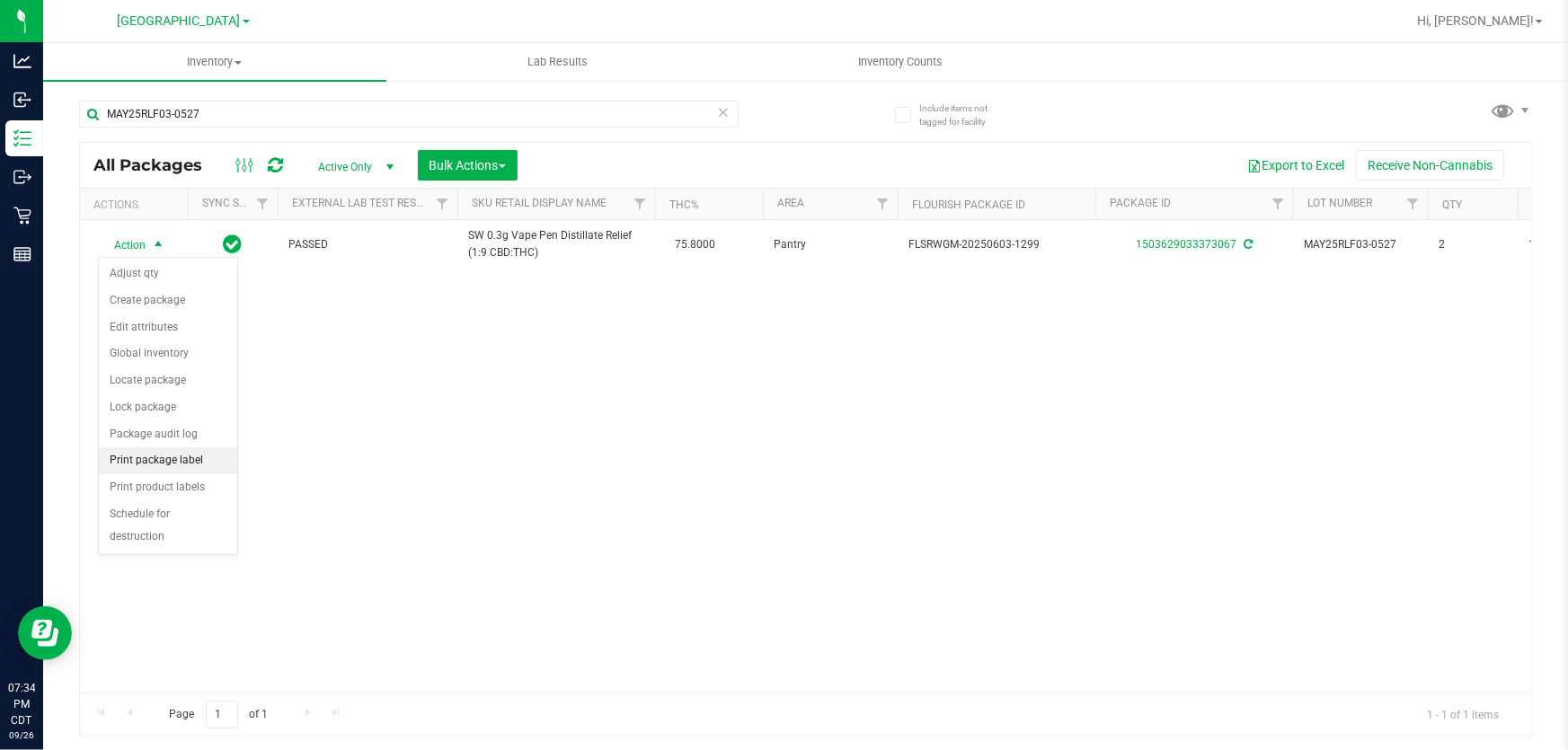
click at [174, 459] on li "Print package label" at bounding box center [167, 461] width 138 height 27
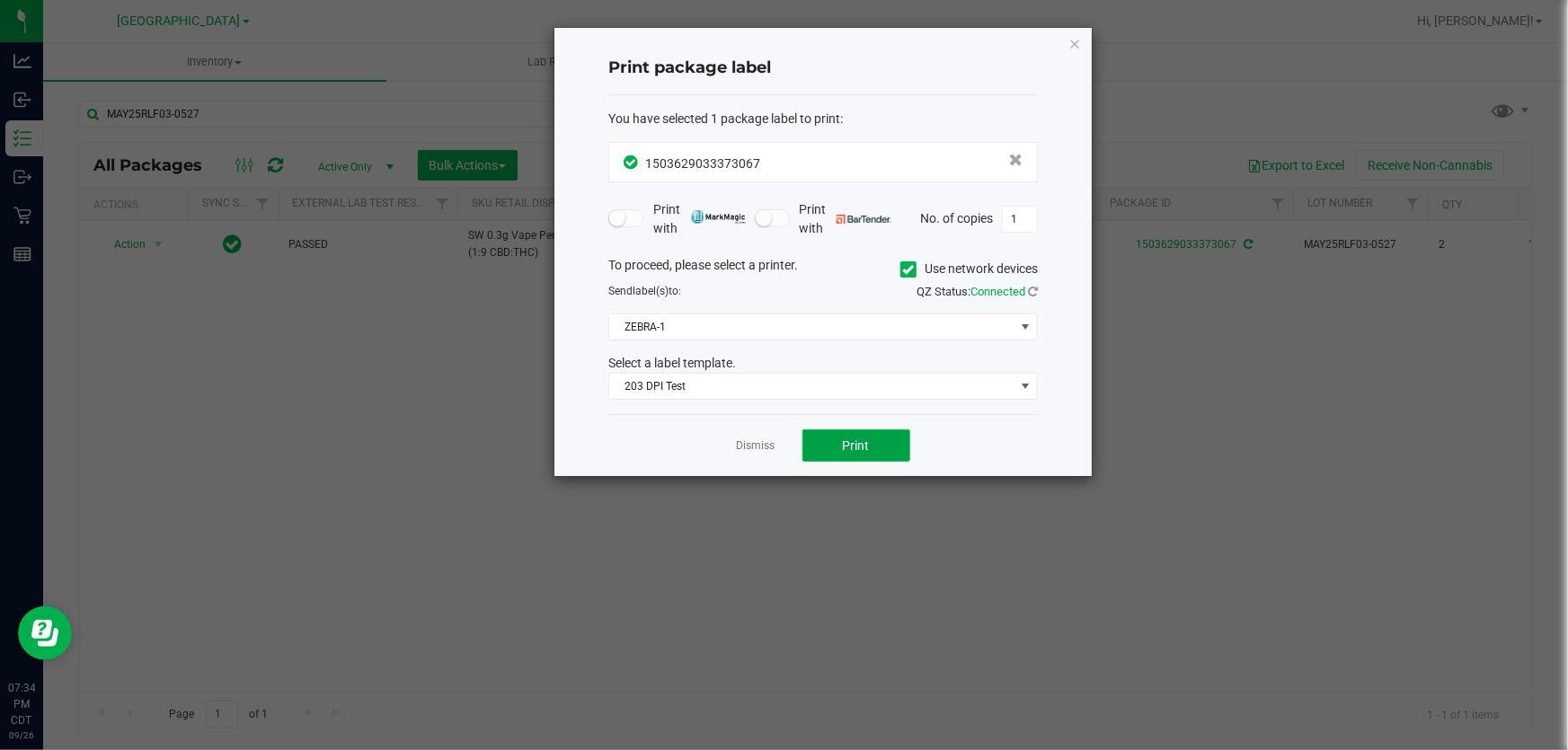
click at [859, 441] on span "Print" at bounding box center [856, 445] width 27 height 15
click at [744, 448] on link "Dismiss" at bounding box center [756, 446] width 39 height 15
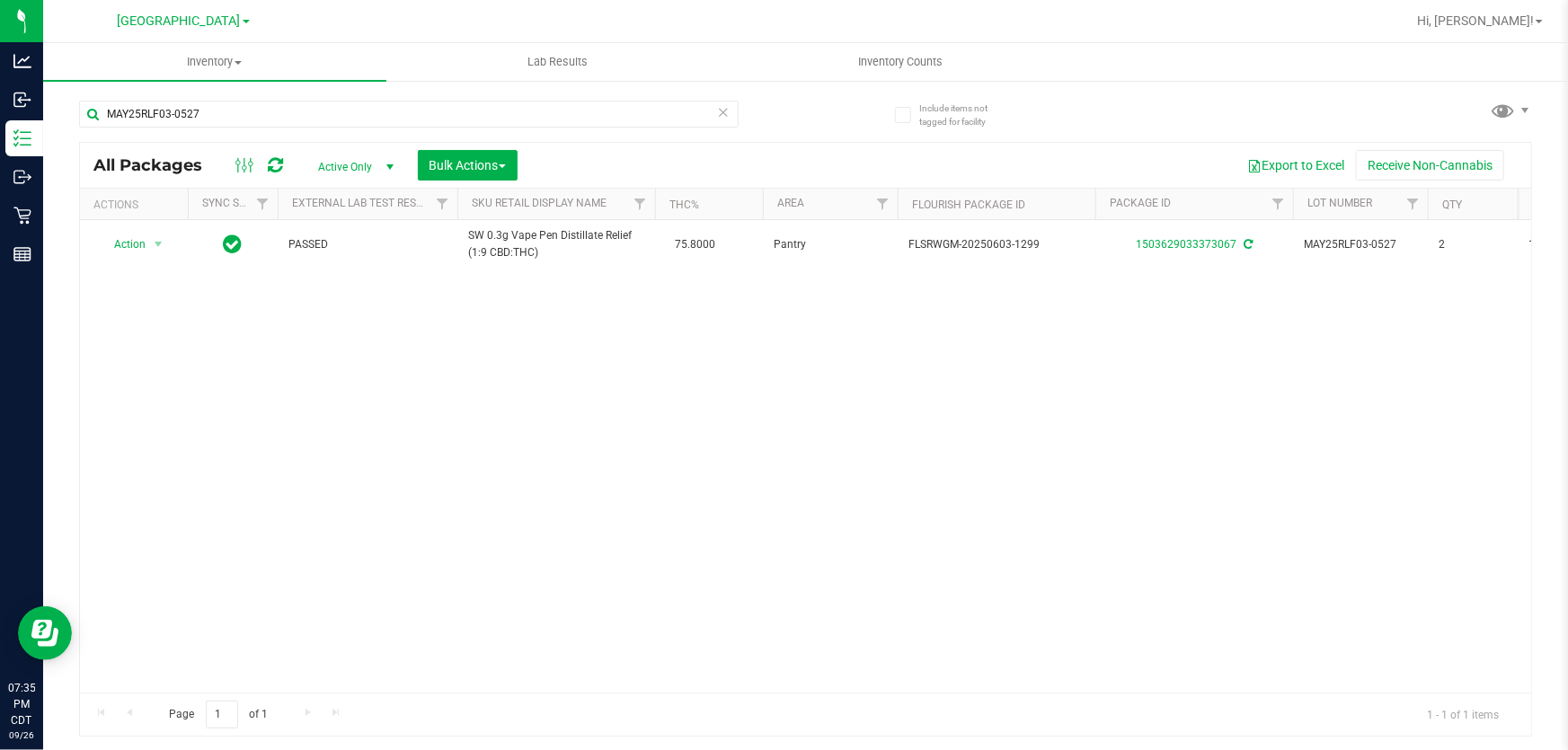
click at [719, 107] on icon at bounding box center [723, 111] width 13 height 21
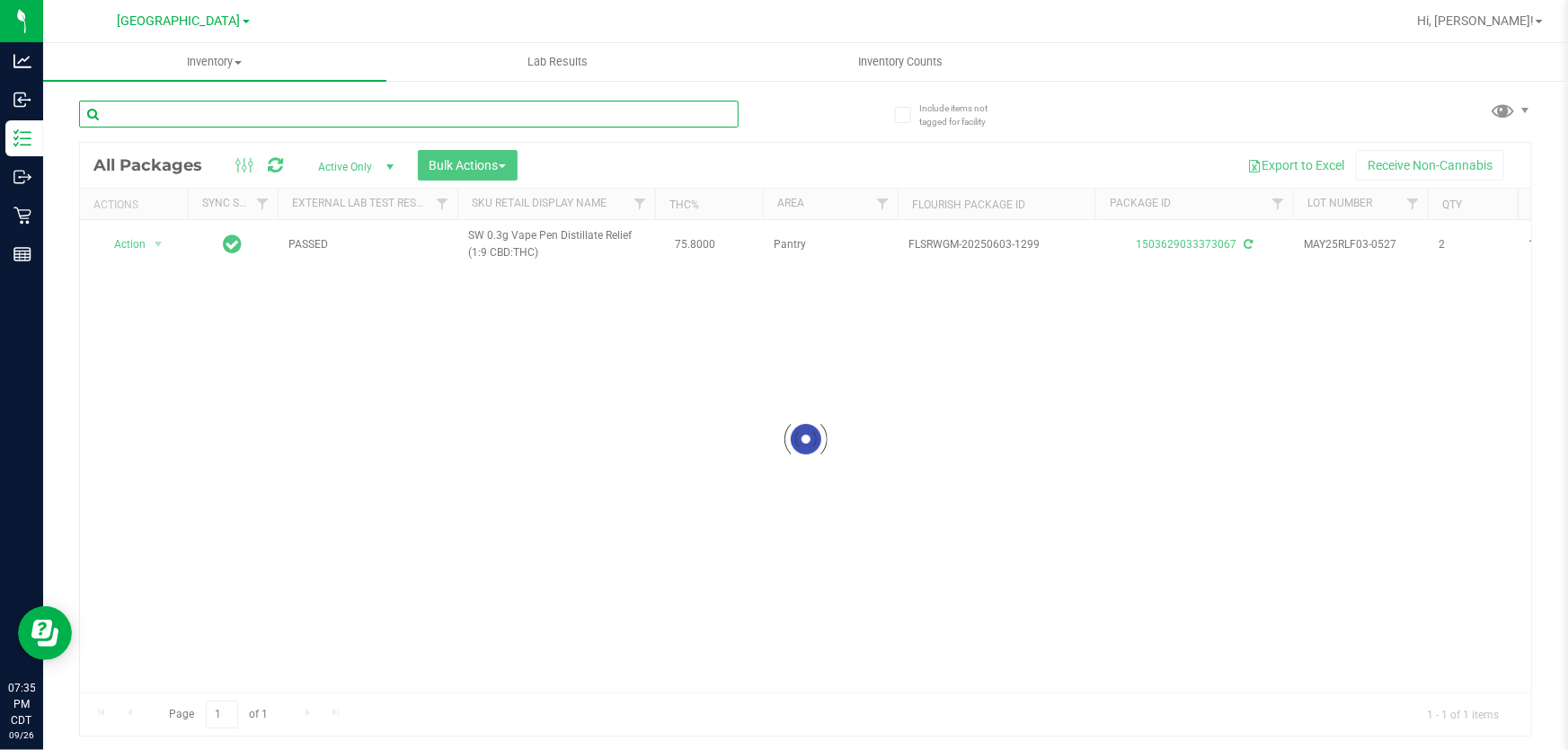
click at [719, 107] on input "text" at bounding box center [409, 114] width 660 height 27
click at [625, 116] on input "text" at bounding box center [409, 114] width 660 height 27
type input "JUL25PPU01B-0714"
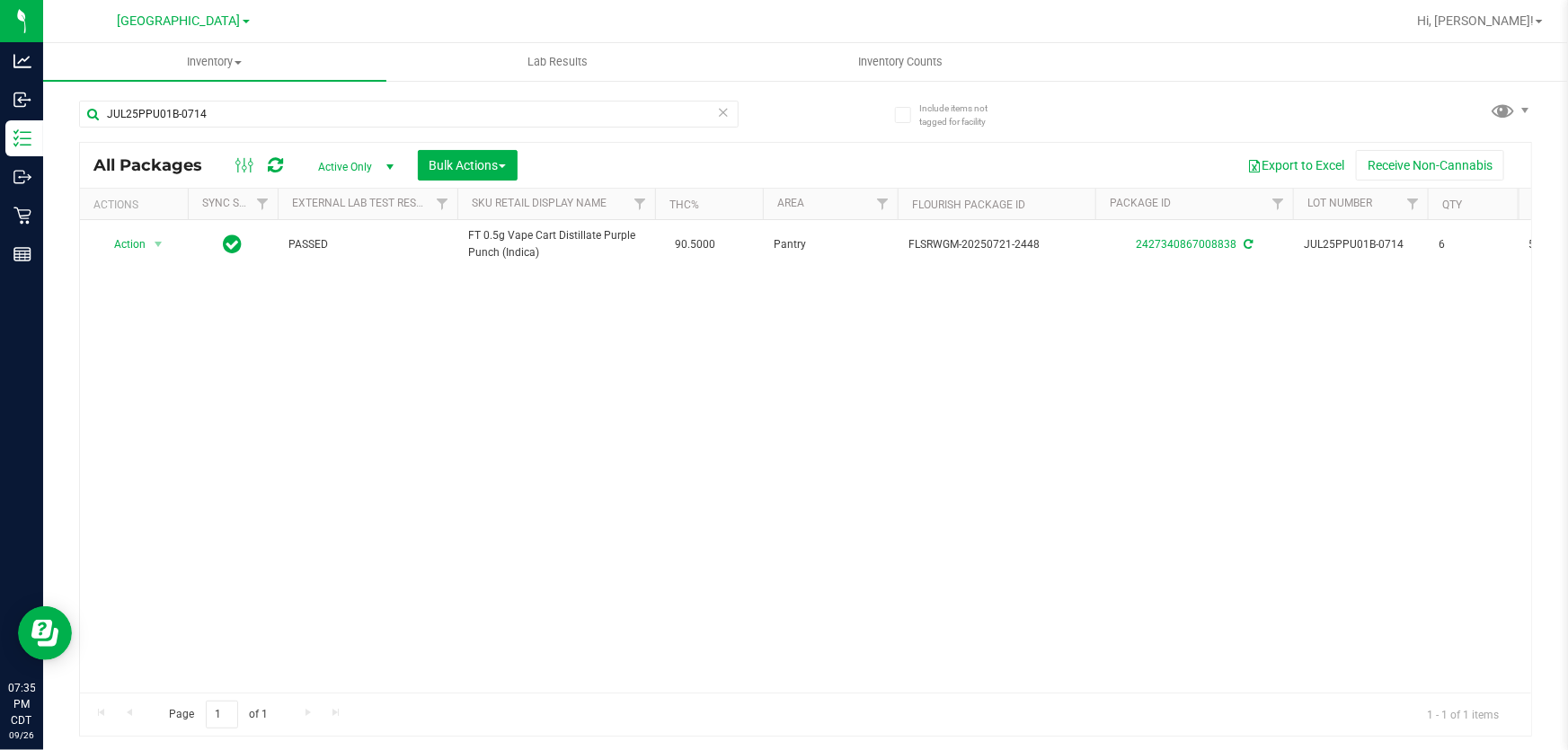
click at [725, 114] on icon at bounding box center [723, 111] width 13 height 21
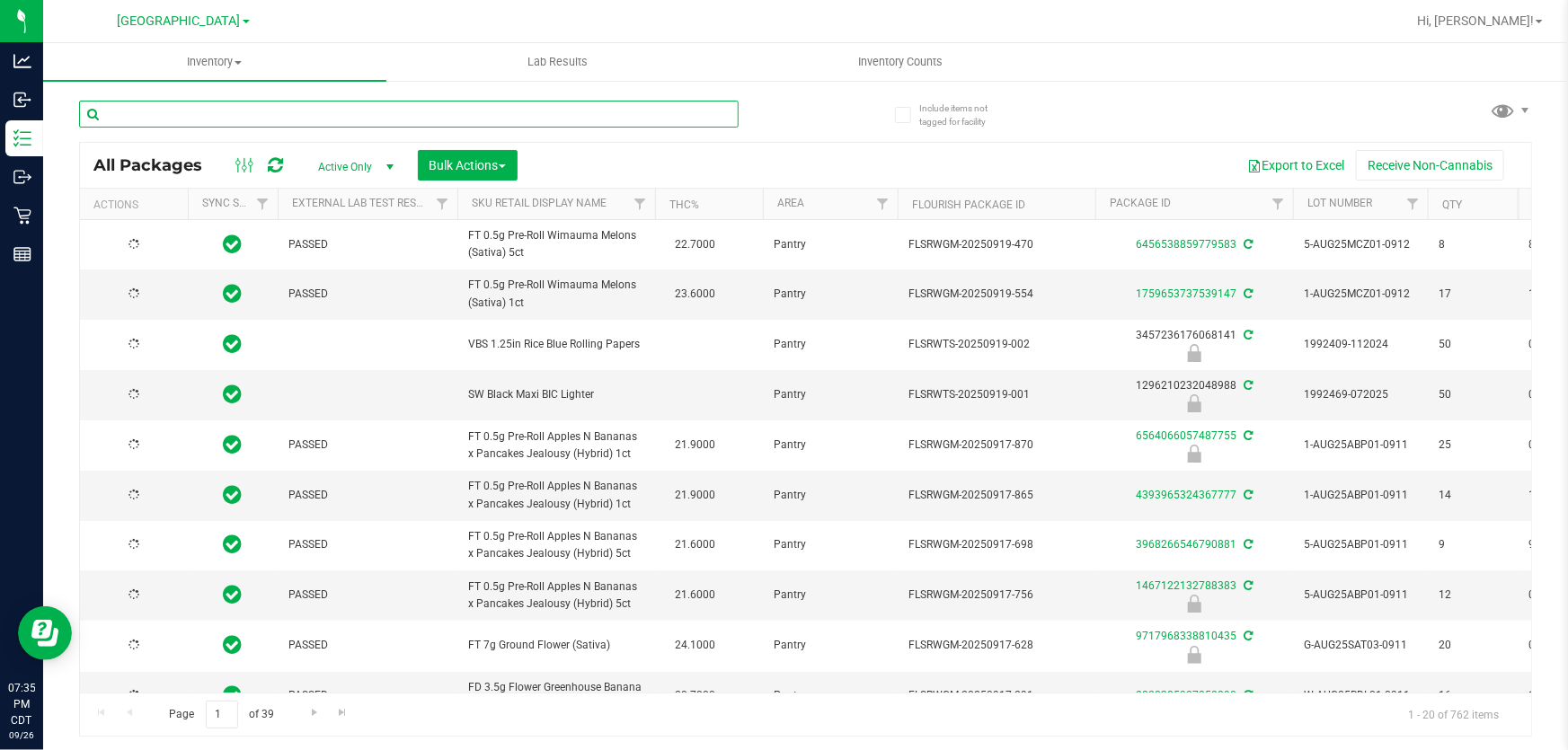
click at [665, 107] on input "text" at bounding box center [409, 114] width 660 height 27
type input "W-JUL25BCT01-0723"
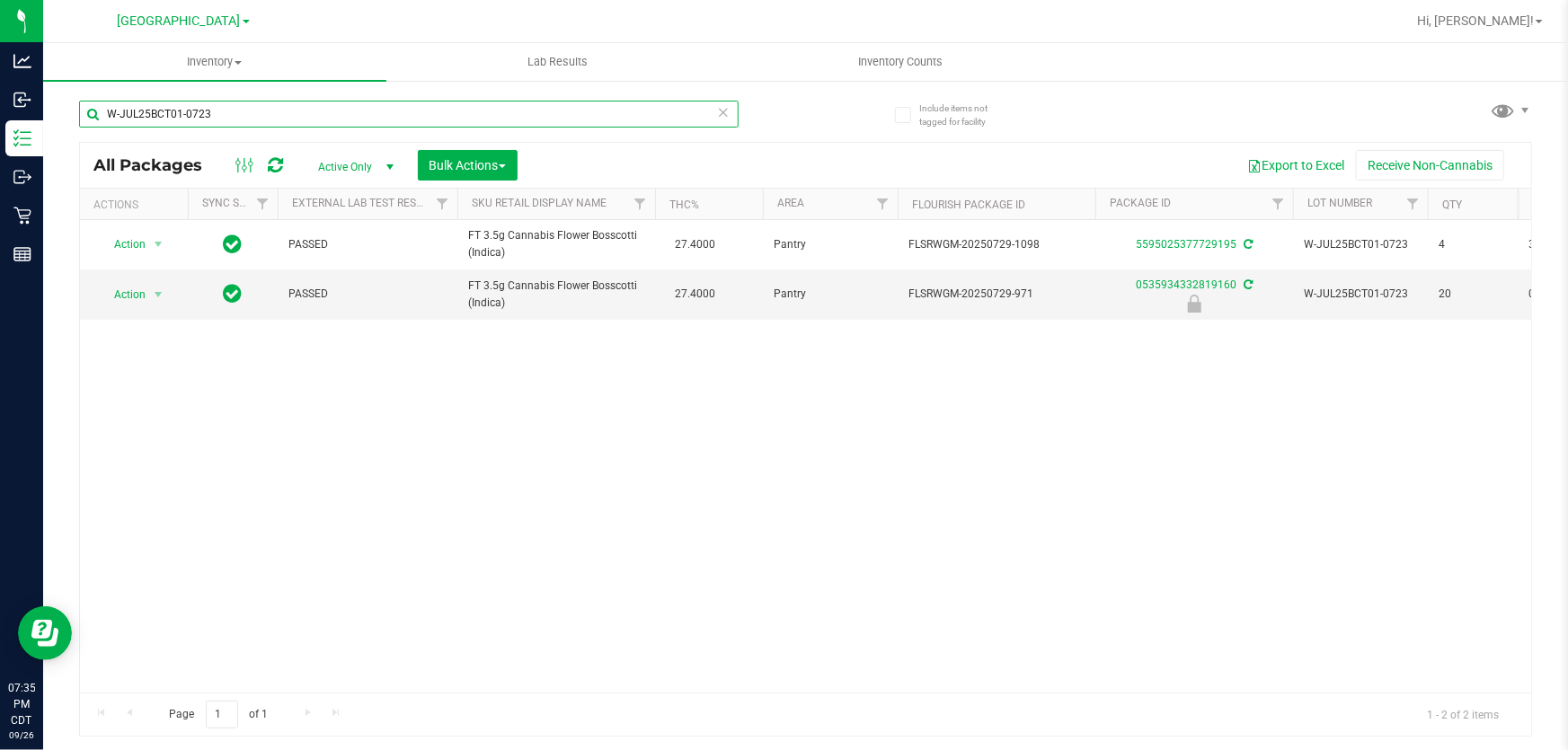
drag, startPoint x: 265, startPoint y: 115, endPoint x: 67, endPoint y: 111, distance: 198.0
click at [67, 111] on div "Include items not tagged for facility W-JUL25BCT01-0723 All Packages Active Onl…" at bounding box center [806, 353] width 1524 height 549
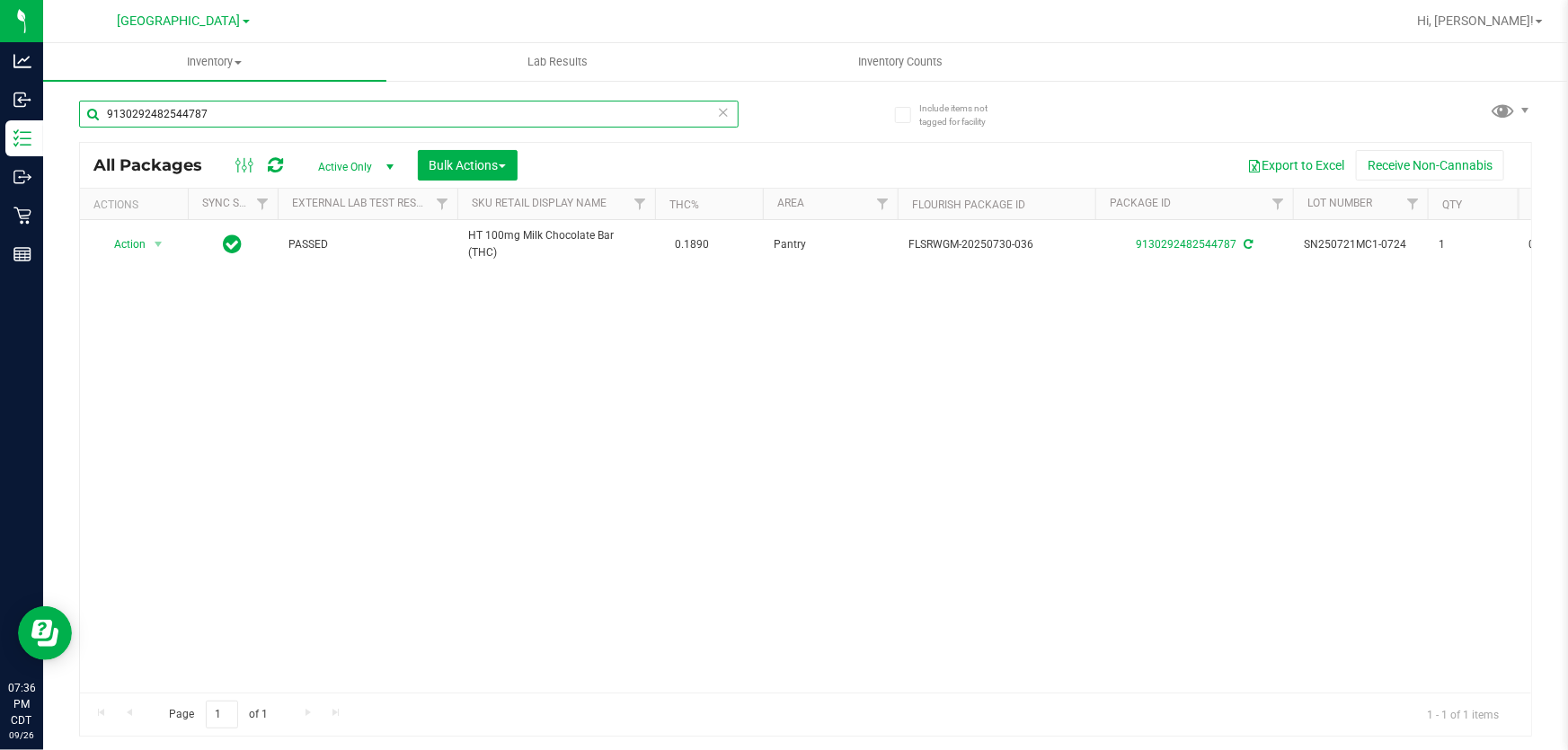
drag, startPoint x: 216, startPoint y: 113, endPoint x: 110, endPoint y: 117, distance: 106.1
click at [110, 117] on input "9130292482544787" at bounding box center [409, 114] width 660 height 27
type input "9"
type input "SN250715CC1-0716"
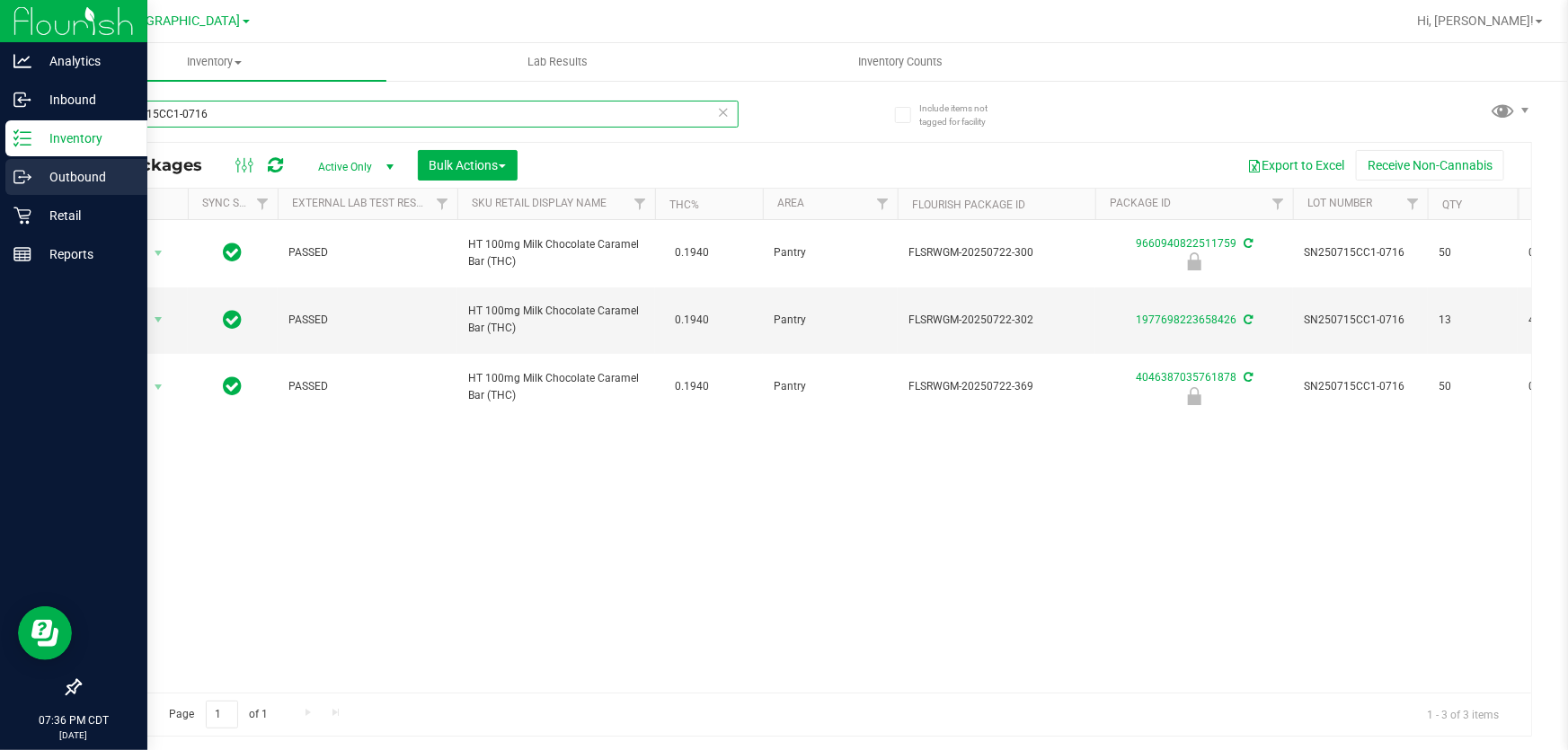
drag, startPoint x: 219, startPoint y: 113, endPoint x: 3, endPoint y: 178, distance: 225.6
click at [27, 164] on div "Analytics Inbound Inventory Outbound Retail Reports 07:36 PM CDT [DATE] 09/26 […" at bounding box center [784, 375] width 1568 height 750
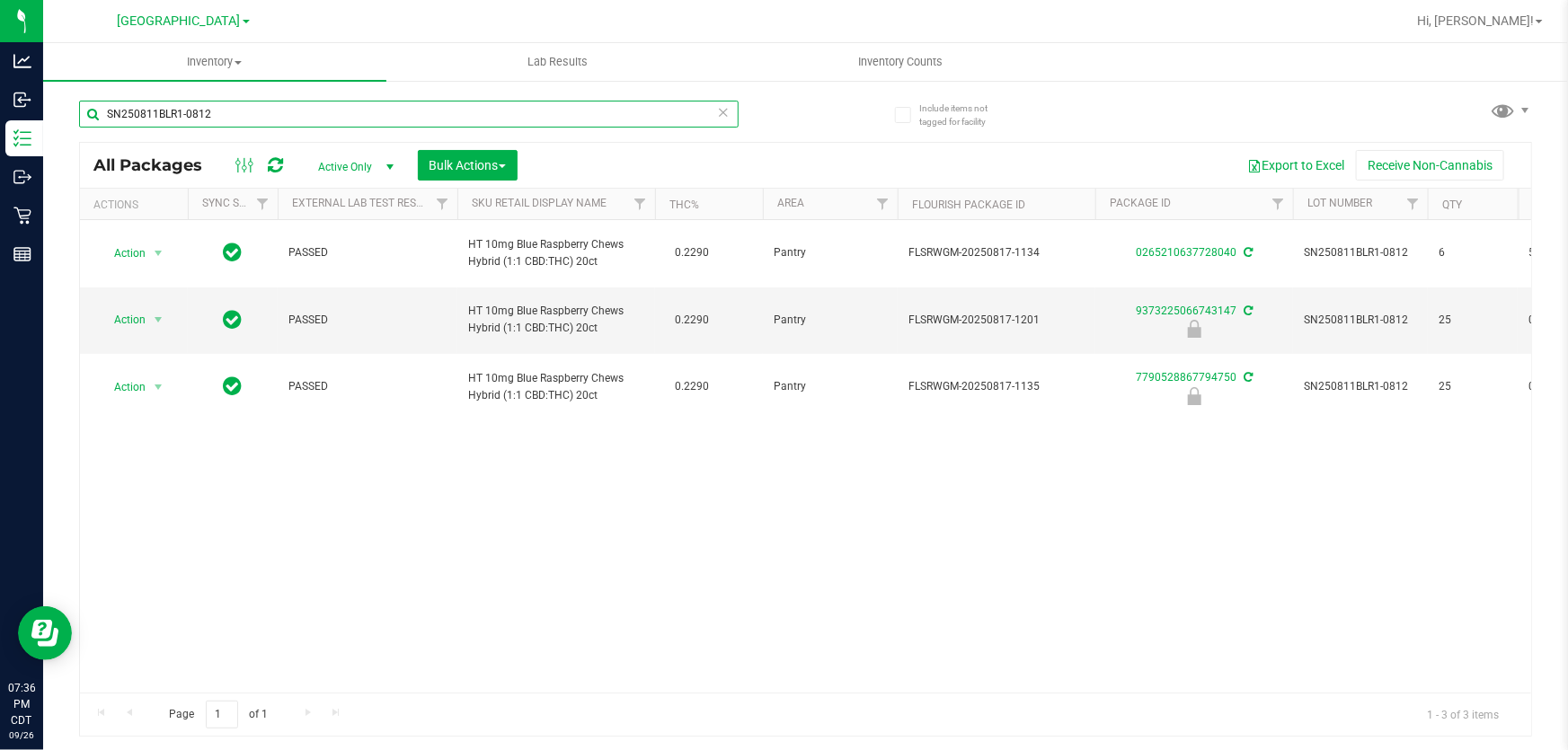
type input "SN250811BLR1-0812"
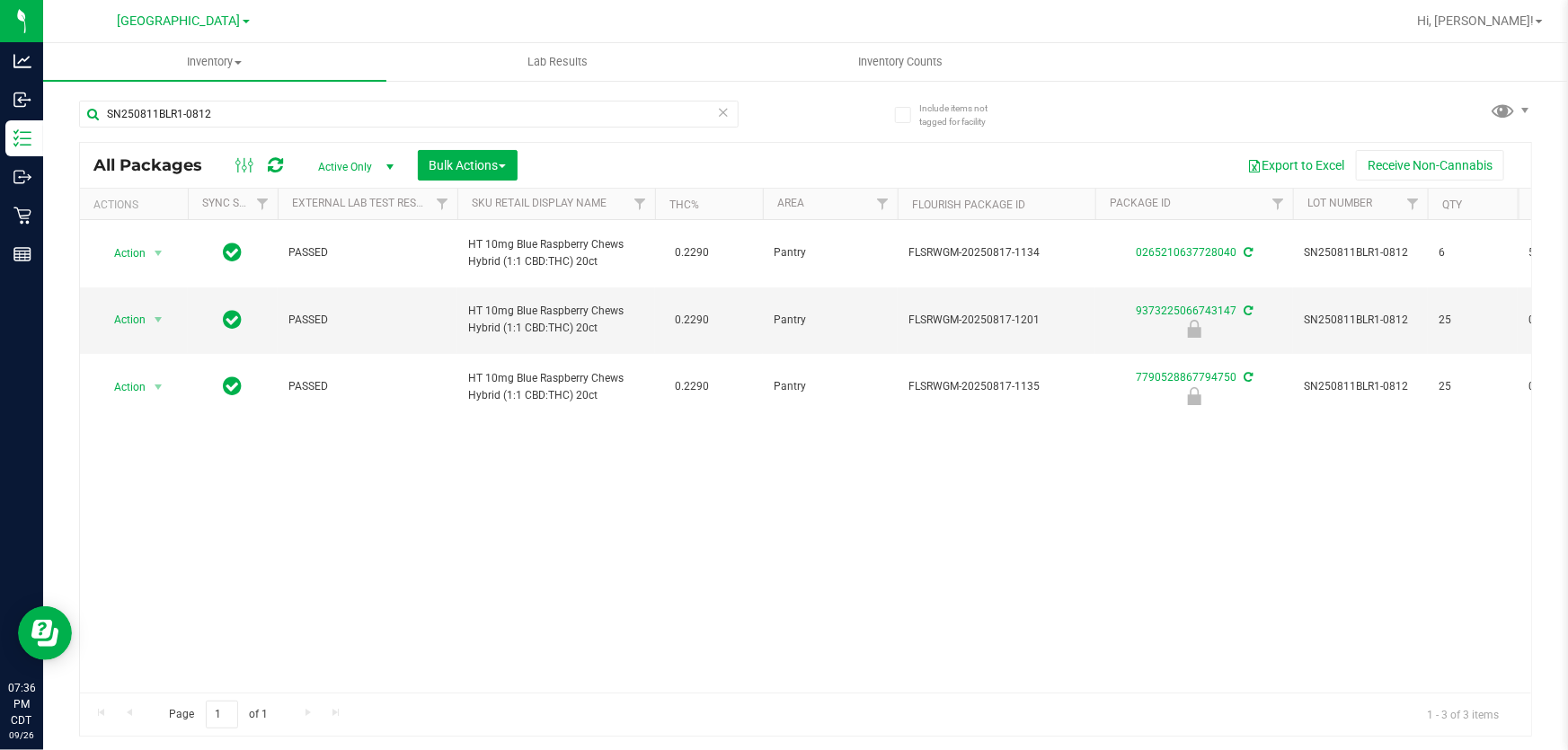
click at [723, 111] on icon at bounding box center [723, 111] width 13 height 21
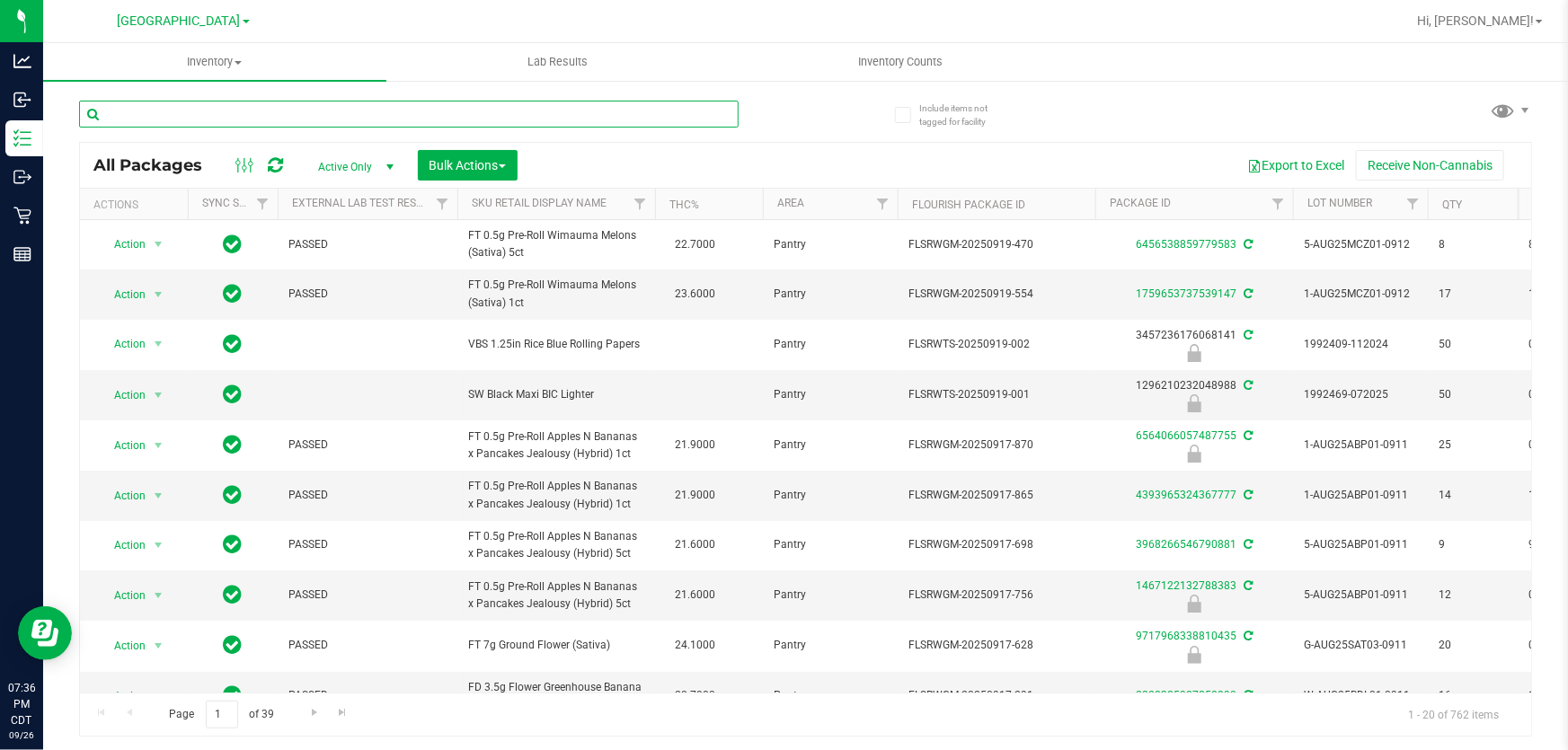
click at [427, 113] on input "text" at bounding box center [409, 114] width 660 height 27
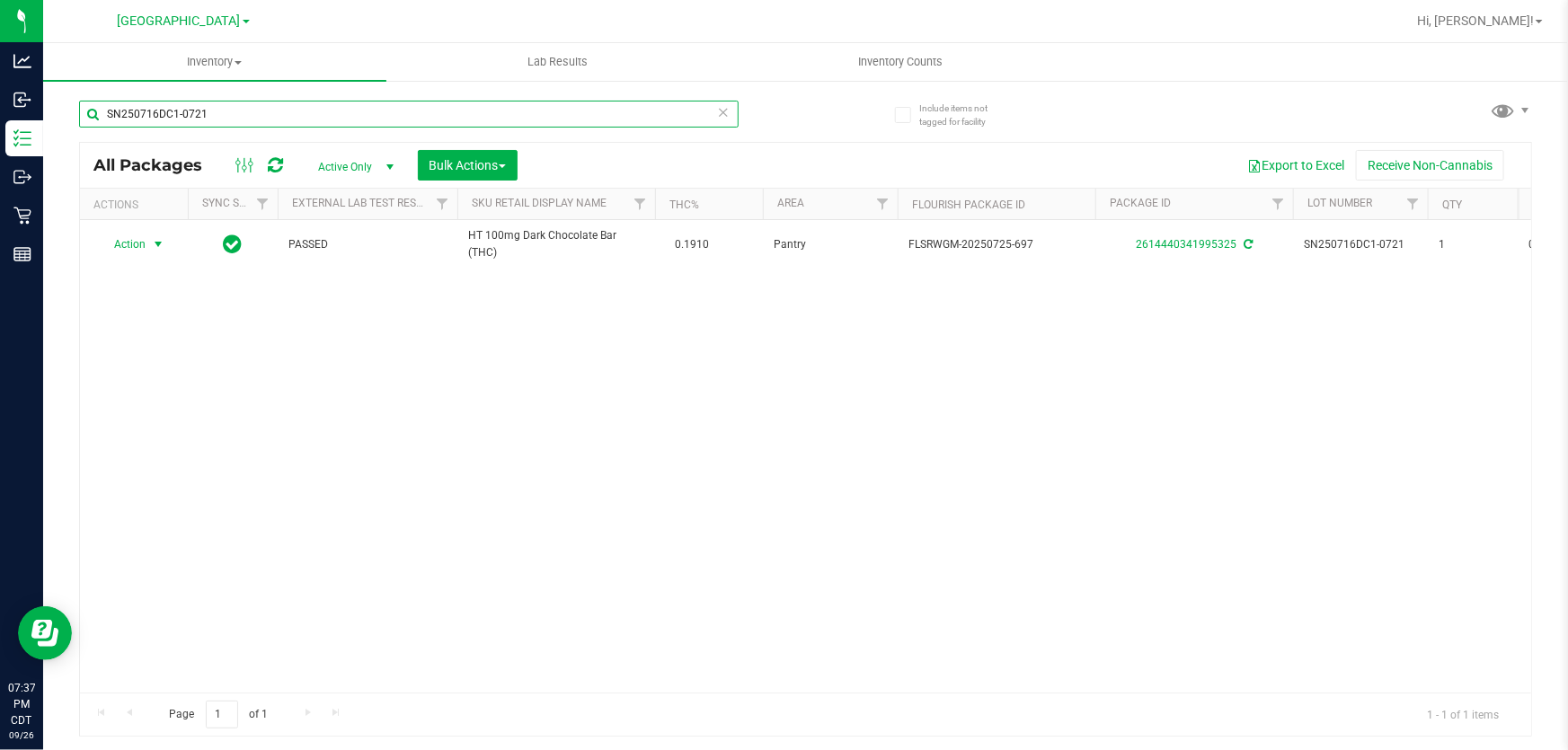
type input "SN250716DC1-0721"
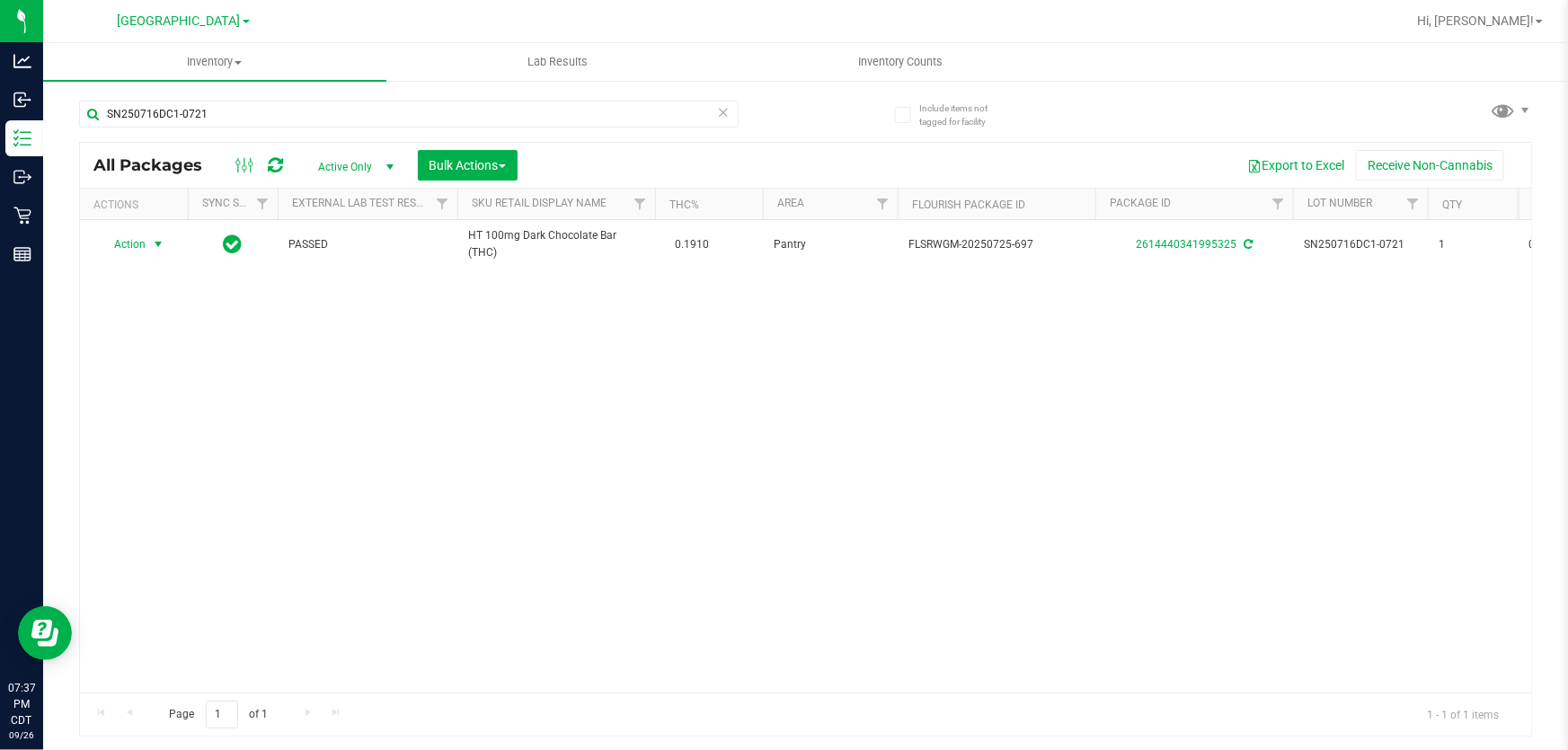
click at [131, 241] on span "Action" at bounding box center [122, 245] width 48 height 25
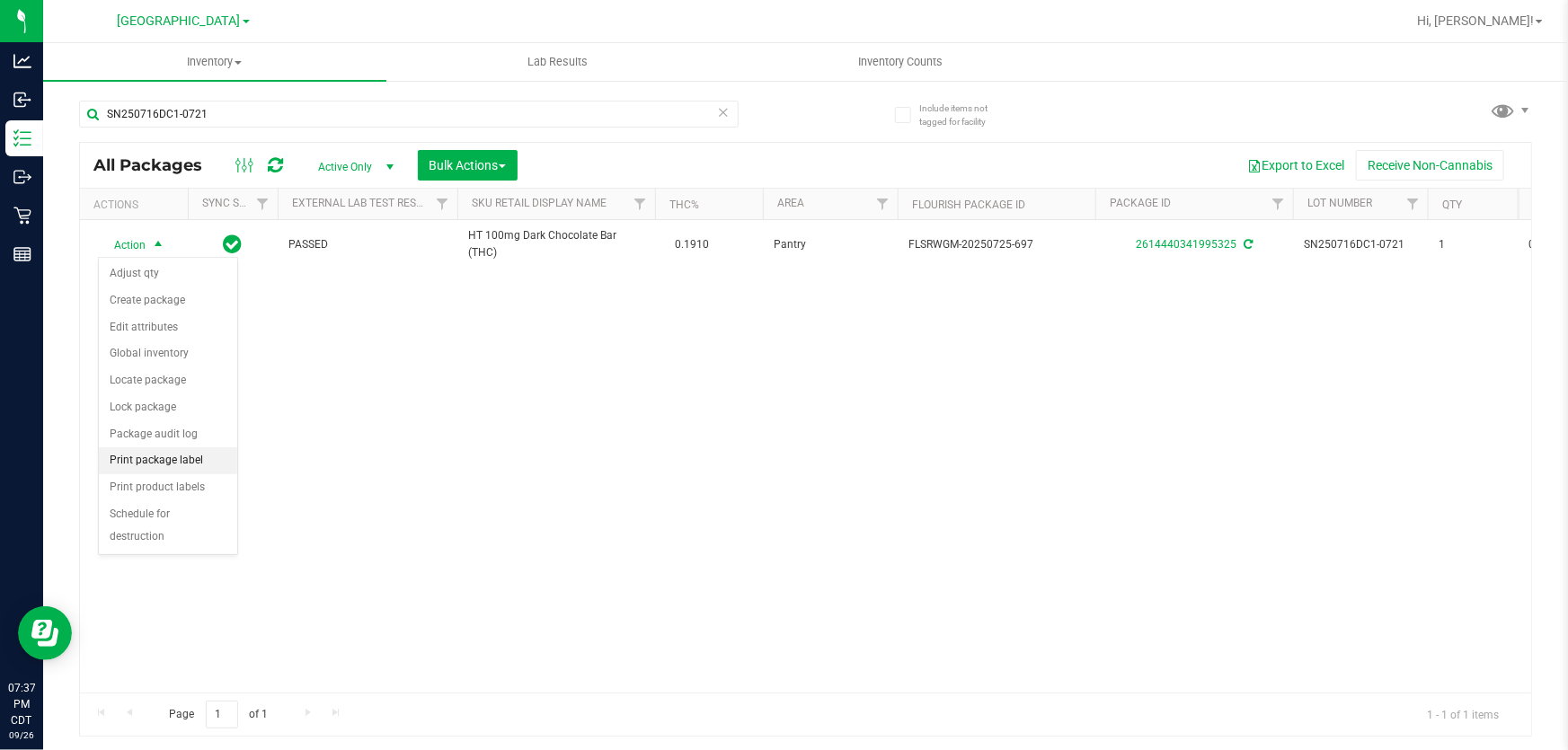
click at [153, 464] on li "Print package label" at bounding box center [167, 461] width 138 height 27
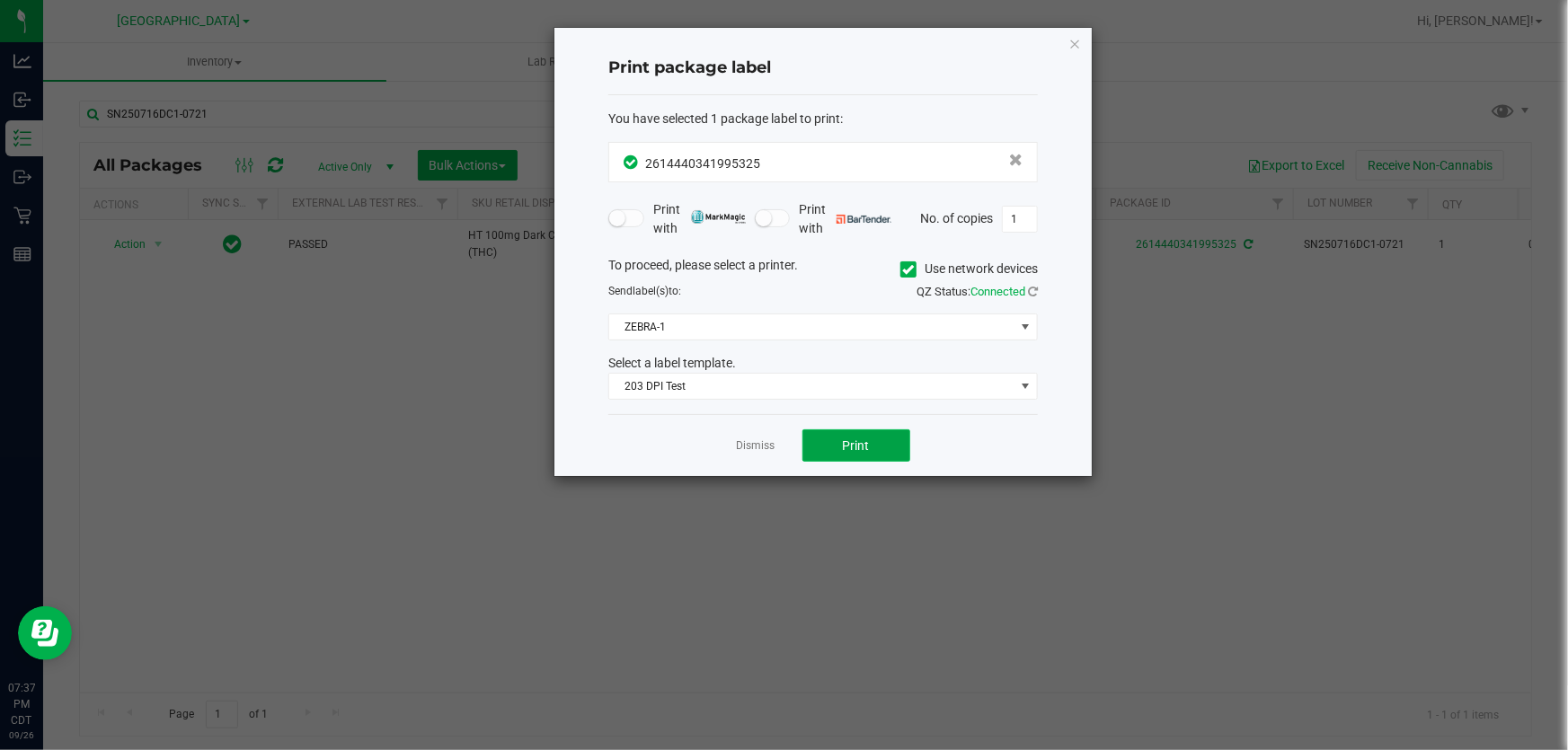
click at [863, 445] on span "Print" at bounding box center [856, 445] width 27 height 15
click at [763, 436] on app-cancel-button "Dismiss" at bounding box center [756, 446] width 39 height 19
click at [765, 440] on link "Dismiss" at bounding box center [756, 446] width 39 height 15
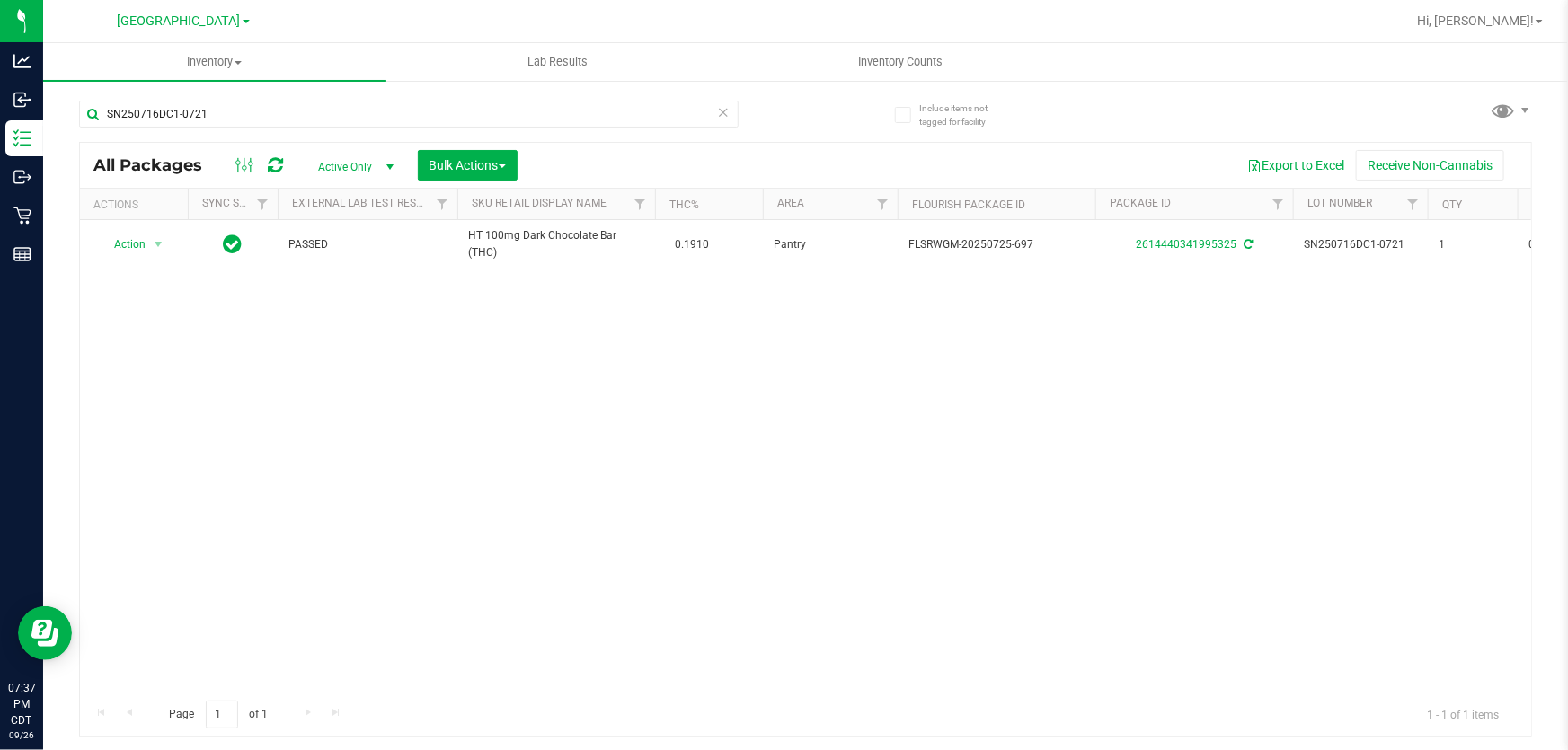
click at [719, 108] on icon at bounding box center [723, 111] width 13 height 21
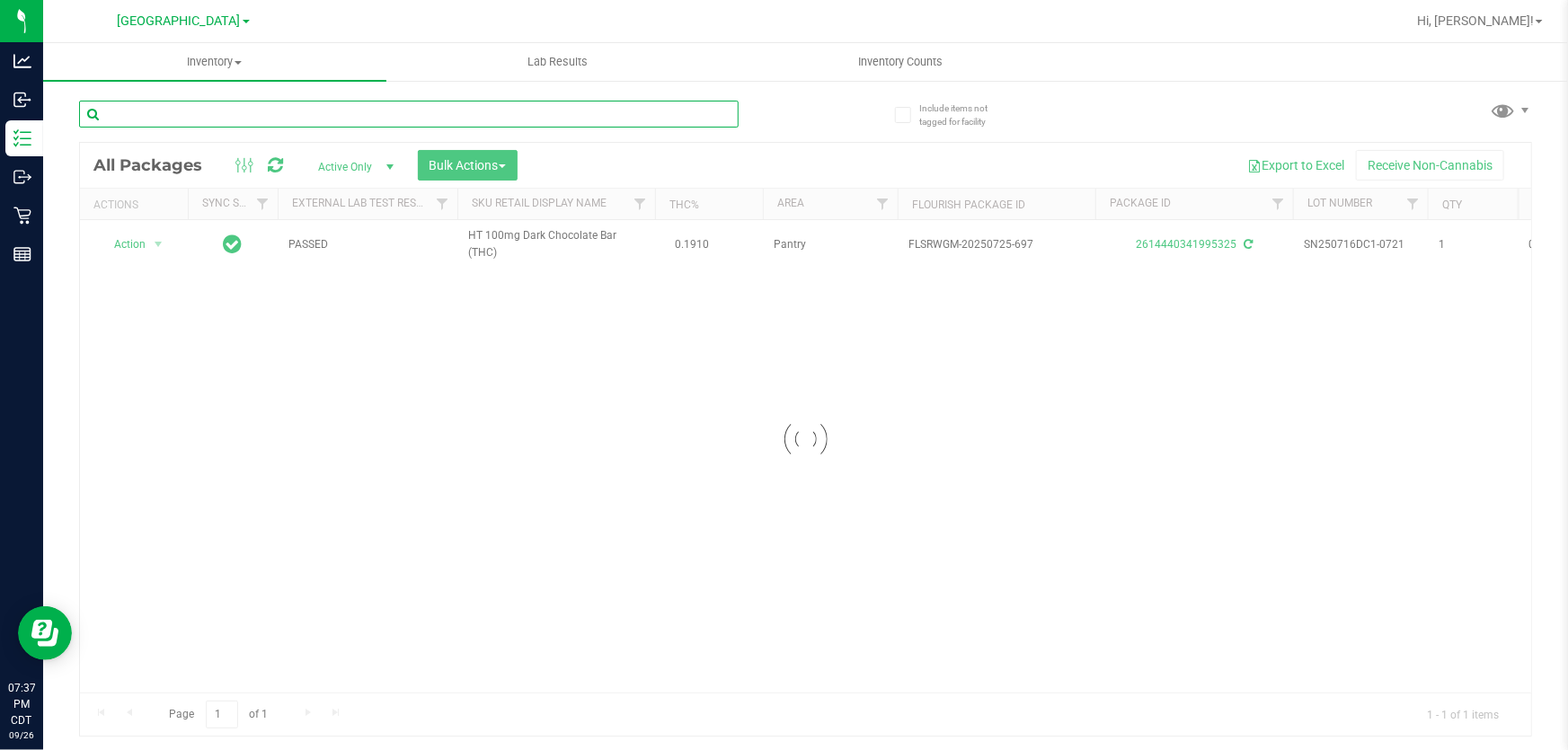
click at [594, 107] on input "text" at bounding box center [409, 114] width 660 height 27
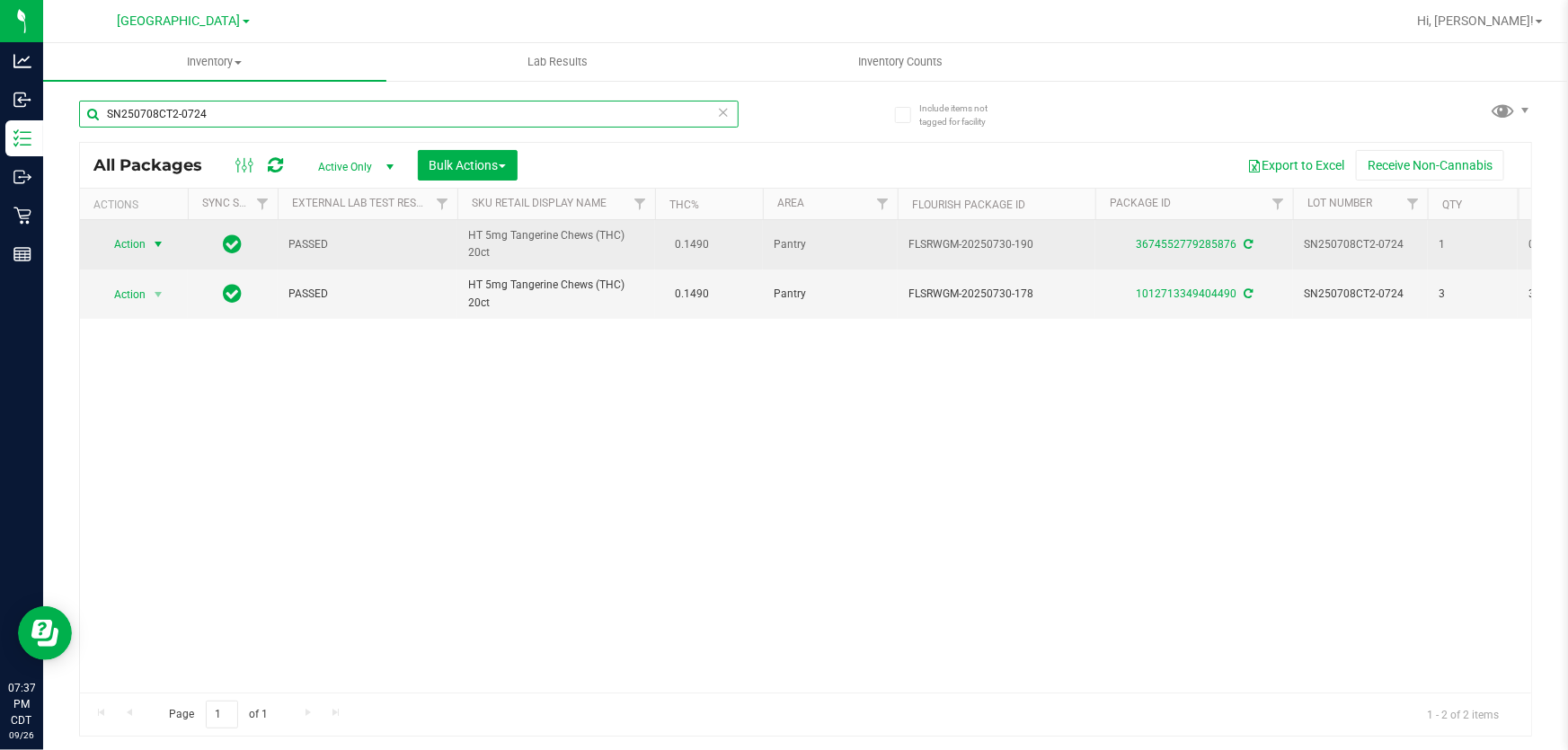
type input "SN250708CT2-0724"
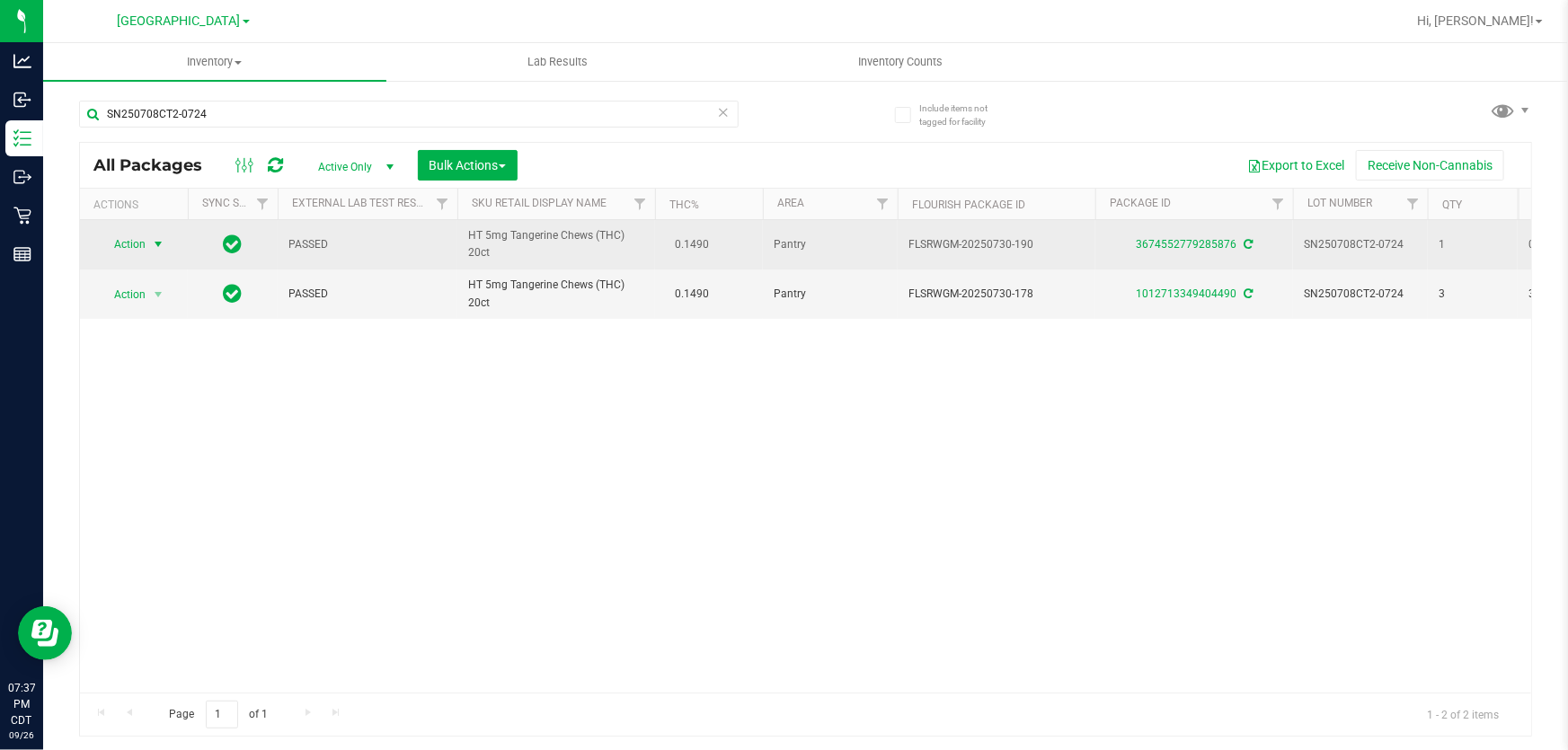
click at [136, 241] on span "Action" at bounding box center [122, 245] width 48 height 25
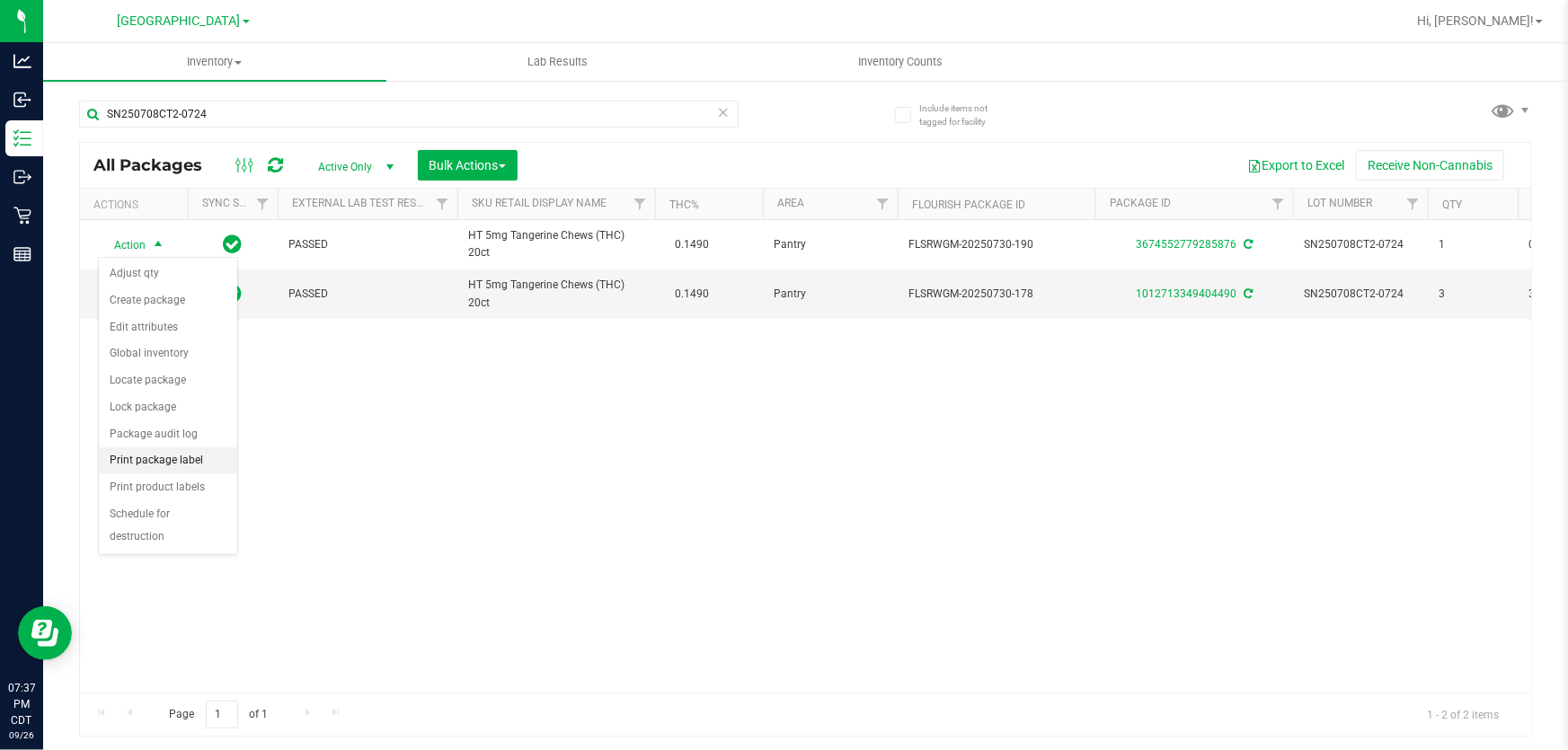
click at [145, 458] on li "Print package label" at bounding box center [167, 461] width 138 height 27
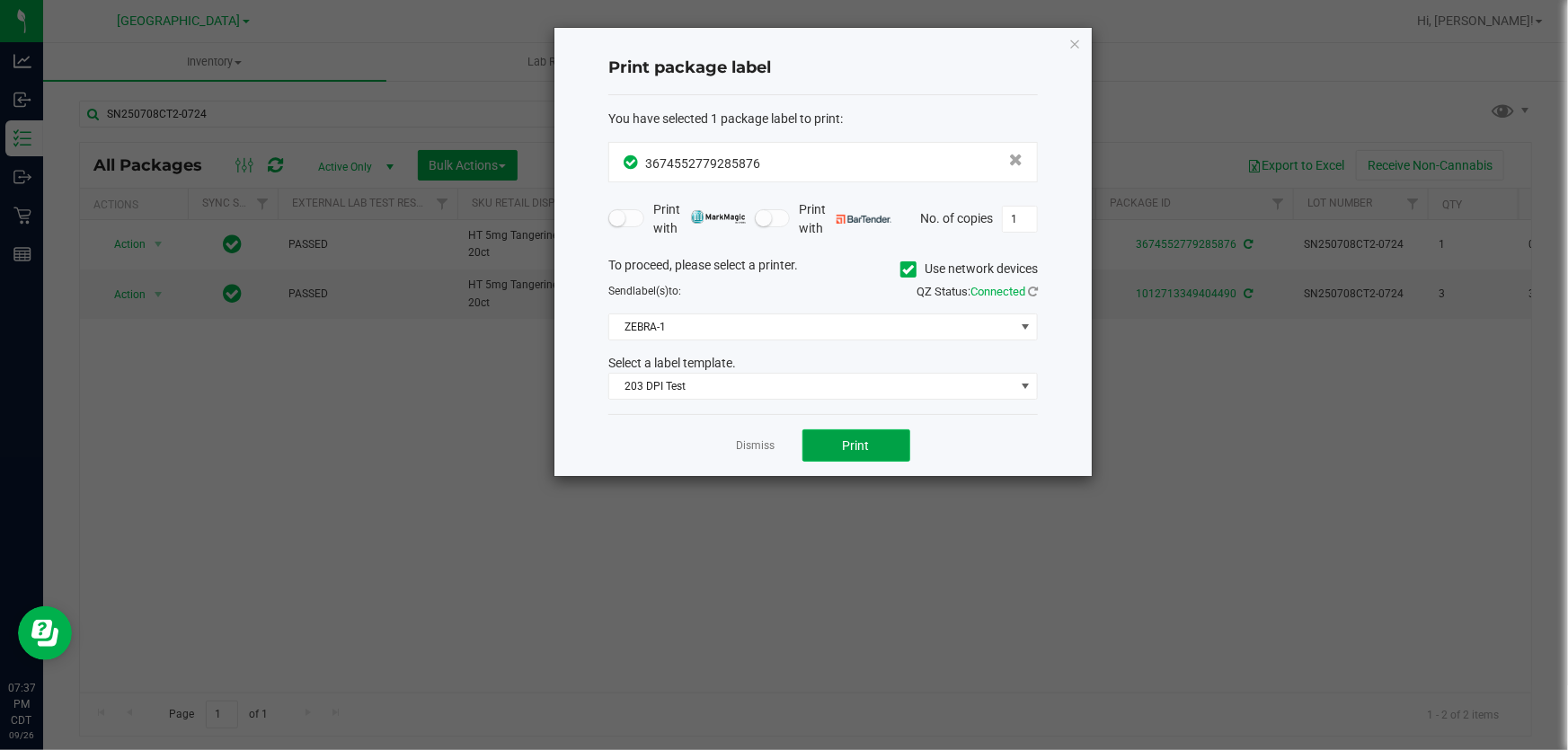
click at [830, 438] on button "Print" at bounding box center [855, 445] width 107 height 32
click at [749, 438] on link "Dismiss" at bounding box center [756, 446] width 39 height 15
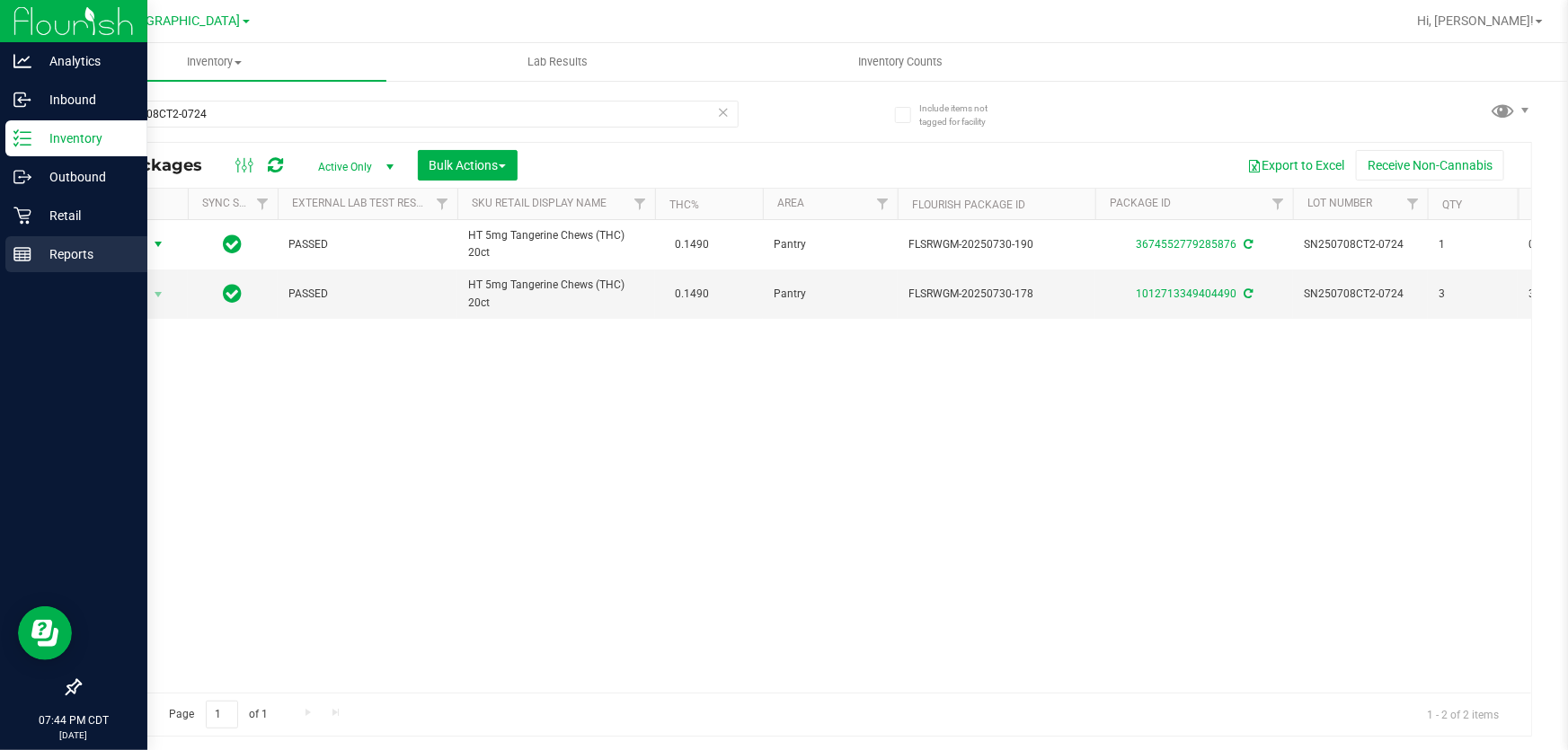
click at [12, 255] on div "Reports" at bounding box center [76, 254] width 142 height 36
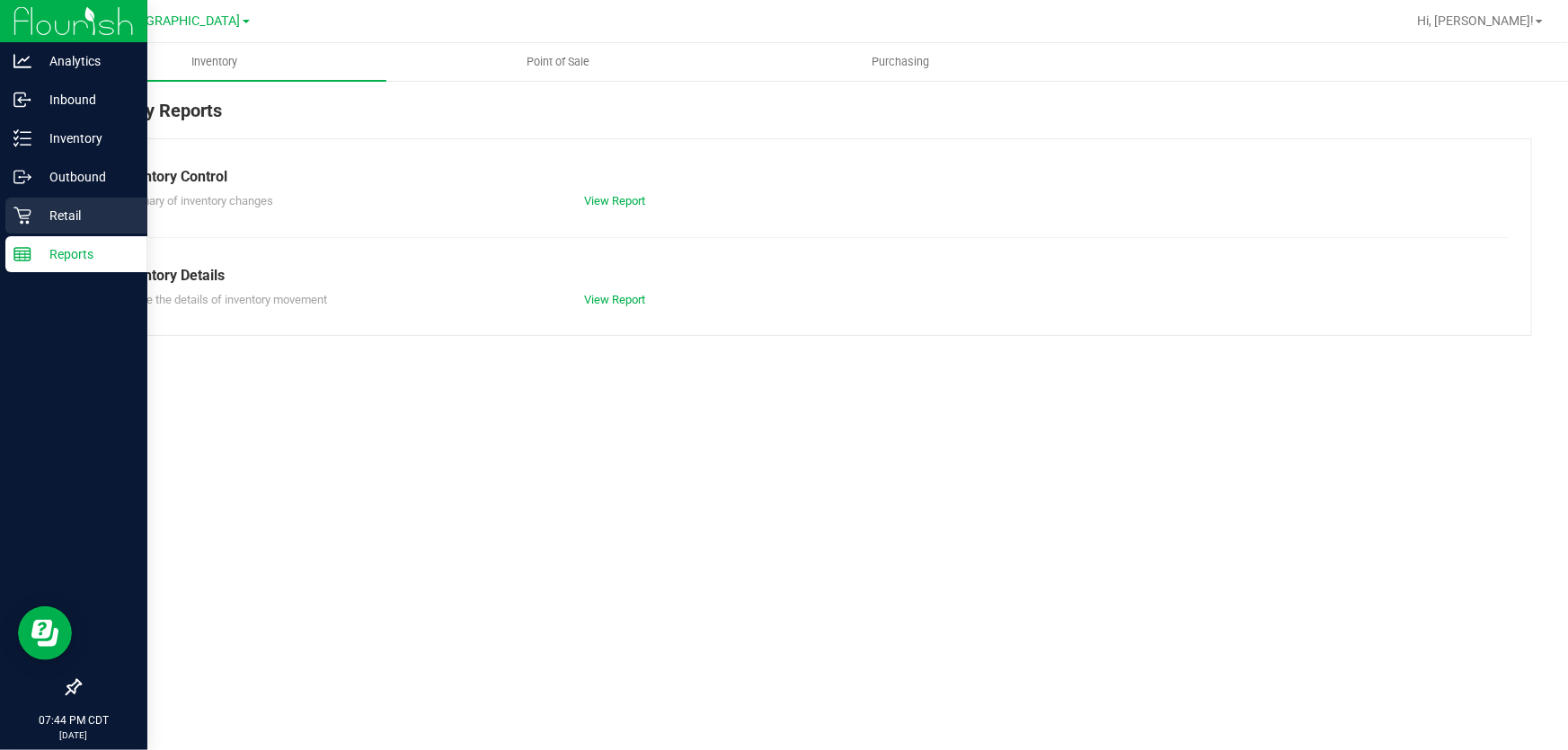
click at [32, 216] on p "Retail" at bounding box center [85, 216] width 107 height 21
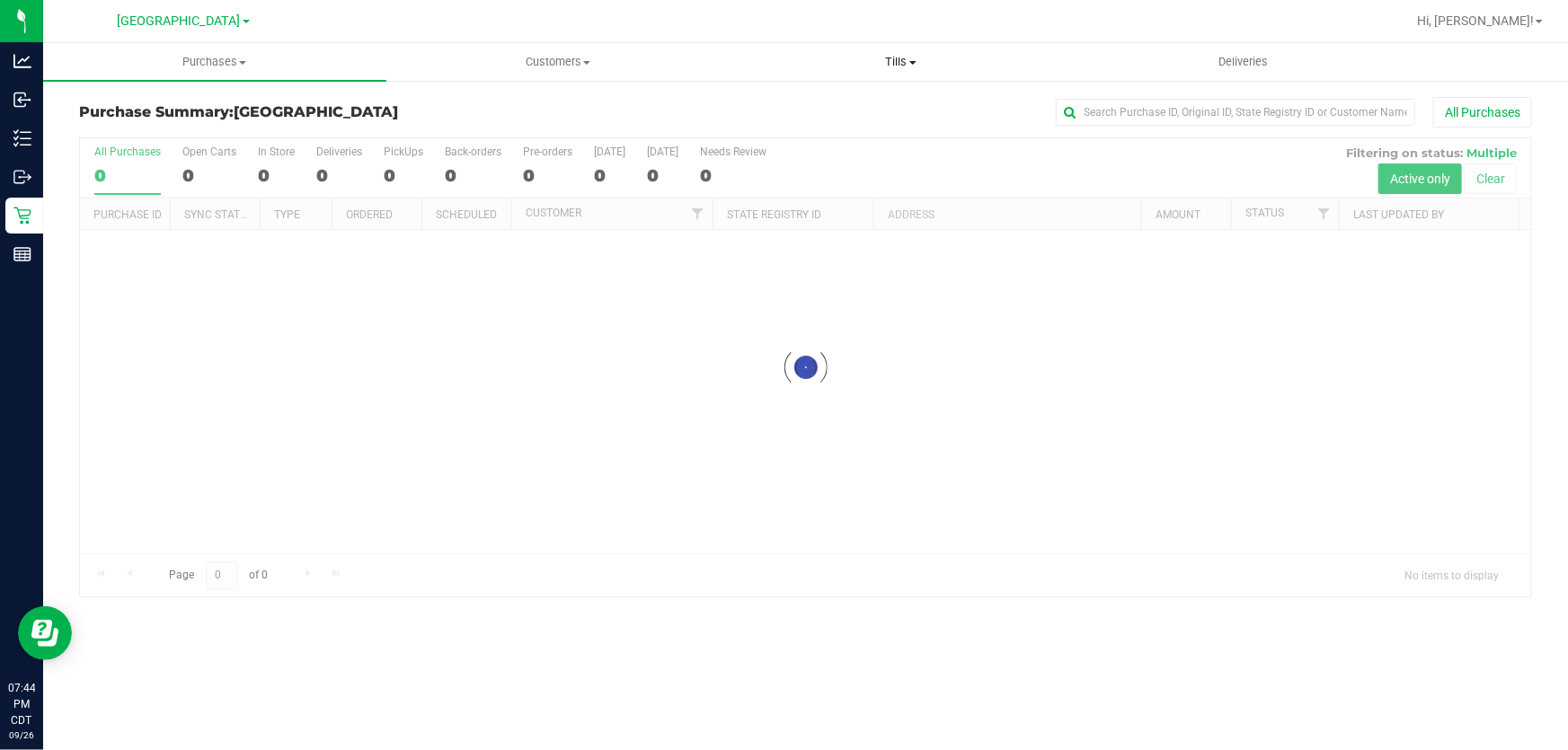
click at [897, 53] on uib-tab-heading "Tills Manage tills Reconcile e-payments" at bounding box center [901, 62] width 341 height 36
click at [860, 113] on li "Manage tills" at bounding box center [901, 108] width 343 height 21
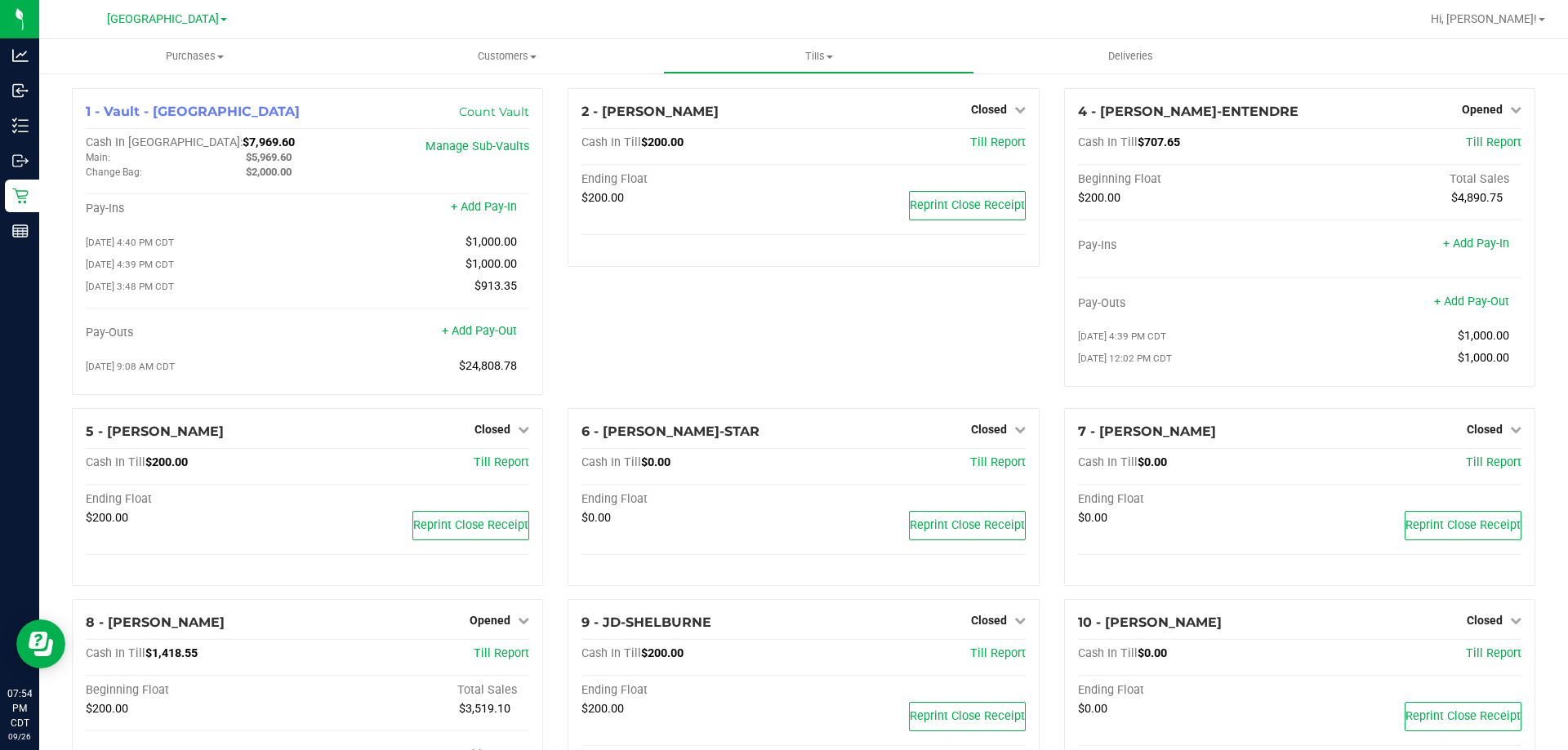
click at [796, 363] on div "2 - [PERSON_NAME] Closed Open Till Cash In Till $200.00 Till Report Ending Floa…" at bounding box center [804, 248] width 496 height 320
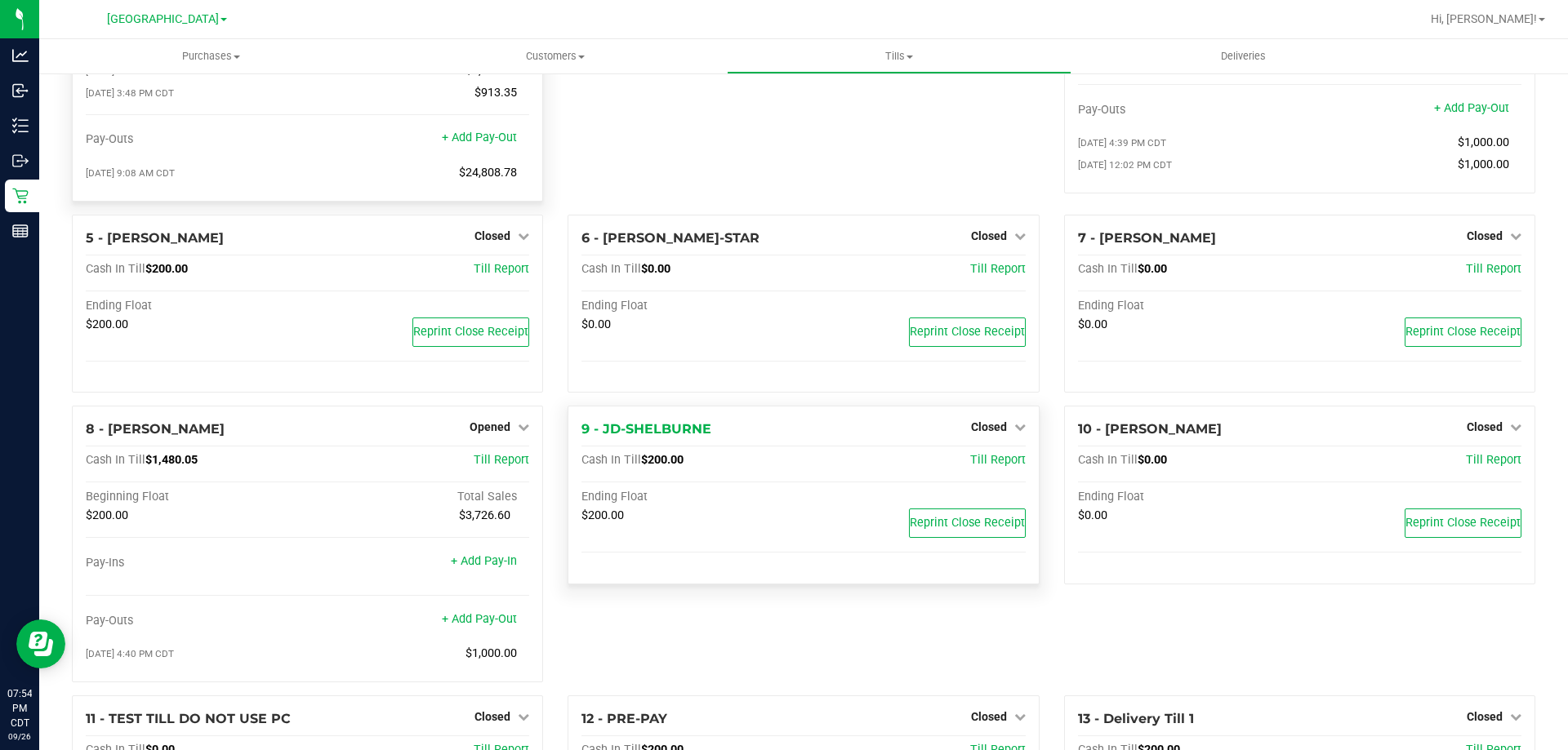
scroll to position [326, 0]
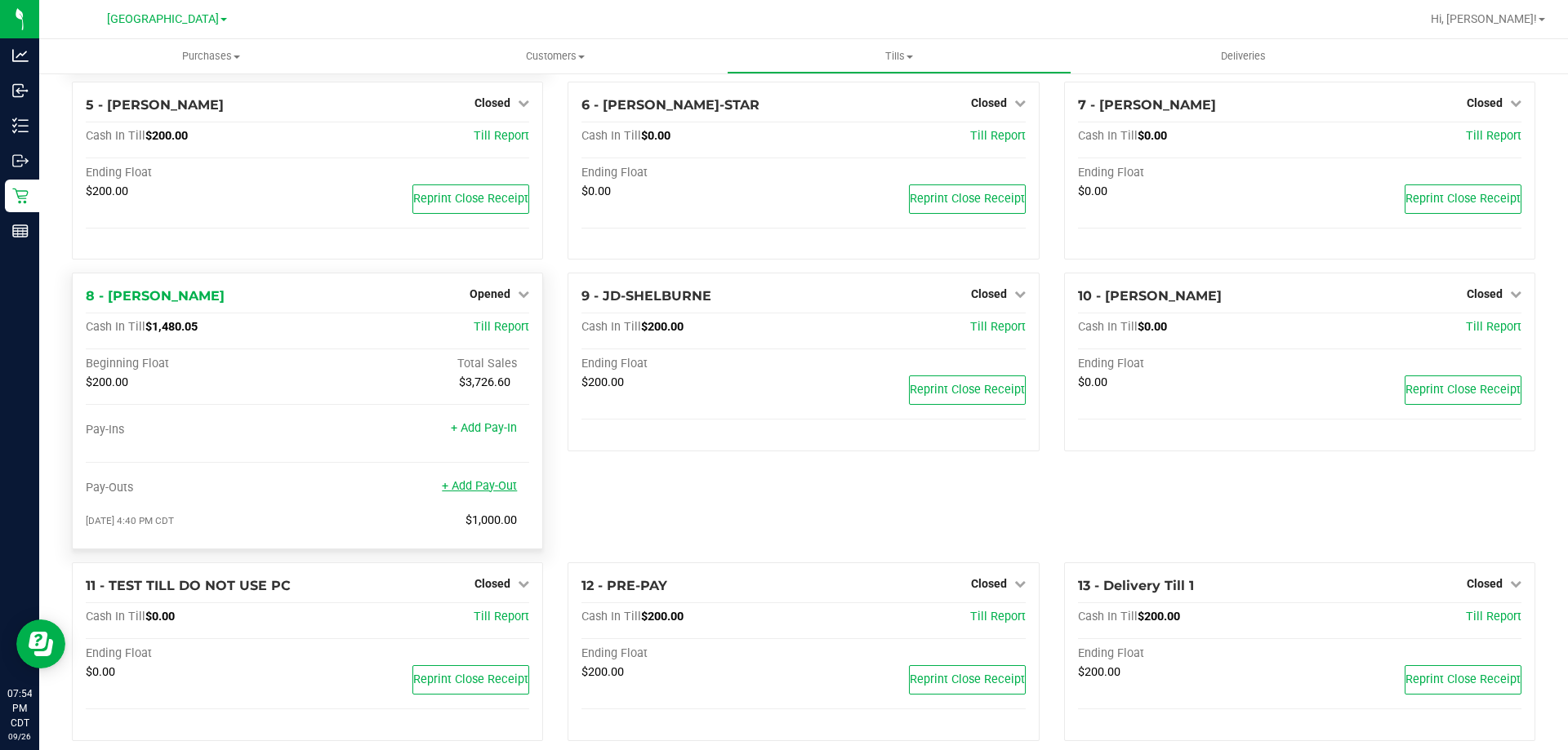
click at [466, 489] on link "+ Add Pay-Out" at bounding box center [478, 486] width 75 height 14
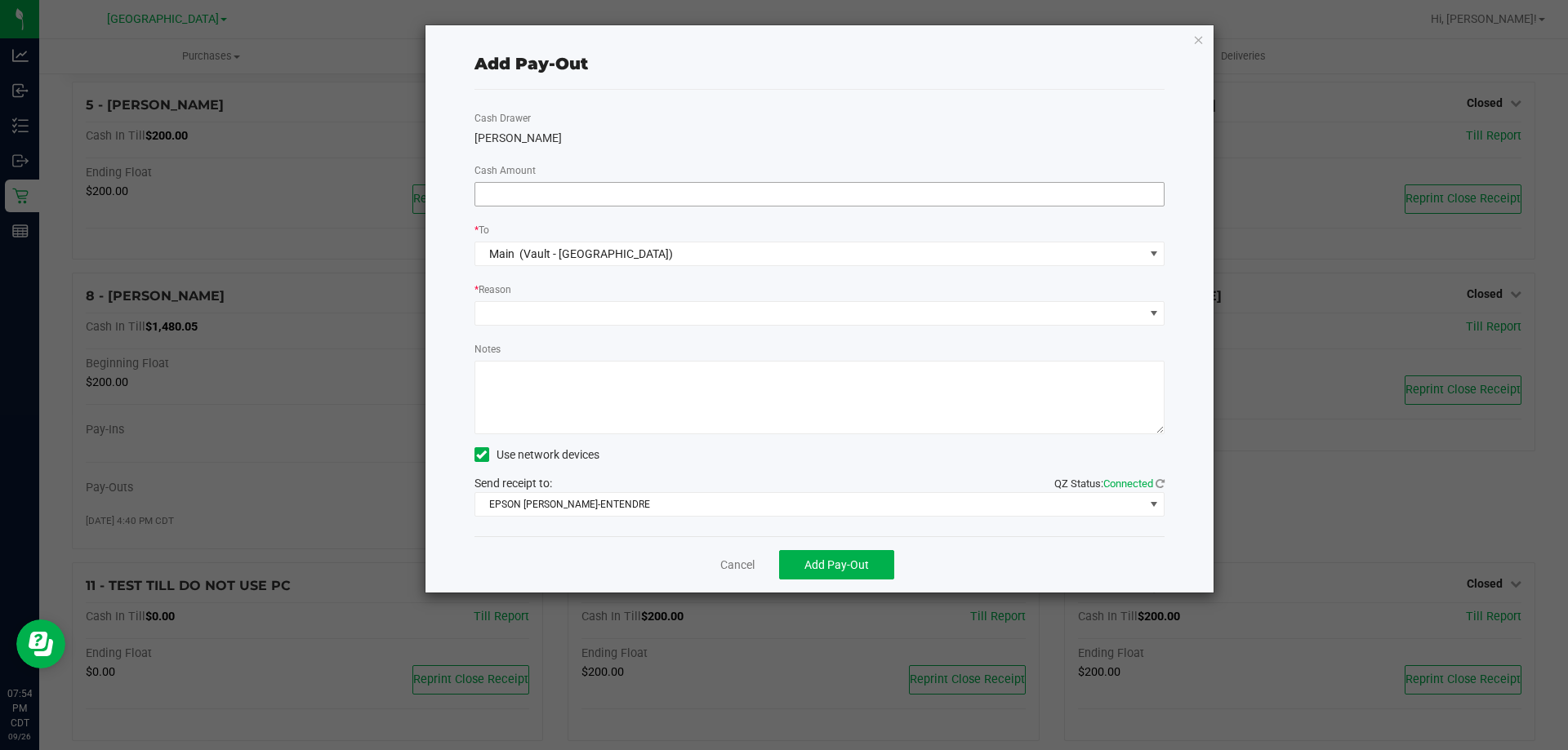
click at [627, 197] on input at bounding box center [820, 194] width 689 height 23
type input "$1,000.00"
click at [623, 314] on span at bounding box center [810, 314] width 669 height 23
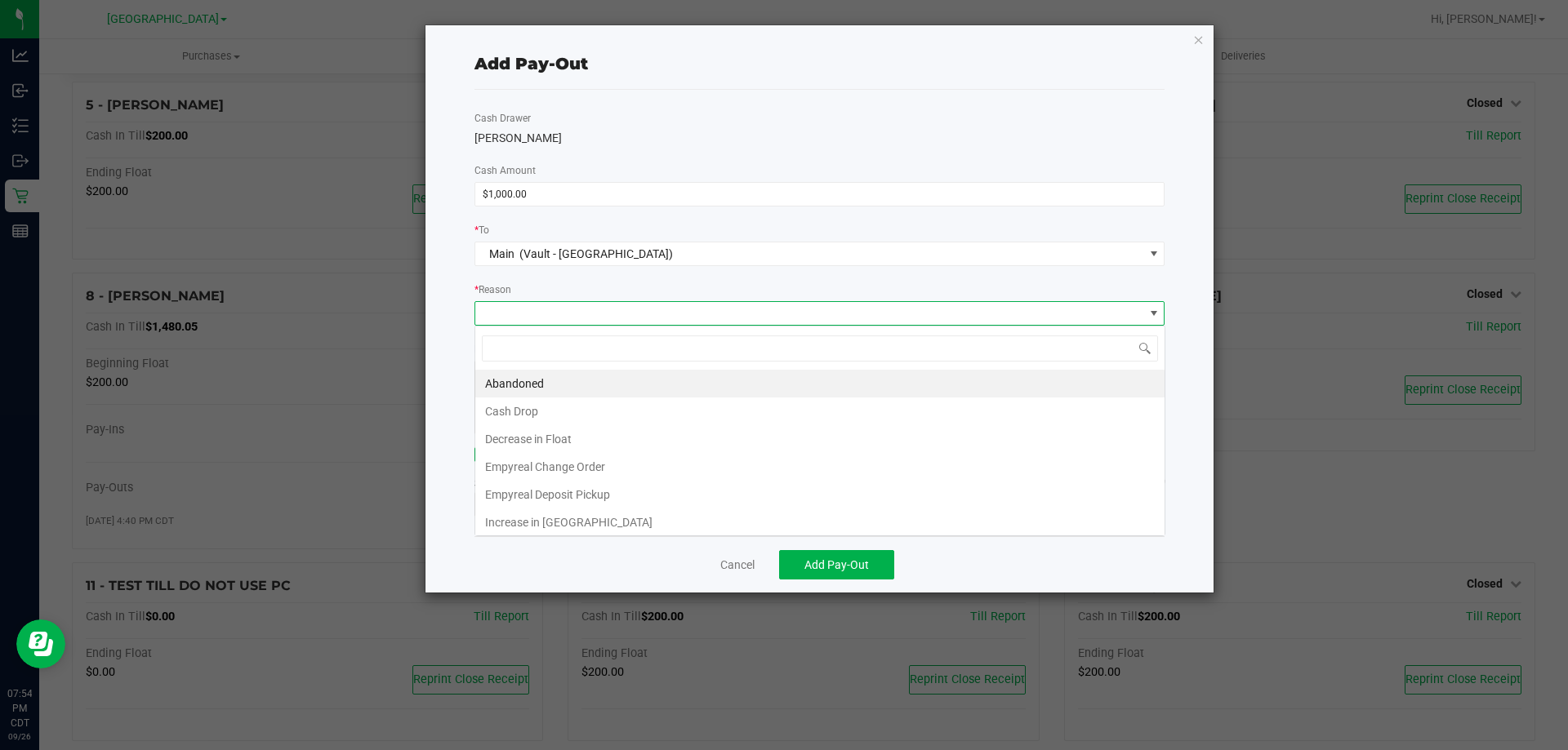
scroll to position [25, 690]
click at [588, 408] on li "Cash Drop" at bounding box center [820, 411] width 689 height 28
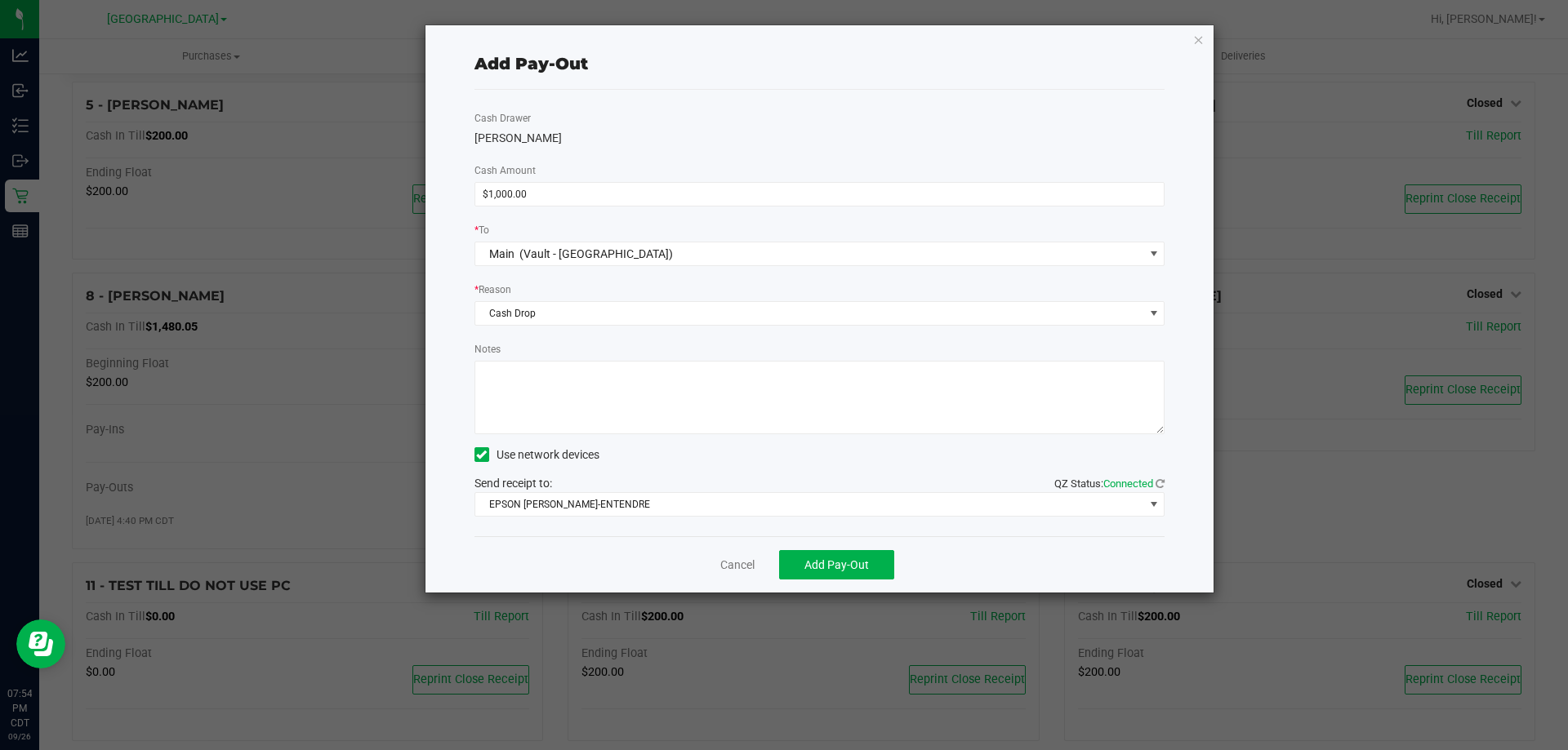
click at [577, 370] on textarea "Notes" at bounding box center [820, 397] width 691 height 74
type textarea "-KA"
click at [856, 567] on span "Add Pay-Out" at bounding box center [836, 564] width 64 height 13
click at [720, 570] on link "Dismiss" at bounding box center [732, 565] width 40 height 18
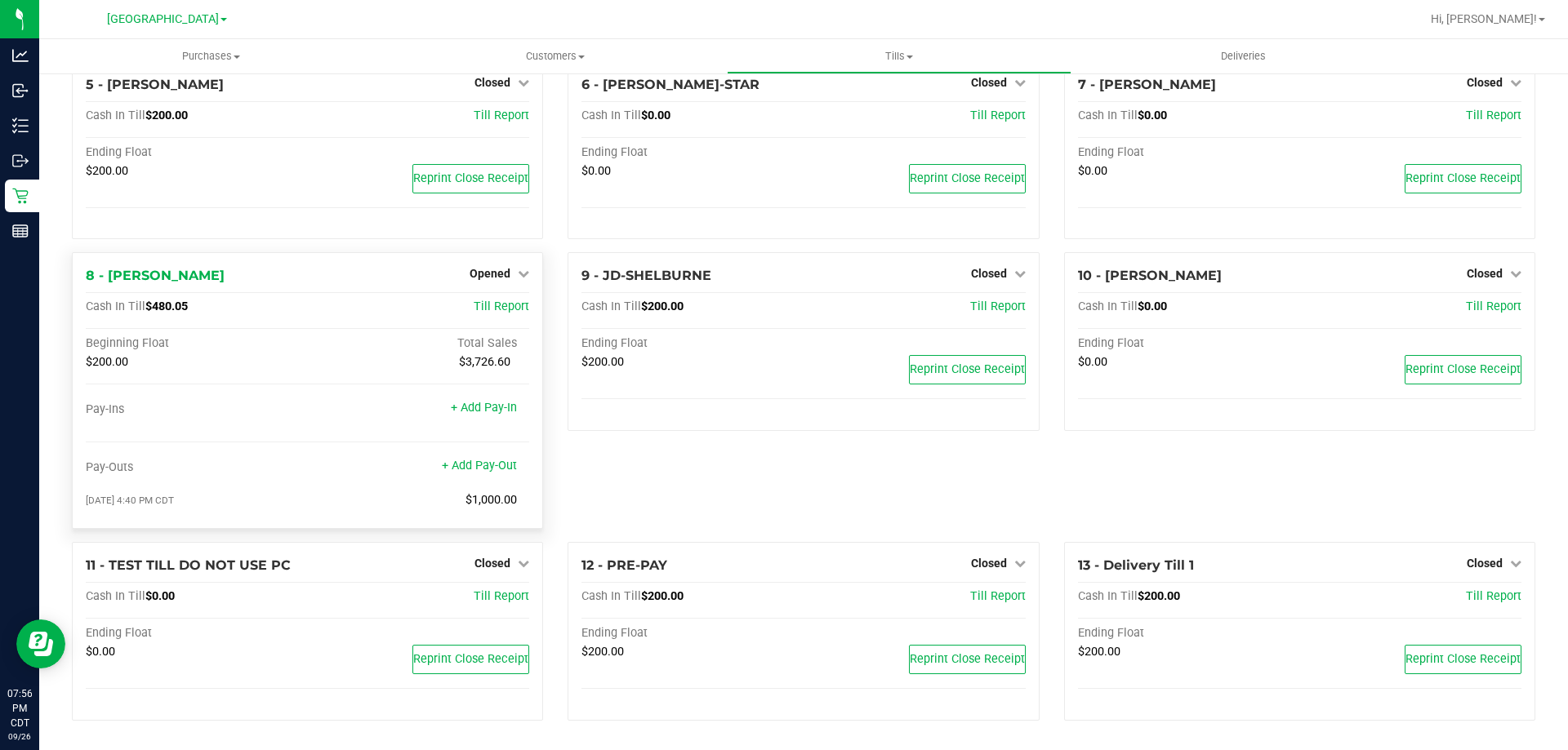
scroll to position [0, 0]
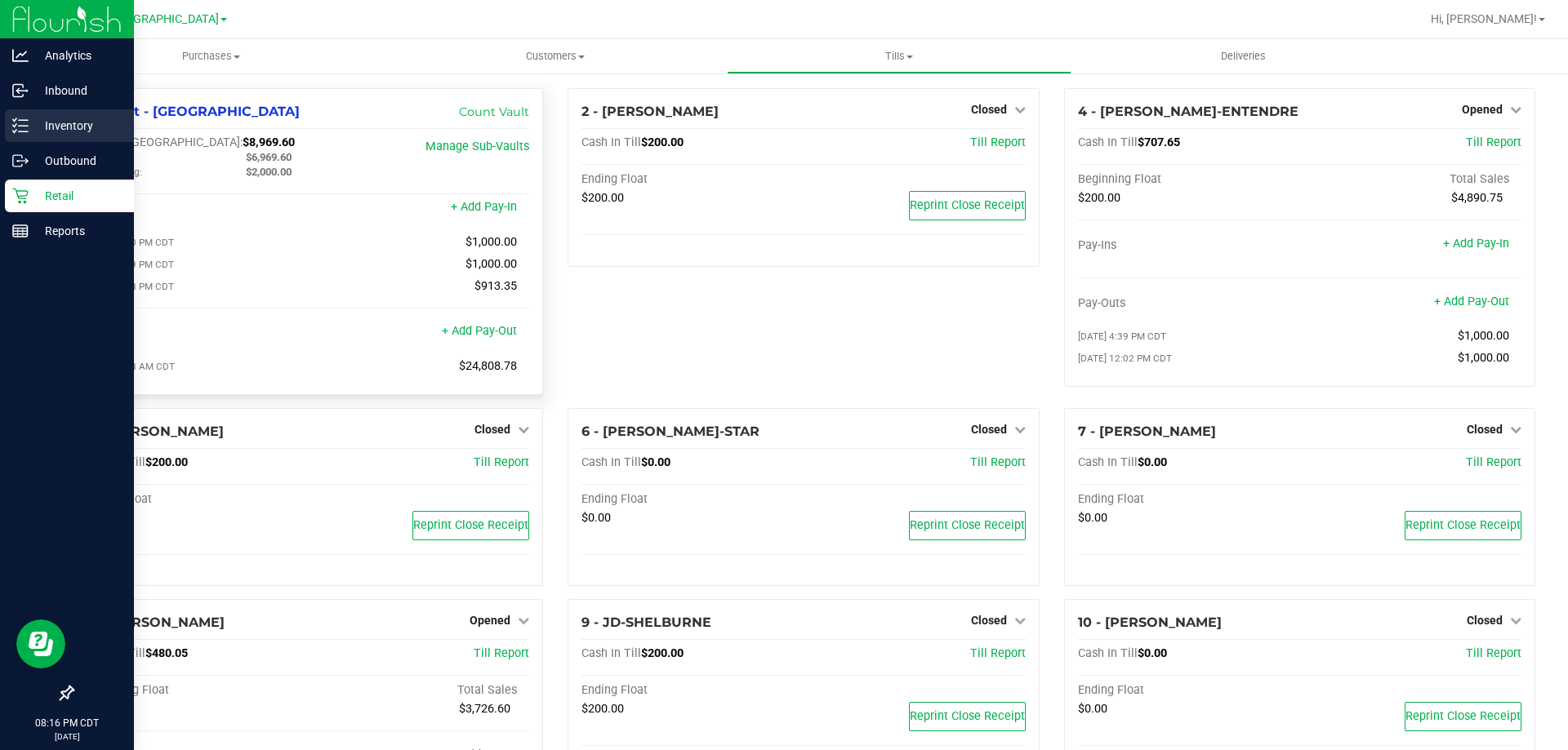
click at [20, 124] on icon at bounding box center [20, 126] width 17 height 17
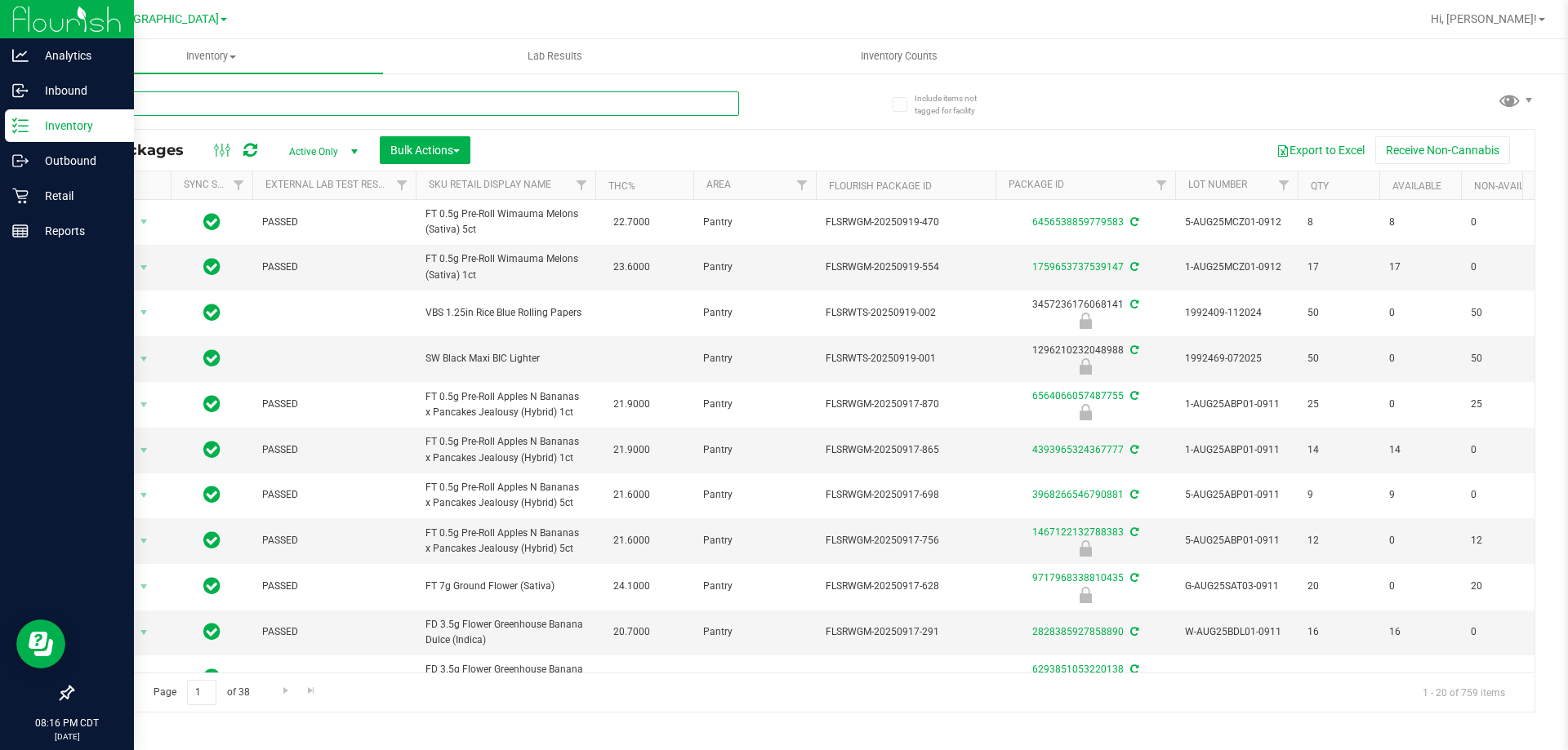
click at [310, 101] on input "text" at bounding box center [405, 104] width 667 height 25
drag, startPoint x: 252, startPoint y: 113, endPoint x: 223, endPoint y: 107, distance: 29.6
click at [223, 107] on input "text" at bounding box center [405, 104] width 667 height 25
click at [220, 105] on input "text" at bounding box center [405, 104] width 667 height 25
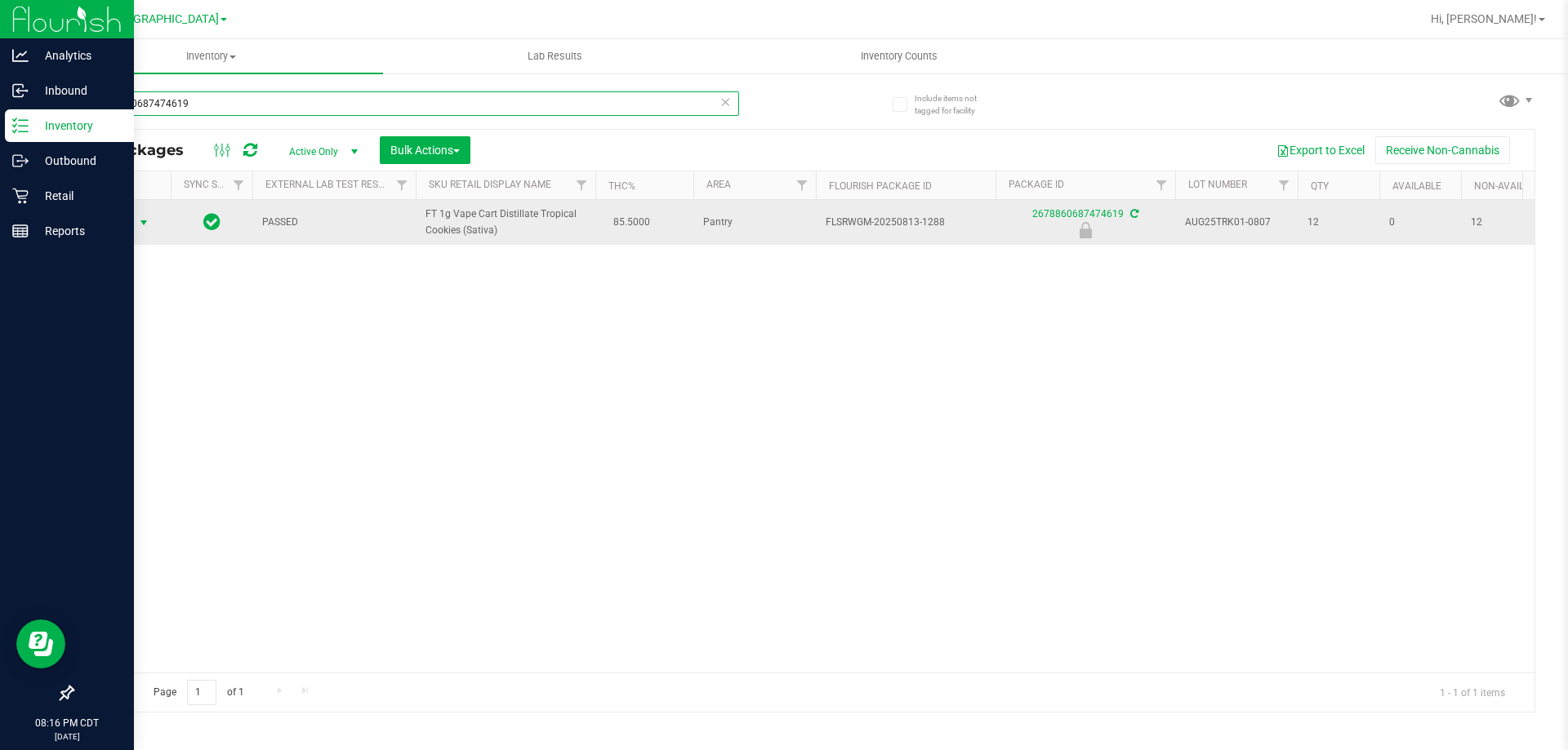
type input "2678860687474619"
click at [137, 223] on span "select" at bounding box center [143, 222] width 13 height 13
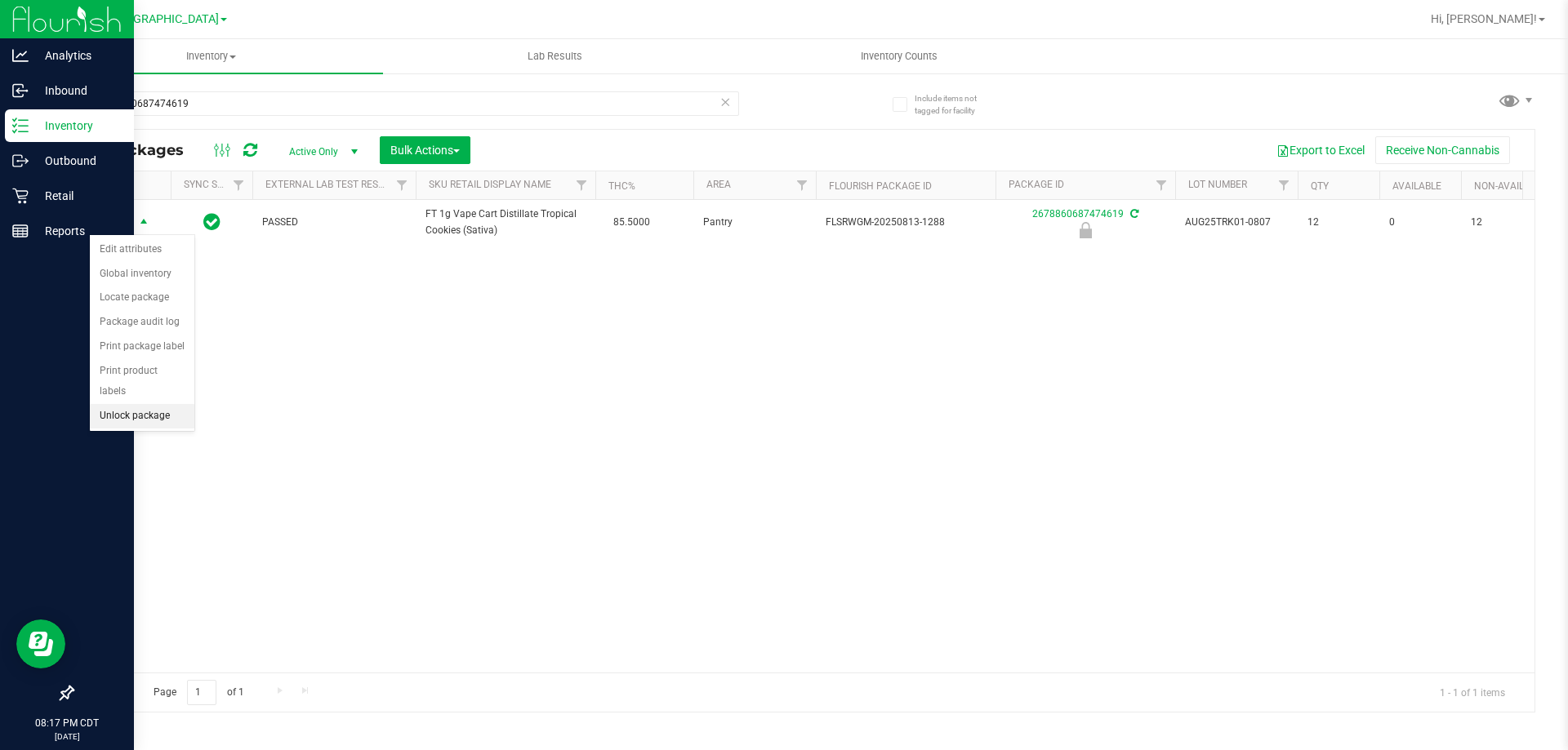
click at [148, 404] on li "Unlock package" at bounding box center [142, 417] width 105 height 25
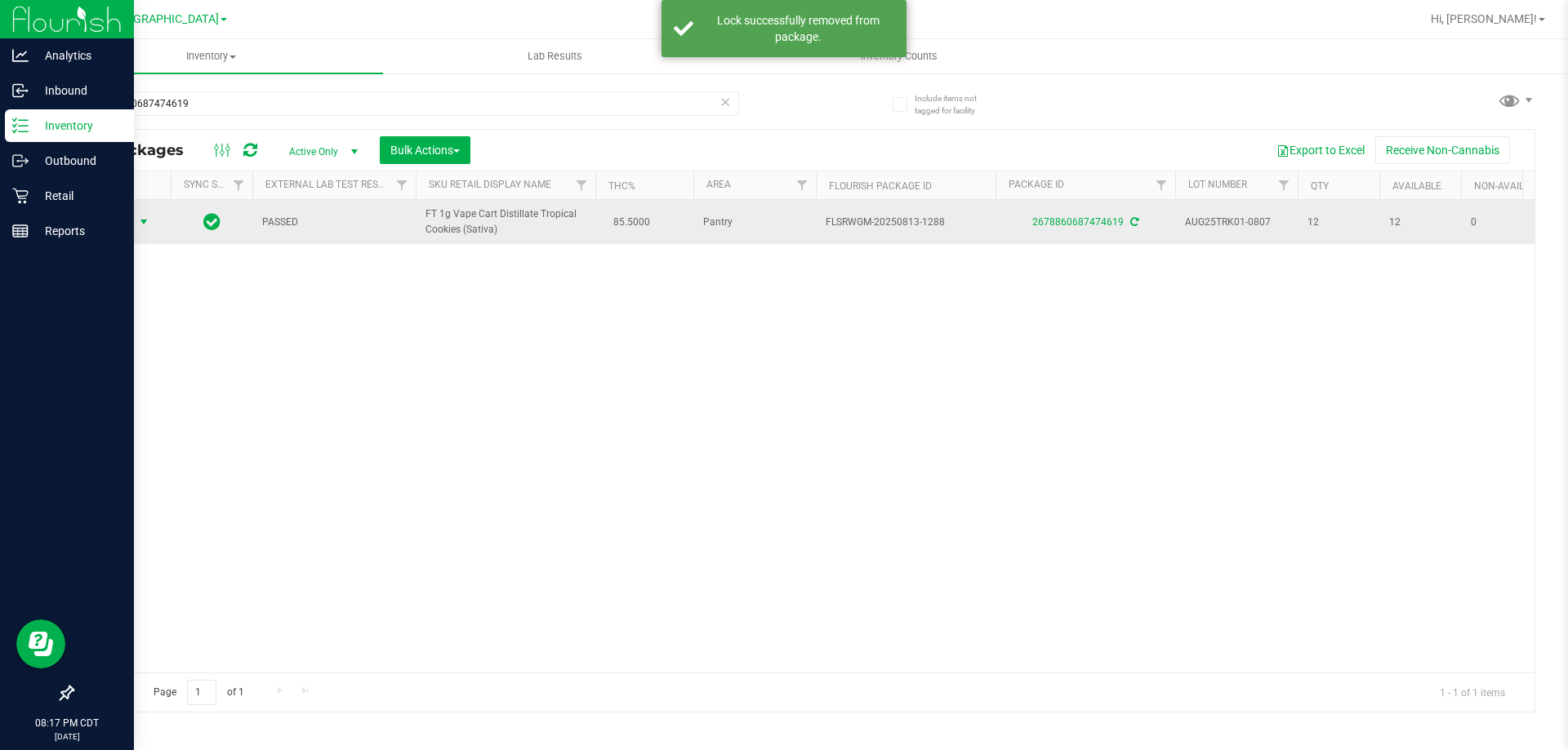
click at [113, 226] on span "Action" at bounding box center [111, 222] width 44 height 23
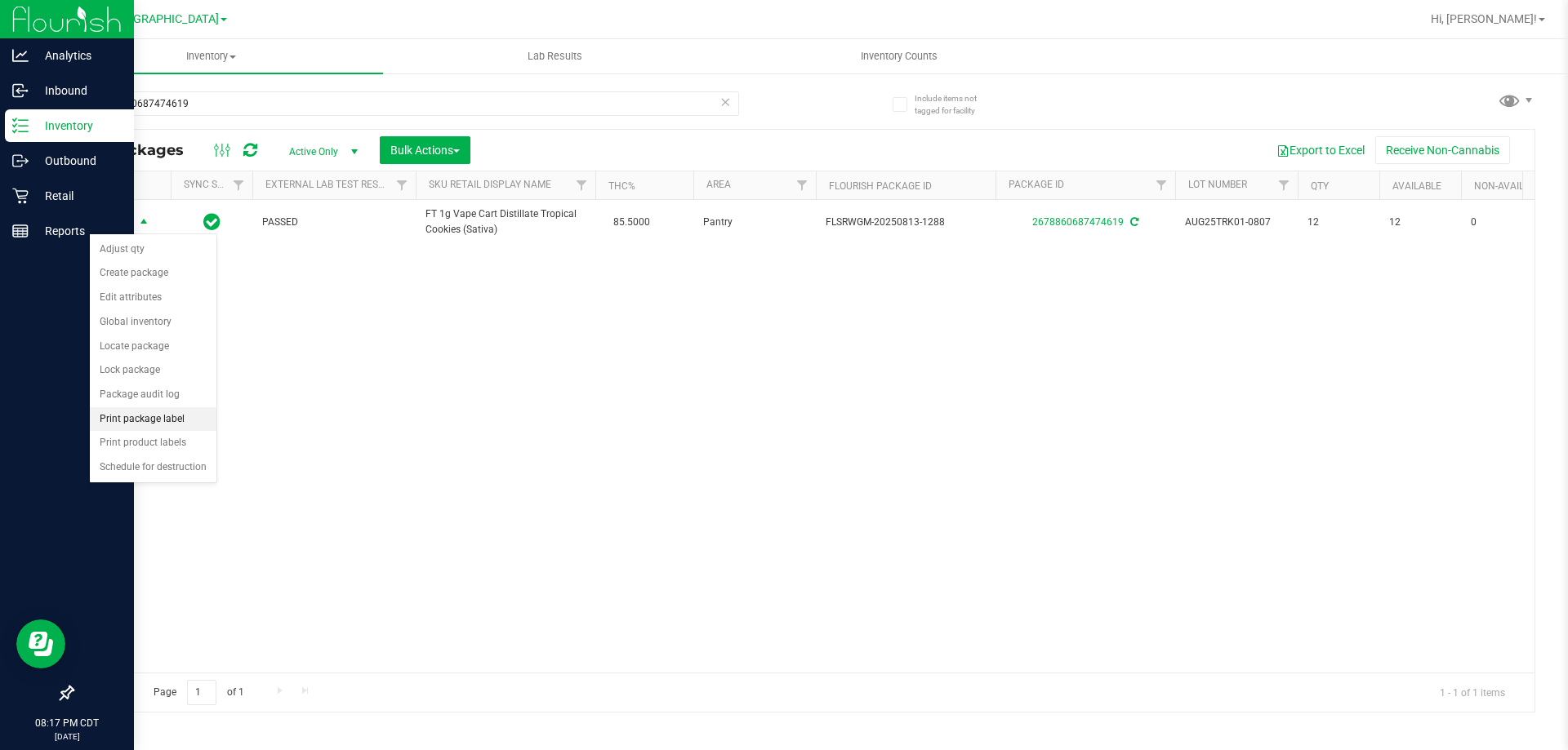
click at [142, 414] on li "Print package label" at bounding box center [153, 419] width 127 height 25
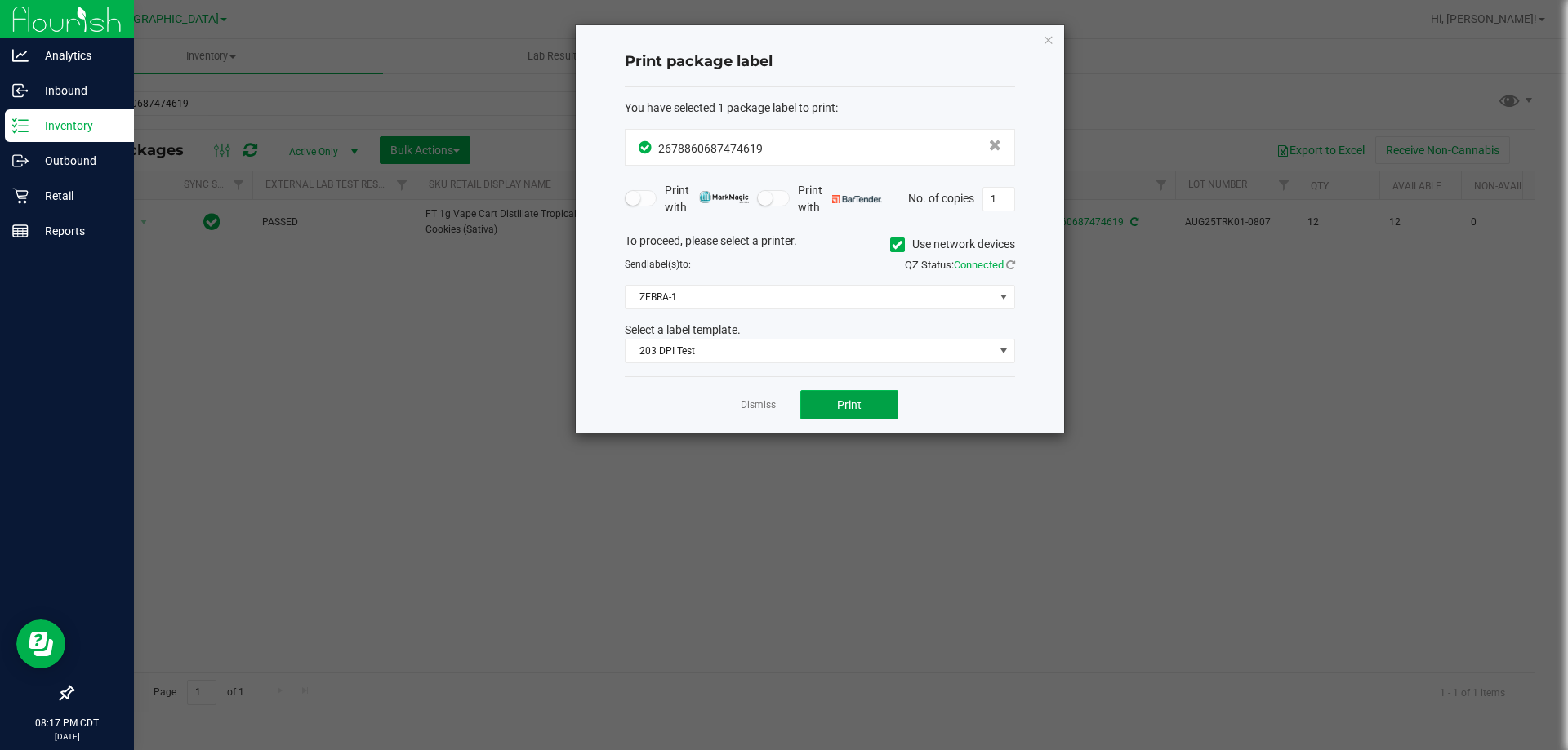
click at [831, 404] on button "Print" at bounding box center [849, 404] width 98 height 29
click at [740, 402] on div "Dismiss Print" at bounding box center [820, 404] width 390 height 56
click at [750, 406] on link "Dismiss" at bounding box center [758, 405] width 35 height 14
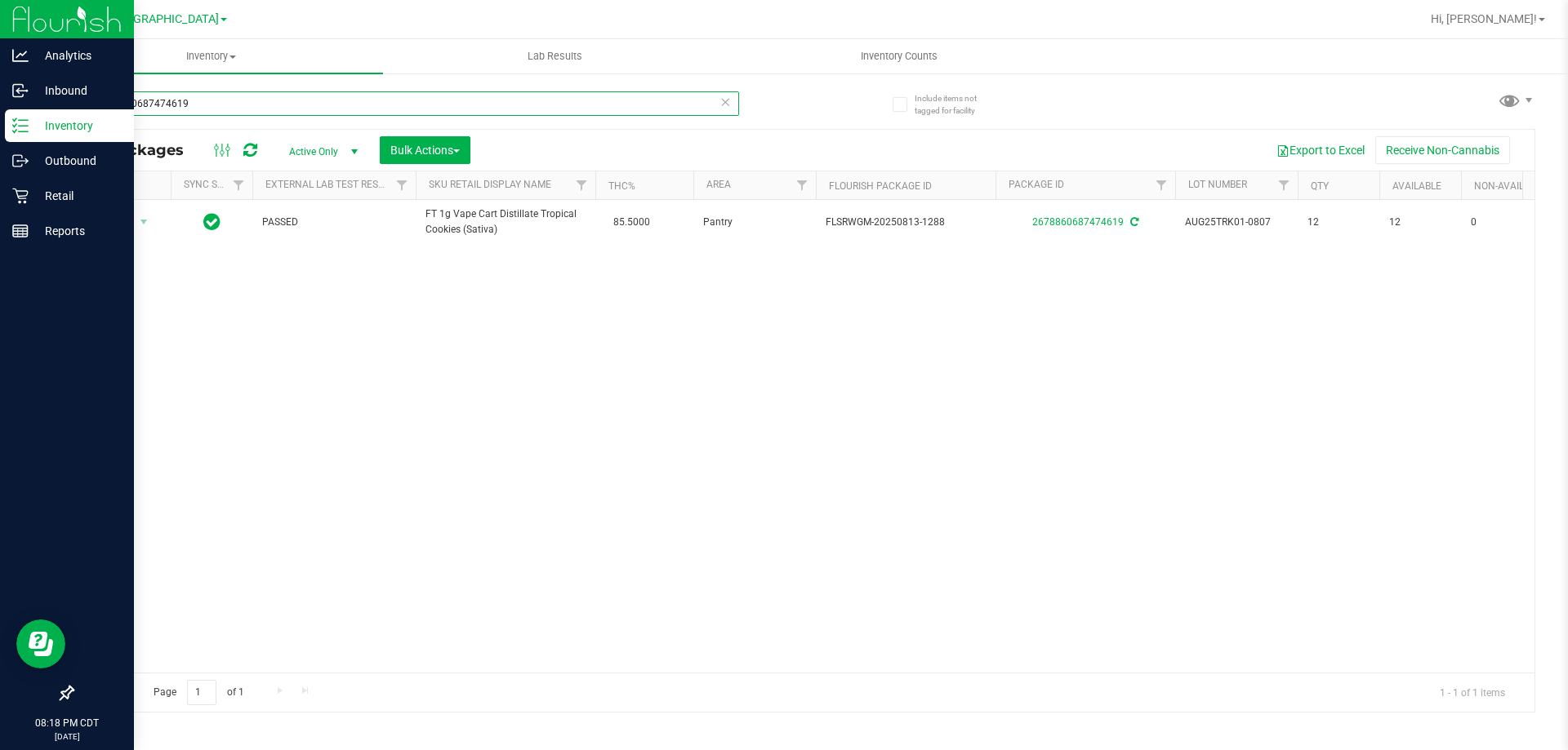
drag, startPoint x: 217, startPoint y: 115, endPoint x: 61, endPoint y: 119, distance: 156.1
click at [61, 119] on div "Include items not tagged for facility 2678860687474619 All Packages Active Only…" at bounding box center [804, 321] width 1529 height 499
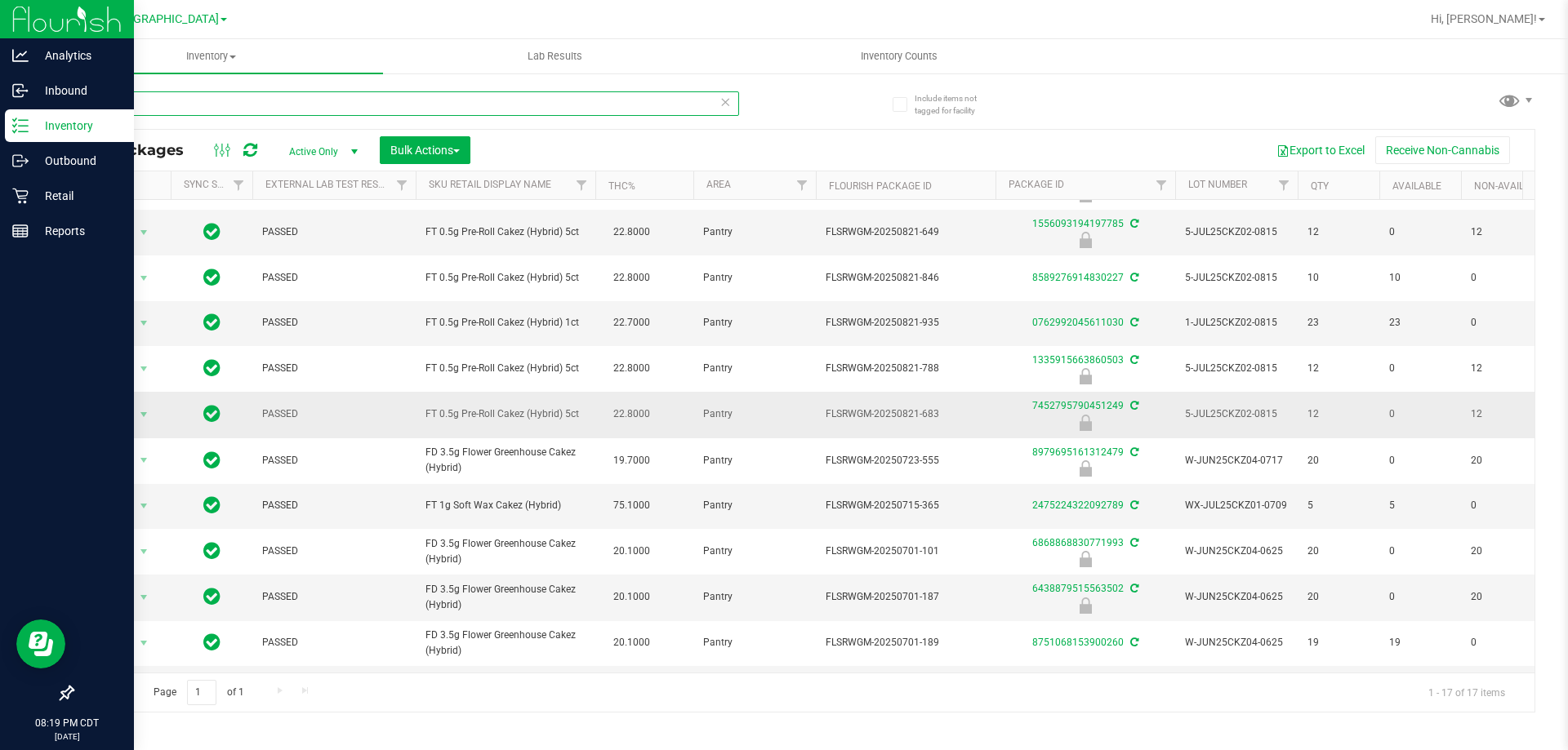
scroll to position [326, 0]
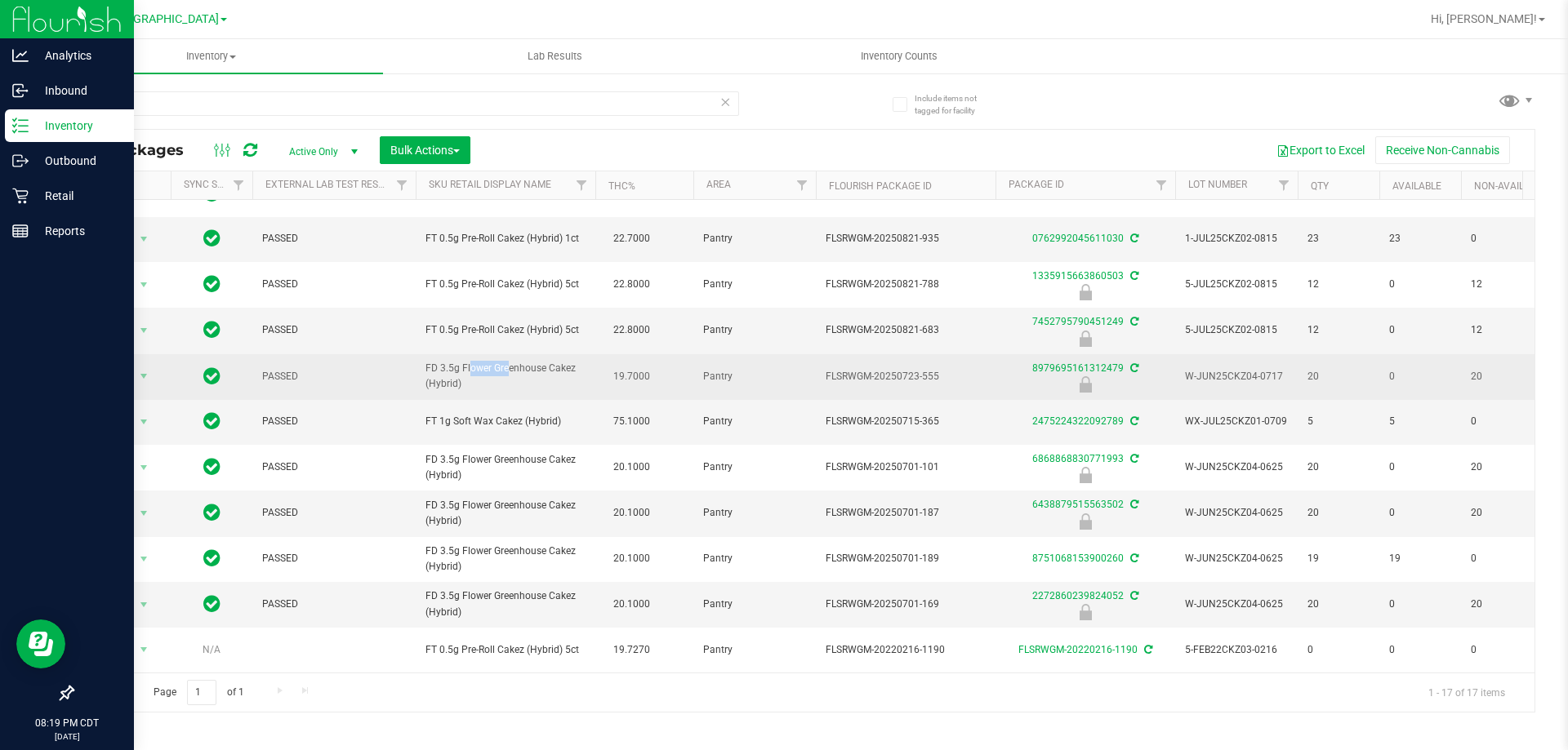
drag, startPoint x: 465, startPoint y: 382, endPoint x: 431, endPoint y: 375, distance: 34.7
click at [431, 375] on span "FD 3.5g Flower Greenhouse Cakez (Hybrid)" at bounding box center [506, 375] width 160 height 31
drag, startPoint x: 463, startPoint y: 387, endPoint x: 425, endPoint y: 372, distance: 40.9
click at [425, 372] on td "FD 3.5g Flower Greenhouse Cakez (Hybrid)" at bounding box center [506, 377] width 179 height 46
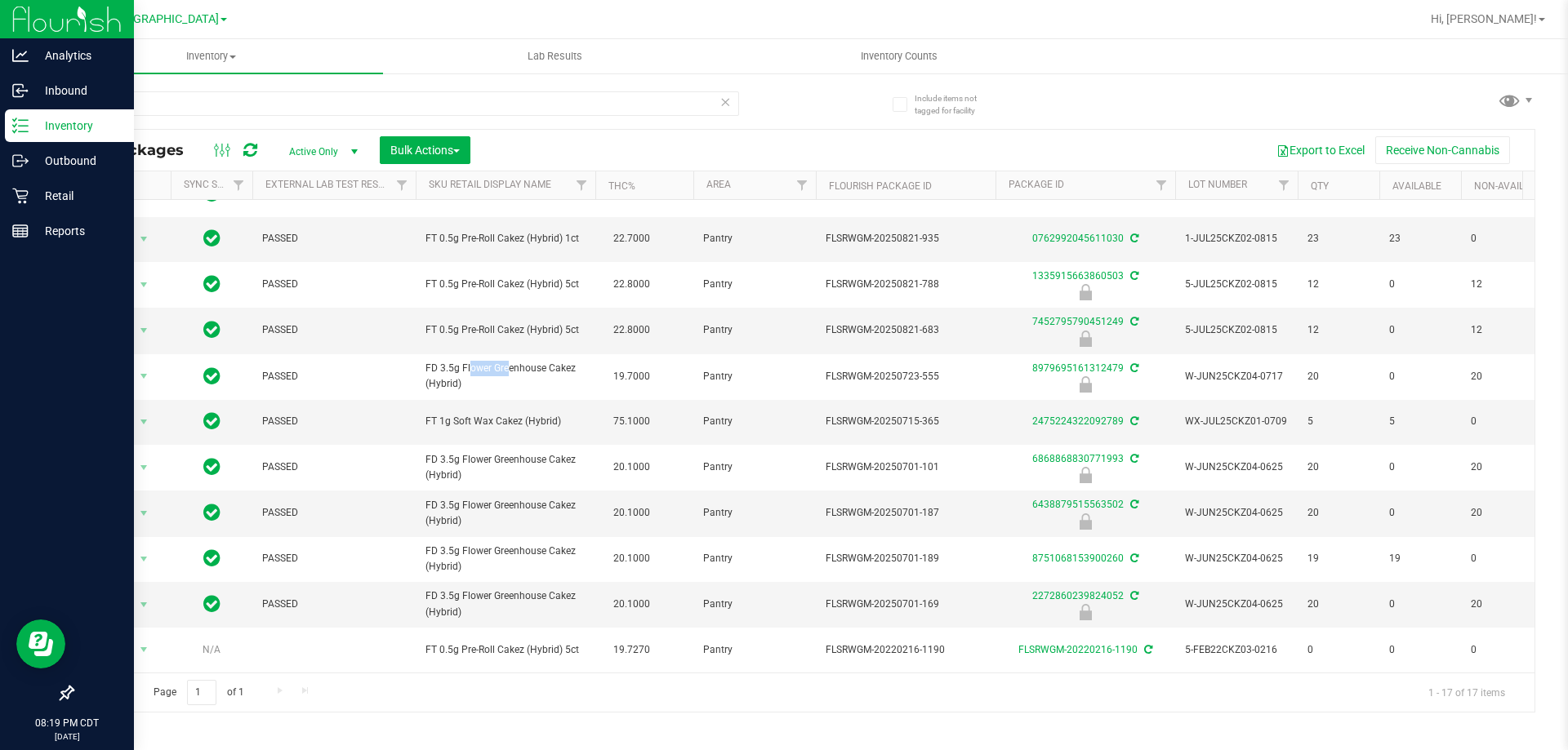
copy span "FD 3.5g Flower Greenhouse Cakez (Hybrid)"
drag, startPoint x: 127, startPoint y: 89, endPoint x: 24, endPoint y: 90, distance: 103.0
click at [24, 90] on div "Analytics Inbound Inventory Outbound Retail Reports 08:19 PM CDT 09/26/2025 09/…" at bounding box center [784, 375] width 1568 height 750
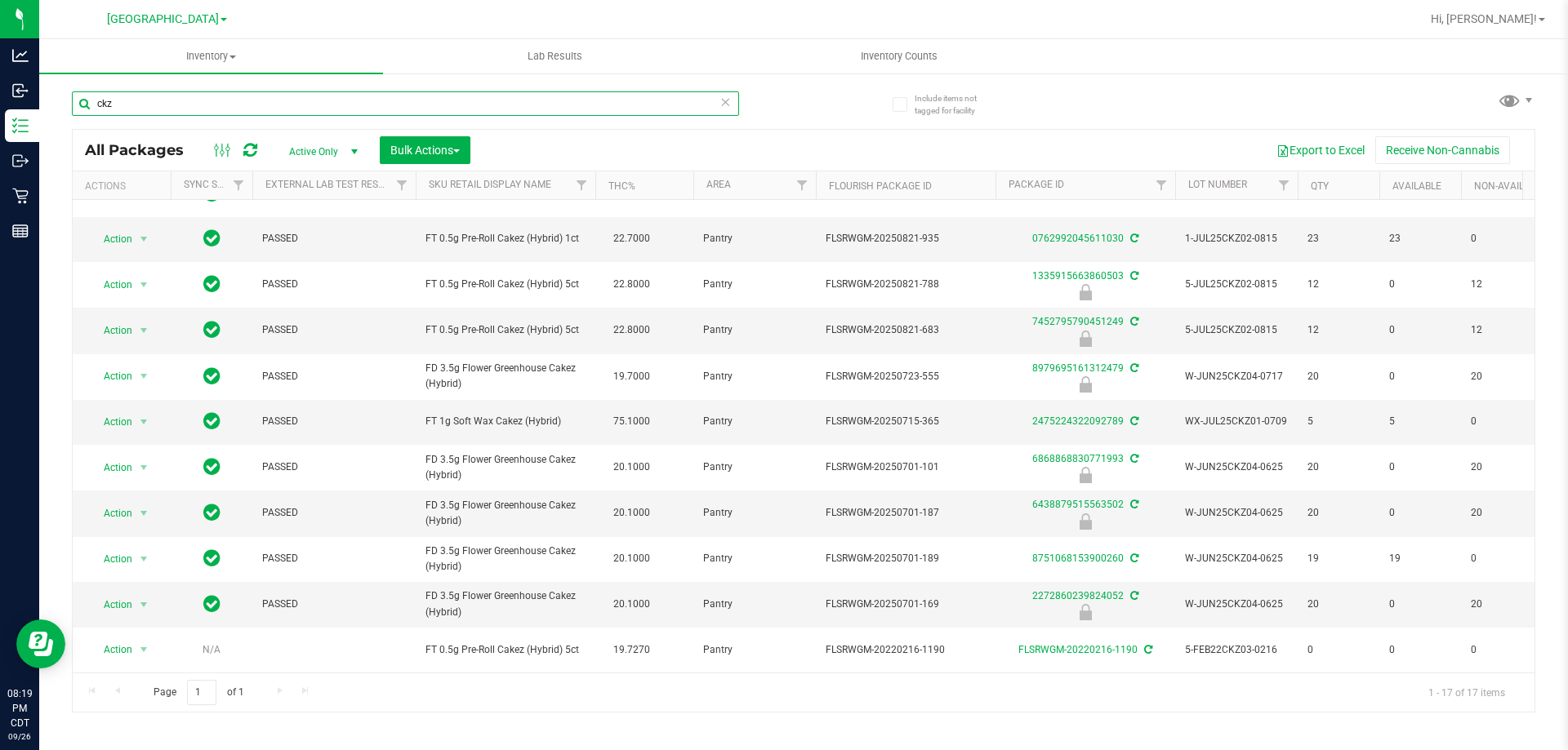
paste input "FD 3.5g Flower Greenhouse Cakez (Hybrid)"
type input "FD 3.5g Flower Greenhouse Cakez (Hybrid)"
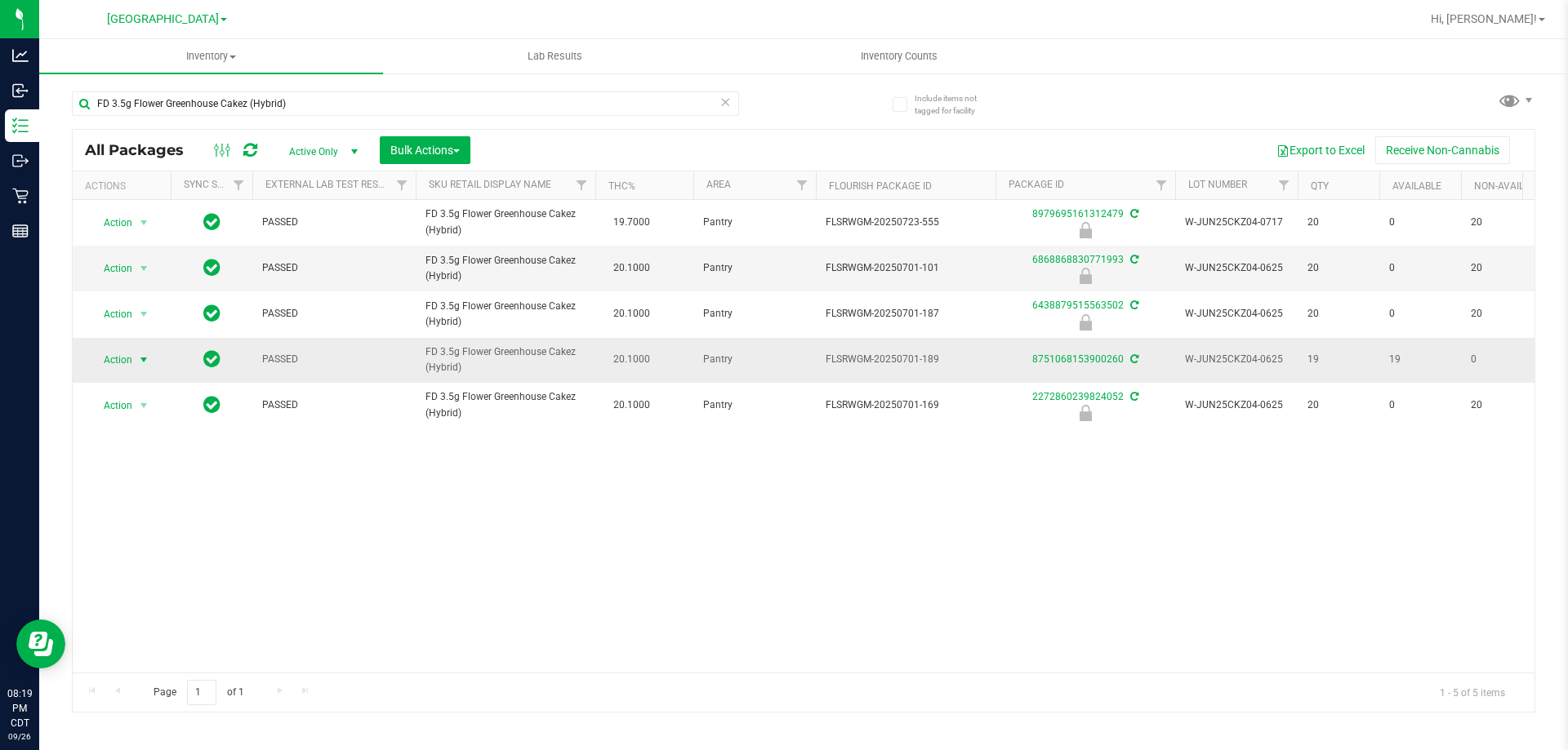
click at [118, 353] on span "Action" at bounding box center [111, 360] width 44 height 23
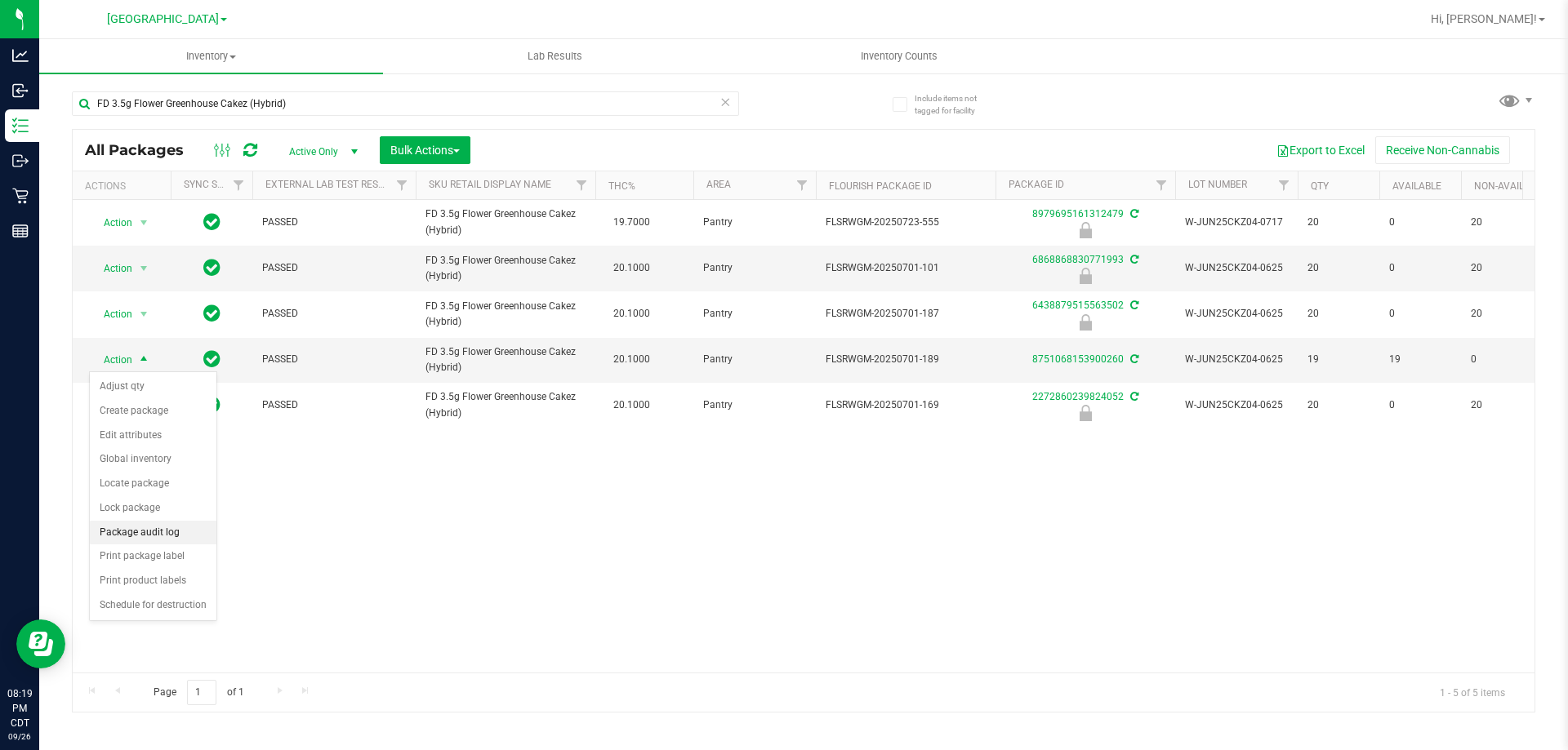
click at [152, 534] on li "Package audit log" at bounding box center [153, 534] width 127 height 25
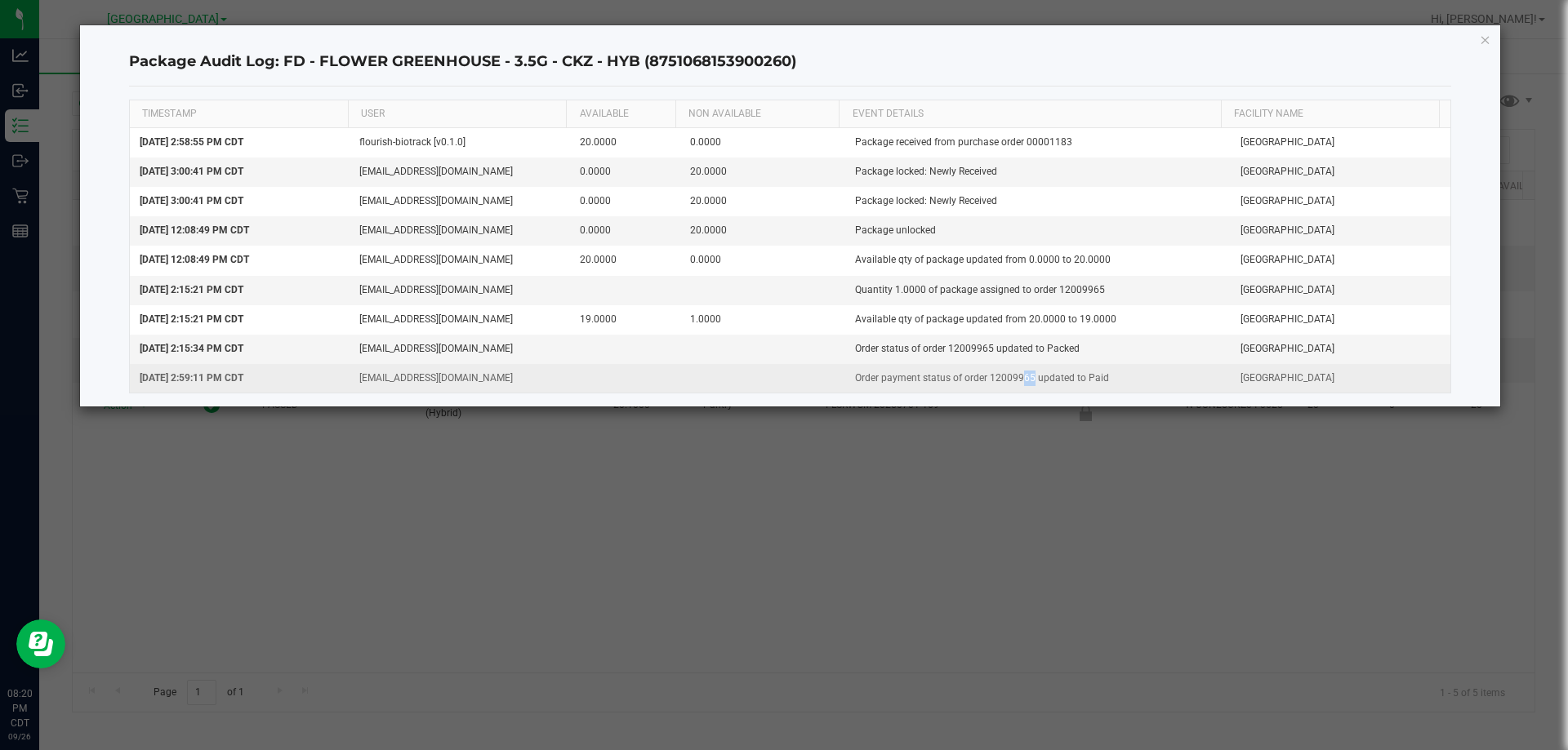
drag, startPoint x: 1023, startPoint y: 375, endPoint x: 1010, endPoint y: 376, distance: 13.0
click at [1010, 376] on td "Order payment status of order 12009965 updated to Paid" at bounding box center [1038, 378] width 385 height 29
drag, startPoint x: 1025, startPoint y: 375, endPoint x: 983, endPoint y: 373, distance: 42.0
click at [983, 373] on td "Order payment status of order 12009965 updated to Paid" at bounding box center [1038, 378] width 385 height 29
copy td "12009965"
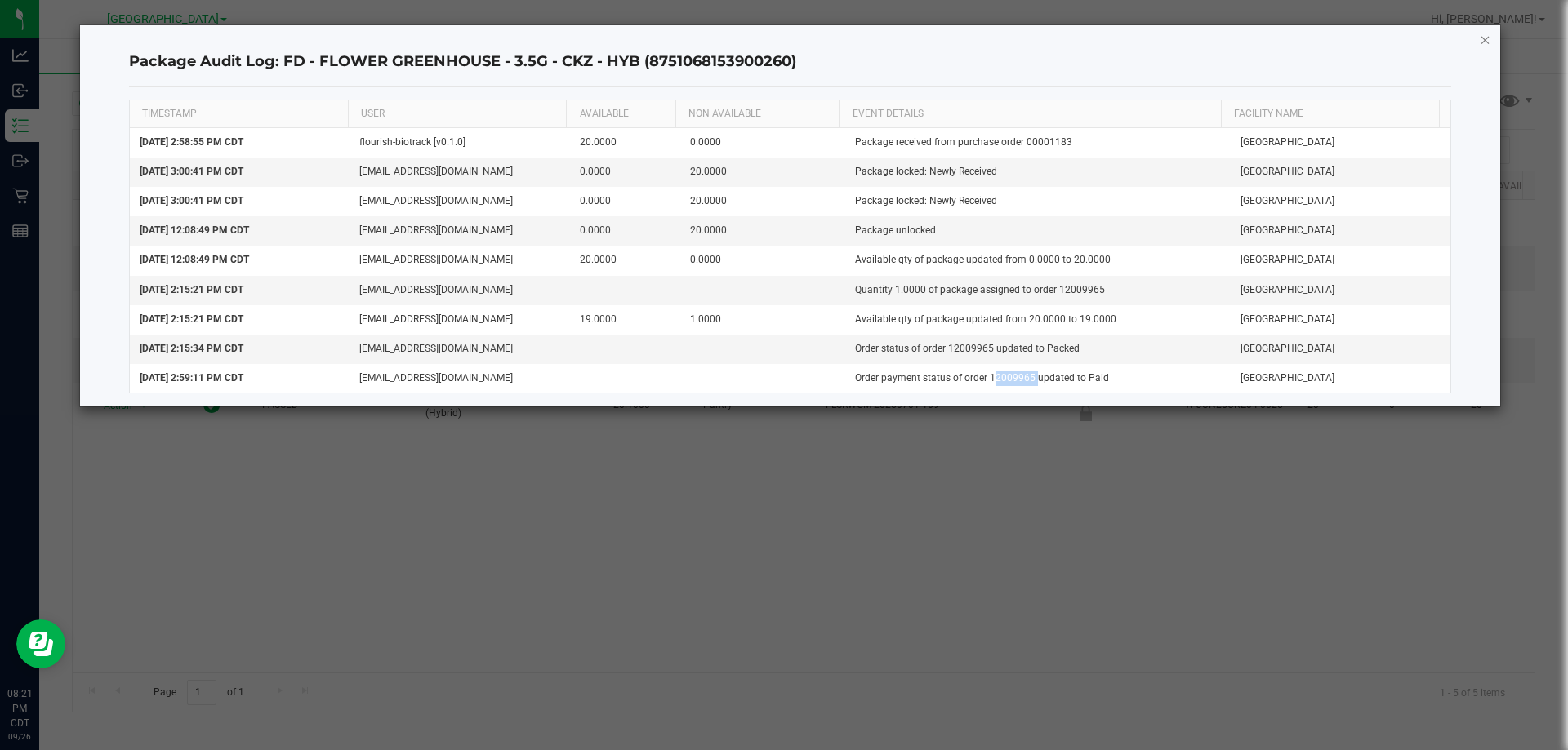
click at [1484, 36] on icon "button" at bounding box center [1485, 39] width 11 height 19
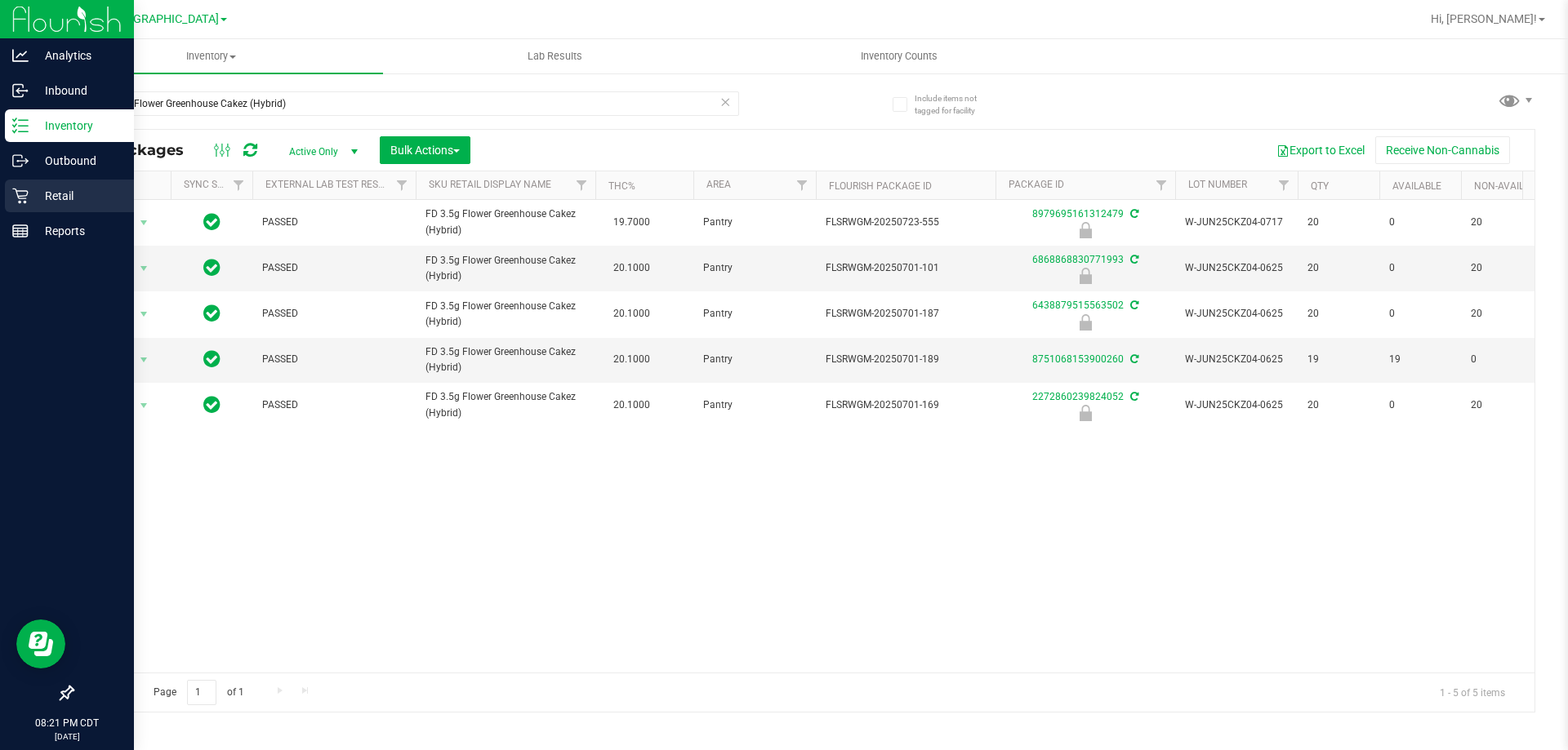
click at [33, 196] on p "Retail" at bounding box center [77, 196] width 98 height 19
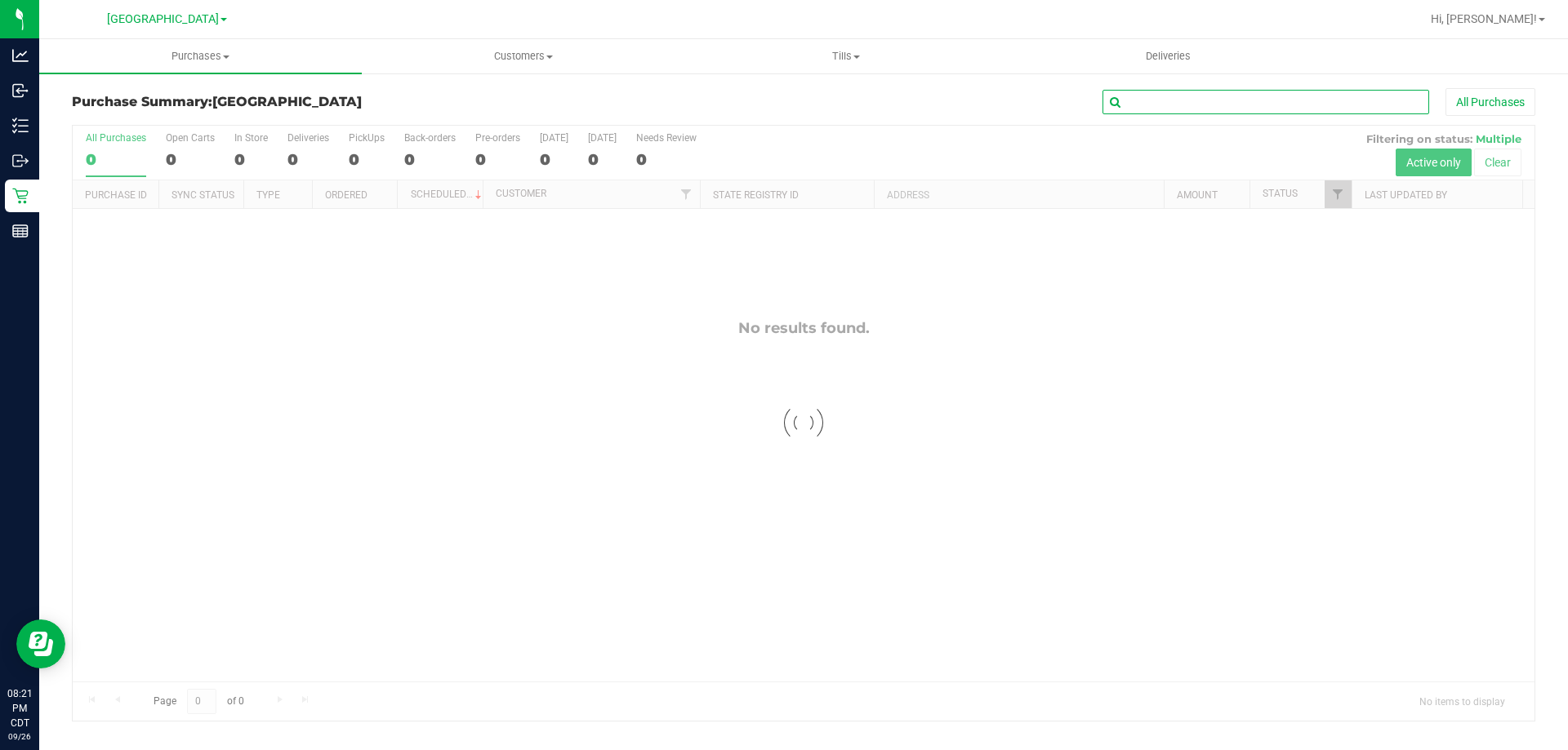
click at [1231, 102] on input "text" at bounding box center [1265, 102] width 326 height 25
click at [193, 46] on uib-tab-heading "Purchases Summary of purchases Fulfillment All purchases" at bounding box center [201, 56] width 323 height 34
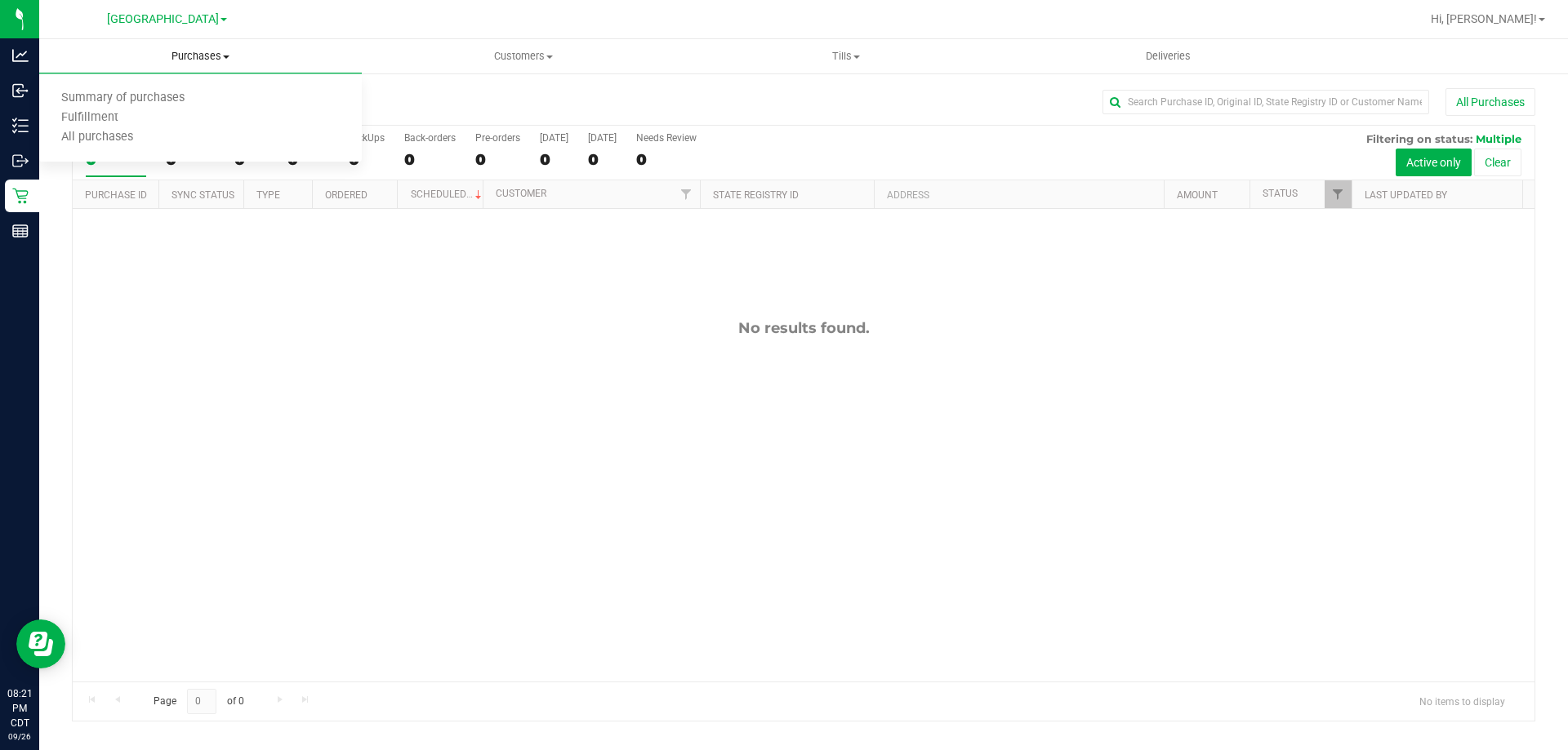
click at [193, 62] on span "Purchases" at bounding box center [201, 56] width 323 height 15
click at [198, 52] on span "Purchases" at bounding box center [201, 56] width 323 height 15
click at [152, 133] on span "All purchases" at bounding box center [98, 138] width 116 height 14
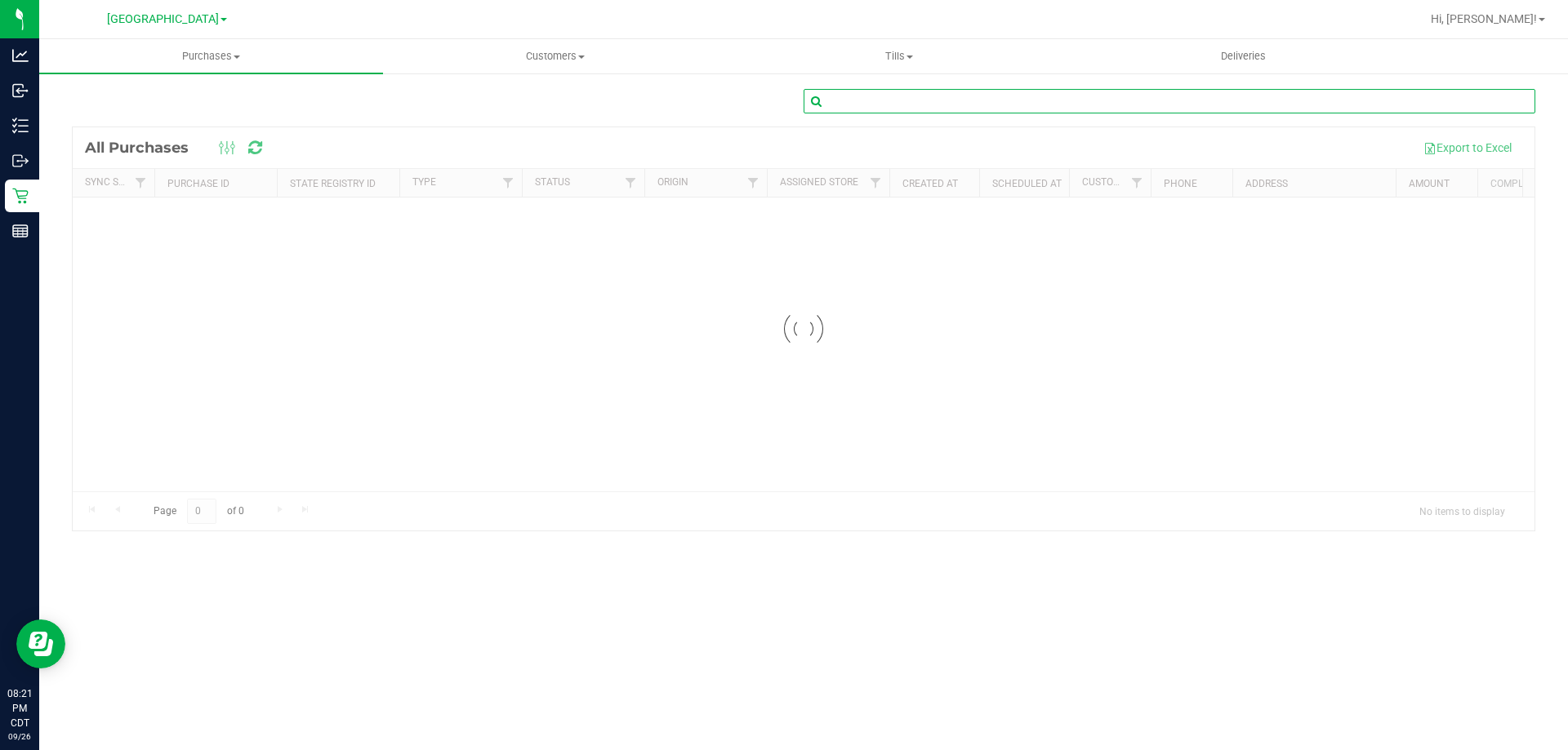
click at [1241, 98] on input "text" at bounding box center [1170, 101] width 732 height 25
paste input "12009965"
type input "12009965"
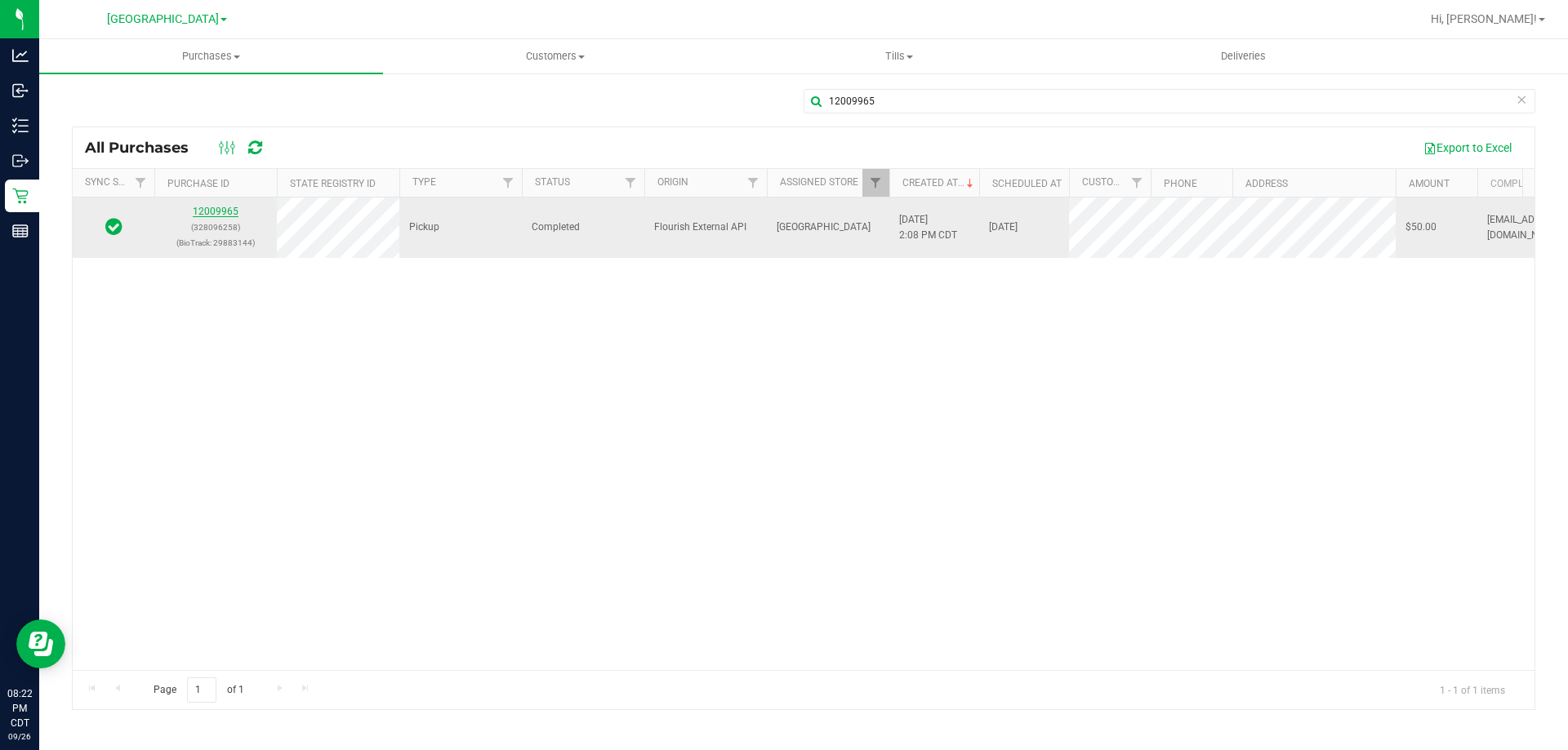
click at [215, 206] on link "12009965" at bounding box center [215, 211] width 46 height 11
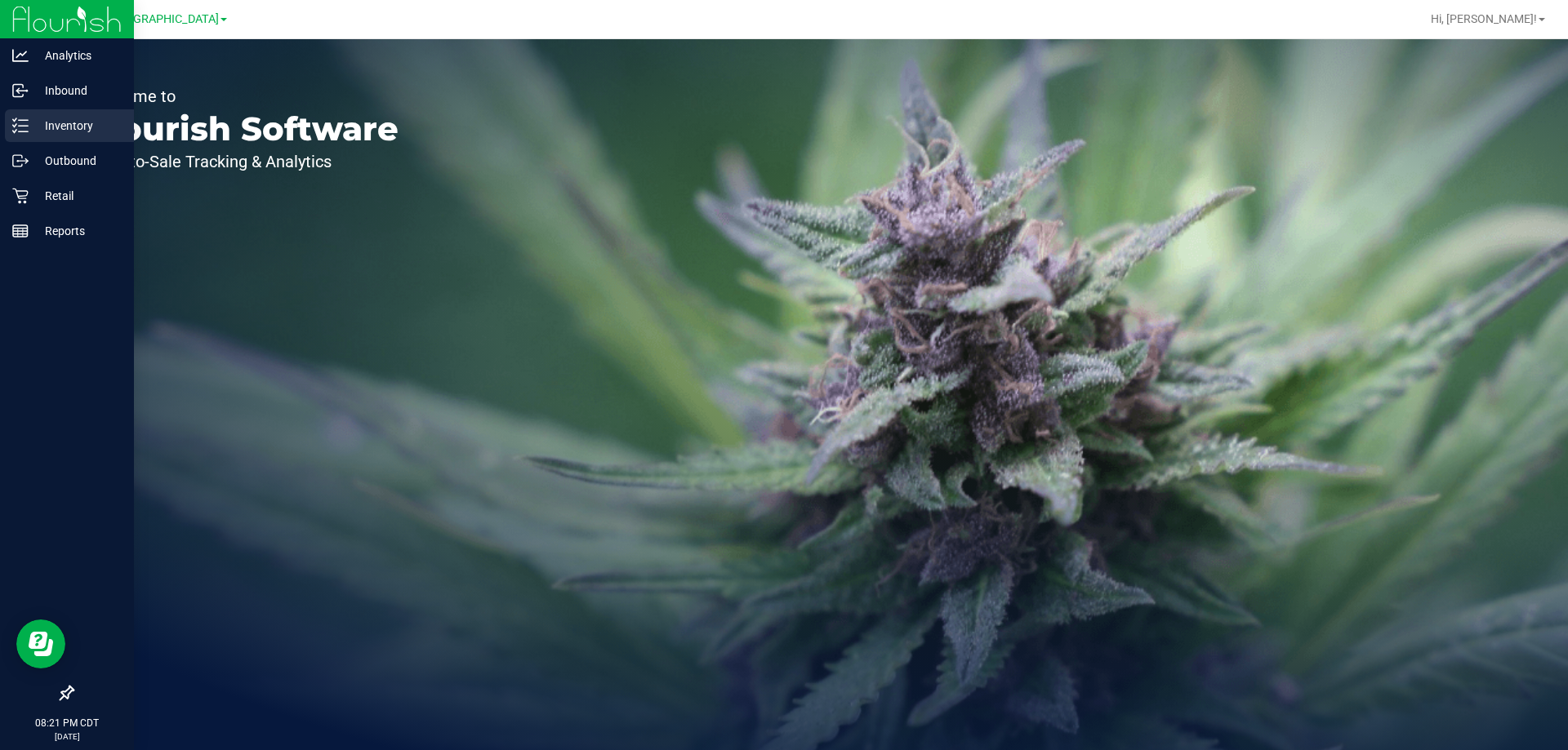
click at [40, 125] on p "Inventory" at bounding box center [77, 126] width 98 height 19
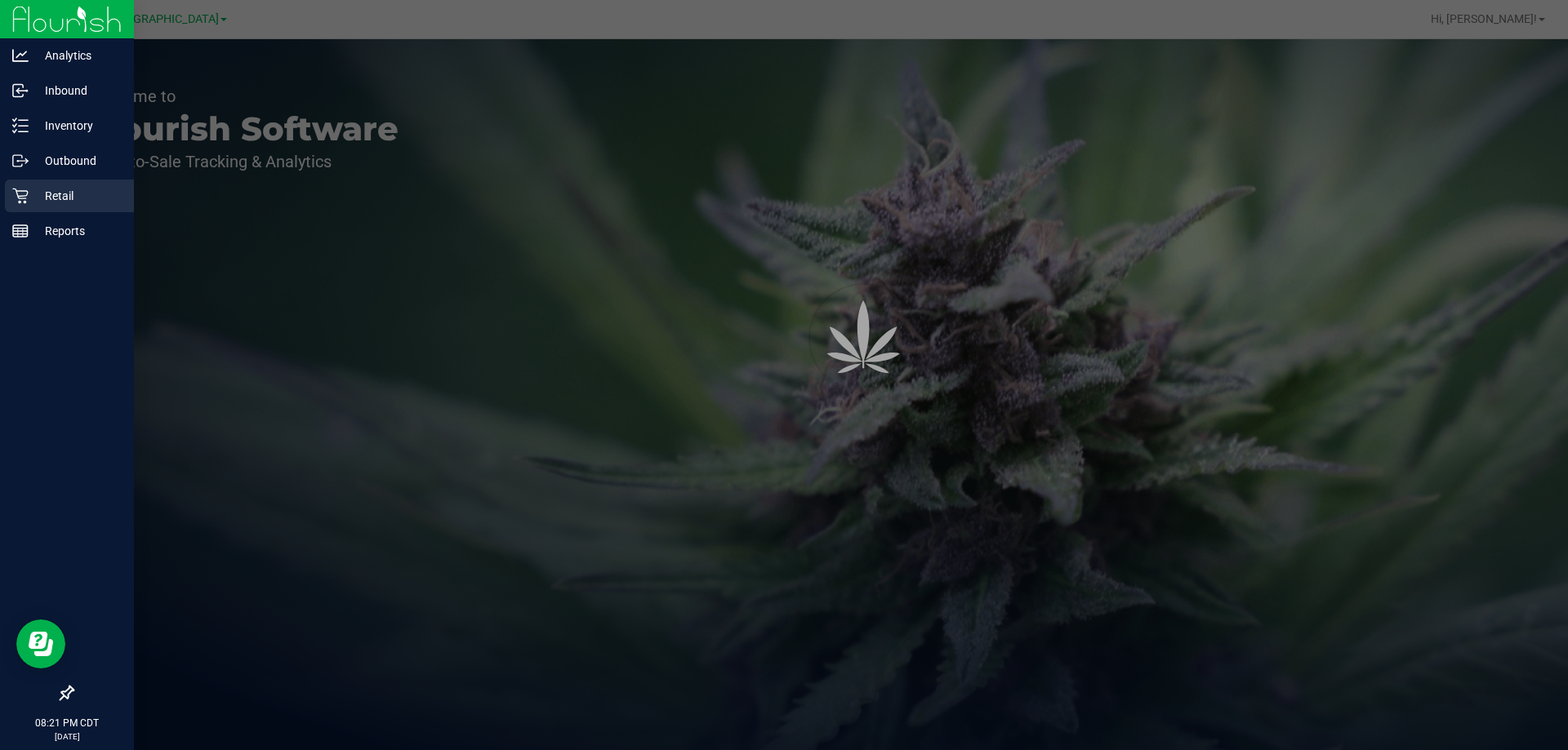
click at [60, 186] on p "Retail" at bounding box center [77, 196] width 98 height 19
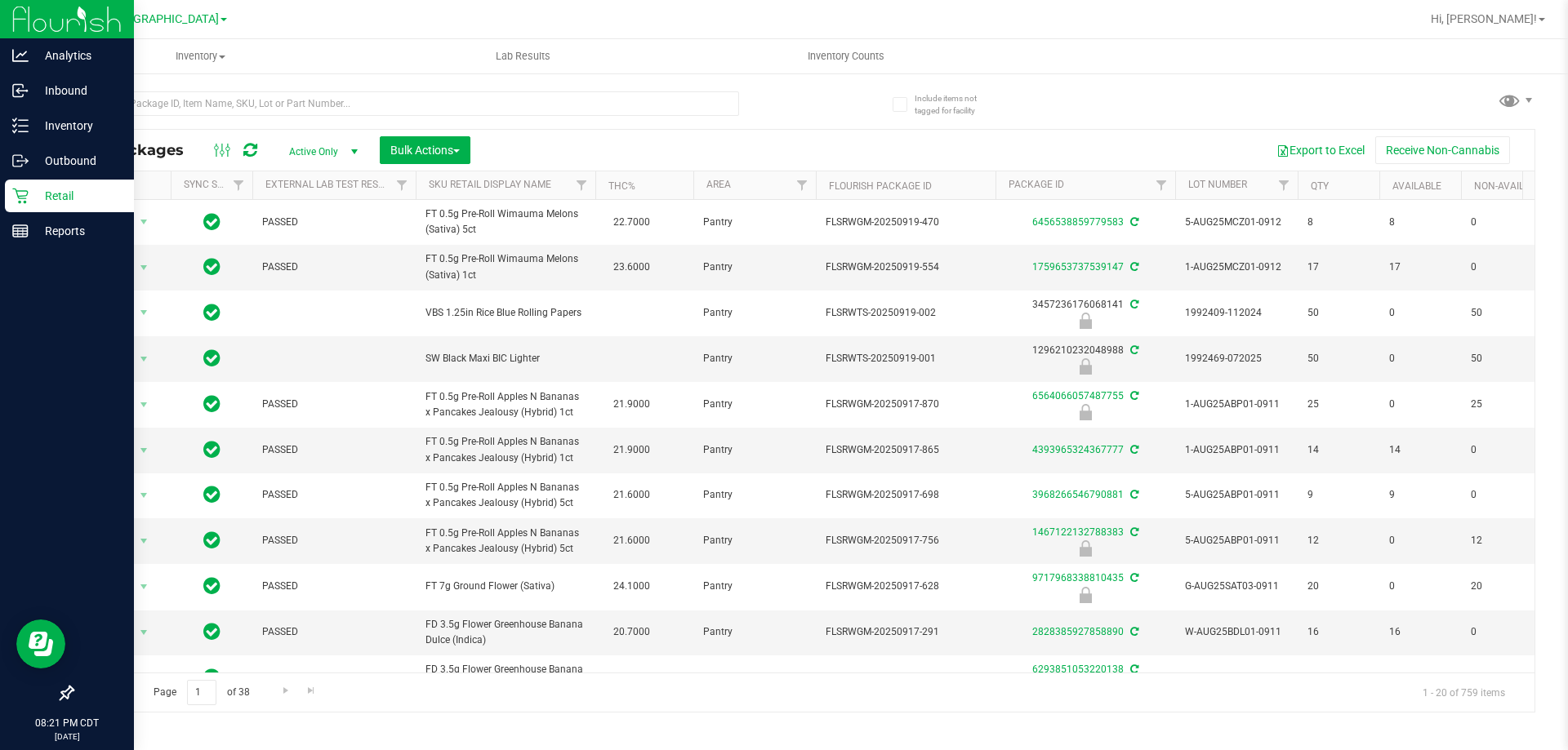
click at [85, 195] on p "Retail" at bounding box center [77, 196] width 98 height 19
click at [64, 190] on p "Retail" at bounding box center [77, 196] width 98 height 19
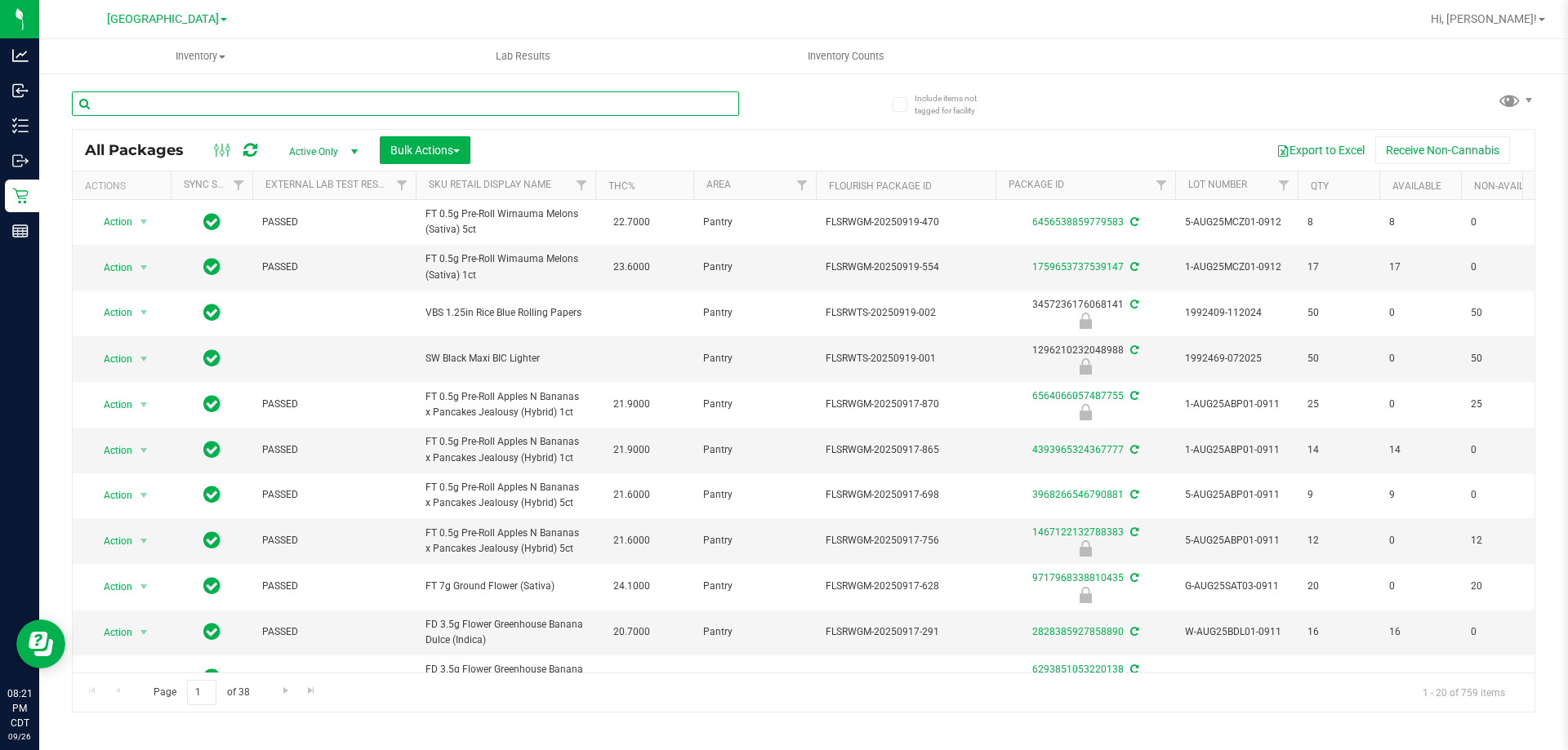
click at [187, 109] on input "text" at bounding box center [405, 104] width 667 height 25
paste input "12009965"
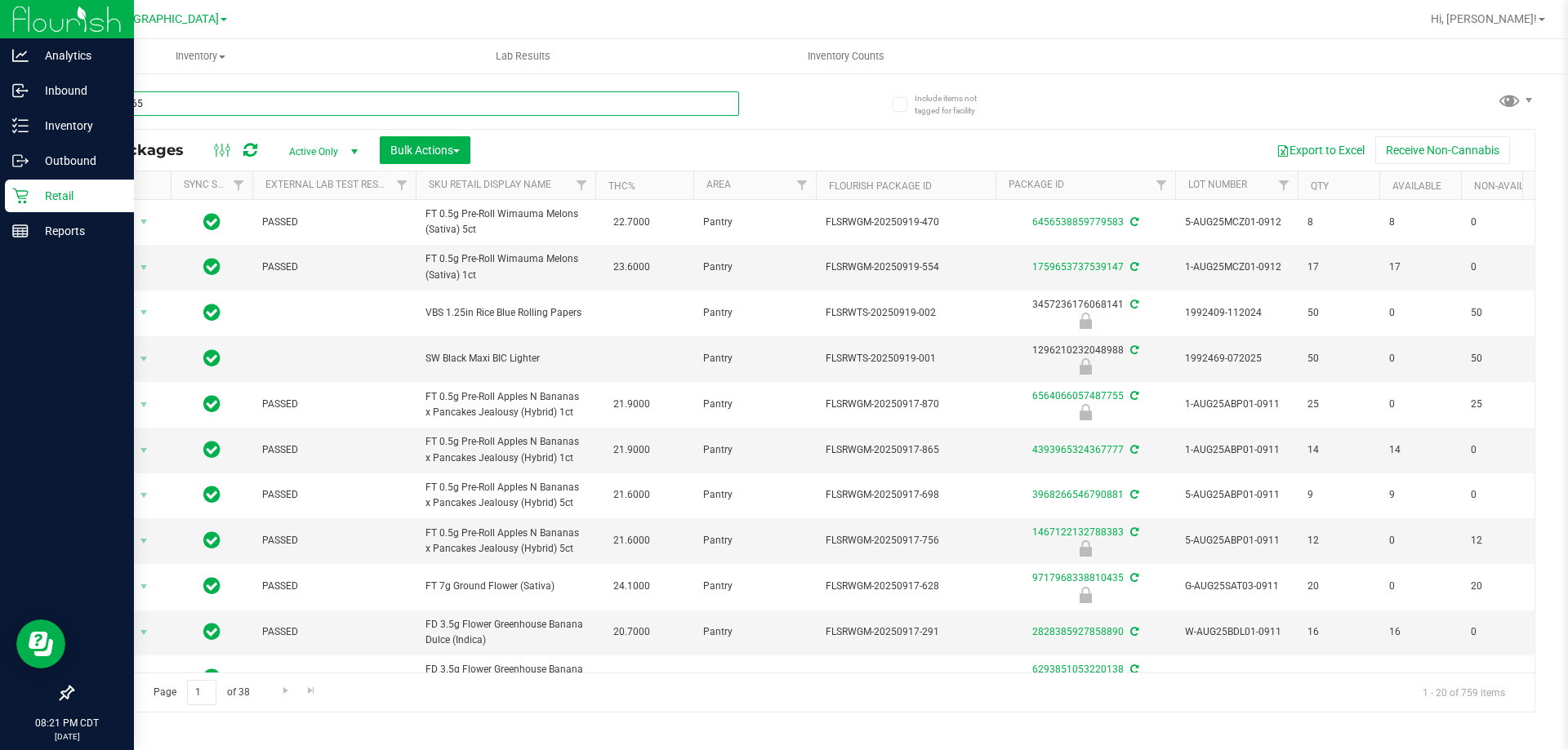
type input "12009965"
click at [19, 198] on icon at bounding box center [20, 196] width 17 height 17
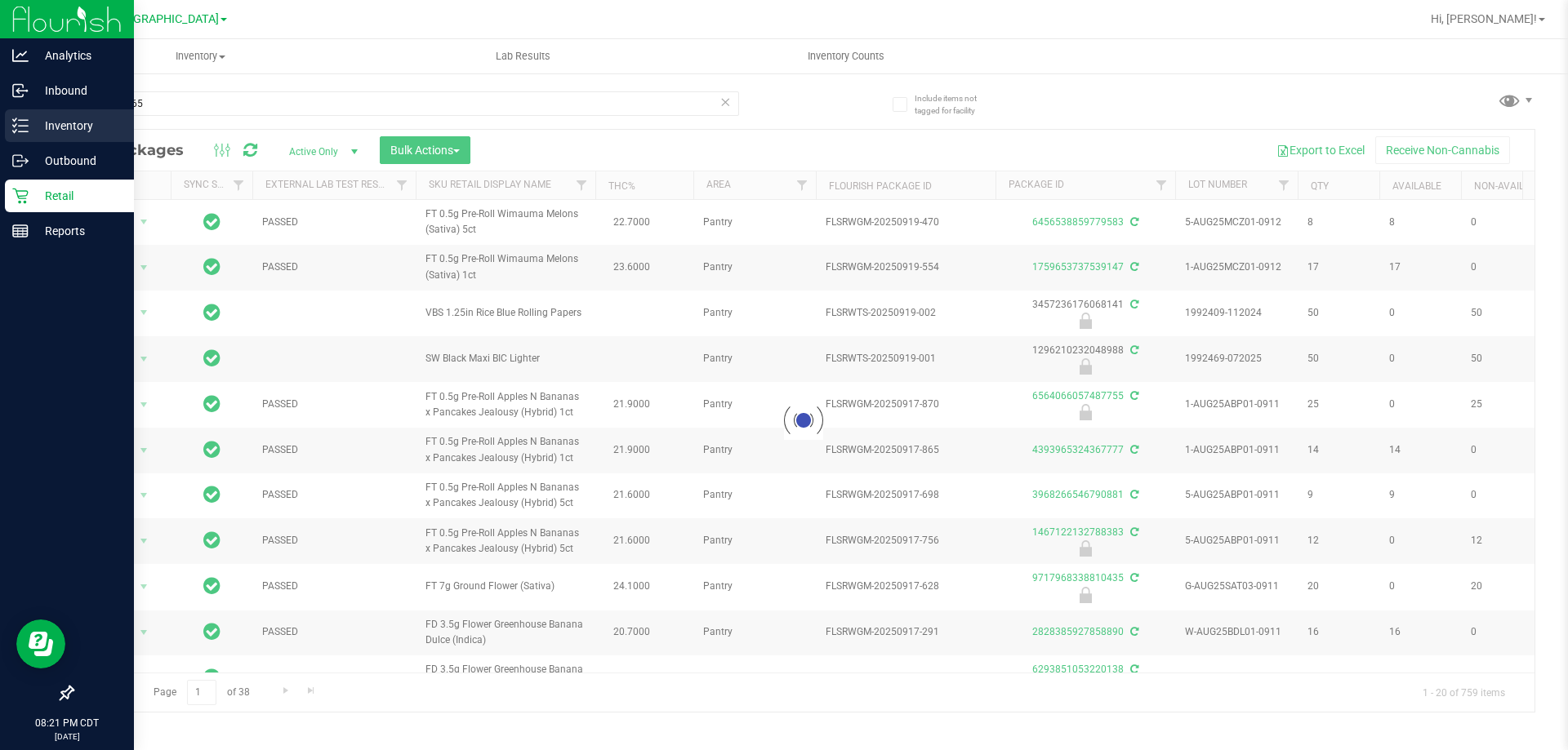
click at [41, 132] on p "Inventory" at bounding box center [77, 126] width 98 height 19
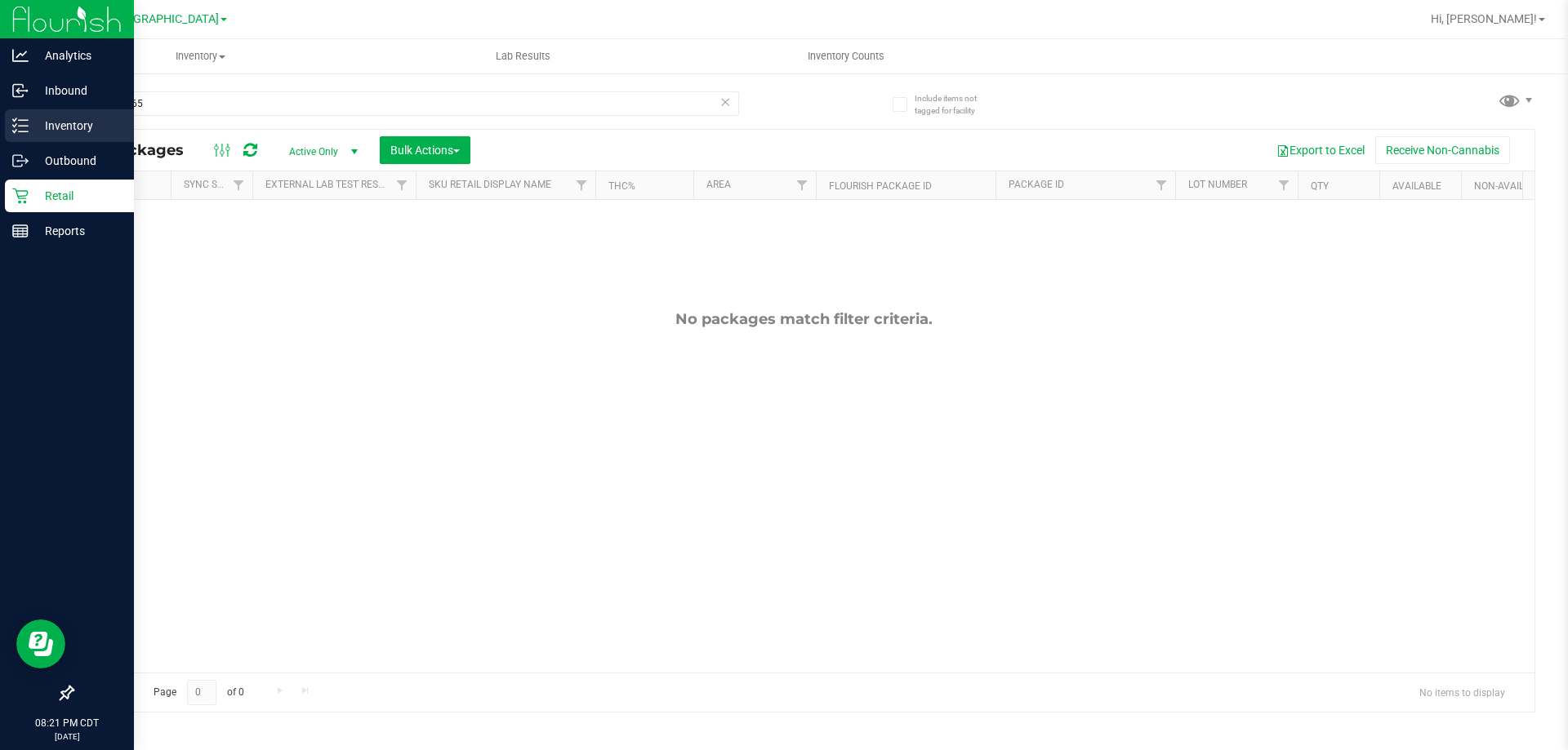
click at [45, 120] on p "Inventory" at bounding box center [77, 126] width 98 height 19
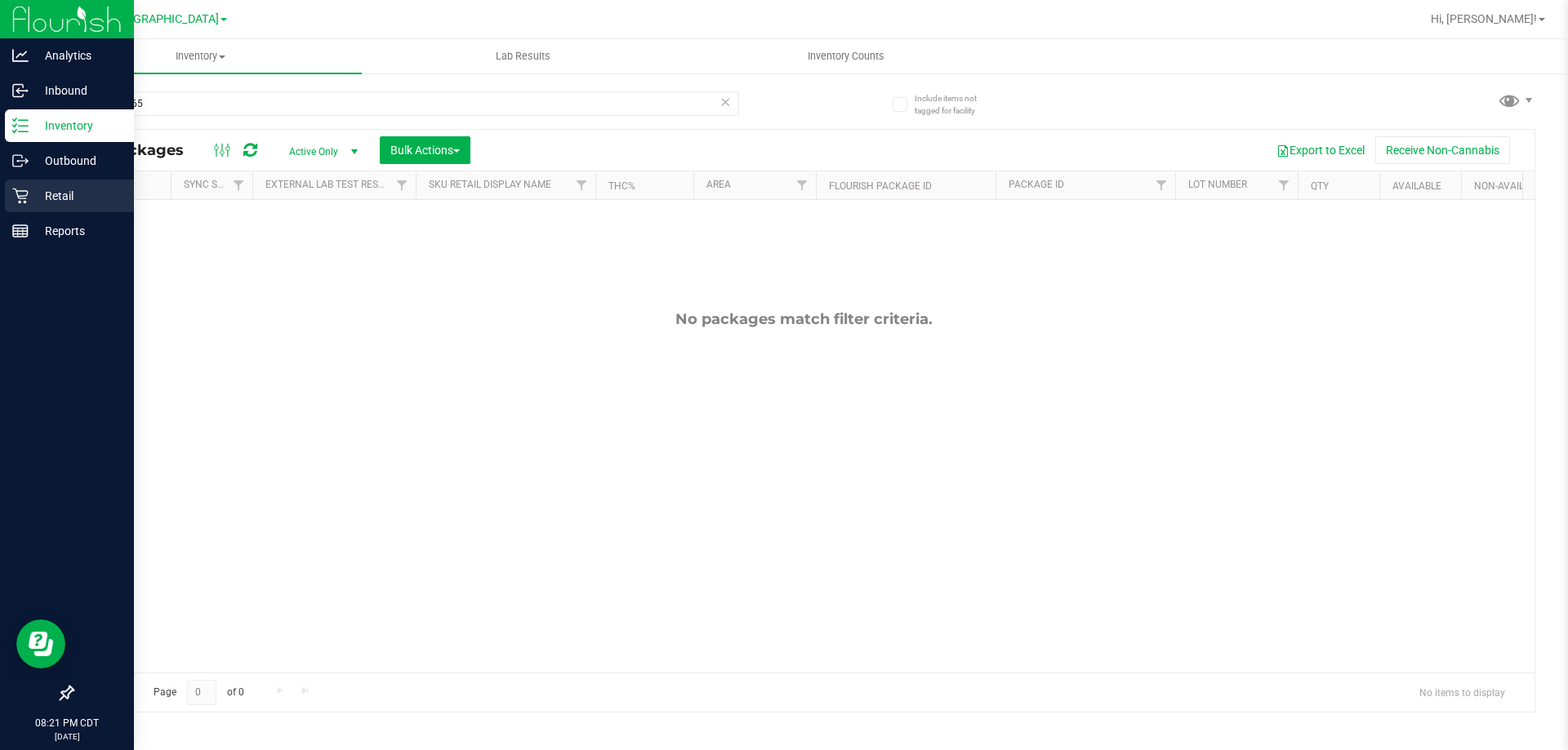
click at [54, 189] on p "Retail" at bounding box center [77, 196] width 98 height 19
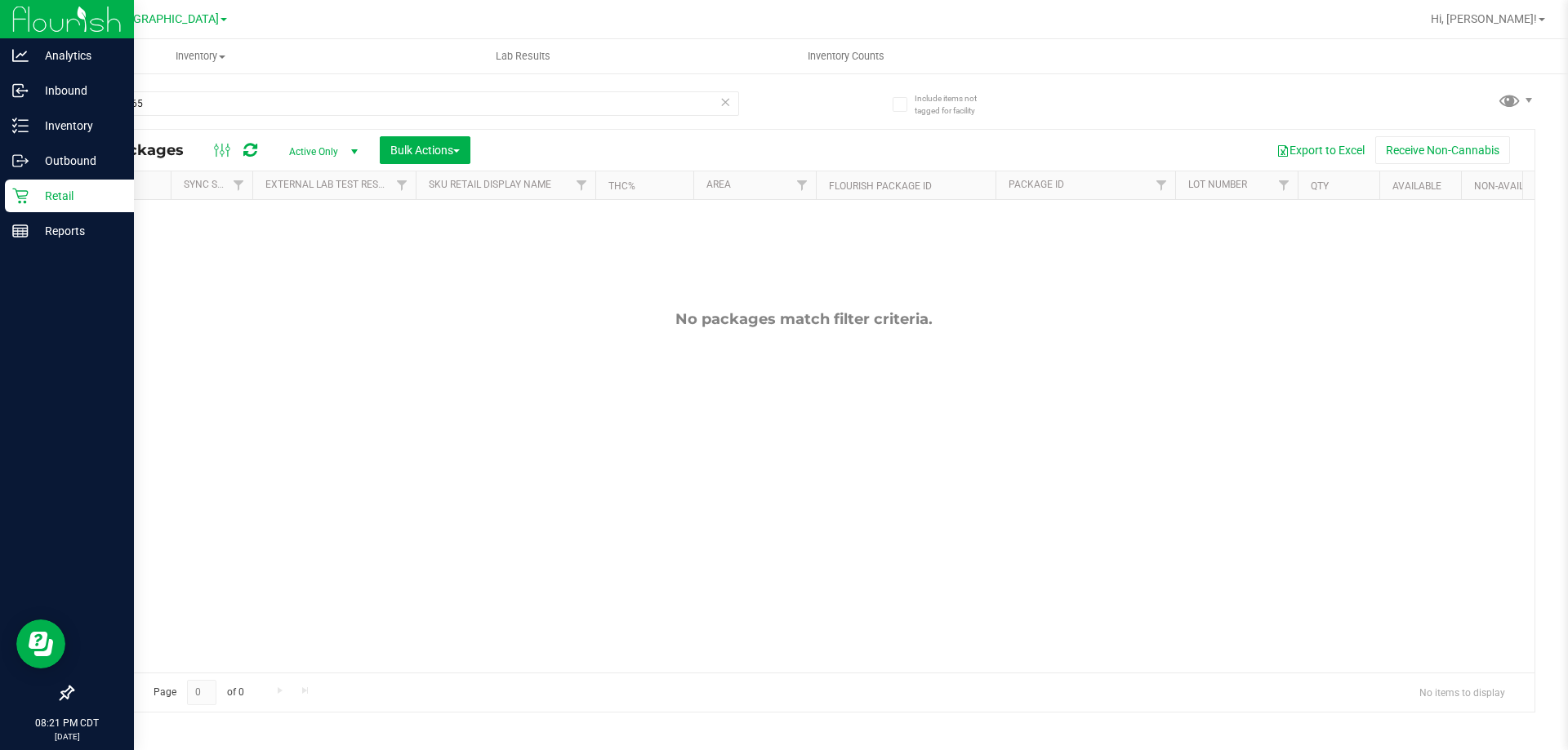
click at [70, 202] on p "Retail" at bounding box center [77, 196] width 98 height 19
click at [83, 234] on p "Reports" at bounding box center [77, 231] width 98 height 19
